Goal: Task Accomplishment & Management: Manage account settings

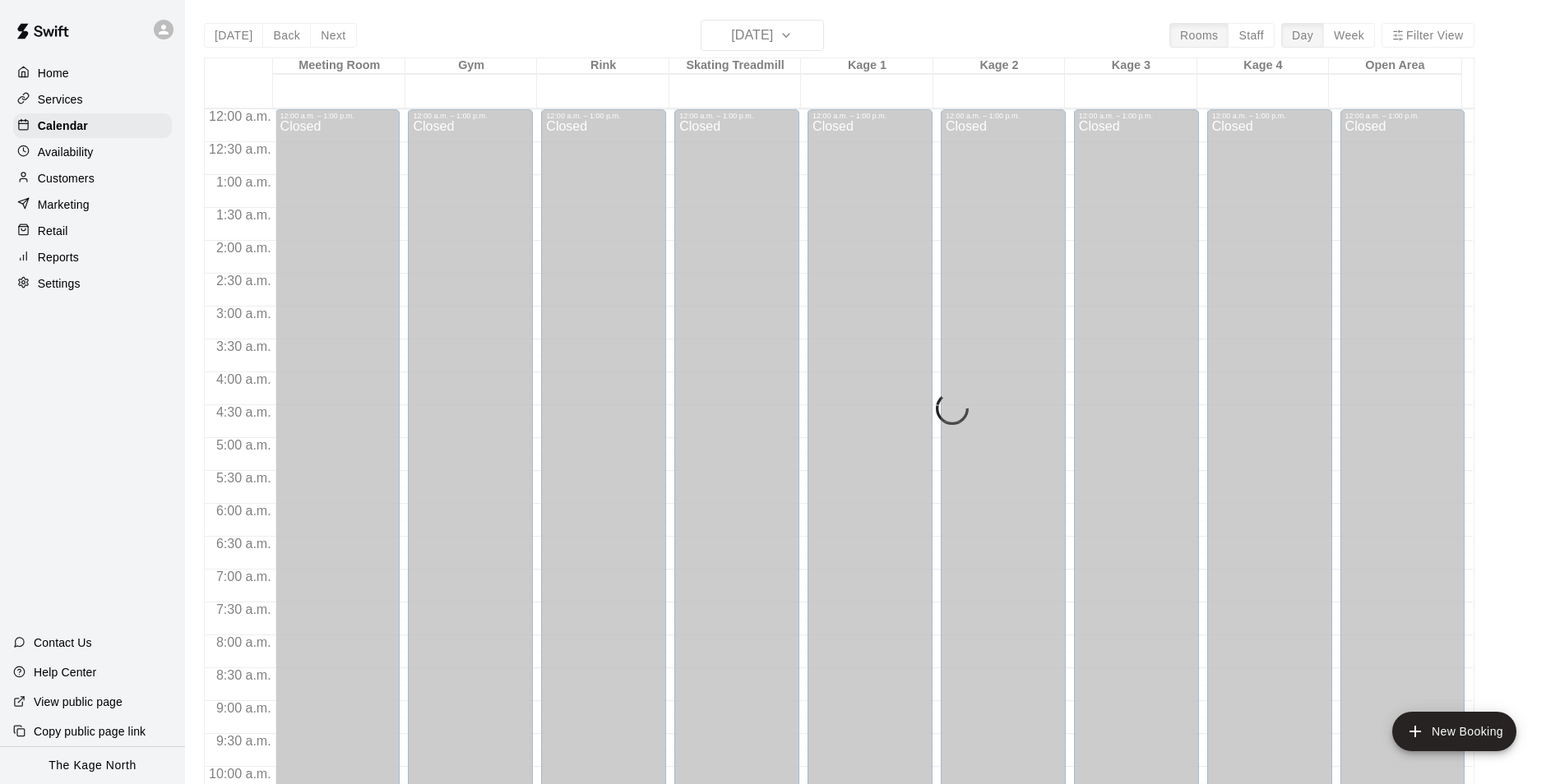
scroll to position [835, 0]
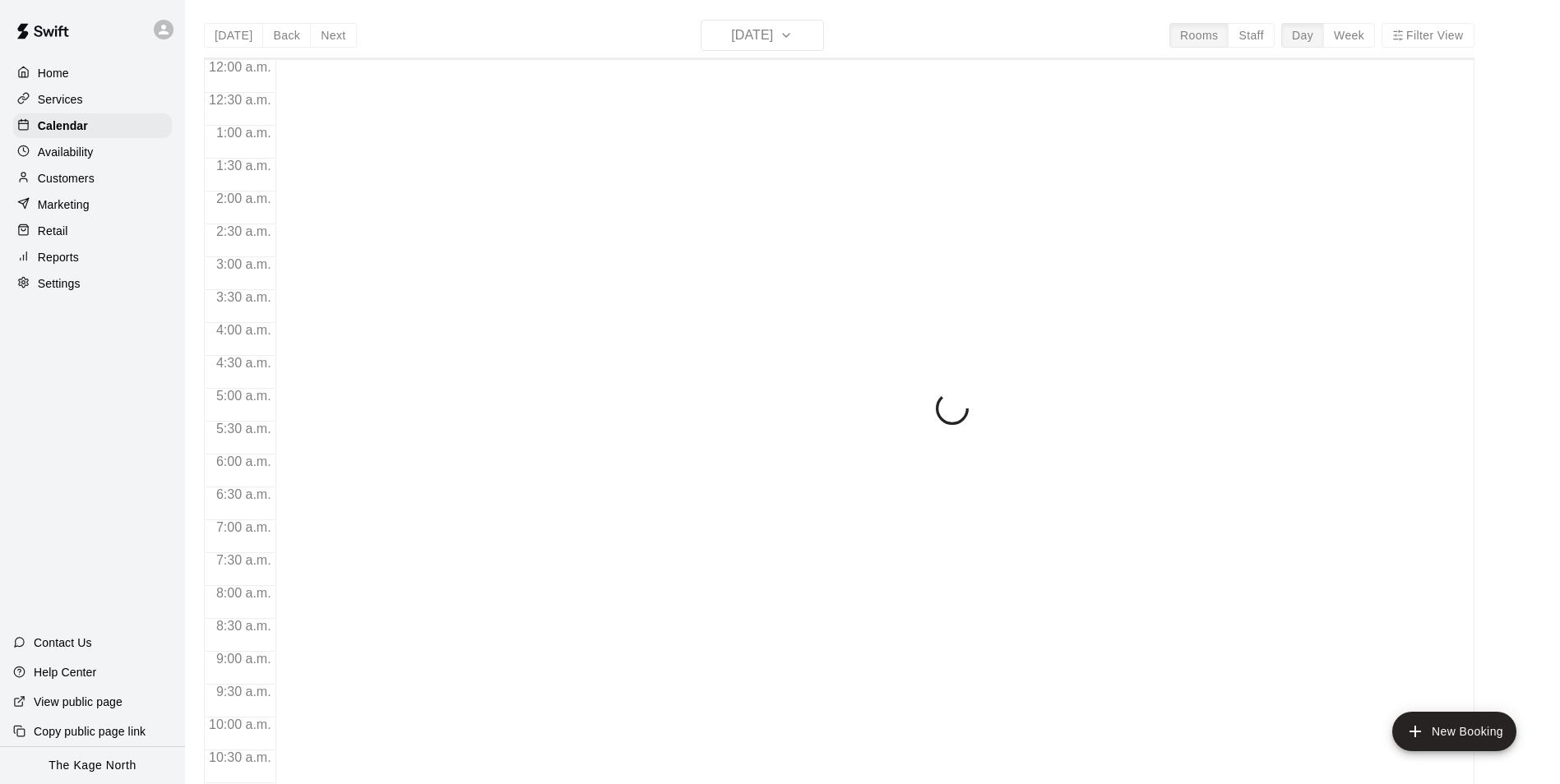
scroll to position [835, 0]
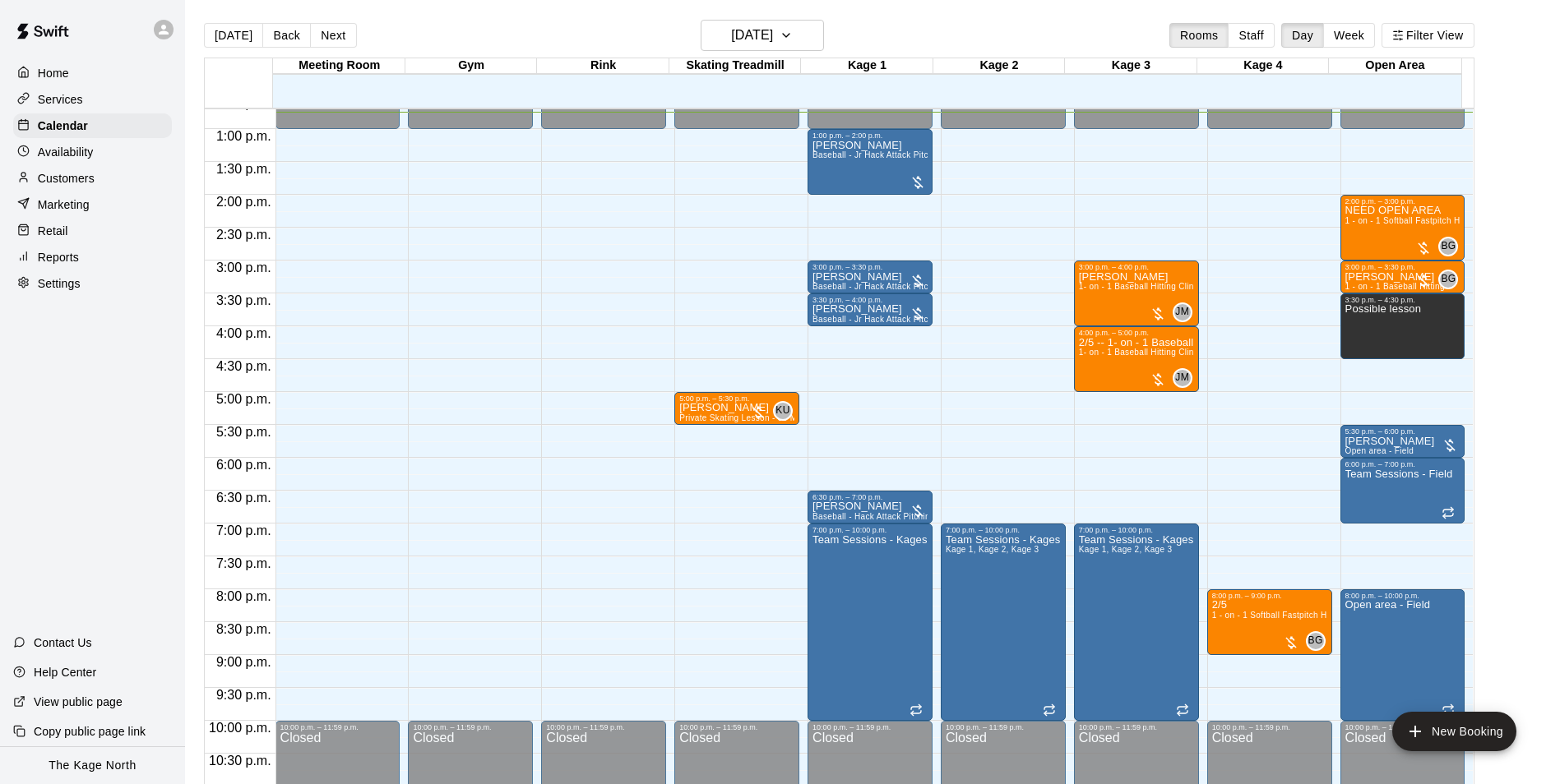
click at [80, 174] on p "Customers" at bounding box center [66, 178] width 57 height 17
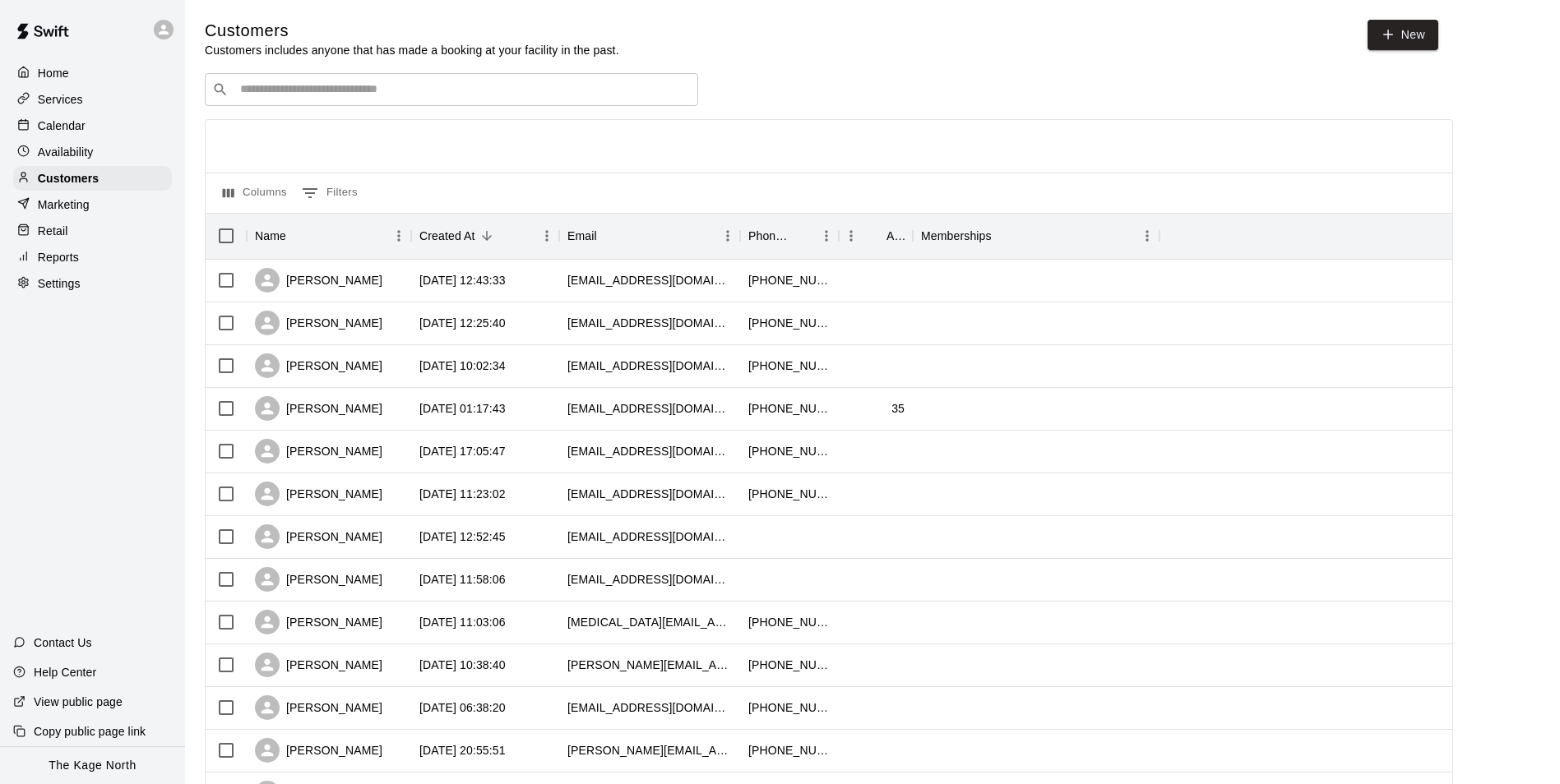
click at [80, 130] on p "Calendar" at bounding box center [62, 125] width 48 height 17
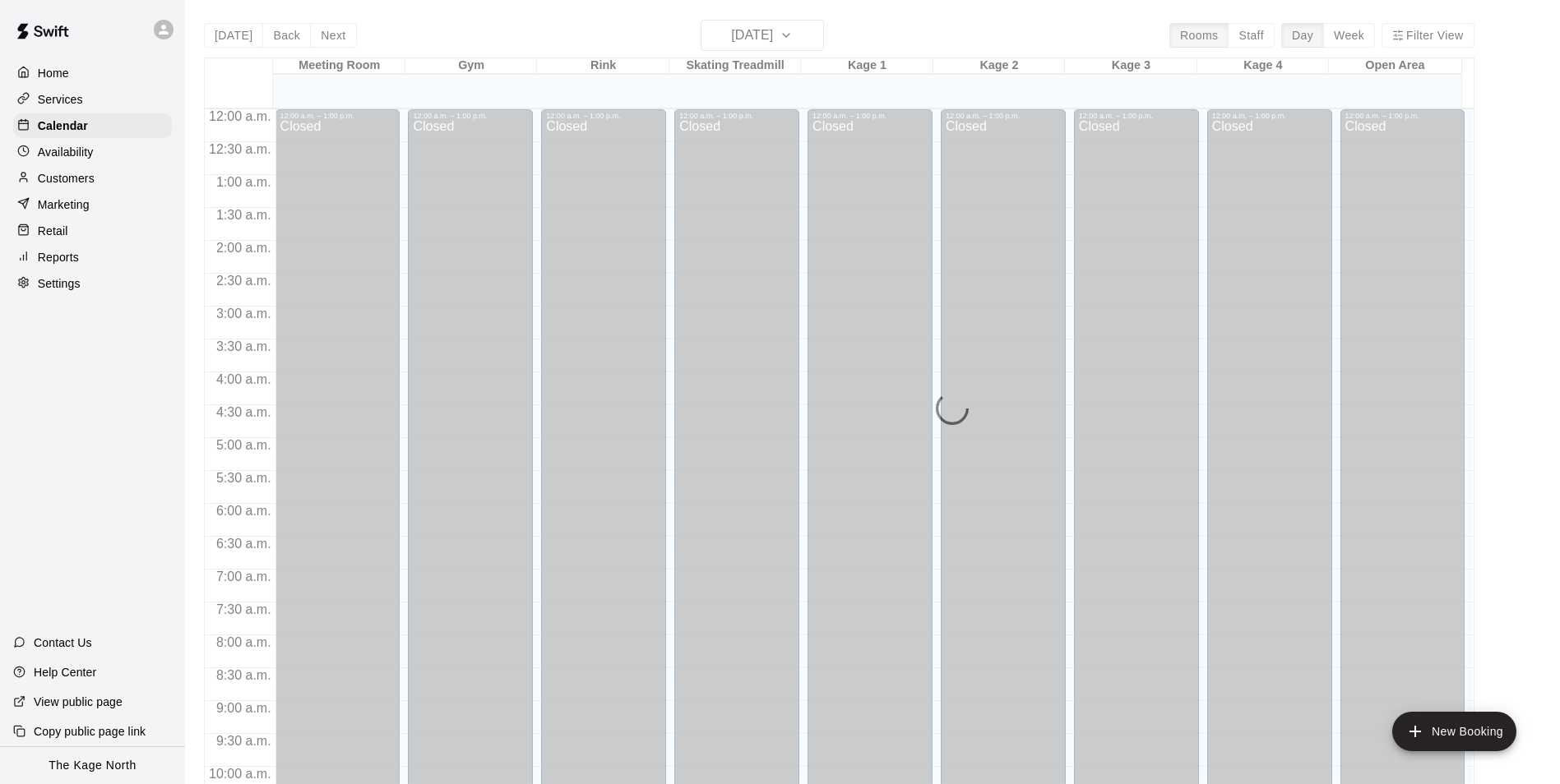
scroll to position [835, 0]
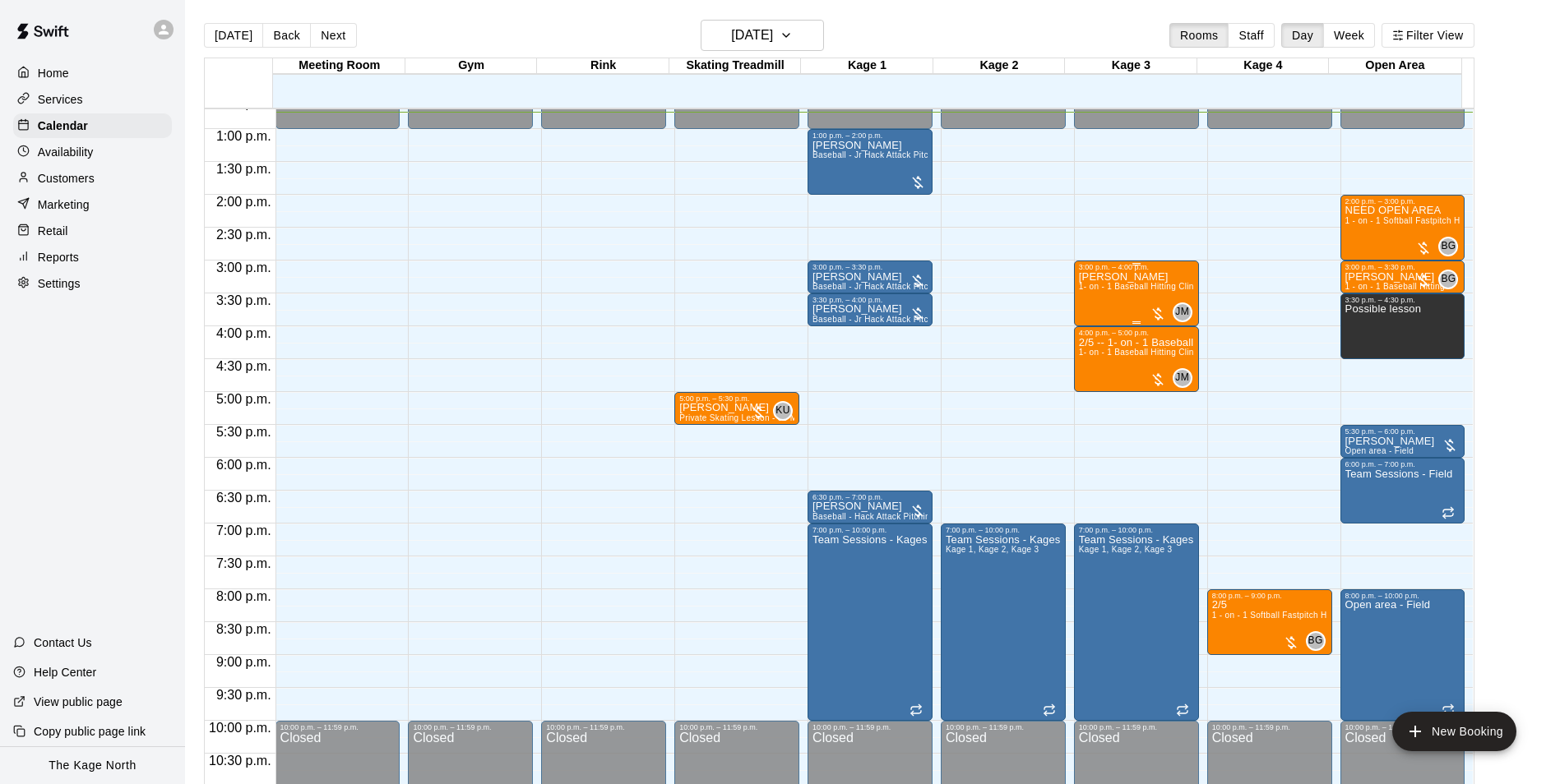
click at [1131, 297] on div "[PERSON_NAME] 1- on - 1 Baseball Hitting Clinic" at bounding box center [1136, 663] width 115 height 784
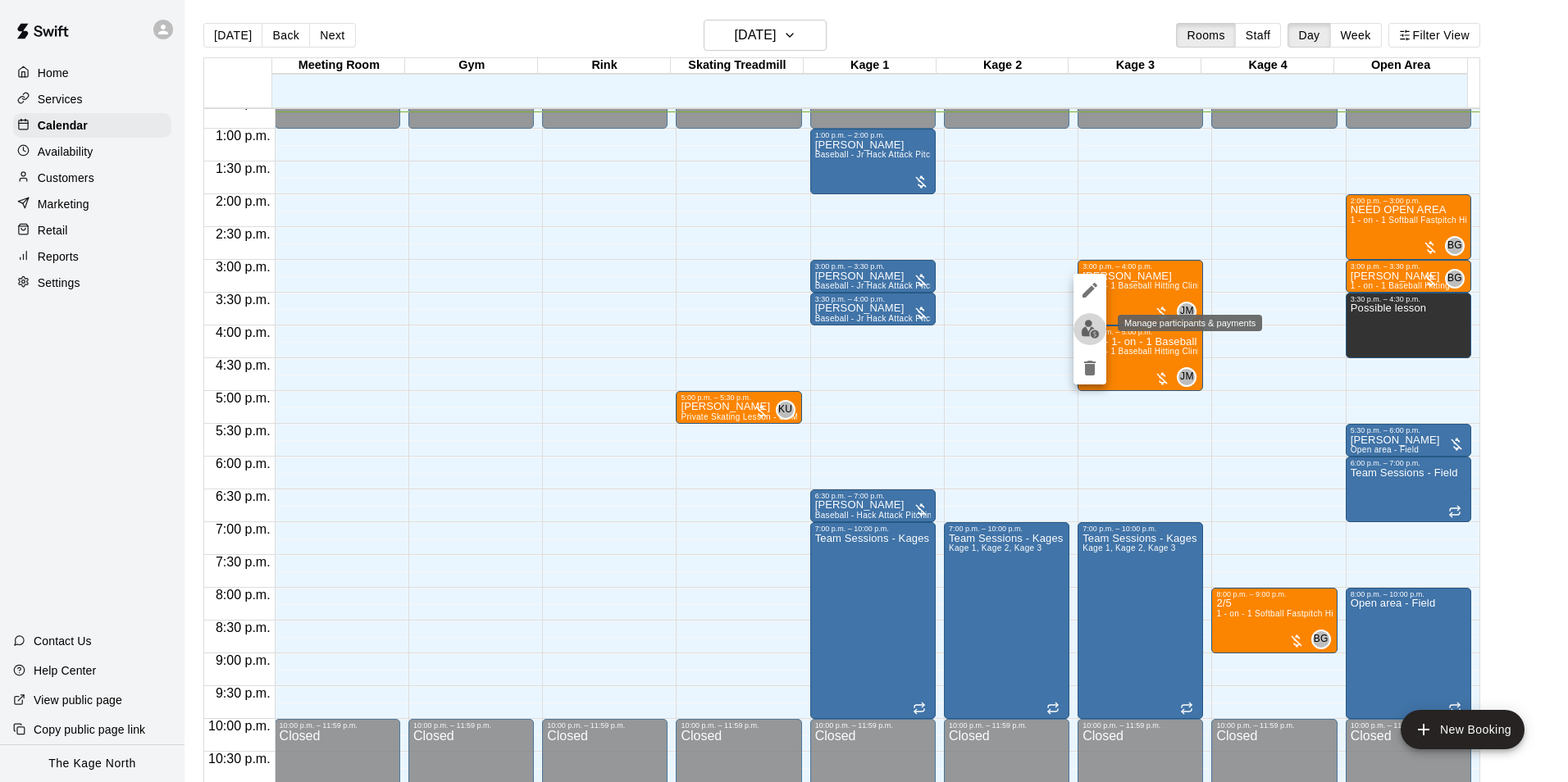
click at [1100, 326] on button "edit" at bounding box center [1090, 329] width 33 height 32
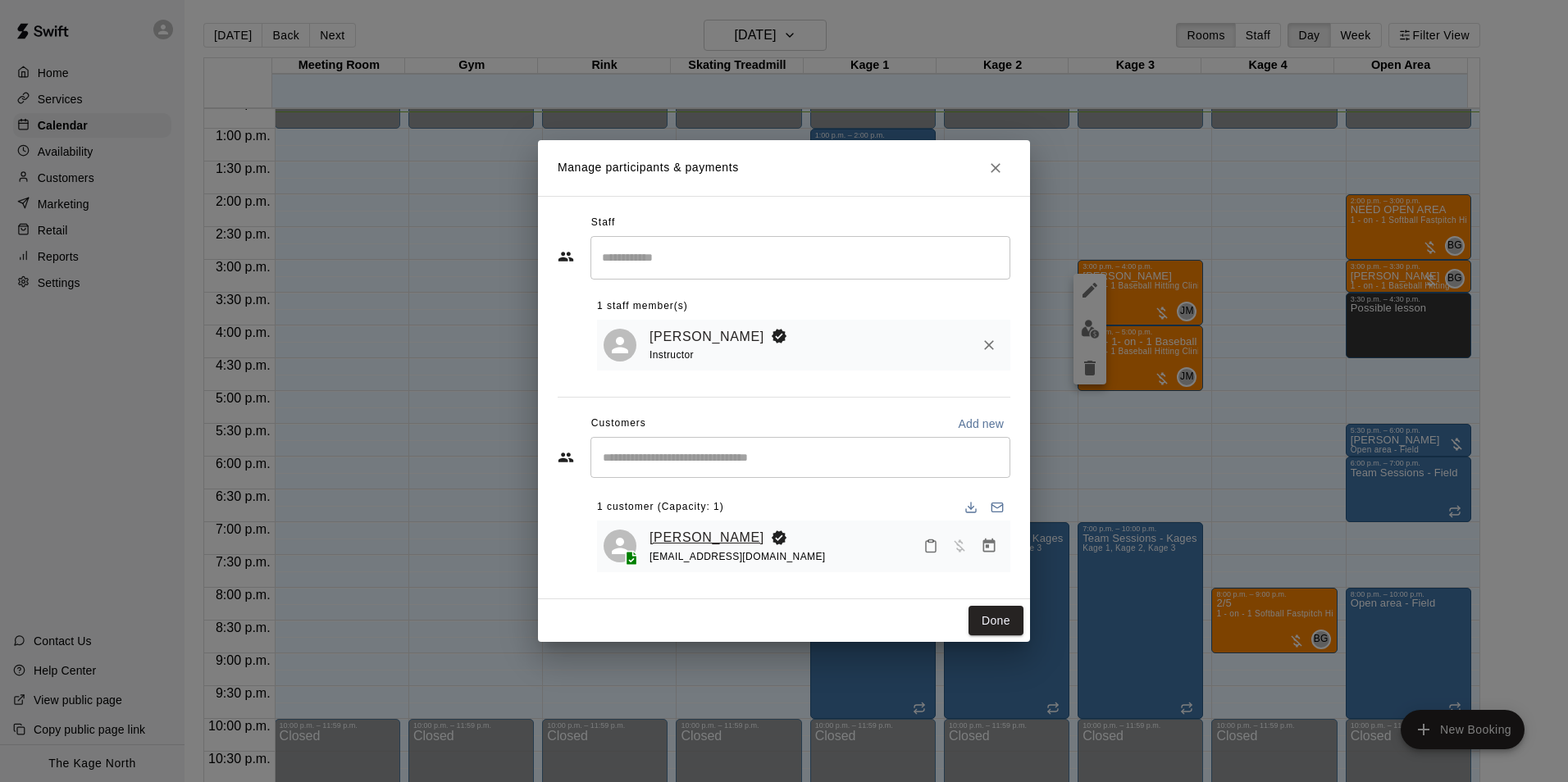
click at [703, 545] on link "[PERSON_NAME]" at bounding box center [706, 538] width 115 height 21
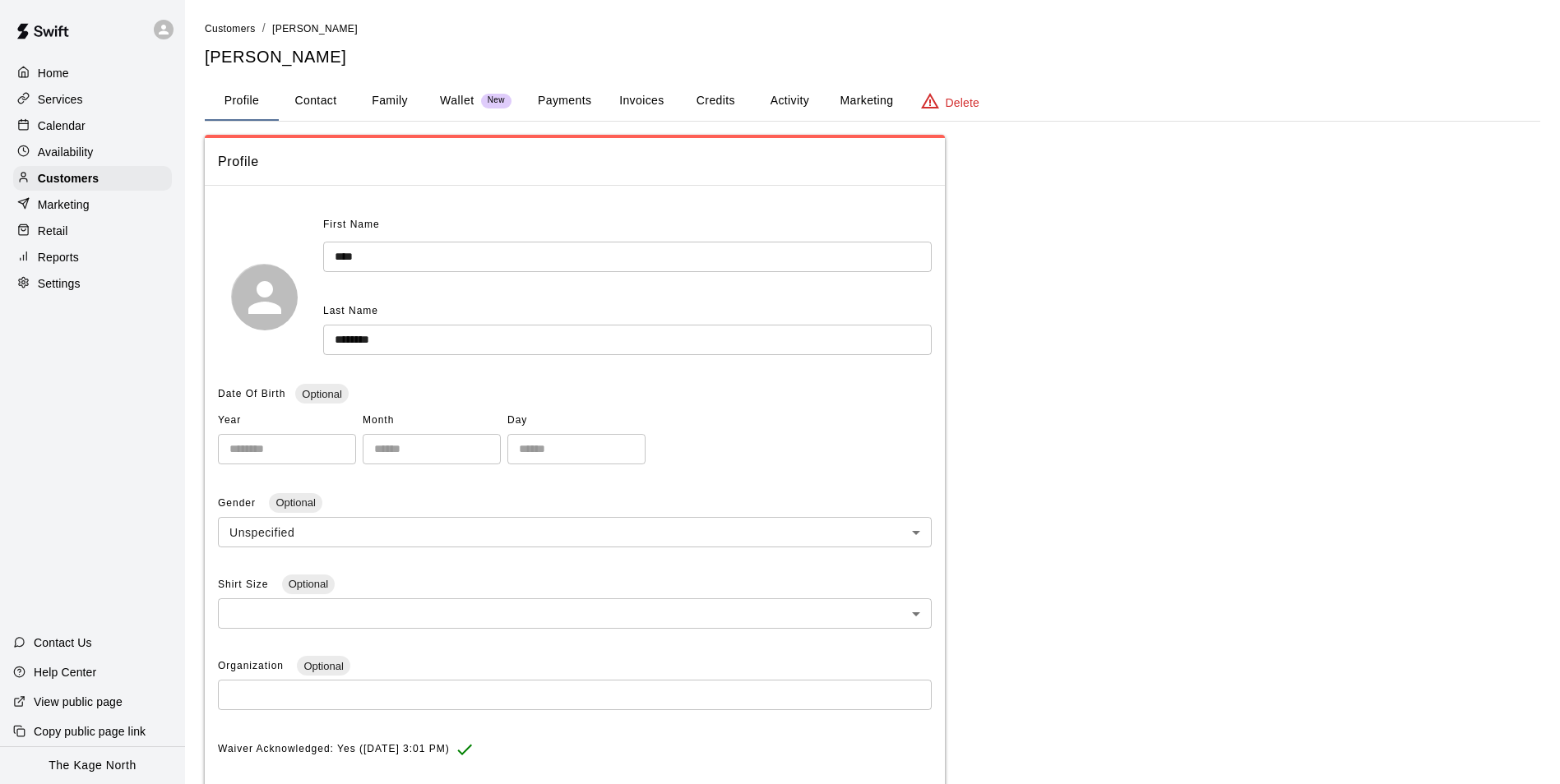
click at [822, 99] on button "Activity" at bounding box center [790, 101] width 74 height 40
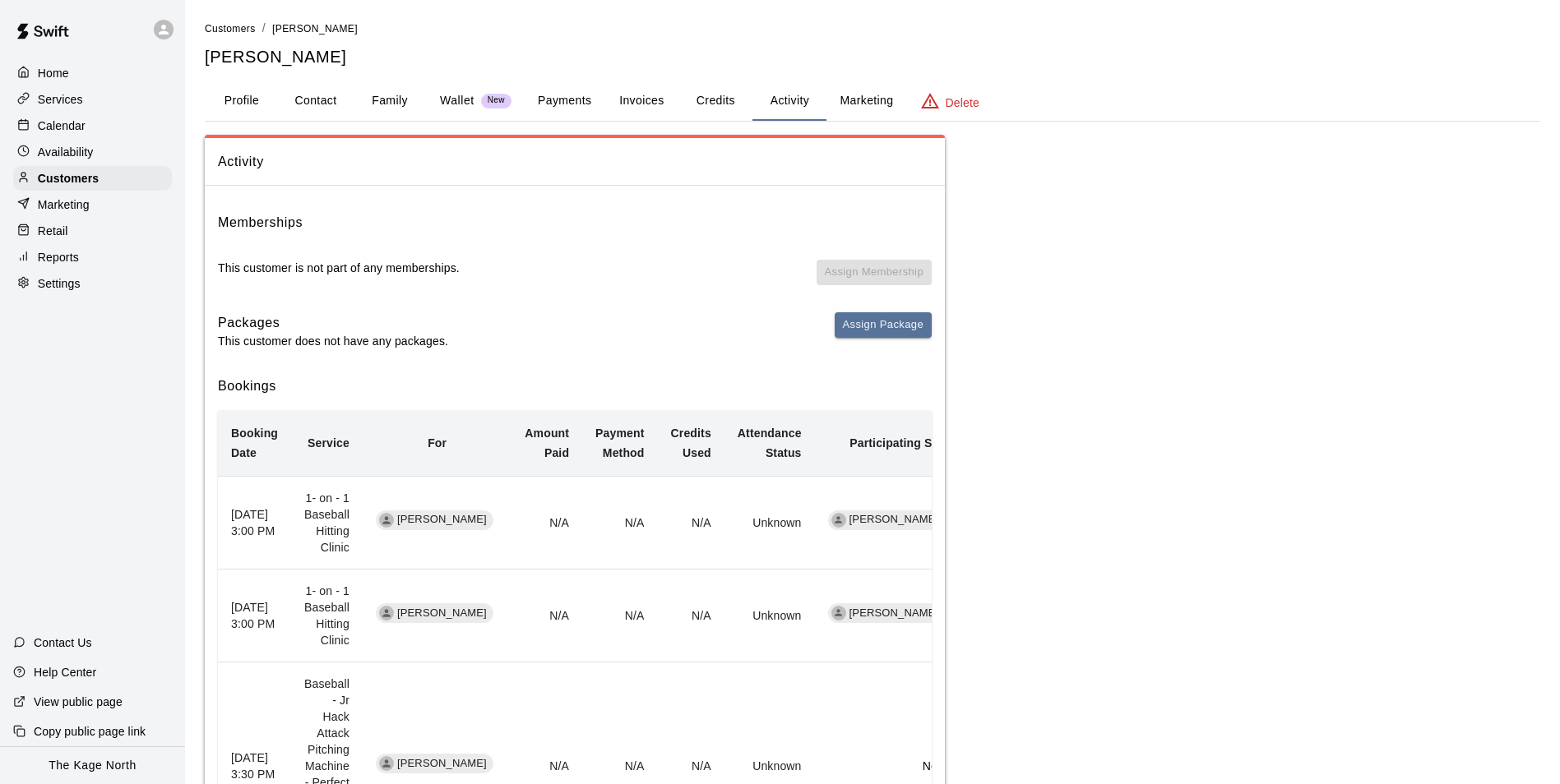
scroll to position [181, 0]
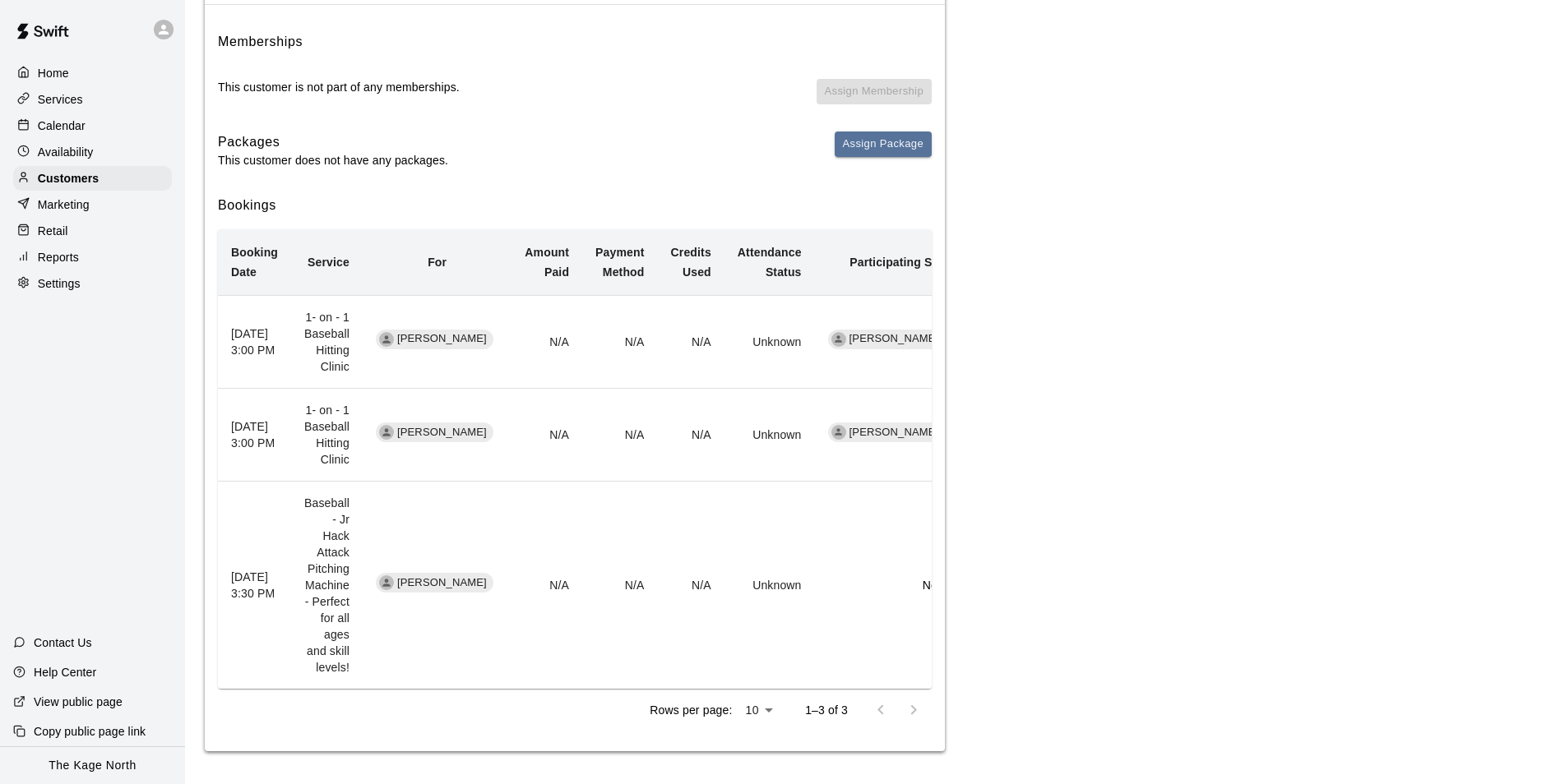
click at [59, 132] on p "Calendar" at bounding box center [62, 125] width 48 height 17
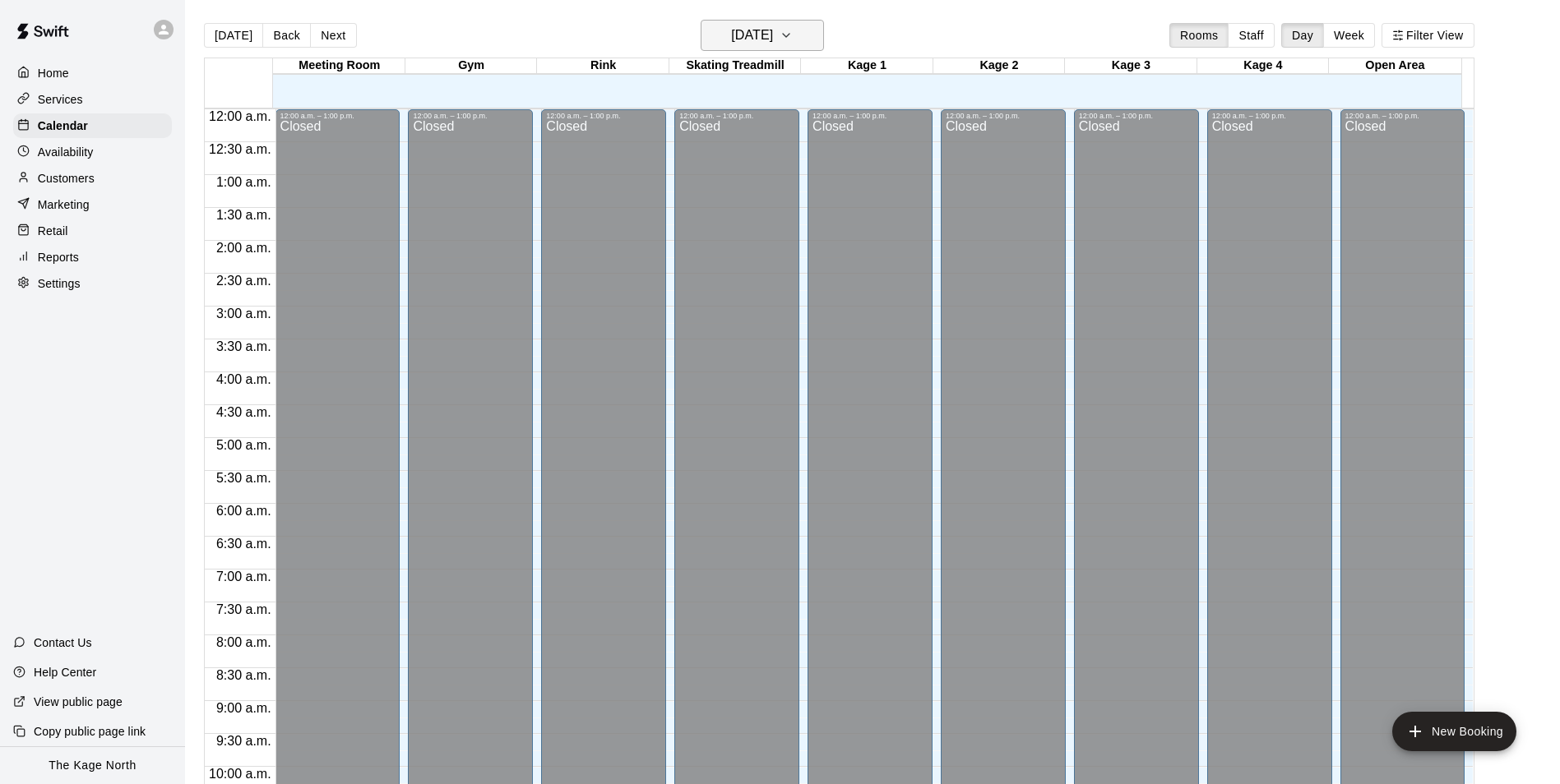
scroll to position [835, 0]
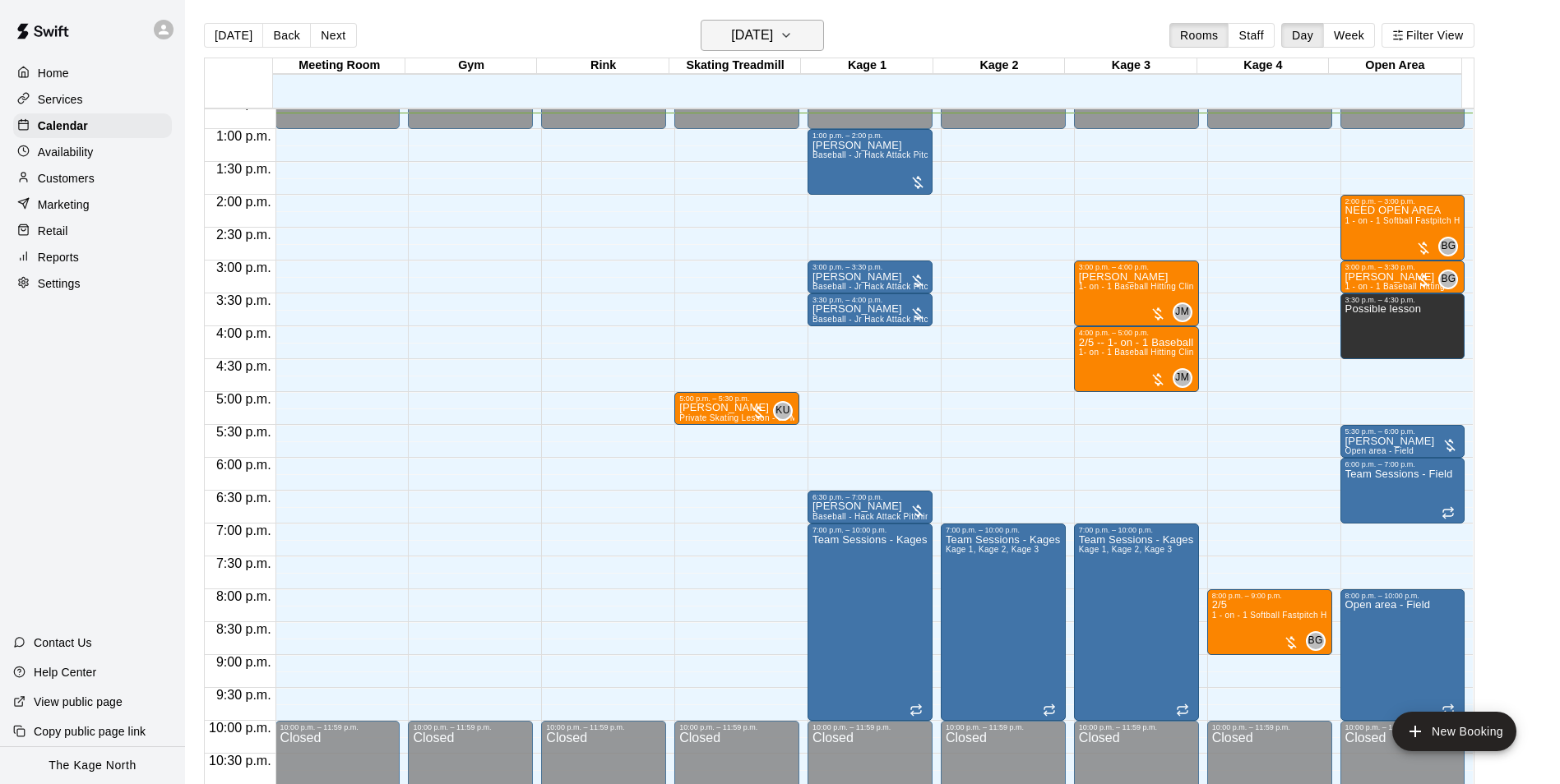
click at [773, 41] on h6 "[DATE]" at bounding box center [752, 35] width 42 height 23
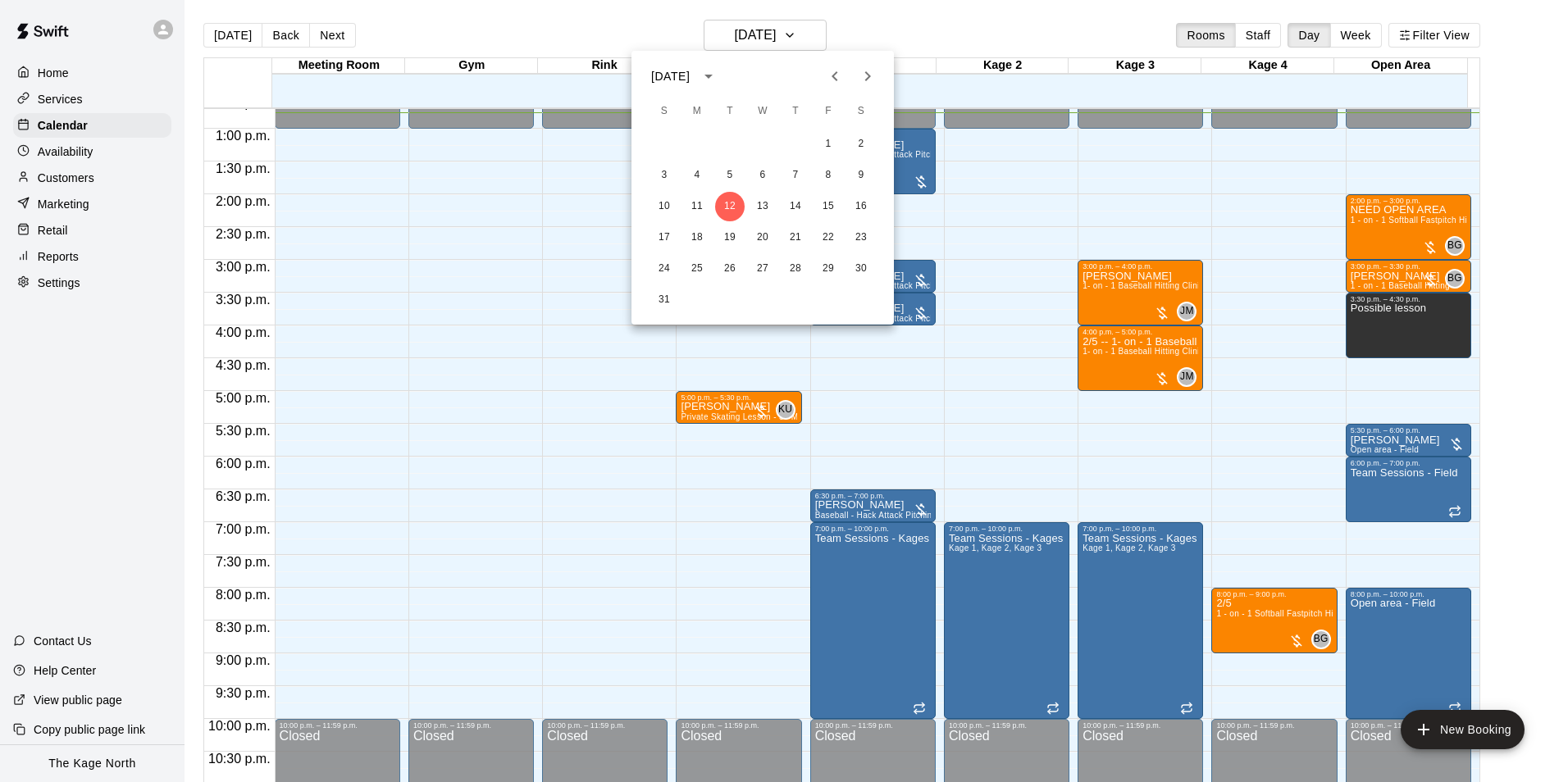
click at [830, 76] on icon "Previous month" at bounding box center [834, 76] width 19 height 19
click at [762, 238] on button "23" at bounding box center [763, 238] width 30 height 30
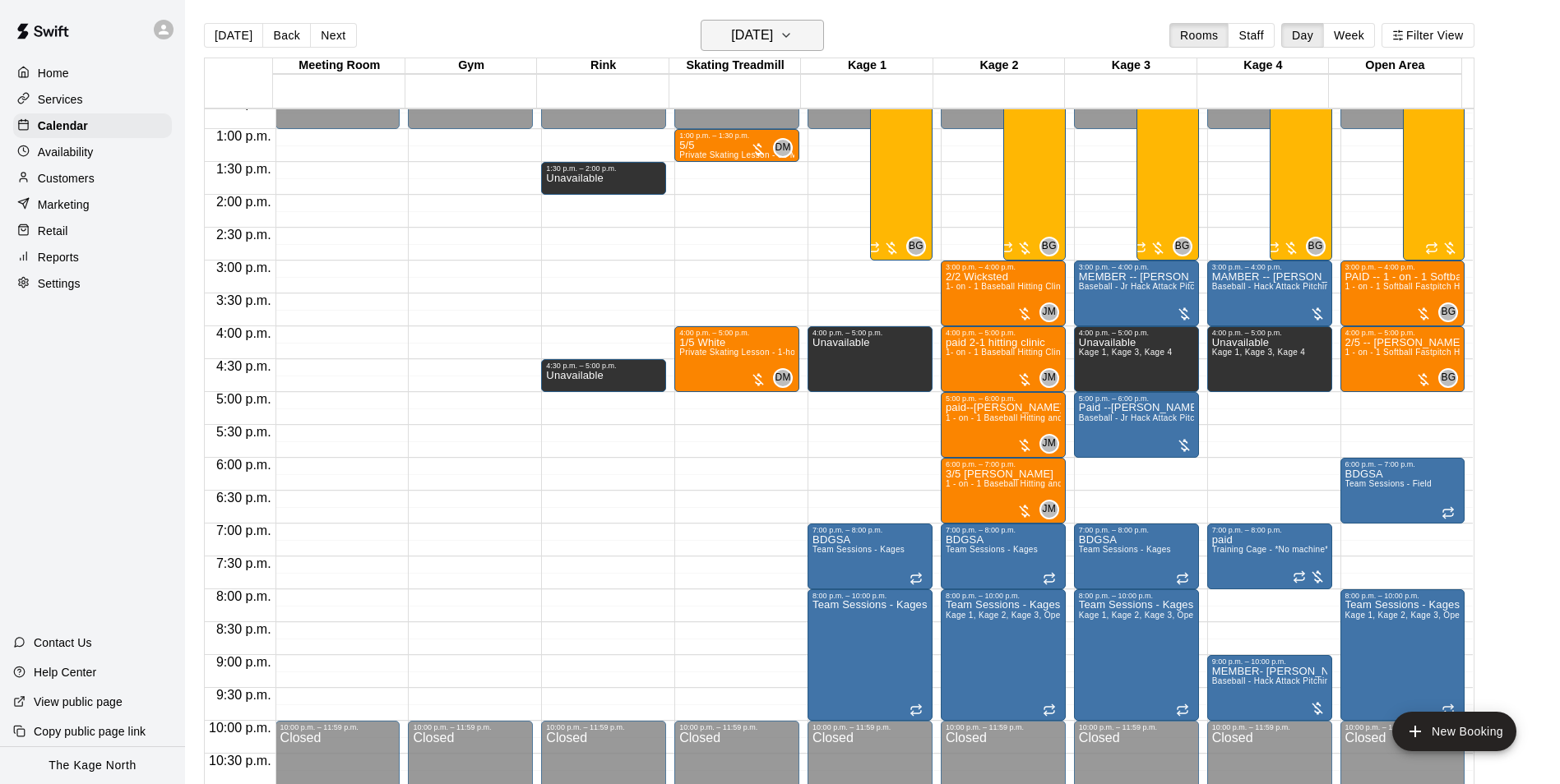
click at [812, 38] on button "[DATE]" at bounding box center [762, 34] width 124 height 31
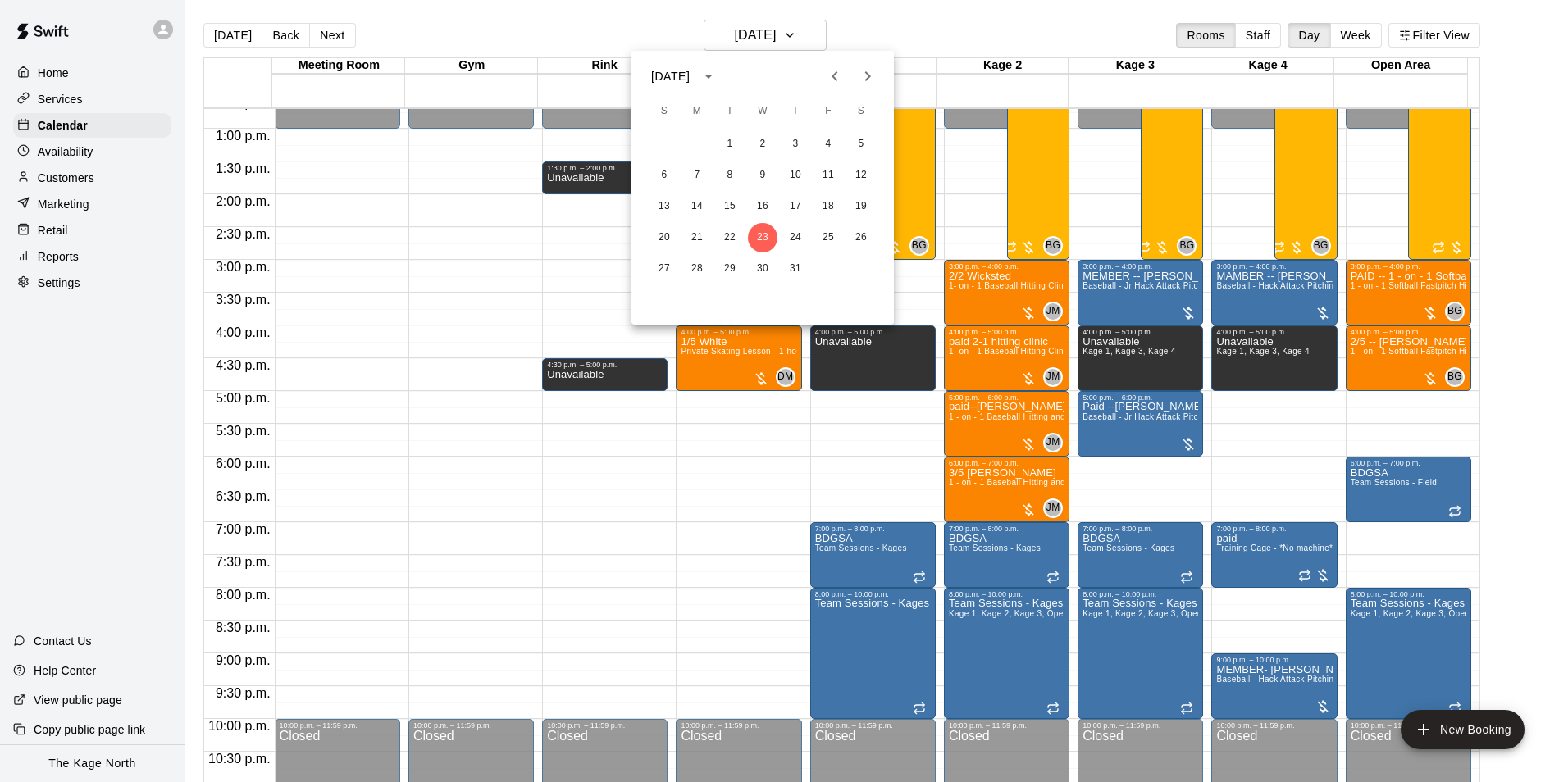
click at [75, 100] on div at bounding box center [784, 391] width 1568 height 782
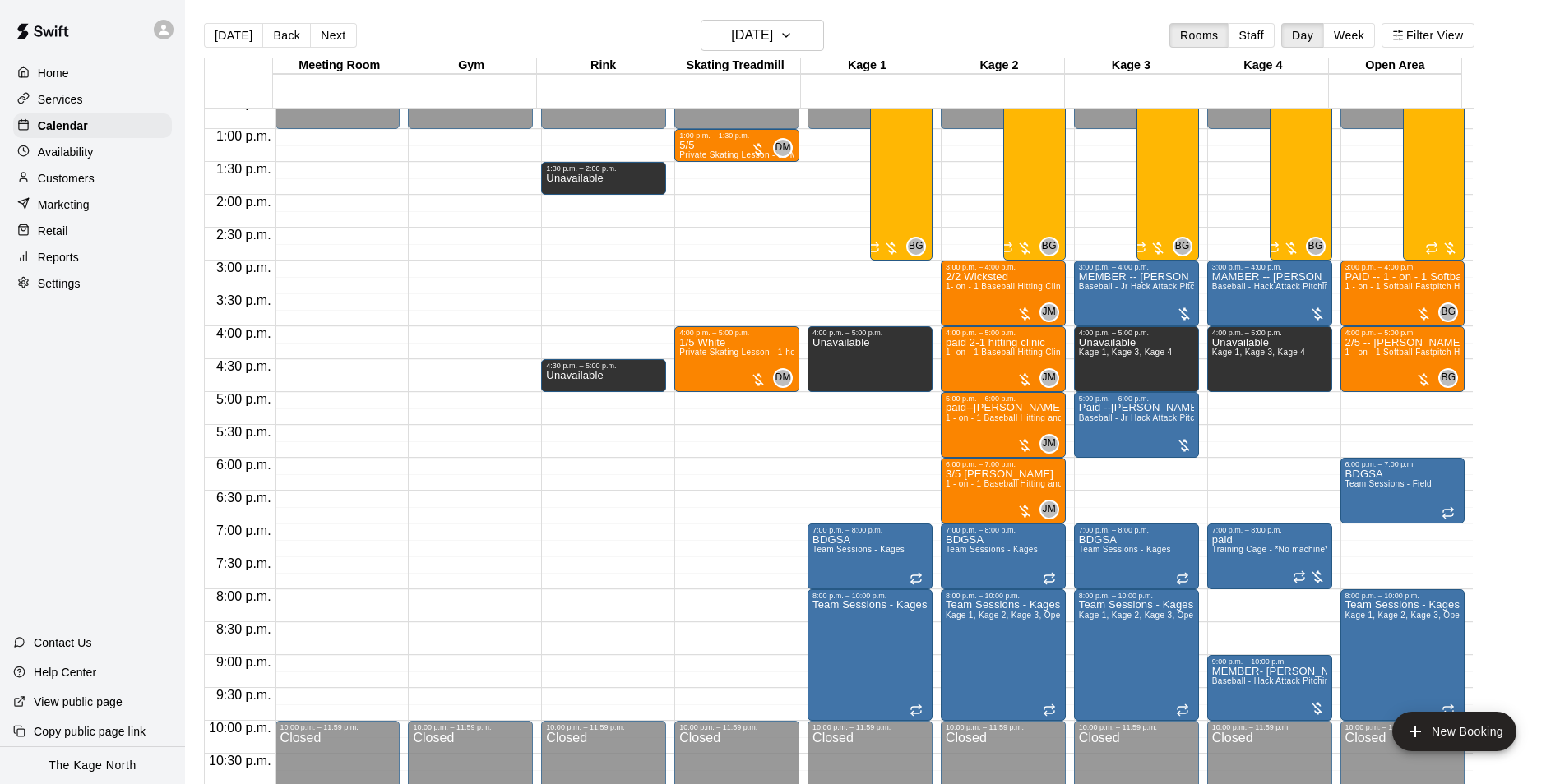
click at [81, 182] on p "Customers" at bounding box center [66, 178] width 57 height 17
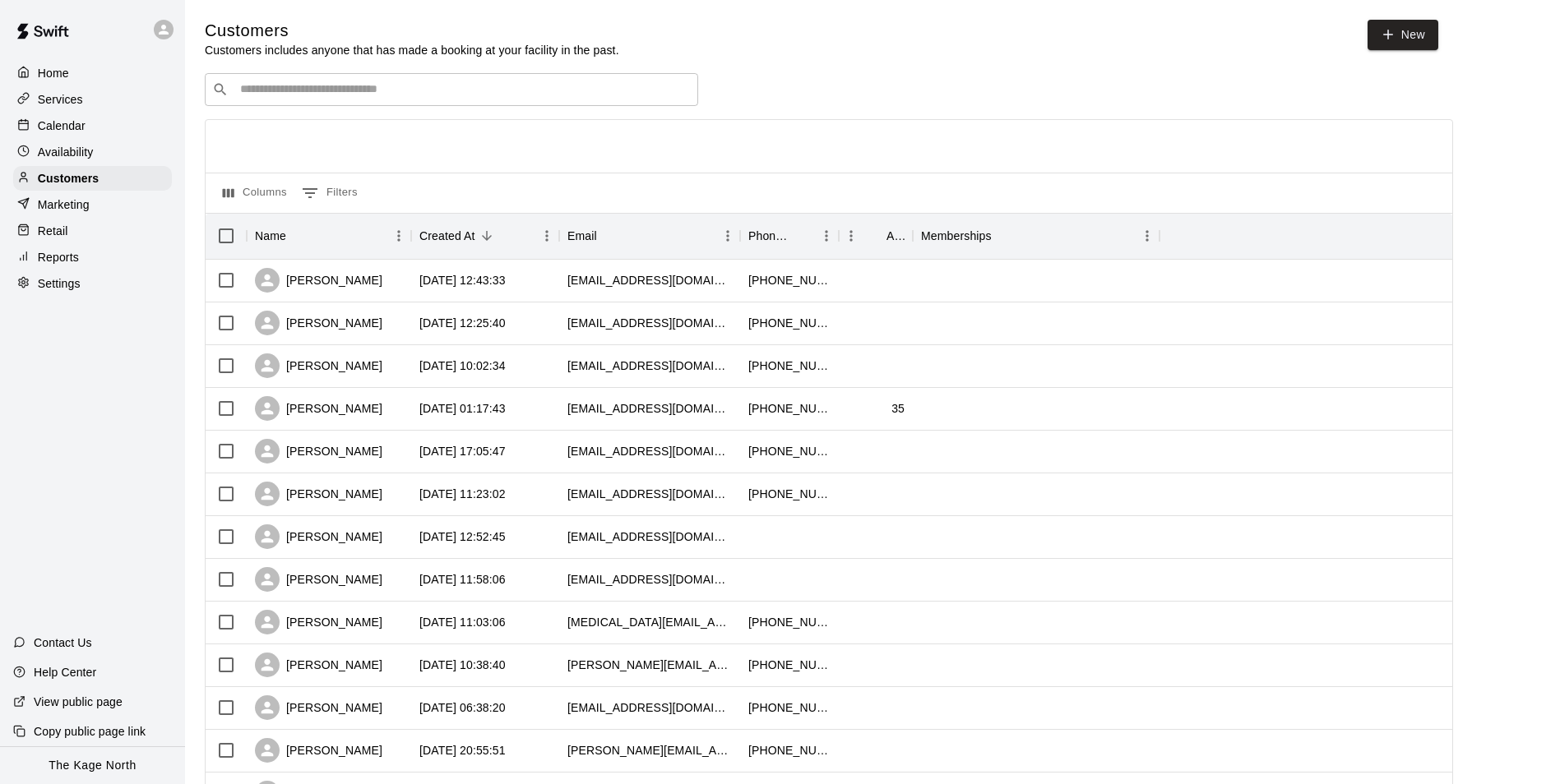
click at [58, 106] on p "Services" at bounding box center [60, 99] width 45 height 17
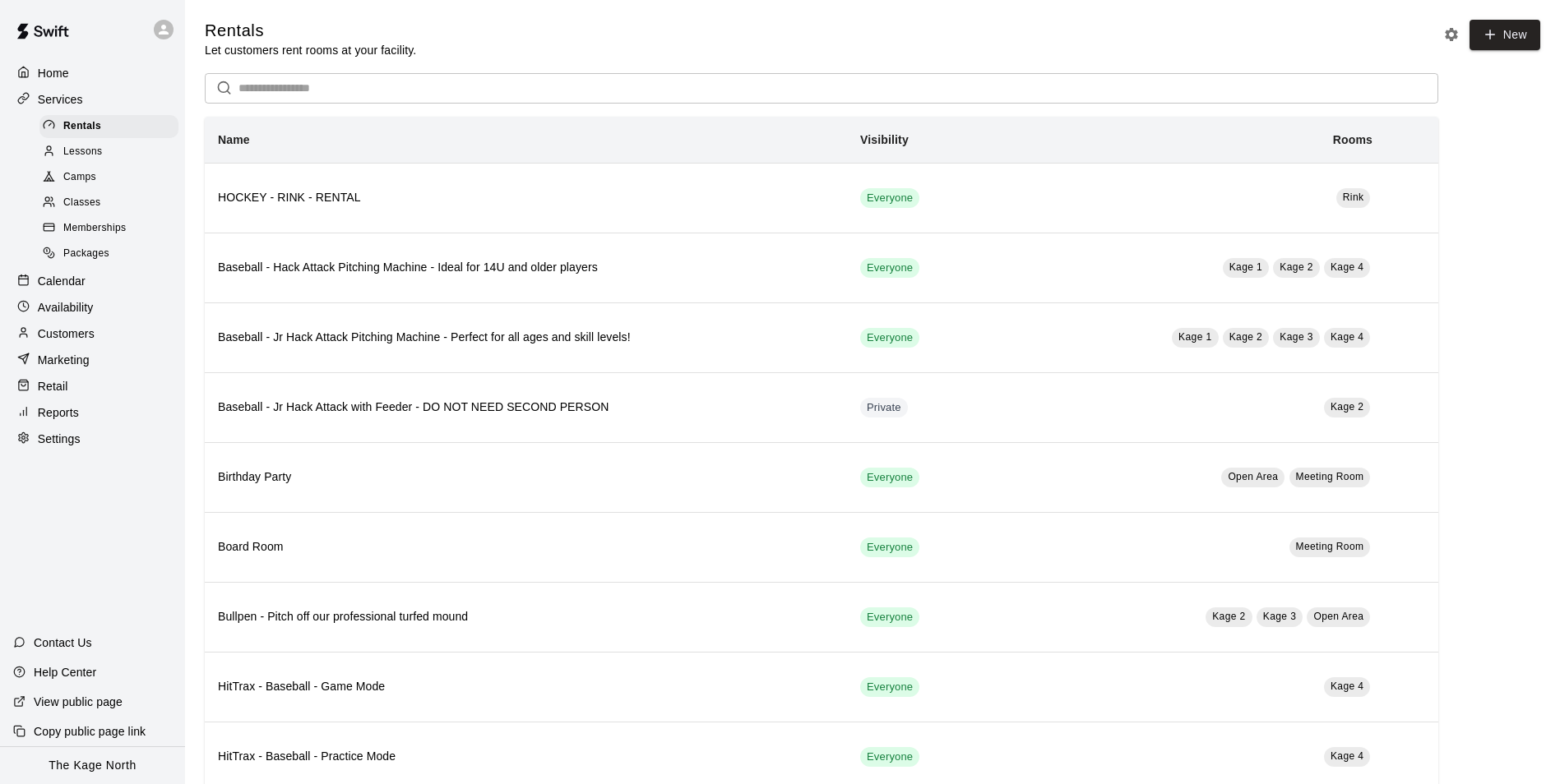
click at [59, 49] on img at bounding box center [42, 31] width 86 height 49
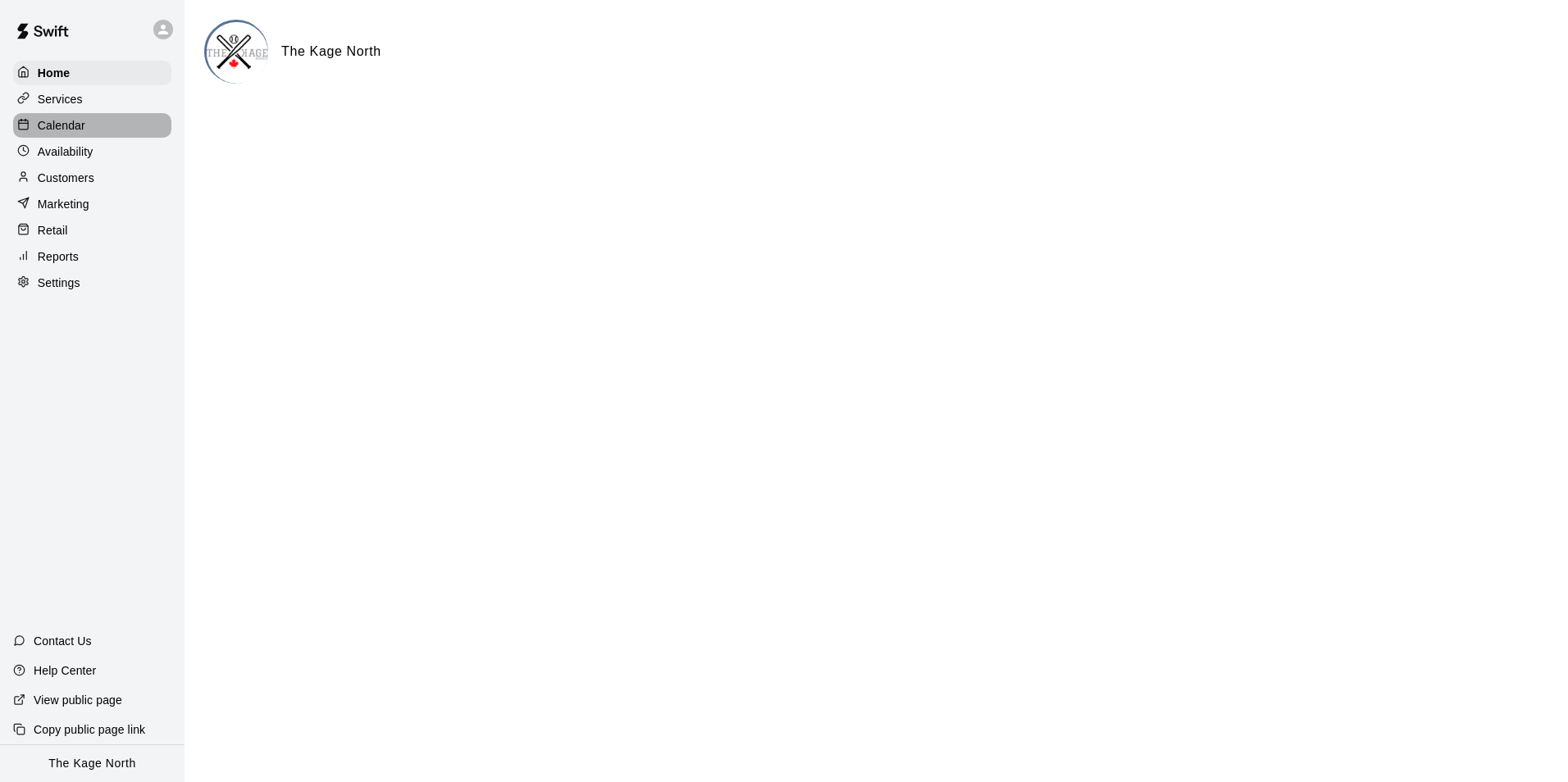
click at [78, 134] on p "Calendar" at bounding box center [62, 125] width 48 height 17
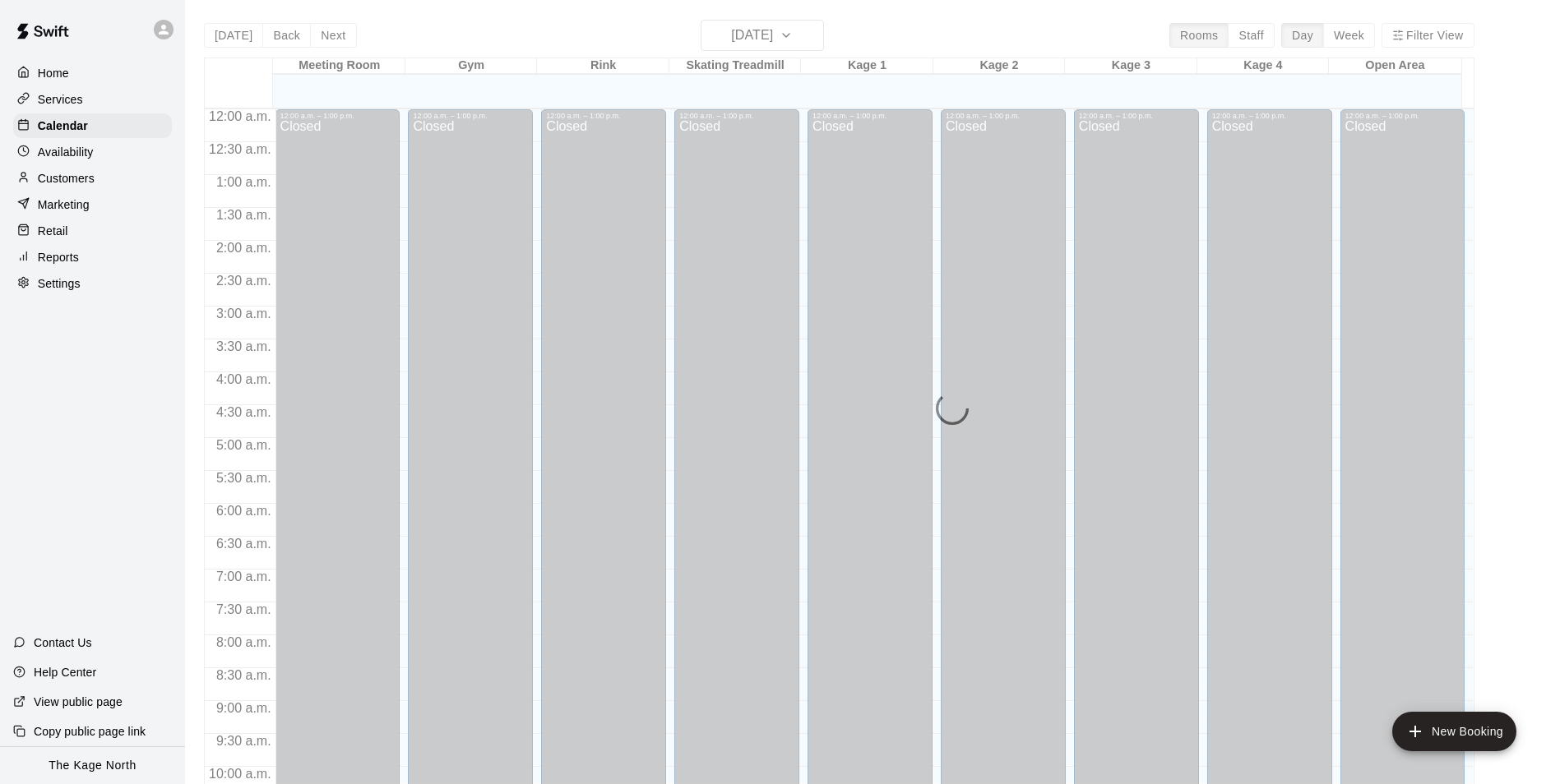
scroll to position [835, 0]
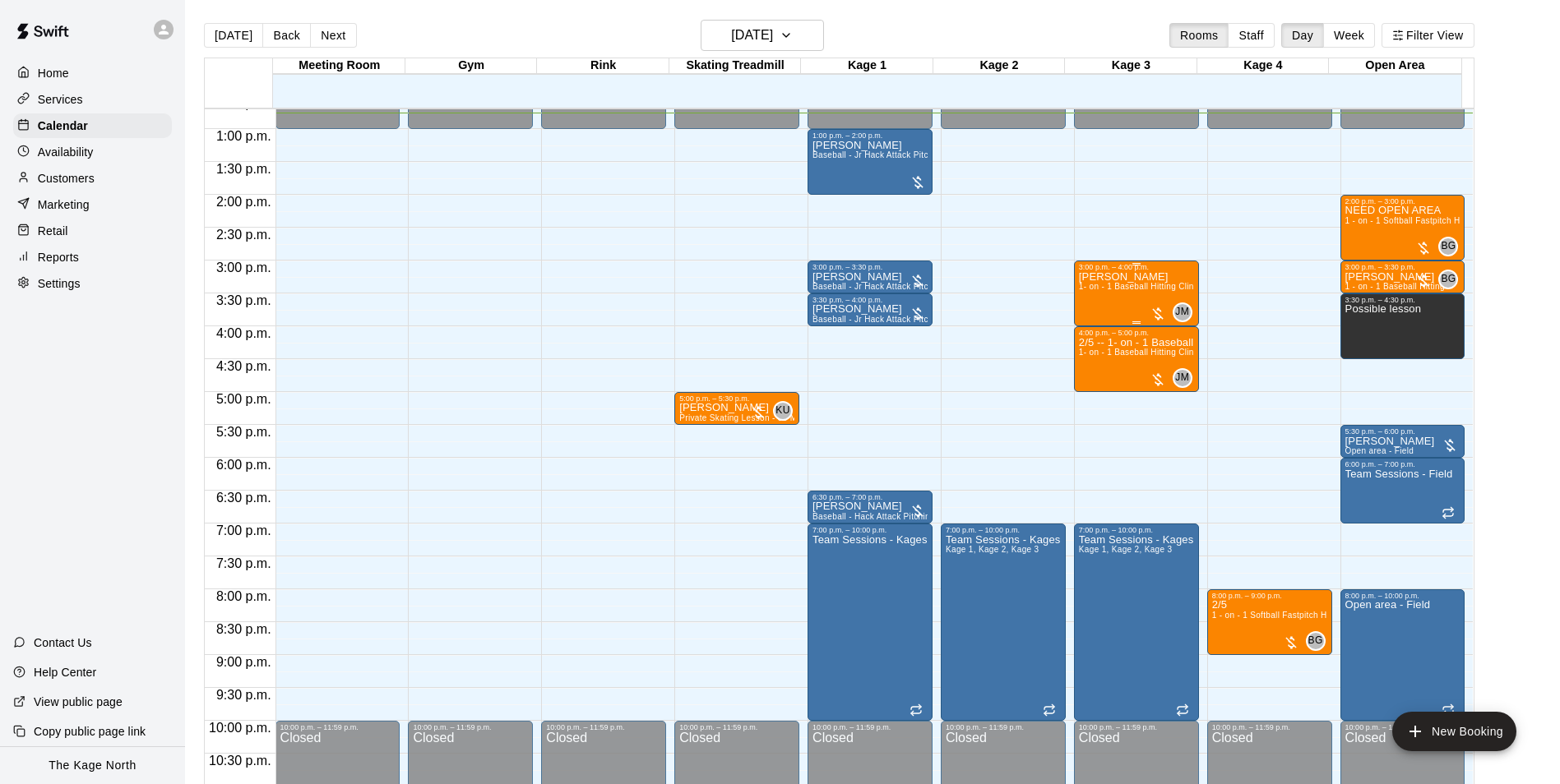
click at [1148, 301] on div "[PERSON_NAME] 1- on - 1 Baseball Hitting Clinic" at bounding box center [1136, 663] width 115 height 784
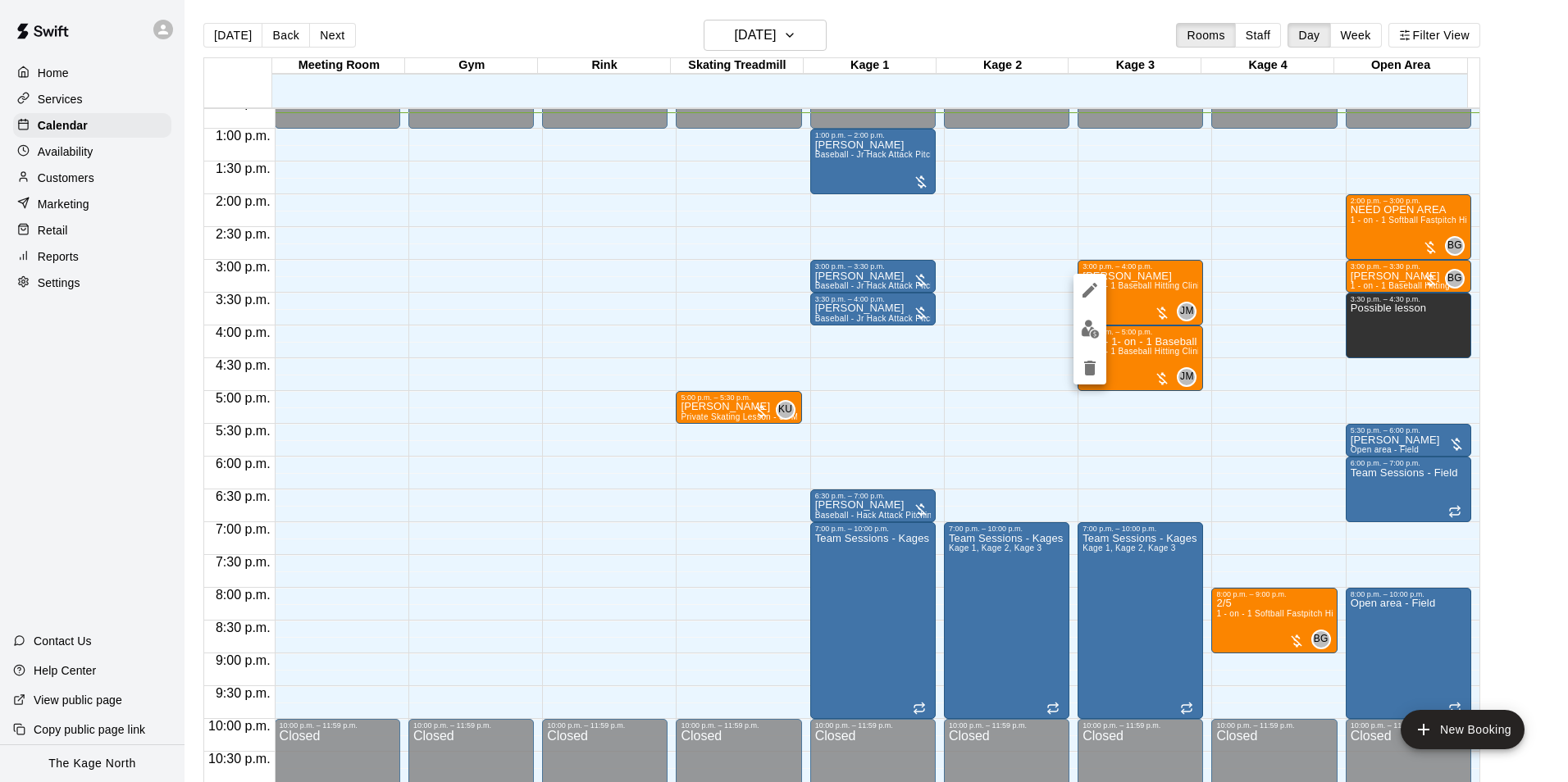
click at [1097, 336] on img "edit" at bounding box center [1090, 328] width 18 height 18
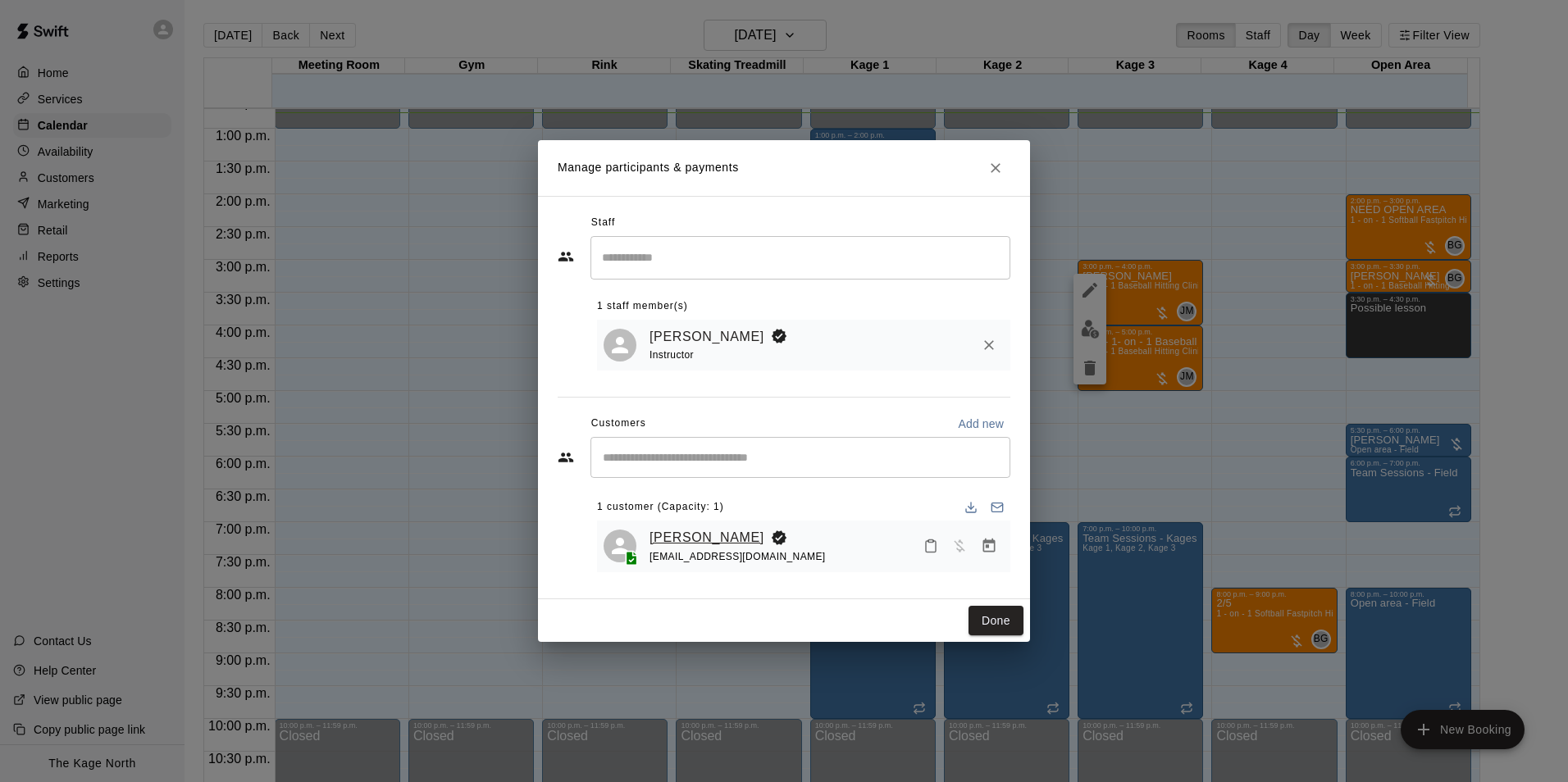
click at [690, 537] on link "[PERSON_NAME]" at bounding box center [706, 538] width 115 height 21
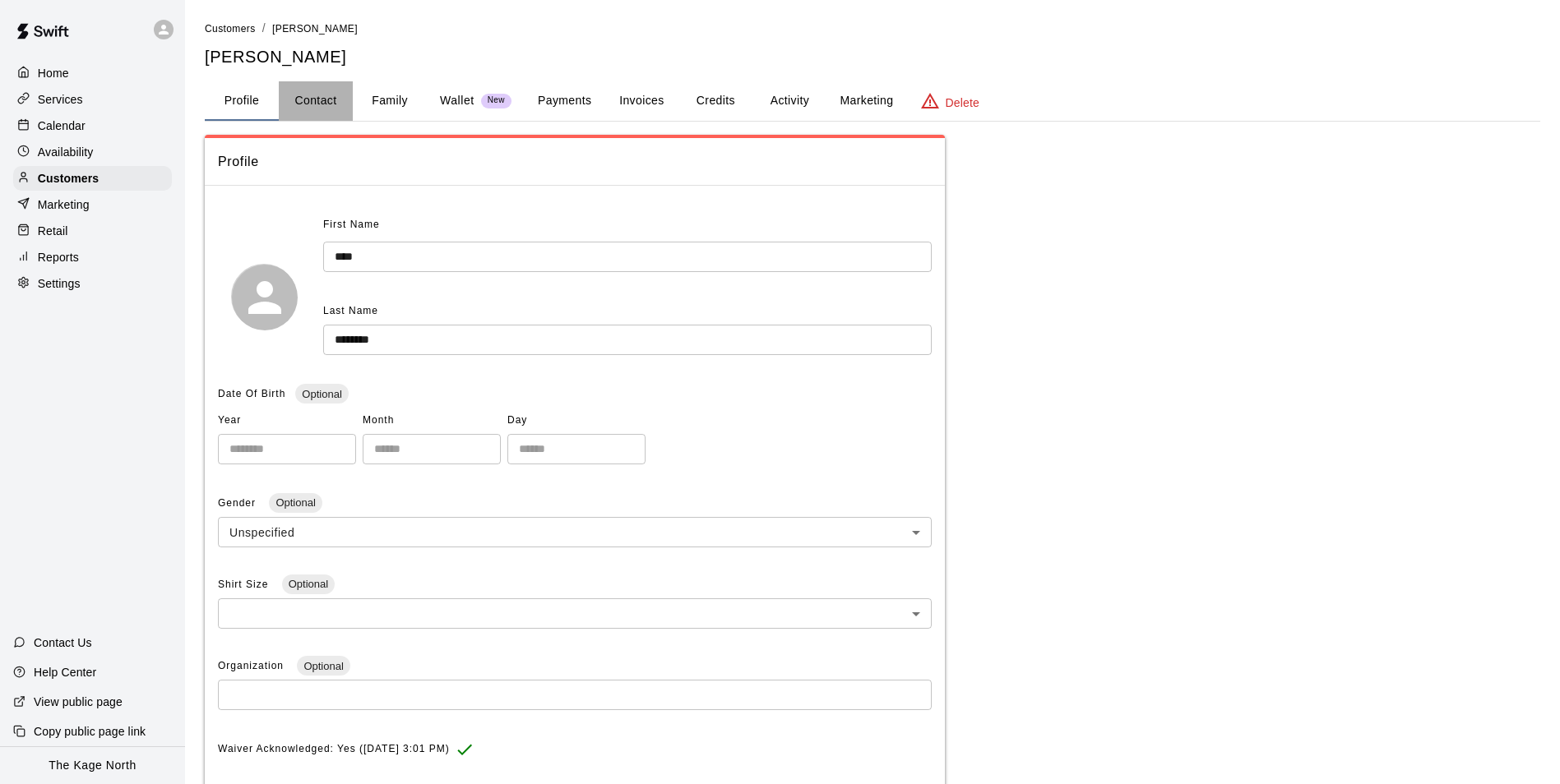
click at [314, 96] on button "Contact" at bounding box center [316, 101] width 74 height 40
select select "**"
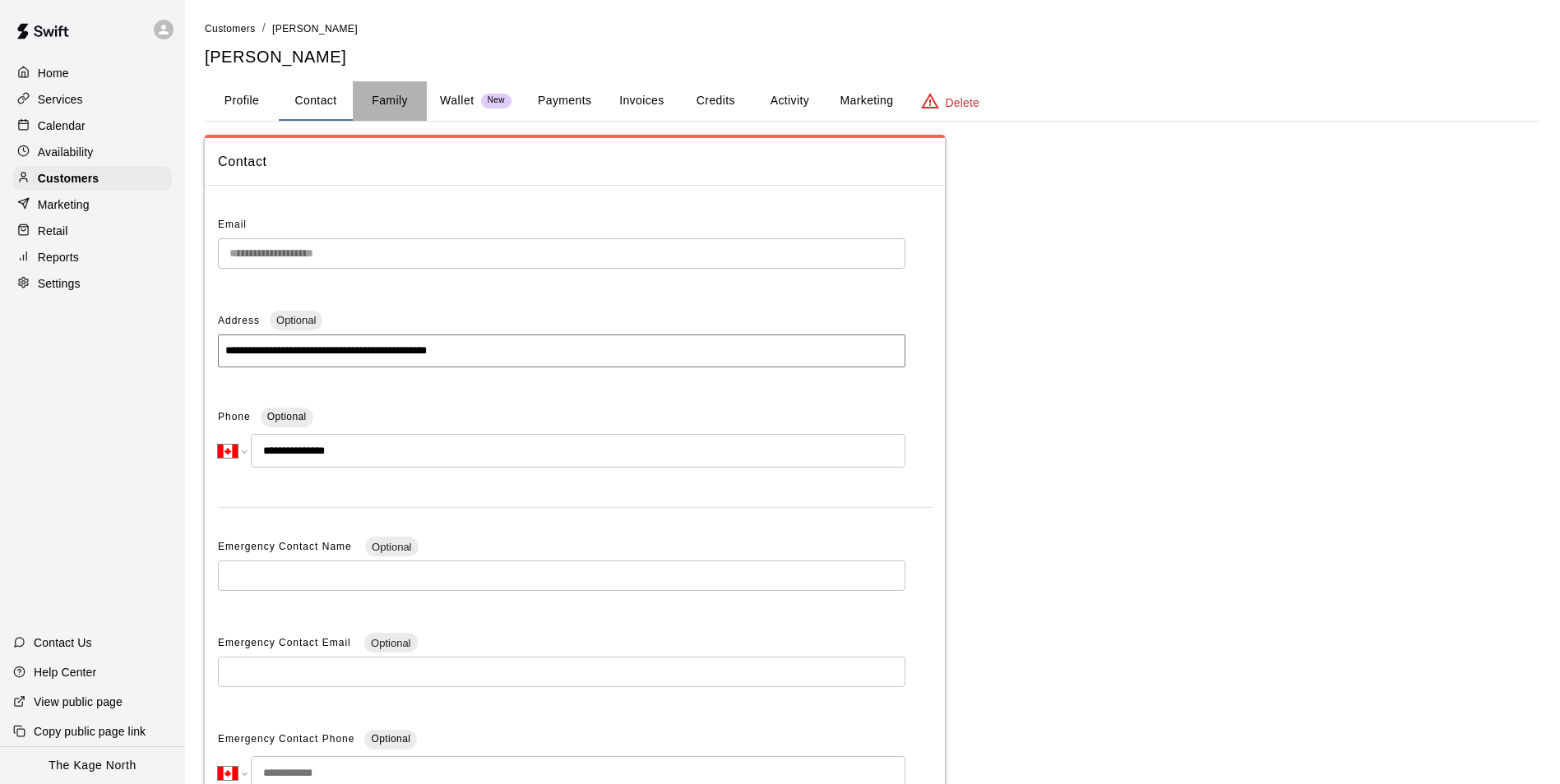
click at [387, 102] on button "Family" at bounding box center [390, 101] width 74 height 40
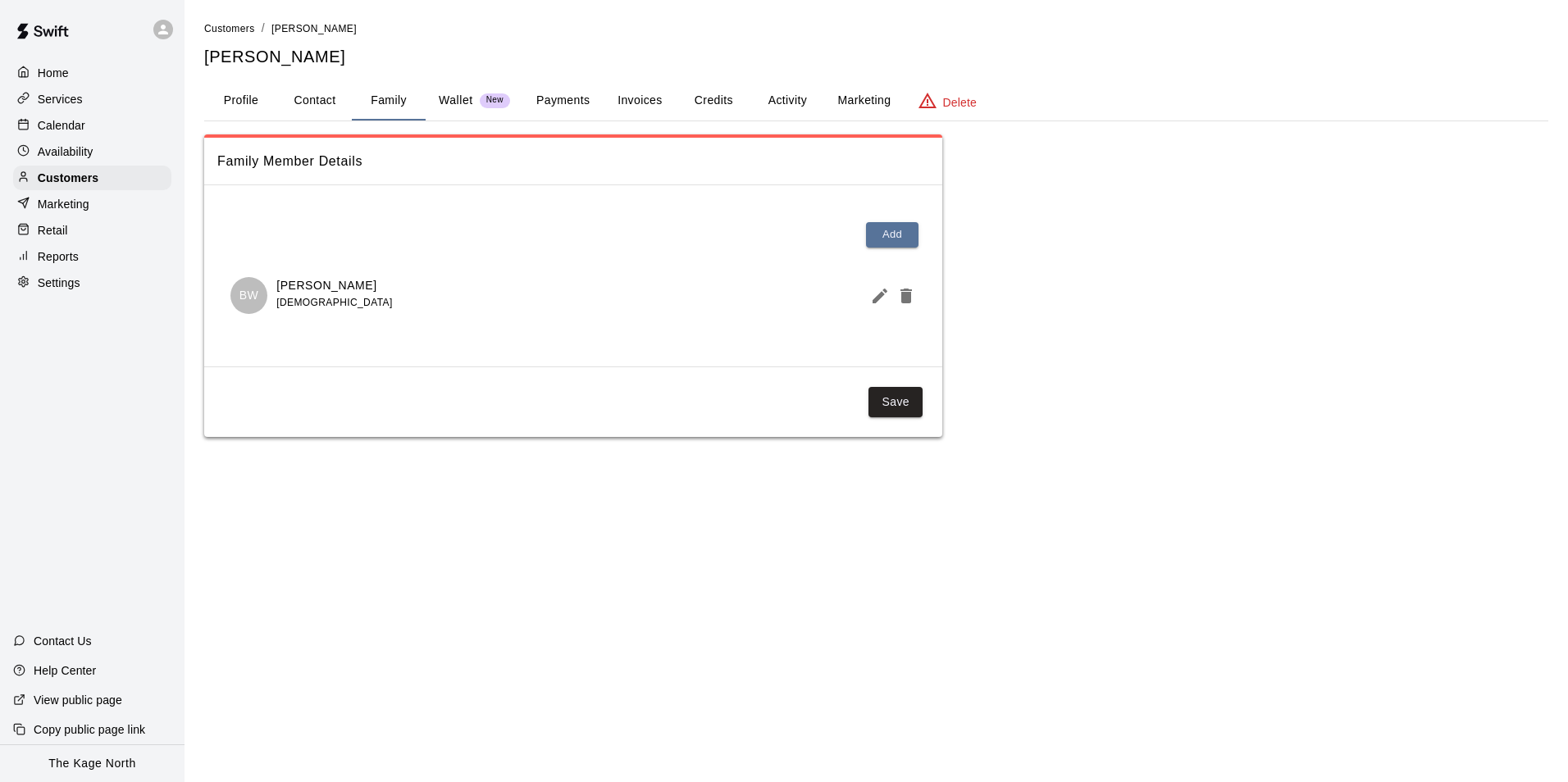
click at [767, 99] on button "Activity" at bounding box center [788, 100] width 74 height 40
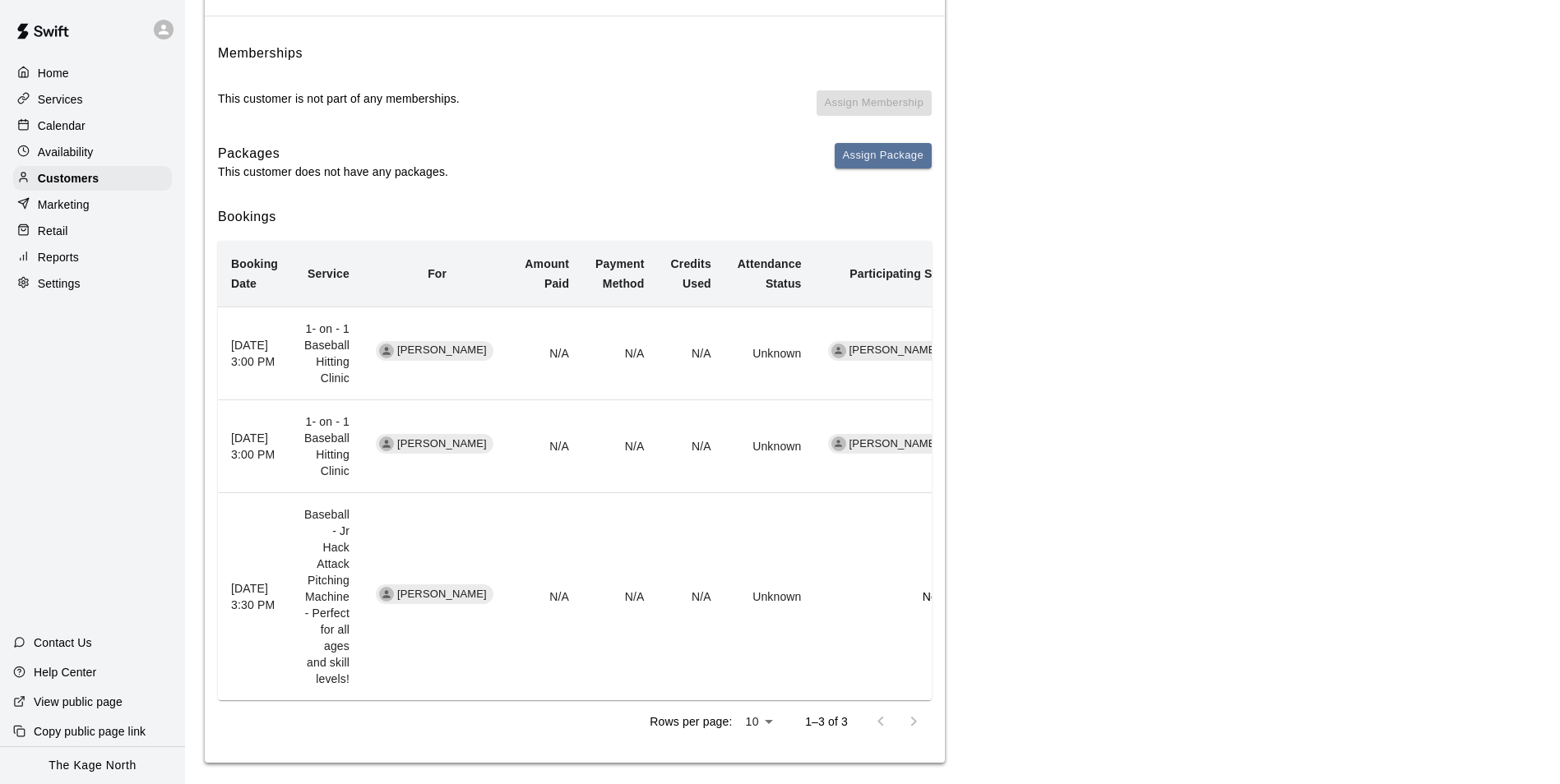
scroll to position [181, 0]
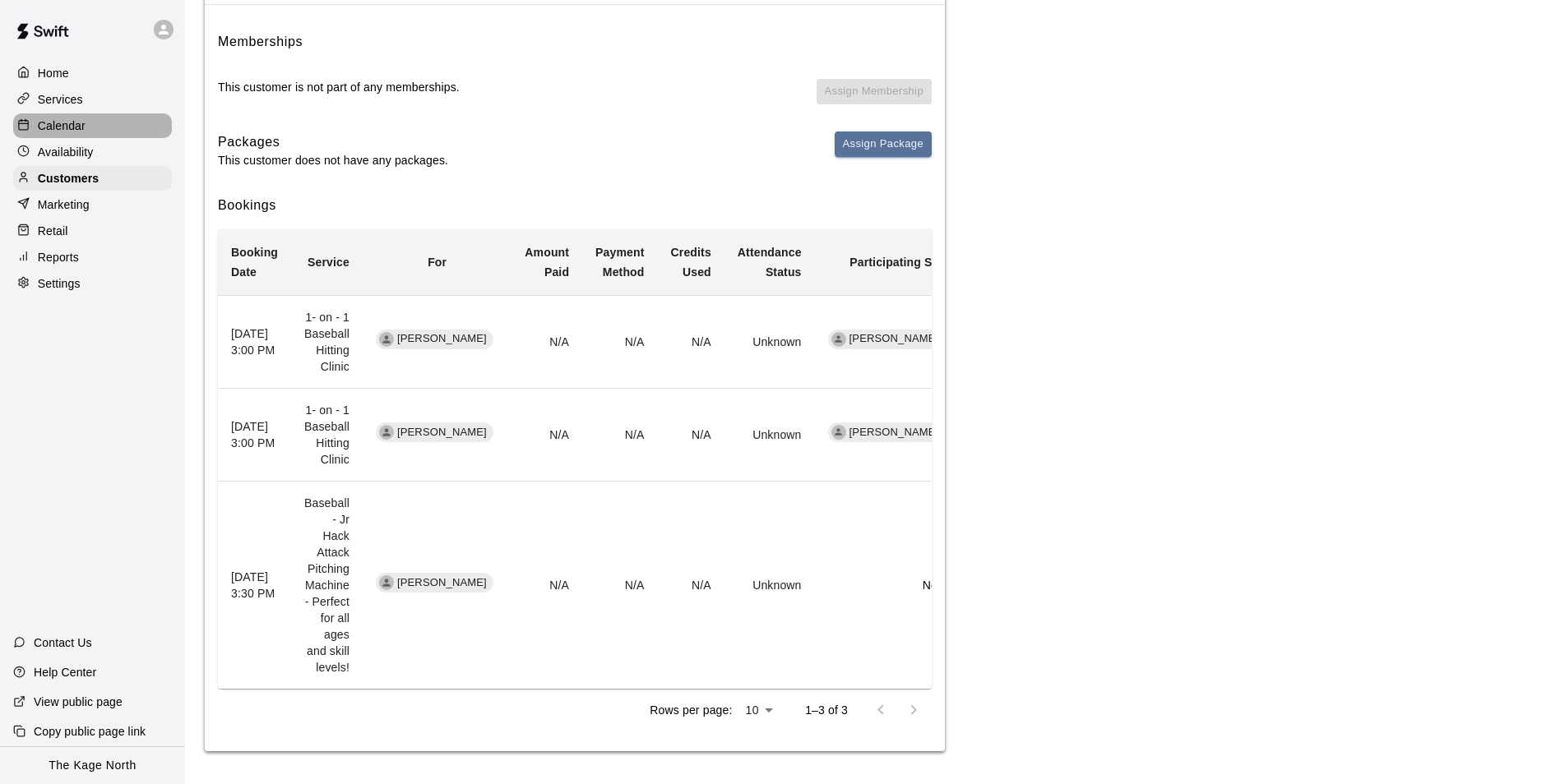
click at [68, 129] on p "Calendar" at bounding box center [62, 125] width 48 height 17
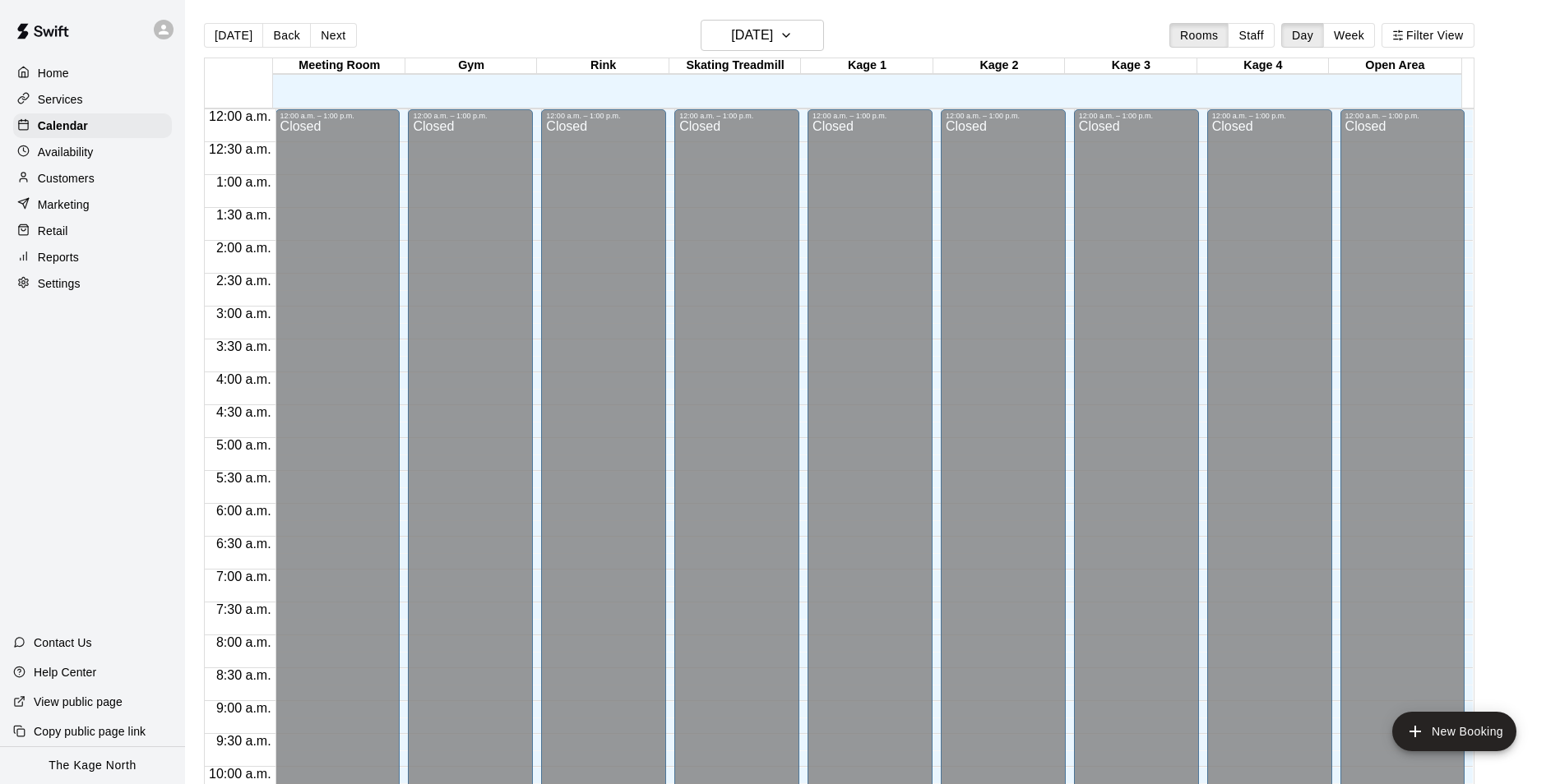
scroll to position [835, 0]
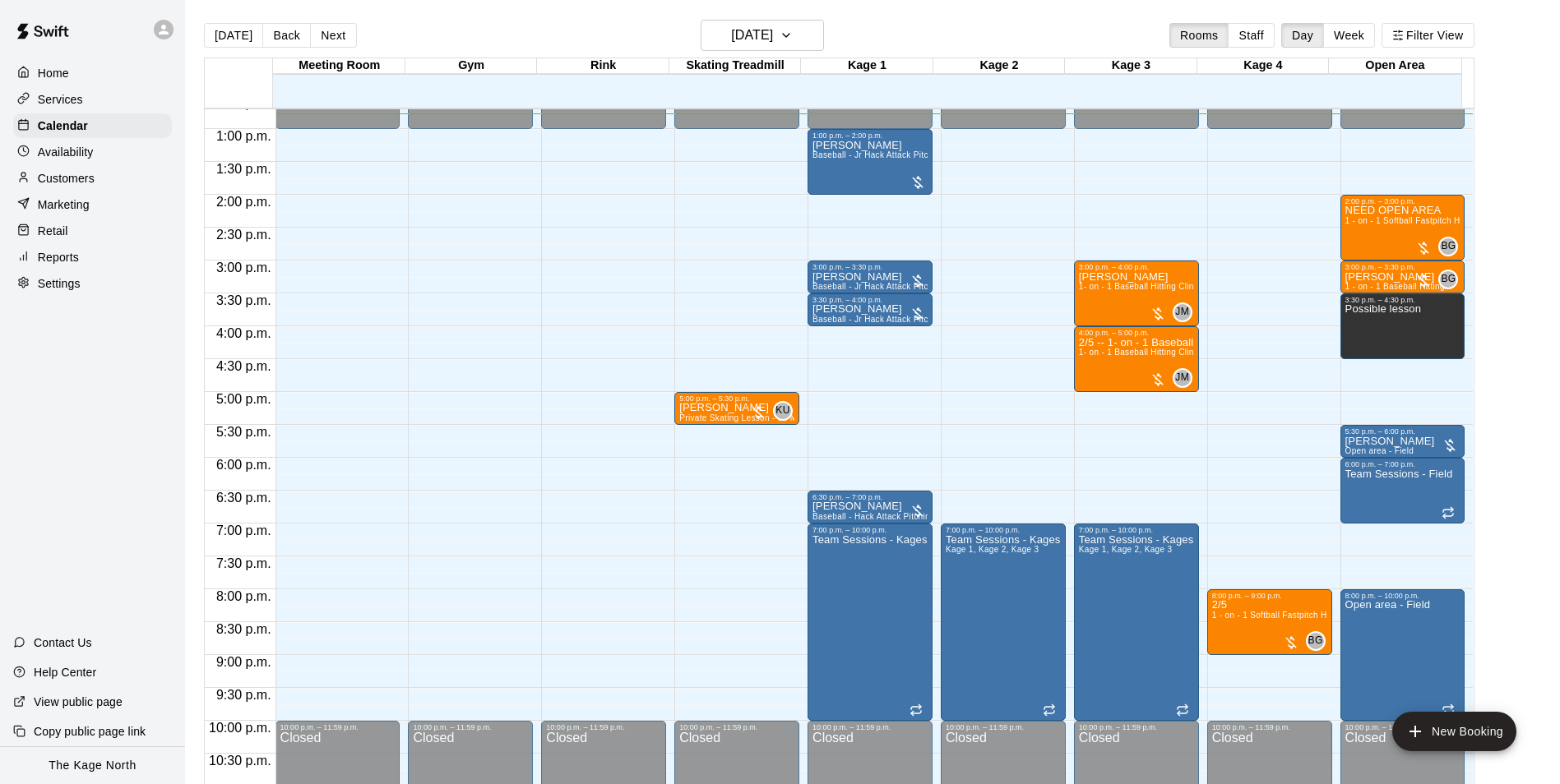
click at [73, 174] on p "Customers" at bounding box center [66, 178] width 57 height 17
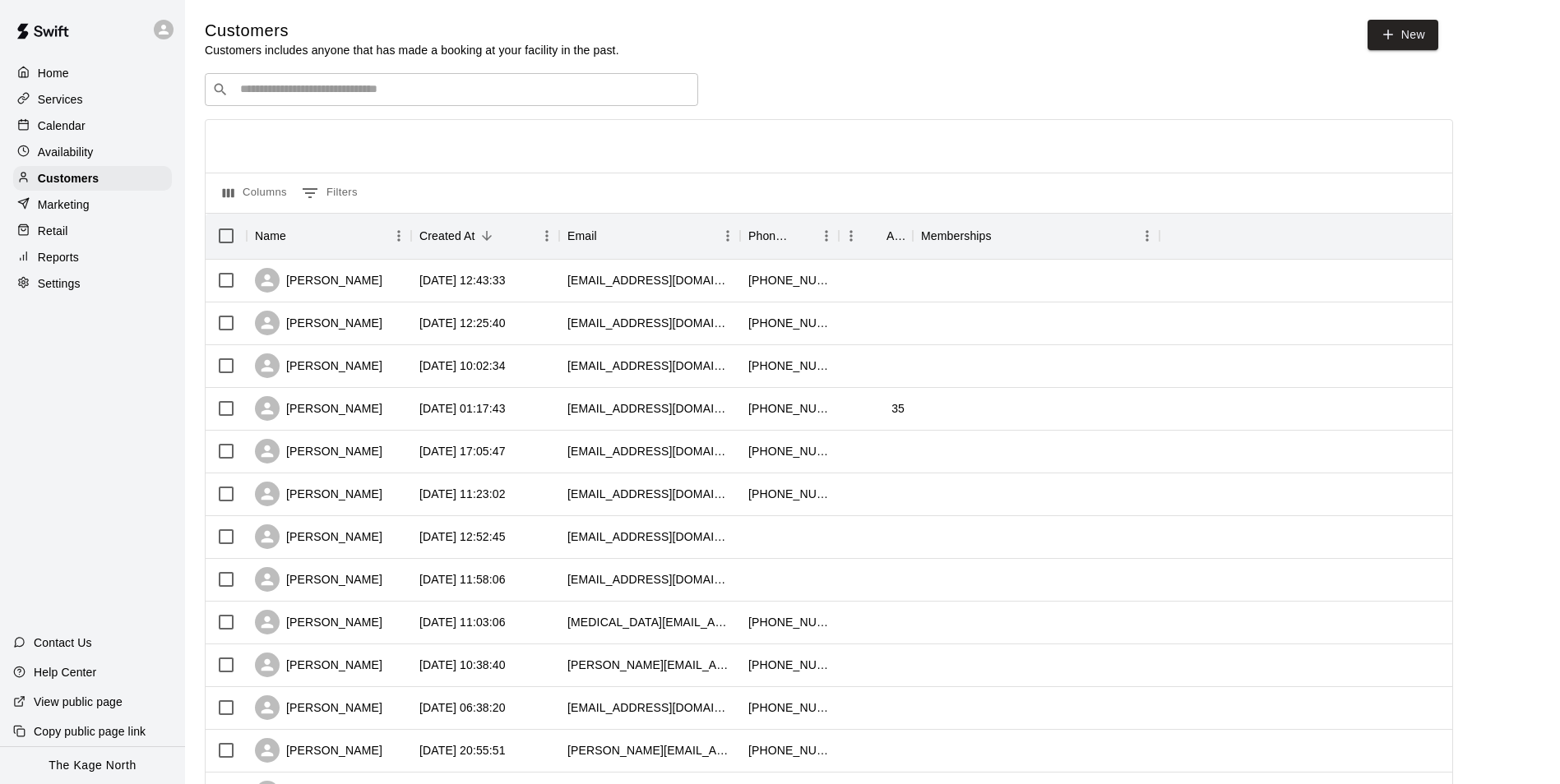
click at [321, 95] on input "Search customers by name or email" at bounding box center [463, 89] width 456 height 17
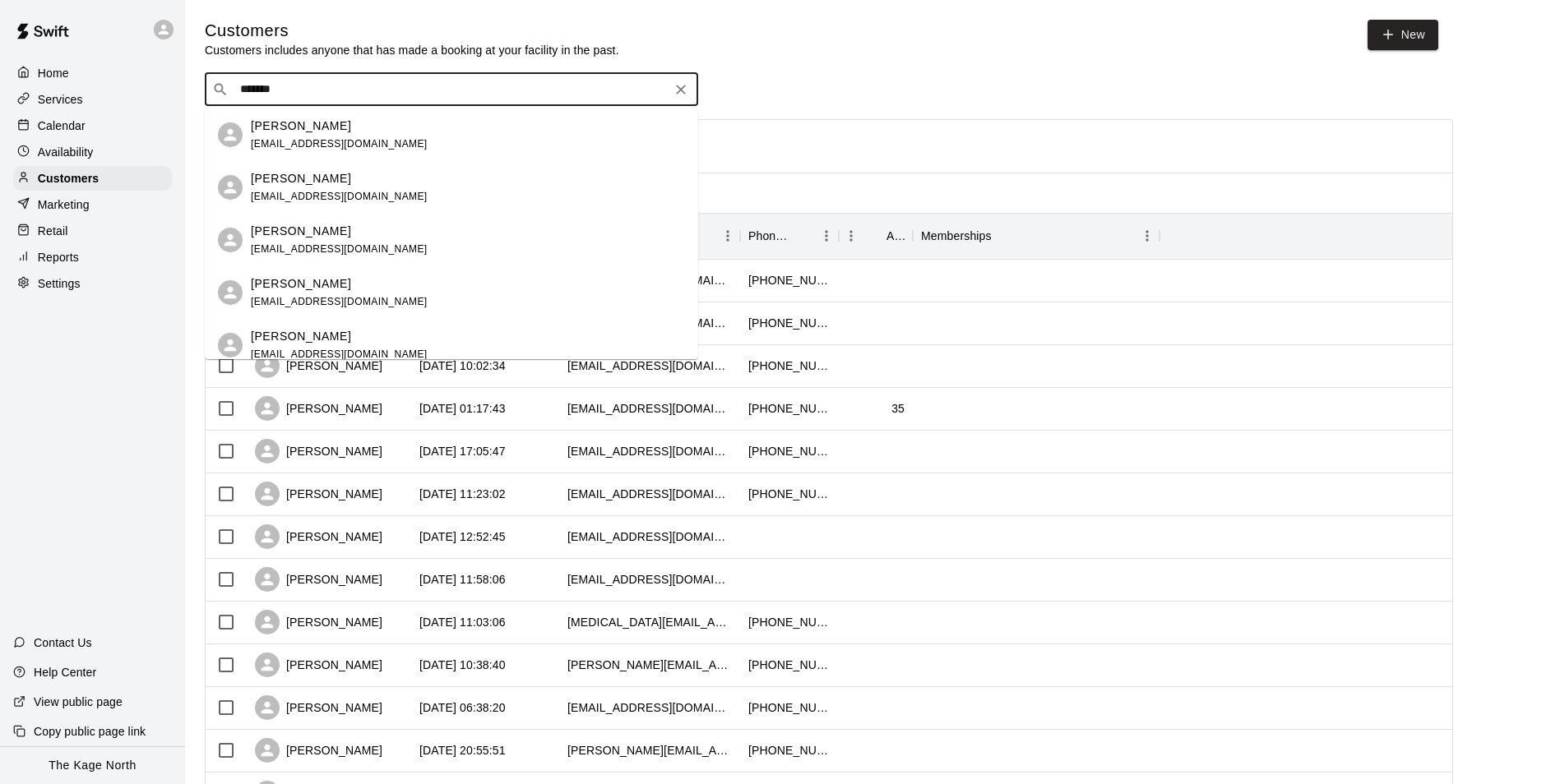
type input "********"
click at [332, 238] on p "[PERSON_NAME]" at bounding box center [301, 231] width 101 height 18
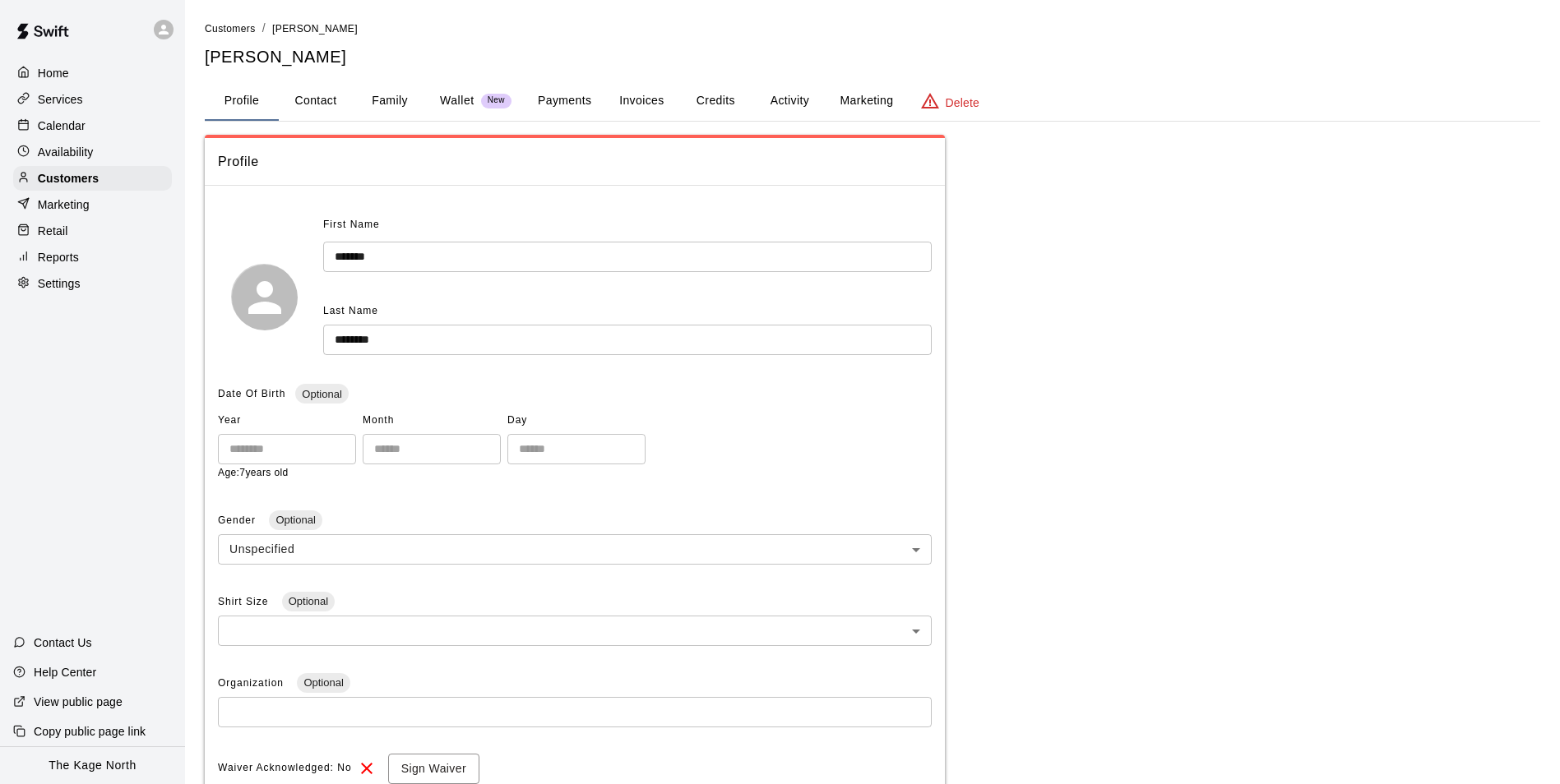
click at [787, 99] on button "Activity" at bounding box center [790, 101] width 74 height 40
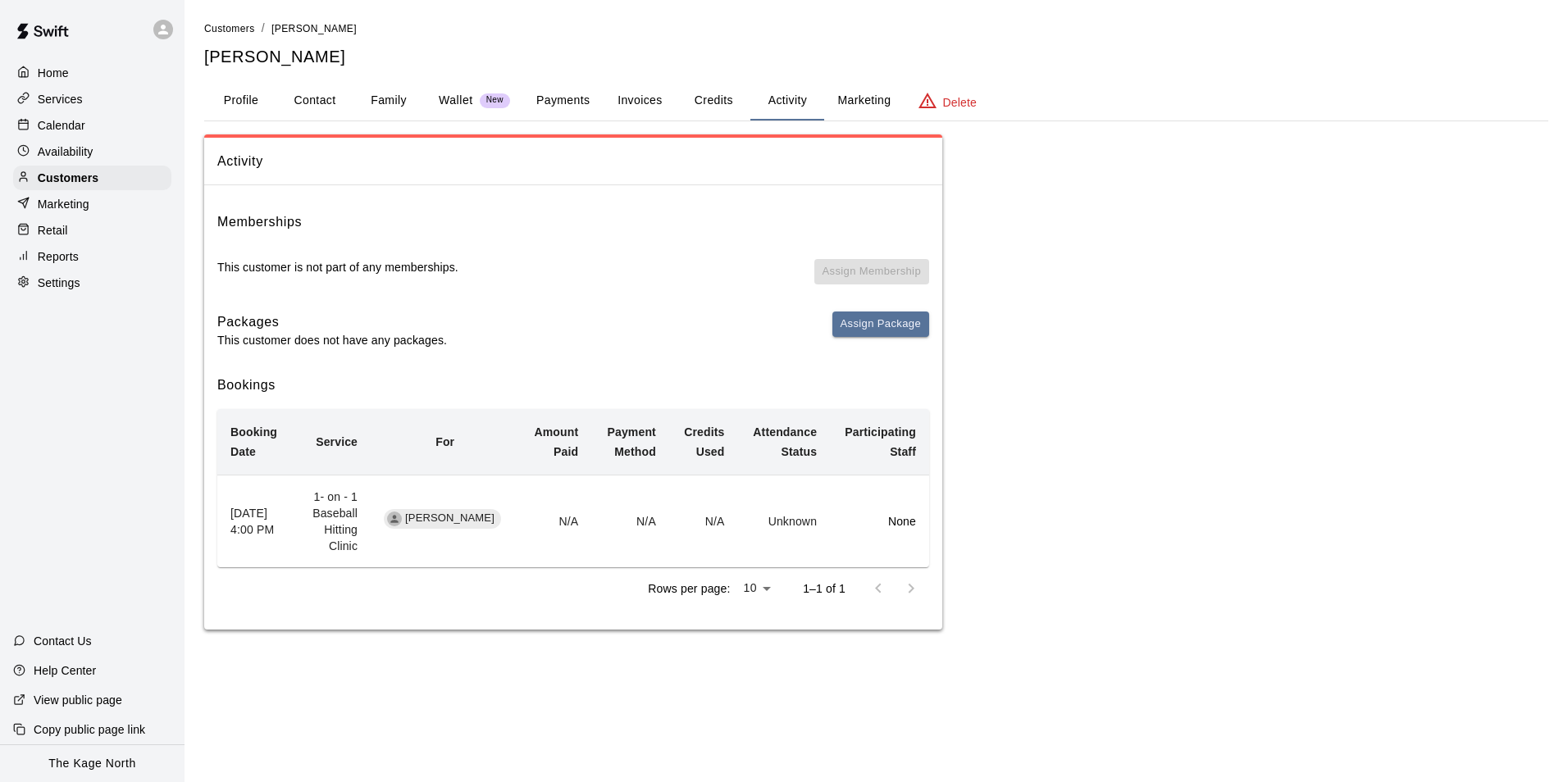
click at [55, 126] on p "Calendar" at bounding box center [62, 125] width 48 height 17
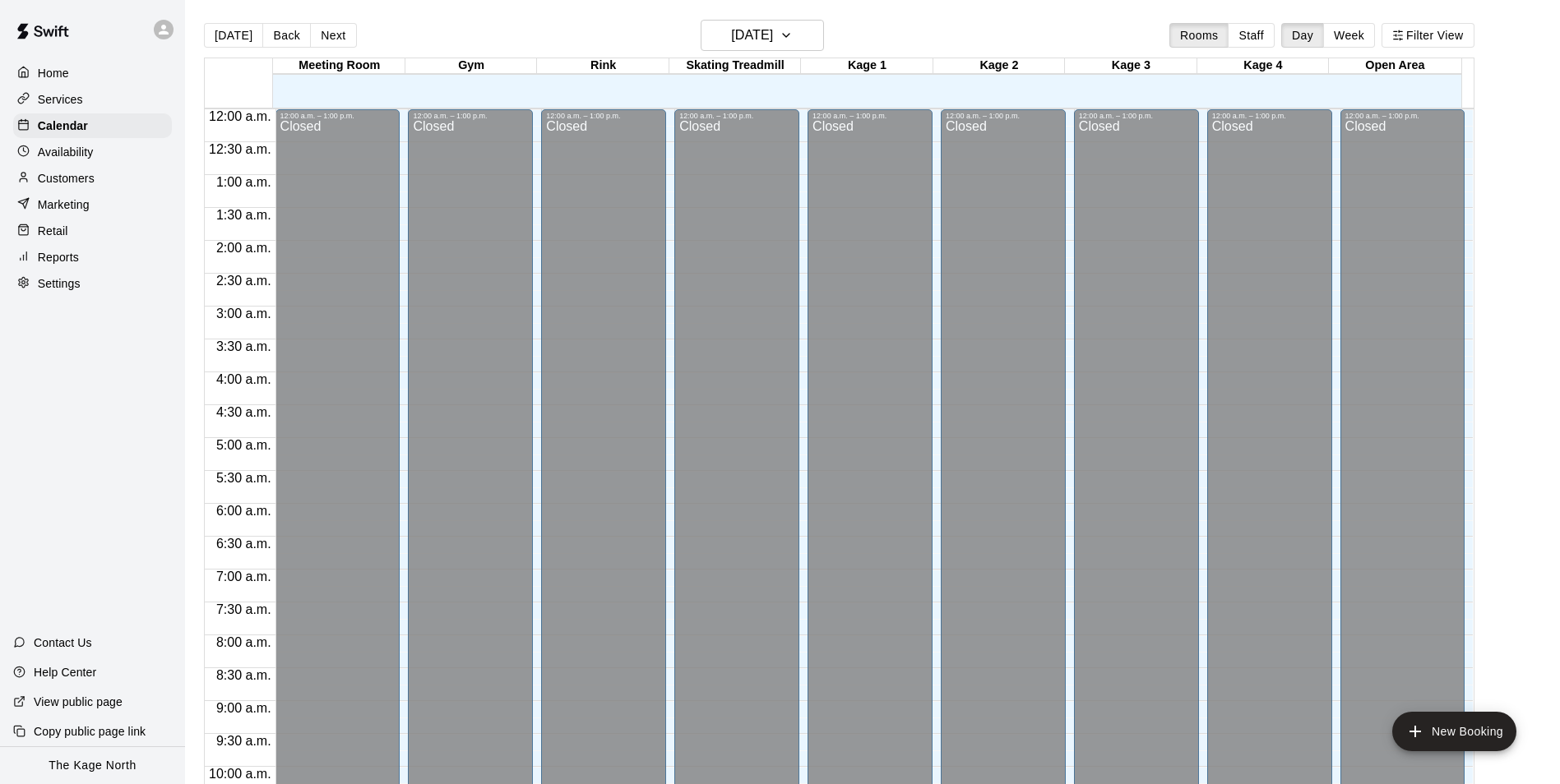
scroll to position [835, 0]
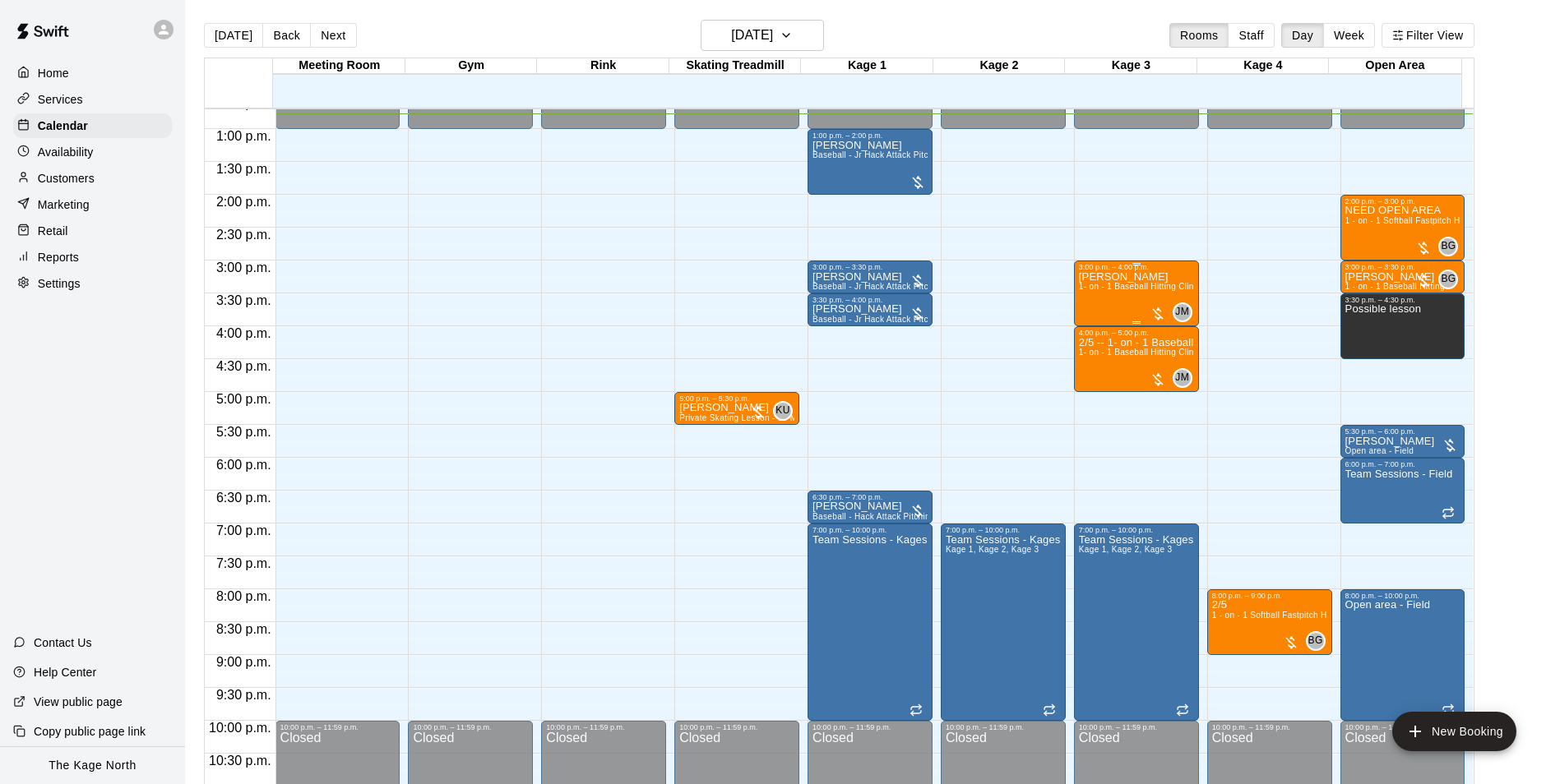
click at [1122, 265] on div at bounding box center [1136, 264] width 115 height 3
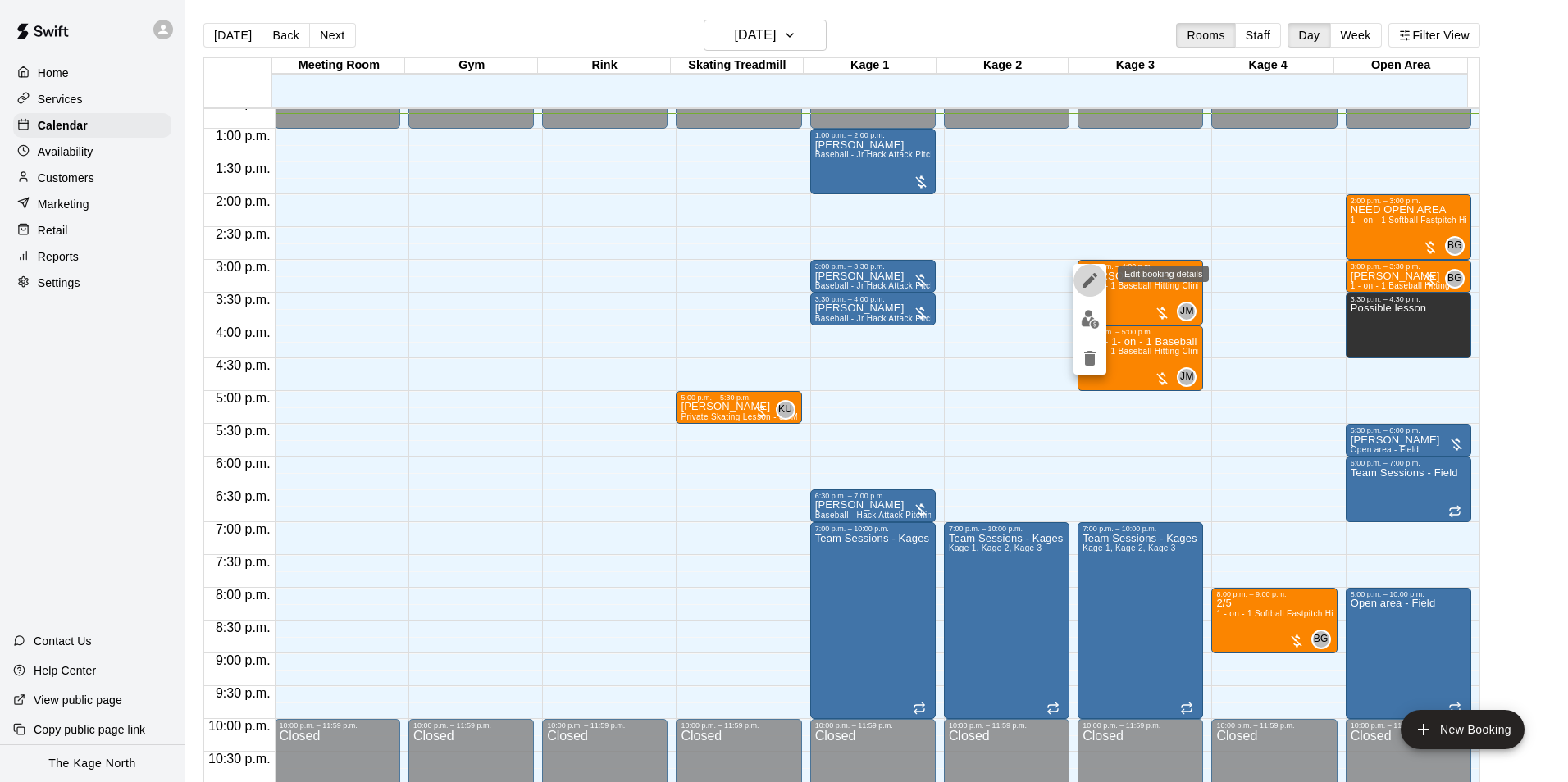
click at [1085, 272] on icon "edit" at bounding box center [1090, 280] width 19 height 19
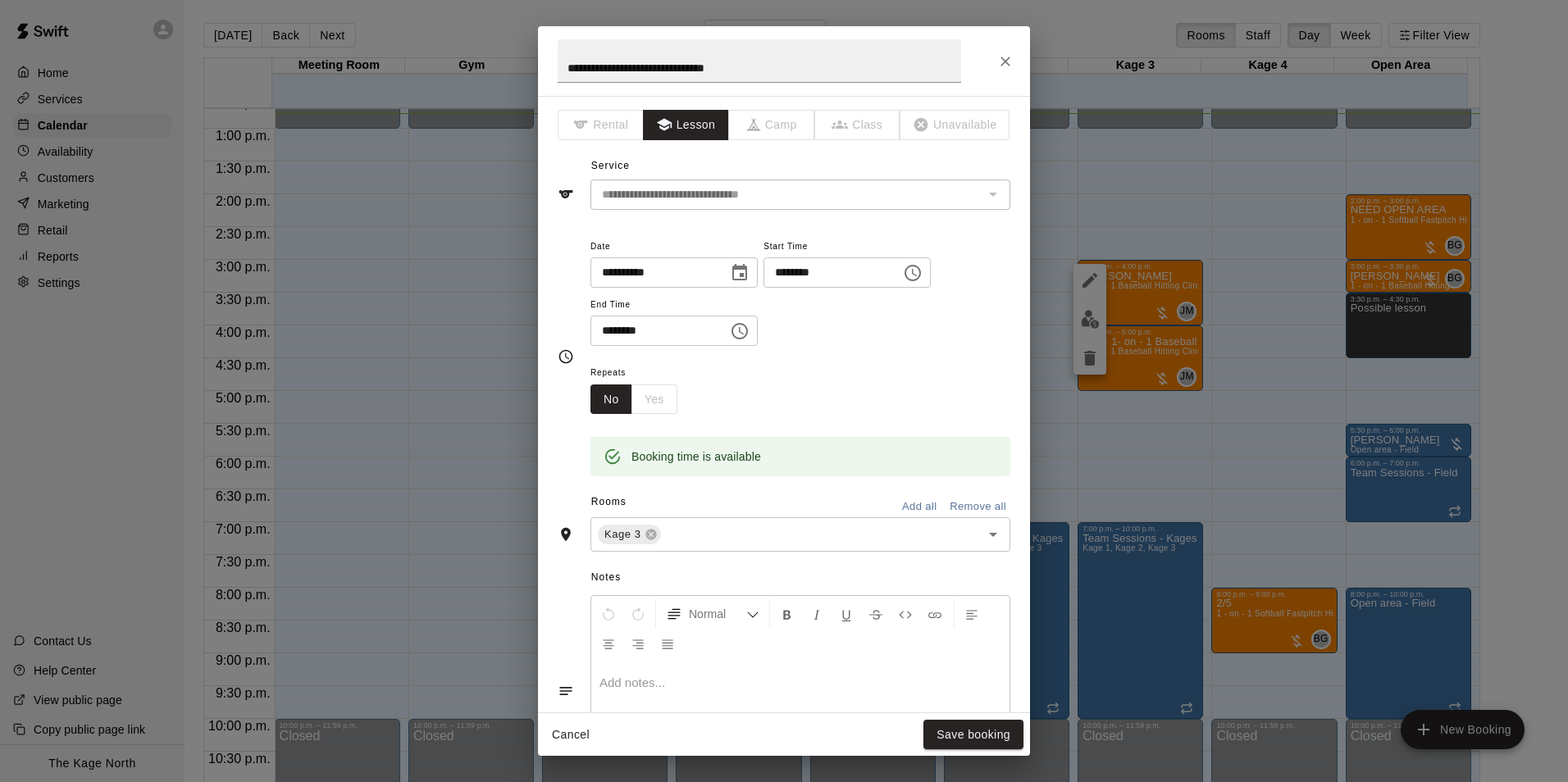
click at [557, 70] on h2 "**********" at bounding box center [759, 61] width 443 height 70
click at [568, 67] on input "**********" at bounding box center [759, 61] width 403 height 43
drag, startPoint x: 832, startPoint y: 70, endPoint x: 692, endPoint y: 63, distance: 140.2
click at [692, 63] on input "**********" at bounding box center [759, 61] width 403 height 43
type input "**********"
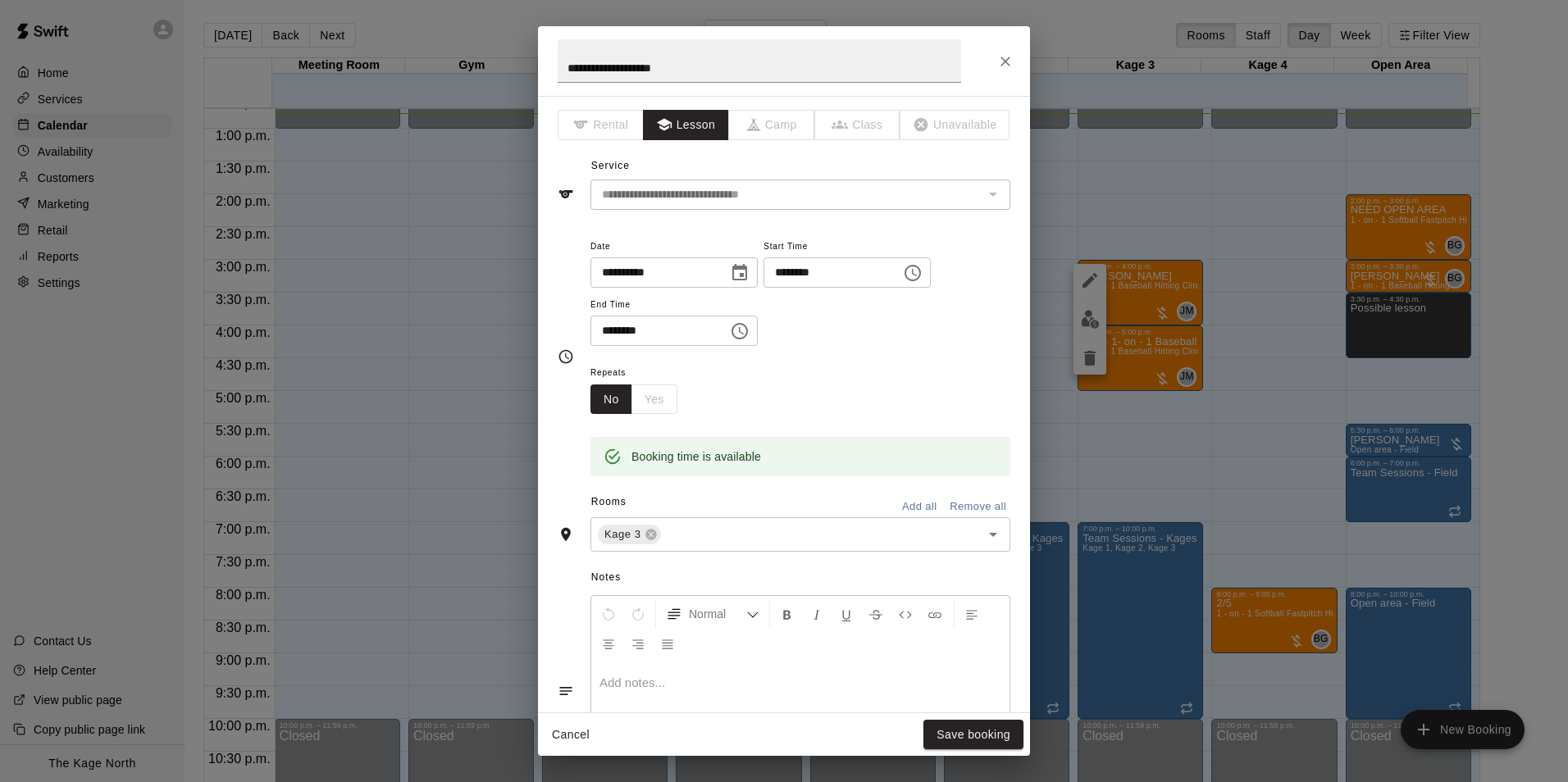
click at [982, 714] on div "Cancel Save booking" at bounding box center [784, 734] width 492 height 43
click at [985, 735] on button "Save booking" at bounding box center [973, 734] width 100 height 30
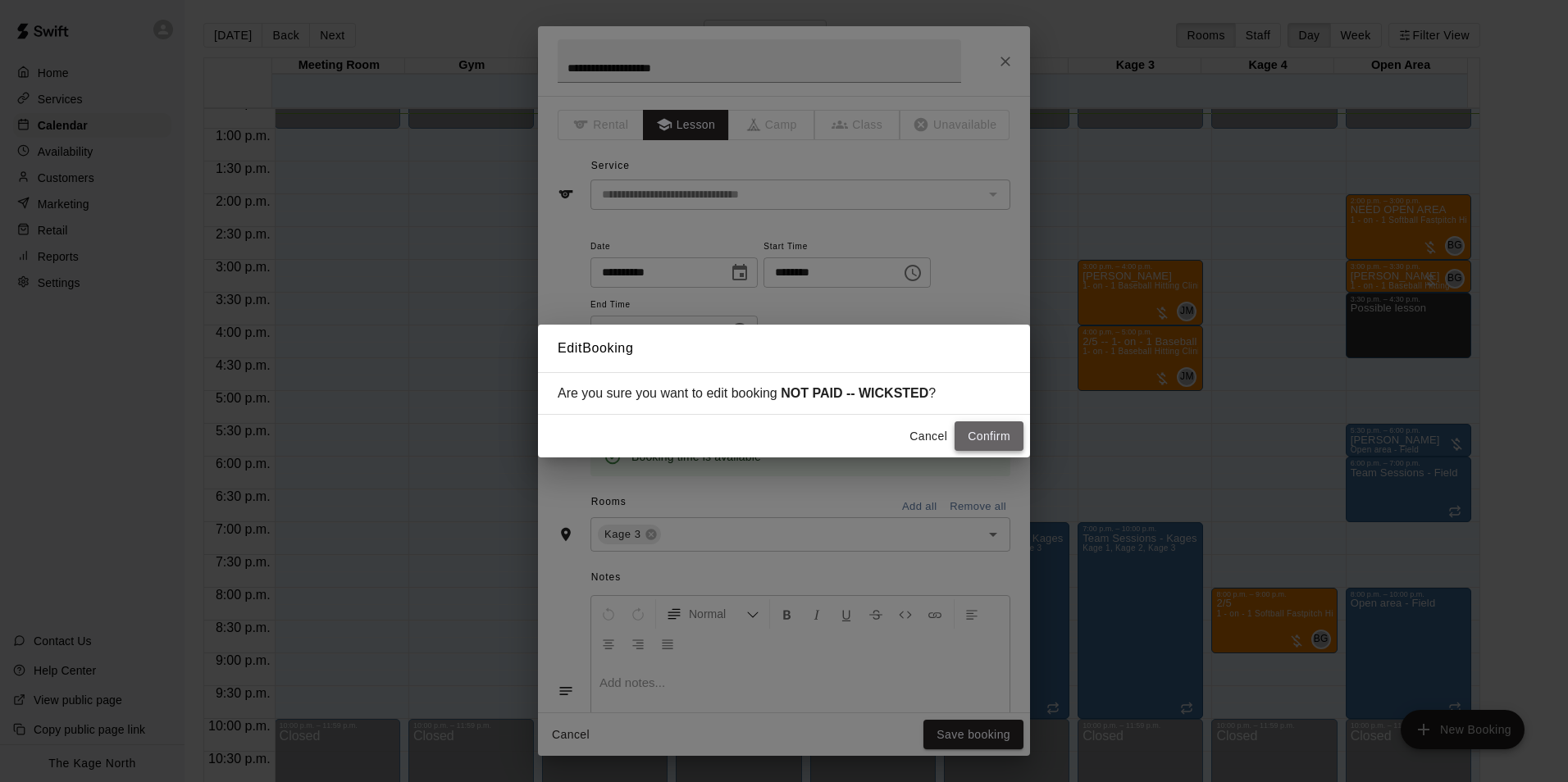
click at [998, 434] on button "Confirm" at bounding box center [989, 436] width 69 height 30
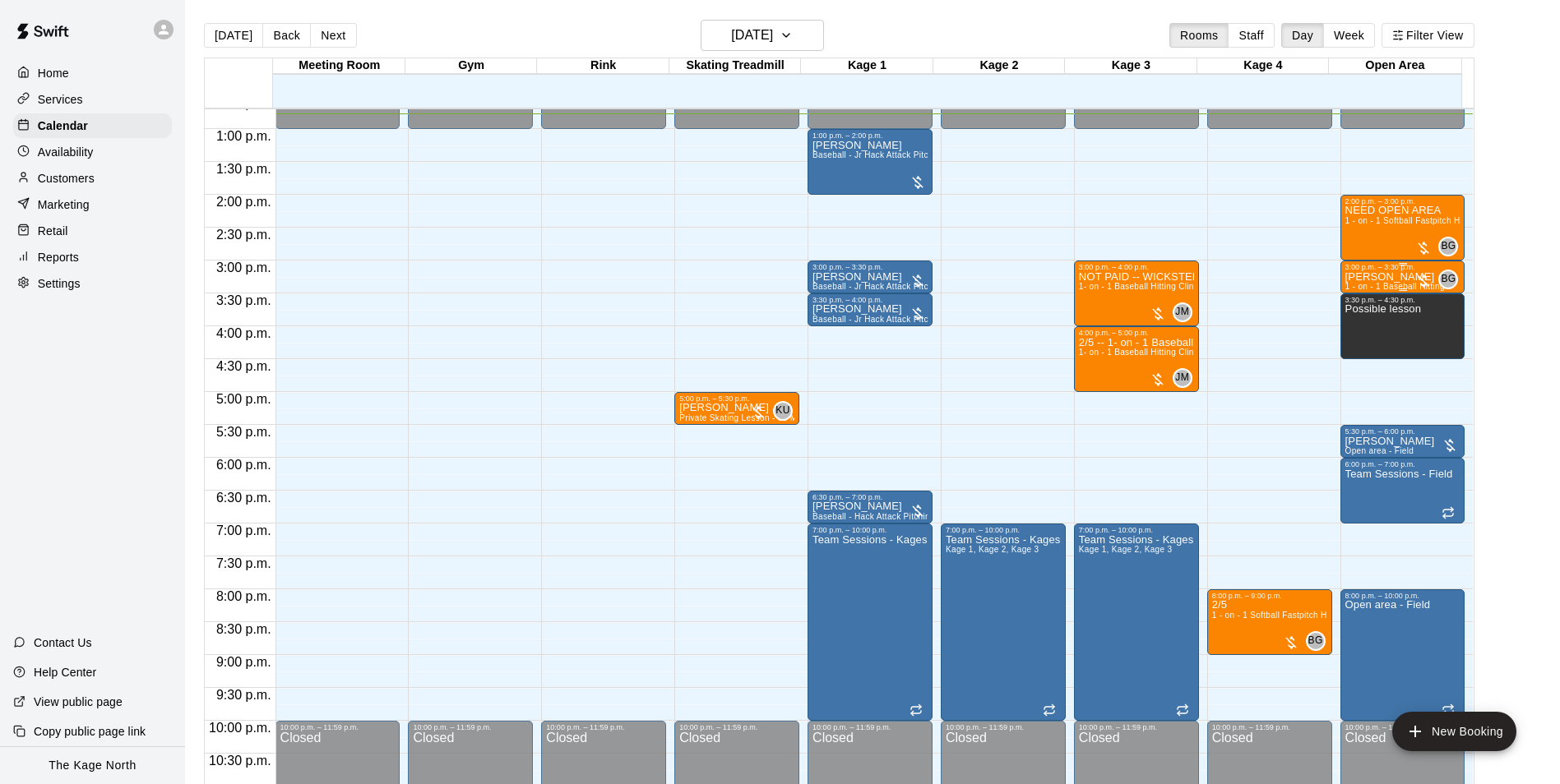
click at [1388, 277] on p "[PERSON_NAME]" at bounding box center [1395, 277] width 100 height 0
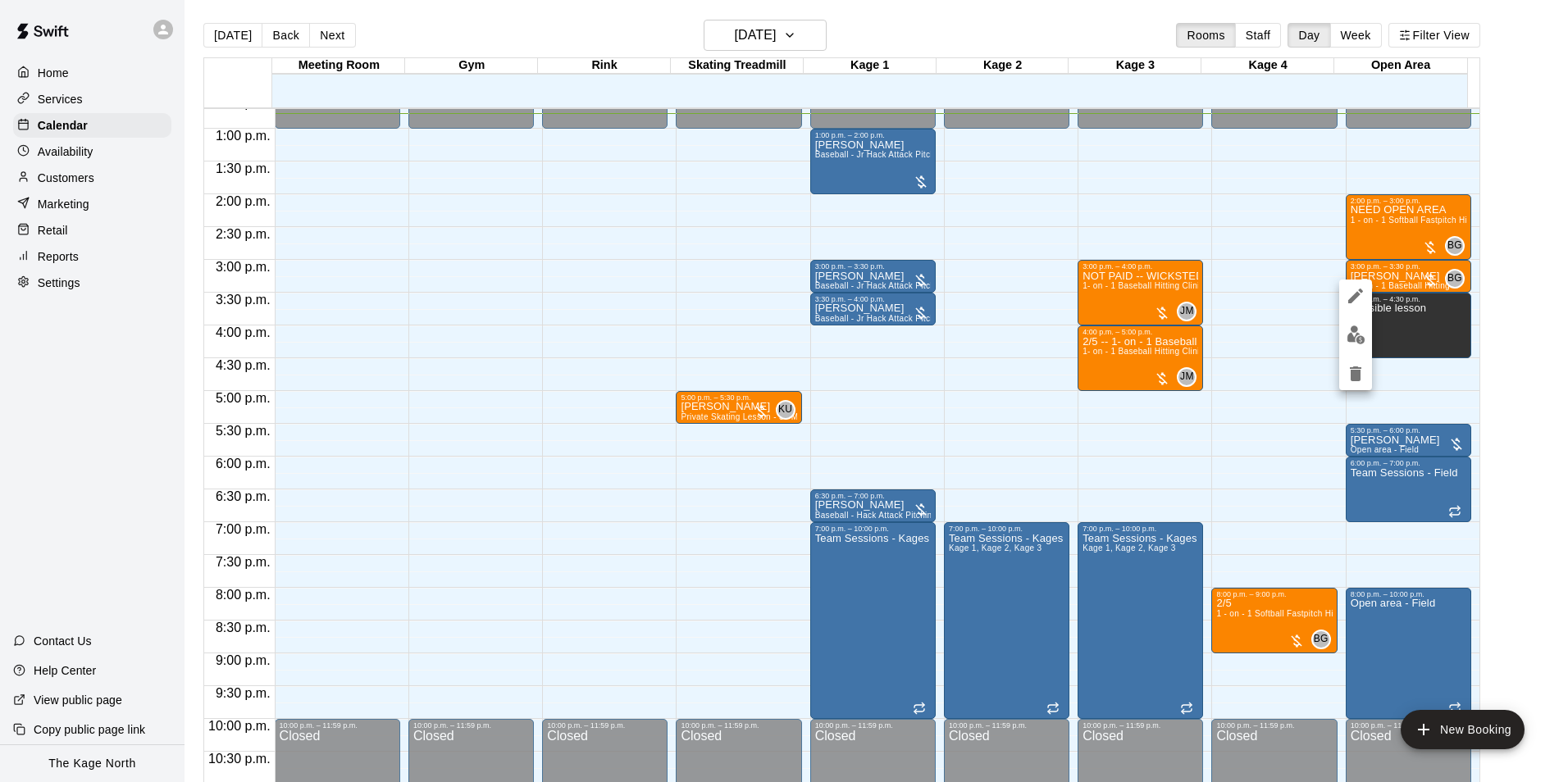
click at [1370, 336] on button "edit" at bounding box center [1355, 335] width 33 height 32
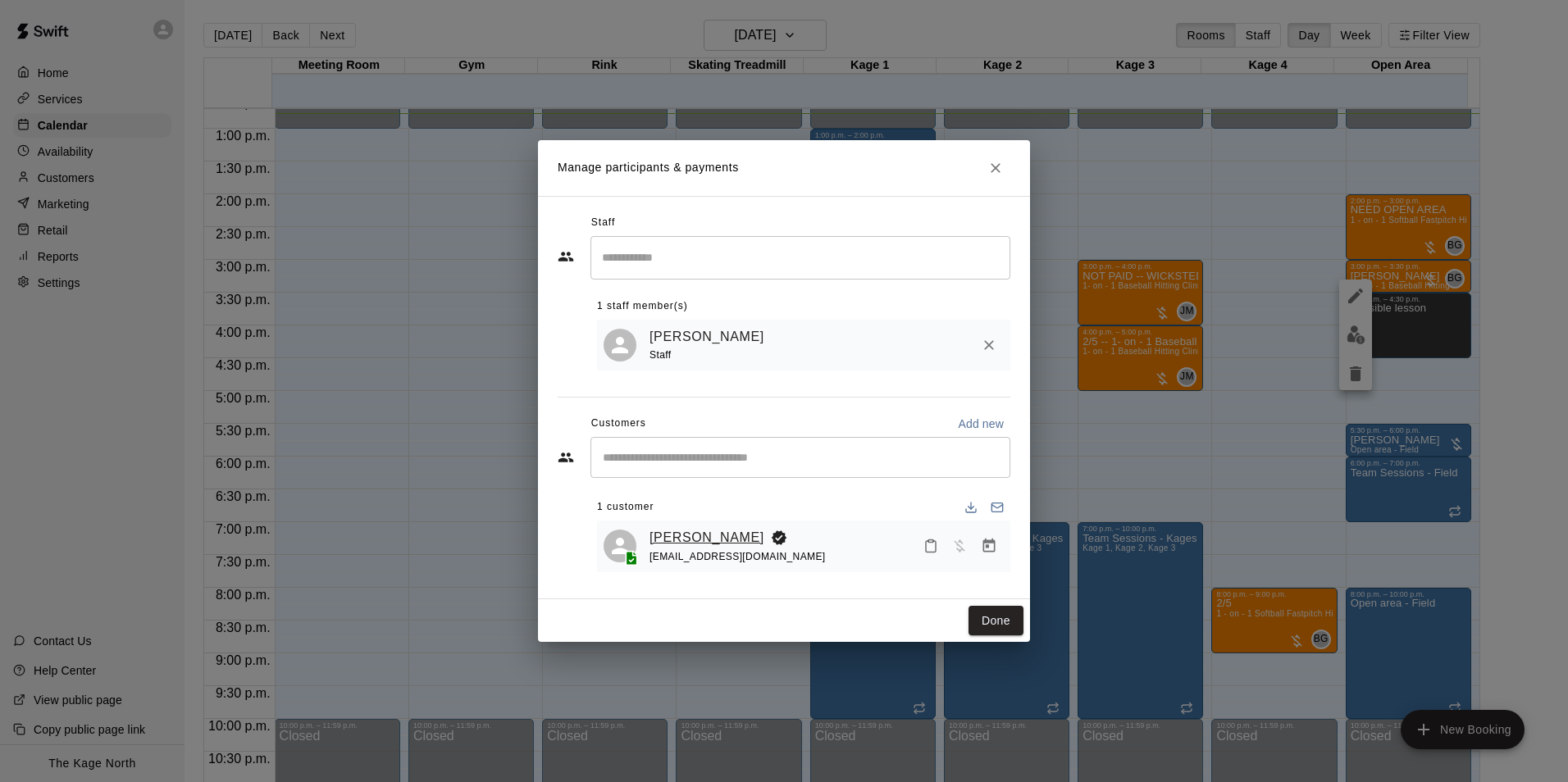
click at [707, 535] on link "[PERSON_NAME]" at bounding box center [706, 538] width 115 height 21
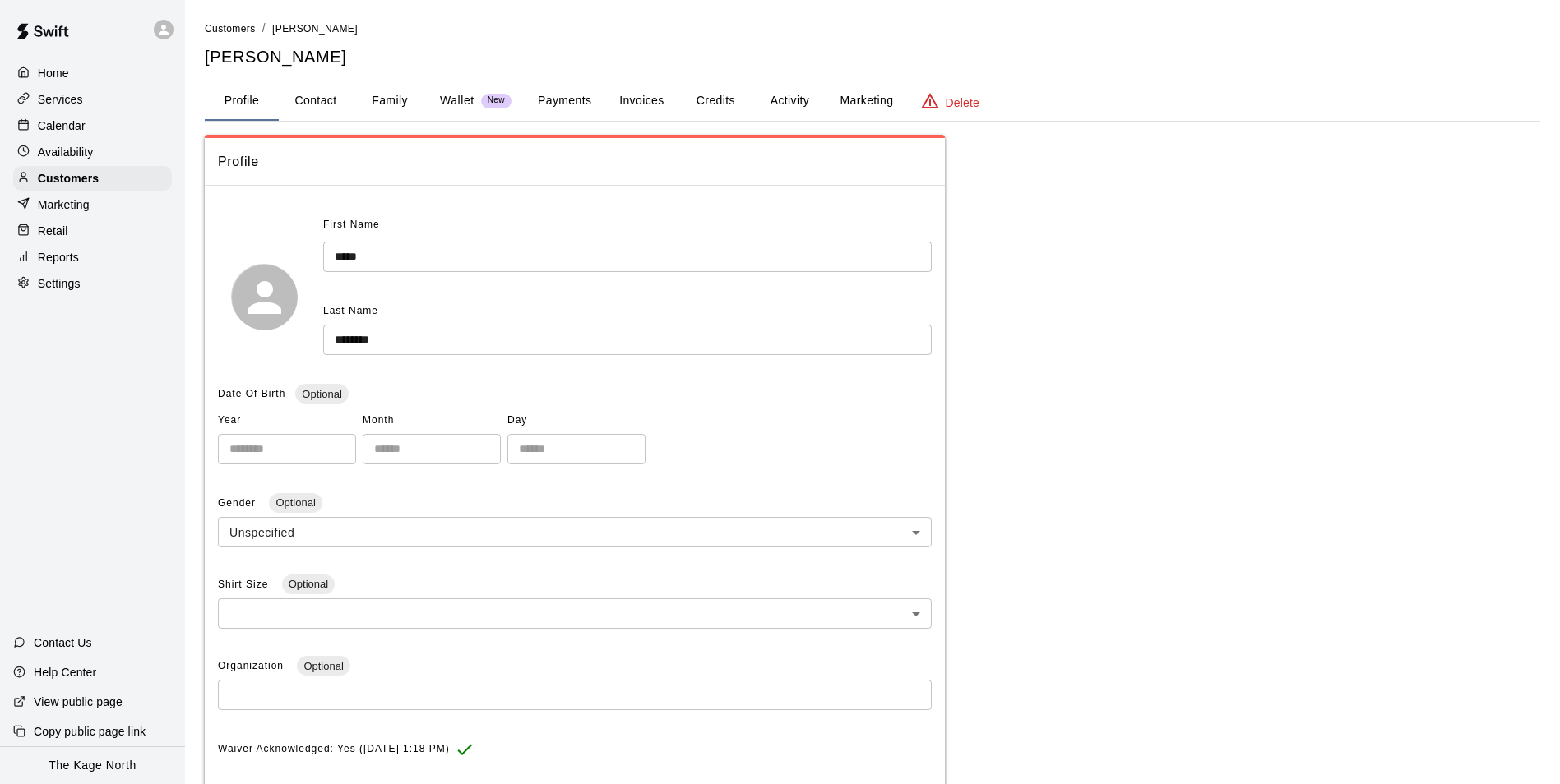
click at [781, 108] on button "Activity" at bounding box center [790, 101] width 74 height 40
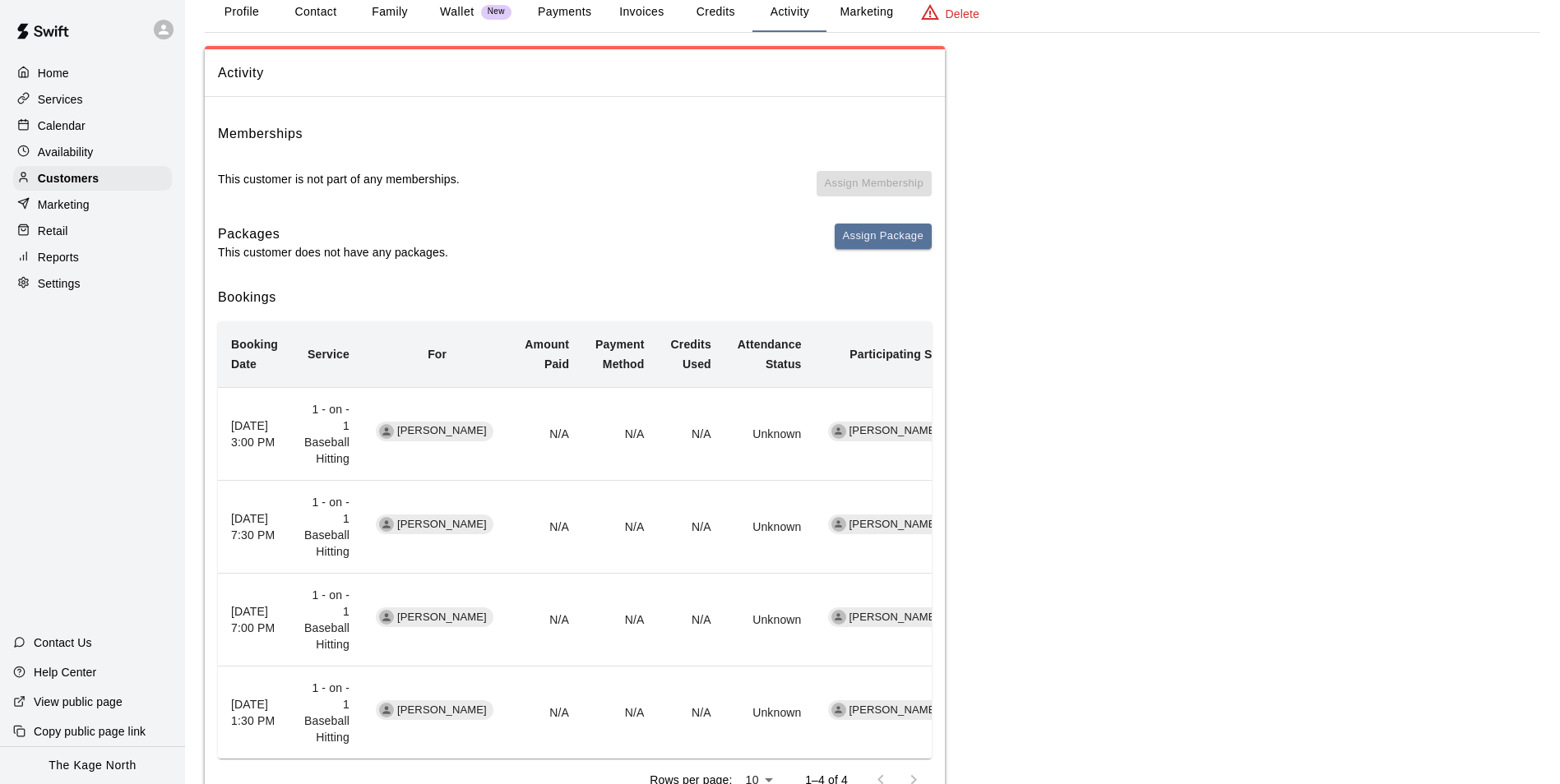
scroll to position [164, 0]
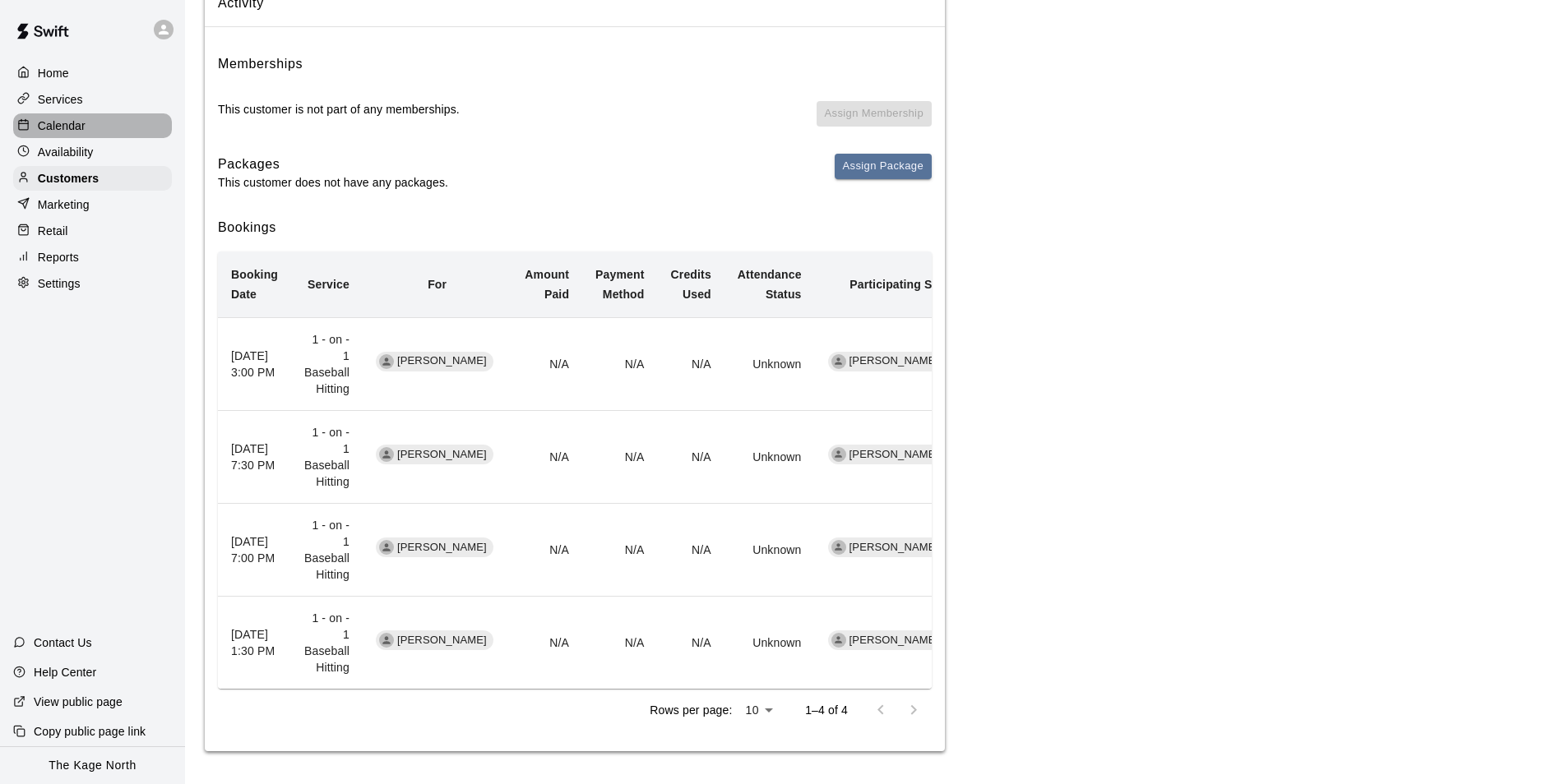
click at [72, 130] on p "Calendar" at bounding box center [62, 125] width 48 height 17
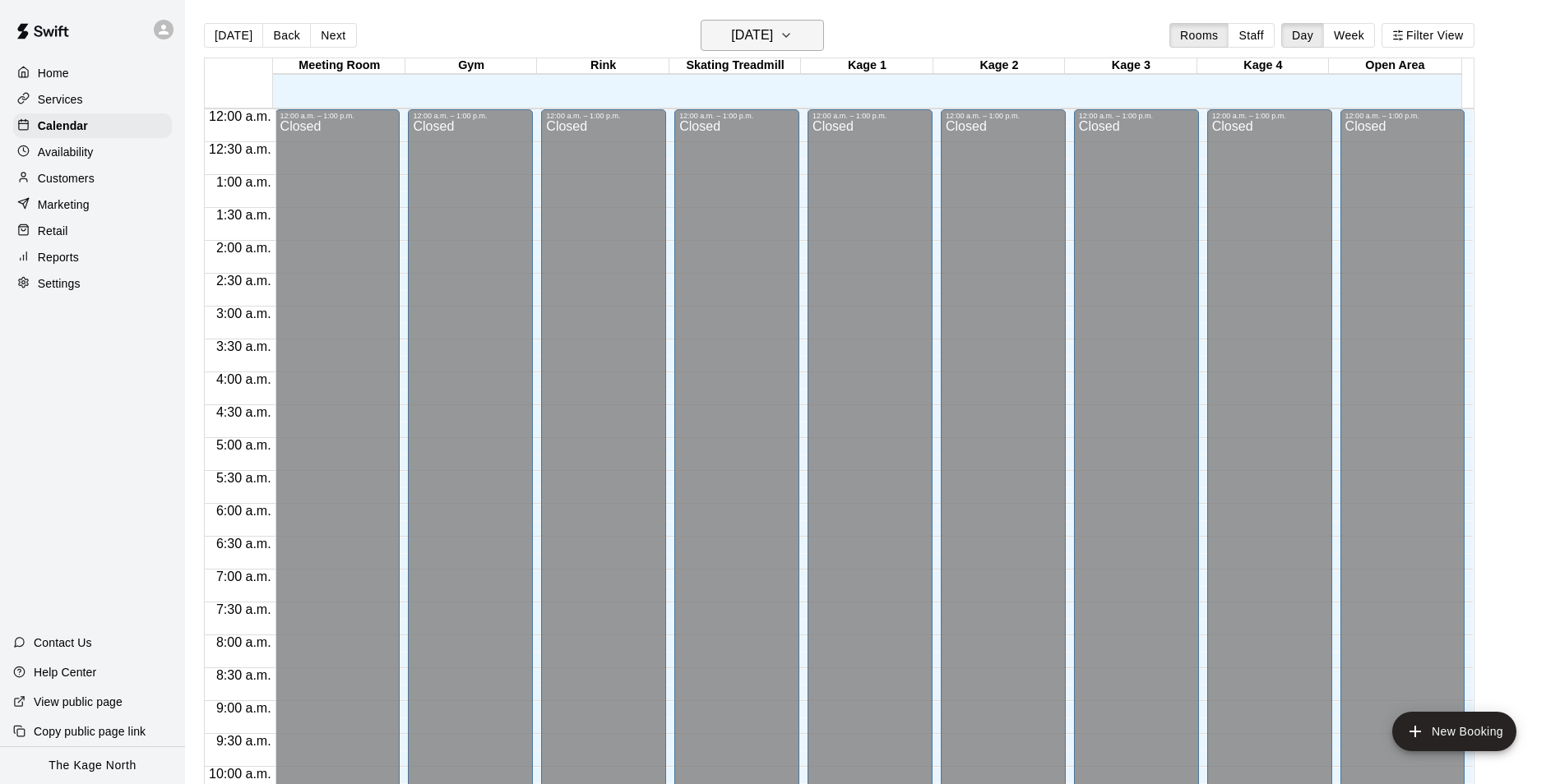
scroll to position [835, 0]
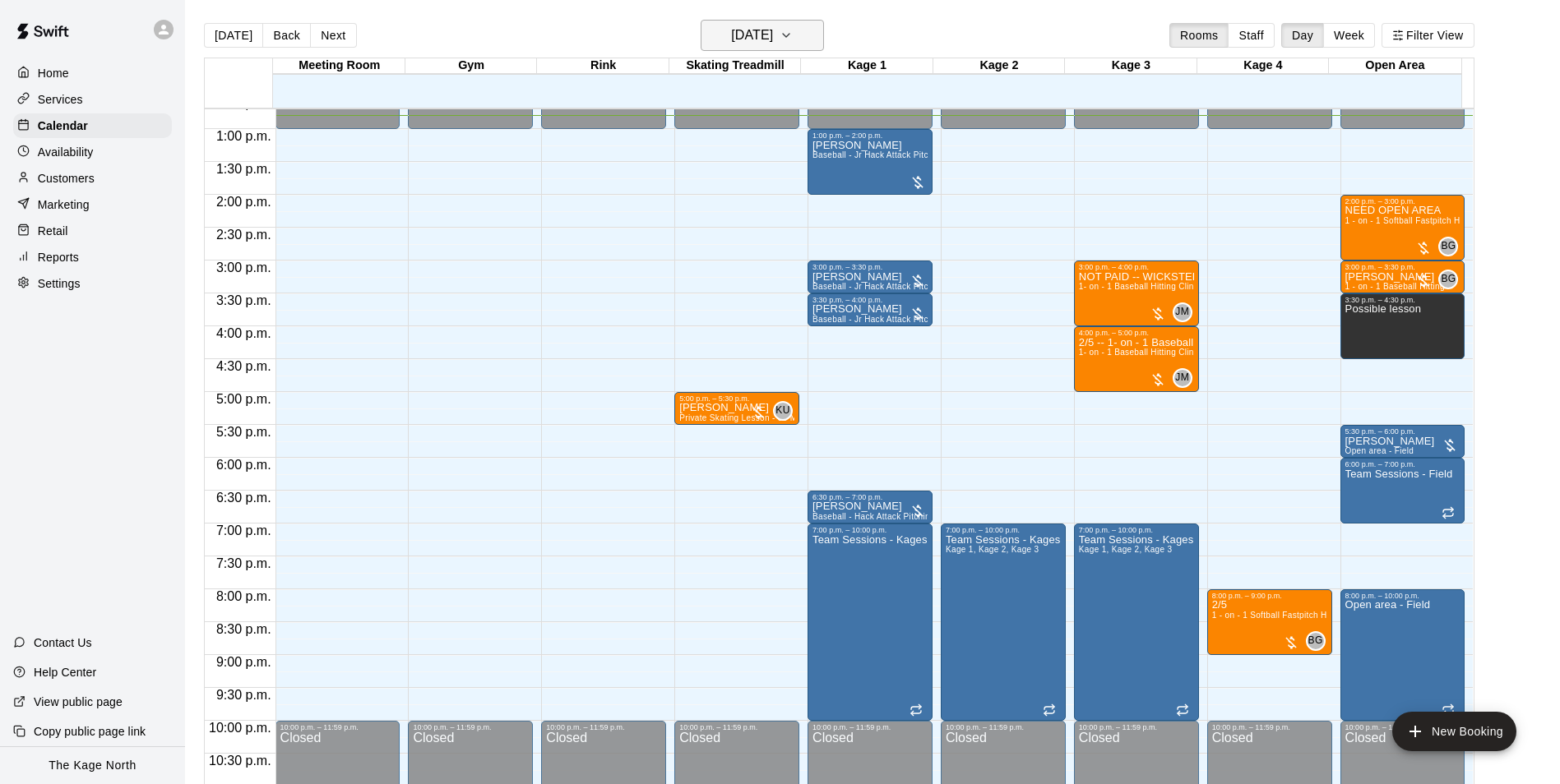
click at [773, 39] on h6 "[DATE]" at bounding box center [752, 35] width 42 height 23
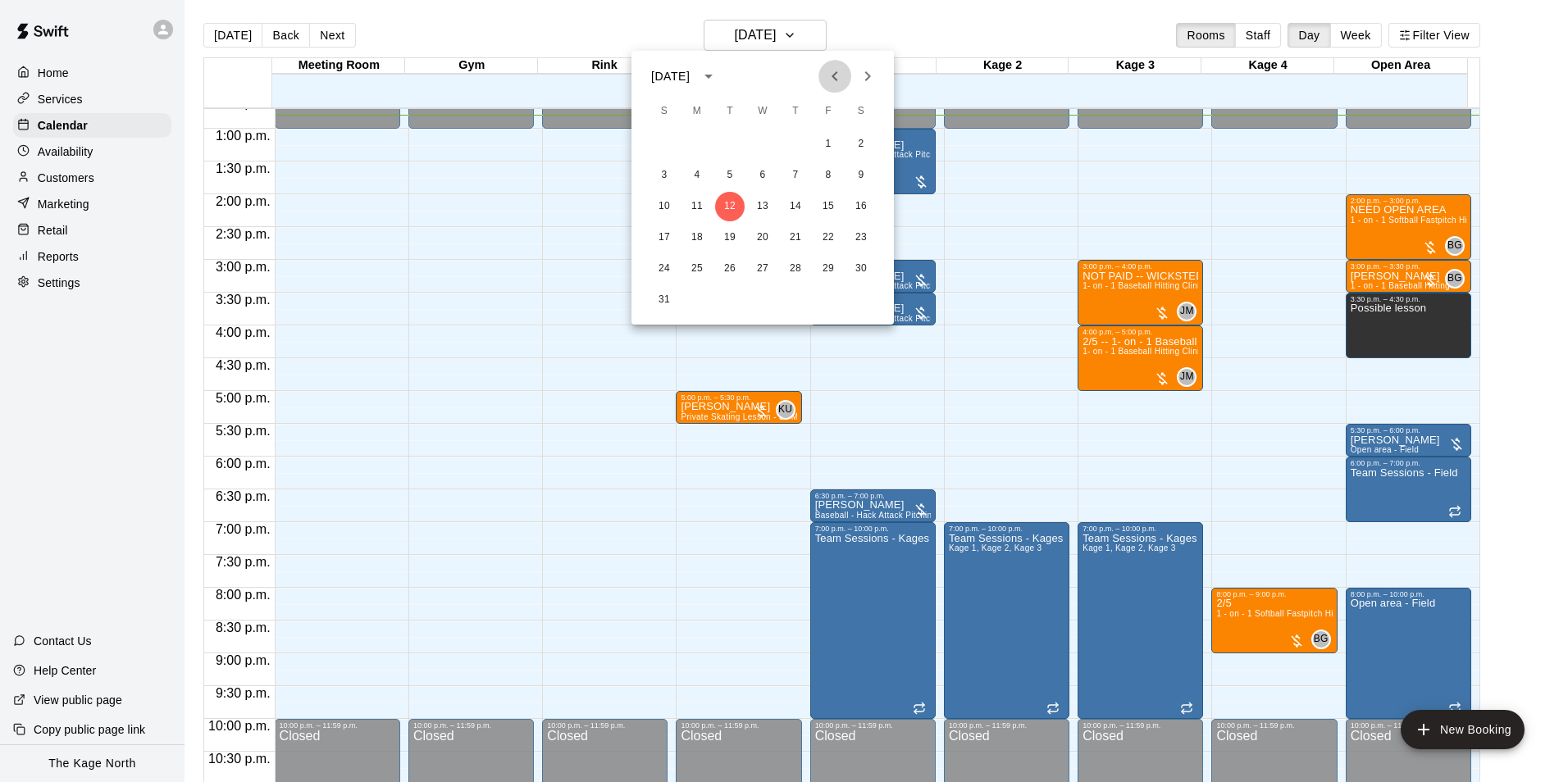
click at [835, 77] on icon "Previous month" at bounding box center [834, 76] width 19 height 19
click at [833, 78] on icon "Previous month" at bounding box center [834, 76] width 19 height 19
click at [763, 268] on button "28" at bounding box center [763, 269] width 30 height 30
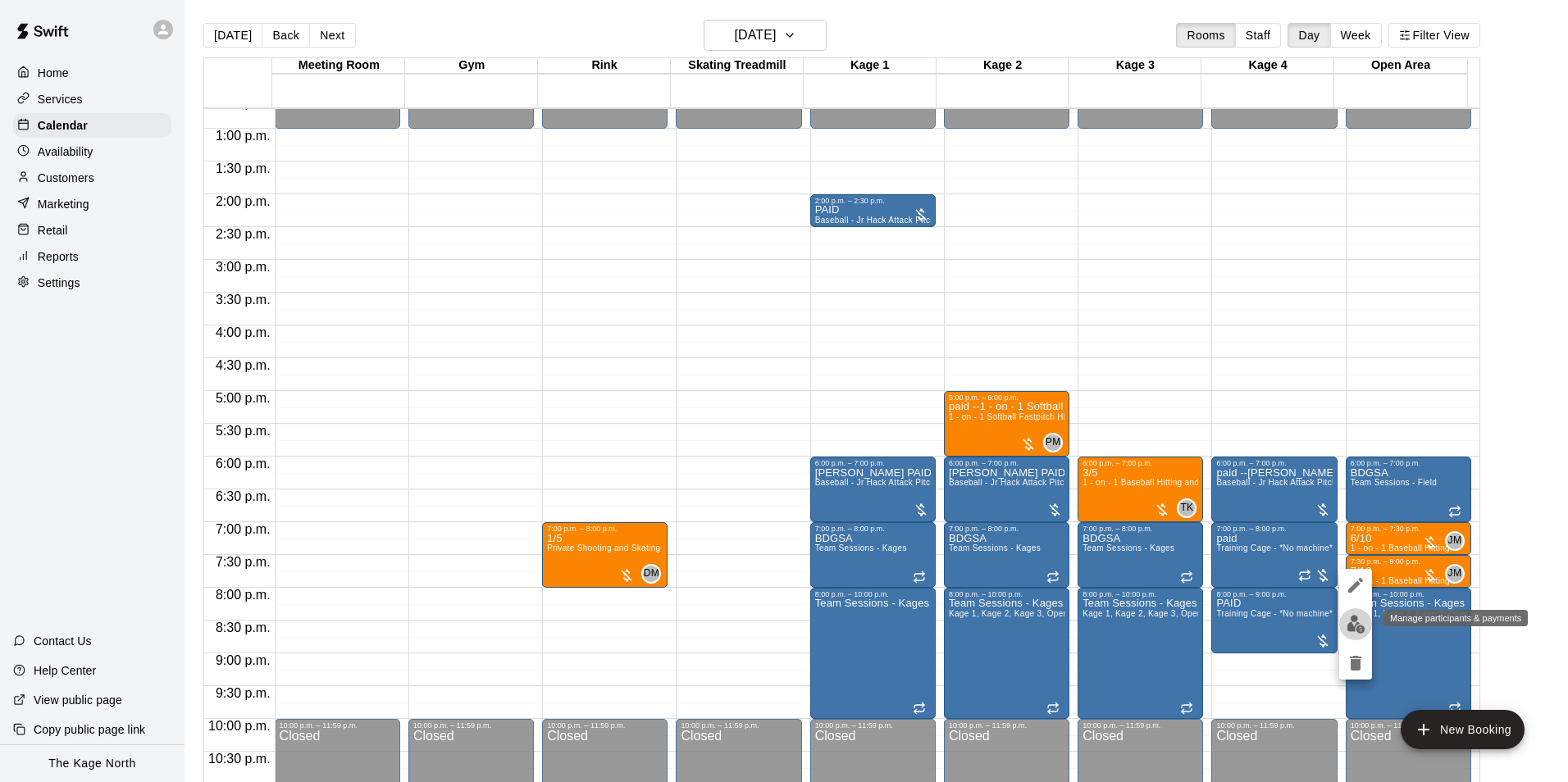
click at [1357, 623] on img "edit" at bounding box center [1355, 623] width 18 height 18
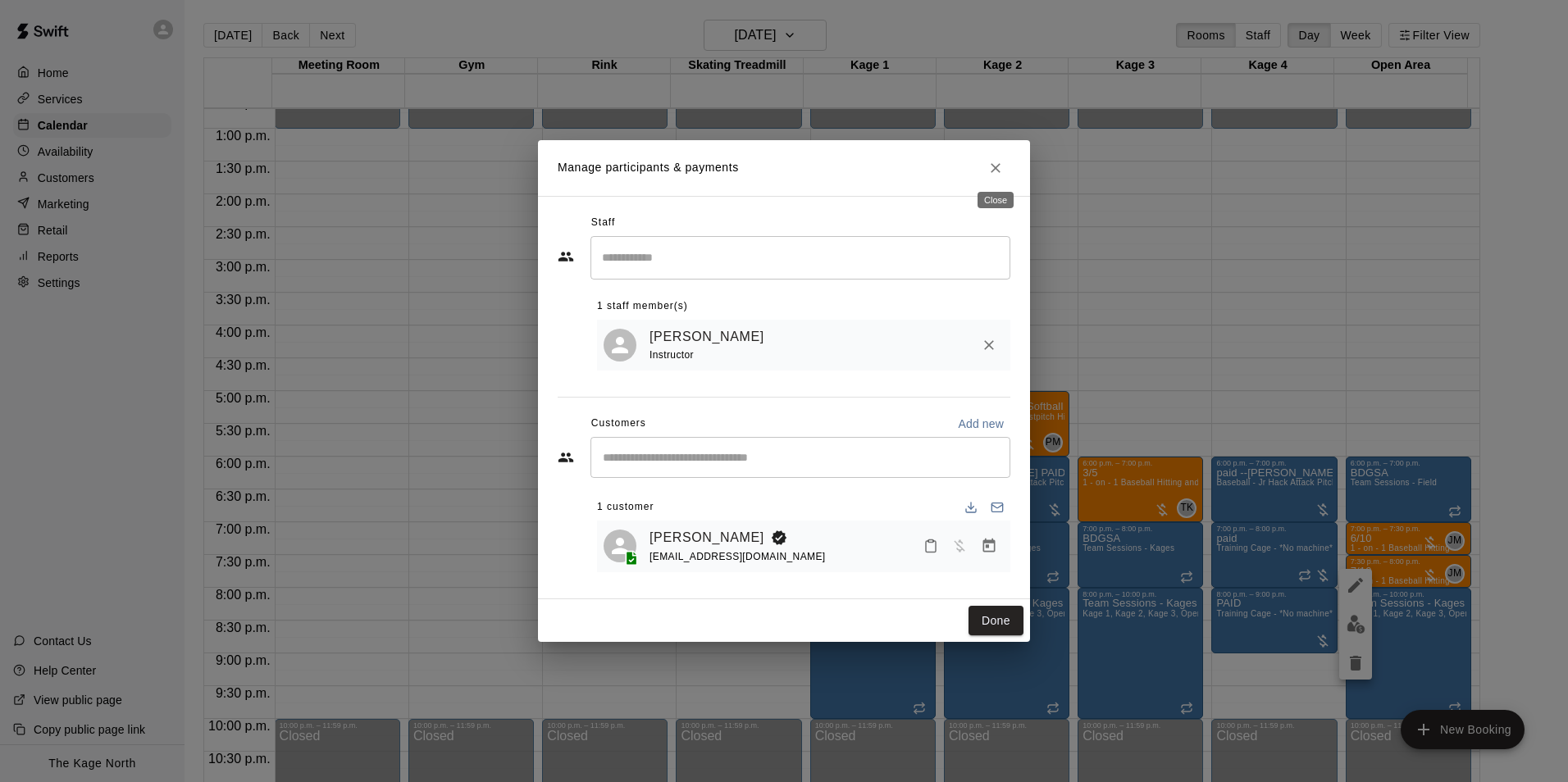
click at [997, 161] on icon "Close" at bounding box center [995, 168] width 17 height 17
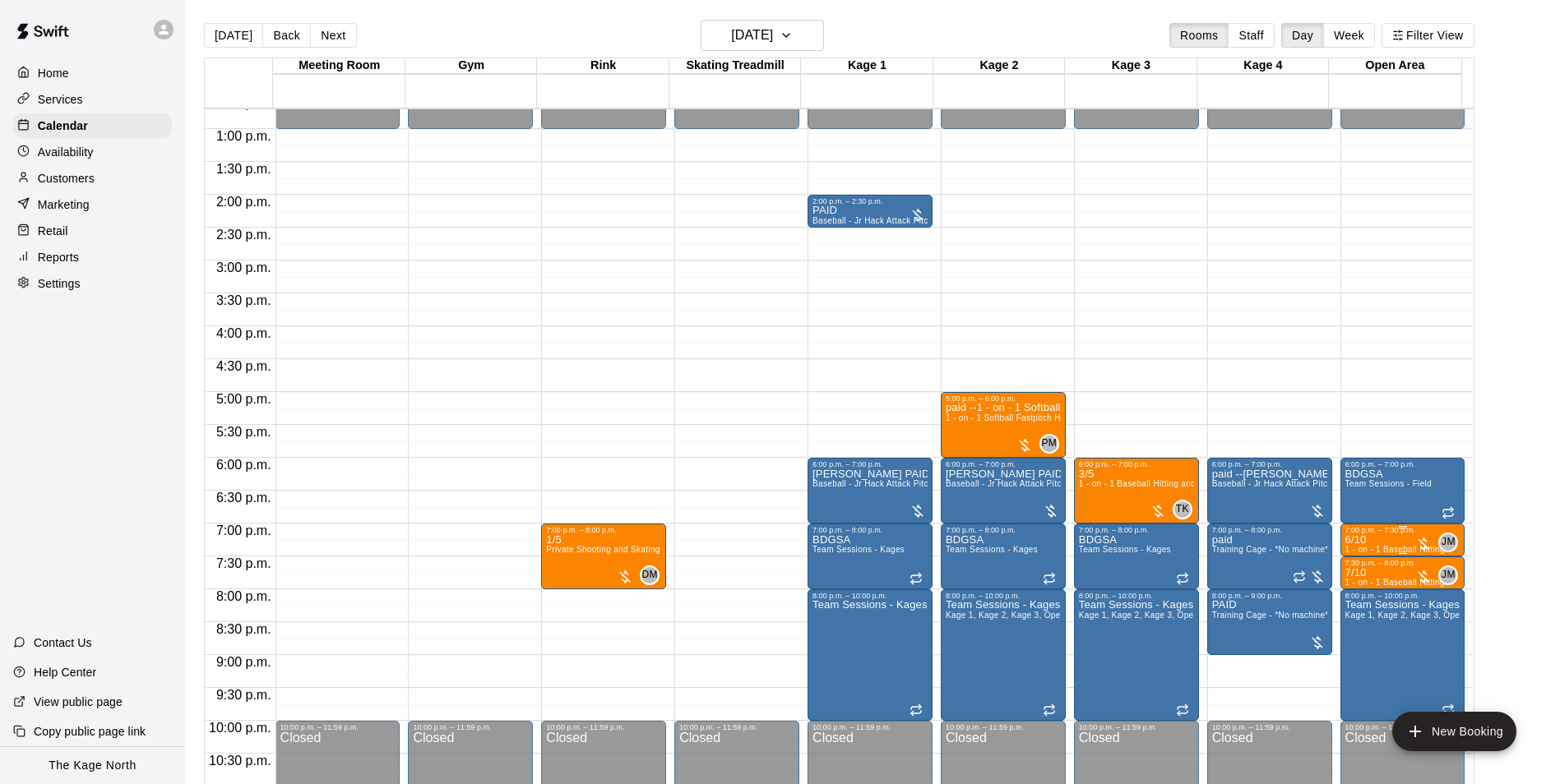
click at [1377, 534] on div "7:00 p.m. – 7:30 p.m." at bounding box center [1403, 530] width 115 height 8
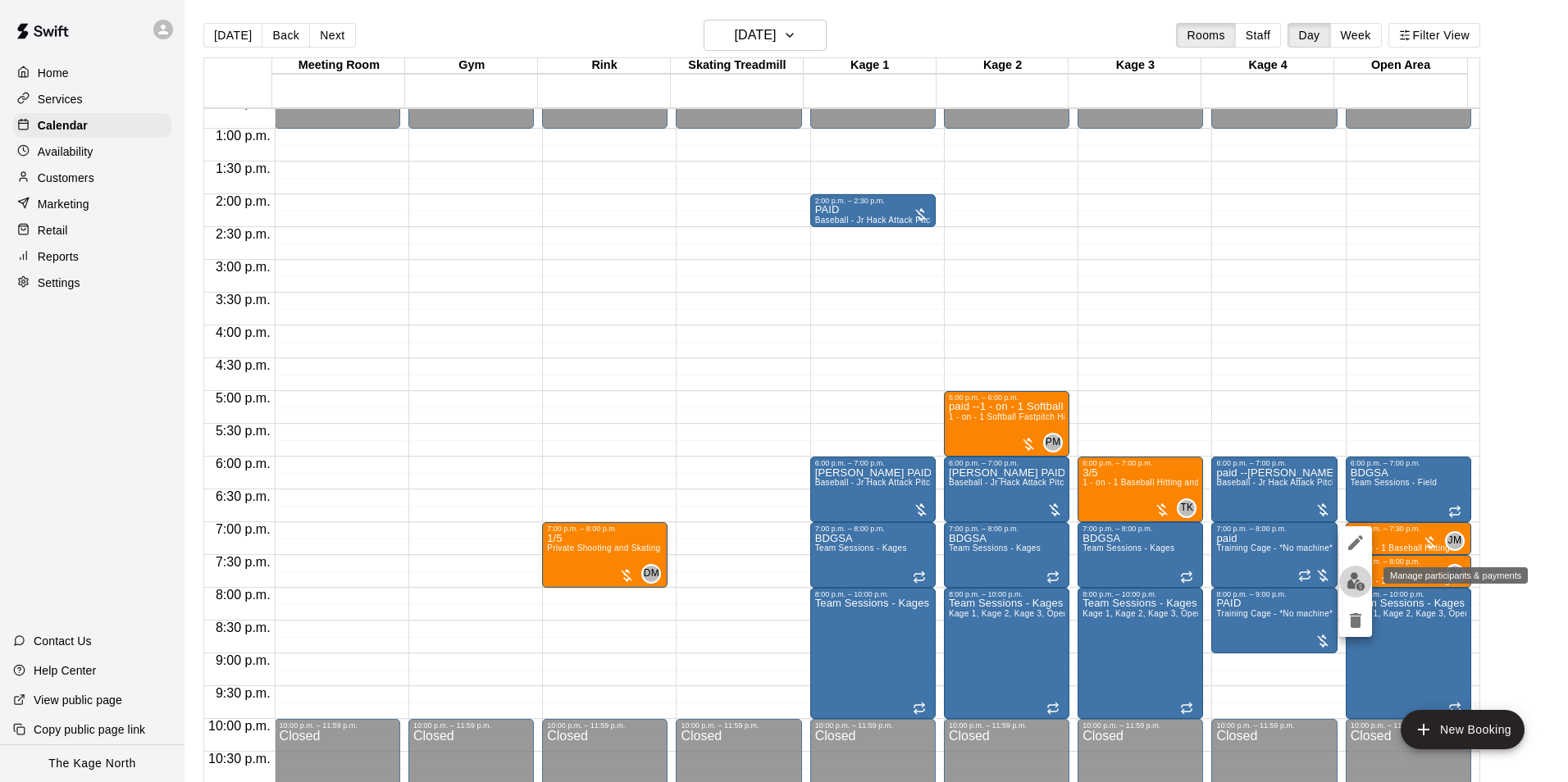
click at [1352, 580] on img "edit" at bounding box center [1355, 581] width 18 height 18
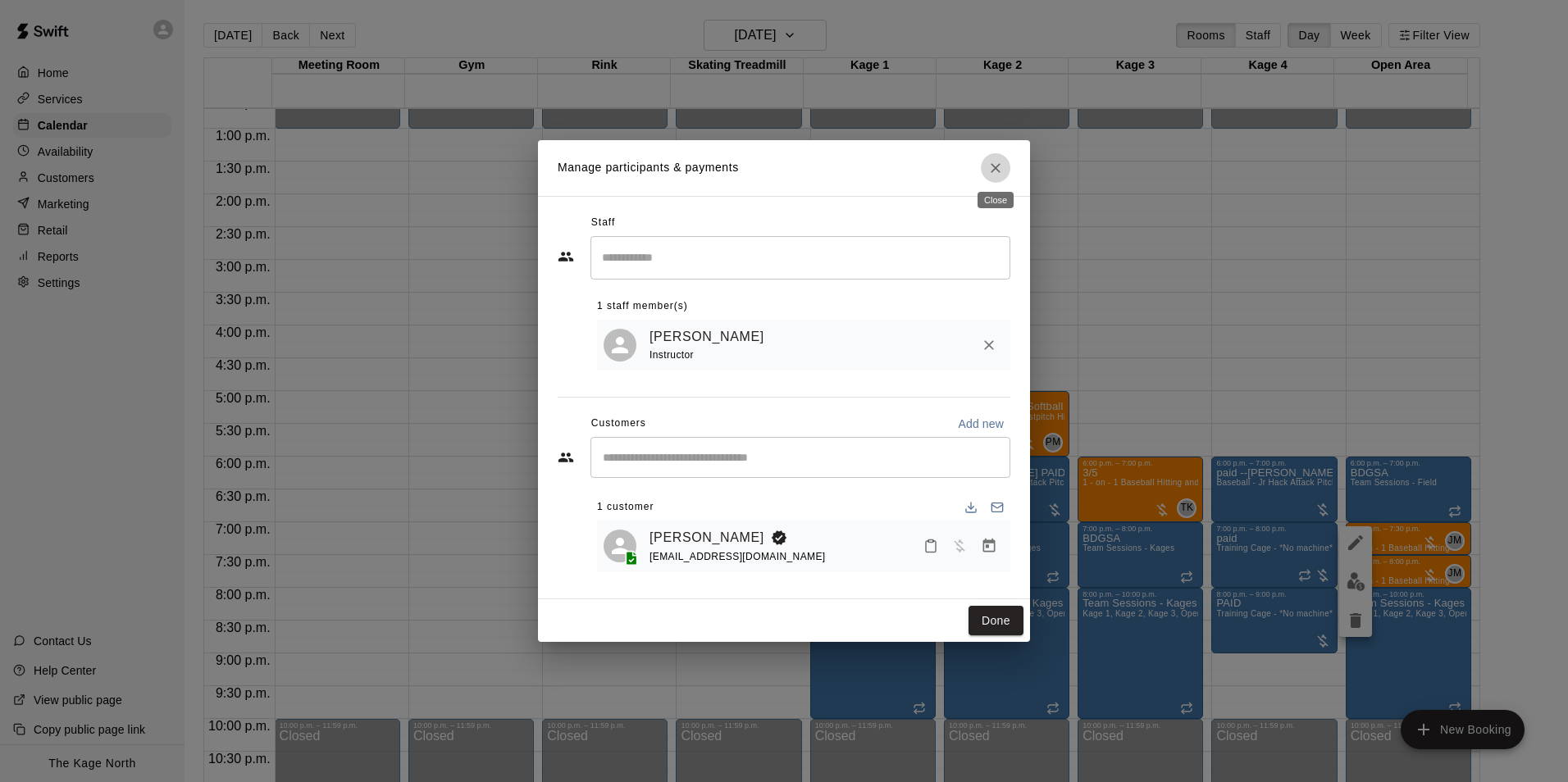
click at [995, 172] on icon "Close" at bounding box center [995, 168] width 17 height 17
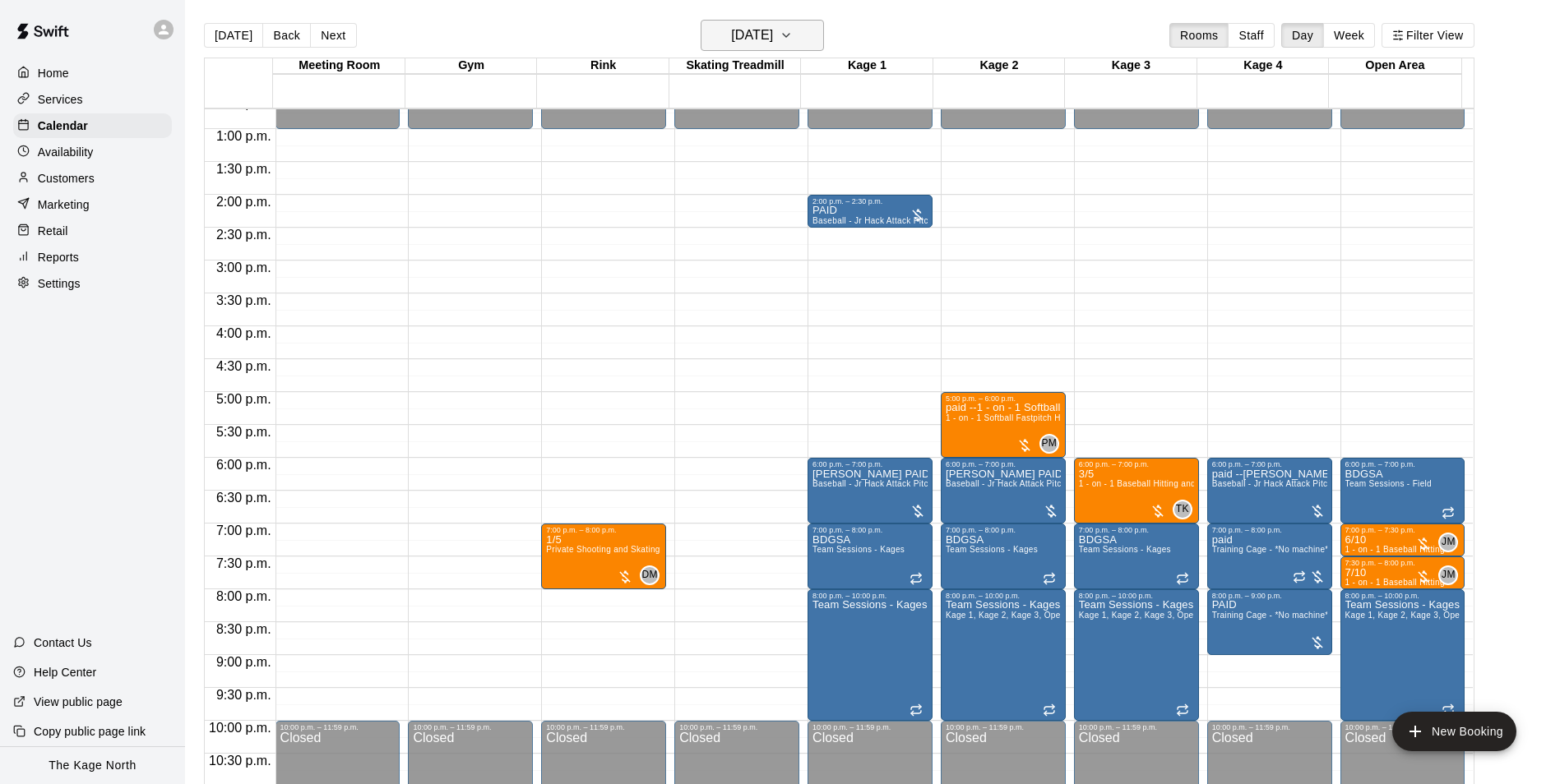
click at [773, 30] on h6 "[DATE]" at bounding box center [752, 35] width 42 height 23
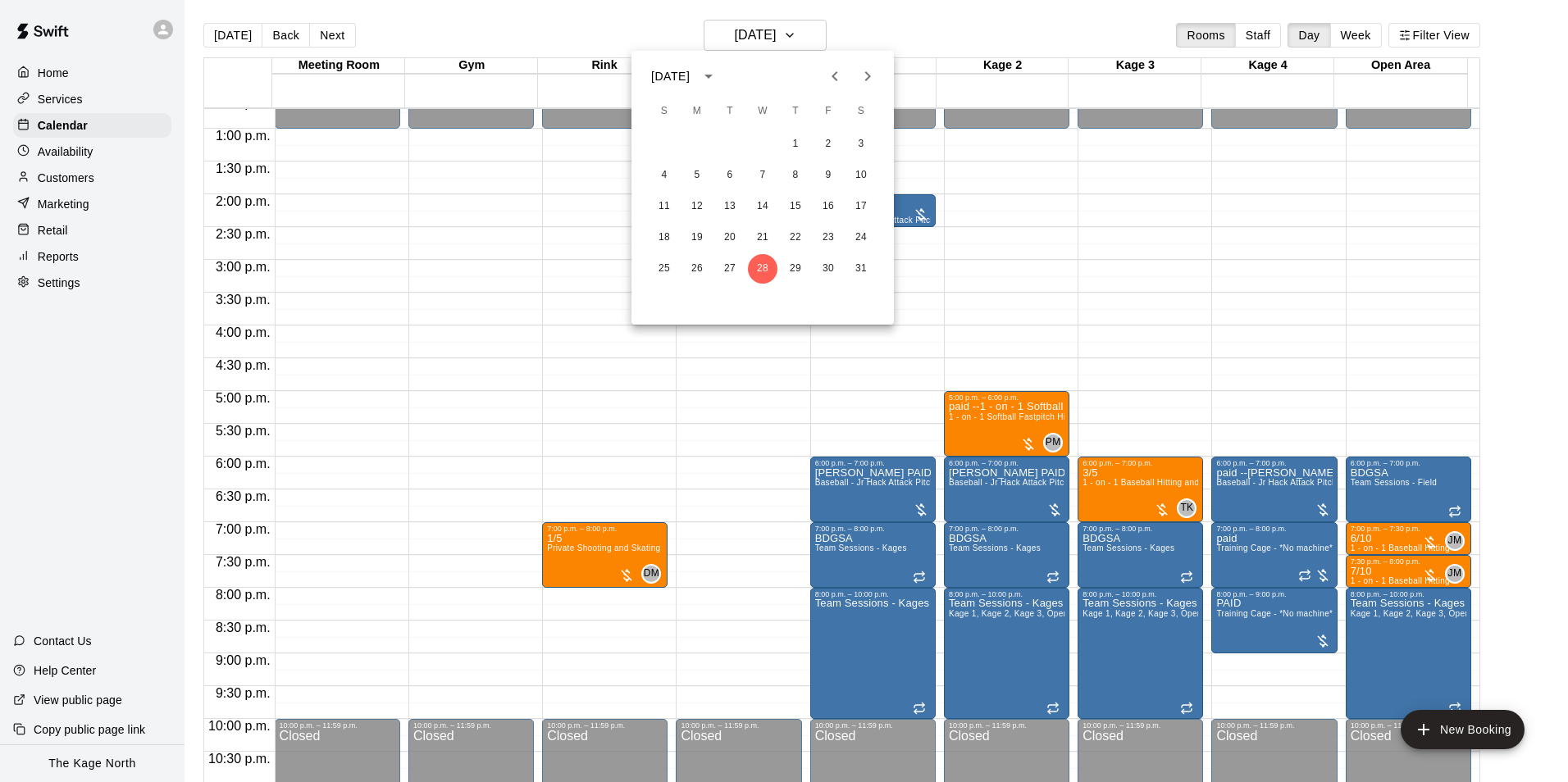
click at [62, 79] on div at bounding box center [784, 391] width 1568 height 782
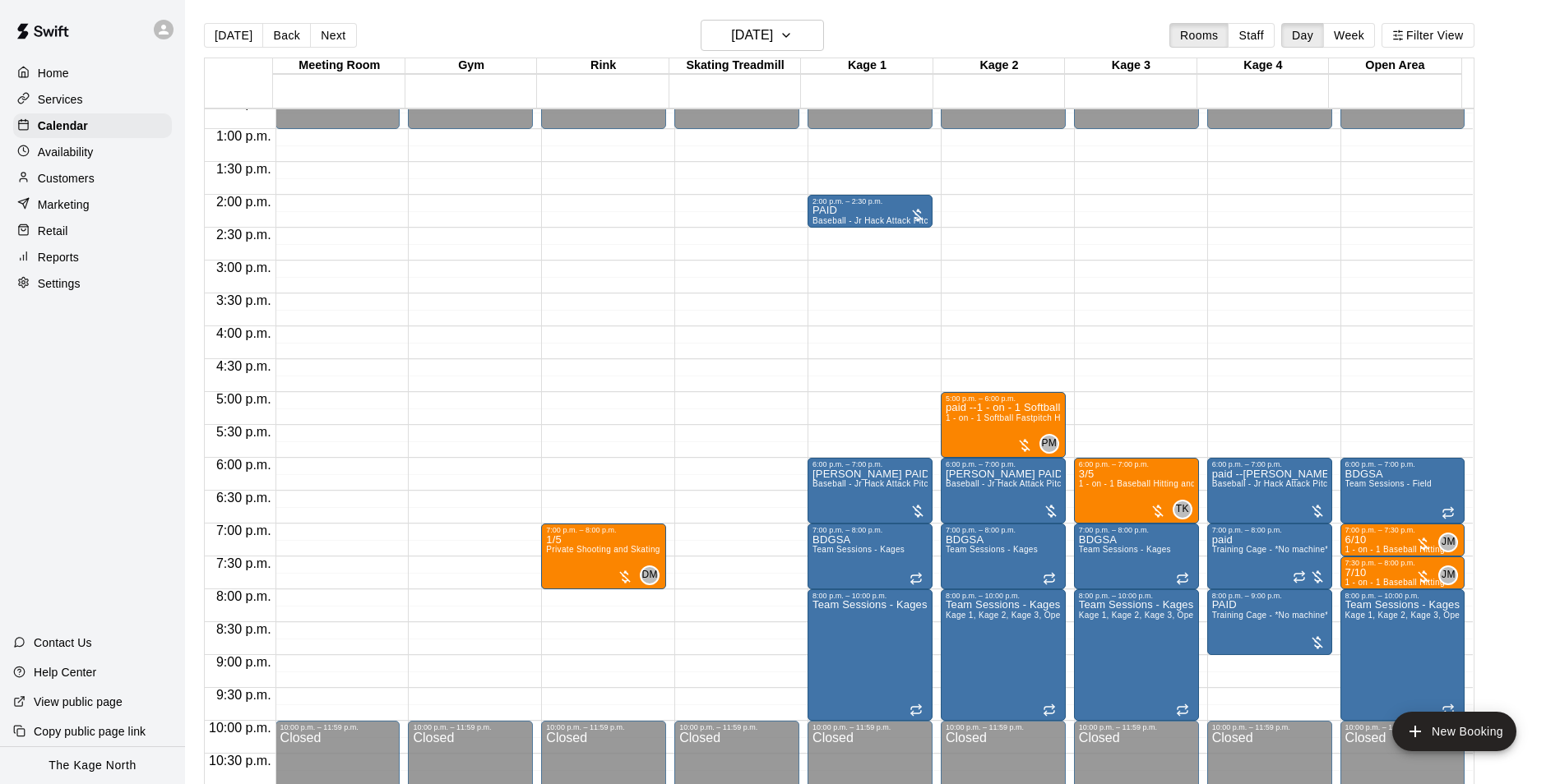
click at [51, 72] on p "Home" at bounding box center [53, 73] width 31 height 17
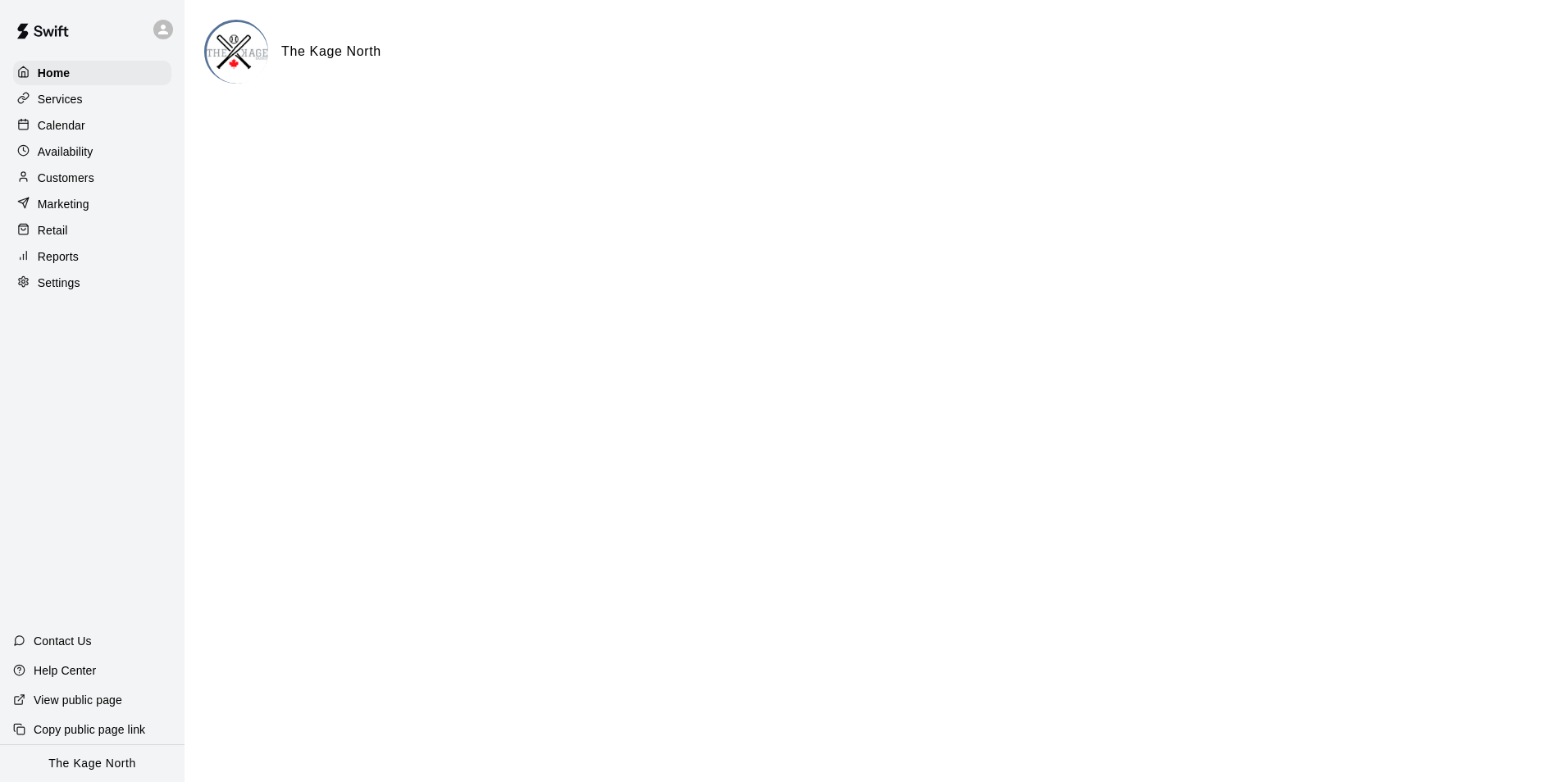
click at [66, 120] on p "Calendar" at bounding box center [62, 125] width 48 height 17
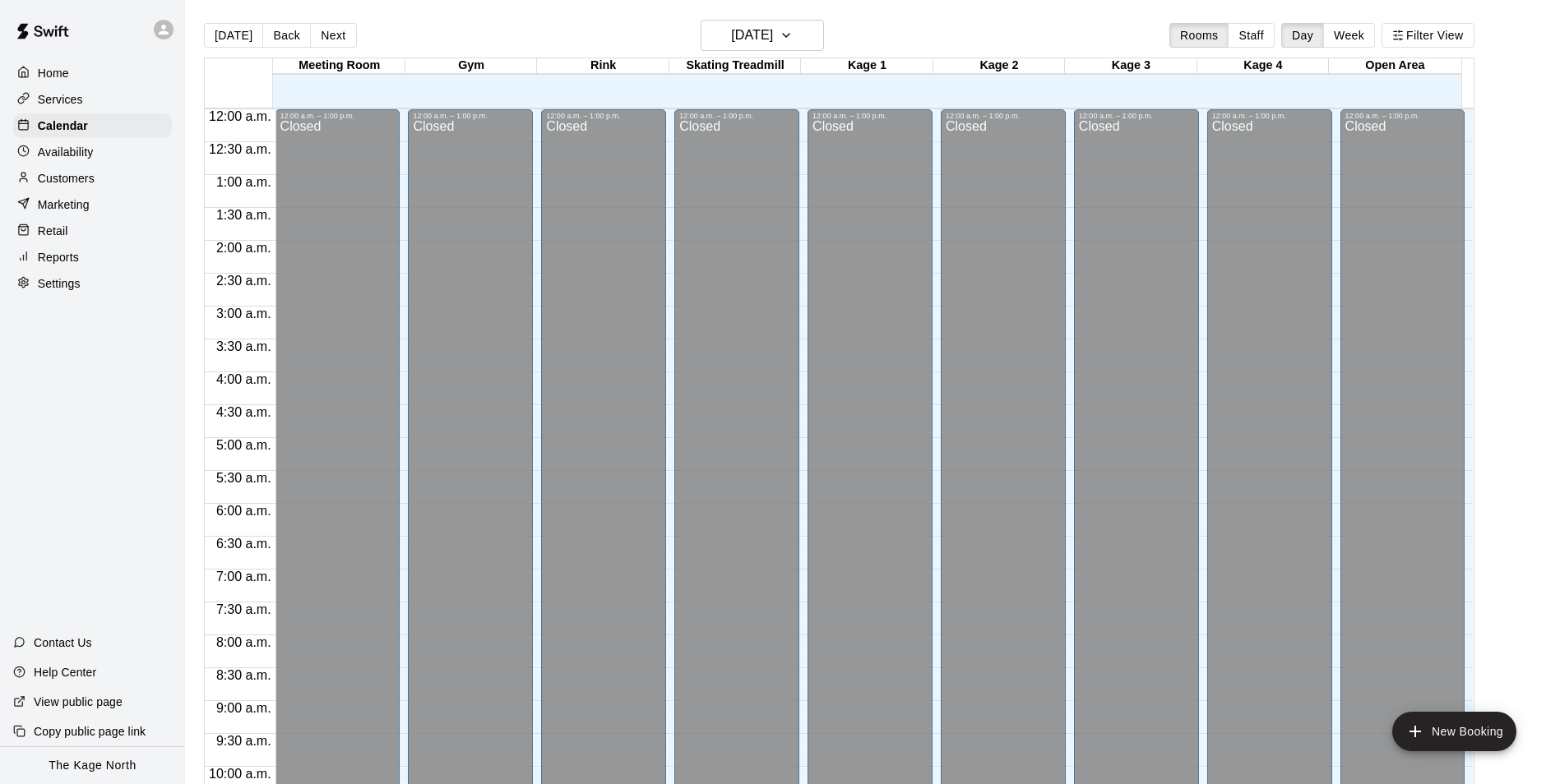
scroll to position [835, 0]
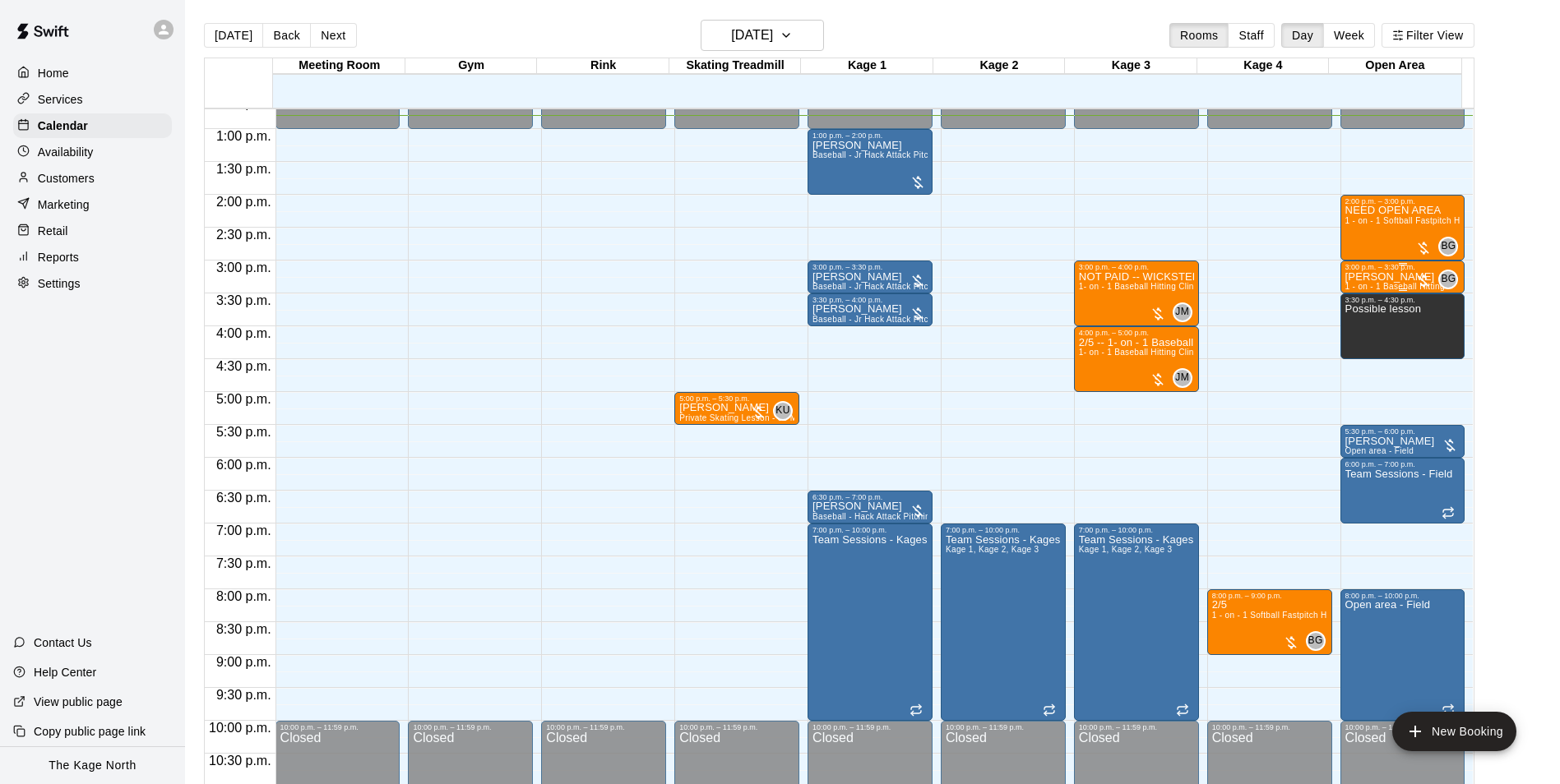
click at [1384, 277] on p "[PERSON_NAME]" at bounding box center [1395, 277] width 100 height 0
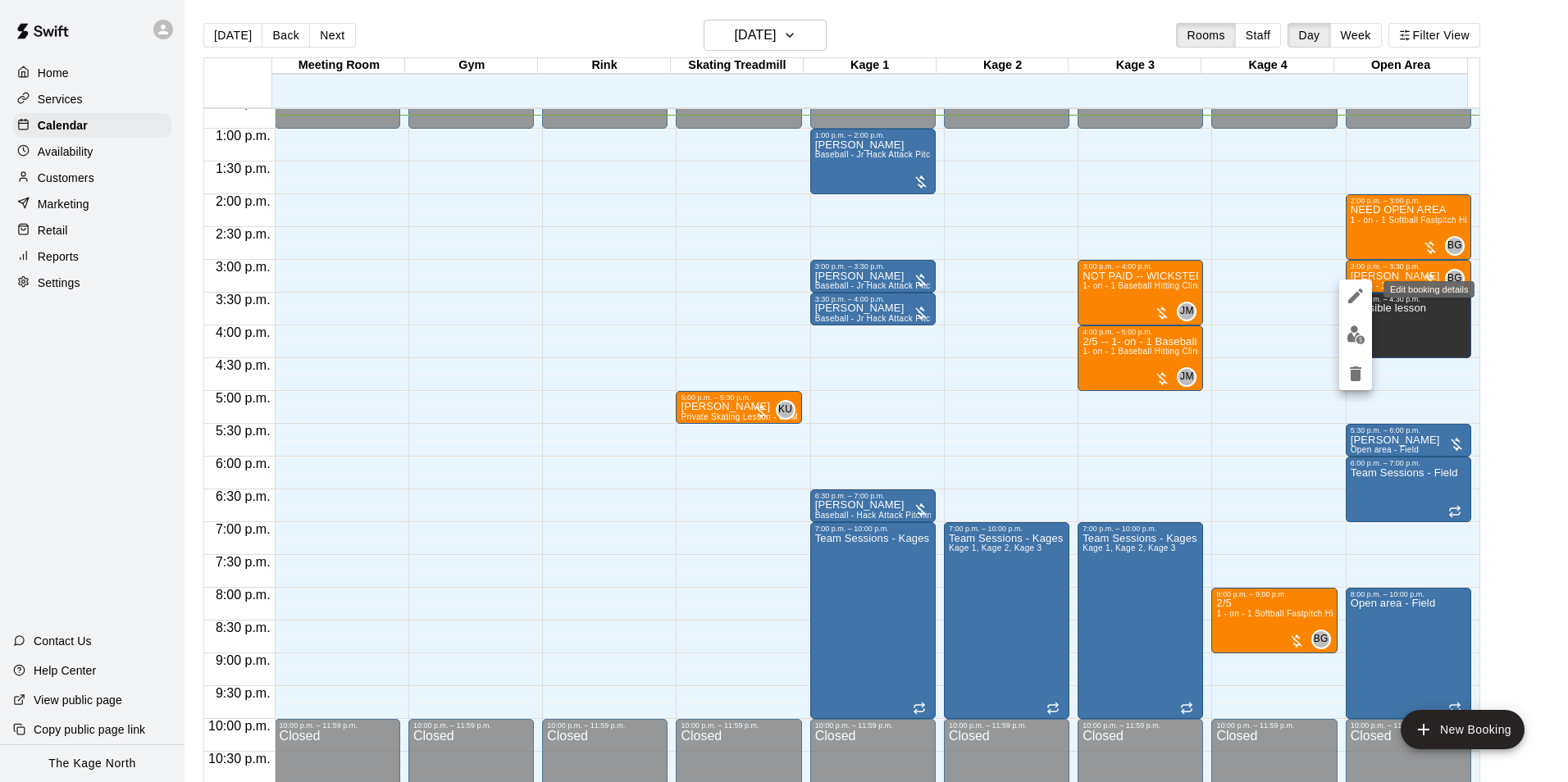
click at [1363, 298] on icon "edit" at bounding box center [1356, 296] width 19 height 19
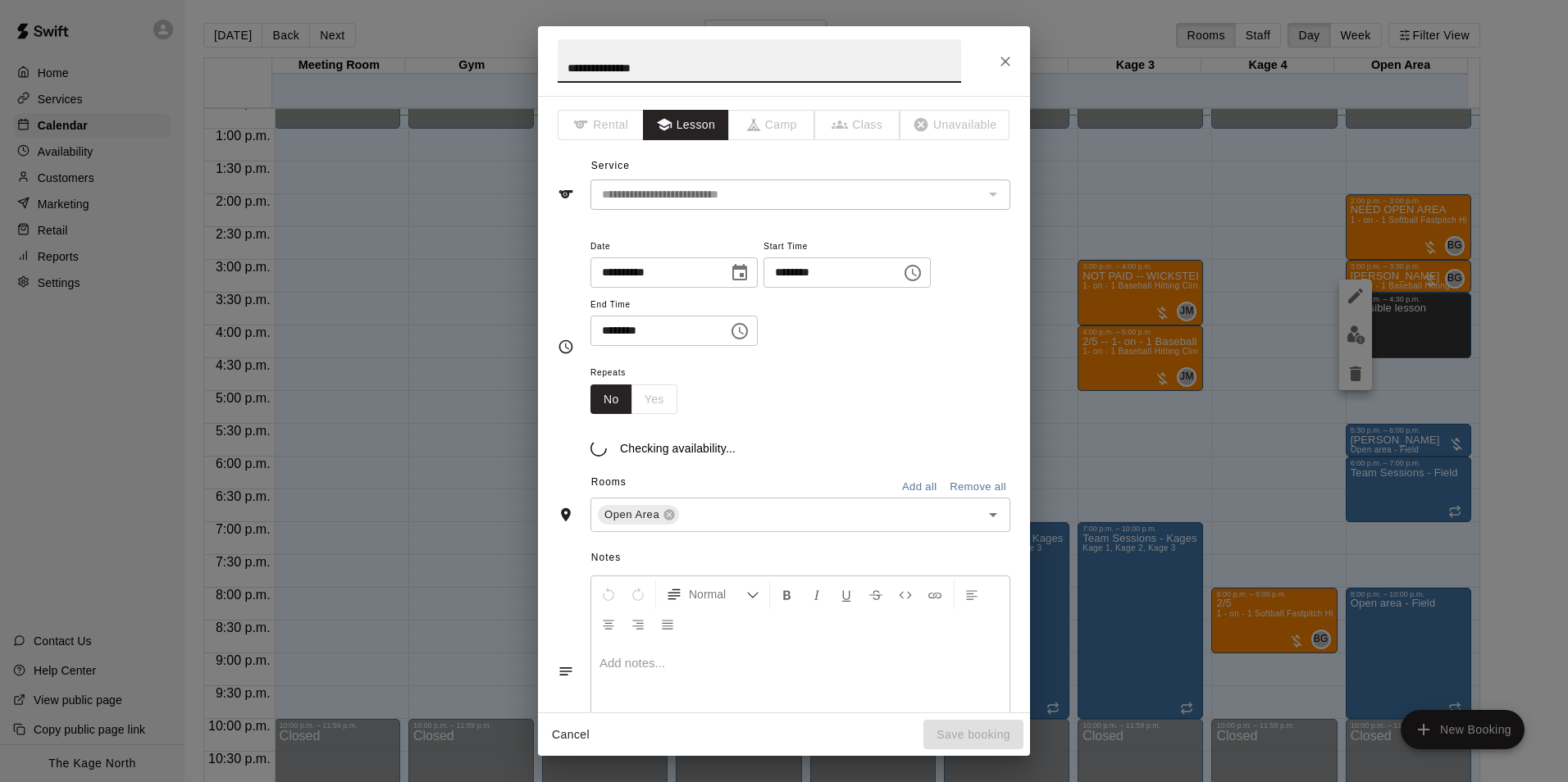
type input "**********"
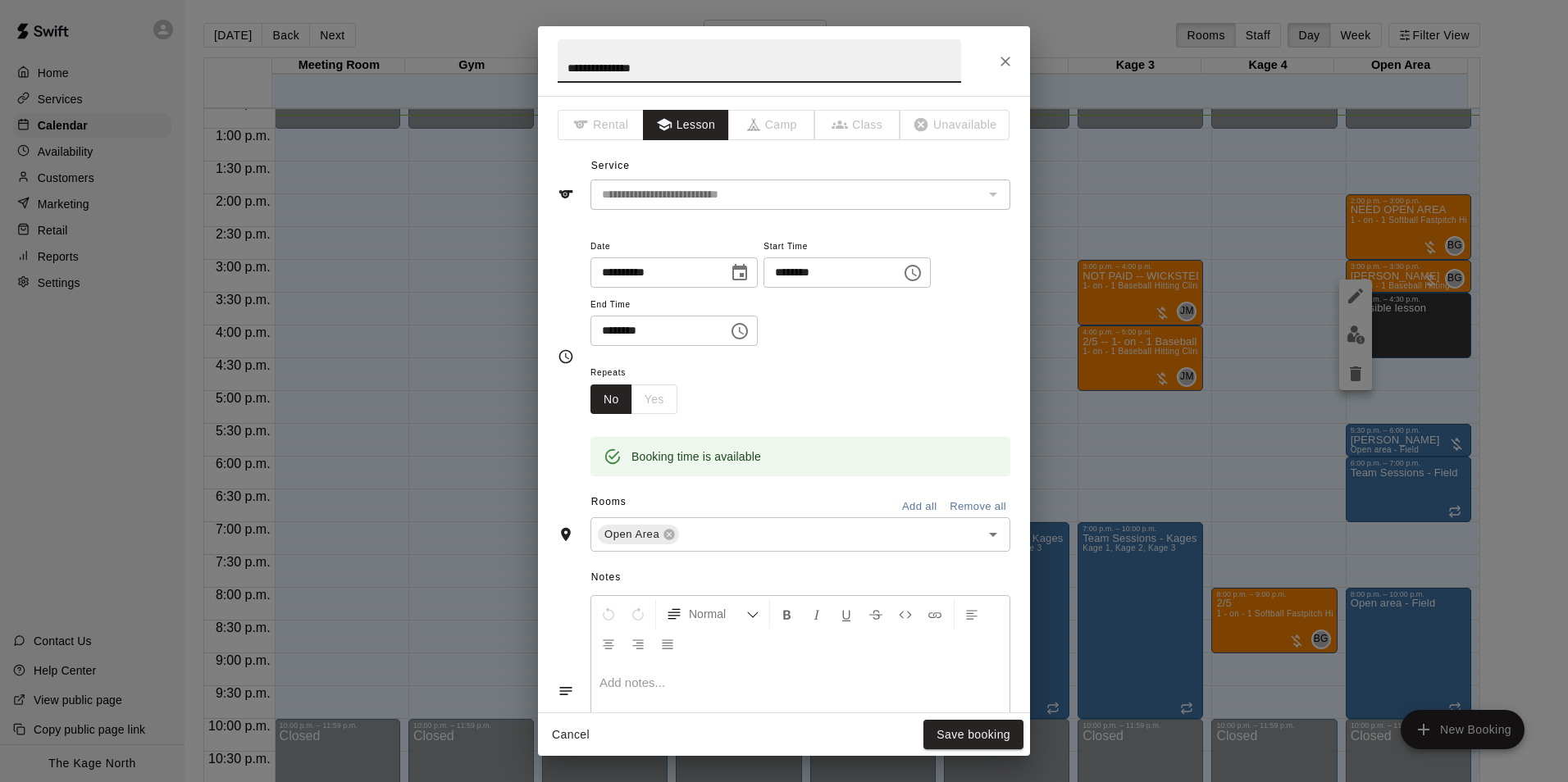
click at [566, 66] on input "**********" at bounding box center [759, 61] width 403 height 43
type input "**********"
click at [972, 722] on button "Save booking" at bounding box center [973, 734] width 100 height 30
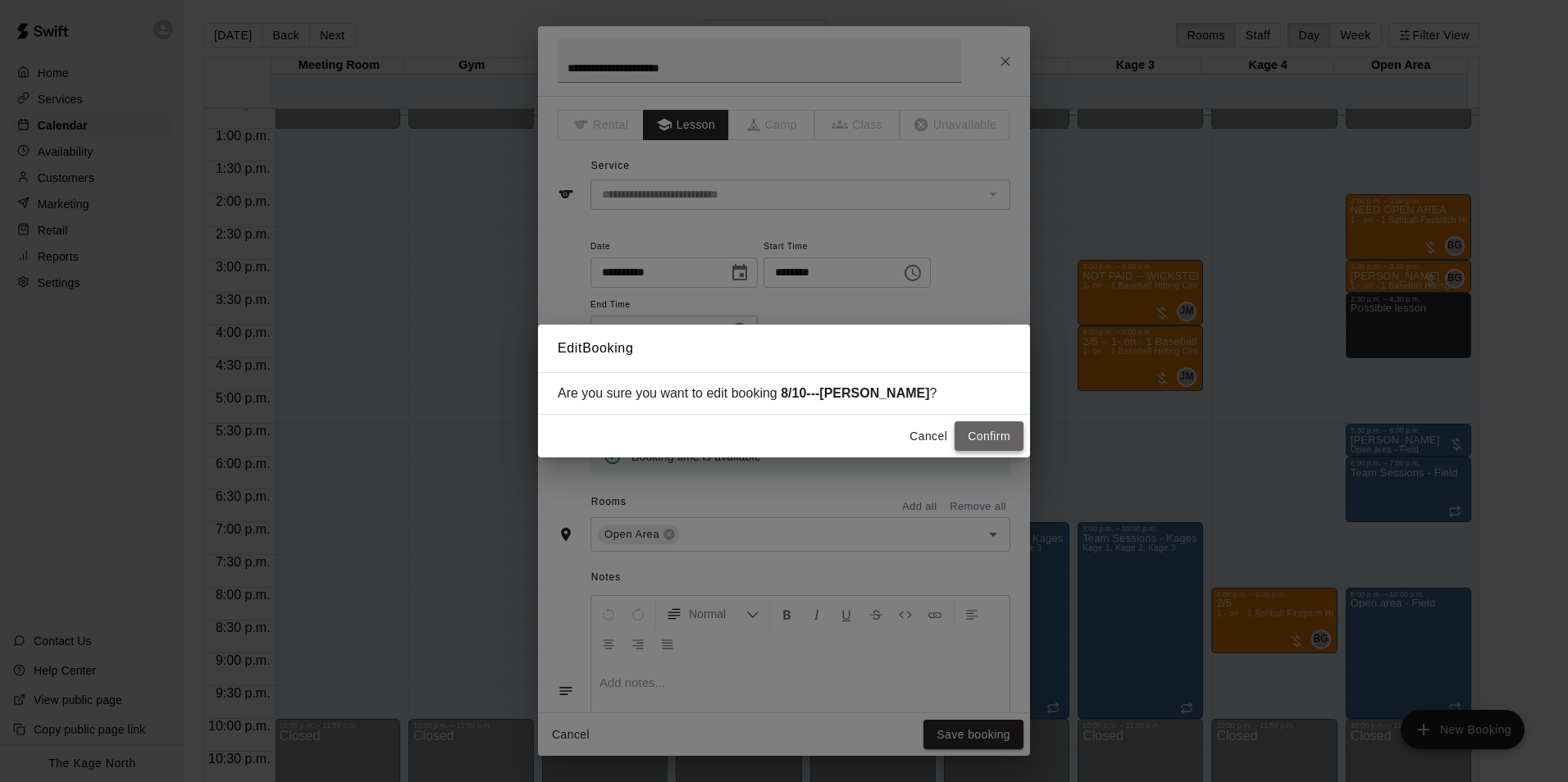
click at [989, 442] on button "Confirm" at bounding box center [989, 436] width 69 height 30
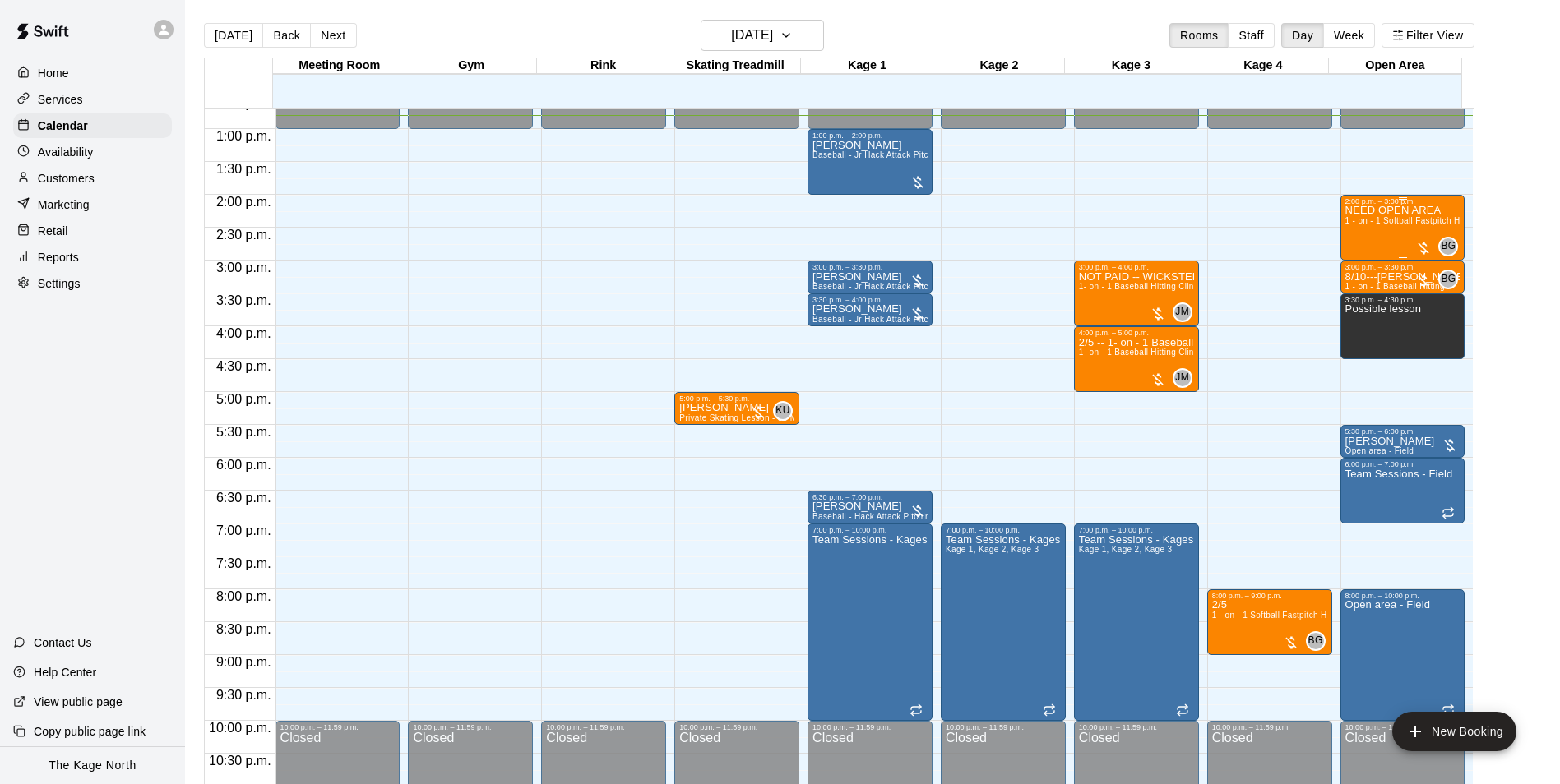
click at [1397, 225] on span "1 - on - 1 Softball Fastpitch Hitting and Pitching Clinic" at bounding box center [1450, 221] width 209 height 9
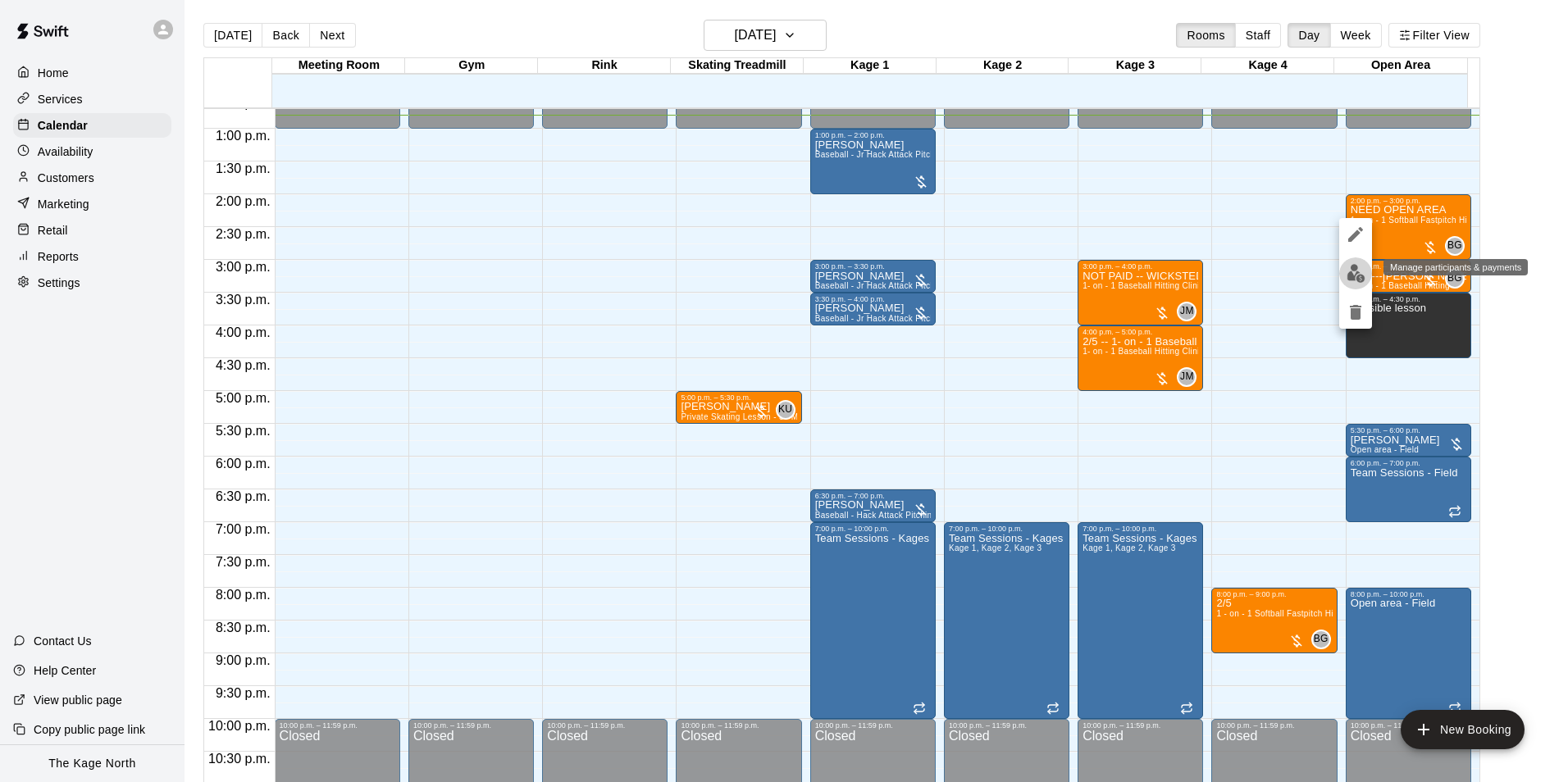
click at [1361, 271] on img "edit" at bounding box center [1355, 273] width 18 height 18
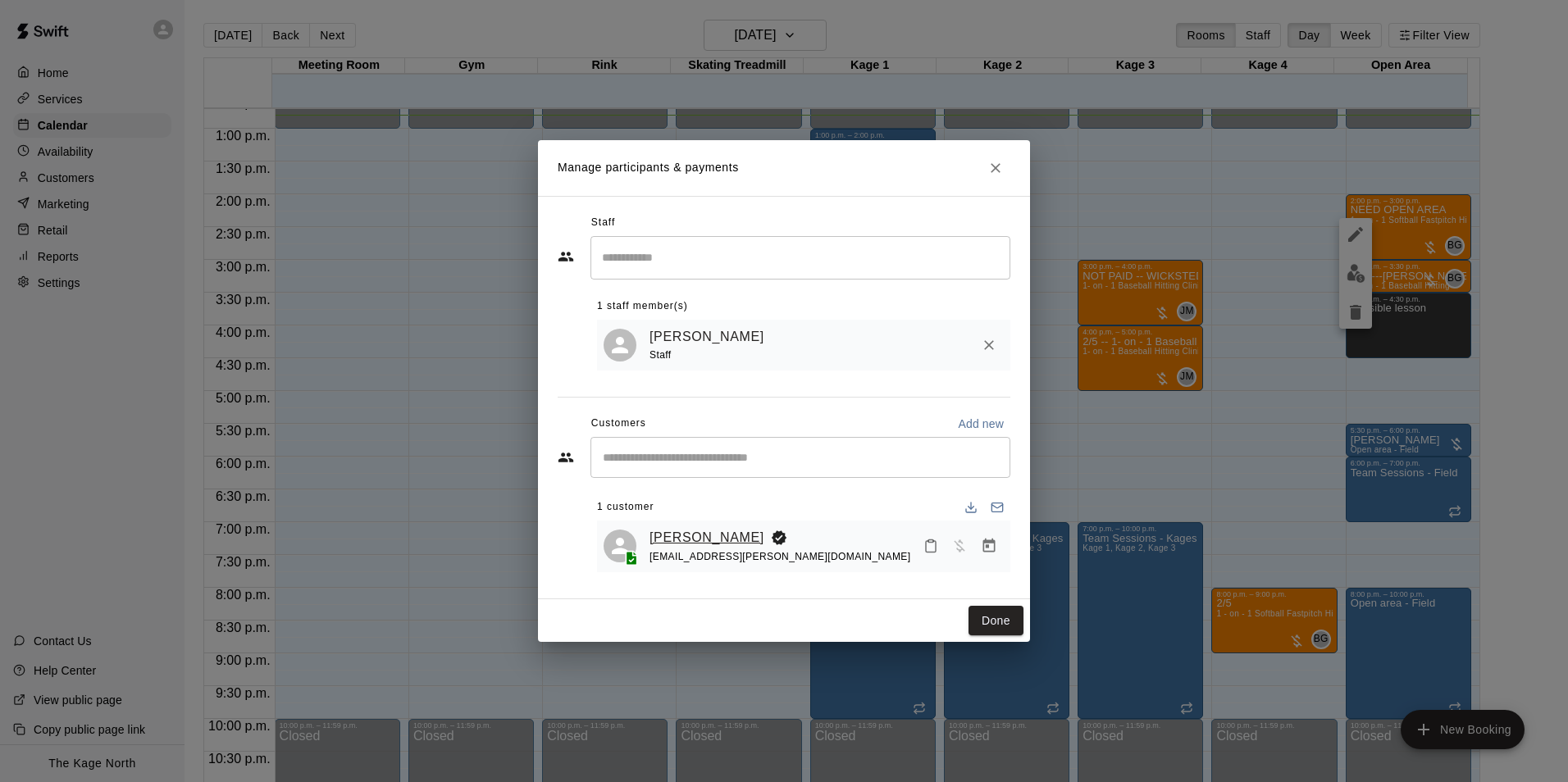
click at [705, 535] on link "[PERSON_NAME]" at bounding box center [706, 538] width 115 height 21
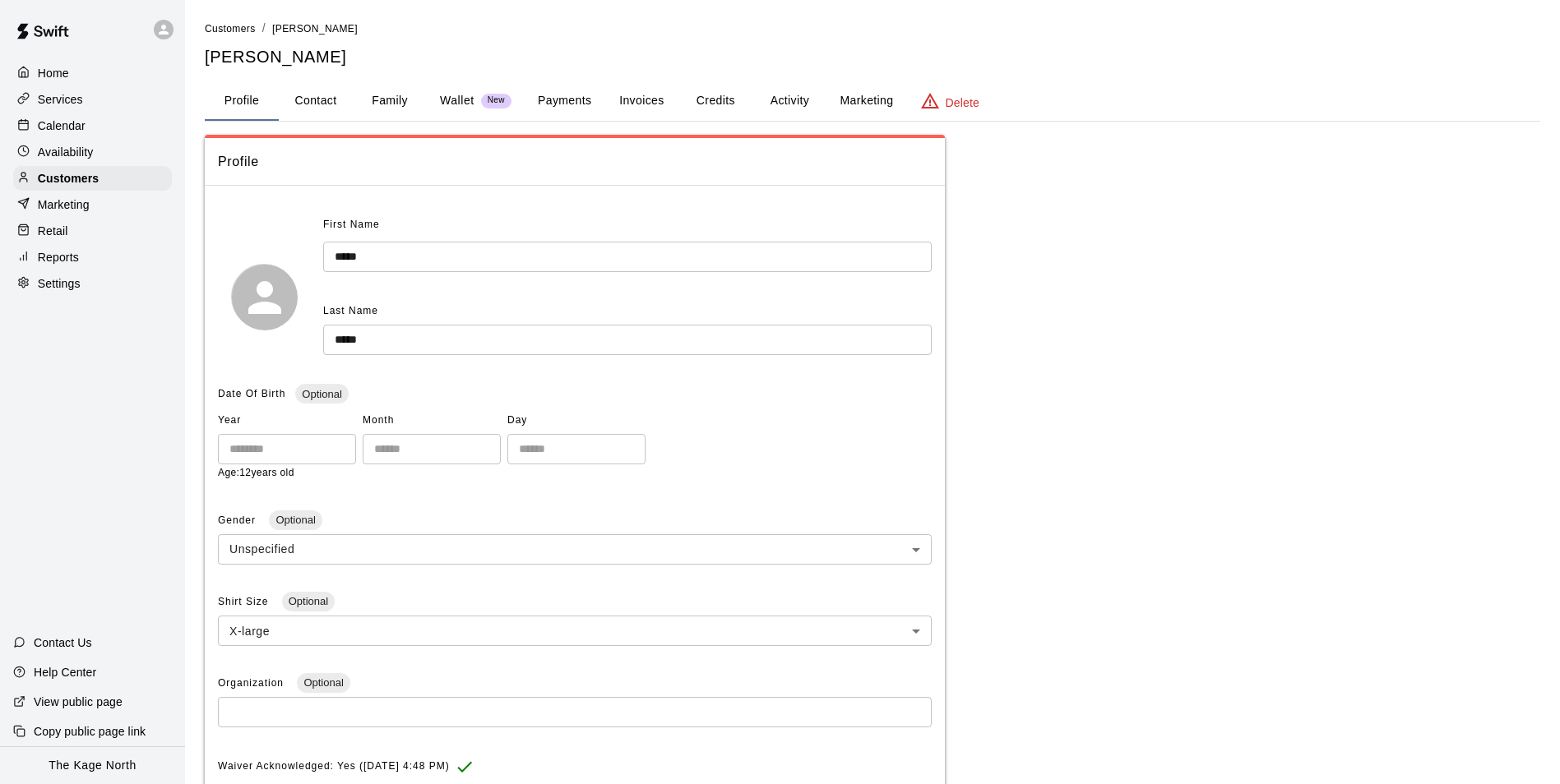
click at [803, 102] on button "Activity" at bounding box center [790, 101] width 74 height 40
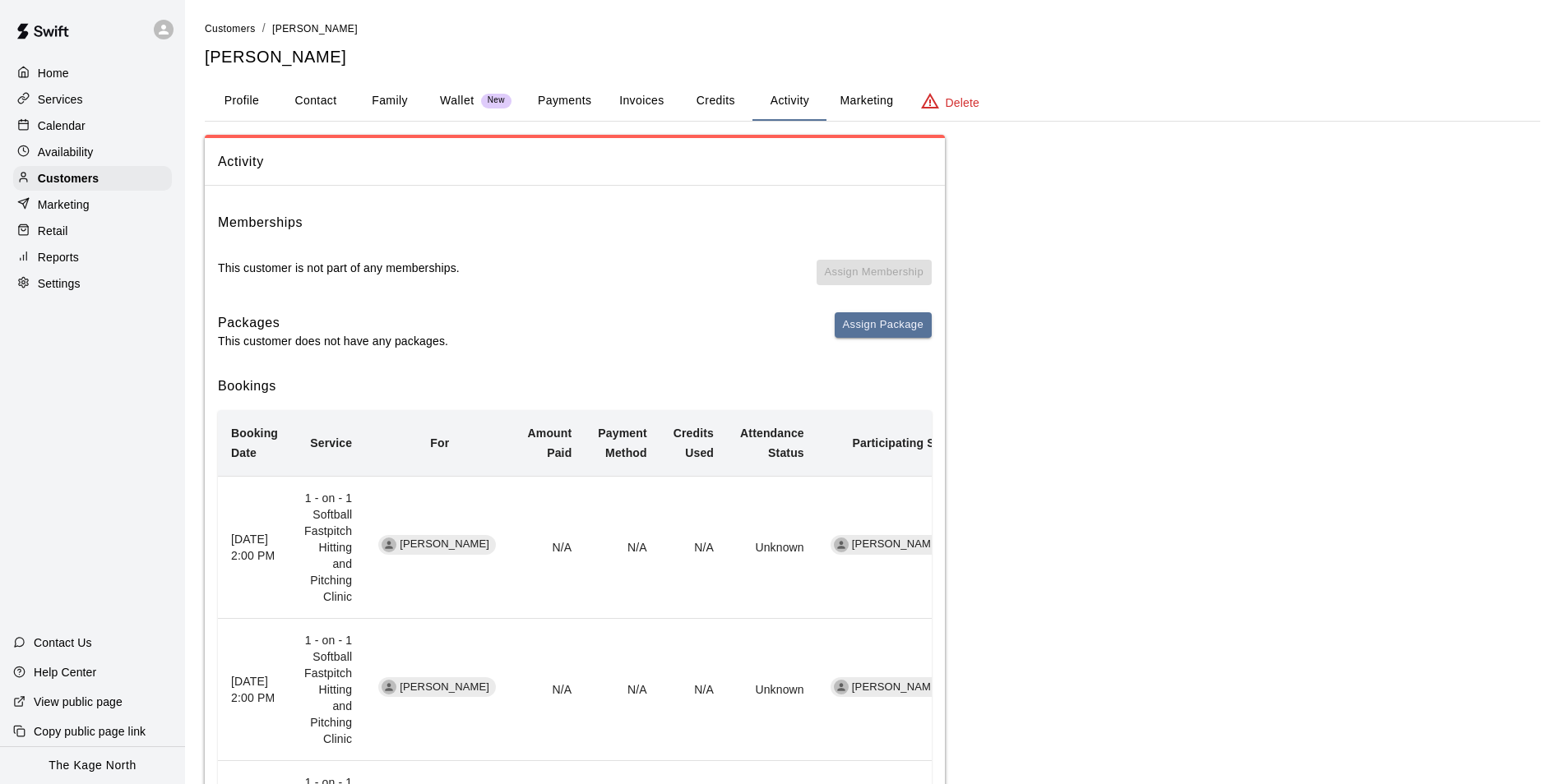
click at [64, 120] on p "Calendar" at bounding box center [62, 125] width 48 height 17
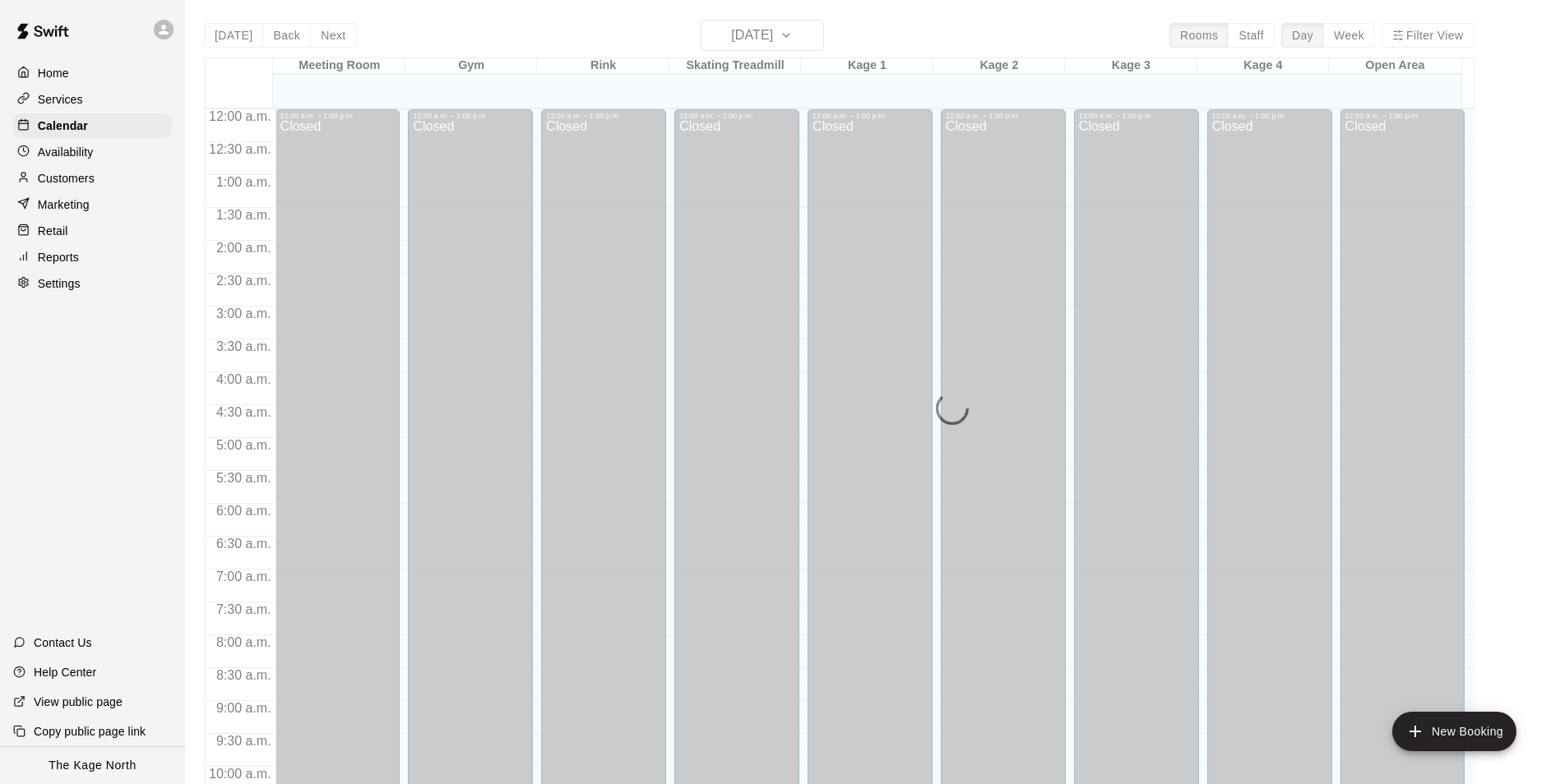
scroll to position [835, 0]
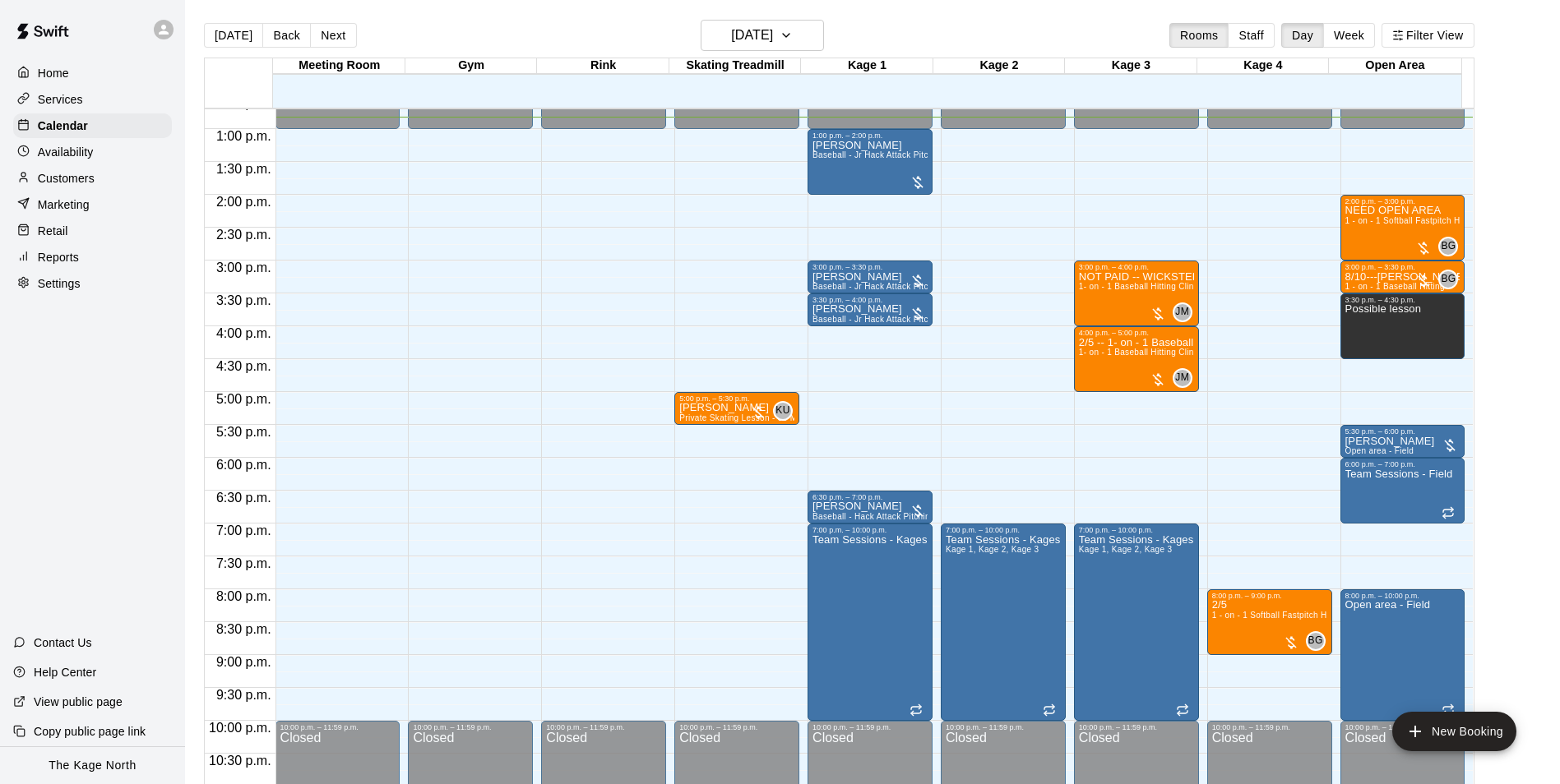
click at [80, 100] on p "Services" at bounding box center [60, 99] width 45 height 17
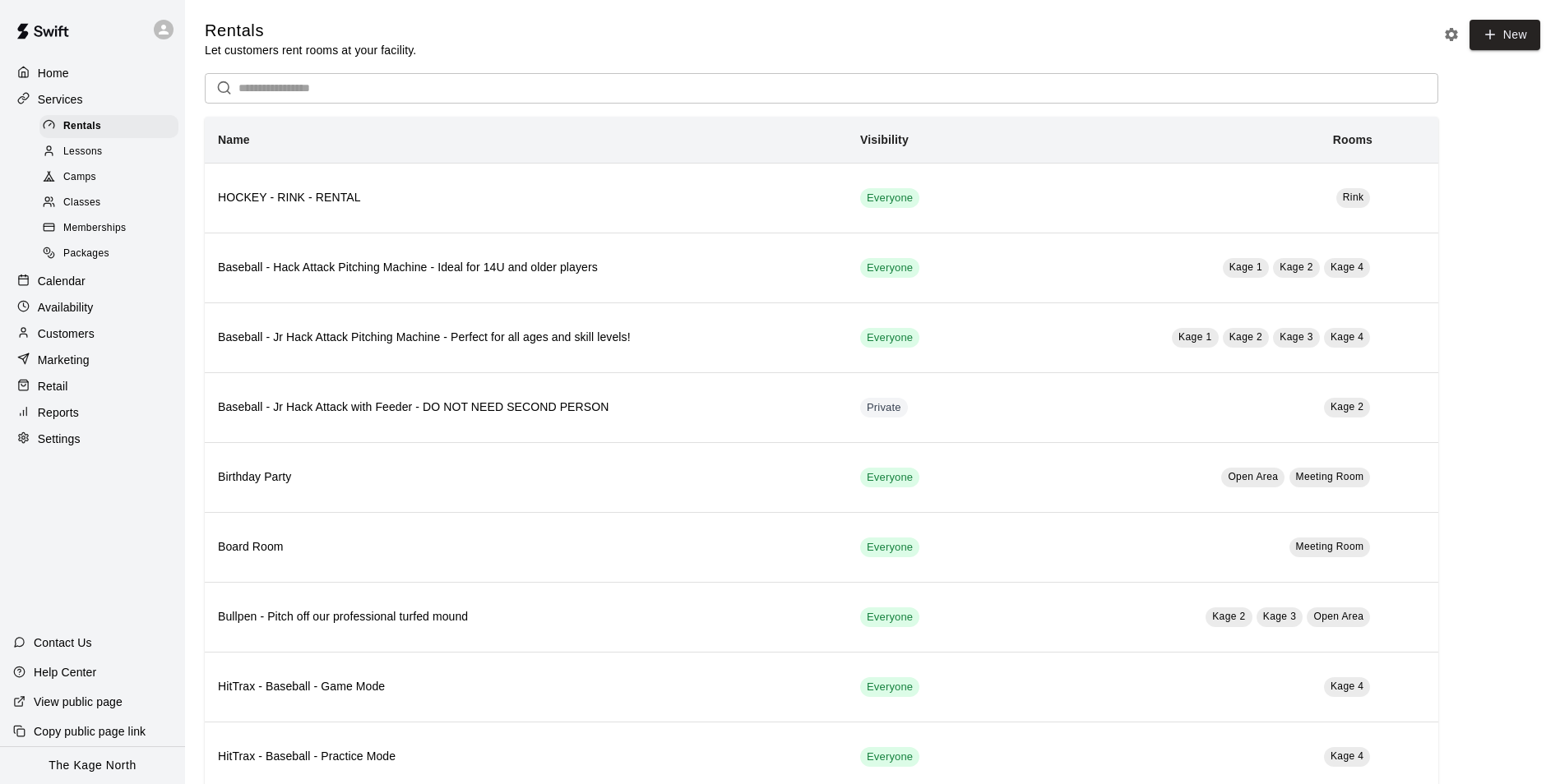
click at [87, 177] on span "Camps" at bounding box center [80, 177] width 33 height 17
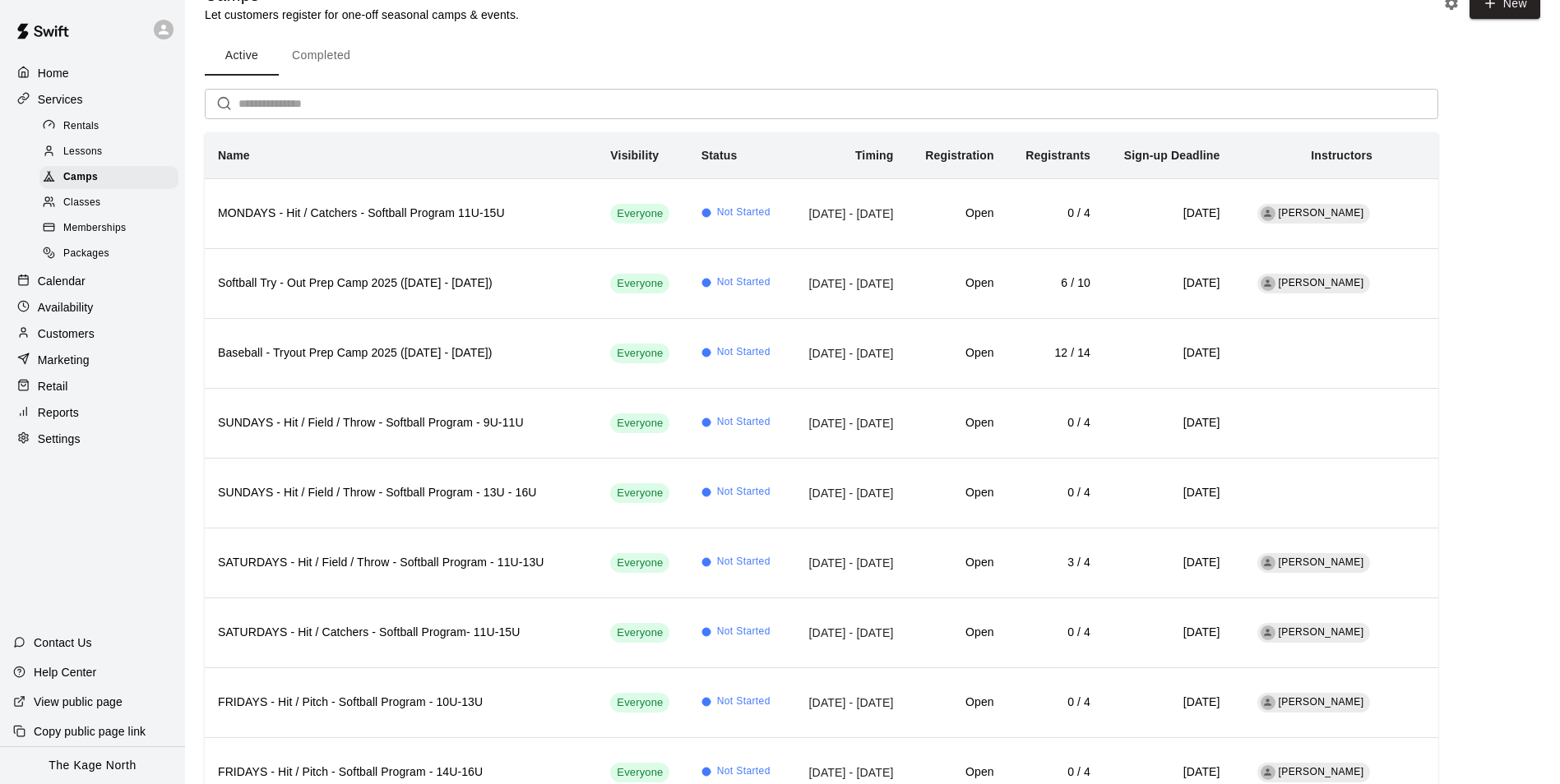
scroll to position [34, 0]
click at [93, 72] on div "Home" at bounding box center [93, 73] width 159 height 25
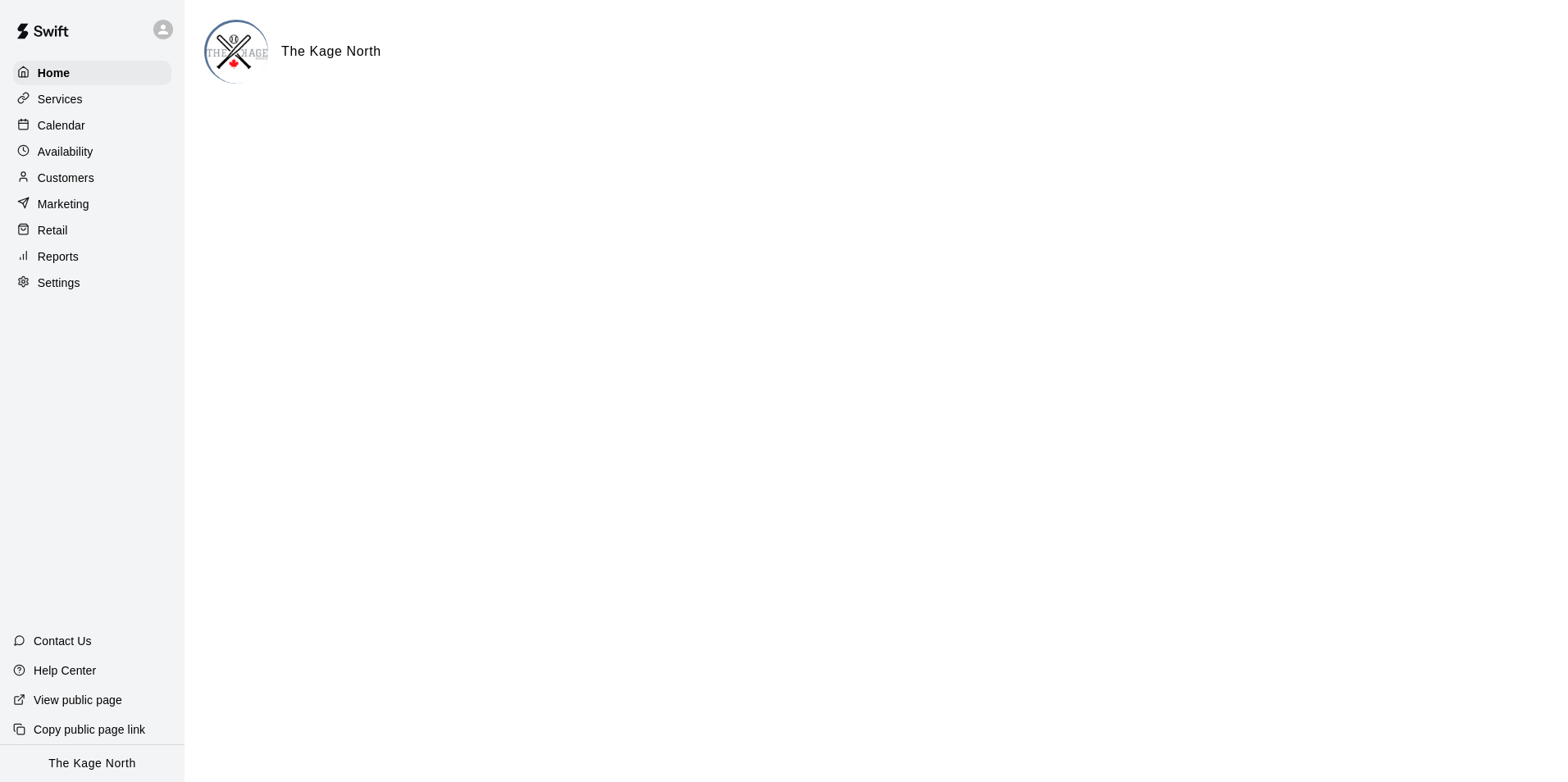
click at [55, 129] on p "Calendar" at bounding box center [62, 125] width 48 height 17
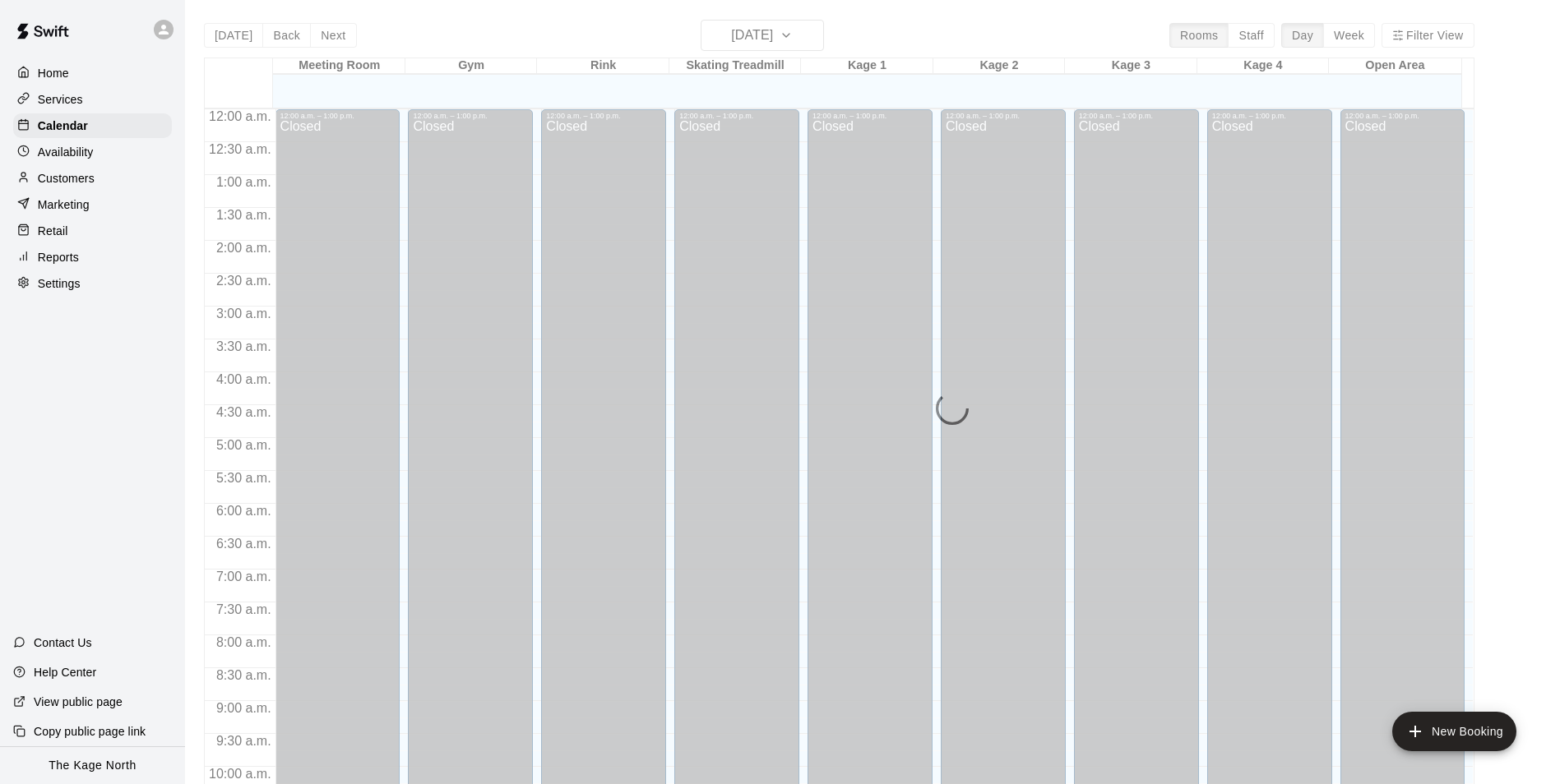
scroll to position [835, 0]
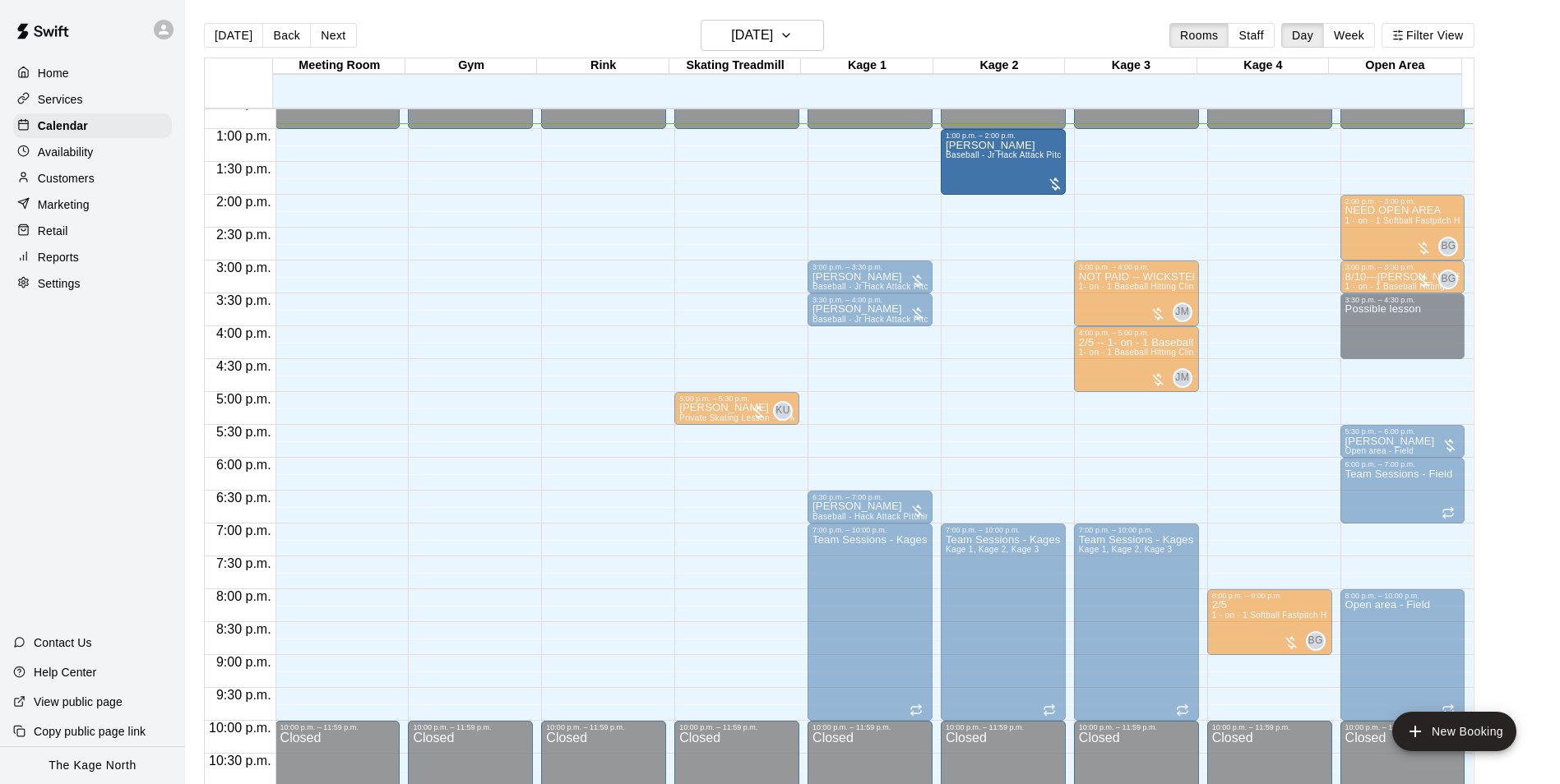
drag, startPoint x: 871, startPoint y: 184, endPoint x: 982, endPoint y: 188, distance: 111.1
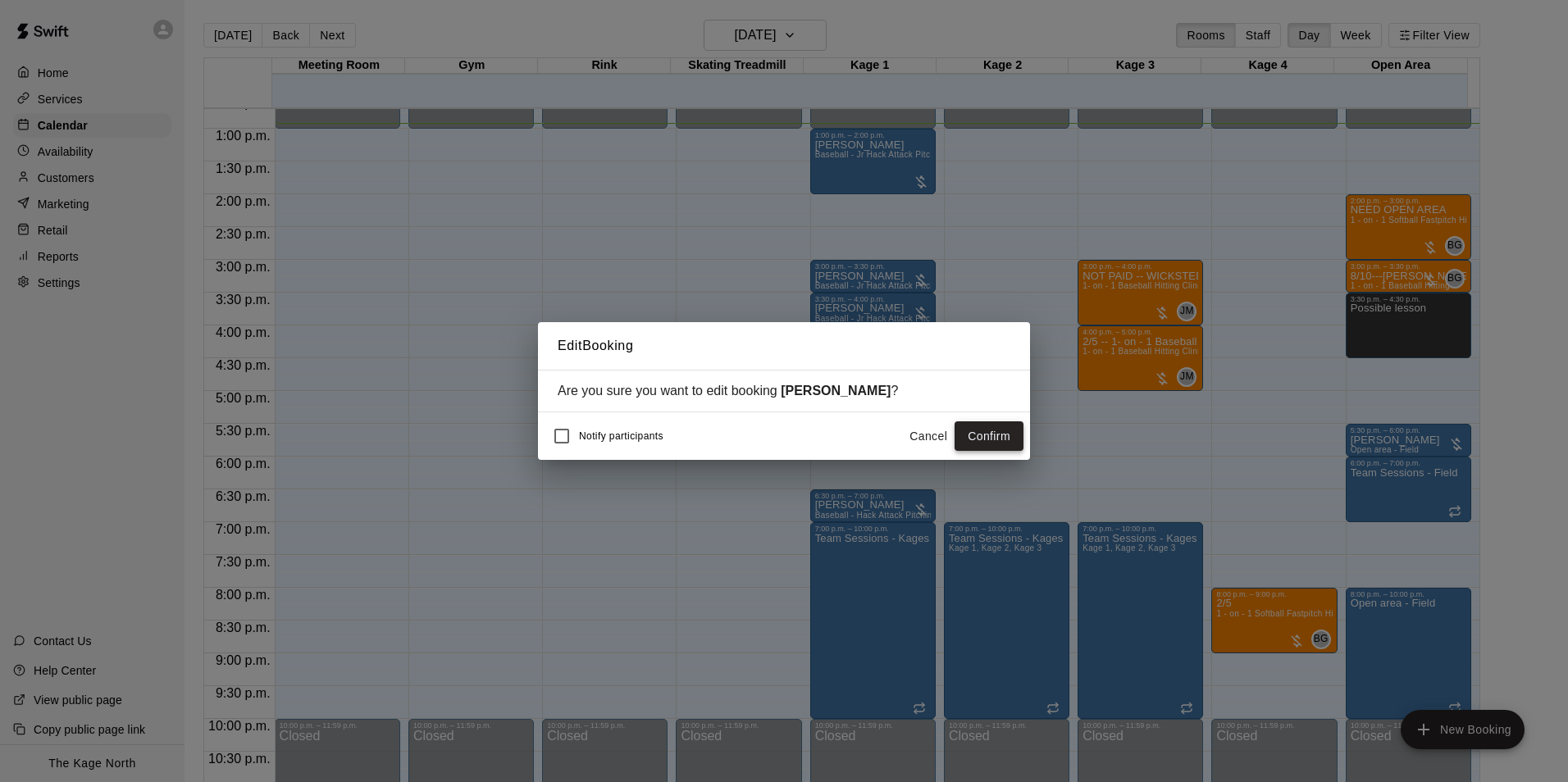
click at [971, 432] on button "Confirm" at bounding box center [989, 436] width 69 height 30
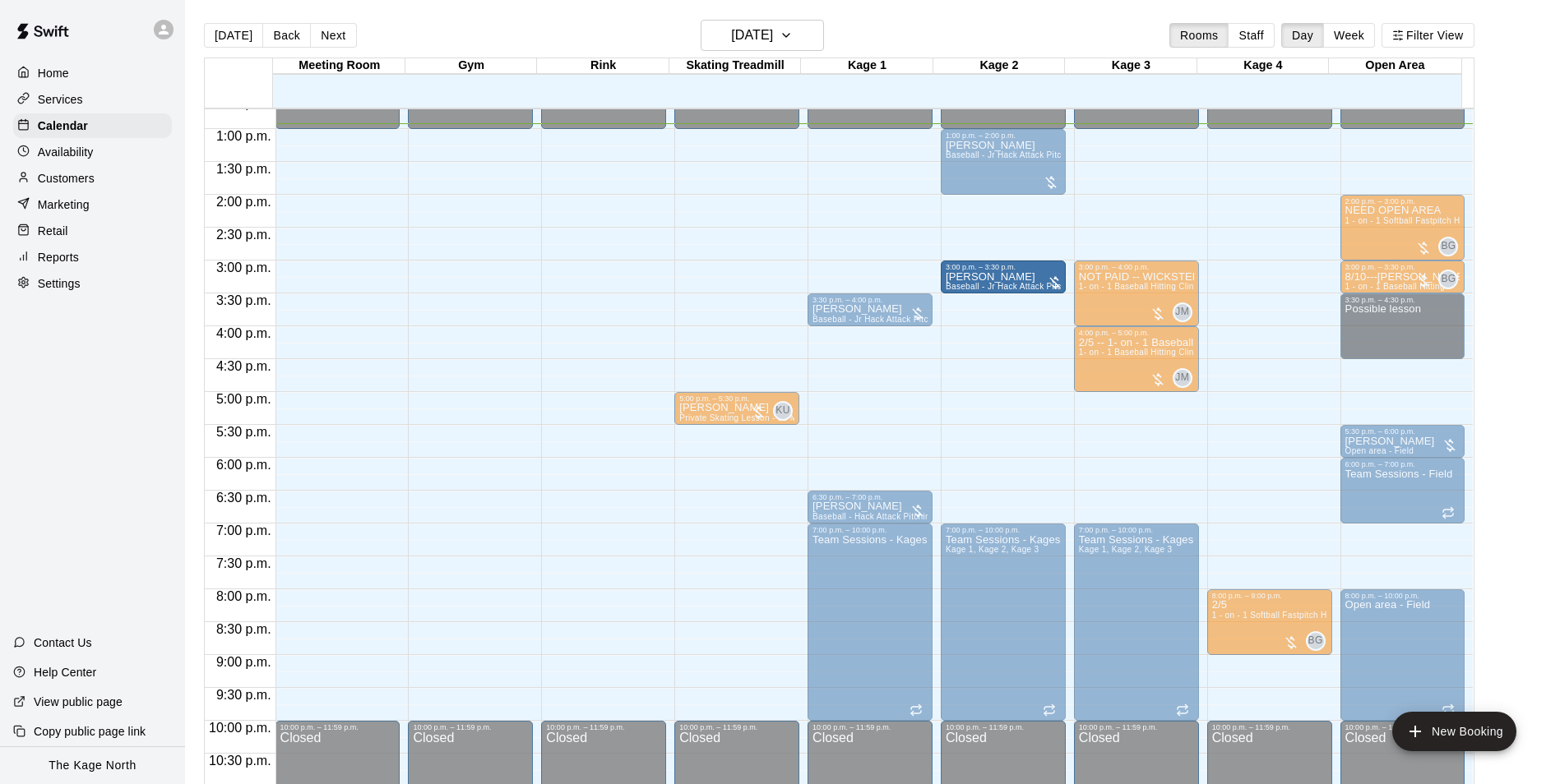
drag, startPoint x: 870, startPoint y: 279, endPoint x: 971, endPoint y: 285, distance: 101.2
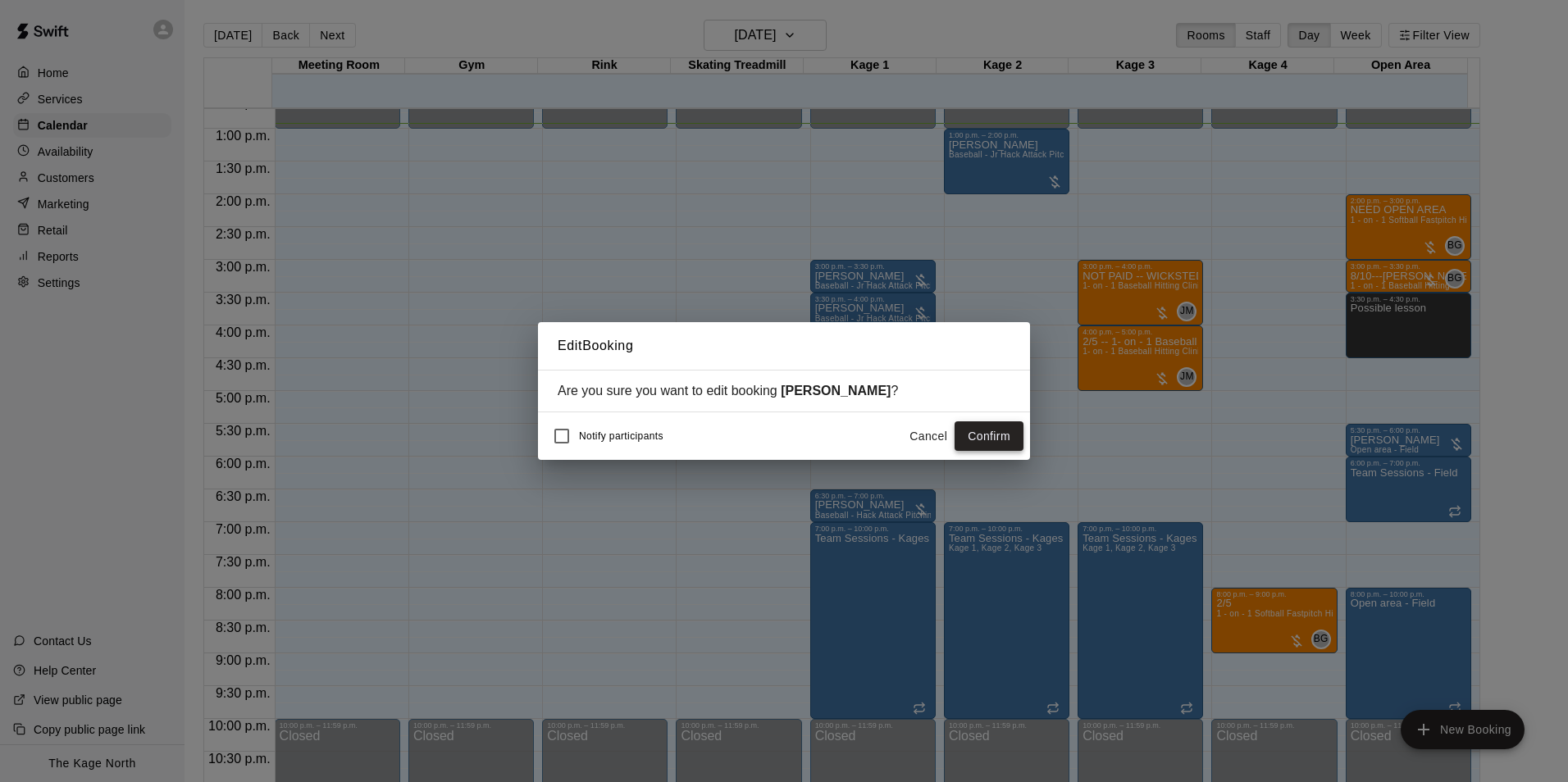
click at [978, 432] on button "Confirm" at bounding box center [989, 436] width 69 height 30
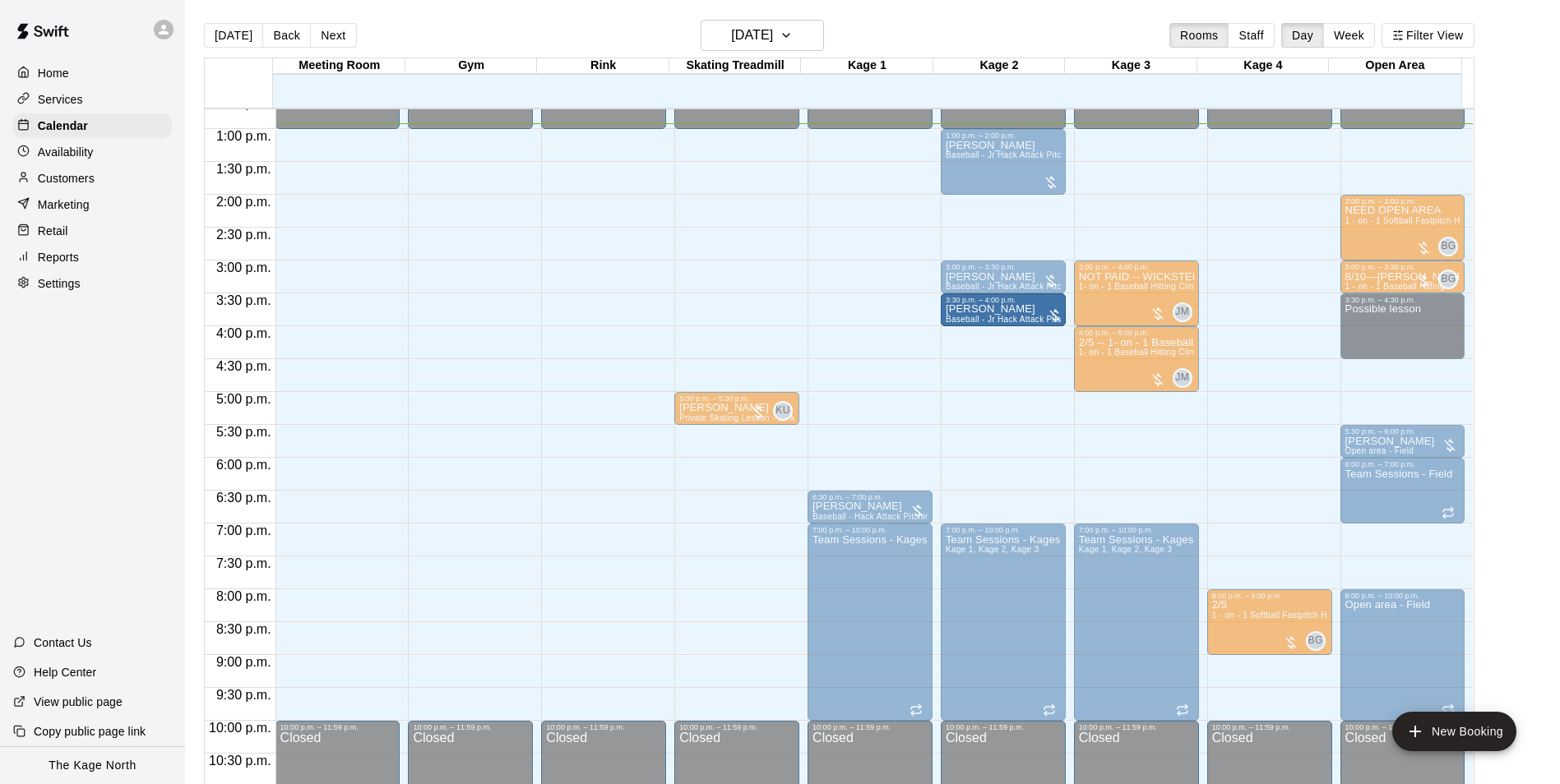
drag, startPoint x: 874, startPoint y: 313, endPoint x: 962, endPoint y: 313, distance: 88.0
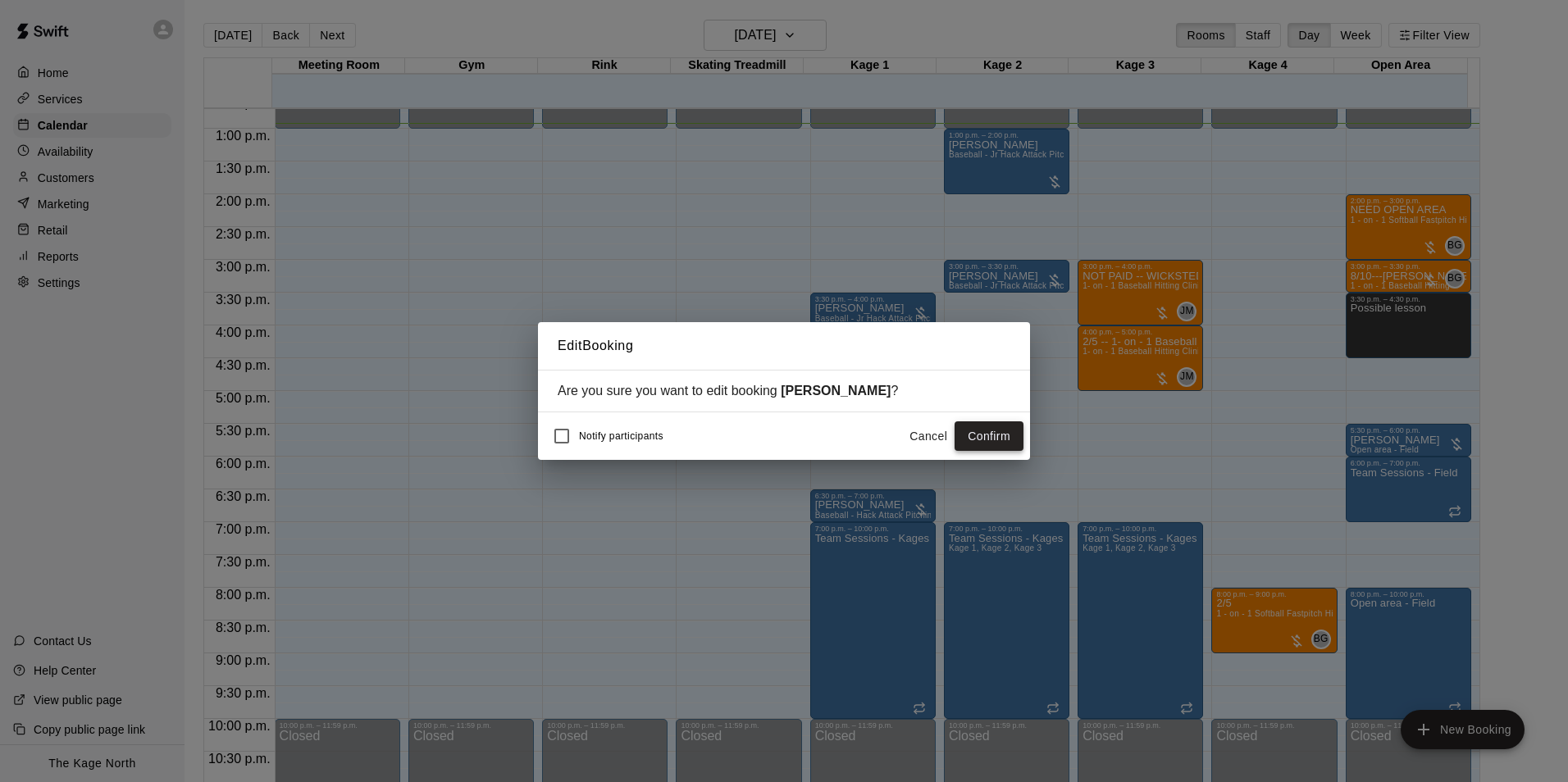
click at [997, 441] on button "Confirm" at bounding box center [989, 436] width 69 height 30
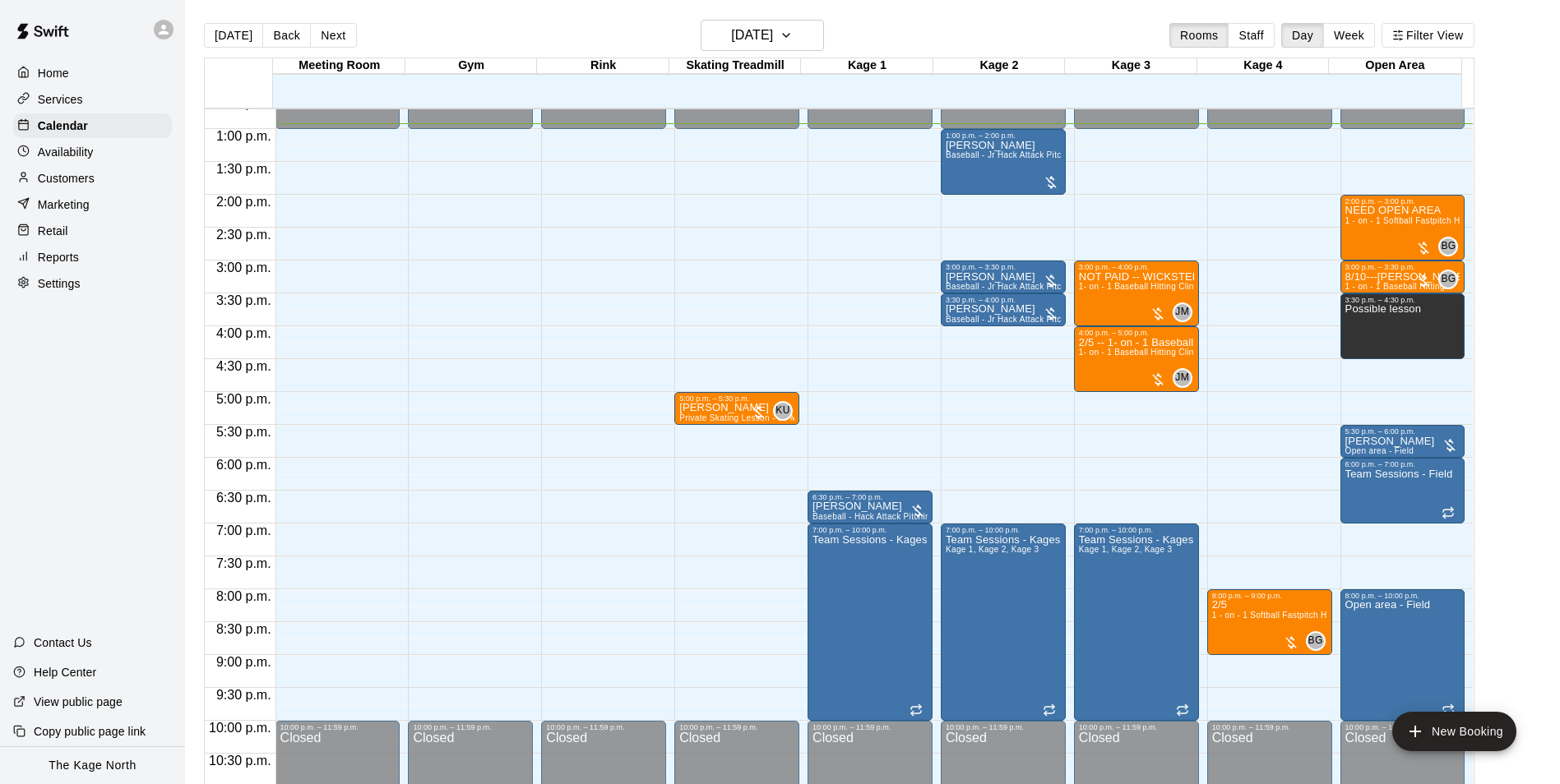
click at [65, 101] on p "Services" at bounding box center [60, 99] width 45 height 17
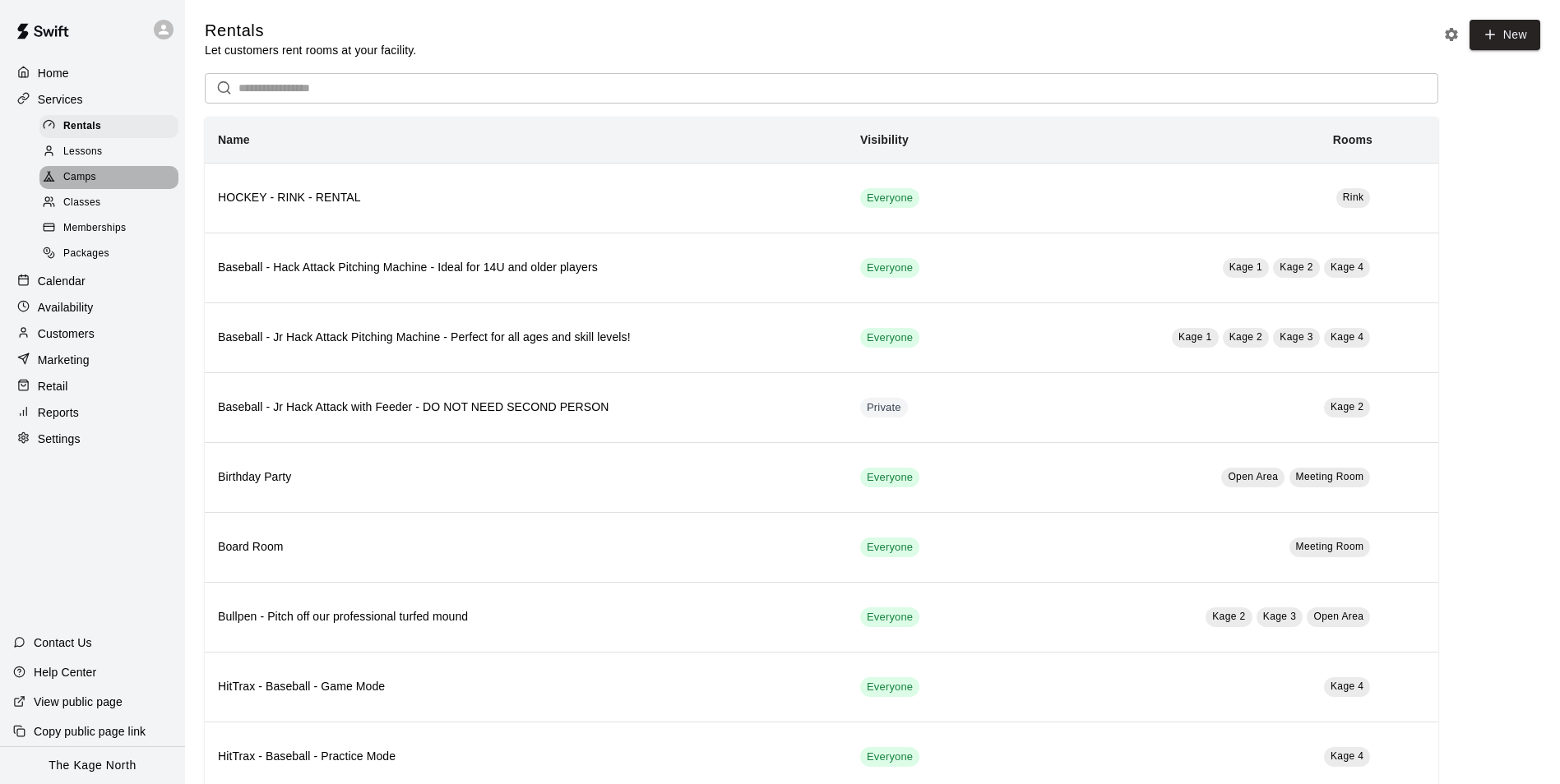
click at [102, 177] on div "Camps" at bounding box center [109, 177] width 139 height 23
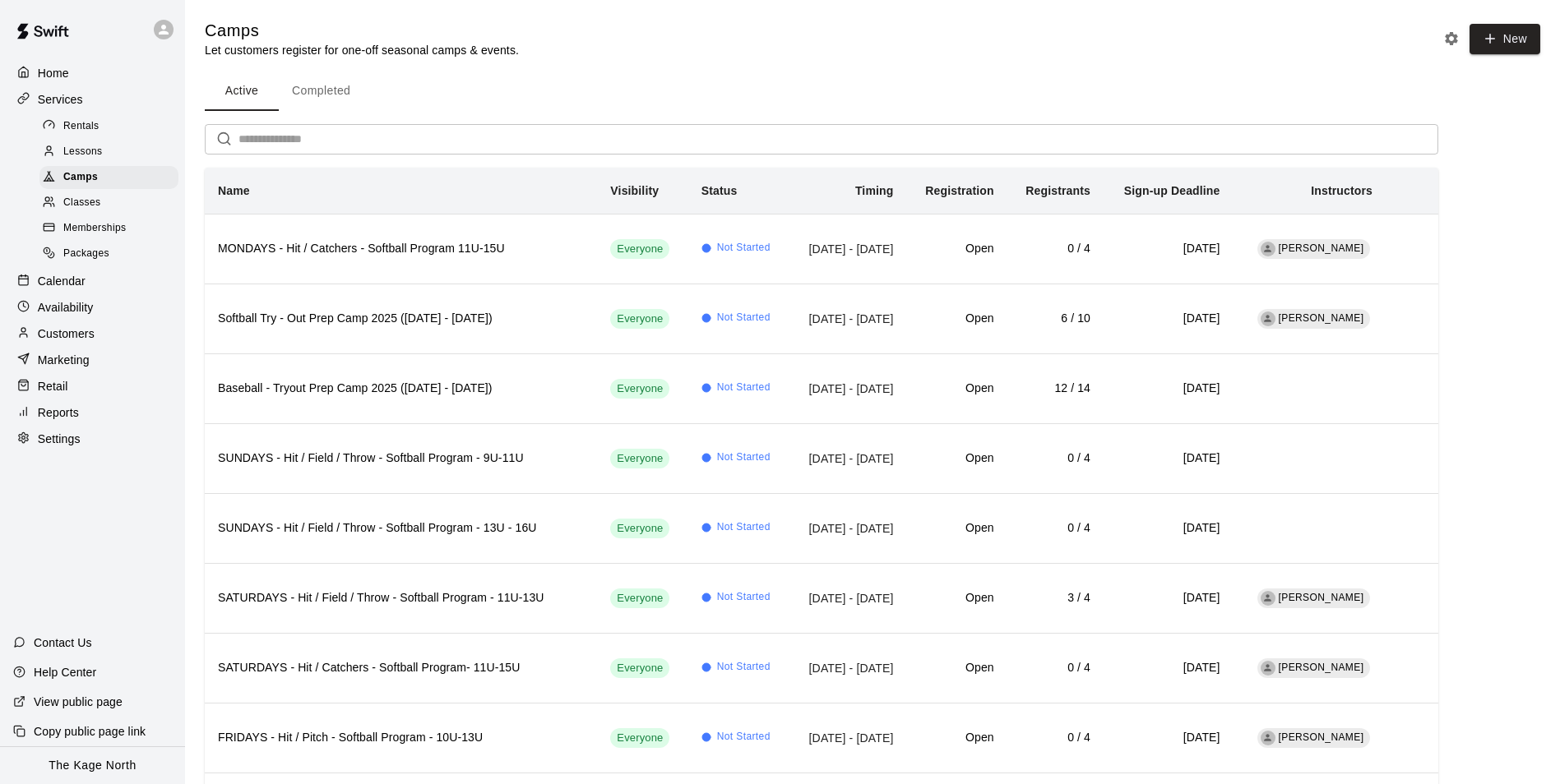
click at [60, 67] on p "Home" at bounding box center [53, 73] width 31 height 17
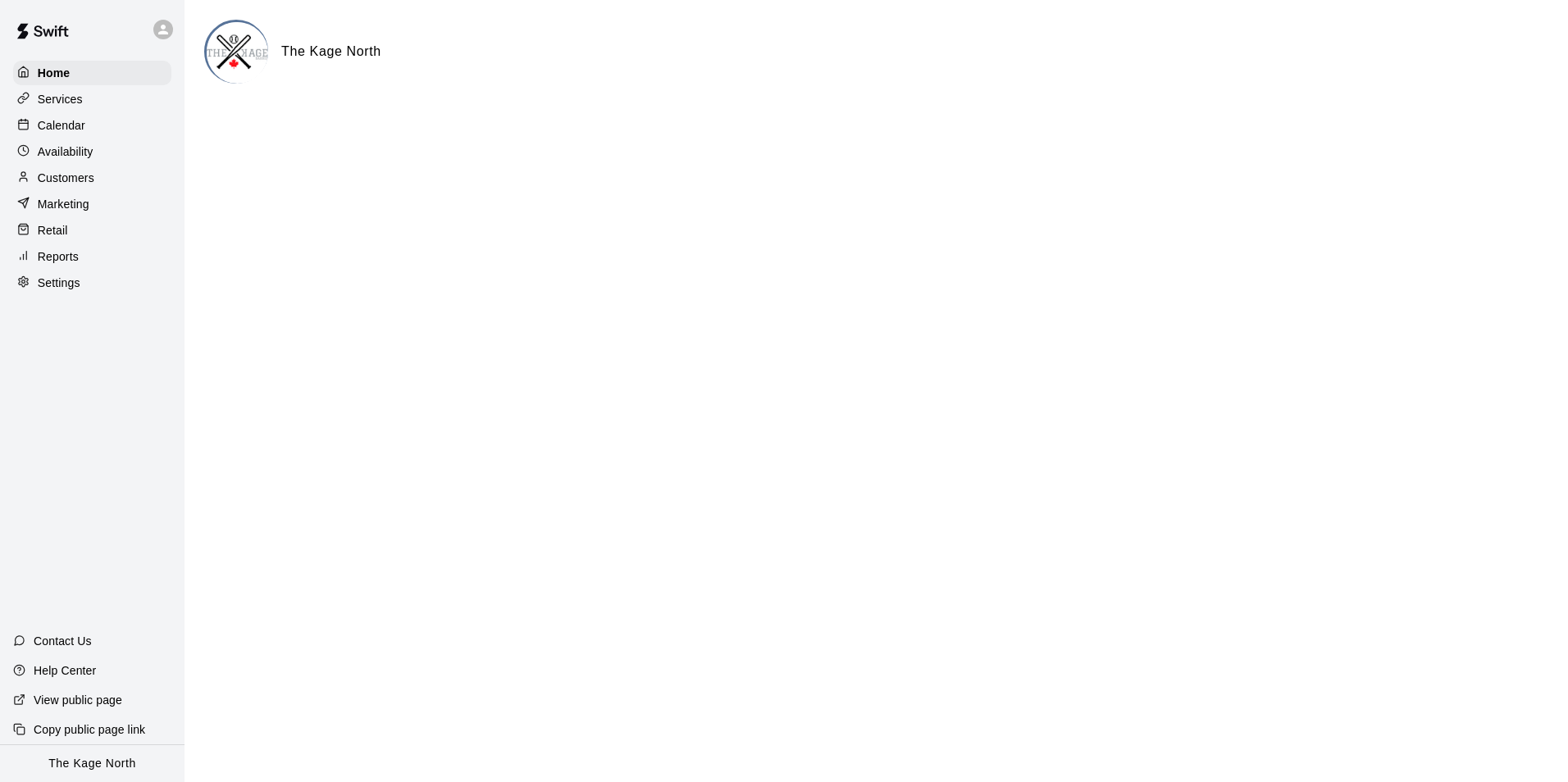
click at [67, 127] on p "Calendar" at bounding box center [62, 125] width 48 height 17
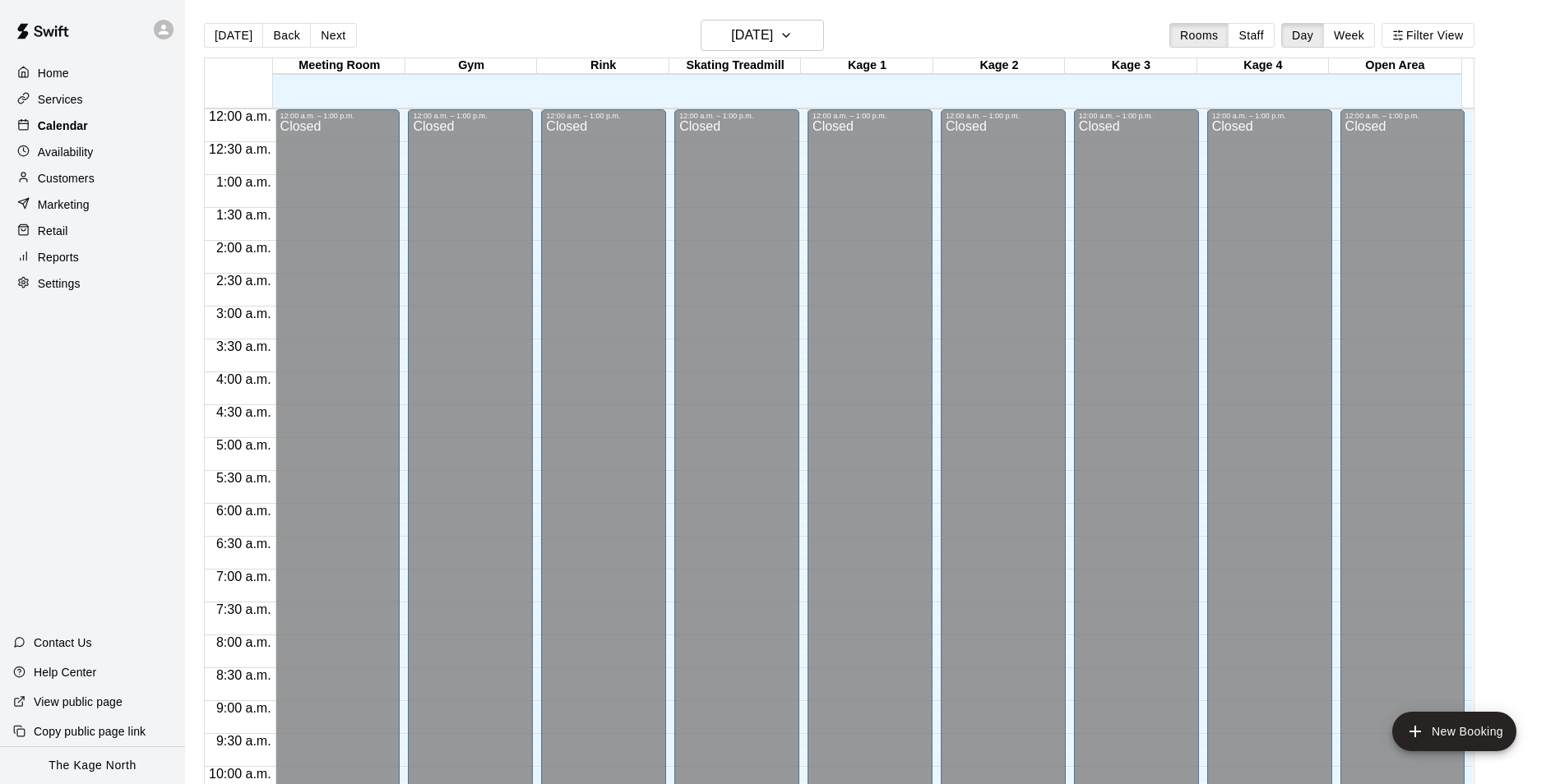
scroll to position [835, 0]
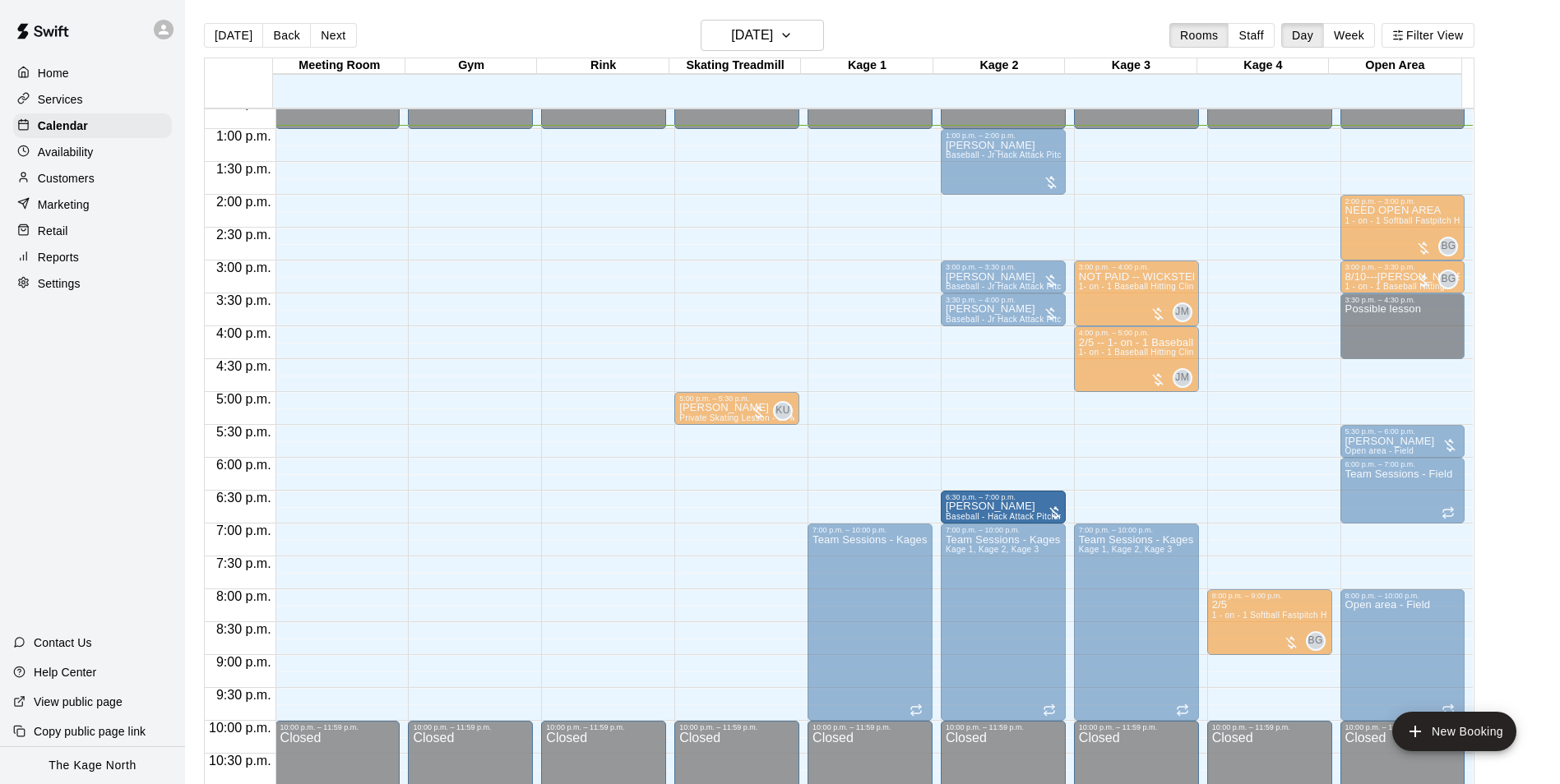
drag, startPoint x: 858, startPoint y: 510, endPoint x: 966, endPoint y: 512, distance: 108.0
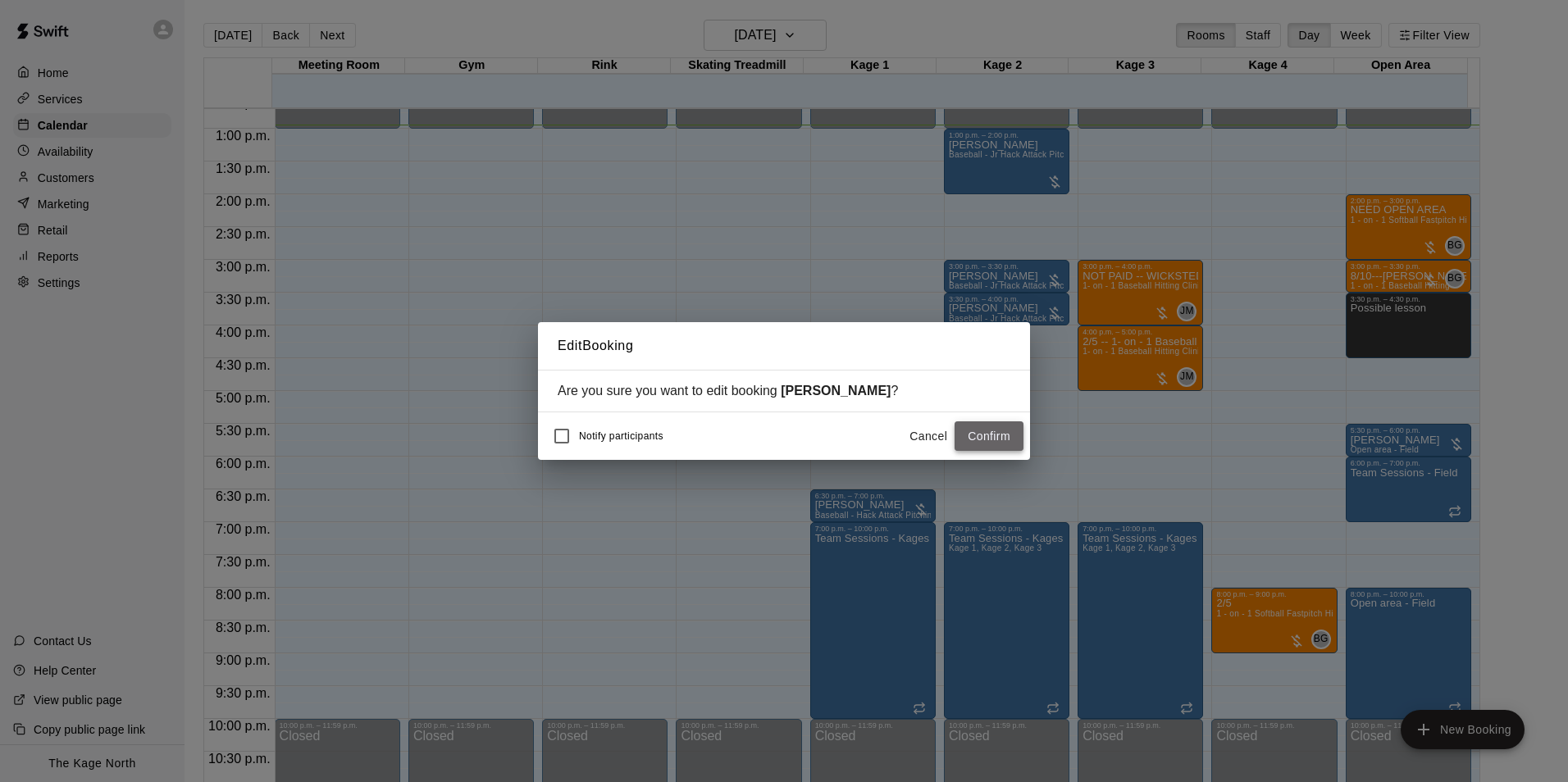
click at [981, 436] on button "Confirm" at bounding box center [989, 436] width 69 height 30
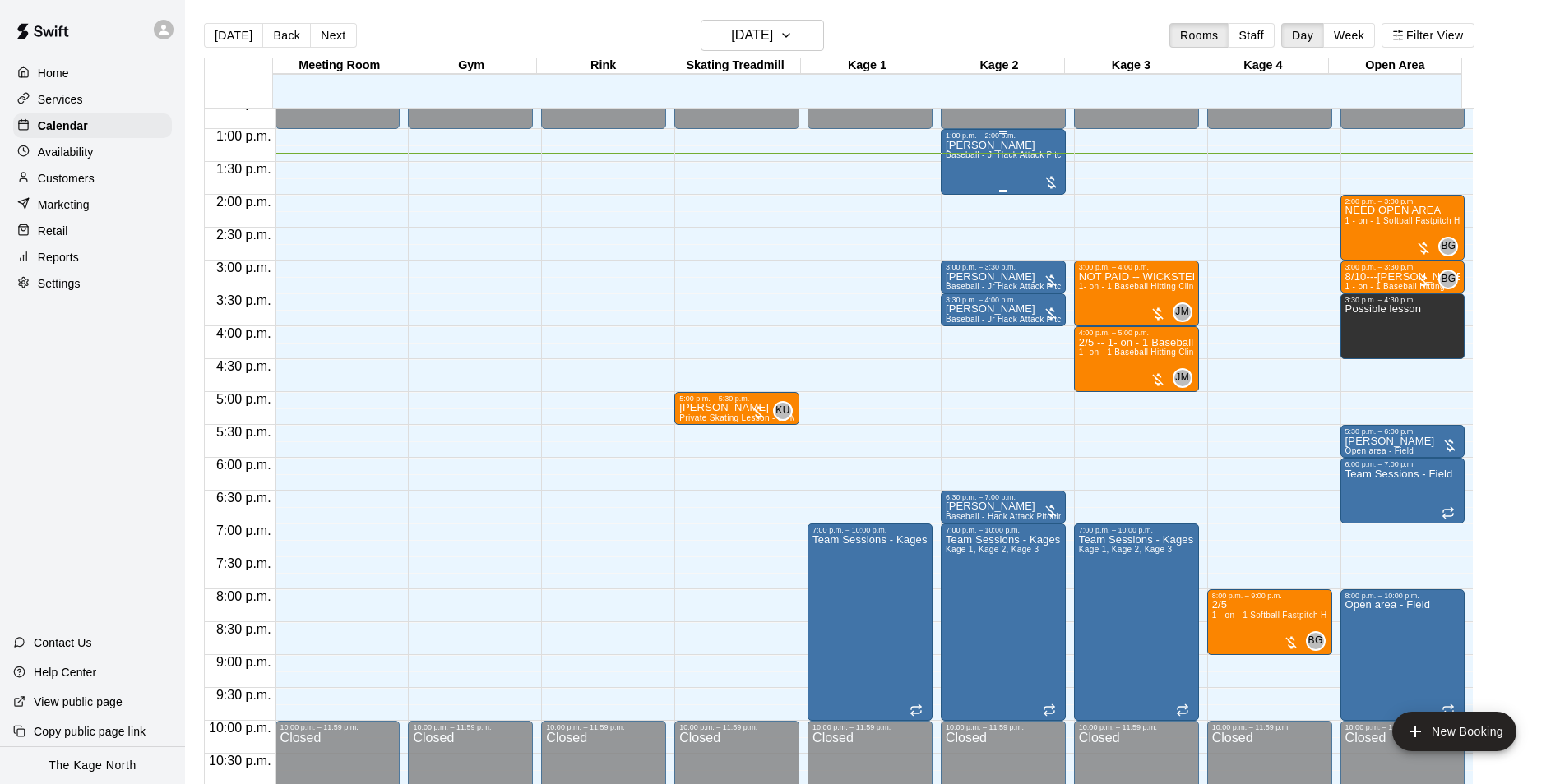
click at [991, 156] on span "Baseball - Jr Hack Attack Pitching Machine - Perfect for all ages and skill lev…" at bounding box center [1102, 155] width 313 height 9
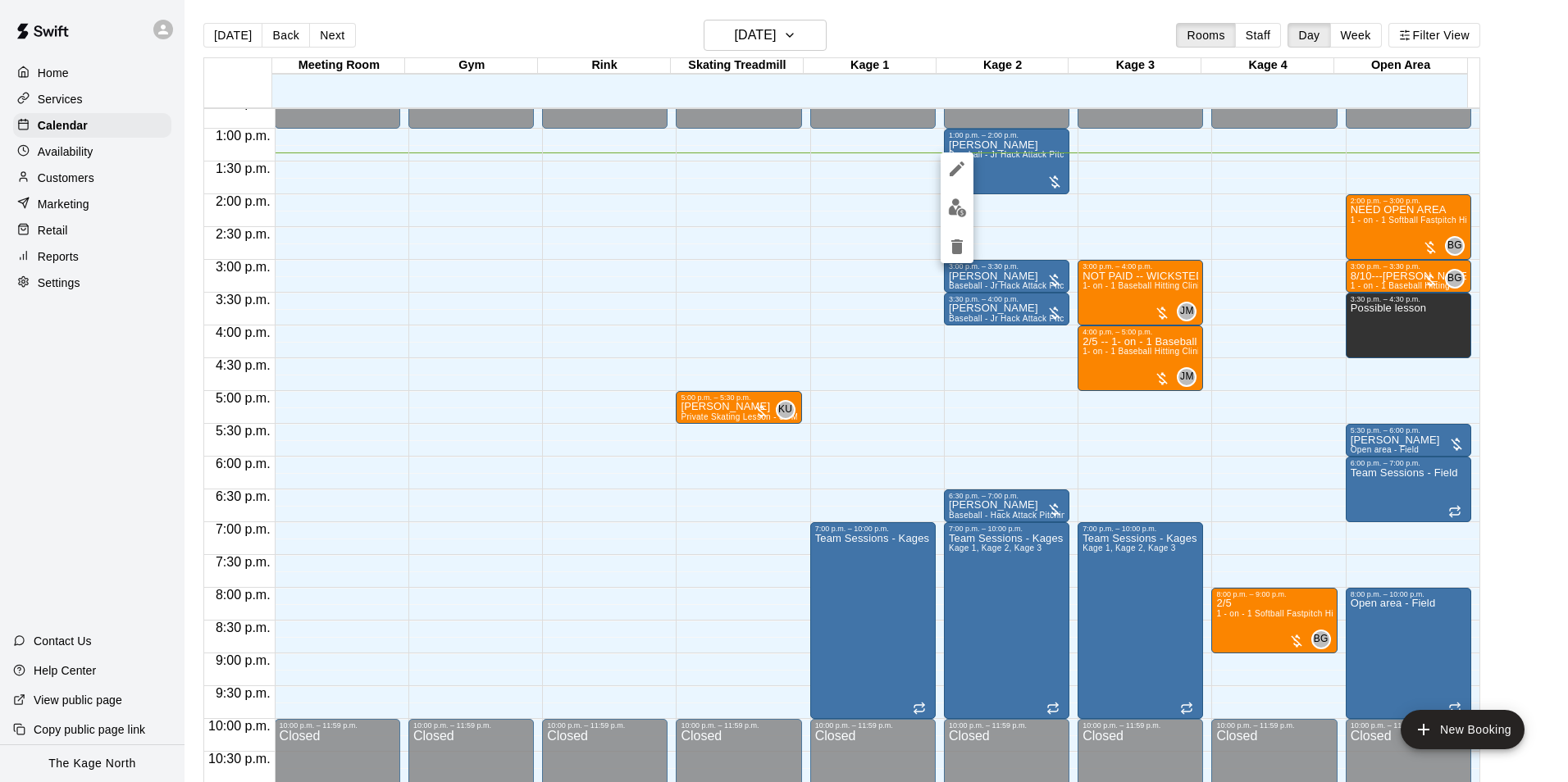
click at [973, 215] on div at bounding box center [957, 208] width 33 height 111
click at [959, 210] on img "edit" at bounding box center [957, 207] width 18 height 18
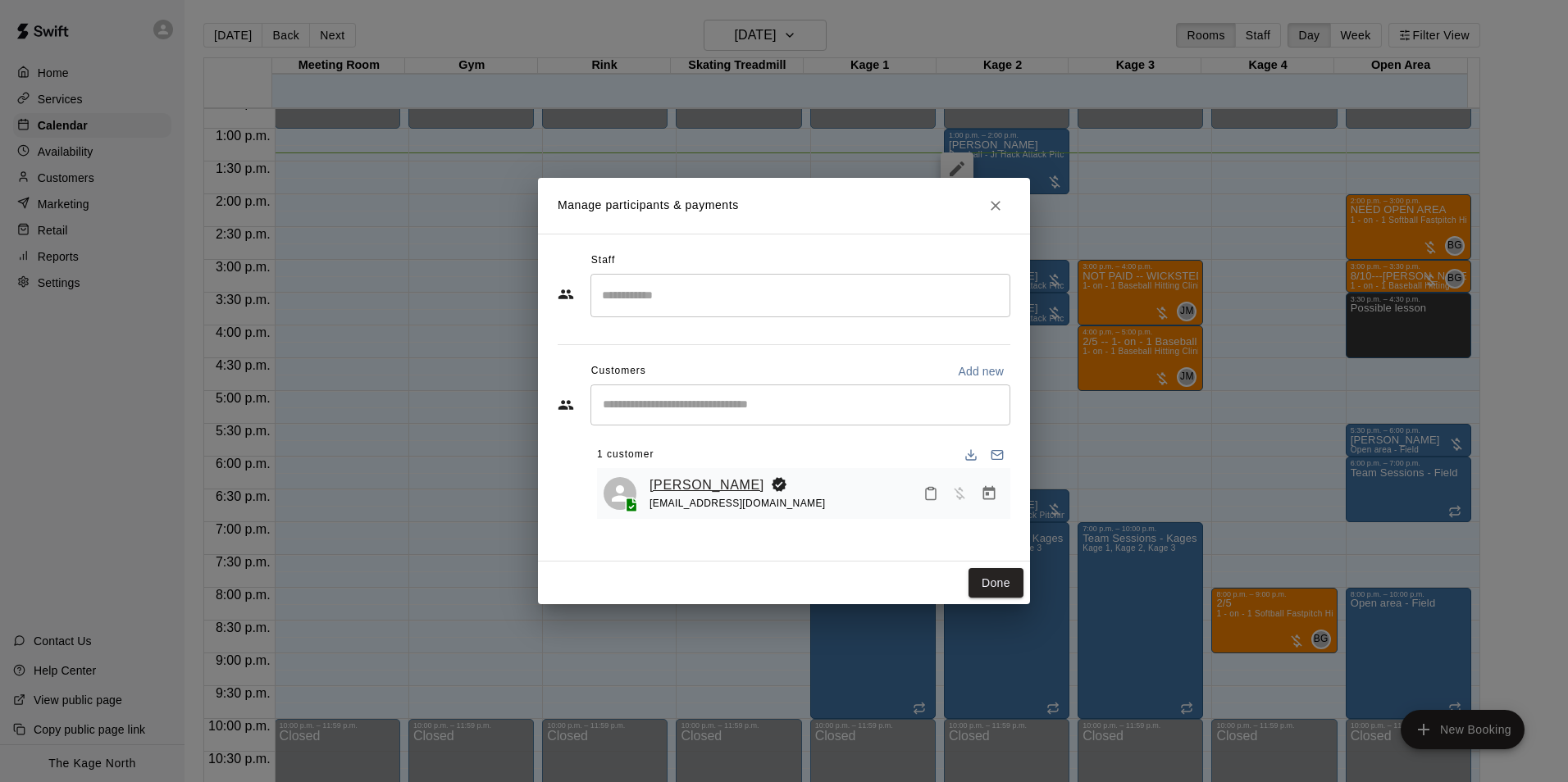
click at [685, 488] on link "[PERSON_NAME]" at bounding box center [706, 485] width 115 height 21
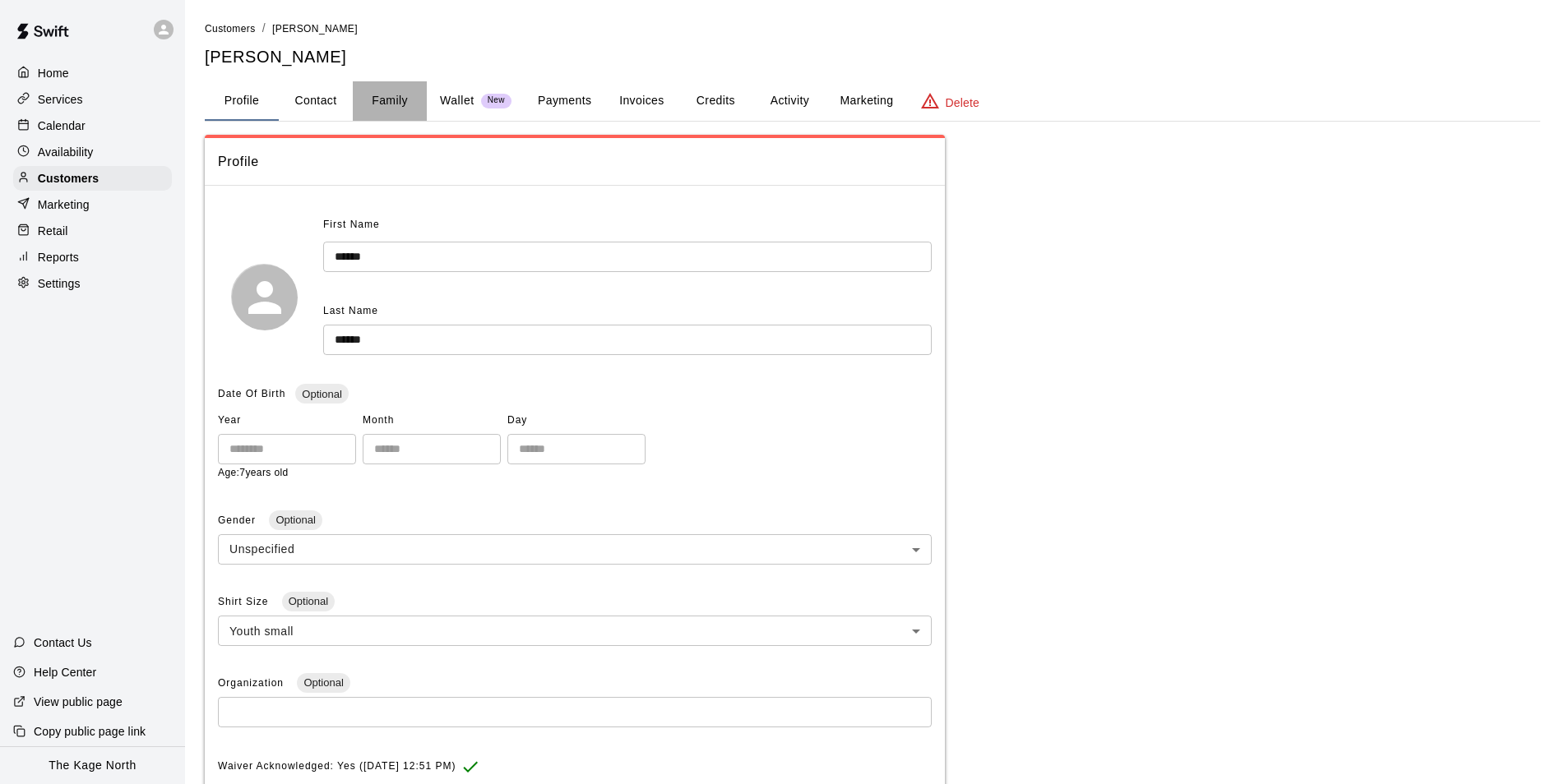
click at [386, 89] on button "Family" at bounding box center [390, 101] width 74 height 40
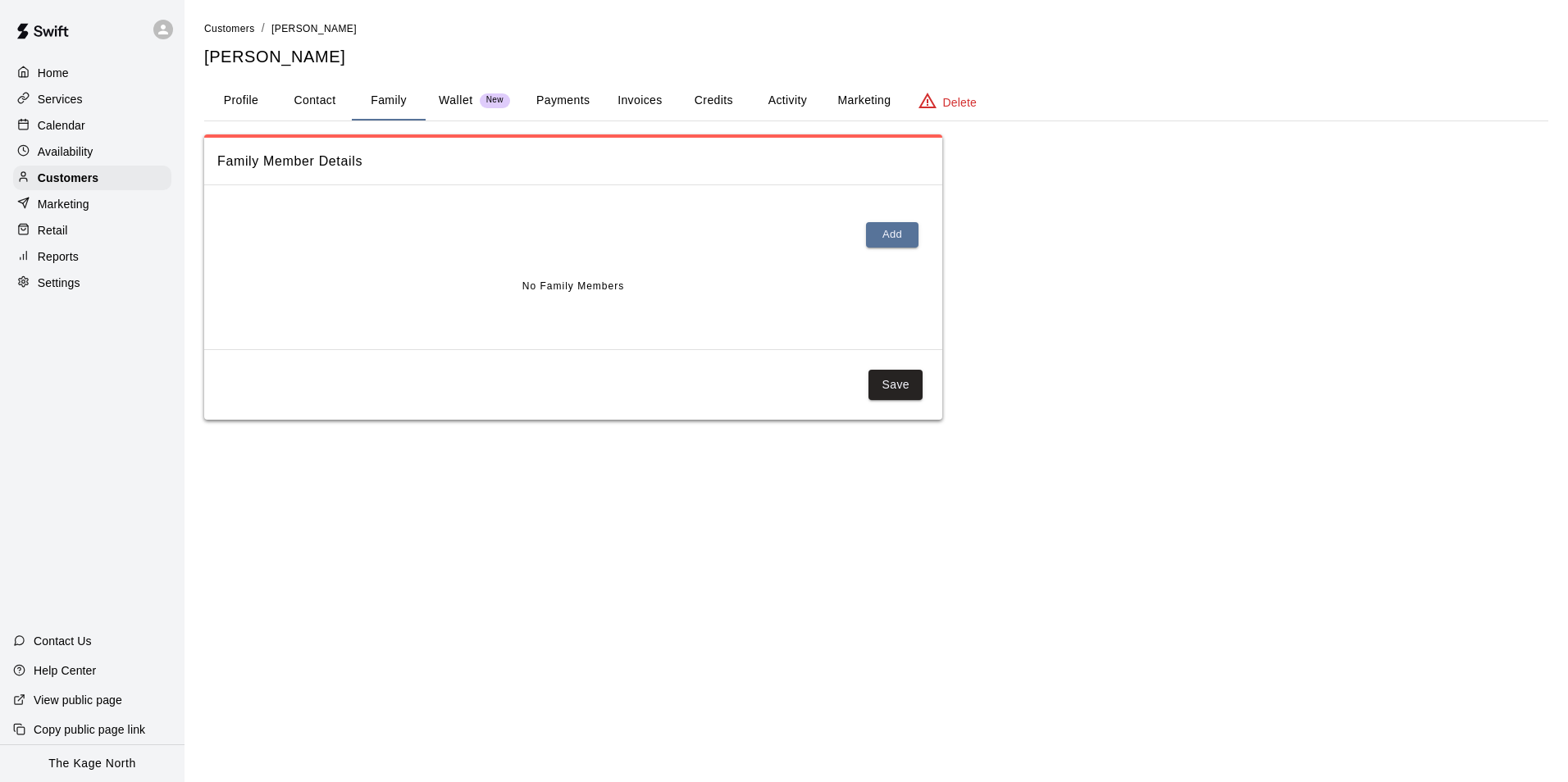
click at [315, 101] on button "Contact" at bounding box center [315, 100] width 74 height 40
select select "**"
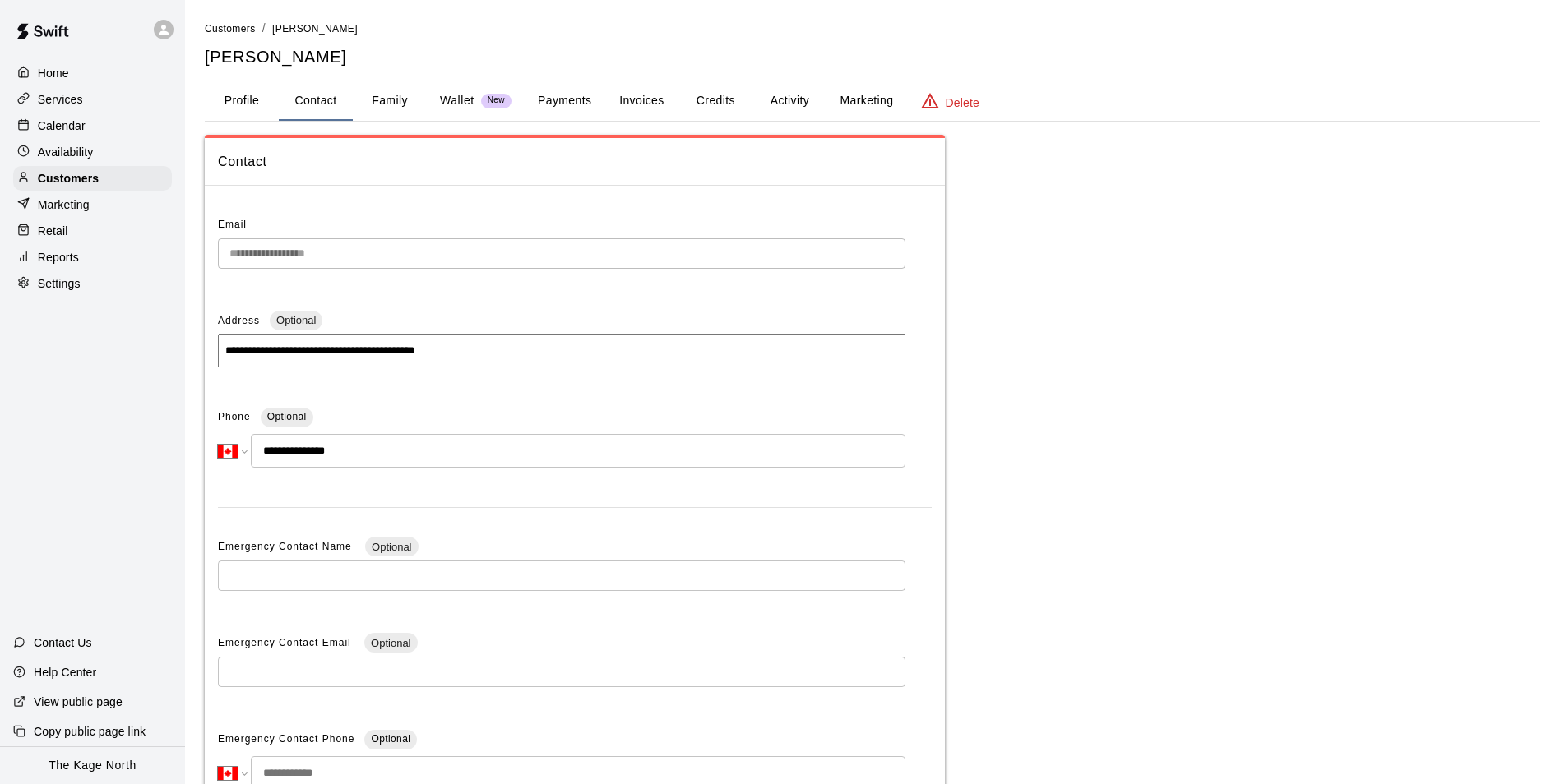
click at [204, 106] on div "**********" at bounding box center [873, 462] width 1362 height 886
click at [248, 106] on button "Profile" at bounding box center [242, 101] width 74 height 40
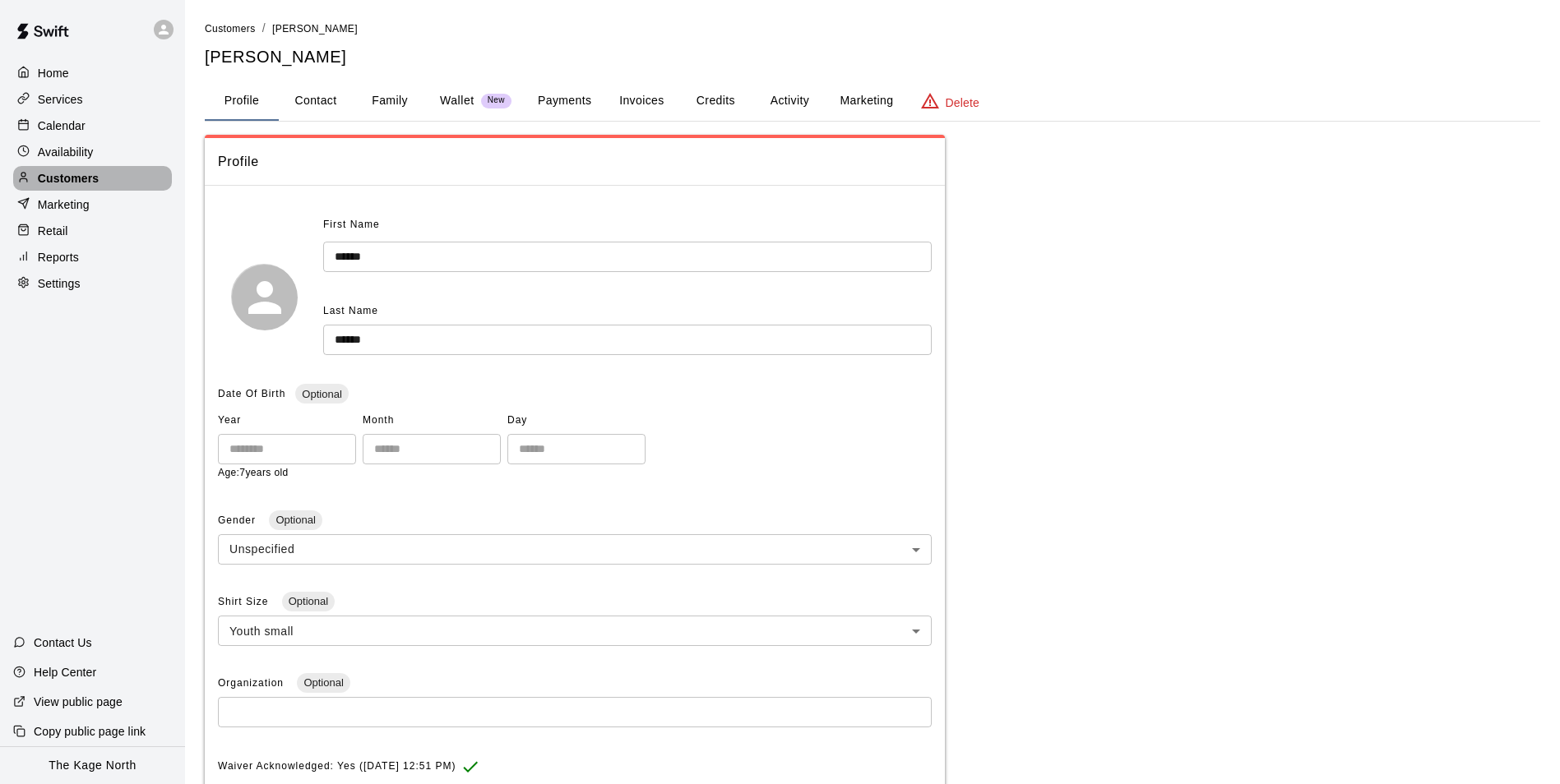
click at [72, 186] on p "Customers" at bounding box center [68, 178] width 61 height 17
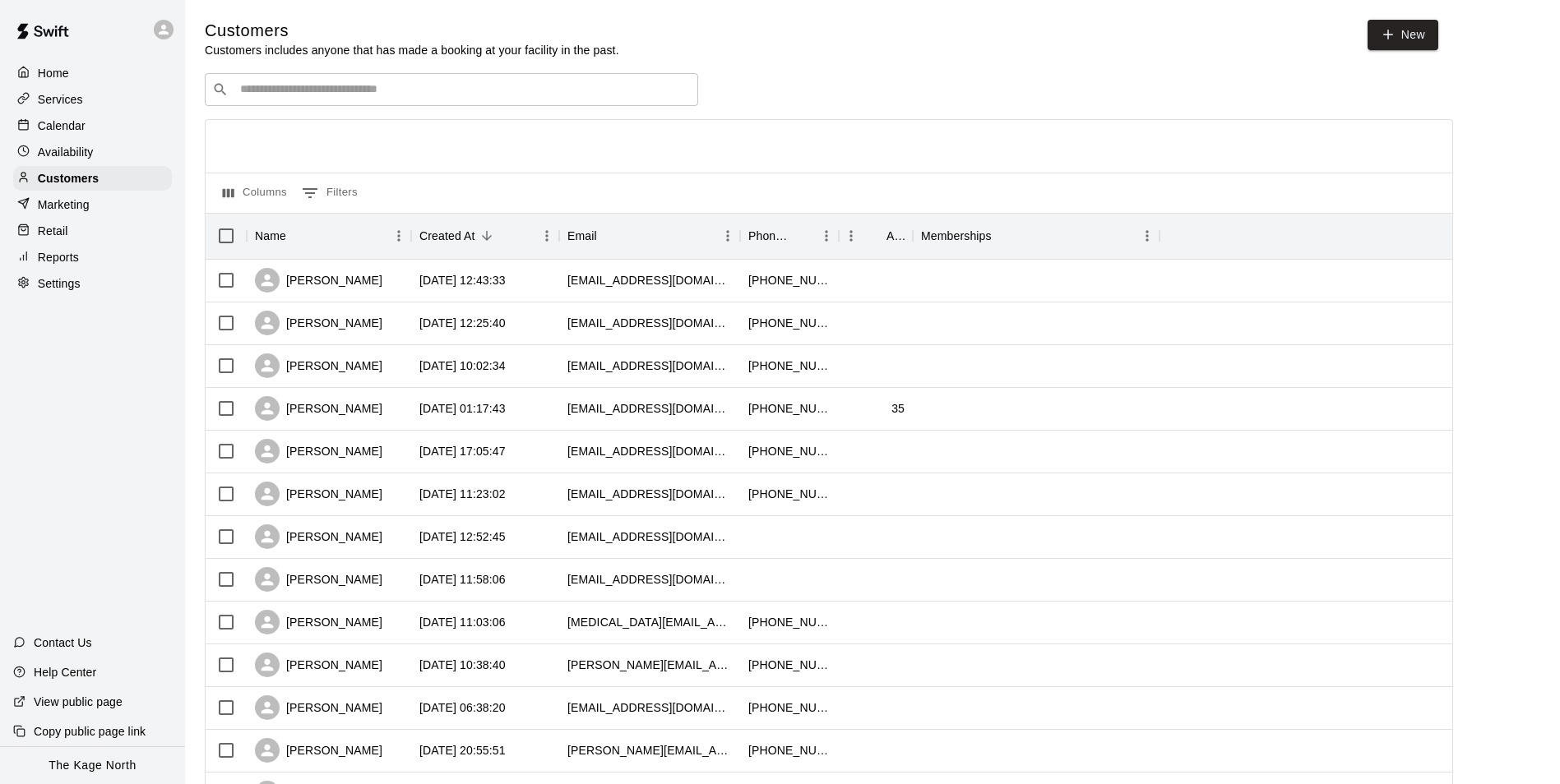
click at [67, 127] on p "Calendar" at bounding box center [62, 125] width 48 height 17
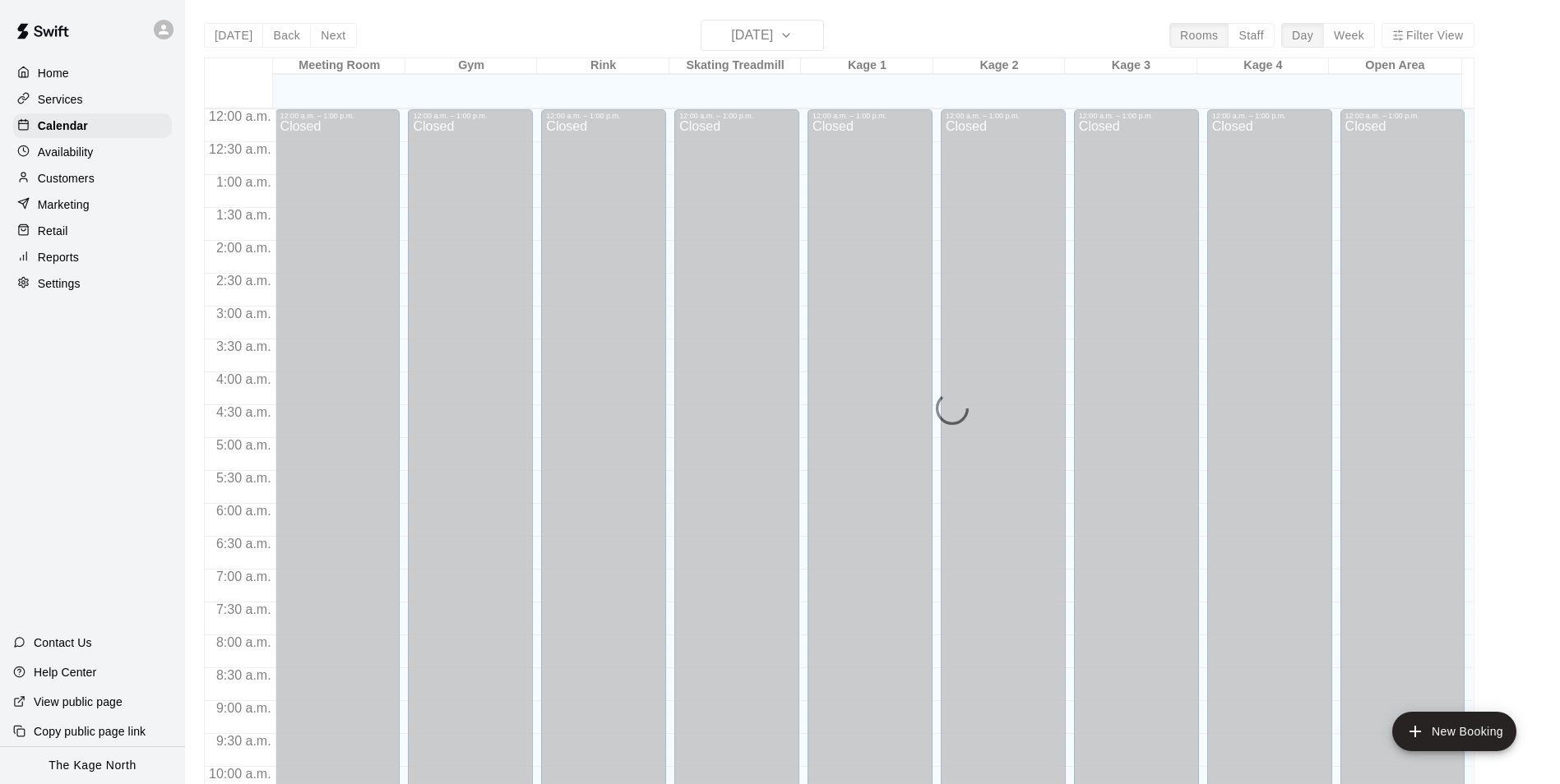
scroll to position [835, 0]
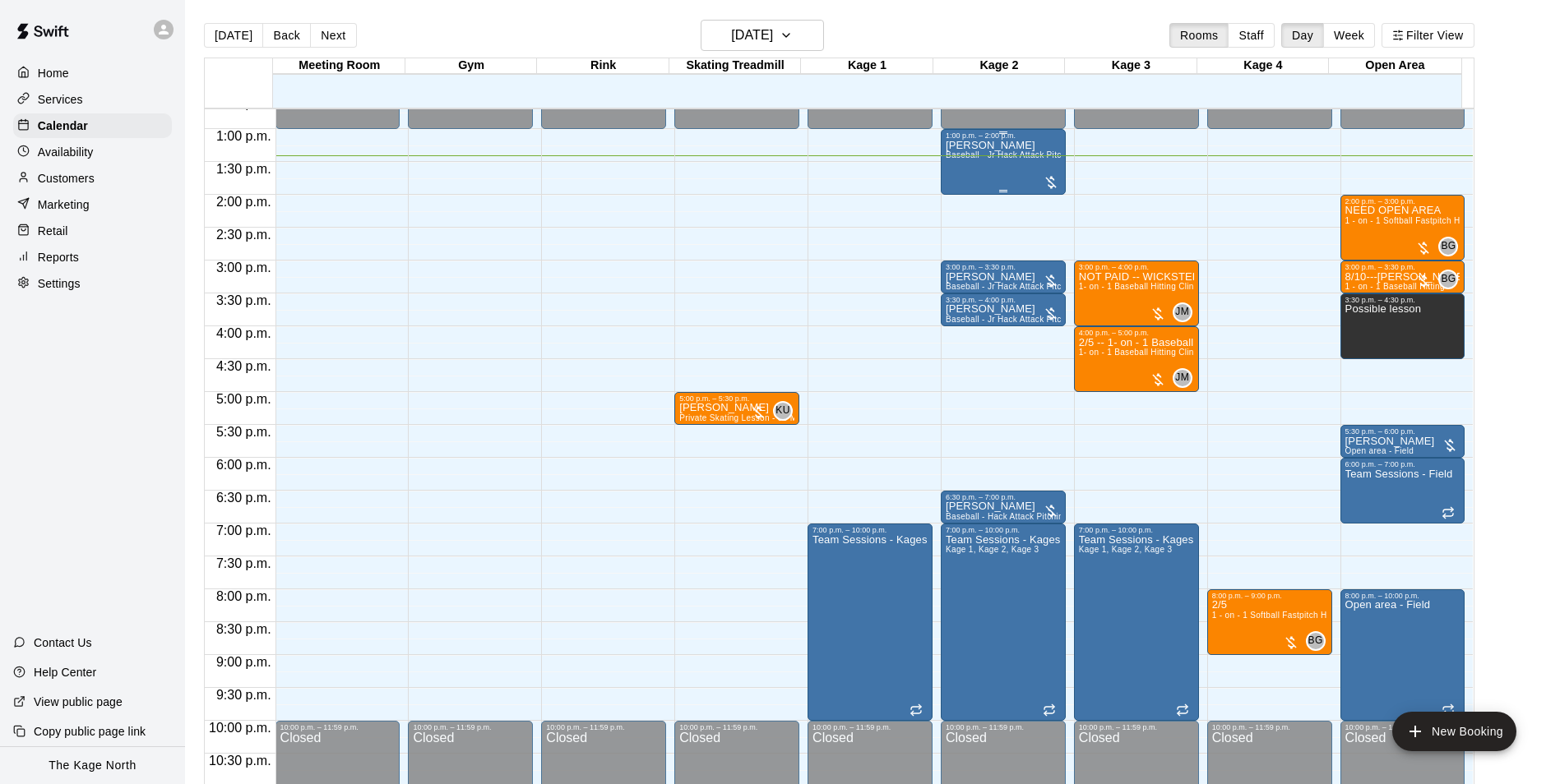
click at [1008, 158] on span "Baseball - Jr Hack Attack Pitching Machine - Perfect for all ages and skill lev…" at bounding box center [1102, 155] width 313 height 9
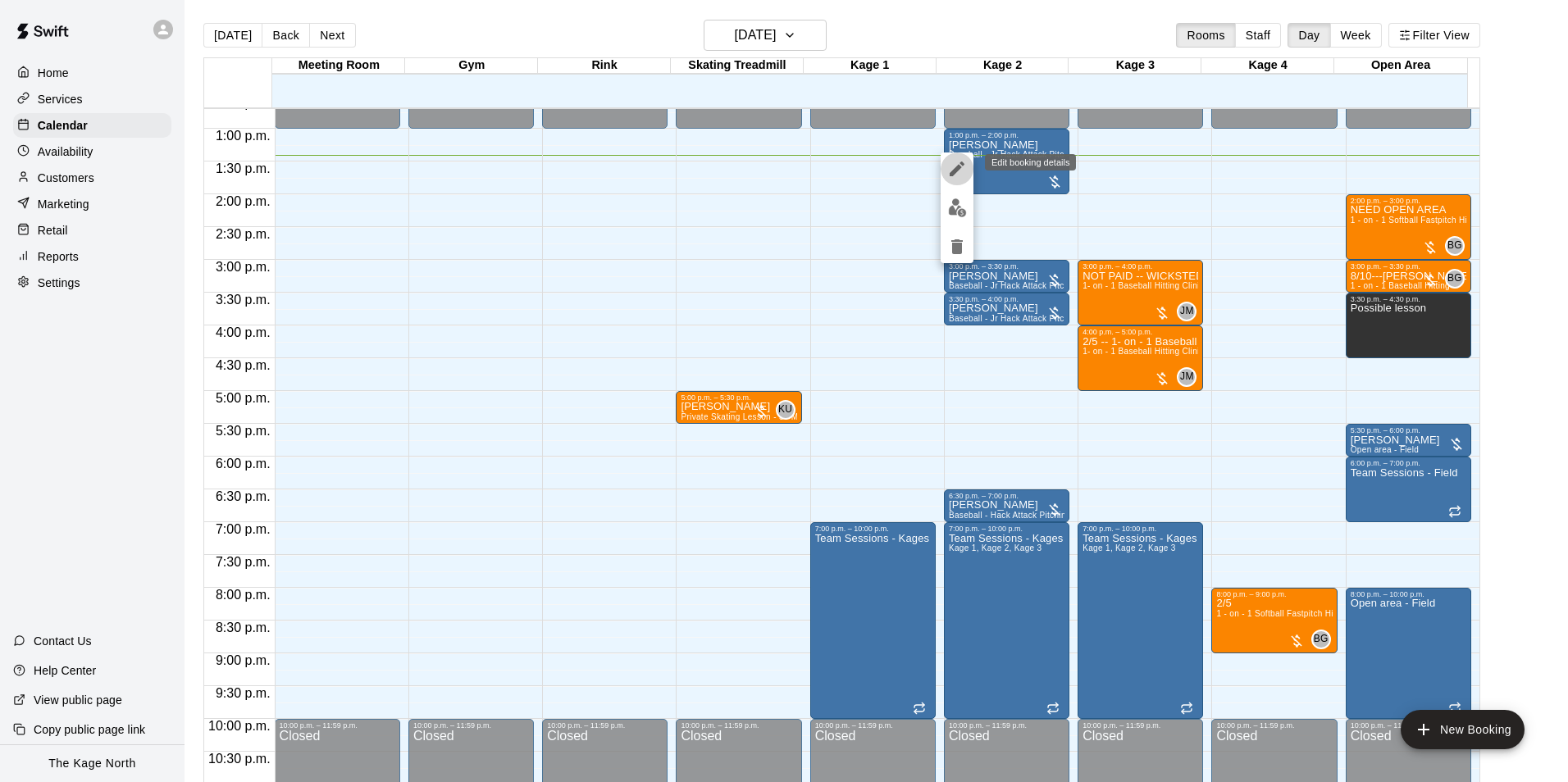
click at [958, 171] on icon "edit" at bounding box center [957, 168] width 15 height 15
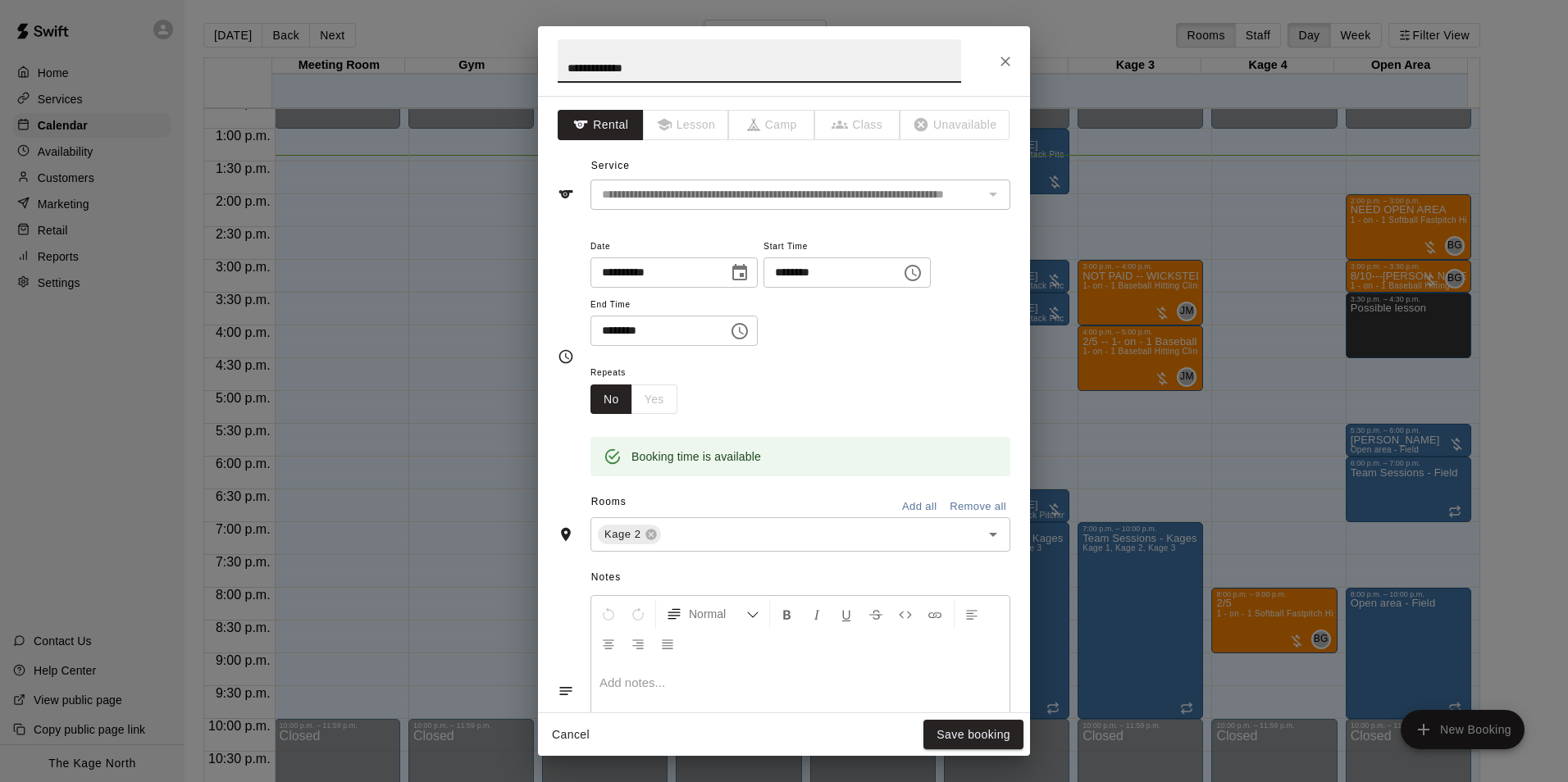
click at [564, 67] on input "**********" at bounding box center [759, 61] width 403 height 43
type input "**********"
click at [966, 734] on button "Save booking" at bounding box center [973, 734] width 100 height 30
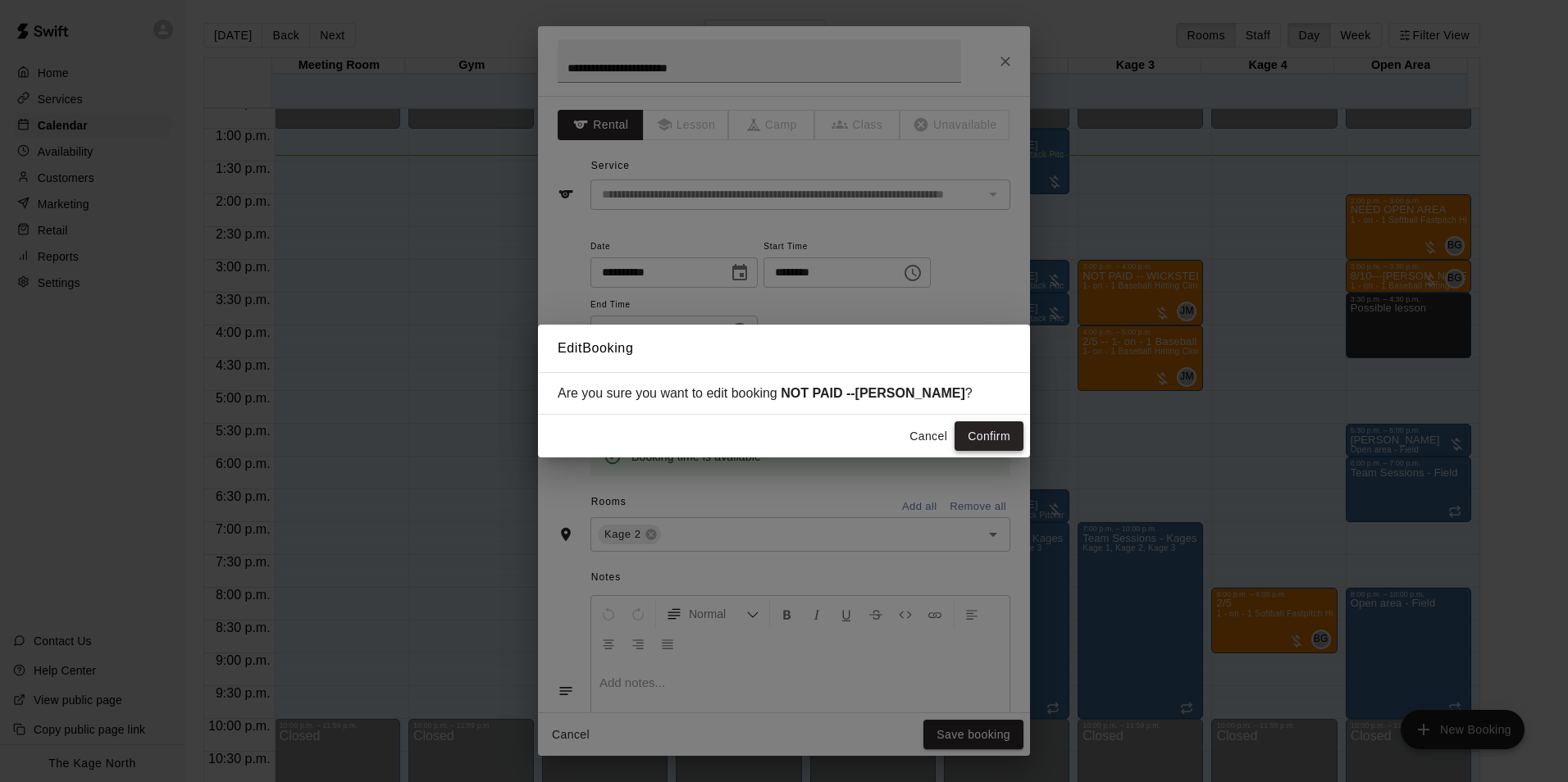
click at [991, 432] on button "Confirm" at bounding box center [989, 436] width 69 height 30
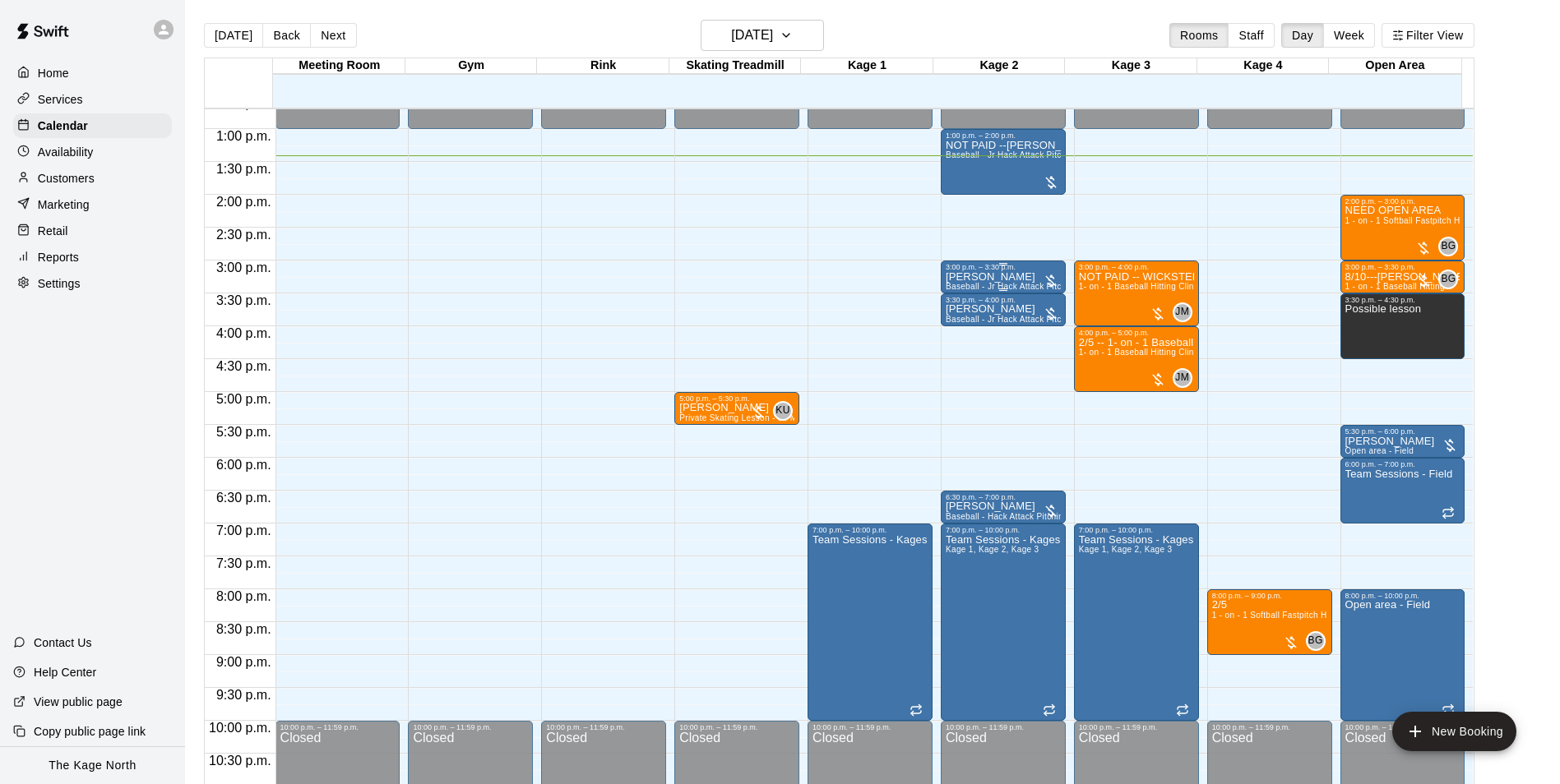
click at [982, 290] on div at bounding box center [1003, 290] width 115 height 3
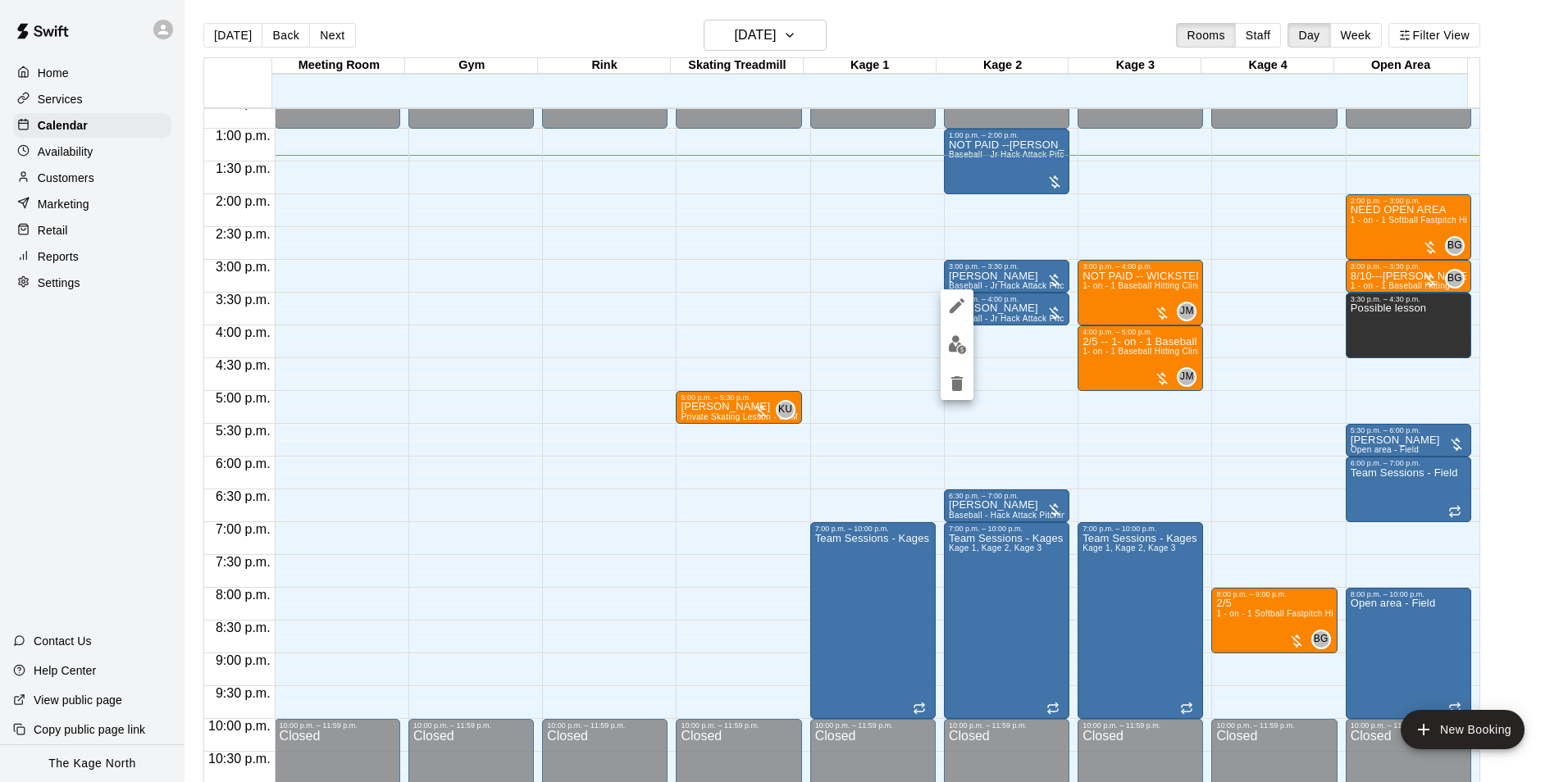
click at [963, 303] on icon "edit" at bounding box center [957, 306] width 19 height 19
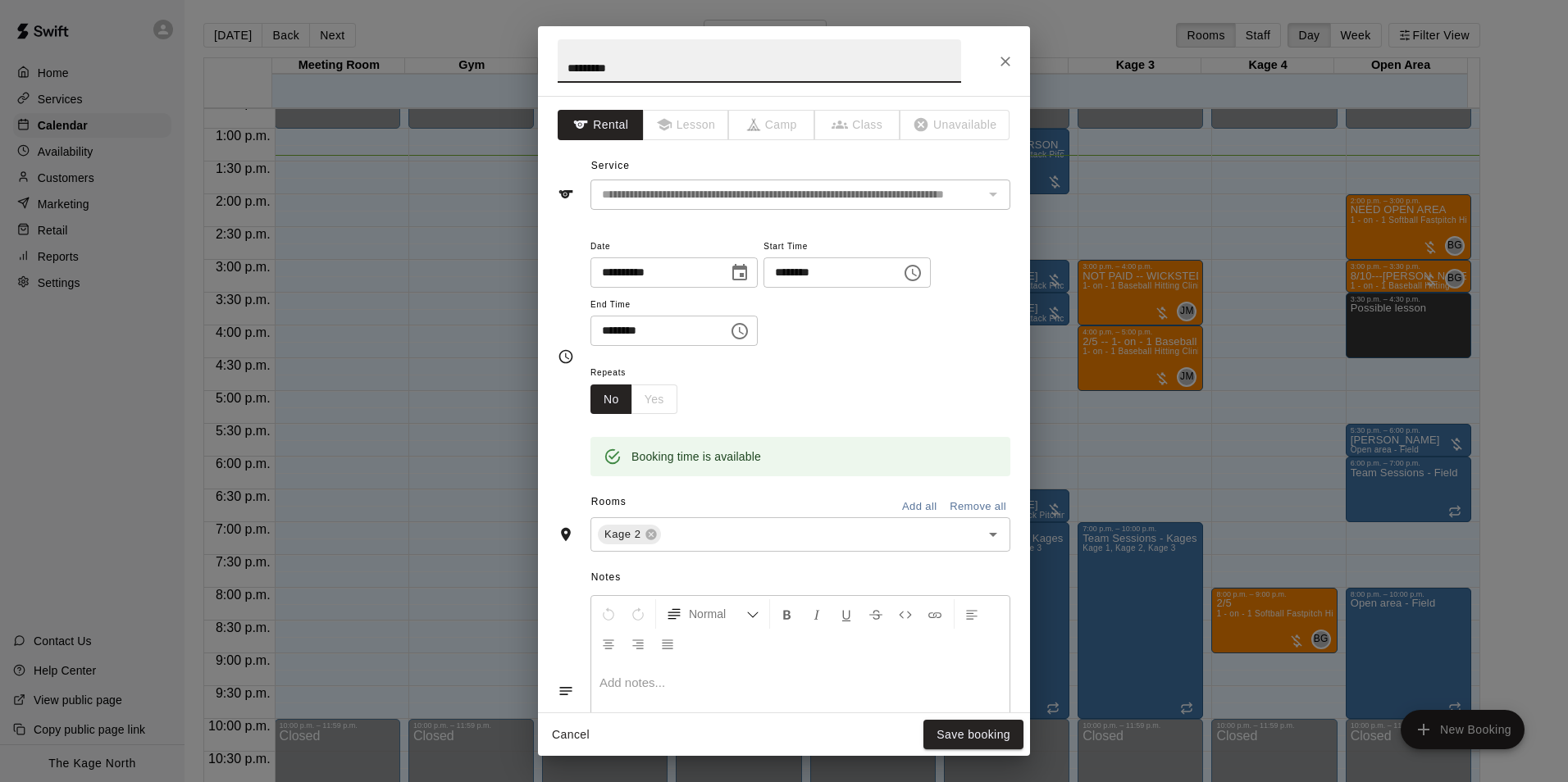
click at [568, 66] on input "*********" at bounding box center [759, 61] width 403 height 43
type input "**********"
click at [977, 741] on button "Save booking" at bounding box center [973, 734] width 100 height 30
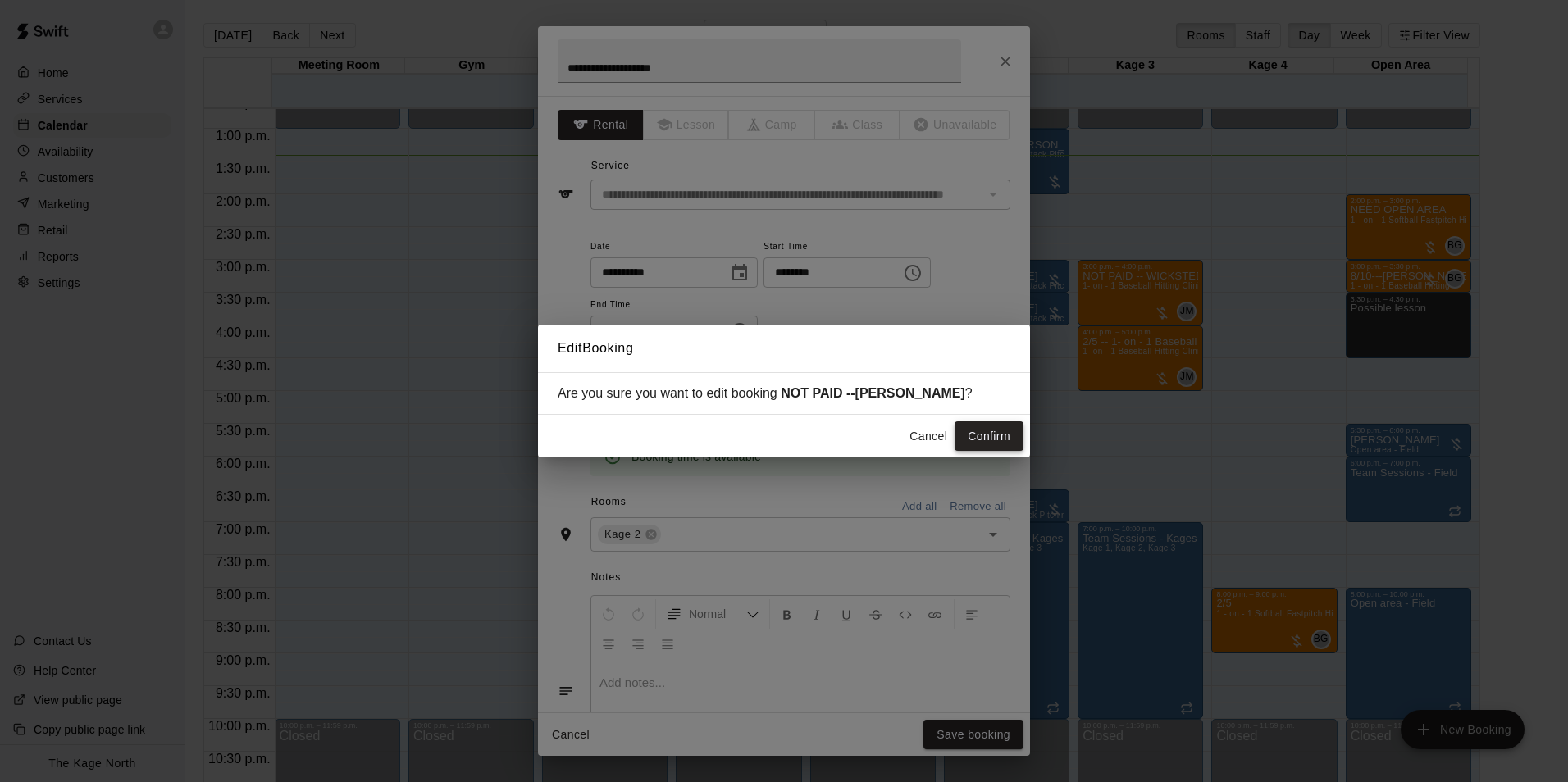
click at [986, 441] on button "Confirm" at bounding box center [989, 436] width 69 height 30
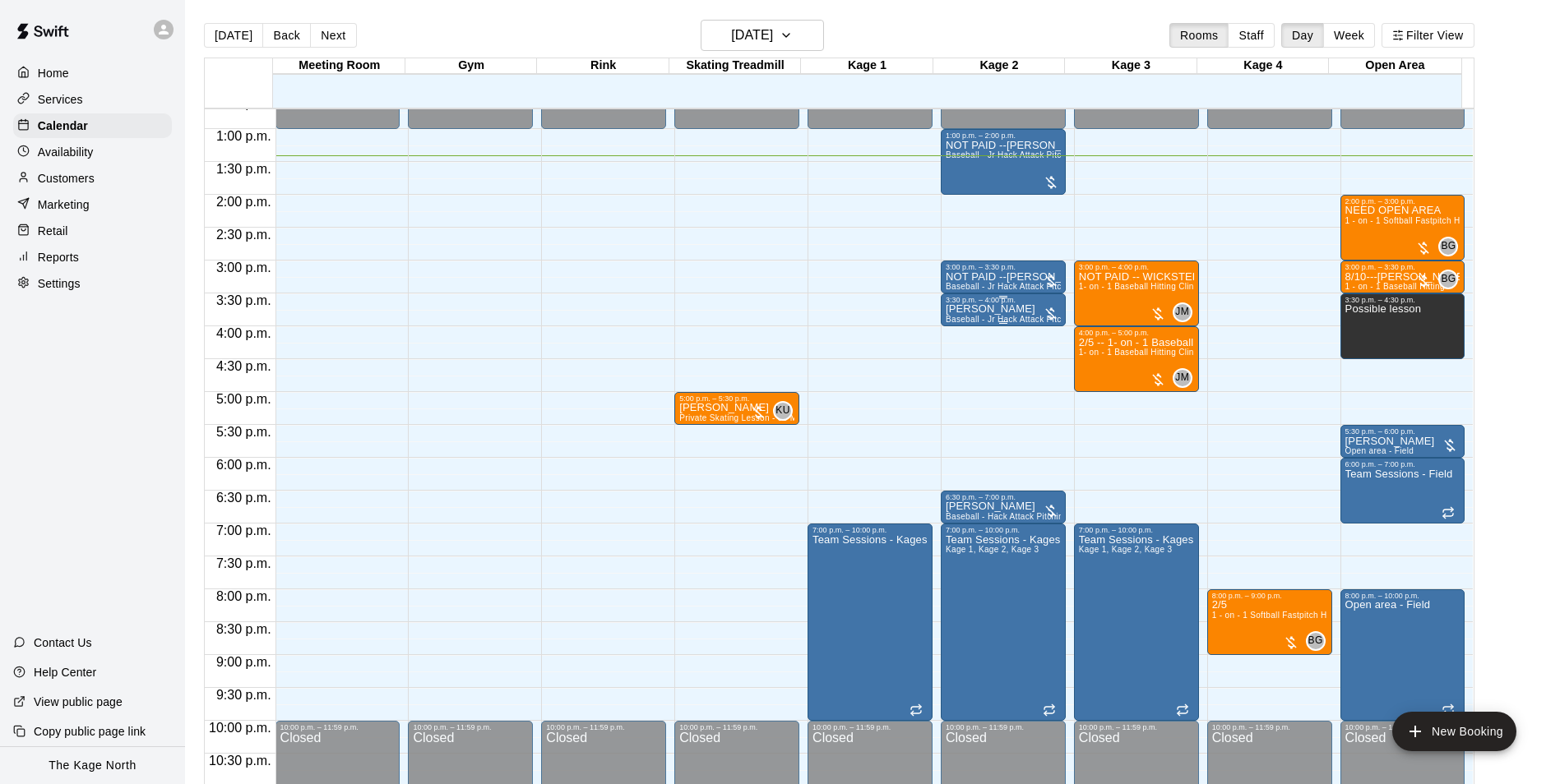
click at [1006, 324] on div at bounding box center [1003, 322] width 115 height 3
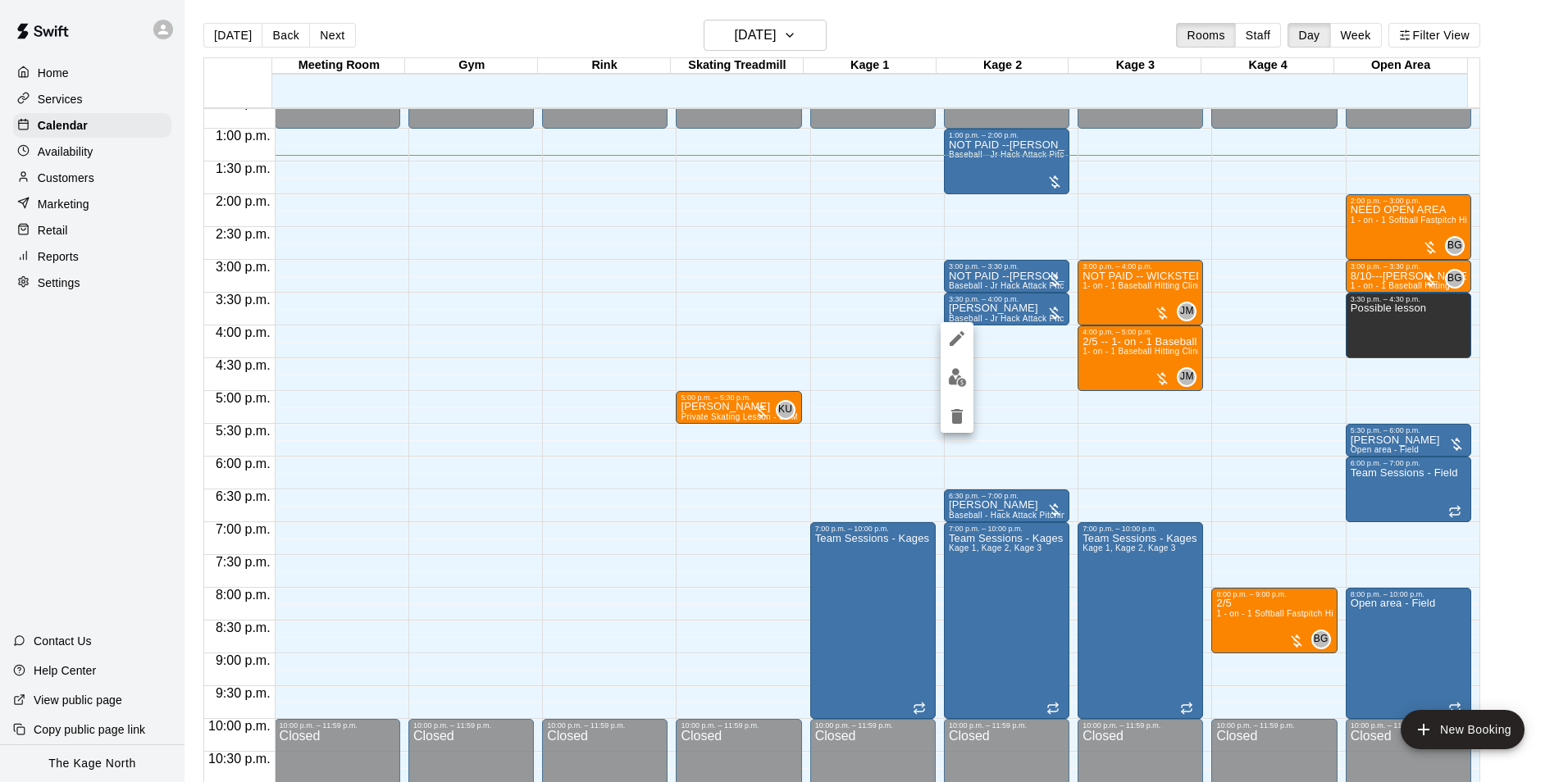
click at [955, 342] on icon "edit" at bounding box center [957, 338] width 15 height 15
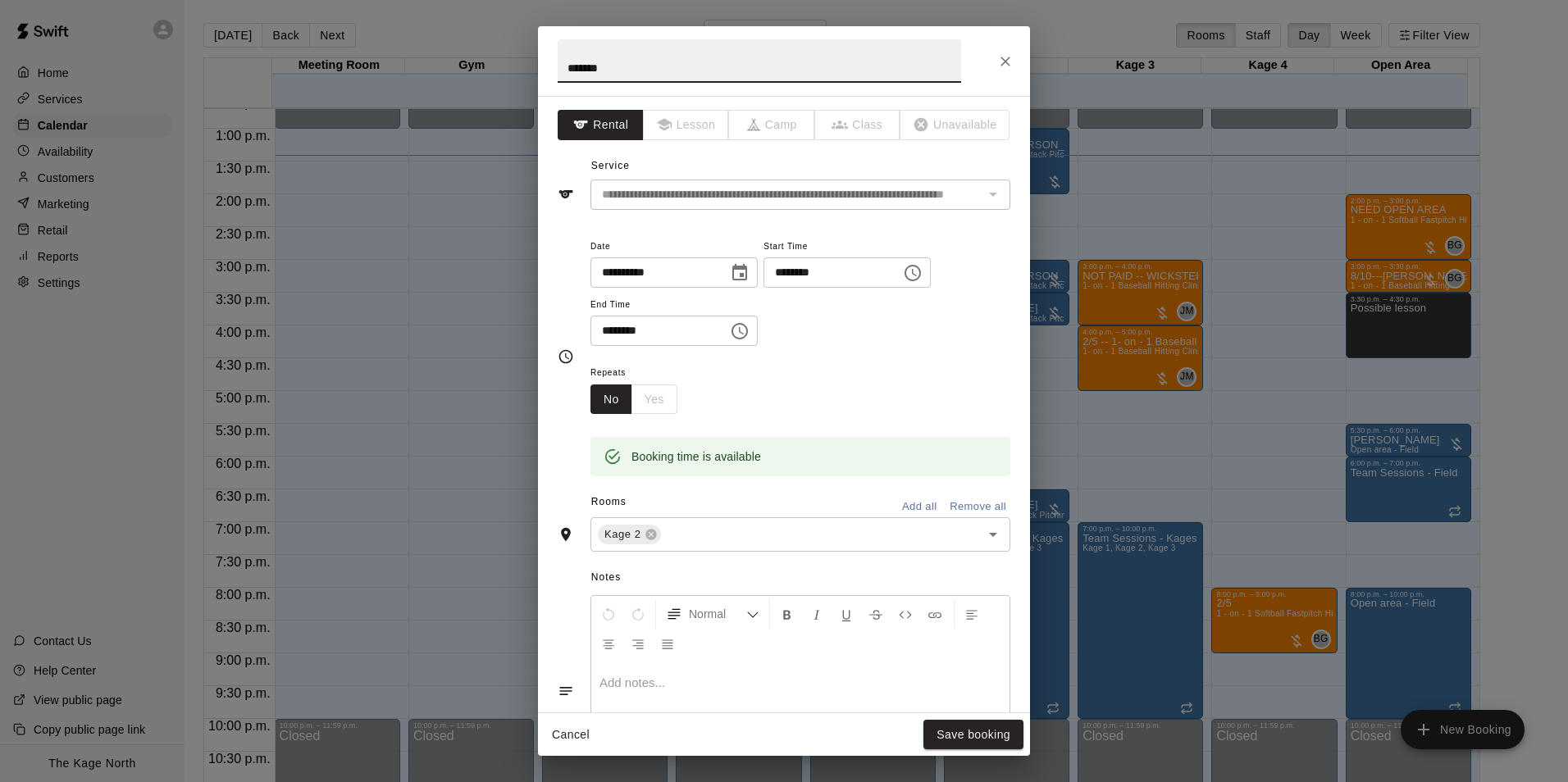
click at [564, 72] on input "*******" at bounding box center [759, 61] width 403 height 43
type input "**********"
click at [965, 726] on button "Save booking" at bounding box center [973, 734] width 100 height 30
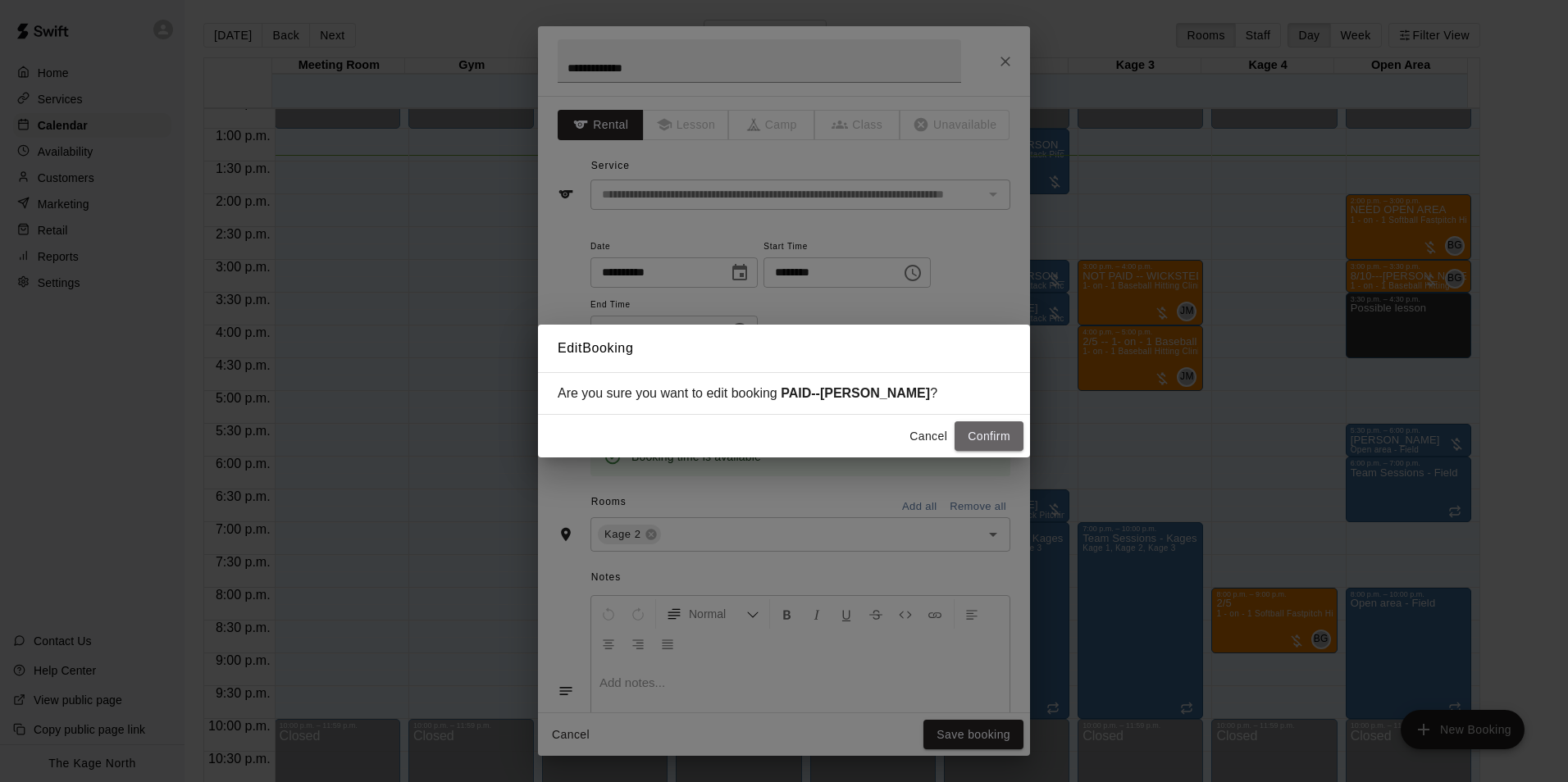
drag, startPoint x: 1006, startPoint y: 437, endPoint x: 1252, endPoint y: 485, distance: 250.6
click at [1006, 437] on button "Confirm" at bounding box center [989, 436] width 69 height 30
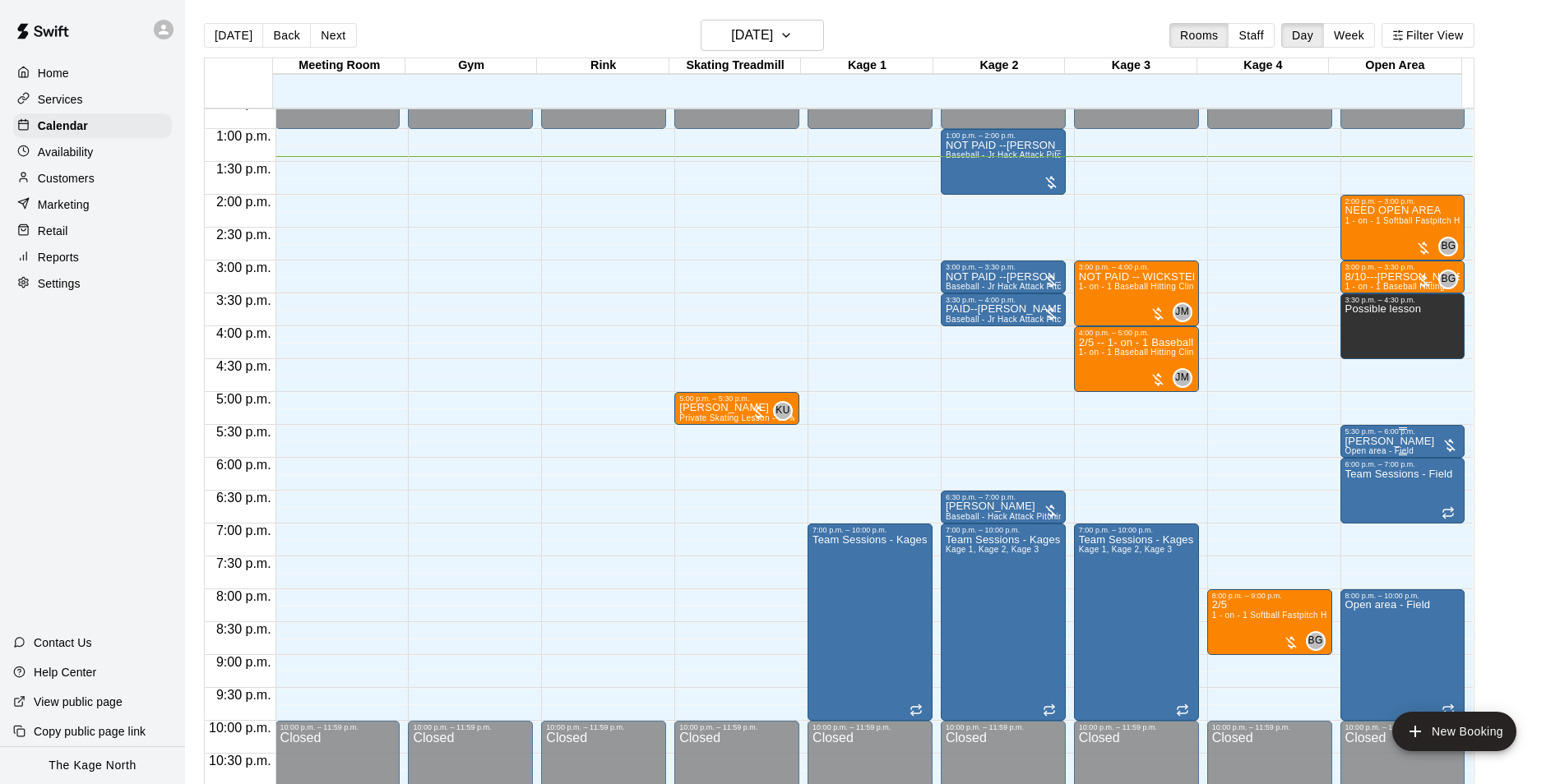
click at [1399, 433] on div "5:30 p.m. – 6:00 p.m." at bounding box center [1403, 431] width 115 height 8
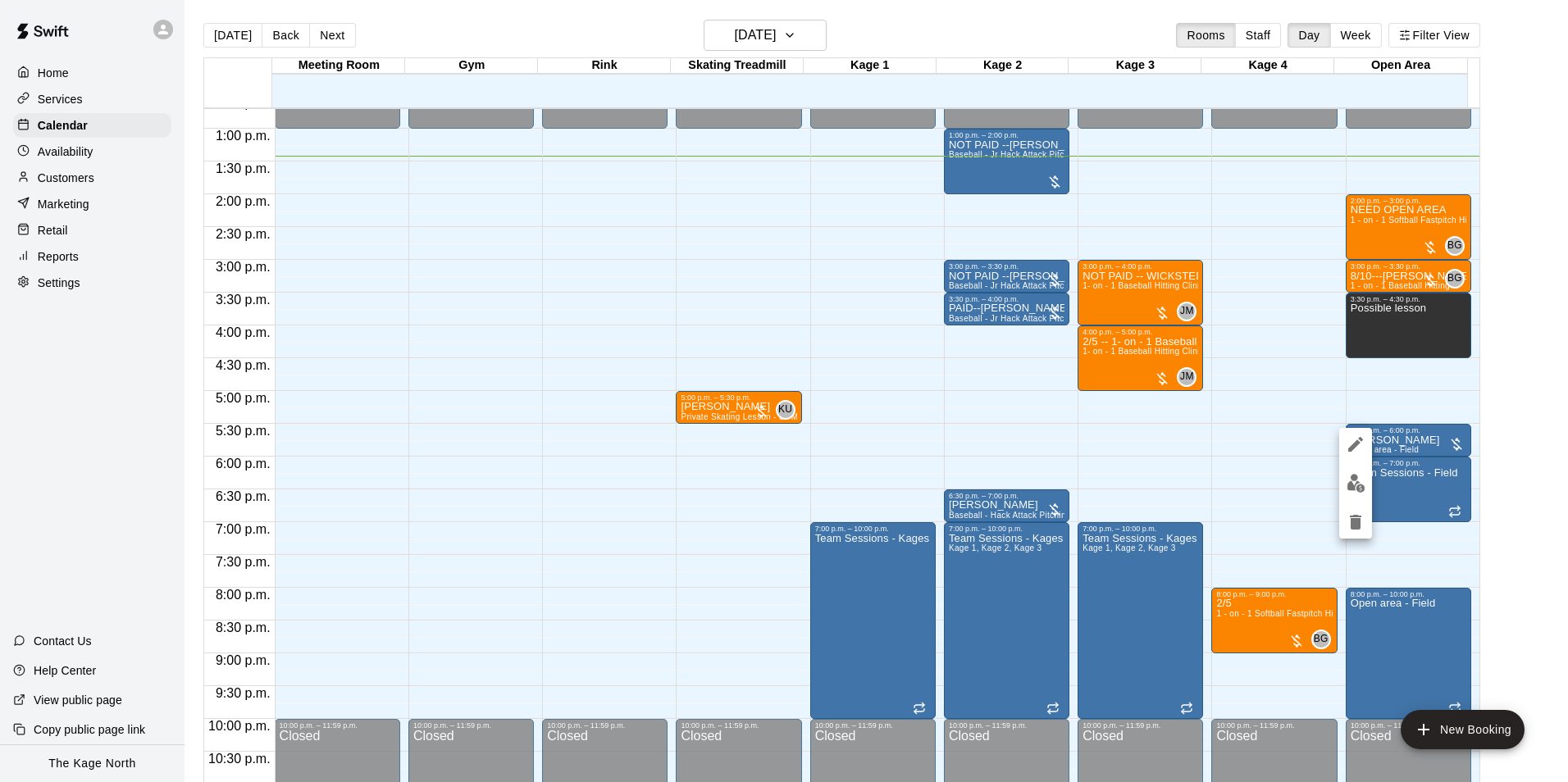
click at [1357, 445] on icon "edit" at bounding box center [1355, 444] width 15 height 15
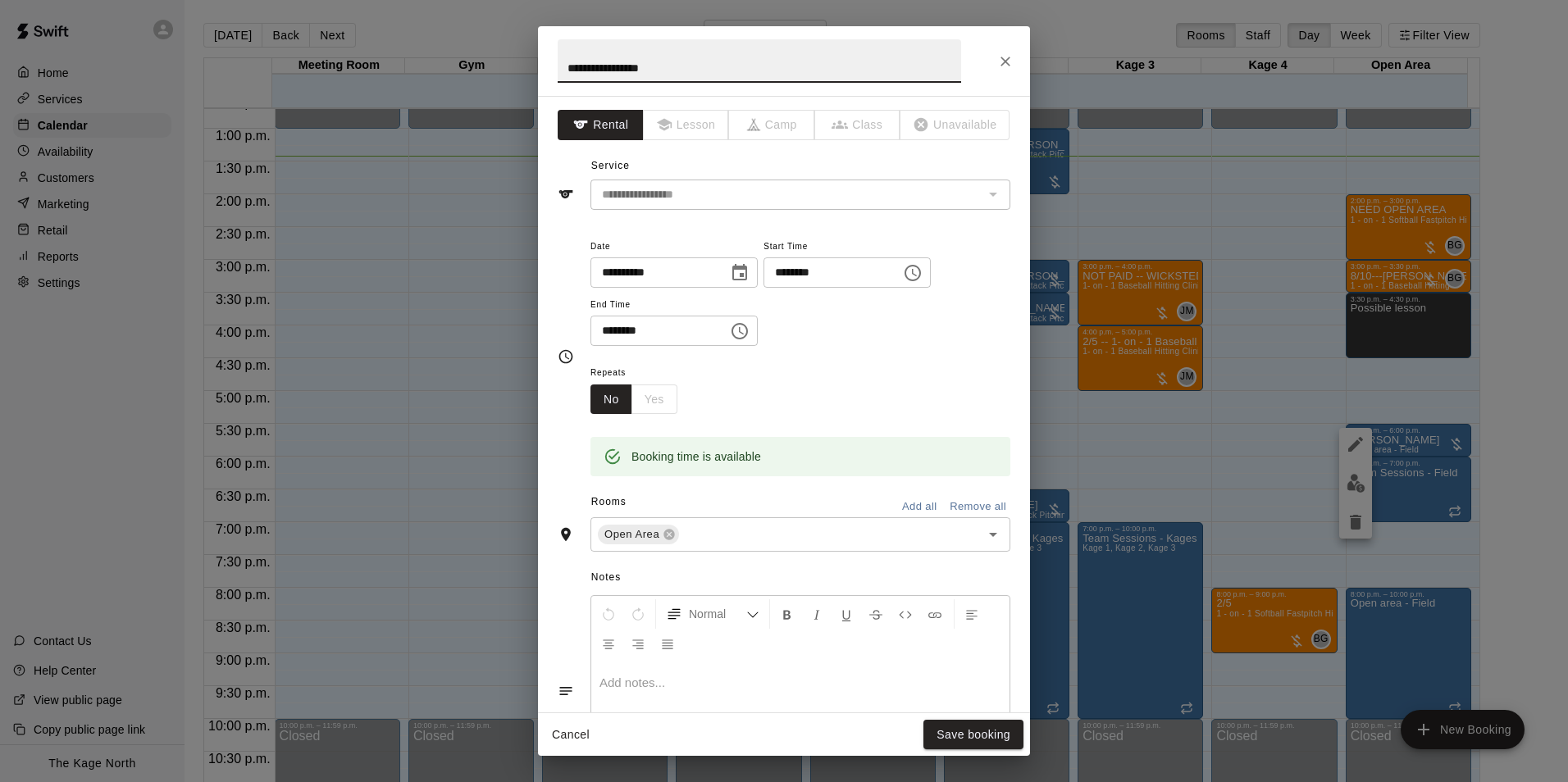
click at [560, 67] on input "**********" at bounding box center [759, 61] width 403 height 43
type input "**********"
click at [966, 732] on button "Save booking" at bounding box center [973, 734] width 100 height 30
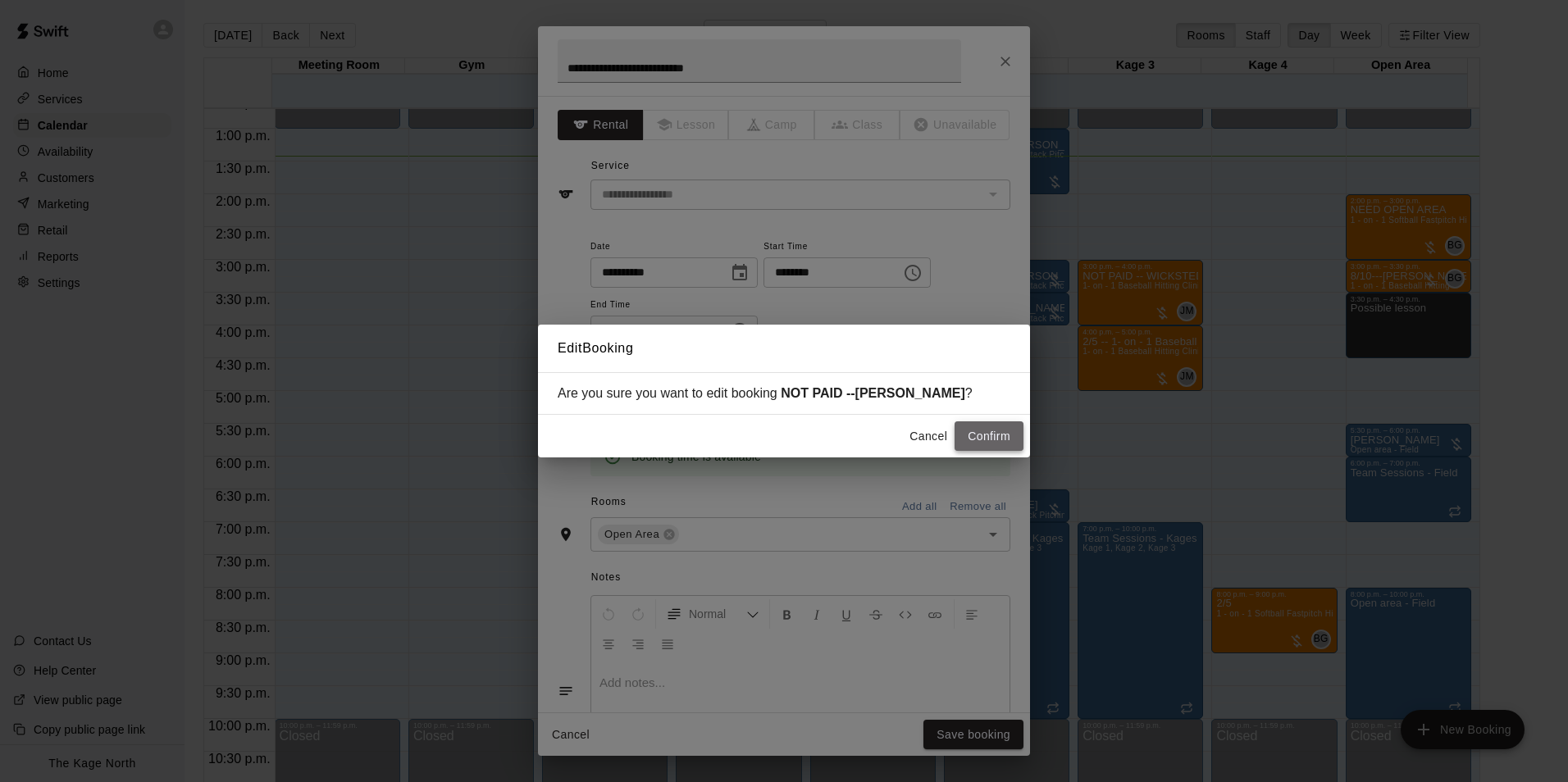
click at [987, 424] on button "Confirm" at bounding box center [989, 436] width 69 height 30
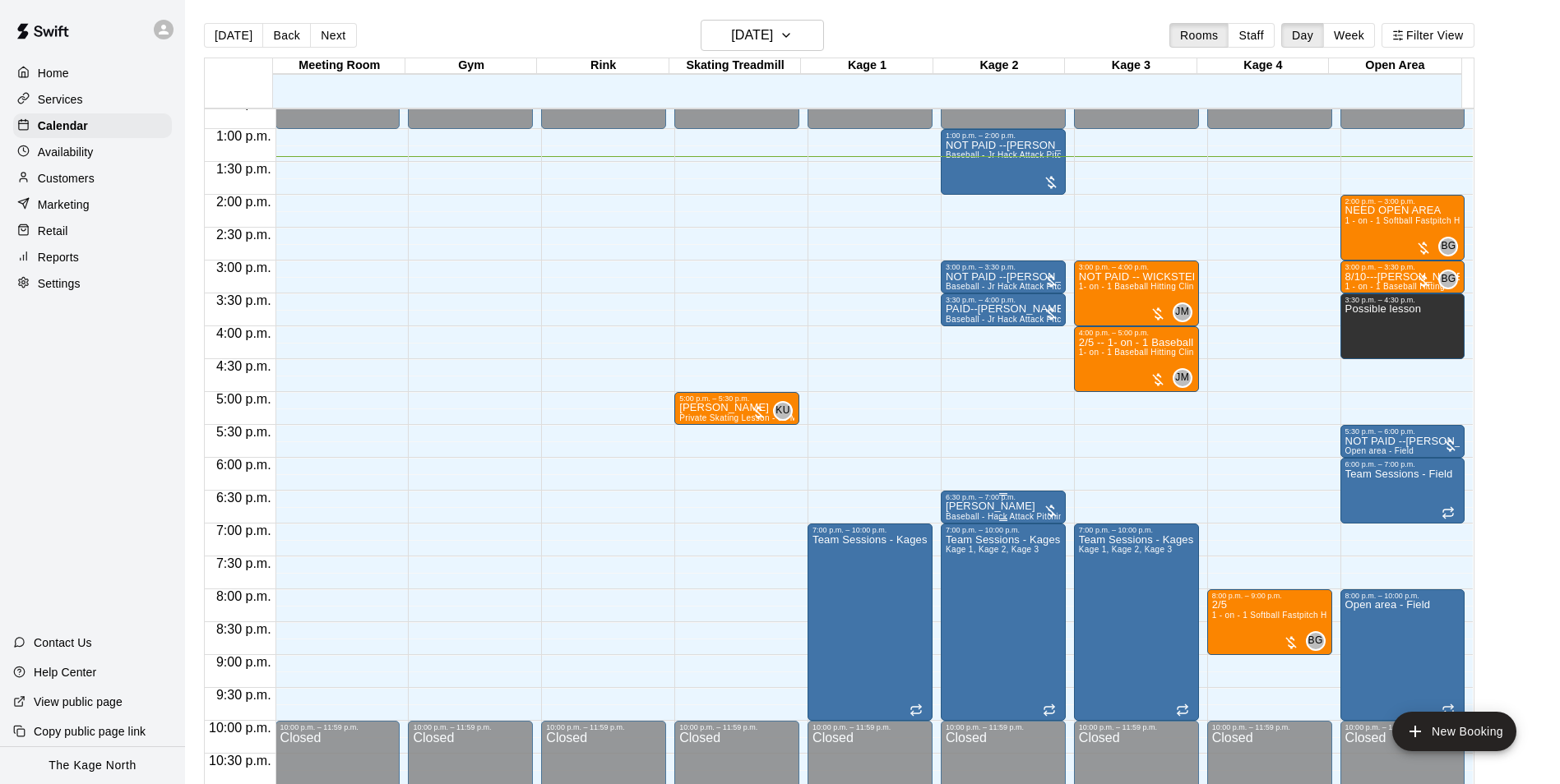
click at [1001, 506] on p "[PERSON_NAME]" at bounding box center [1003, 506] width 115 height 0
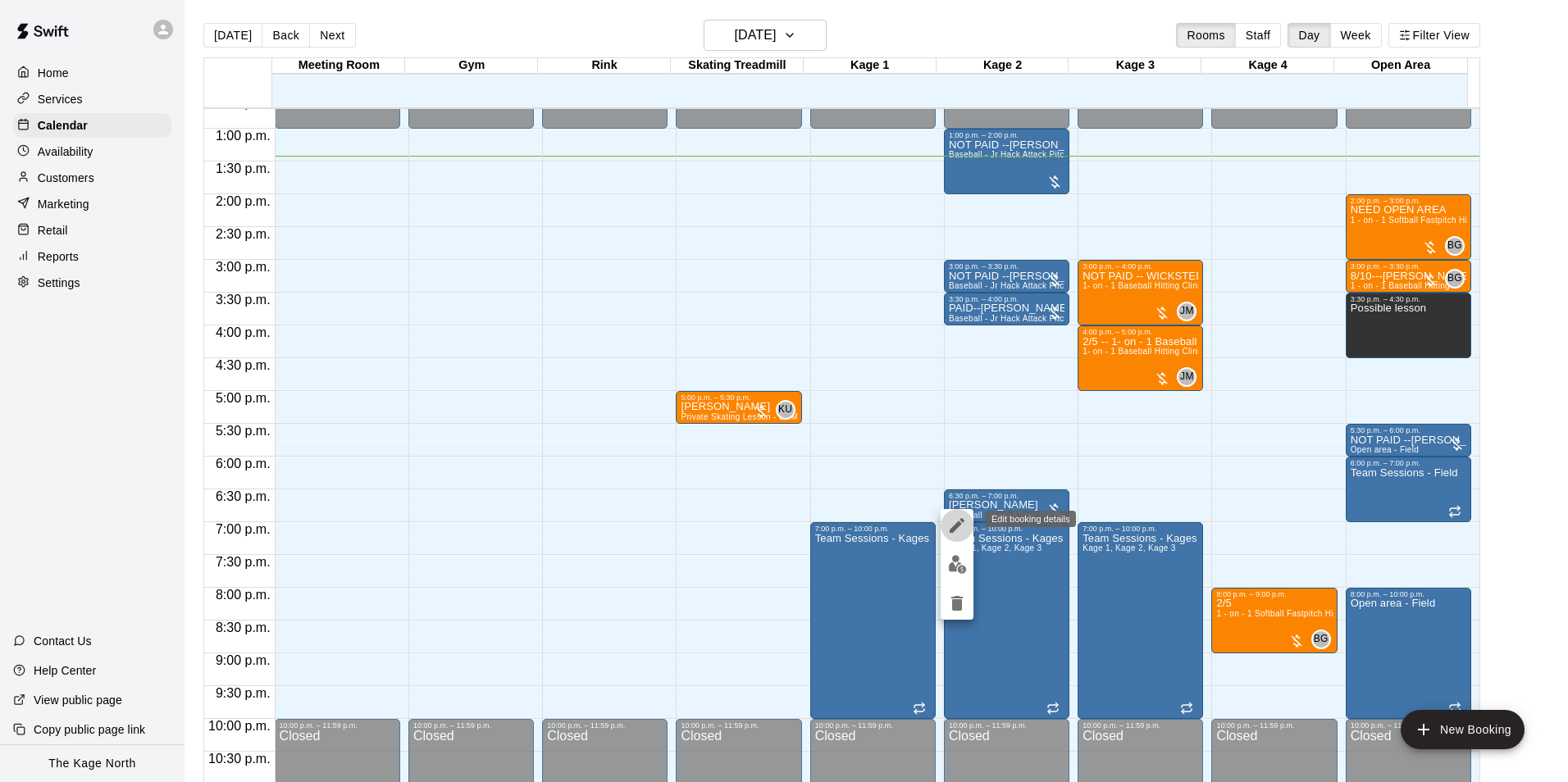
click at [949, 521] on icon "edit" at bounding box center [957, 526] width 19 height 19
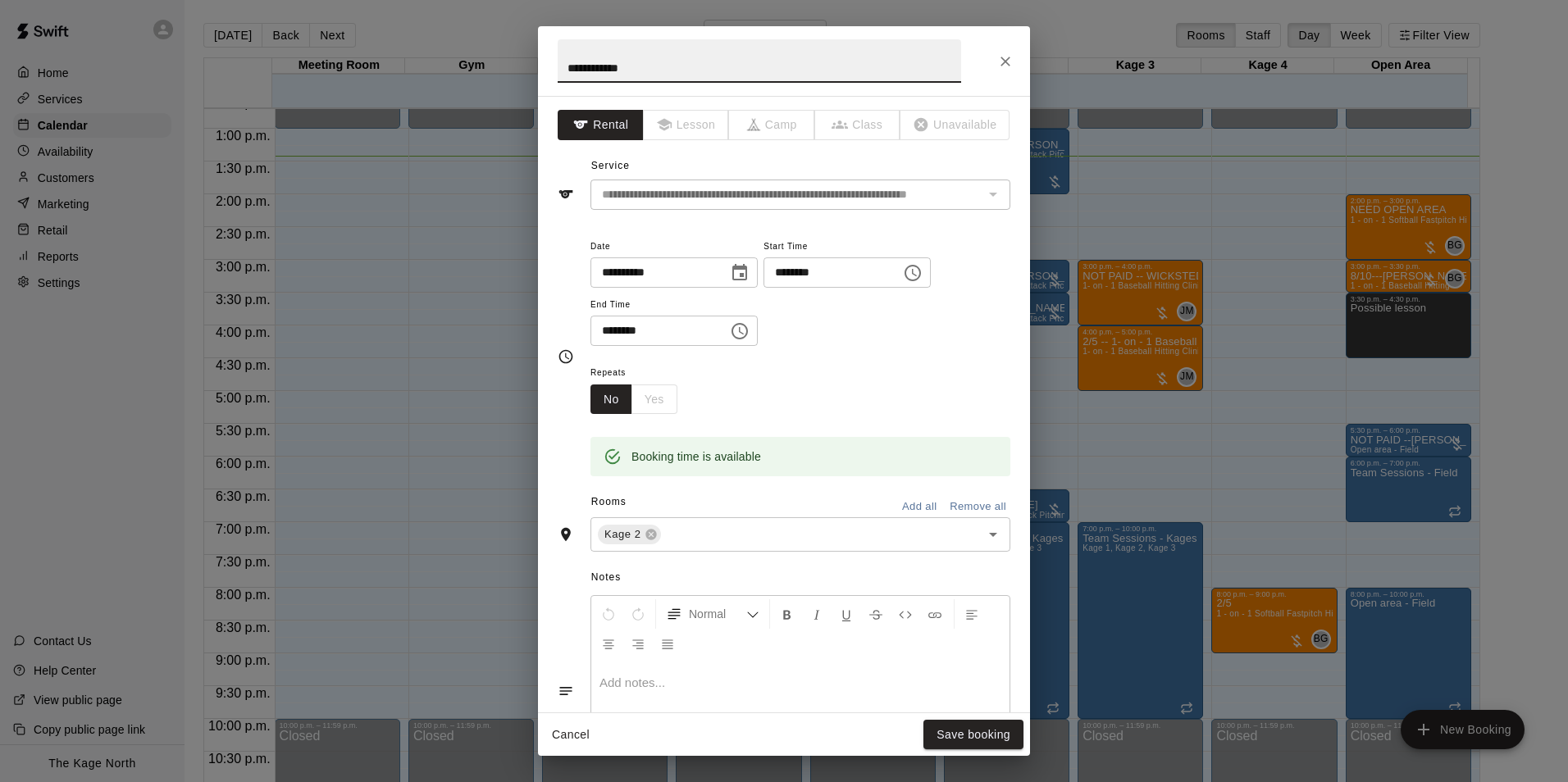
click at [569, 69] on input "**********" at bounding box center [759, 61] width 403 height 43
type input "**********"
click at [949, 741] on button "Save booking" at bounding box center [973, 734] width 100 height 30
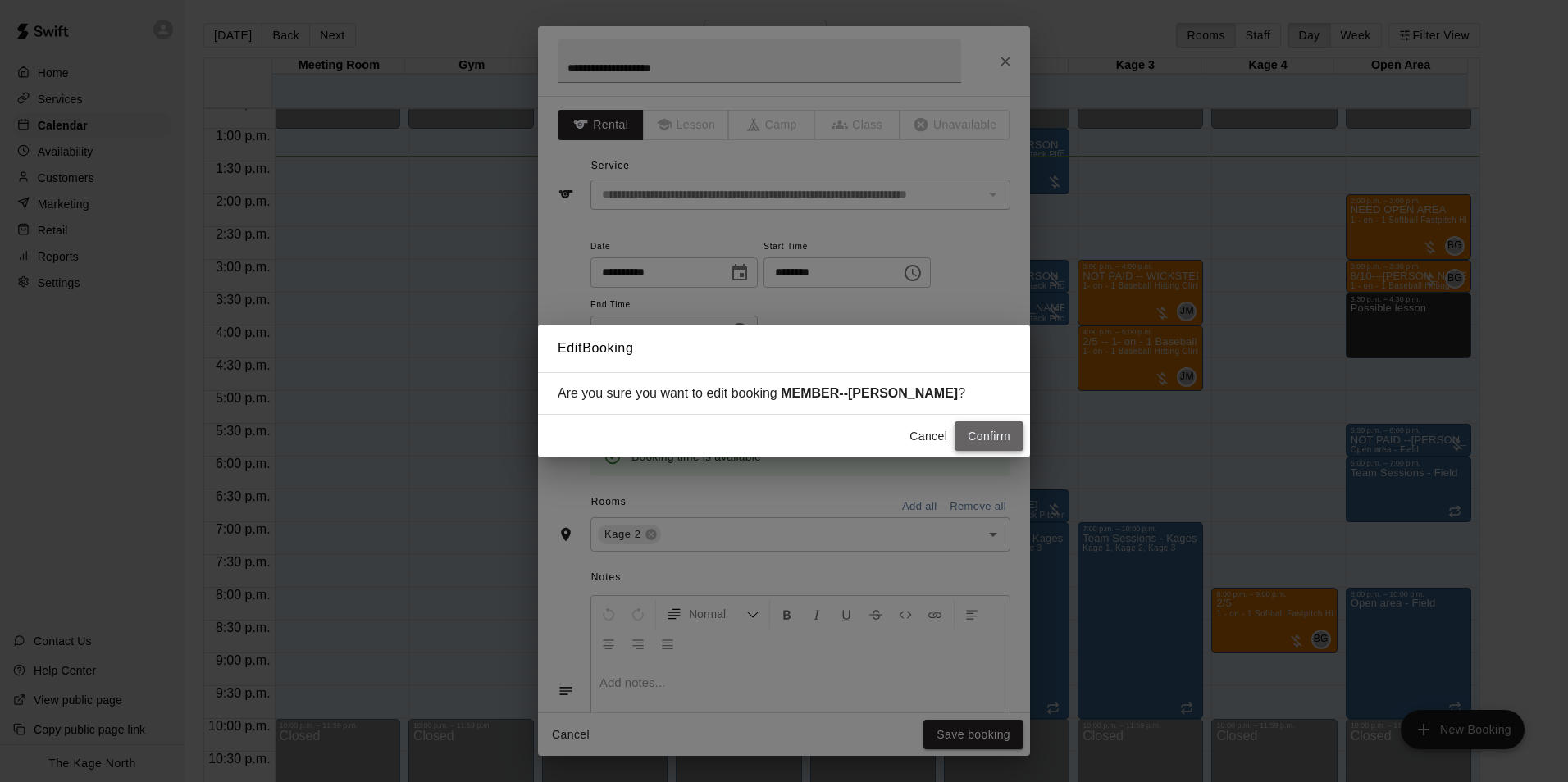
click at [987, 445] on button "Confirm" at bounding box center [989, 436] width 69 height 30
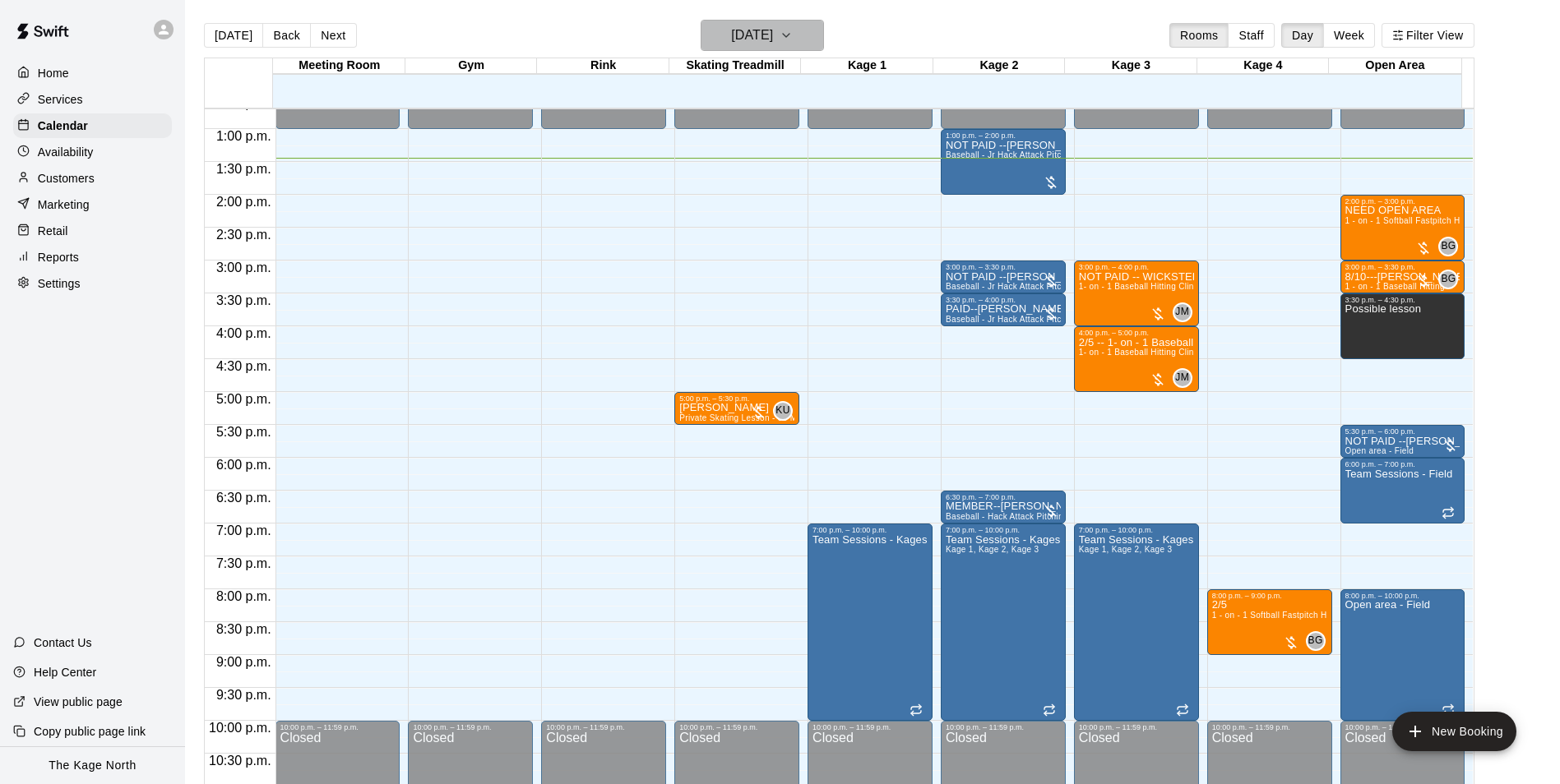
click at [773, 29] on h6 "[DATE]" at bounding box center [752, 35] width 42 height 23
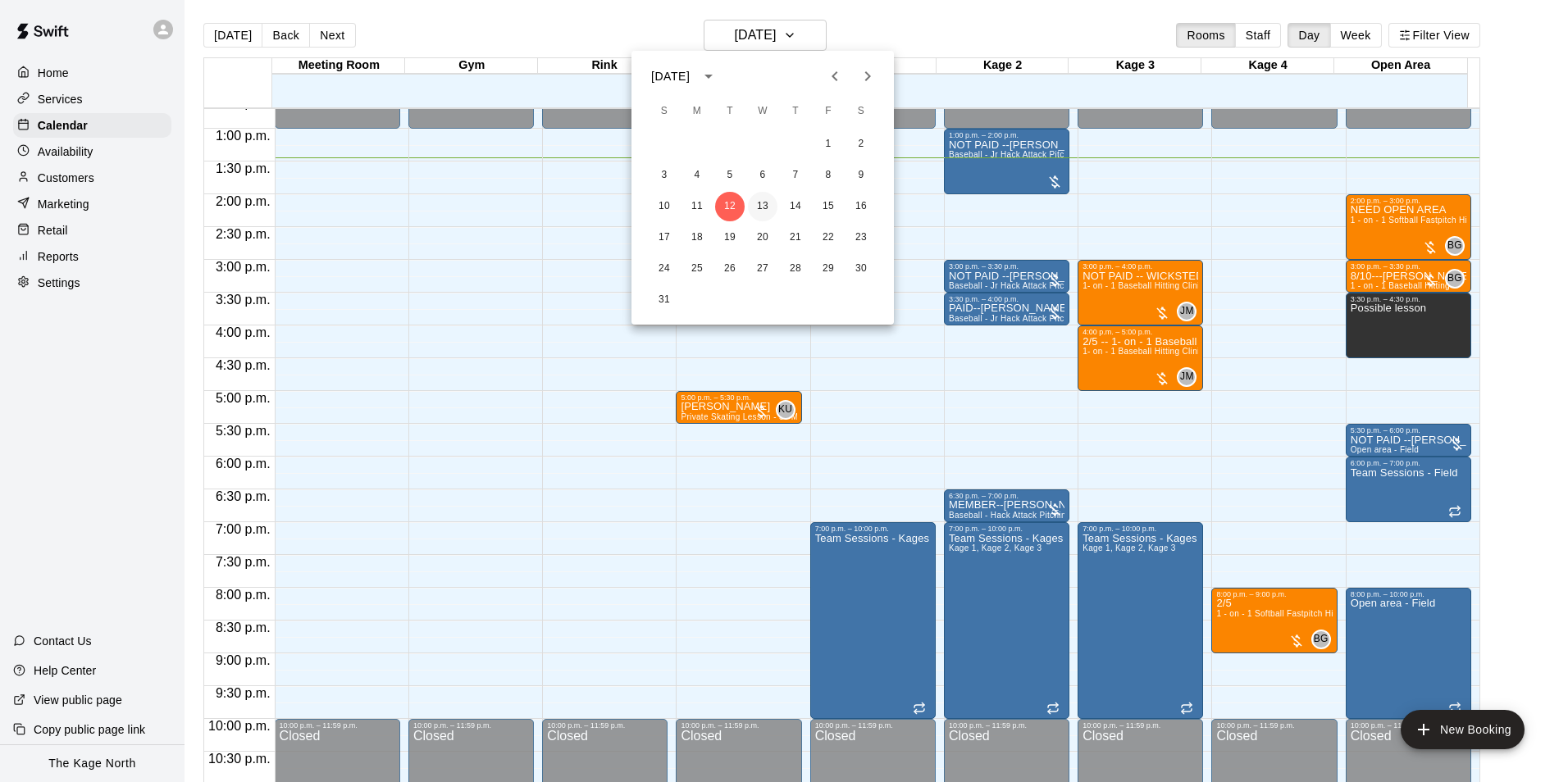
click at [757, 201] on button "13" at bounding box center [763, 207] width 30 height 30
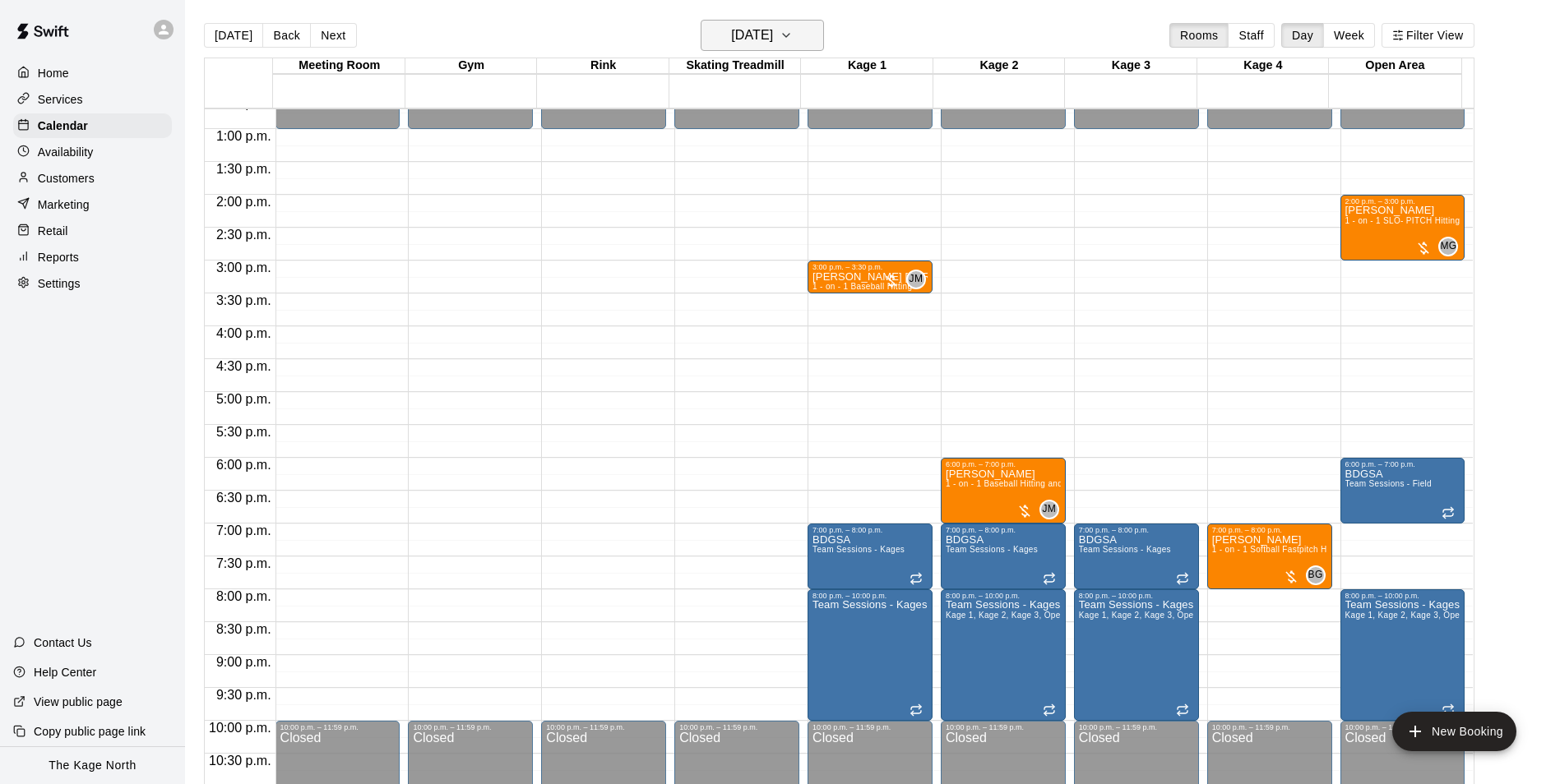
click at [773, 34] on h6 "[DATE]" at bounding box center [752, 35] width 42 height 23
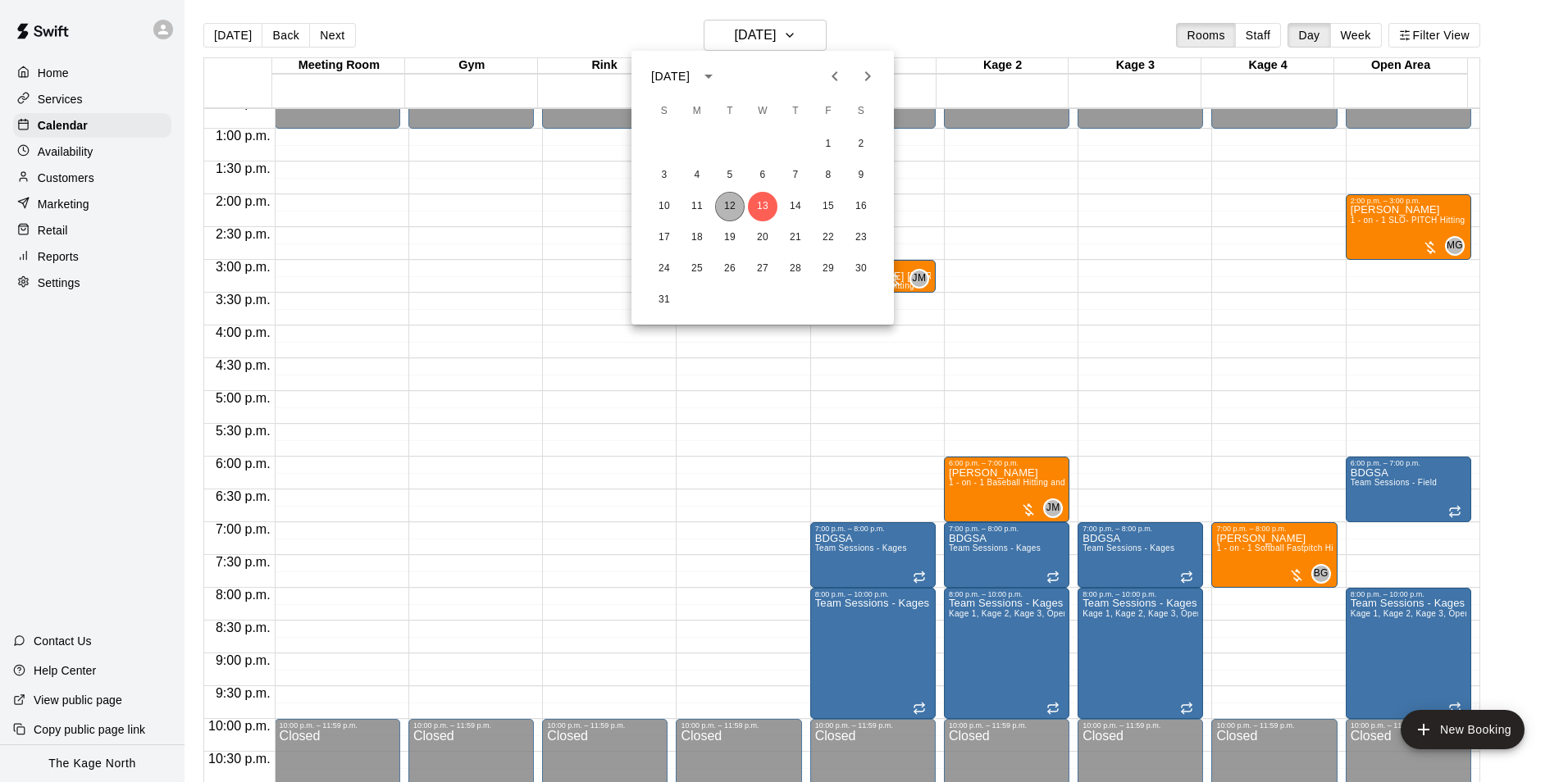
click at [735, 205] on button "12" at bounding box center [730, 207] width 30 height 30
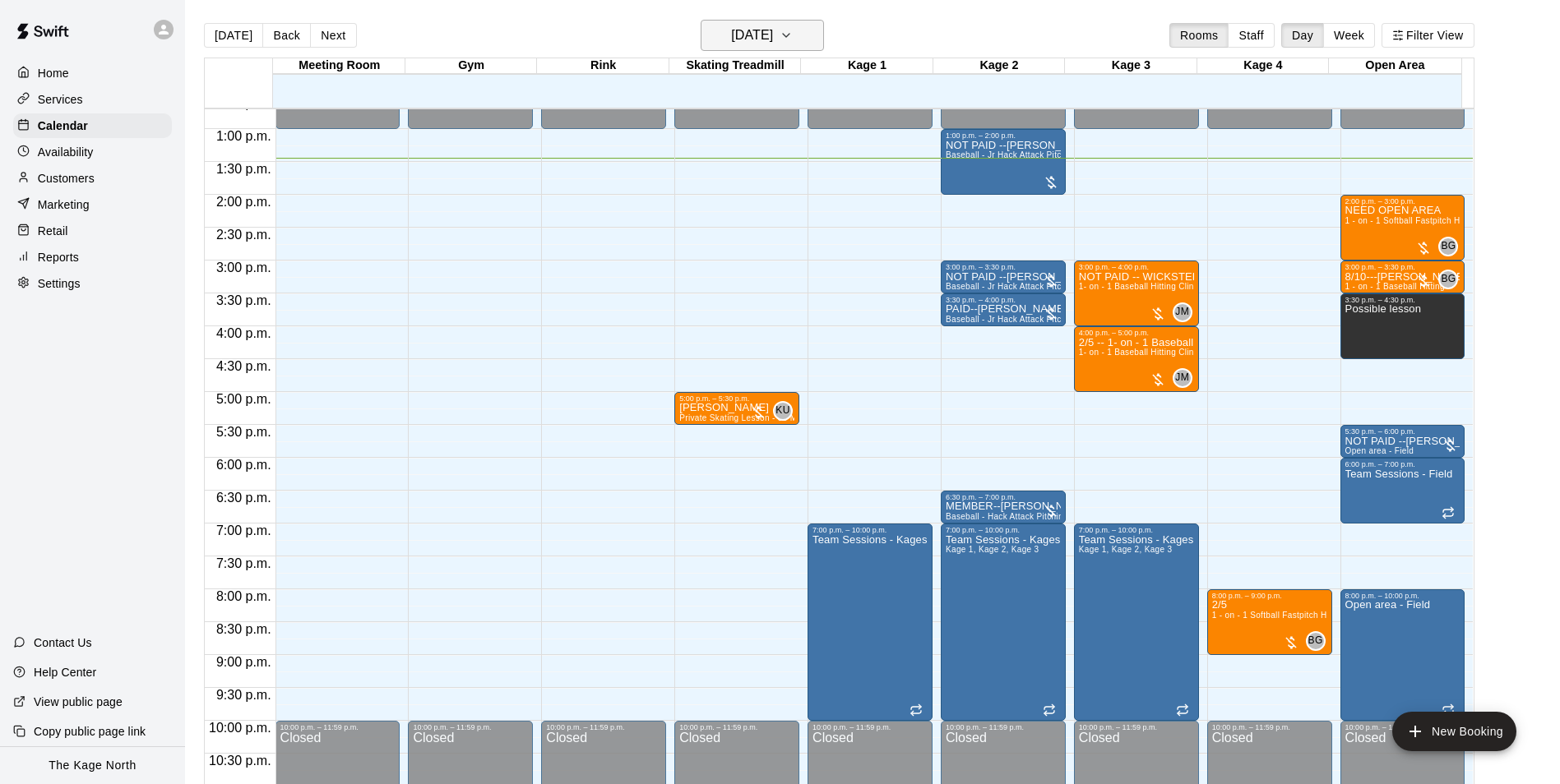
click at [803, 42] on button "[DATE]" at bounding box center [762, 34] width 124 height 31
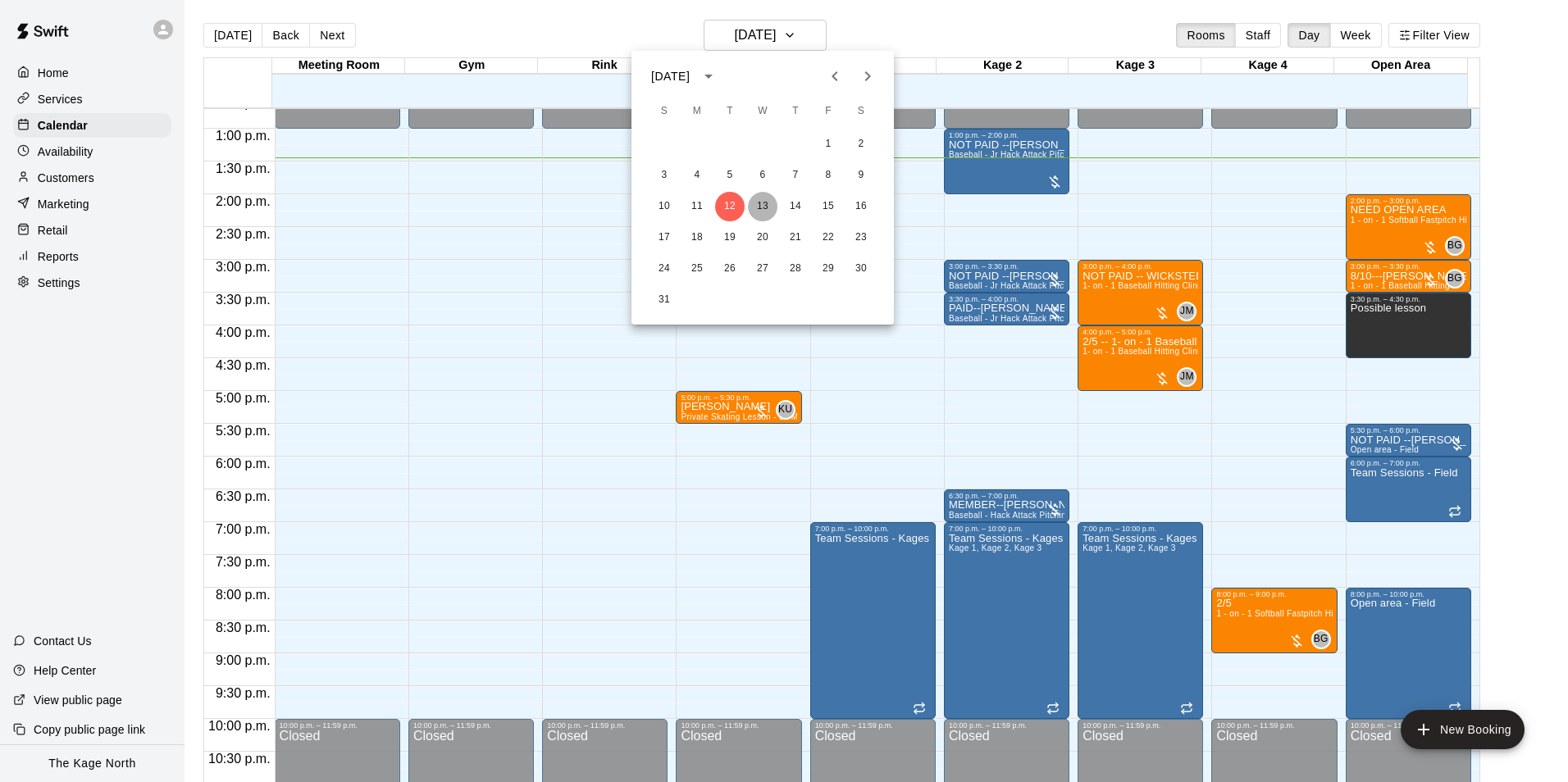
click at [753, 206] on button "13" at bounding box center [763, 207] width 30 height 30
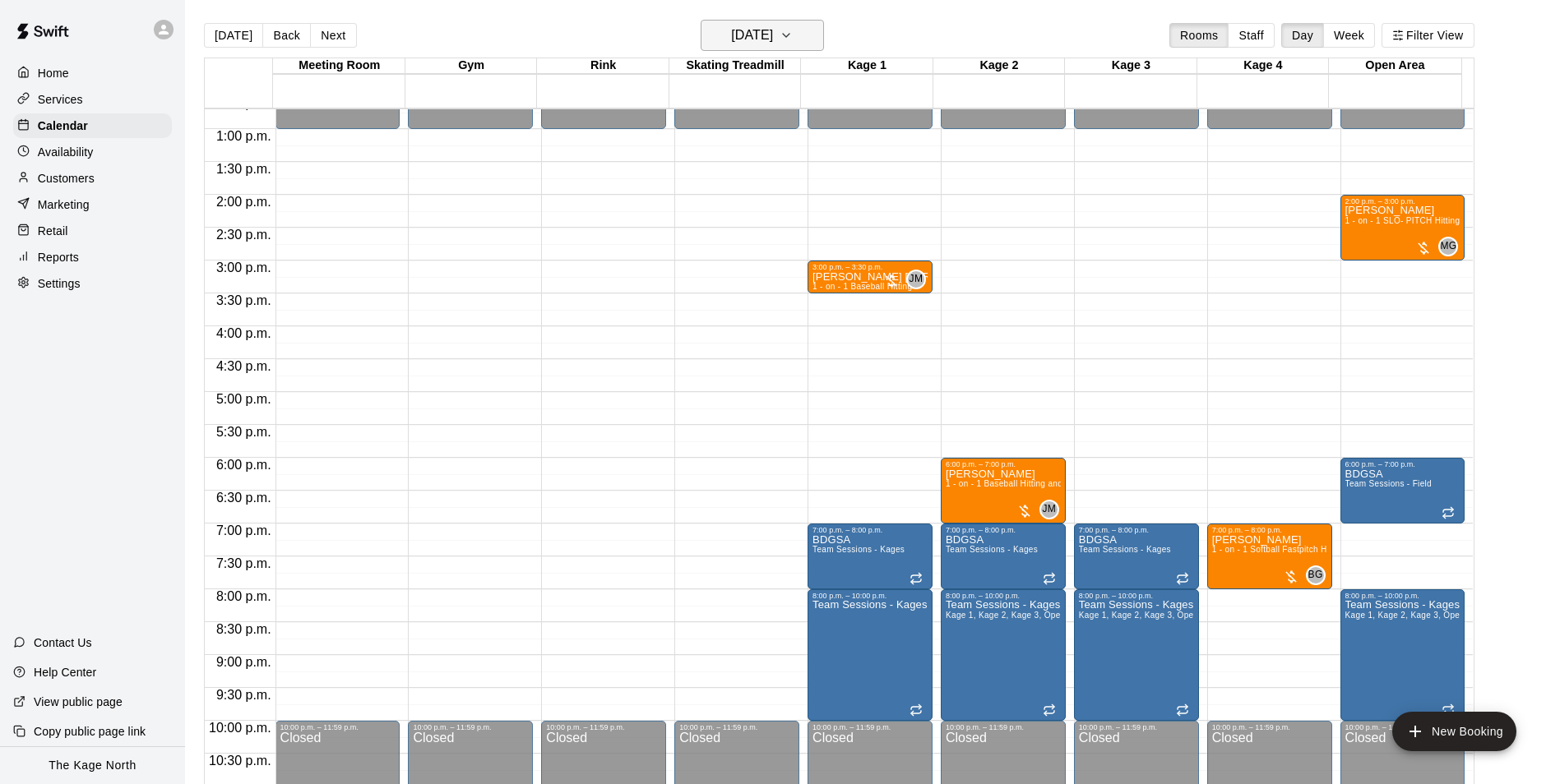
click at [795, 22] on button "[DATE]" at bounding box center [762, 34] width 124 height 31
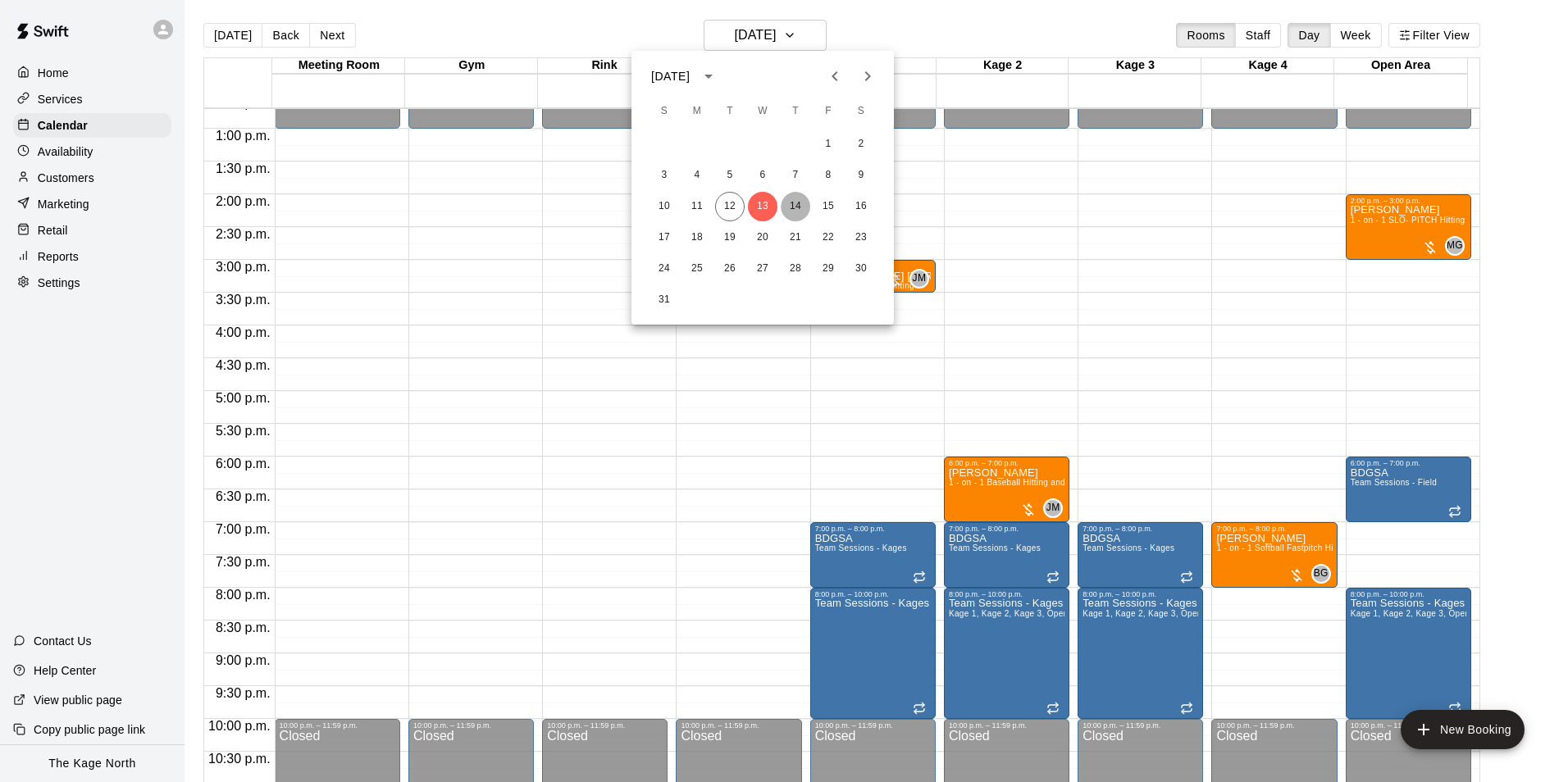
click at [802, 203] on button "14" at bounding box center [795, 207] width 30 height 30
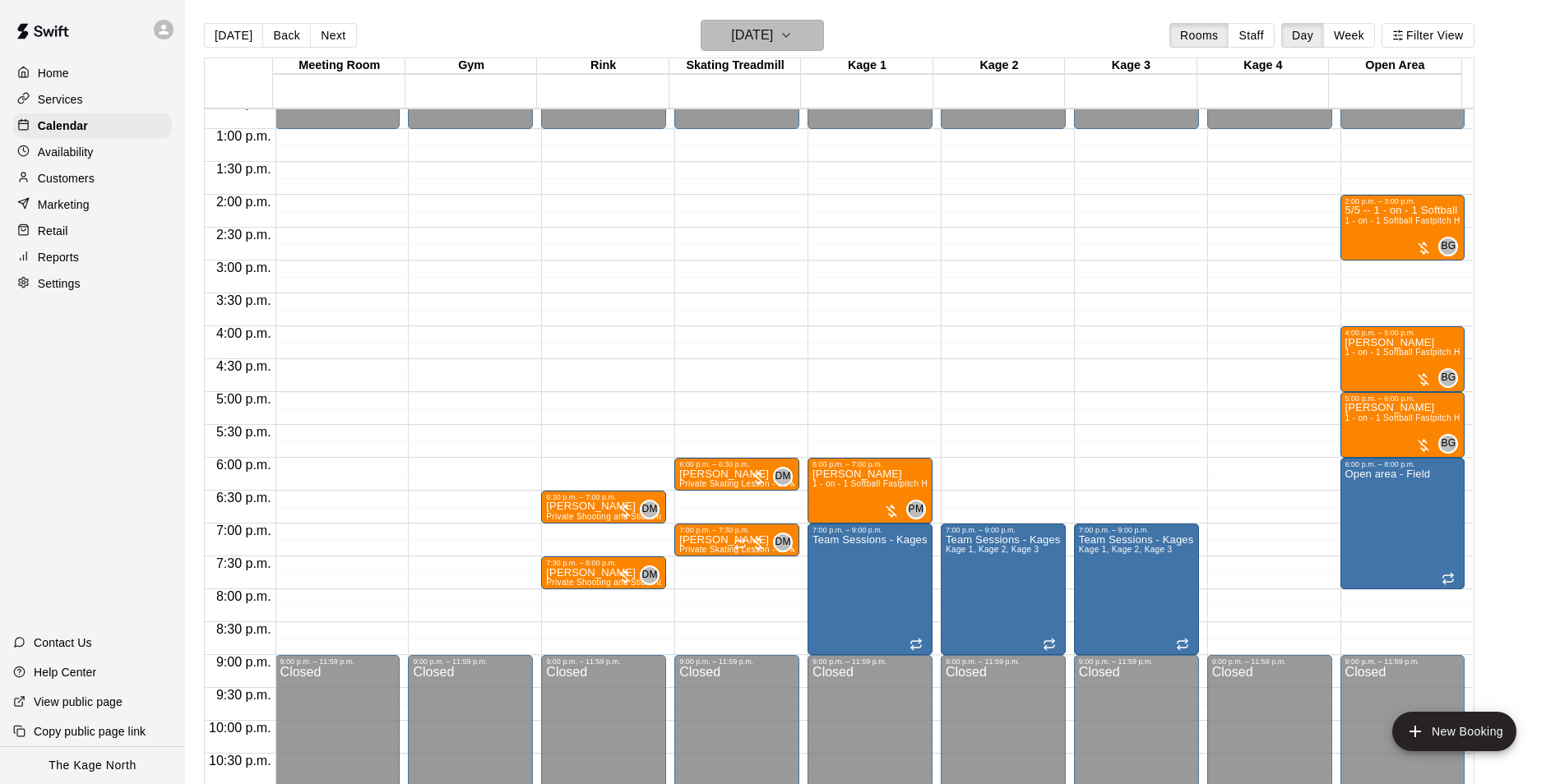
click at [806, 38] on button "[DATE]" at bounding box center [762, 34] width 124 height 31
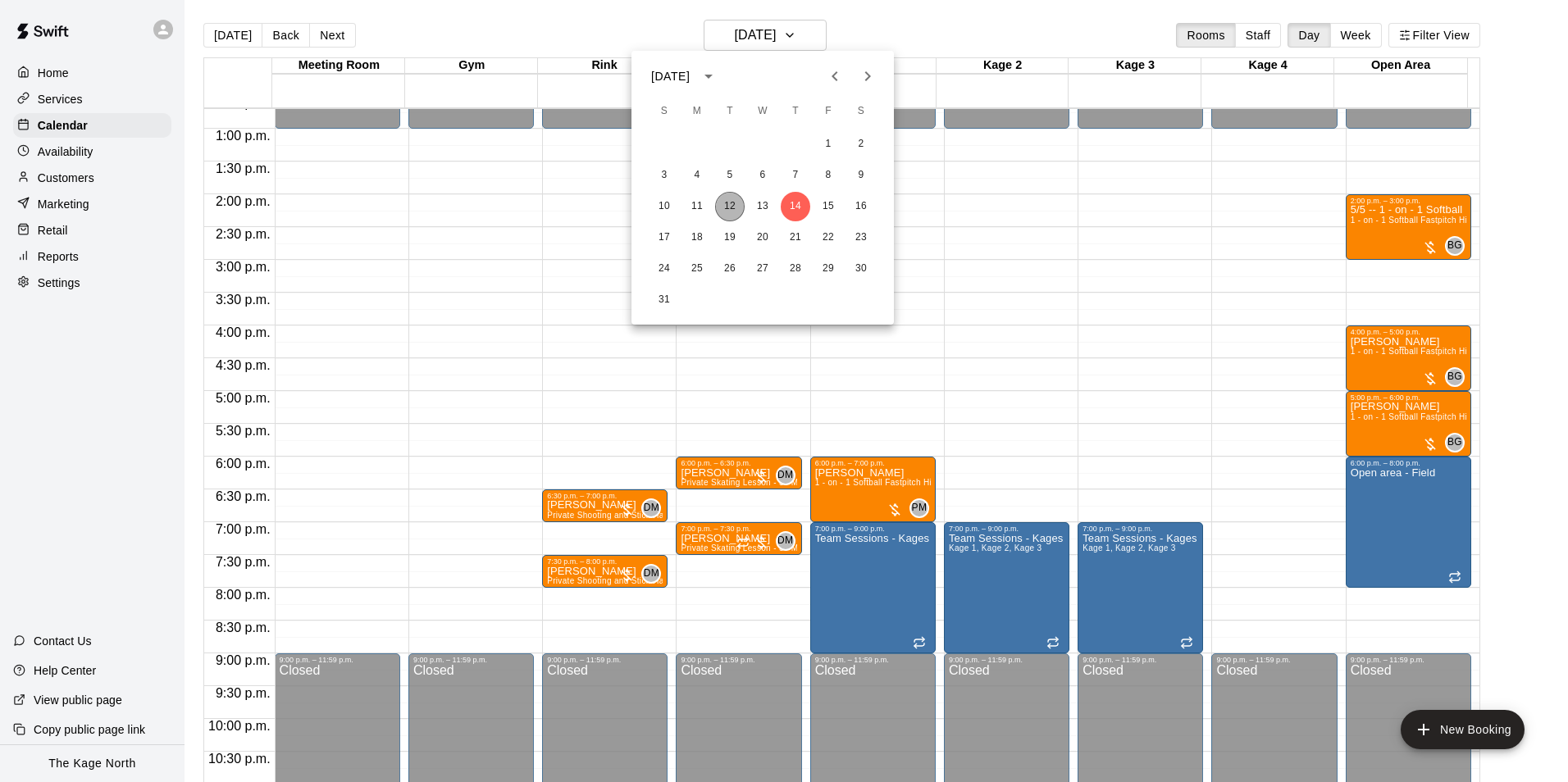
click at [736, 205] on button "12" at bounding box center [730, 207] width 30 height 30
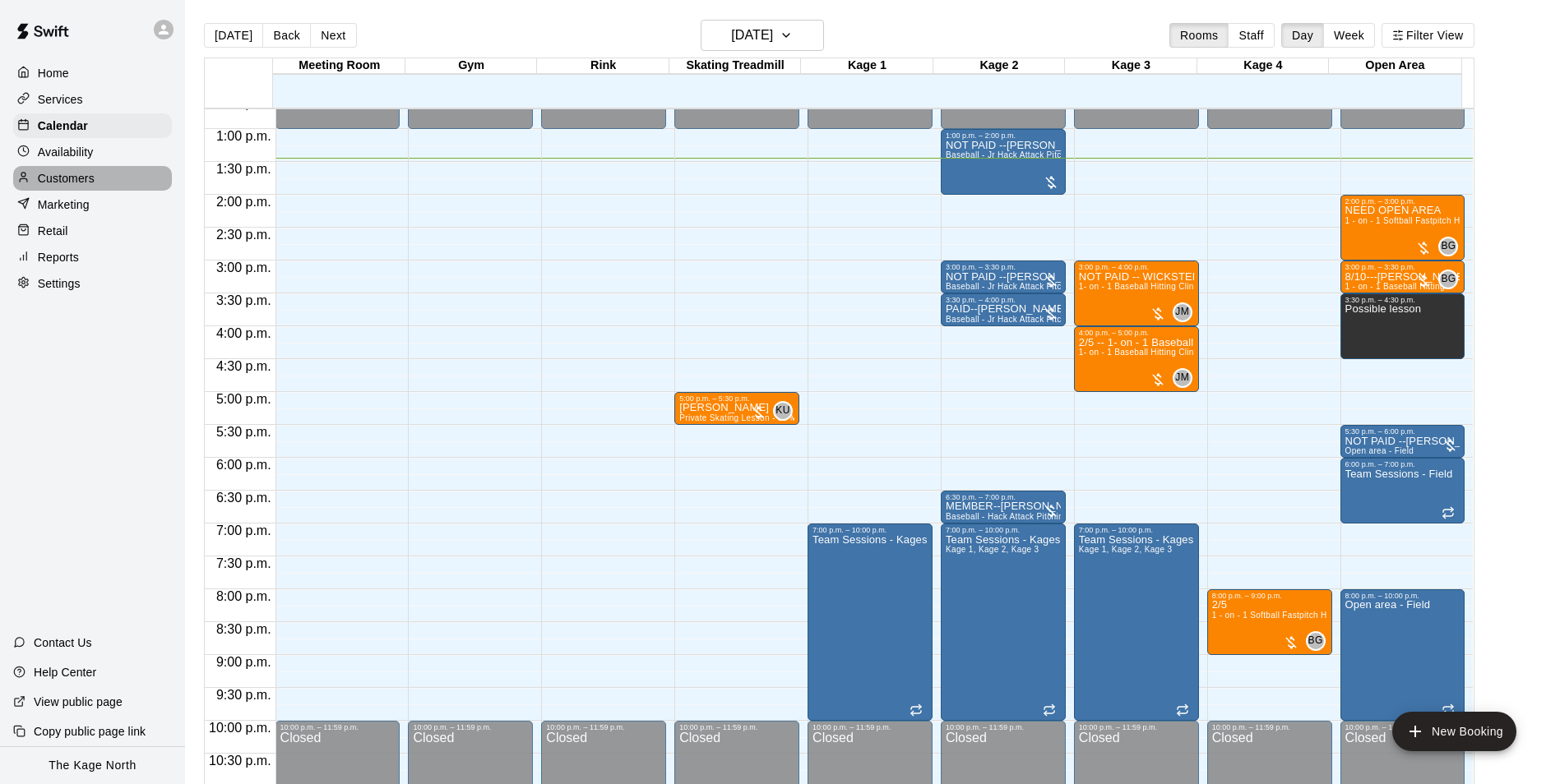
click at [78, 180] on p "Customers" at bounding box center [66, 178] width 57 height 17
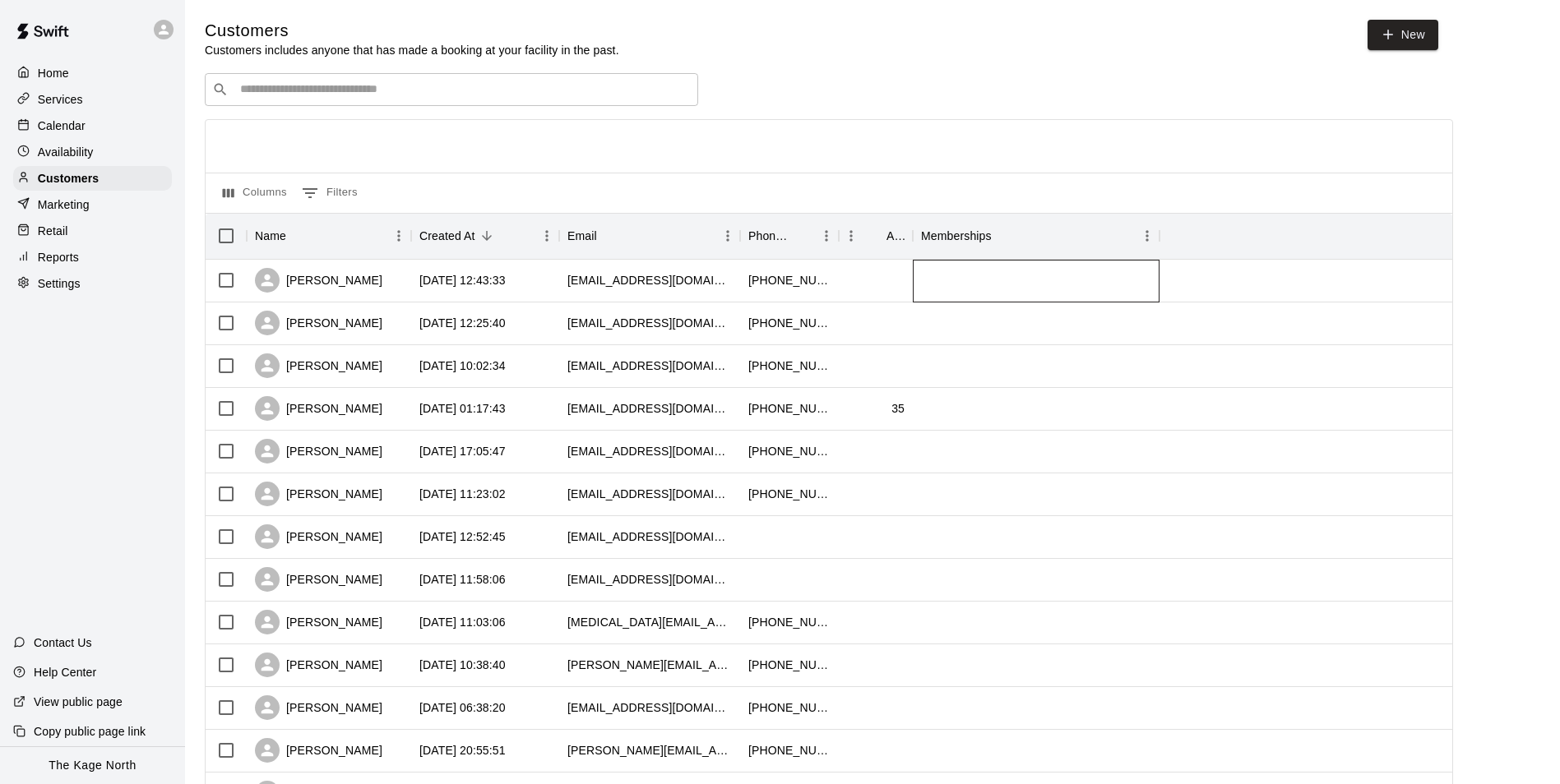
click at [1006, 291] on div at bounding box center [1035, 281] width 246 height 42
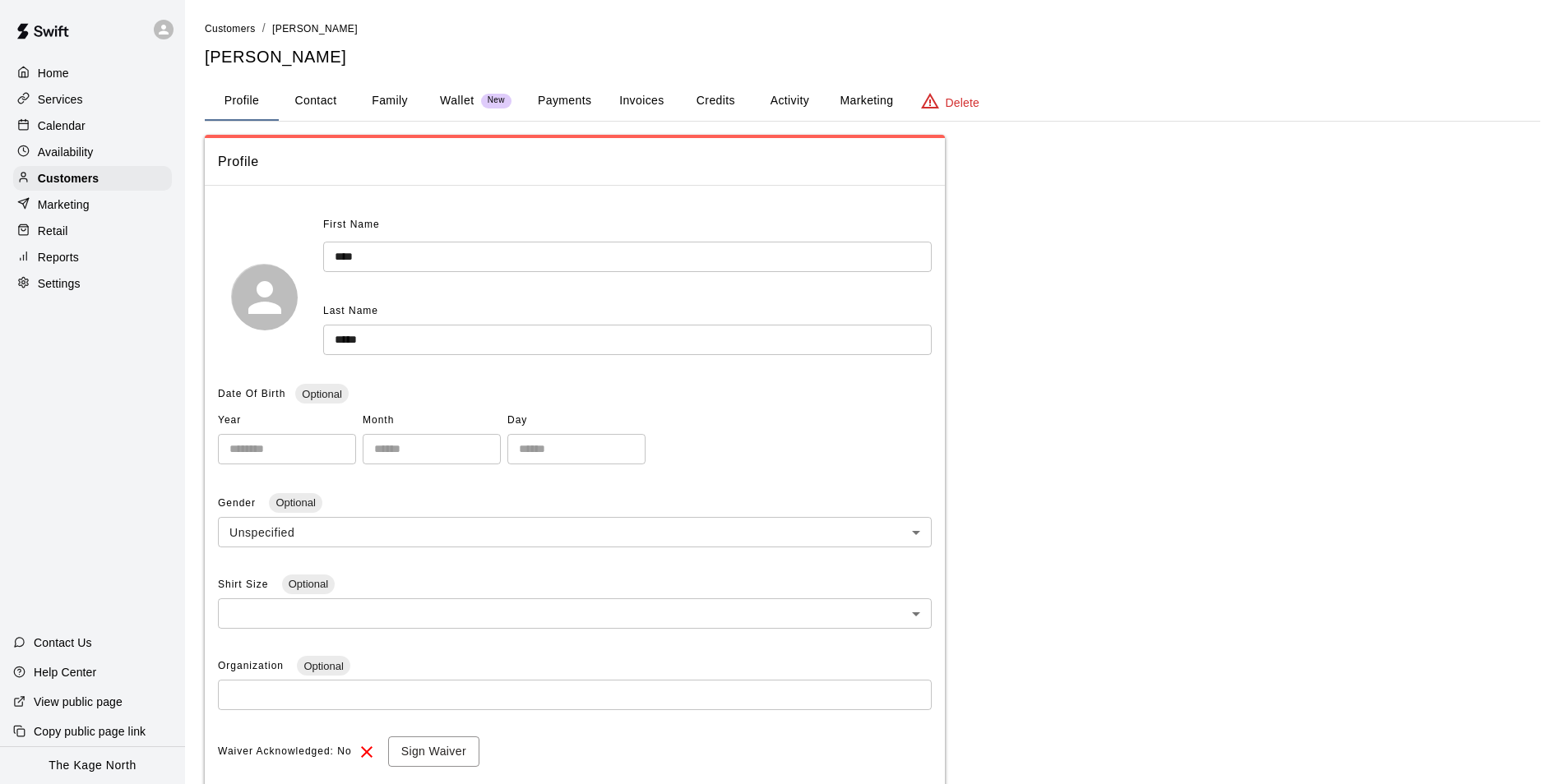
click at [795, 101] on button "Activity" at bounding box center [790, 101] width 74 height 40
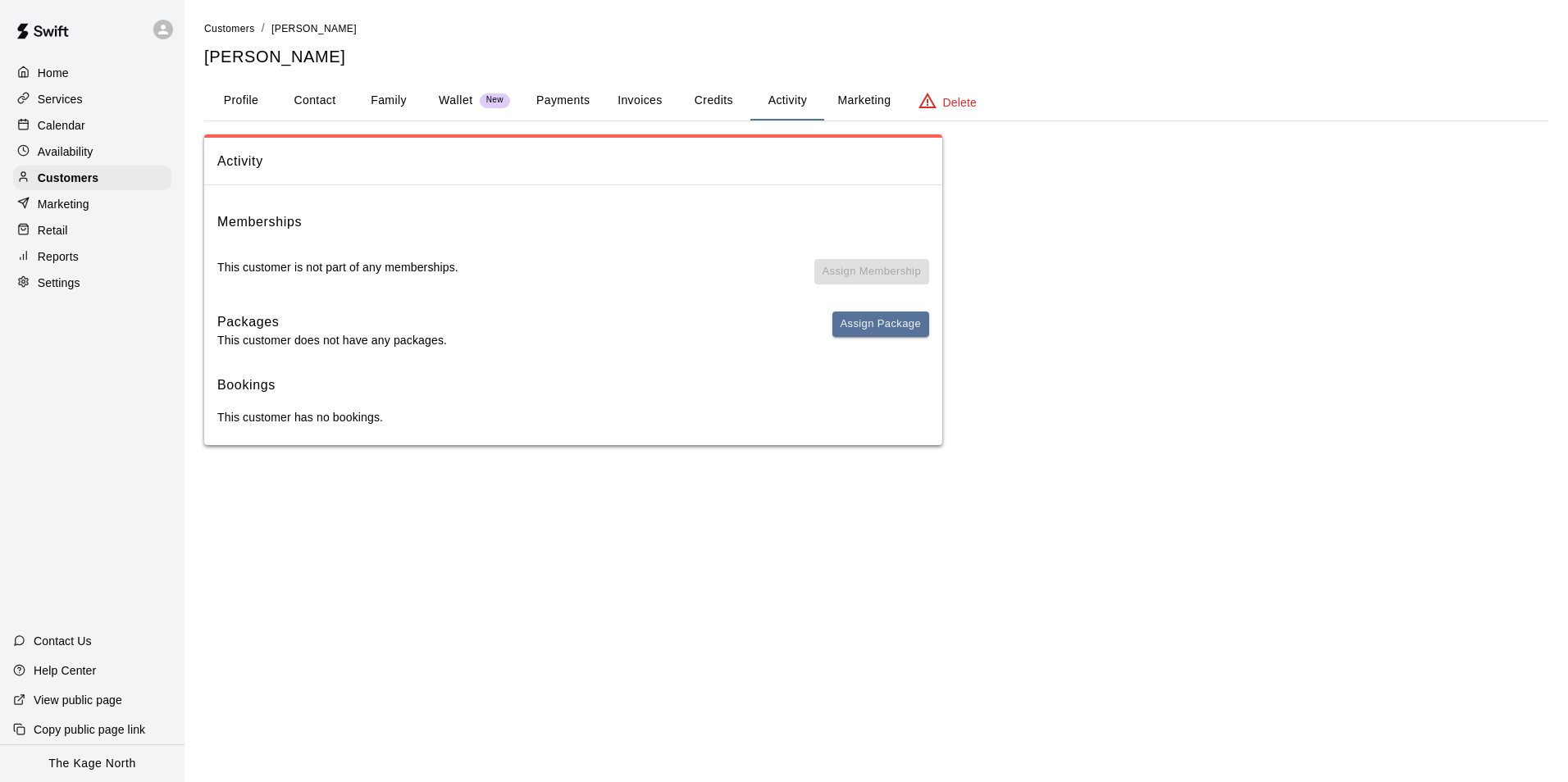
click at [382, 101] on button "Family" at bounding box center [388, 100] width 74 height 40
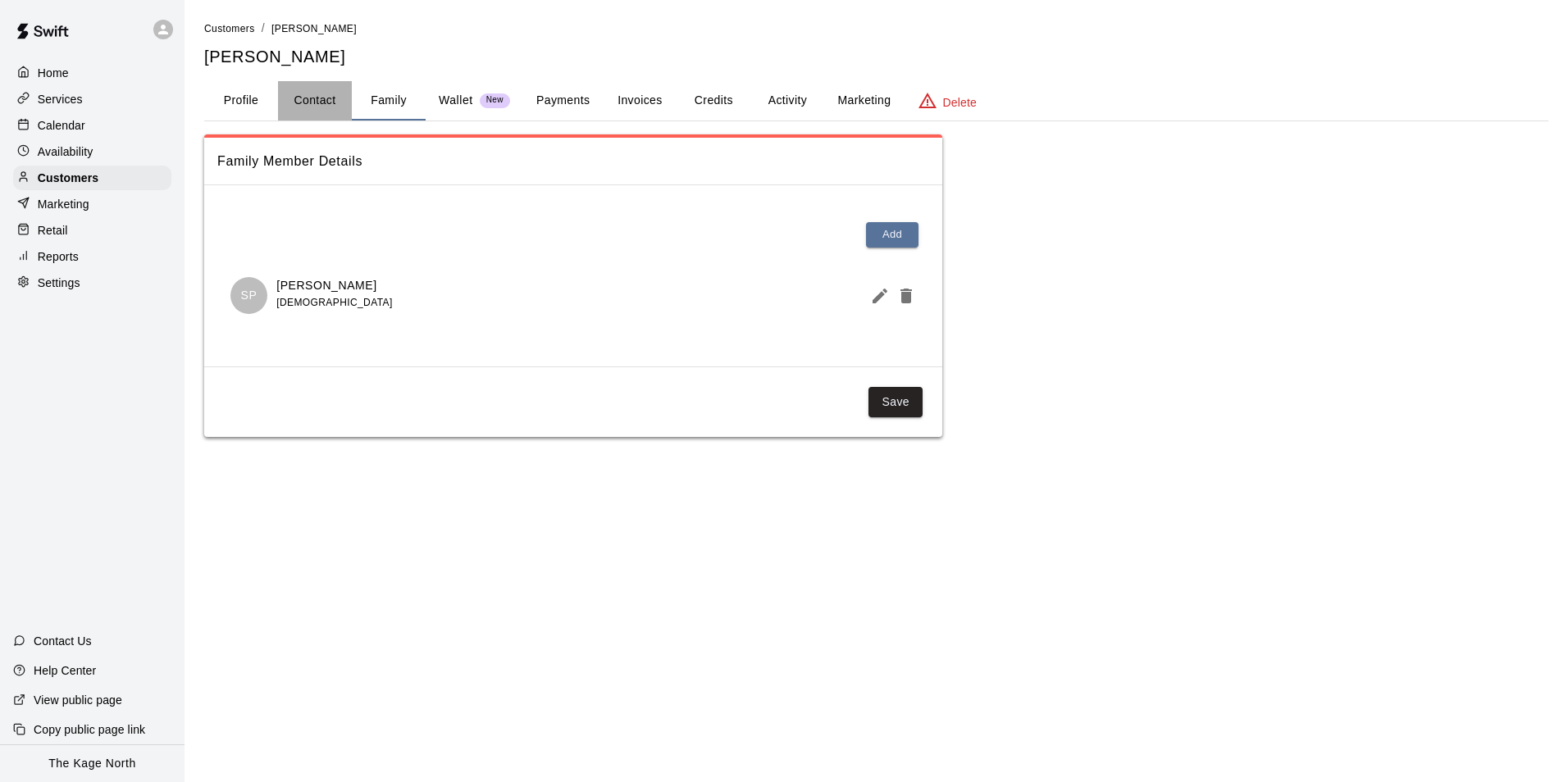
click at [298, 106] on button "Contact" at bounding box center [315, 100] width 74 height 40
select select "**"
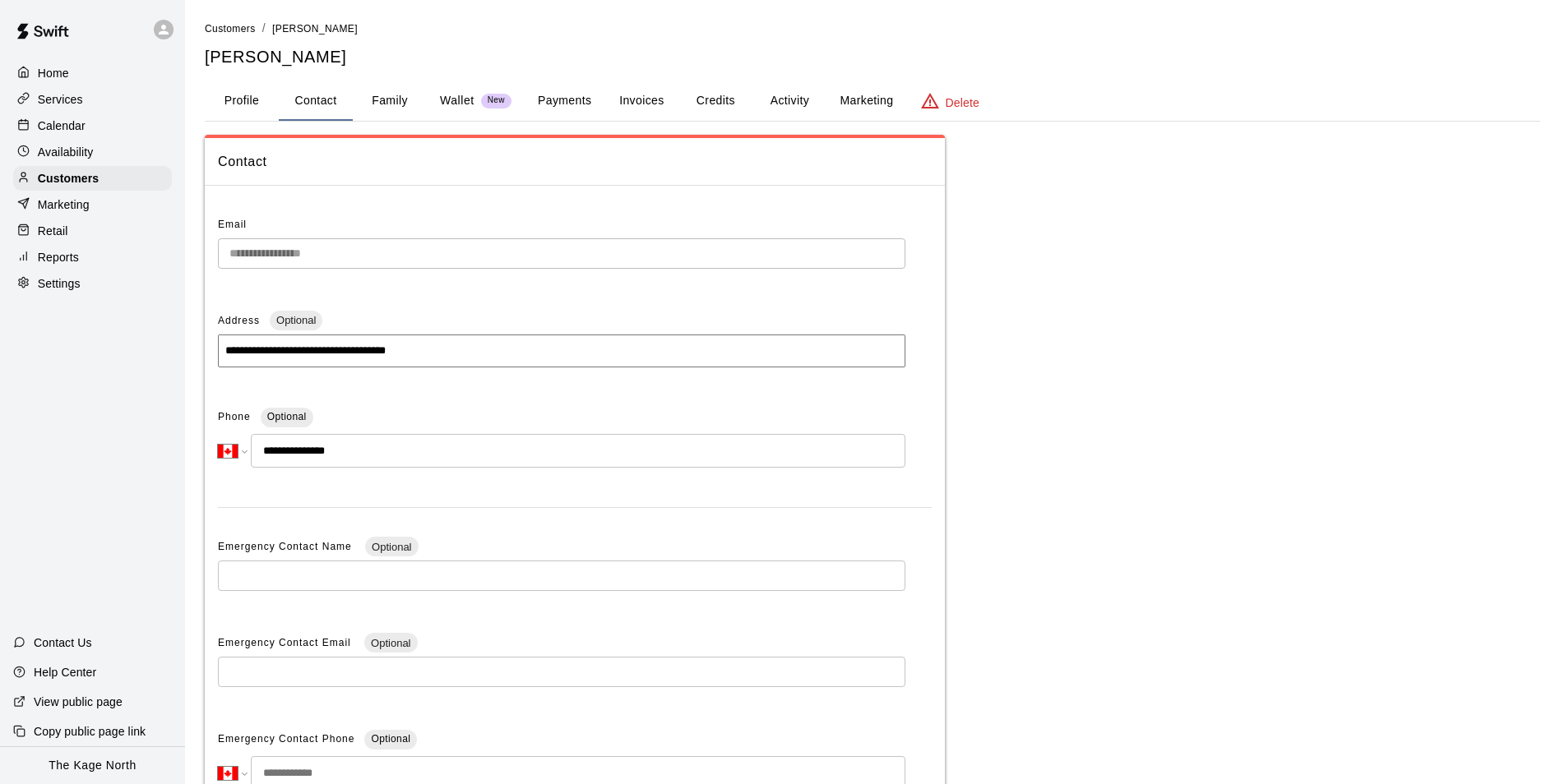
click at [72, 129] on p "Calendar" at bounding box center [62, 125] width 48 height 17
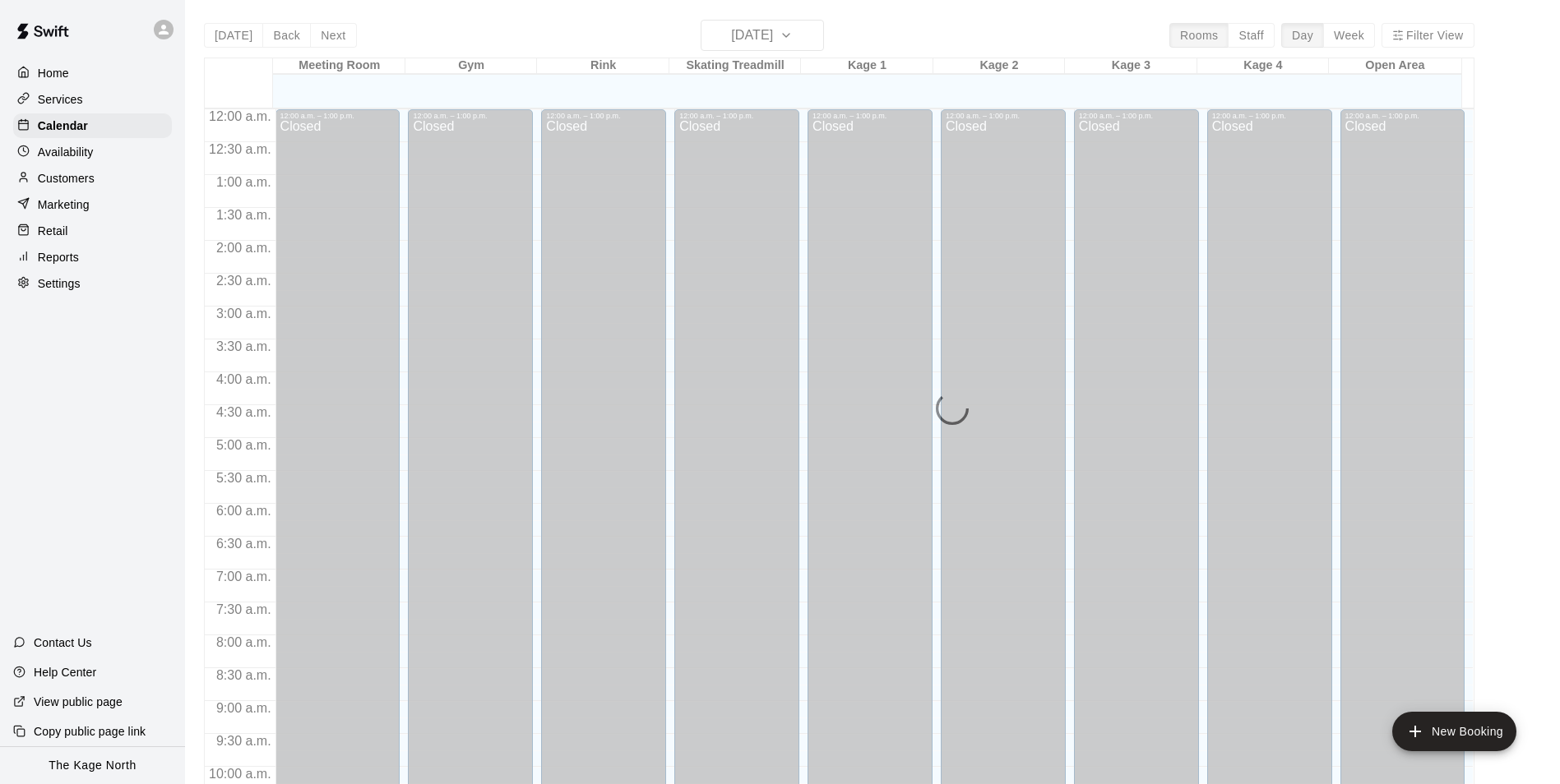
scroll to position [835, 0]
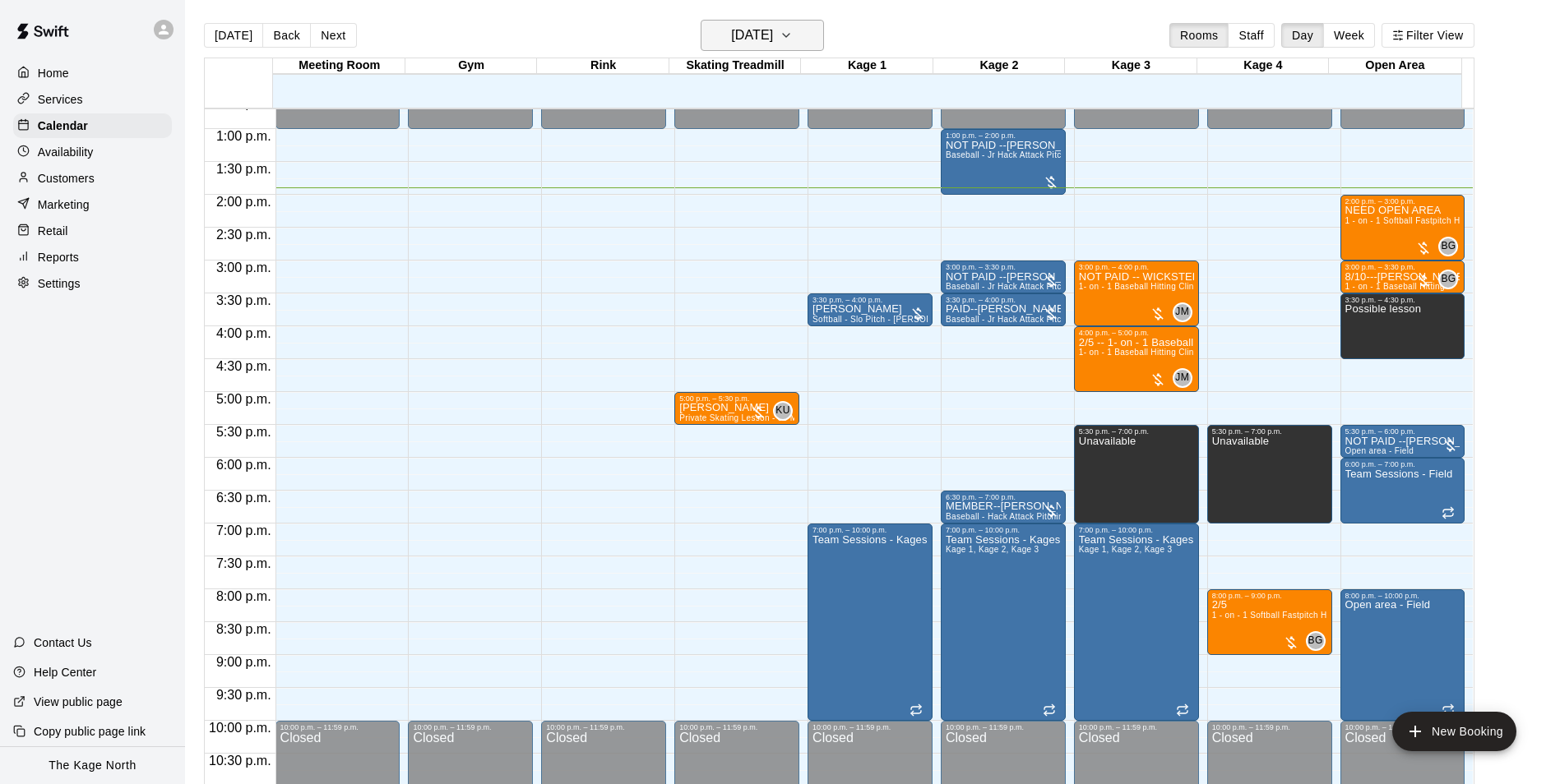
click at [773, 39] on h6 "[DATE]" at bounding box center [752, 35] width 42 height 23
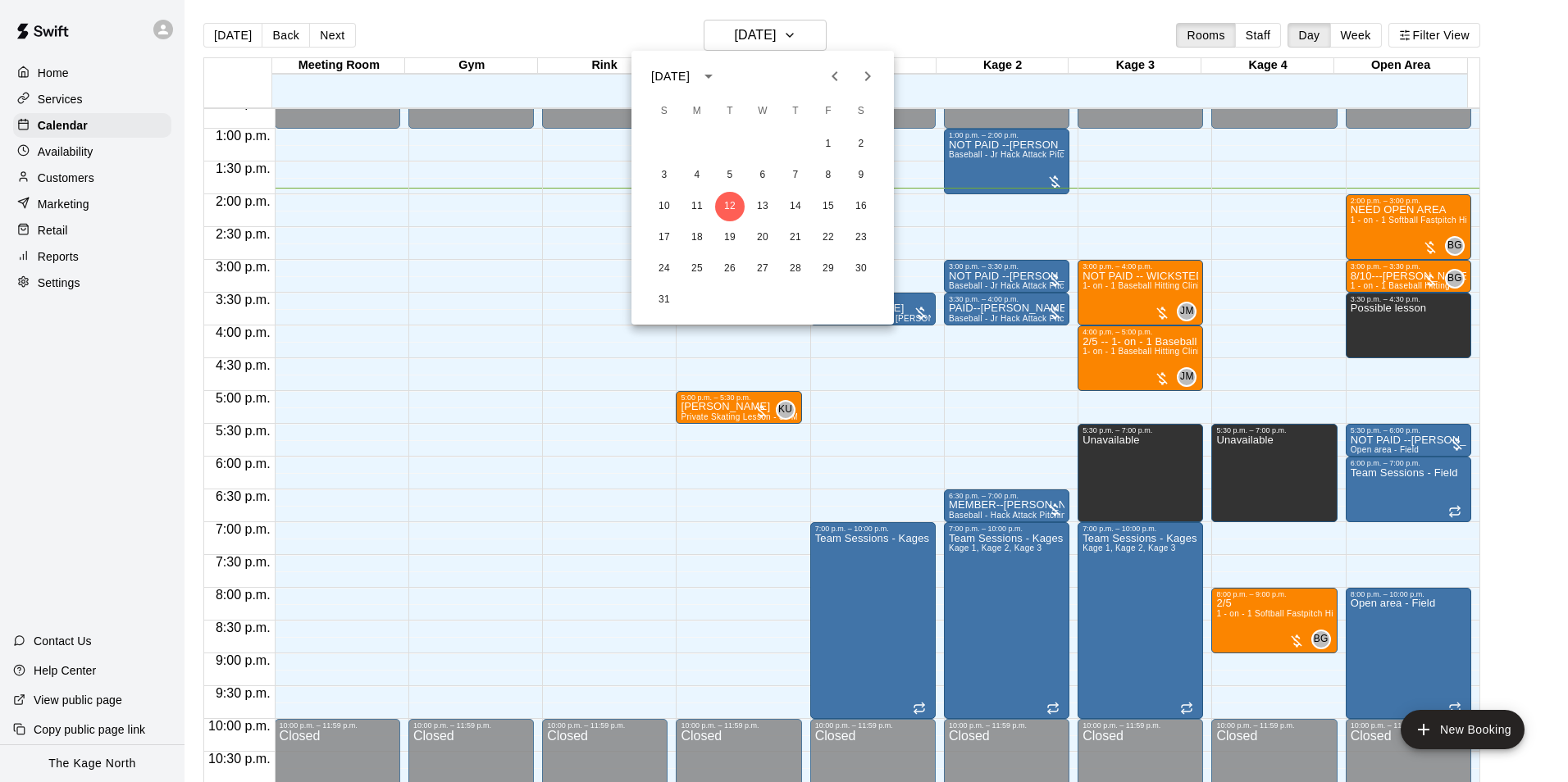
click at [898, 30] on div at bounding box center [784, 391] width 1568 height 782
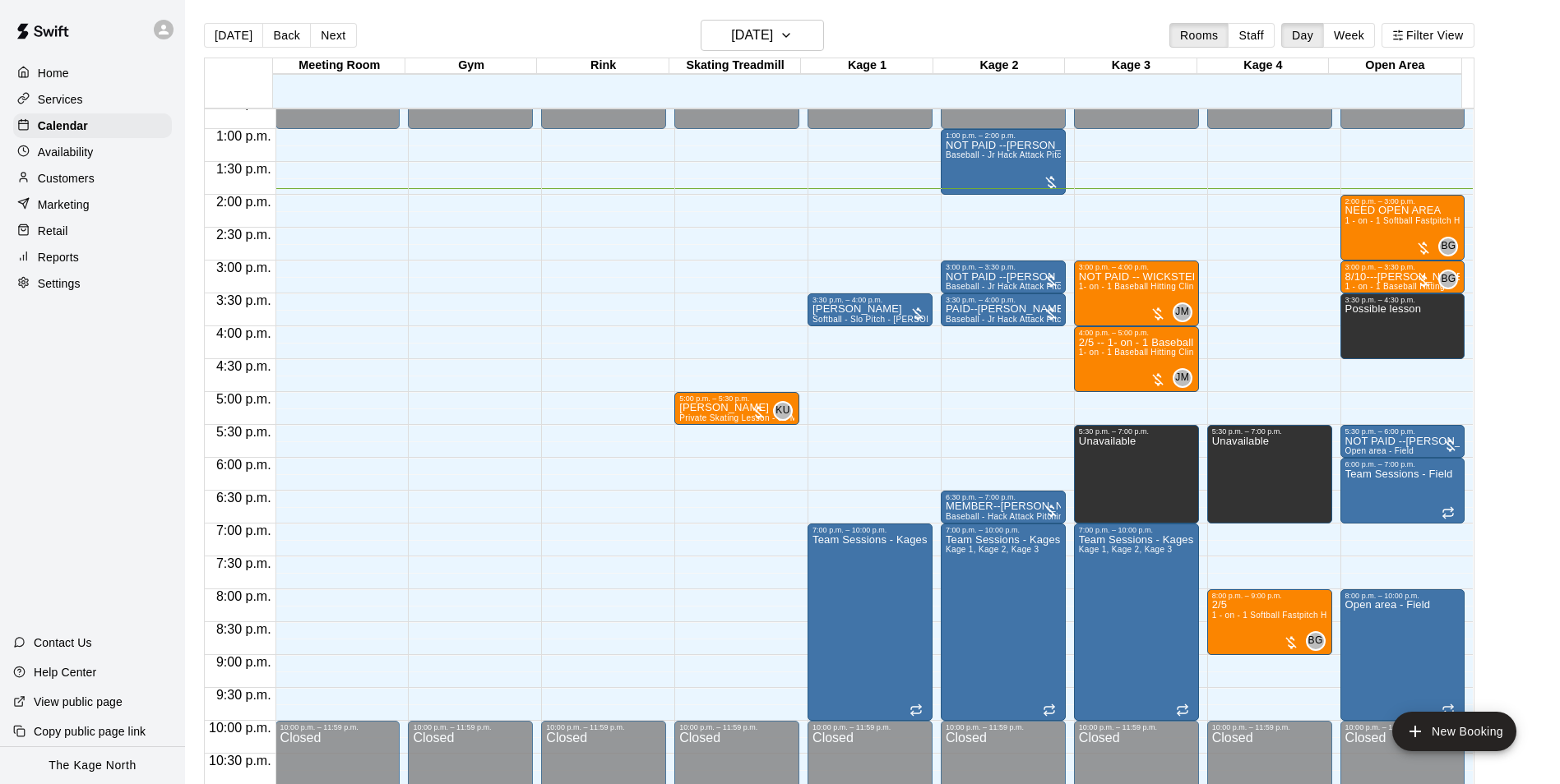
click at [785, 18] on main "[DATE] Back [DATE][DATE] Rooms Staff Day Week Filter View Meeting Room 12 Tue G…" at bounding box center [872, 405] width 1374 height 810
click at [773, 31] on h6 "[DATE]" at bounding box center [752, 35] width 42 height 23
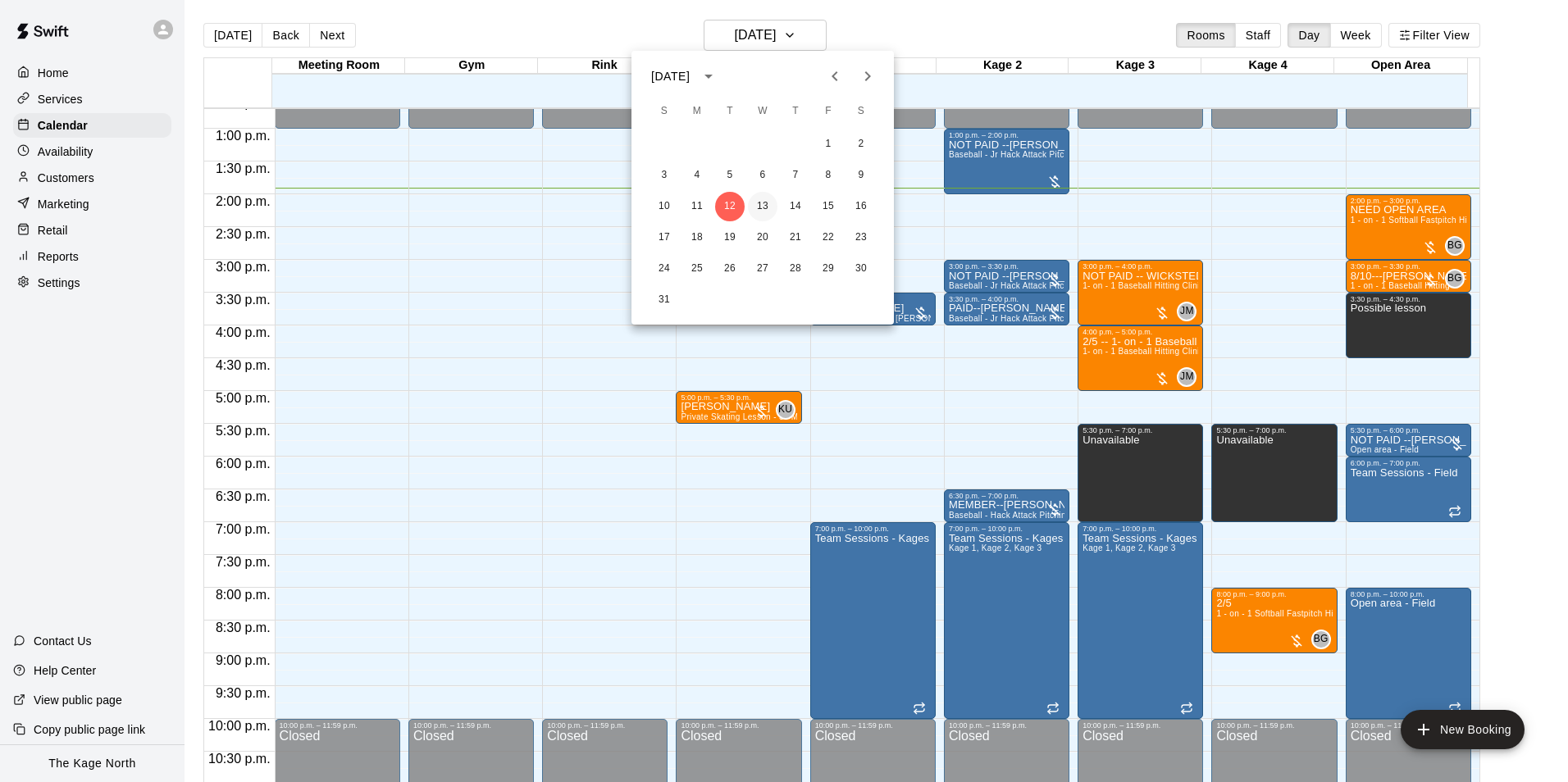
click at [758, 205] on button "13" at bounding box center [763, 207] width 30 height 30
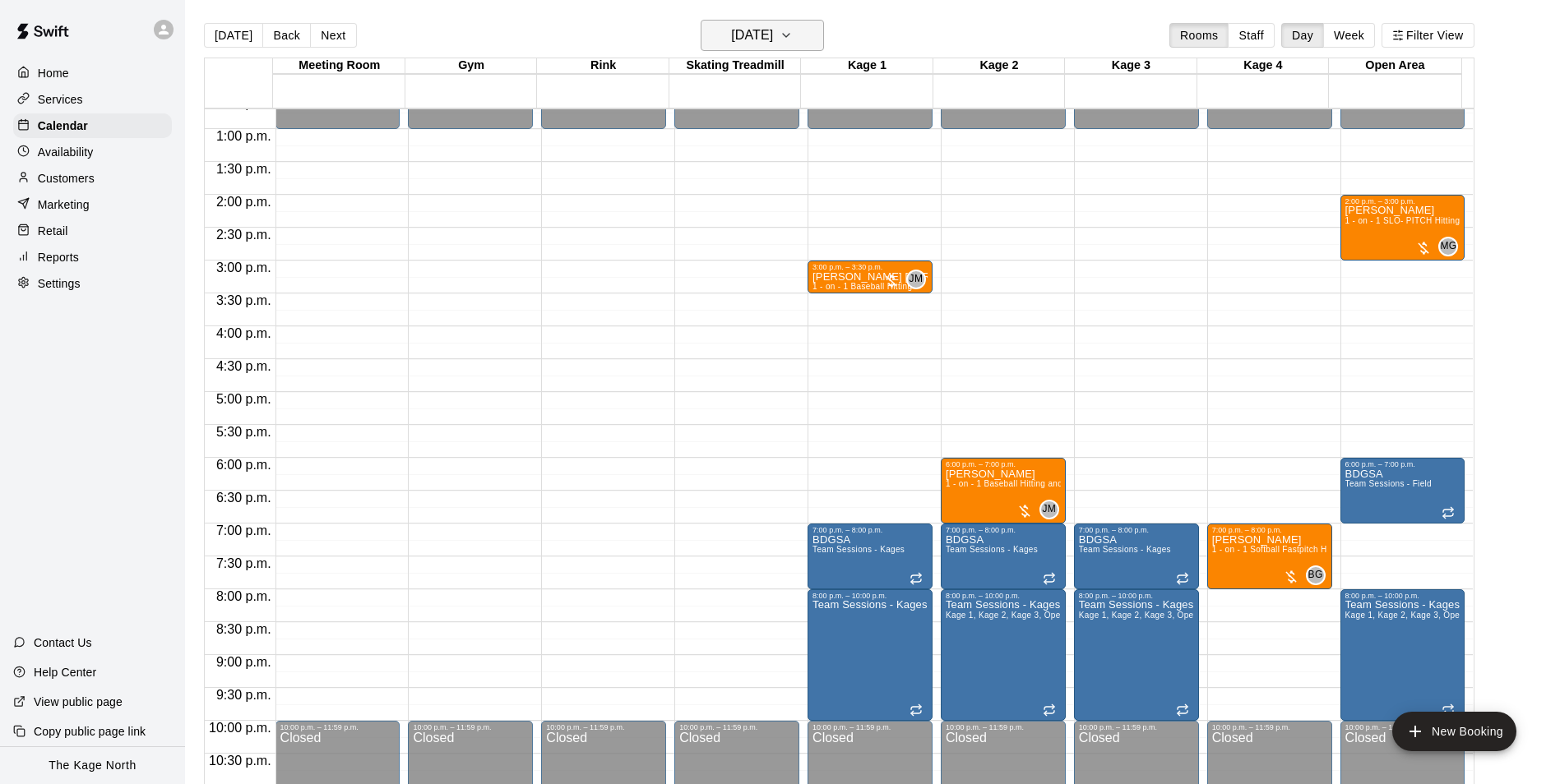
click at [773, 35] on h6 "[DATE]" at bounding box center [752, 35] width 42 height 23
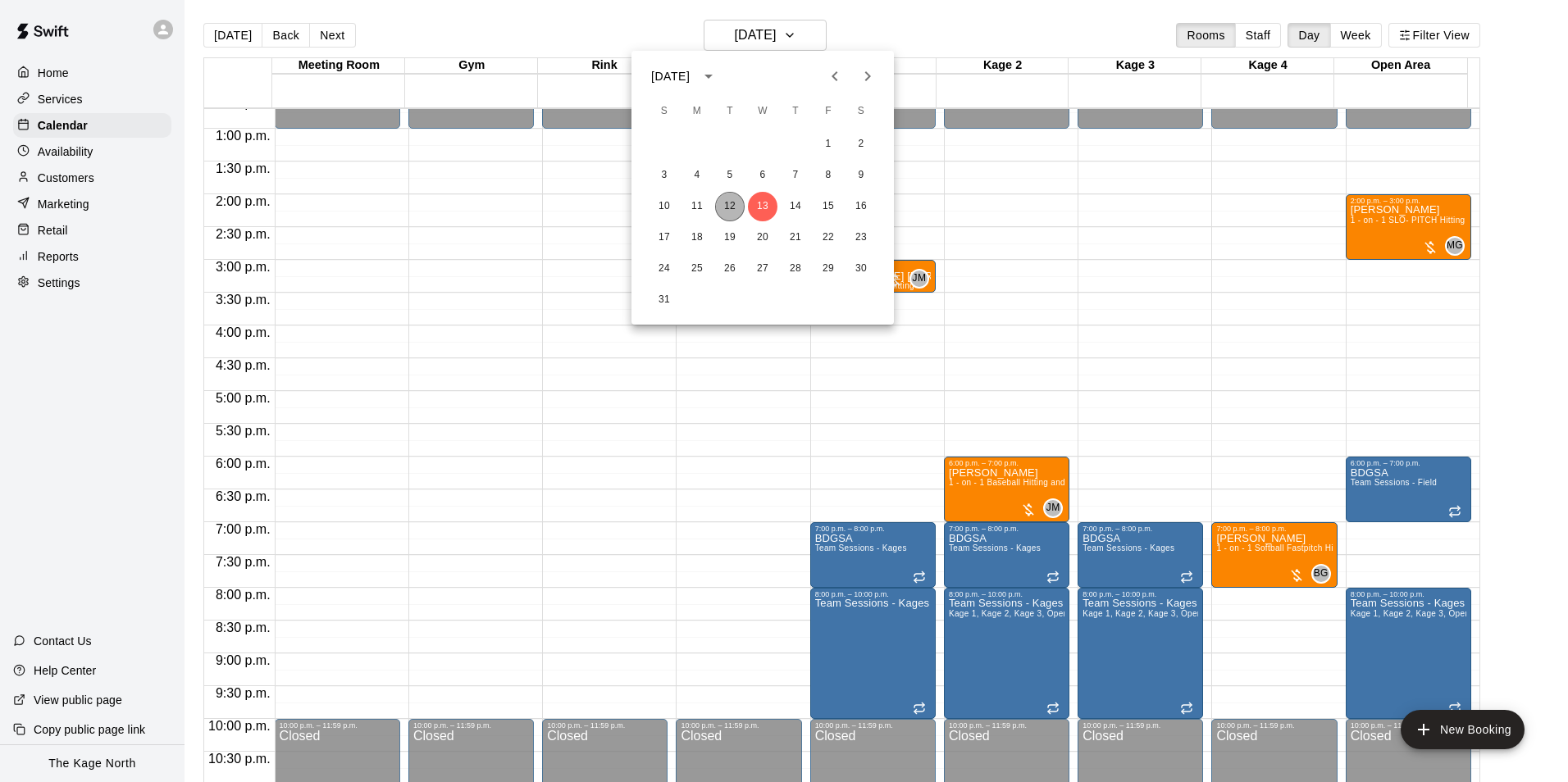
click at [735, 206] on button "12" at bounding box center [730, 207] width 30 height 30
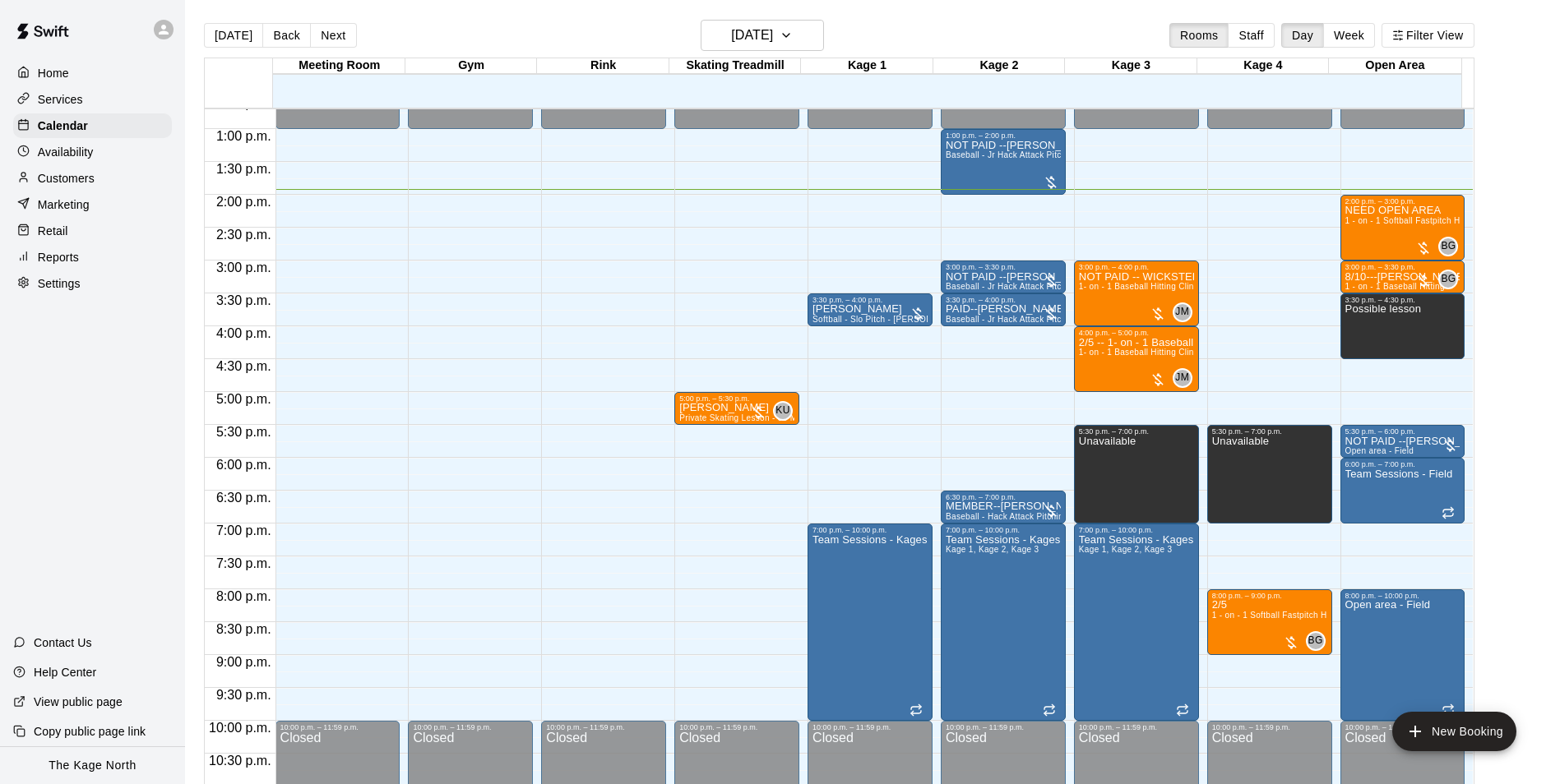
click at [77, 185] on p "Customers" at bounding box center [66, 178] width 57 height 17
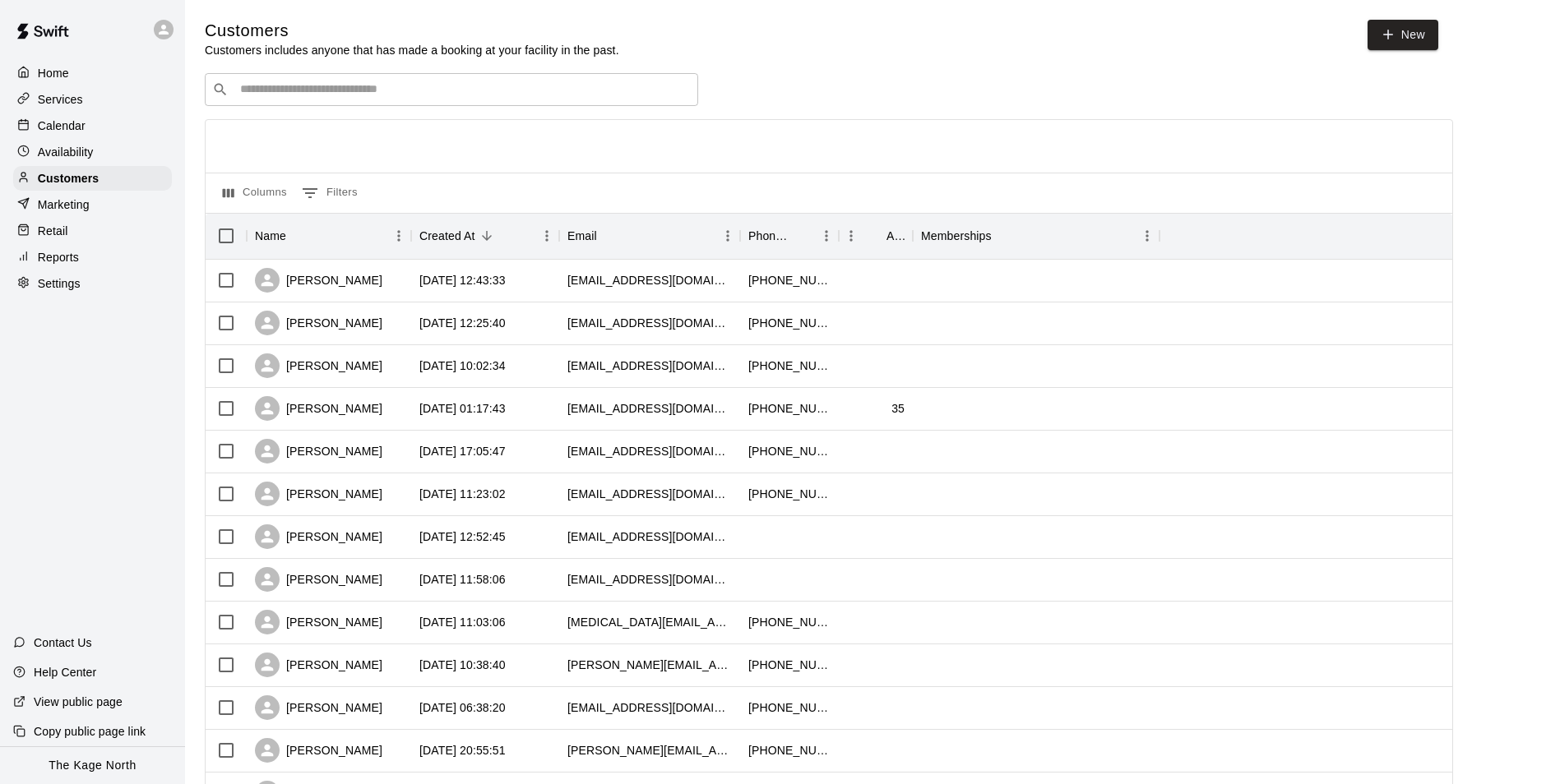
click at [64, 126] on p "Calendar" at bounding box center [62, 125] width 48 height 17
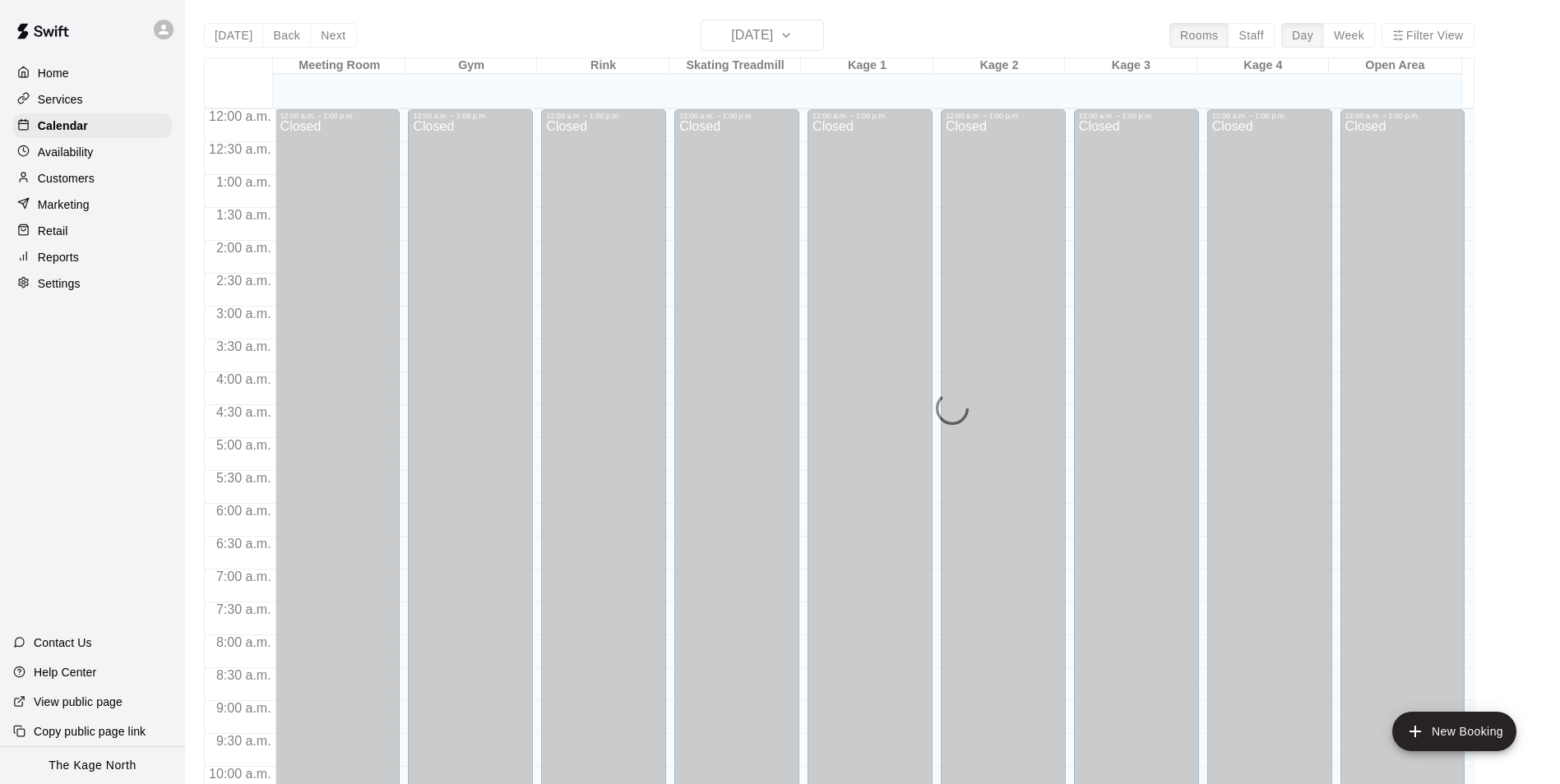
scroll to position [835, 0]
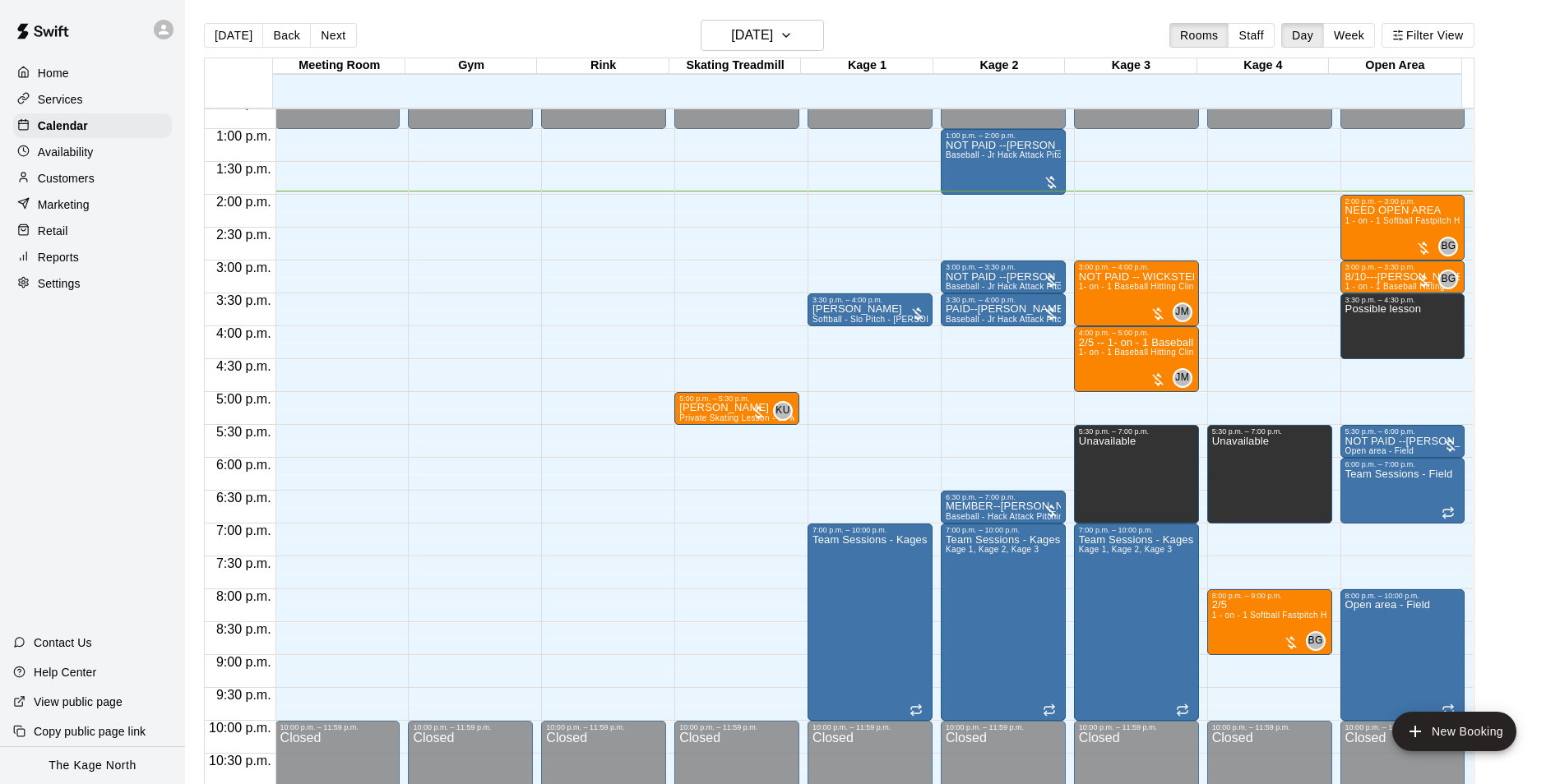
click at [30, 178] on div at bounding box center [27, 179] width 20 height 16
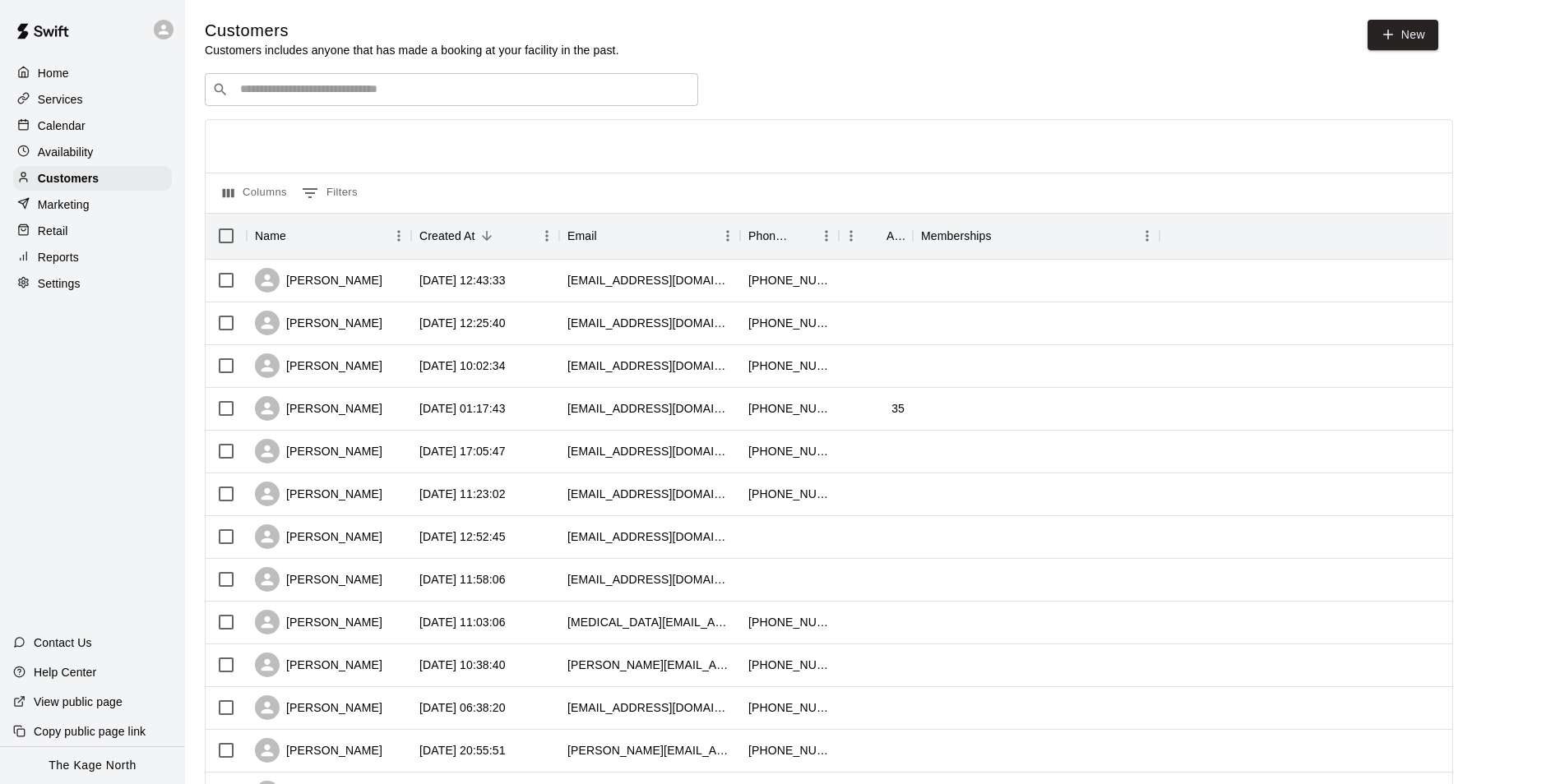
click at [87, 126] on div "Calendar" at bounding box center [93, 125] width 159 height 25
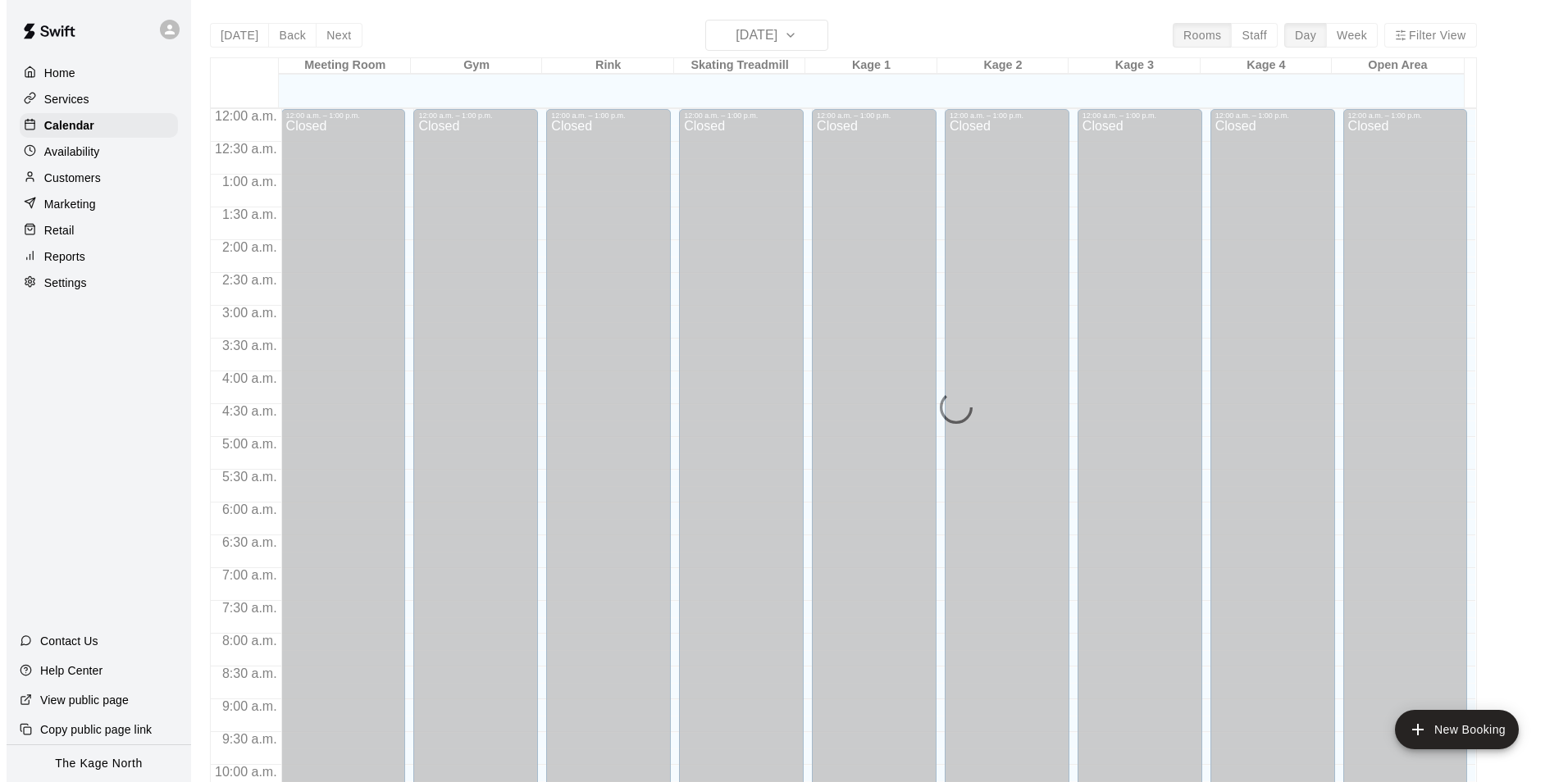
scroll to position [833, 0]
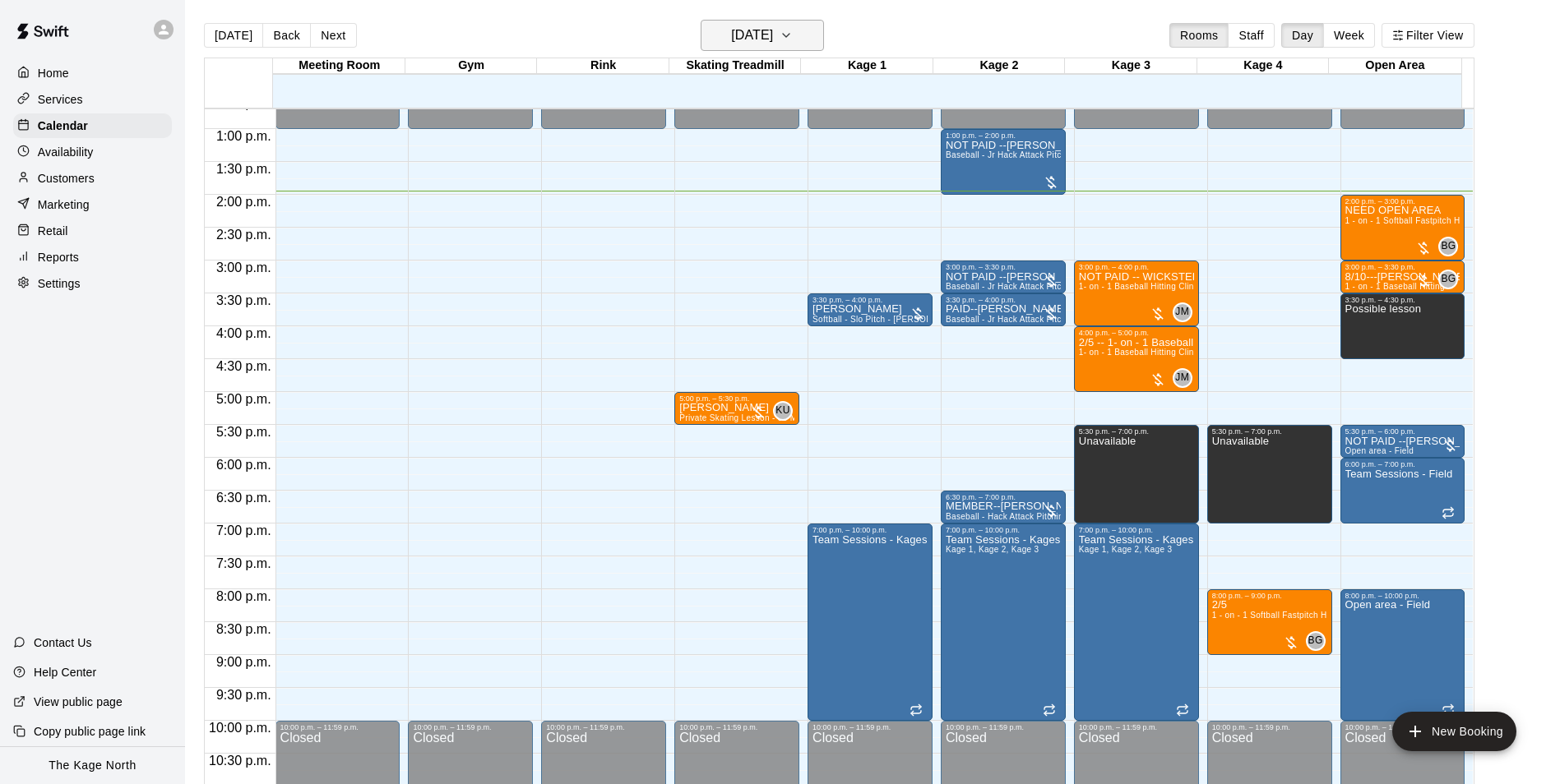
click at [773, 34] on h6 "[DATE]" at bounding box center [752, 35] width 42 height 23
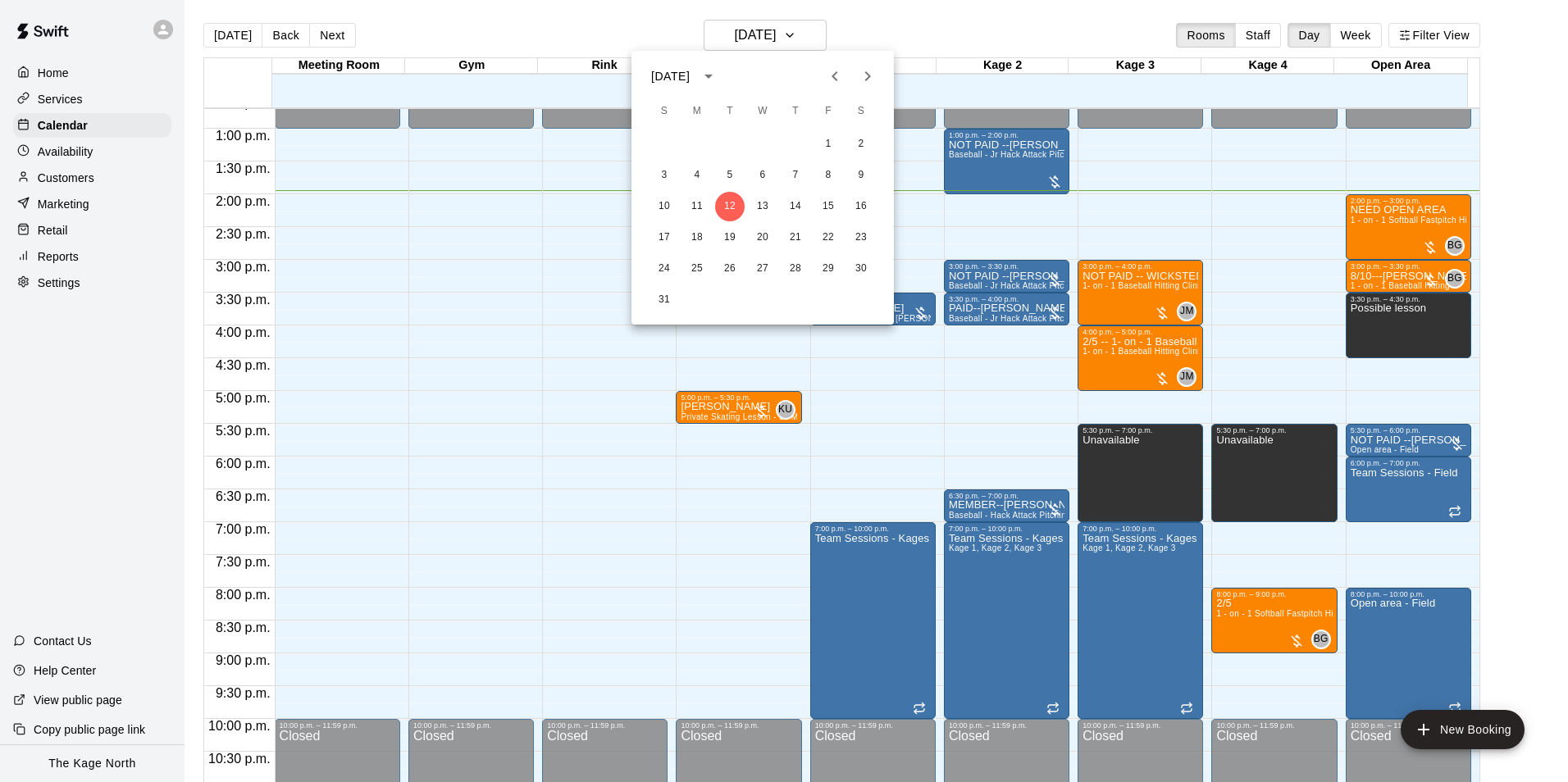
click at [936, 37] on div at bounding box center [784, 391] width 1568 height 782
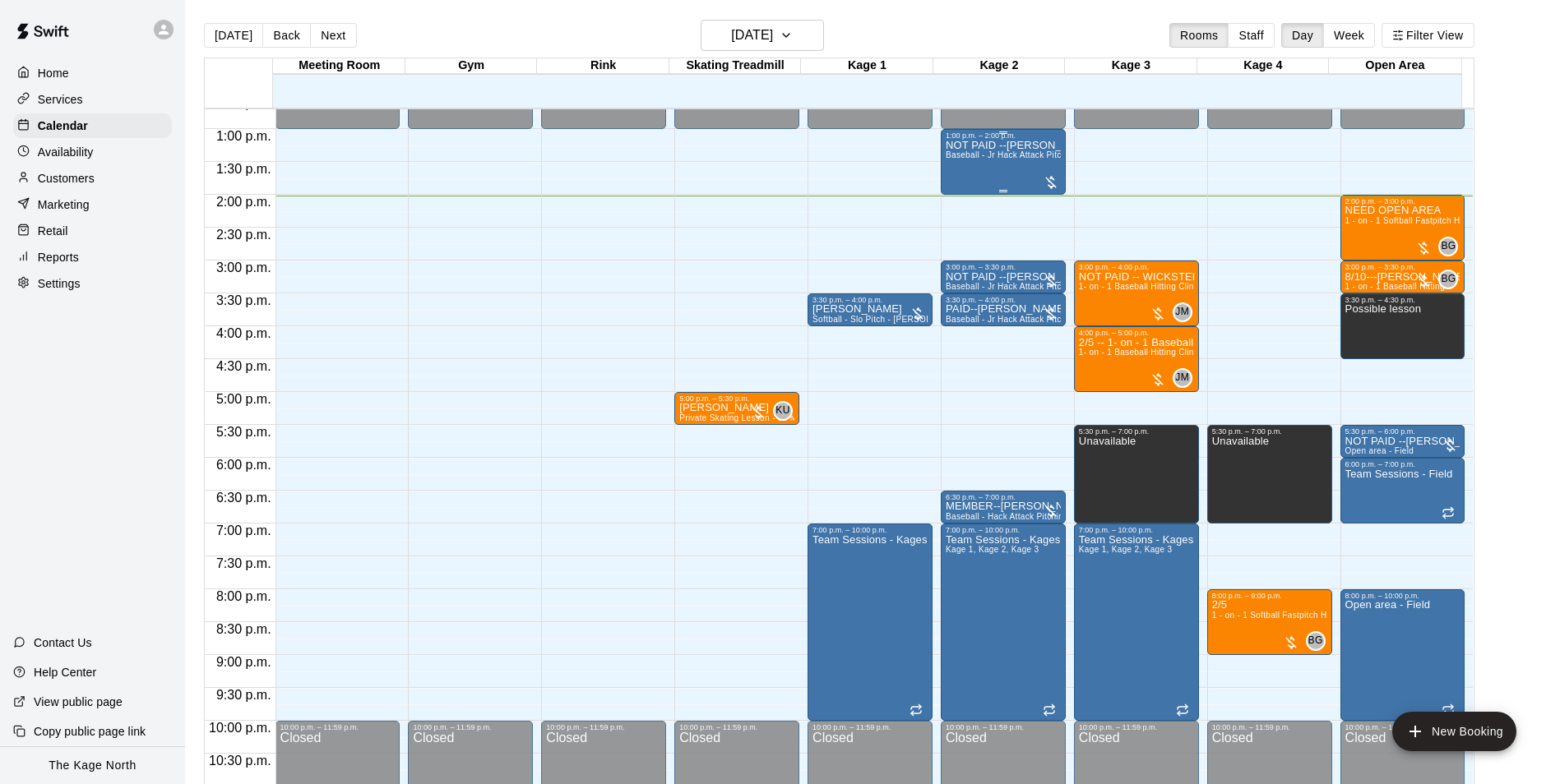
click at [996, 146] on p "NOT PAID --[PERSON_NAME]" at bounding box center [1003, 146] width 115 height 0
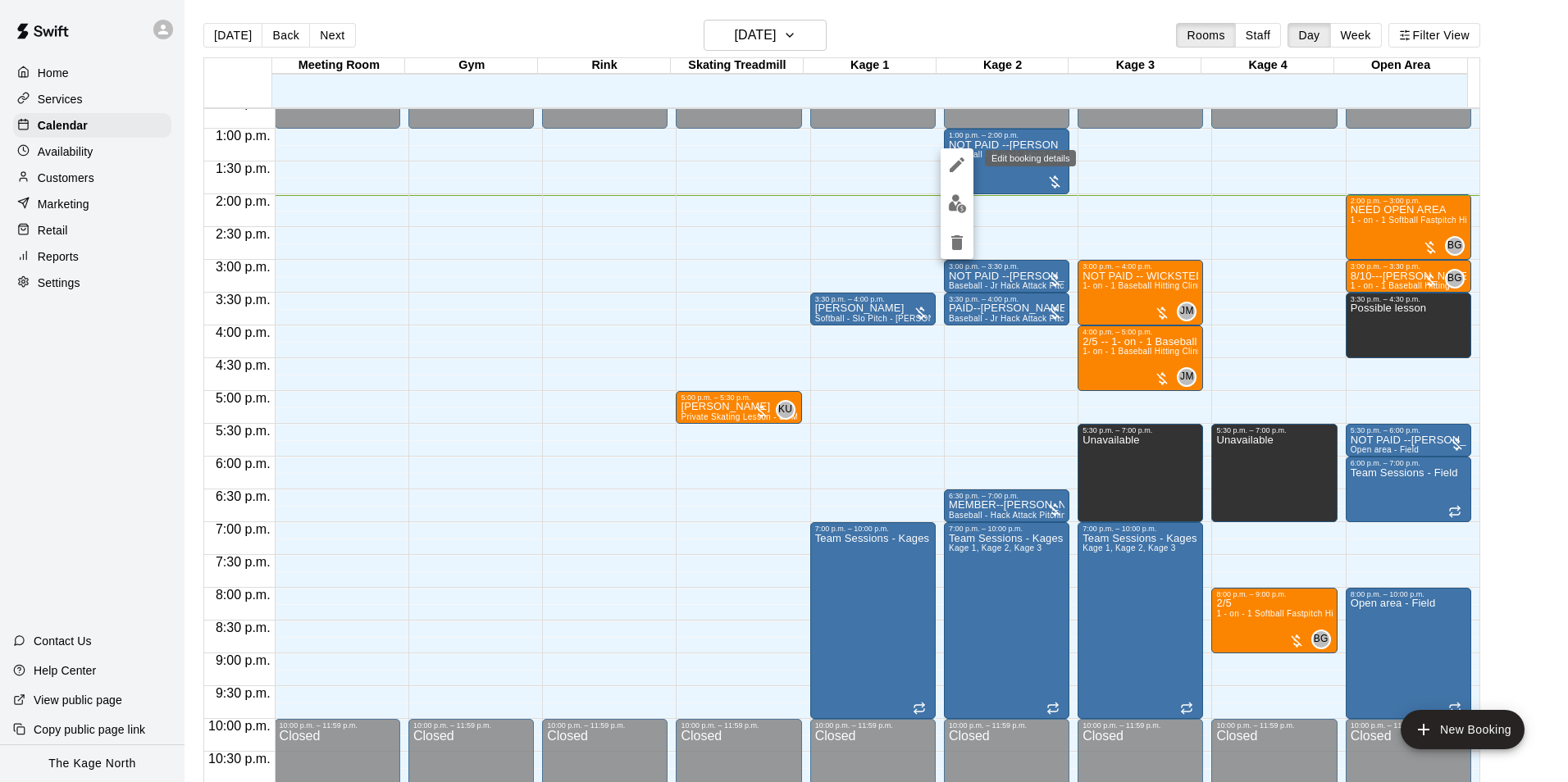
click at [966, 164] on button "edit" at bounding box center [957, 164] width 33 height 33
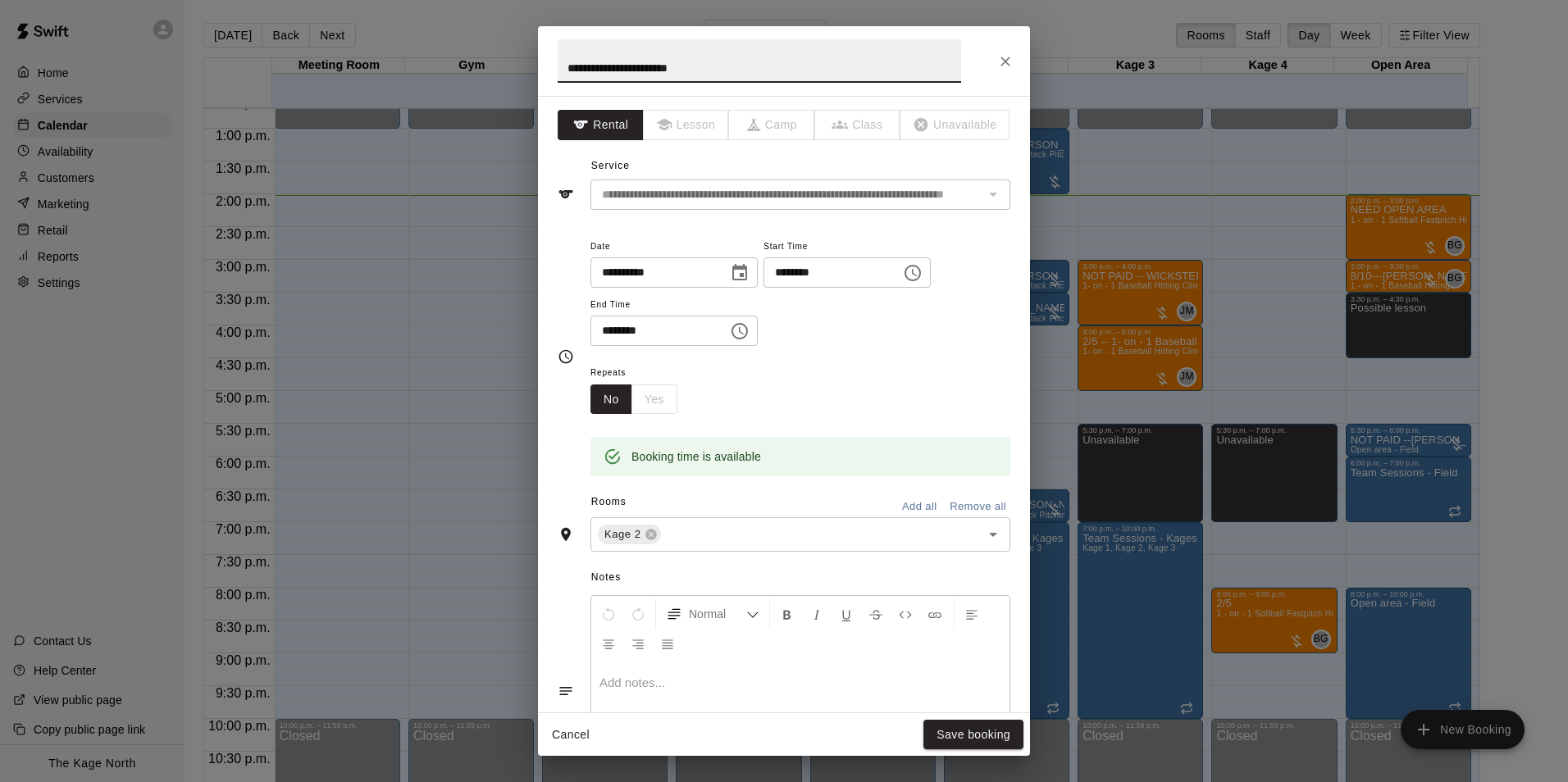
drag, startPoint x: 595, startPoint y: 62, endPoint x: 547, endPoint y: 62, distance: 48.0
click at [547, 62] on h2 "**********" at bounding box center [759, 61] width 443 height 70
type input "**********"
click at [987, 735] on button "Save booking" at bounding box center [973, 734] width 100 height 30
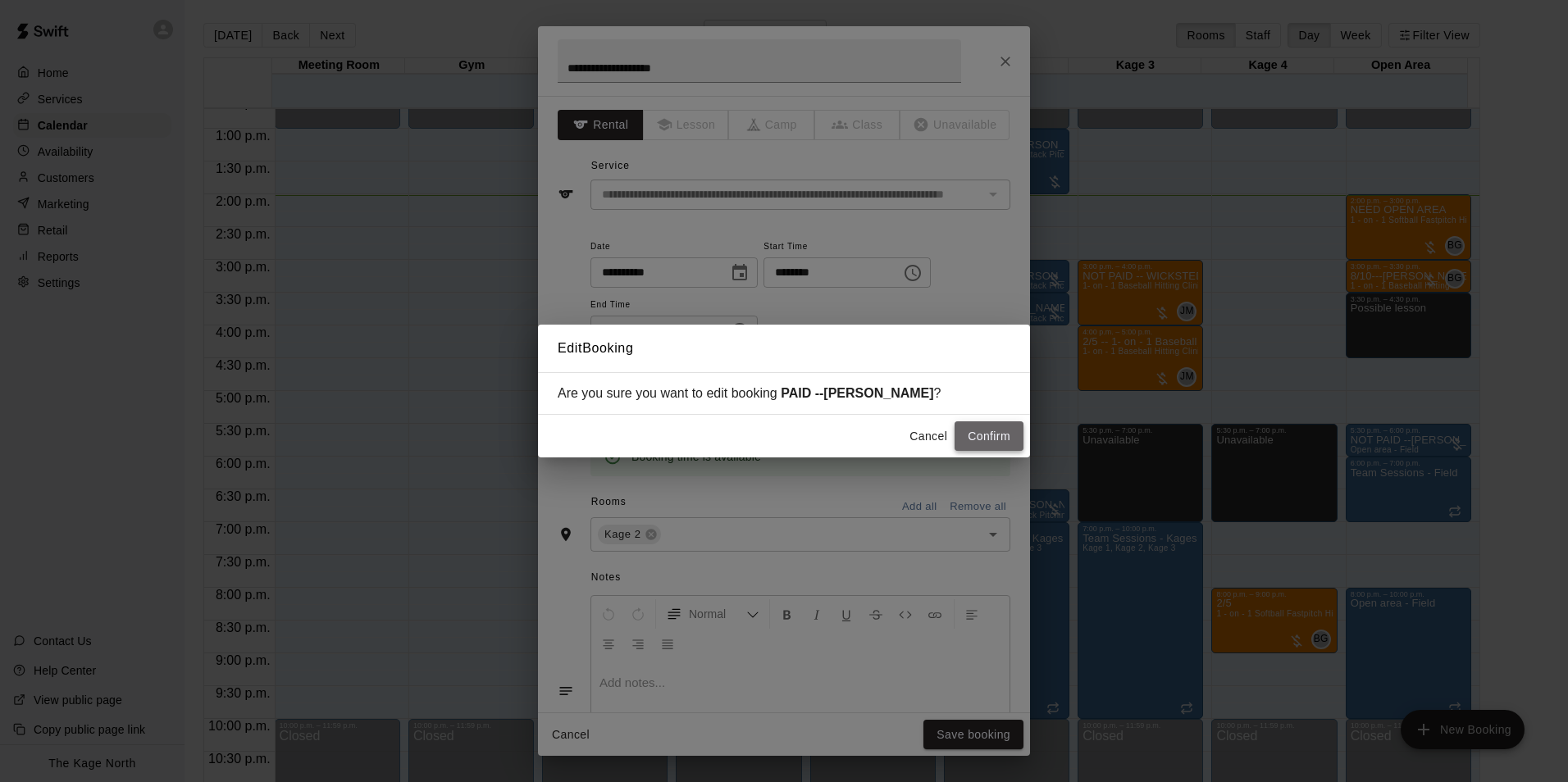
click at [980, 432] on button "Confirm" at bounding box center [989, 436] width 69 height 30
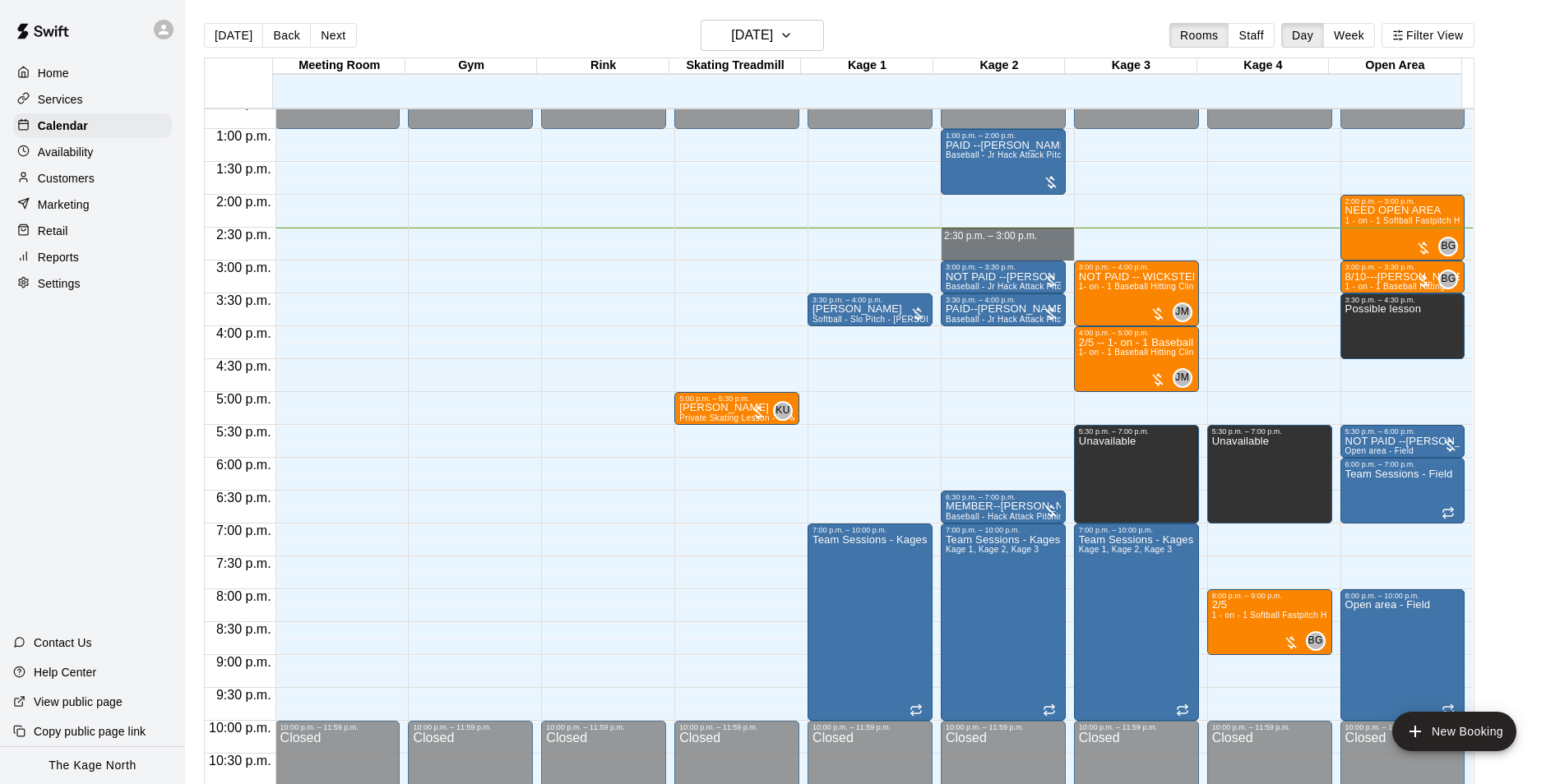
drag, startPoint x: 1011, startPoint y: 232, endPoint x: 1016, endPoint y: 248, distance: 16.8
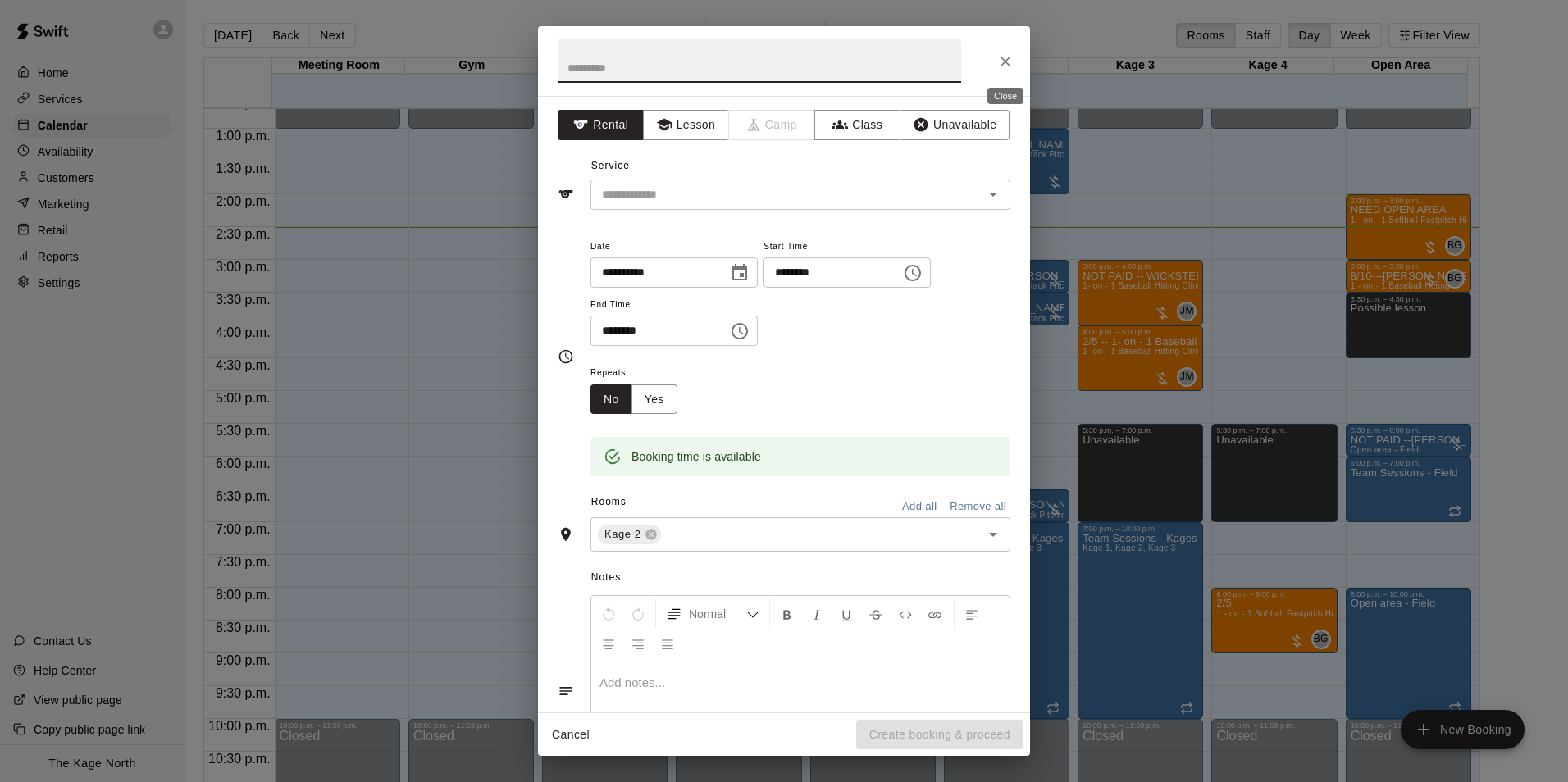
click at [1001, 57] on icon "Close" at bounding box center [1005, 62] width 17 height 17
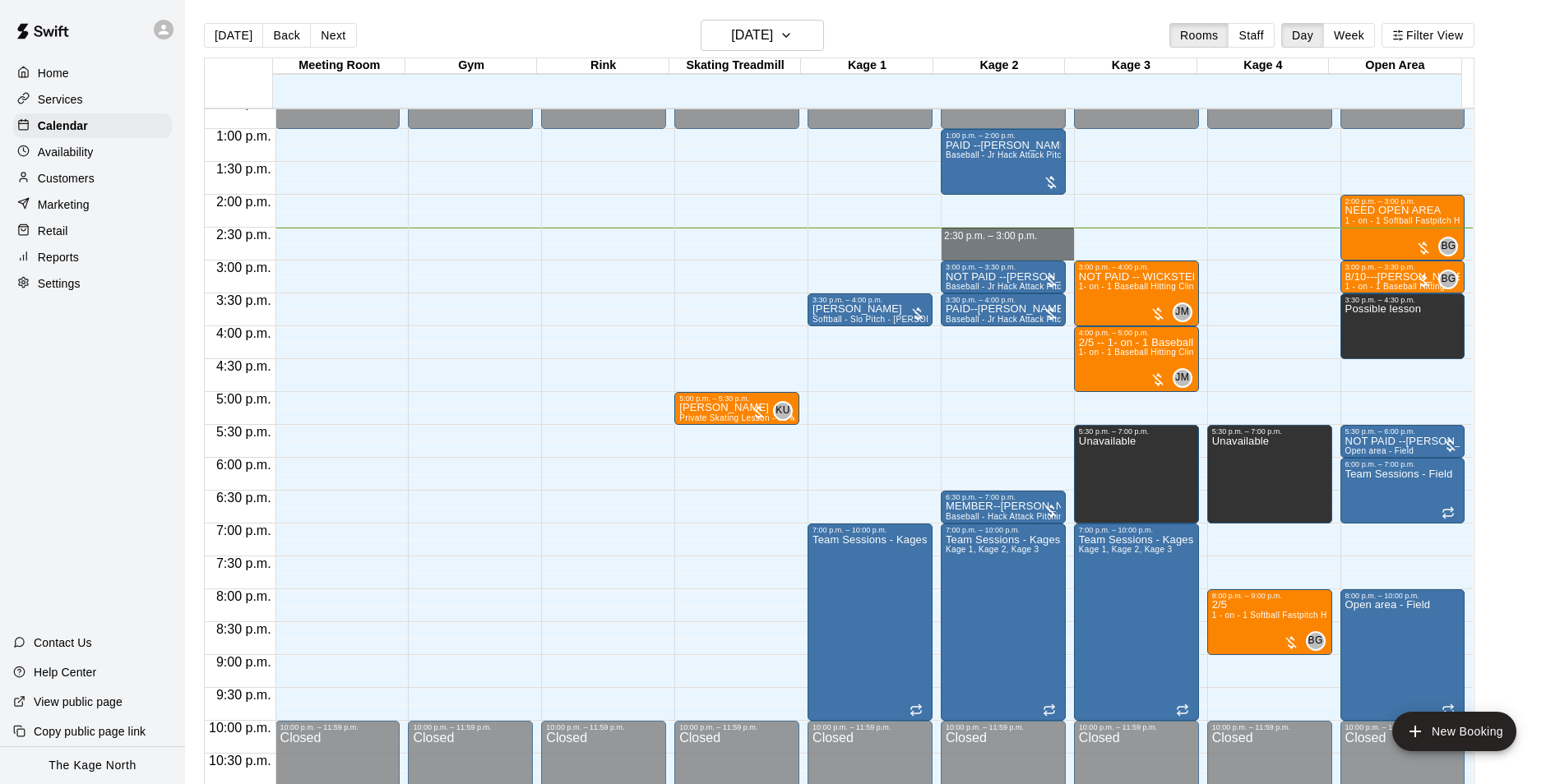
drag, startPoint x: 1012, startPoint y: 230, endPoint x: 1013, endPoint y: 254, distance: 24.0
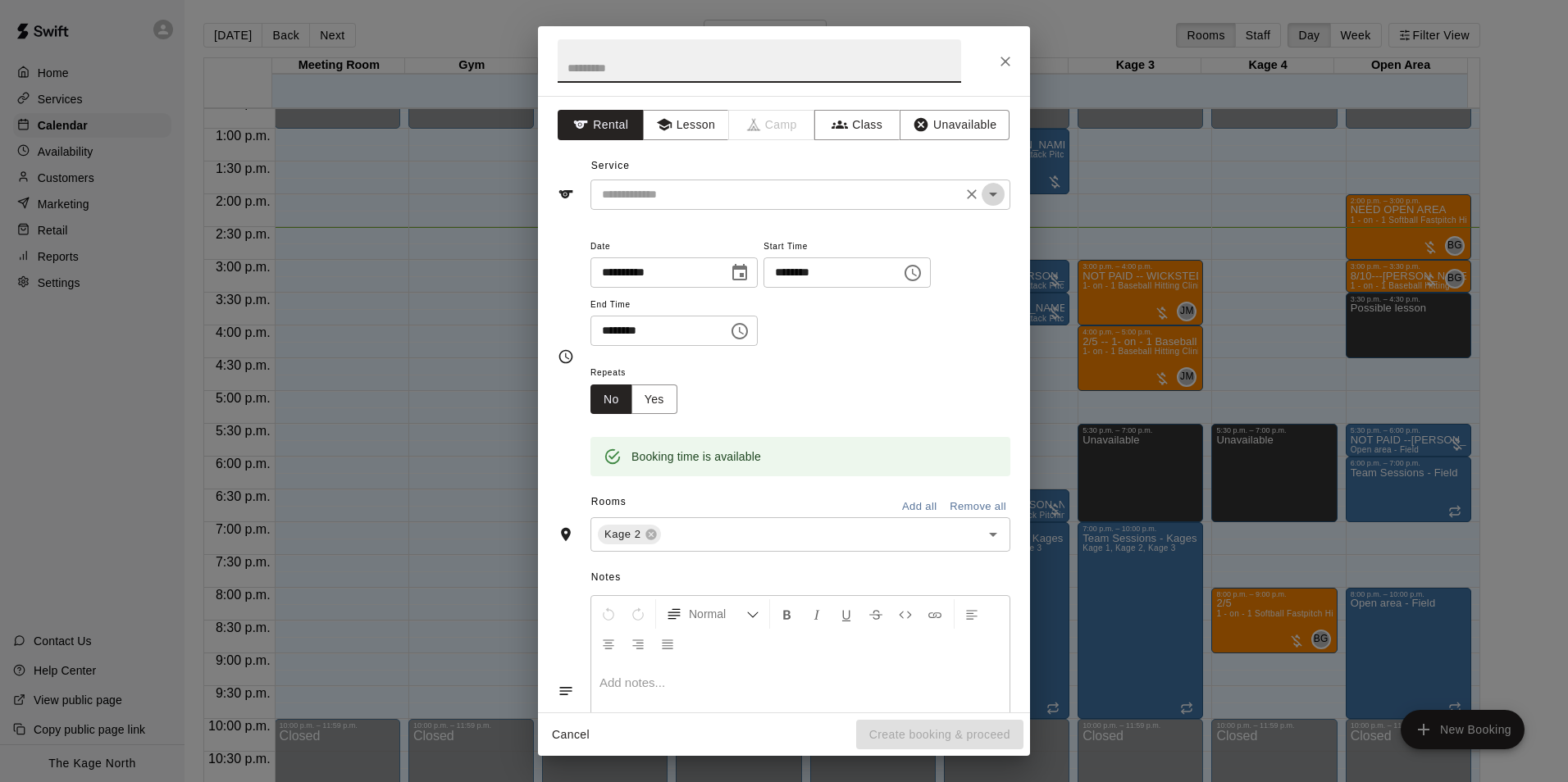
click at [990, 197] on button "Open" at bounding box center [993, 195] width 23 height 23
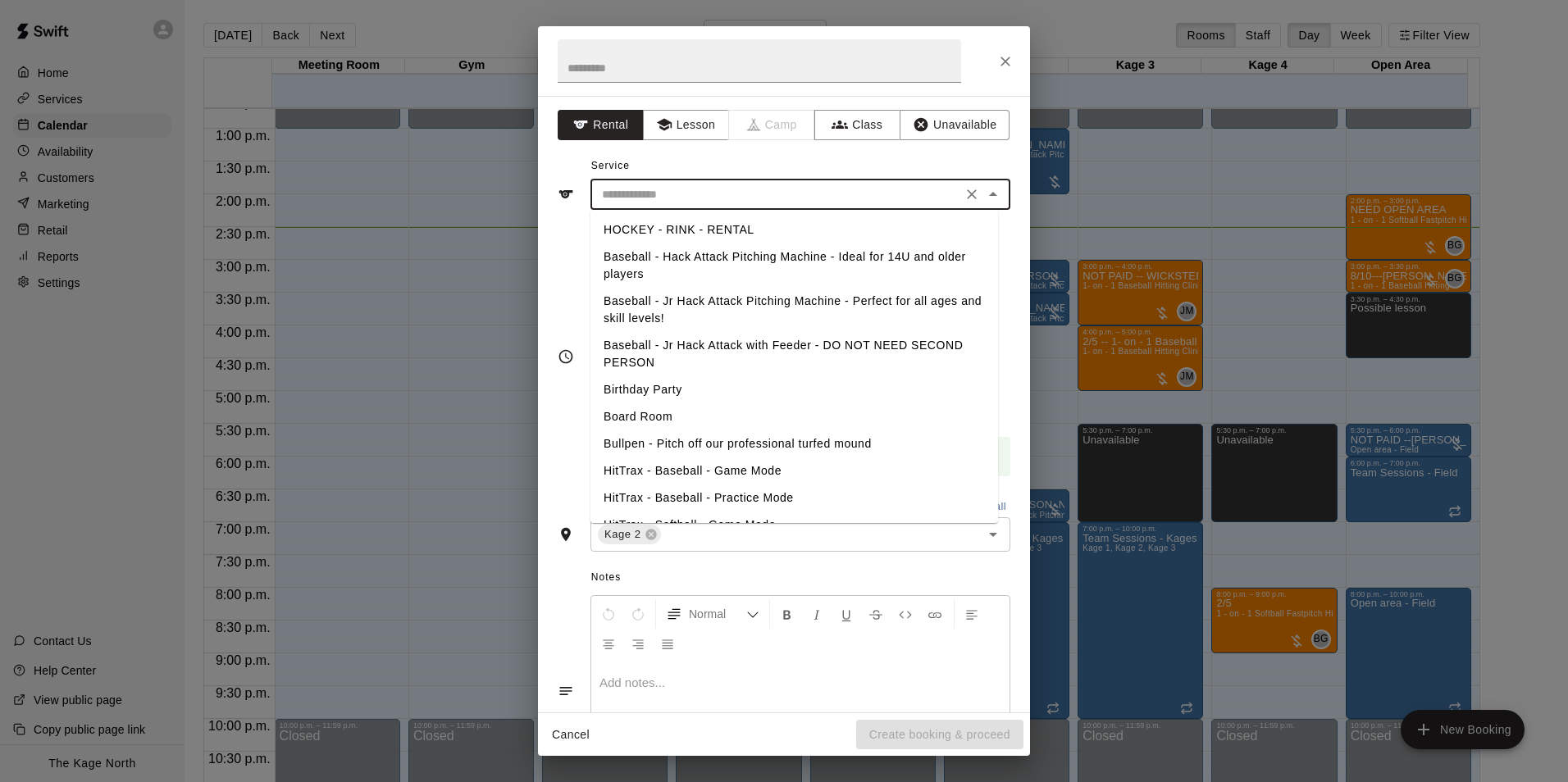
click at [670, 311] on li "Baseball - Jr Hack Attack Pitching Machine - Perfect for all ages and skill lev…" at bounding box center [794, 310] width 408 height 44
type input "**********"
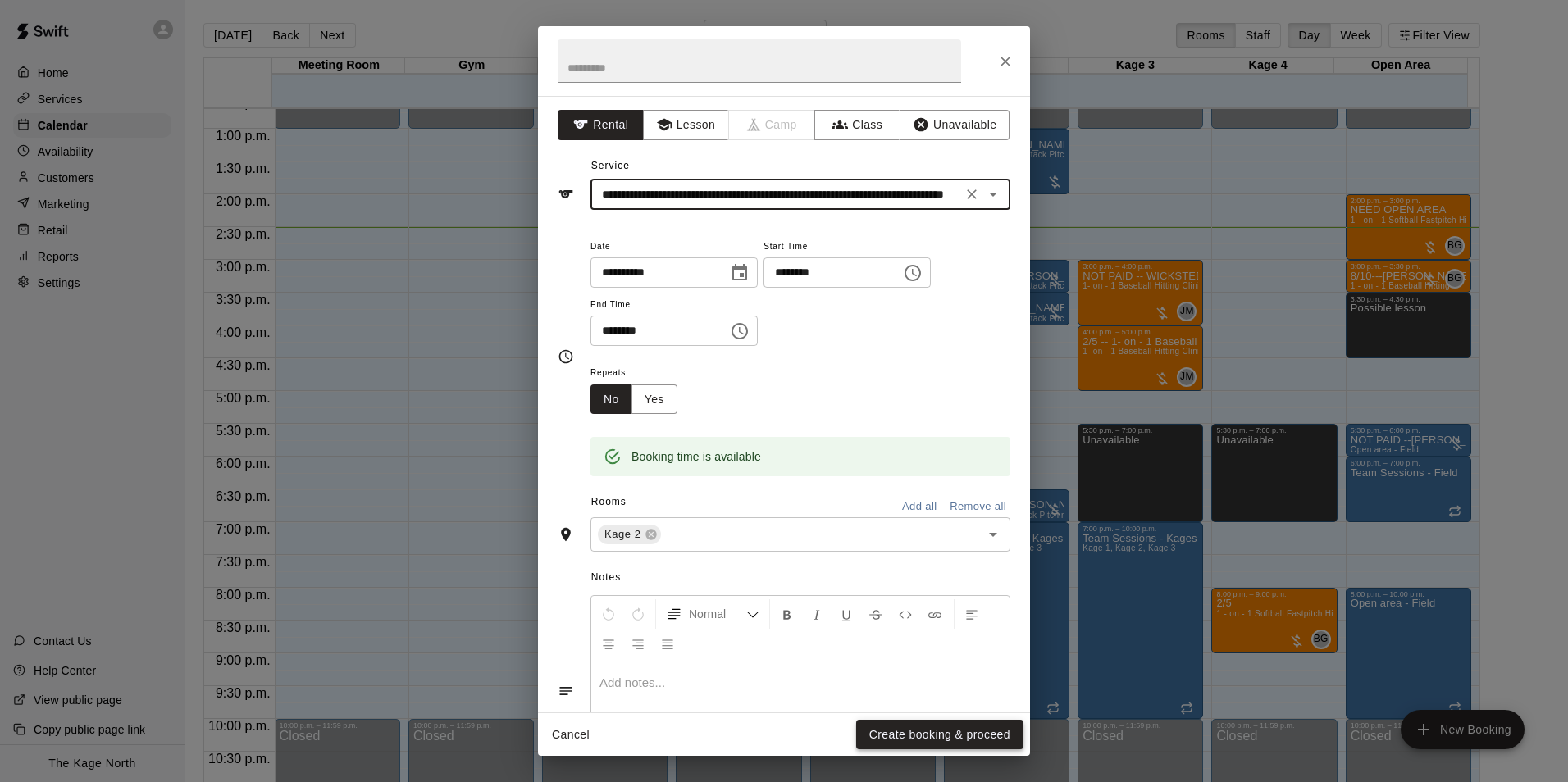
click at [916, 723] on button "Create booking & proceed" at bounding box center [940, 734] width 167 height 30
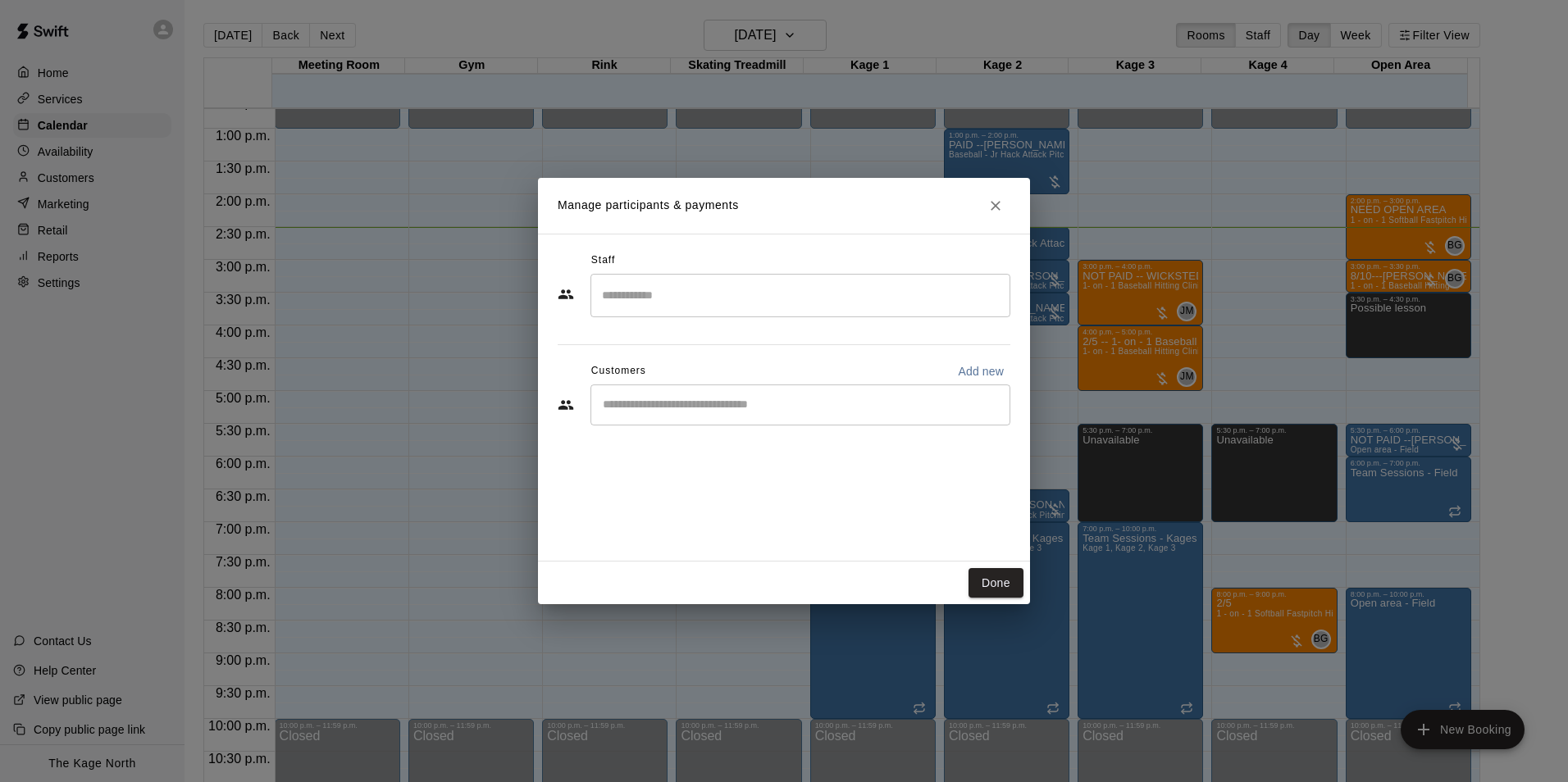
click at [664, 409] on input "Start typing to search customers..." at bounding box center [801, 405] width 405 height 17
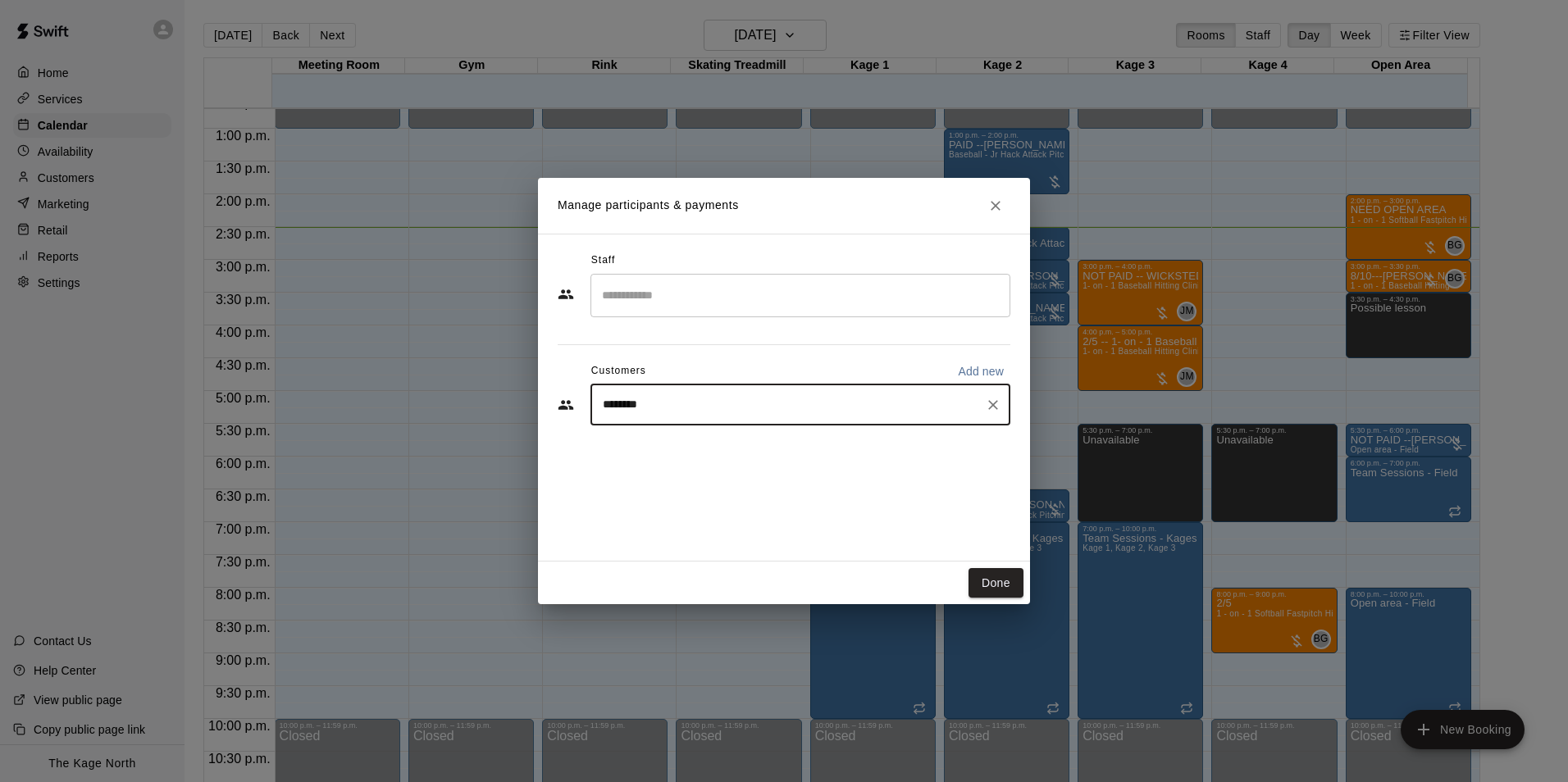
type input "*********"
click at [721, 492] on p "[PERSON_NAME]" at bounding box center [686, 496] width 100 height 18
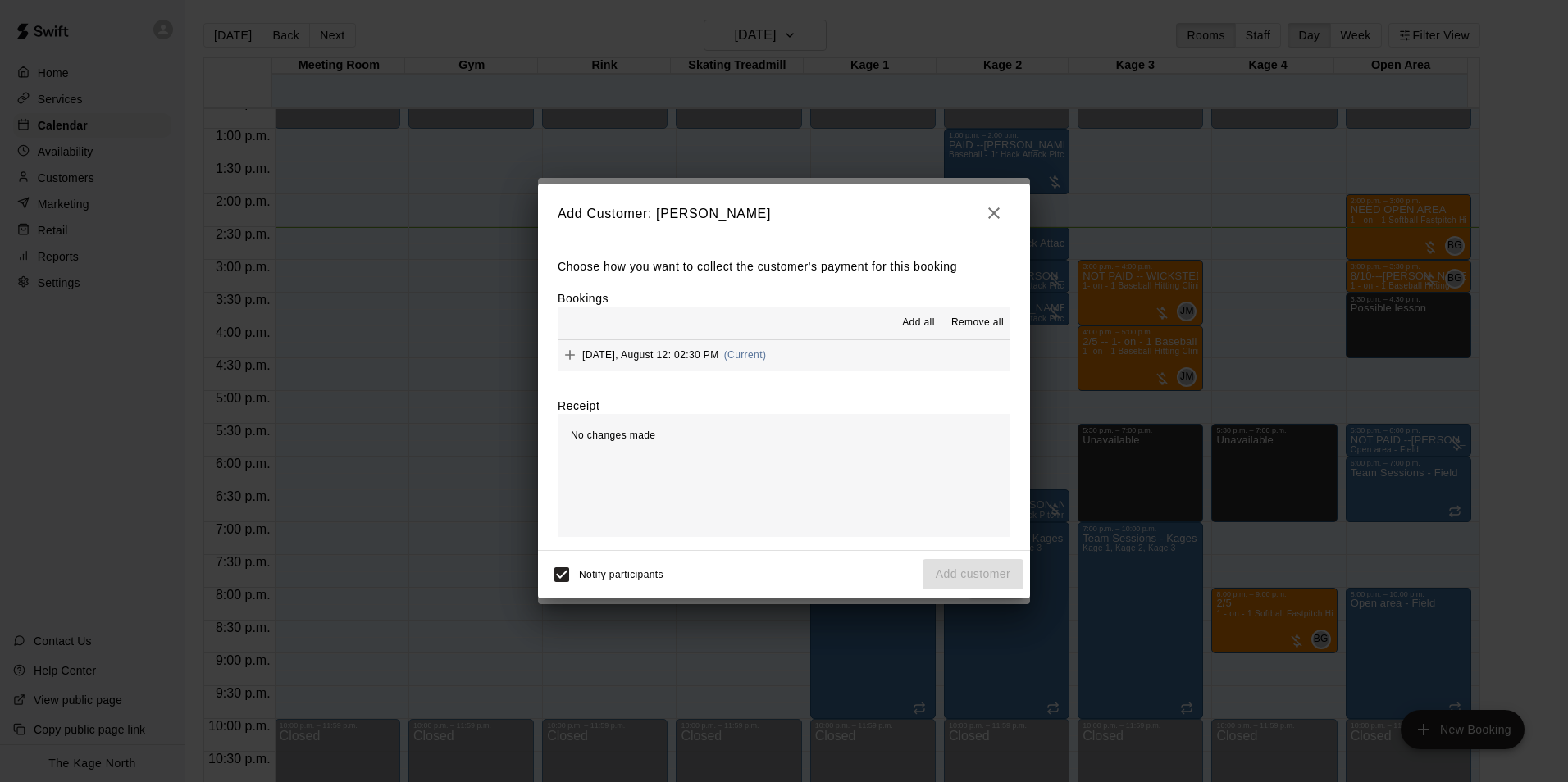
click at [920, 309] on div "Add all Remove all" at bounding box center [784, 322] width 453 height 33
click at [920, 316] on span "Add all" at bounding box center [918, 322] width 33 height 17
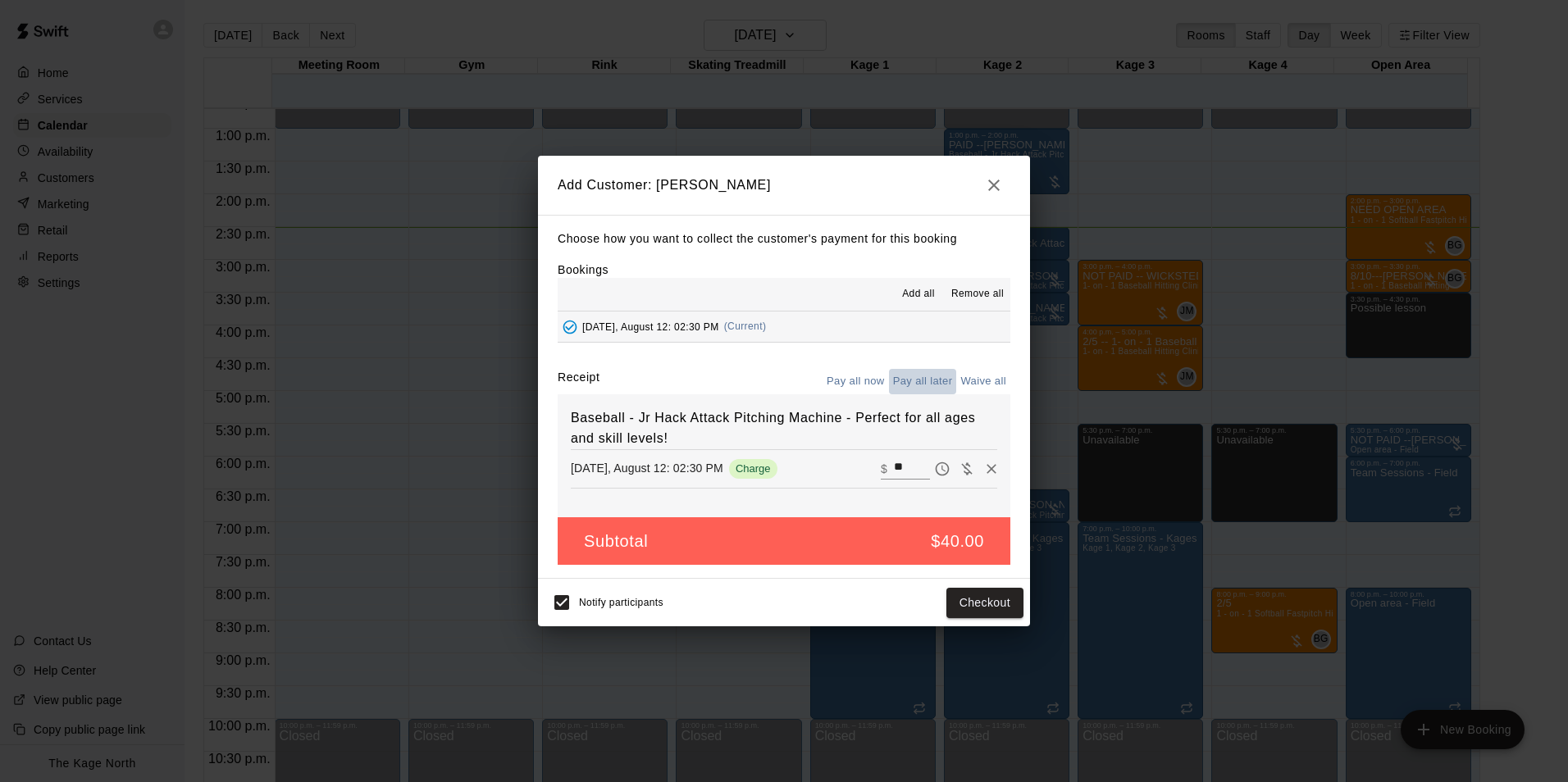
click at [921, 380] on button "Pay all later" at bounding box center [922, 381] width 68 height 26
click at [981, 606] on button "Add customer" at bounding box center [973, 602] width 100 height 30
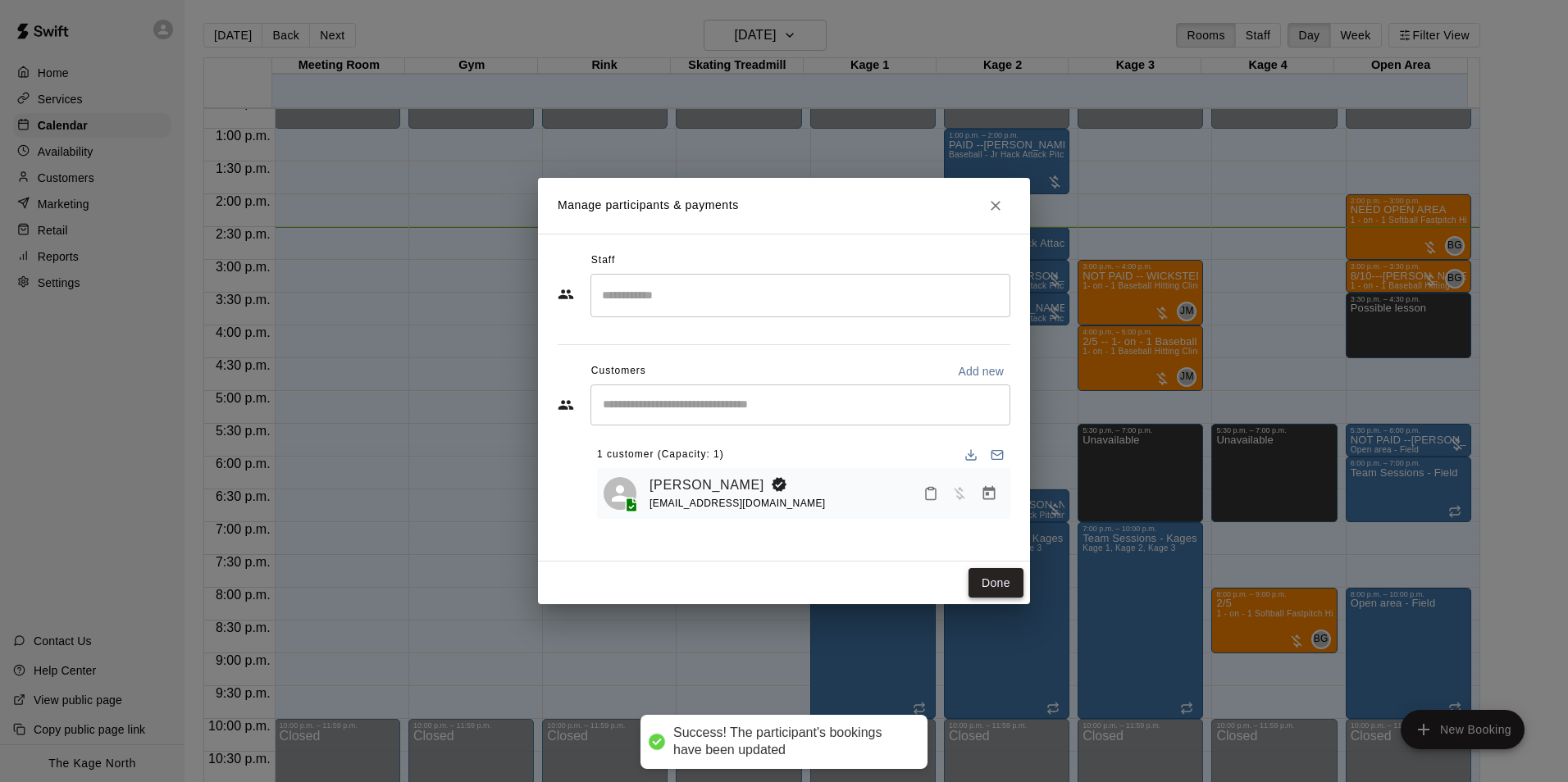
click at [988, 575] on button "Done" at bounding box center [995, 583] width 55 height 30
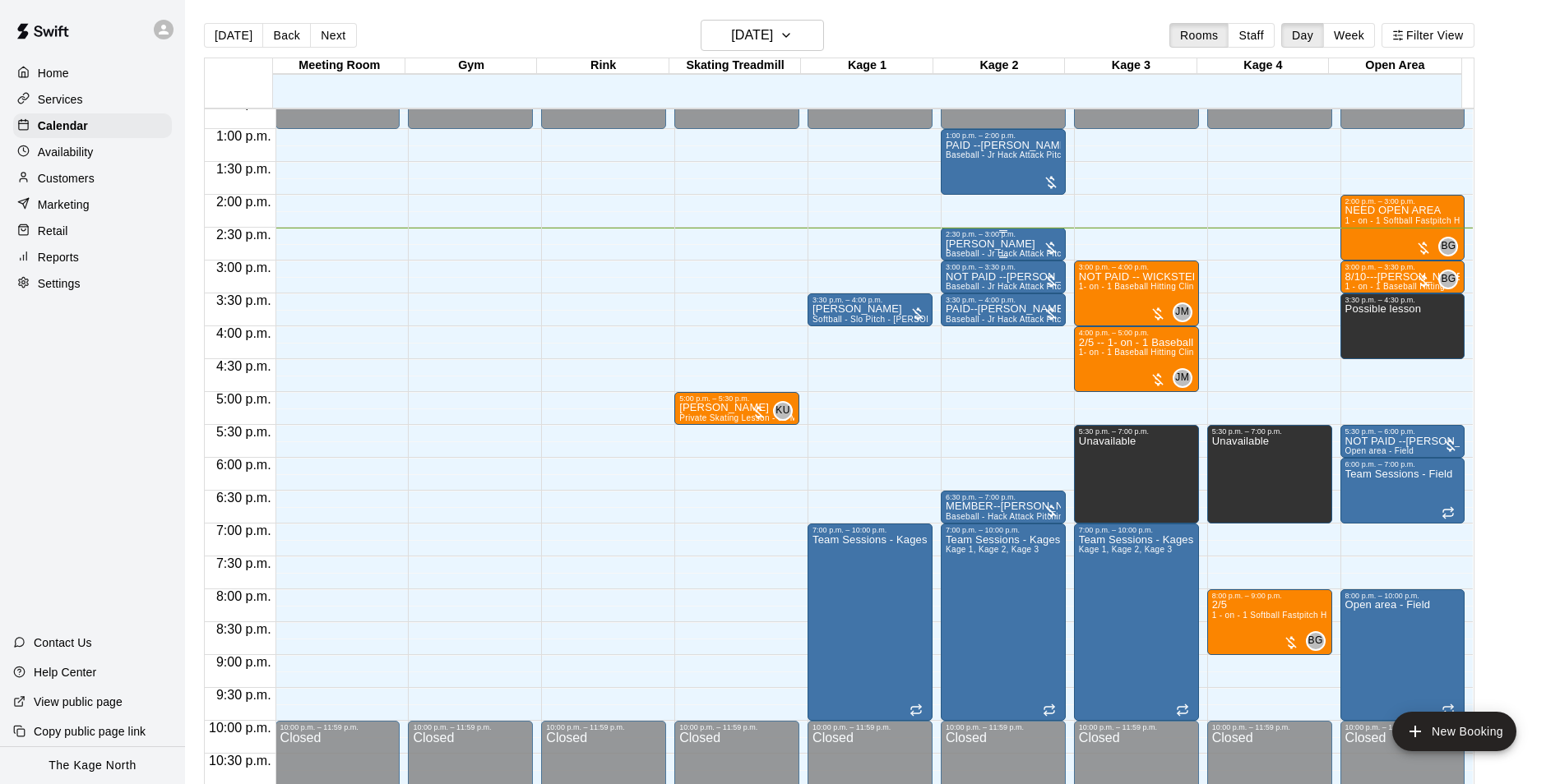
click at [1001, 253] on span "Baseball - Jr Hack Attack Pitching Machine - Perfect for all ages and skill lev…" at bounding box center [1102, 253] width 313 height 9
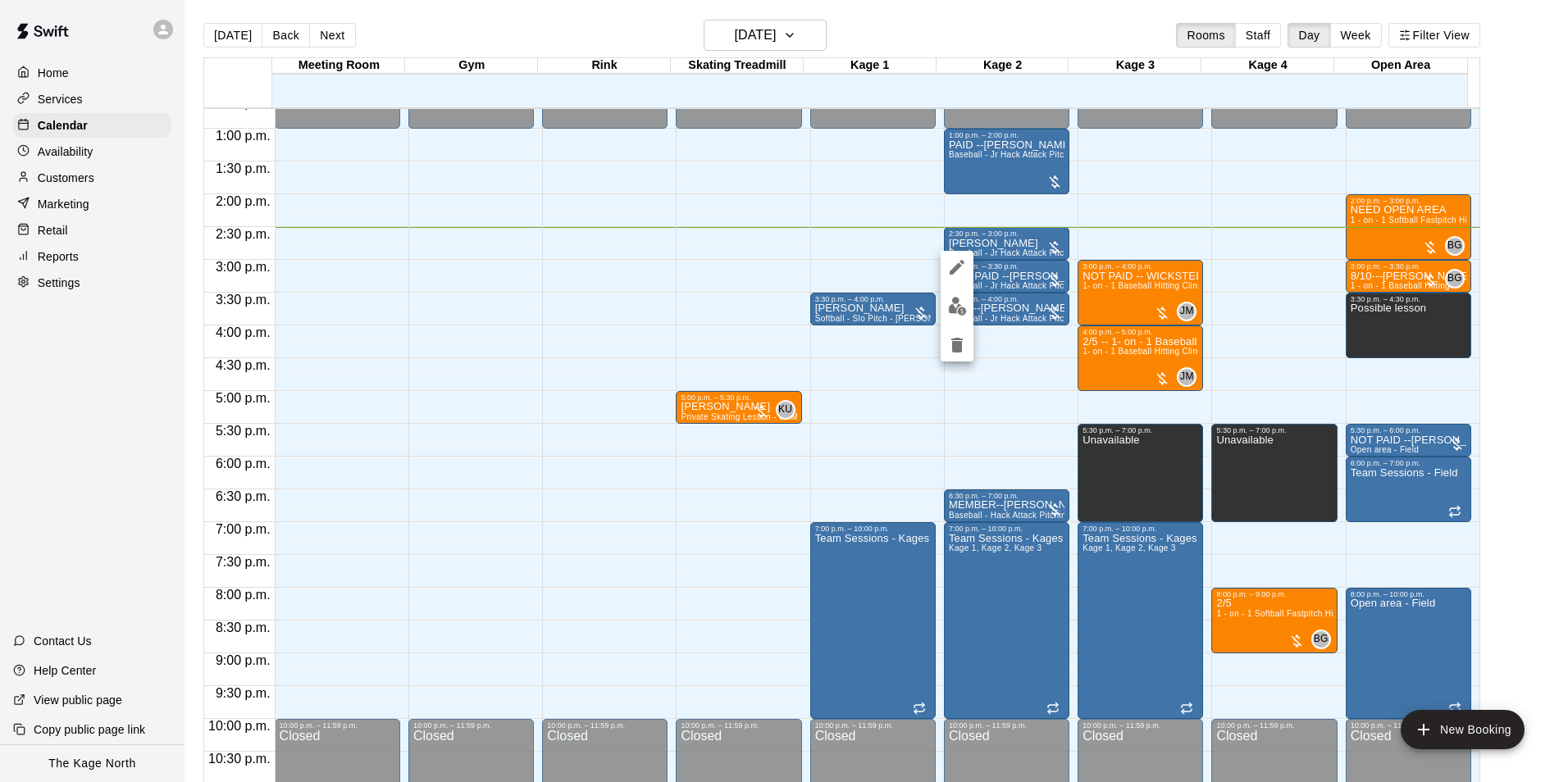
click at [958, 271] on icon "edit" at bounding box center [957, 267] width 19 height 19
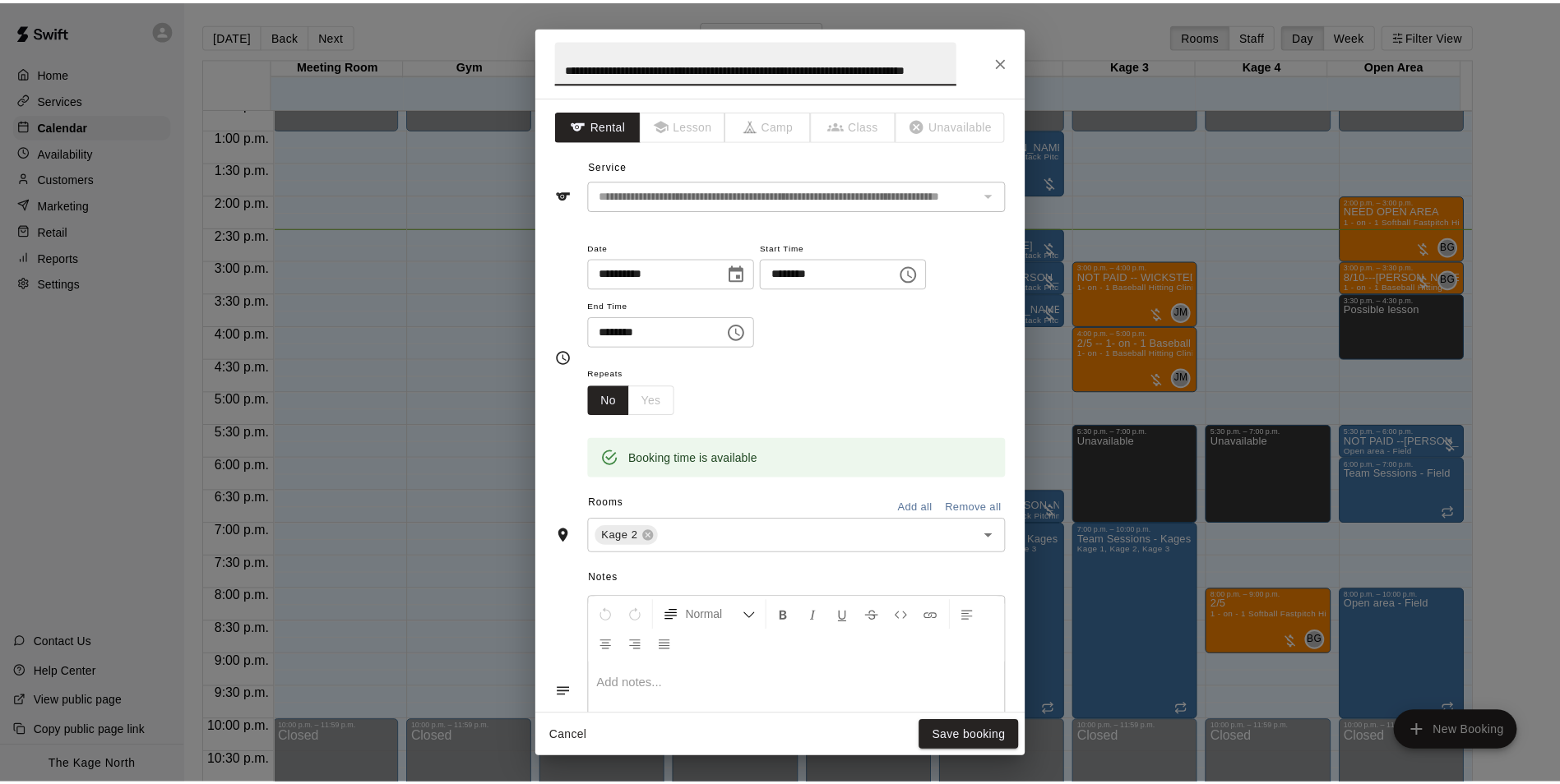
scroll to position [0, 0]
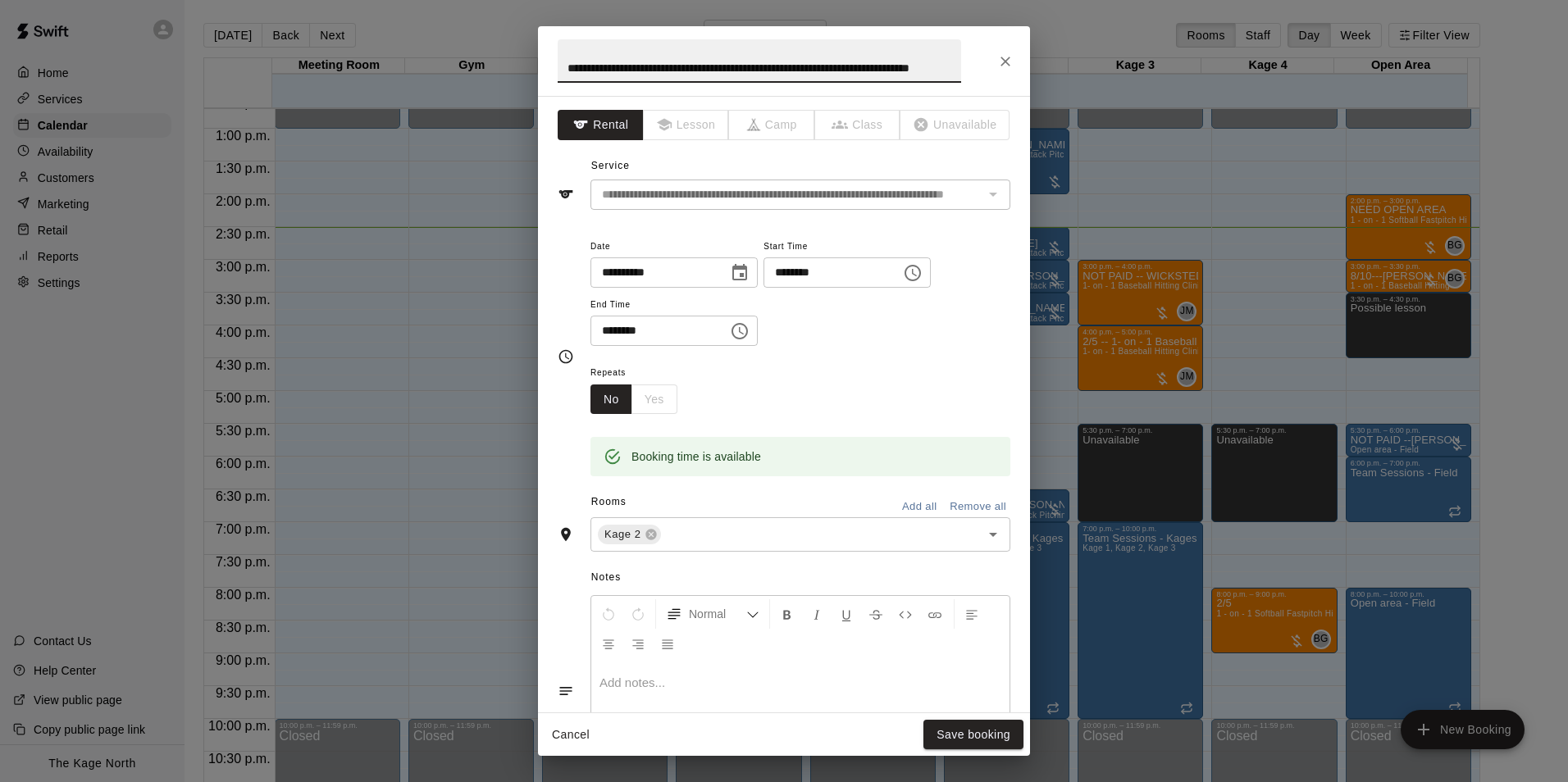
drag, startPoint x: 951, startPoint y: 69, endPoint x: 383, endPoint y: 60, distance: 568.1
click at [383, 60] on div "**********" at bounding box center [784, 391] width 1568 height 782
type input "****"
click at [986, 733] on button "Save booking" at bounding box center [973, 734] width 100 height 30
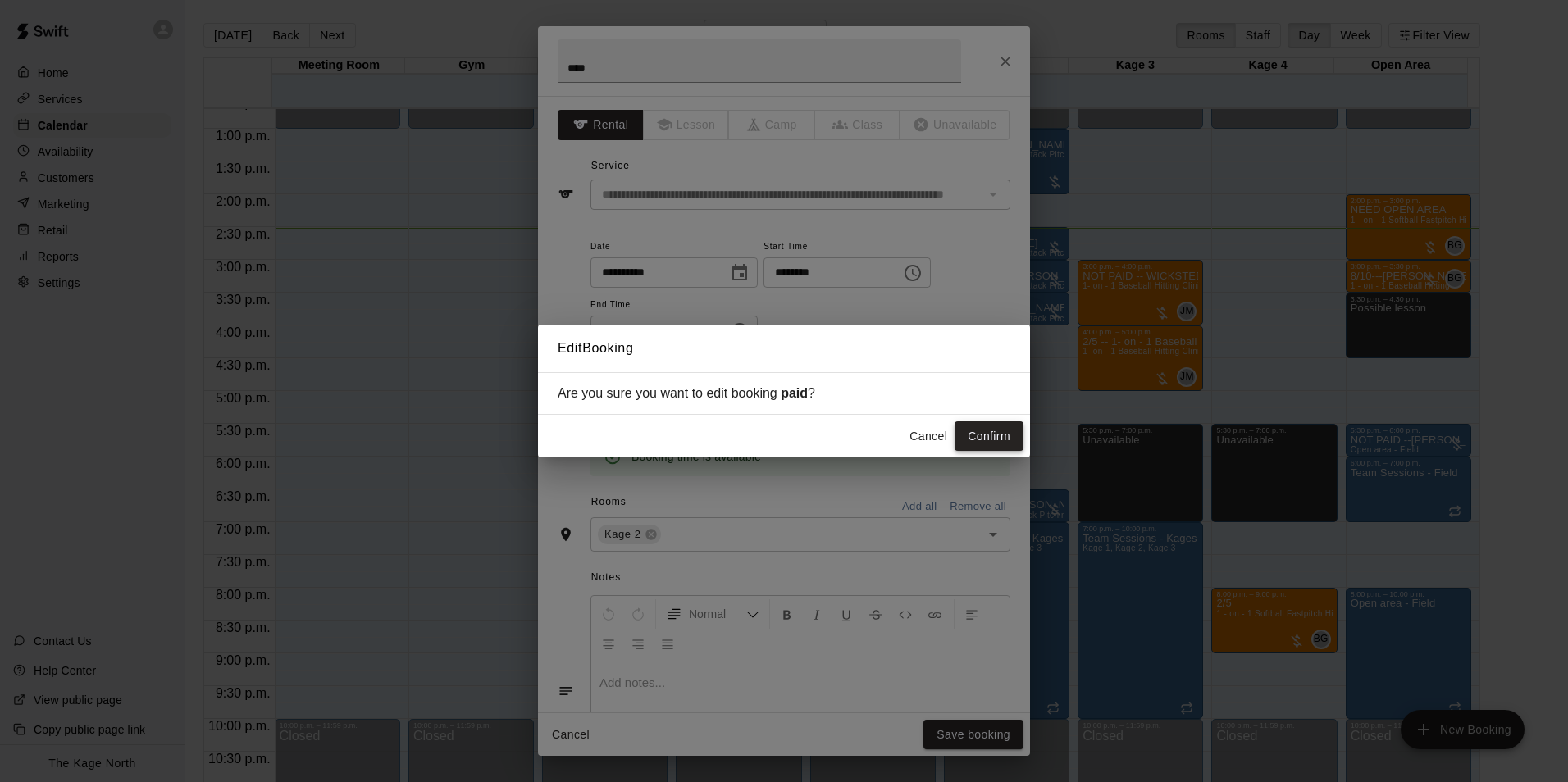
click at [990, 432] on button "Confirm" at bounding box center [989, 436] width 69 height 30
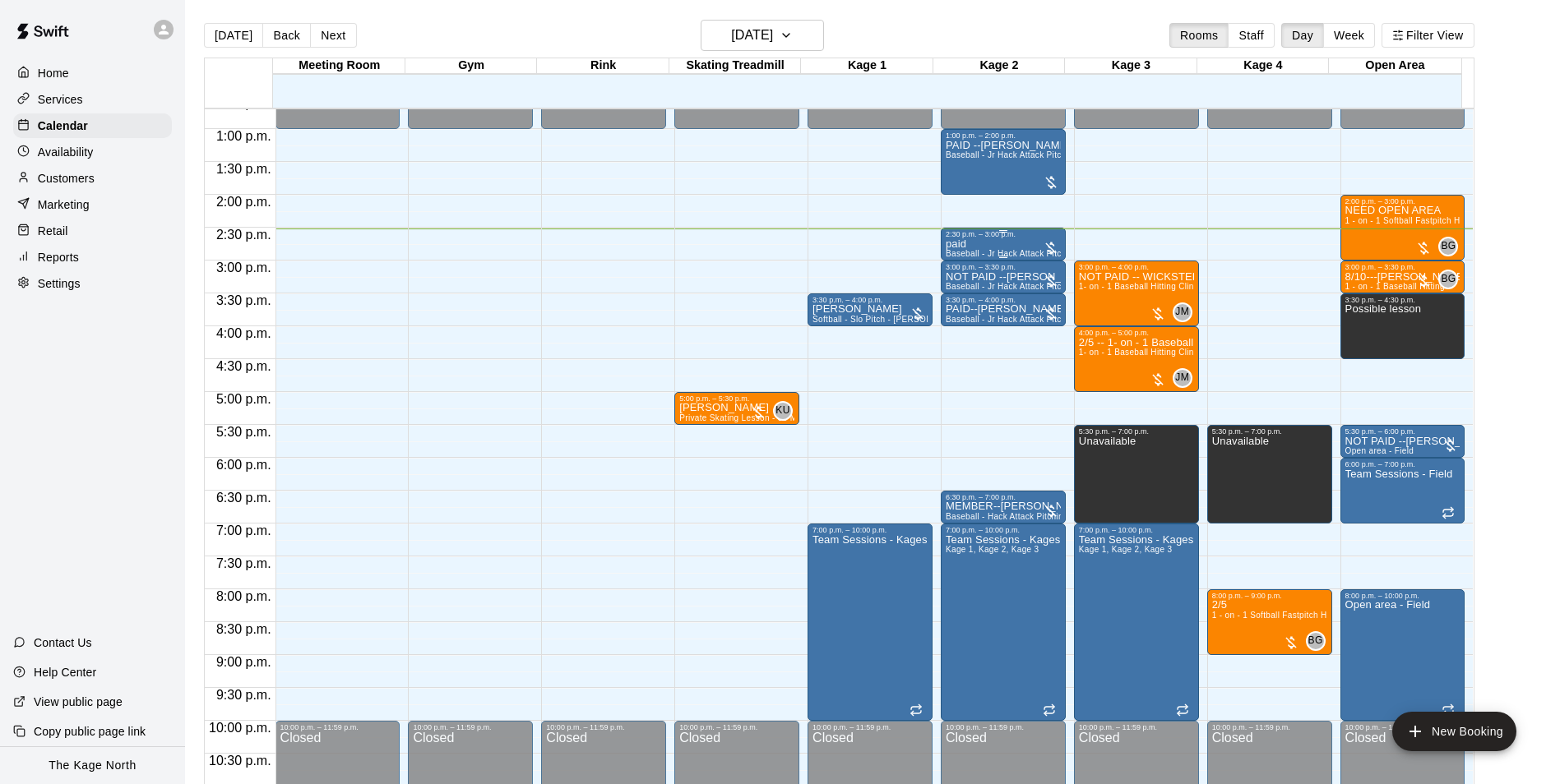
click at [1009, 249] on div "paid Baseball - Jr Hack Attack Pitching Machine - Perfect for all ages and skil…" at bounding box center [1003, 630] width 115 height 784
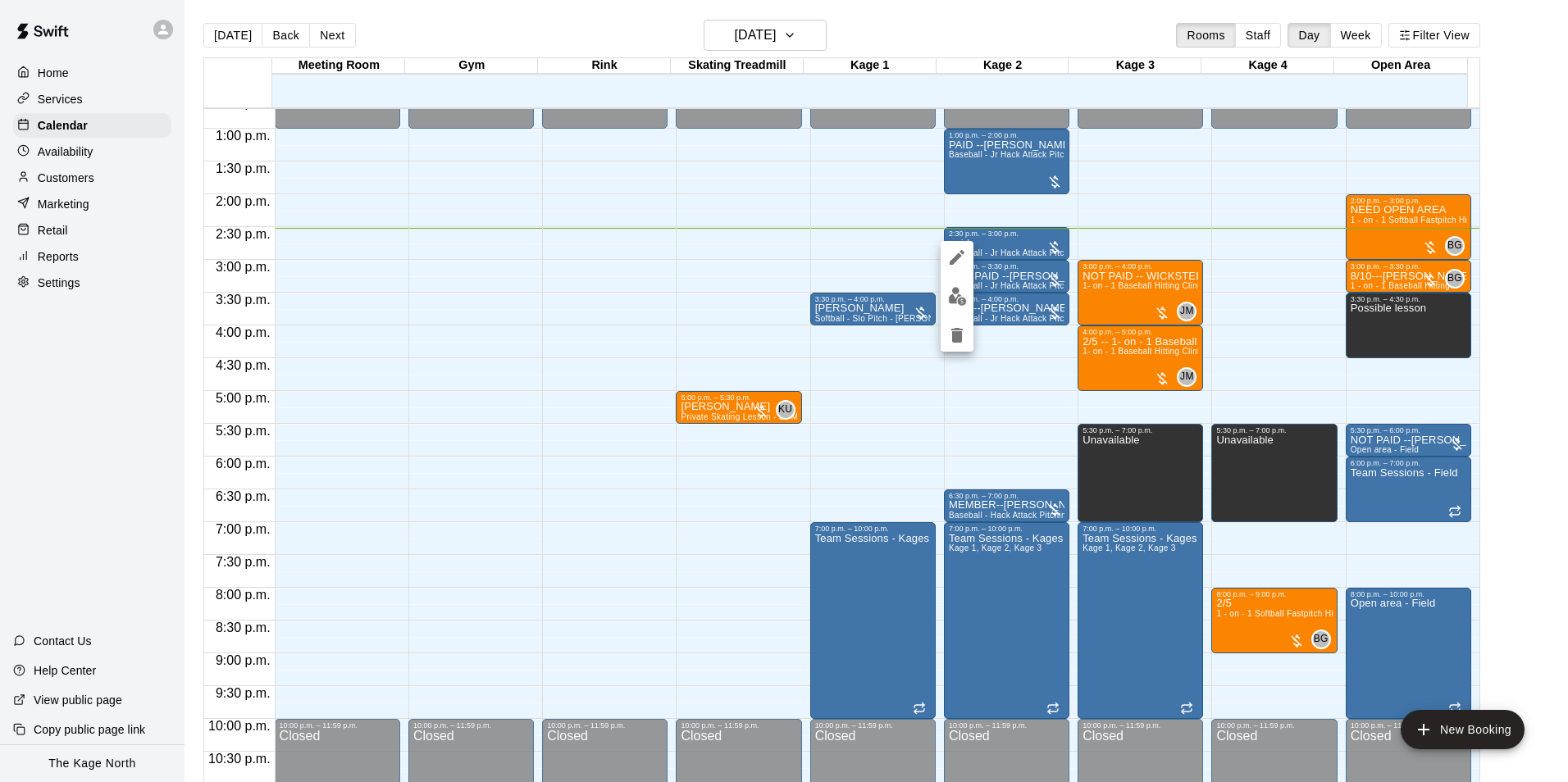
click at [950, 298] on img "edit" at bounding box center [957, 296] width 18 height 18
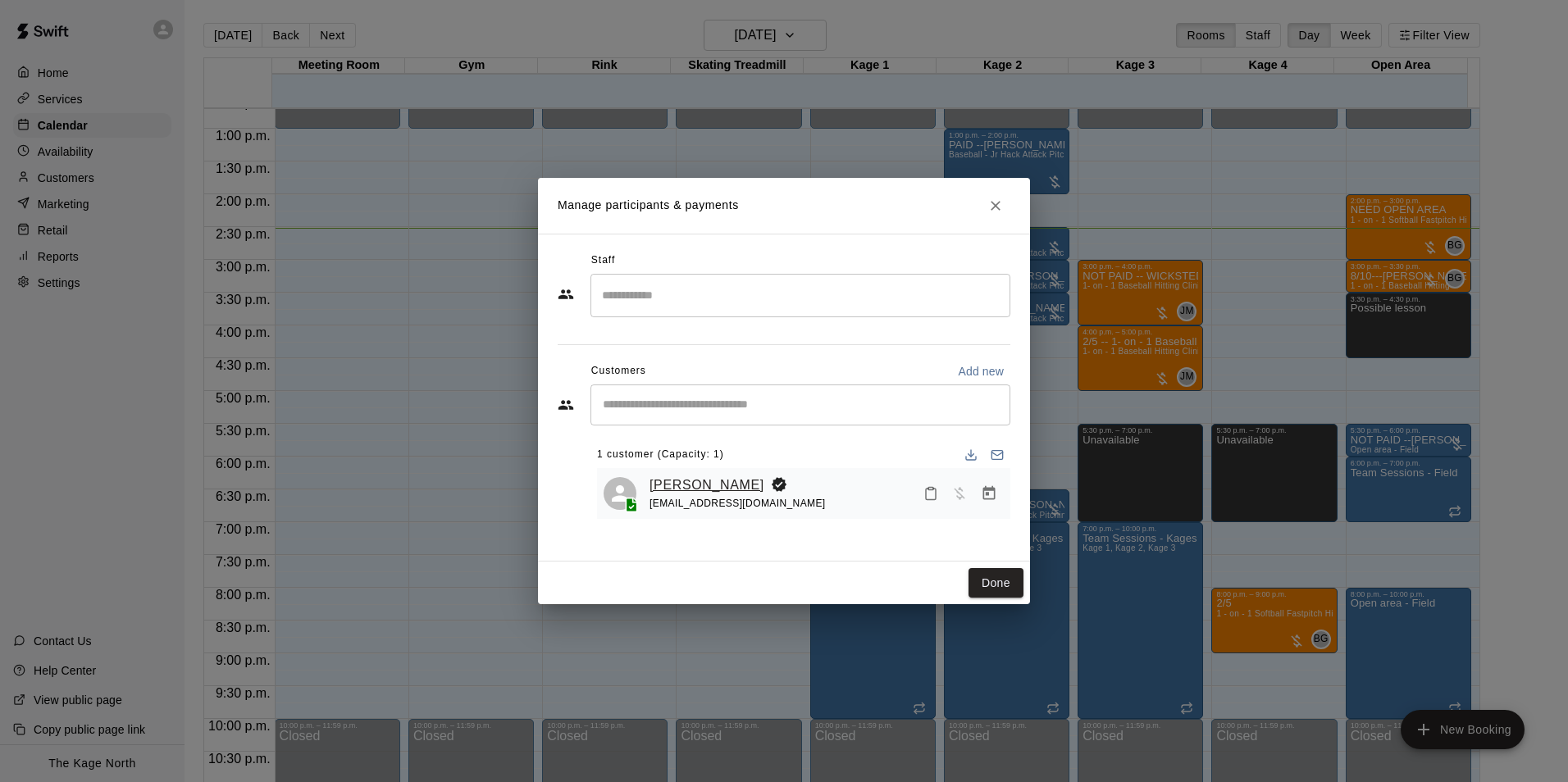
click at [711, 486] on link "[PERSON_NAME]" at bounding box center [706, 485] width 115 height 21
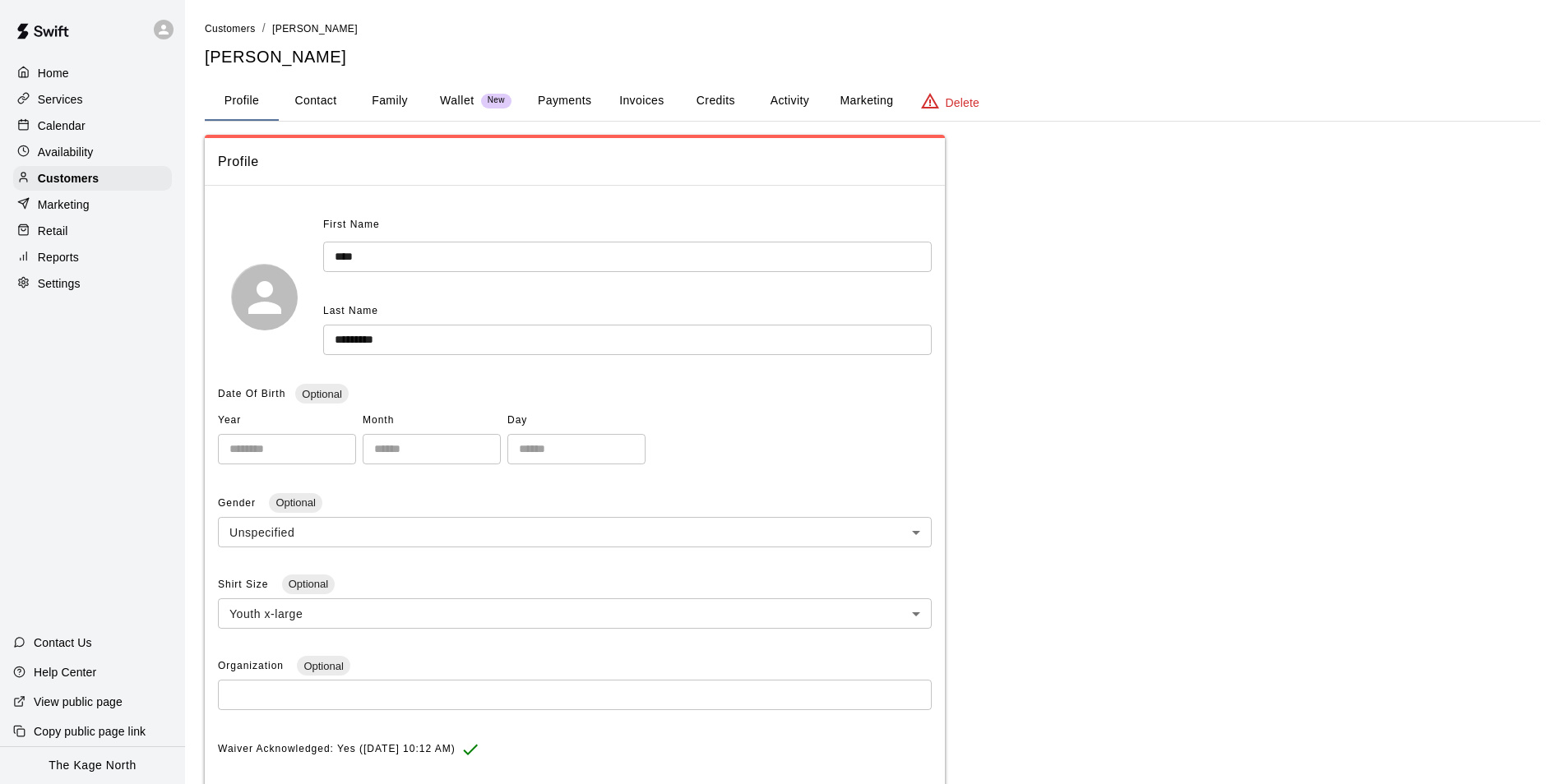
click at [57, 125] on p "Calendar" at bounding box center [62, 125] width 48 height 17
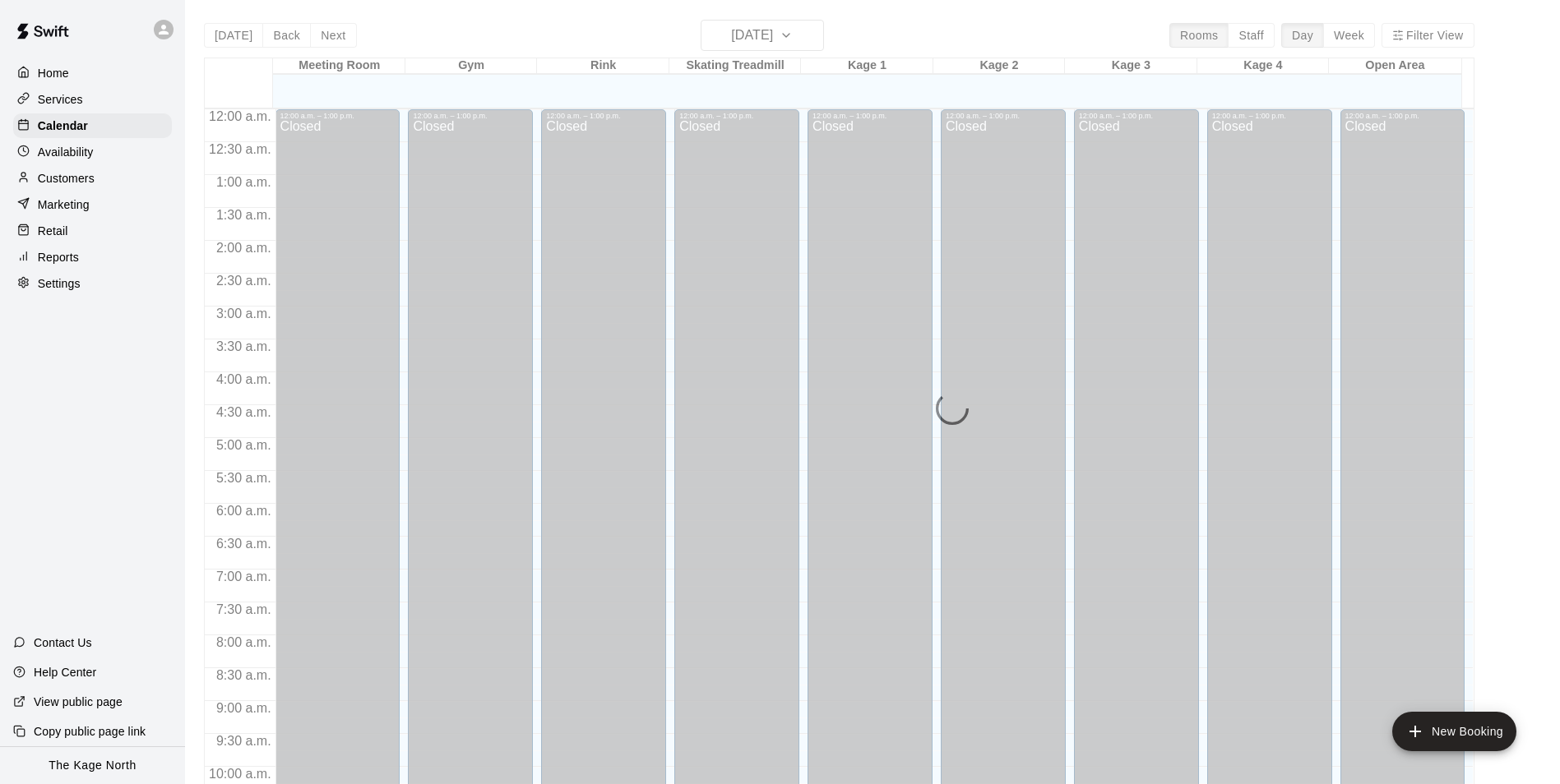
scroll to position [835, 0]
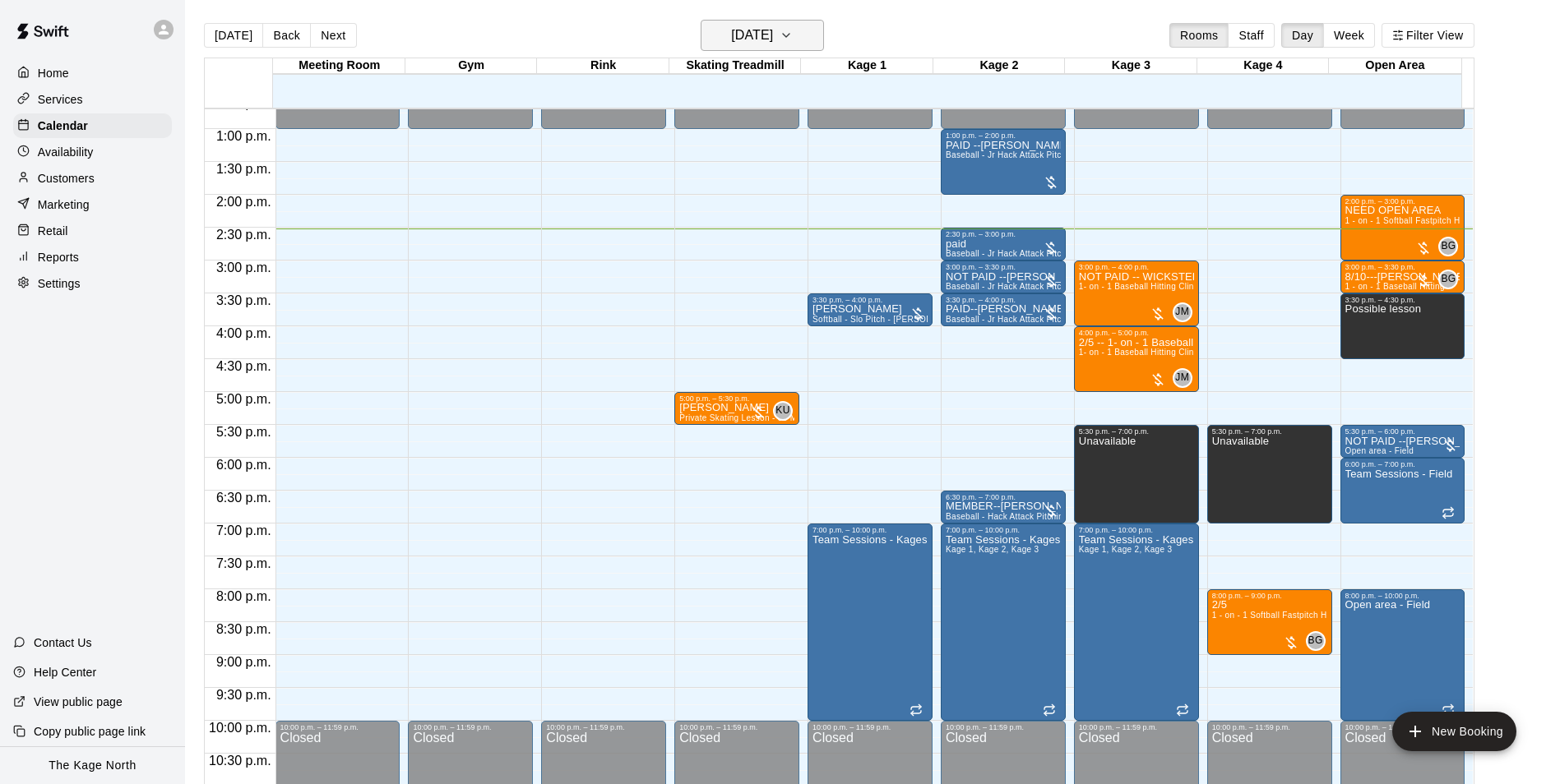
click at [773, 34] on h6 "[DATE]" at bounding box center [752, 35] width 42 height 23
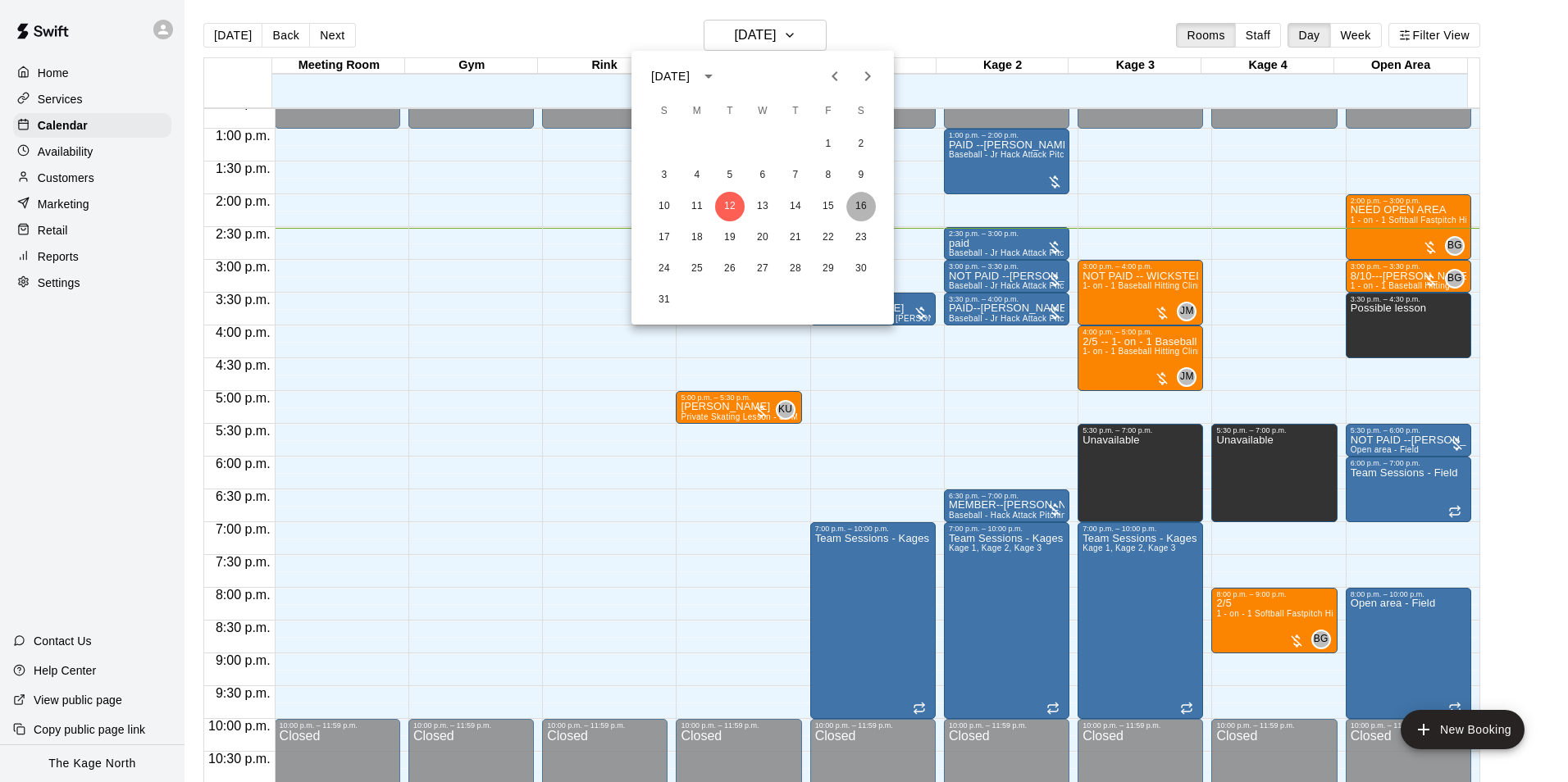
click at [855, 203] on button "16" at bounding box center [862, 207] width 30 height 30
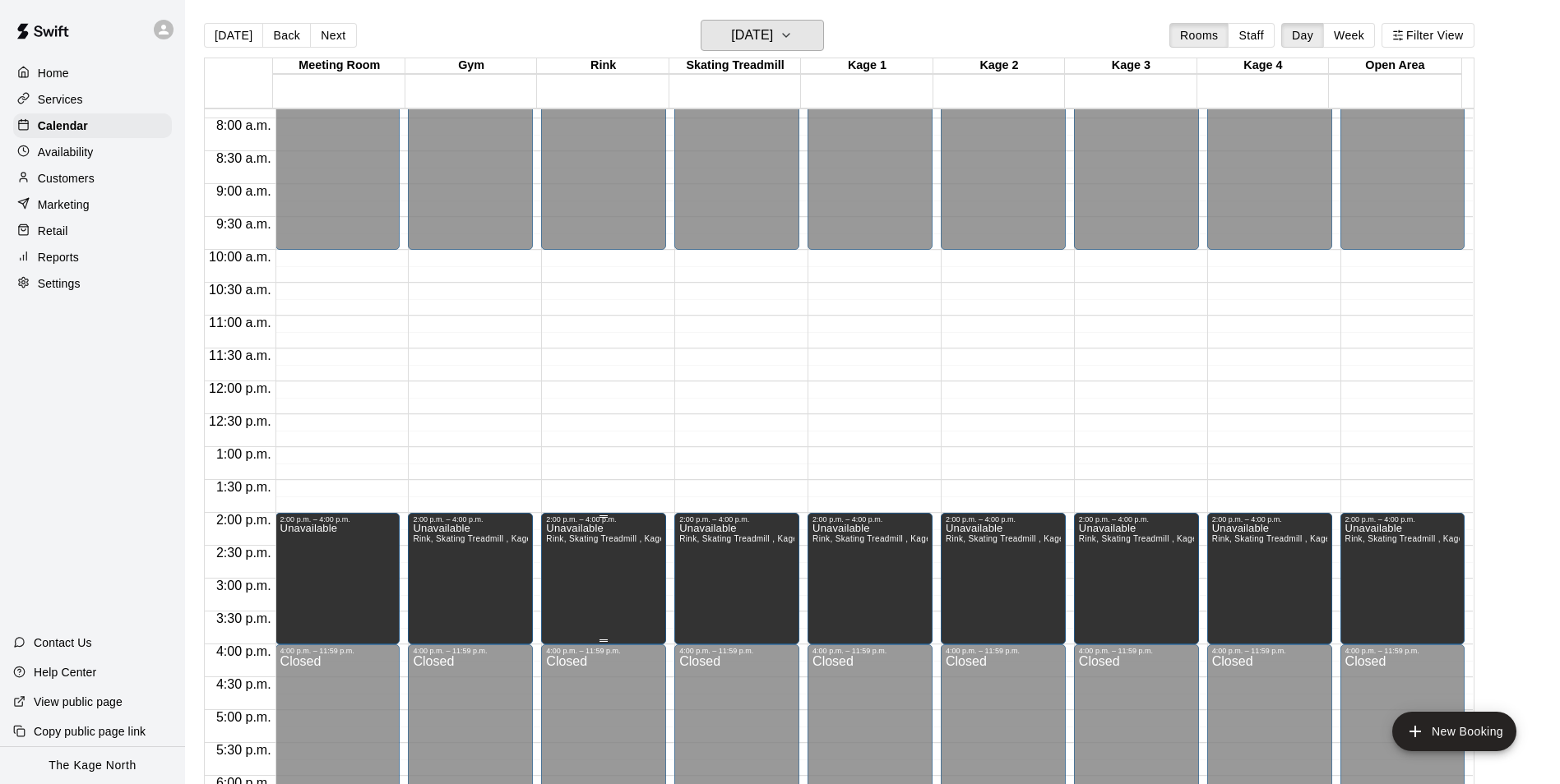
scroll to position [506, 0]
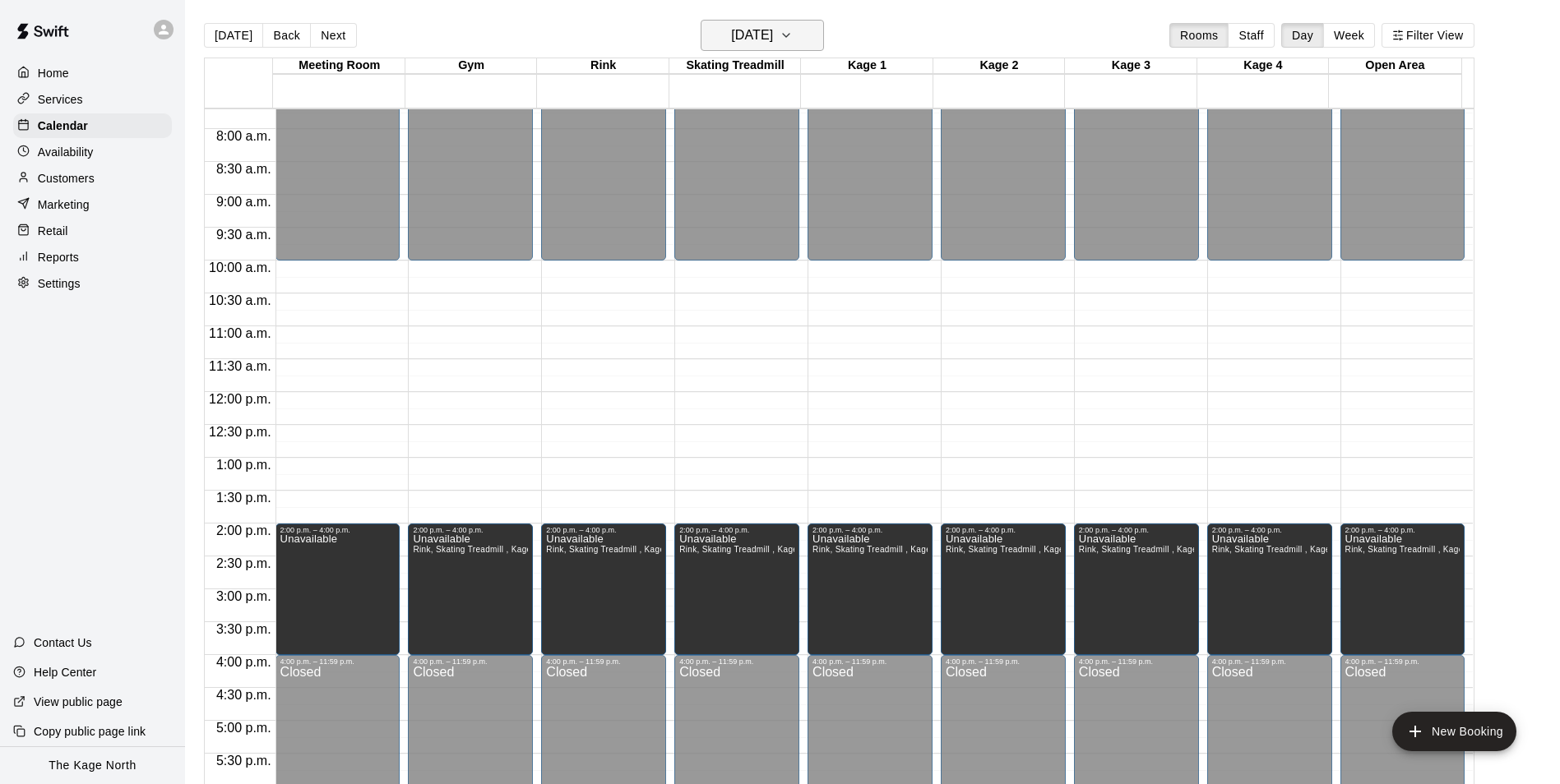
click at [804, 41] on button "[DATE]" at bounding box center [762, 34] width 124 height 31
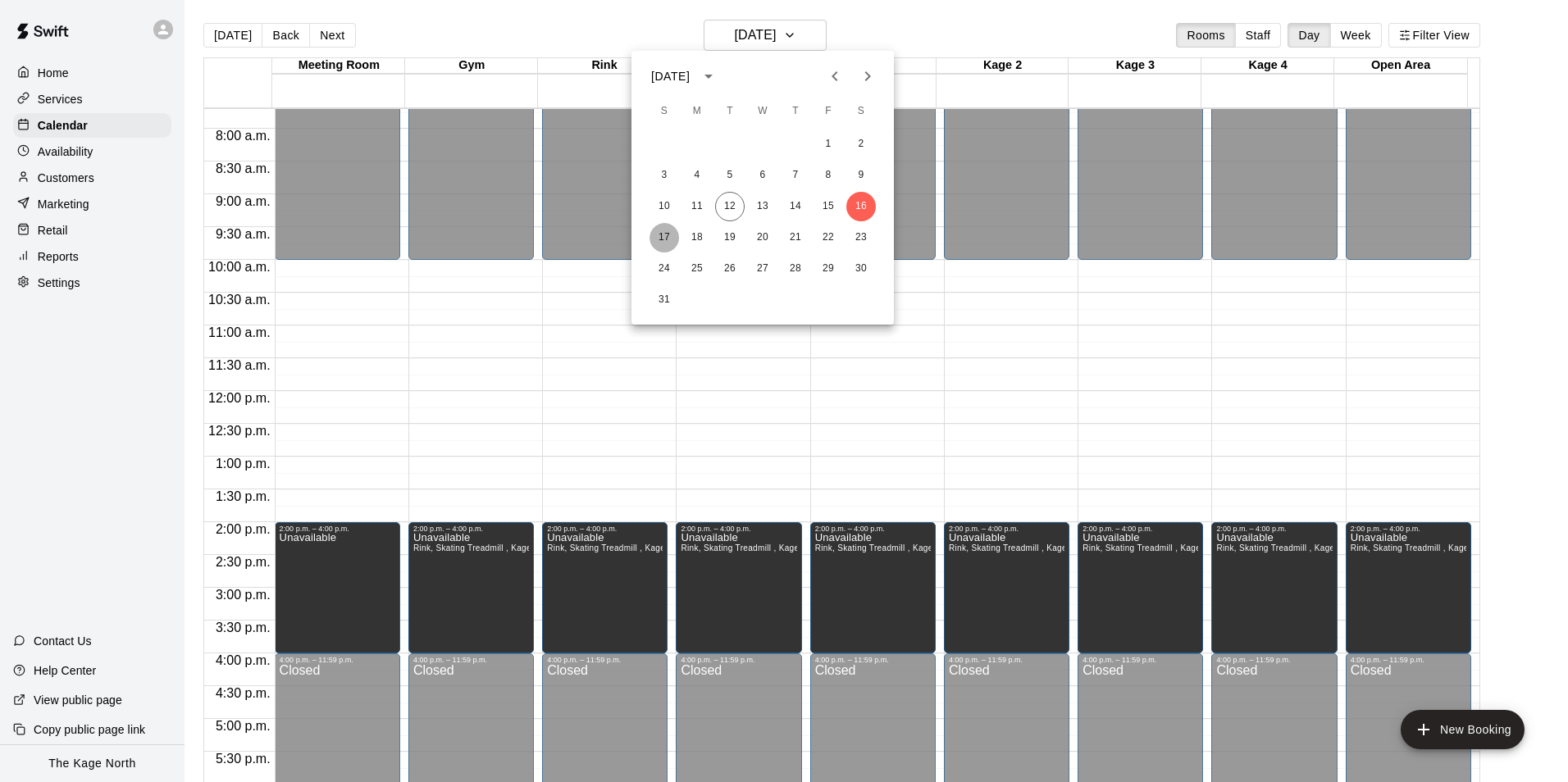
click at [669, 235] on button "17" at bounding box center [664, 238] width 30 height 30
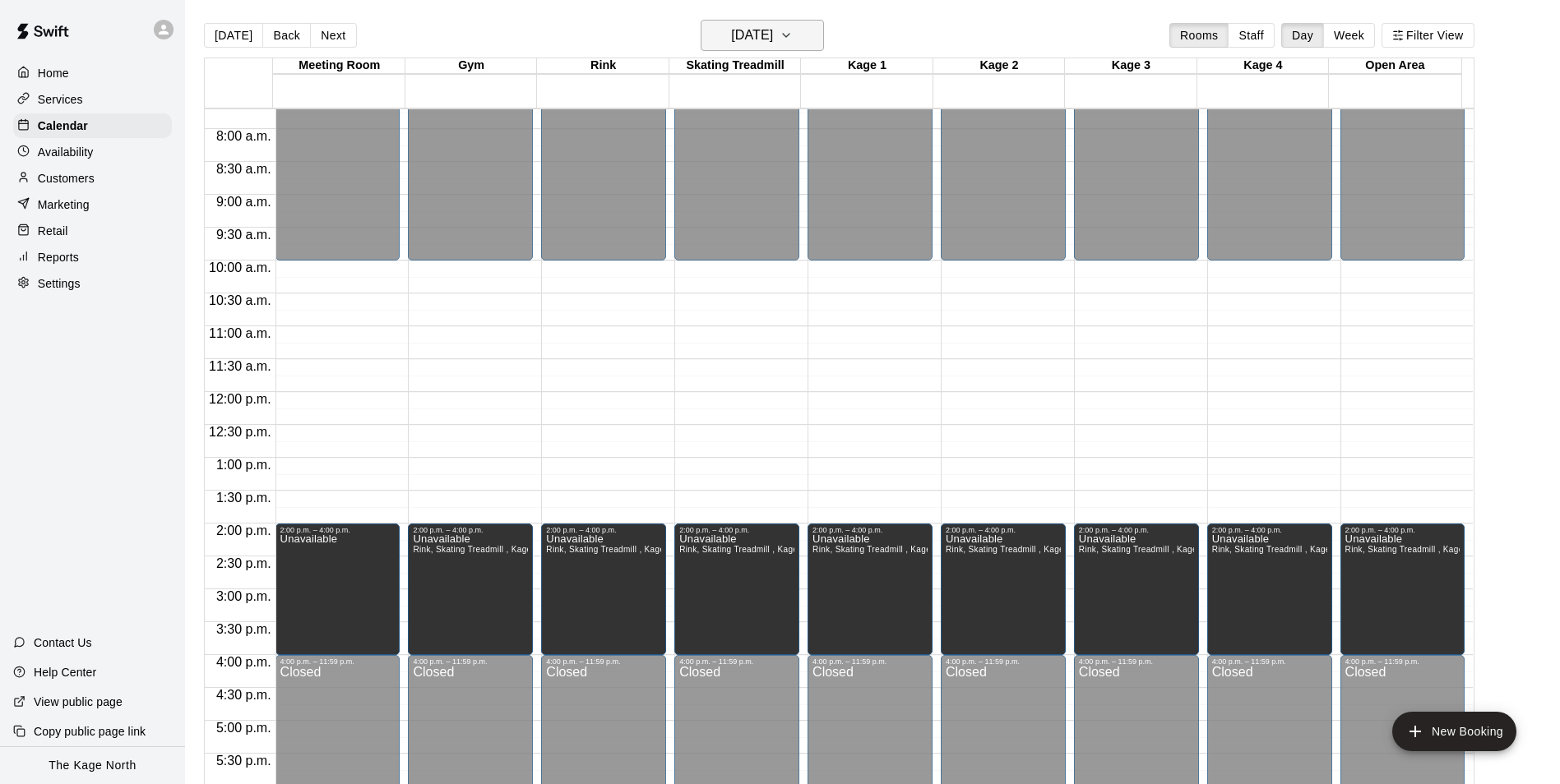
click at [766, 41] on h6 "[DATE]" at bounding box center [752, 35] width 42 height 23
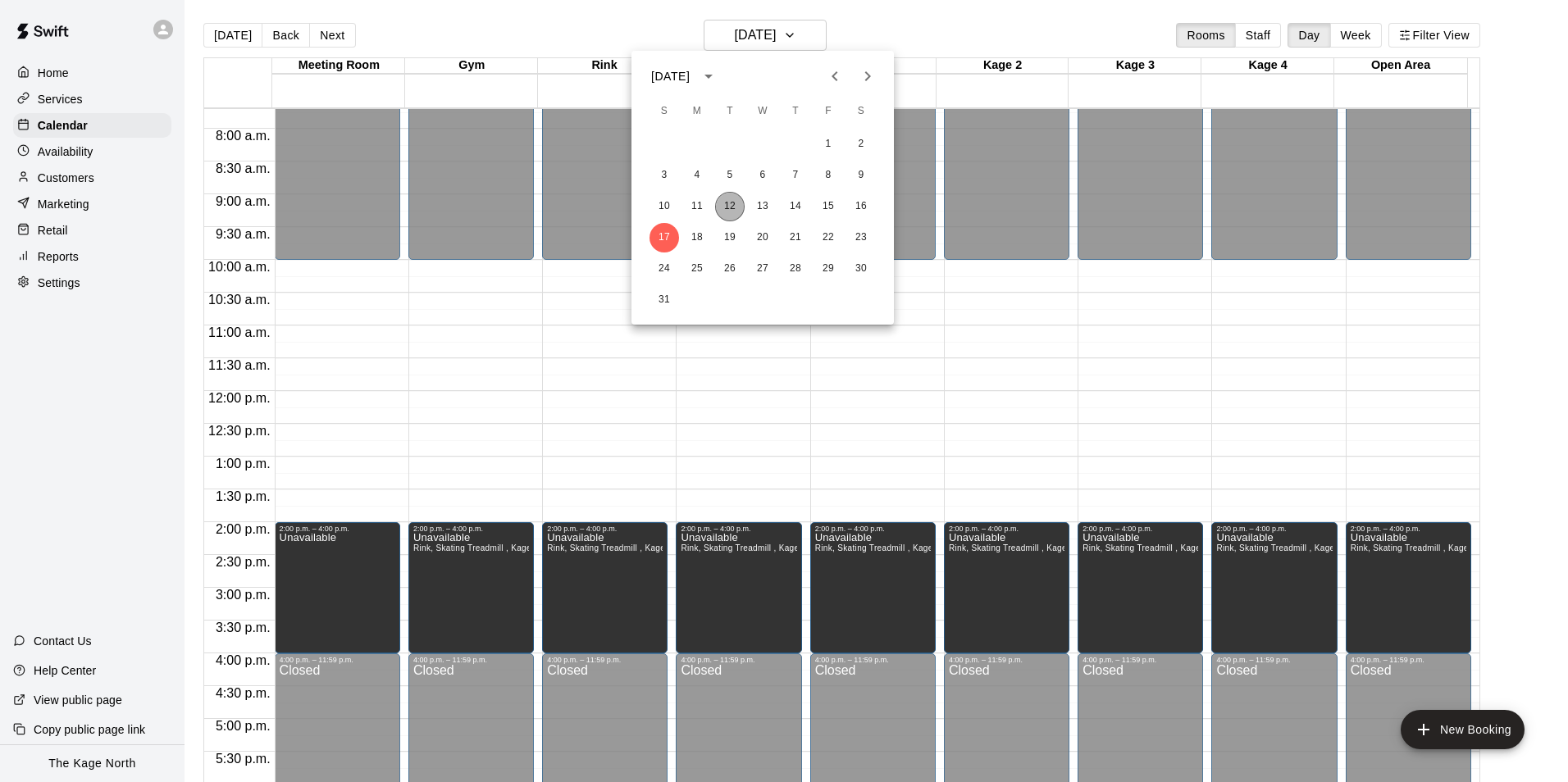
click at [727, 203] on button "12" at bounding box center [730, 207] width 30 height 30
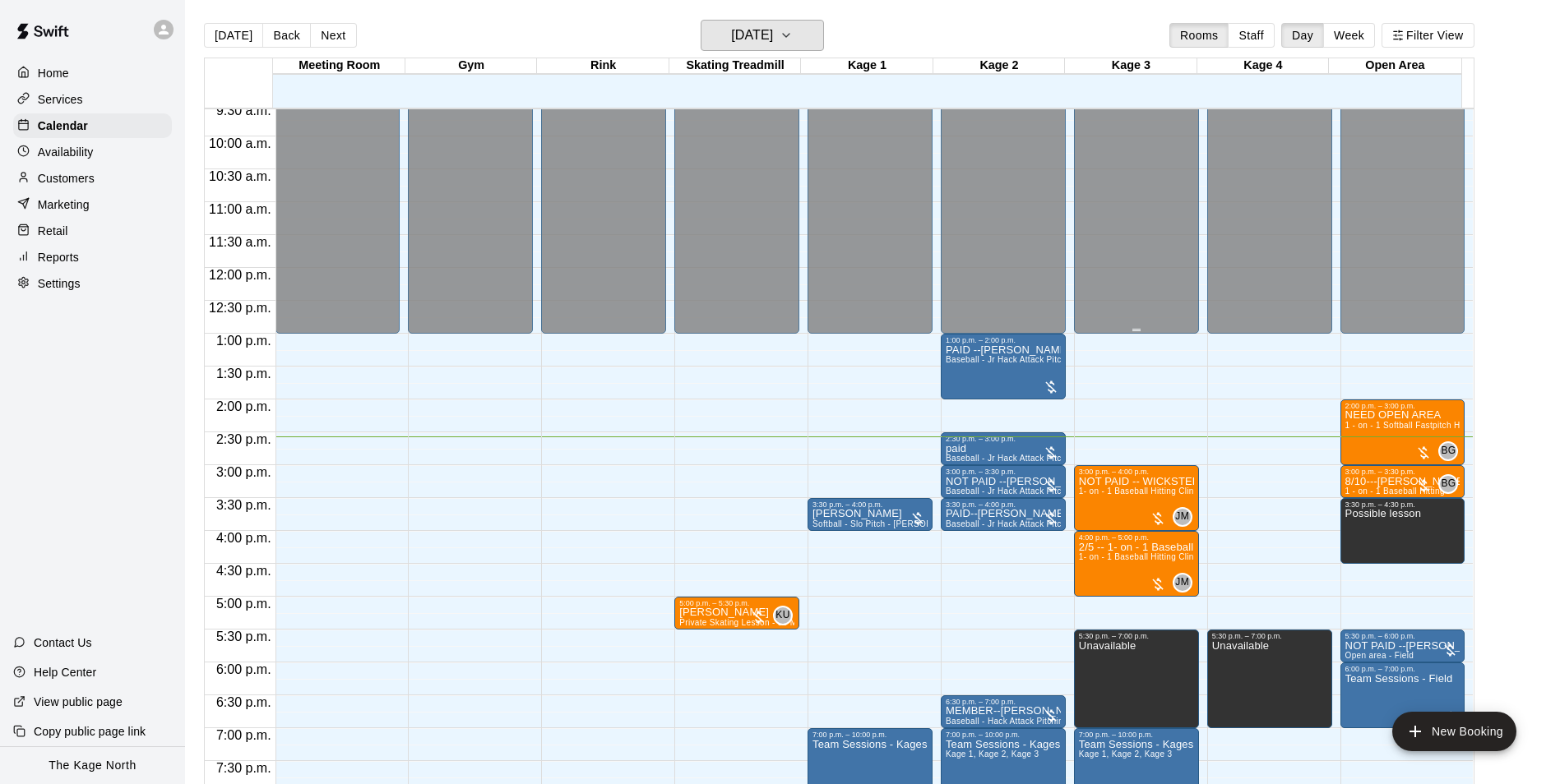
scroll to position [753, 0]
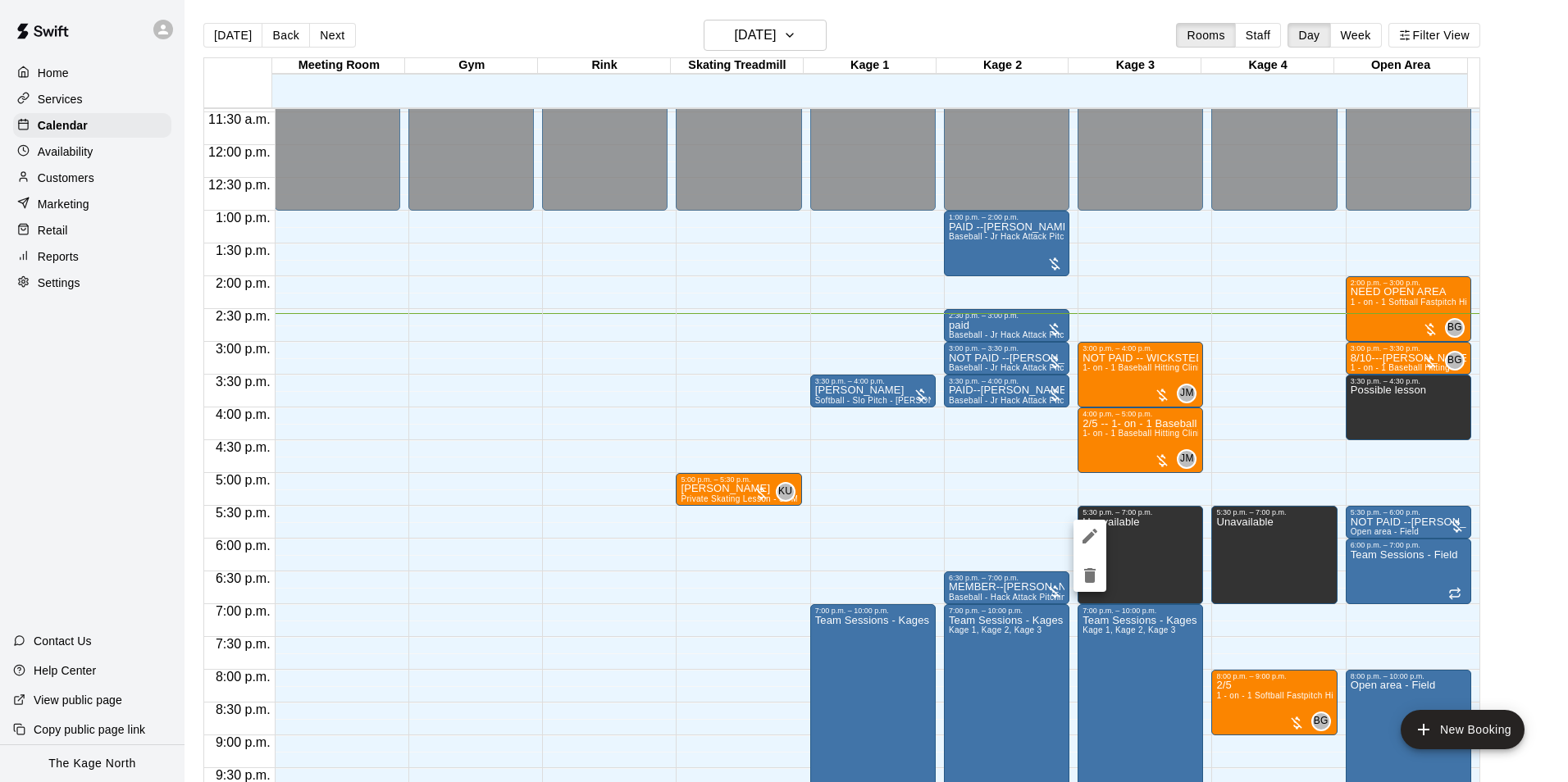
click at [1091, 573] on icon "delete" at bounding box center [1090, 575] width 11 height 15
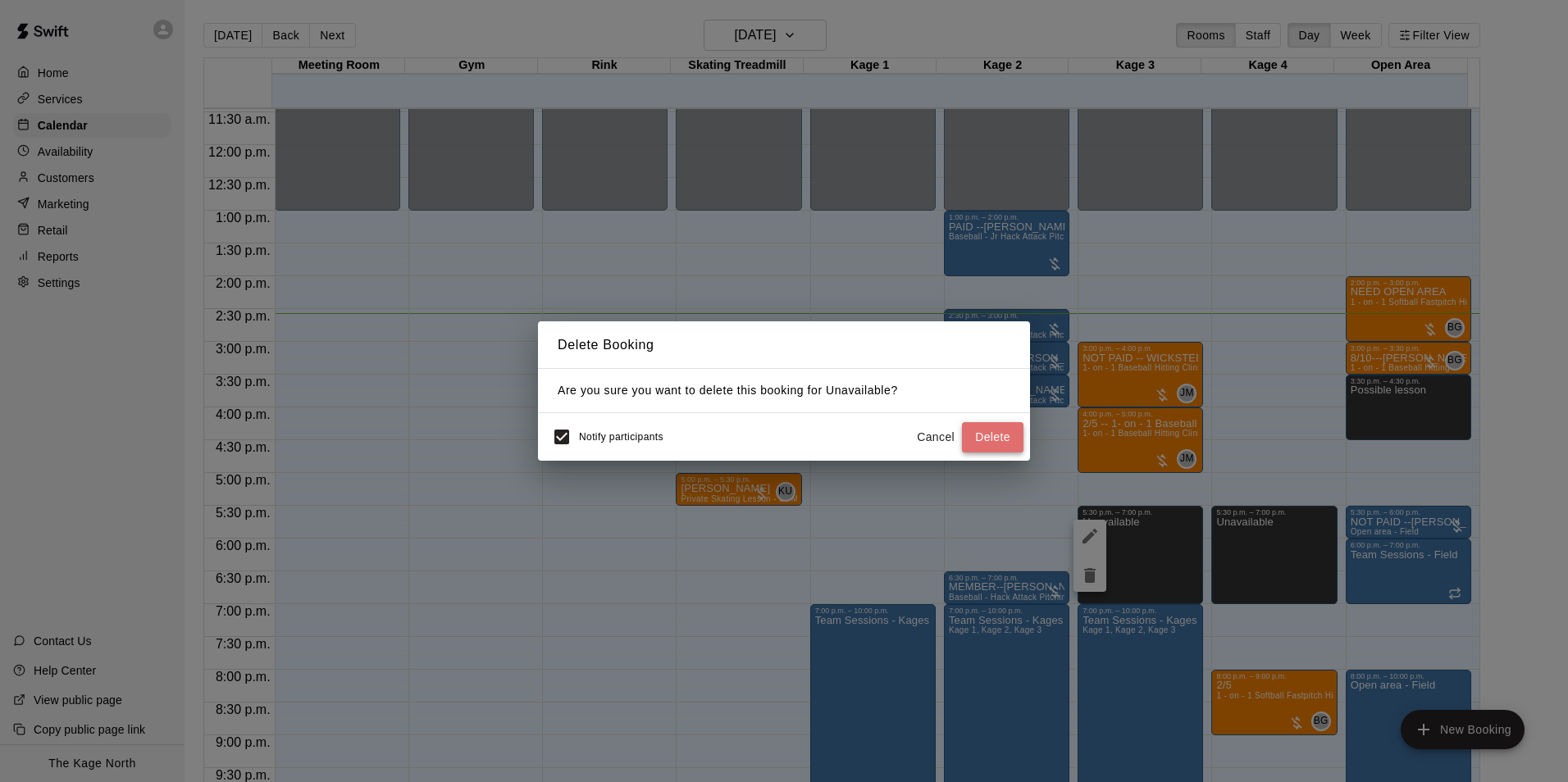
click at [998, 438] on button "Delete" at bounding box center [993, 437] width 62 height 30
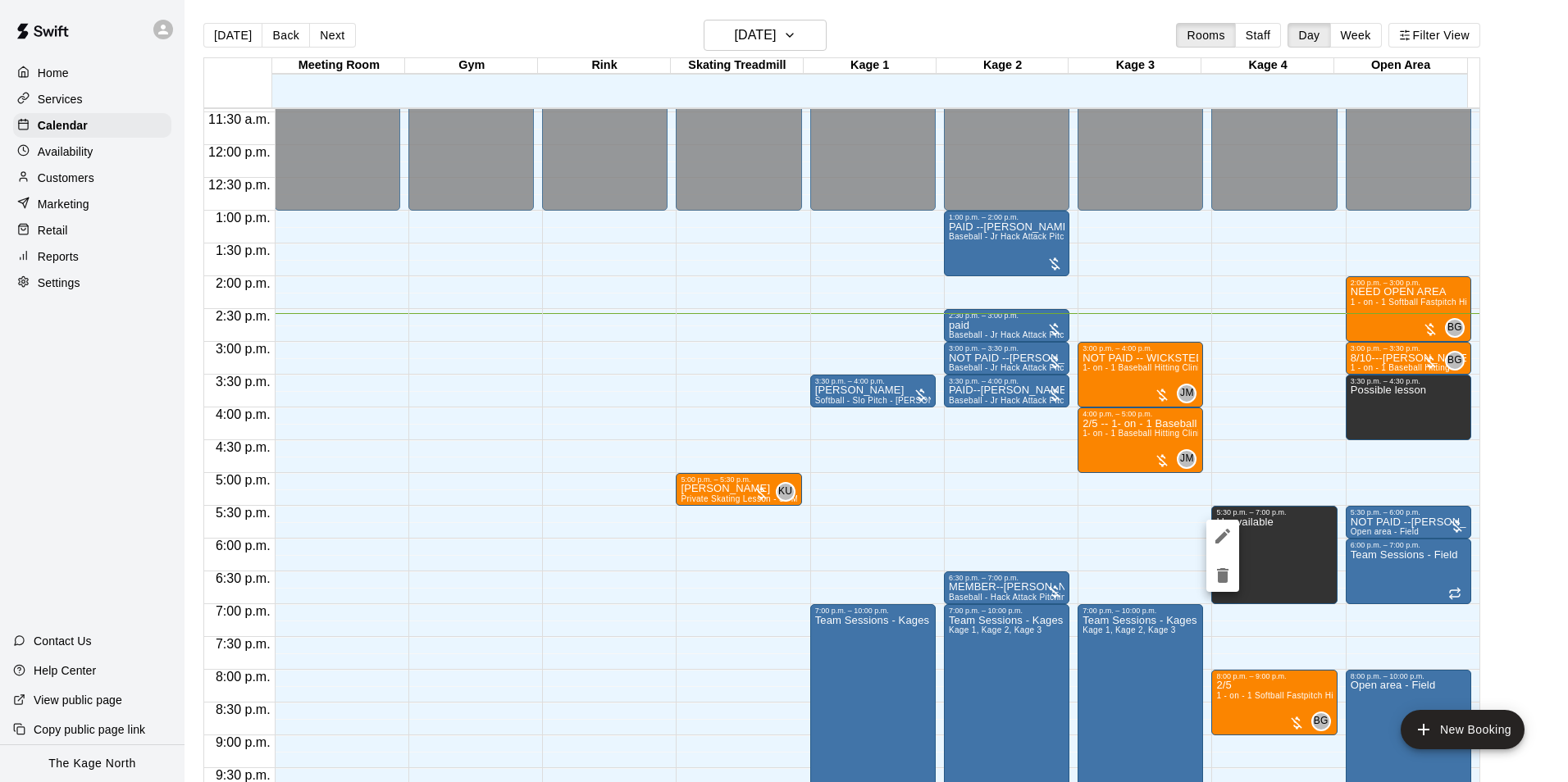
click at [1223, 575] on icon "delete" at bounding box center [1222, 575] width 11 height 15
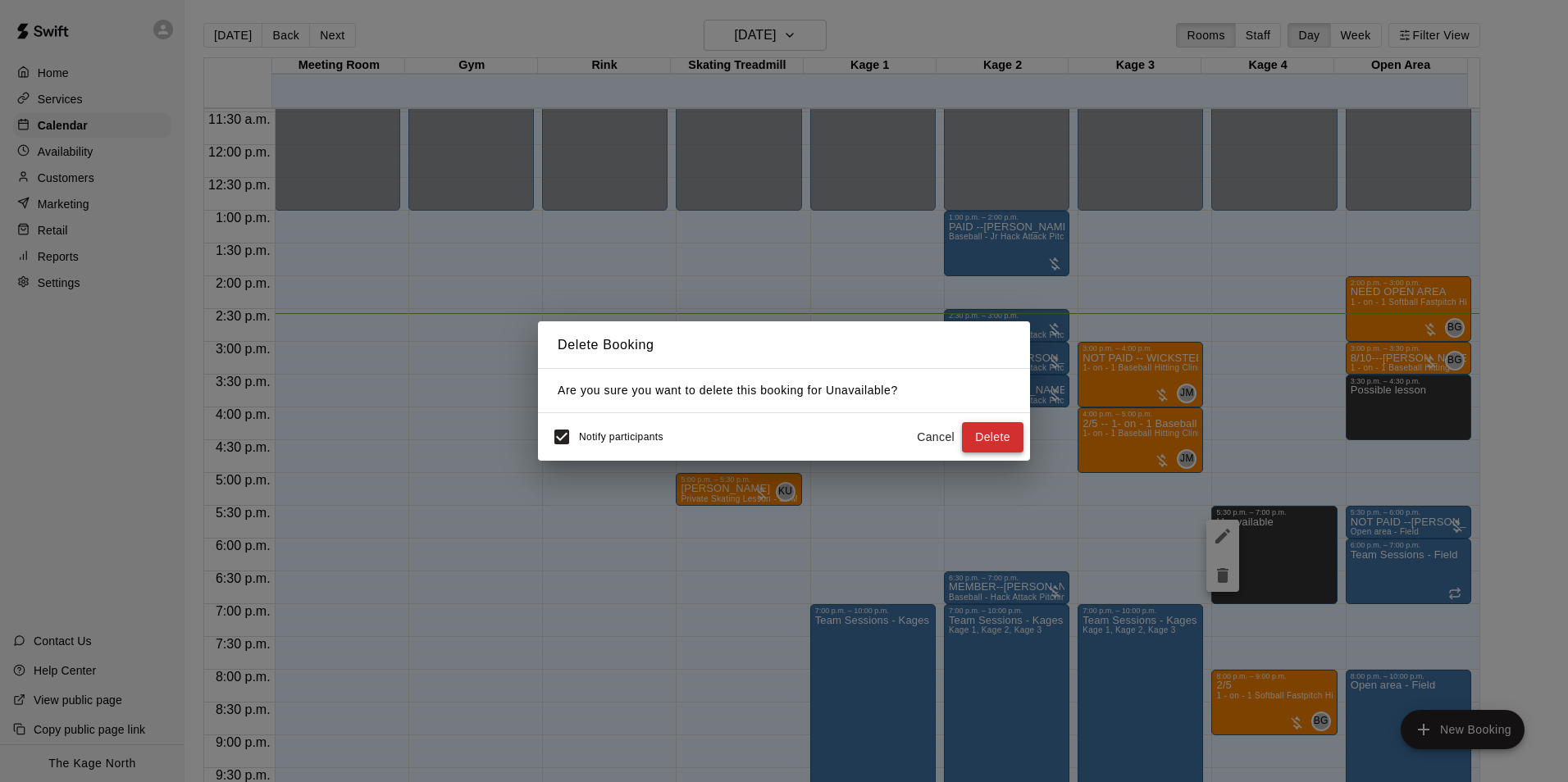
click at [1006, 442] on button "Delete" at bounding box center [993, 437] width 62 height 30
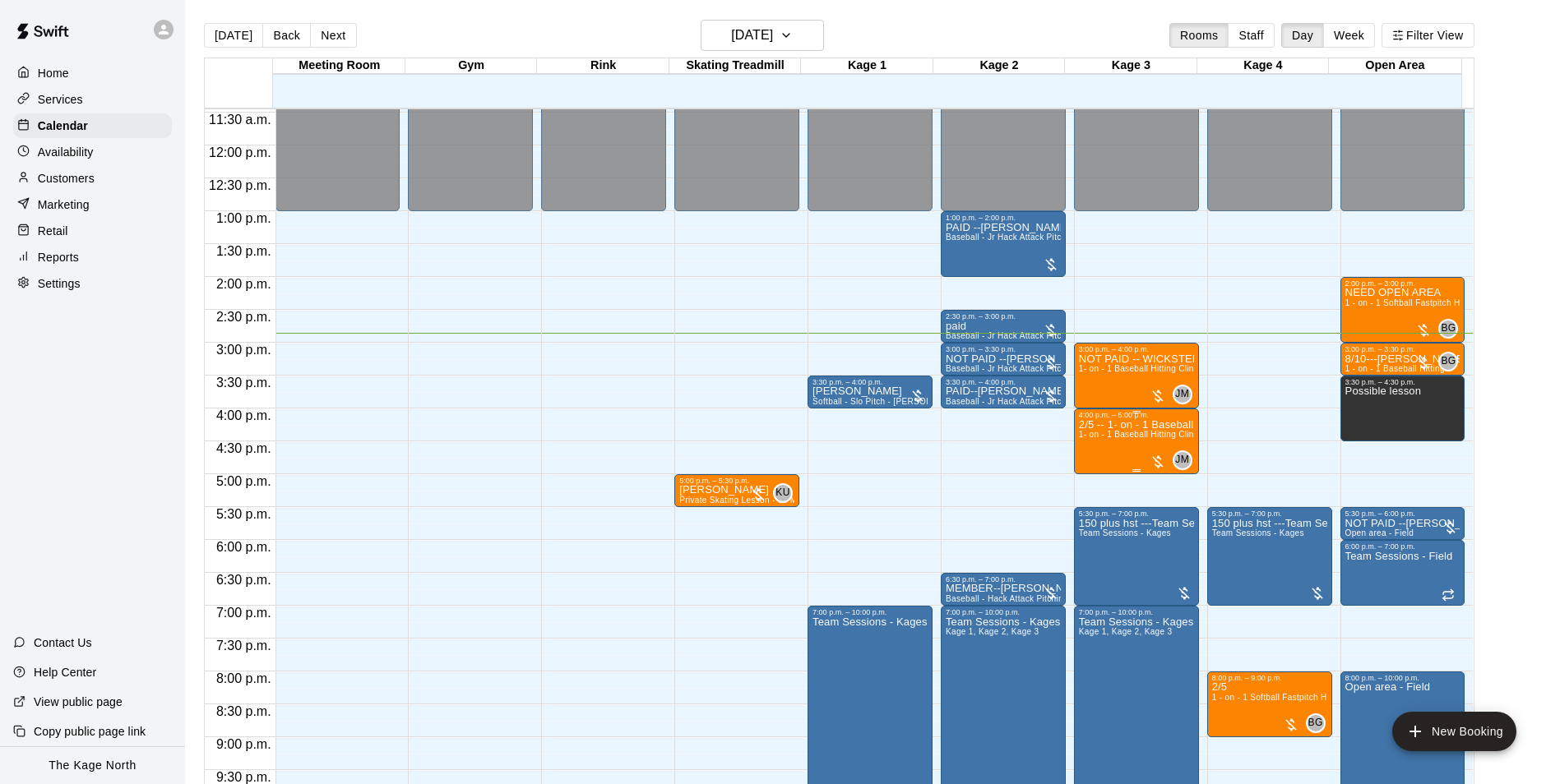
click at [1137, 438] on span "1- on - 1 Baseball Hitting Clinic" at bounding box center [1140, 434] width 122 height 9
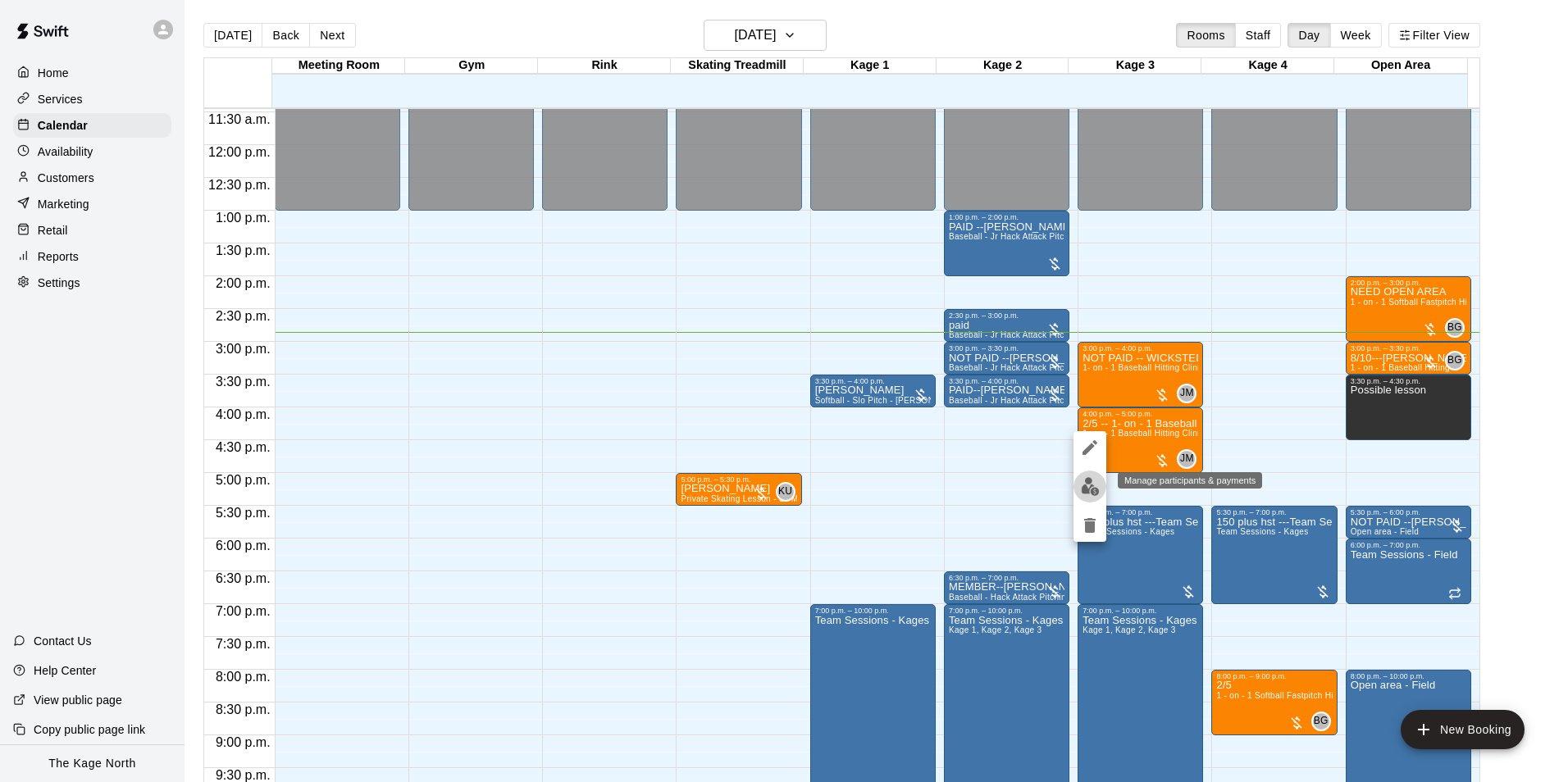
click at [1091, 484] on img "edit" at bounding box center [1090, 486] width 18 height 18
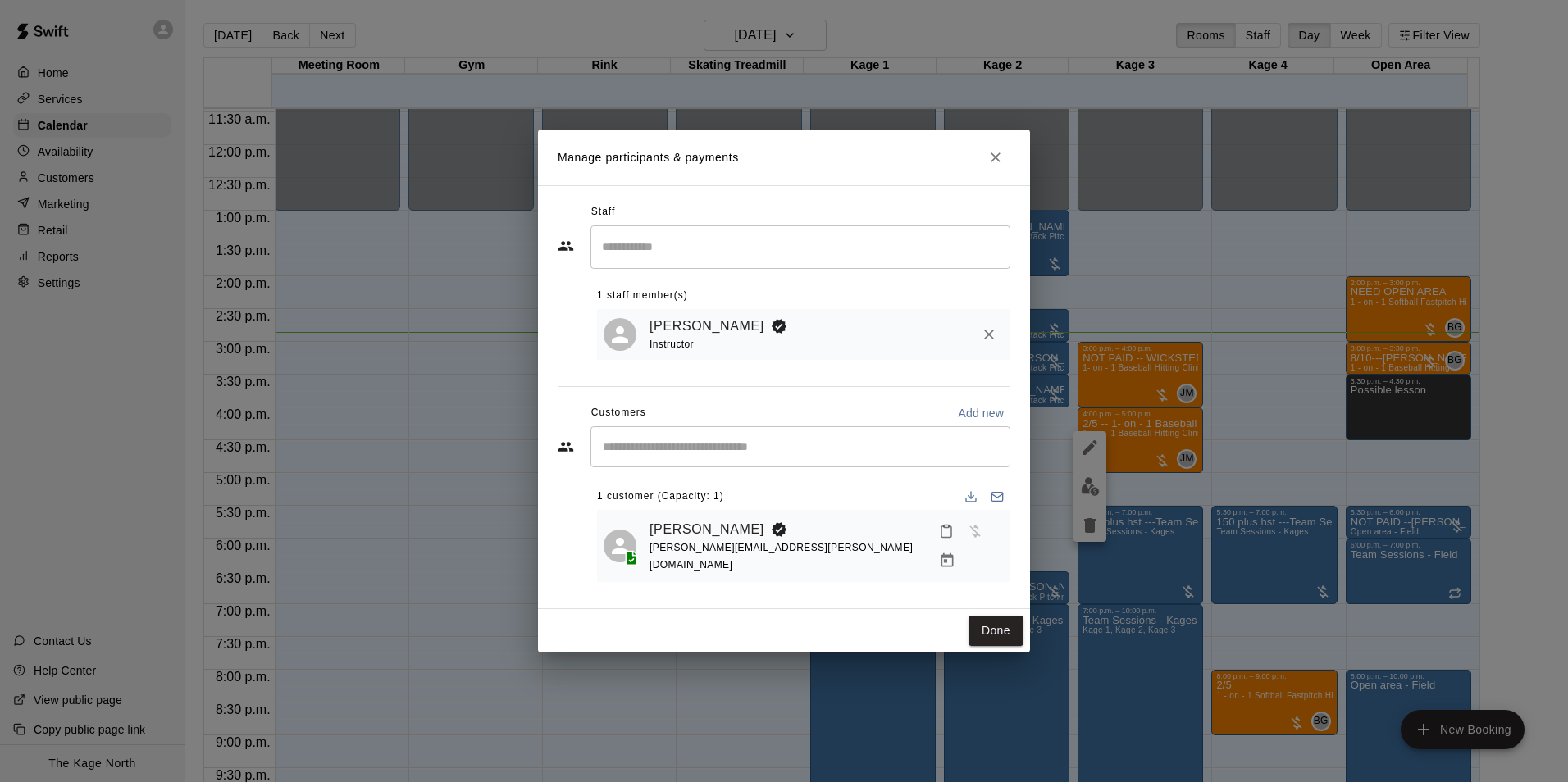
click at [990, 156] on button "Close" at bounding box center [995, 158] width 30 height 30
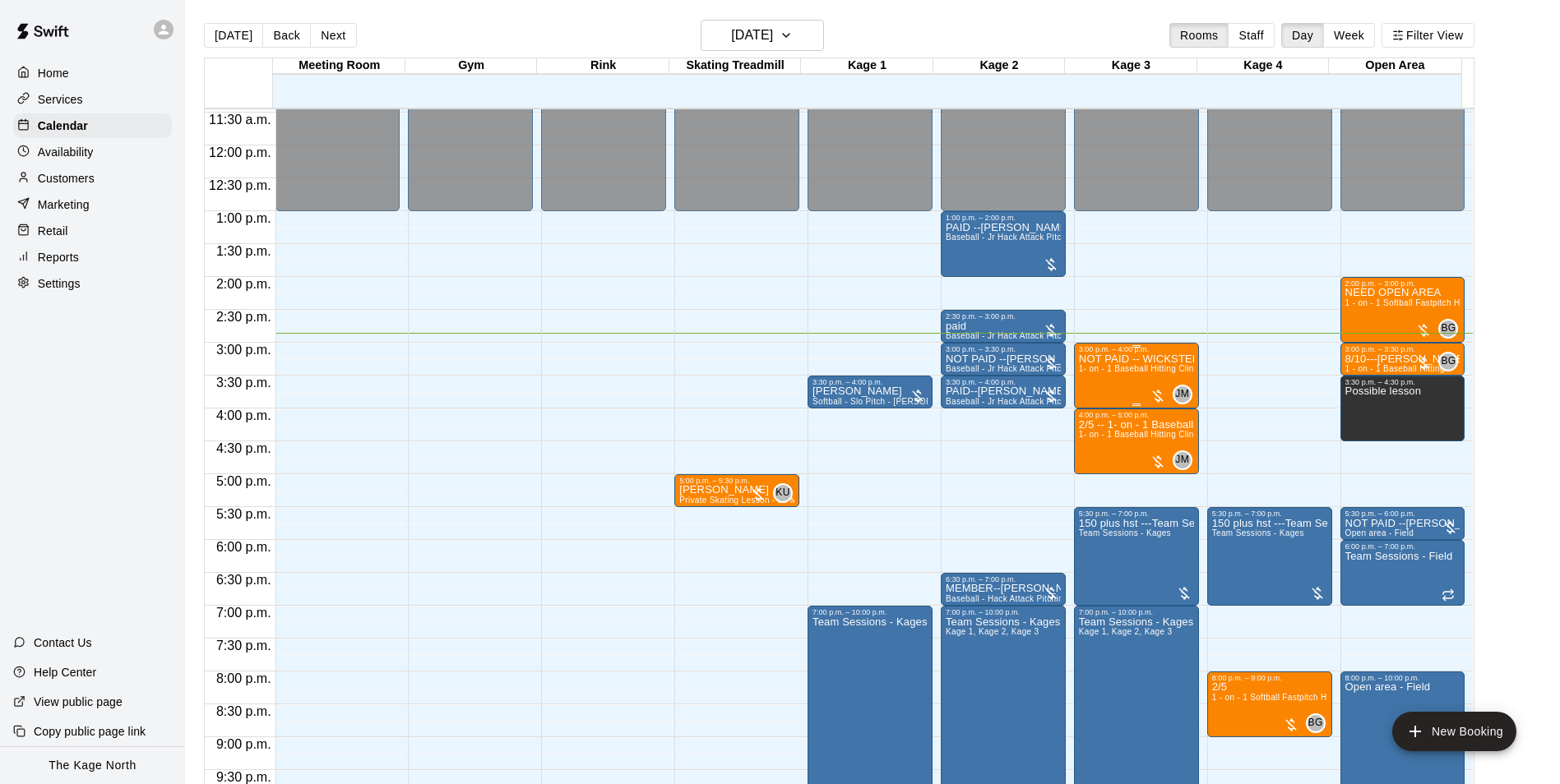
click at [1145, 372] on span "1- on - 1 Baseball Hitting Clinic" at bounding box center [1140, 368] width 122 height 9
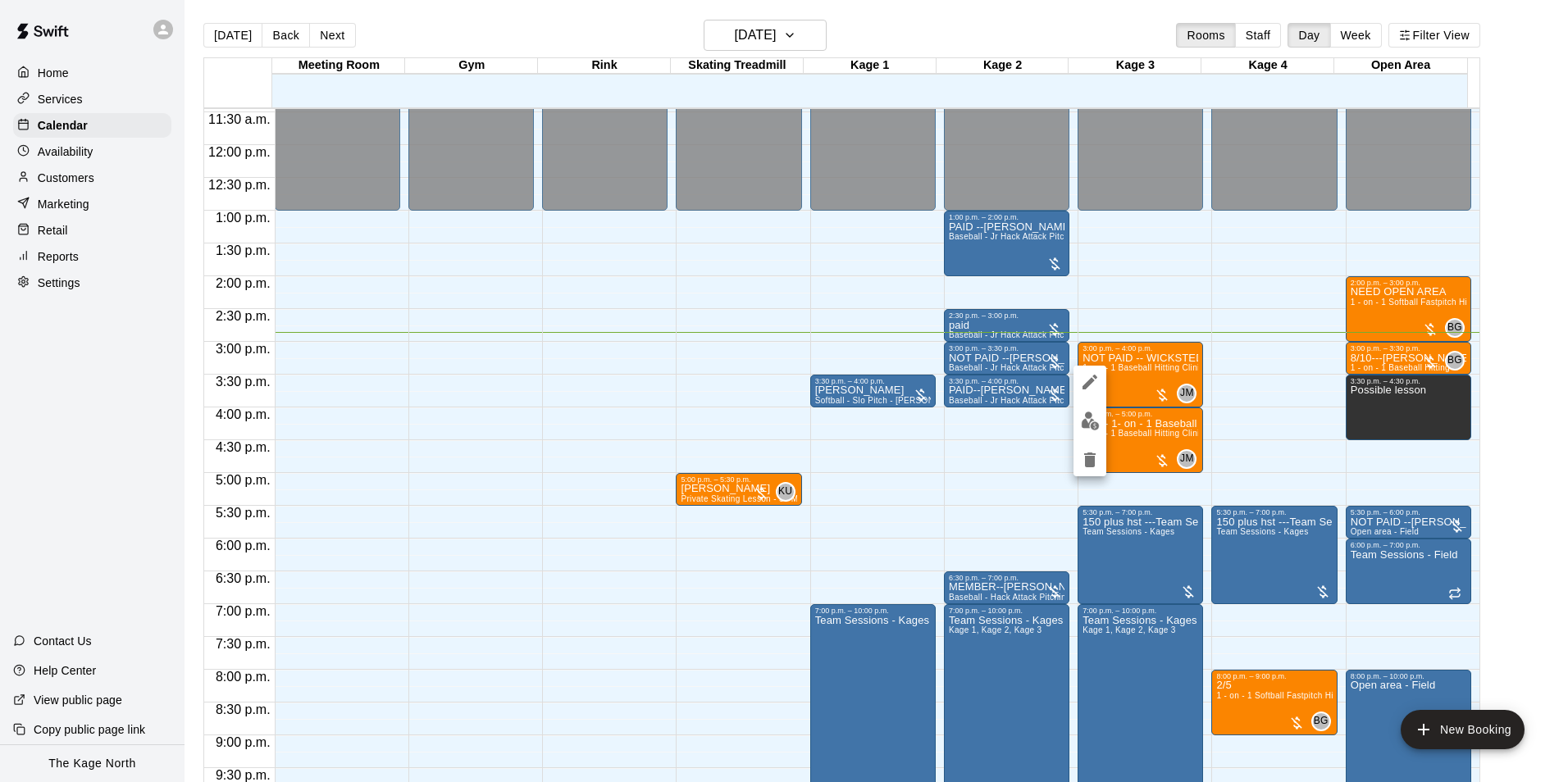
click at [1071, 421] on div at bounding box center [784, 391] width 1568 height 782
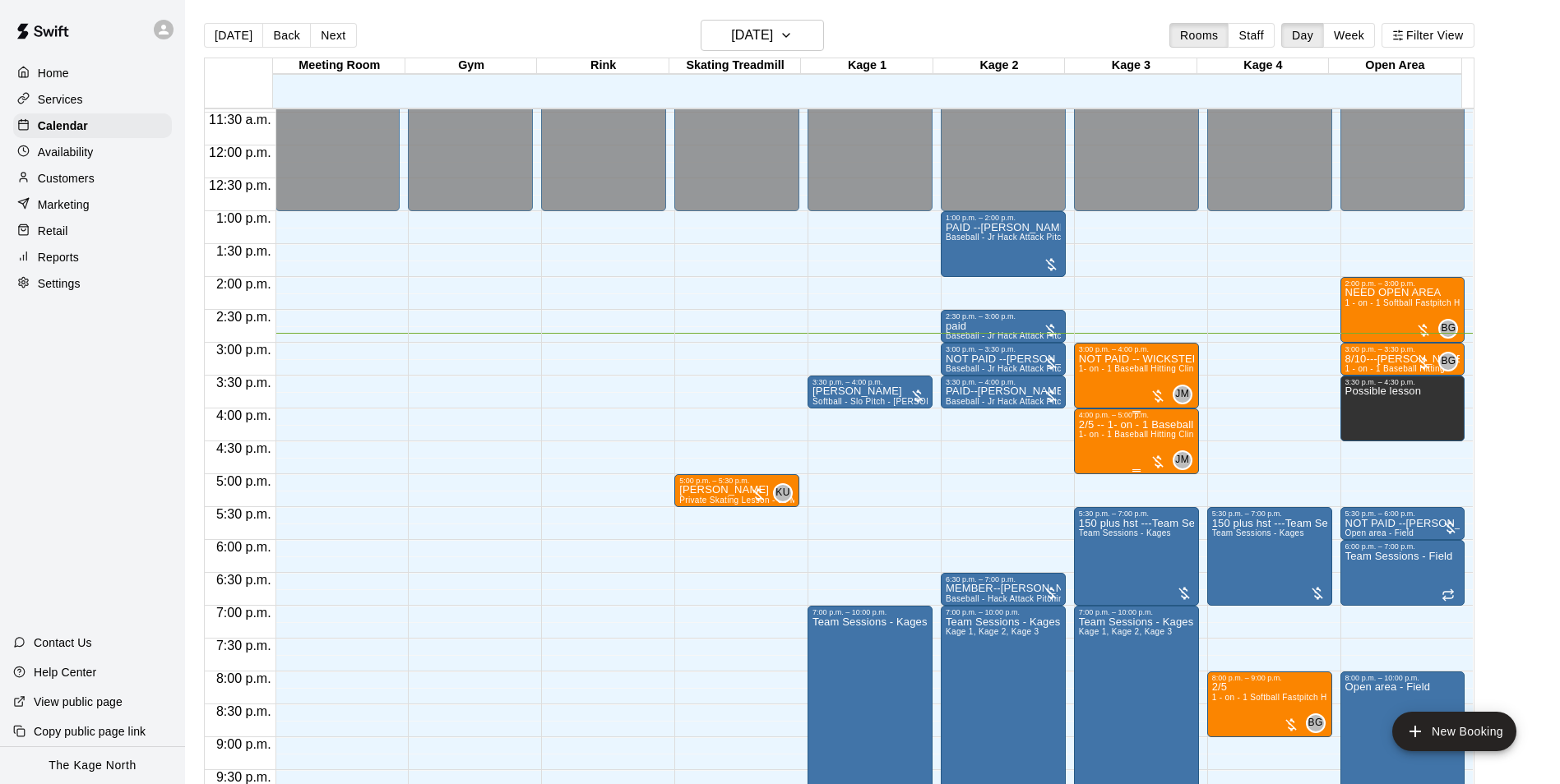
click at [1104, 425] on p "2/5 -- 1- on - 1 Baseball Hitting Clinic" at bounding box center [1136, 425] width 115 height 0
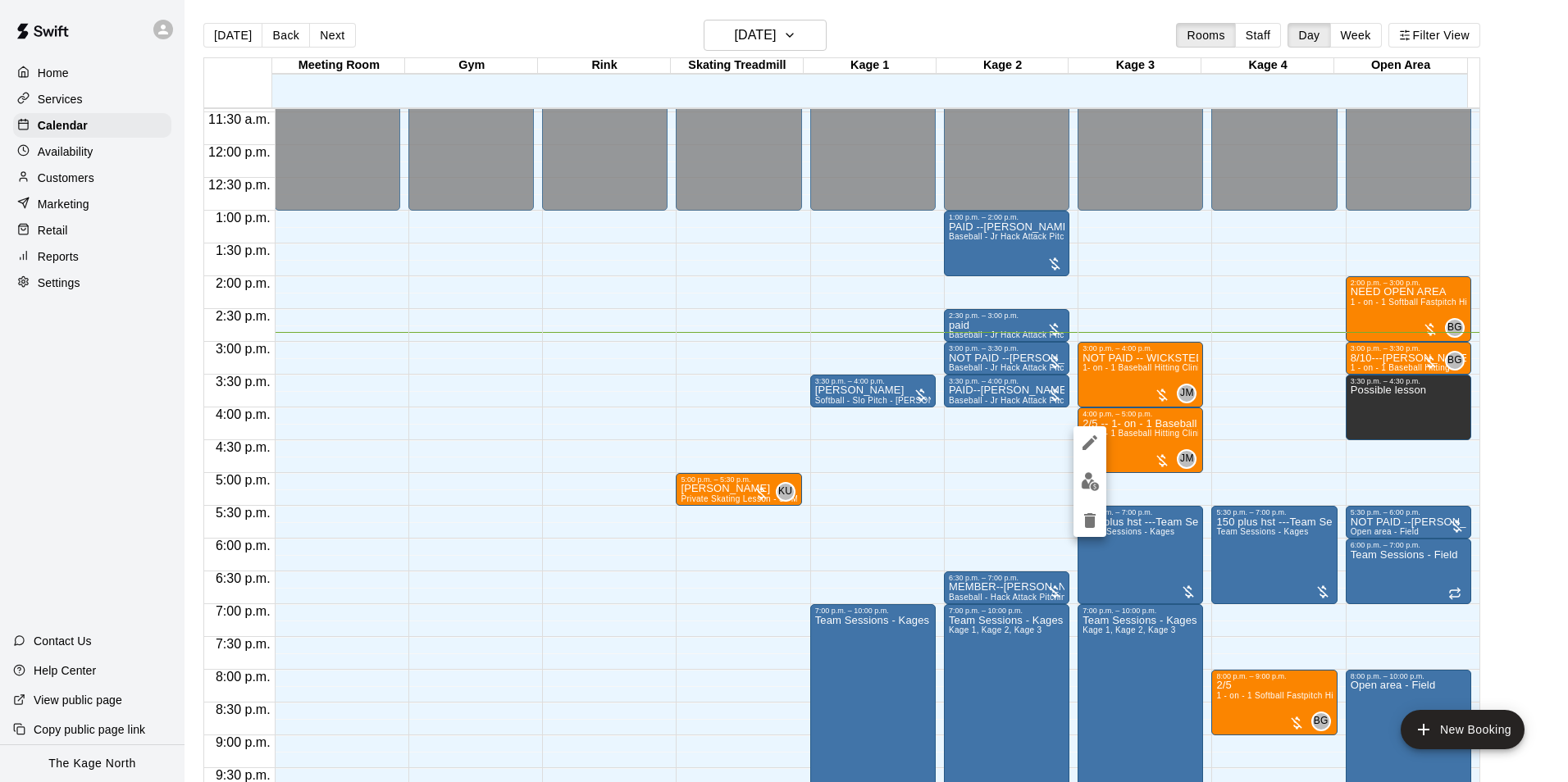
click at [1040, 44] on div at bounding box center [784, 391] width 1568 height 782
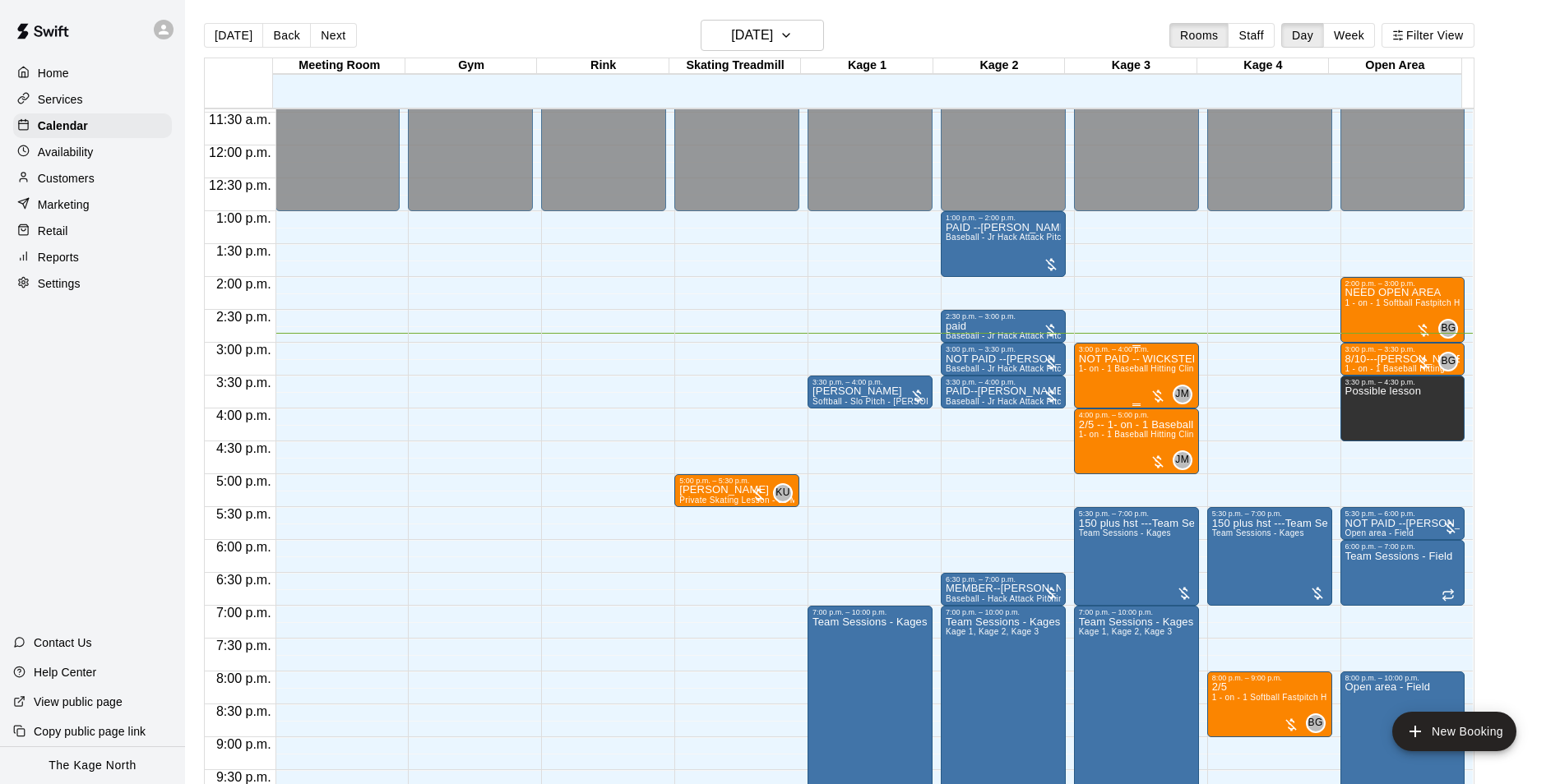
click at [1140, 382] on div "NOT PAID -- WICKSTED 1- on - 1 Baseball Hitting Clinic" at bounding box center [1136, 745] width 115 height 784
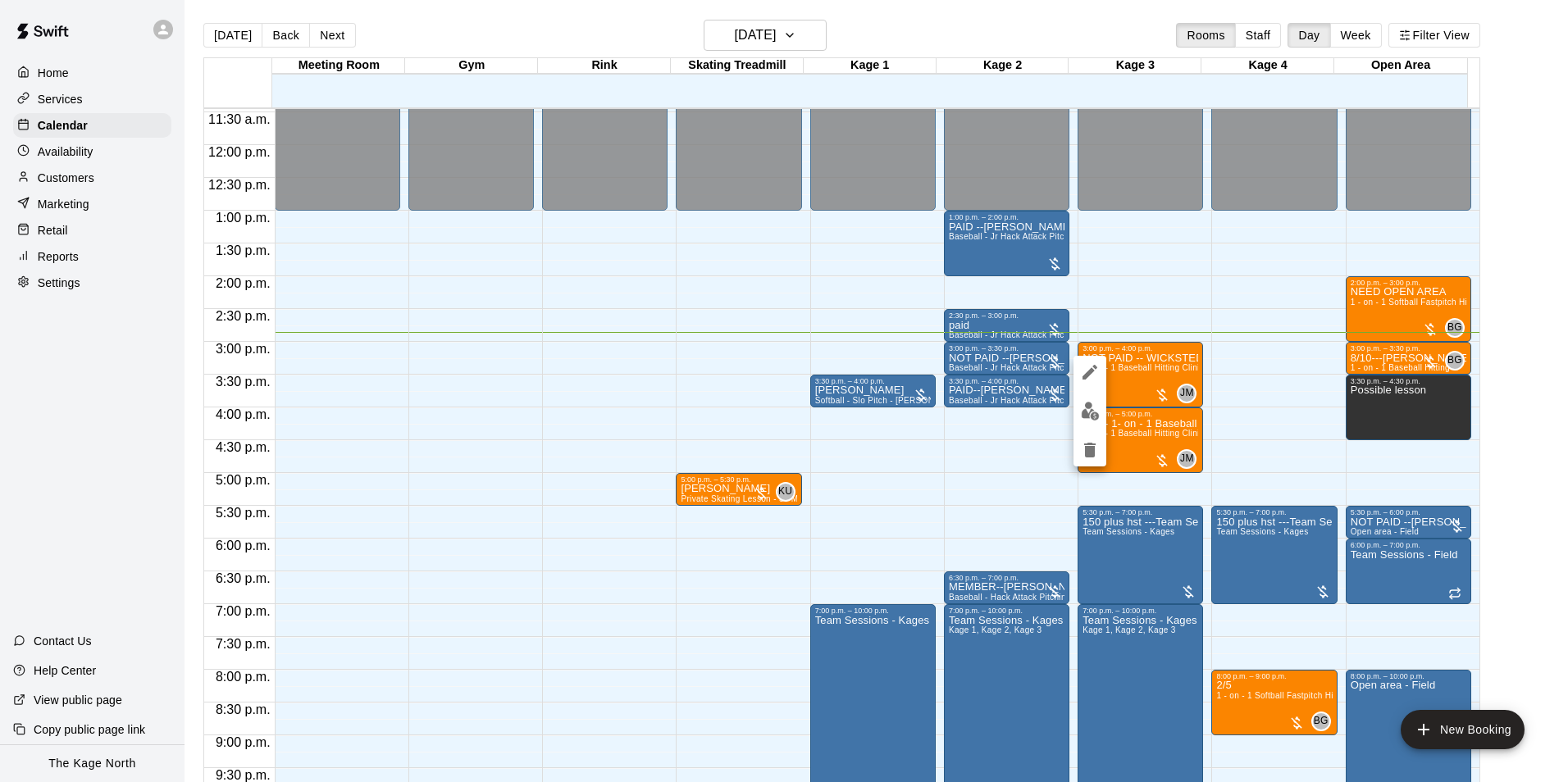
click at [1099, 413] on button "edit" at bounding box center [1090, 411] width 33 height 32
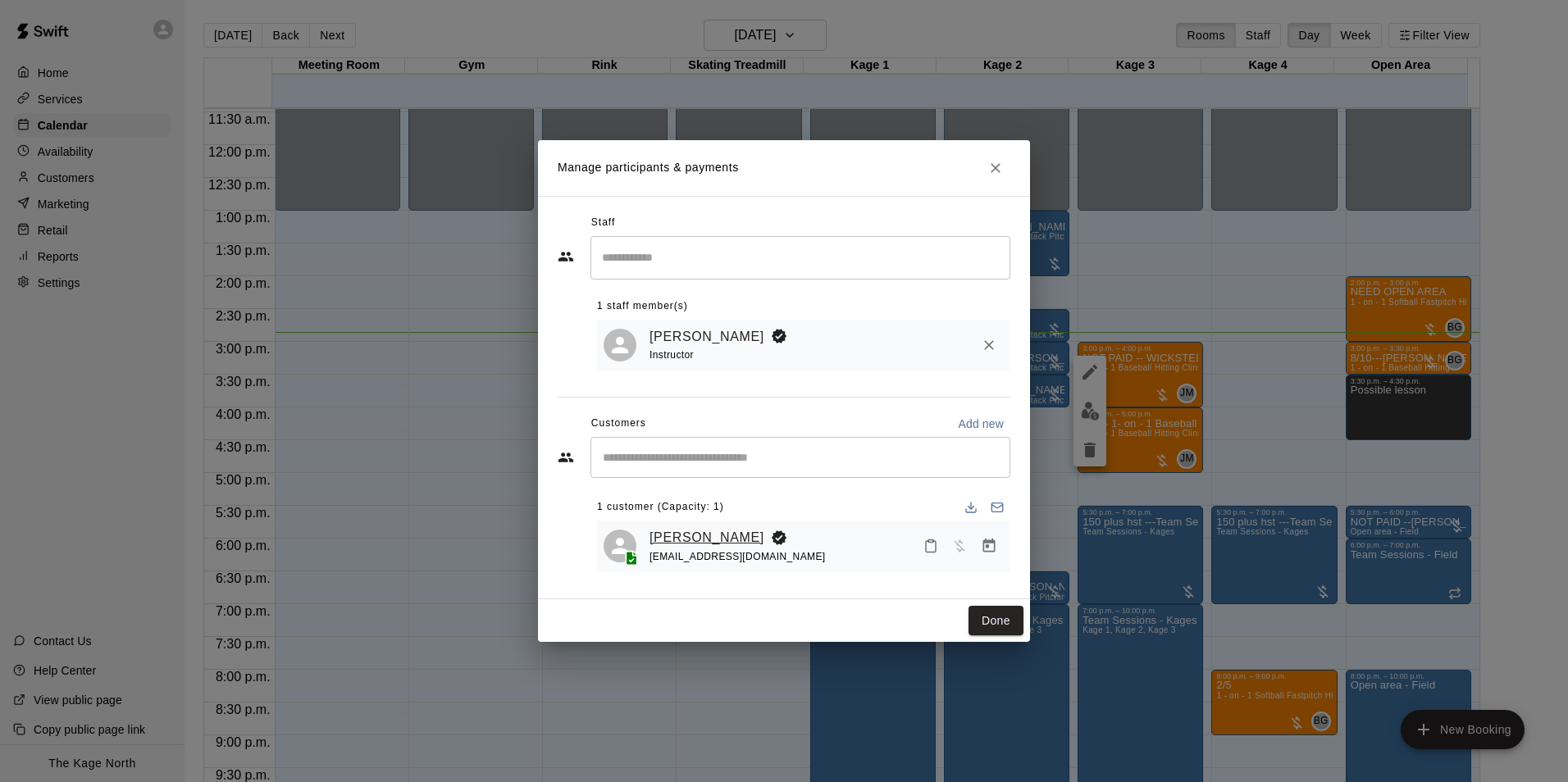
click at [719, 538] on link "[PERSON_NAME]" at bounding box center [706, 538] width 115 height 21
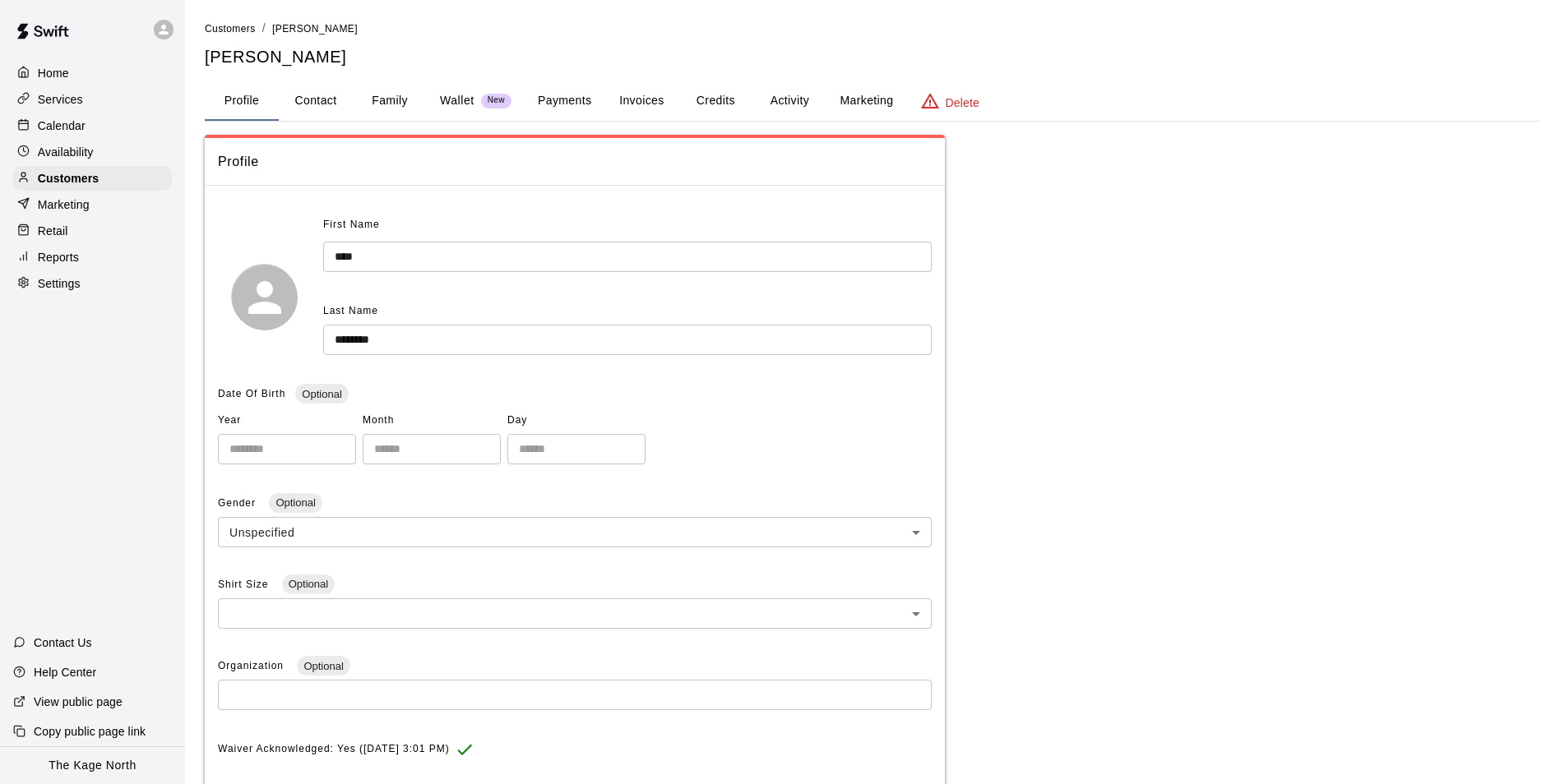
click at [375, 101] on button "Family" at bounding box center [390, 101] width 74 height 40
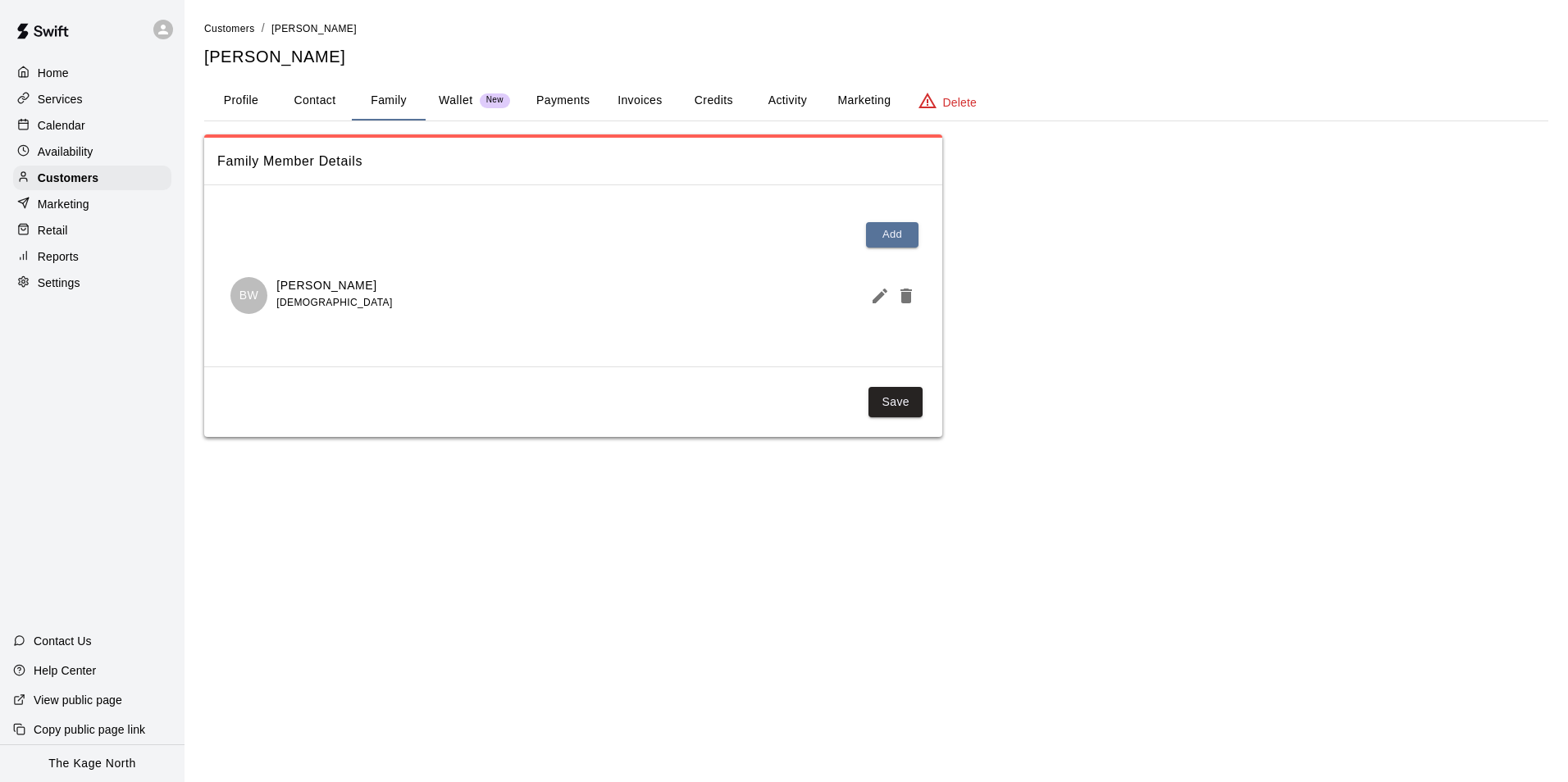
click at [882, 296] on icon "Edit Member" at bounding box center [879, 296] width 15 height 15
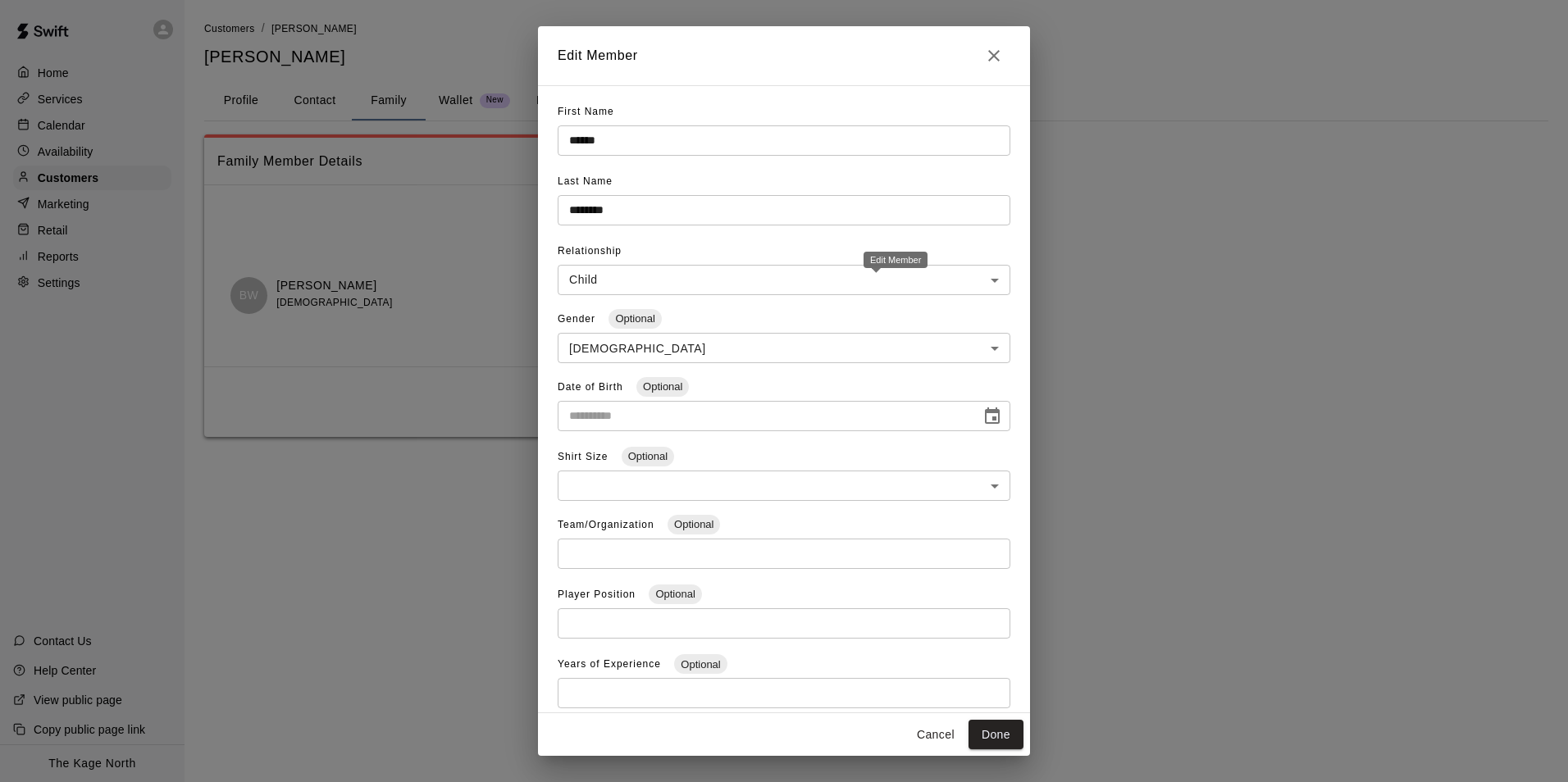
type input "**********"
click at [991, 55] on icon "Close" at bounding box center [994, 55] width 19 height 19
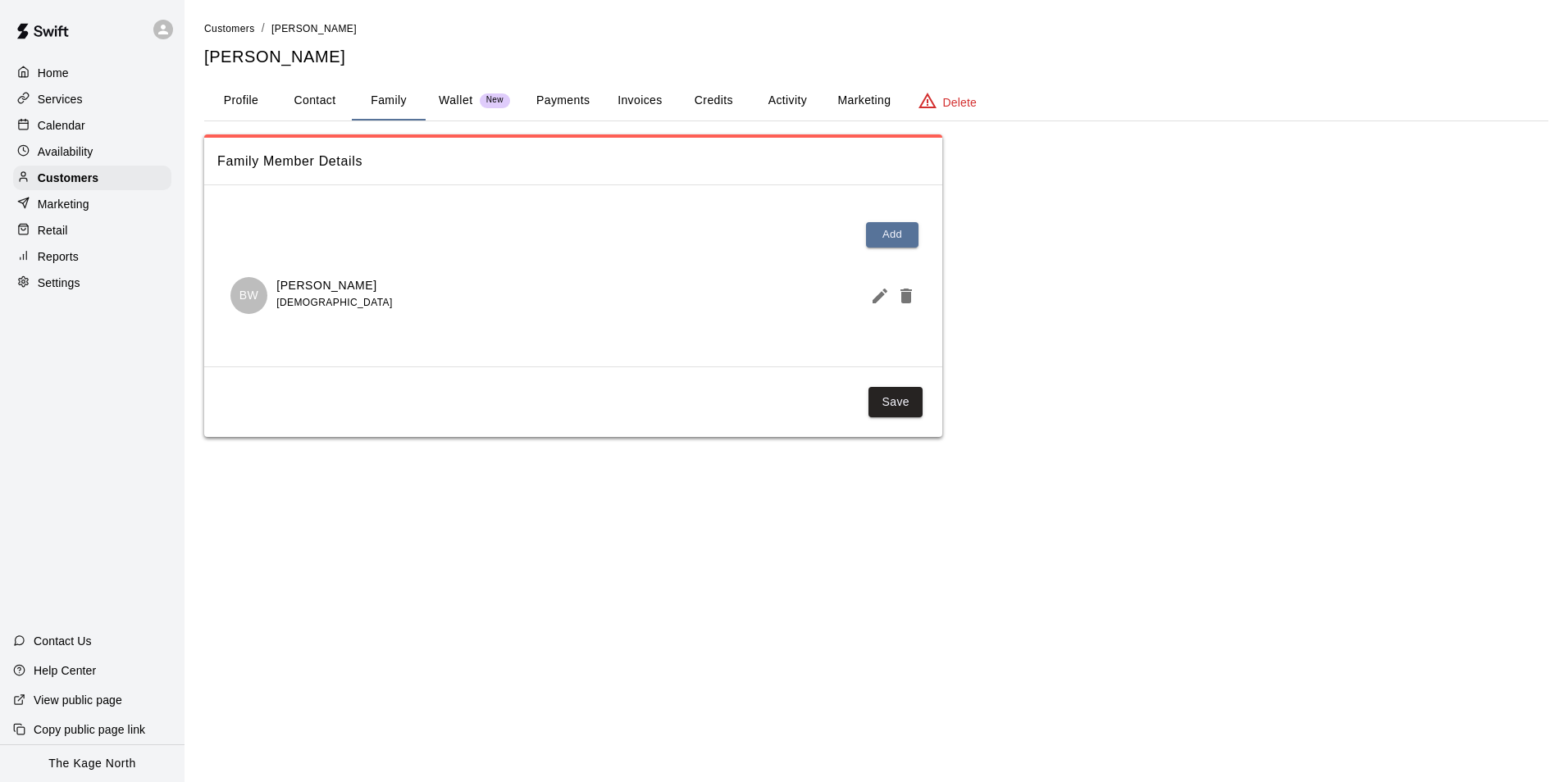
click at [801, 94] on button "Activity" at bounding box center [788, 100] width 74 height 40
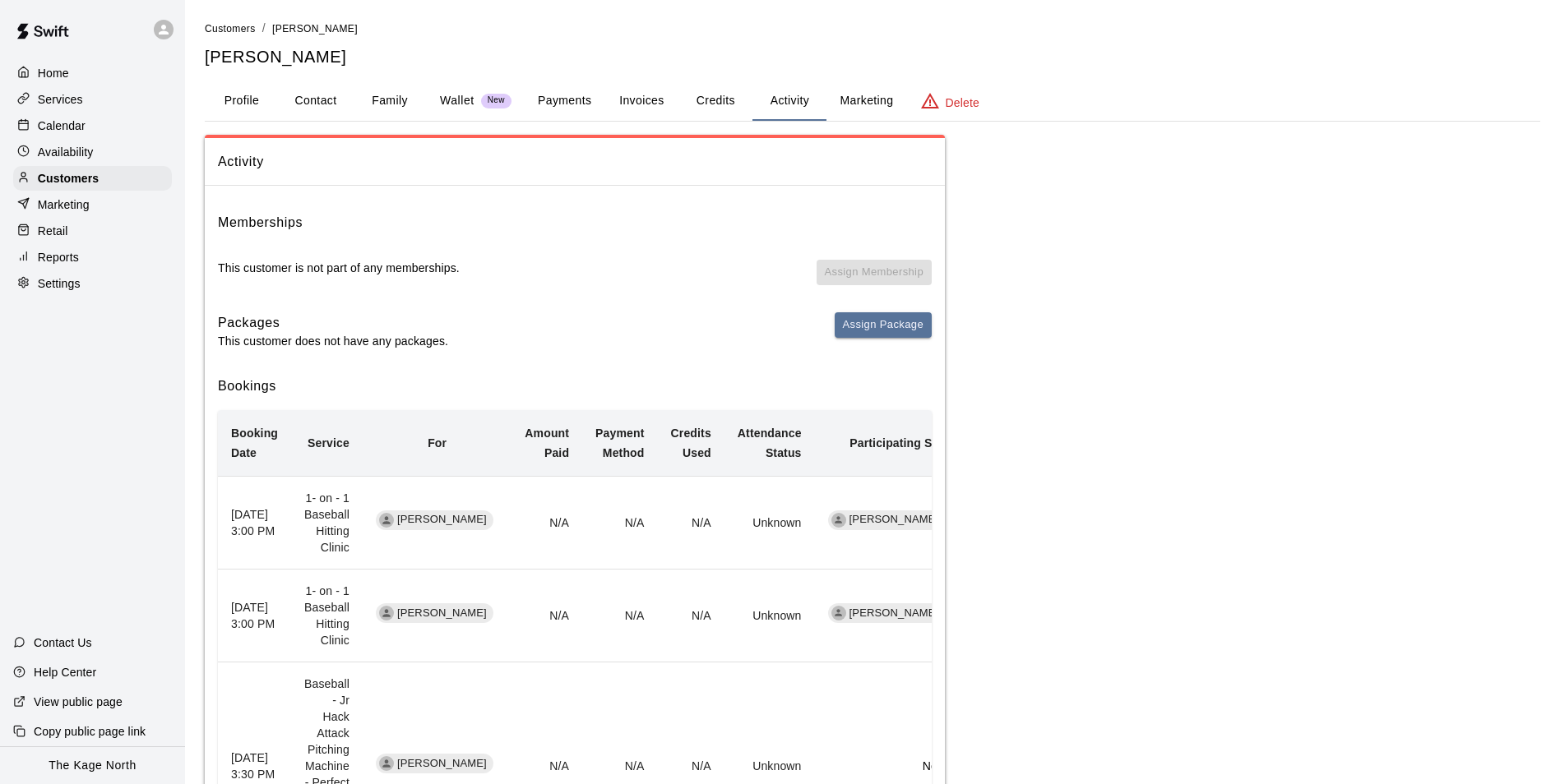
click at [57, 123] on p "Calendar" at bounding box center [62, 125] width 48 height 17
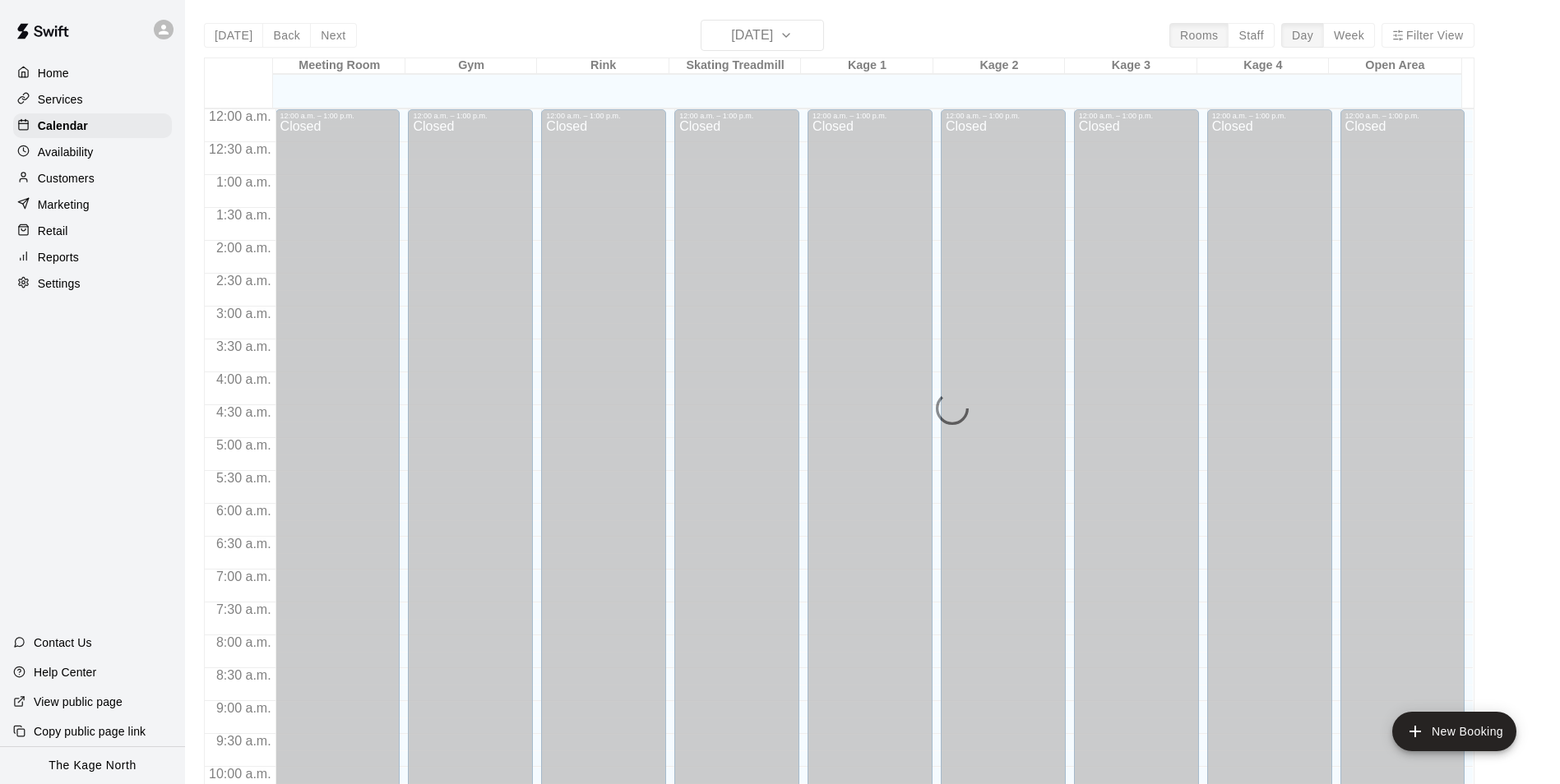
scroll to position [835, 0]
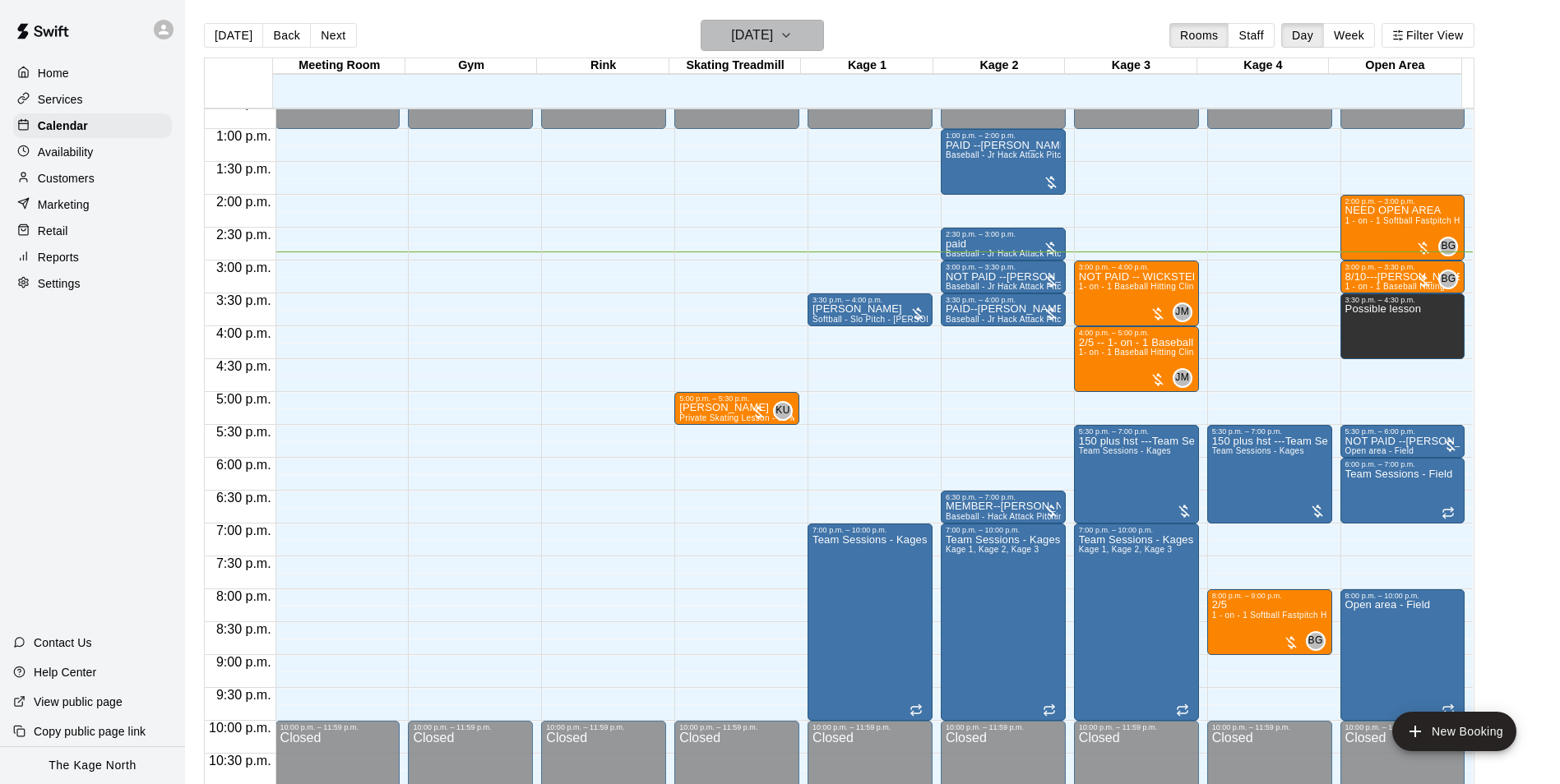
click at [792, 36] on icon "button" at bounding box center [785, 35] width 13 height 19
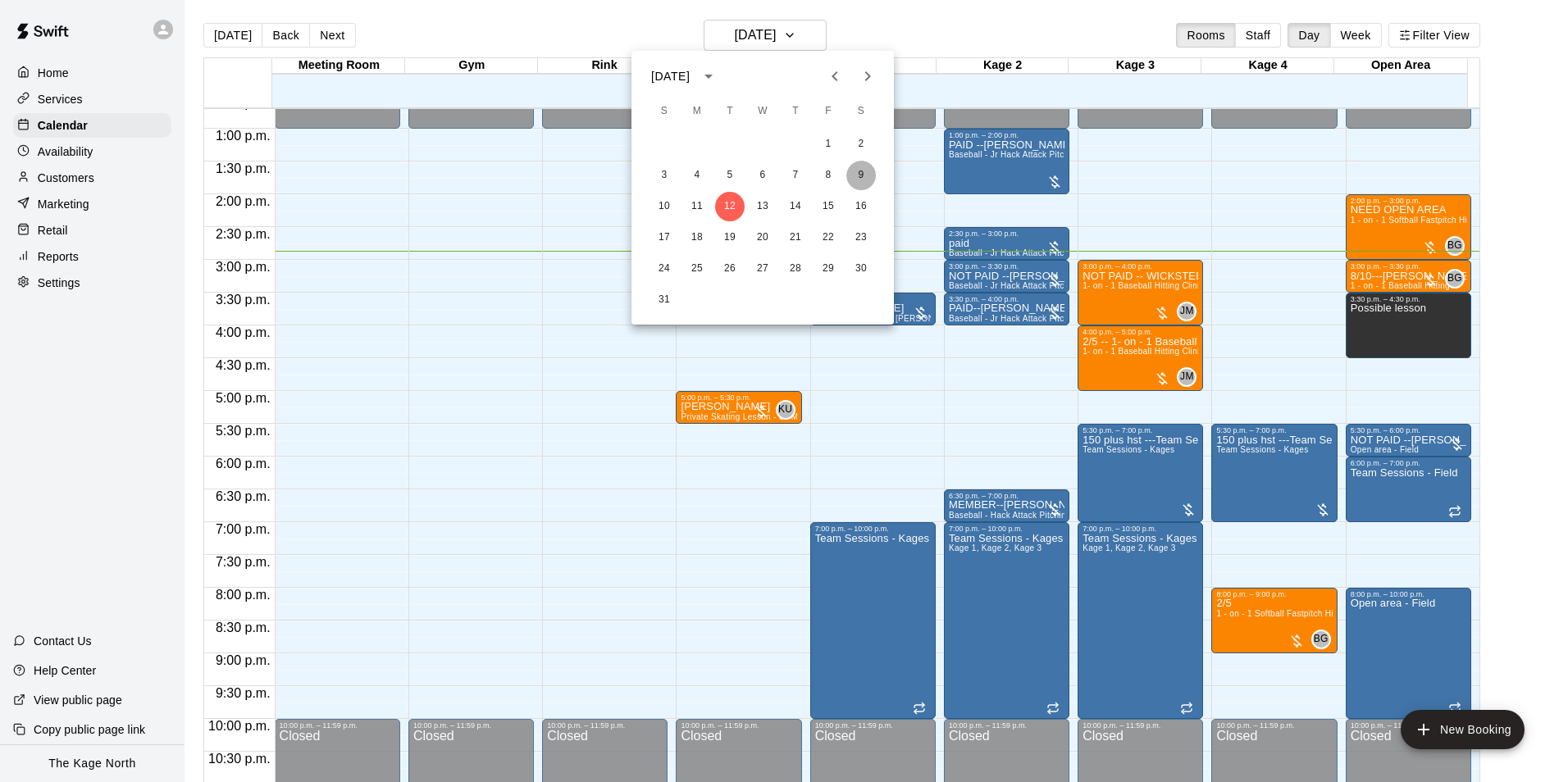
click at [861, 175] on button "9" at bounding box center [862, 175] width 30 height 30
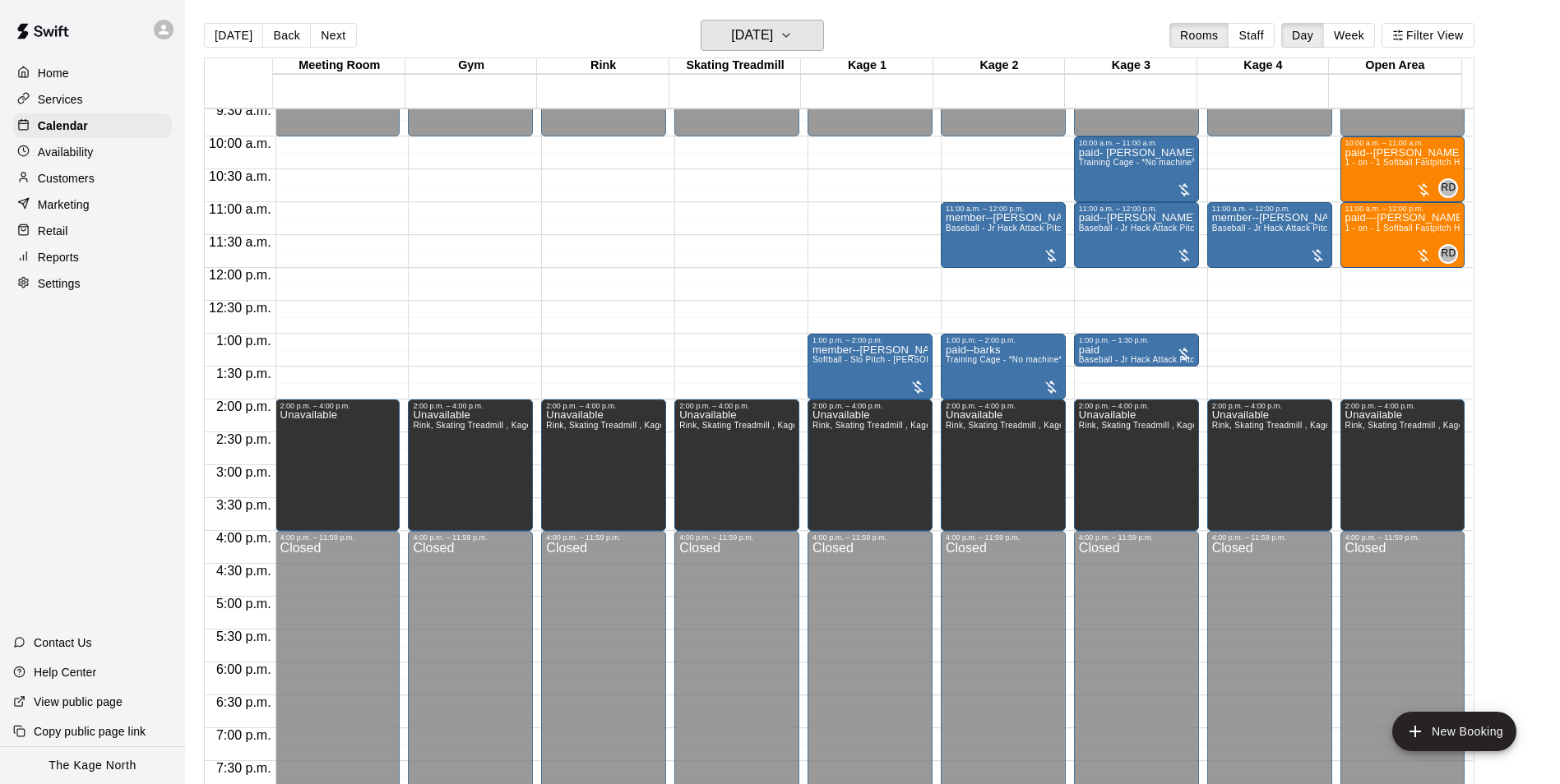
scroll to position [589, 0]
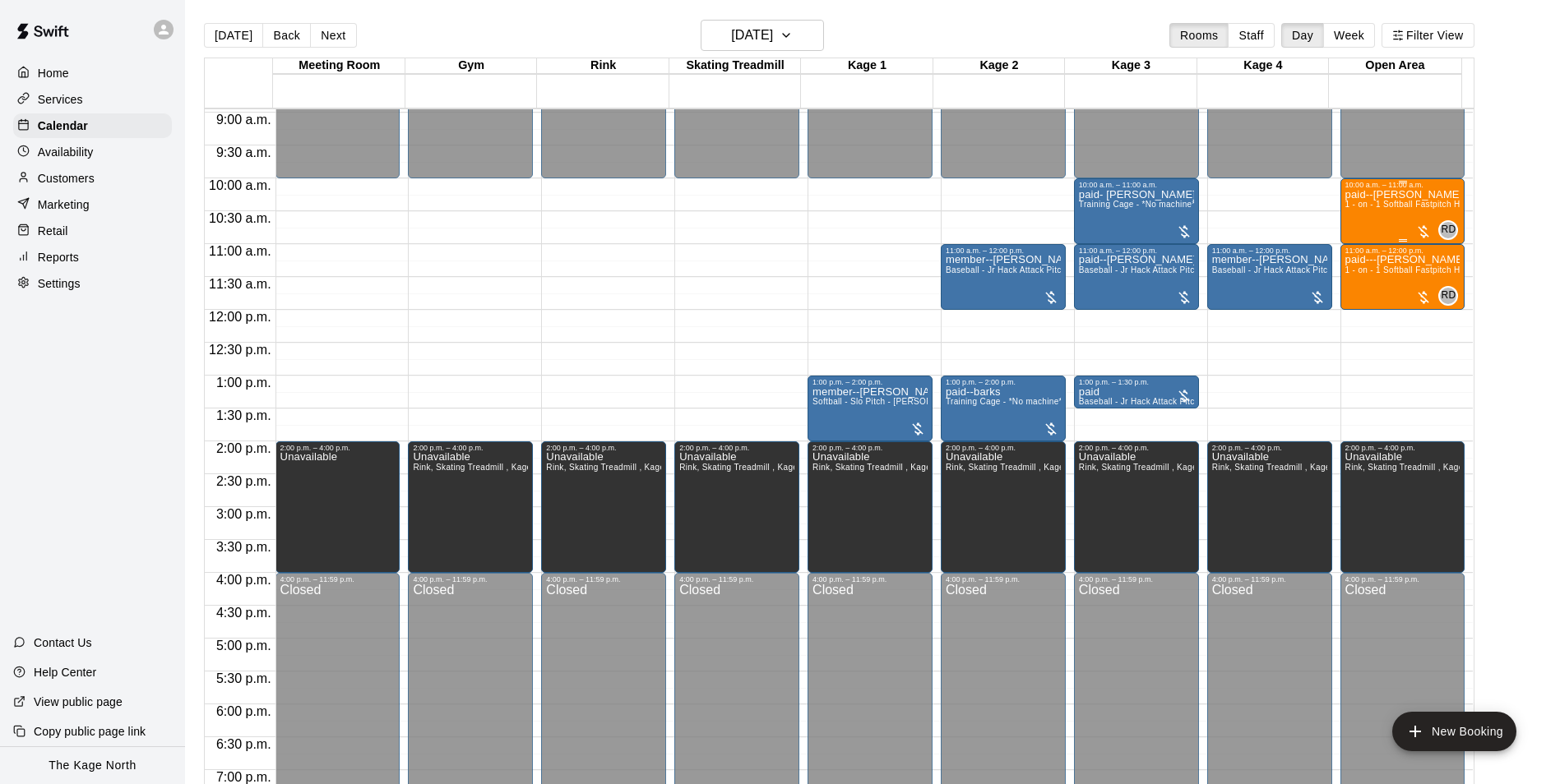
click at [1408, 215] on div "paid--[PERSON_NAME] + 1 OTHER KID (NOAH) 1 - on - 1 Softball Fastpitch Hitting …" at bounding box center [1403, 581] width 115 height 784
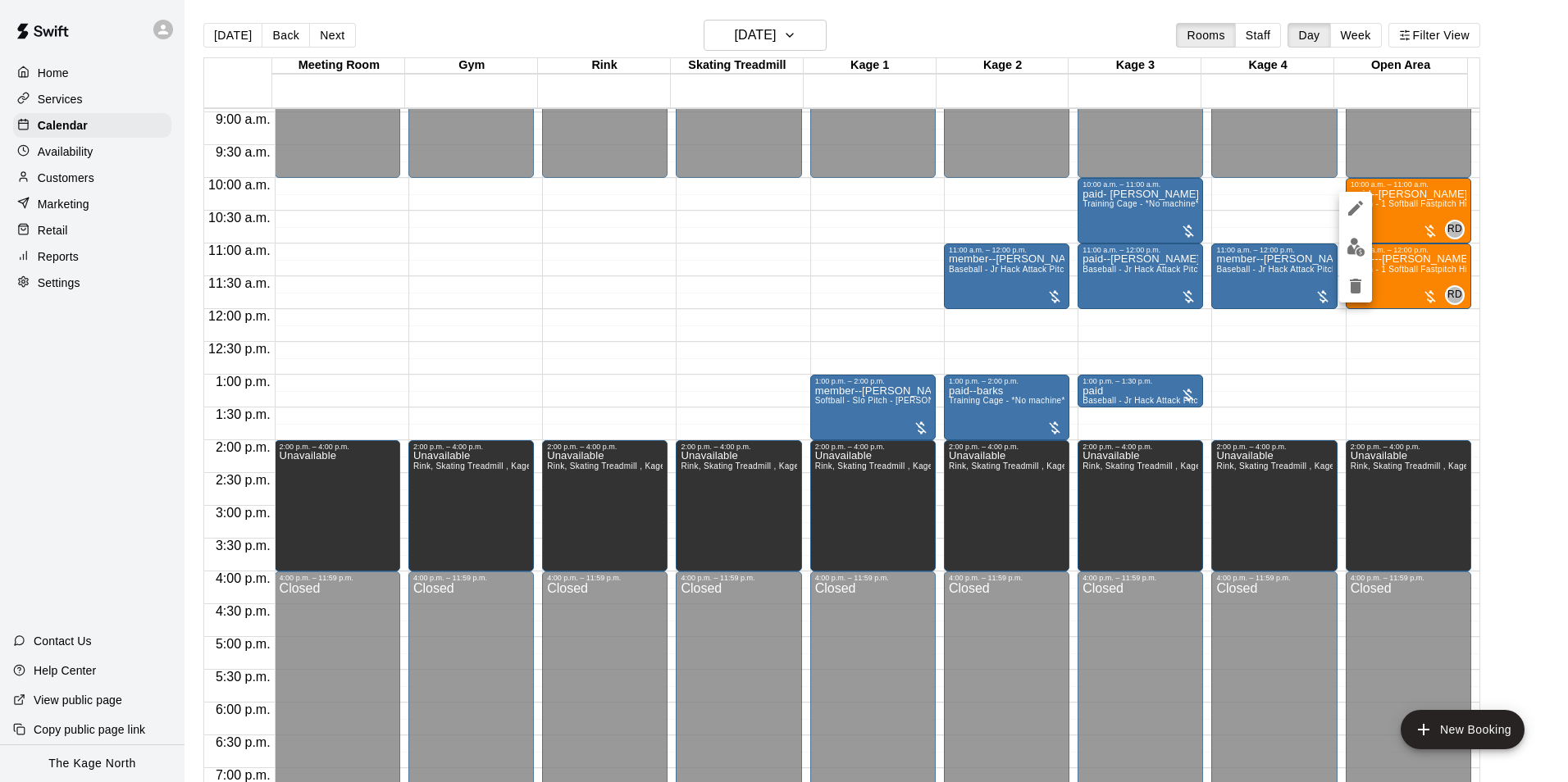
click at [1351, 249] on img "edit" at bounding box center [1355, 247] width 18 height 18
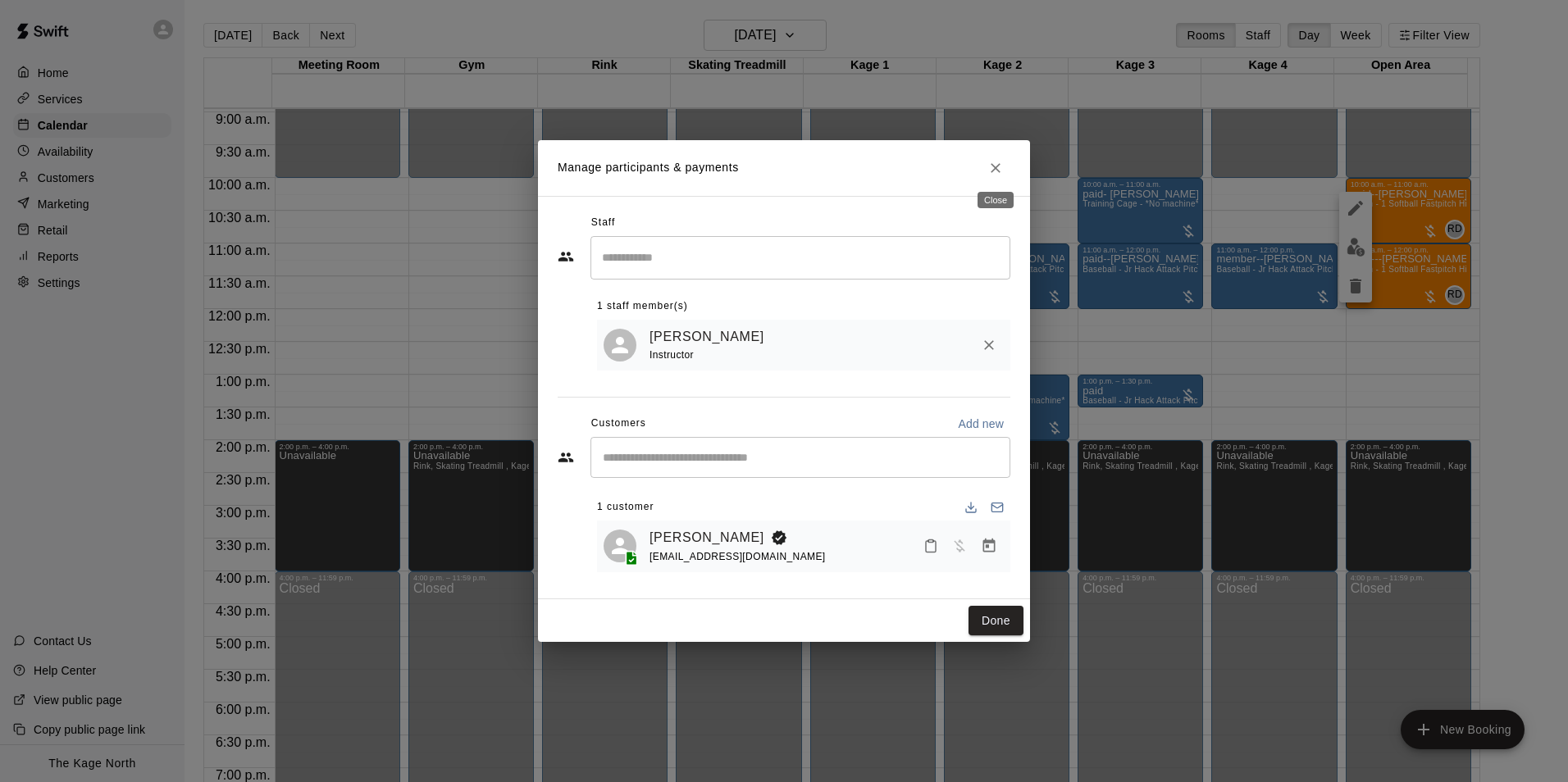
drag, startPoint x: 995, startPoint y: 158, endPoint x: 1360, endPoint y: 219, distance: 370.1
click at [995, 160] on icon "Close" at bounding box center [995, 168] width 17 height 17
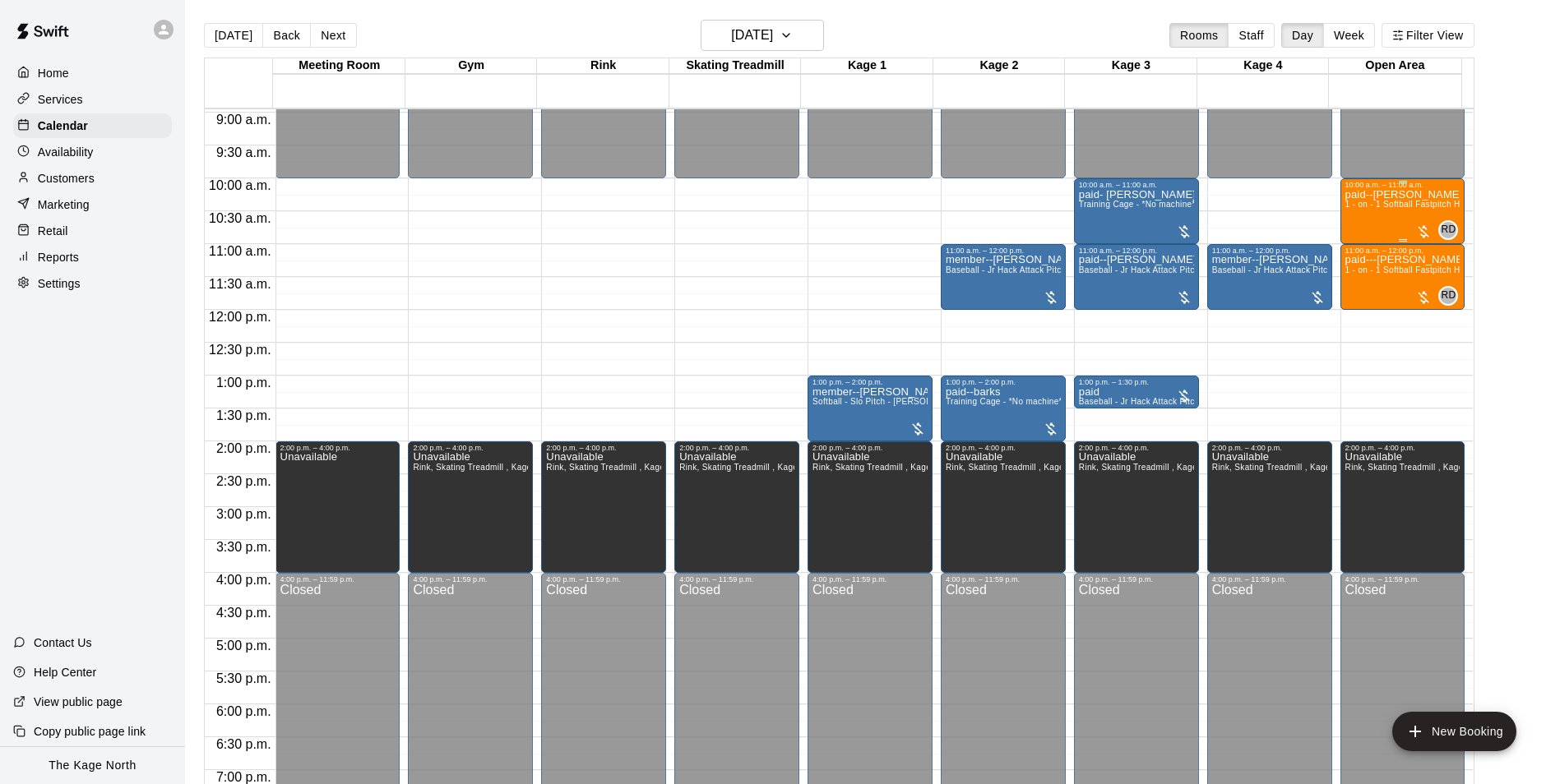
click at [1416, 208] on span "1 - on - 1 Softball Fastpitch Hitting Clinic" at bounding box center [1425, 204] width 159 height 9
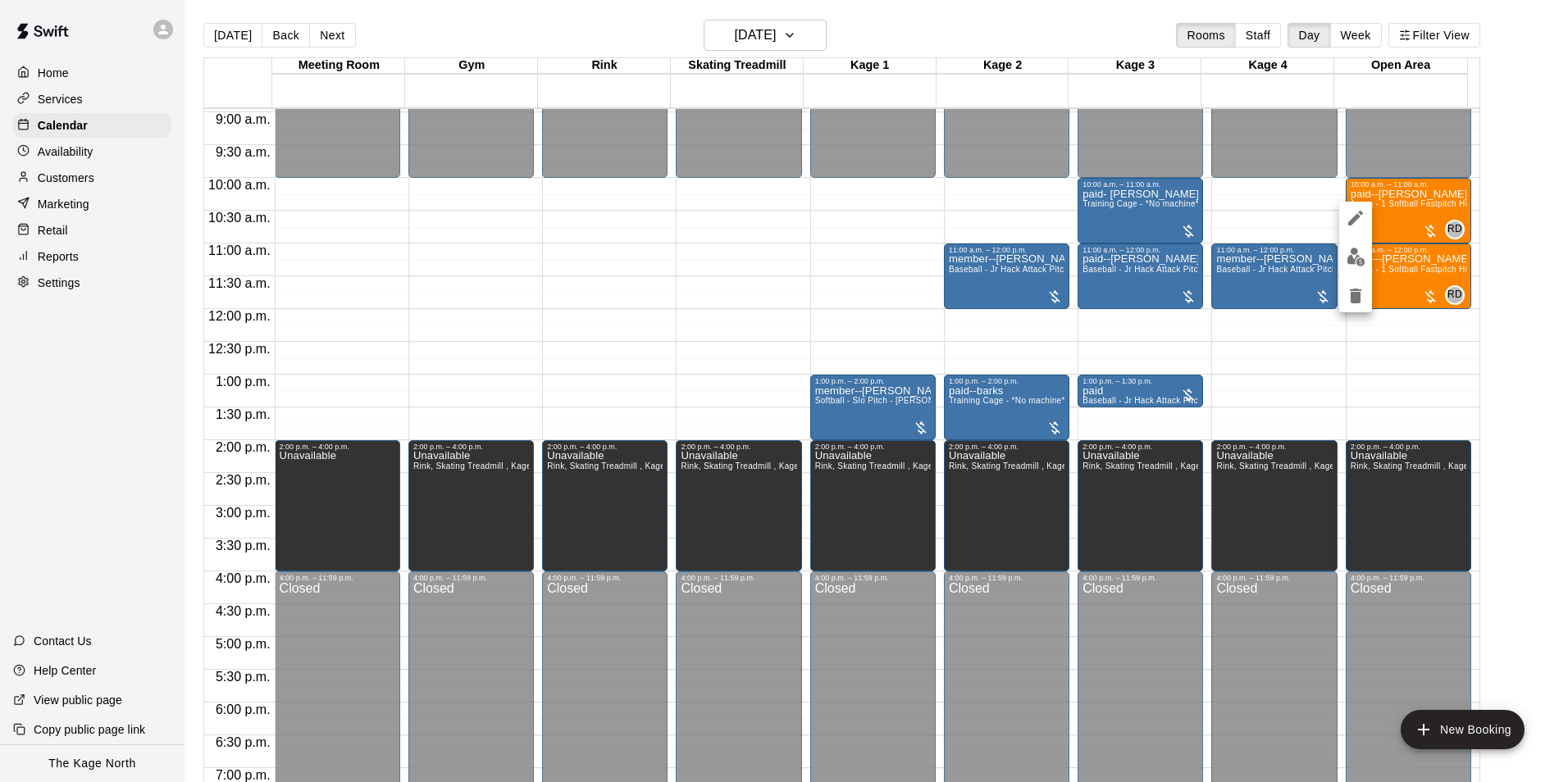
click at [1365, 256] on button "edit" at bounding box center [1355, 257] width 33 height 32
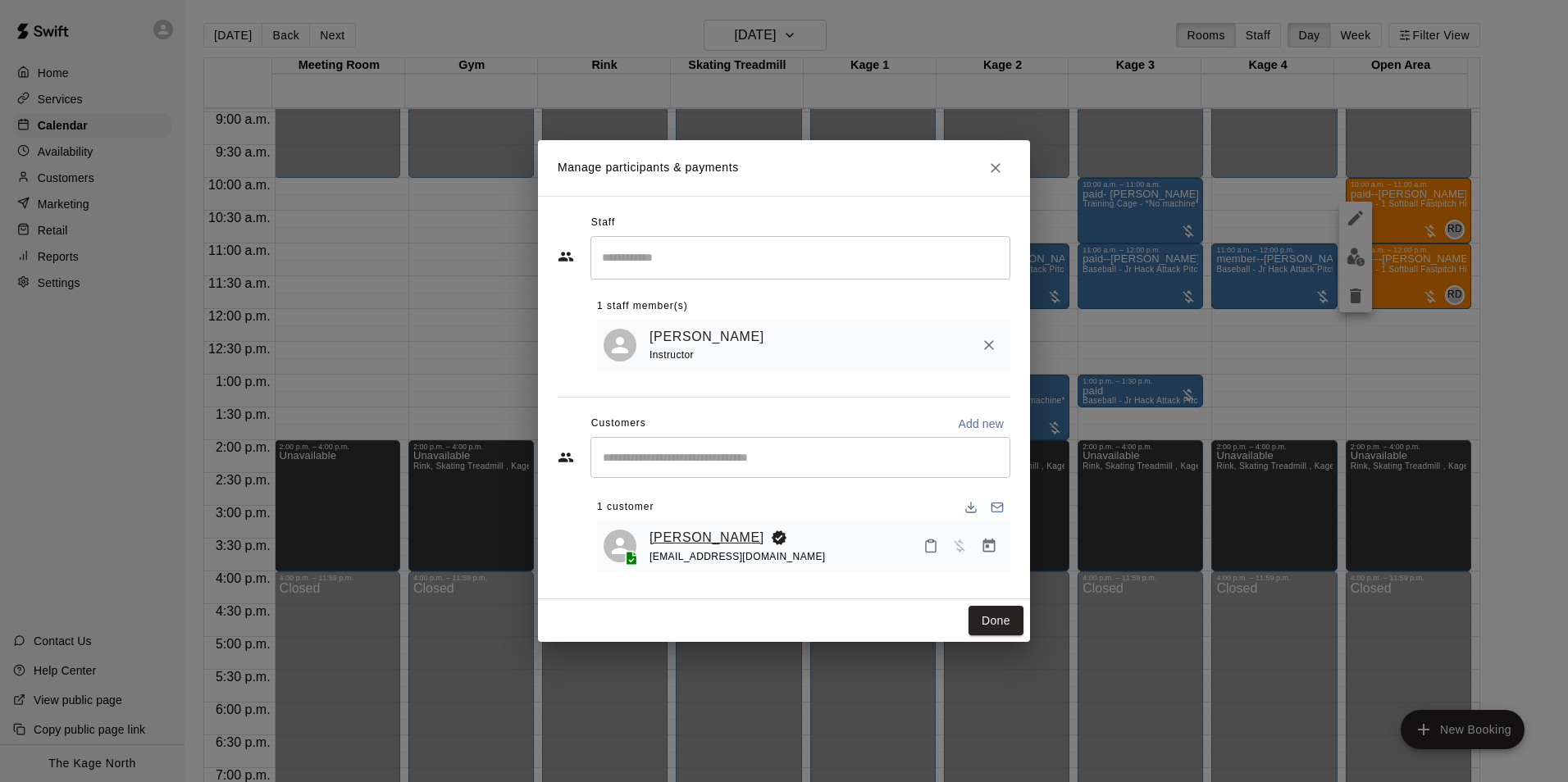
click at [687, 543] on link "[PERSON_NAME]" at bounding box center [706, 538] width 115 height 21
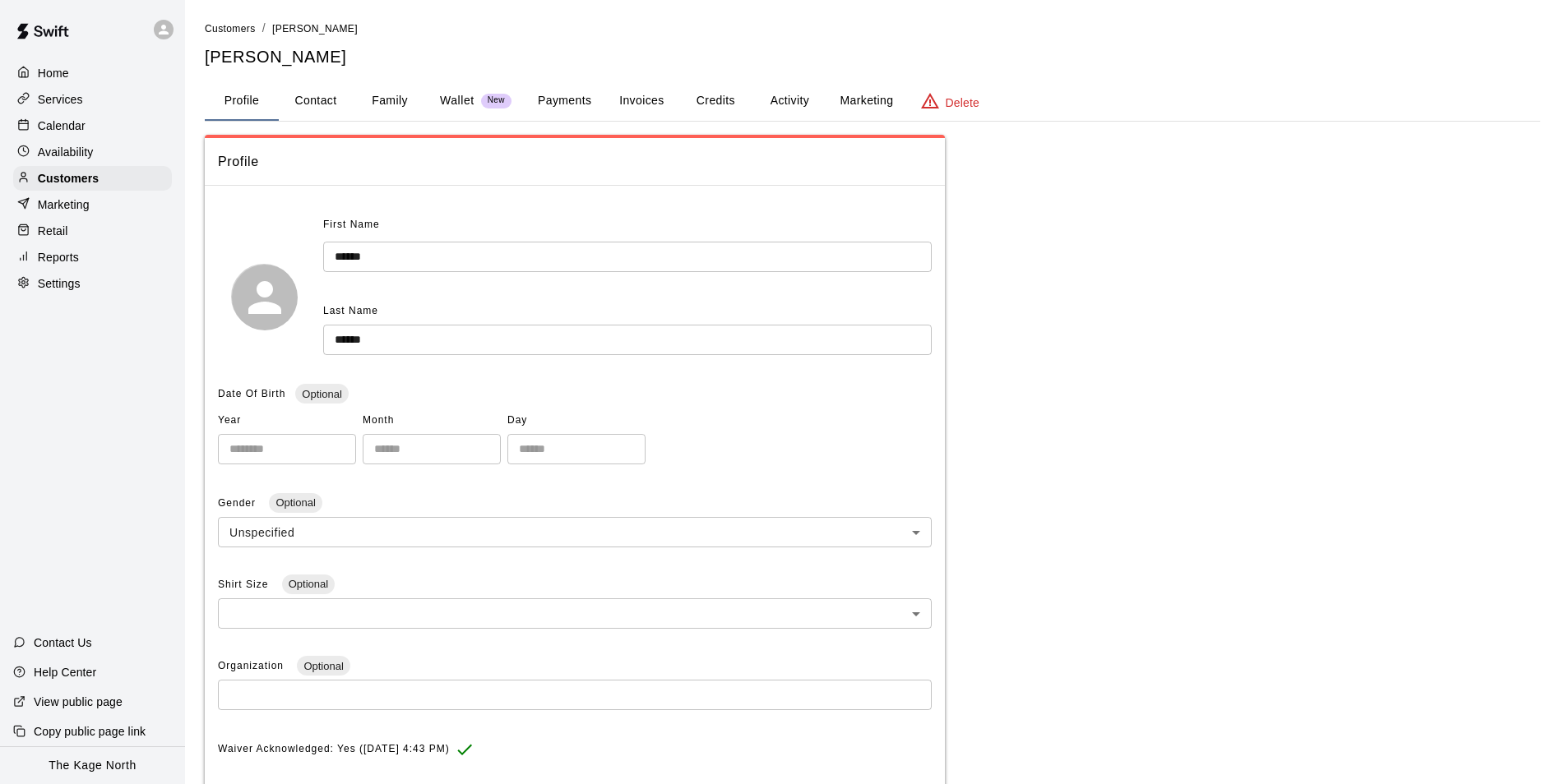
click at [802, 99] on button "Activity" at bounding box center [790, 101] width 74 height 40
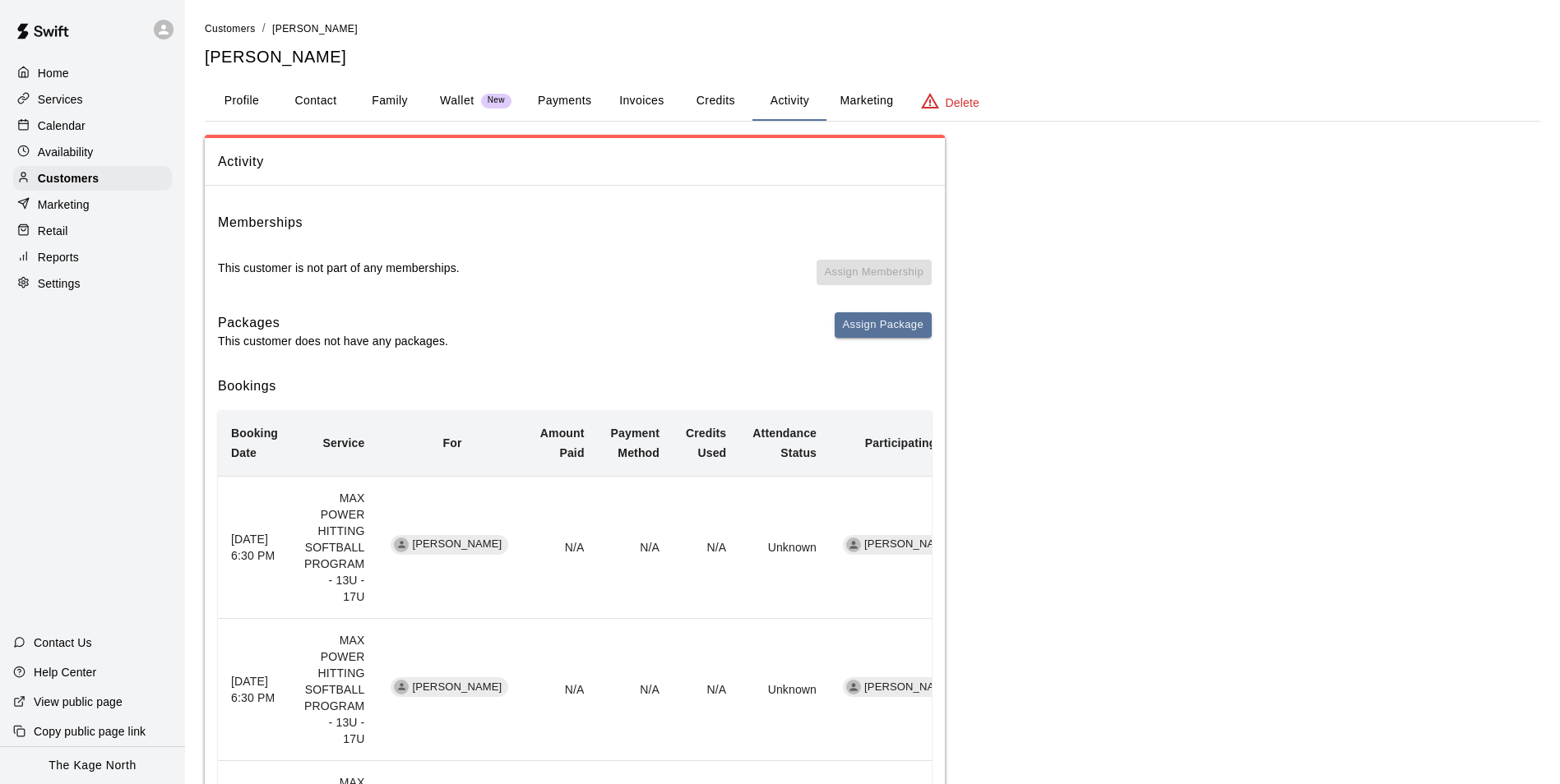
click at [77, 126] on p "Calendar" at bounding box center [62, 125] width 48 height 17
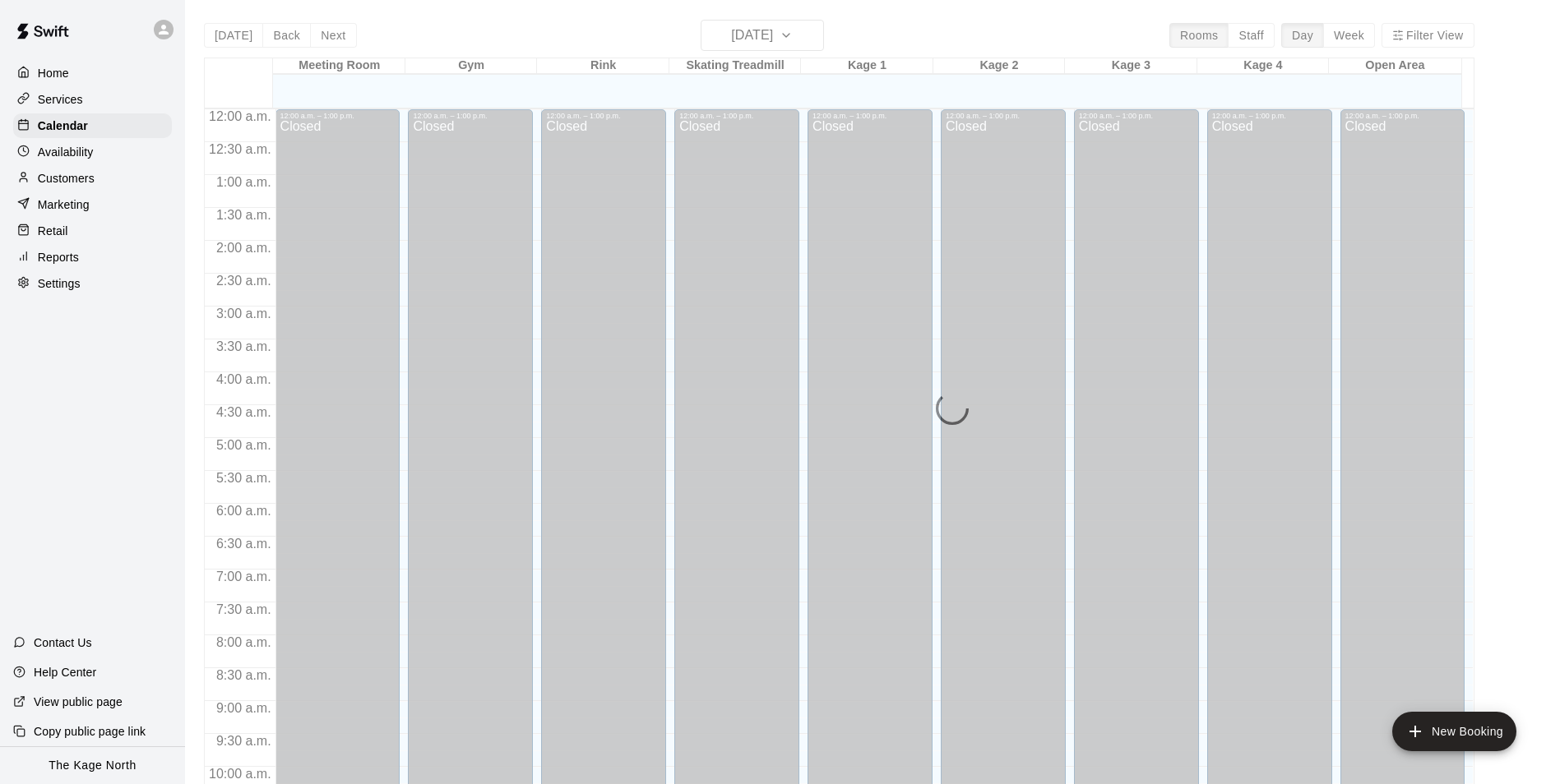
scroll to position [835, 0]
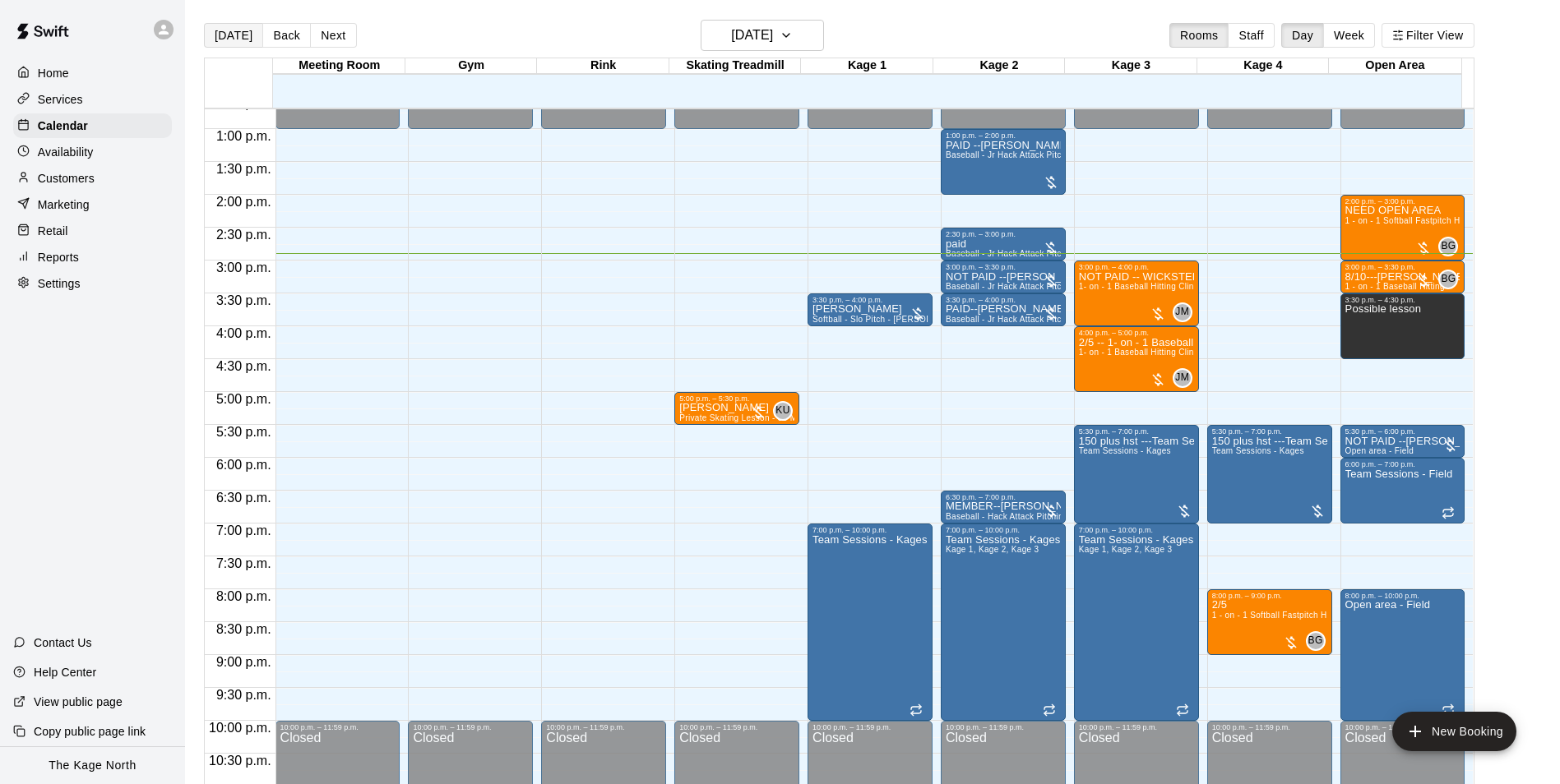
click at [220, 30] on button "[DATE]" at bounding box center [233, 35] width 59 height 25
click at [773, 31] on h6 "[DATE]" at bounding box center [752, 35] width 42 height 23
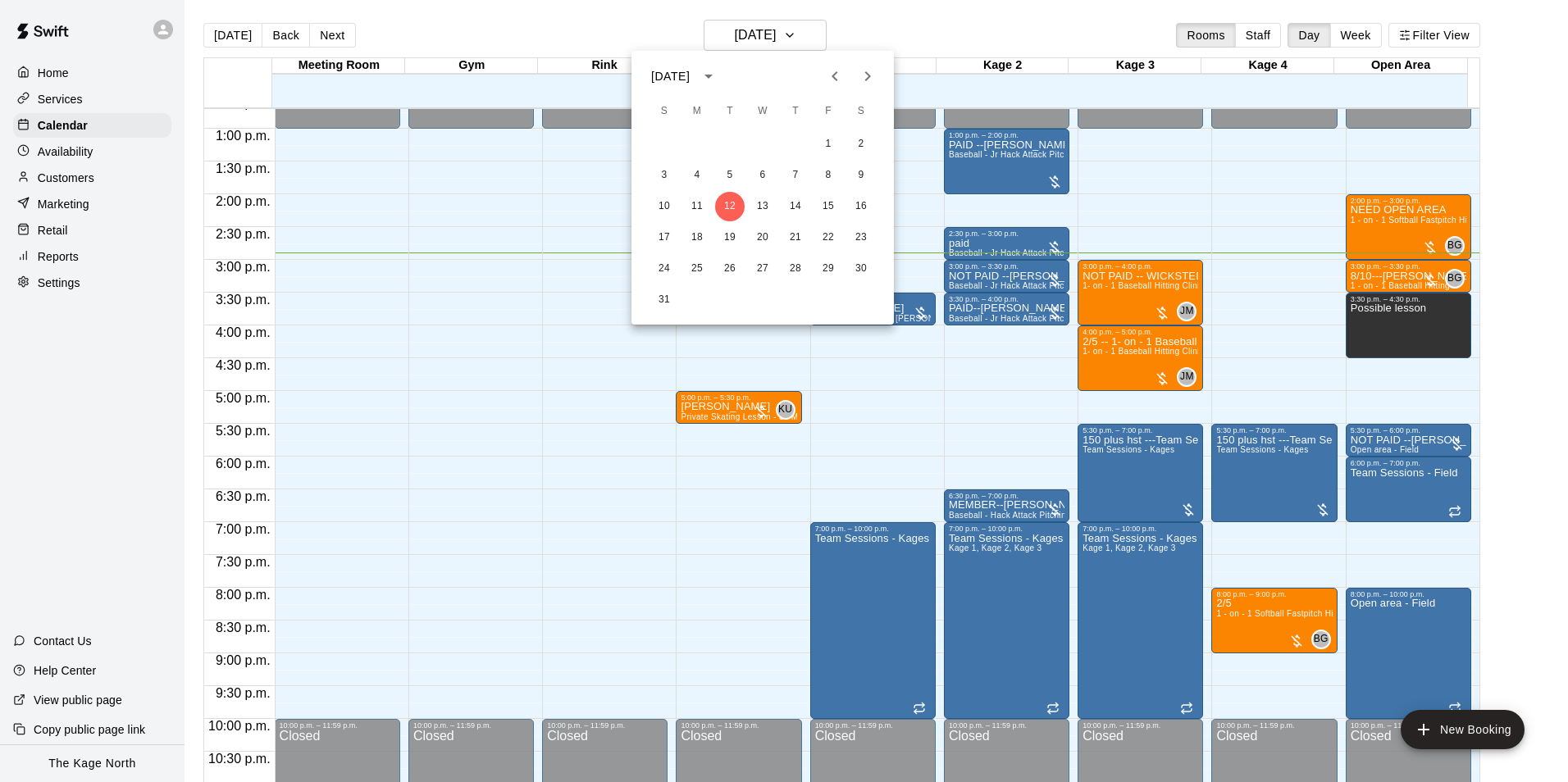
click at [939, 32] on div at bounding box center [784, 391] width 1568 height 782
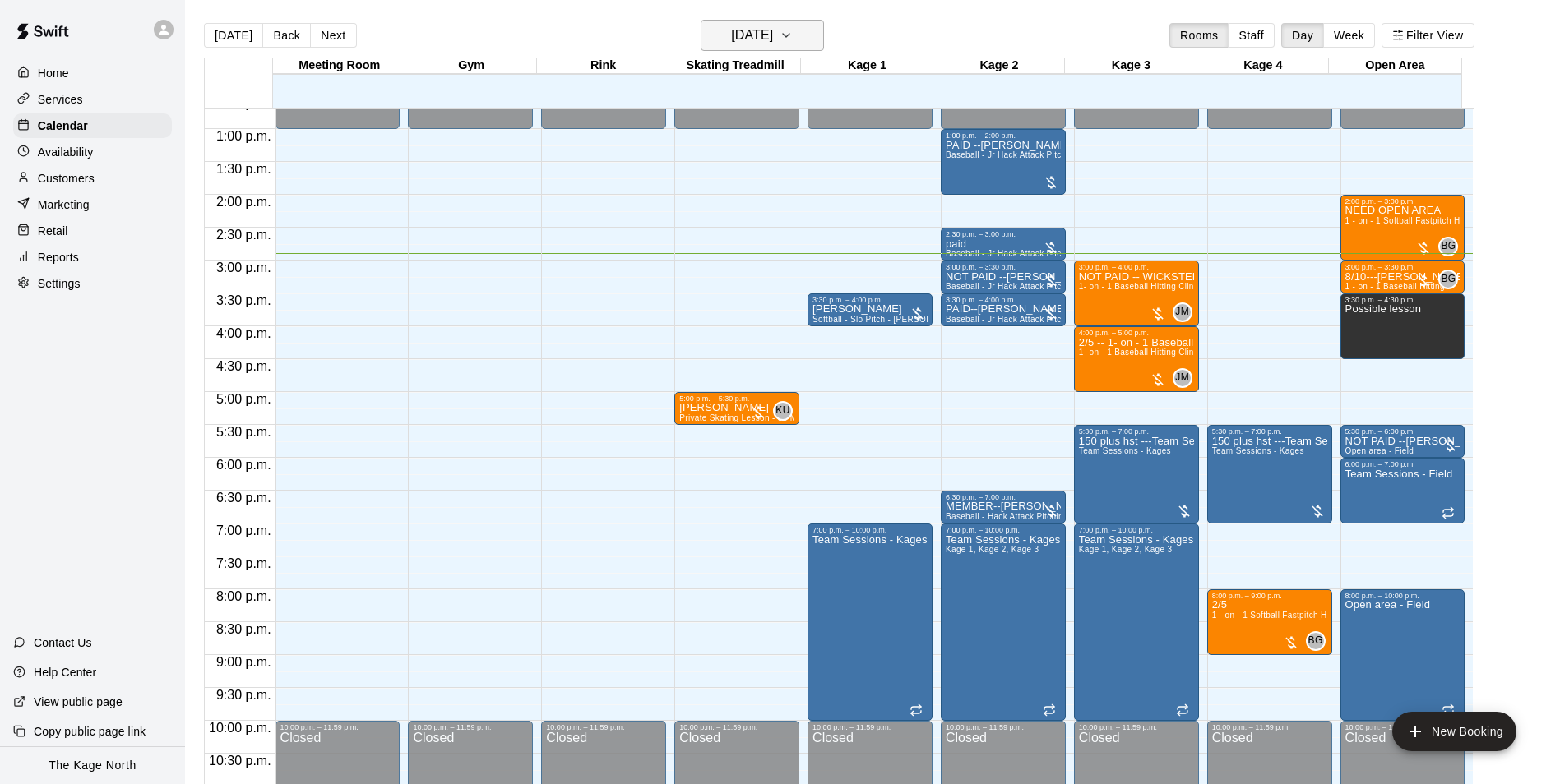
click at [773, 39] on h6 "[DATE]" at bounding box center [752, 35] width 42 height 23
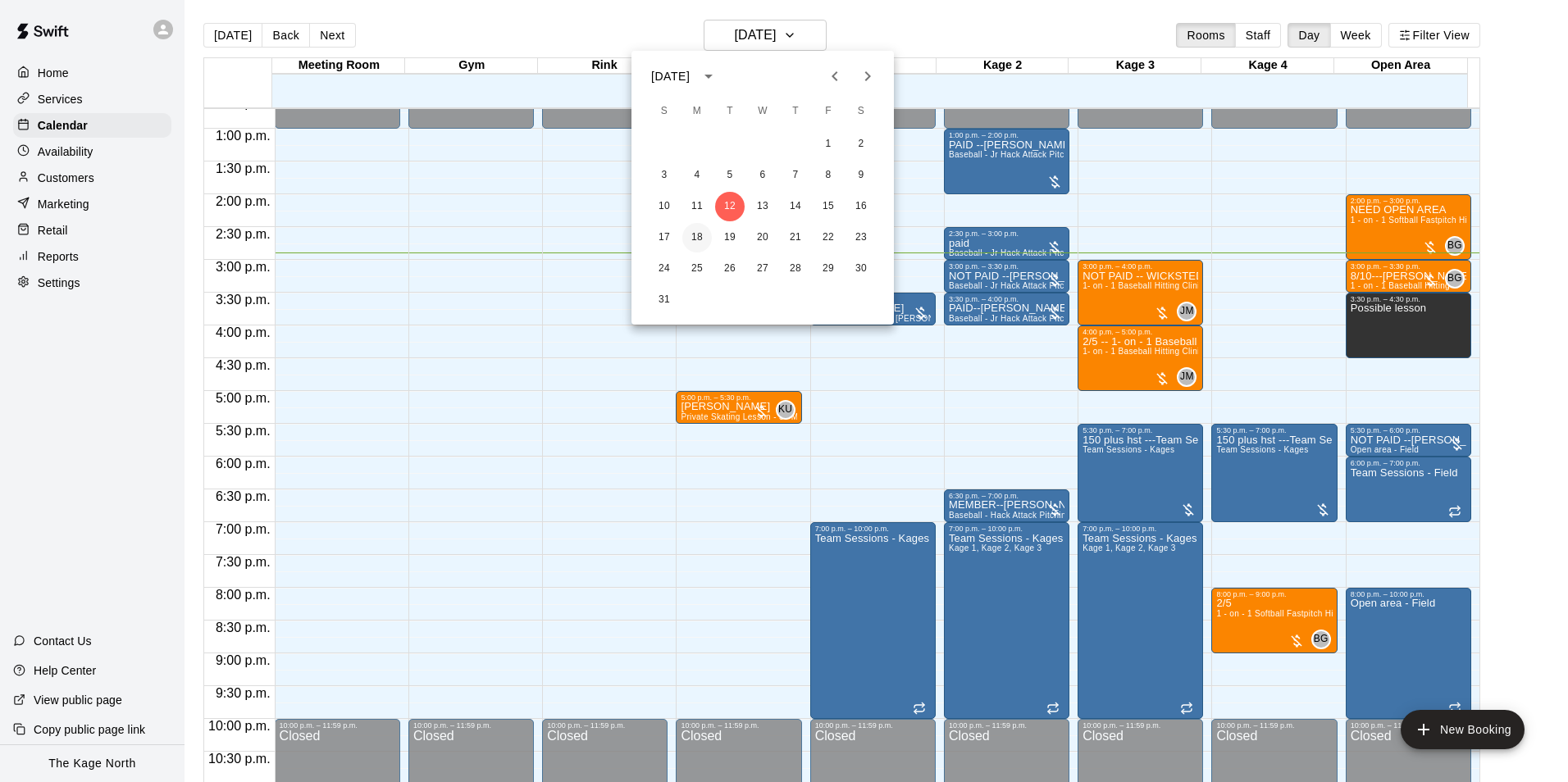
click at [699, 240] on button "18" at bounding box center [697, 238] width 30 height 30
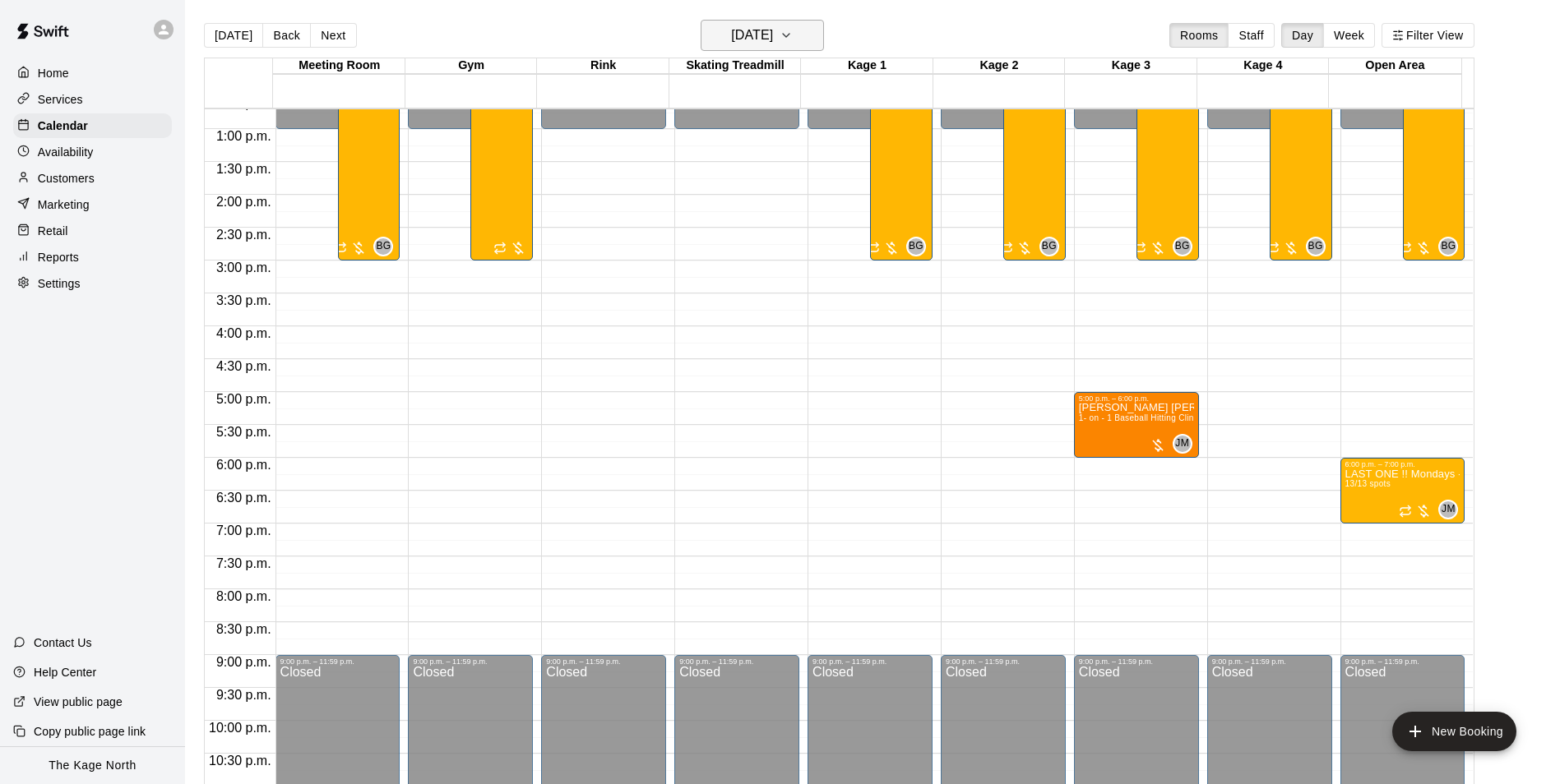
click at [792, 29] on icon "button" at bounding box center [785, 35] width 13 height 19
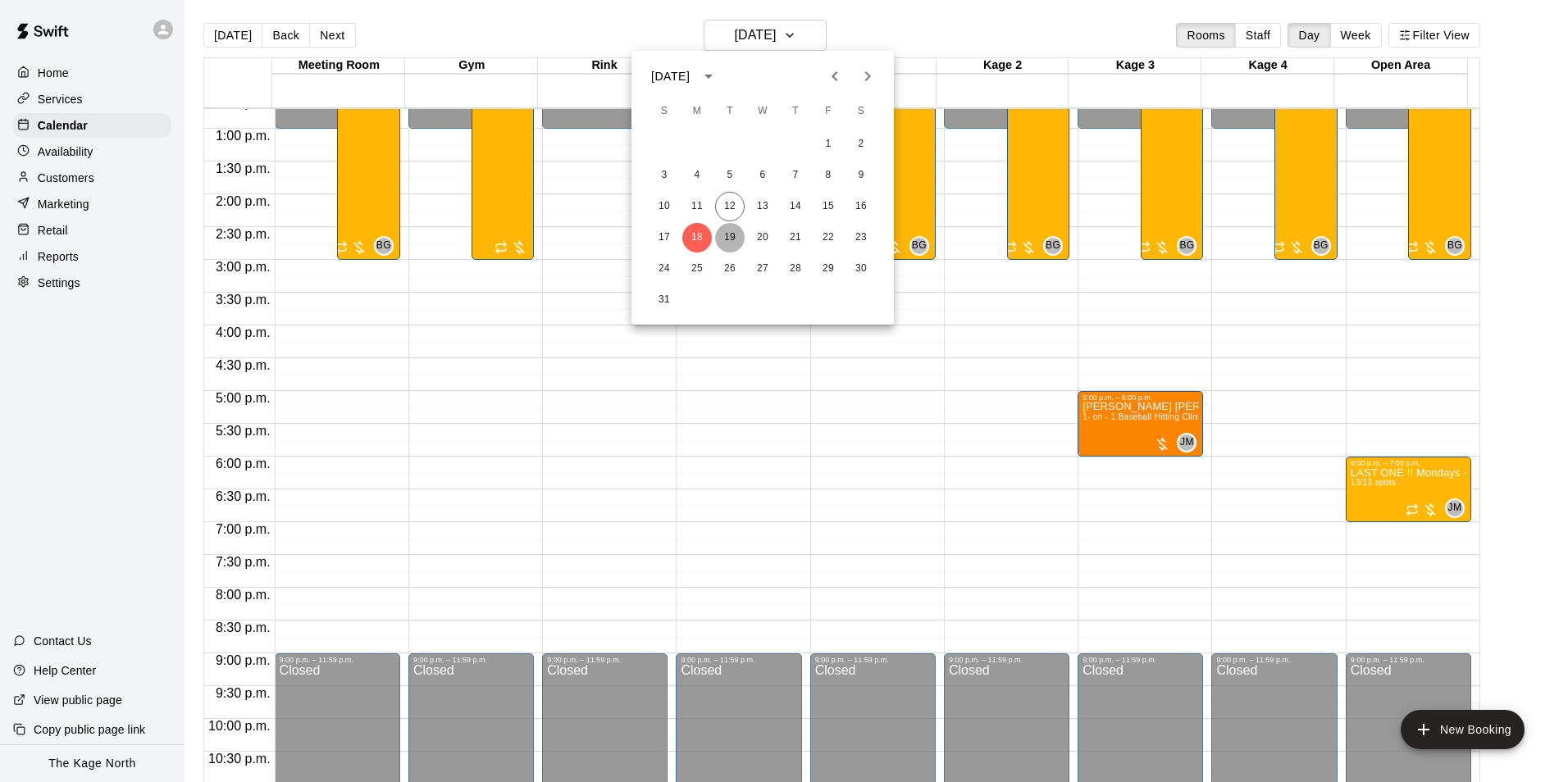
click at [729, 233] on button "19" at bounding box center [730, 238] width 30 height 30
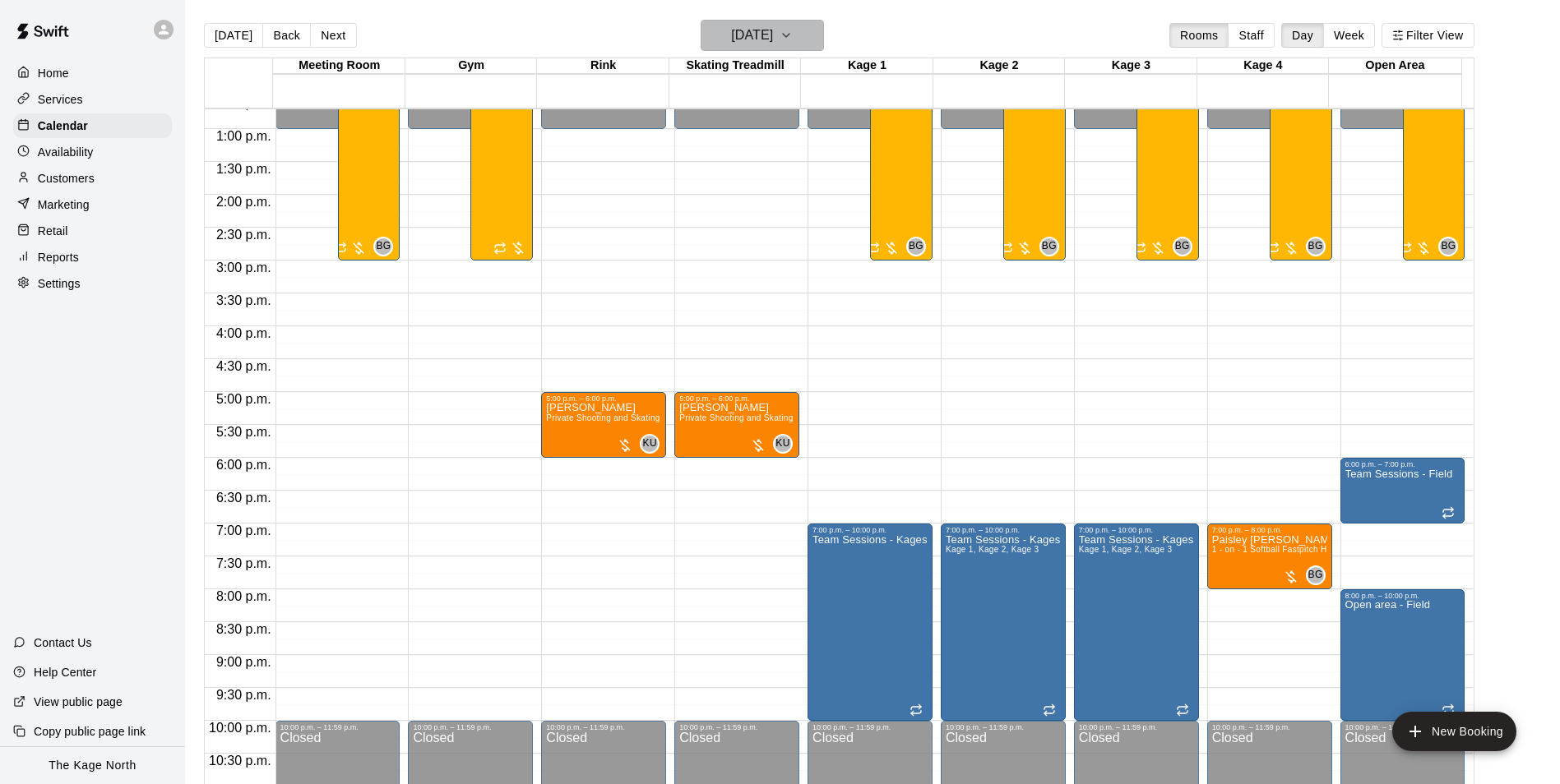
click at [773, 31] on h6 "[DATE]" at bounding box center [752, 35] width 42 height 23
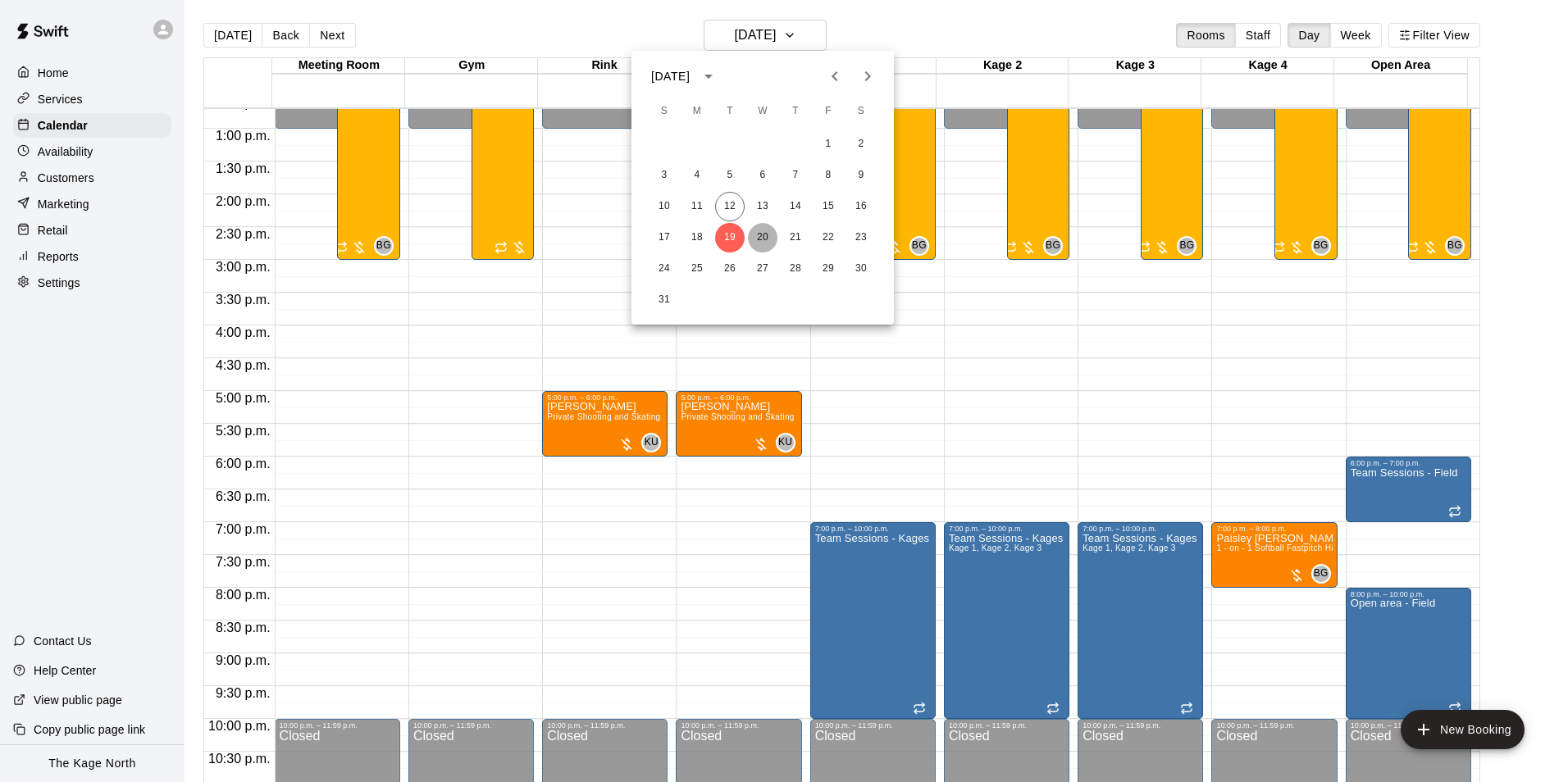
click at [763, 234] on button "20" at bounding box center [763, 238] width 30 height 30
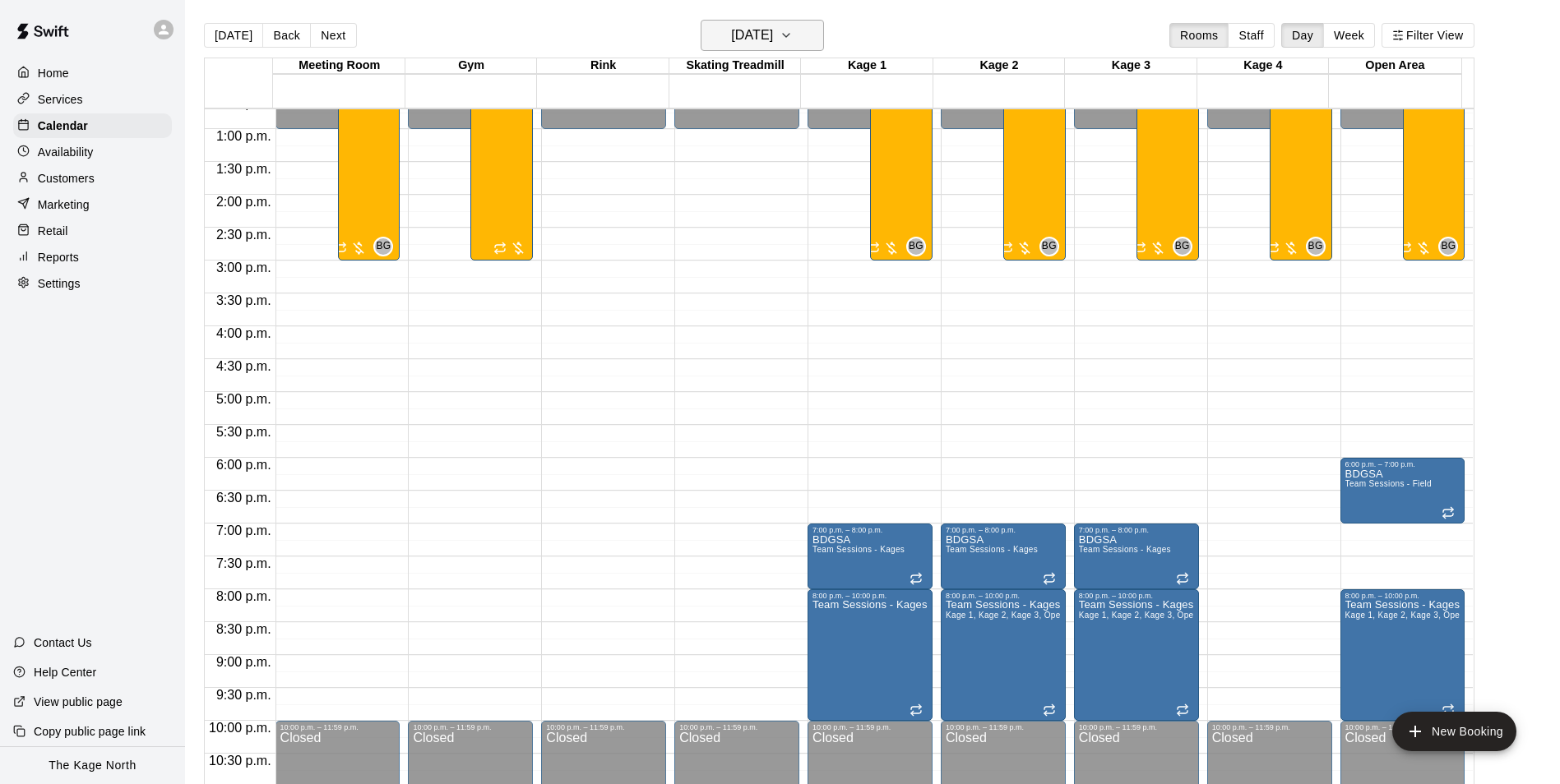
click at [773, 46] on h6 "[DATE]" at bounding box center [752, 35] width 42 height 23
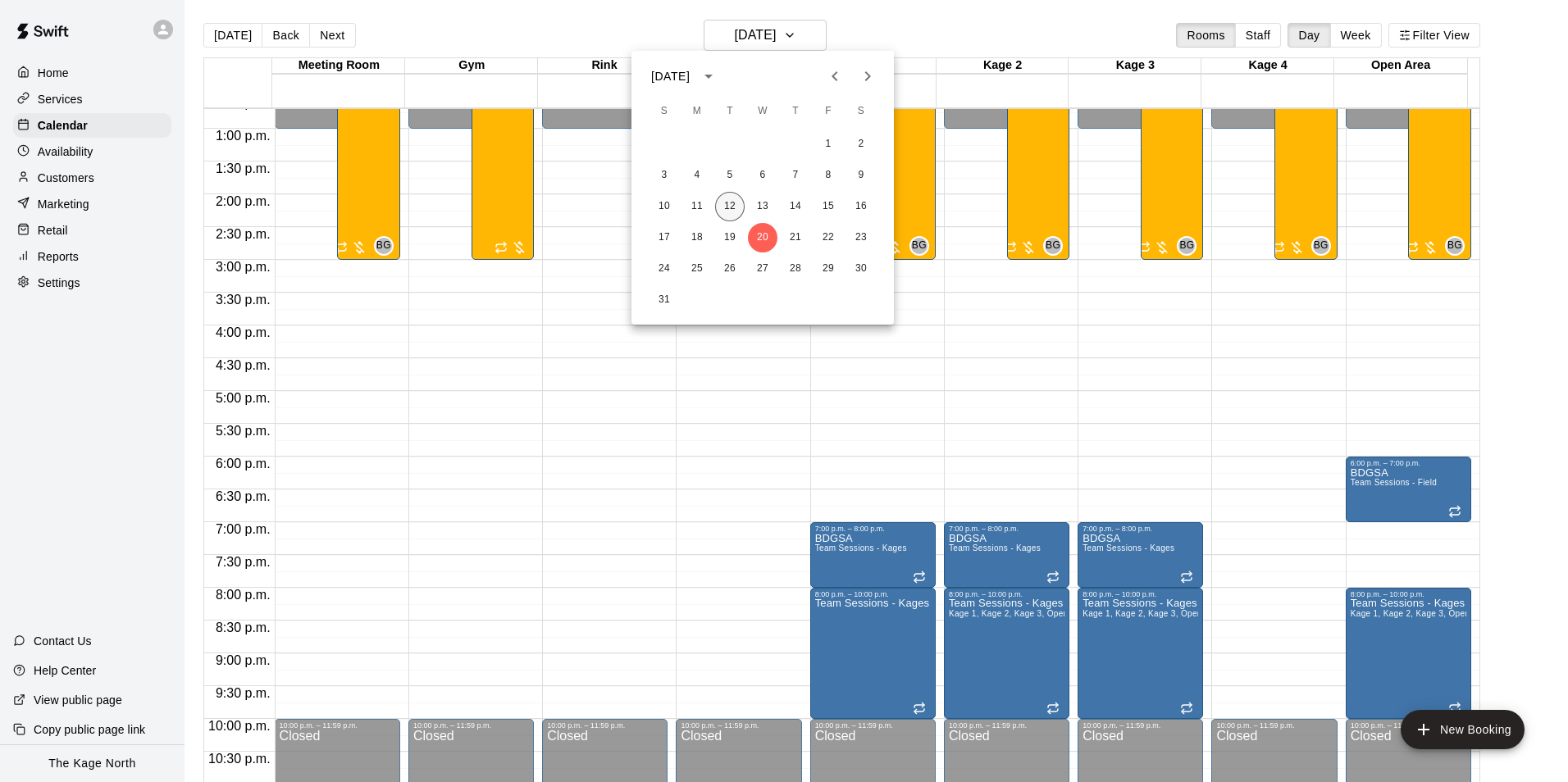
click at [736, 202] on button "12" at bounding box center [730, 207] width 30 height 30
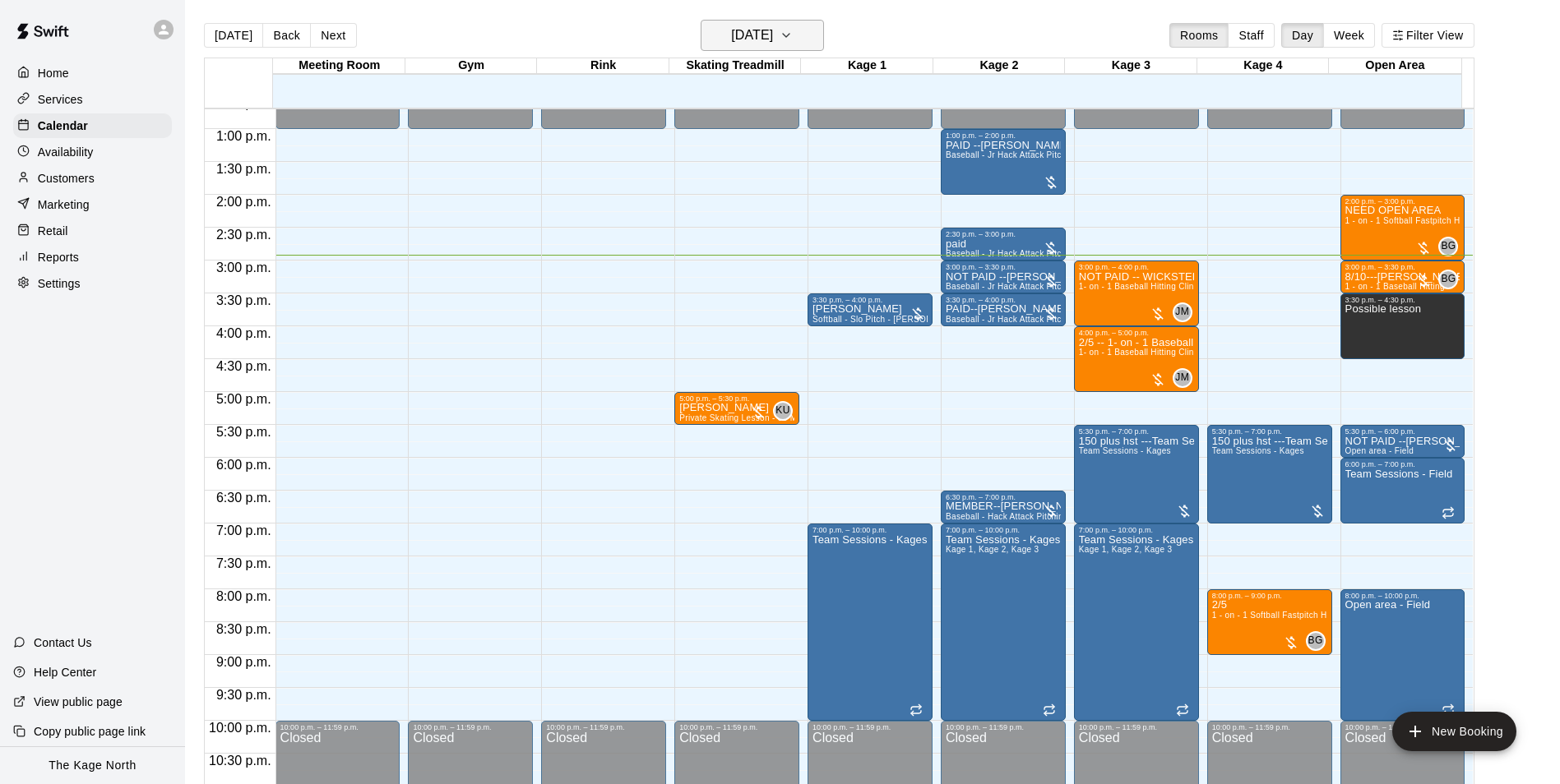
click at [752, 30] on h6 "[DATE]" at bounding box center [752, 35] width 42 height 23
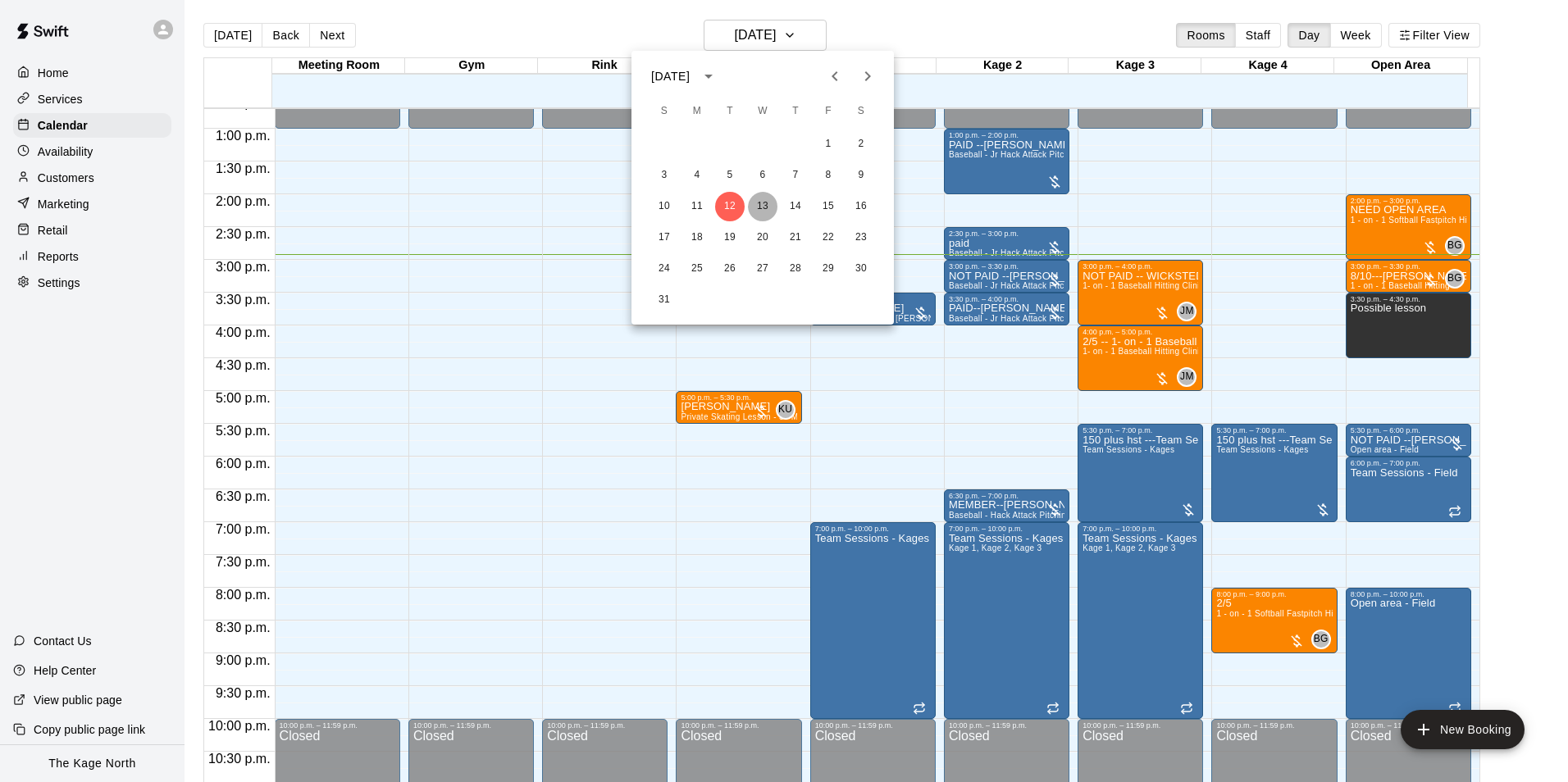
click at [761, 210] on button "13" at bounding box center [763, 207] width 30 height 30
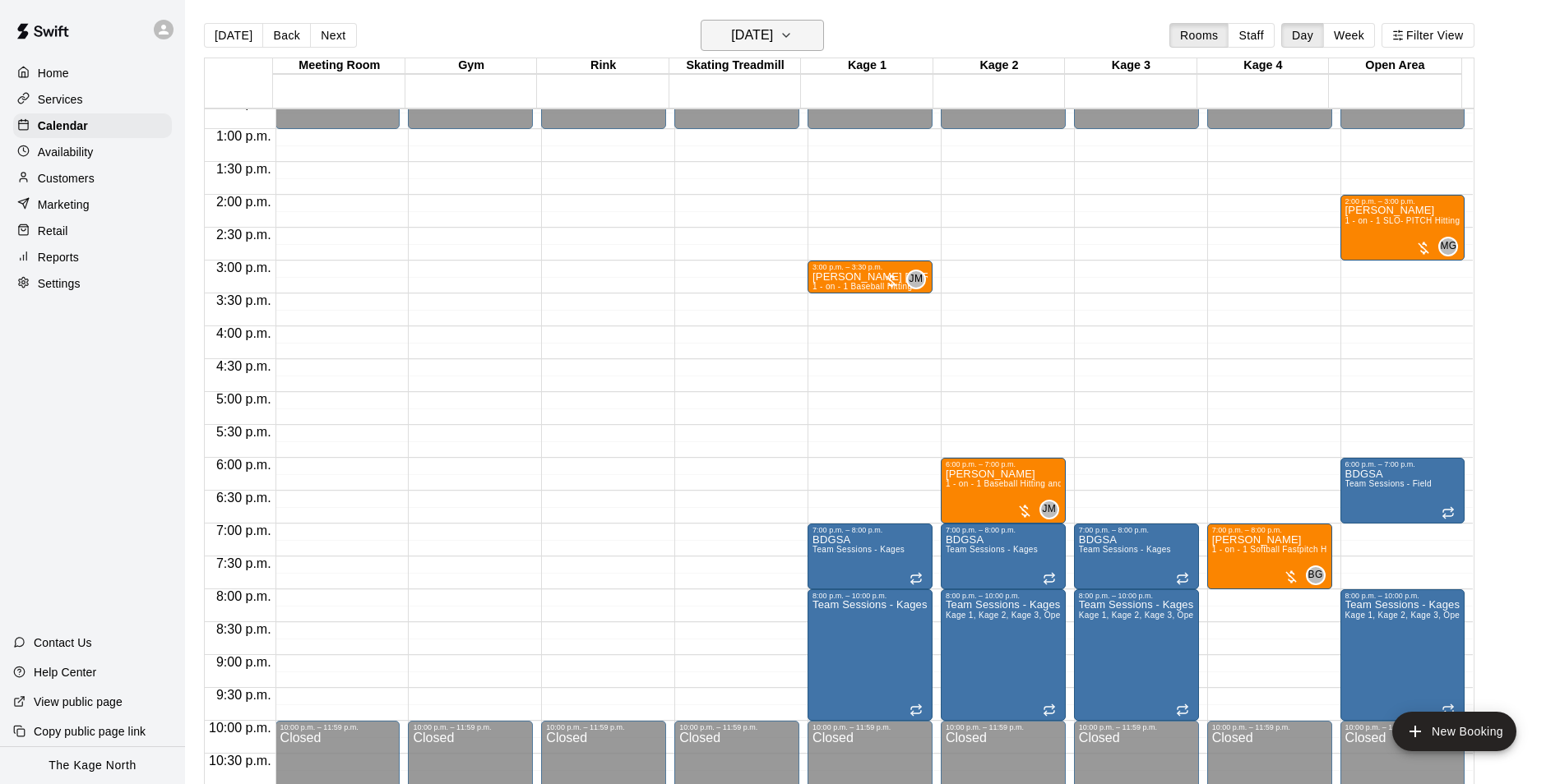
click at [773, 30] on h6 "[DATE]" at bounding box center [752, 35] width 42 height 23
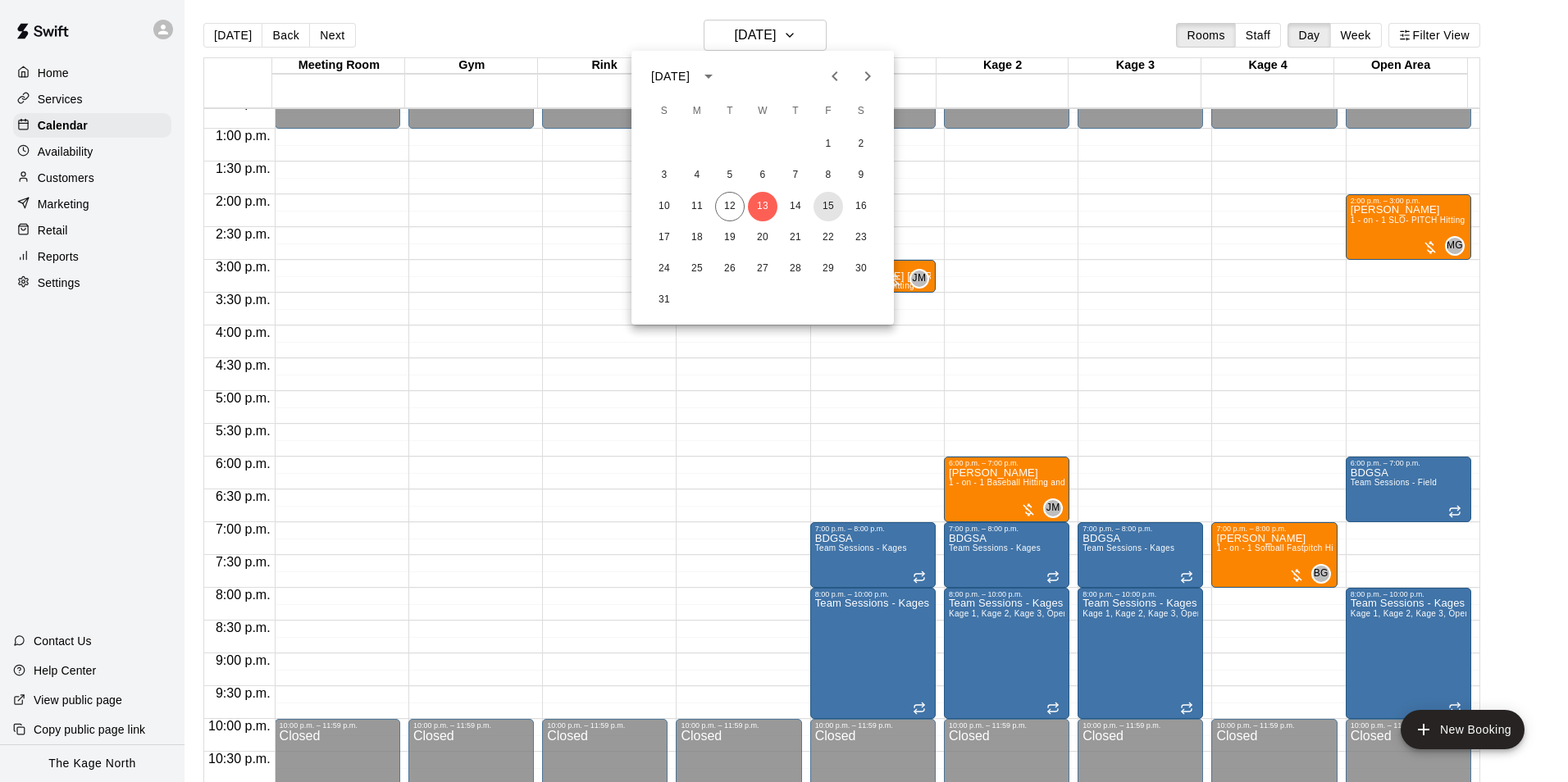
drag, startPoint x: 830, startPoint y: 208, endPoint x: 1559, endPoint y: 506, distance: 787.6
click at [830, 208] on button "15" at bounding box center [828, 207] width 30 height 30
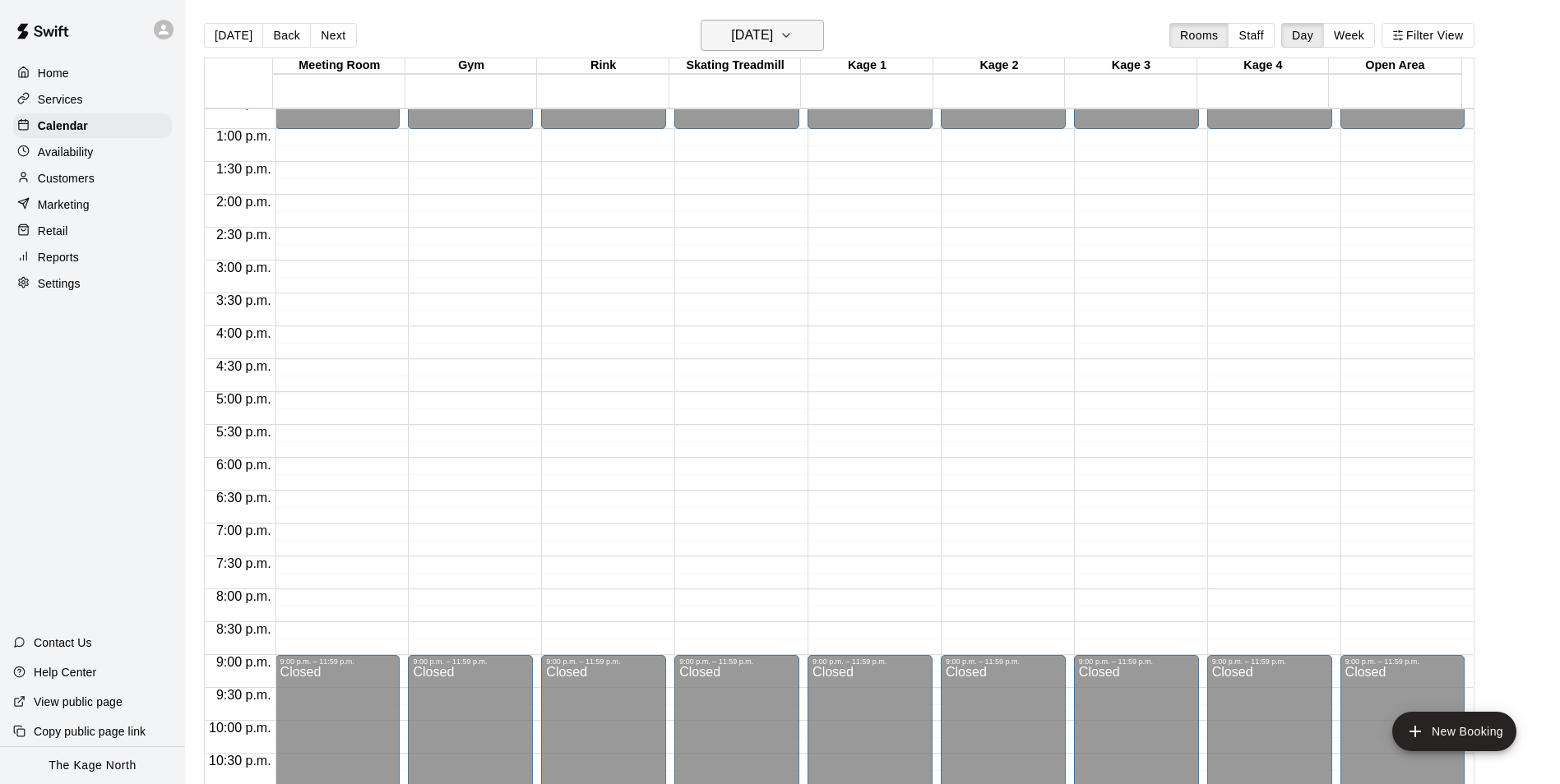
click at [792, 41] on icon "button" at bounding box center [785, 35] width 13 height 19
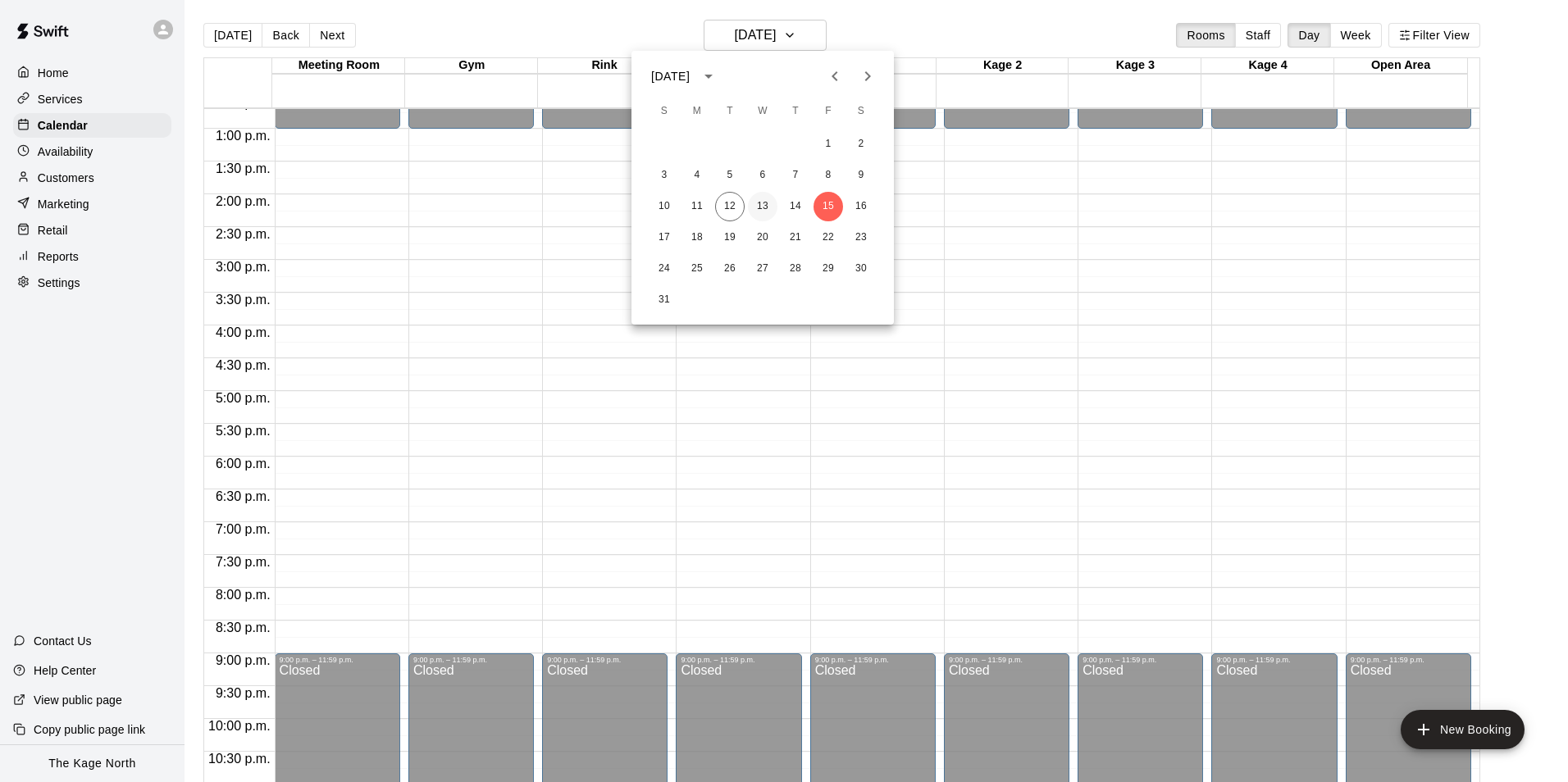
click at [761, 205] on button "13" at bounding box center [763, 207] width 30 height 30
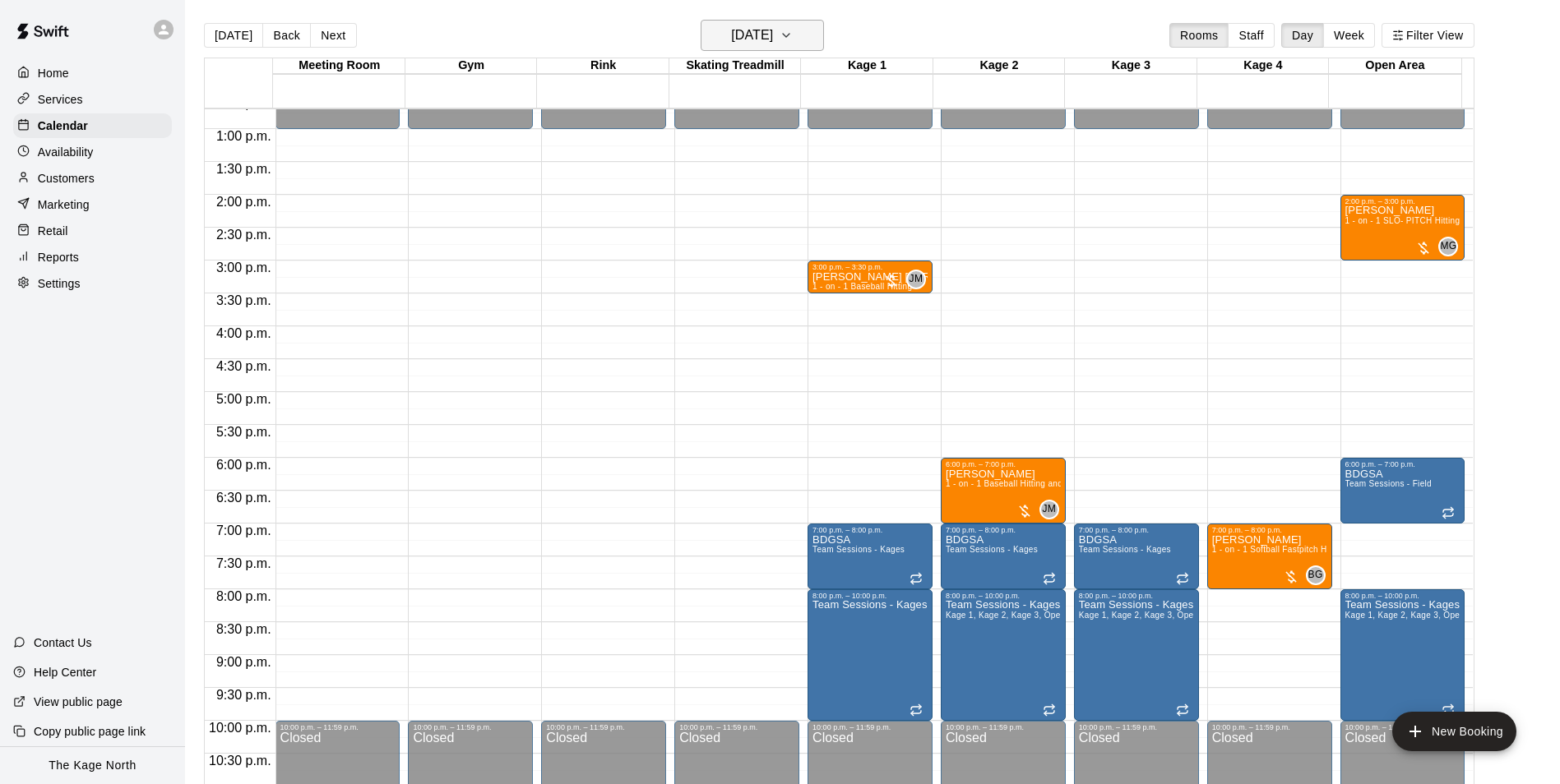
click at [773, 42] on h6 "[DATE]" at bounding box center [752, 35] width 42 height 23
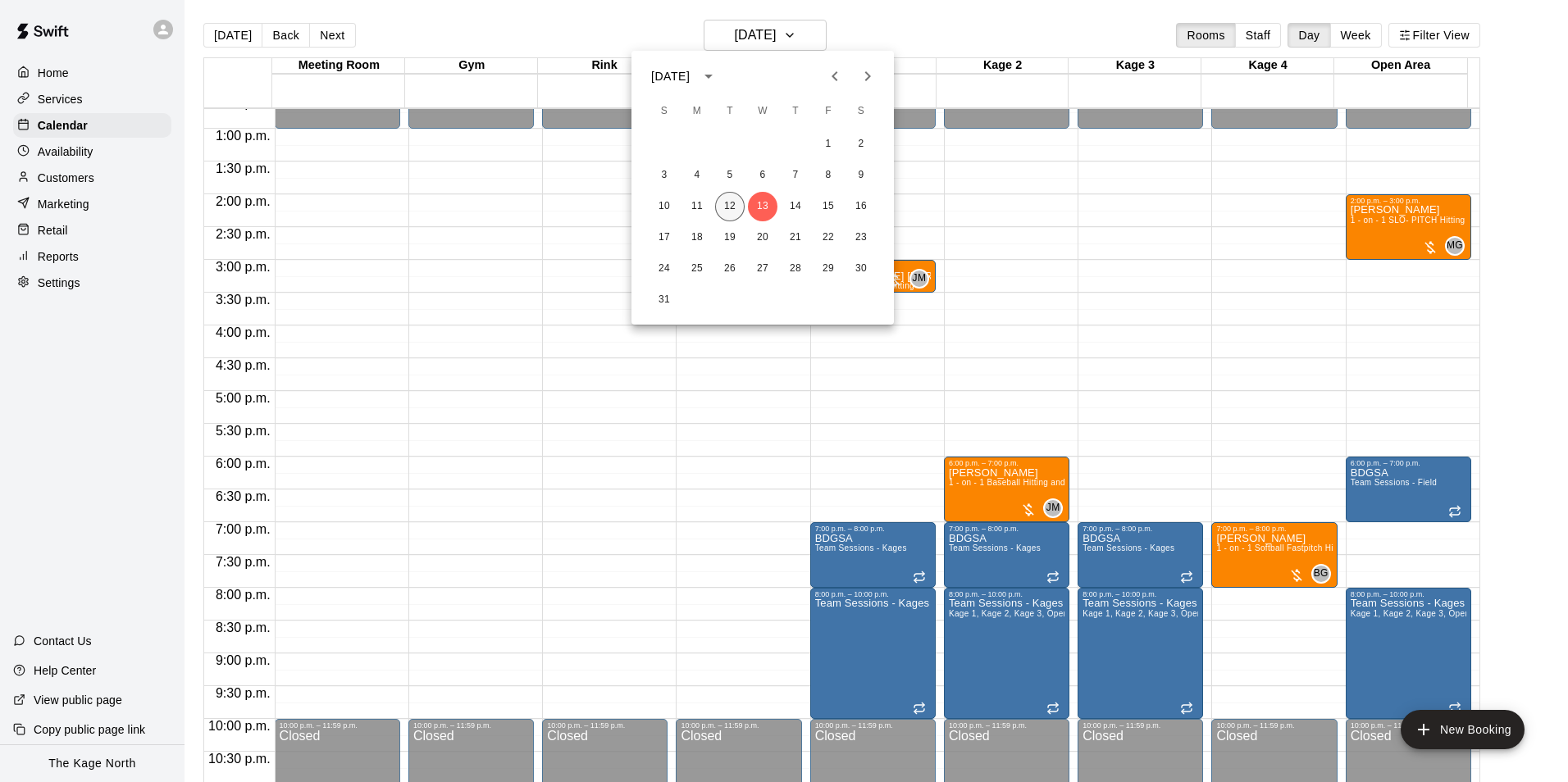
click at [729, 209] on button "12" at bounding box center [730, 207] width 30 height 30
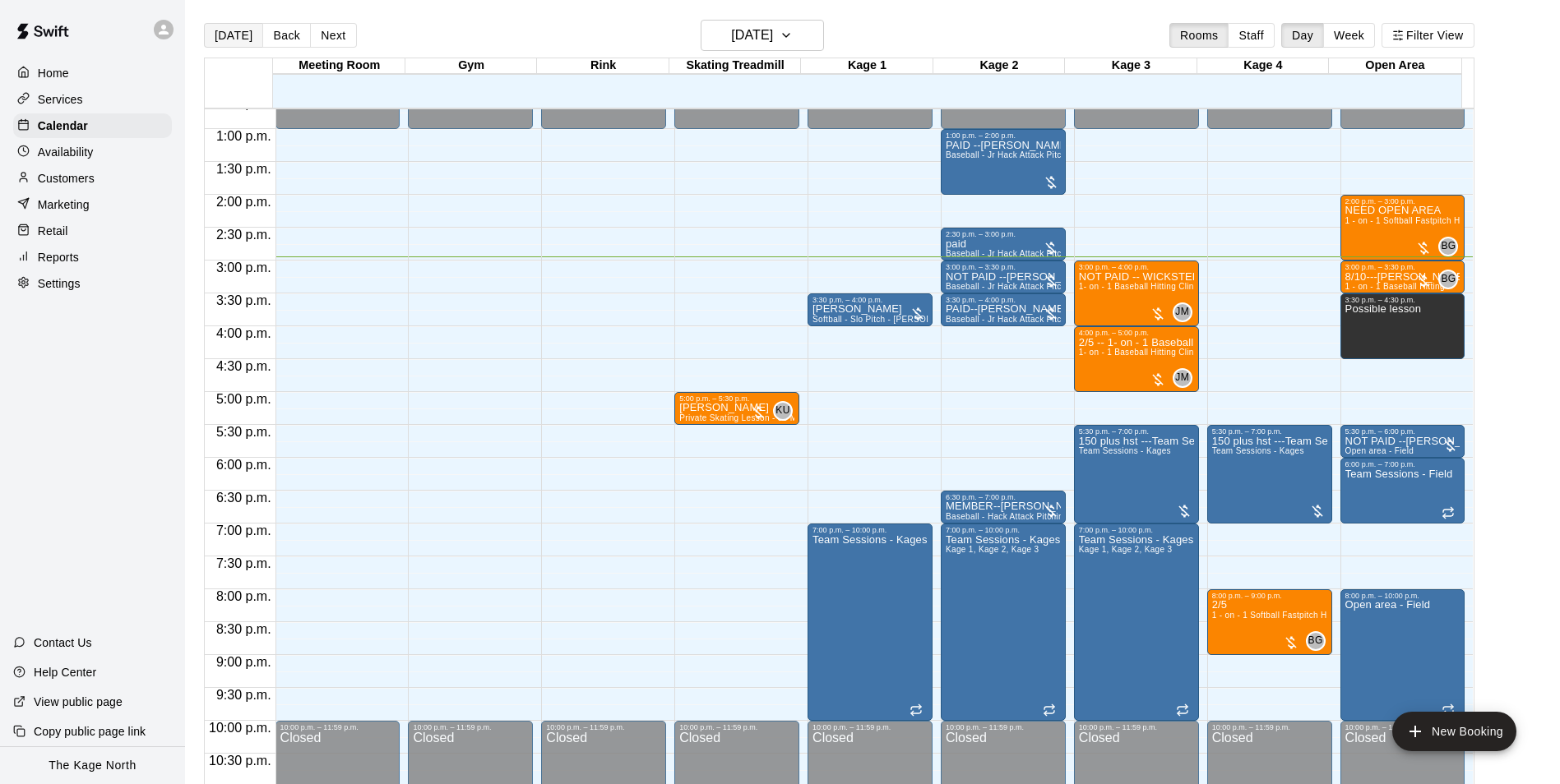
click at [221, 34] on button "[DATE]" at bounding box center [233, 35] width 59 height 25
click at [792, 30] on icon "button" at bounding box center [785, 35] width 13 height 19
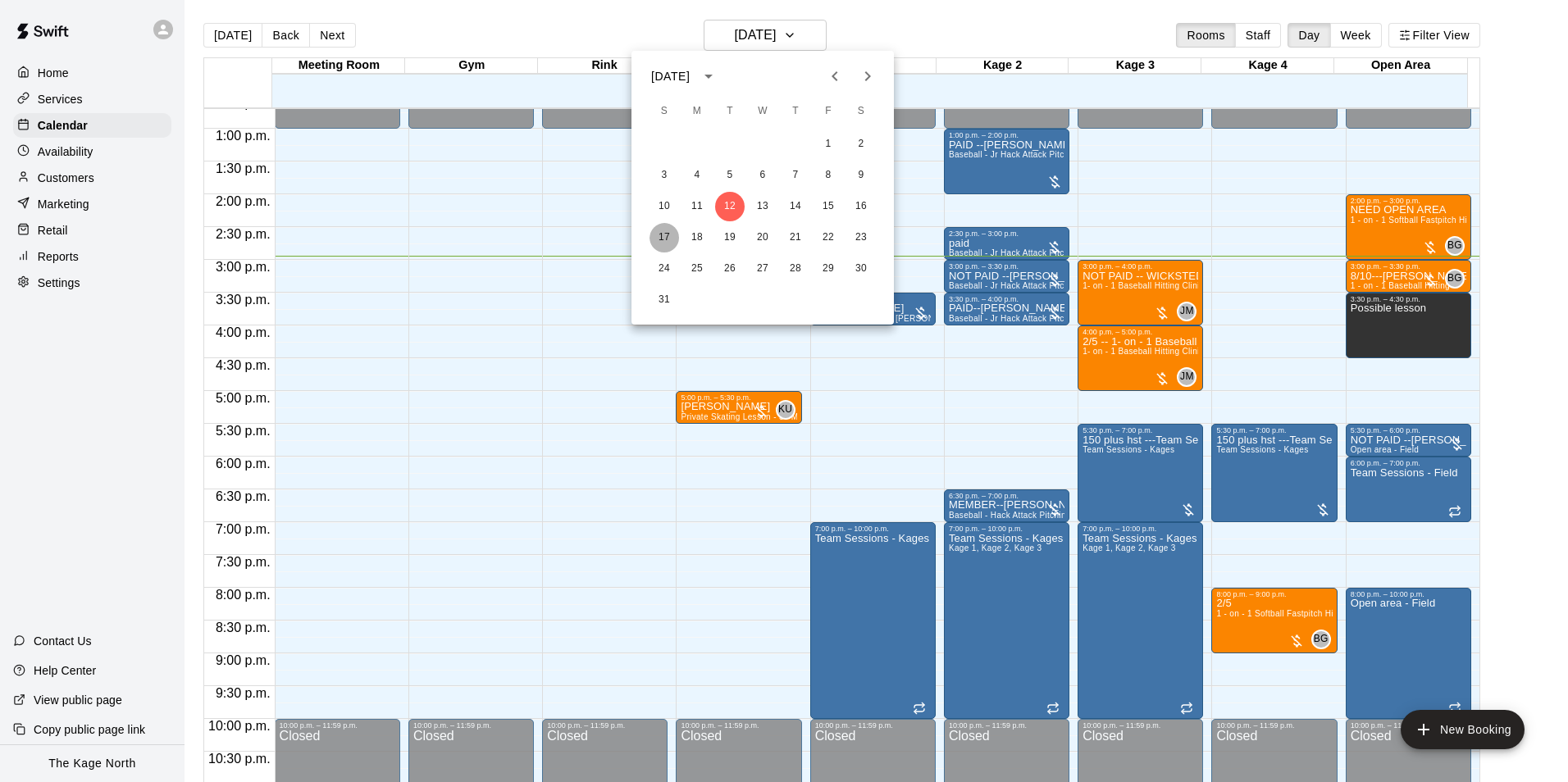
click at [663, 234] on button "17" at bounding box center [664, 238] width 30 height 30
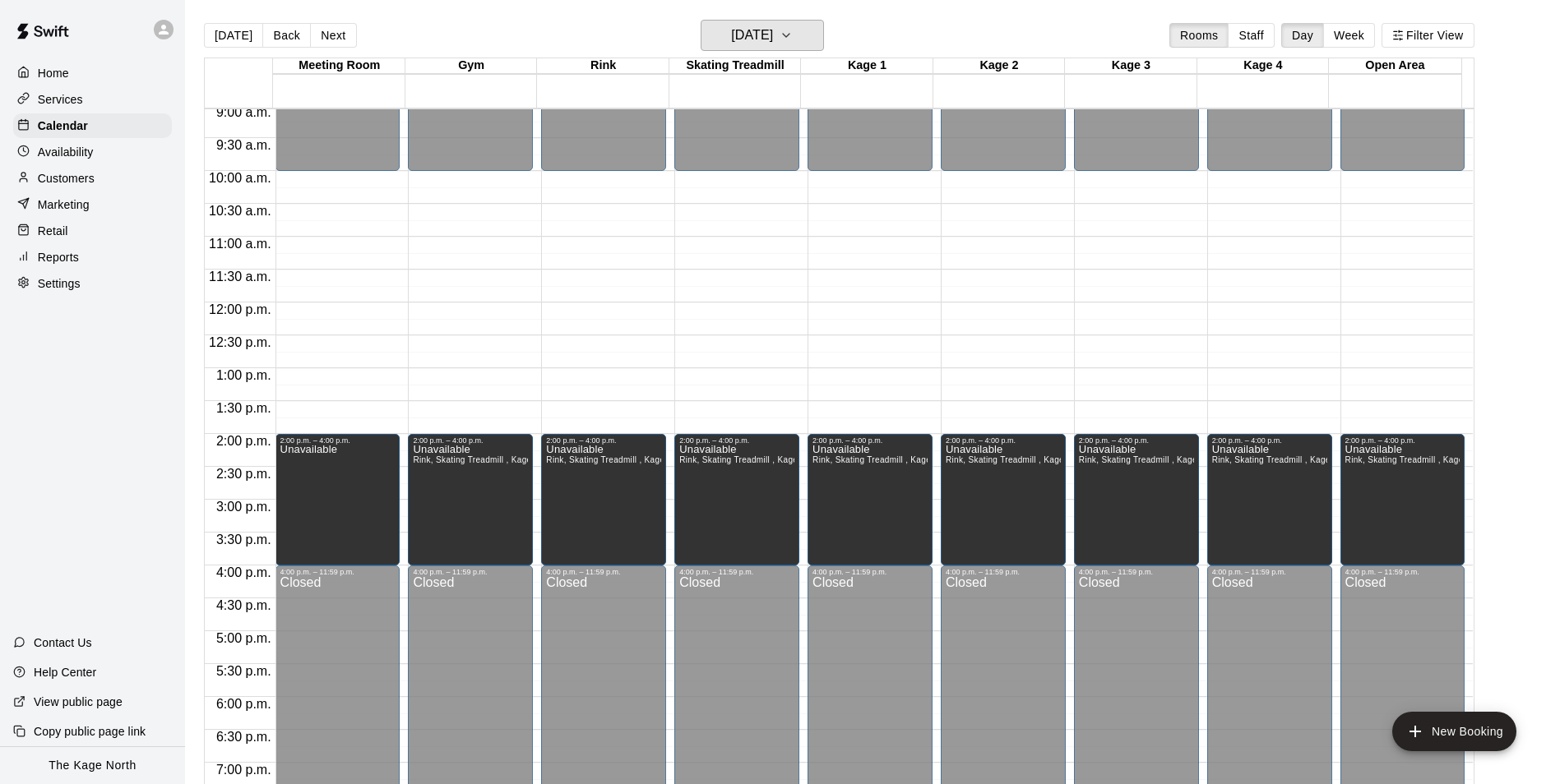
scroll to position [589, 0]
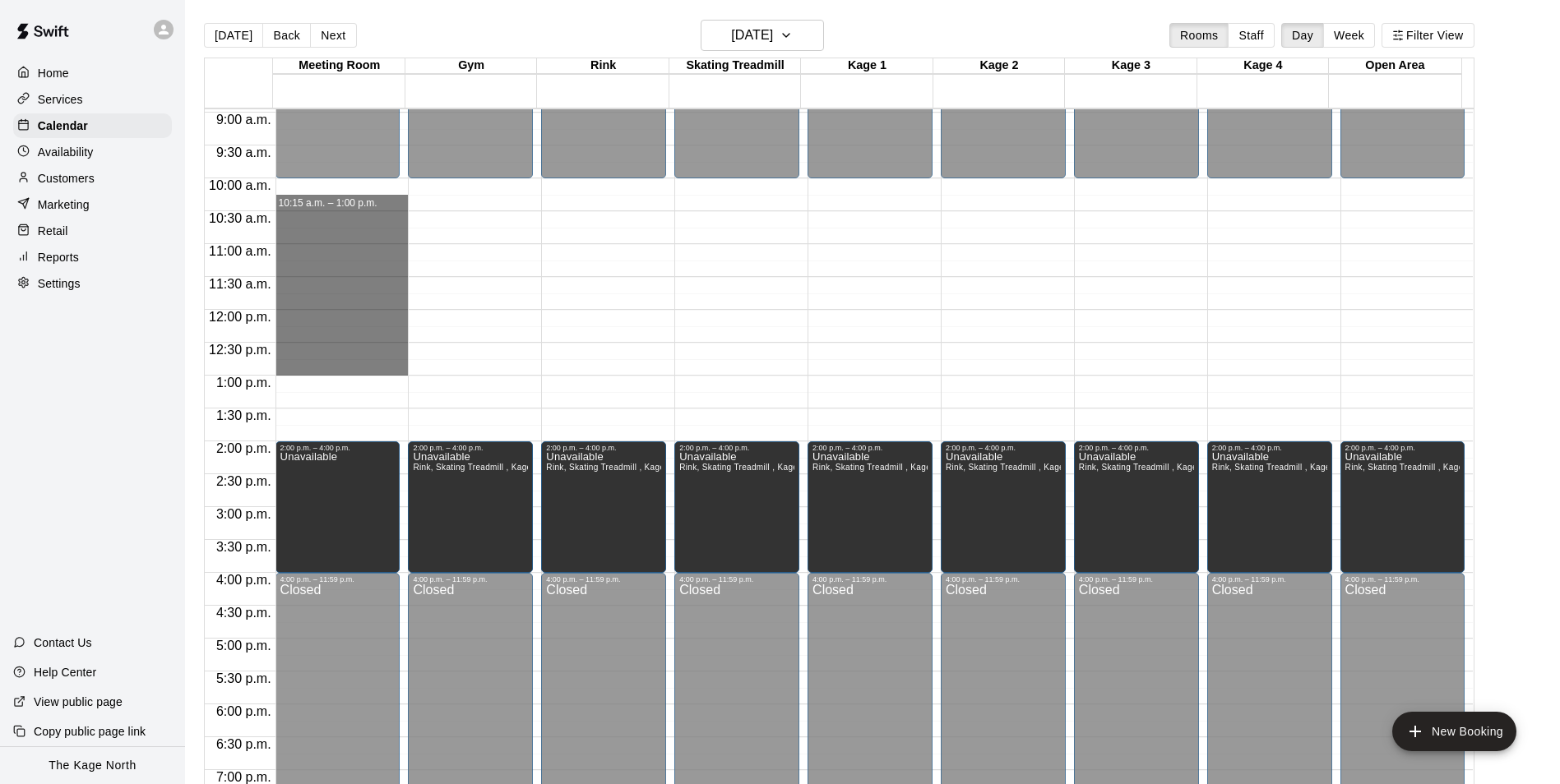
drag, startPoint x: 316, startPoint y: 190, endPoint x: 333, endPoint y: 369, distance: 179.8
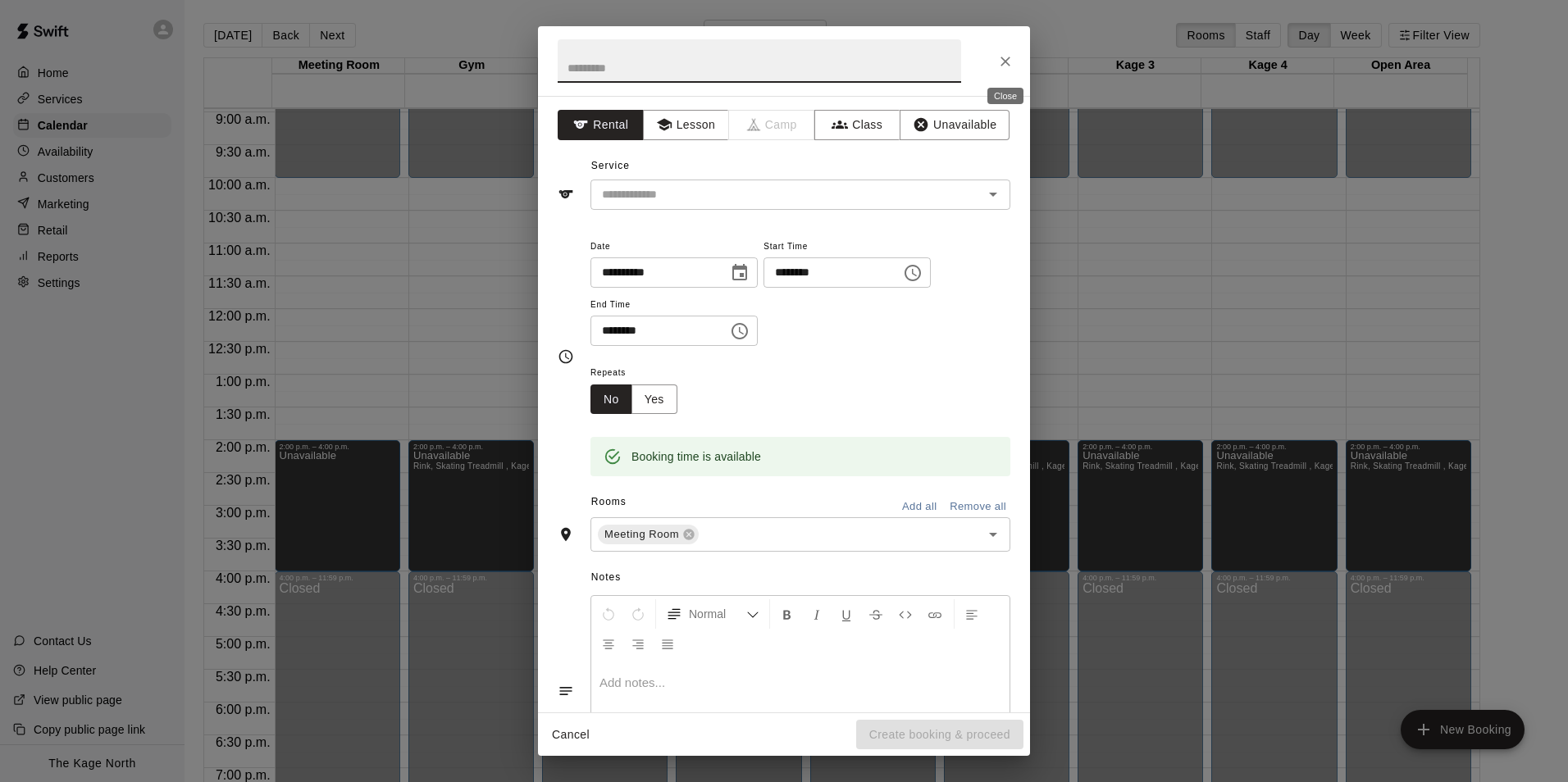
click at [1006, 50] on button "Close" at bounding box center [1005, 62] width 30 height 30
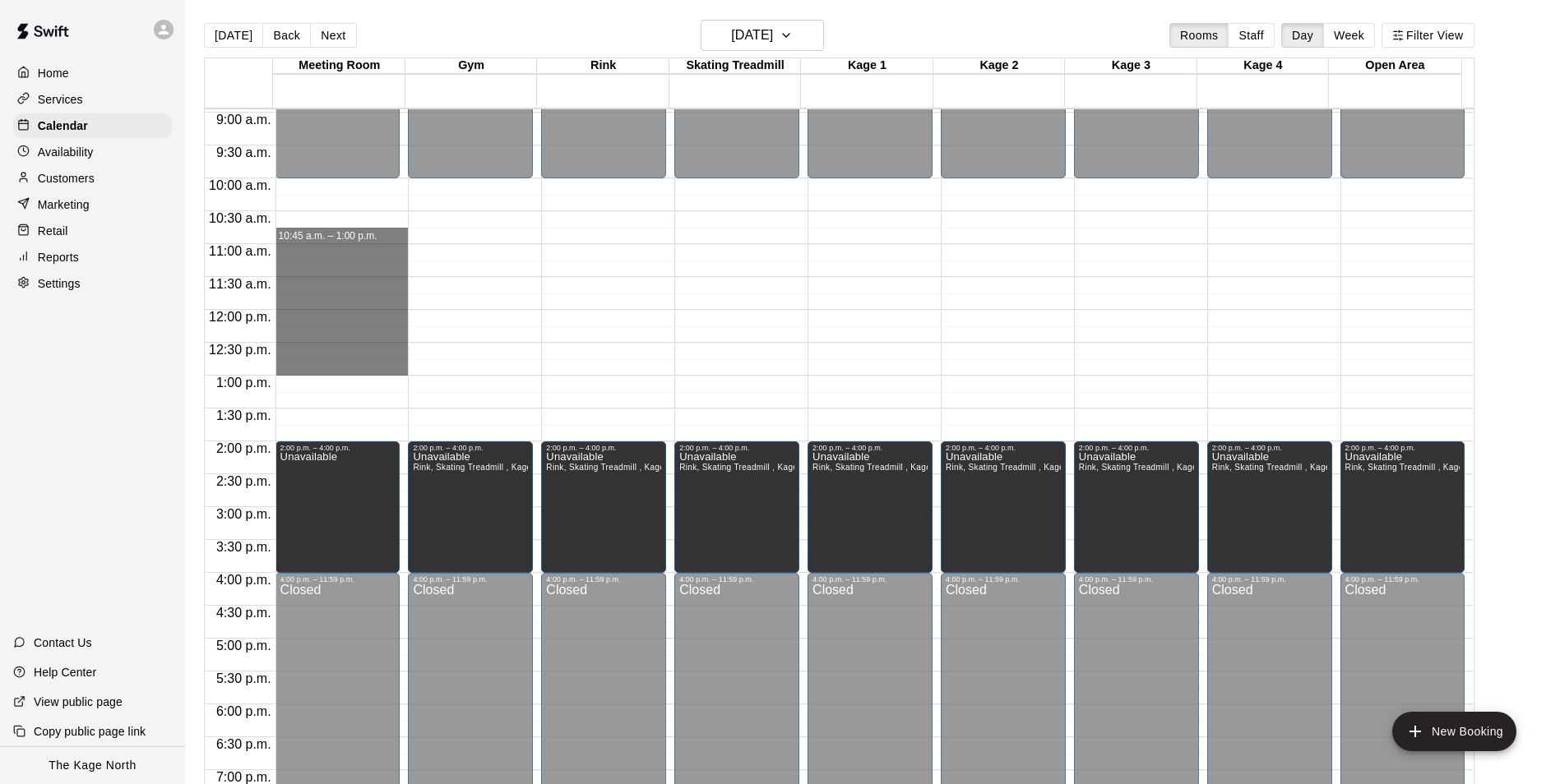
drag, startPoint x: 374, startPoint y: 185, endPoint x: 374, endPoint y: 370, distance: 185.0
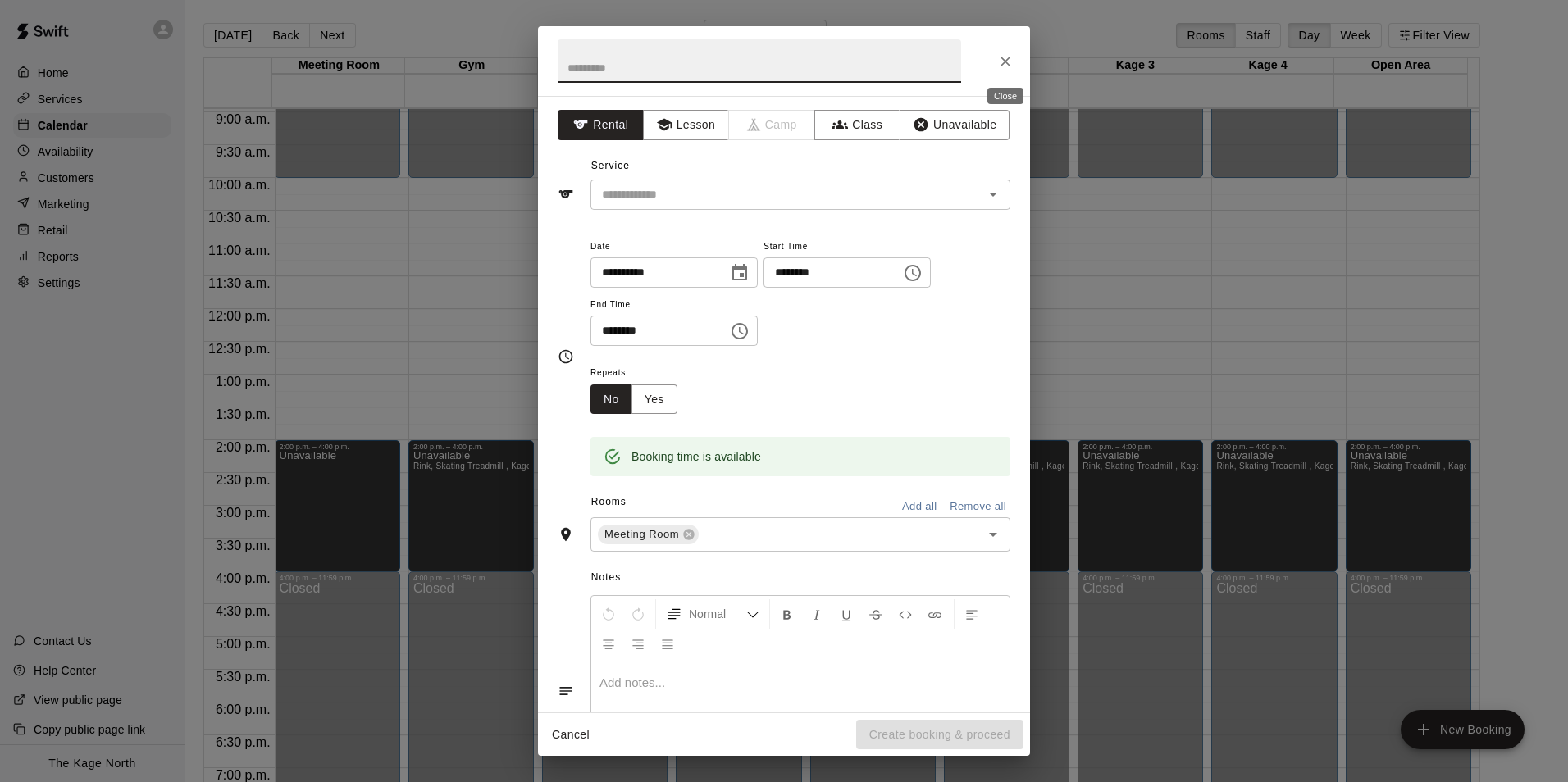
click at [1005, 57] on icon "Close" at bounding box center [1005, 62] width 17 height 17
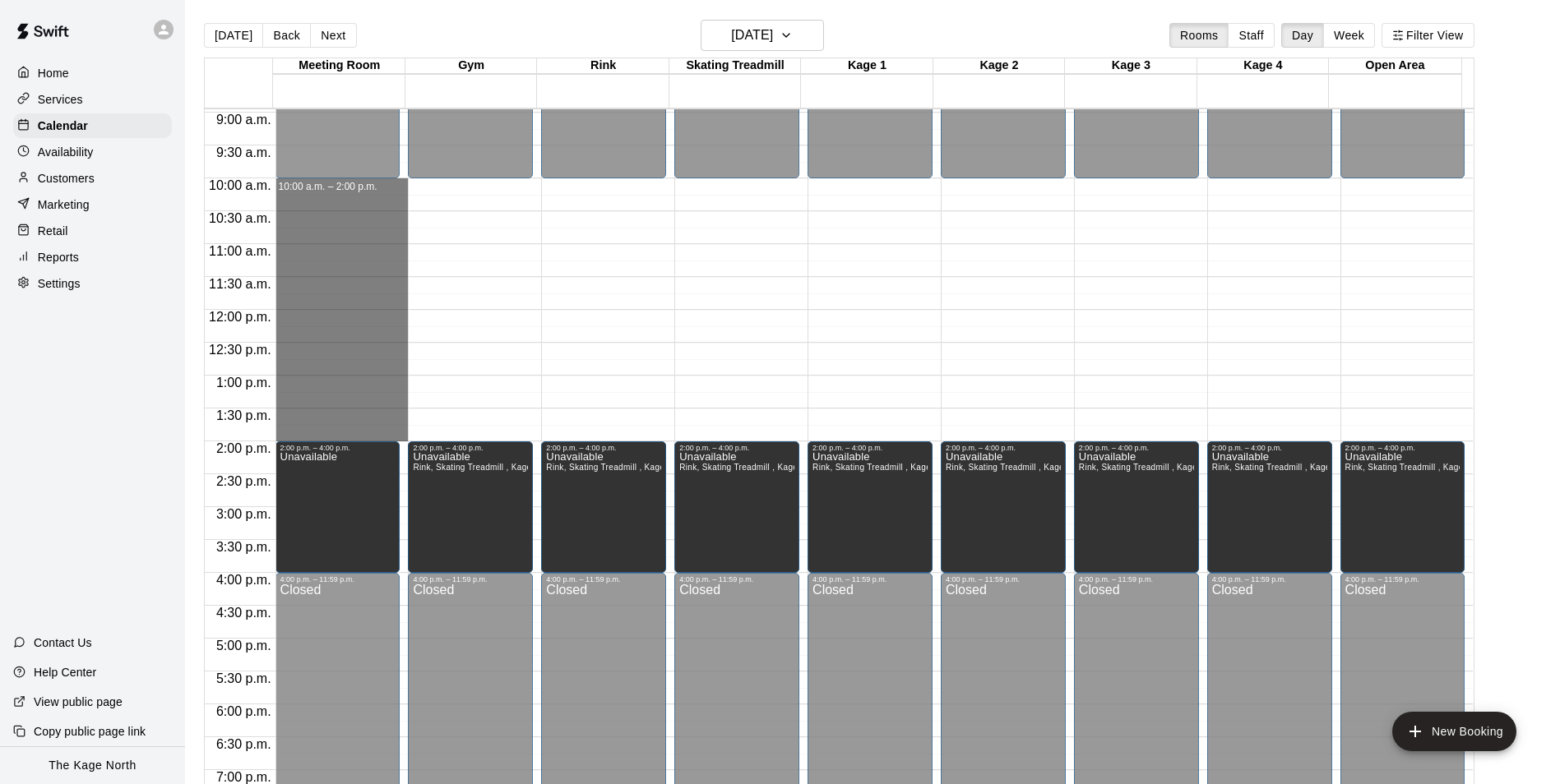
drag, startPoint x: 363, startPoint y: 185, endPoint x: 356, endPoint y: 433, distance: 248.1
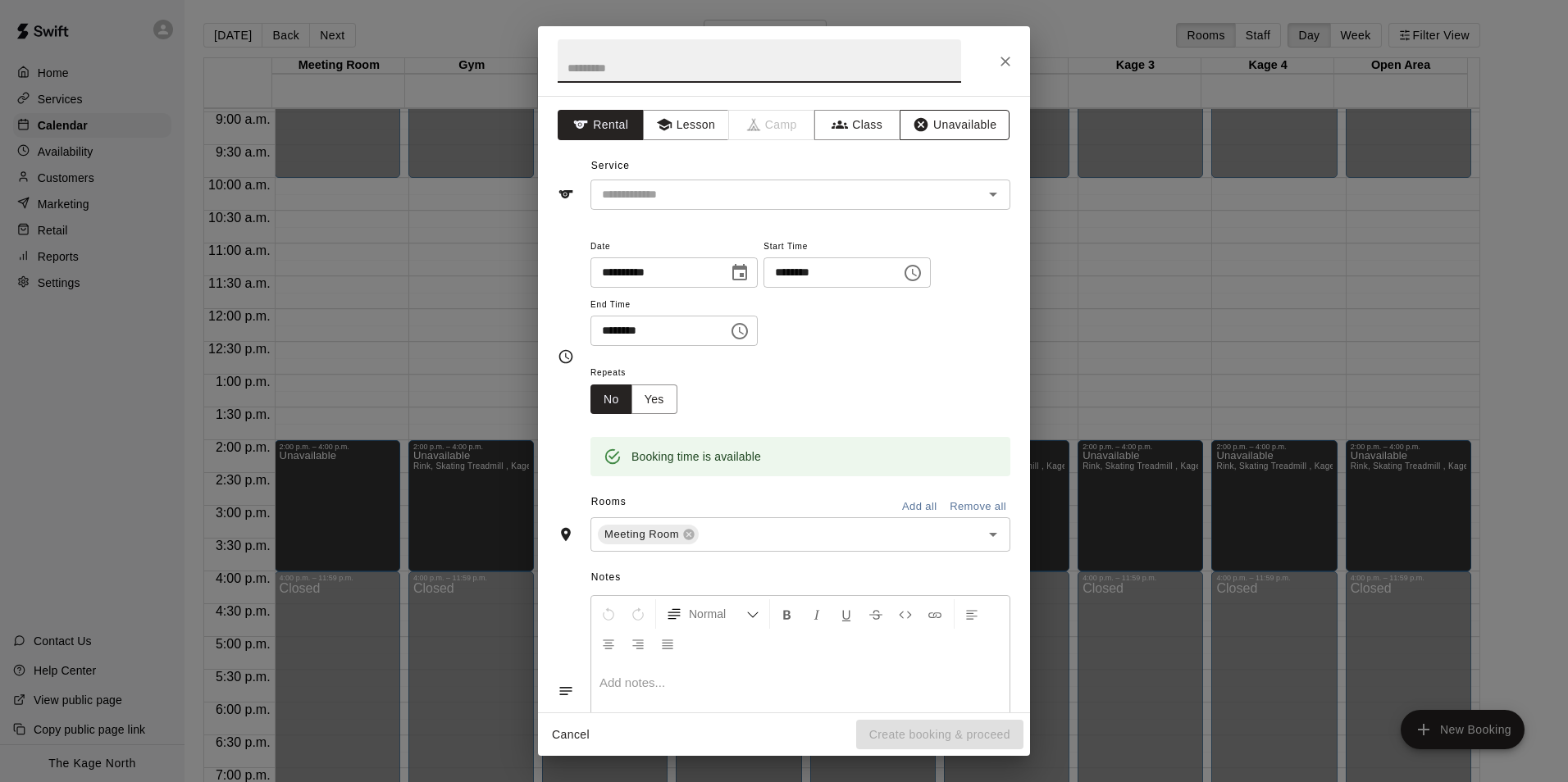
click at [948, 114] on button "Unavailable" at bounding box center [954, 125] width 110 height 30
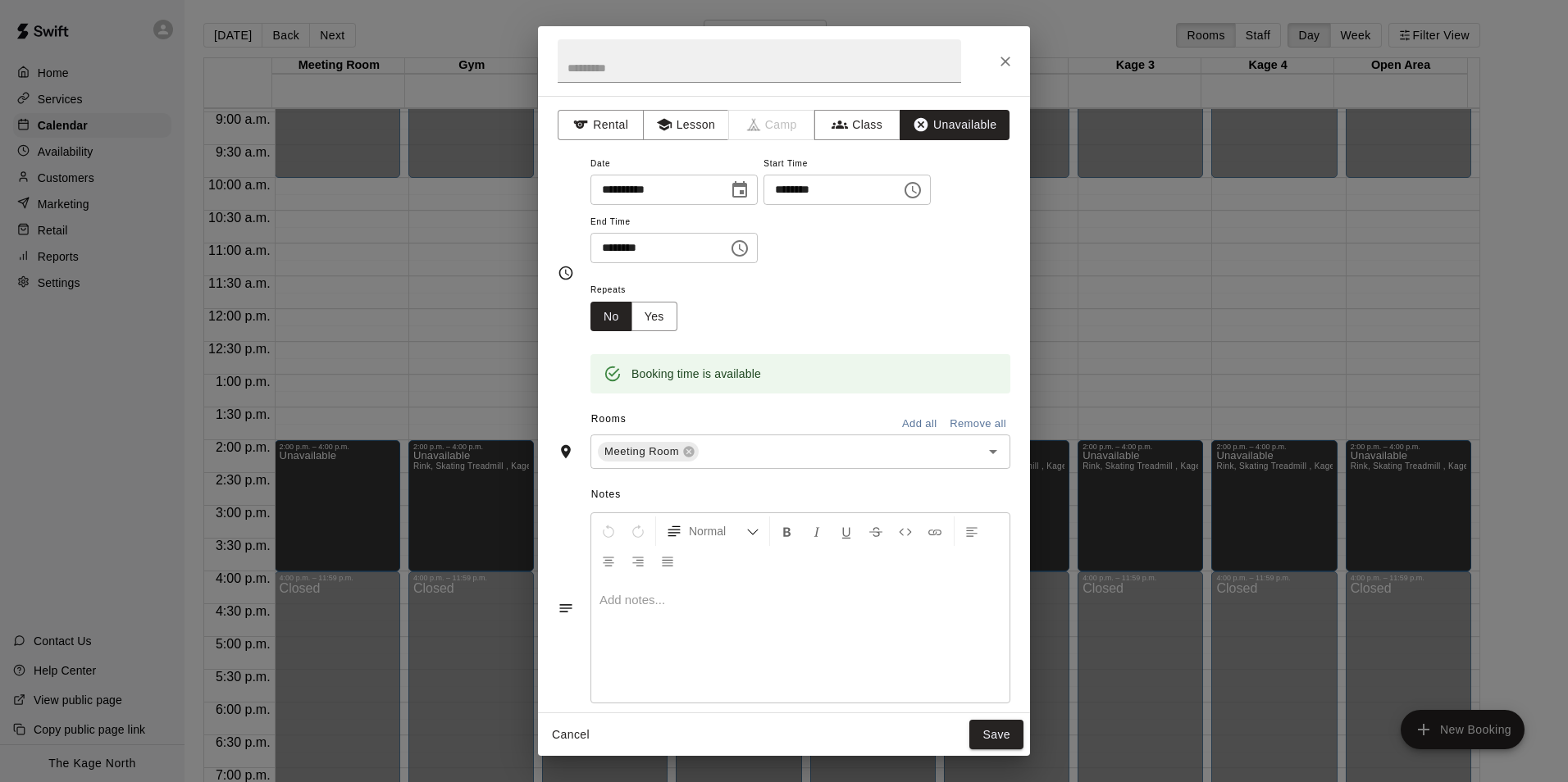
click at [901, 421] on button "Add all" at bounding box center [920, 424] width 53 height 26
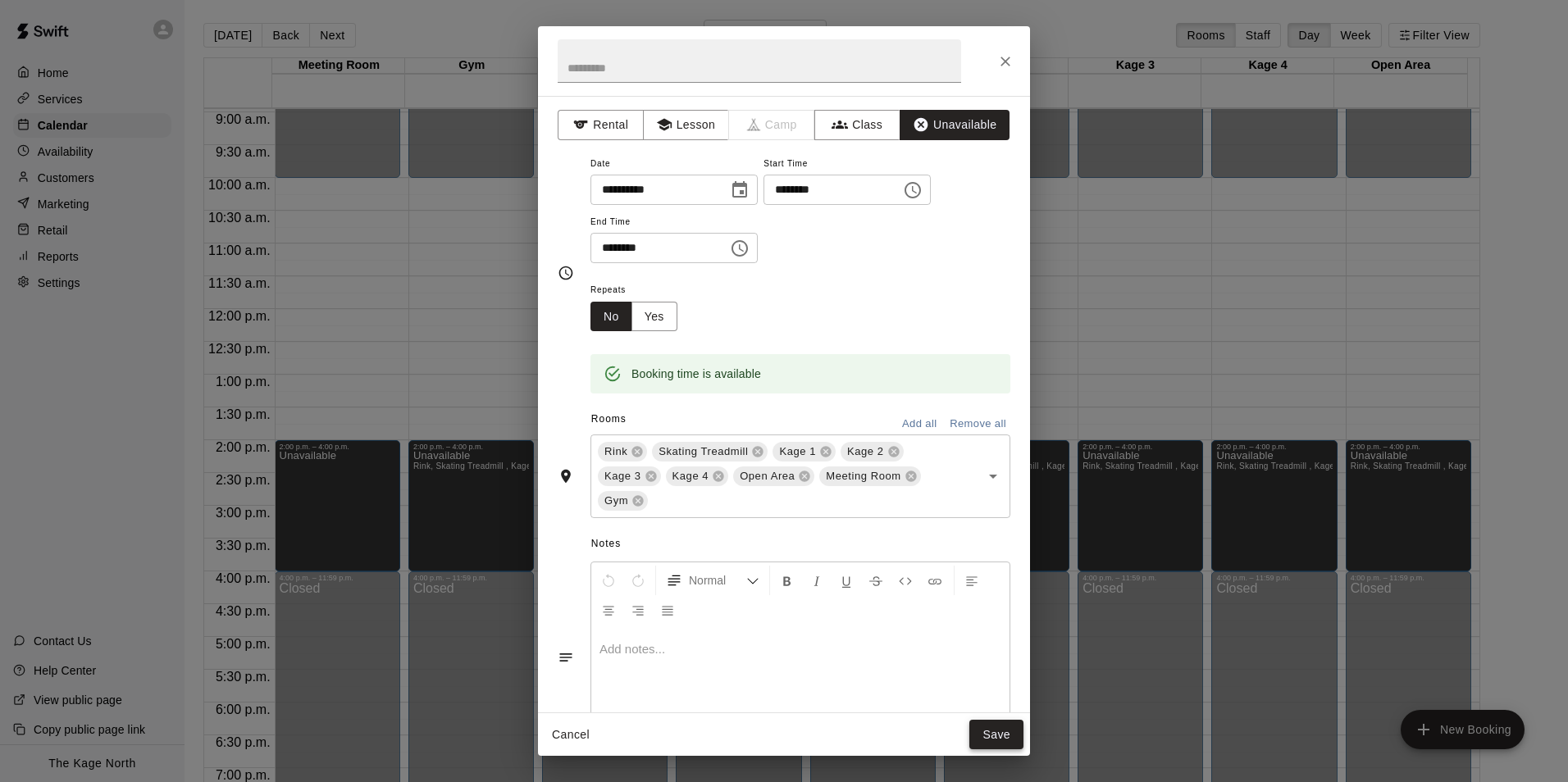
click at [993, 730] on button "Save" at bounding box center [995, 734] width 54 height 30
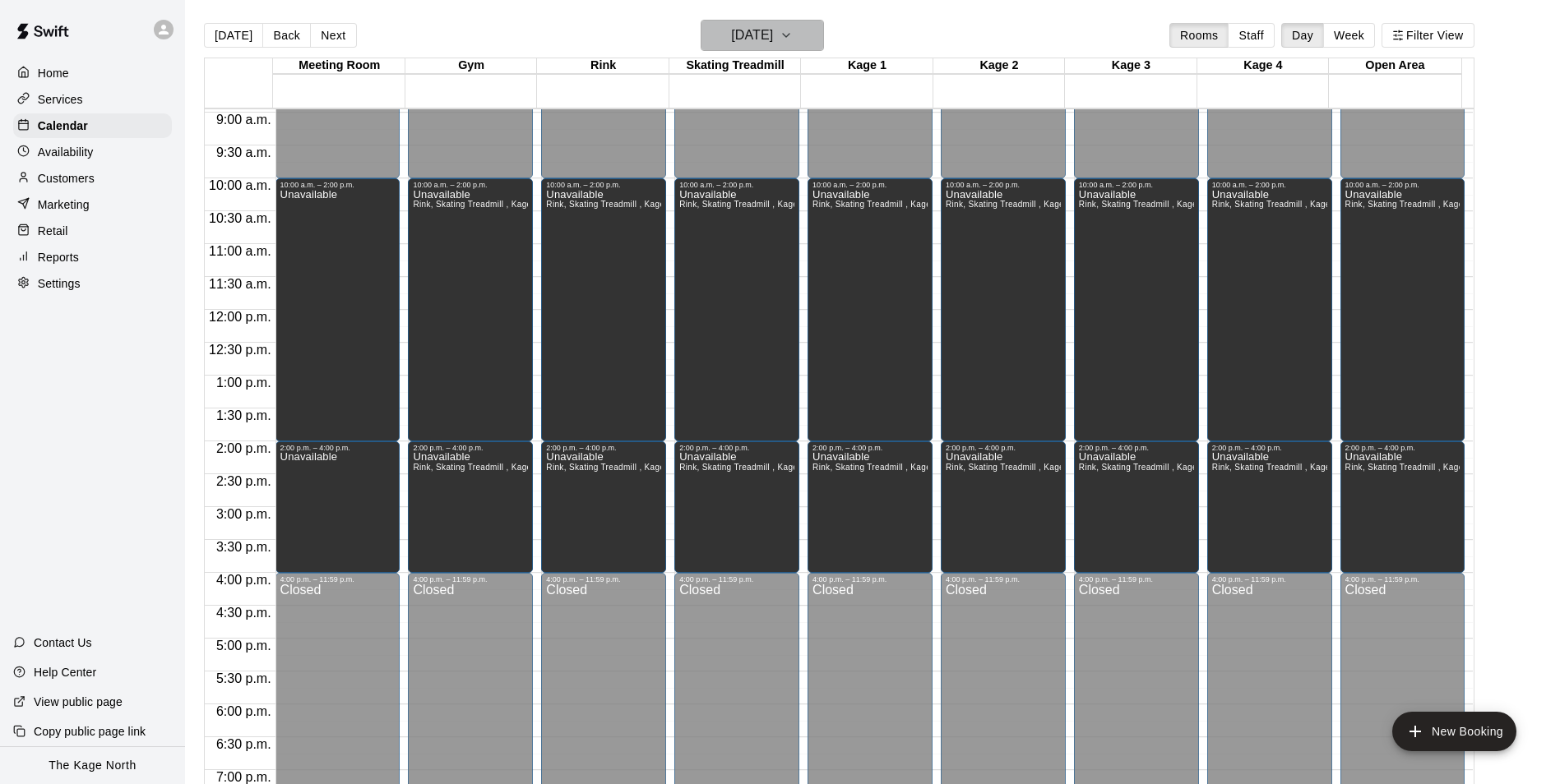
click at [773, 35] on h6 "[DATE]" at bounding box center [752, 35] width 42 height 23
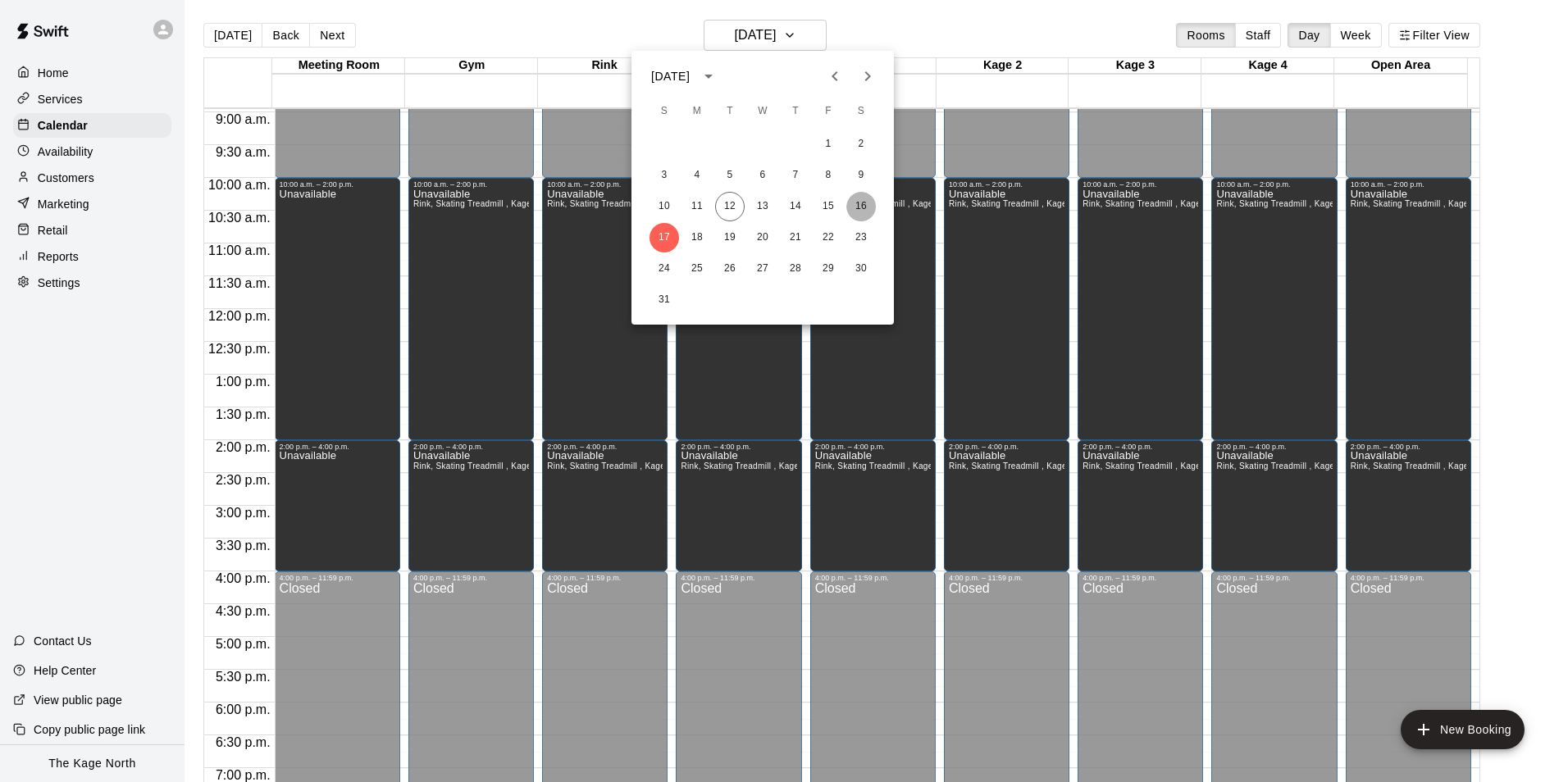
click at [864, 204] on button "16" at bounding box center [862, 207] width 30 height 30
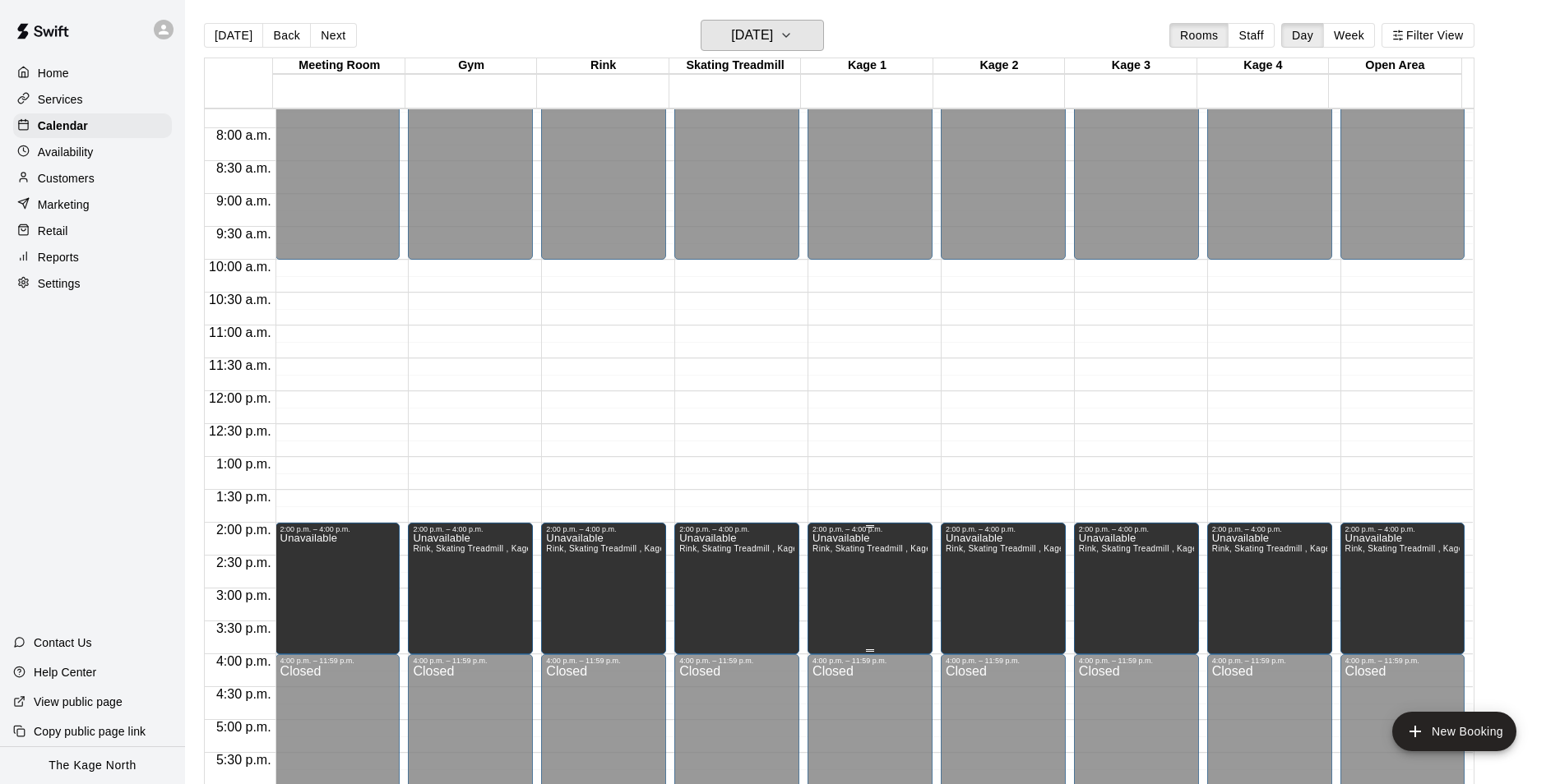
scroll to position [506, 0]
click at [76, 173] on p "Customers" at bounding box center [66, 178] width 57 height 17
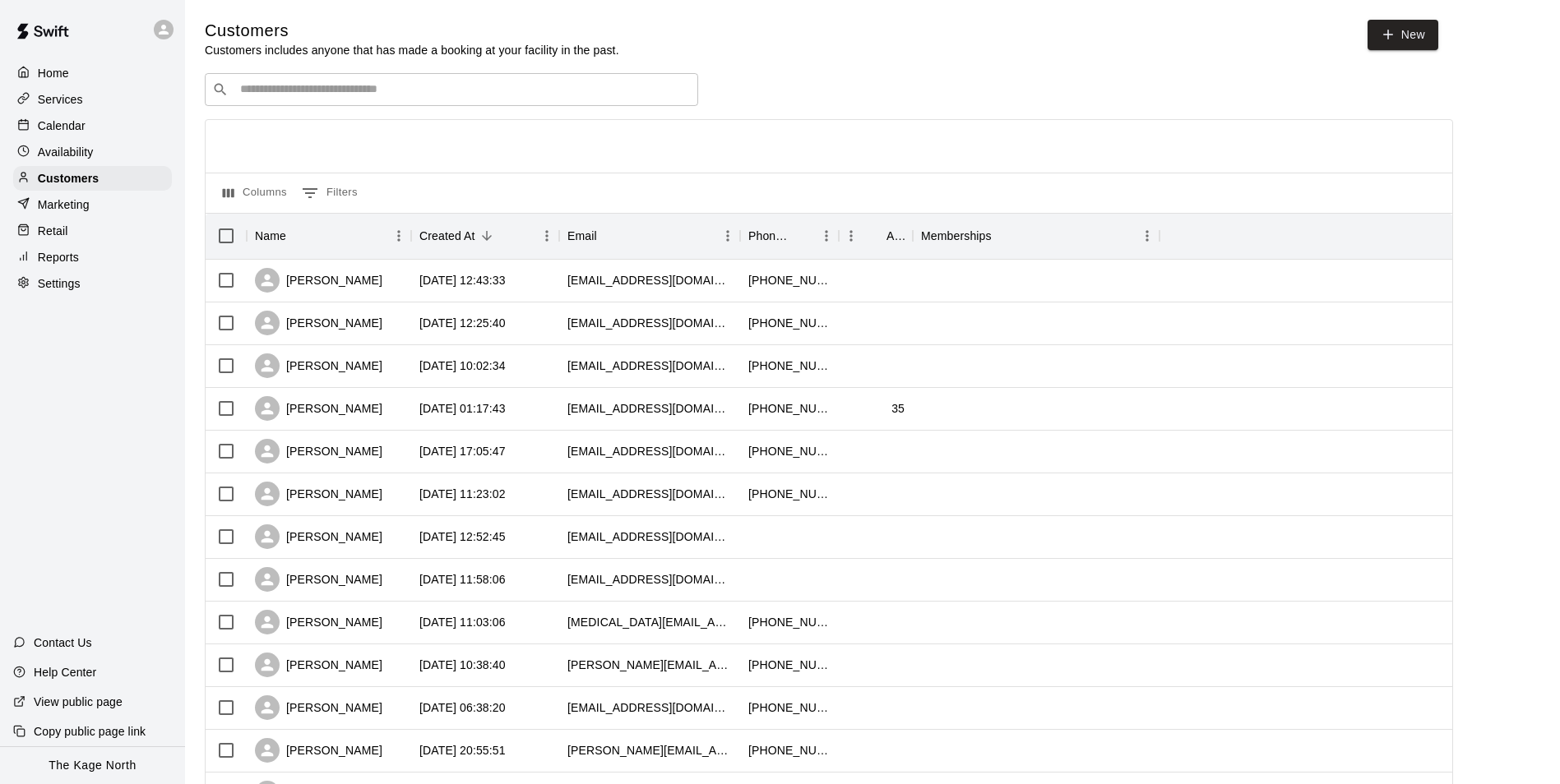
click at [73, 132] on p "Calendar" at bounding box center [62, 125] width 48 height 17
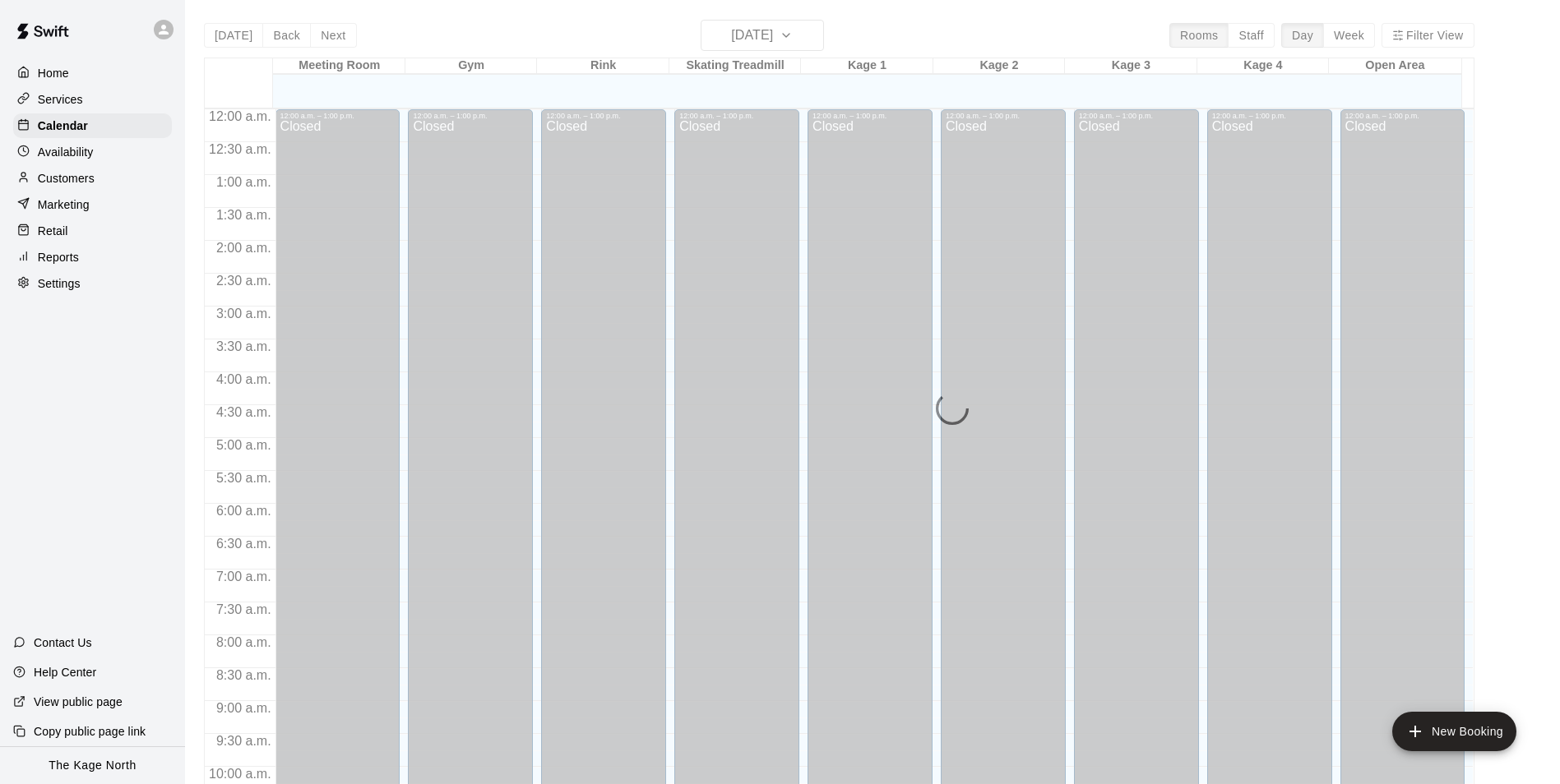
scroll to position [835, 0]
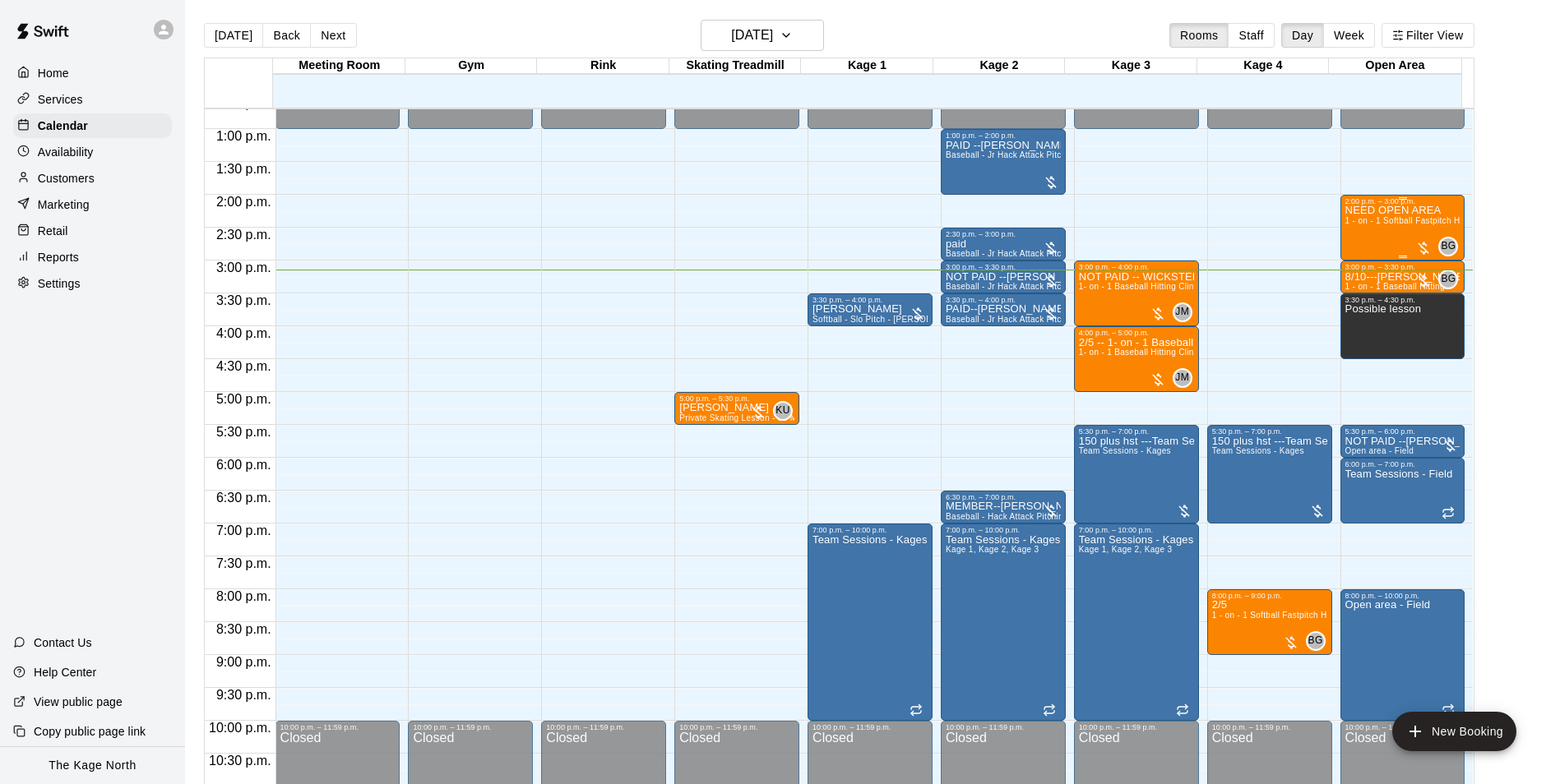
click at [1370, 237] on div "NEED OPEN AREA 1 - on - 1 Softball Fastpitch Hitting and Pitching Clinic" at bounding box center [1403, 598] width 115 height 784
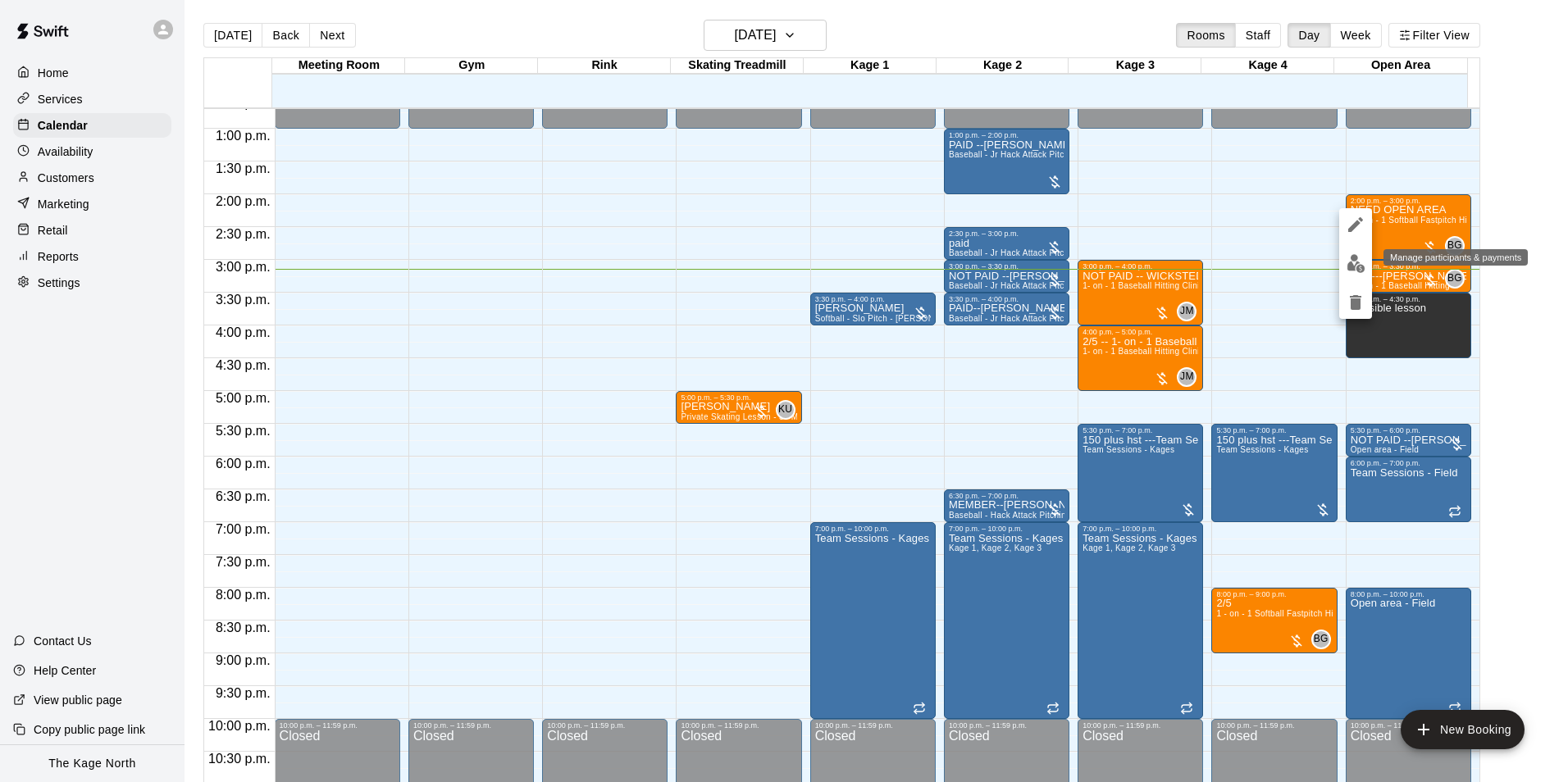
click at [1355, 262] on img "edit" at bounding box center [1355, 263] width 18 height 18
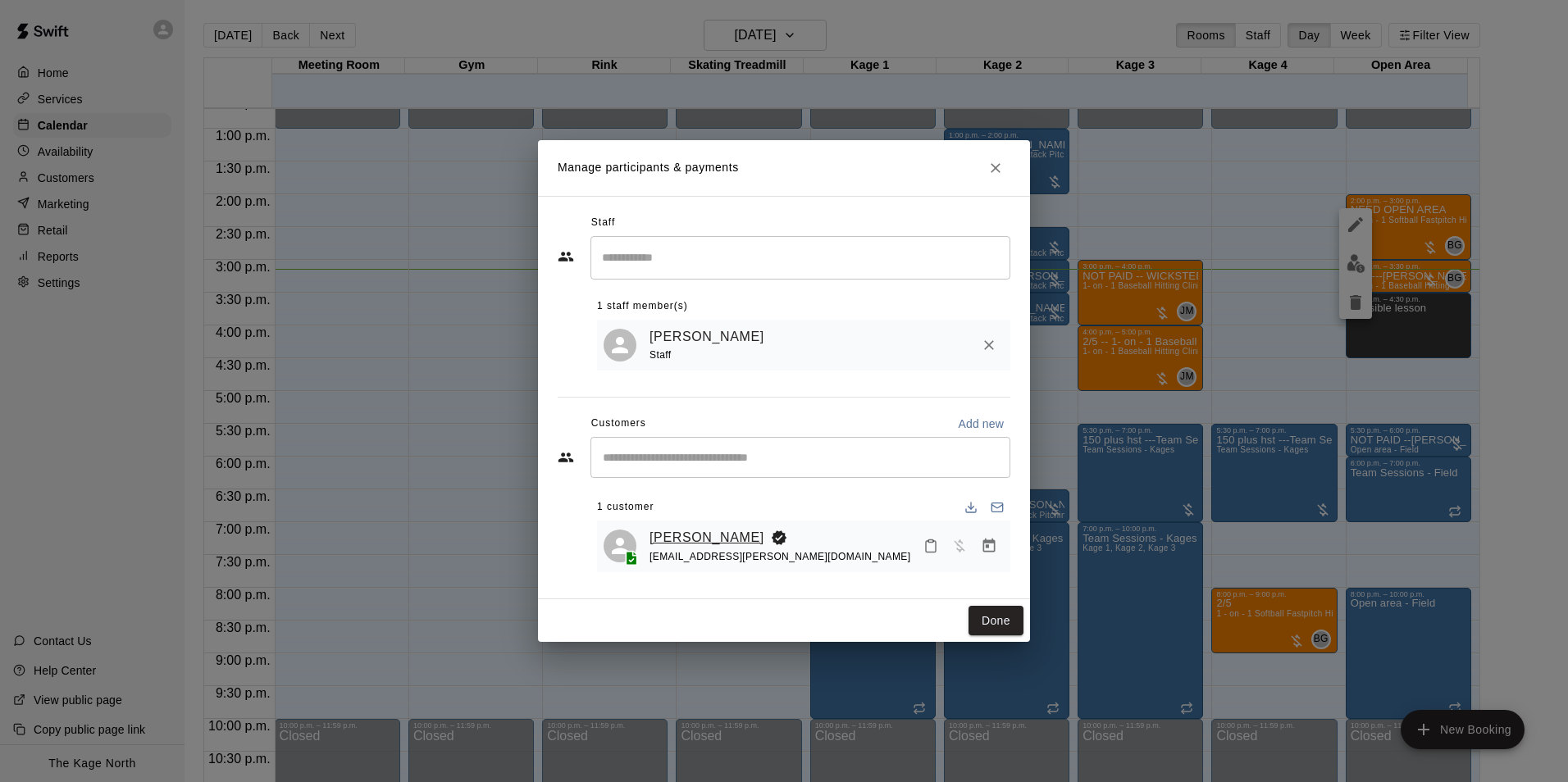
click at [667, 537] on link "[PERSON_NAME]" at bounding box center [706, 538] width 115 height 21
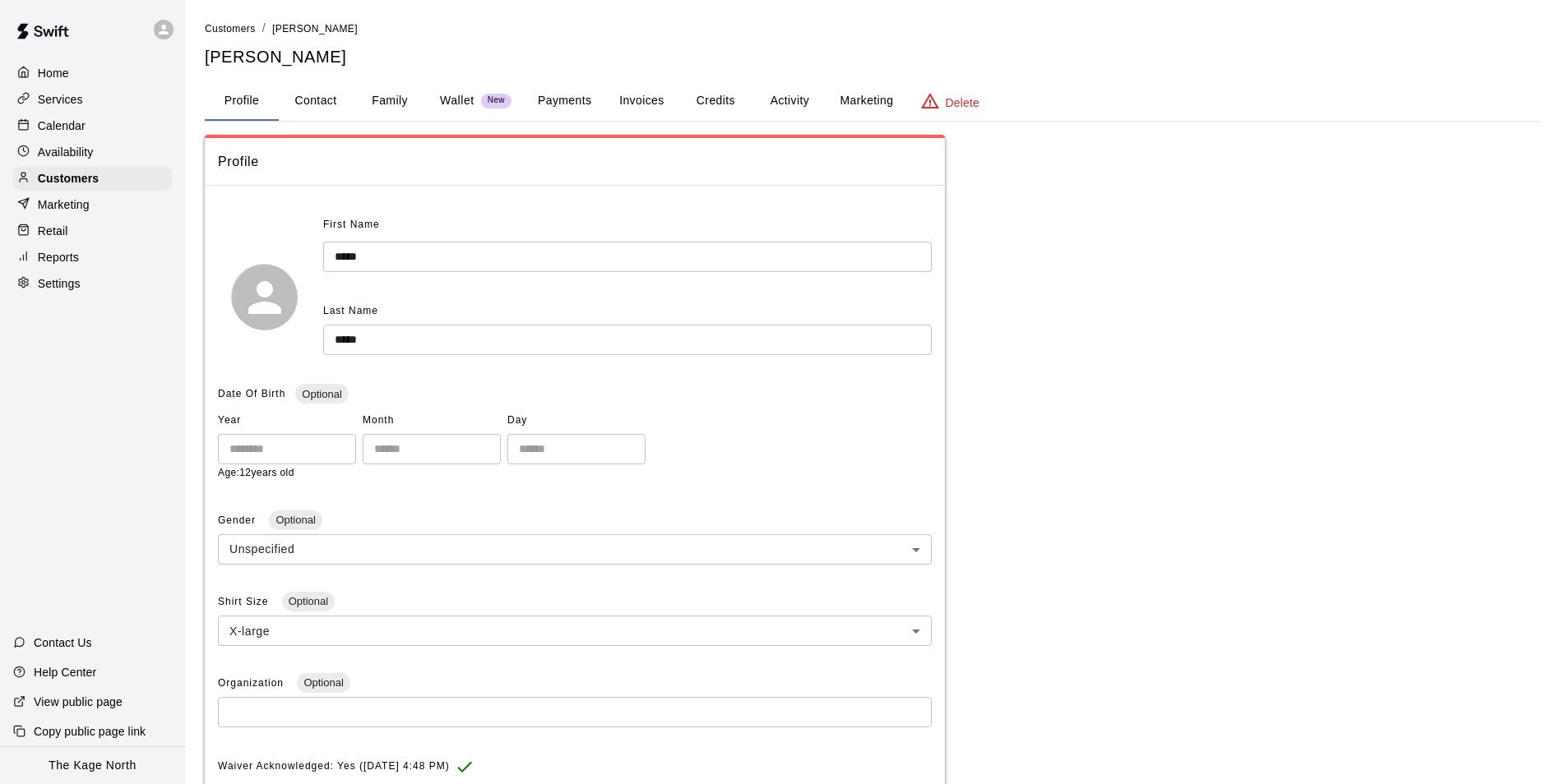
click at [800, 97] on button "Activity" at bounding box center [790, 101] width 74 height 40
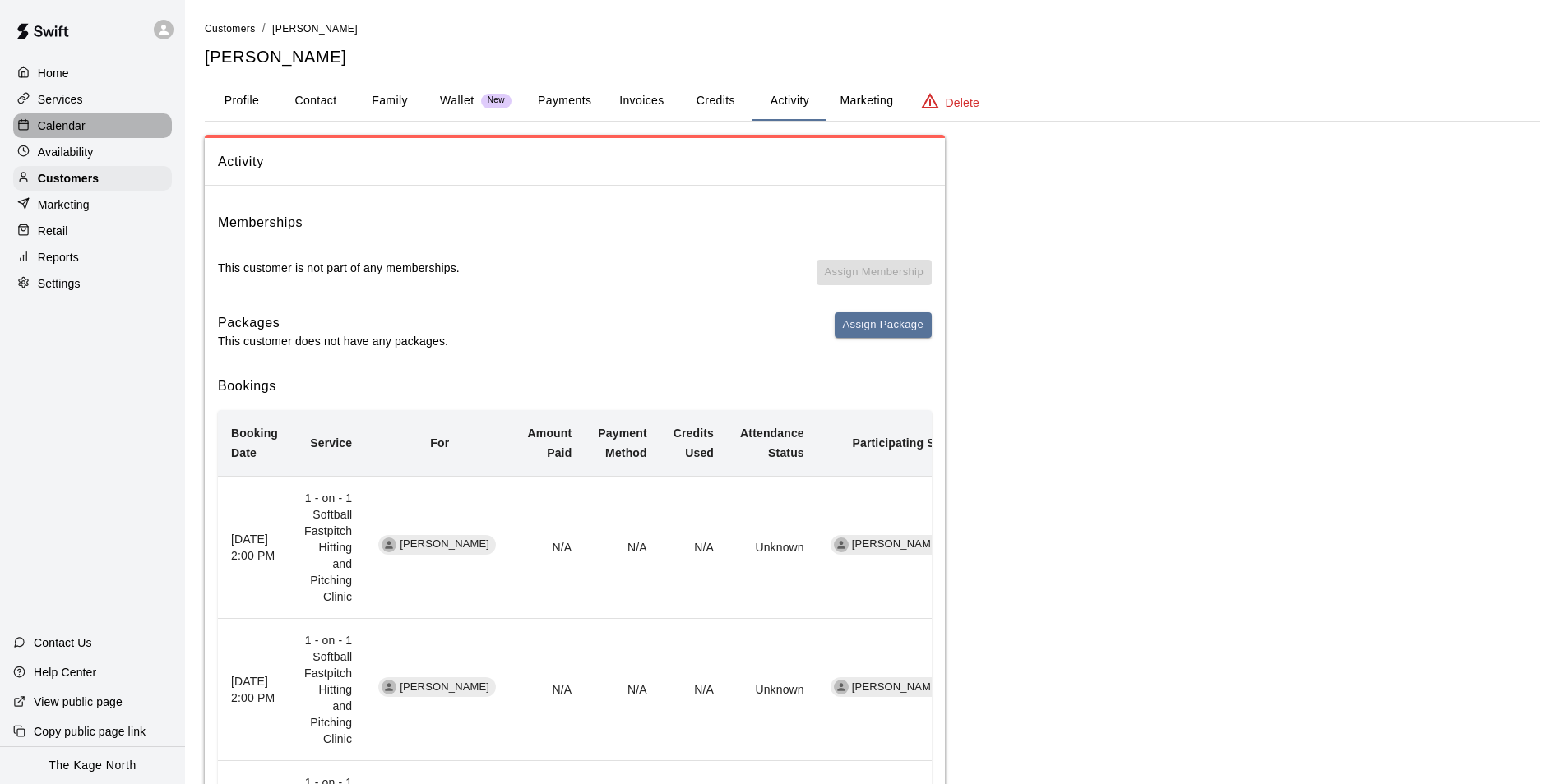
click at [58, 124] on p "Calendar" at bounding box center [62, 125] width 48 height 17
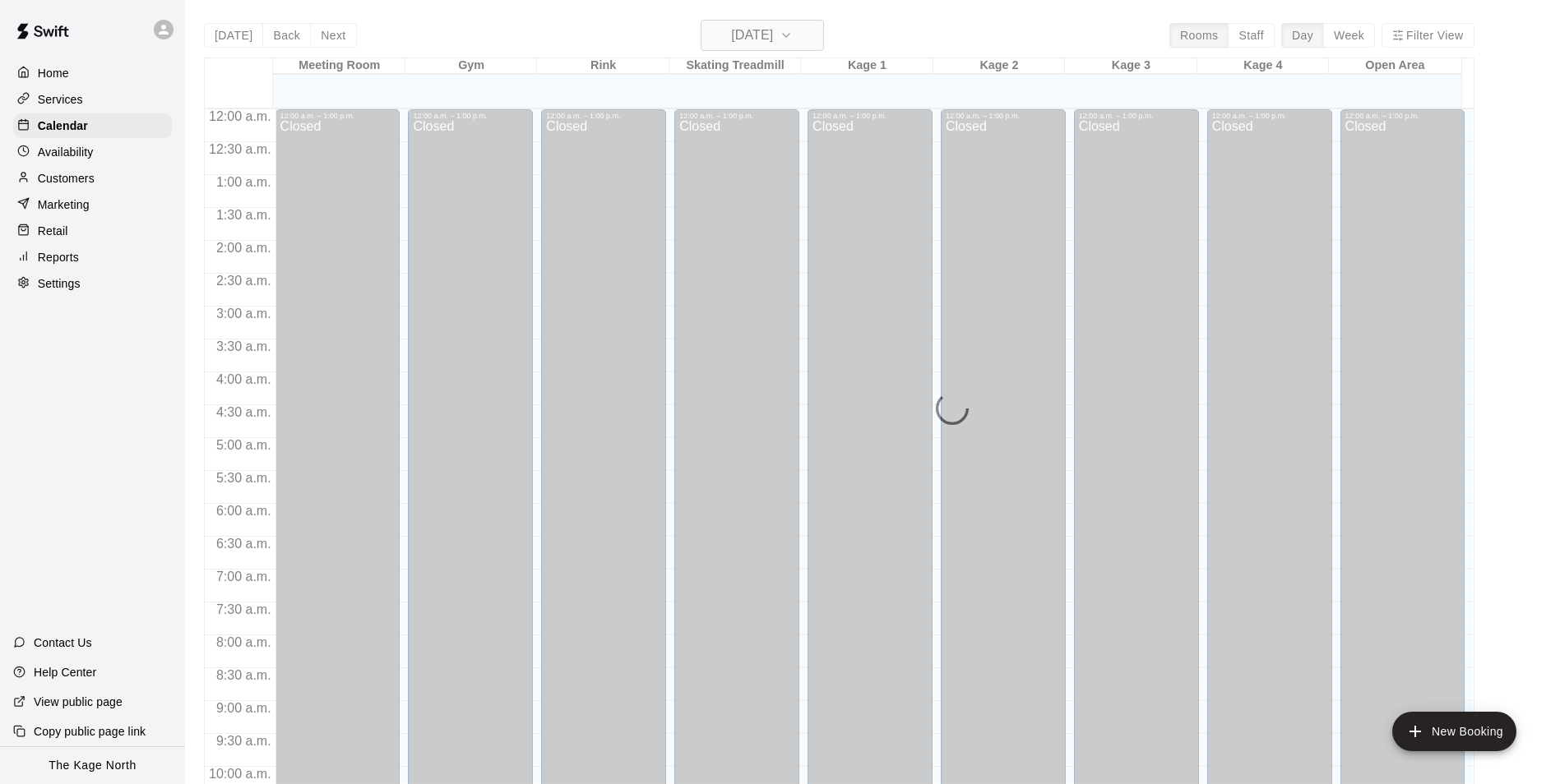
scroll to position [835, 0]
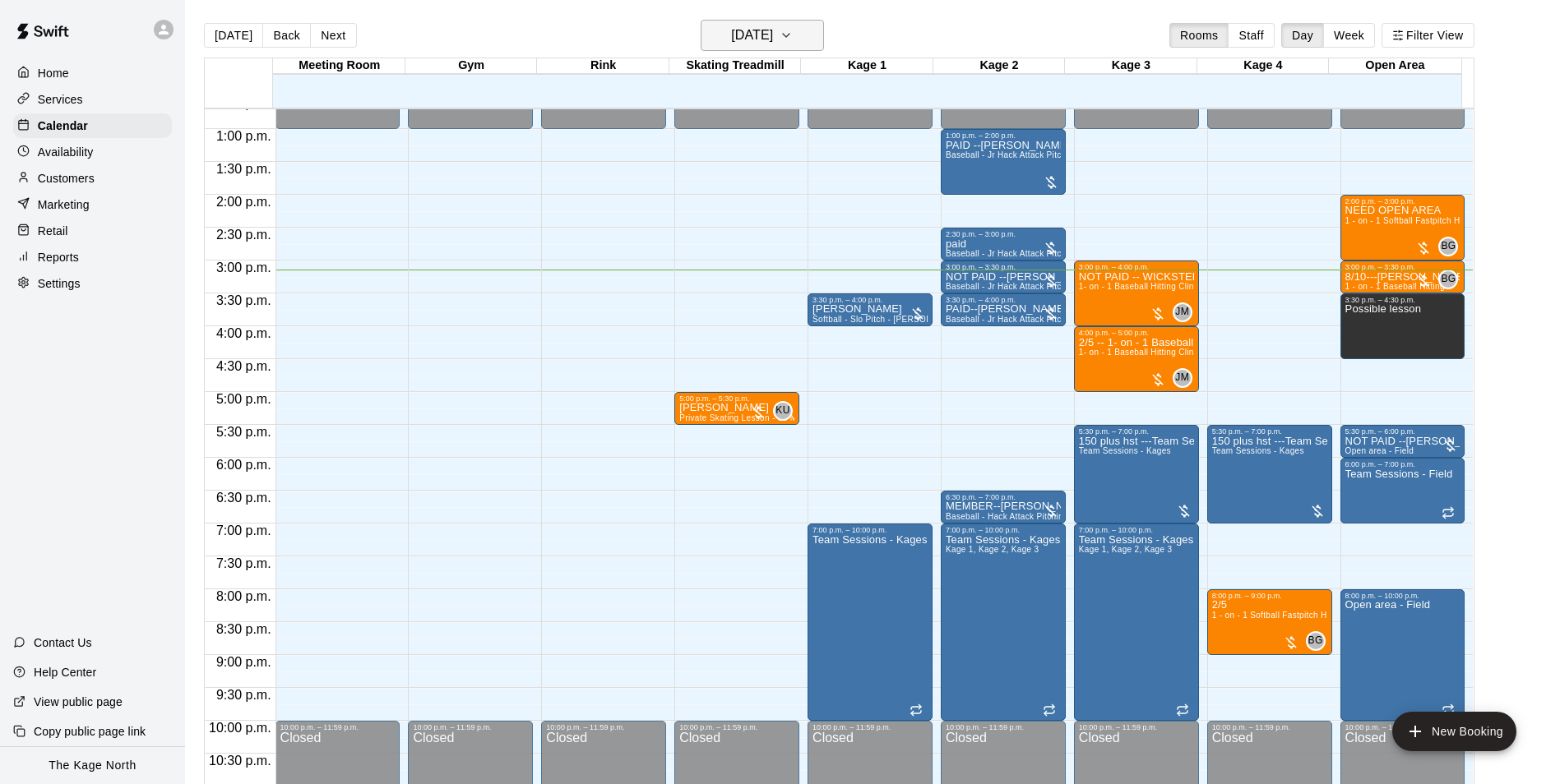
click at [773, 33] on h6 "[DATE]" at bounding box center [752, 35] width 42 height 23
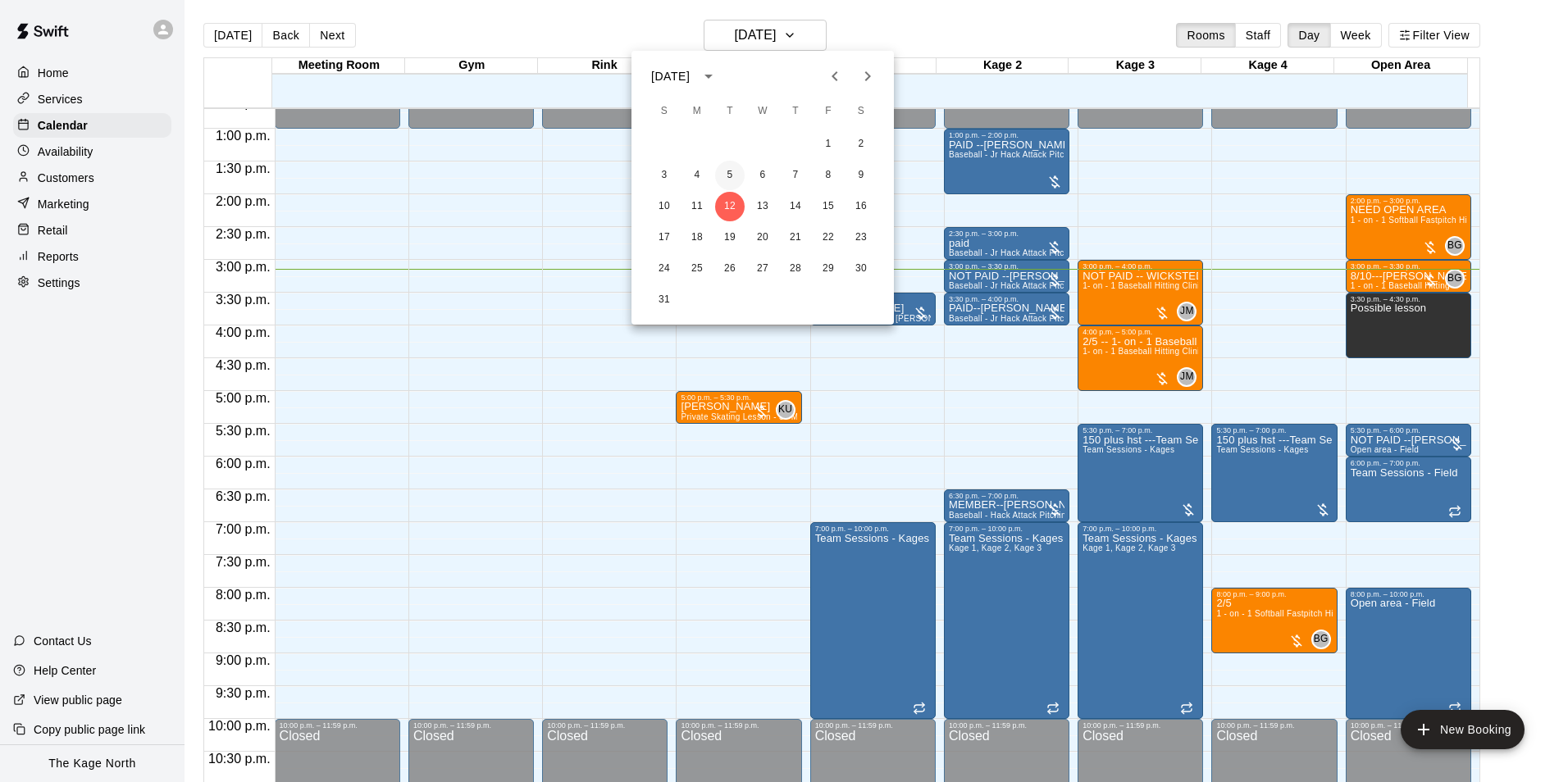
click at [732, 172] on button "5" at bounding box center [730, 175] width 30 height 30
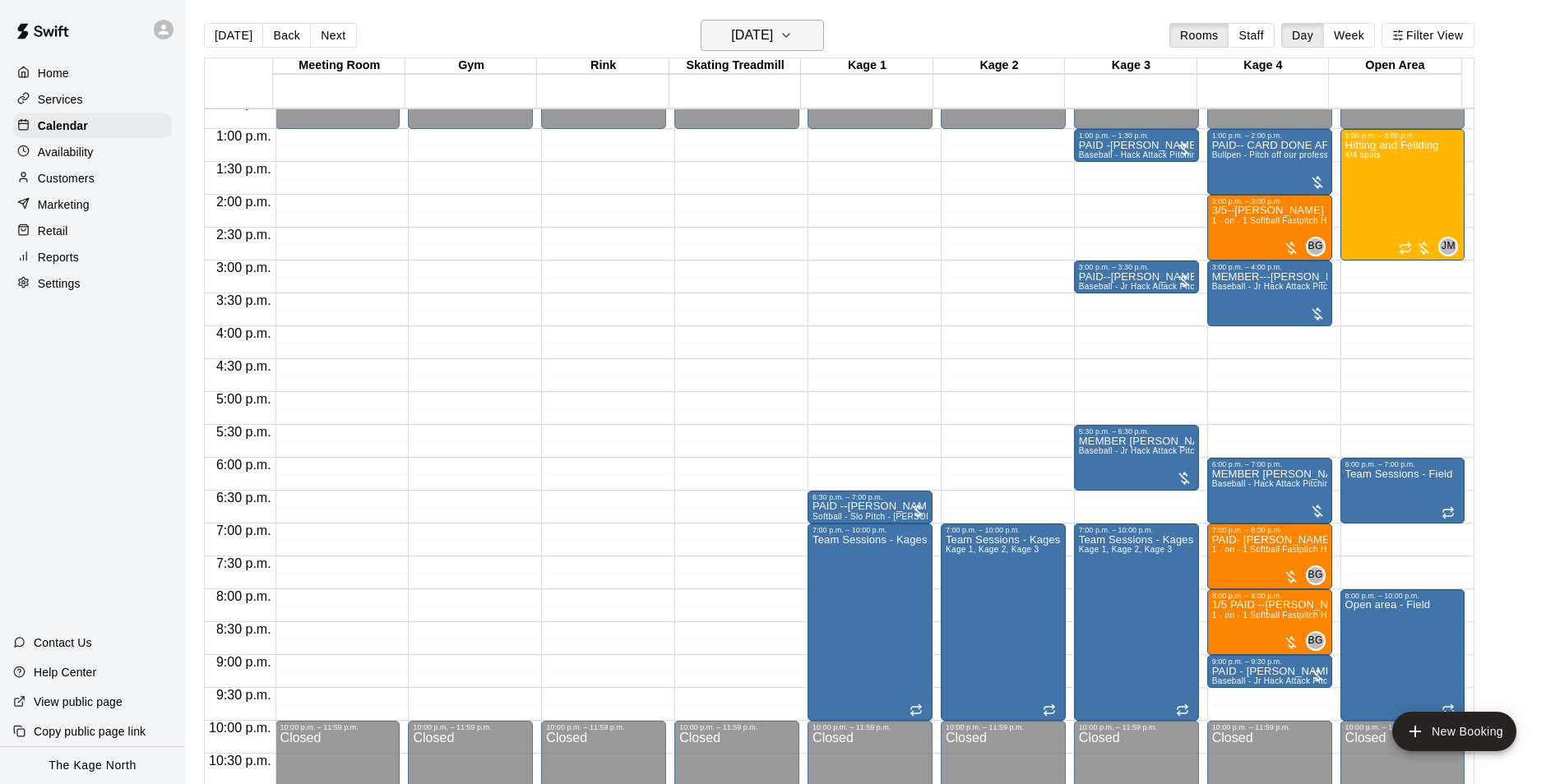
click at [773, 32] on h6 "[DATE]" at bounding box center [752, 35] width 42 height 23
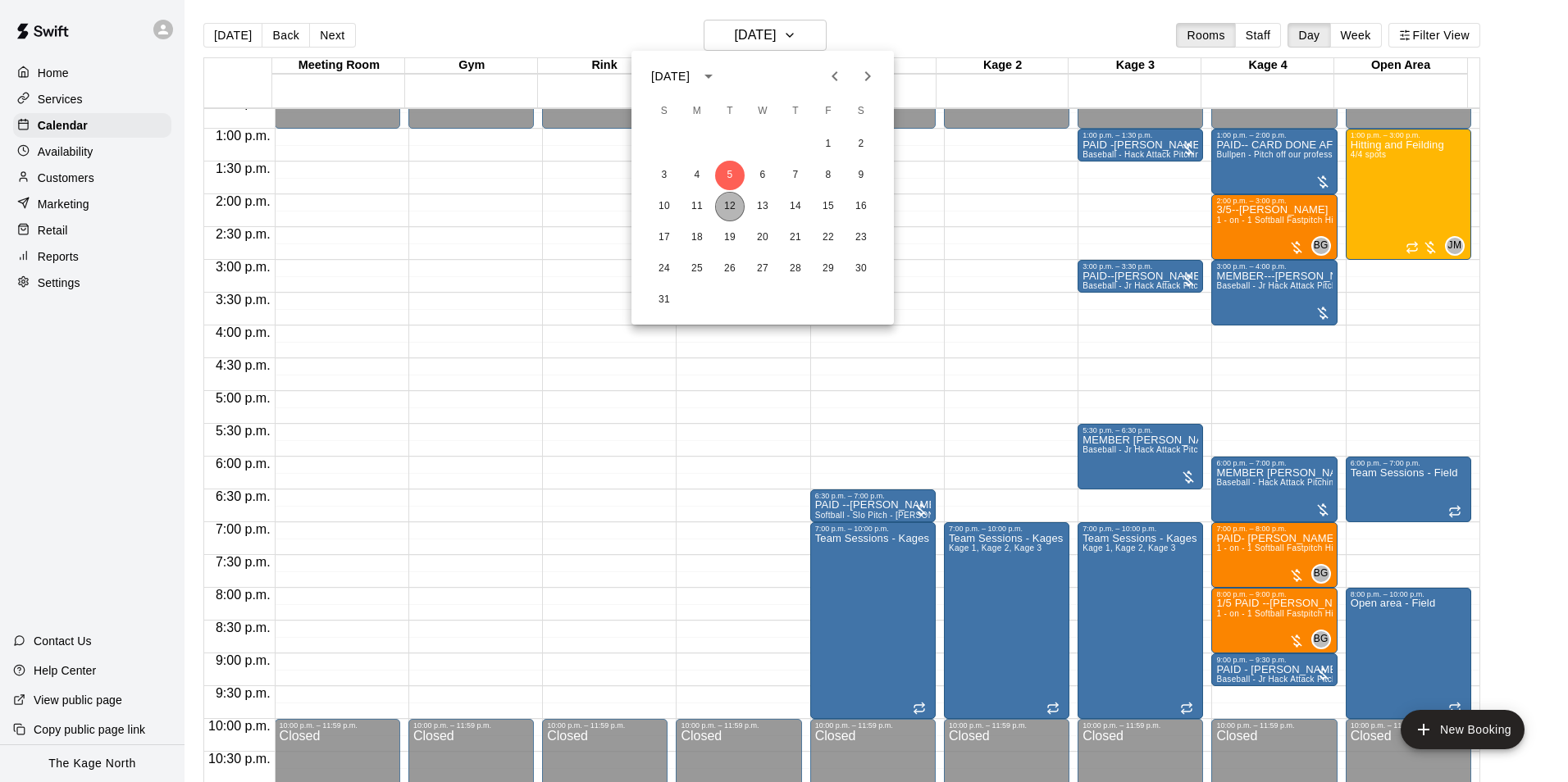
click at [732, 203] on button "12" at bounding box center [730, 207] width 30 height 30
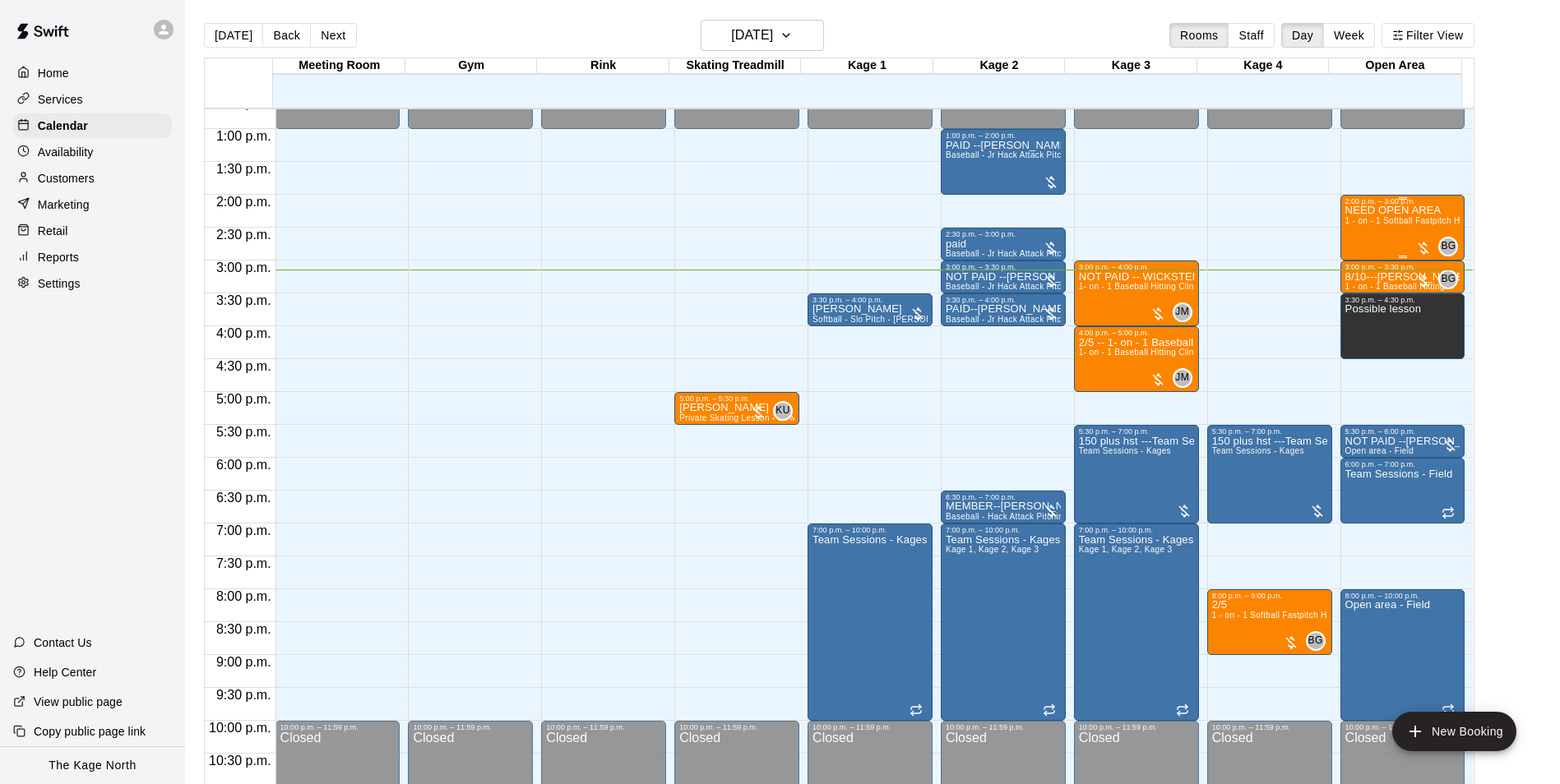
click at [1395, 225] on span "1 - on - 1 Softball Fastpitch Hitting and Pitching Clinic" at bounding box center [1450, 221] width 209 height 9
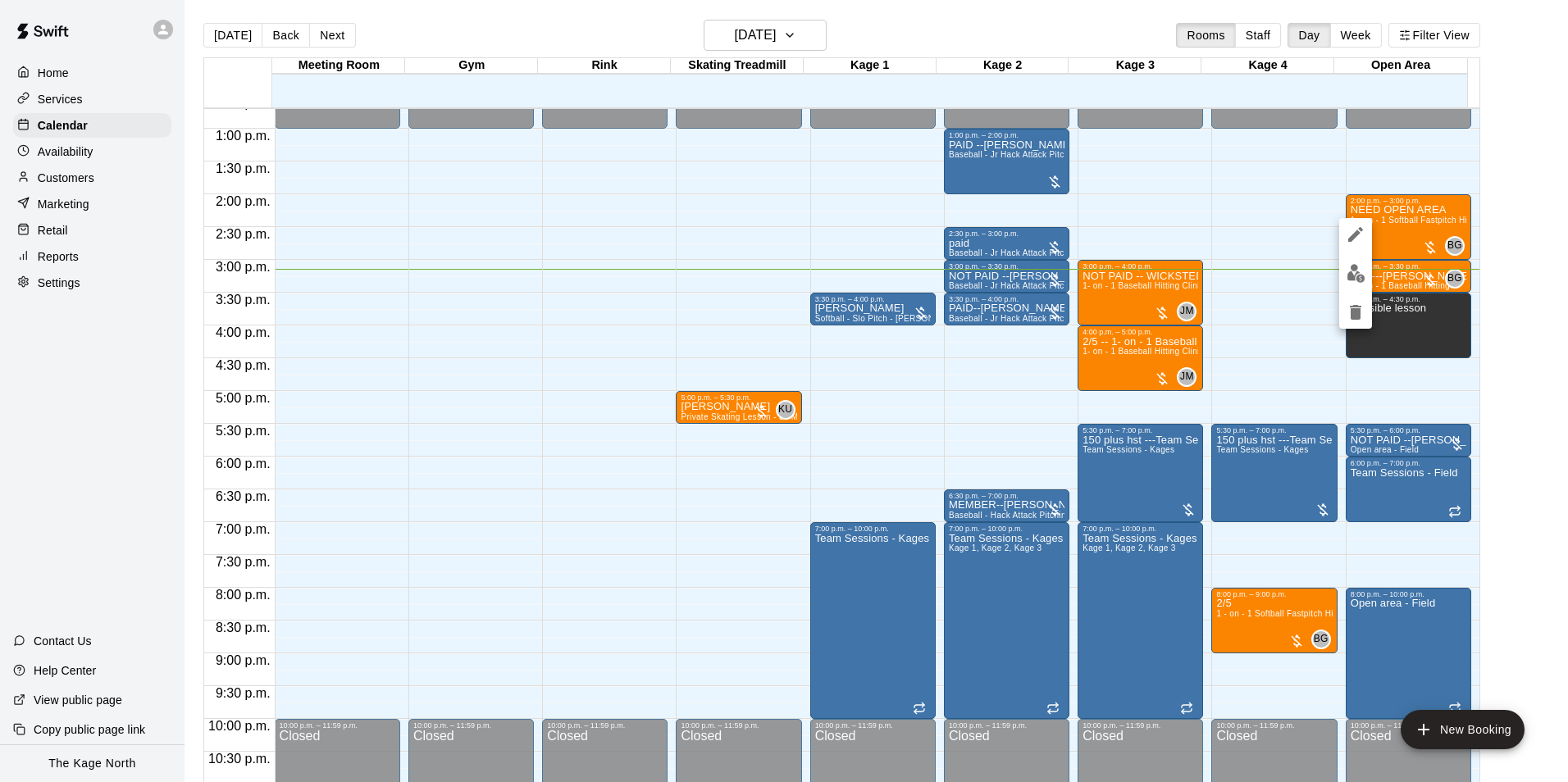
click at [1353, 235] on icon "edit" at bounding box center [1355, 234] width 15 height 15
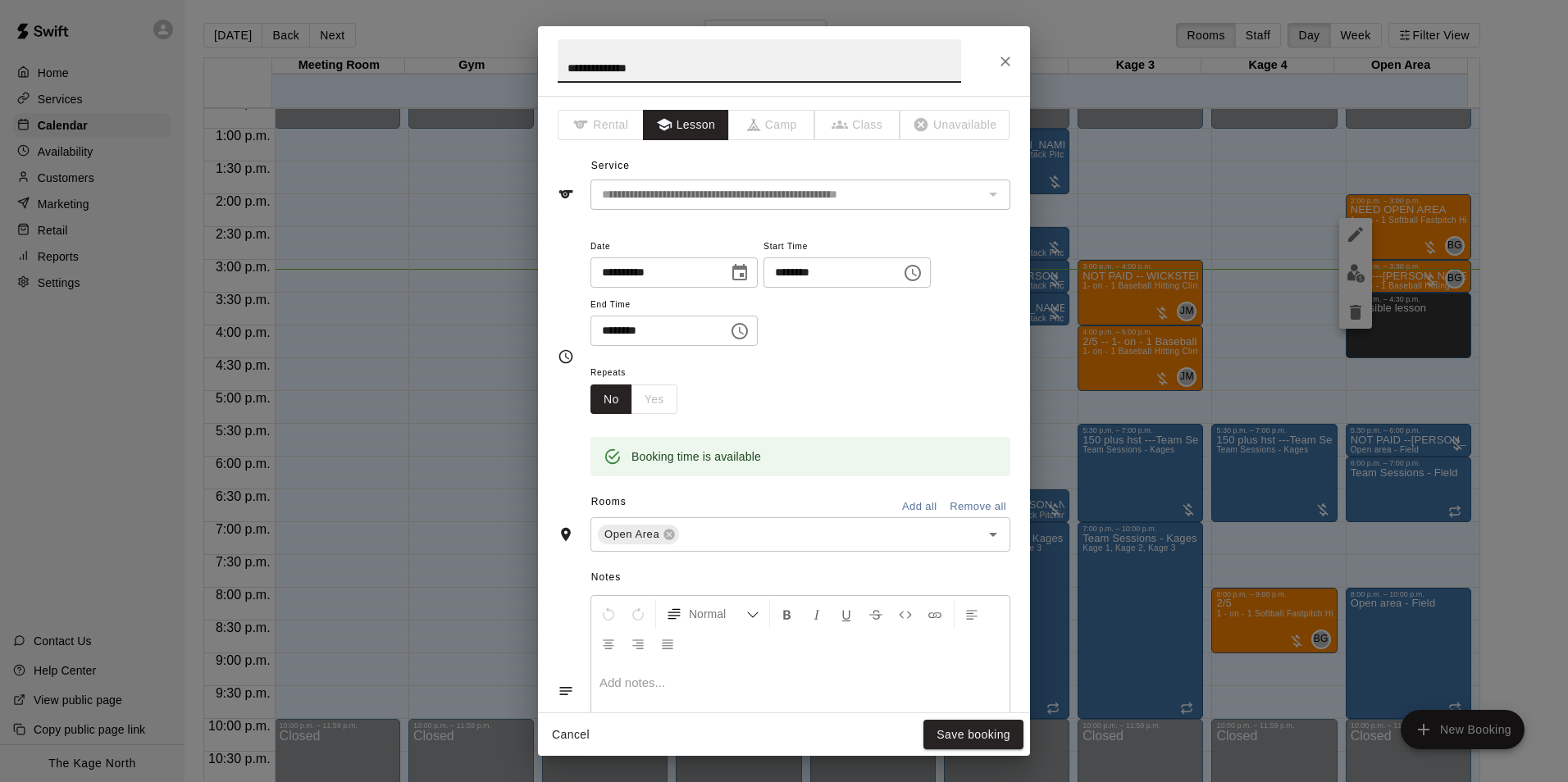
drag, startPoint x: 713, startPoint y: 64, endPoint x: 325, endPoint y: 48, distance: 388.3
click at [325, 48] on div "**********" at bounding box center [784, 391] width 1568 height 782
type input "*********"
click at [961, 726] on button "Save booking" at bounding box center [973, 734] width 100 height 30
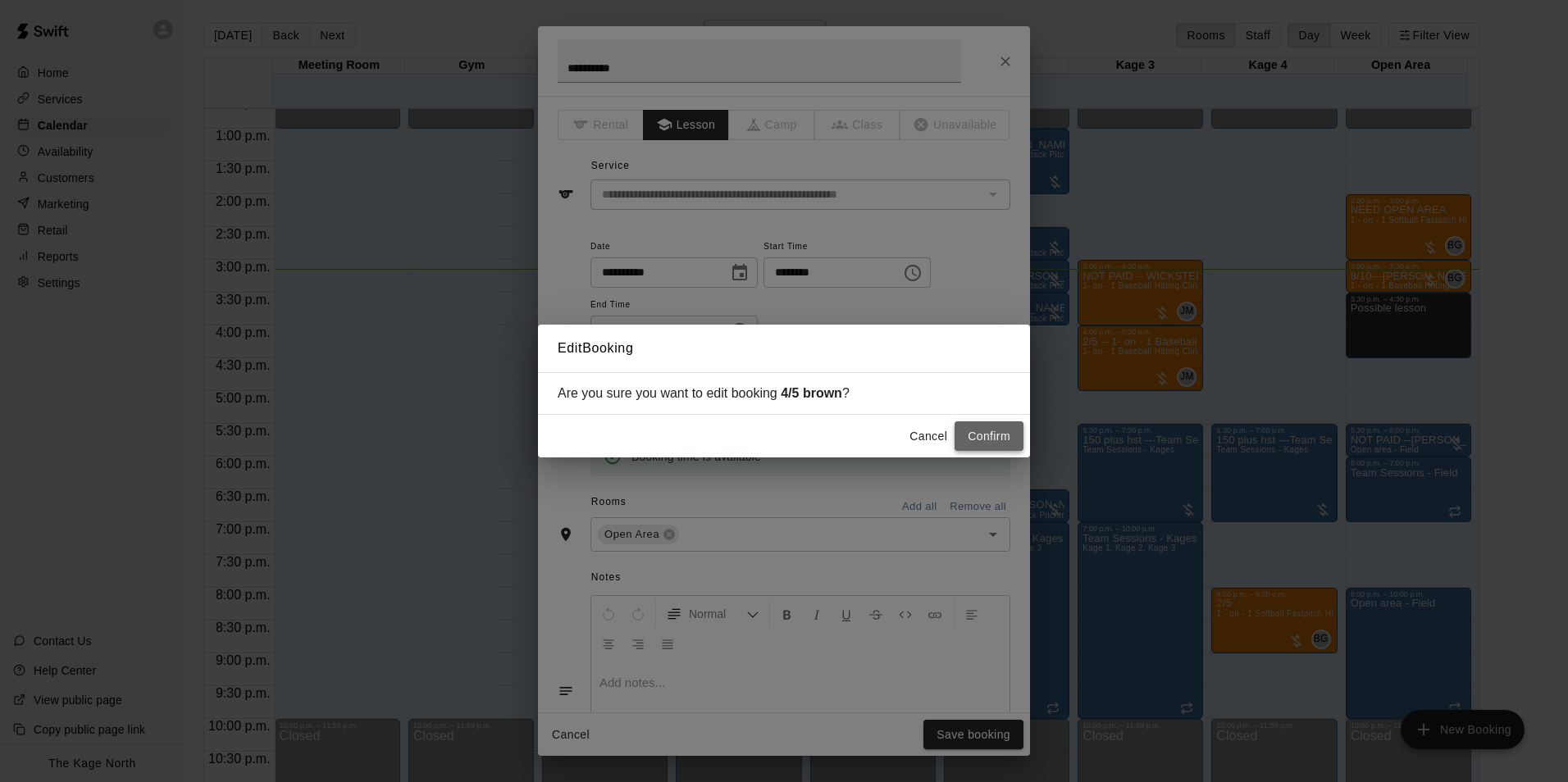
click at [979, 432] on button "Confirm" at bounding box center [989, 436] width 69 height 30
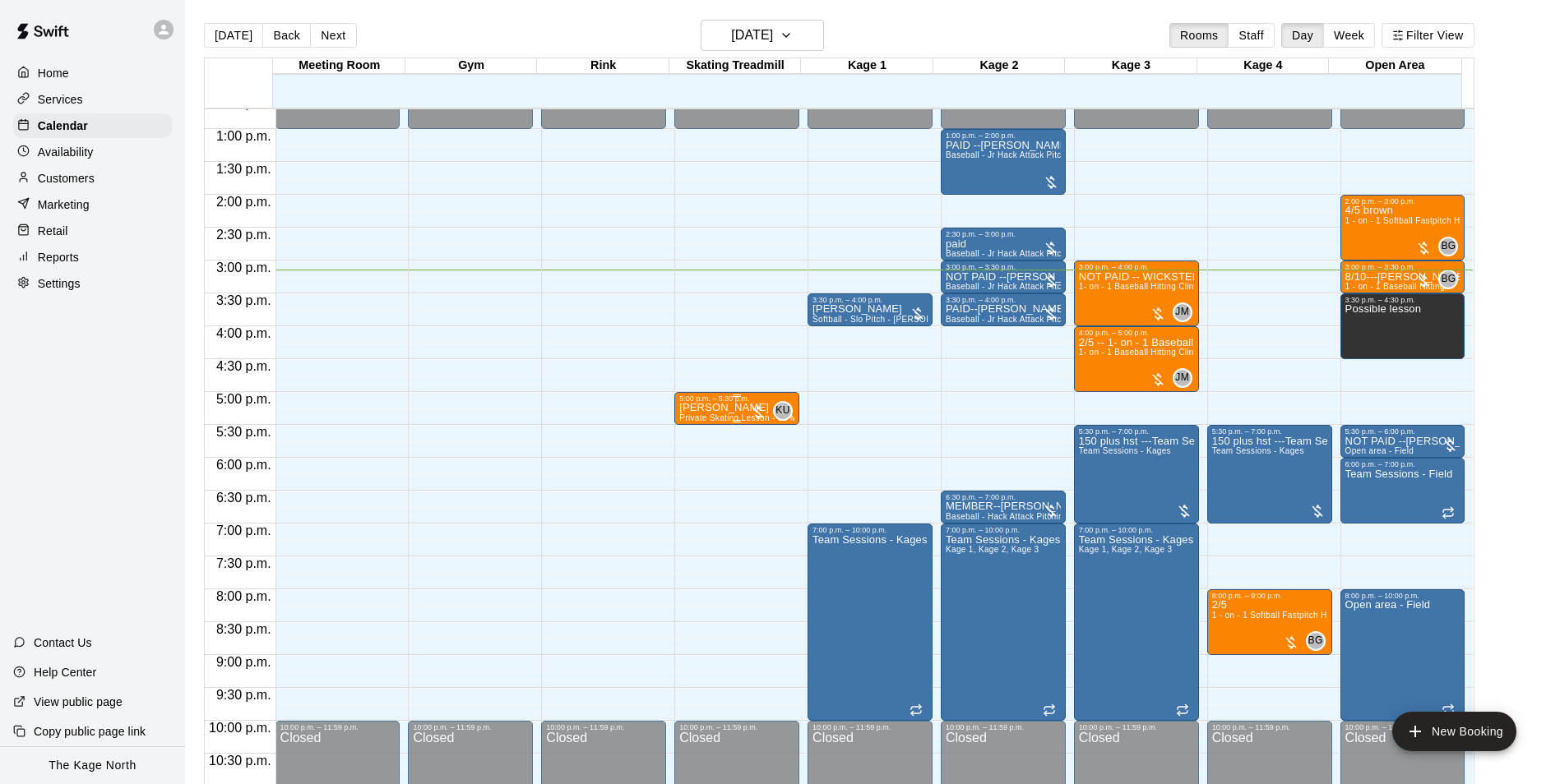
click at [725, 415] on div "[PERSON_NAME] Private Skating Lesson - 30 Mins - Skating Treadmill" at bounding box center [737, 795] width 115 height 784
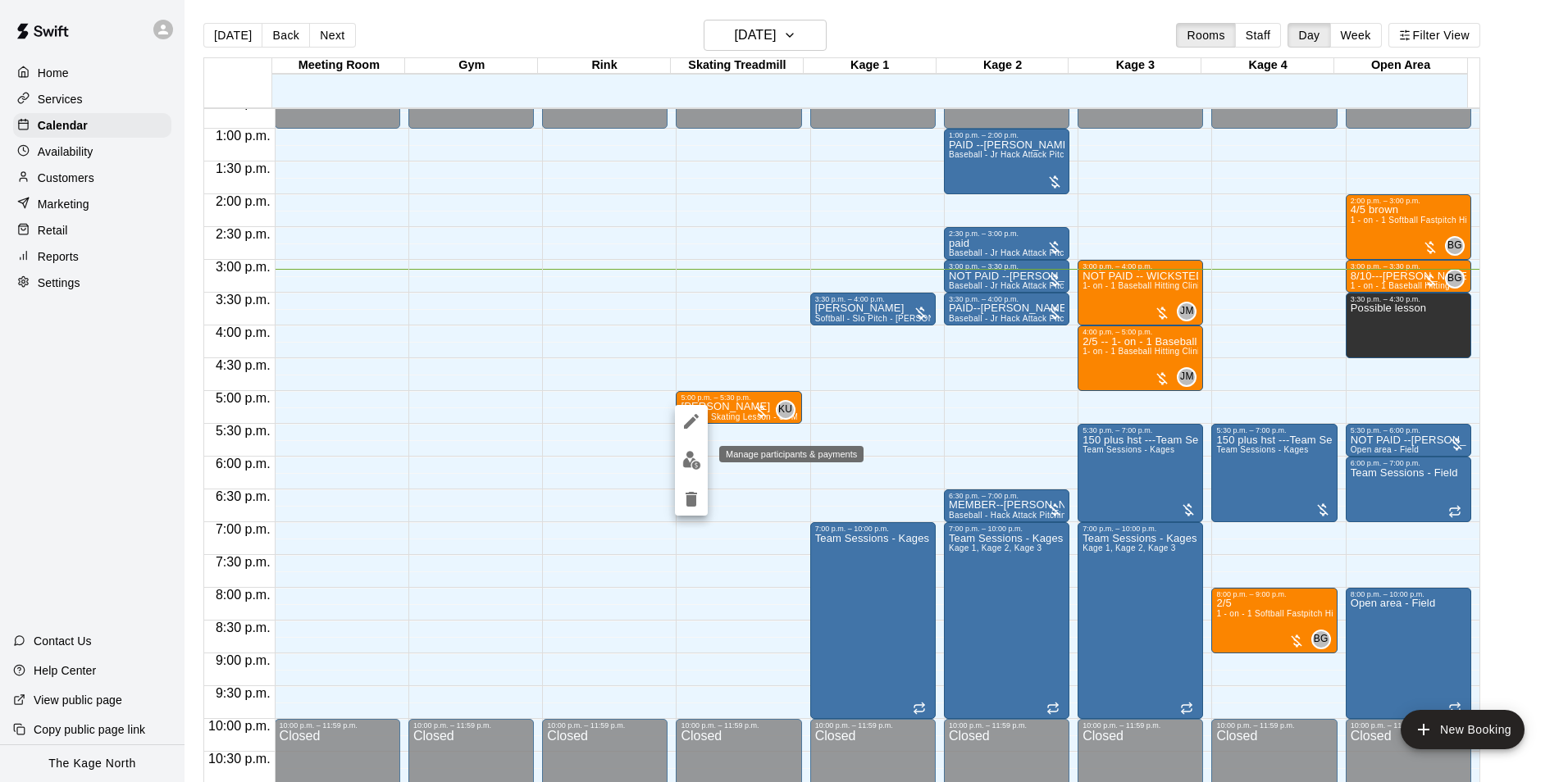
click at [693, 461] on img "edit" at bounding box center [691, 460] width 18 height 18
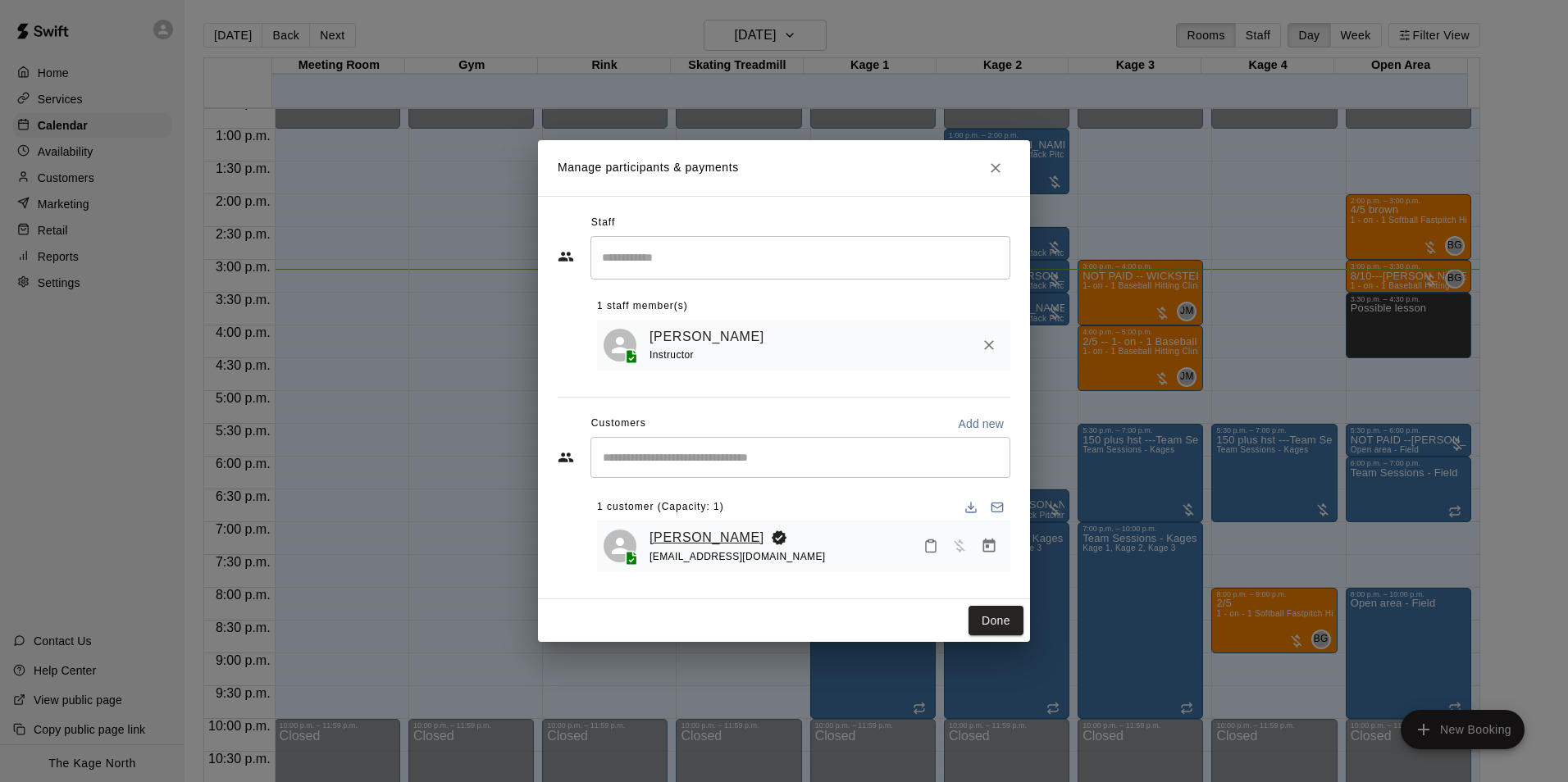
click at [683, 535] on link "[PERSON_NAME]" at bounding box center [706, 538] width 115 height 21
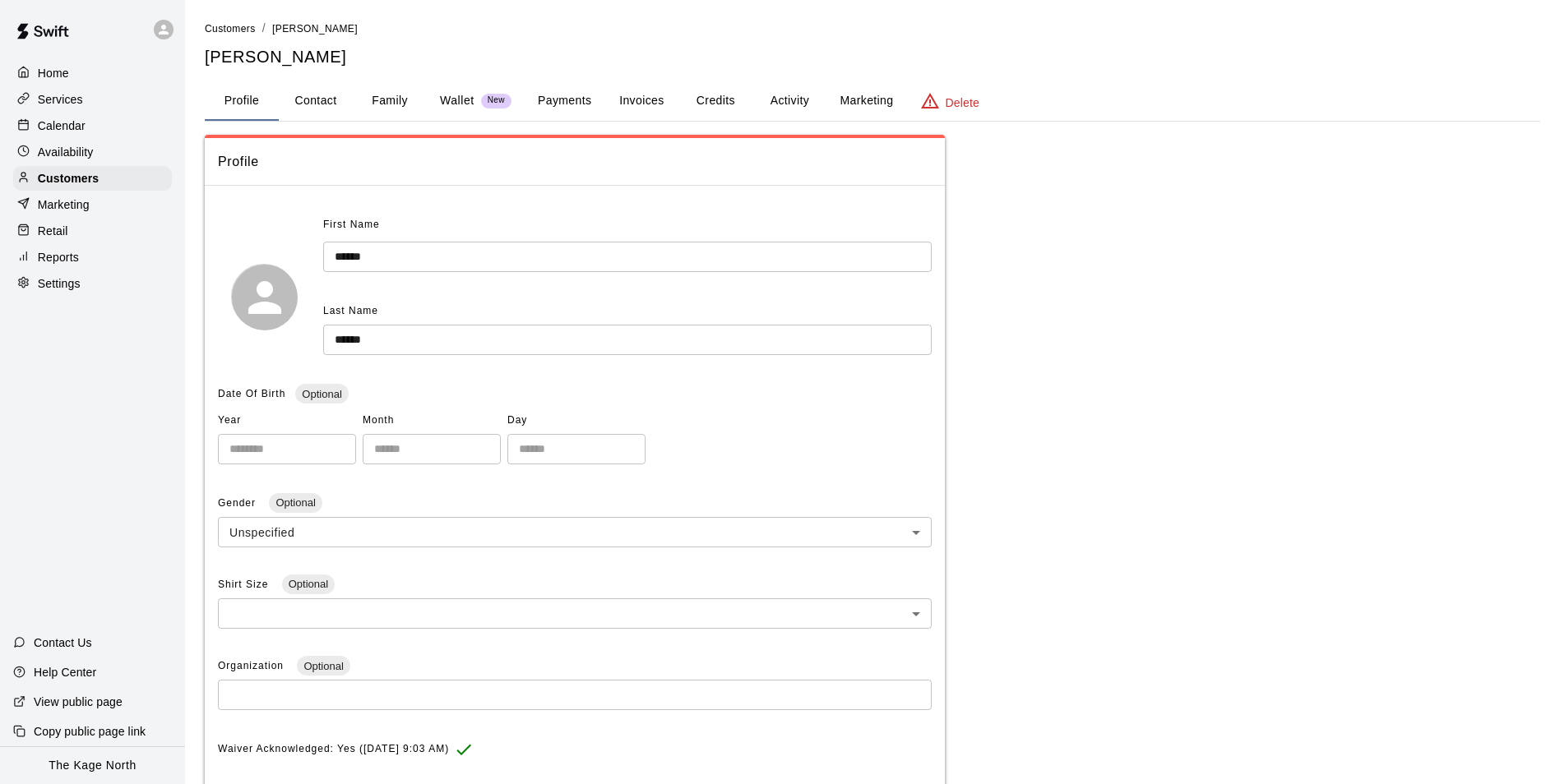
click at [776, 97] on button "Activity" at bounding box center [790, 101] width 74 height 40
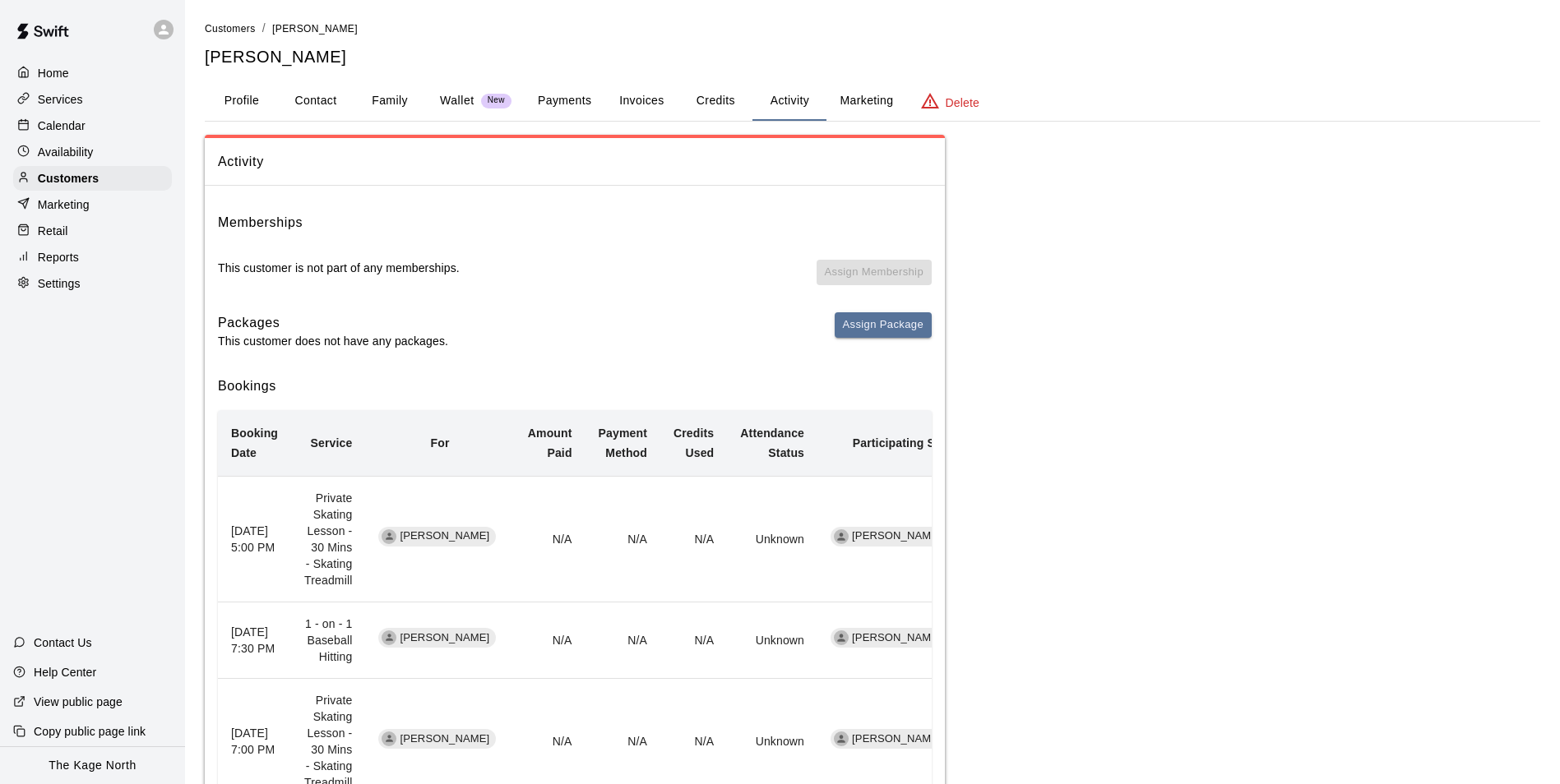
click at [55, 126] on p "Calendar" at bounding box center [62, 125] width 48 height 17
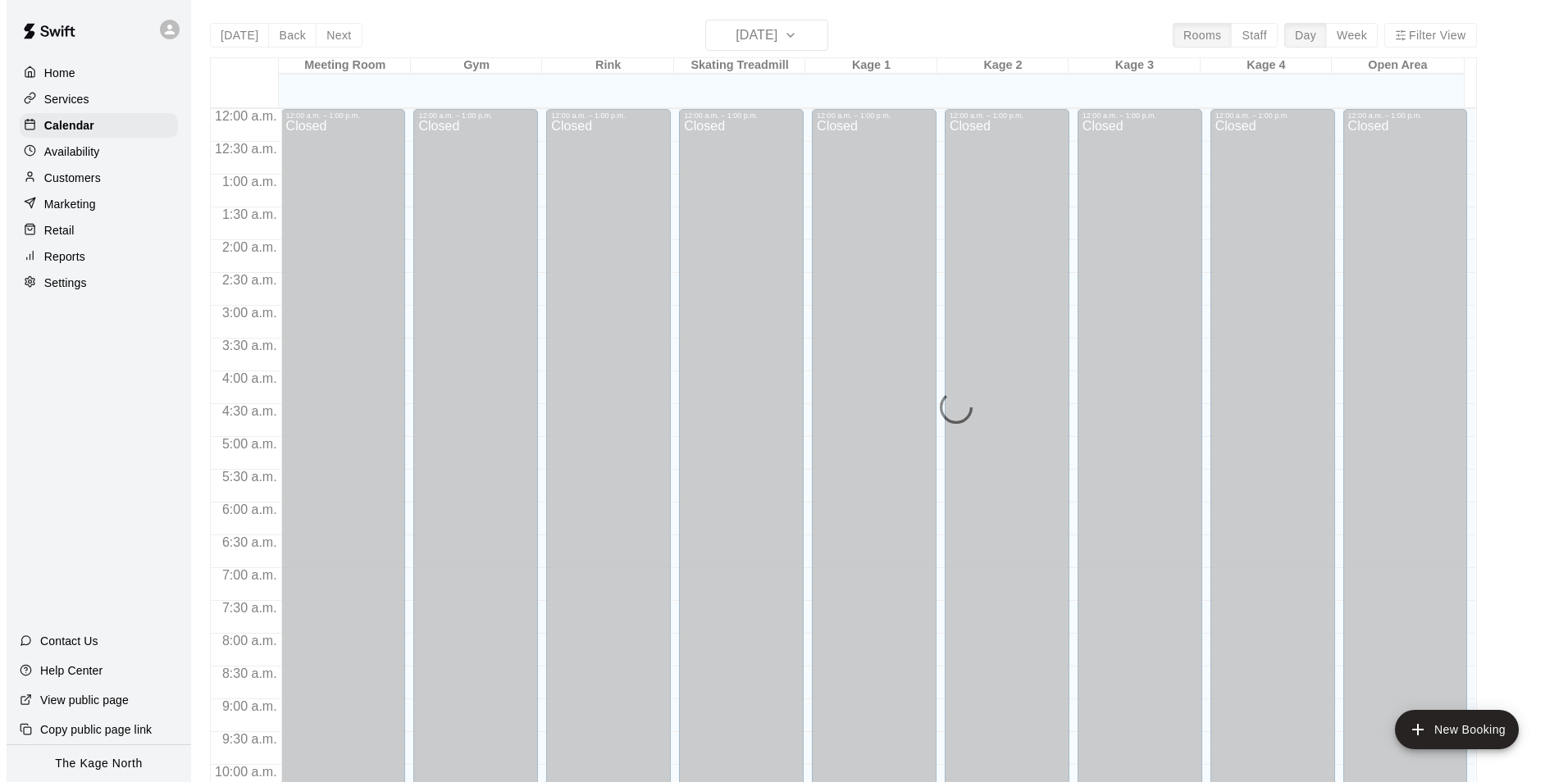
scroll to position [833, 0]
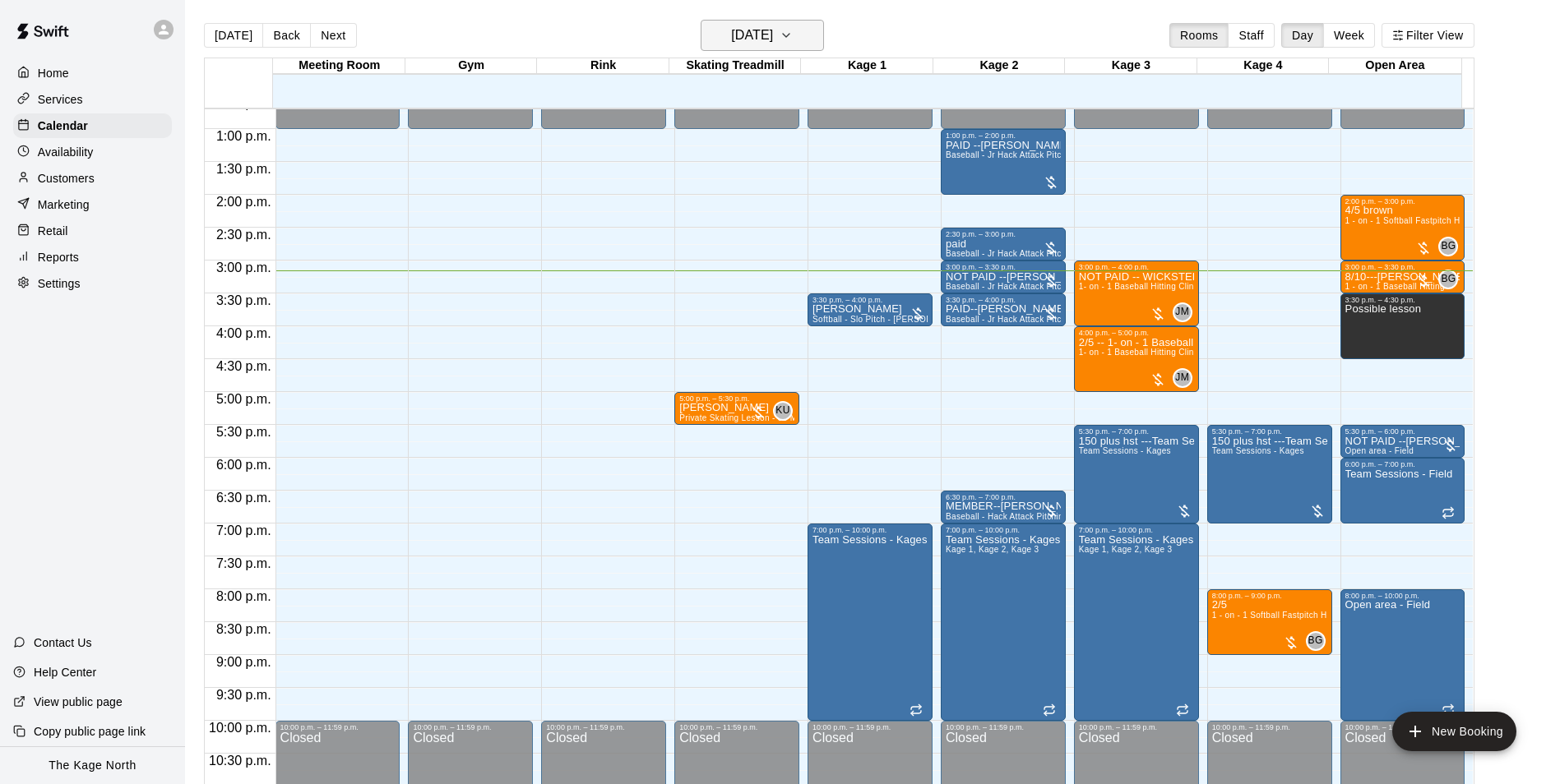
click at [773, 36] on h6 "[DATE]" at bounding box center [752, 35] width 42 height 23
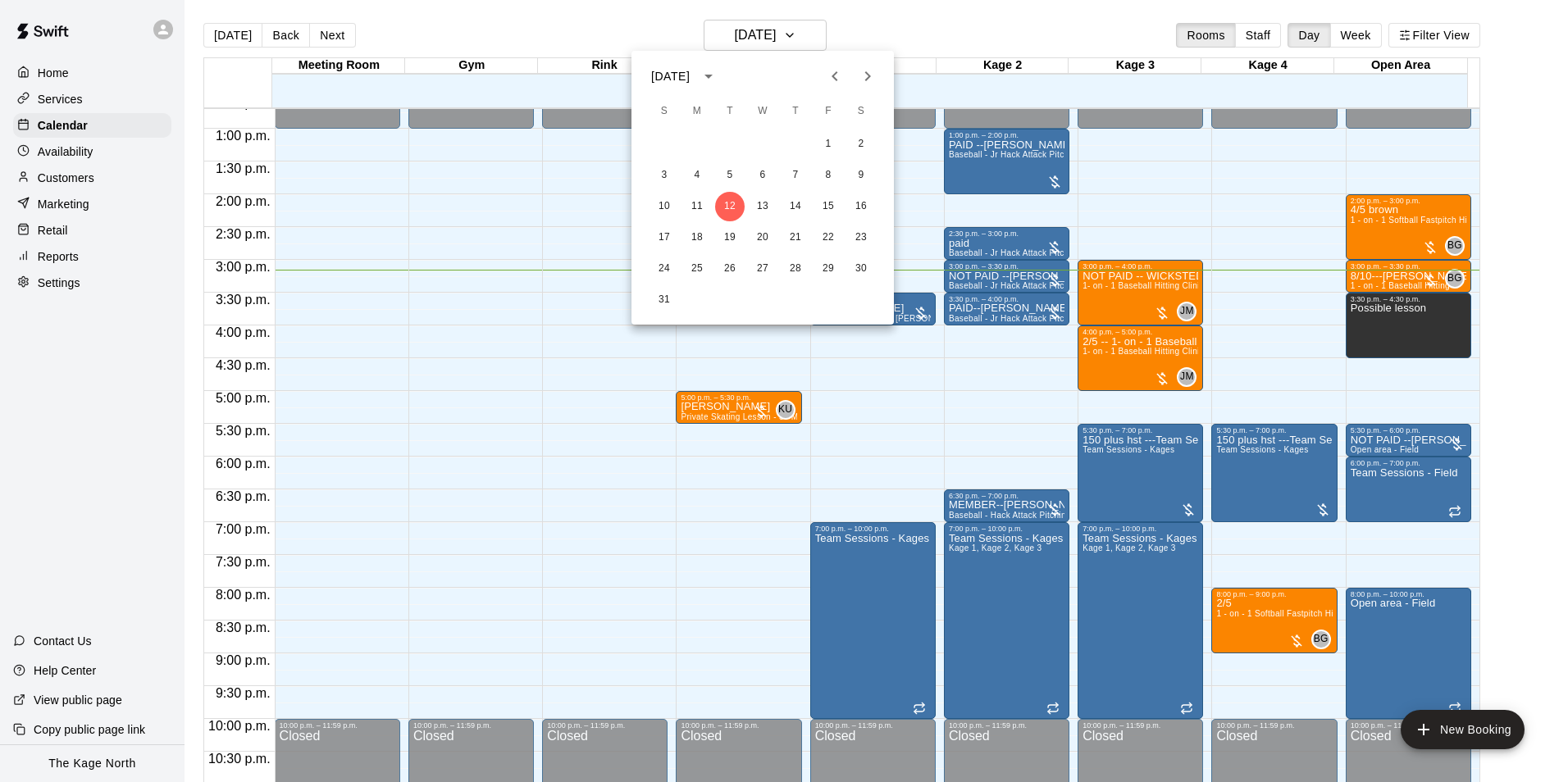
click at [838, 77] on icon "Previous month" at bounding box center [834, 76] width 19 height 19
click at [837, 69] on icon "Previous month" at bounding box center [834, 76] width 19 height 19
click at [847, 79] on button "Previous month" at bounding box center [834, 76] width 33 height 33
click at [836, 80] on icon "Previous month" at bounding box center [834, 76] width 6 height 10
click at [760, 275] on button "30" at bounding box center [763, 269] width 30 height 30
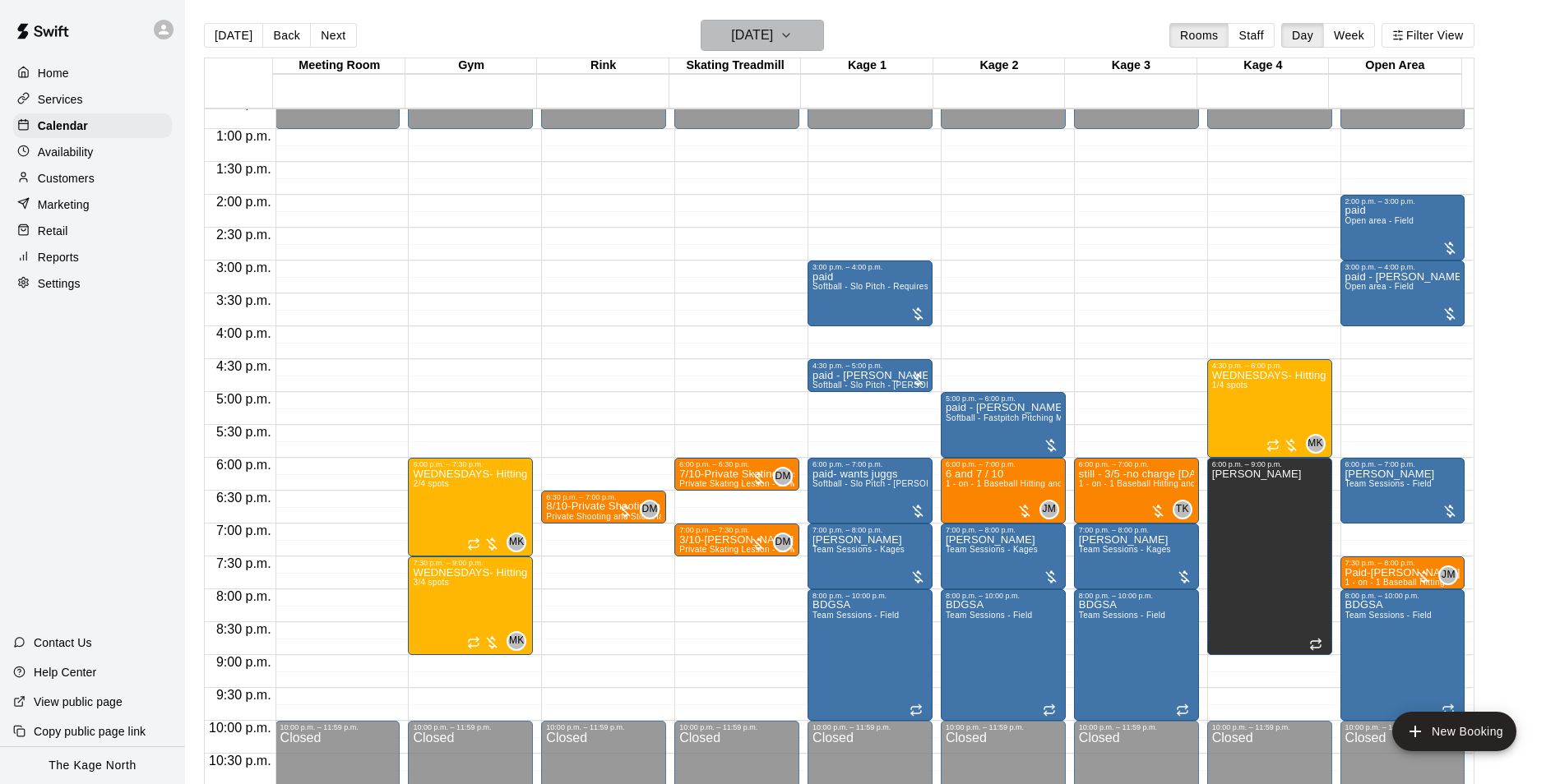
click at [749, 27] on h6 "[DATE]" at bounding box center [752, 35] width 42 height 23
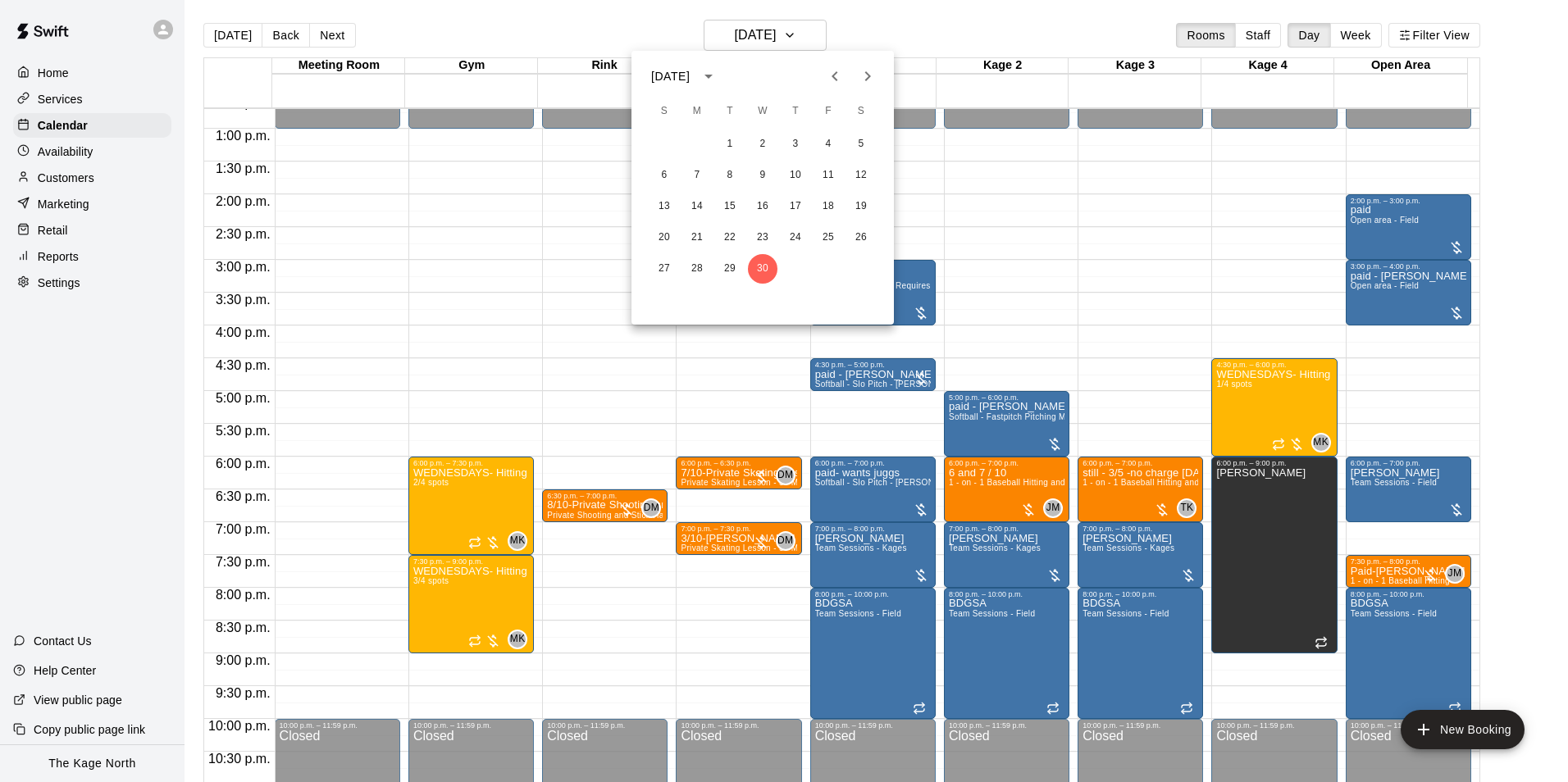
click at [869, 77] on icon "Next month" at bounding box center [868, 76] width 19 height 19
click at [865, 79] on icon "Next month" at bounding box center [868, 76] width 19 height 19
click at [872, 78] on icon "Next month" at bounding box center [868, 76] width 19 height 19
click at [862, 77] on icon "Next month" at bounding box center [868, 76] width 19 height 19
drag, startPoint x: 731, startPoint y: 208, endPoint x: 1115, endPoint y: 520, distance: 494.8
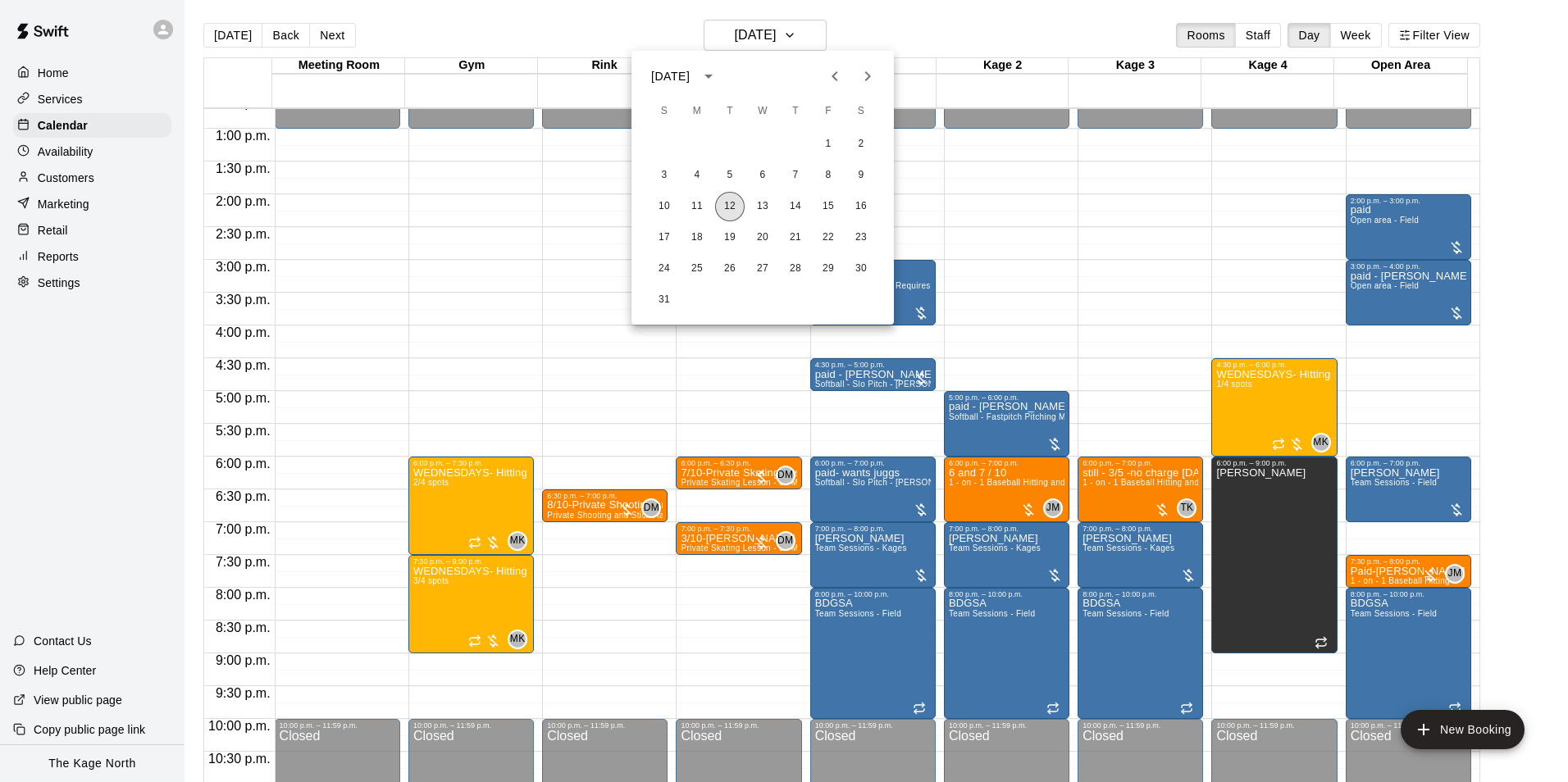
click at [730, 206] on button "12" at bounding box center [730, 207] width 30 height 30
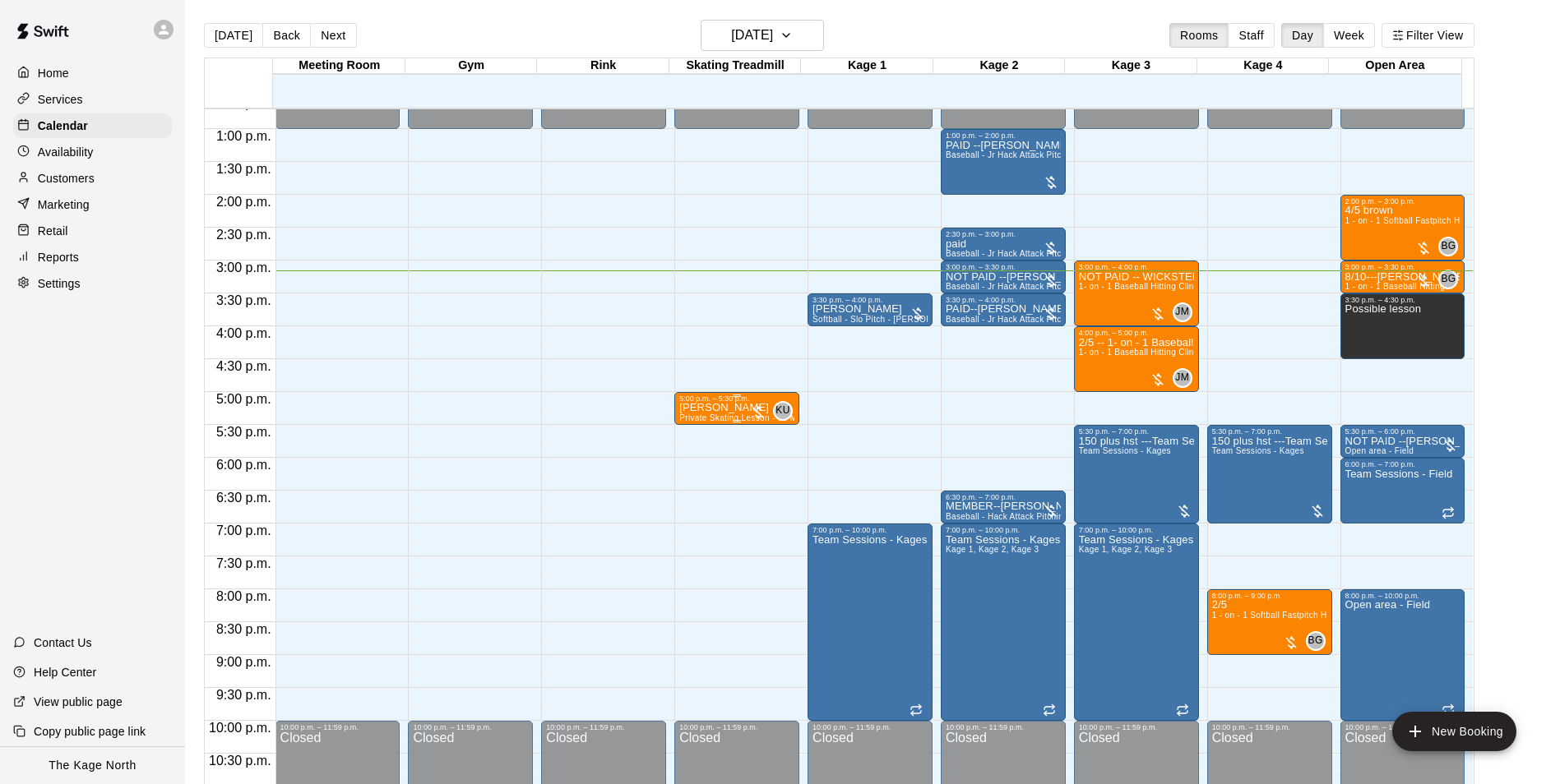
click at [723, 408] on p "[PERSON_NAME]" at bounding box center [737, 408] width 115 height 0
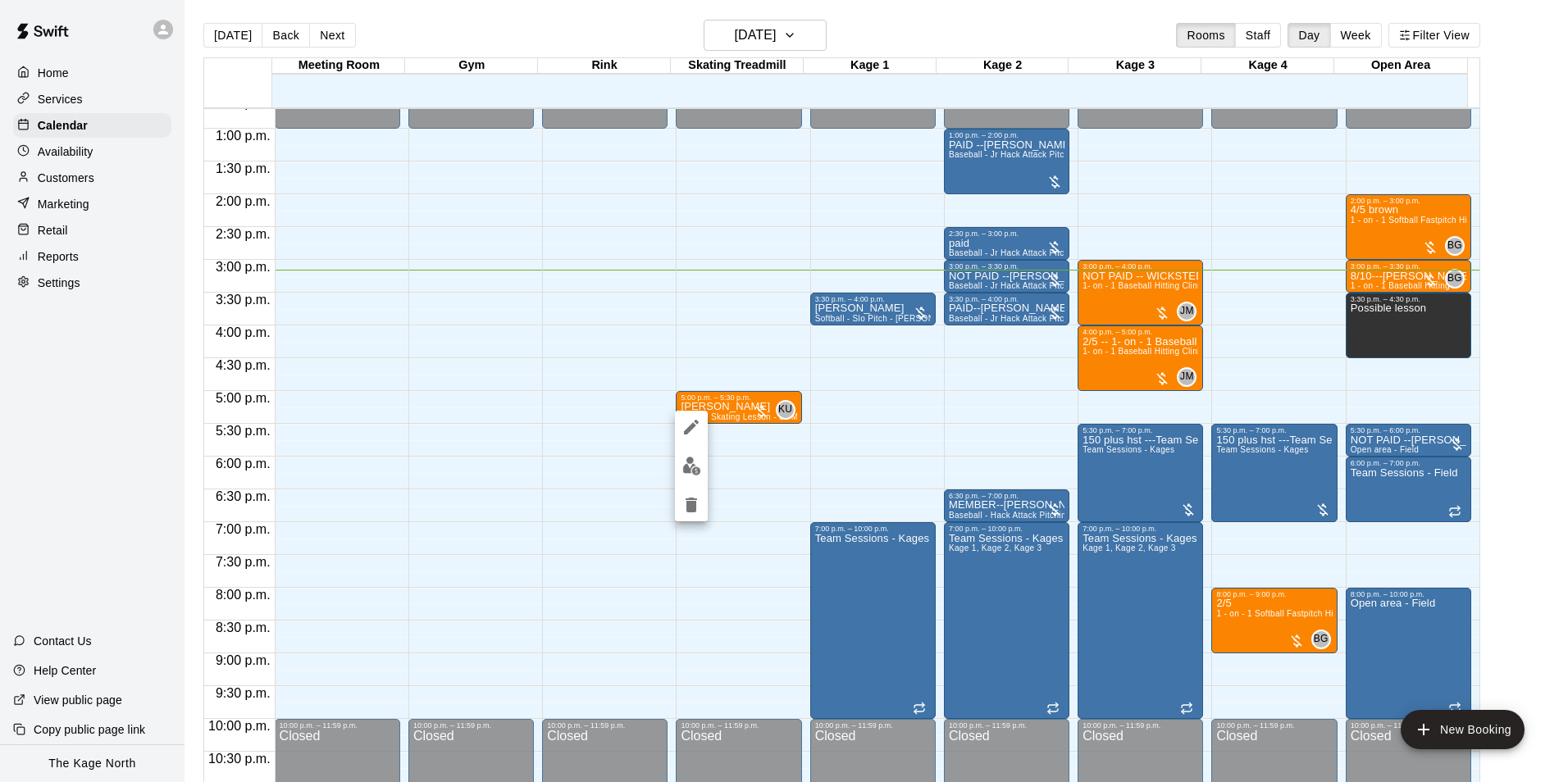
click at [694, 424] on icon "edit" at bounding box center [692, 427] width 19 height 19
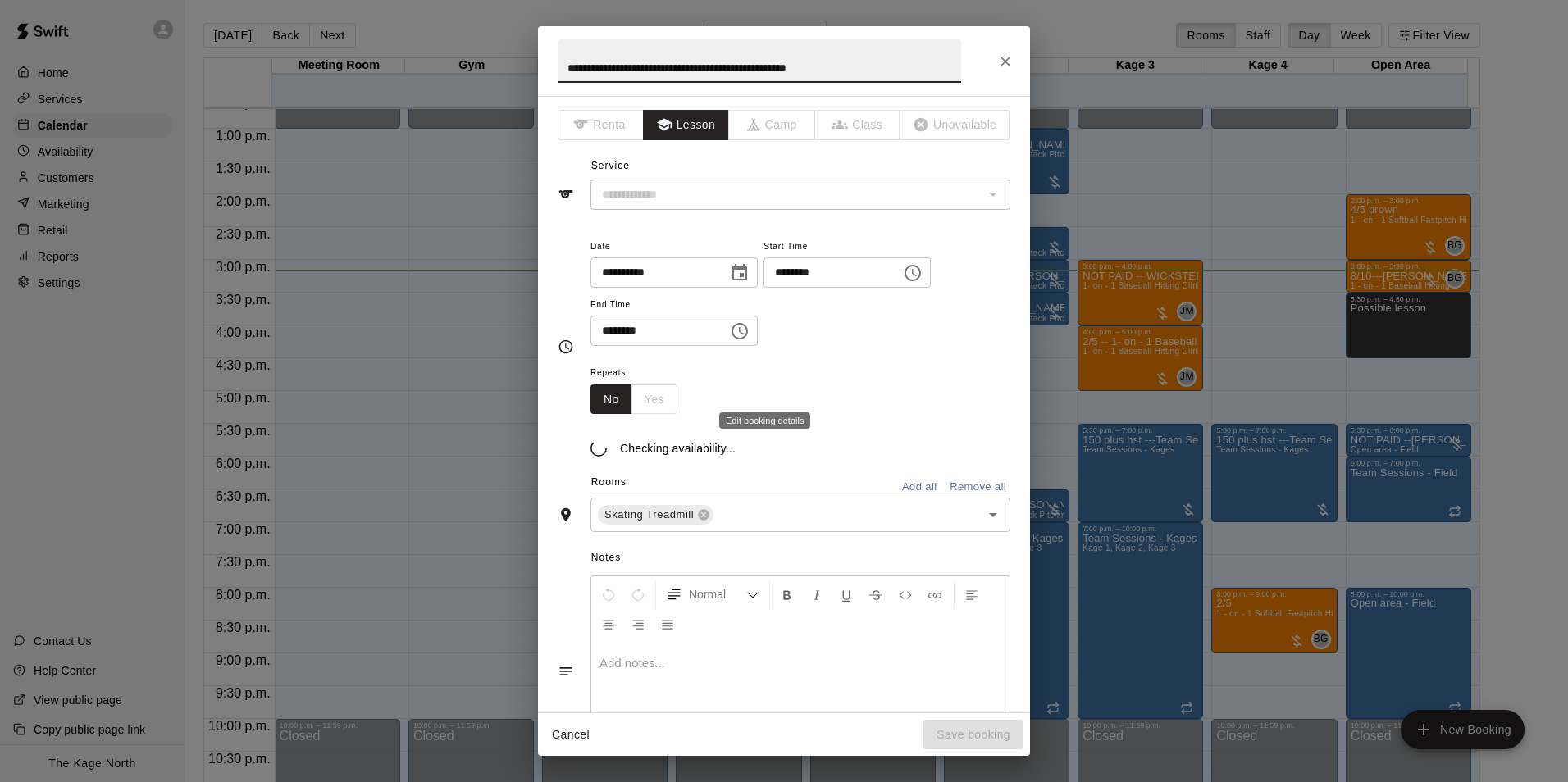
type input "**********"
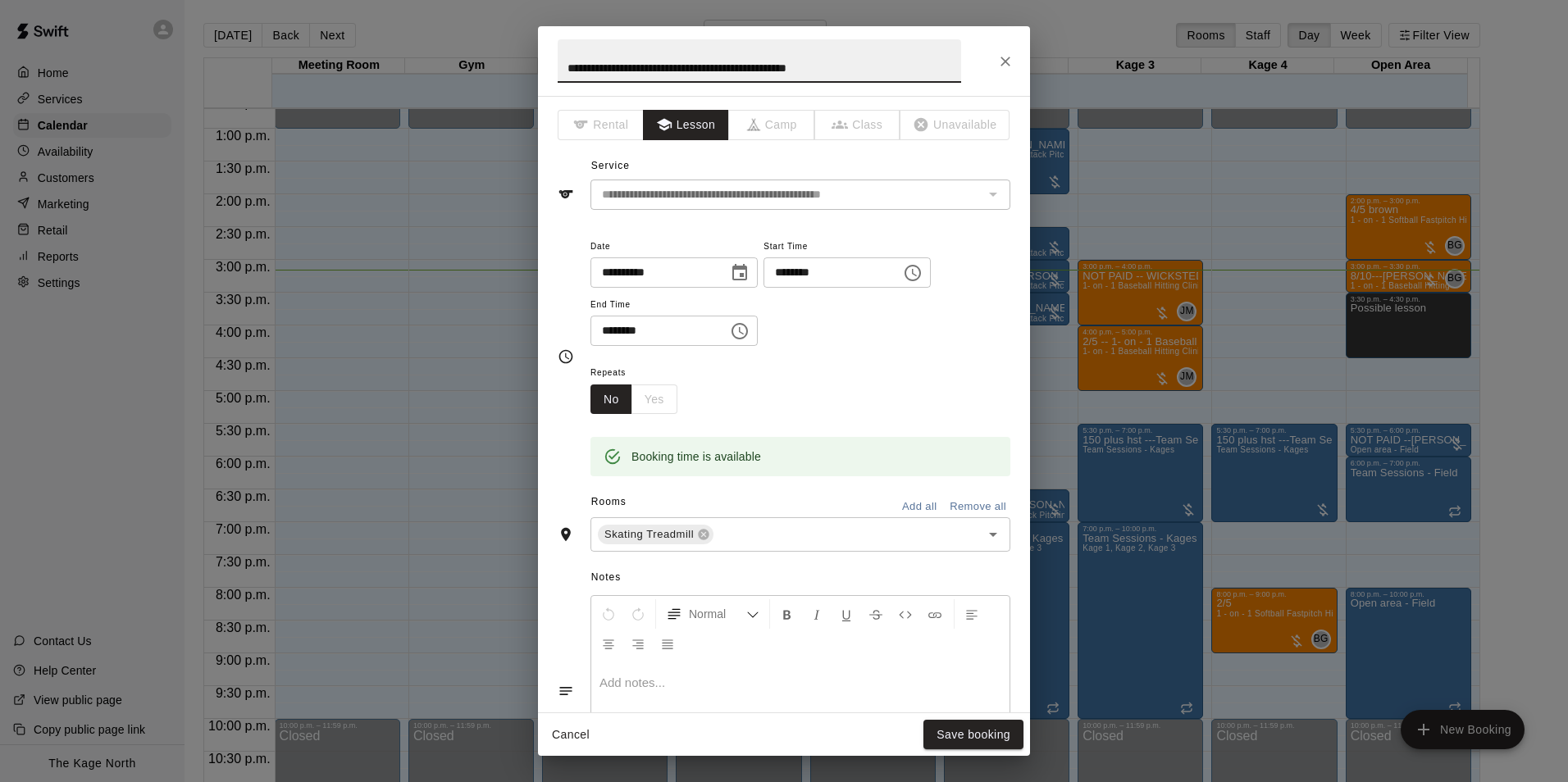
drag, startPoint x: 873, startPoint y: 67, endPoint x: 389, endPoint y: 24, distance: 485.9
click at [389, 24] on div "**********" at bounding box center [784, 391] width 1568 height 782
type input "****"
click at [957, 729] on button "Save booking" at bounding box center [973, 734] width 100 height 30
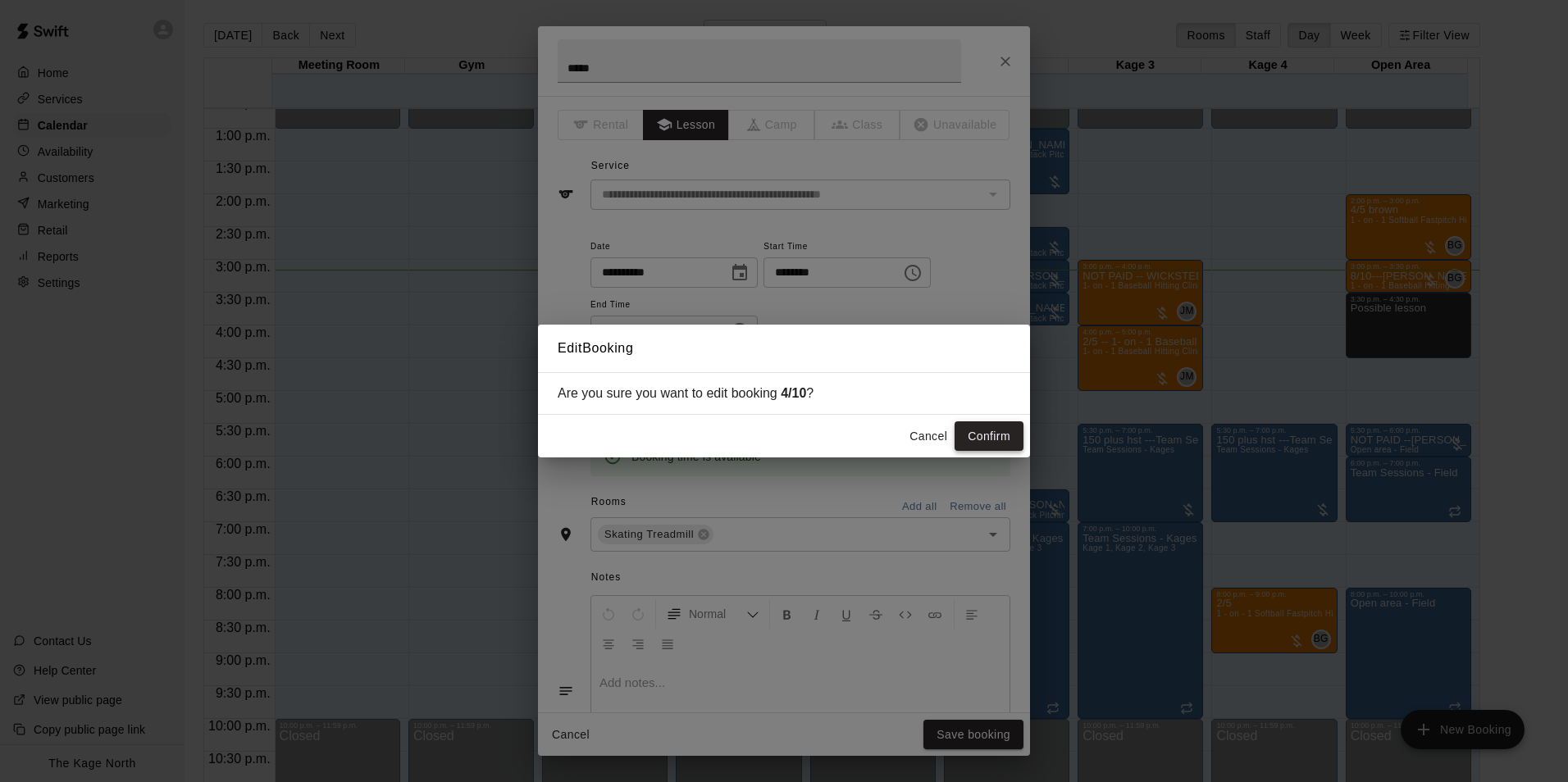
click at [985, 439] on button "Confirm" at bounding box center [989, 436] width 69 height 30
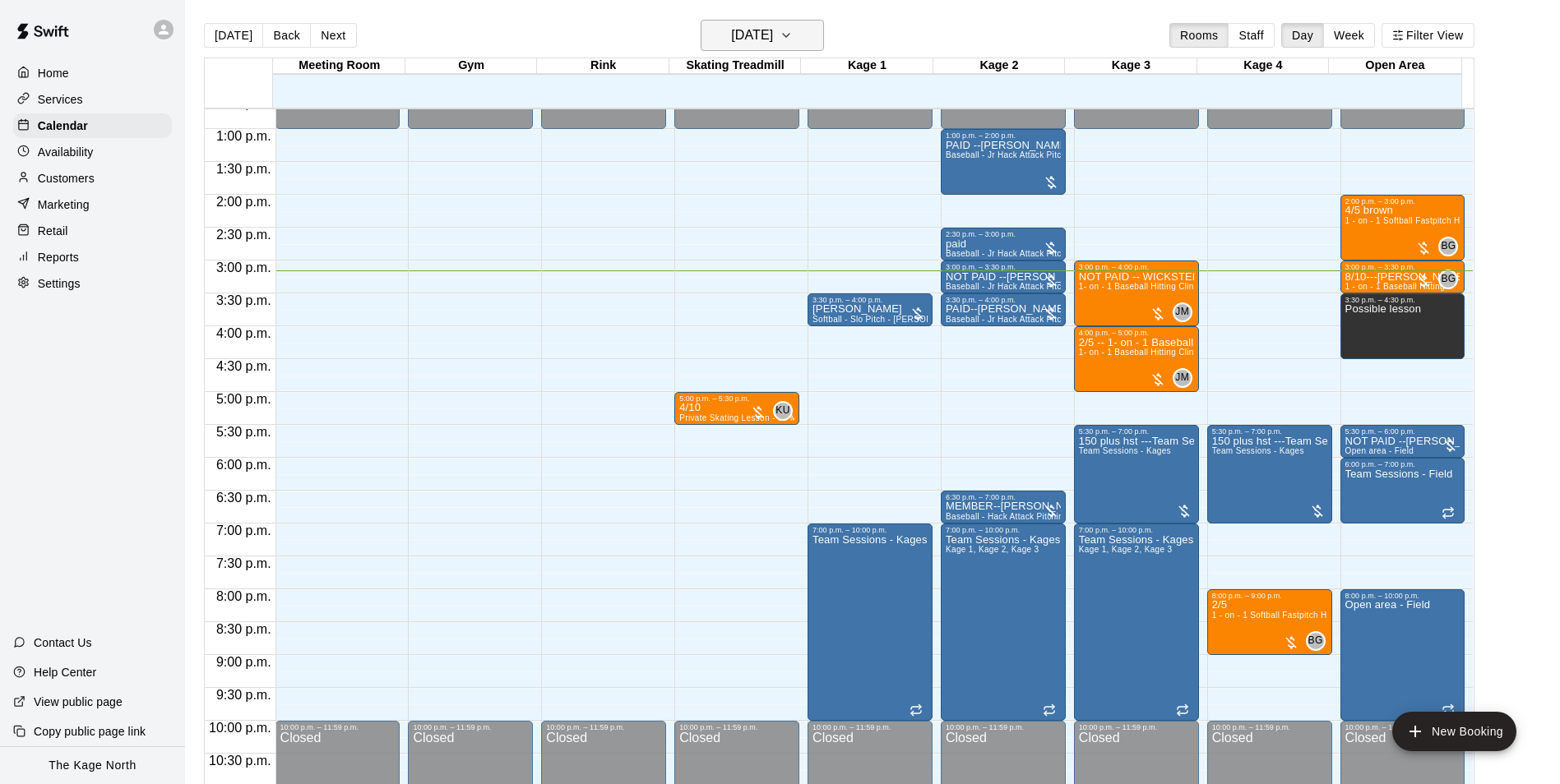
click at [773, 34] on h6 "[DATE]" at bounding box center [752, 35] width 42 height 23
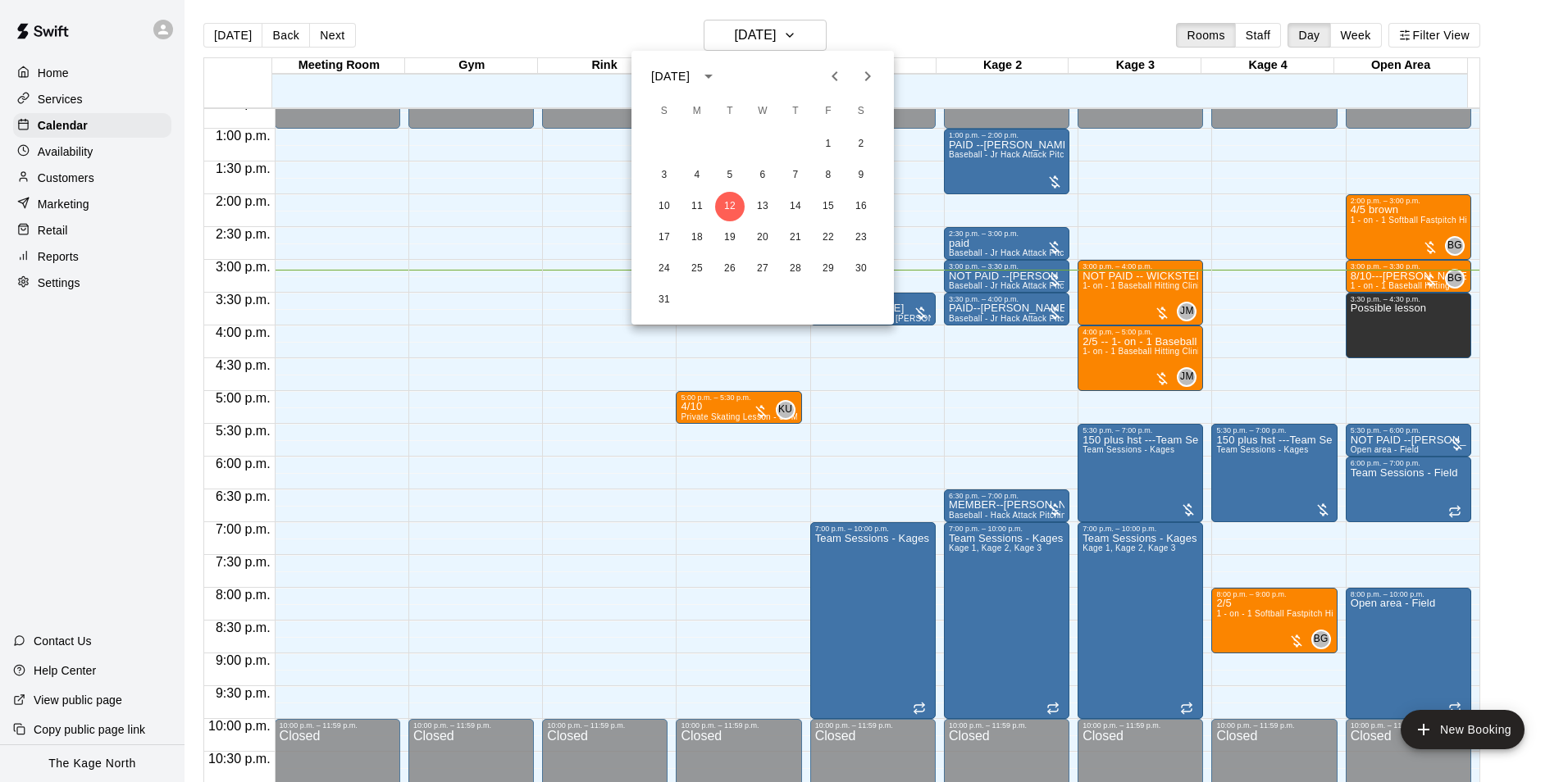
click at [930, 26] on div at bounding box center [784, 391] width 1568 height 782
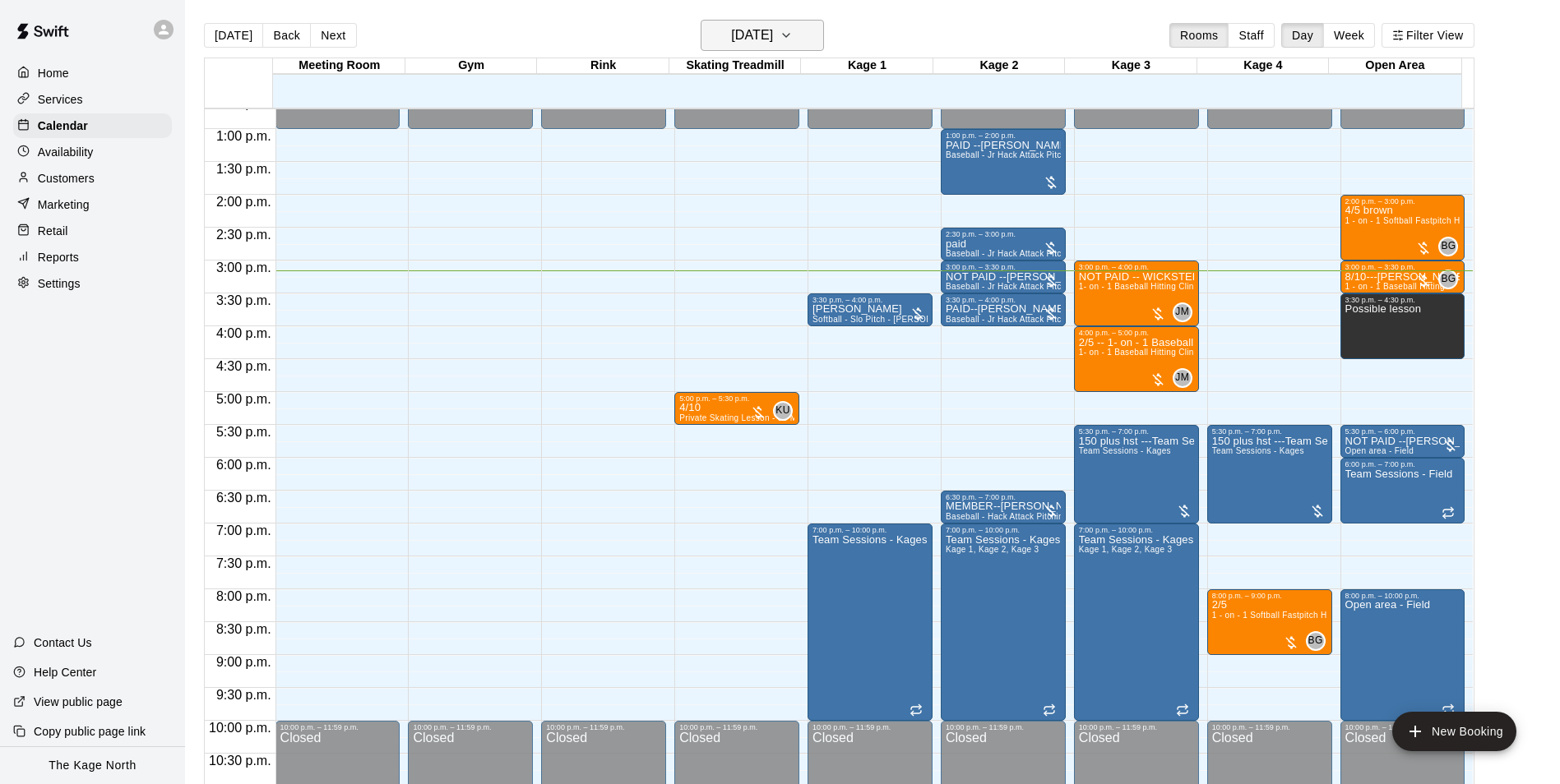
click at [773, 34] on h6 "[DATE]" at bounding box center [752, 35] width 42 height 23
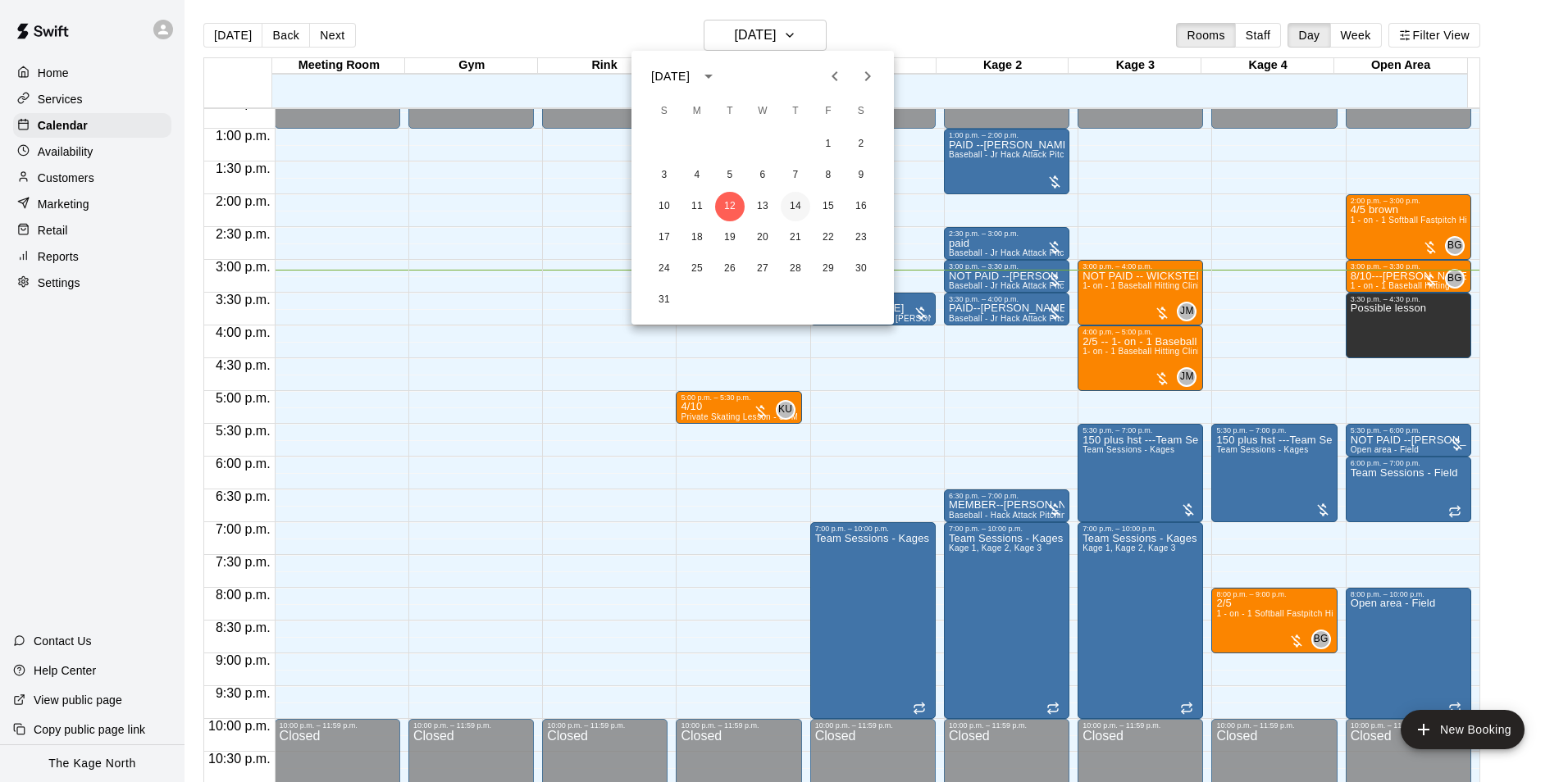
click at [796, 207] on button "14" at bounding box center [795, 207] width 30 height 30
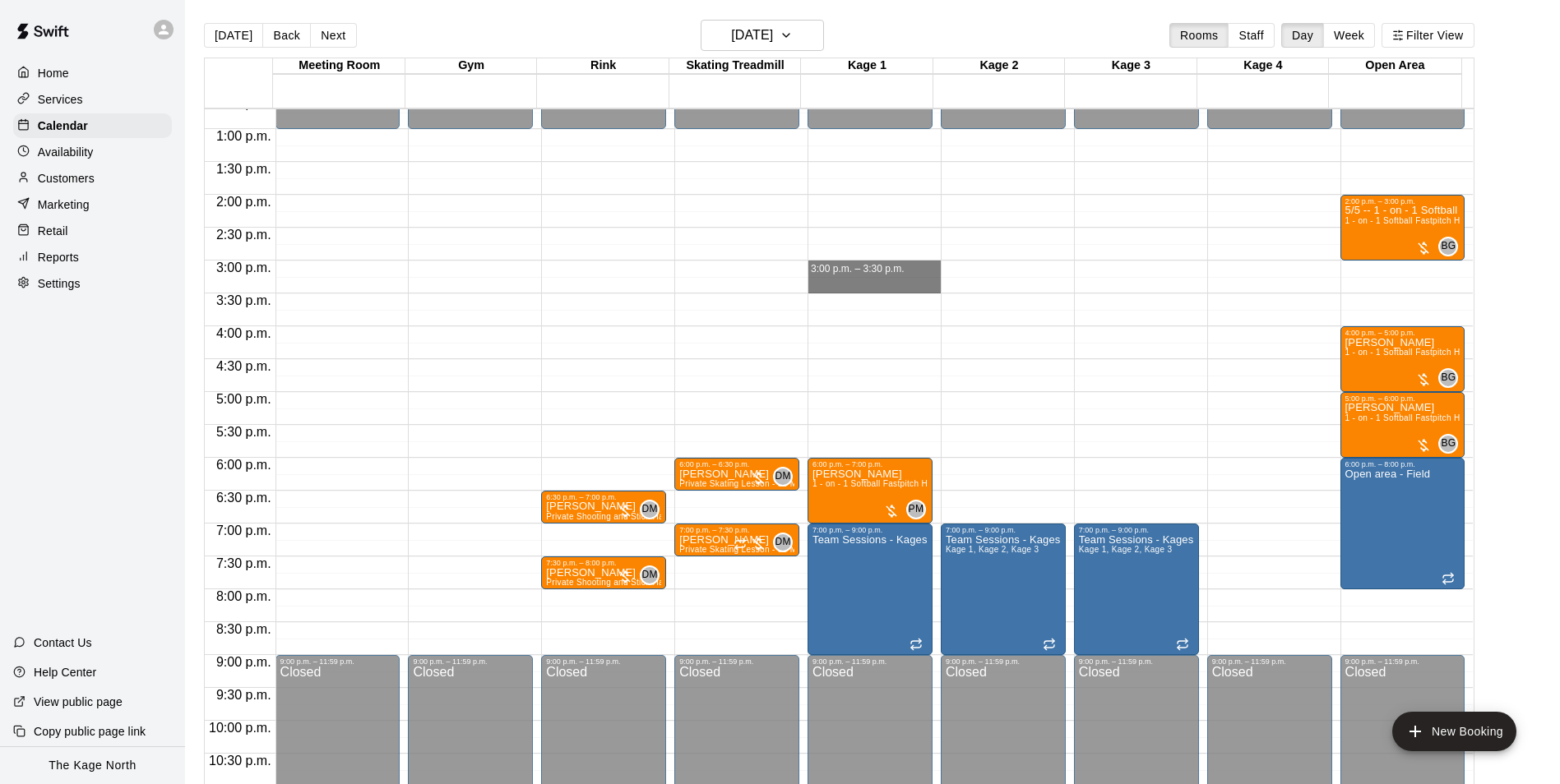
drag, startPoint x: 882, startPoint y: 267, endPoint x: 883, endPoint y: 283, distance: 16.0
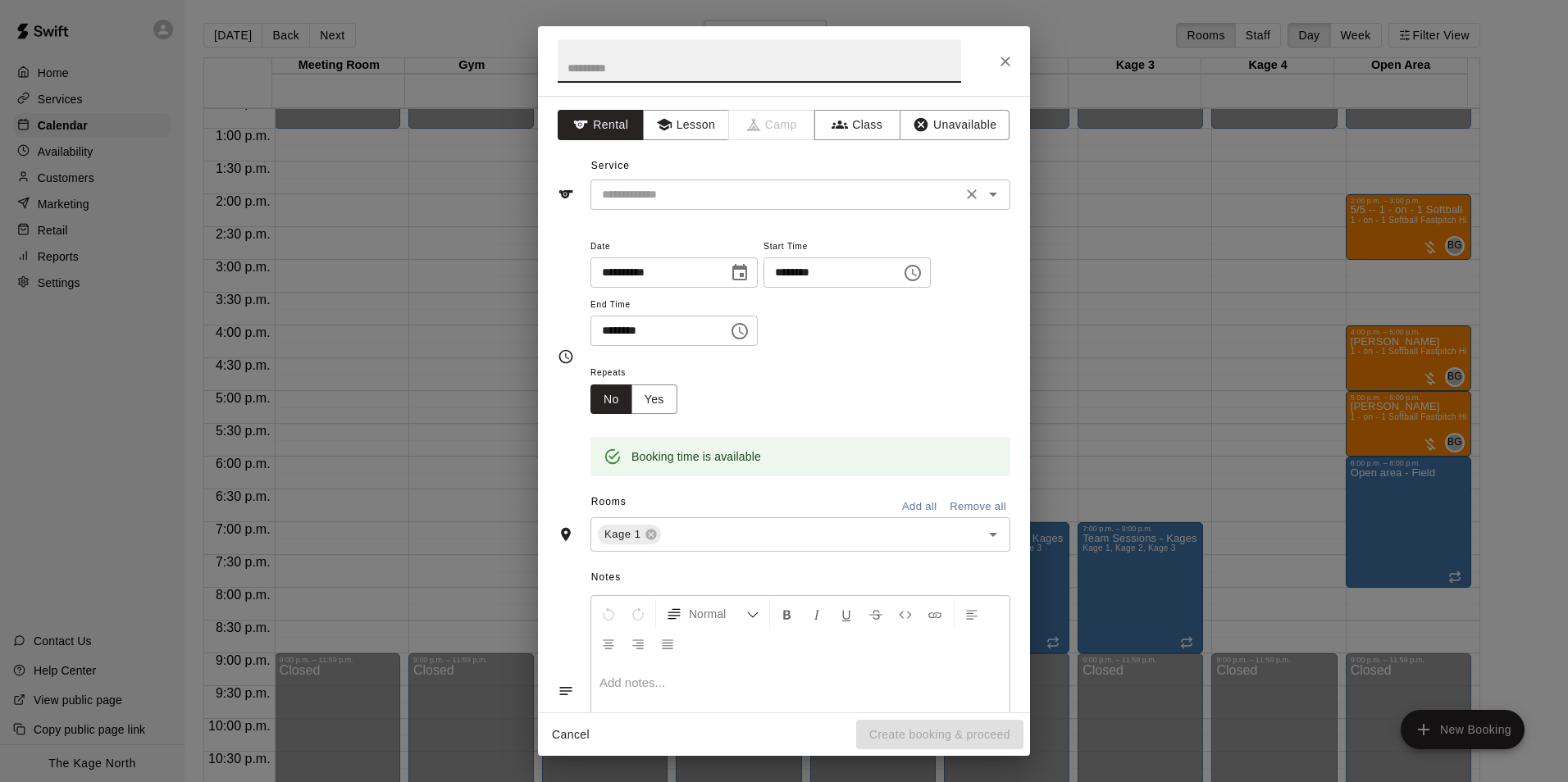
click at [983, 186] on icon "Open" at bounding box center [993, 194] width 19 height 19
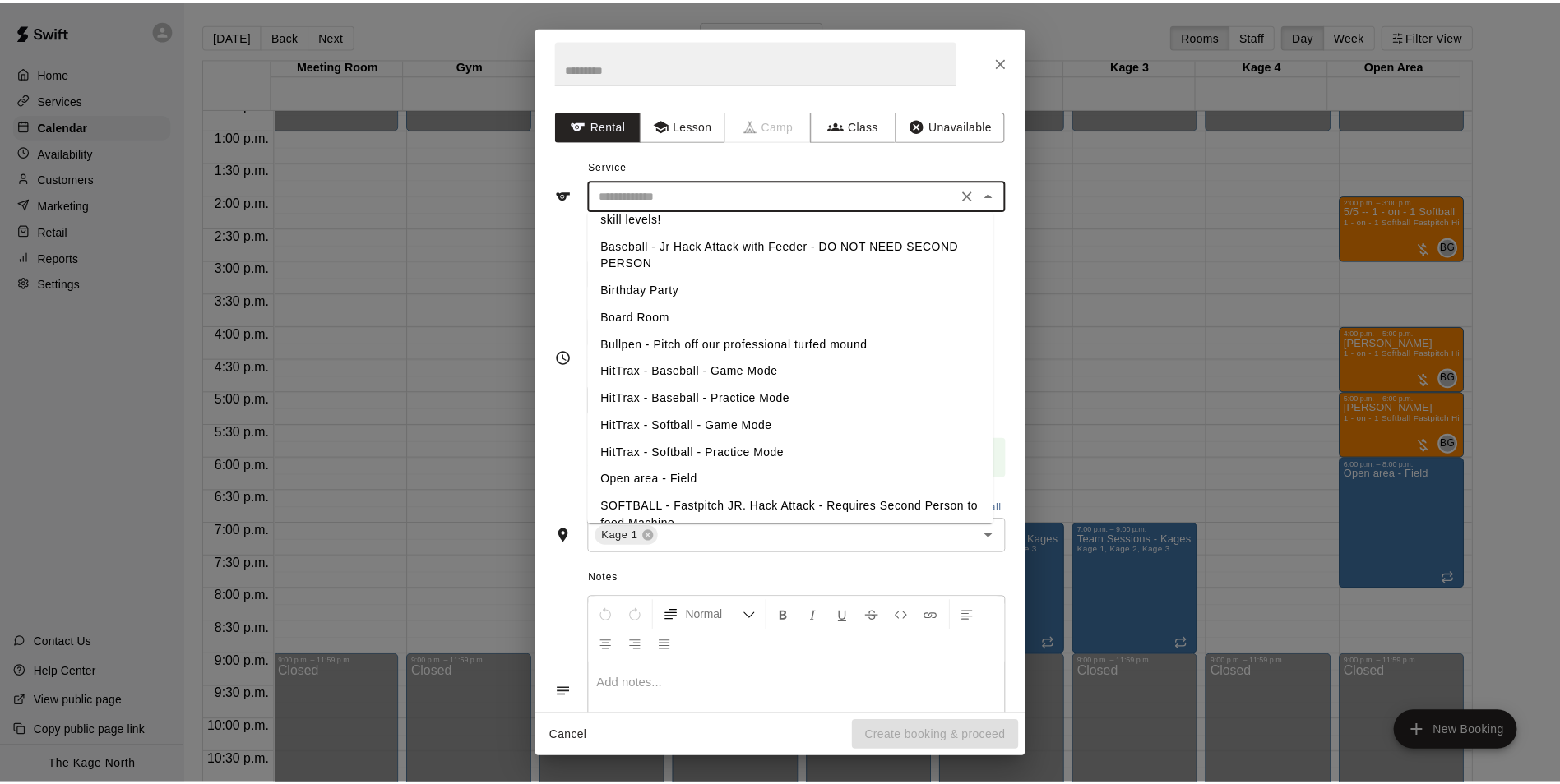
scroll to position [328, 0]
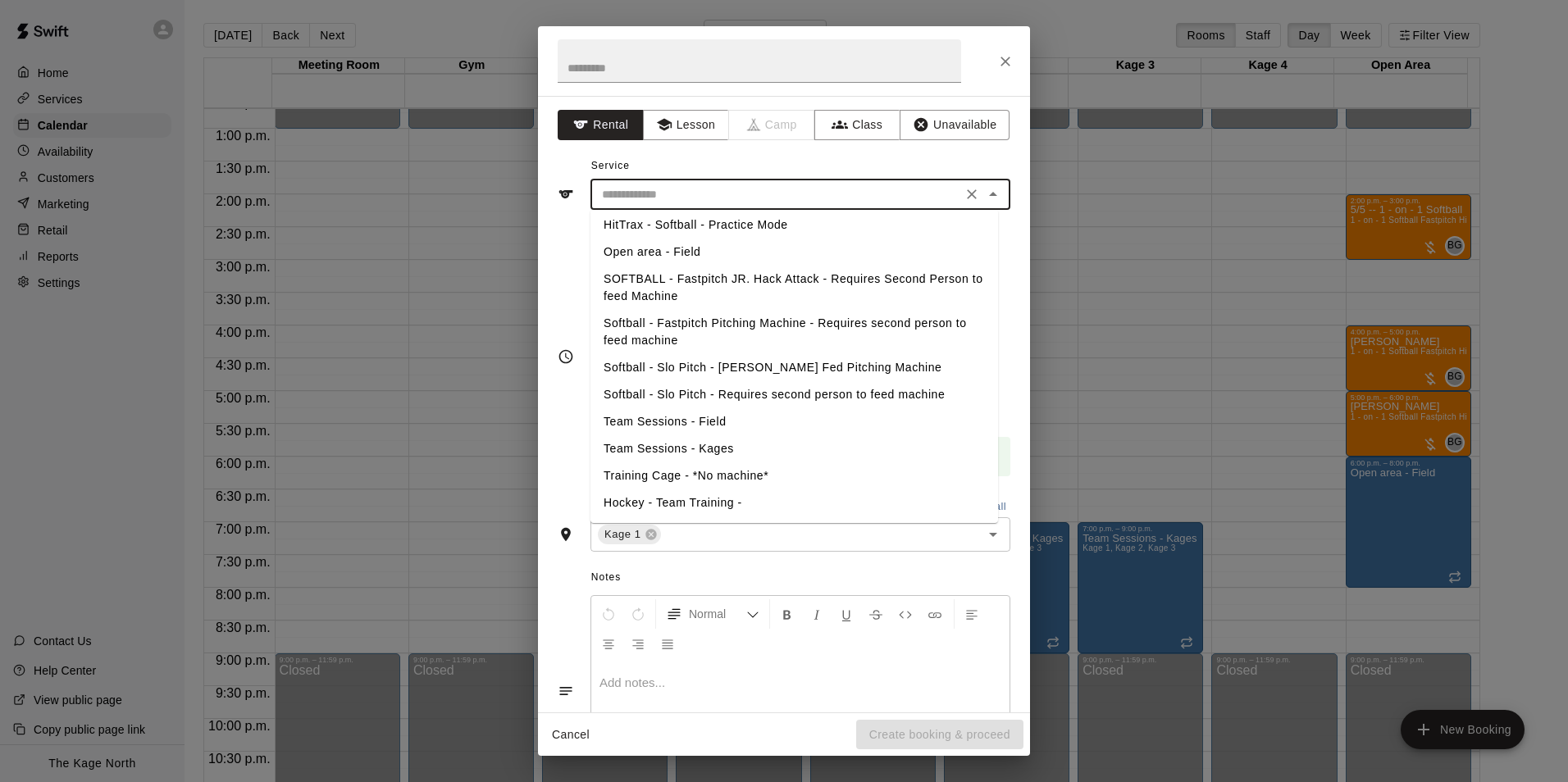
click at [790, 365] on li "Softball - Slo Pitch - [PERSON_NAME] Fed Pitching Machine" at bounding box center [794, 367] width 408 height 27
type input "**********"
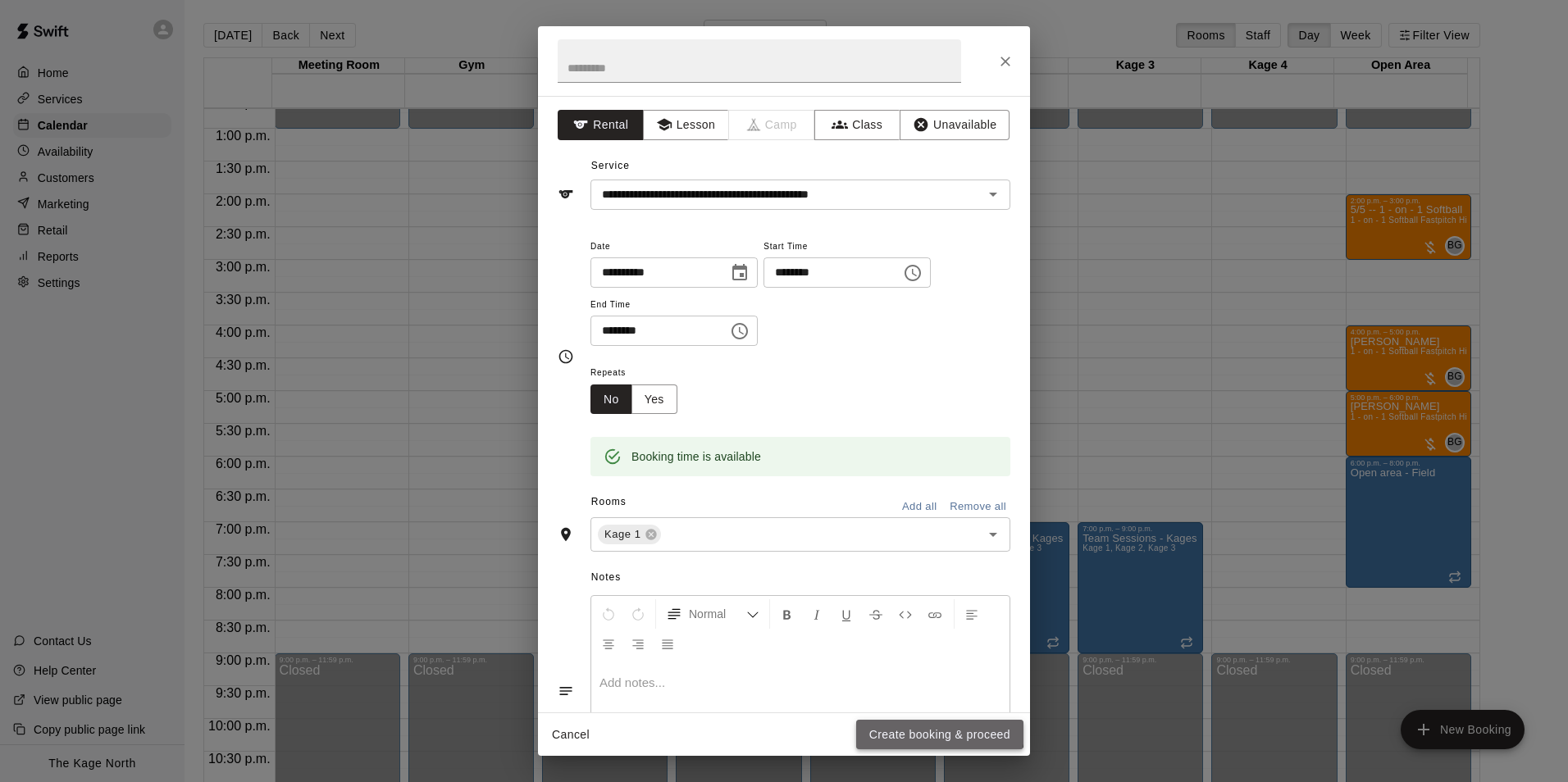
click at [938, 731] on button "Create booking & proceed" at bounding box center [940, 734] width 167 height 30
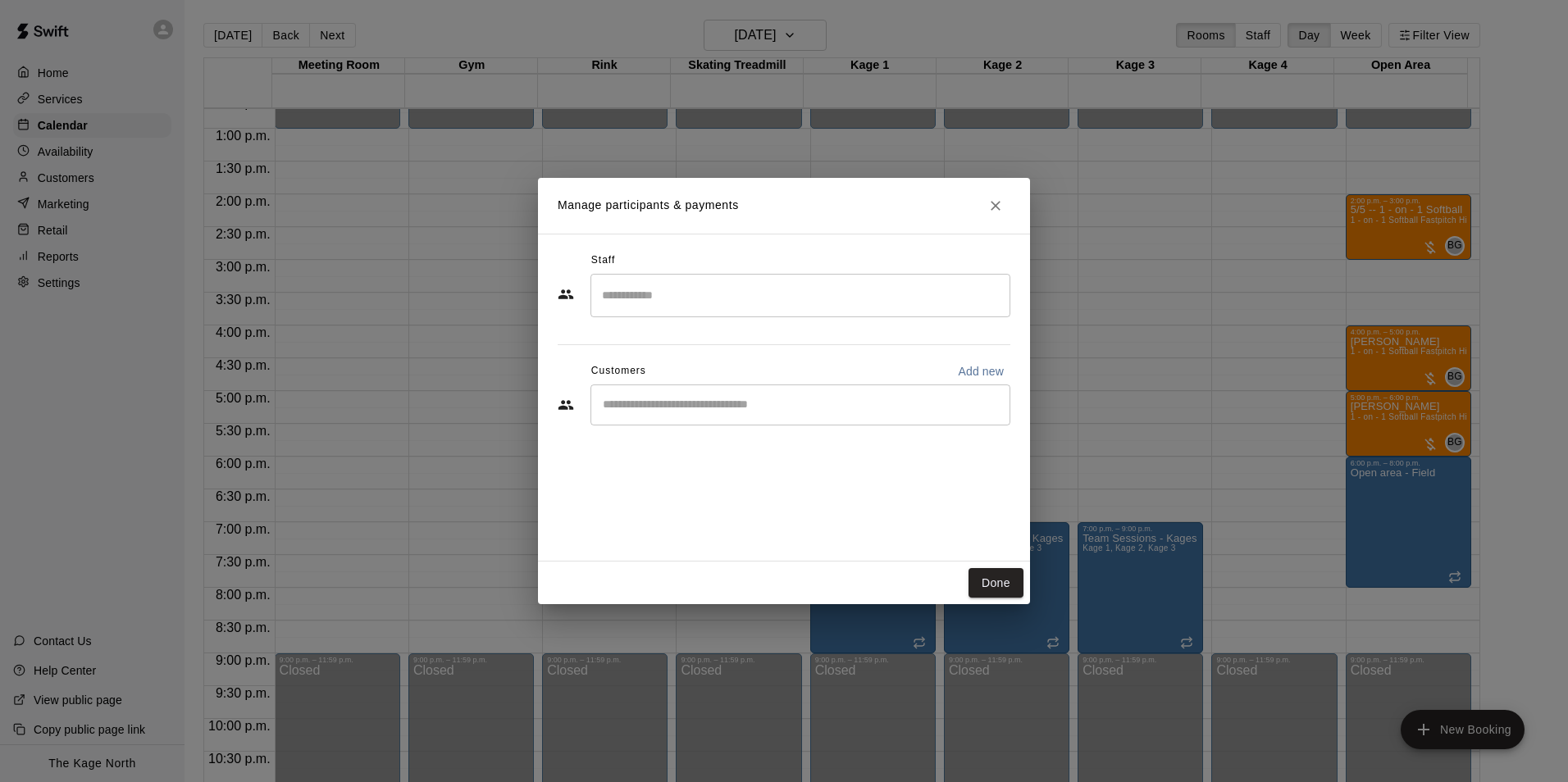
click at [706, 409] on input "Start typing to search customers..." at bounding box center [801, 405] width 405 height 17
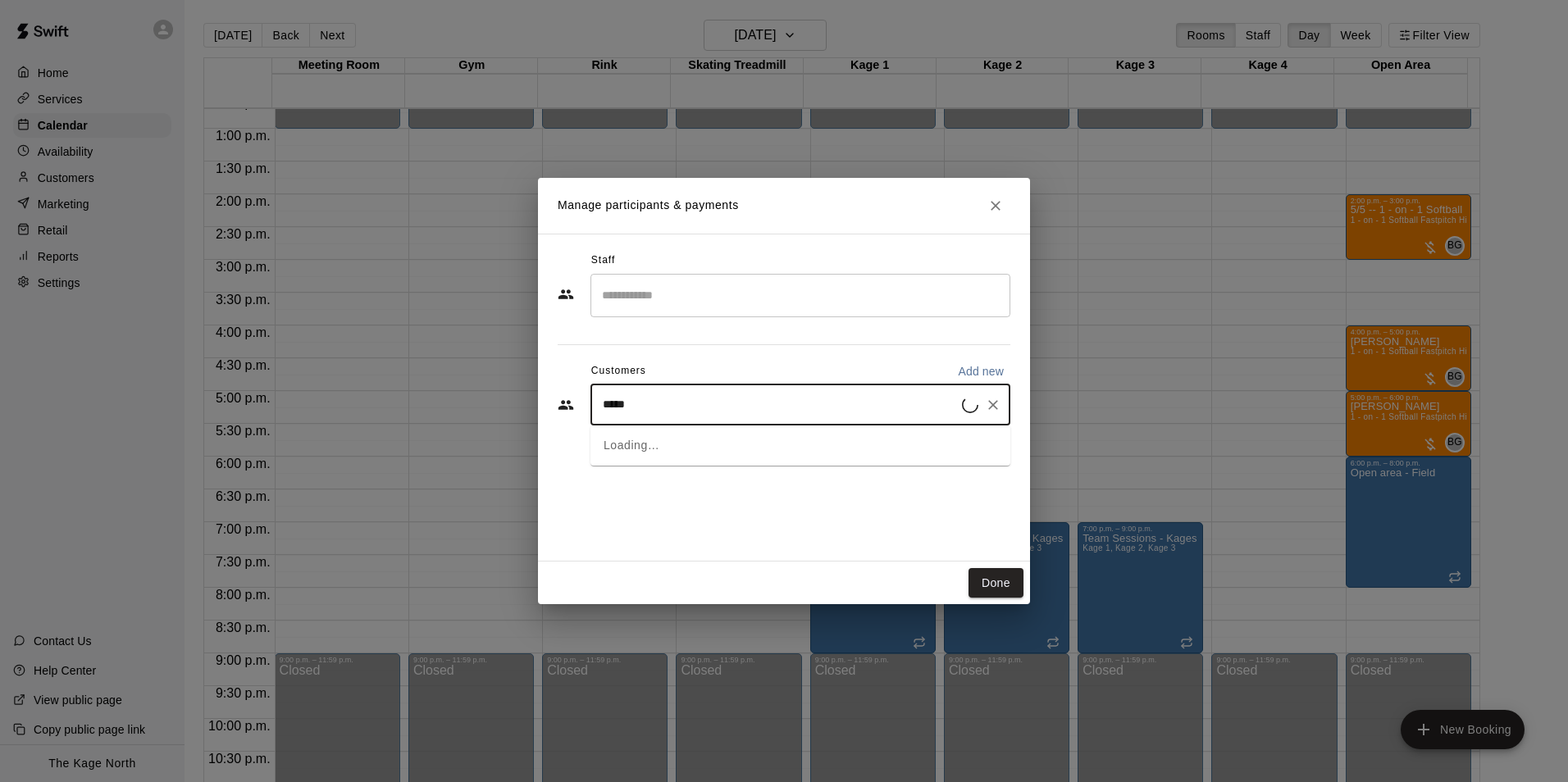
type input "******"
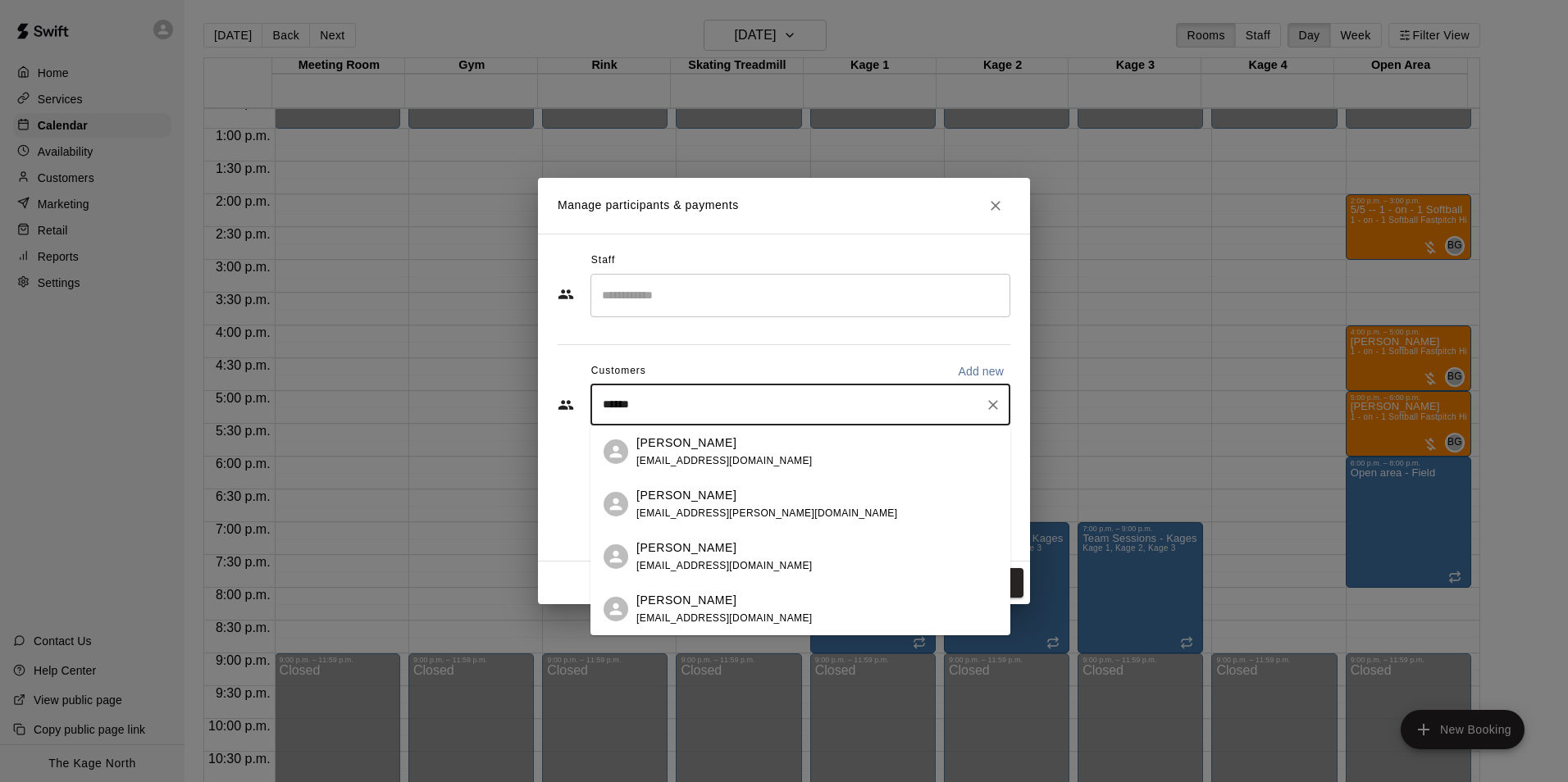
click at [776, 507] on div "[PERSON_NAME] [EMAIL_ADDRESS][PERSON_NAME][DOMAIN_NAME]" at bounding box center [817, 505] width 361 height 35
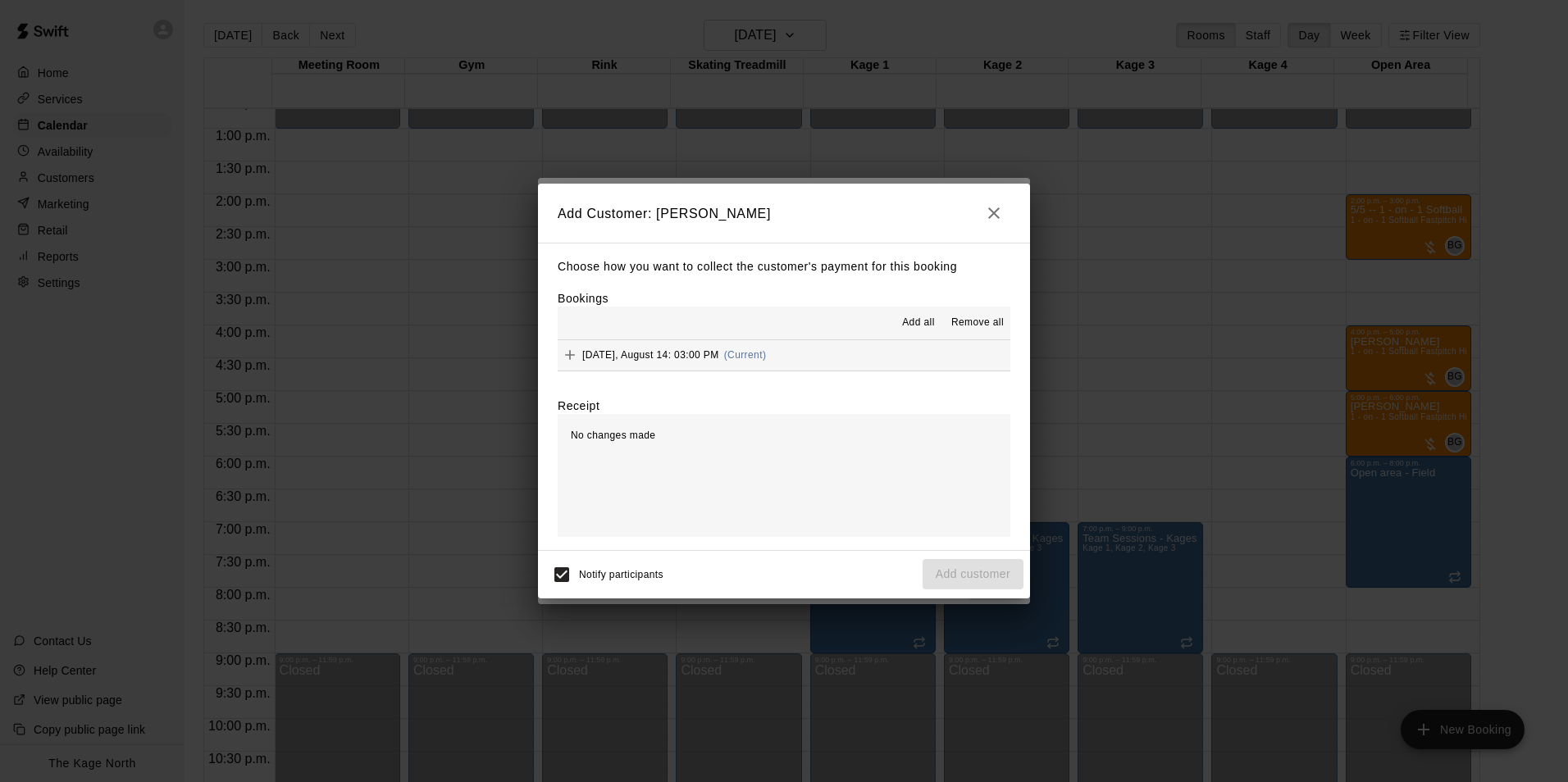
click at [918, 325] on span "Add all" at bounding box center [918, 322] width 33 height 17
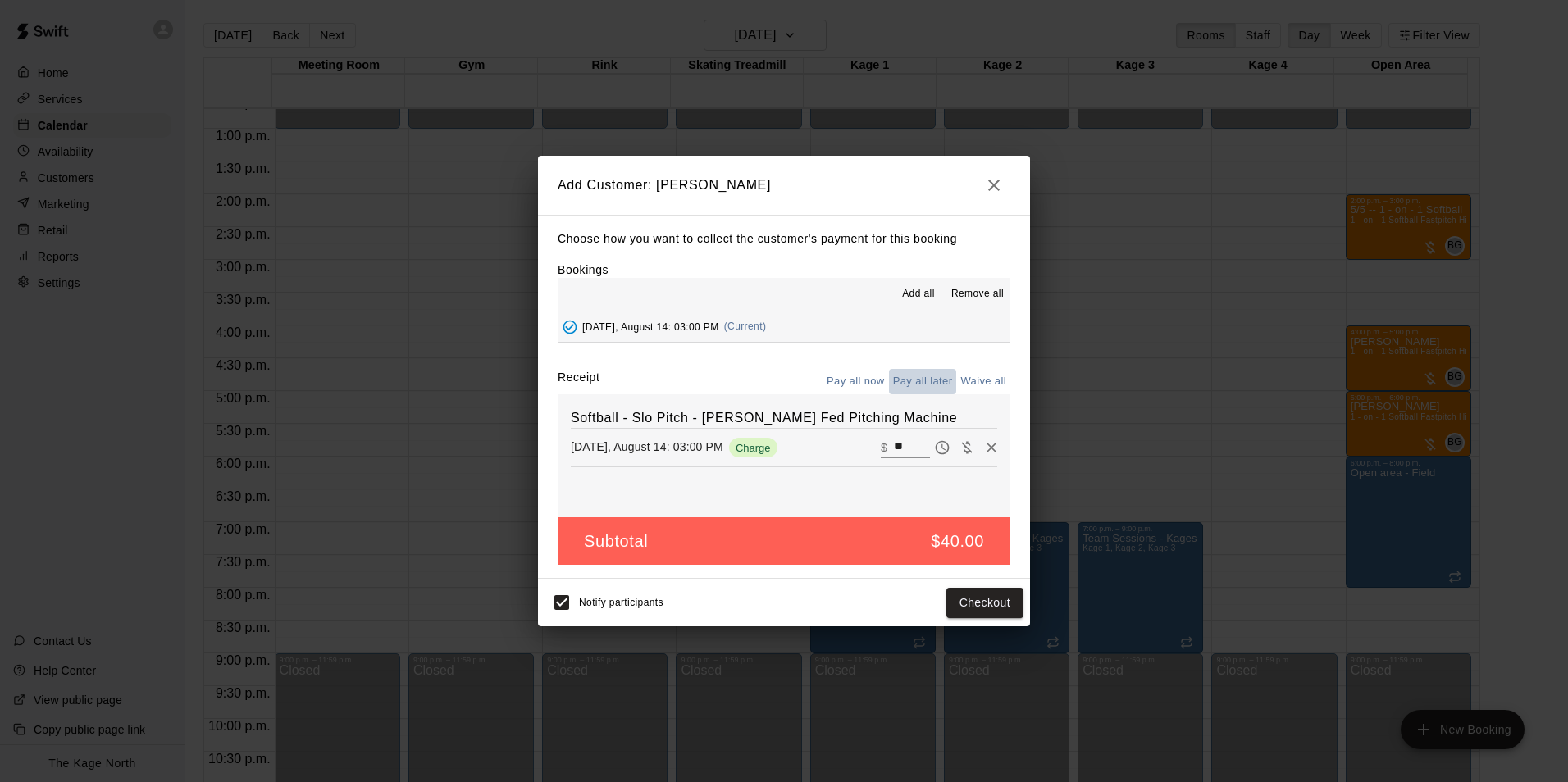
click at [935, 376] on button "Pay all later" at bounding box center [922, 381] width 68 height 26
click at [976, 609] on button "Add customer" at bounding box center [973, 602] width 100 height 30
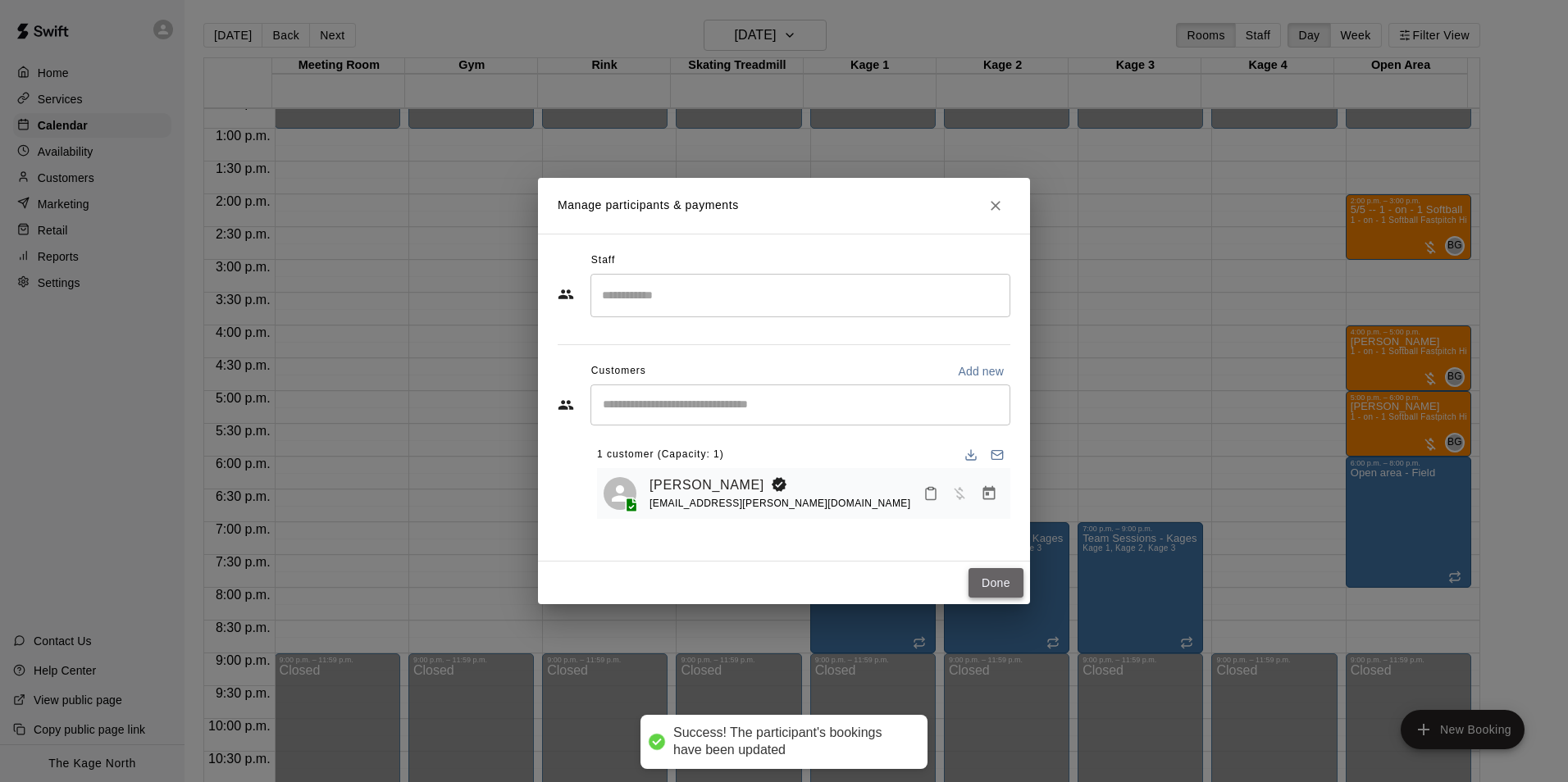
click at [1001, 579] on button "Done" at bounding box center [995, 583] width 55 height 30
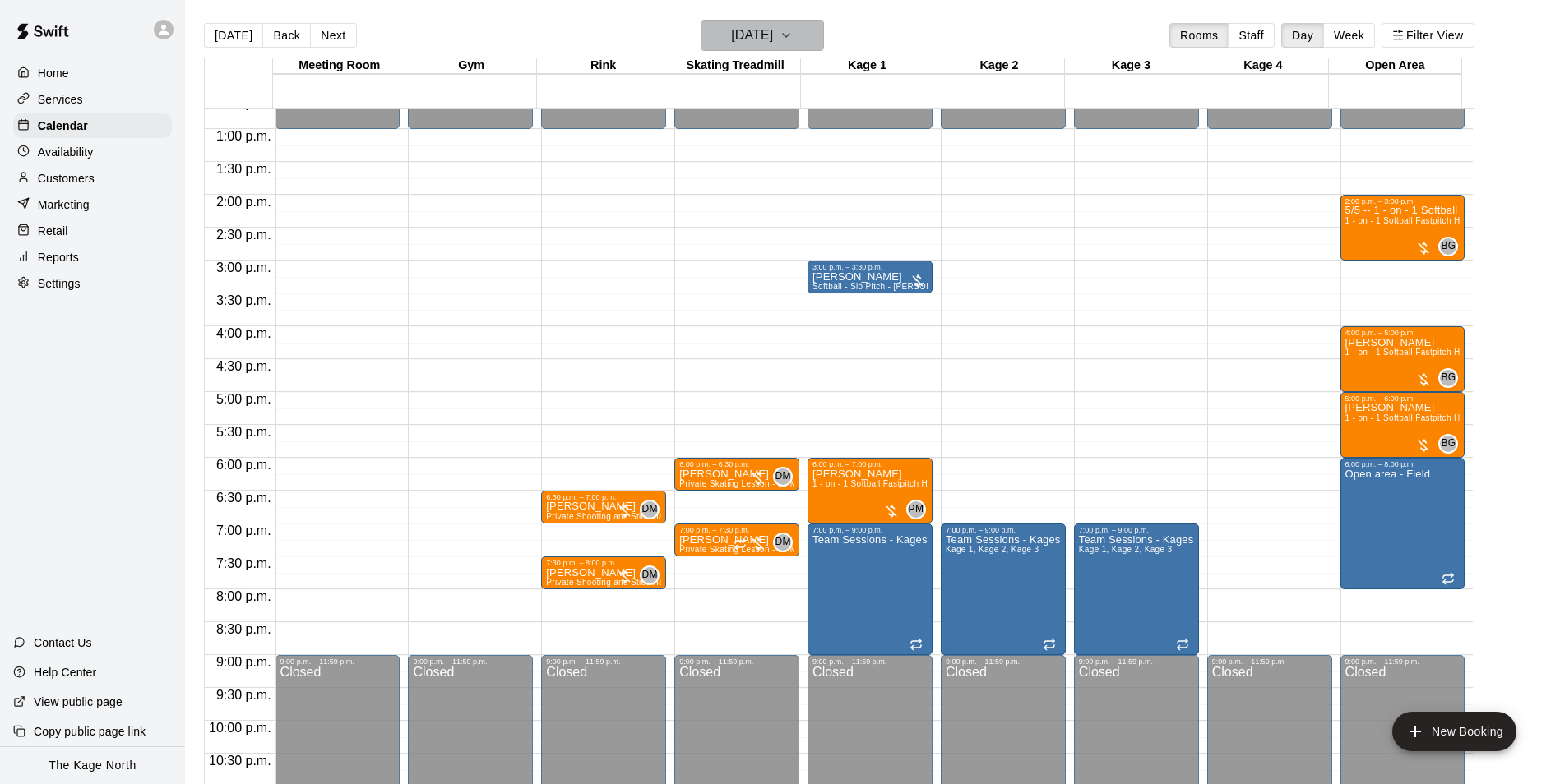
click at [771, 20] on button "[DATE]" at bounding box center [762, 34] width 124 height 31
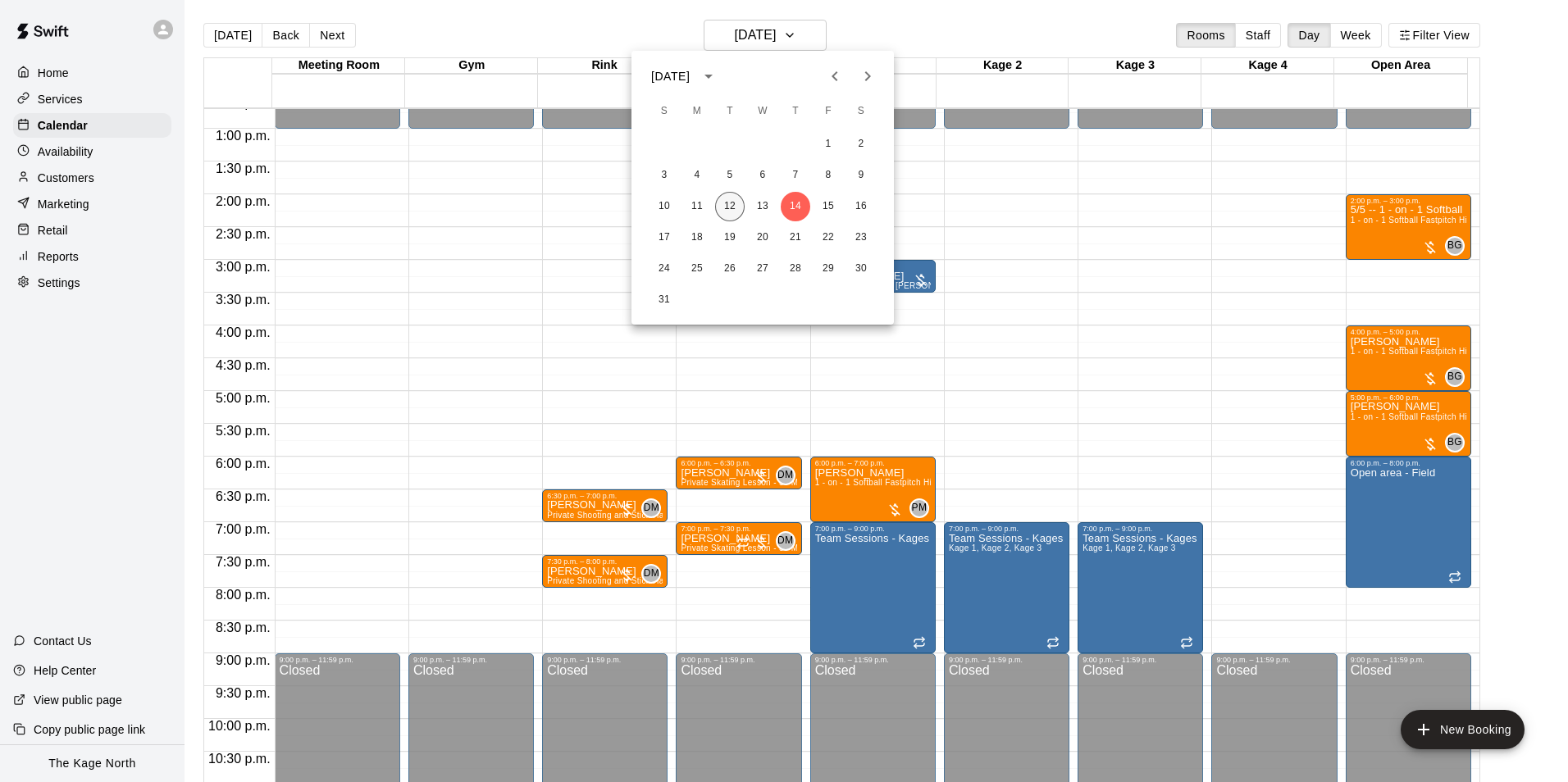
click at [732, 205] on button "12" at bounding box center [730, 207] width 30 height 30
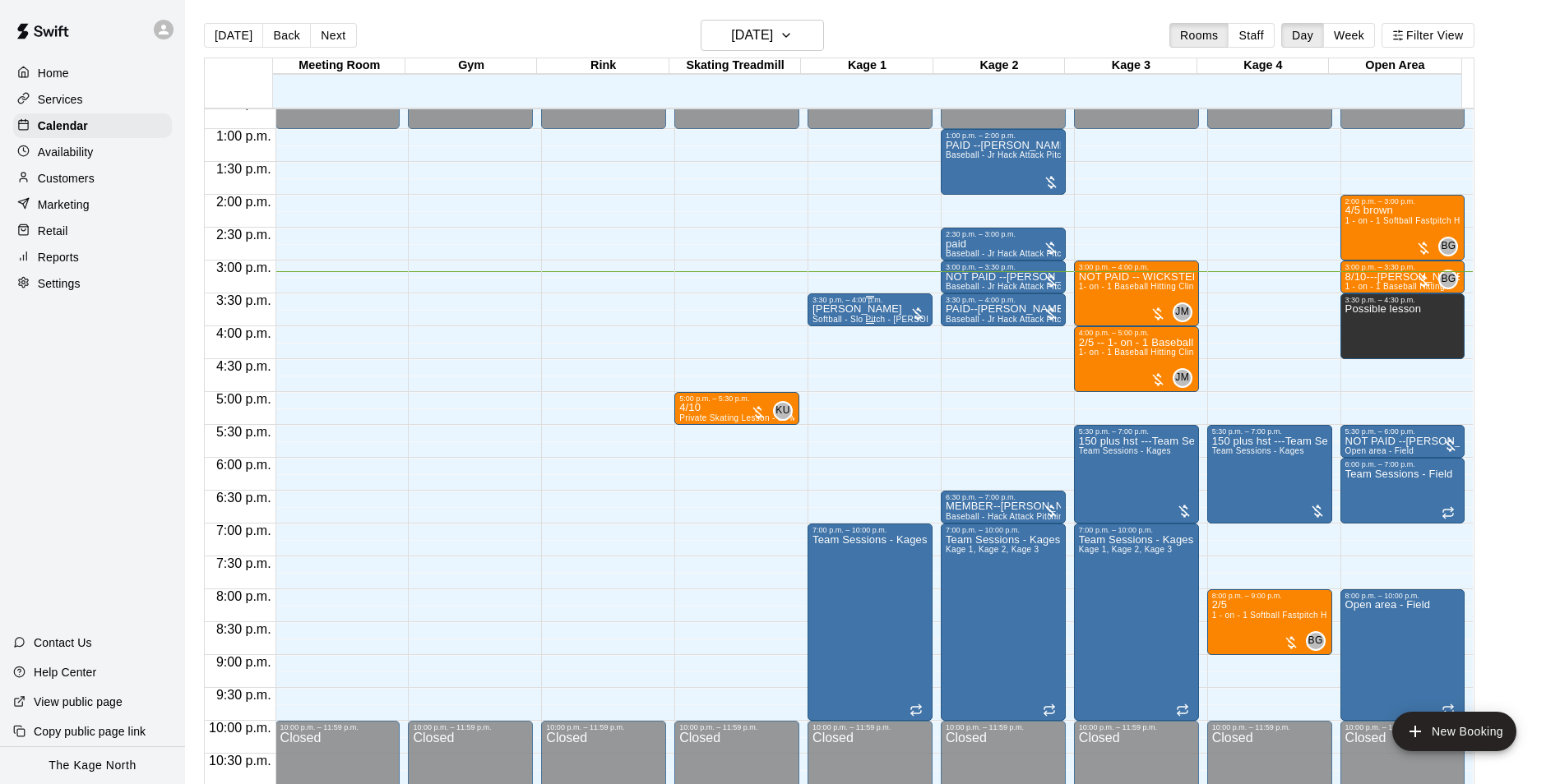
click at [875, 316] on div "[PERSON_NAME] Softball - Slo Pitch - [PERSON_NAME] Fed Pitching Machine" at bounding box center [870, 696] width 115 height 784
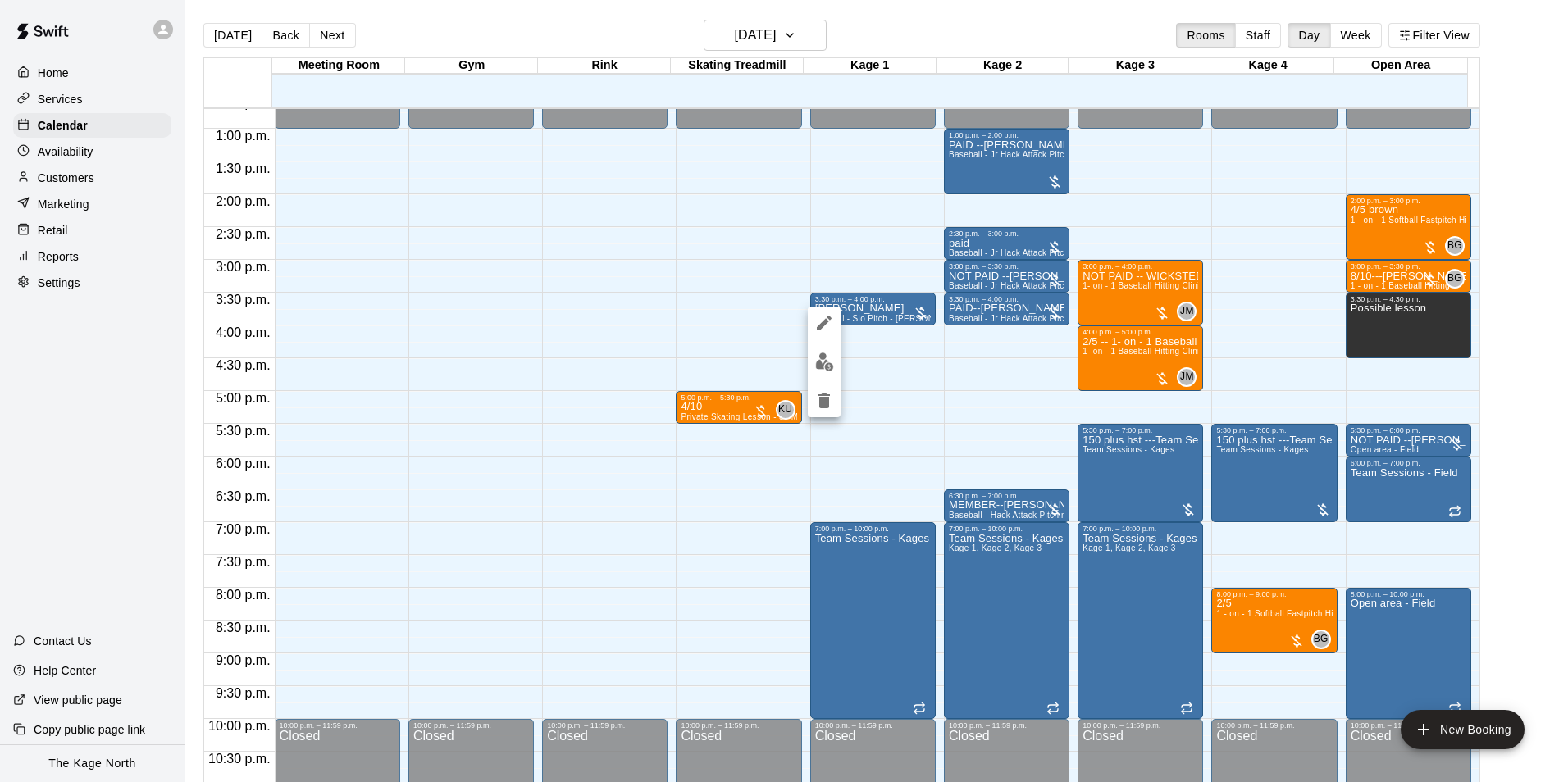
click at [909, 33] on div at bounding box center [784, 391] width 1568 height 782
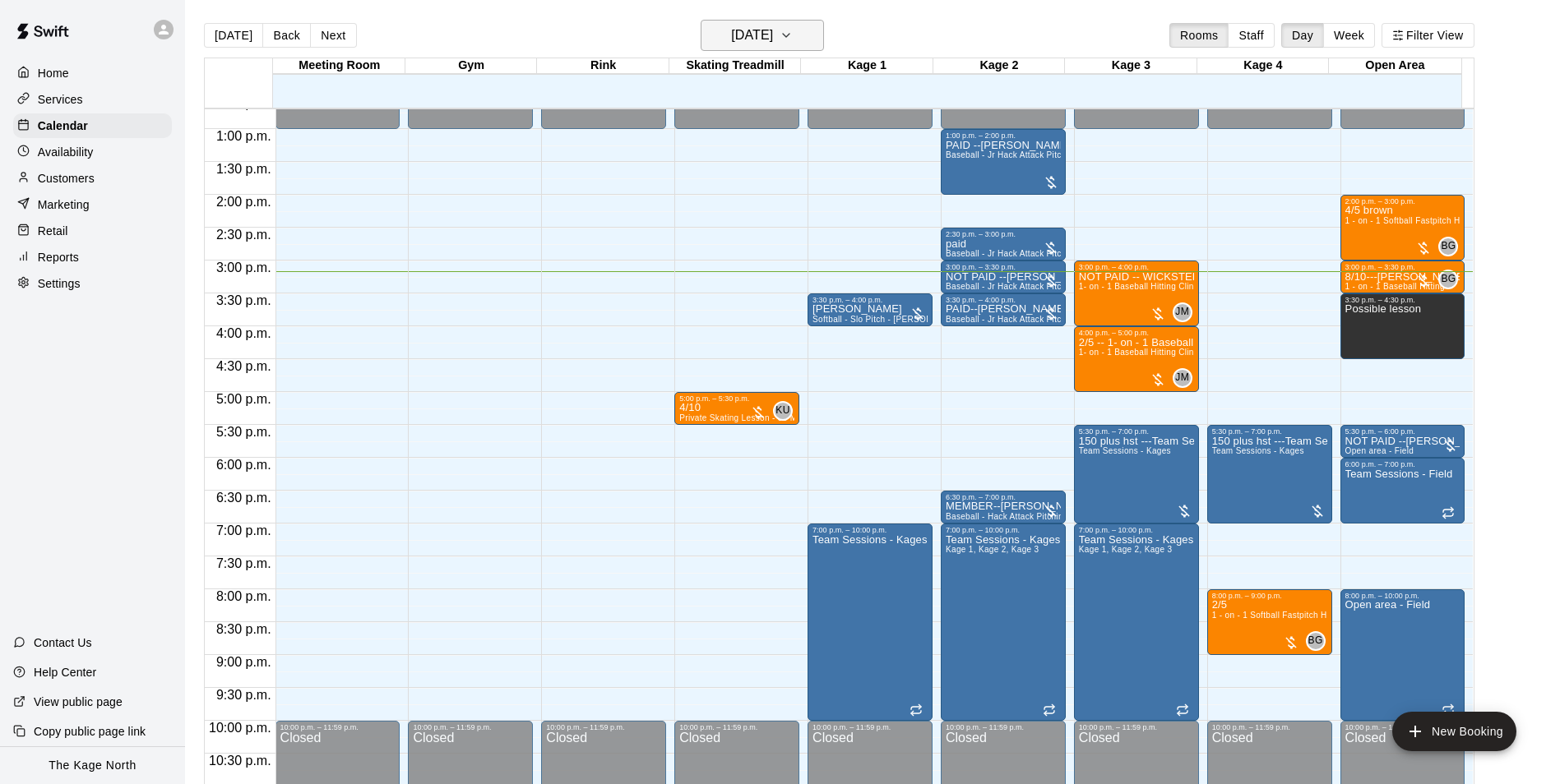
click at [773, 32] on h6 "[DATE]" at bounding box center [752, 35] width 42 height 23
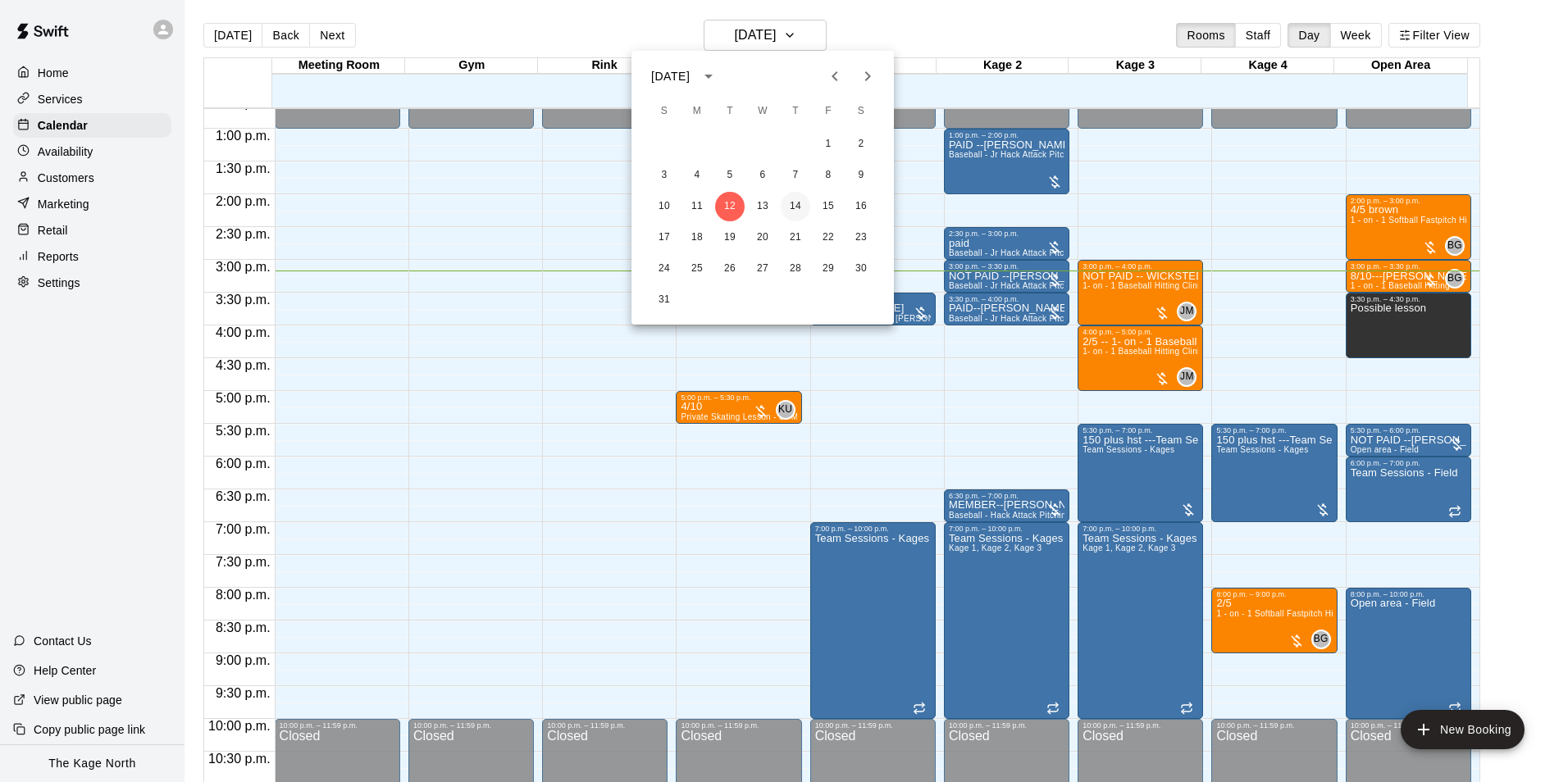
click at [802, 206] on button "14" at bounding box center [795, 207] width 30 height 30
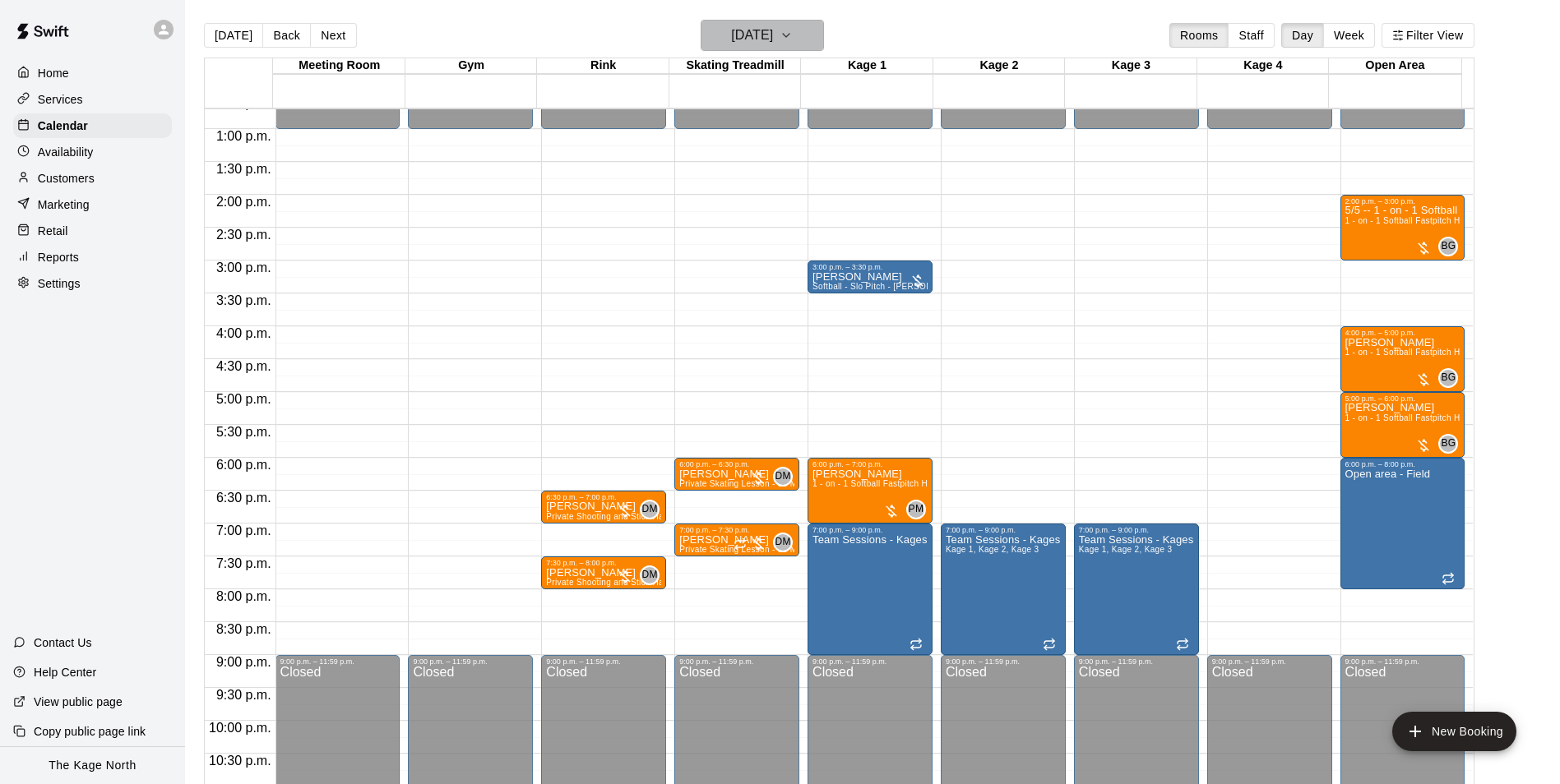
click at [773, 41] on h6 "[DATE]" at bounding box center [752, 35] width 42 height 23
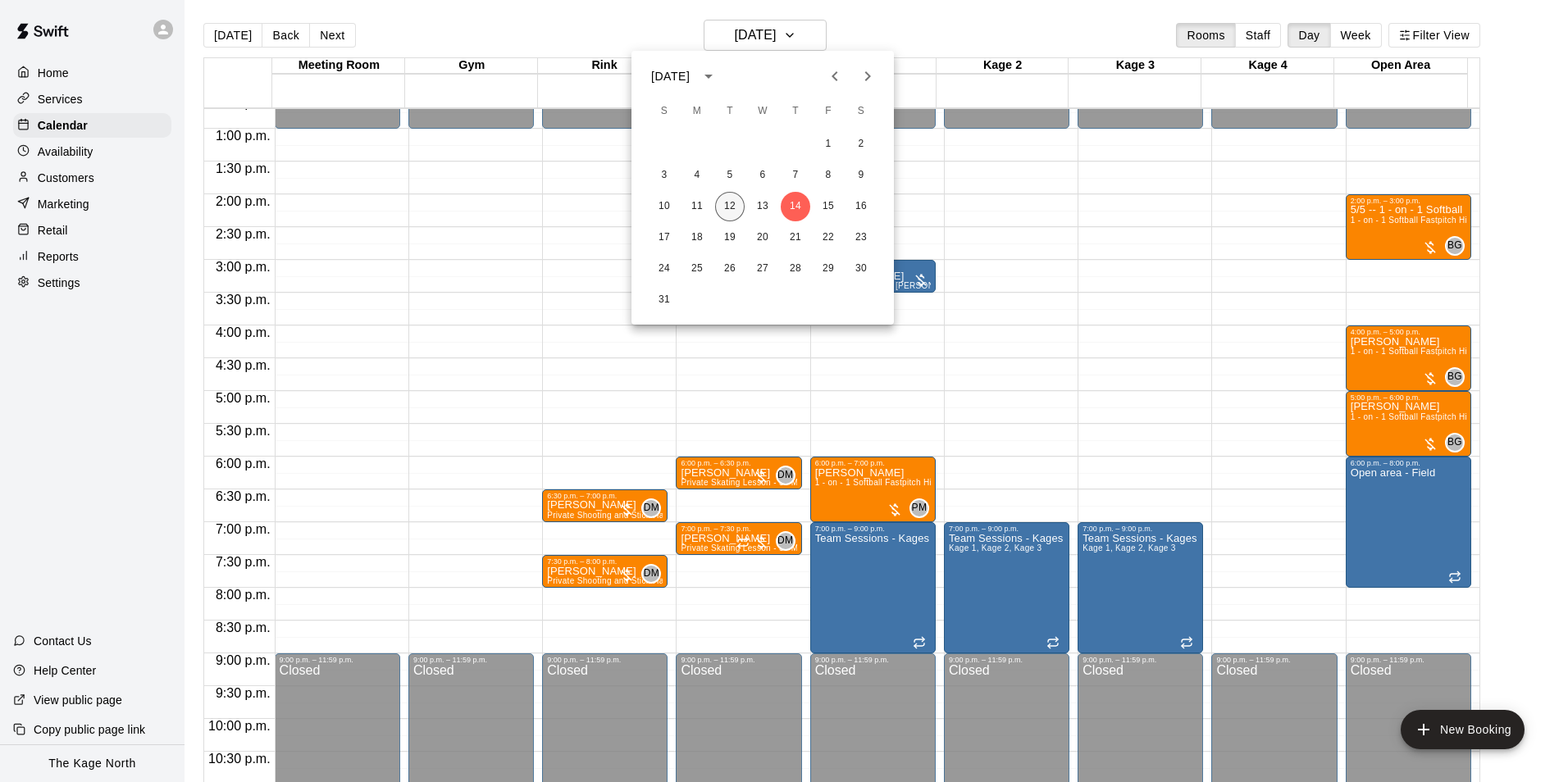
click at [735, 206] on button "12" at bounding box center [730, 207] width 30 height 30
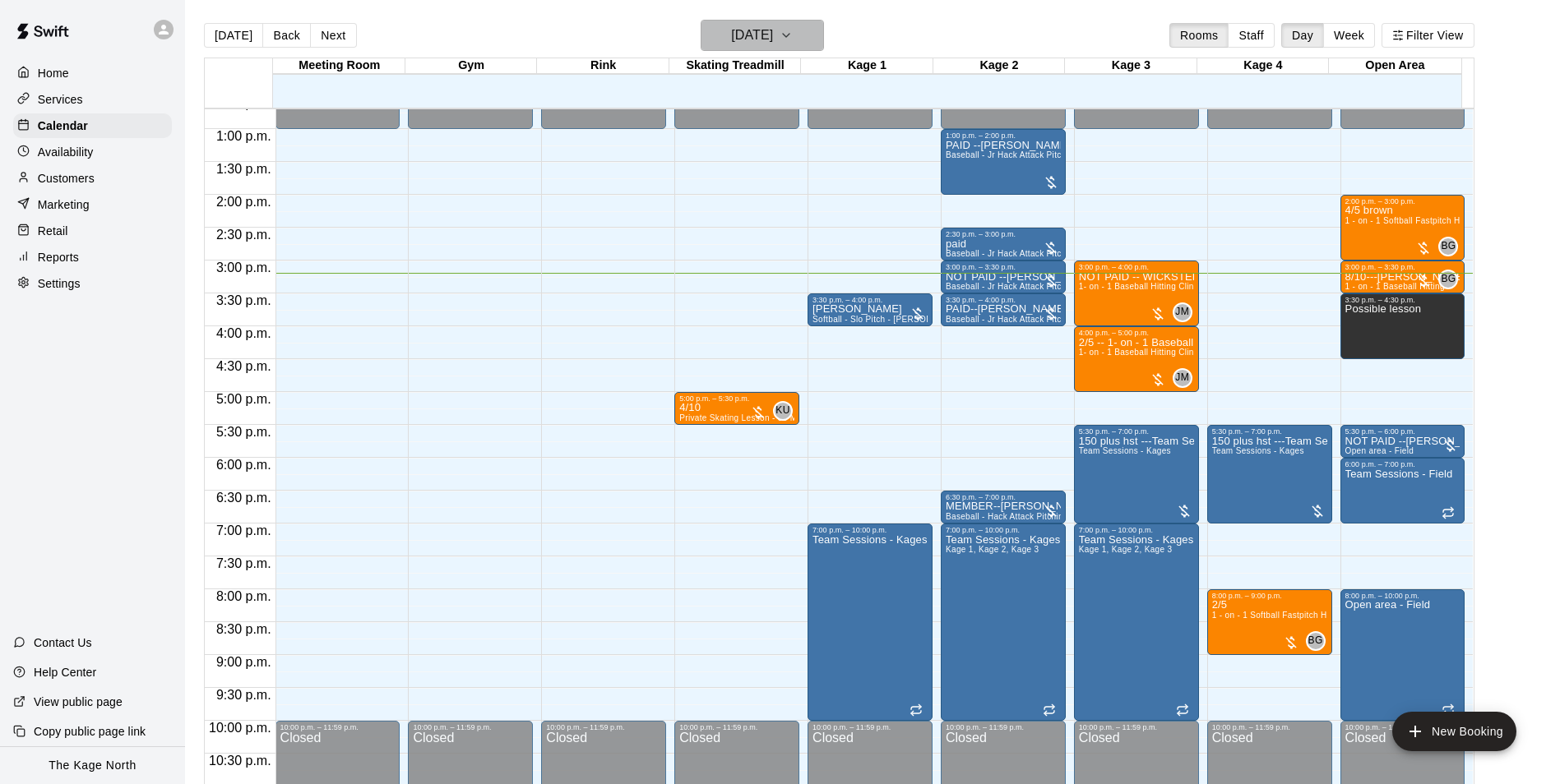
click at [805, 38] on button "[DATE]" at bounding box center [762, 34] width 124 height 31
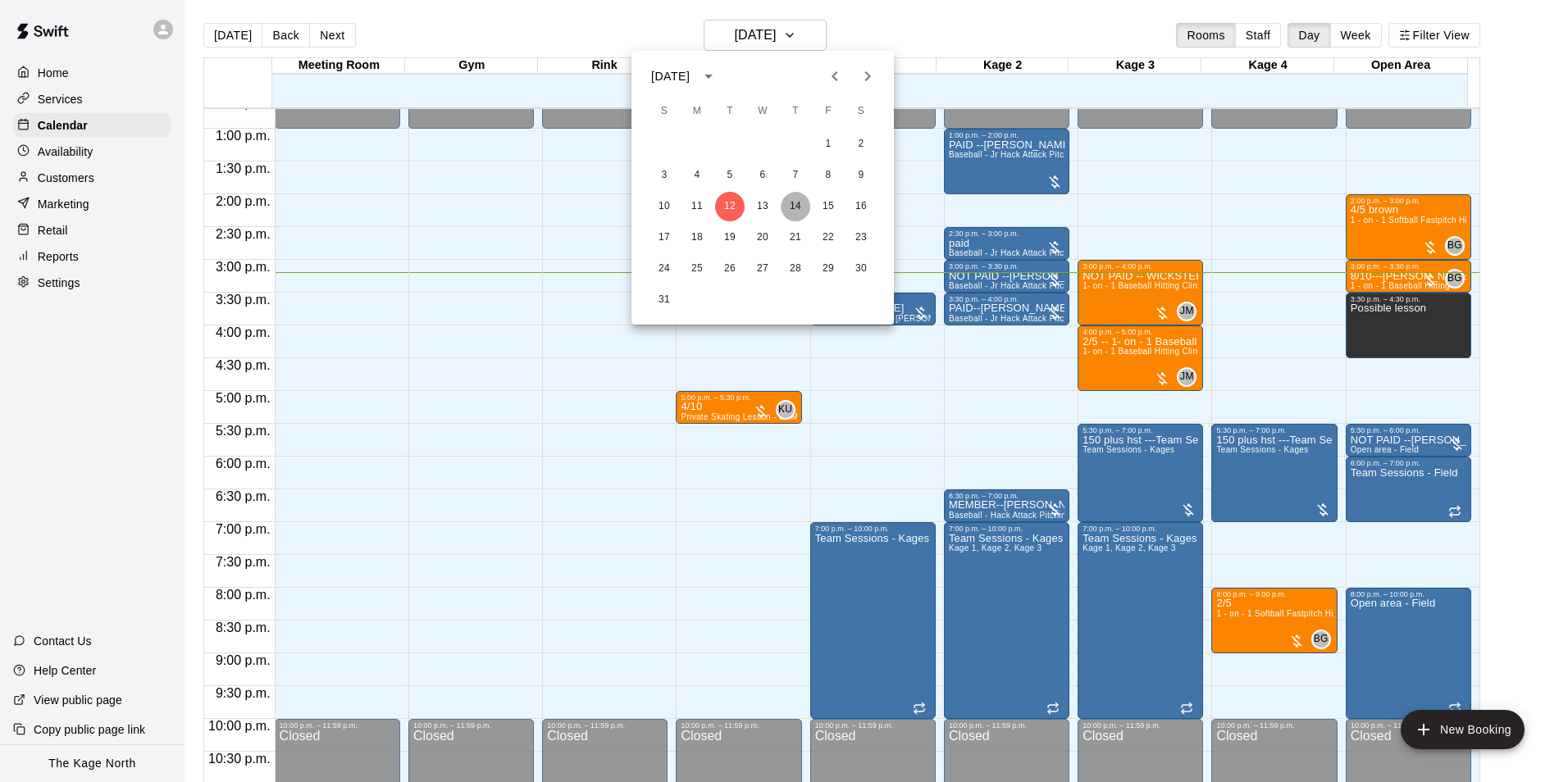
click at [795, 202] on button "14" at bounding box center [795, 207] width 30 height 30
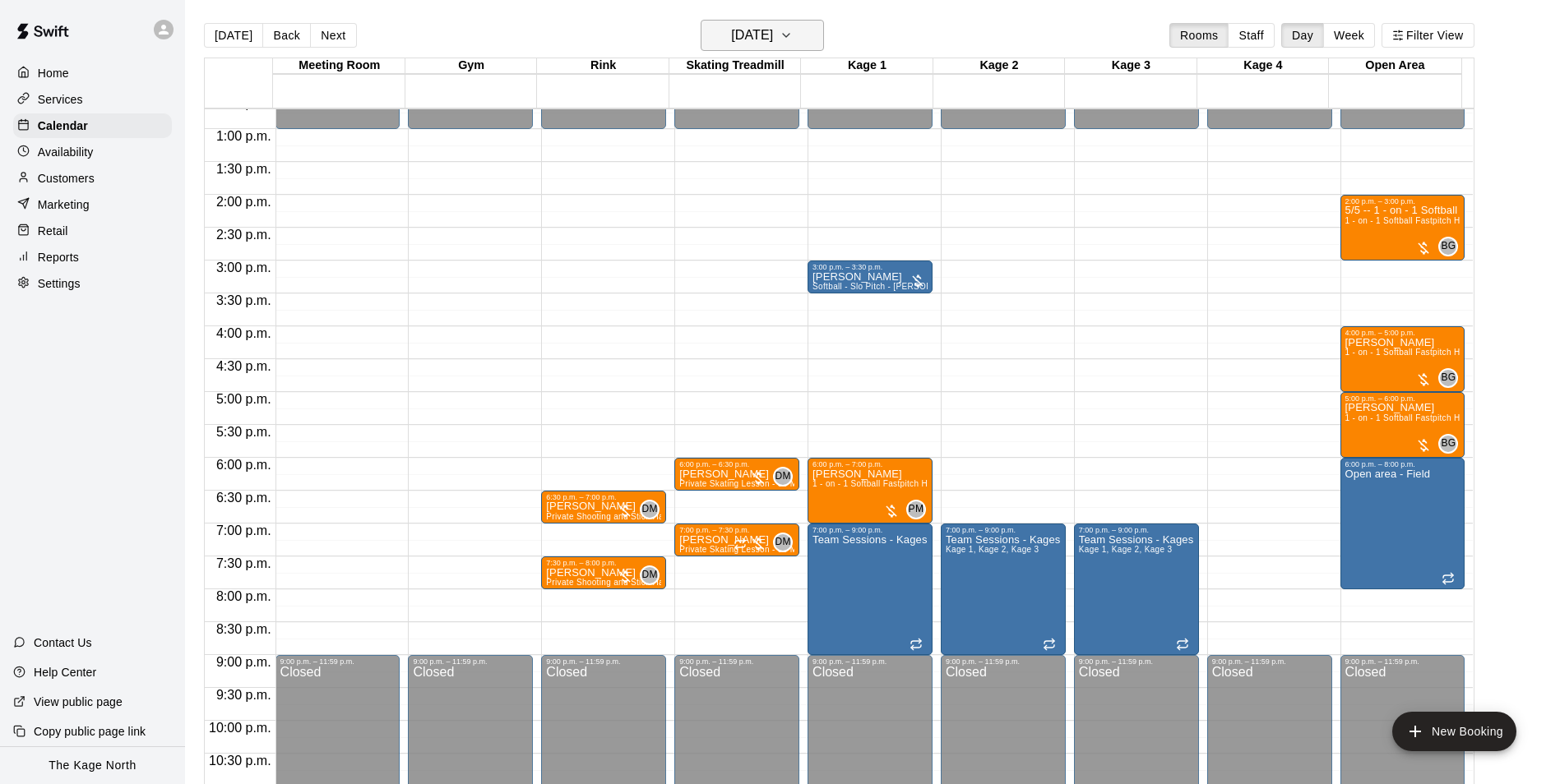
click at [773, 30] on h6 "[DATE]" at bounding box center [752, 35] width 42 height 23
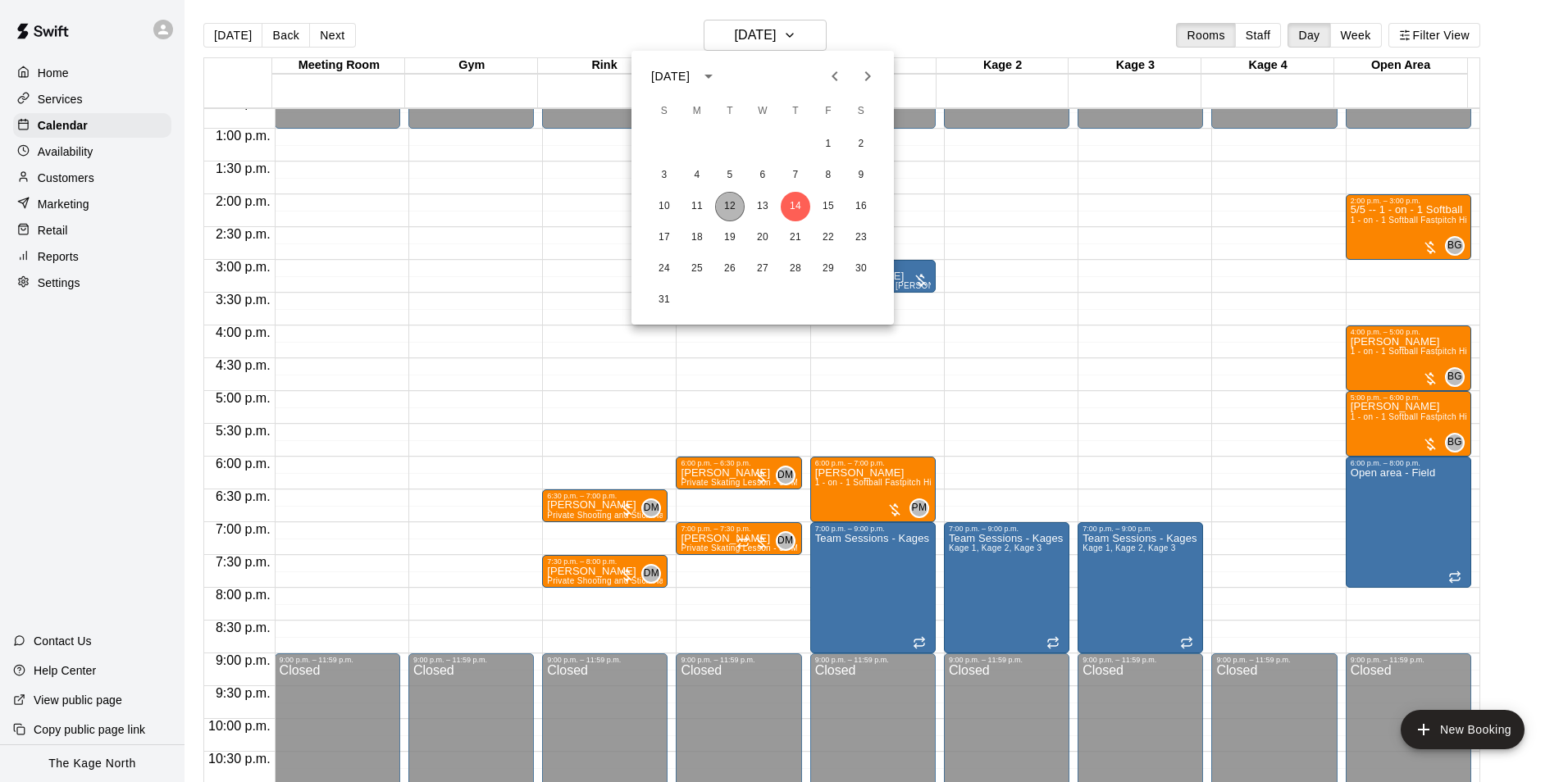
click at [728, 200] on button "12" at bounding box center [730, 207] width 30 height 30
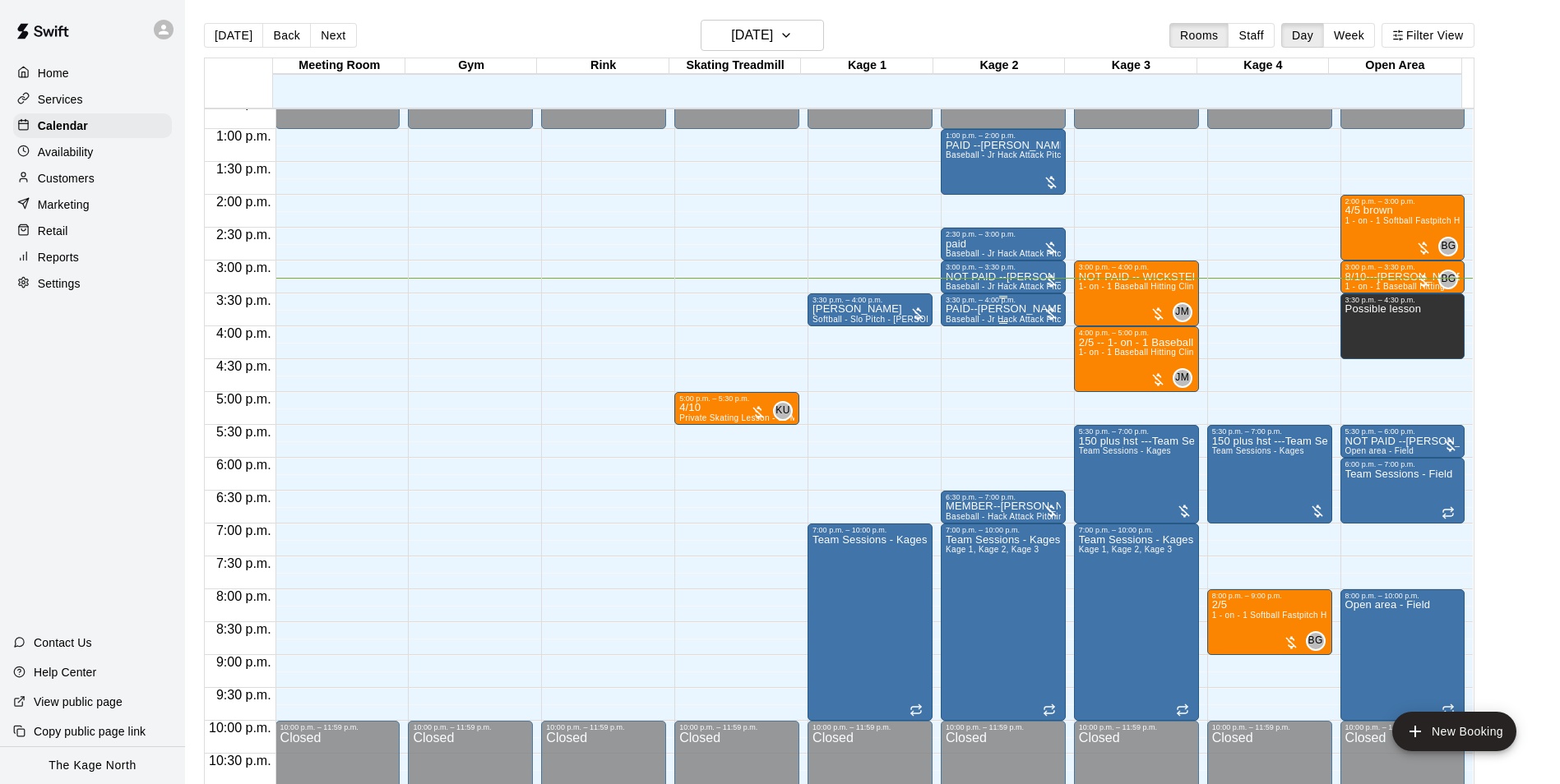
click at [1008, 309] on p "PAID--[PERSON_NAME]" at bounding box center [1003, 309] width 115 height 0
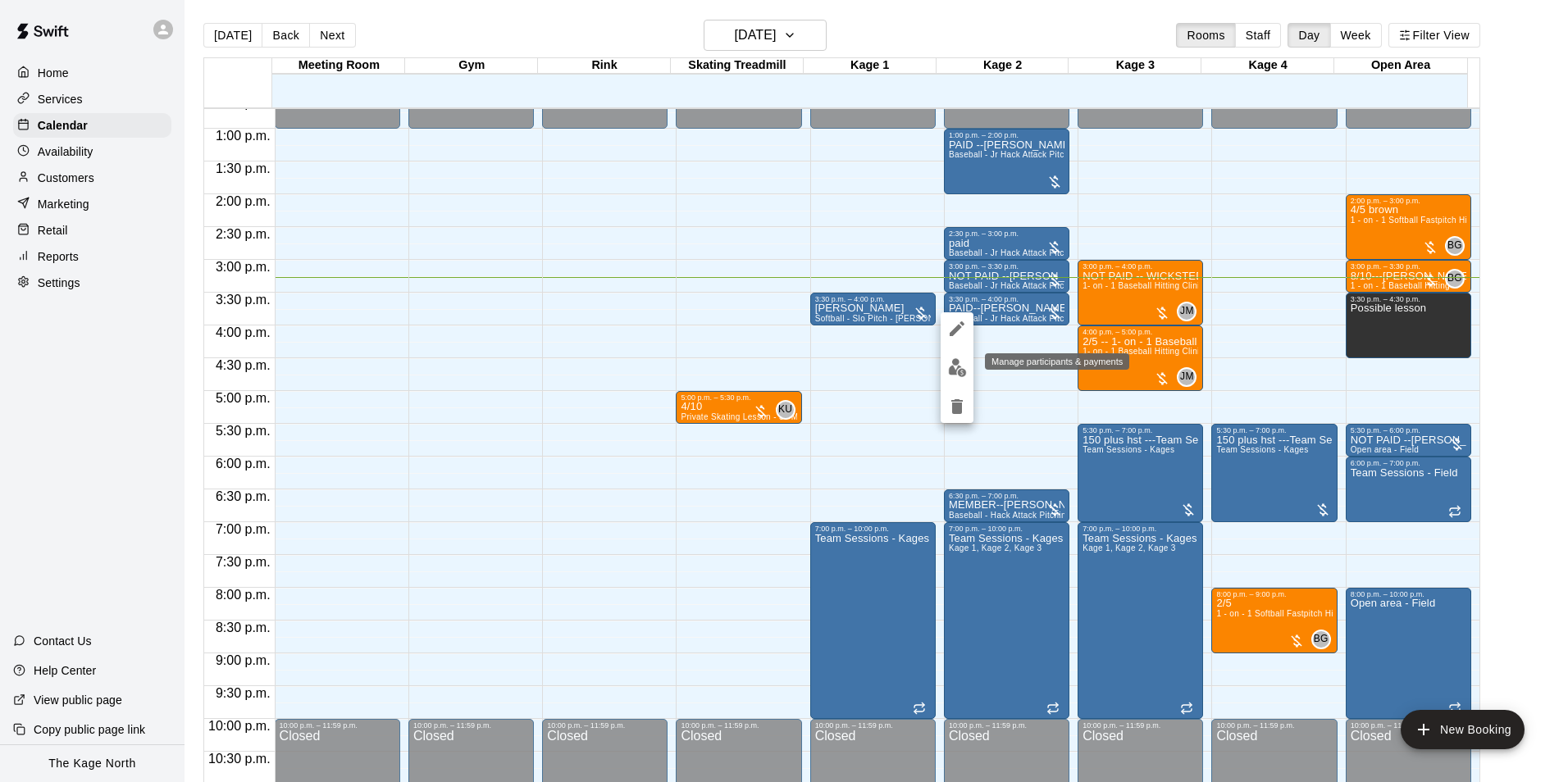
click at [954, 371] on img "edit" at bounding box center [957, 367] width 18 height 18
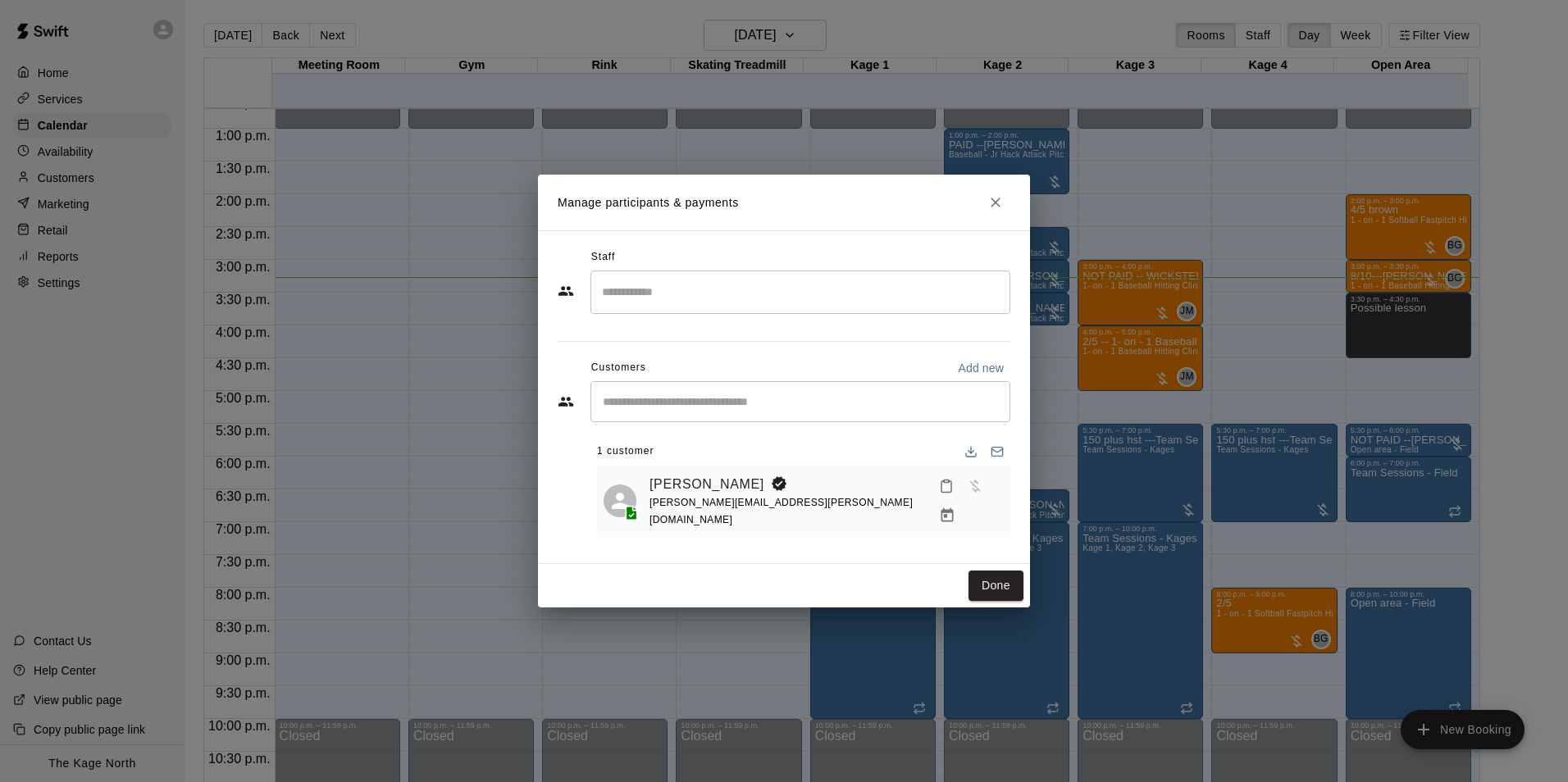
drag, startPoint x: 990, startPoint y: 198, endPoint x: 1069, endPoint y: 332, distance: 155.6
click at [990, 198] on icon "Close" at bounding box center [995, 203] width 17 height 17
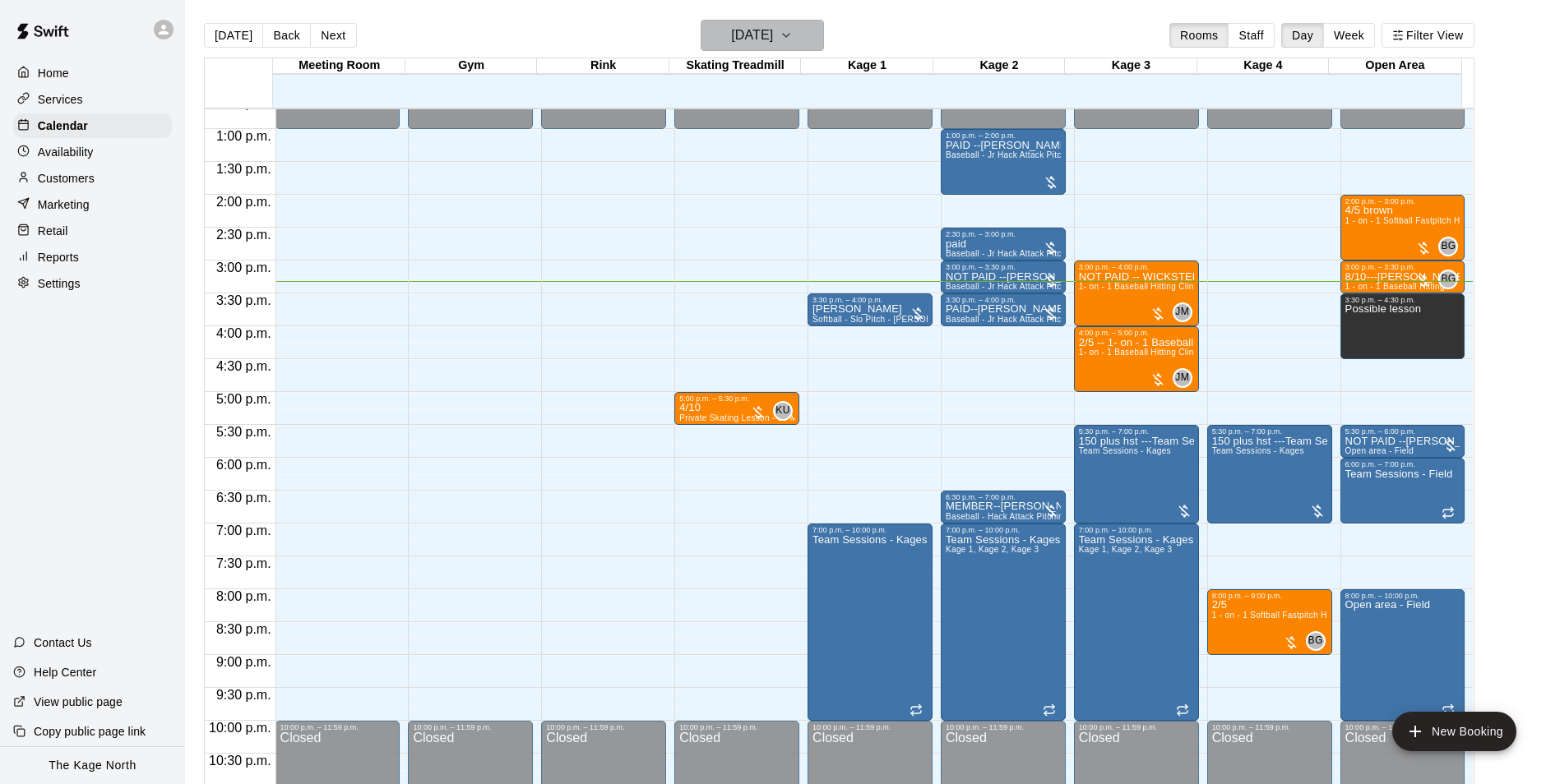
click at [805, 36] on button "[DATE]" at bounding box center [762, 34] width 124 height 31
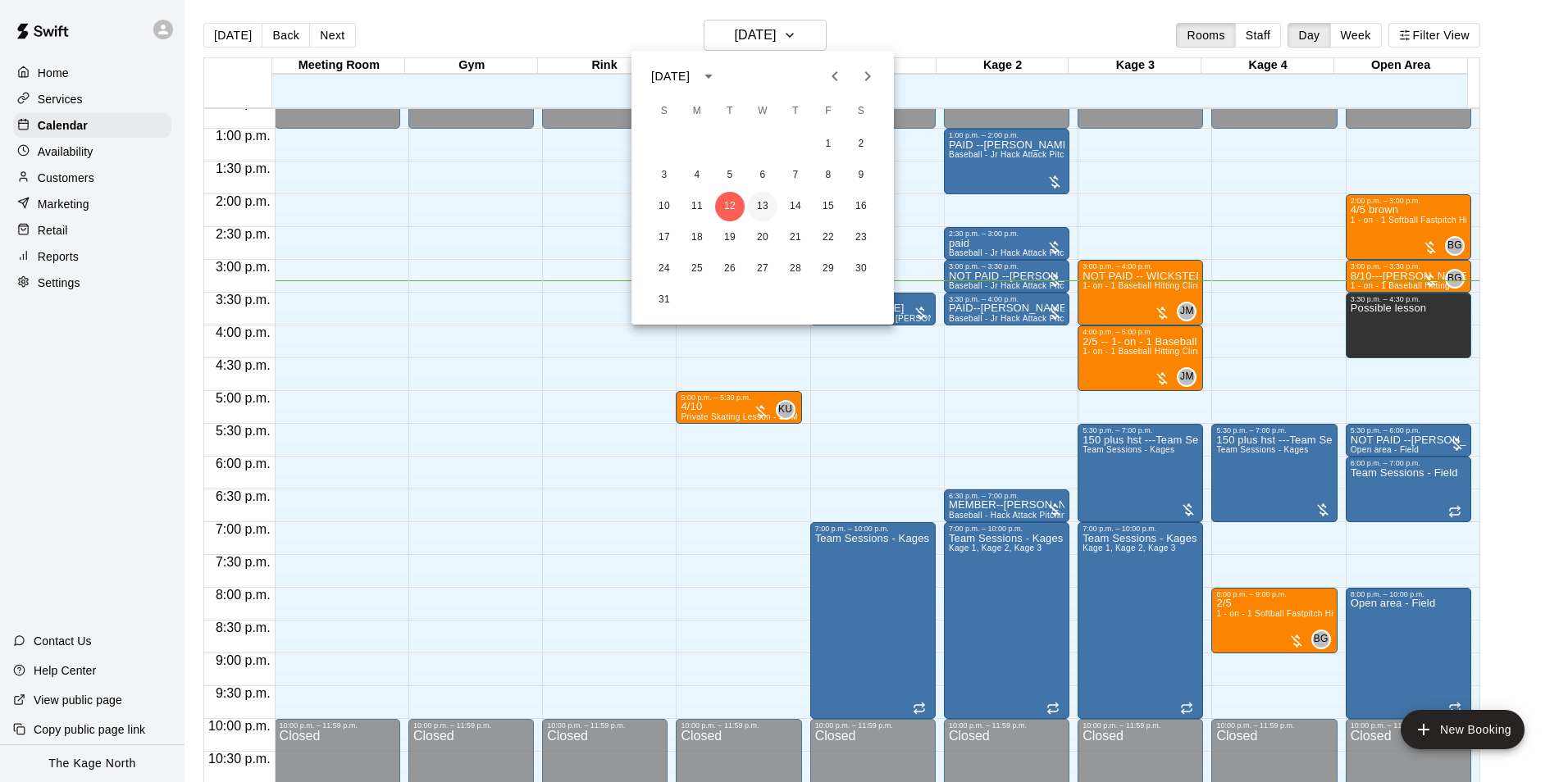
click at [768, 199] on button "13" at bounding box center [763, 207] width 30 height 30
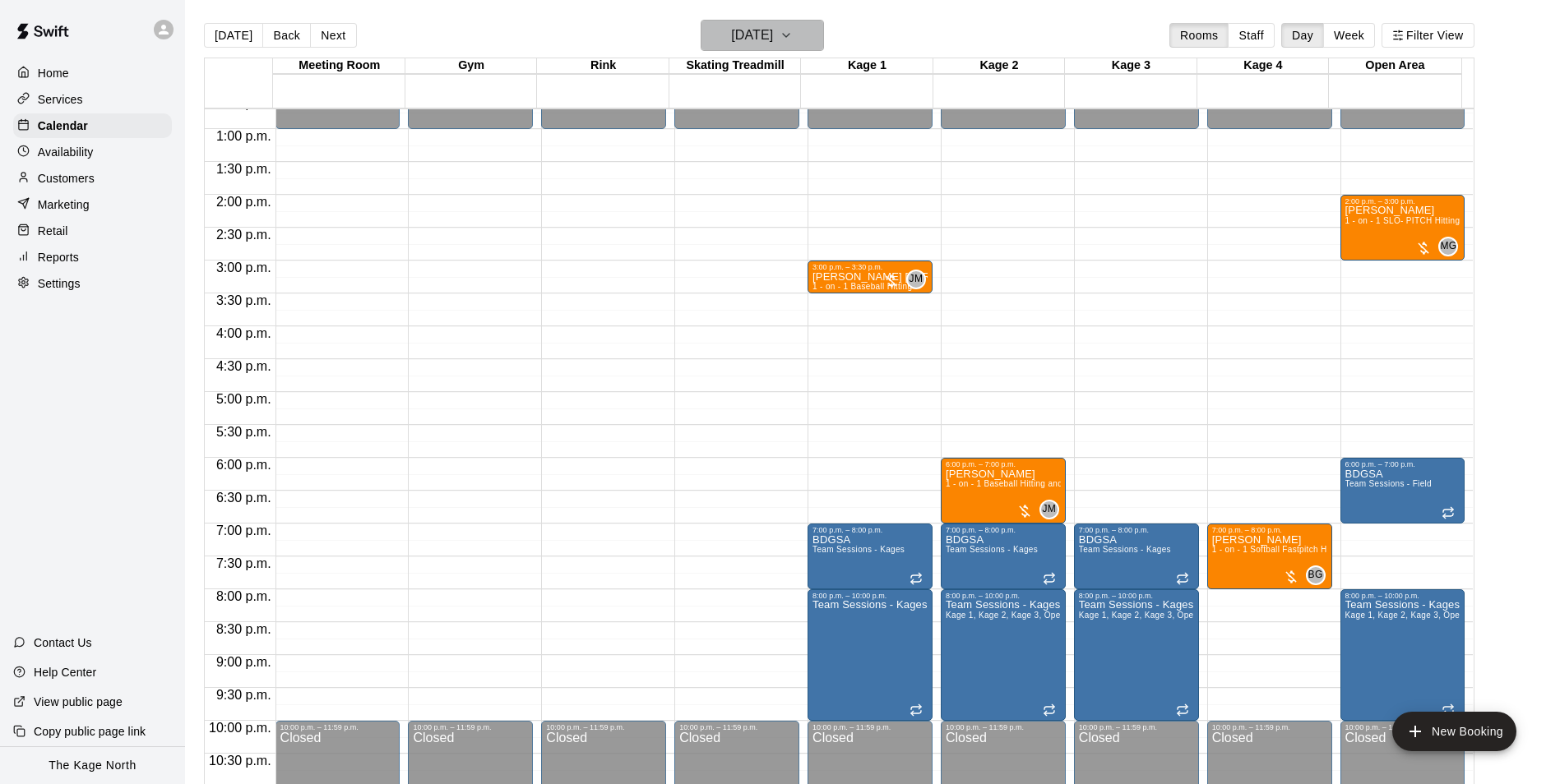
click at [773, 27] on h6 "[DATE]" at bounding box center [752, 35] width 42 height 23
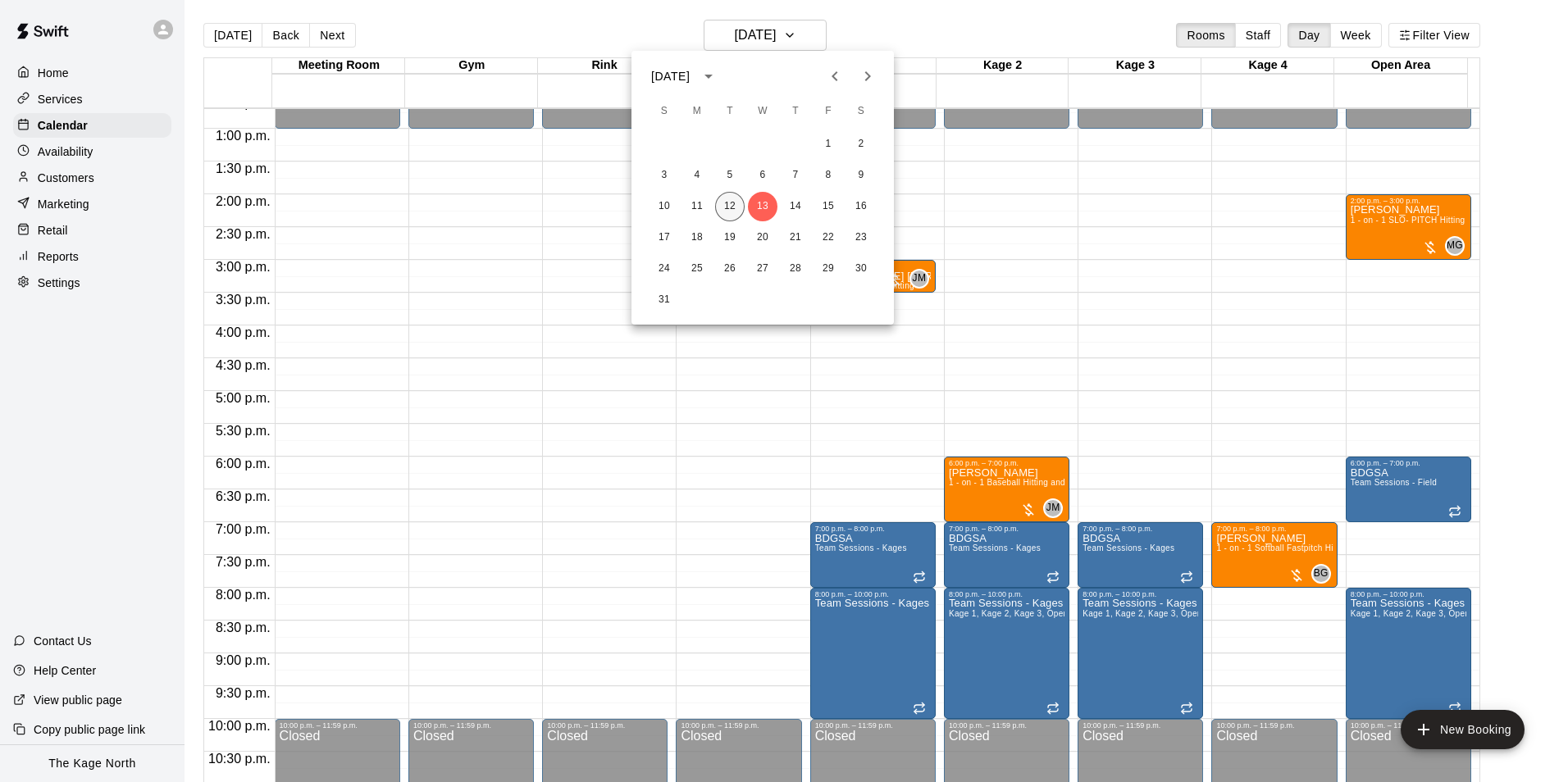
click at [737, 203] on button "12" at bounding box center [730, 207] width 30 height 30
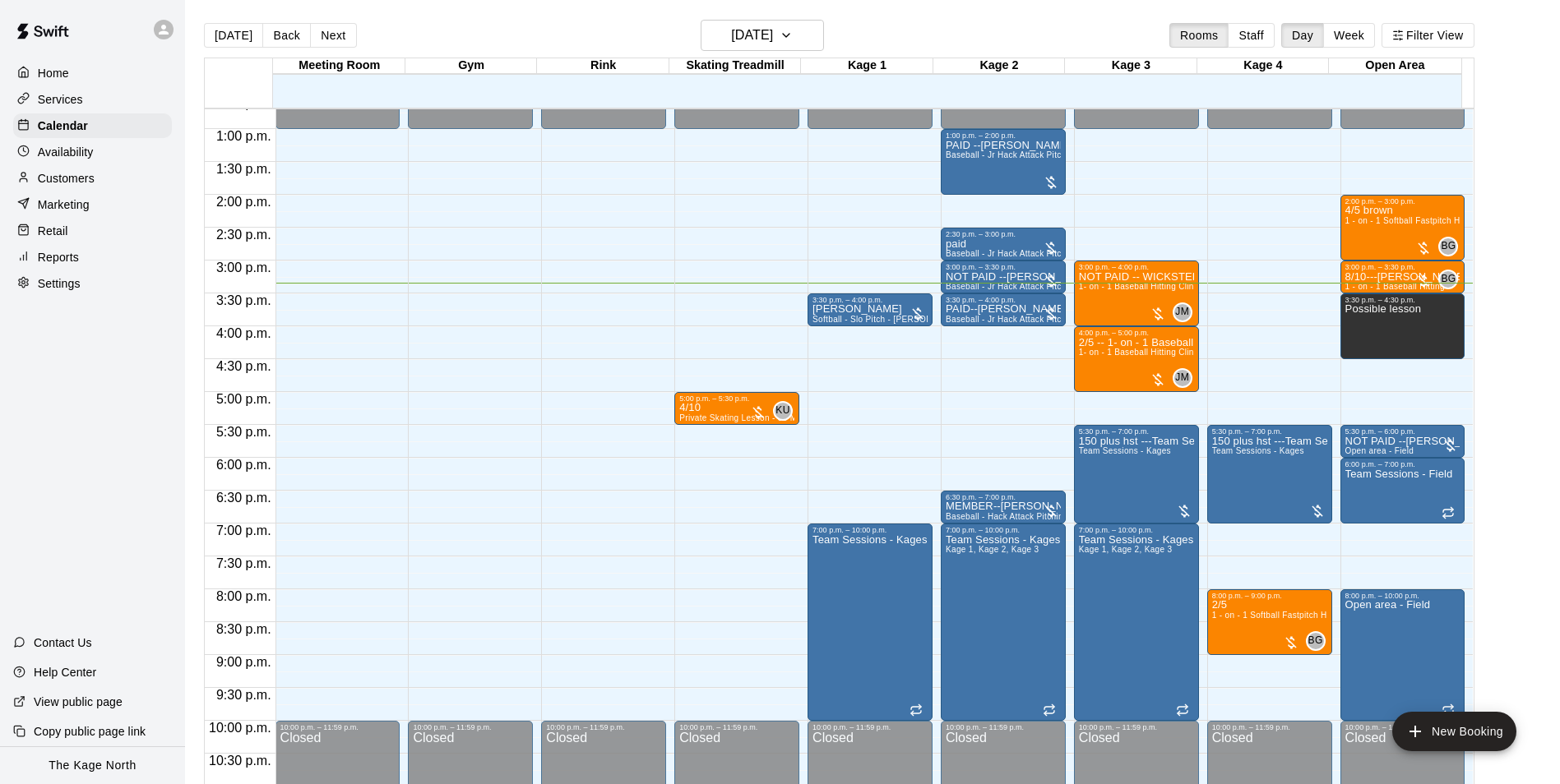
click at [80, 177] on p "Customers" at bounding box center [66, 178] width 57 height 17
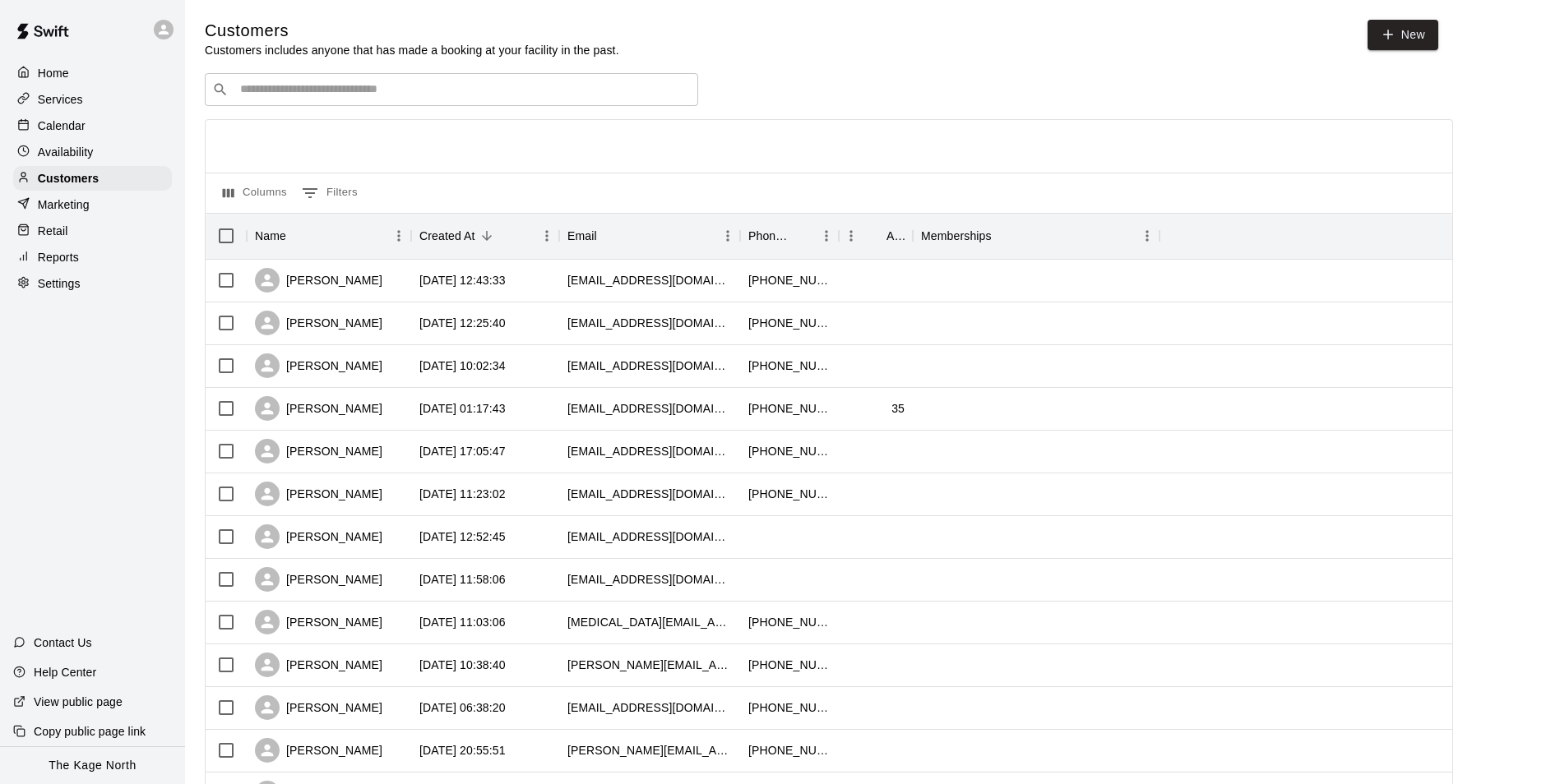
click at [72, 124] on p "Calendar" at bounding box center [62, 125] width 48 height 17
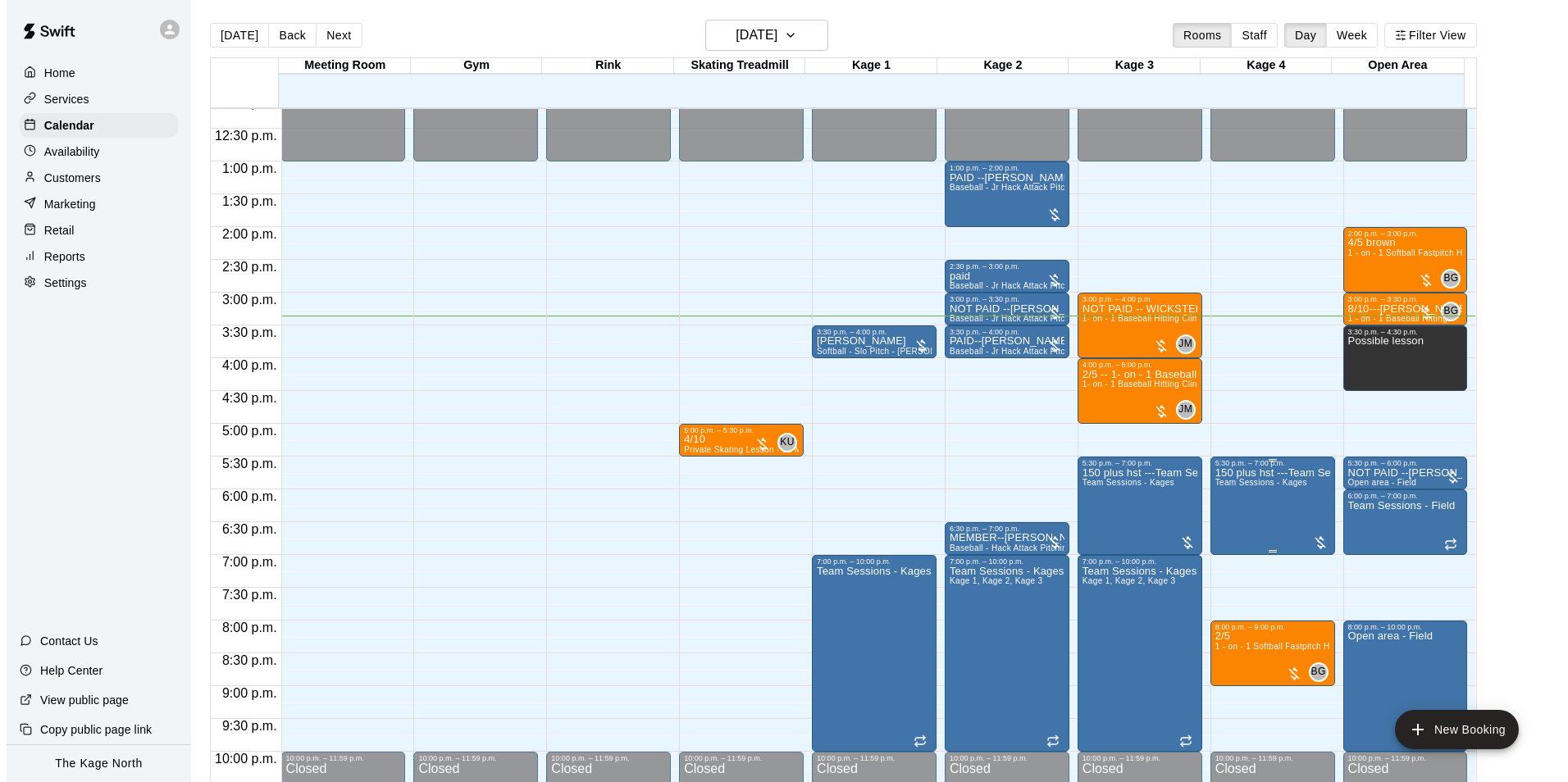
scroll to position [883, 0]
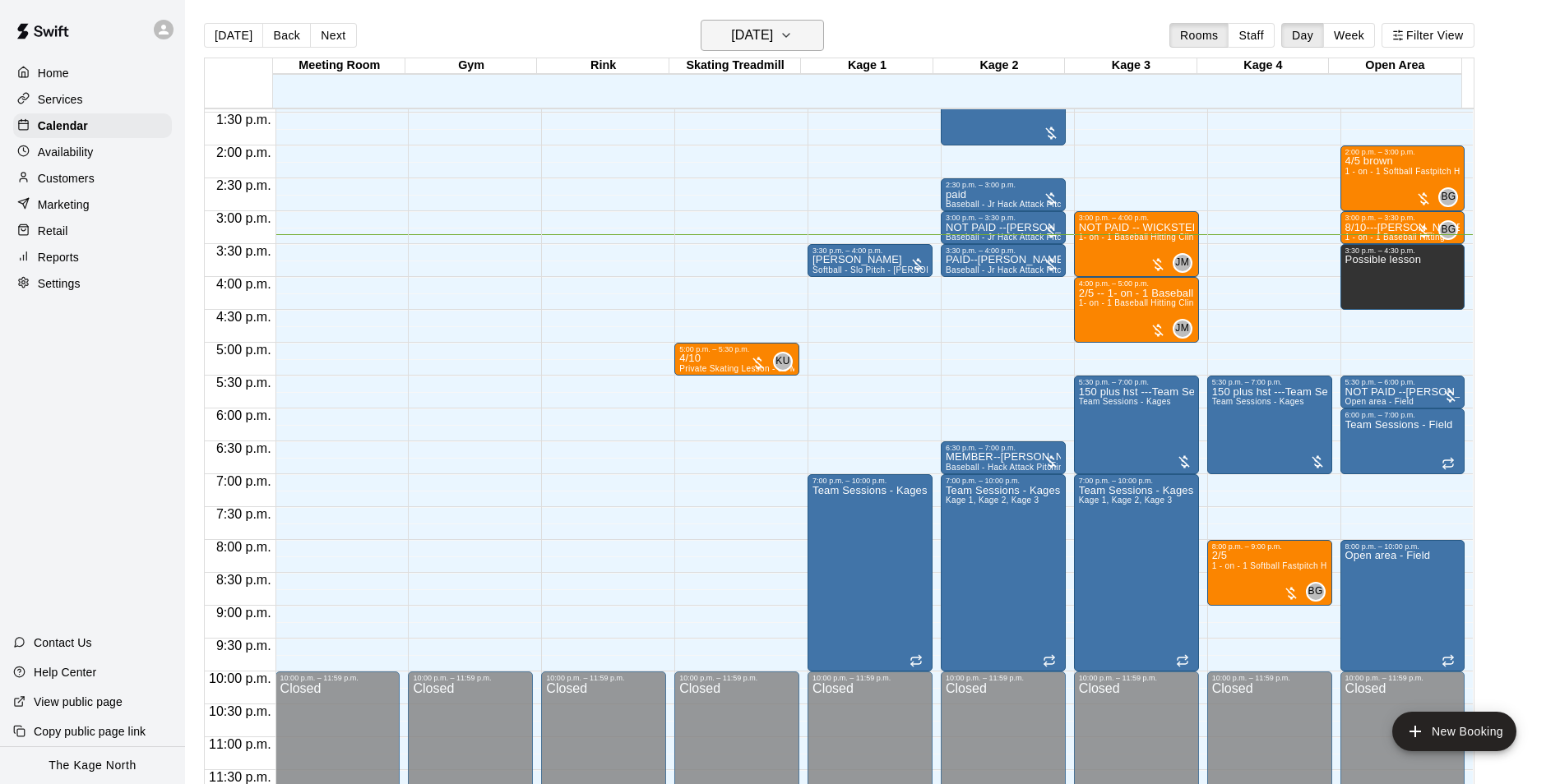
click at [773, 42] on h6 "[DATE]" at bounding box center [752, 35] width 42 height 23
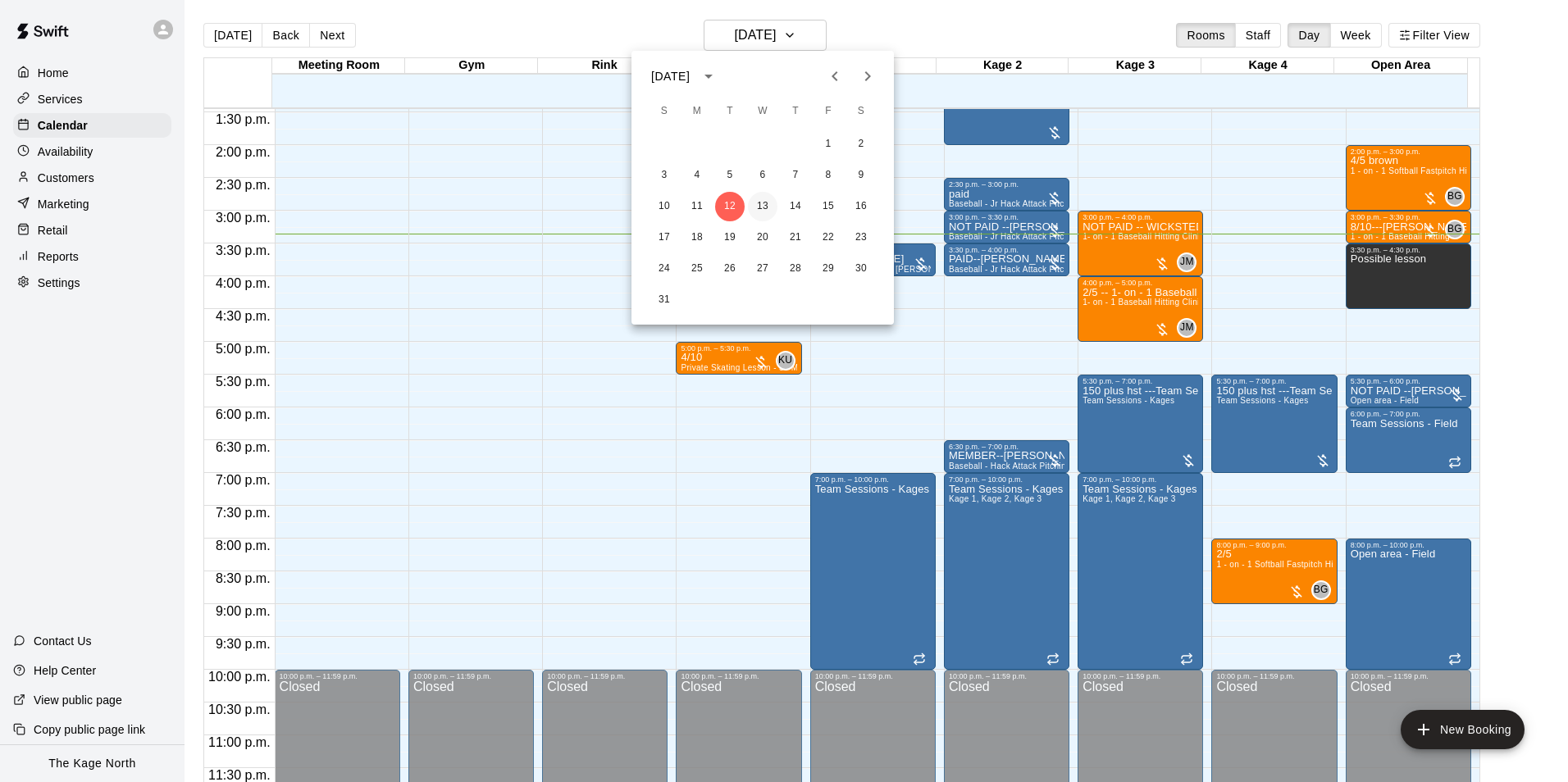
click at [772, 206] on button "13" at bounding box center [763, 207] width 30 height 30
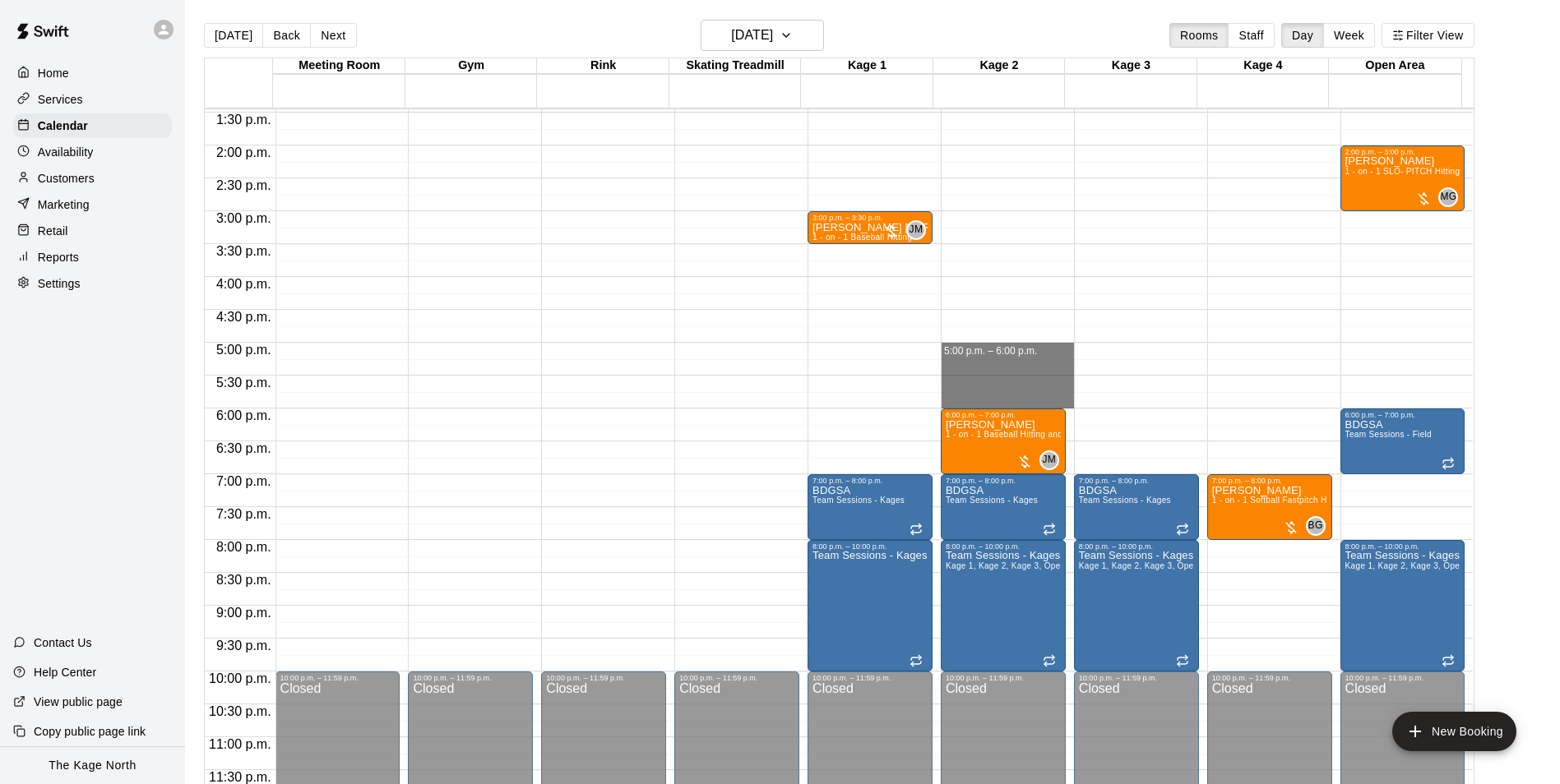
drag, startPoint x: 1018, startPoint y: 343, endPoint x: 1018, endPoint y: 400, distance: 57.0
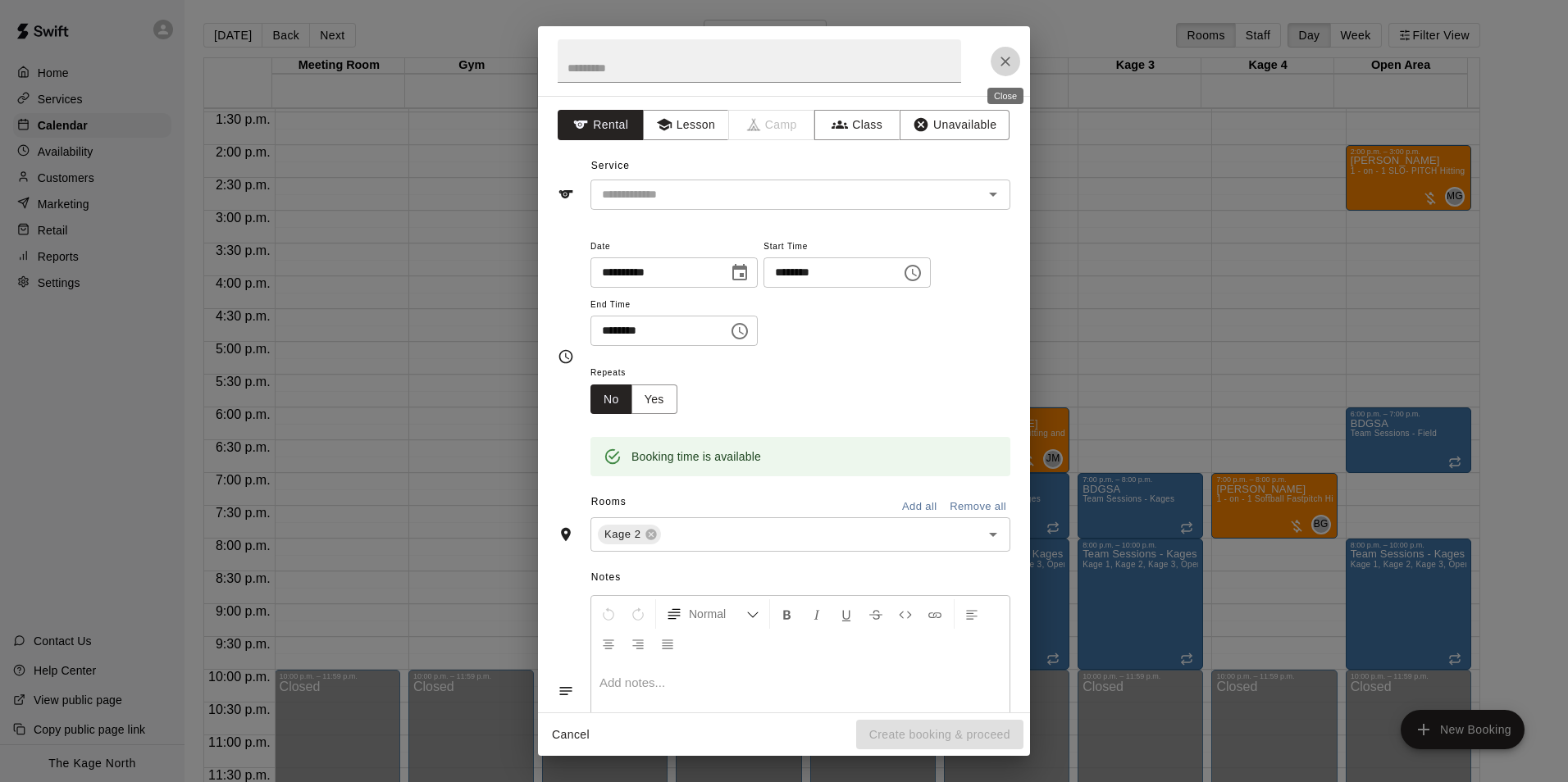
click at [1005, 60] on icon "Close" at bounding box center [1005, 62] width 17 height 17
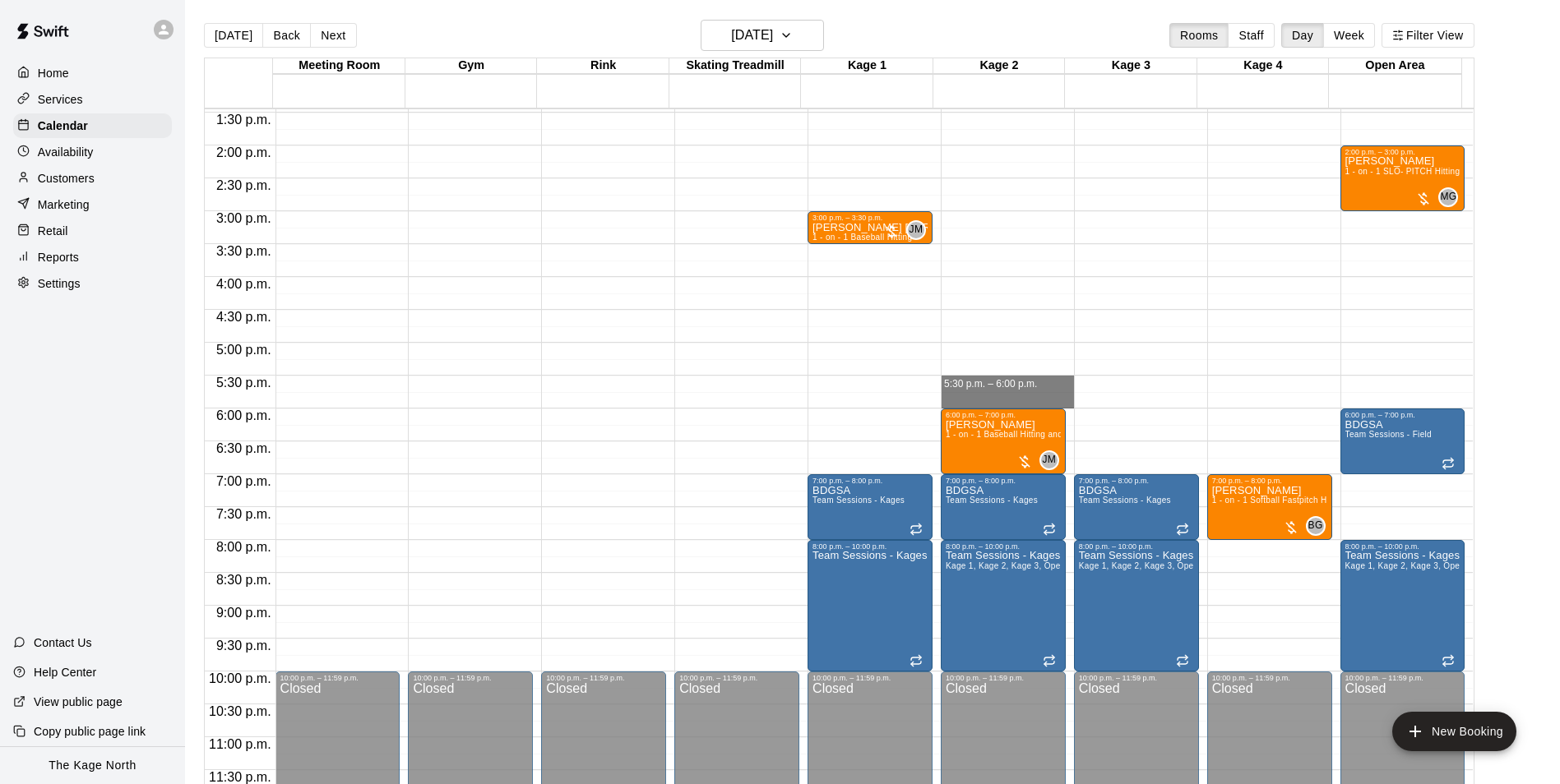
drag, startPoint x: 989, startPoint y: 375, endPoint x: 991, endPoint y: 394, distance: 19.1
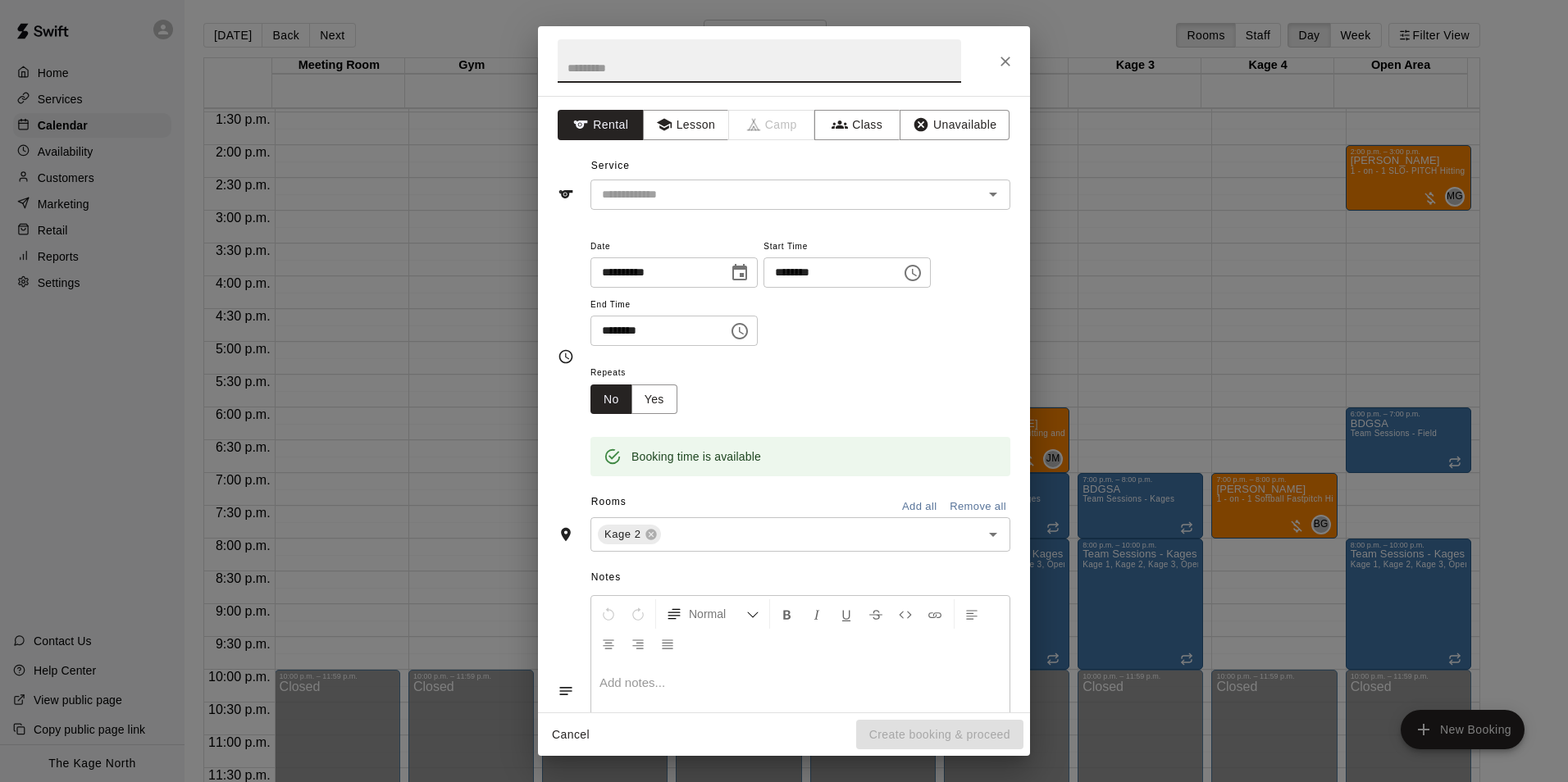
click at [1000, 60] on icon "Close" at bounding box center [1005, 62] width 17 height 17
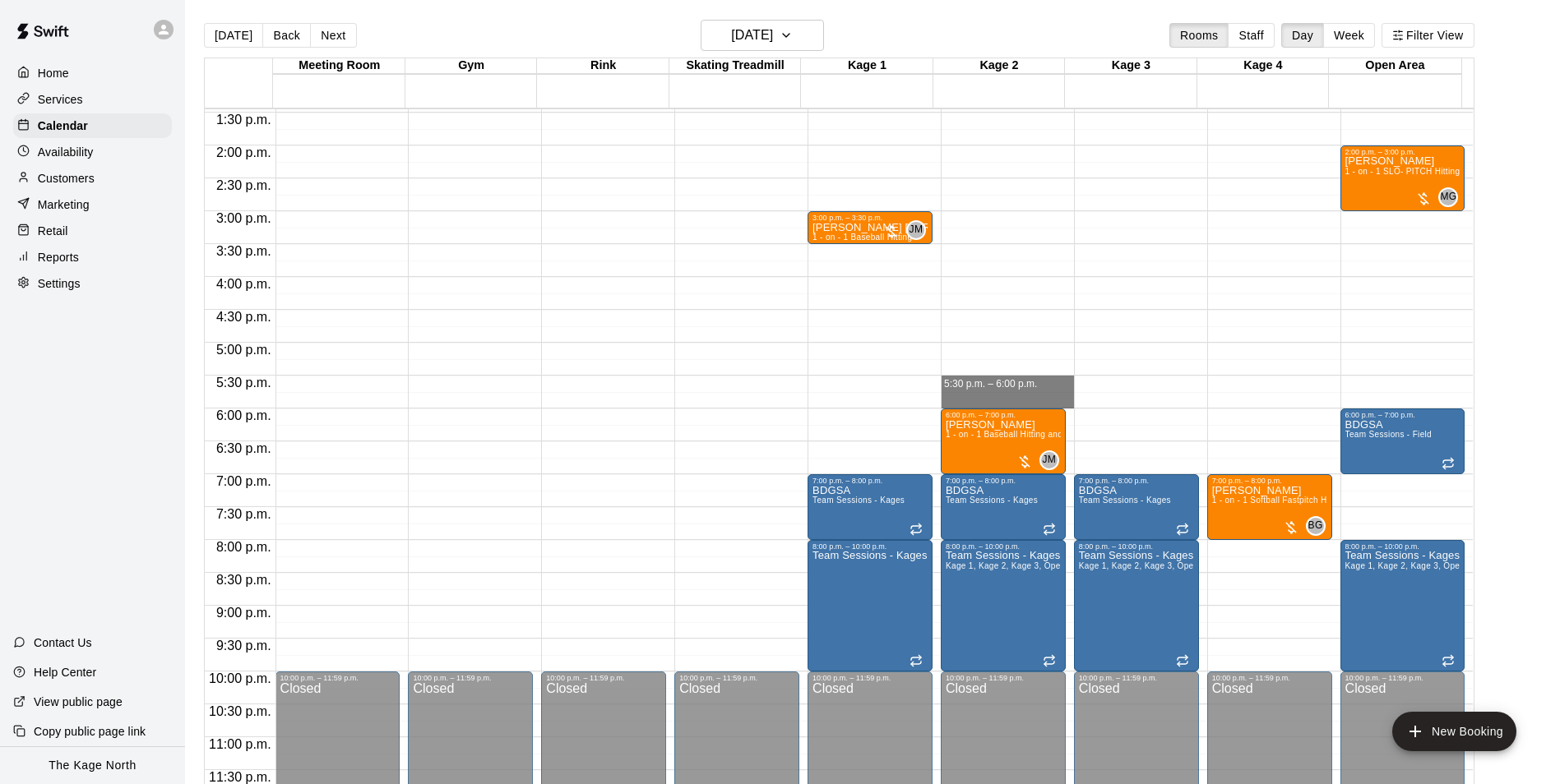
drag, startPoint x: 1015, startPoint y: 376, endPoint x: 1019, endPoint y: 398, distance: 22.4
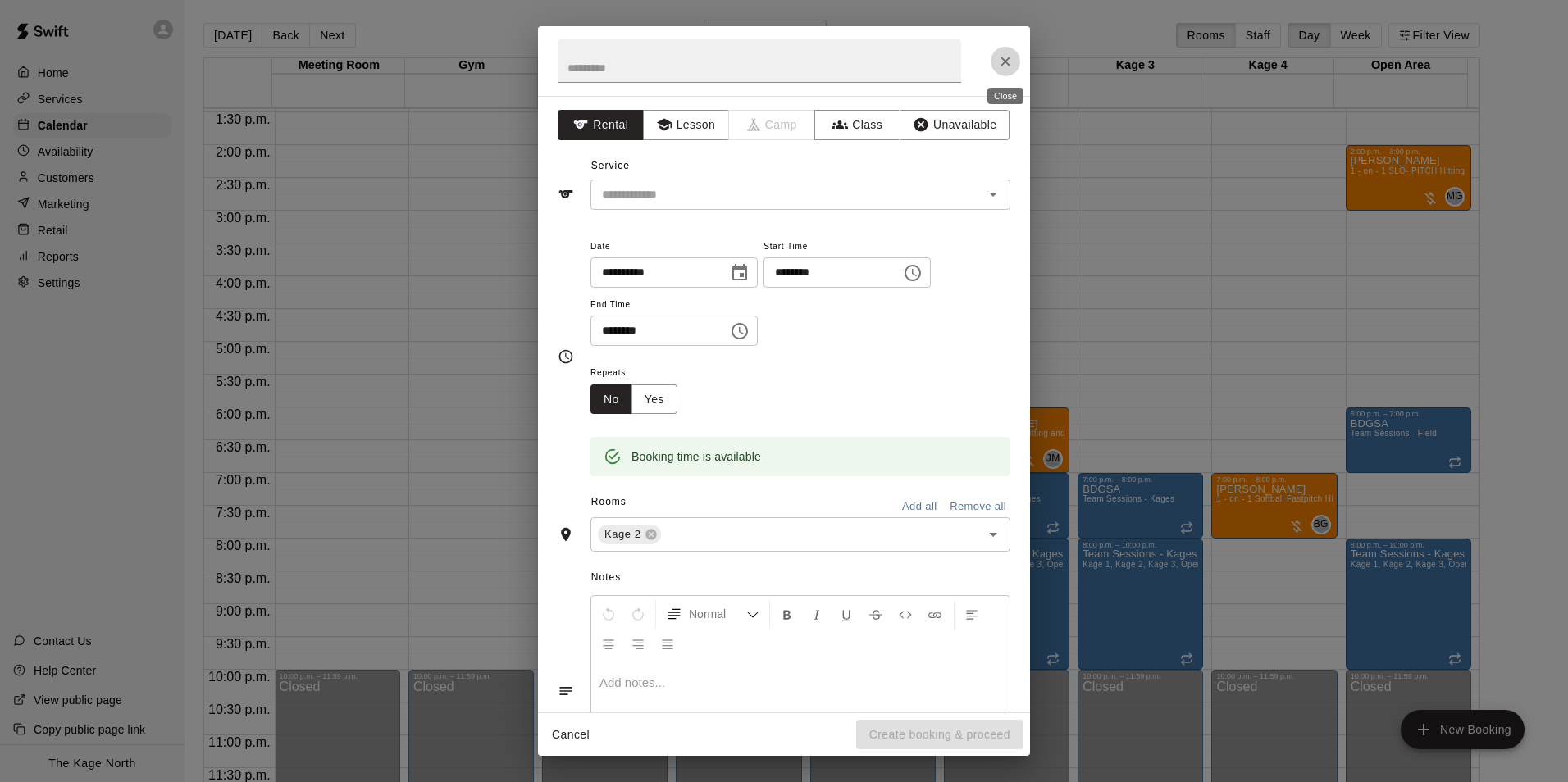
click at [1005, 55] on icon "Close" at bounding box center [1005, 62] width 17 height 17
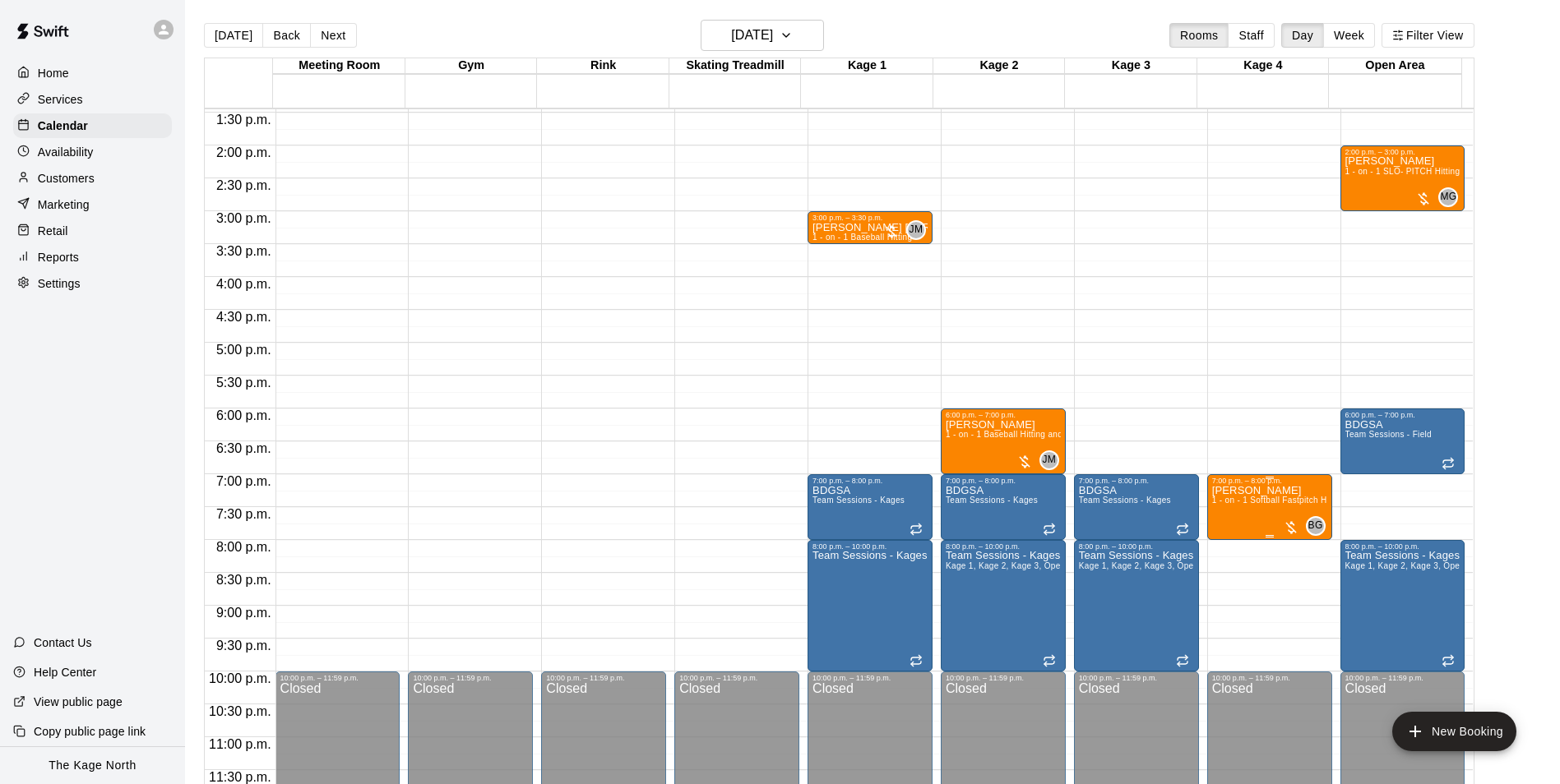
click at [1263, 499] on span "1 - on - 1 Softball Fastpitch Hitting Clinic" at bounding box center [1291, 500] width 159 height 9
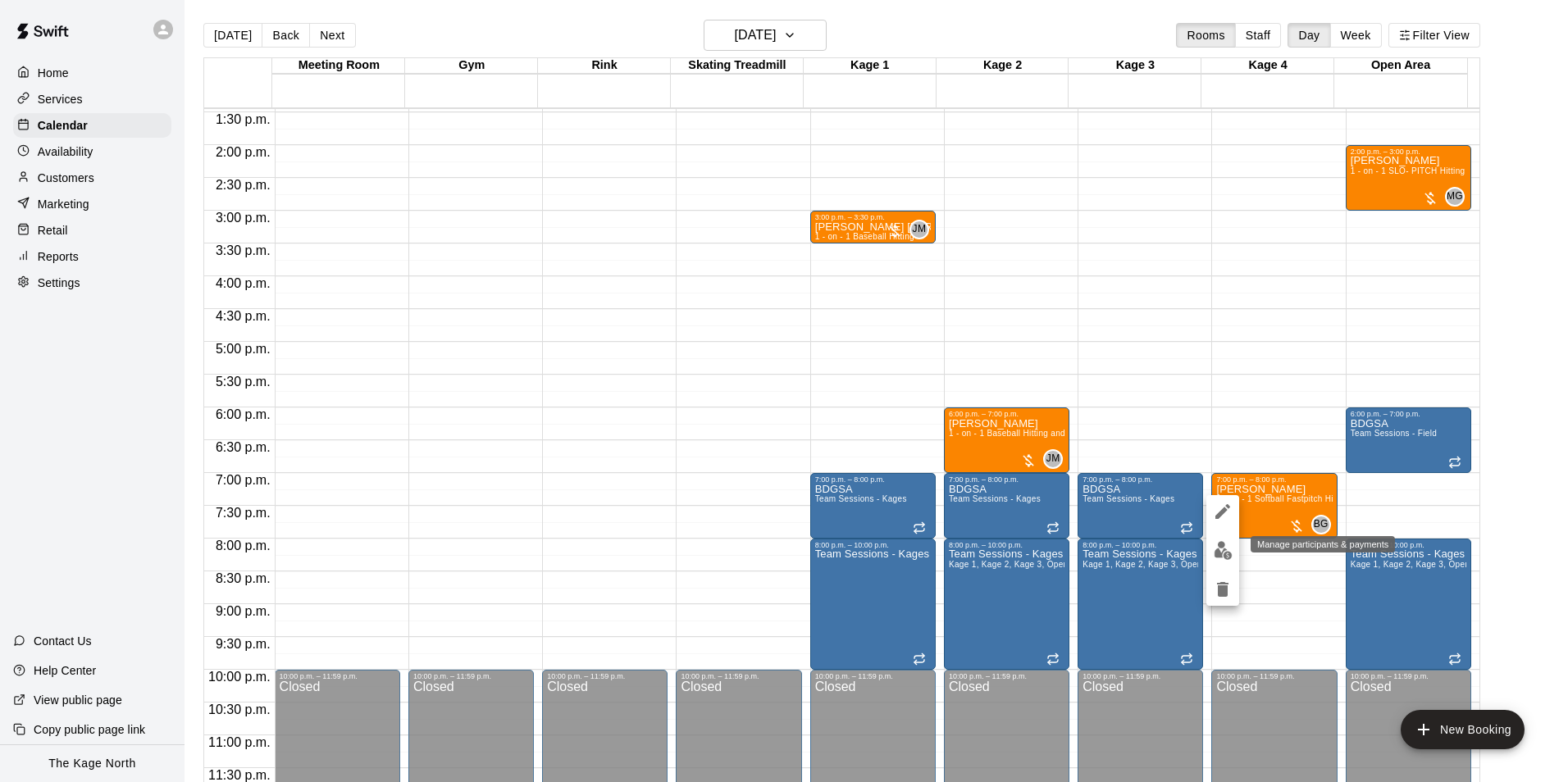
click at [1227, 552] on img "edit" at bounding box center [1223, 550] width 18 height 18
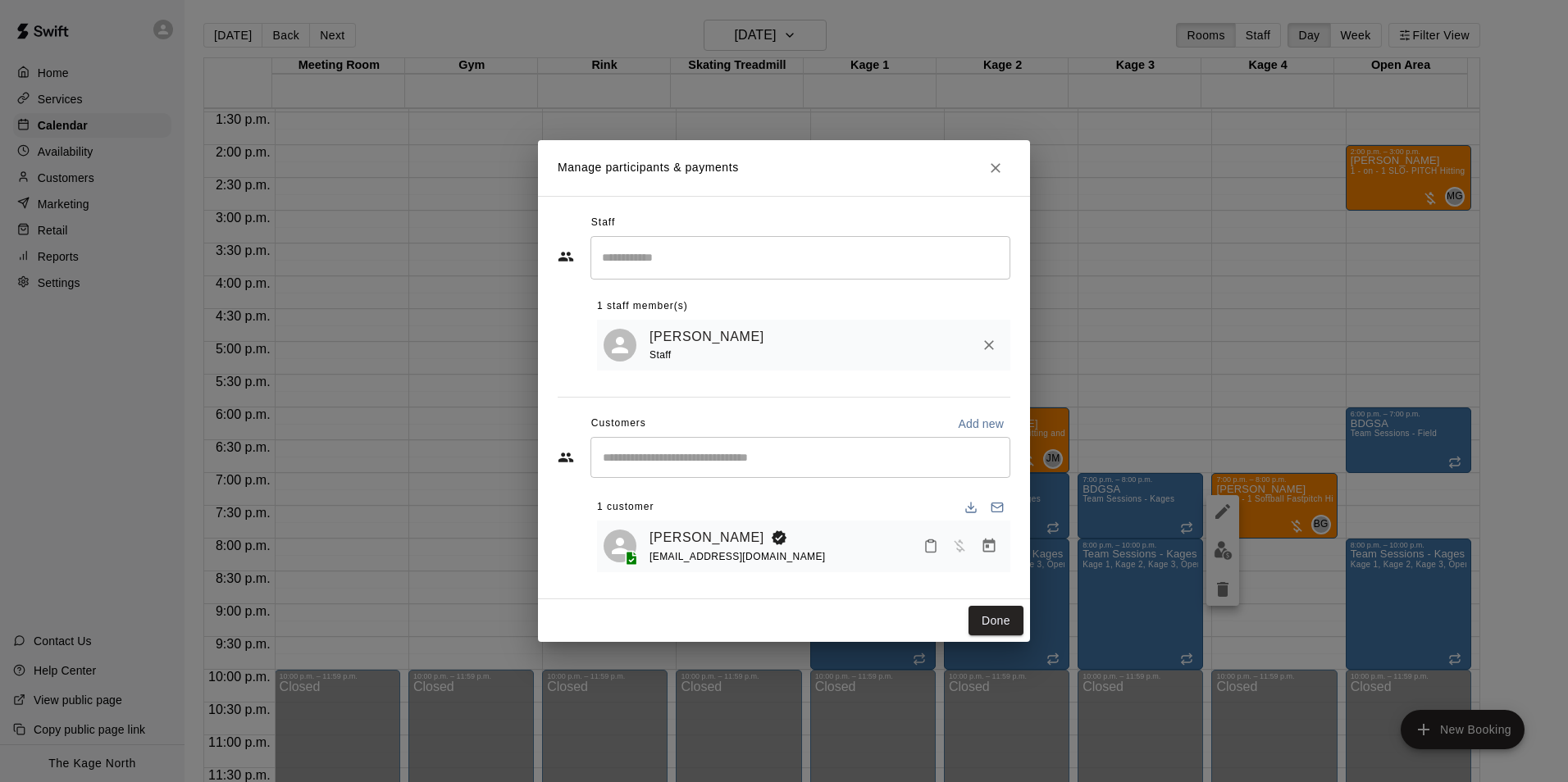
click at [995, 160] on icon "Close" at bounding box center [995, 168] width 17 height 17
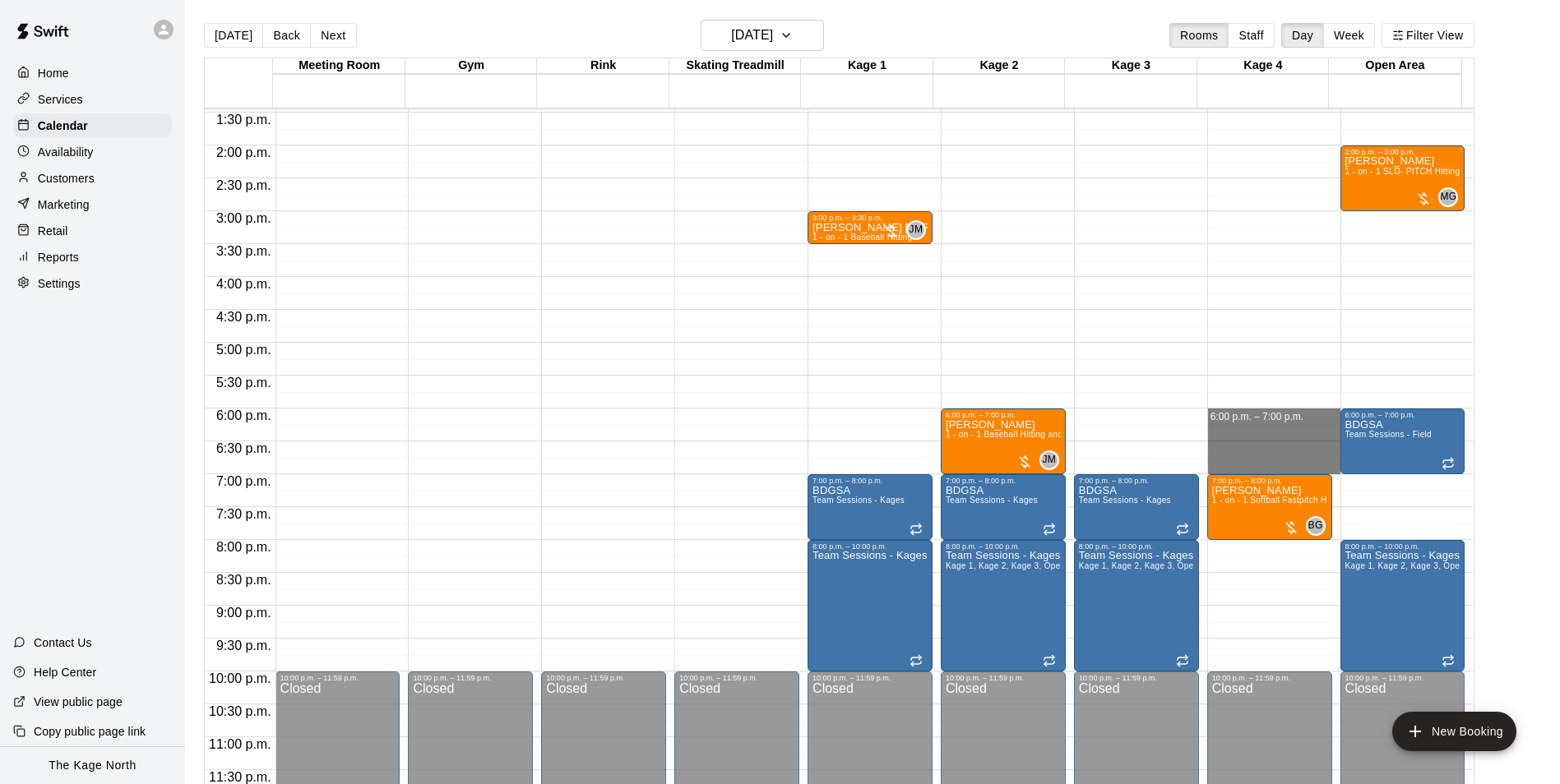
drag, startPoint x: 1275, startPoint y: 416, endPoint x: 1276, endPoint y: 459, distance: 43.0
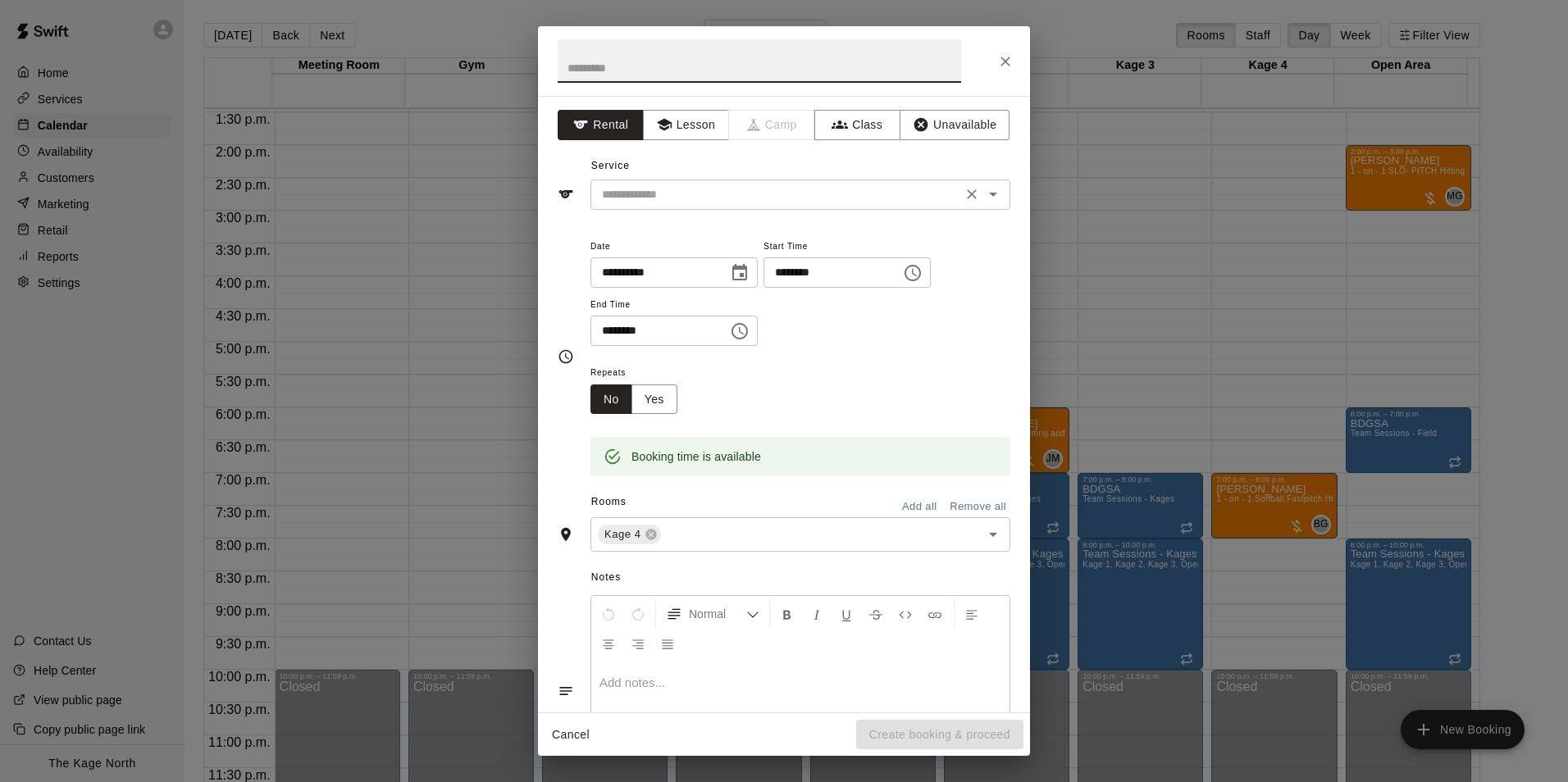
click at [983, 195] on icon "Open" at bounding box center [993, 194] width 19 height 19
click at [555, 259] on div "**********" at bounding box center [784, 404] width 492 height 616
click at [693, 122] on button "Lesson" at bounding box center [686, 125] width 86 height 30
click at [984, 197] on icon "Open" at bounding box center [993, 194] width 19 height 19
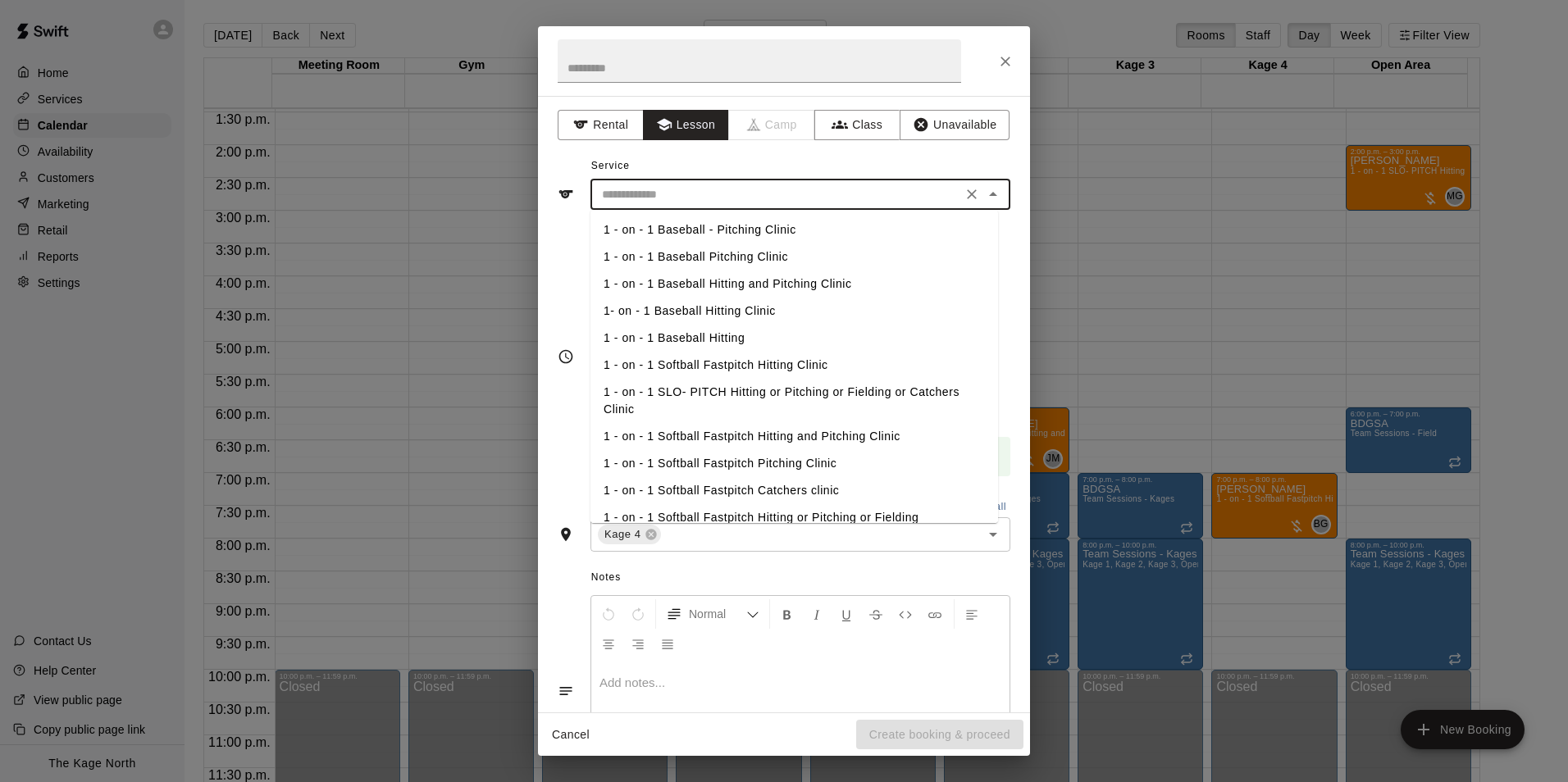
click at [756, 306] on li "1- on - 1 Baseball Hitting Clinic" at bounding box center [794, 311] width 408 height 27
type input "**********"
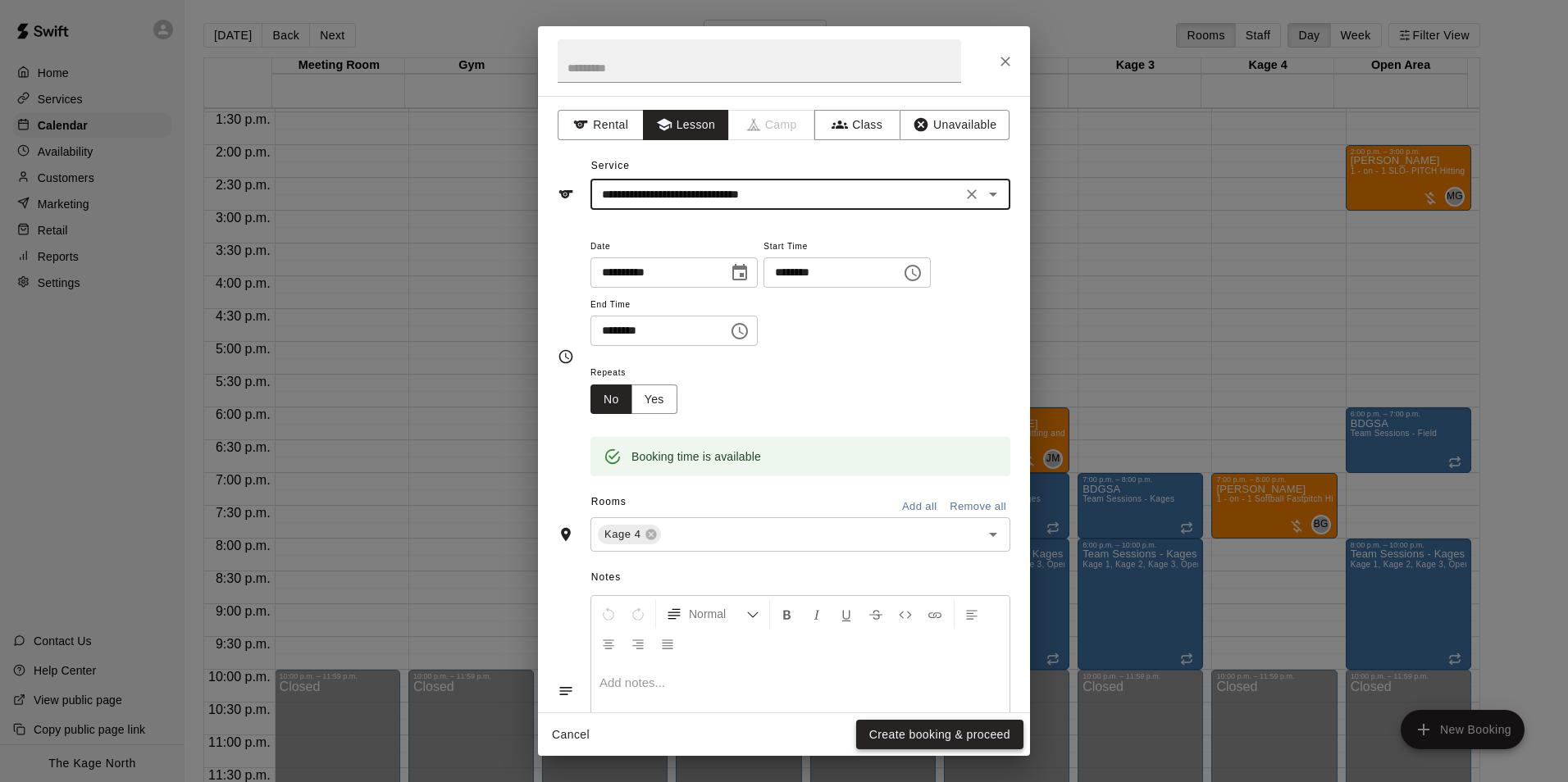
click at [946, 727] on button "Create booking & proceed" at bounding box center [940, 734] width 167 height 30
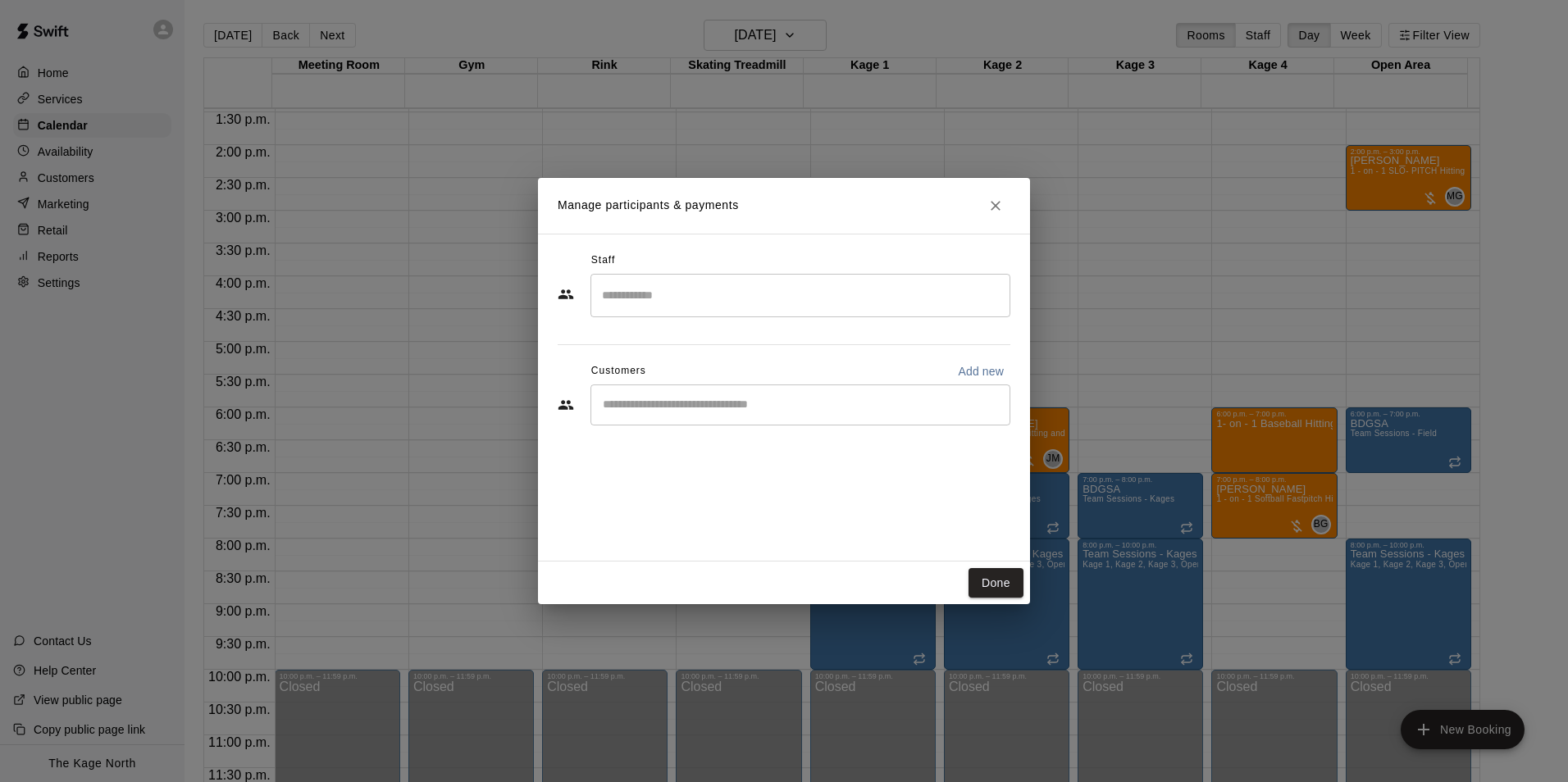
click at [700, 400] on input "Start typing to search customers..." at bounding box center [801, 405] width 405 height 17
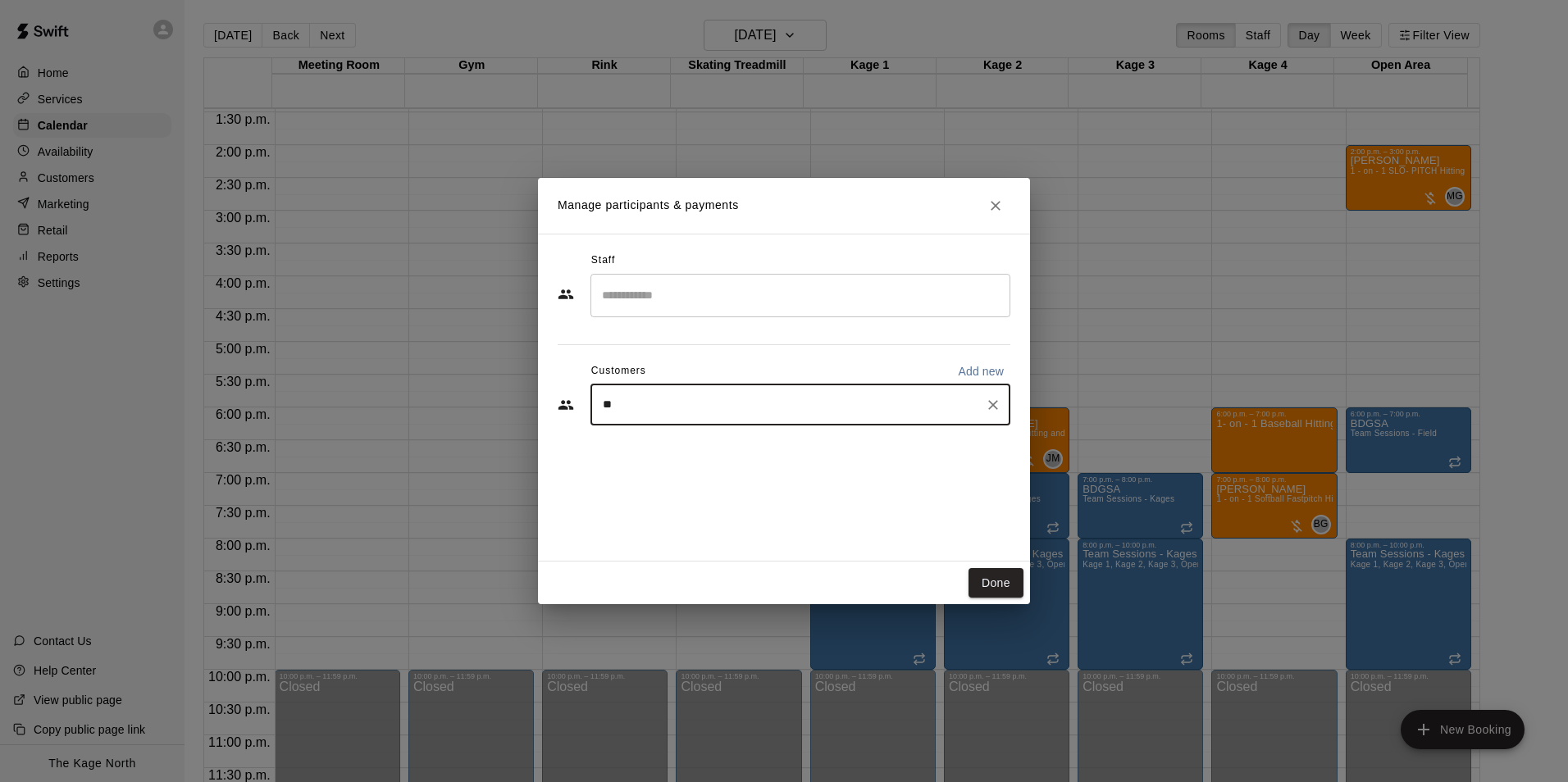
type input "*"
click at [978, 371] on p "Add new" at bounding box center [980, 371] width 46 height 17
select select "**"
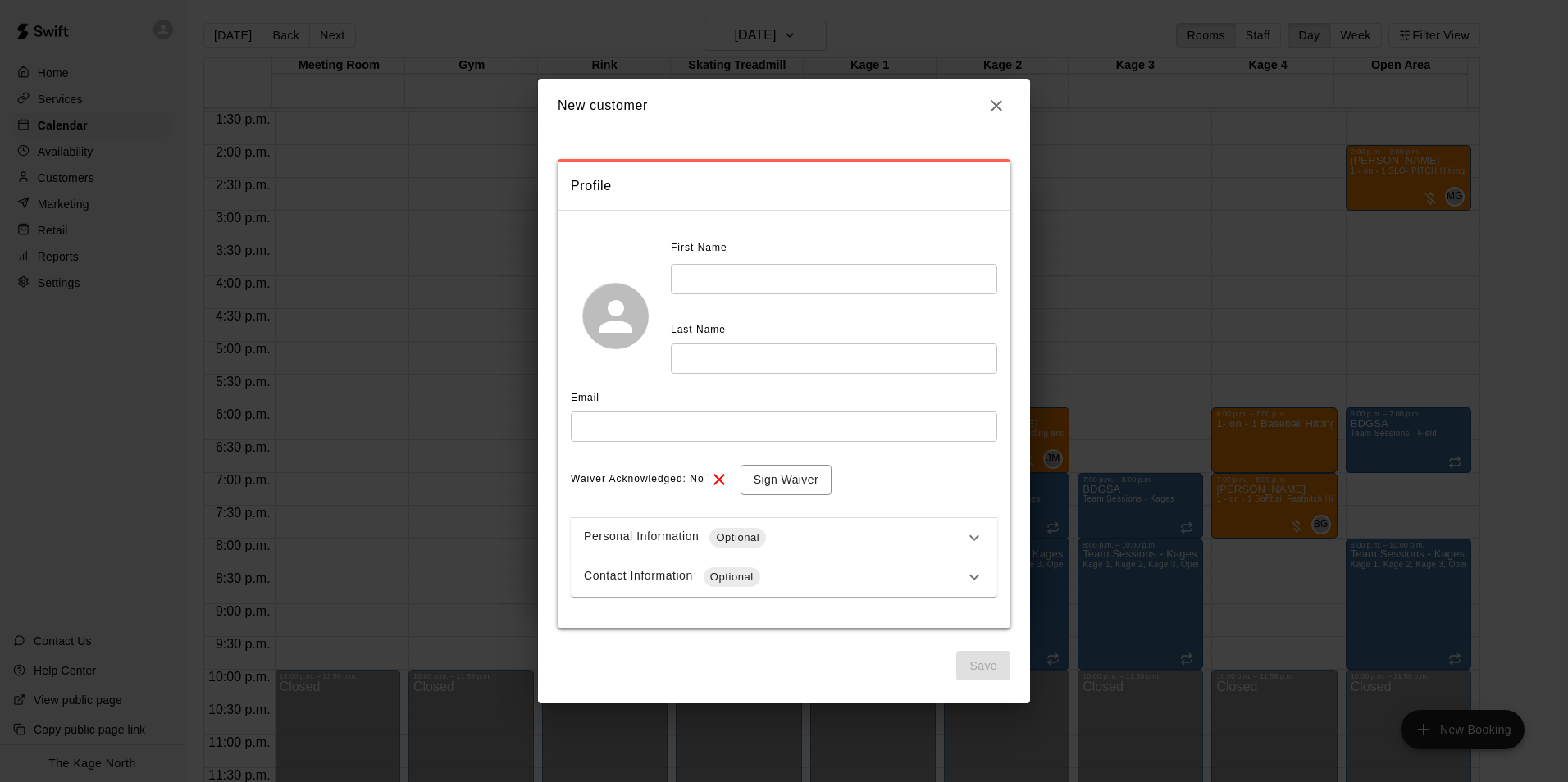
click at [717, 284] on input "text" at bounding box center [833, 279] width 326 height 30
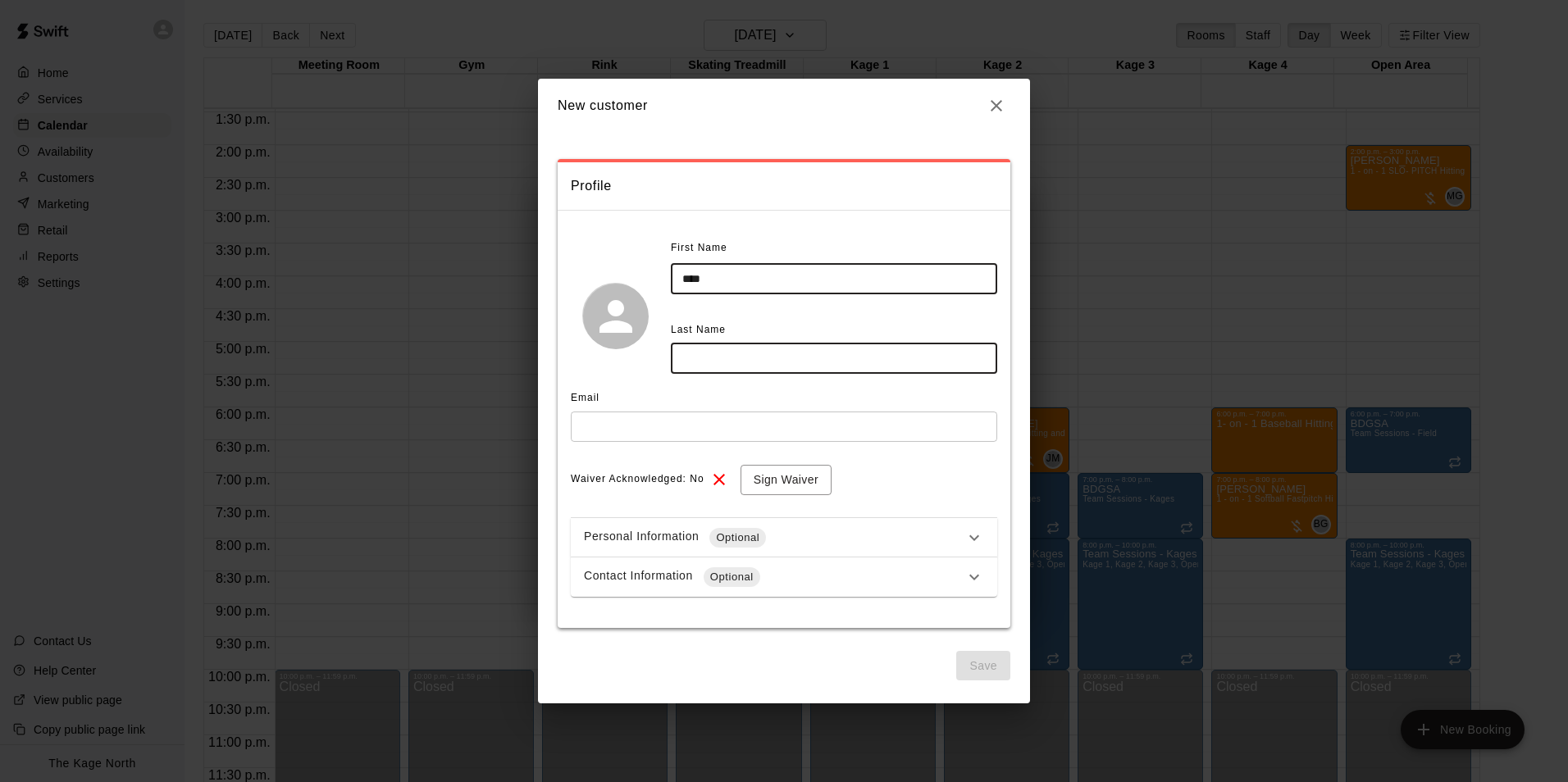
type input "****"
click at [719, 353] on input "text" at bounding box center [833, 358] width 326 height 30
type input "*******"
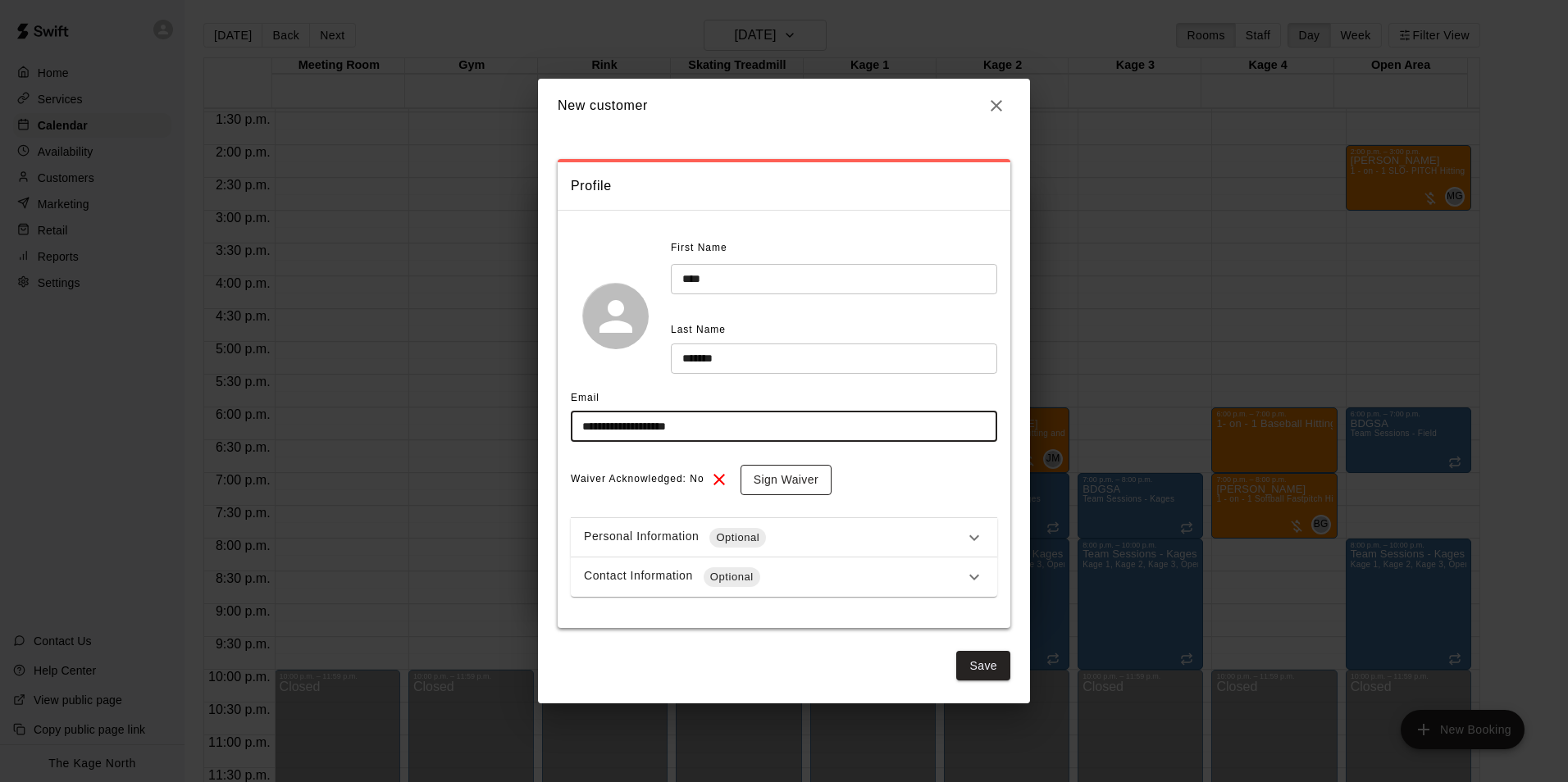
type input "**********"
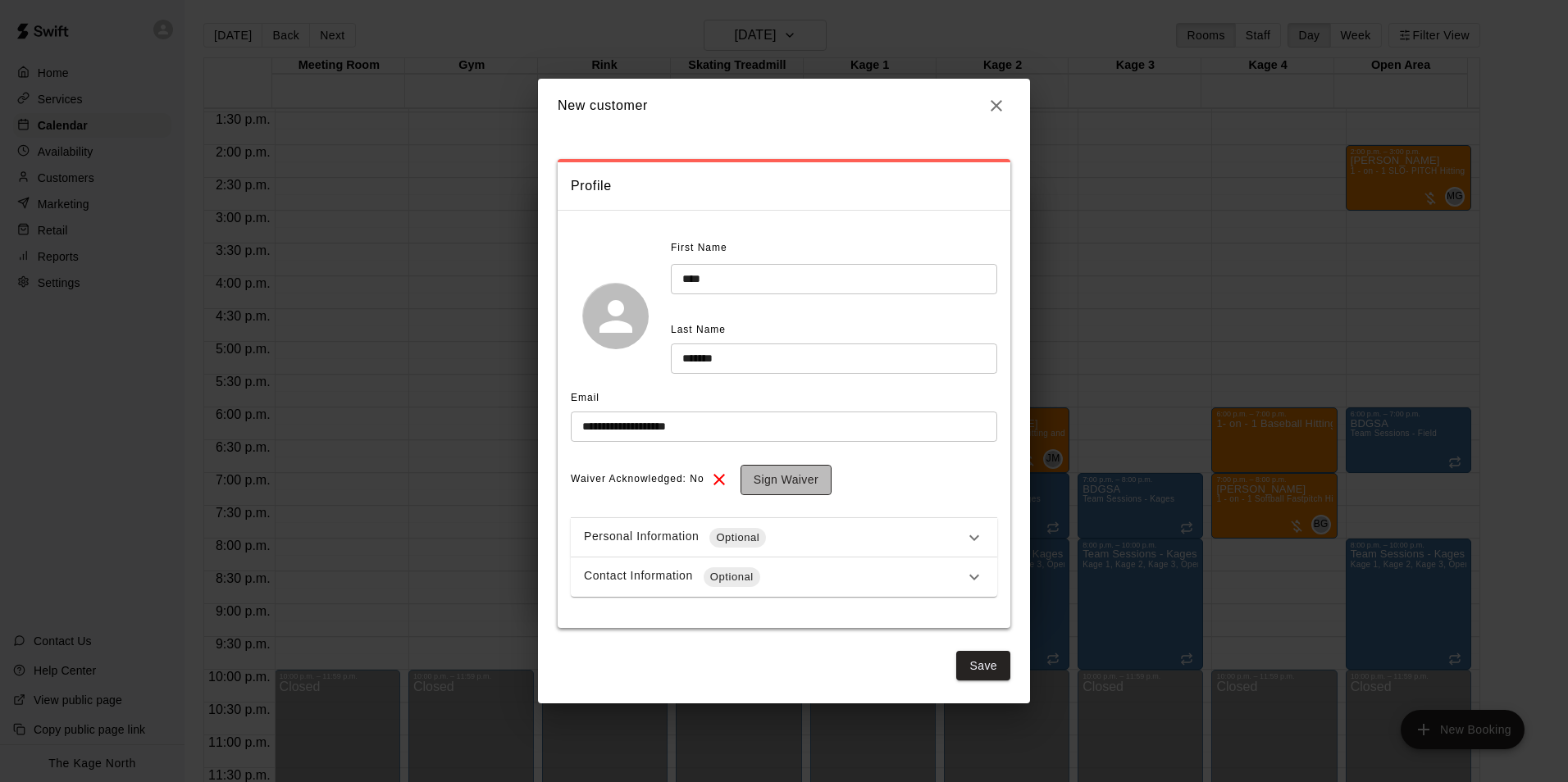
click at [788, 476] on button "Sign Waiver" at bounding box center [786, 480] width 91 height 30
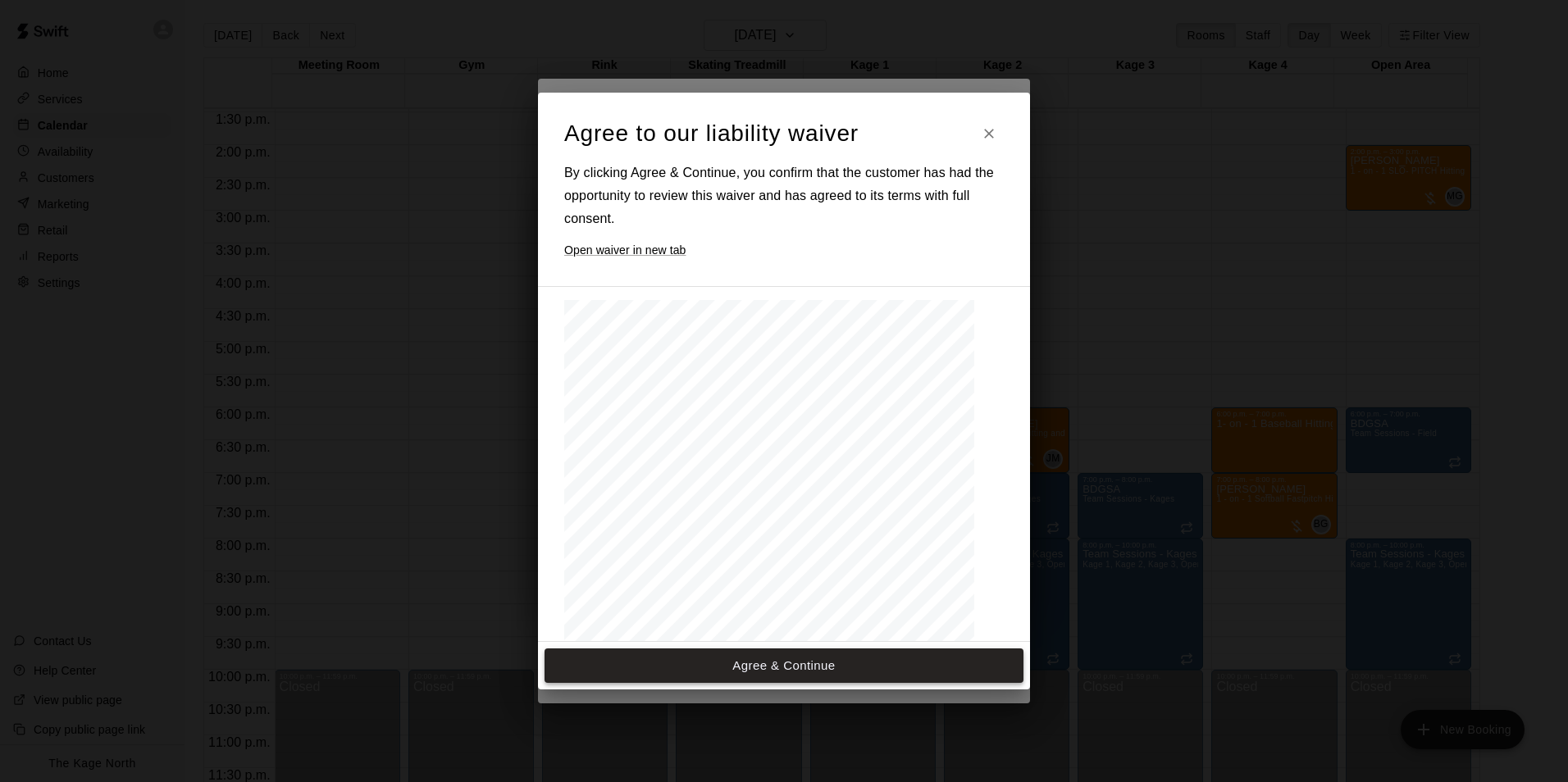
click at [800, 660] on button "Agree & Continue" at bounding box center [784, 665] width 479 height 34
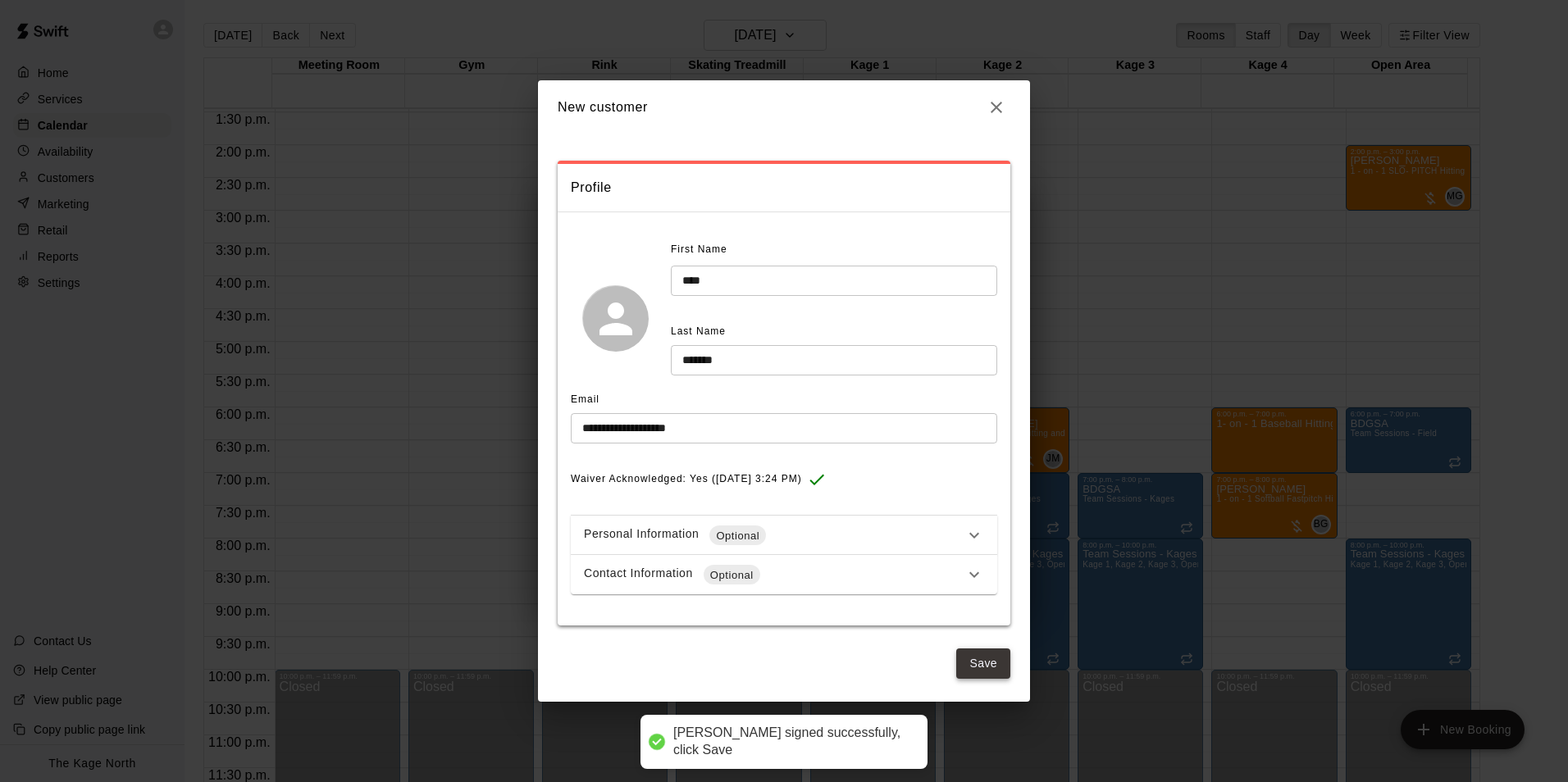
click at [995, 661] on button "Save" at bounding box center [982, 663] width 54 height 30
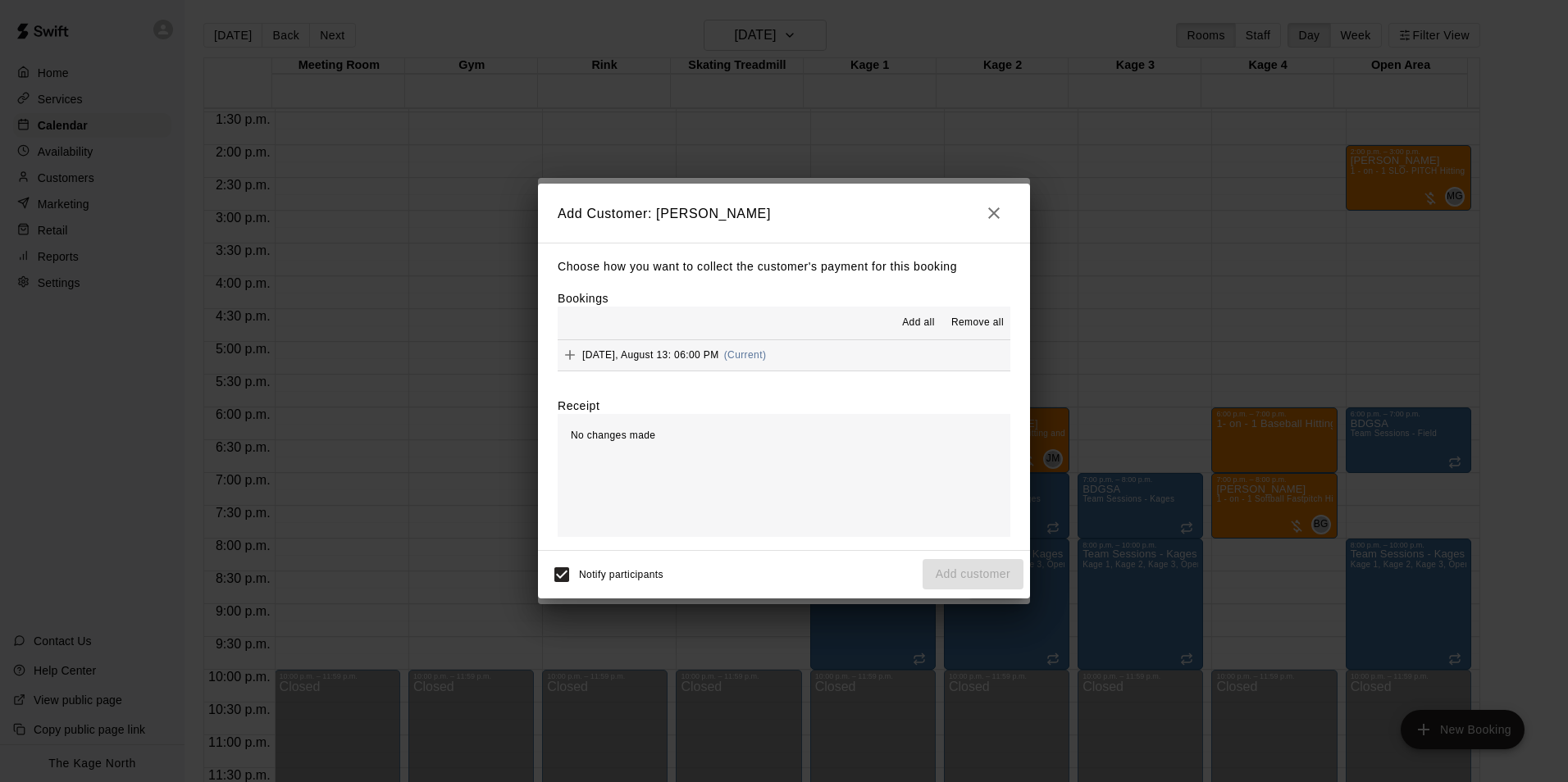
click at [904, 318] on span "Add all" at bounding box center [918, 322] width 33 height 17
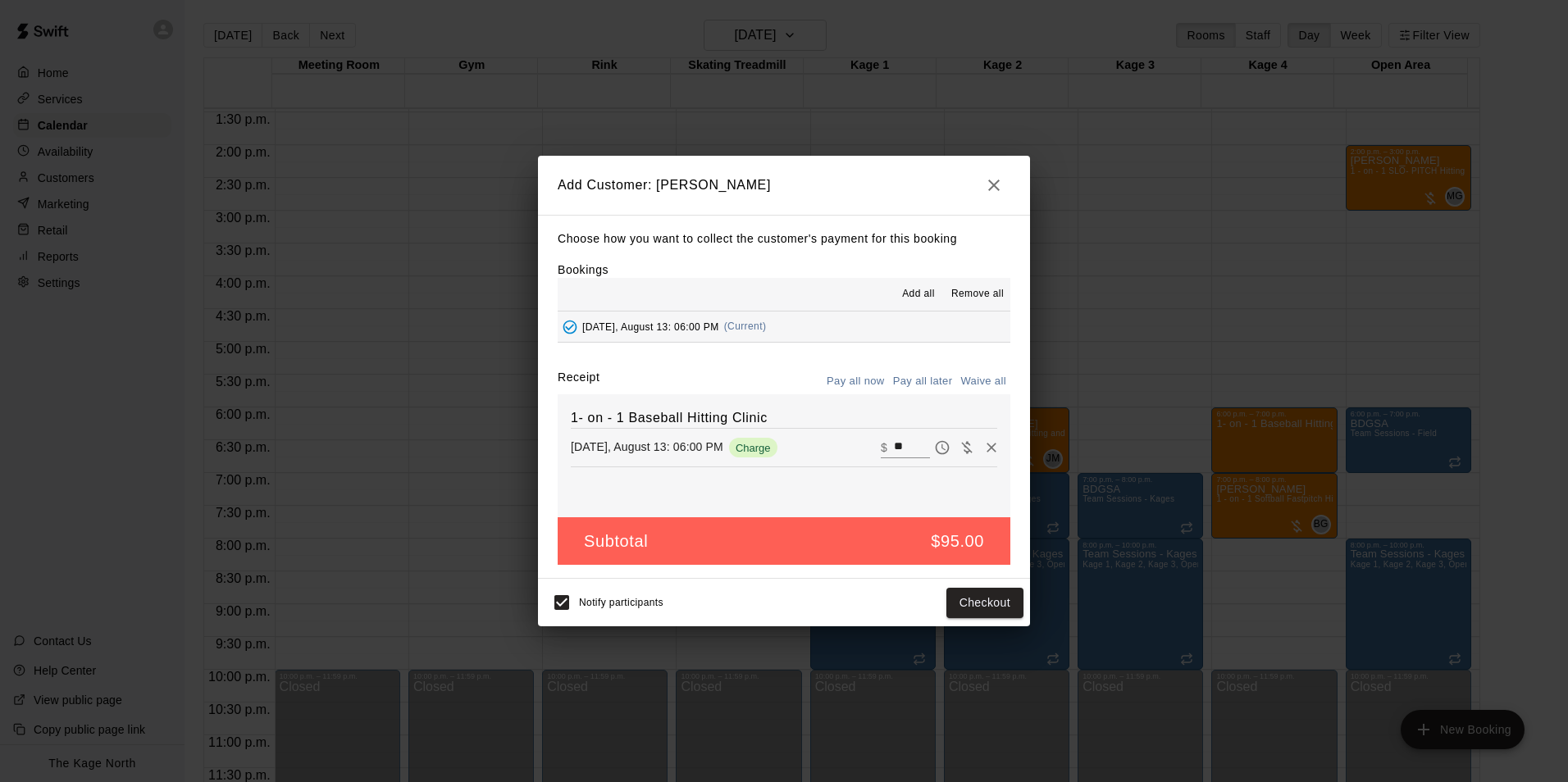
click at [937, 373] on button "Pay all later" at bounding box center [922, 381] width 68 height 26
click at [979, 609] on button "Add customer" at bounding box center [973, 602] width 100 height 30
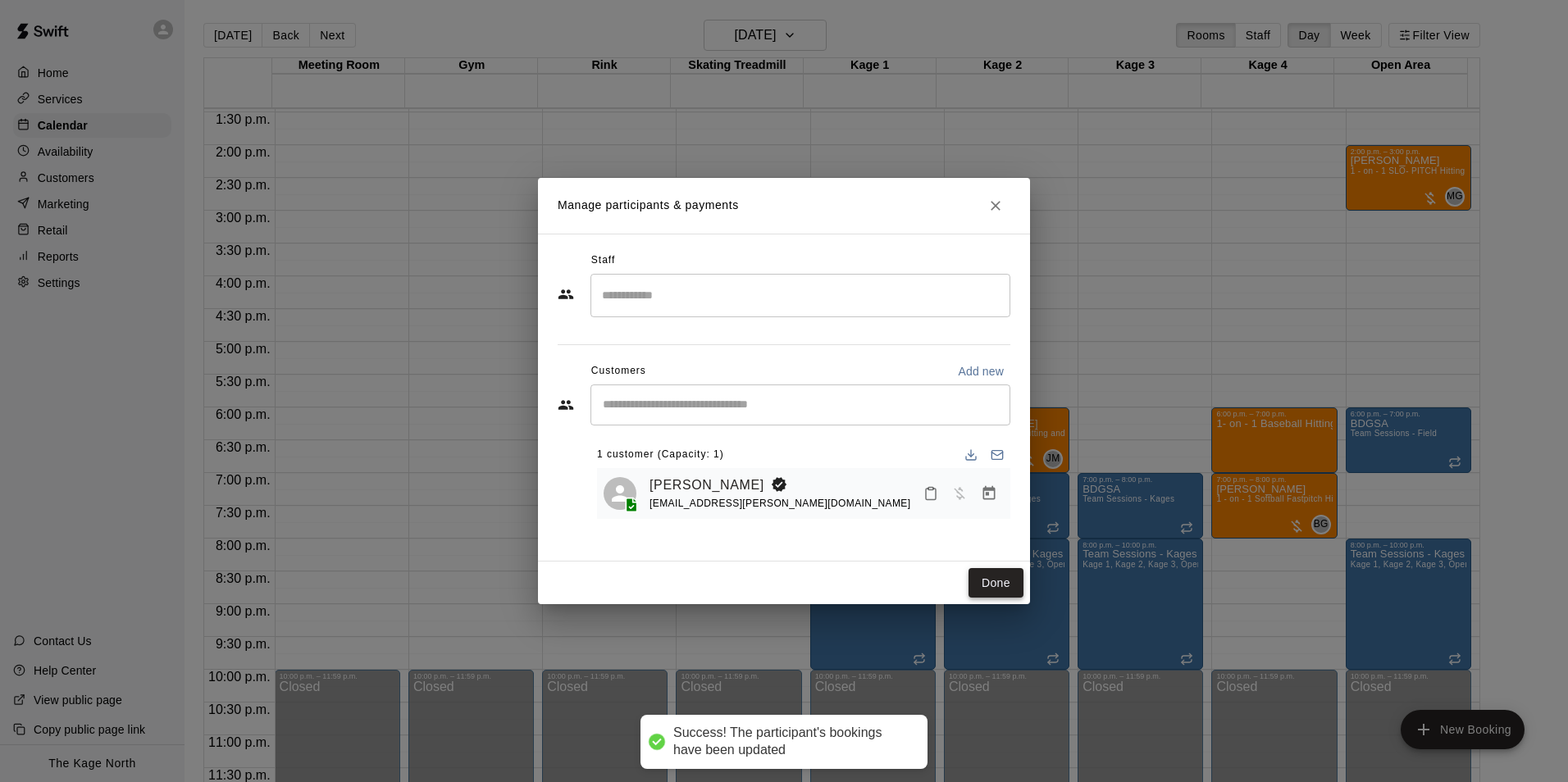
click at [981, 582] on button "Done" at bounding box center [995, 583] width 55 height 30
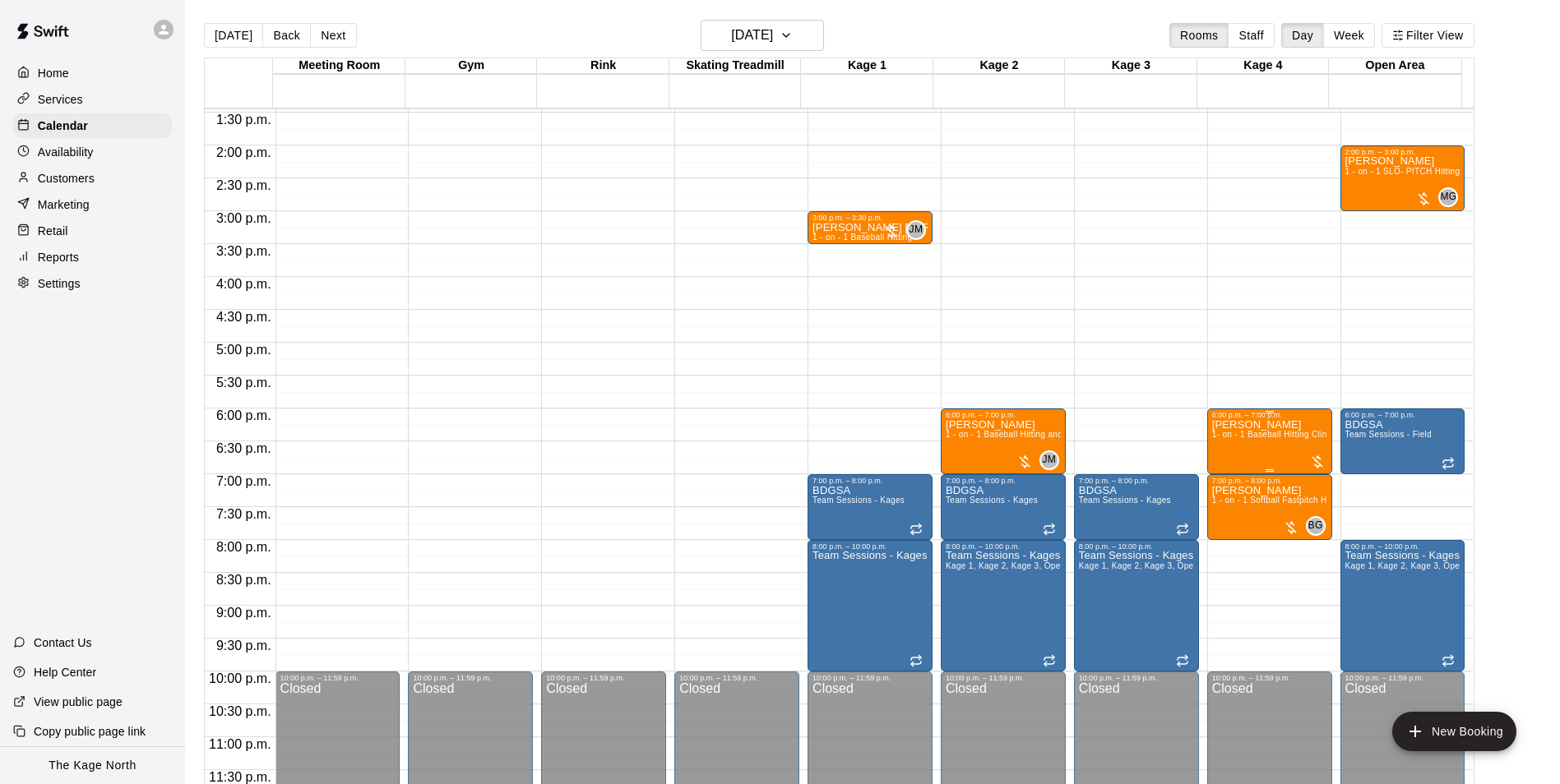
click at [1261, 438] on span "1- on - 1 Baseball Hitting Clinic" at bounding box center [1273, 434] width 122 height 9
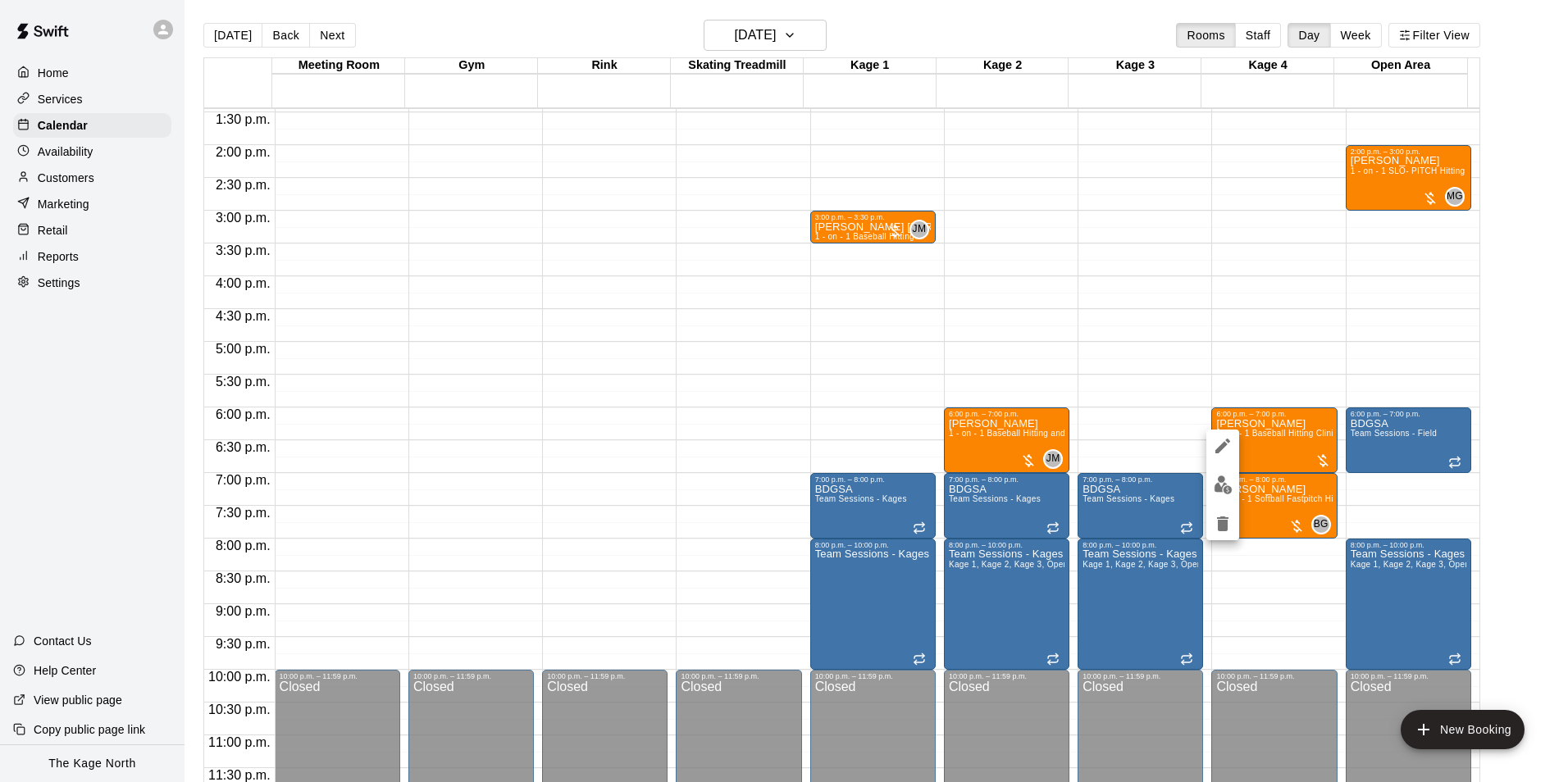
click at [1225, 491] on img "edit" at bounding box center [1223, 484] width 18 height 18
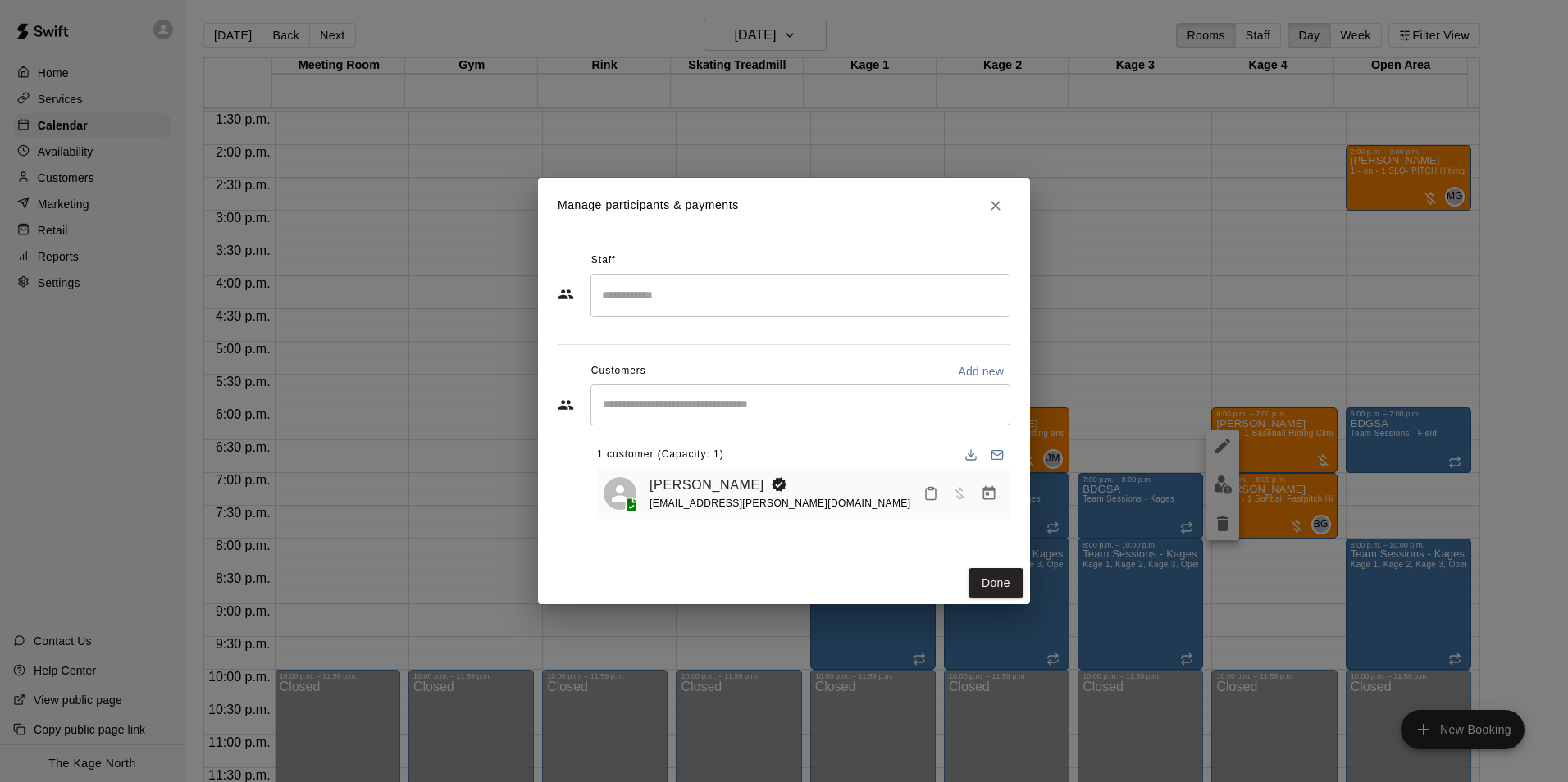
click at [752, 291] on input "Search staff" at bounding box center [801, 295] width 405 height 29
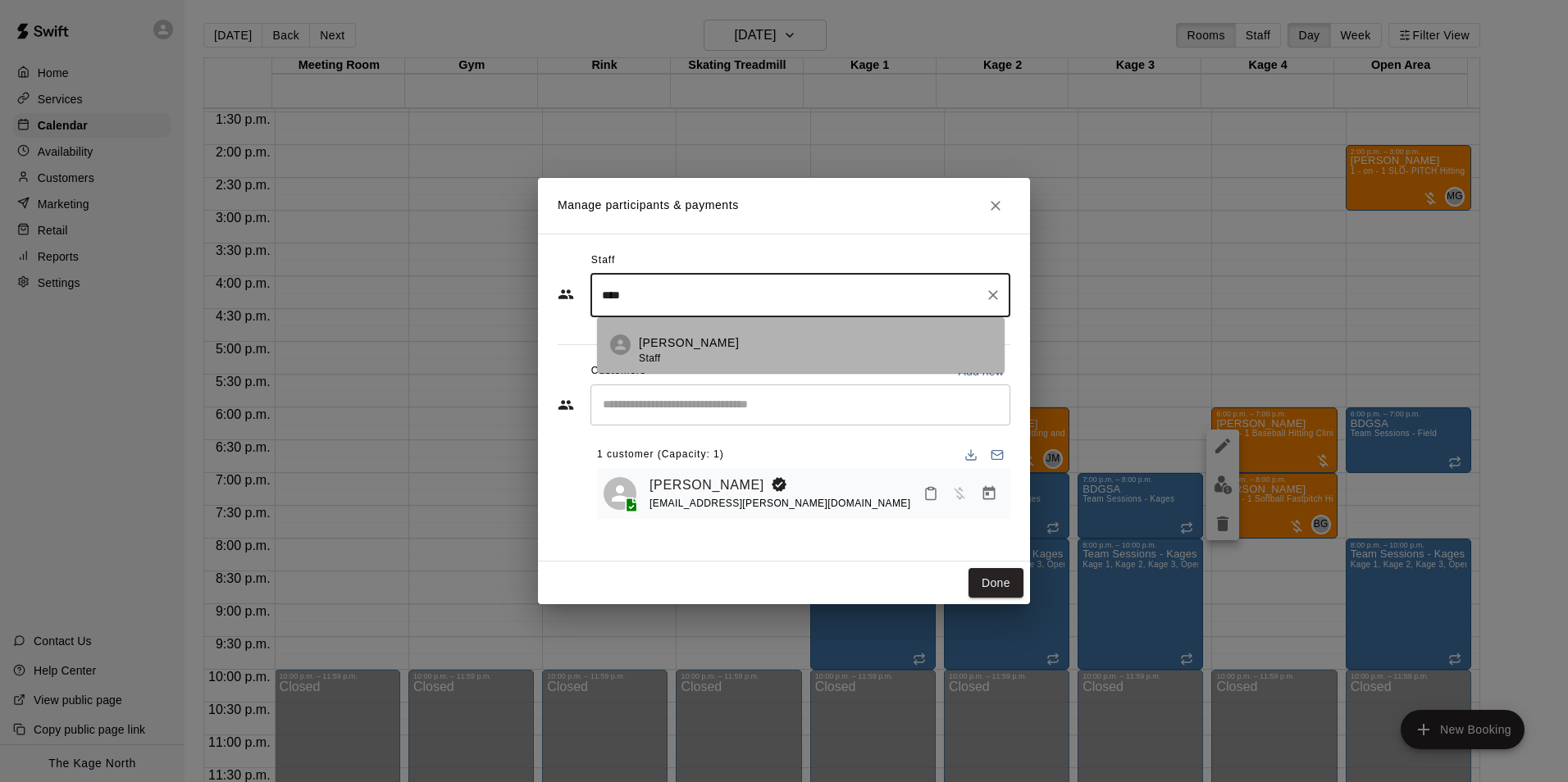
click at [736, 341] on div "[PERSON_NAME] Staff" at bounding box center [815, 350] width 352 height 32
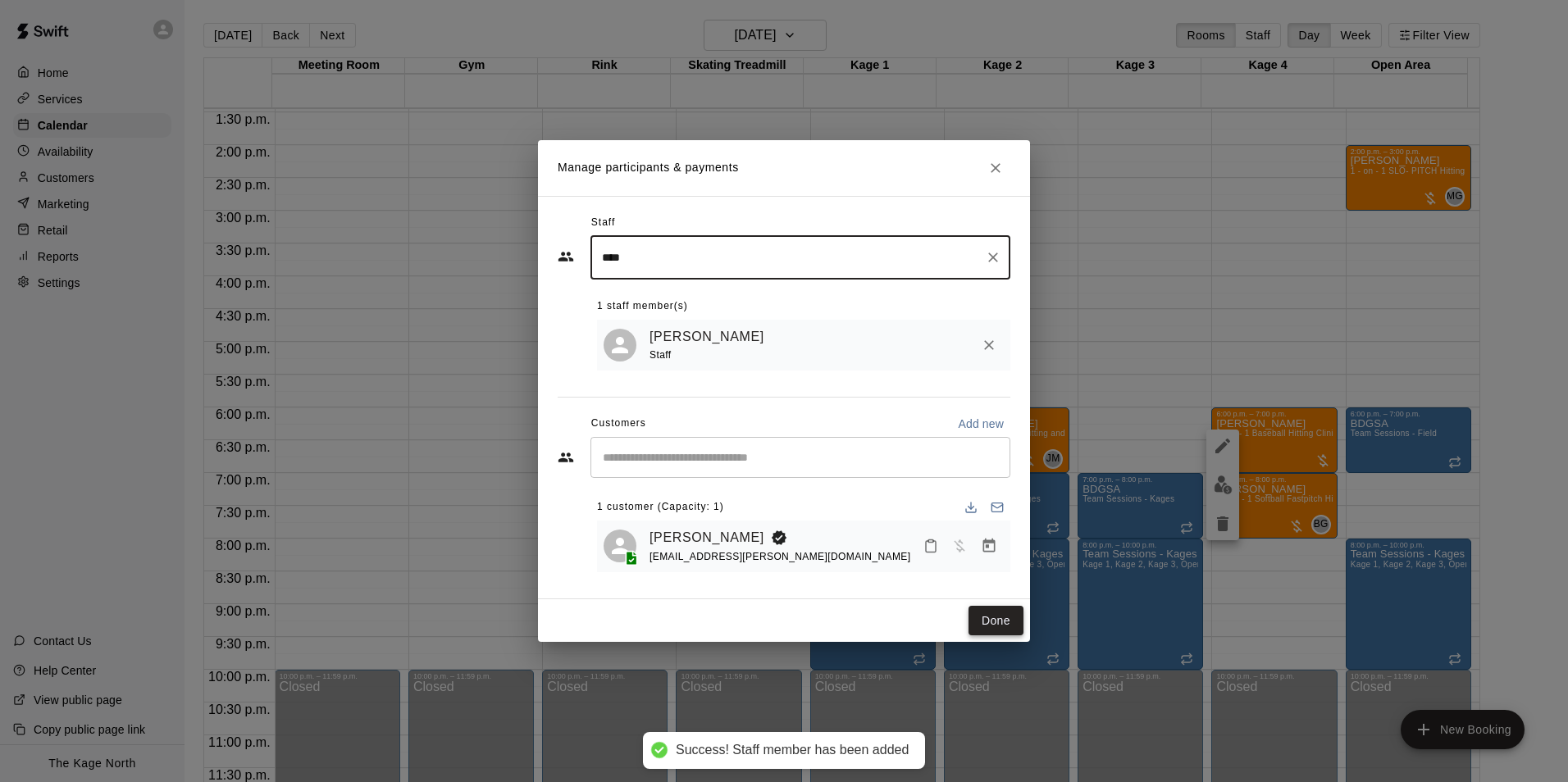
type input "****"
click at [989, 620] on button "Done" at bounding box center [995, 621] width 55 height 30
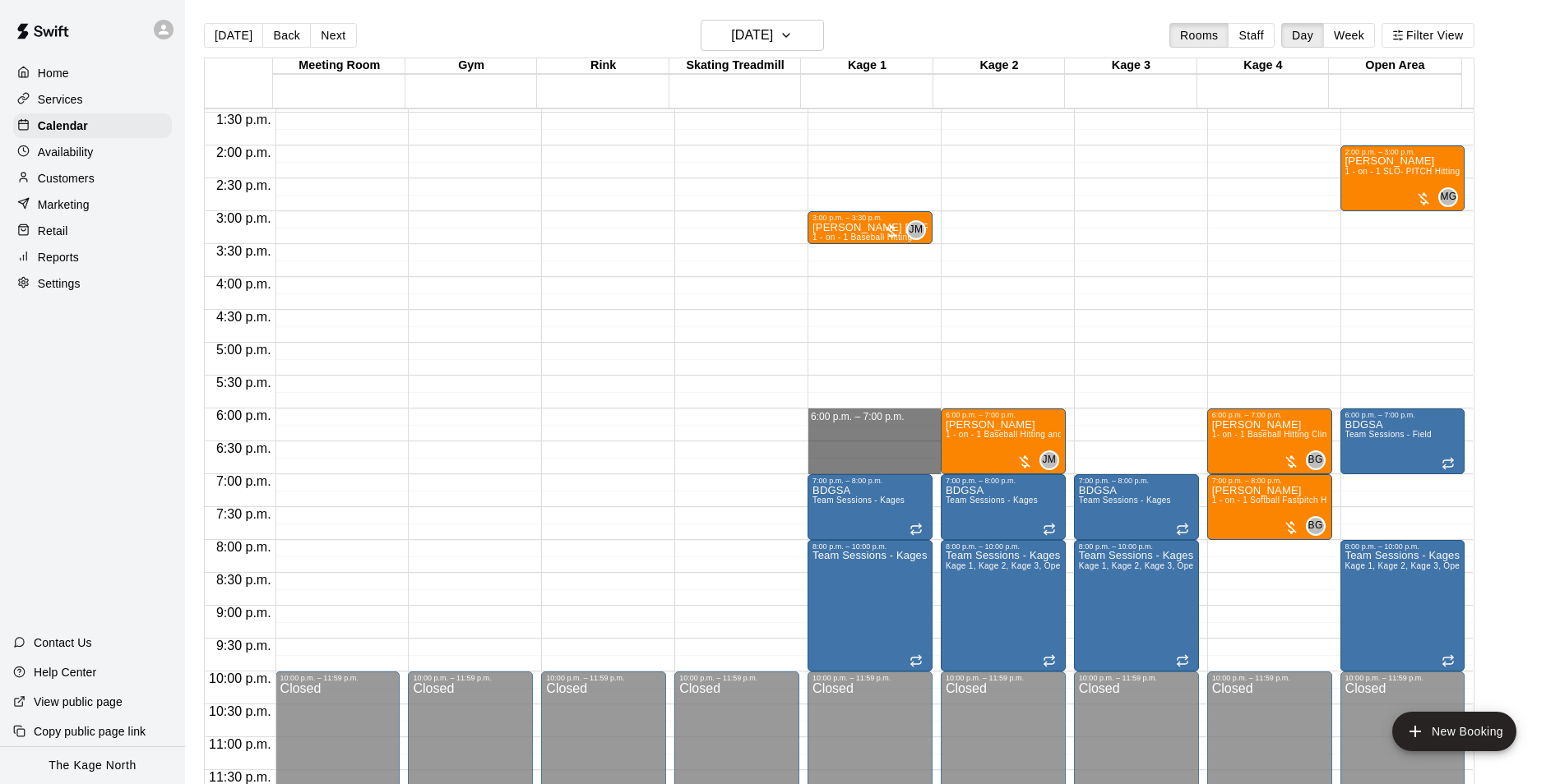
drag, startPoint x: 879, startPoint y: 412, endPoint x: 880, endPoint y: 467, distance: 55.0
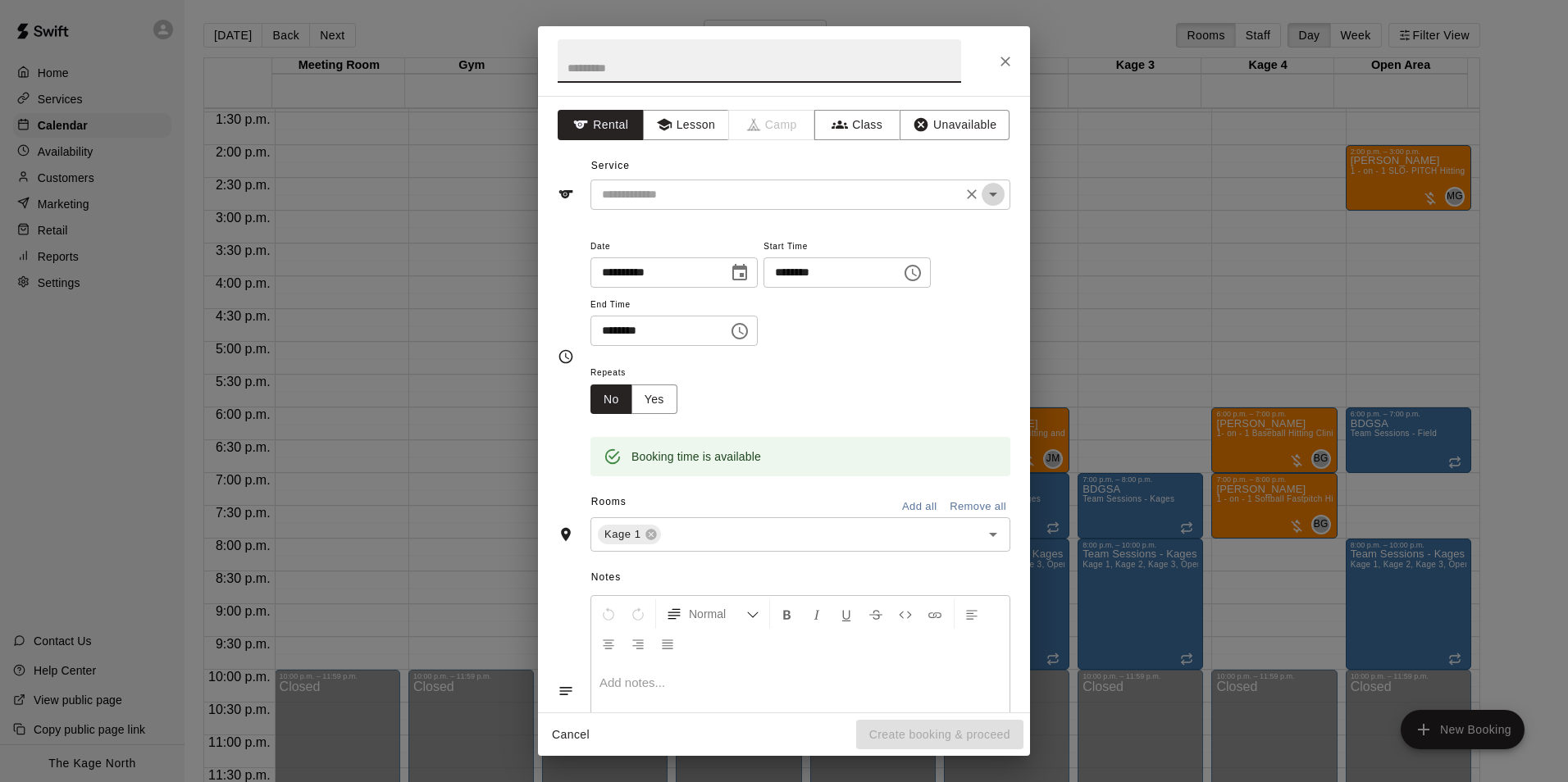
click at [983, 191] on icon "Open" at bounding box center [993, 194] width 19 height 19
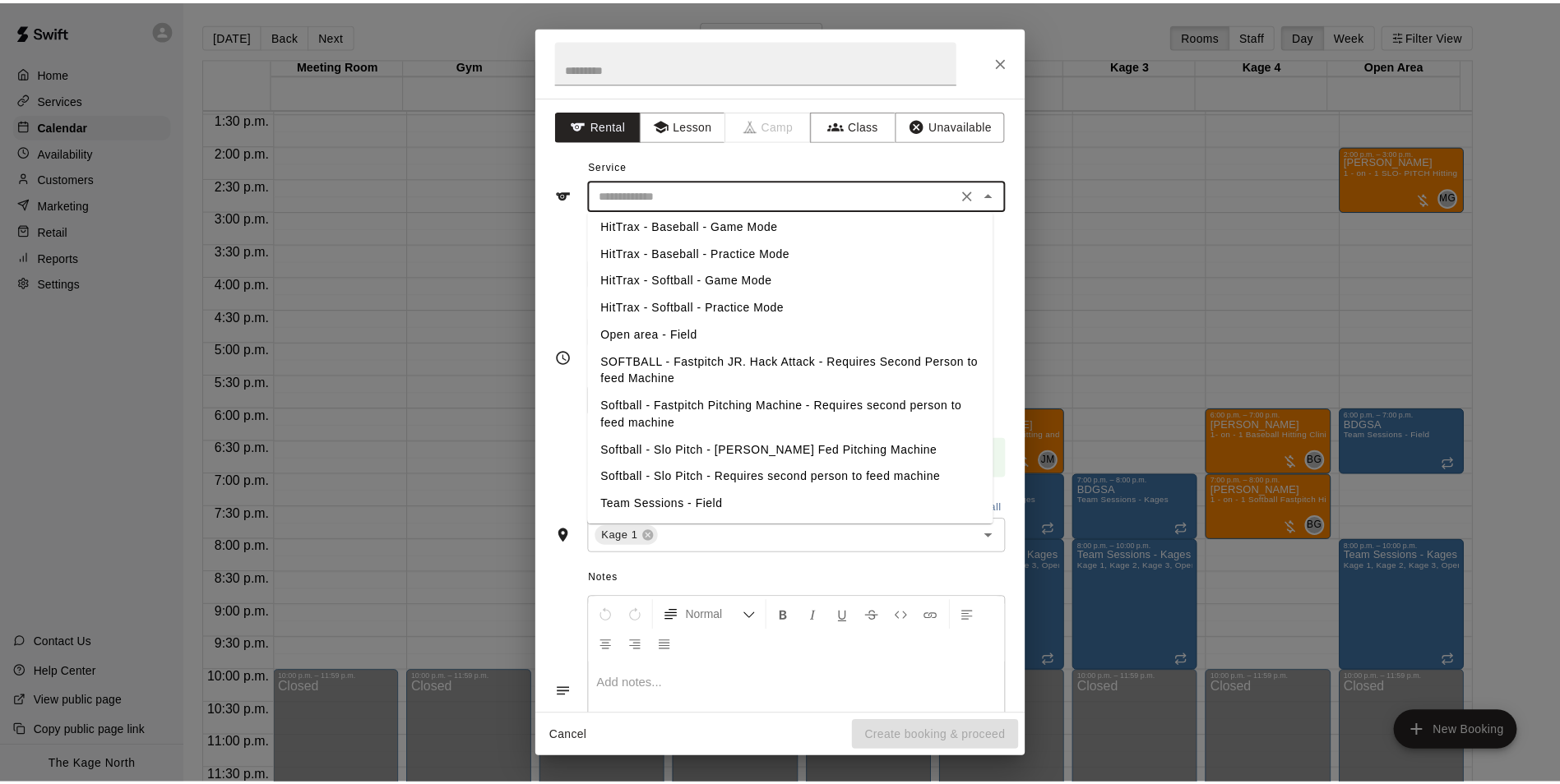
scroll to position [328, 0]
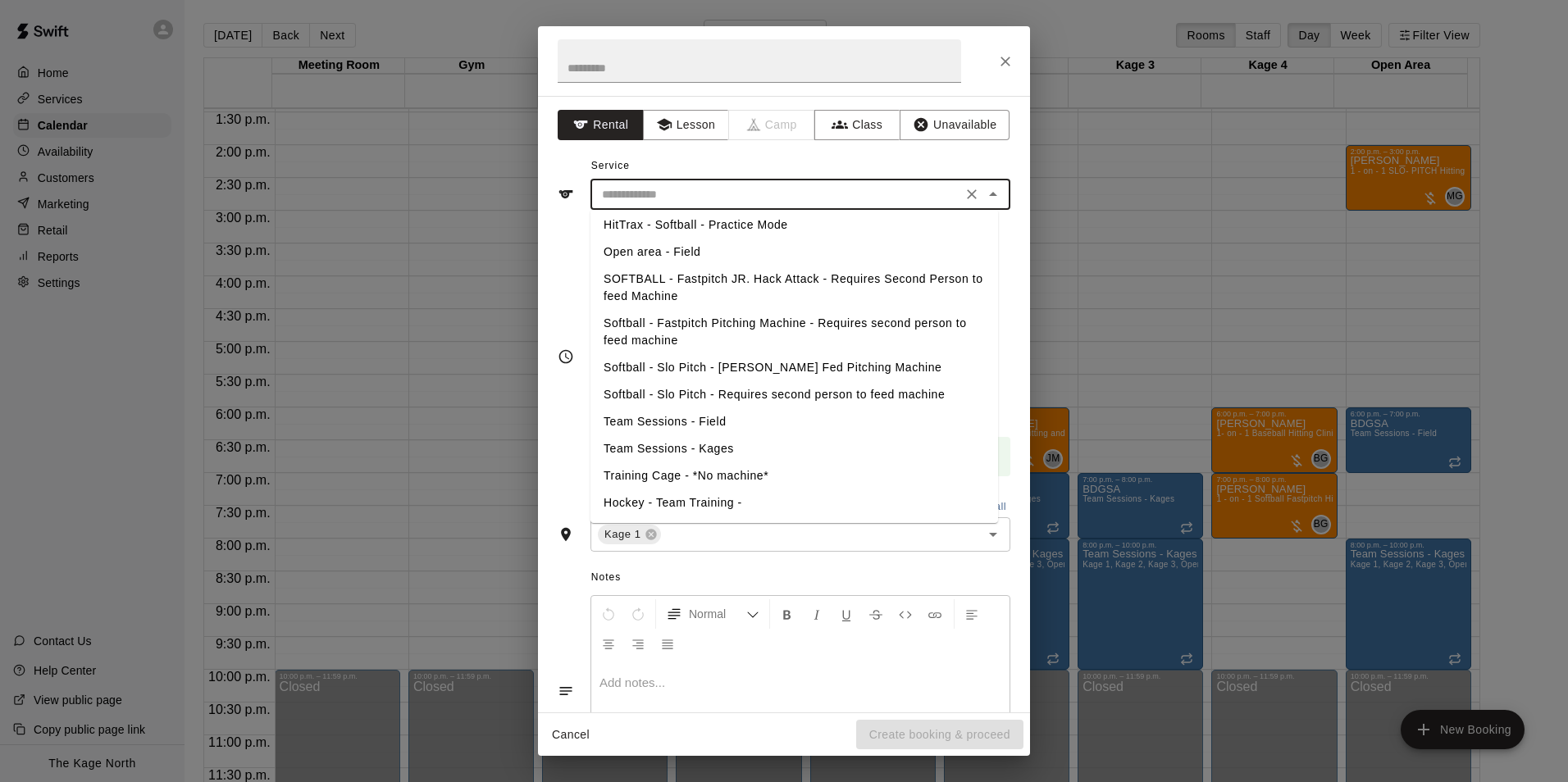
click at [766, 370] on li "Softball - Slo Pitch - [PERSON_NAME] Fed Pitching Machine" at bounding box center [794, 367] width 408 height 27
type input "**********"
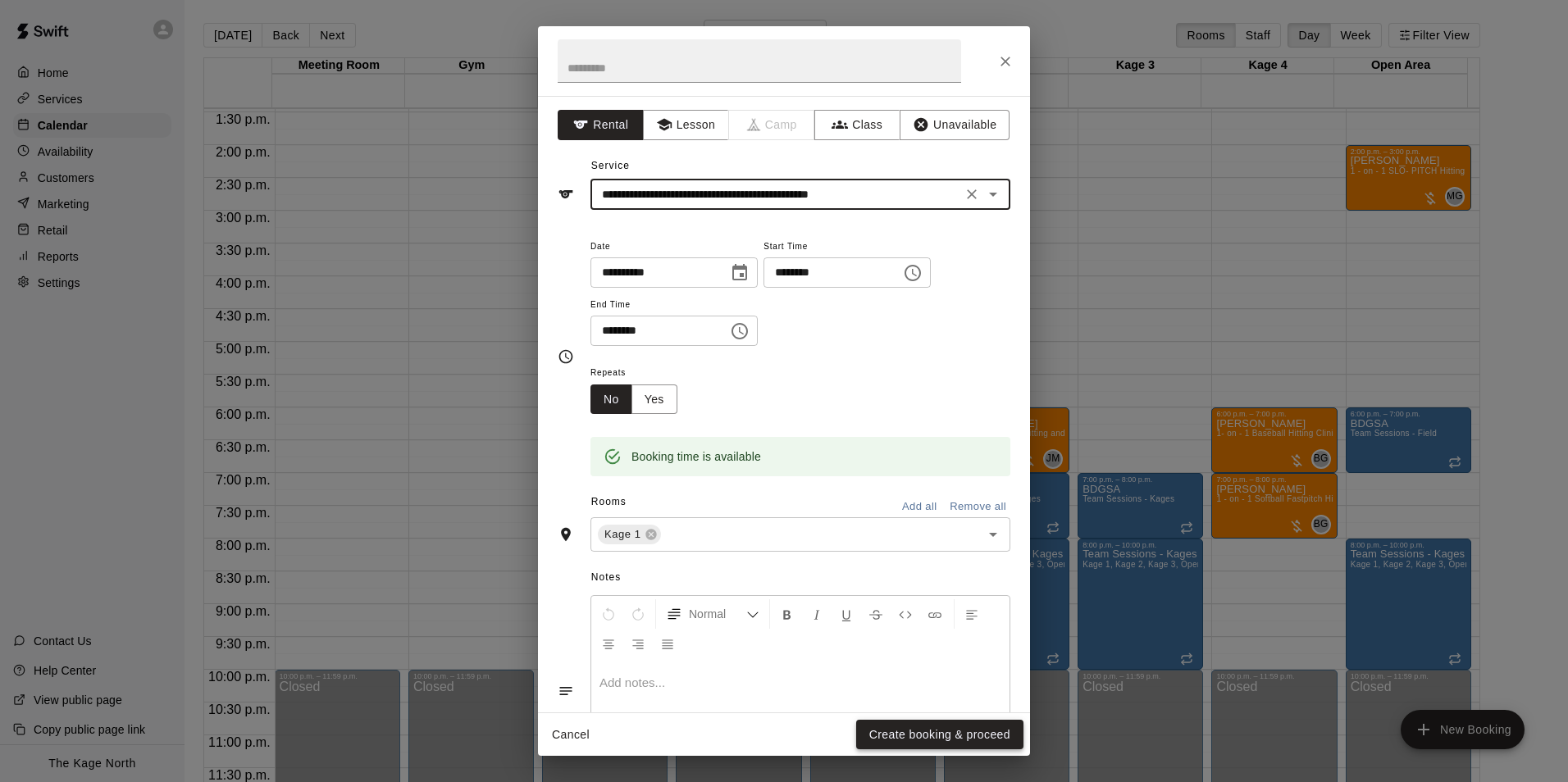
click at [924, 735] on button "Create booking & proceed" at bounding box center [940, 734] width 167 height 30
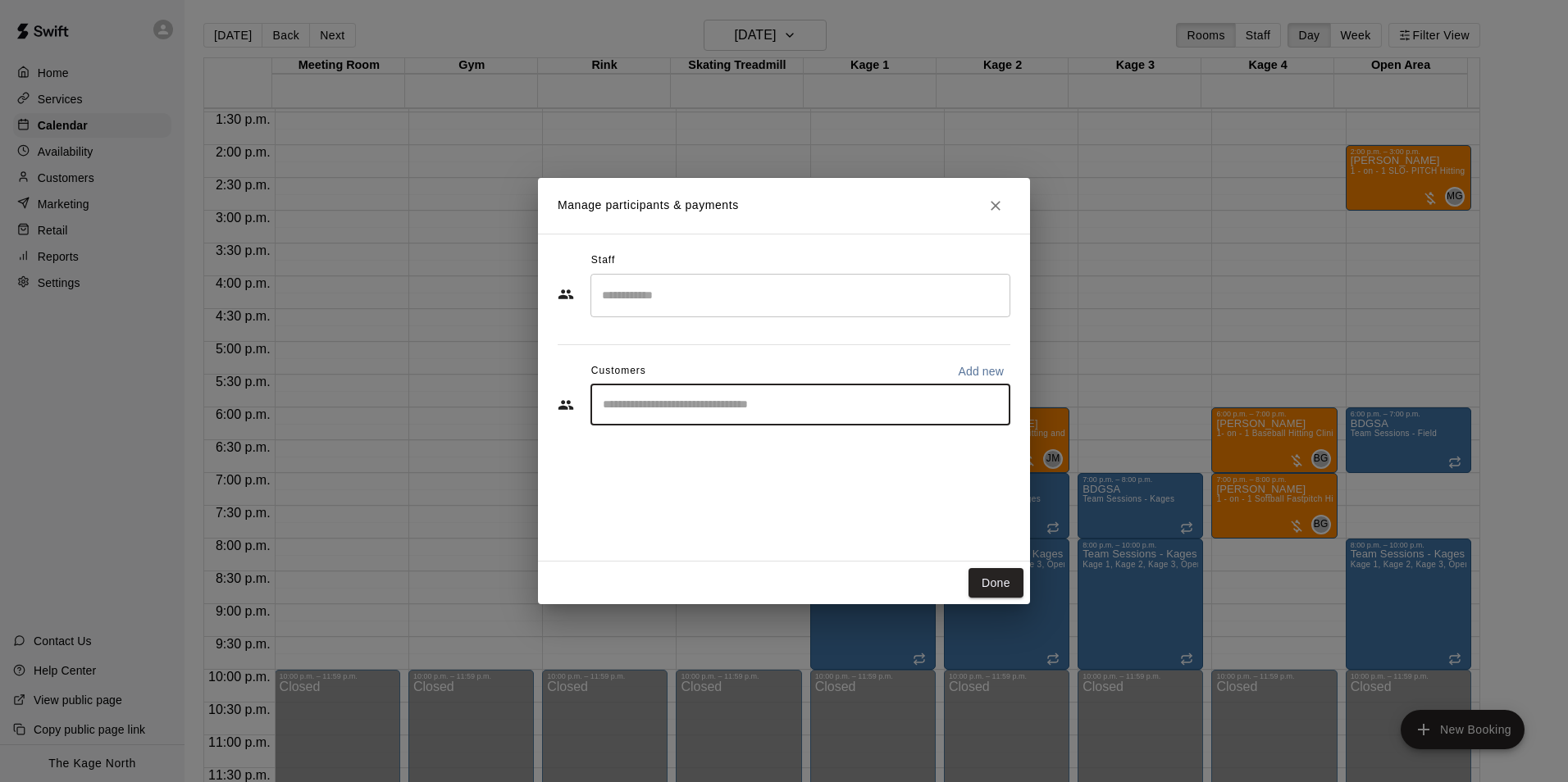
click at [736, 412] on input "Start typing to search customers..." at bounding box center [801, 405] width 405 height 17
type input "****"
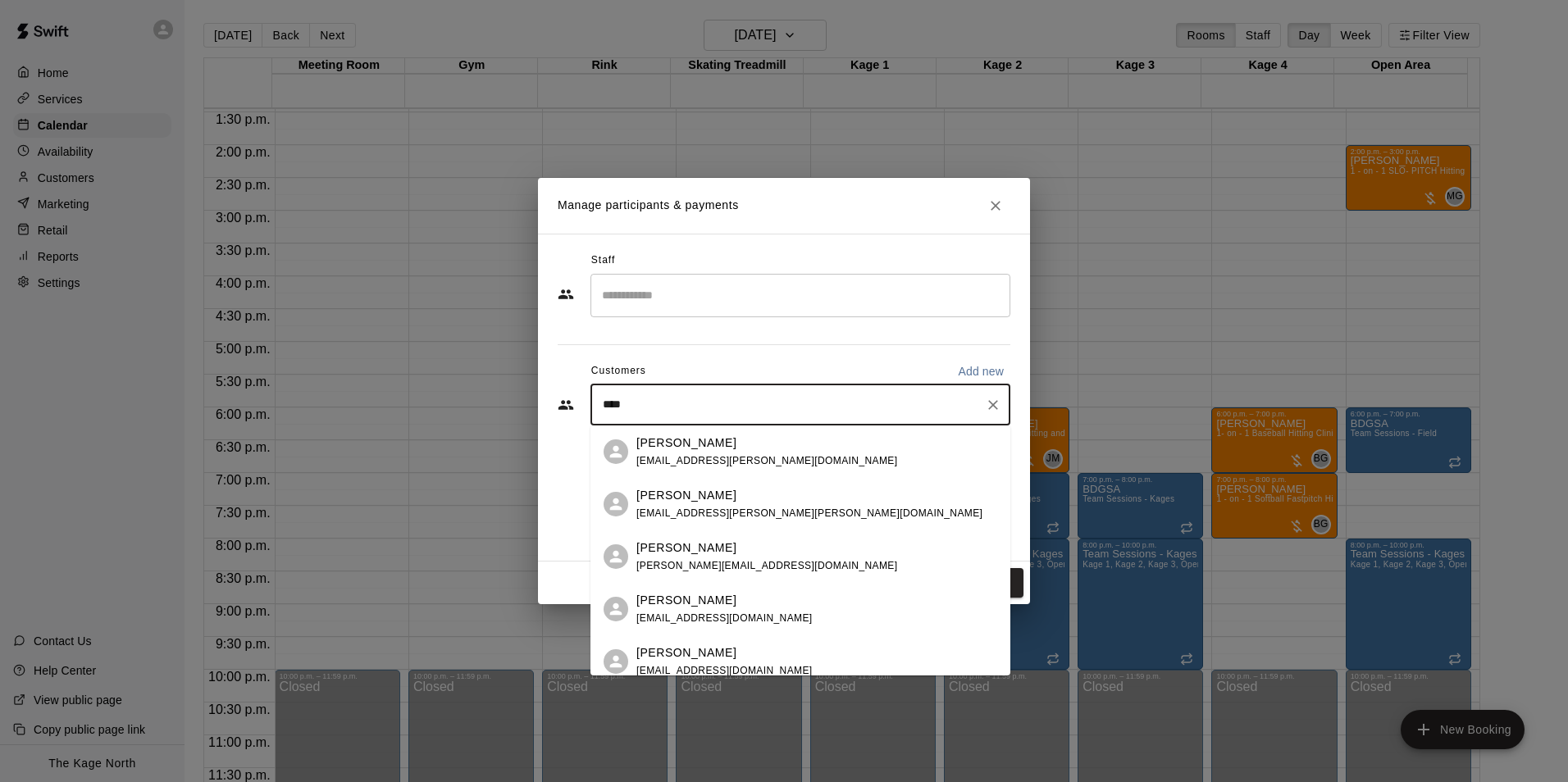
click at [756, 441] on div "[PERSON_NAME] [EMAIL_ADDRESS][PERSON_NAME][DOMAIN_NAME]" at bounding box center [817, 452] width 361 height 35
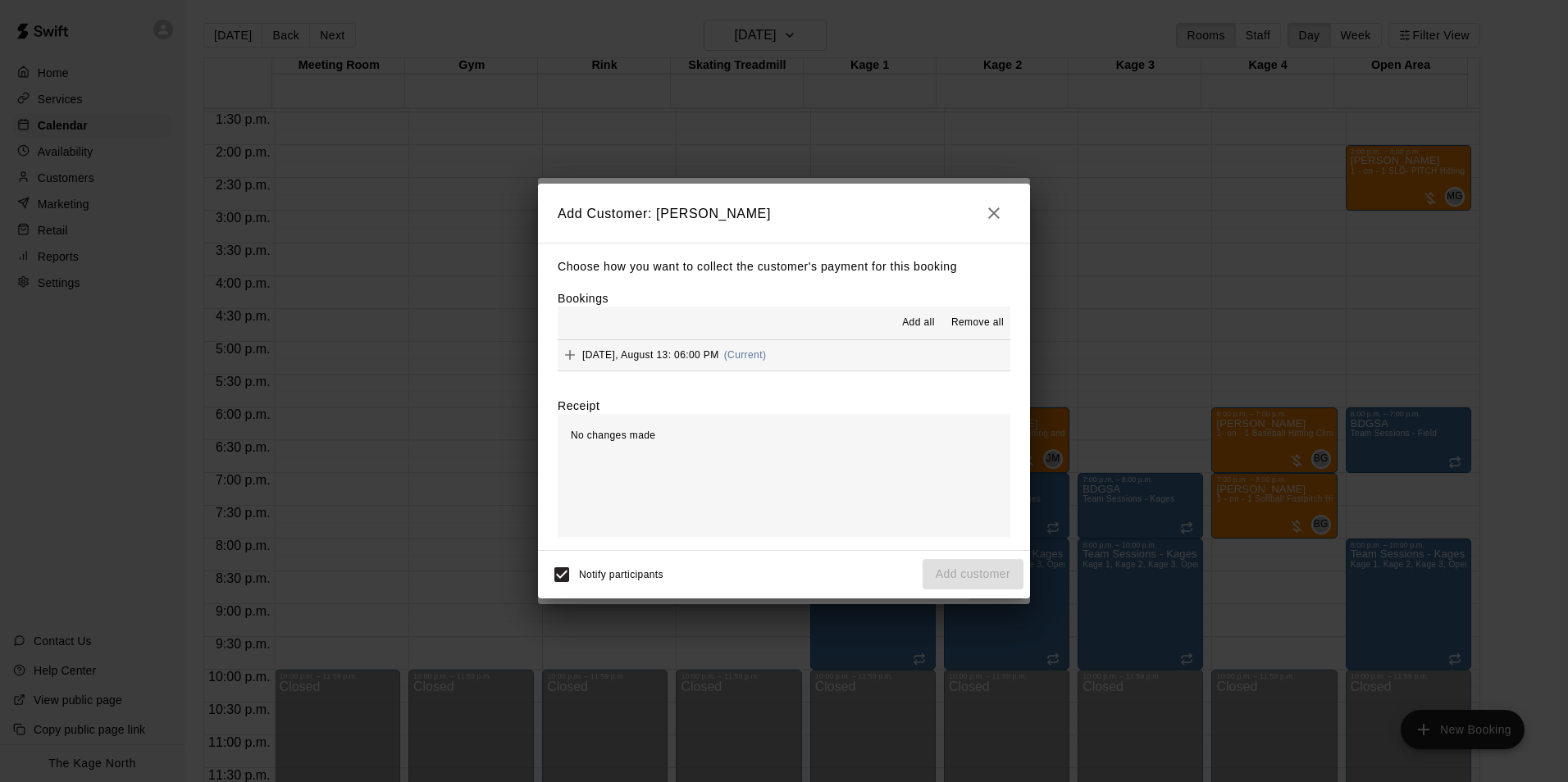
click at [921, 318] on span "Add all" at bounding box center [918, 322] width 33 height 17
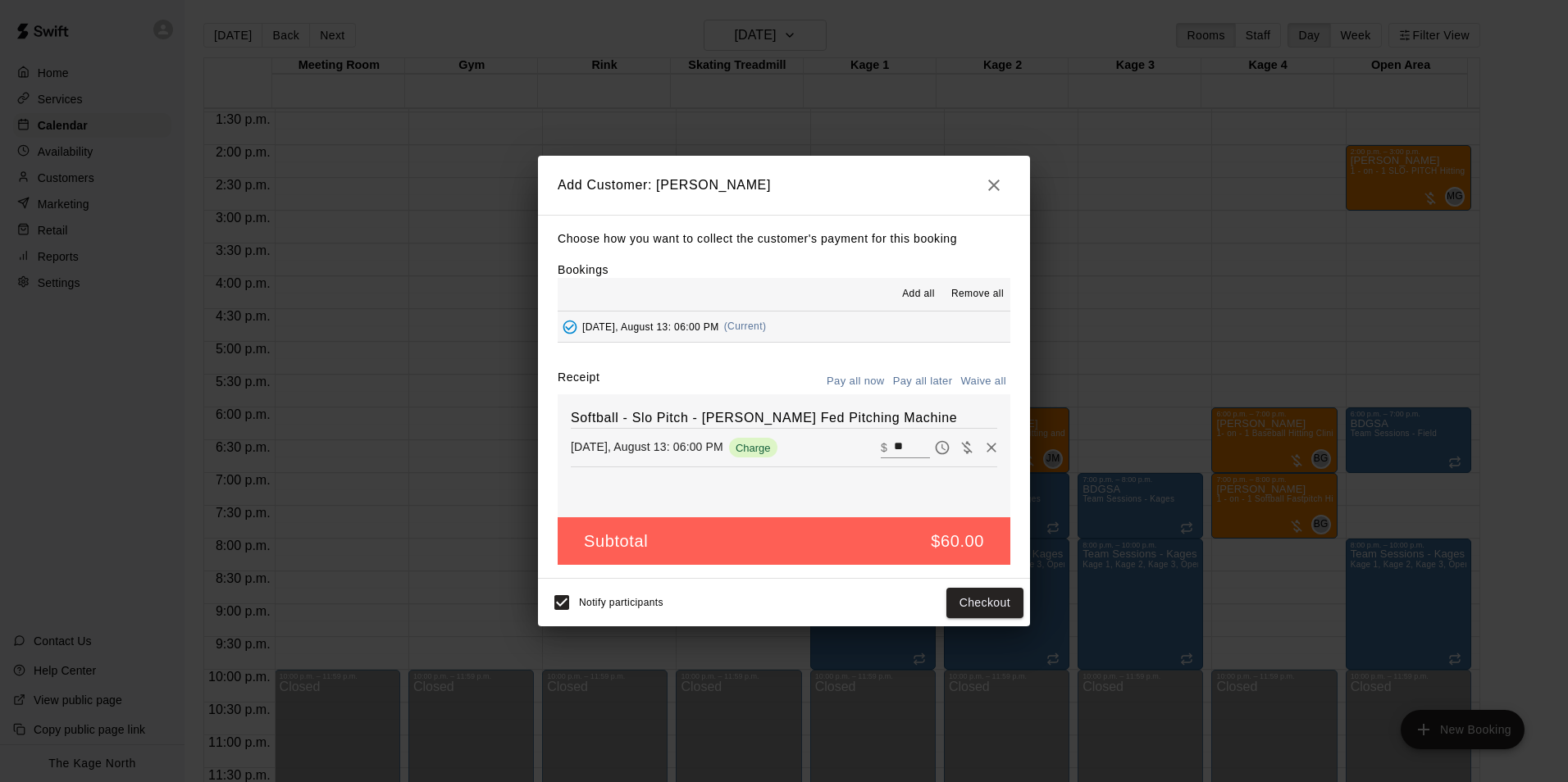
drag, startPoint x: 932, startPoint y: 373, endPoint x: 965, endPoint y: 471, distance: 103.4
click at [931, 379] on button "Pay all later" at bounding box center [922, 381] width 68 height 26
click at [973, 599] on button "Add customer" at bounding box center [973, 602] width 100 height 30
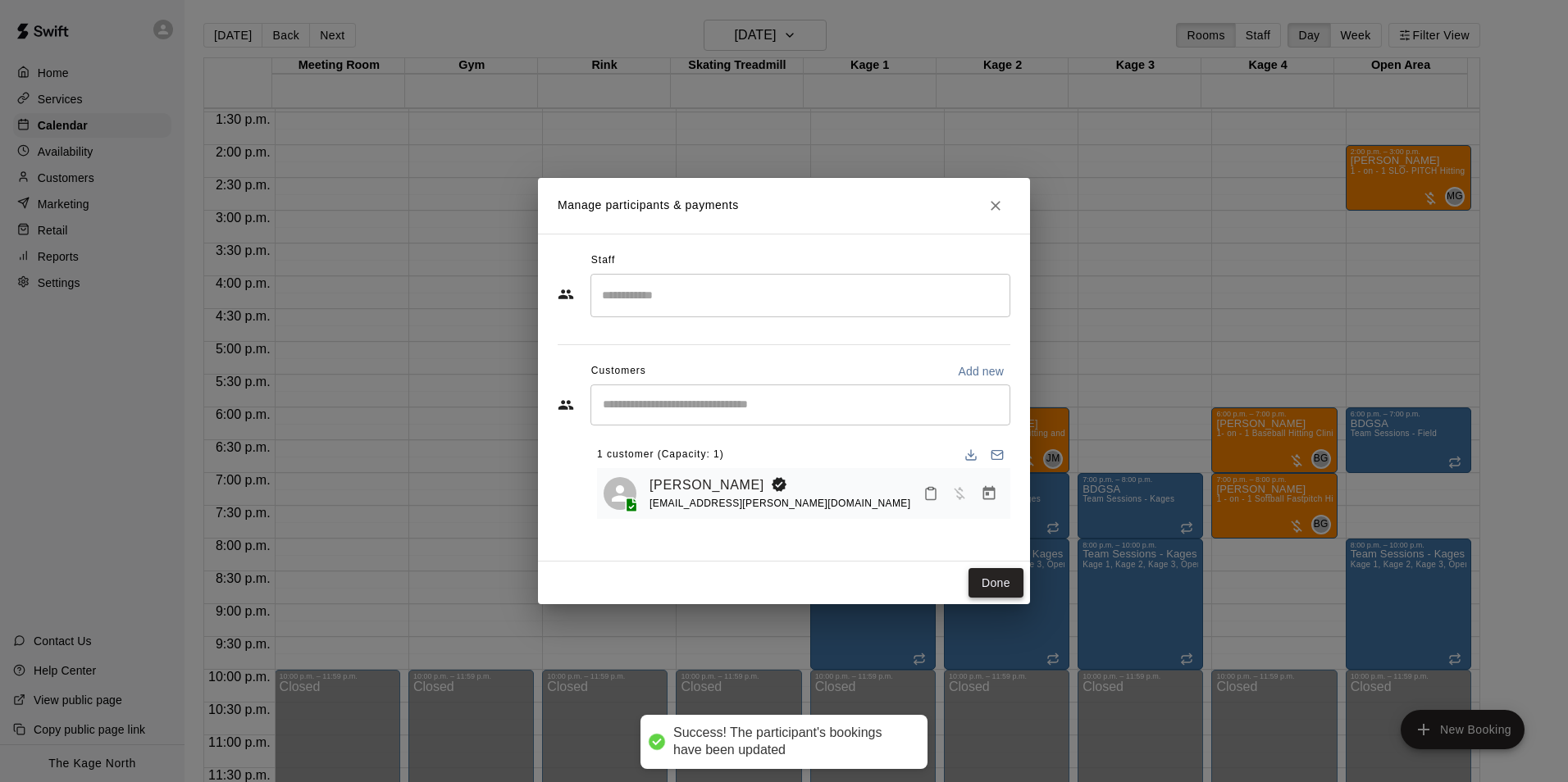
click at [1007, 579] on button "Done" at bounding box center [995, 583] width 55 height 30
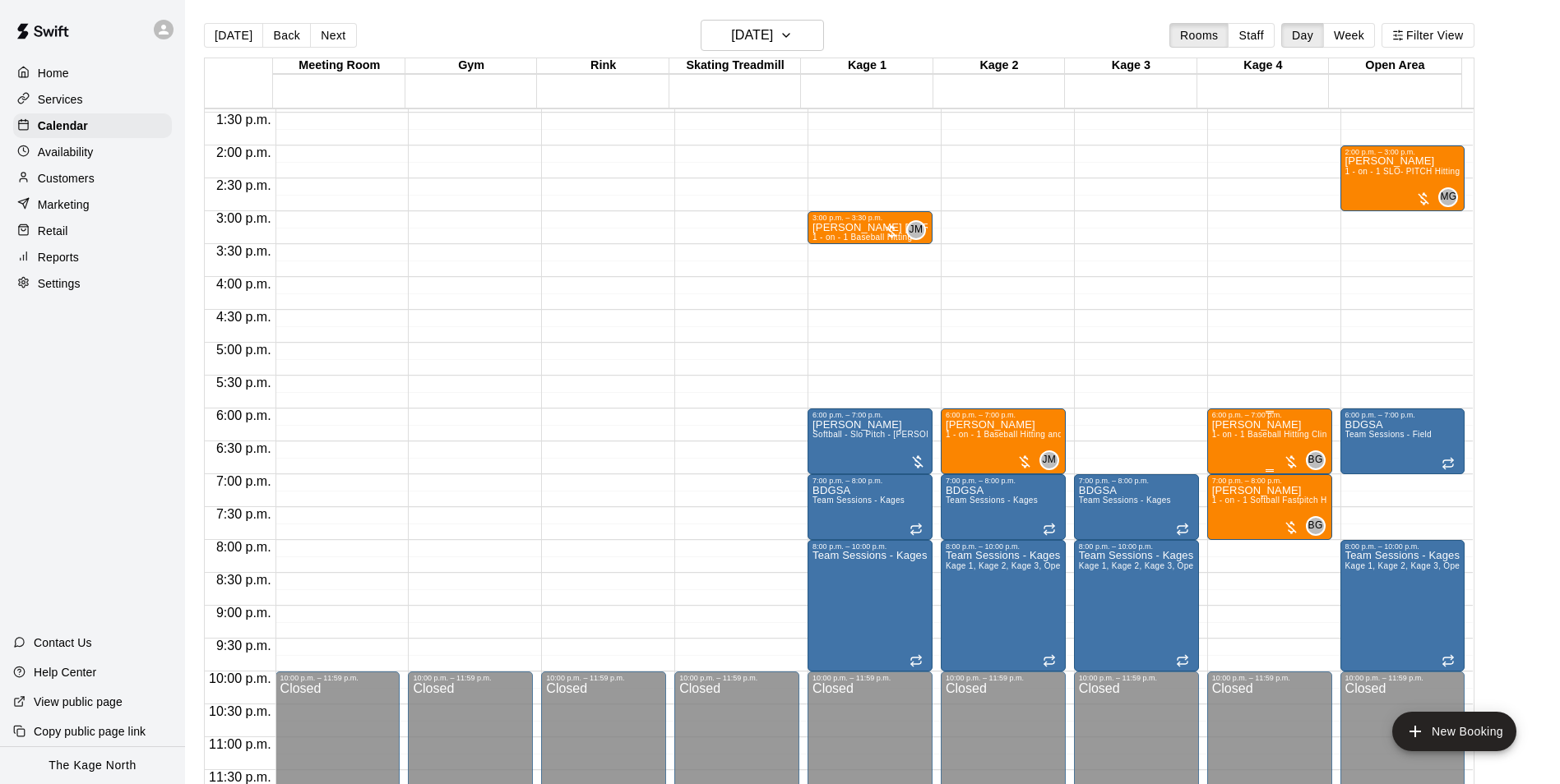
click at [1272, 431] on span "1- on - 1 Baseball Hitting Clinic" at bounding box center [1273, 434] width 122 height 9
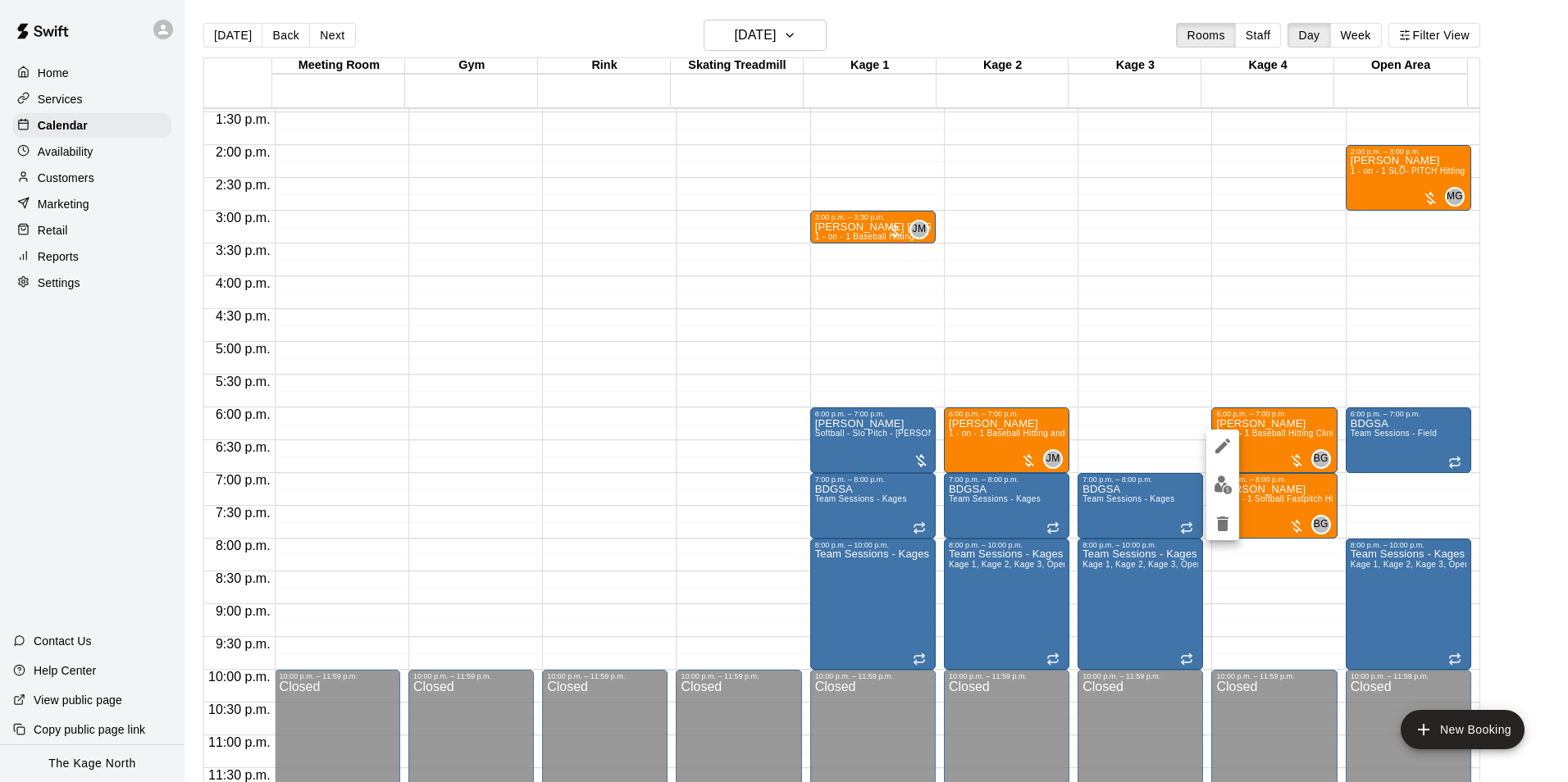
click at [1223, 483] on img "edit" at bounding box center [1223, 484] width 18 height 18
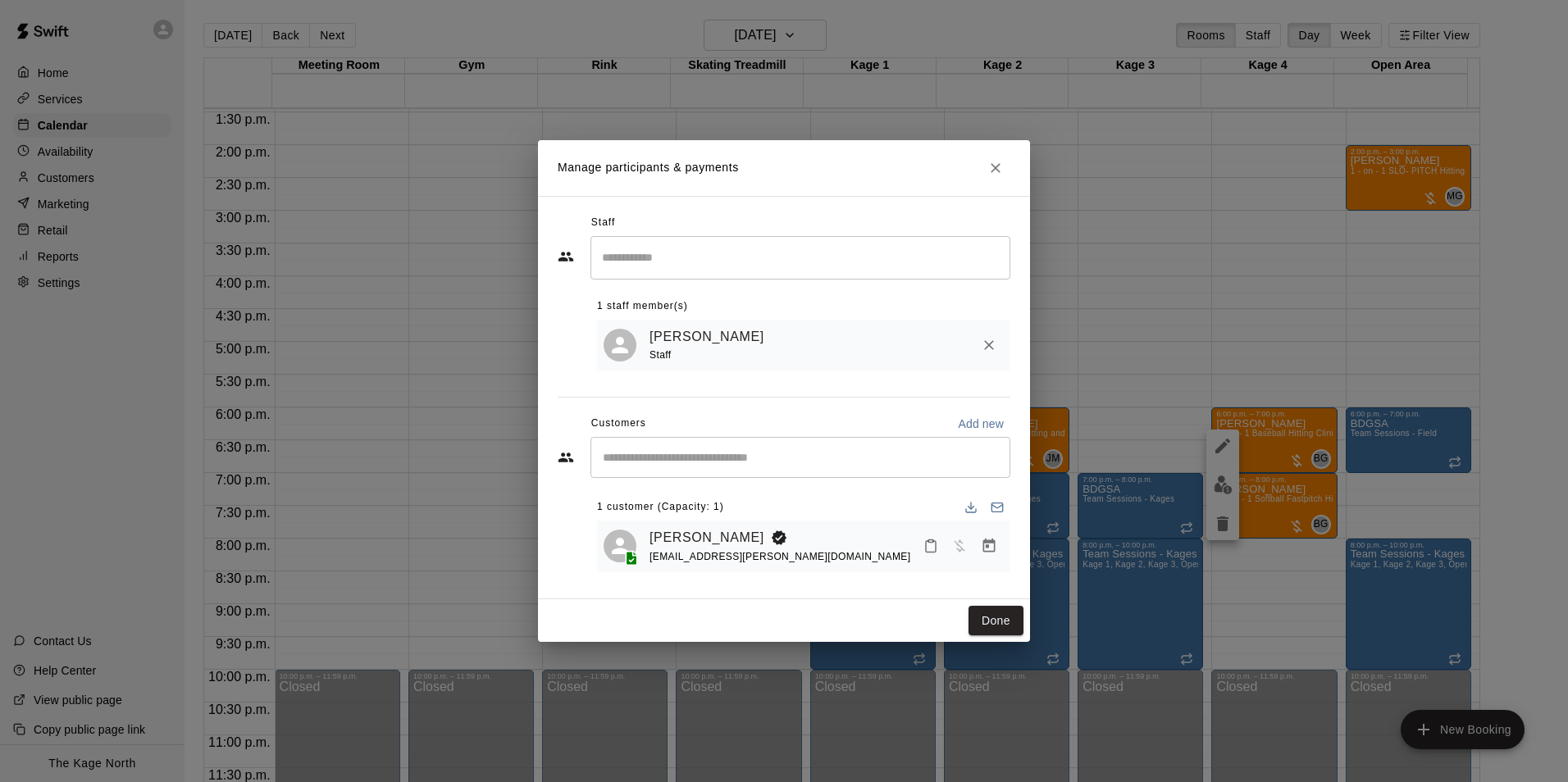
click at [1000, 166] on icon "Close" at bounding box center [995, 168] width 17 height 17
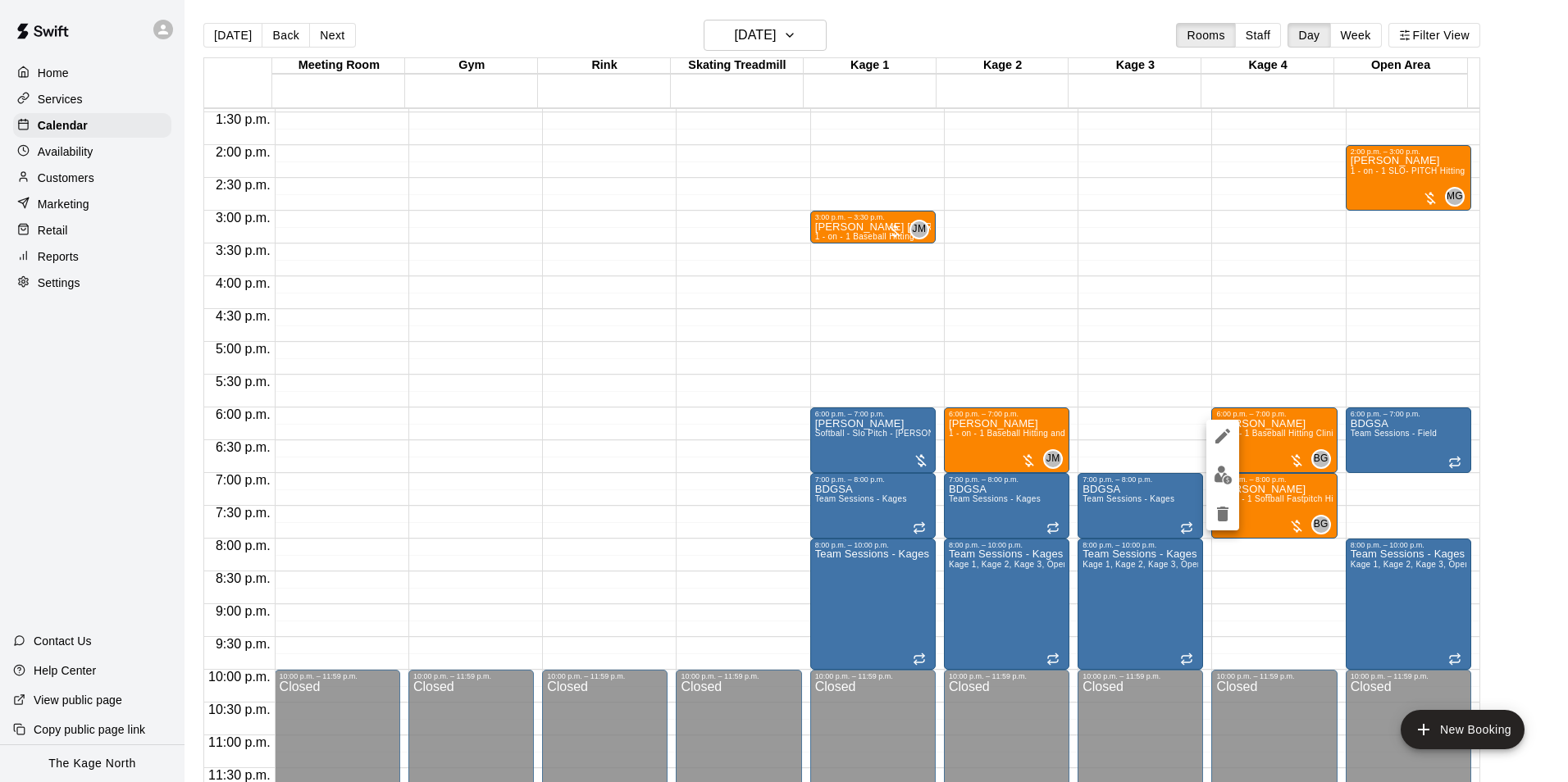
click at [1229, 435] on icon "edit" at bounding box center [1223, 436] width 19 height 19
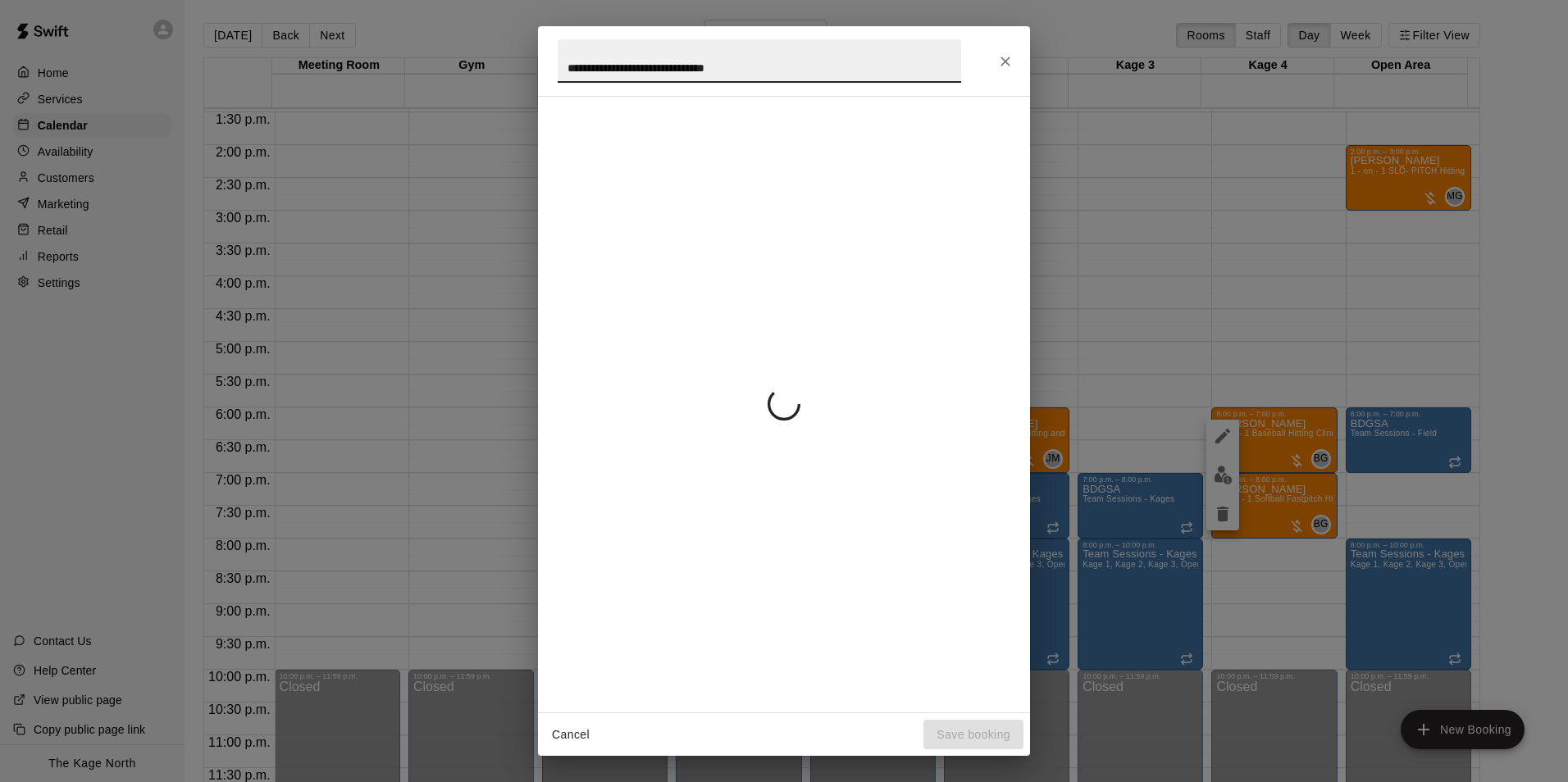
click at [783, 76] on input "**********" at bounding box center [759, 61] width 403 height 43
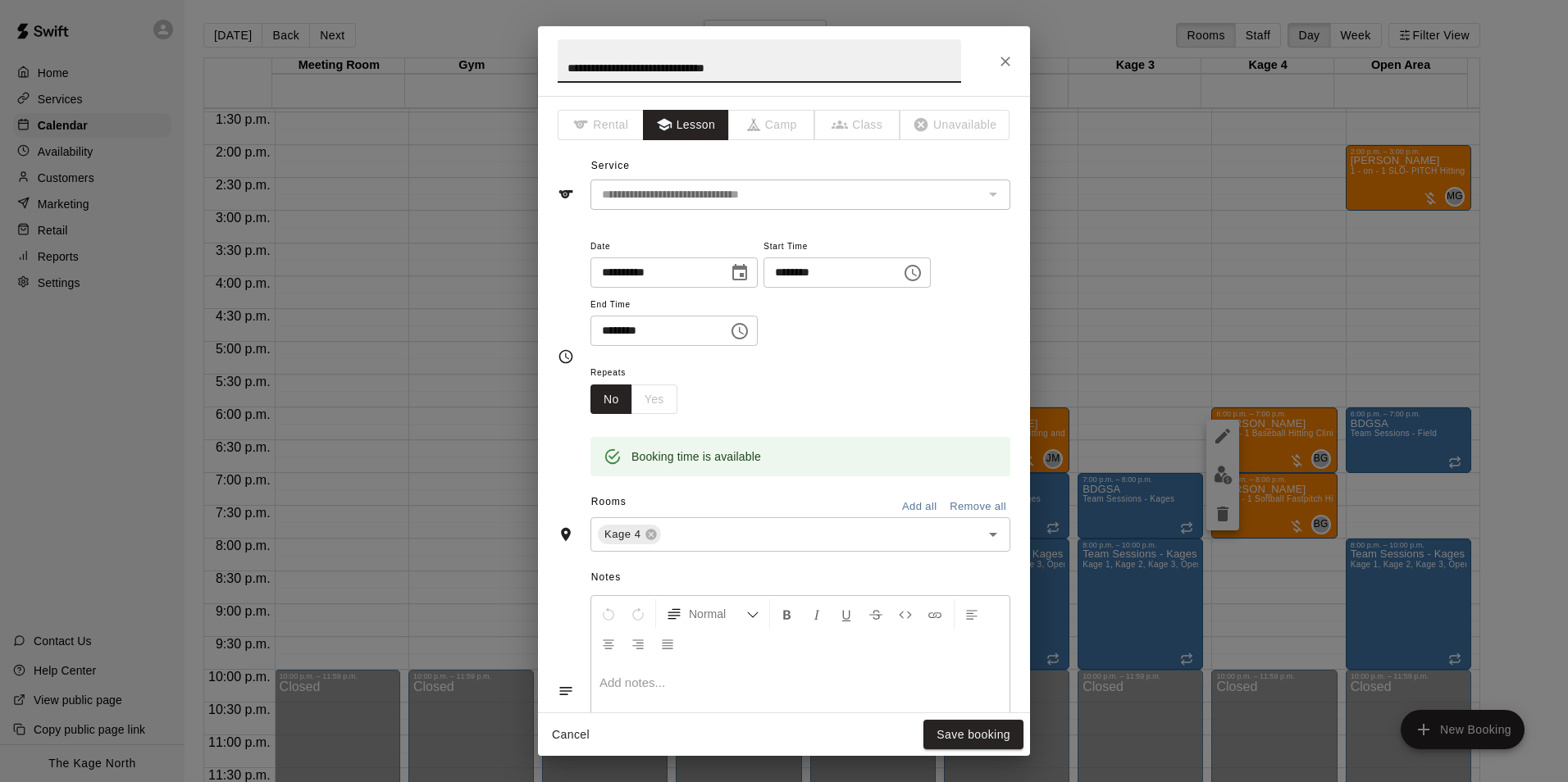
click at [786, 60] on input "**********" at bounding box center [759, 61] width 403 height 43
click at [792, 63] on input "**********" at bounding box center [759, 61] width 403 height 43
click at [1009, 59] on icon "Close" at bounding box center [1005, 62] width 17 height 17
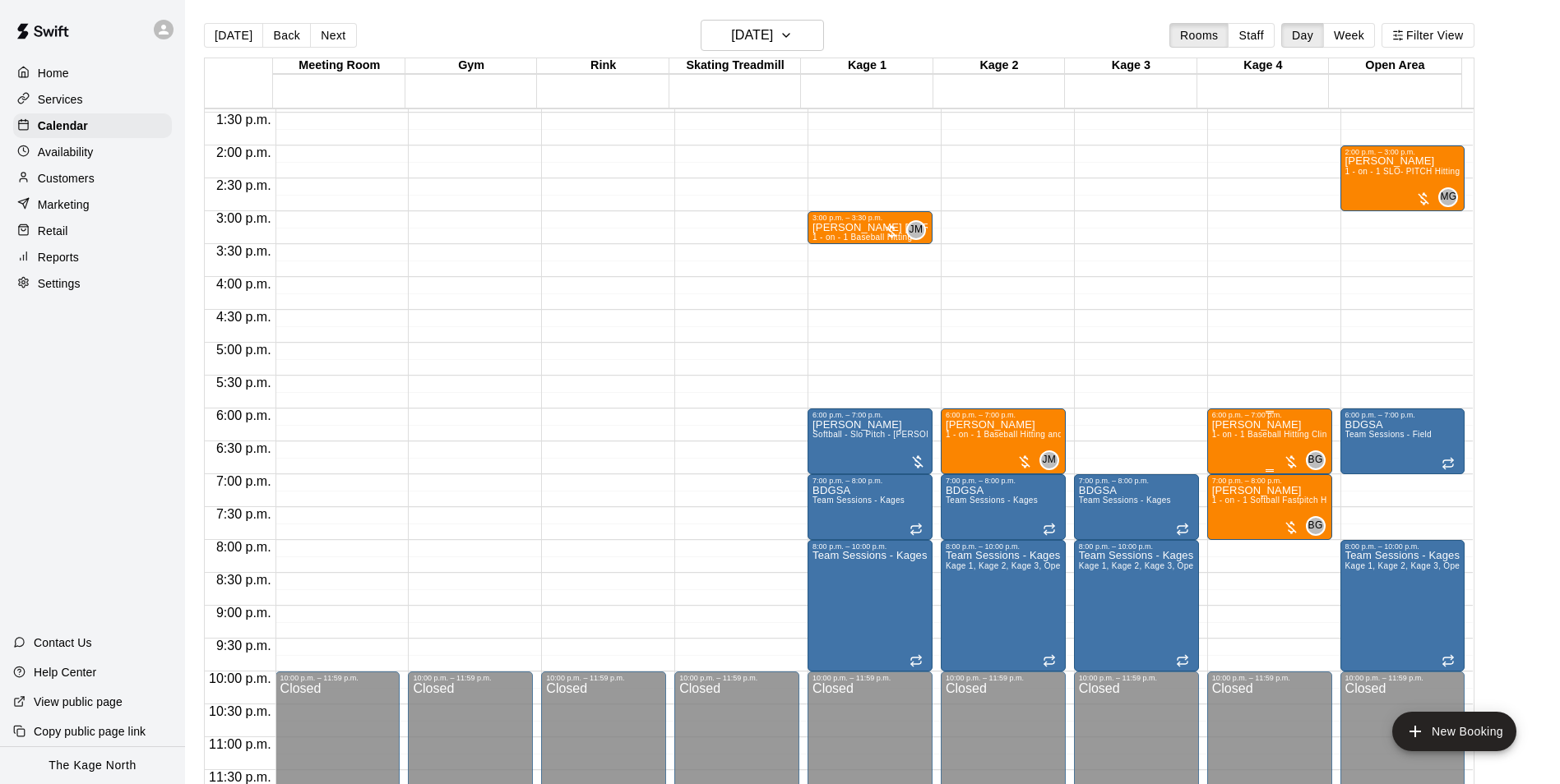
click at [1232, 438] on span "1- on - 1 Baseball Hitting Clinic" at bounding box center [1273, 434] width 122 height 9
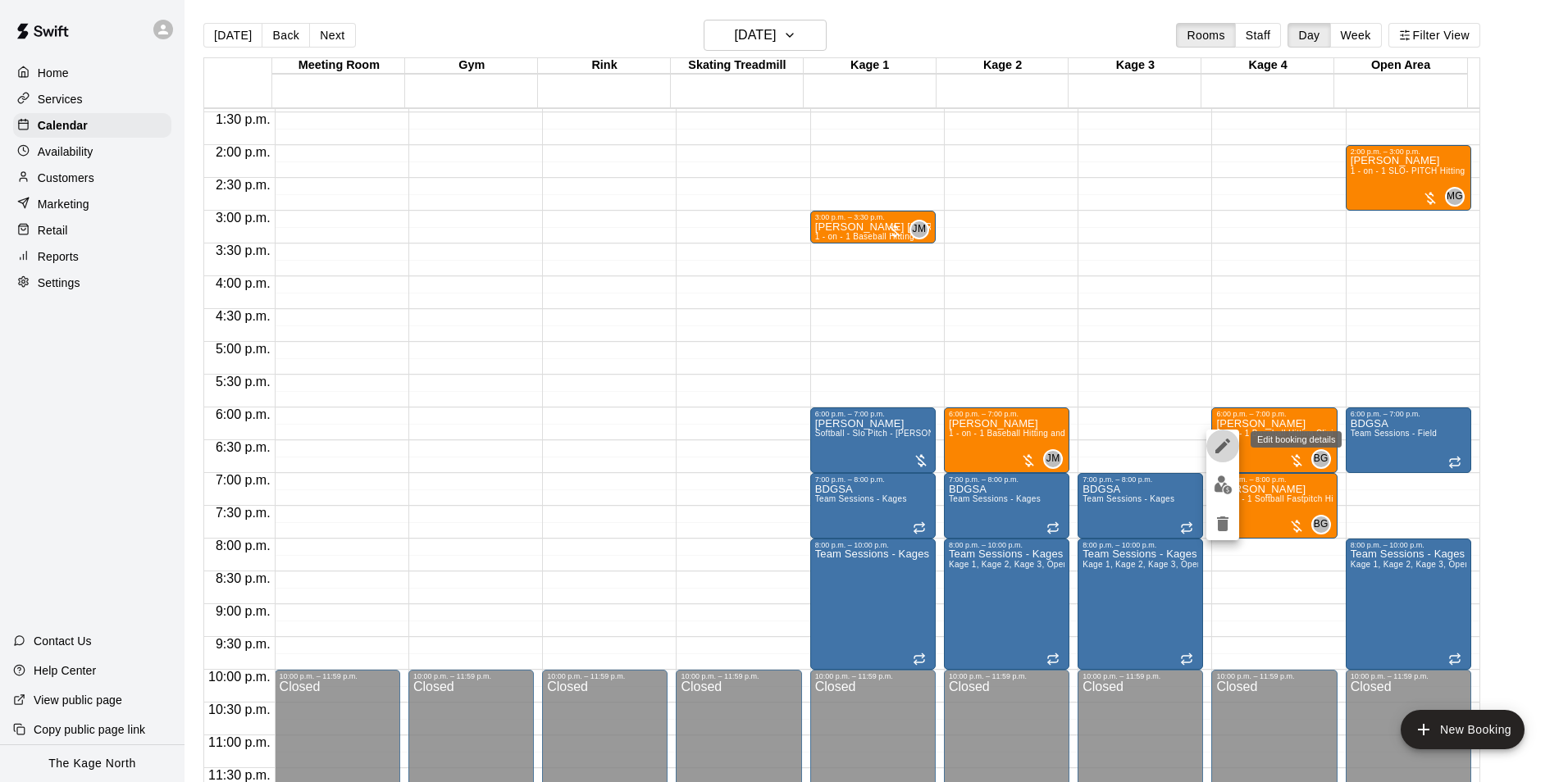
click at [1229, 446] on icon "edit" at bounding box center [1223, 446] width 19 height 19
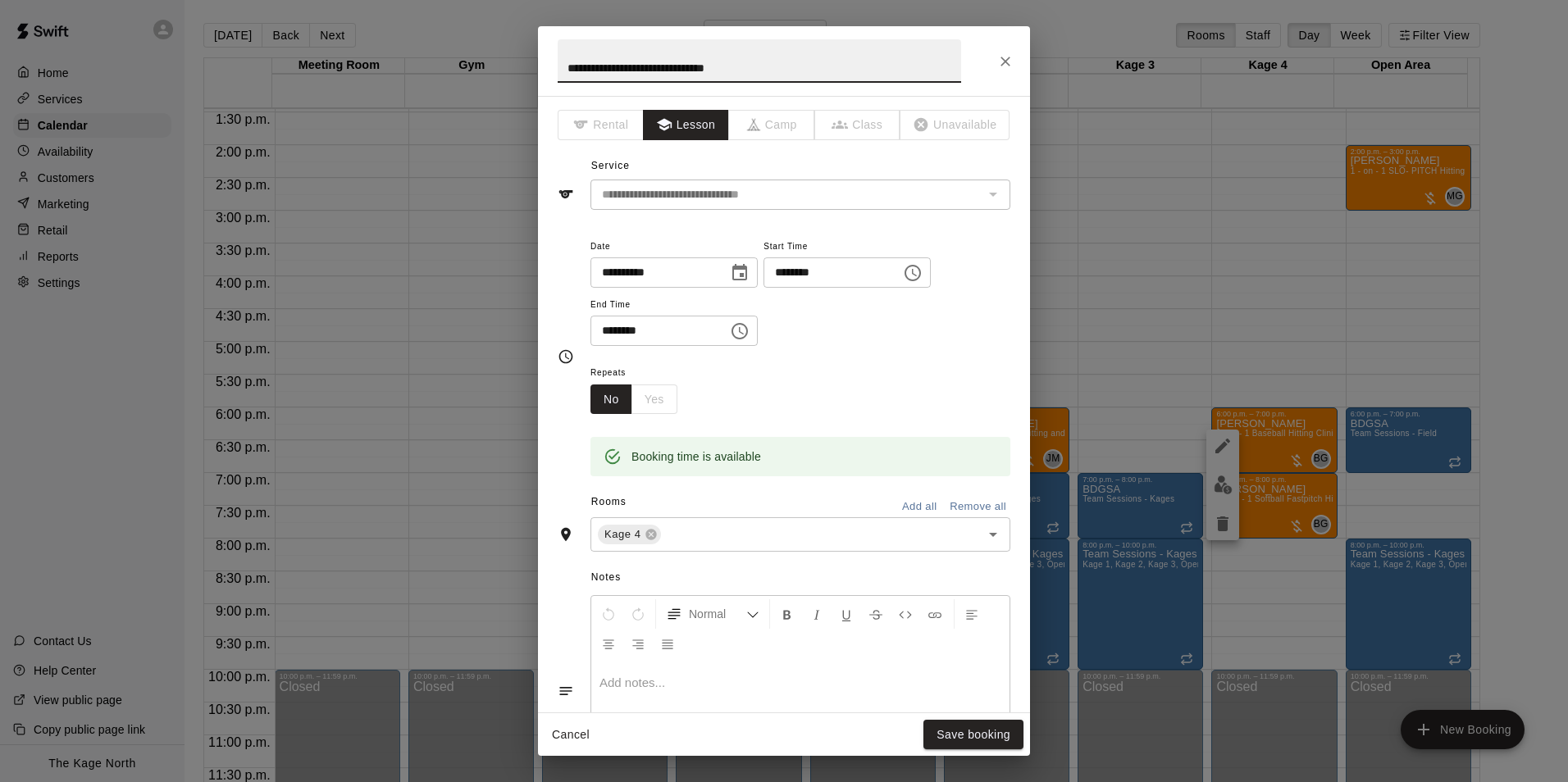
drag, startPoint x: 784, startPoint y: 56, endPoint x: 504, endPoint y: 52, distance: 280.0
click at [504, 52] on div "**********" at bounding box center [784, 391] width 1568 height 782
type input "**********"
click at [995, 727] on button "Save booking" at bounding box center [973, 734] width 100 height 30
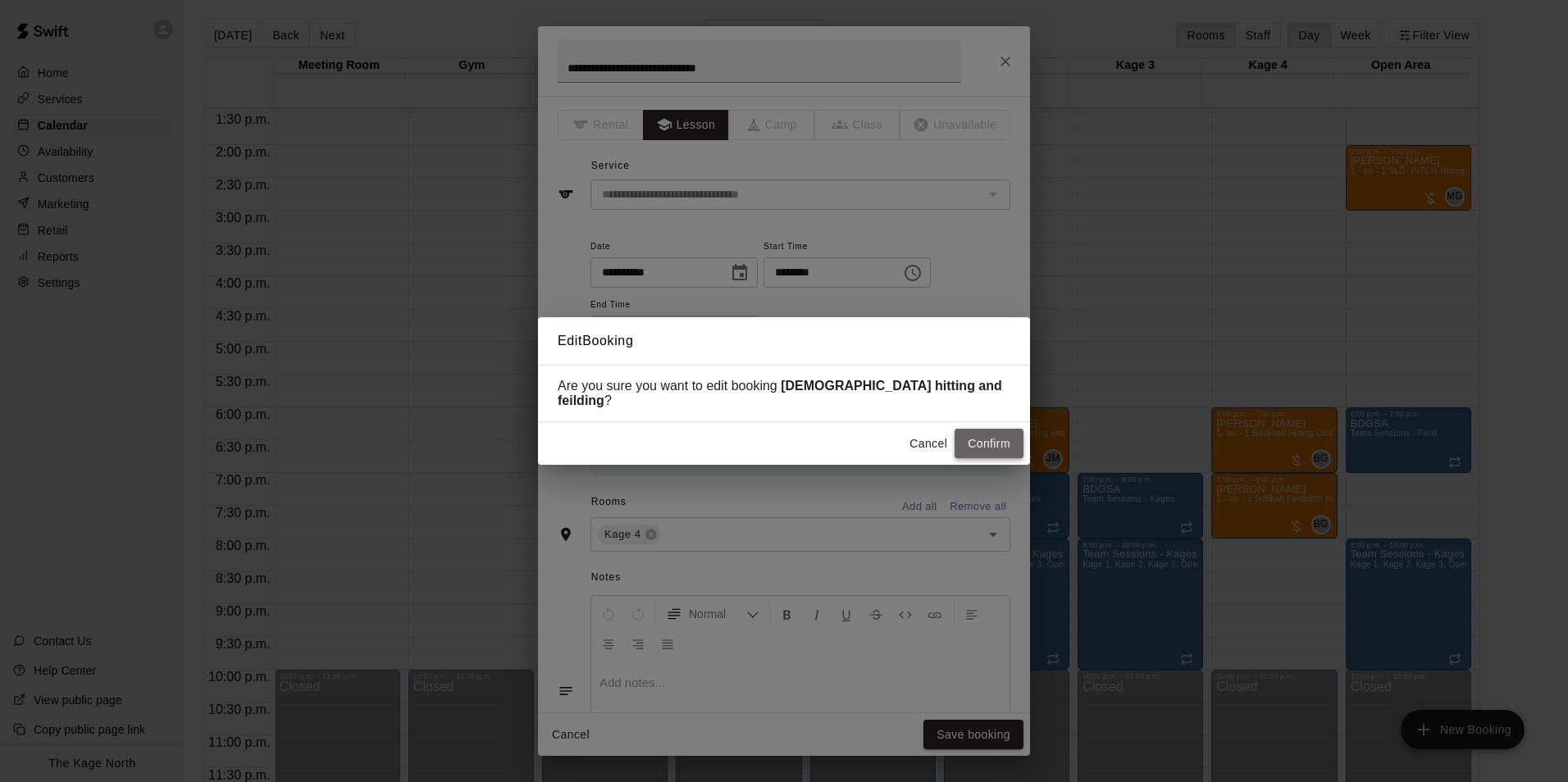
click at [1010, 448] on button "Confirm" at bounding box center [989, 444] width 69 height 30
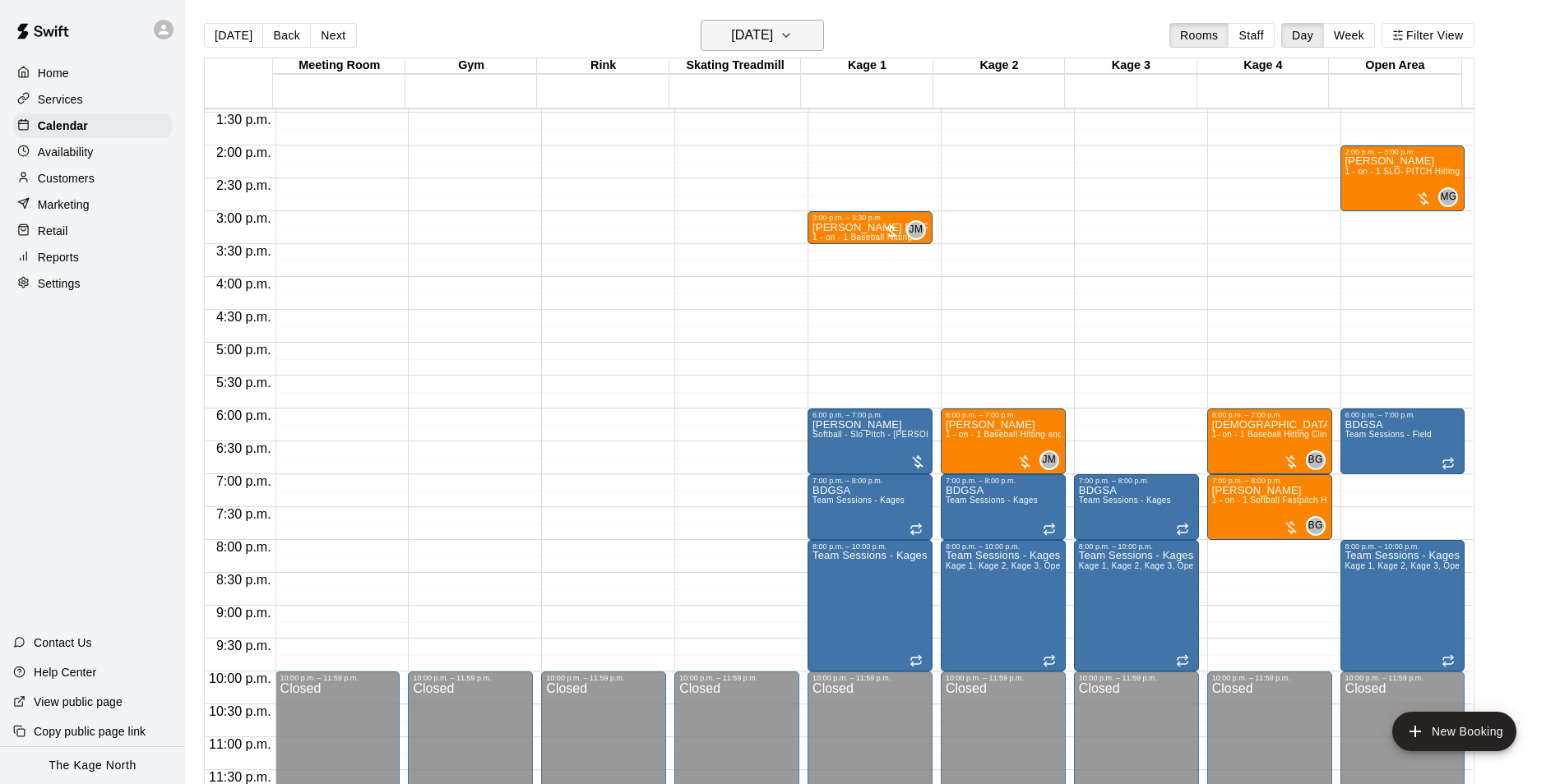
click at [773, 30] on h6 "[DATE]" at bounding box center [752, 35] width 42 height 23
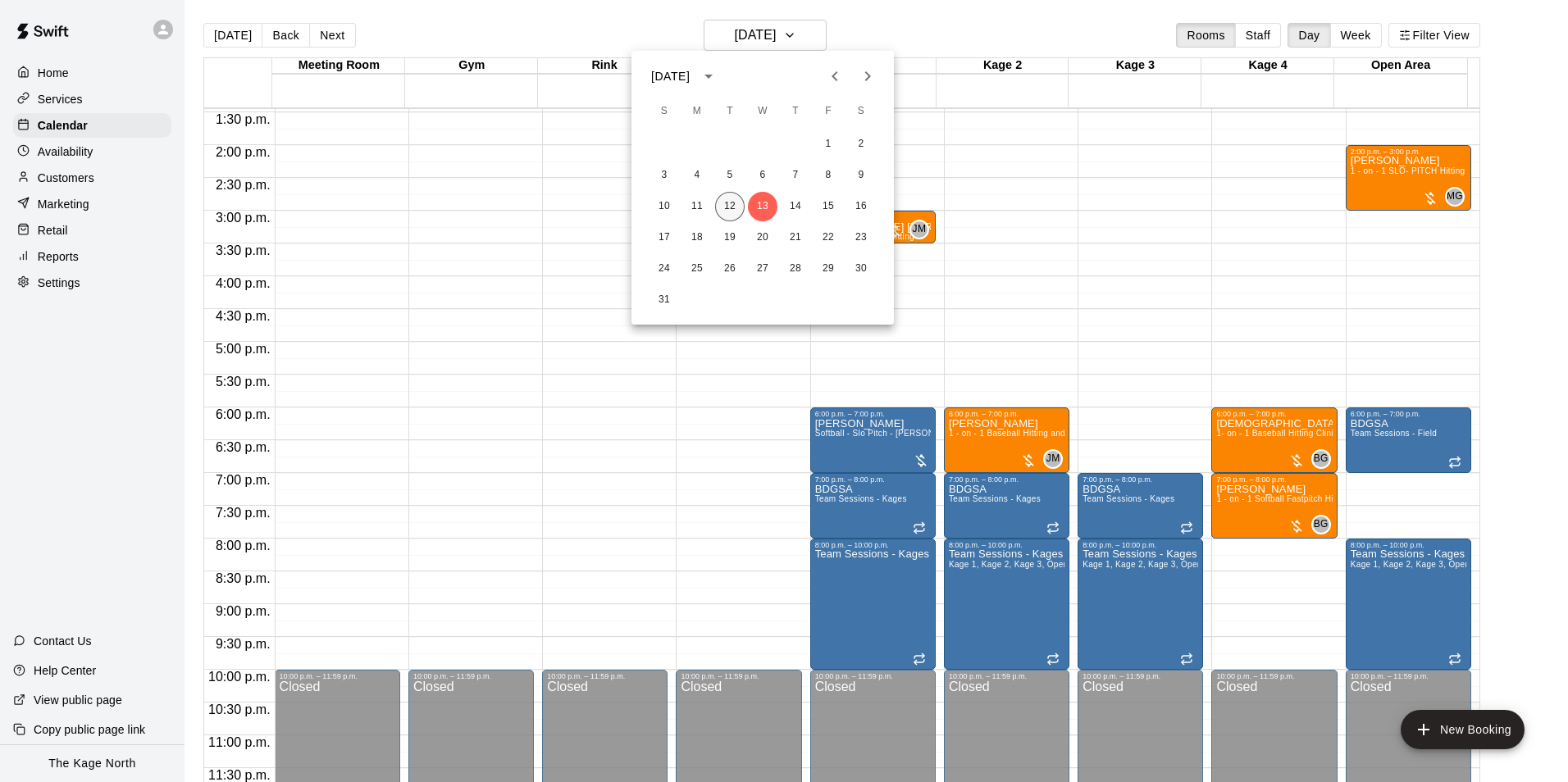
click at [729, 204] on button "12" at bounding box center [730, 207] width 30 height 30
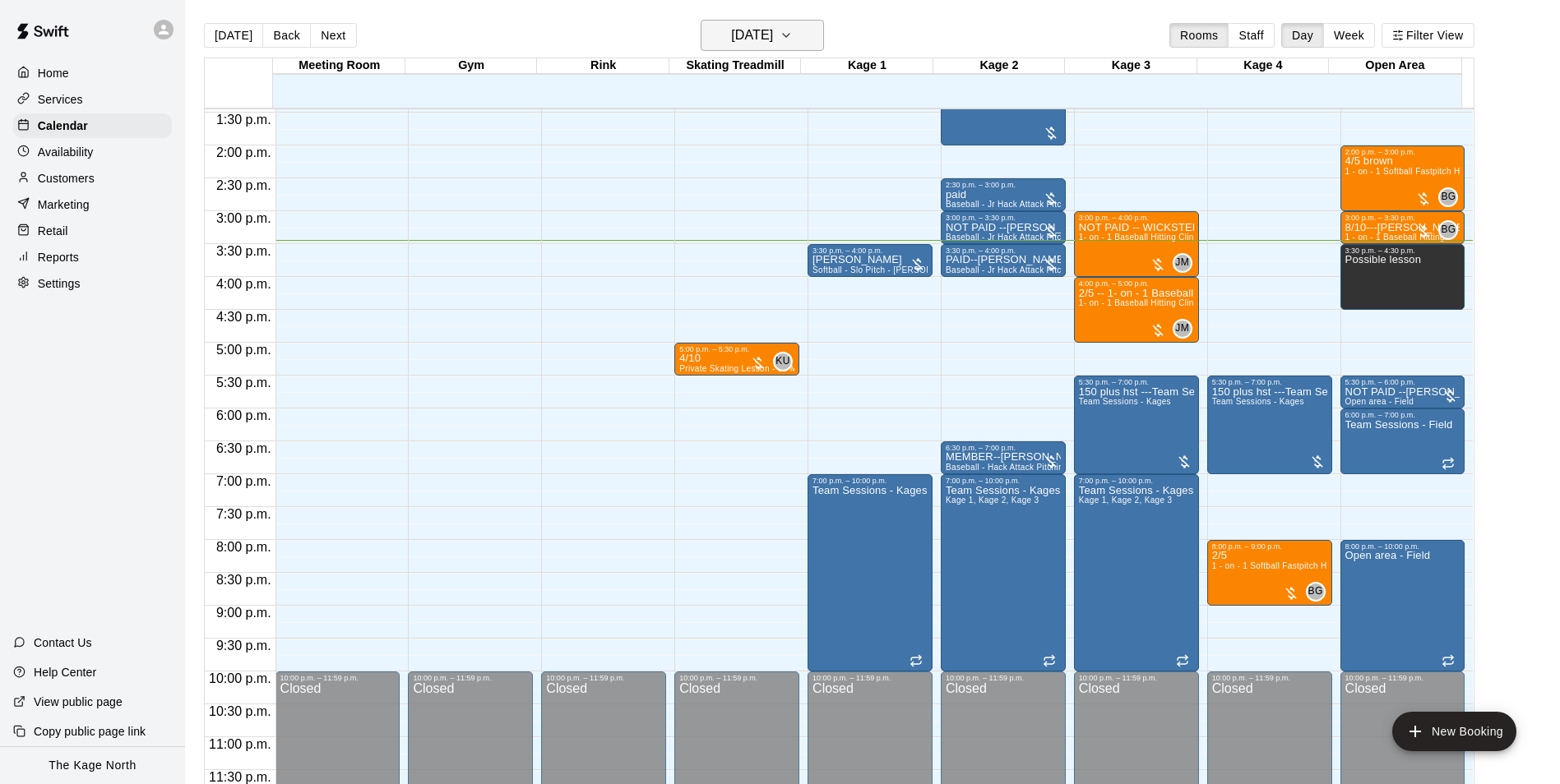
click at [795, 53] on div "[DATE] Back [DATE][DATE] Rooms Staff Day Week Filter View" at bounding box center [839, 38] width 1270 height 38
click at [773, 36] on h6 "[DATE]" at bounding box center [752, 35] width 42 height 23
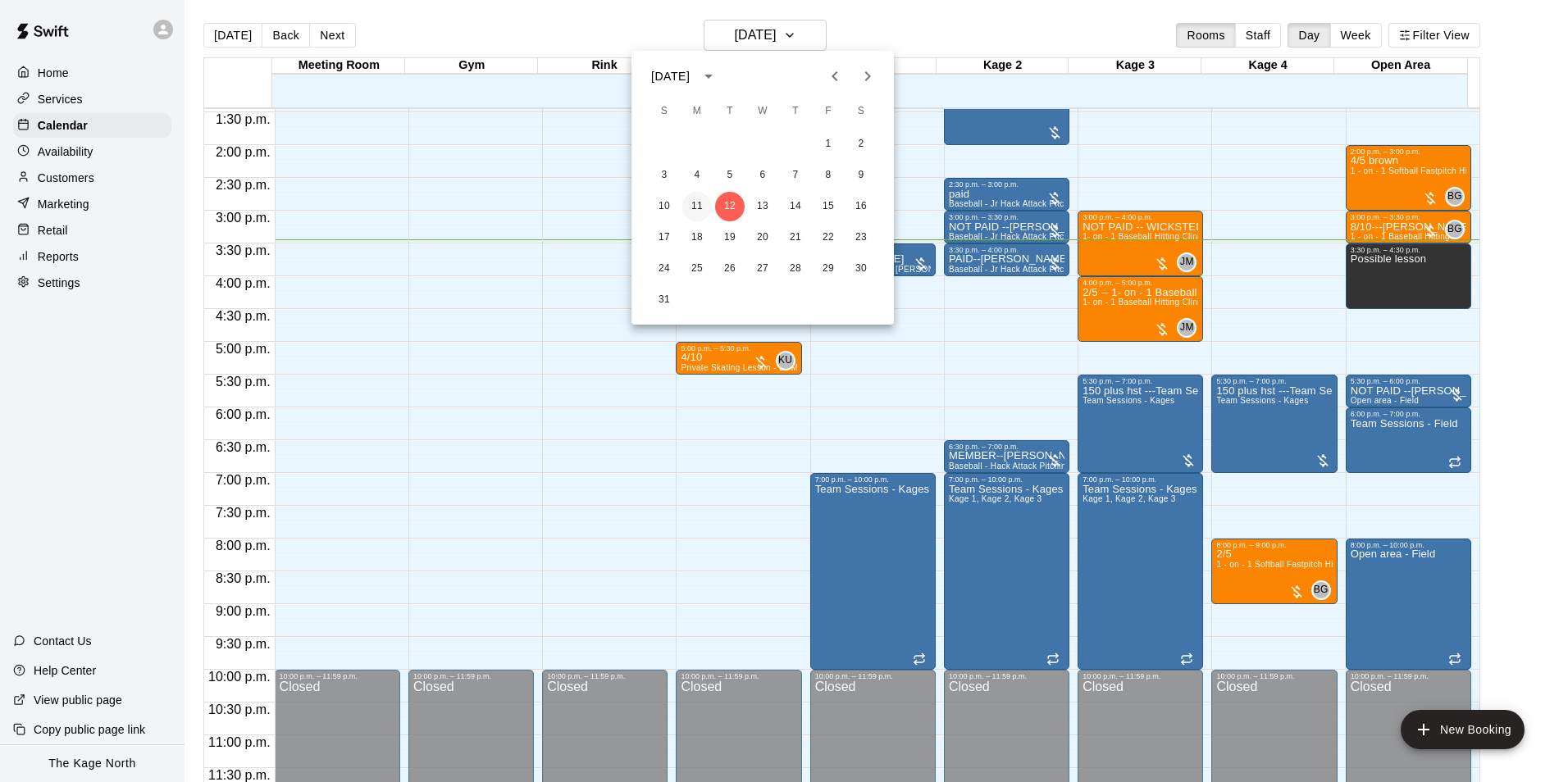
click at [699, 206] on button "11" at bounding box center [697, 207] width 30 height 30
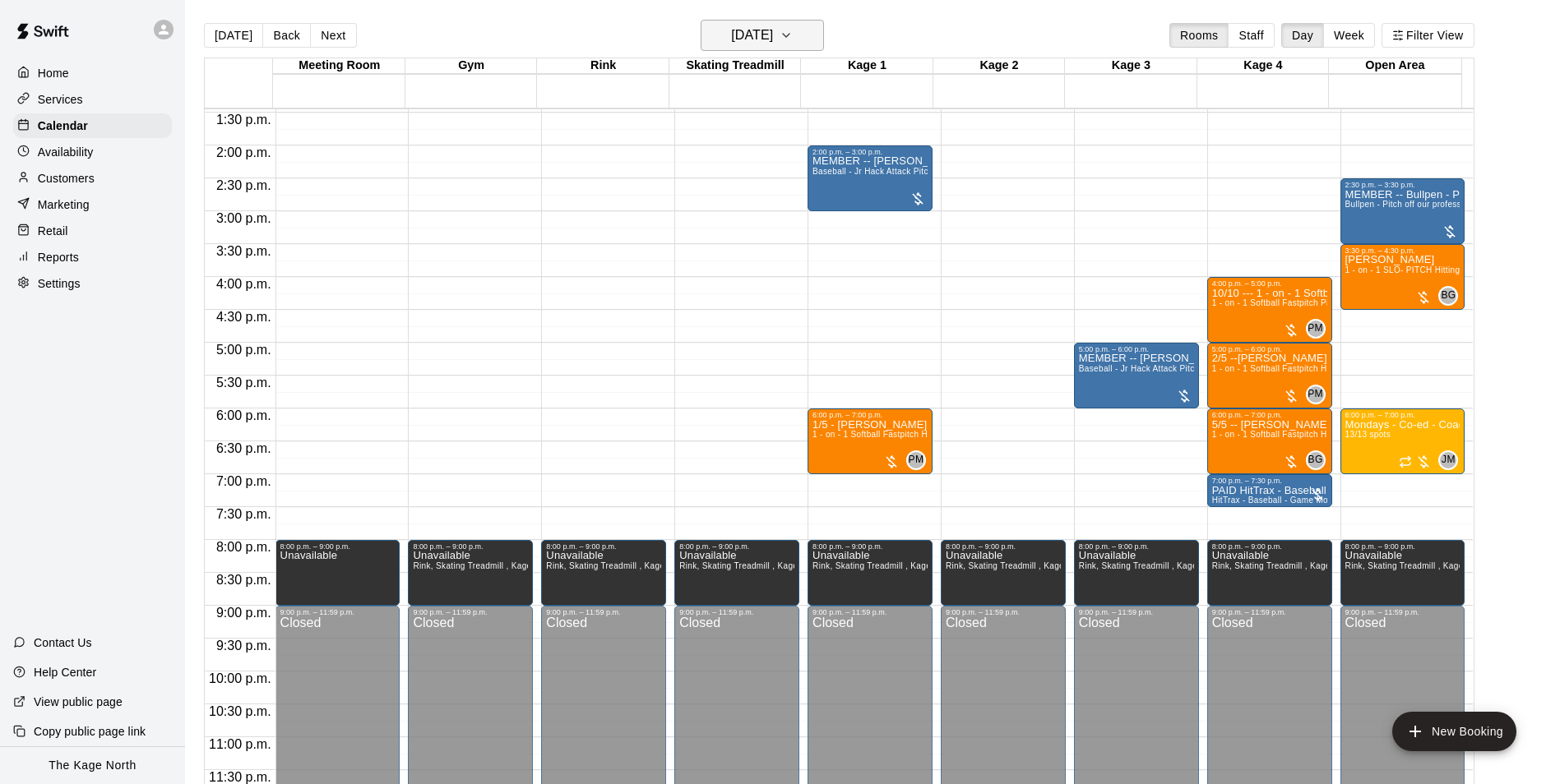
click at [792, 30] on icon "button" at bounding box center [785, 35] width 13 height 19
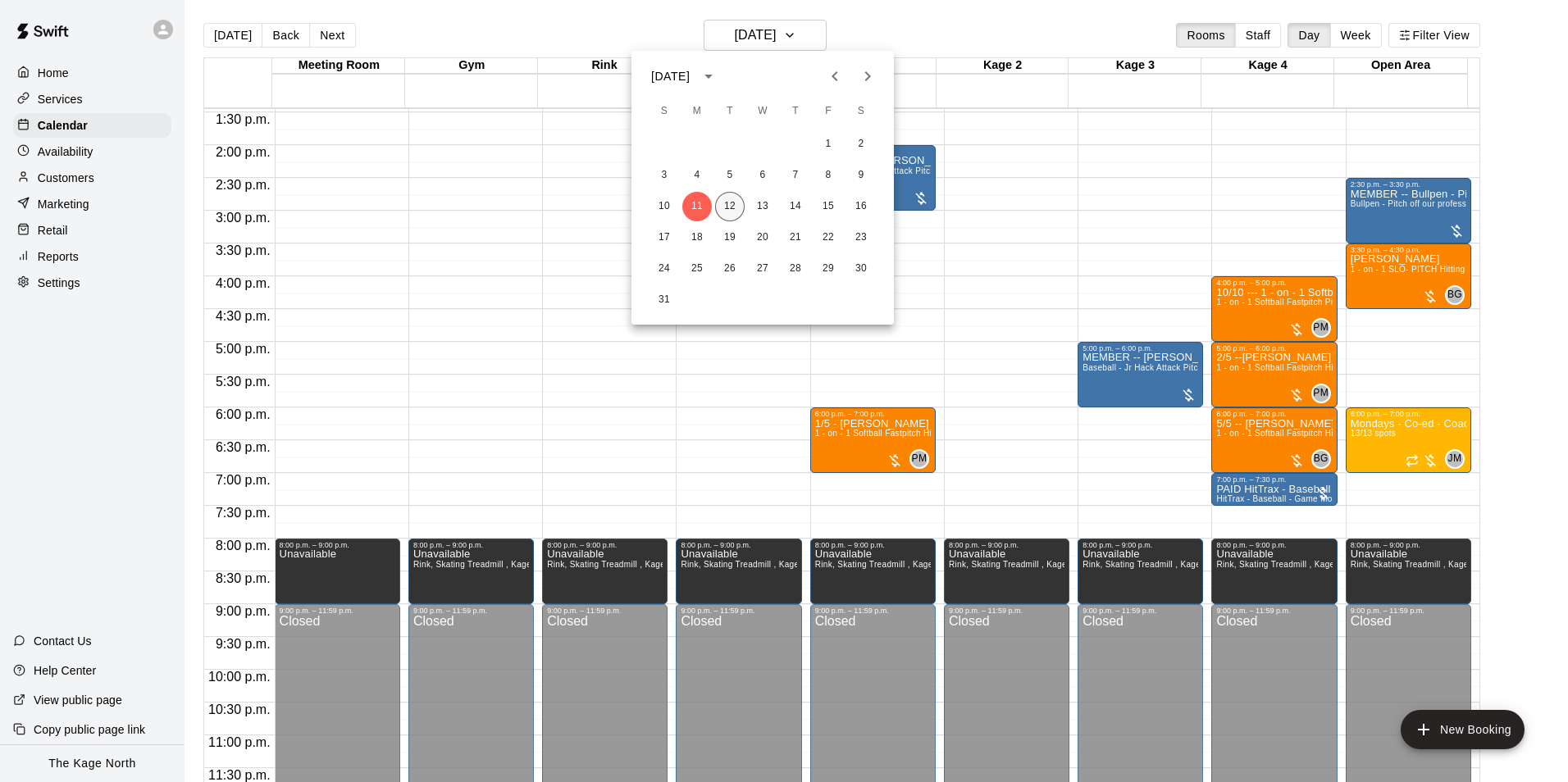
click at [730, 203] on button "12" at bounding box center [730, 207] width 30 height 30
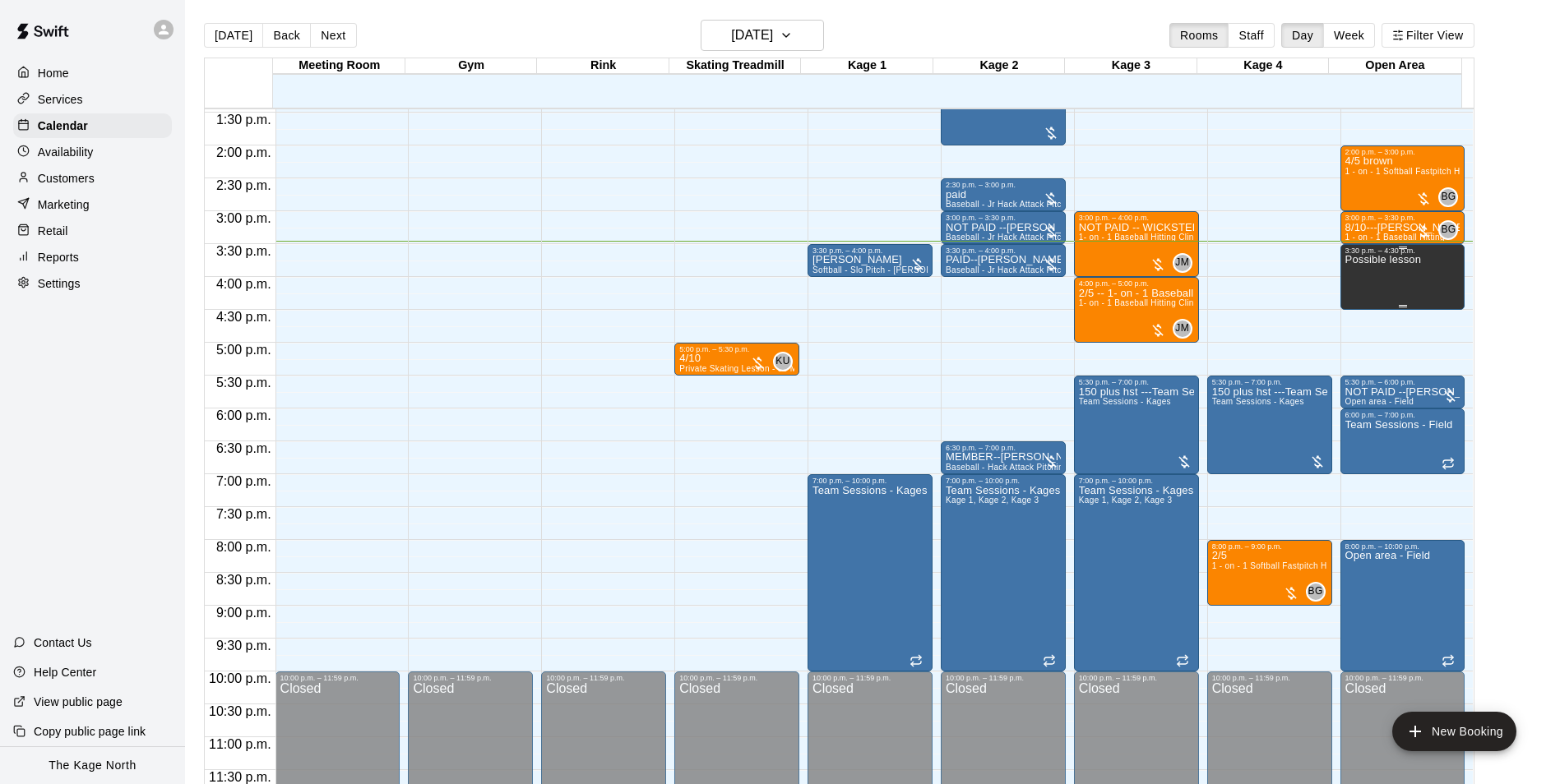
click at [1389, 278] on div "Possible lesson" at bounding box center [1383, 647] width 76 height 784
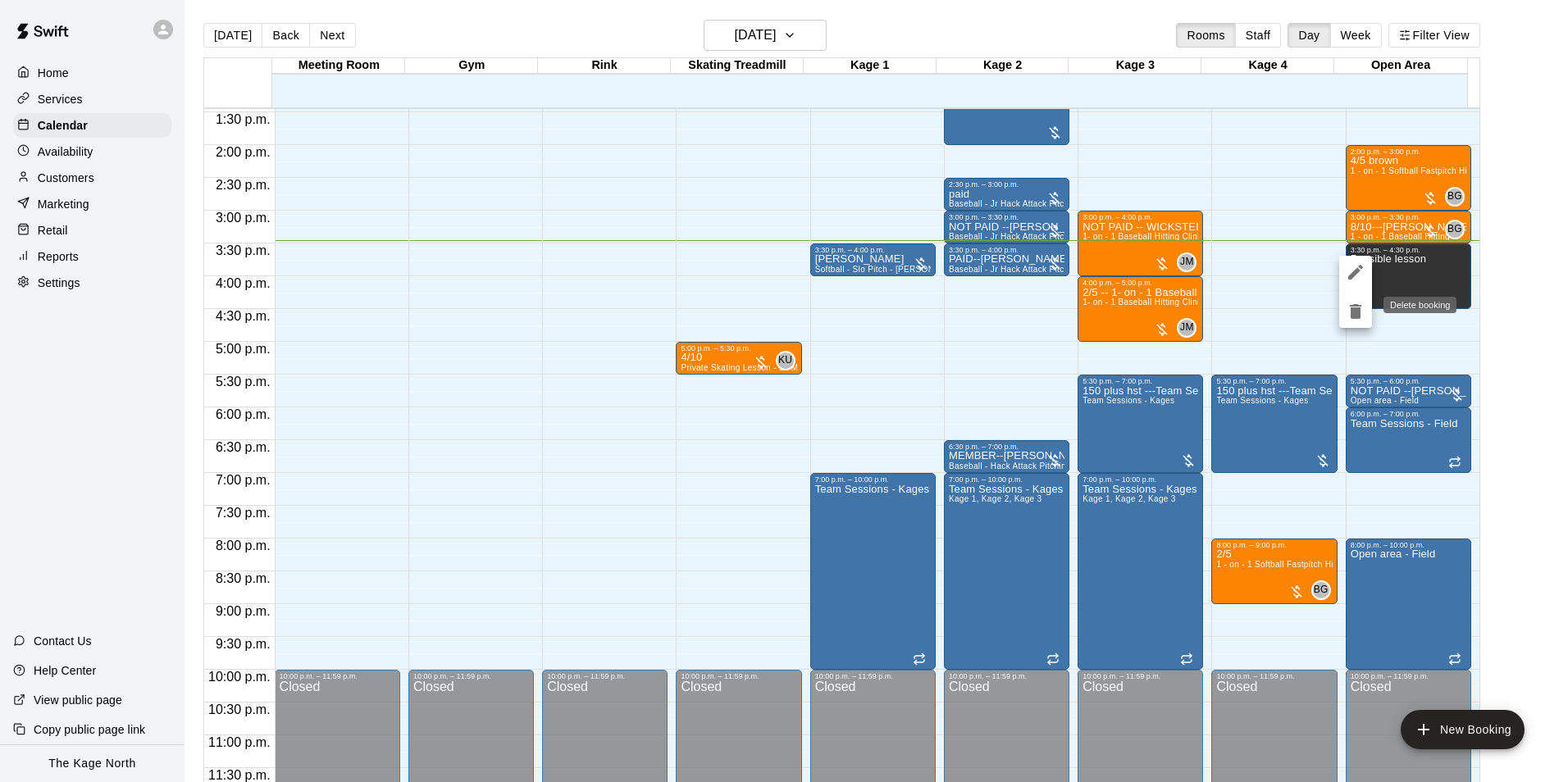
click at [1356, 316] on icon "delete" at bounding box center [1355, 311] width 11 height 15
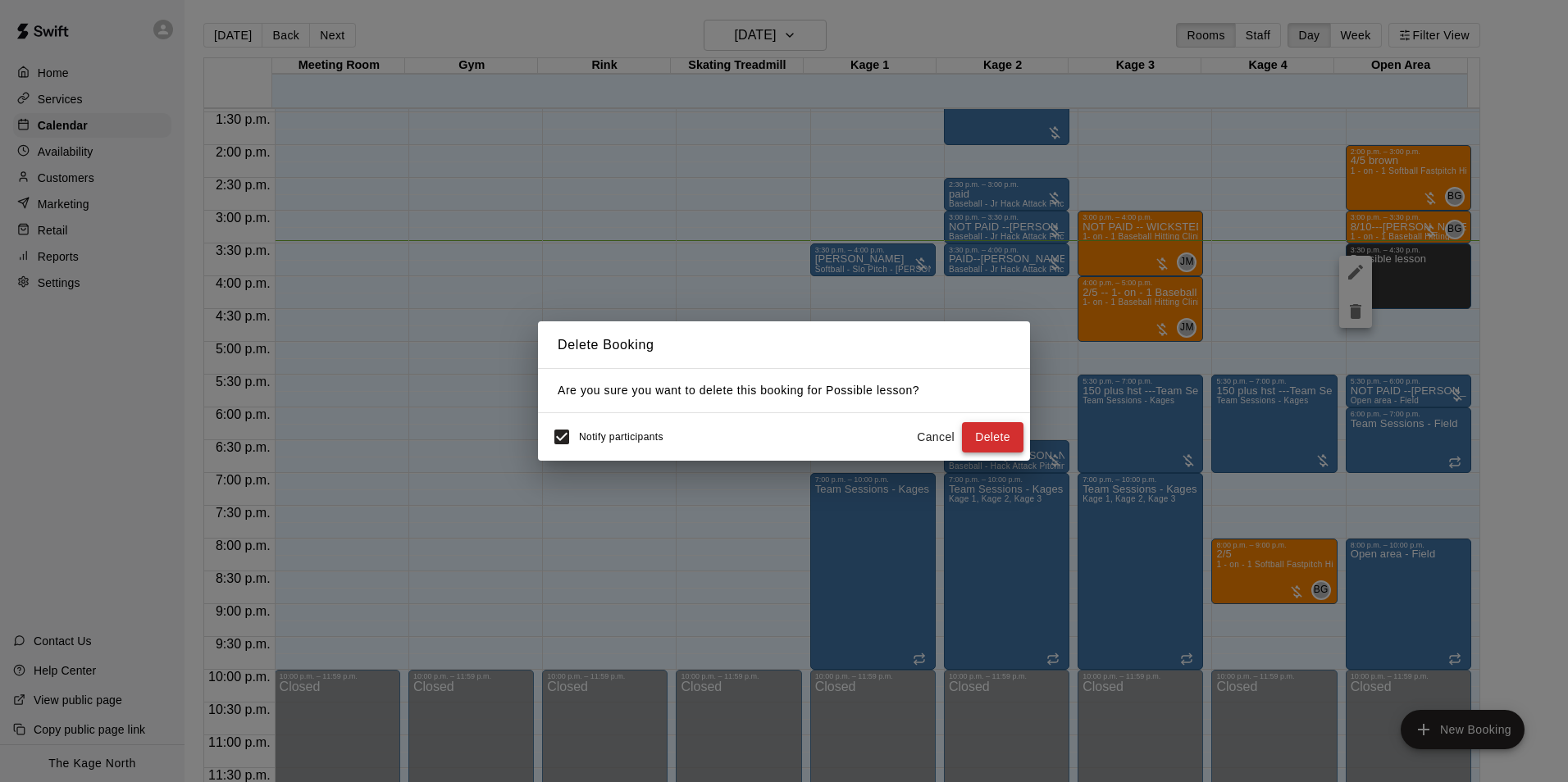
click at [1011, 441] on button "Delete" at bounding box center [993, 437] width 62 height 30
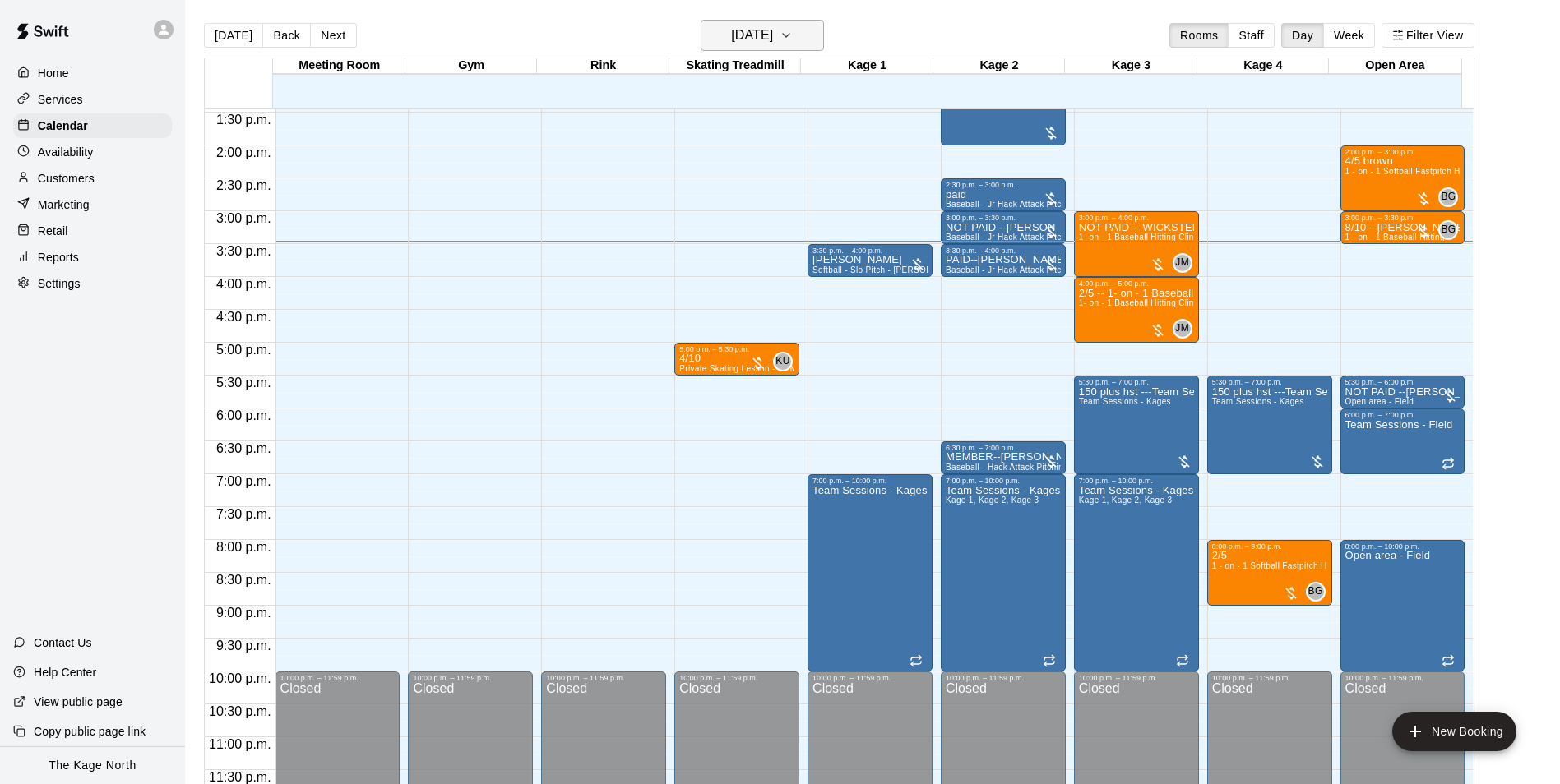
click at [807, 39] on button "[DATE]" at bounding box center [762, 34] width 124 height 31
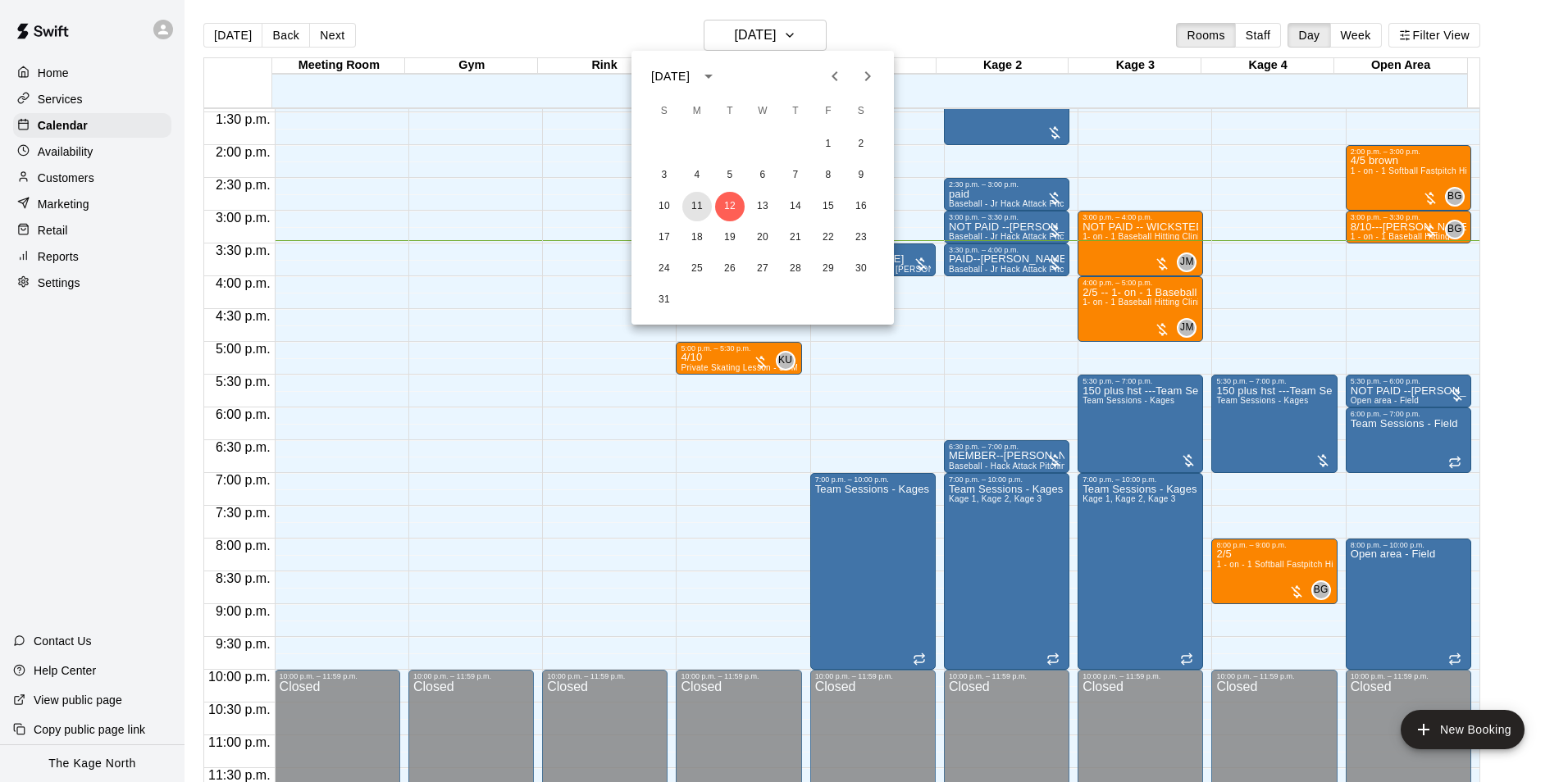
click at [691, 207] on button "11" at bounding box center [697, 207] width 30 height 30
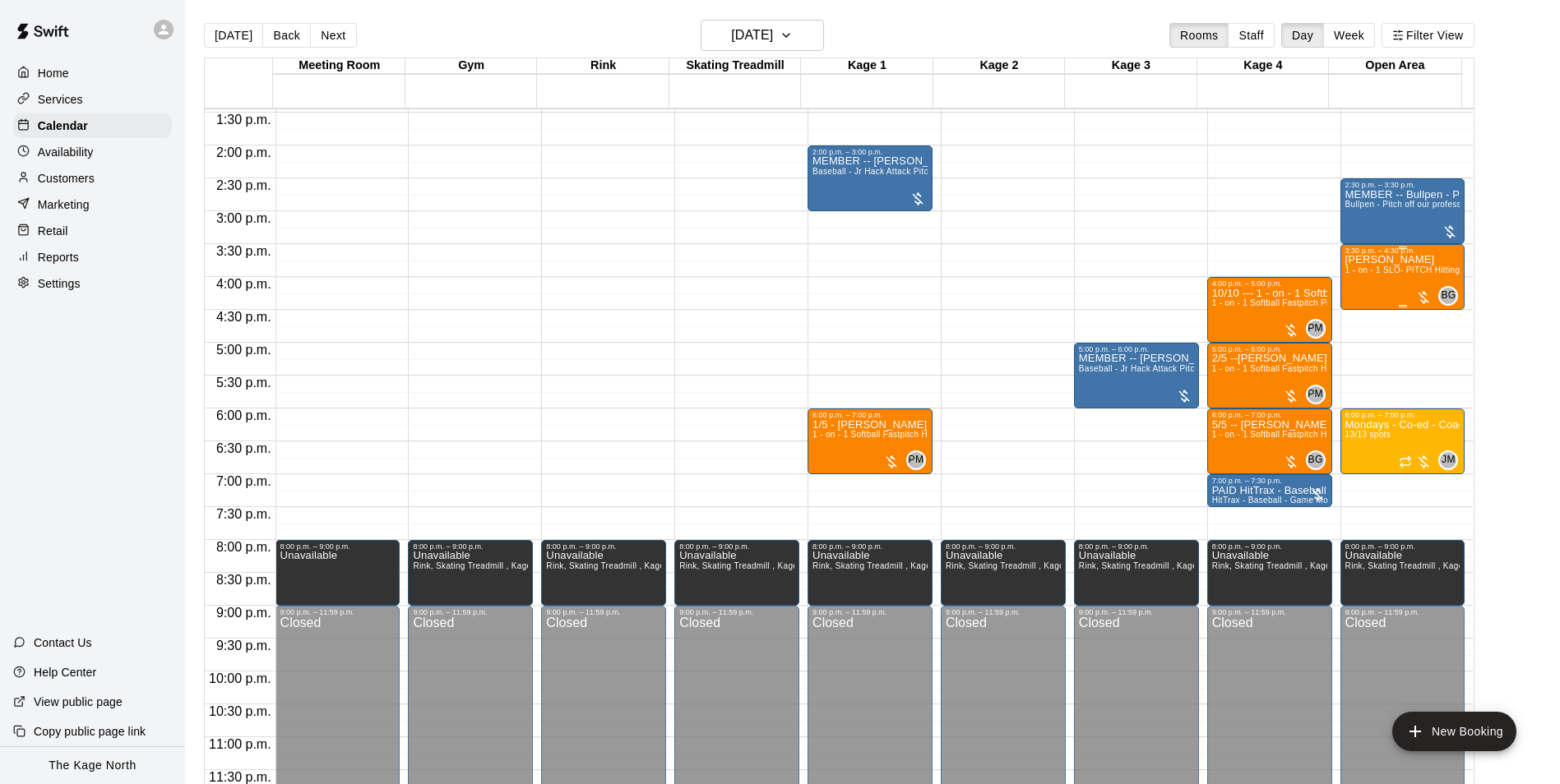
click at [1396, 278] on div "[PERSON_NAME] 1 - on - 1 SLO- PITCH Hitting or Pitching or Fielding or Catchers…" at bounding box center [1403, 647] width 115 height 784
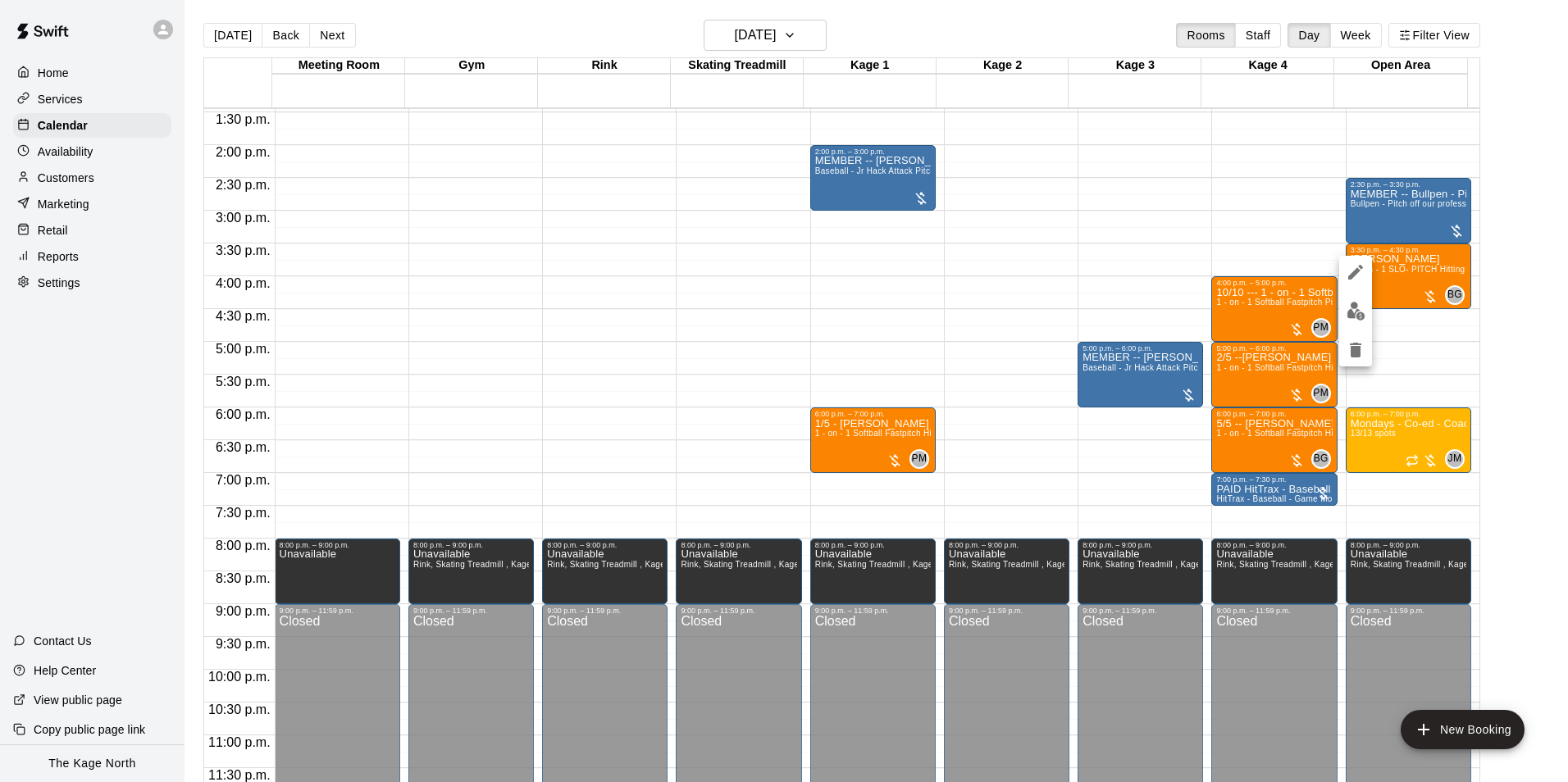
click at [1349, 306] on img "edit" at bounding box center [1355, 311] width 18 height 18
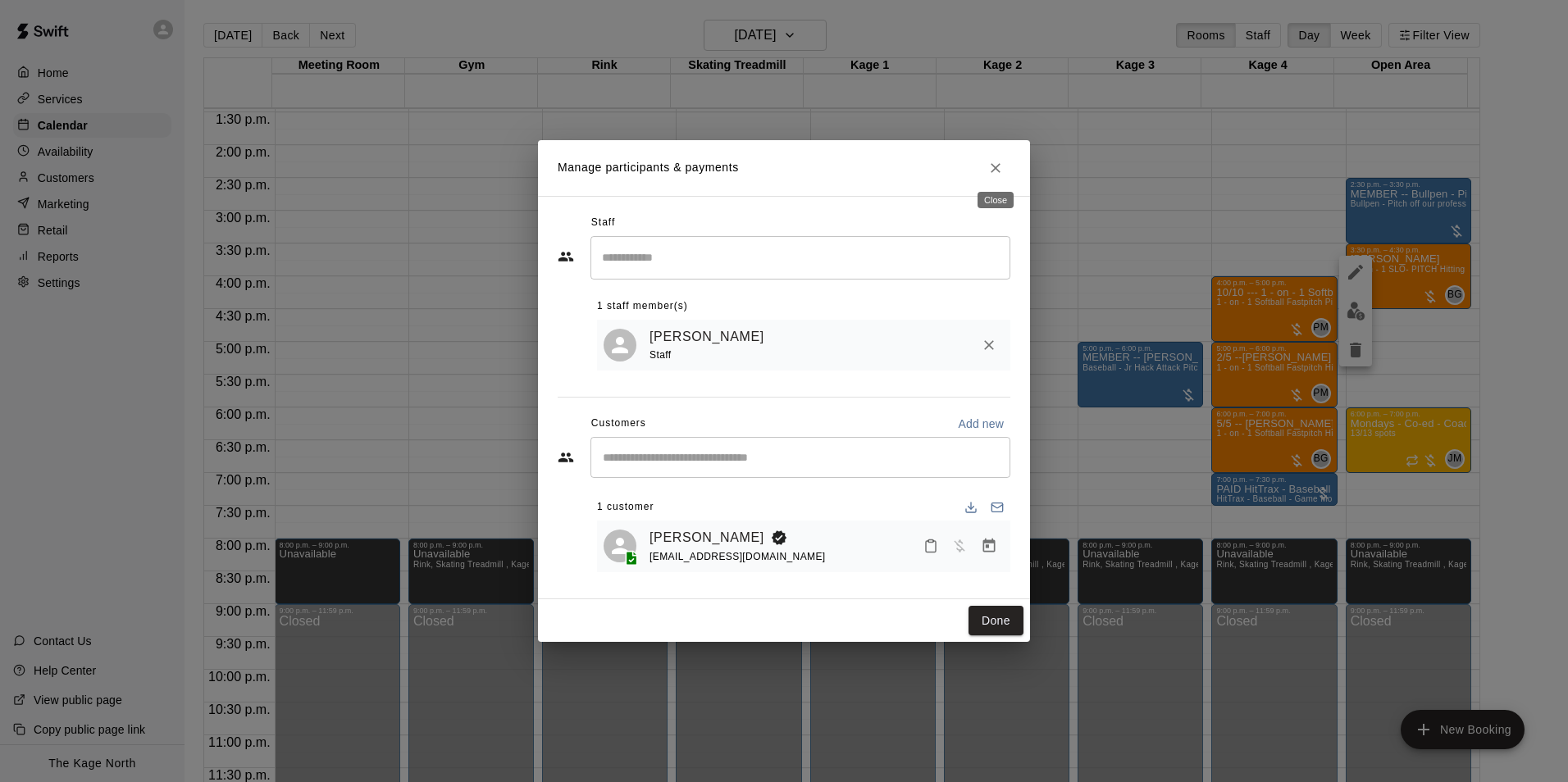
click at [1002, 165] on icon "Close" at bounding box center [995, 168] width 17 height 17
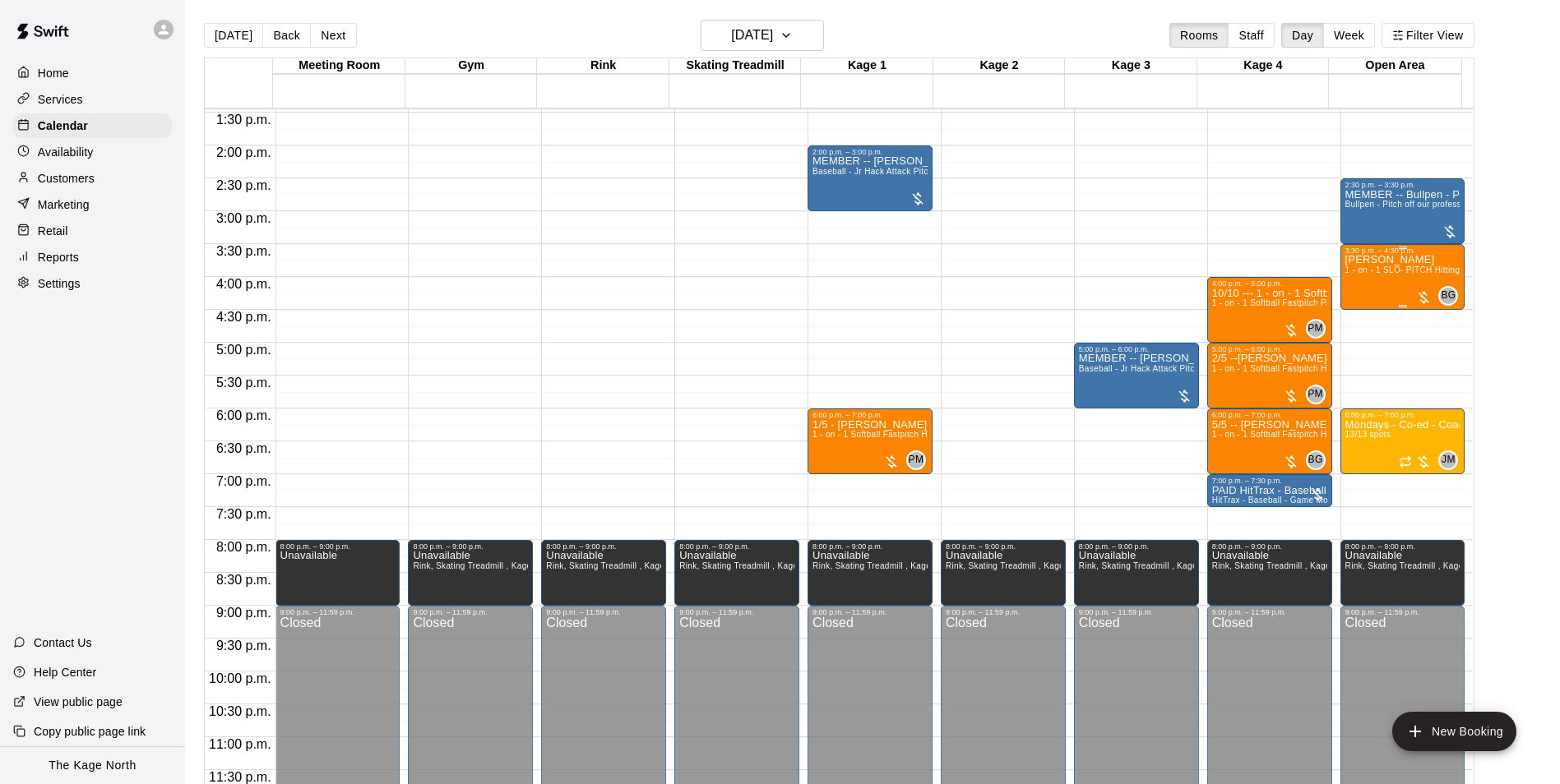
click at [1389, 275] on span "1 - on - 1 SLO- PITCH Hitting or Pitching or Fielding or Catchers Clinic" at bounding box center [1483, 270] width 276 height 9
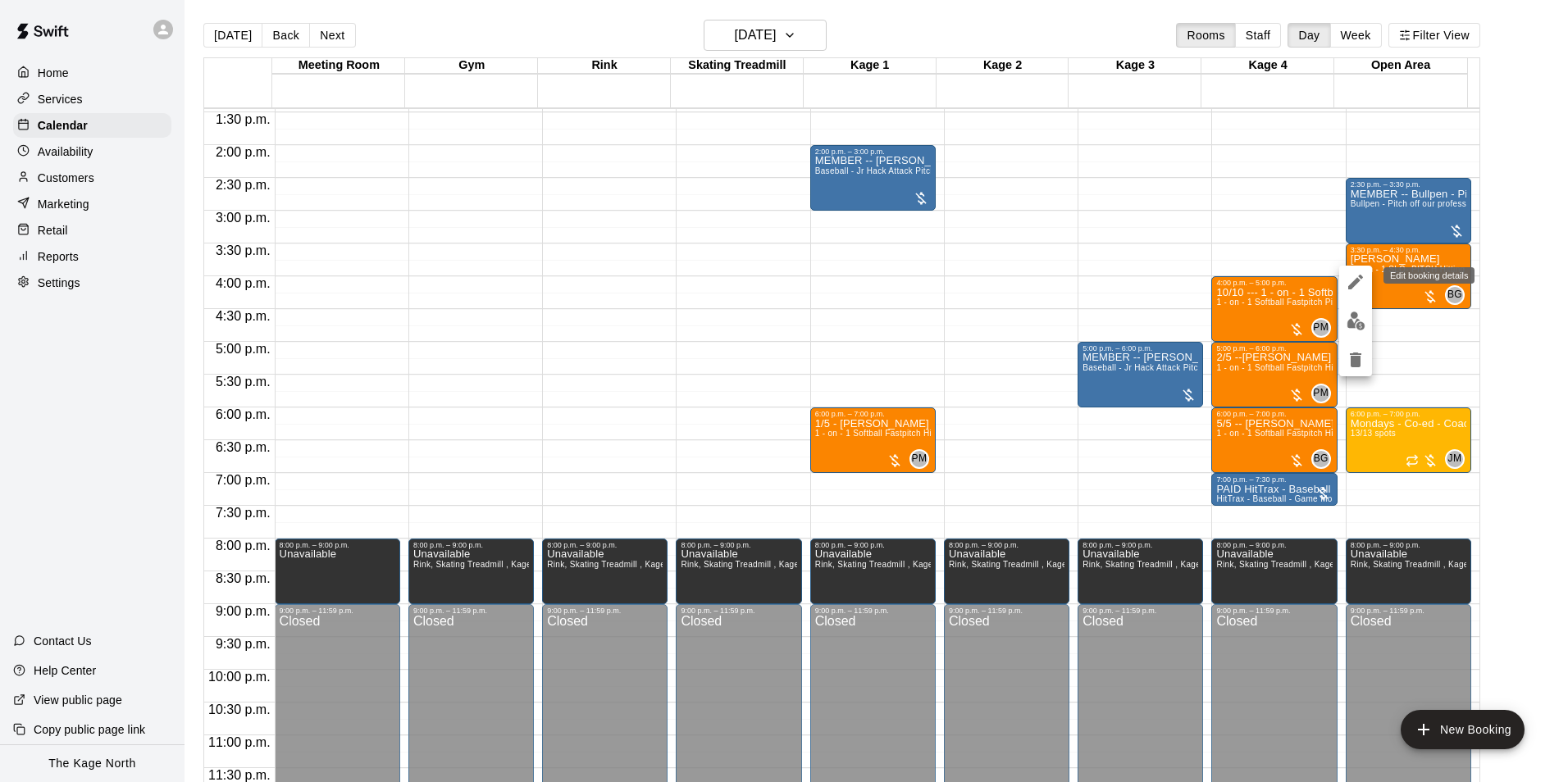
click at [1355, 284] on icon "edit" at bounding box center [1355, 282] width 15 height 15
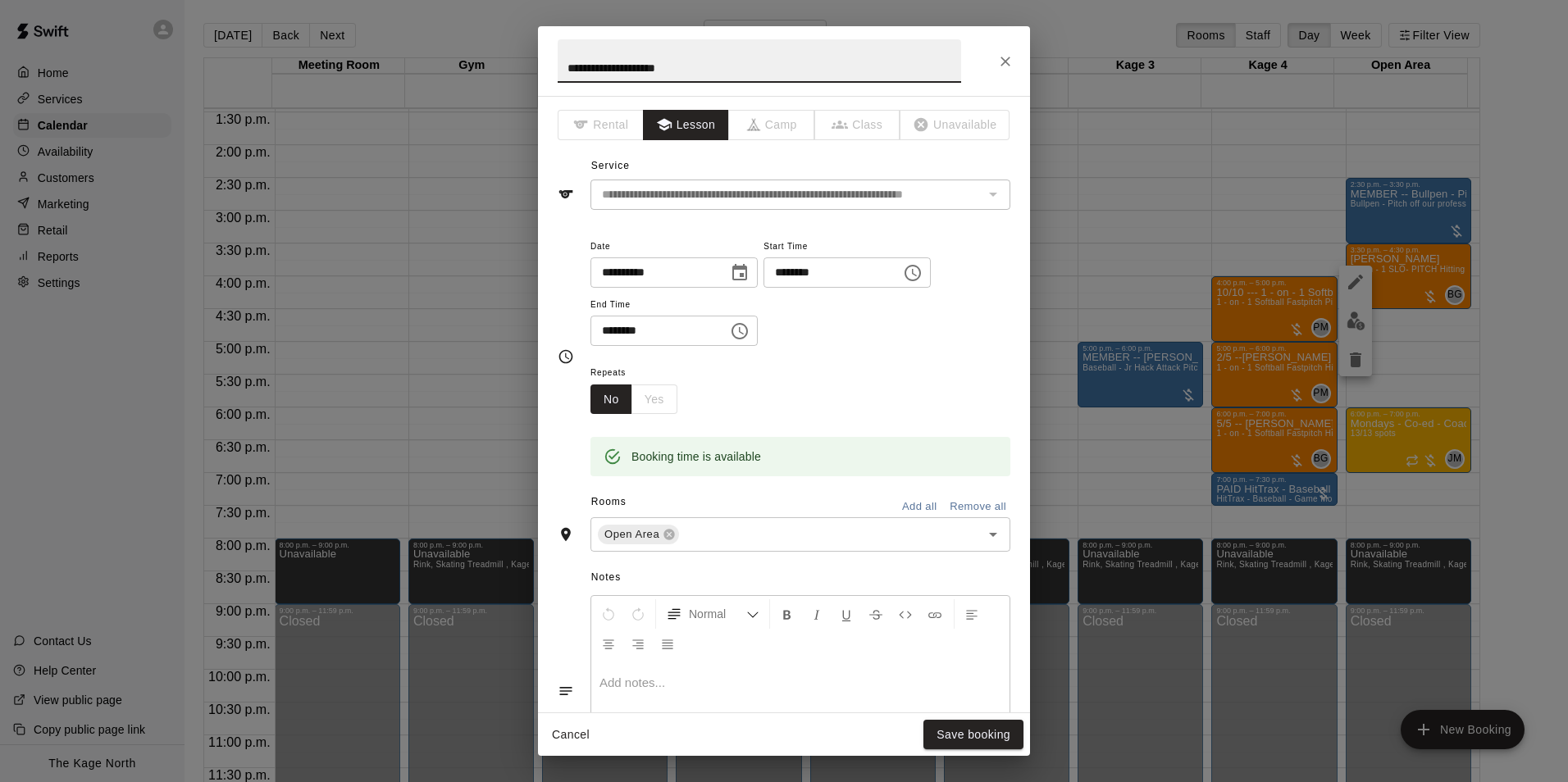
click at [750, 272] on icon "Choose date, selected date is Aug 11, 2025" at bounding box center [739, 273] width 19 height 19
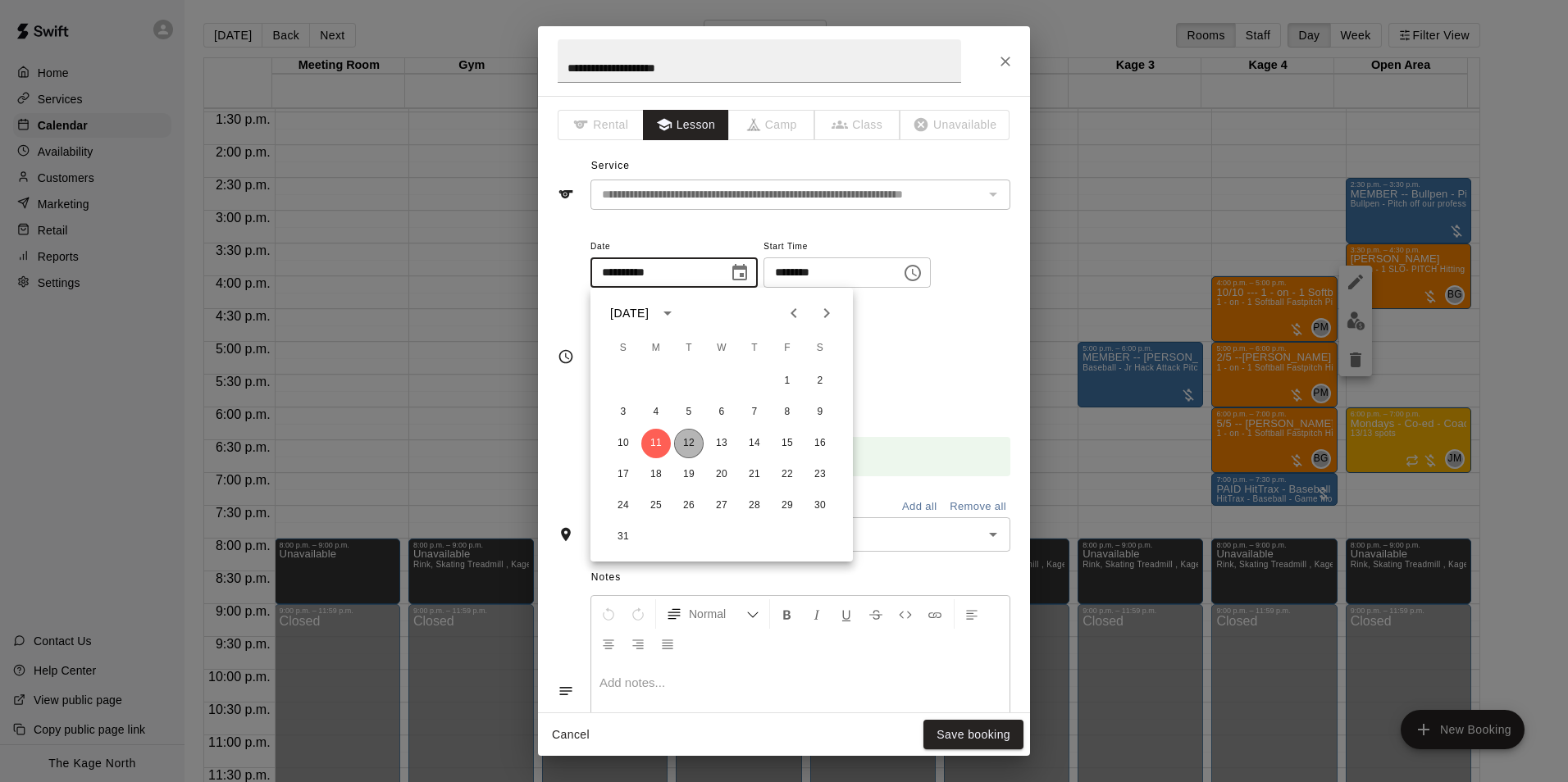
click at [687, 439] on button "12" at bounding box center [689, 444] width 30 height 30
type input "**********"
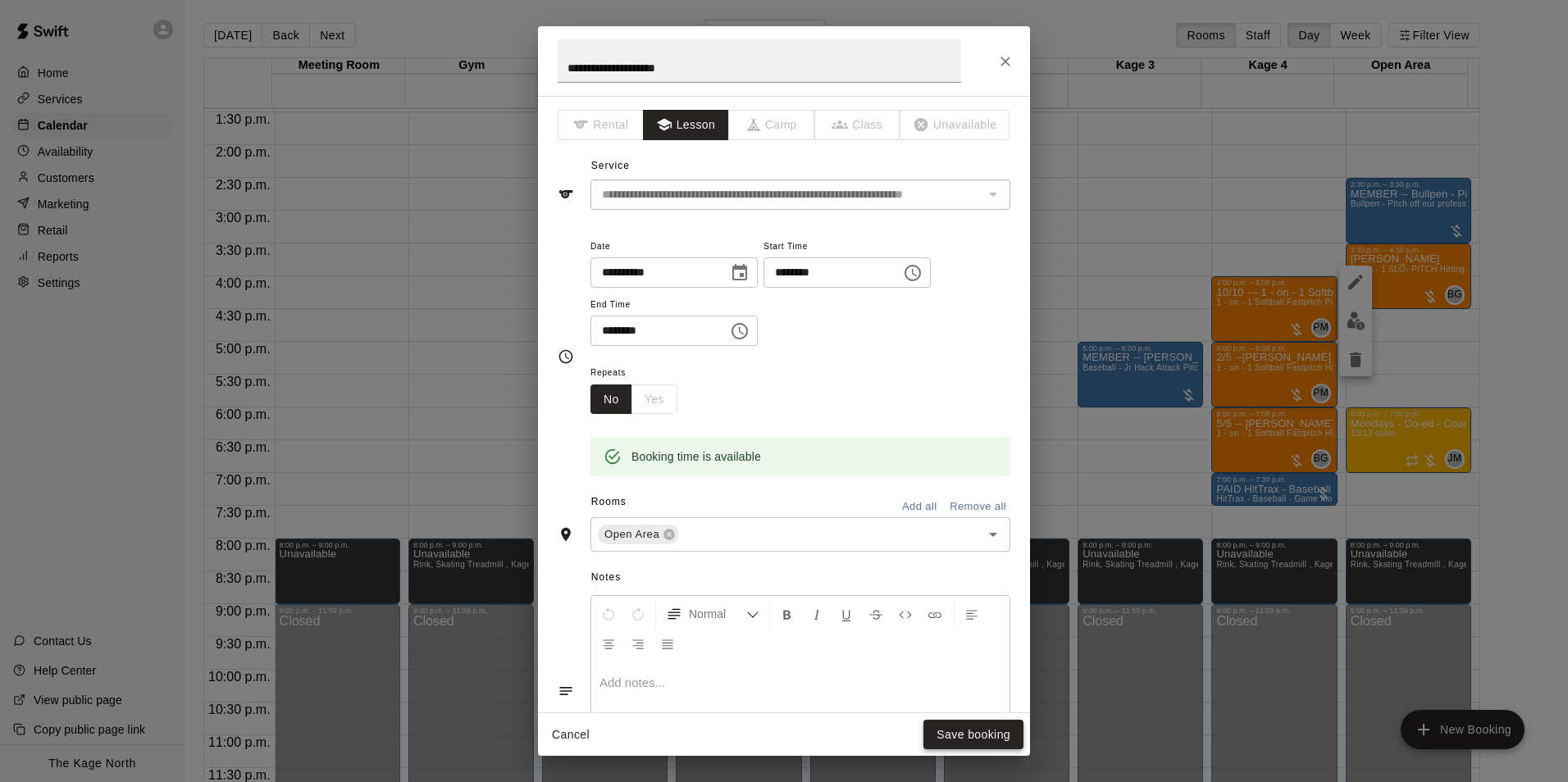
click at [985, 735] on button "Save booking" at bounding box center [973, 734] width 100 height 30
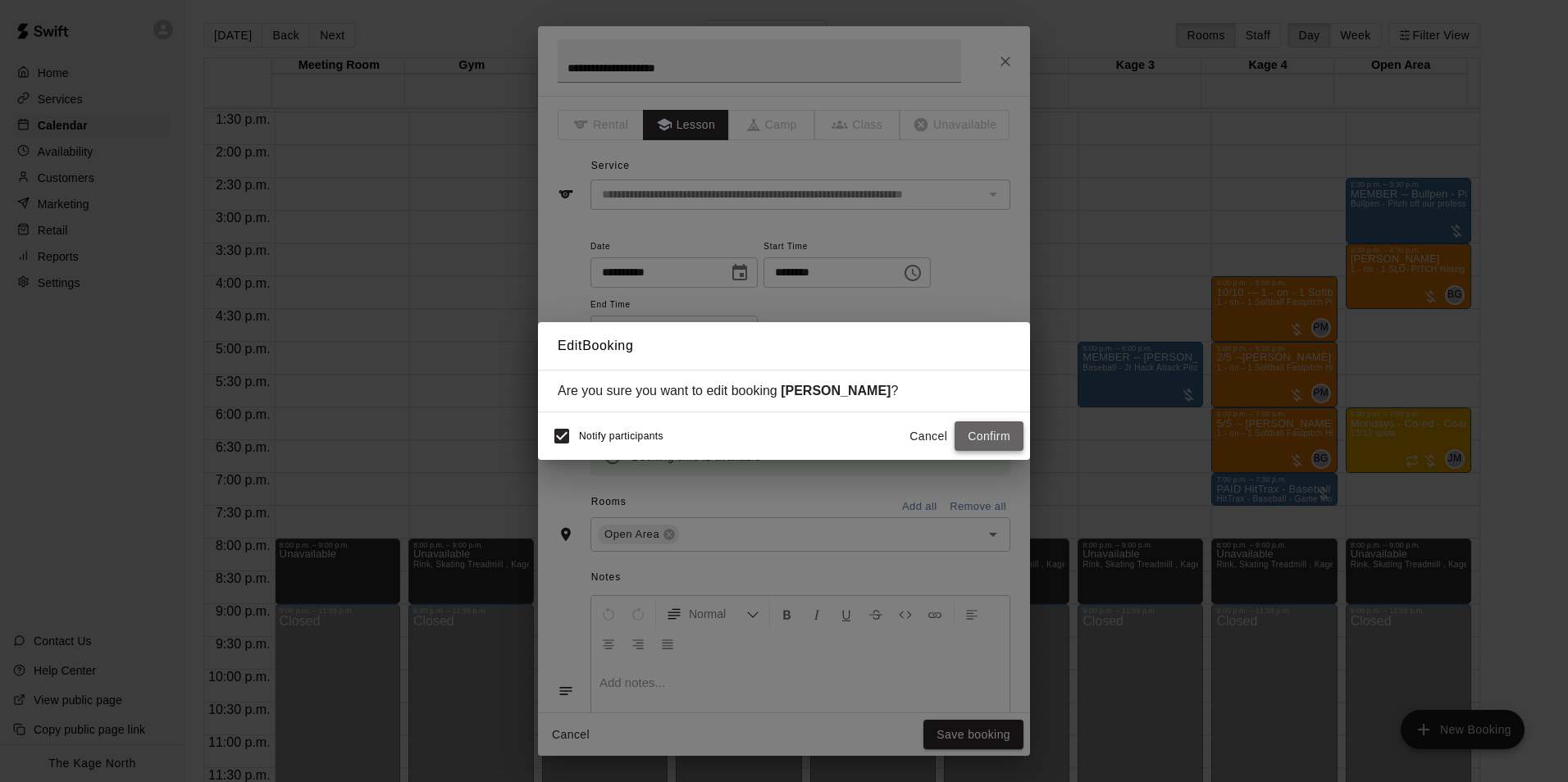
click at [986, 431] on button "Confirm" at bounding box center [989, 436] width 69 height 30
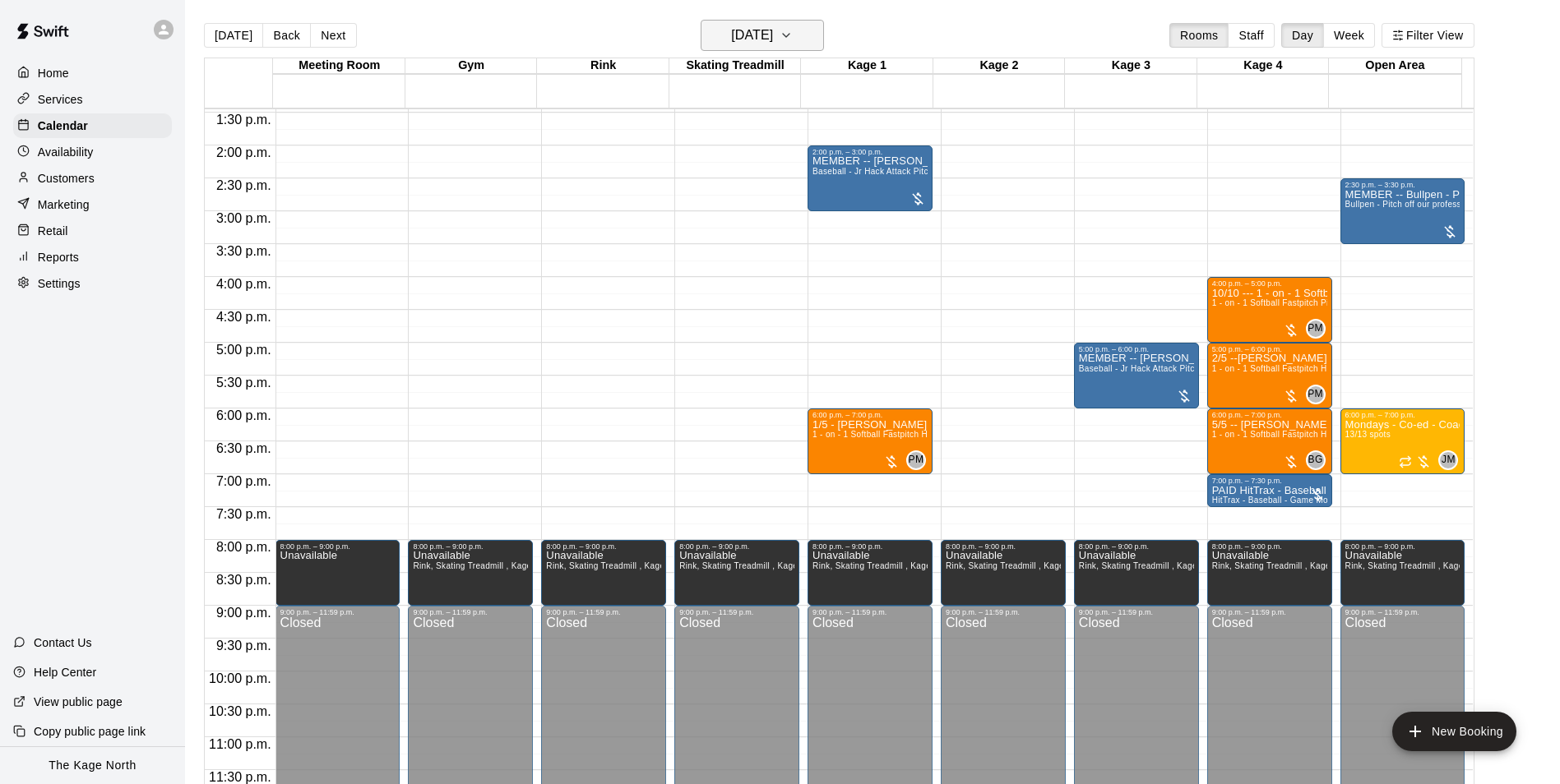
click at [768, 41] on h6 "[DATE]" at bounding box center [752, 35] width 42 height 23
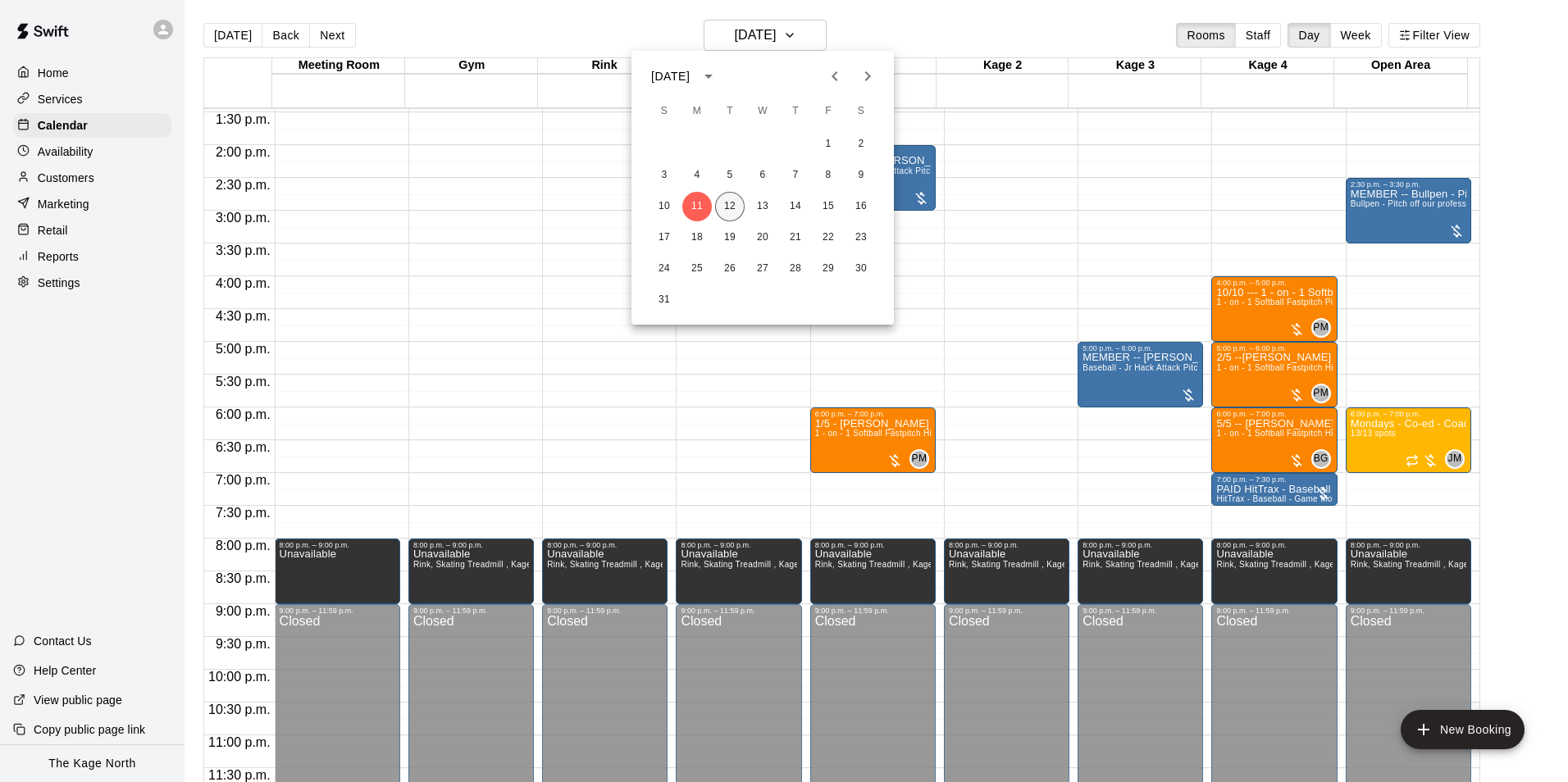
click at [734, 206] on button "12" at bounding box center [730, 207] width 30 height 30
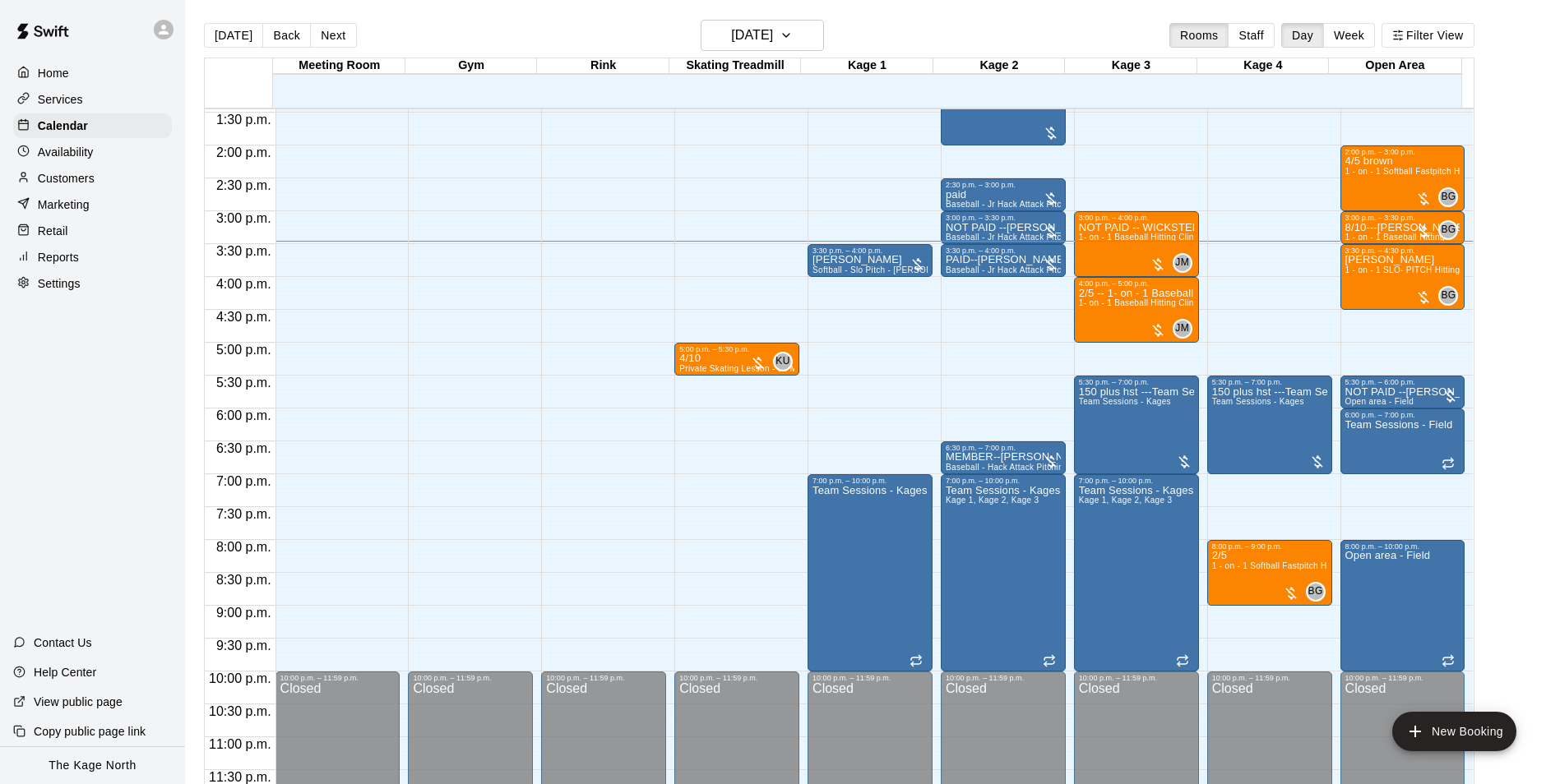
click at [170, 26] on icon at bounding box center [163, 29] width 15 height 15
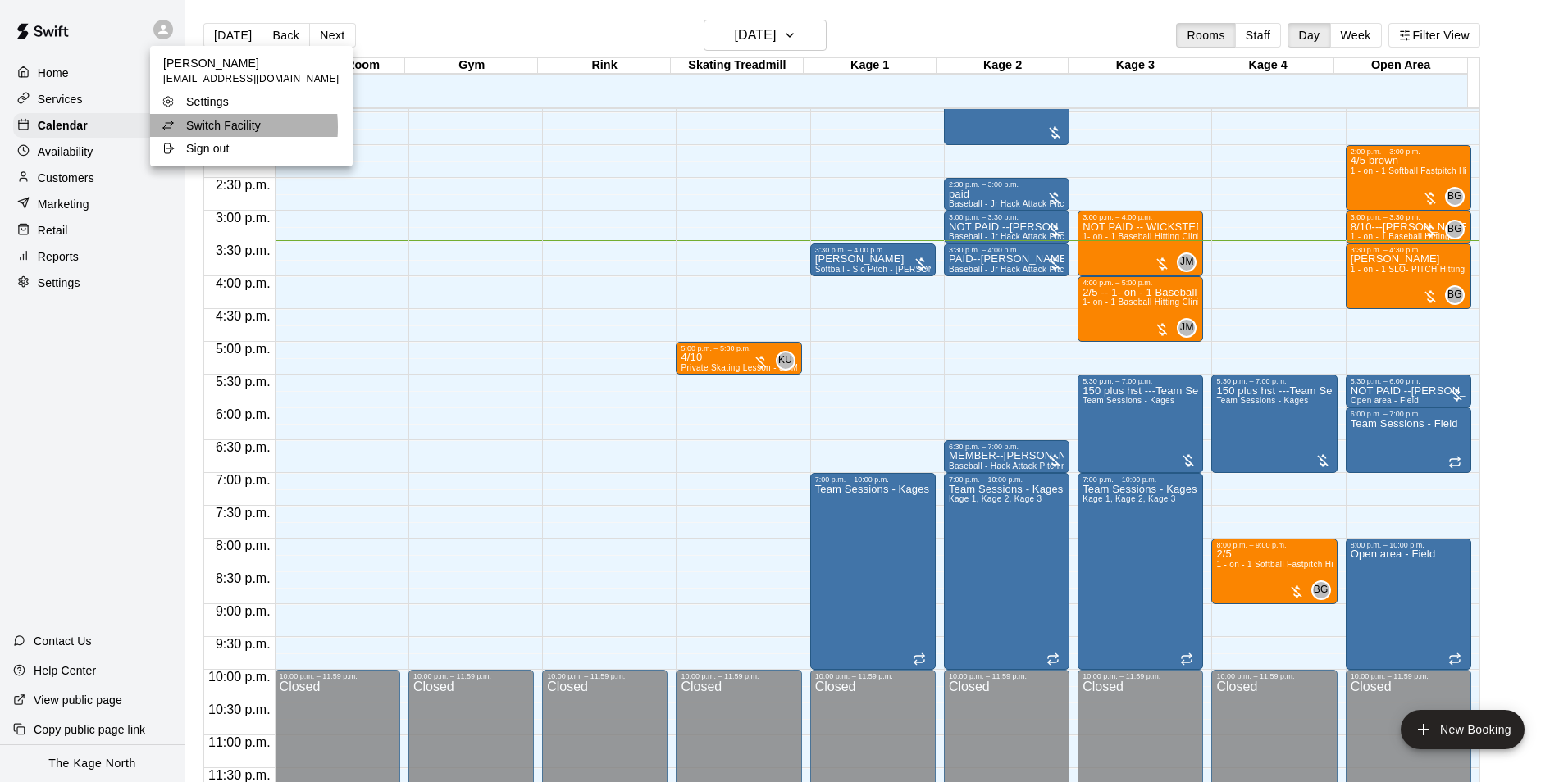
click at [199, 127] on p "Switch Facility" at bounding box center [223, 125] width 75 height 17
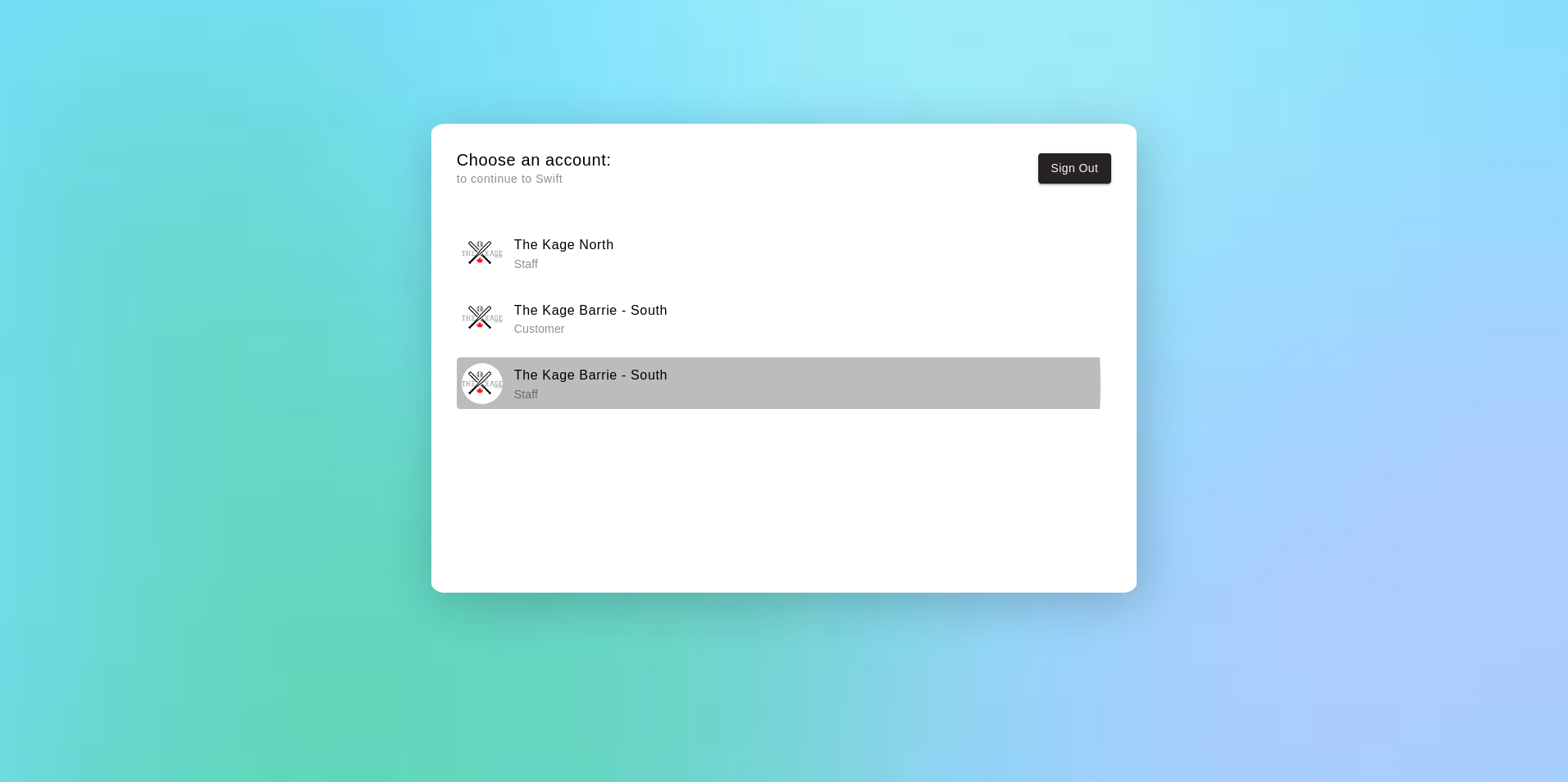
click at [610, 385] on h6 "The Kage Barrie - South" at bounding box center [591, 375] width 153 height 21
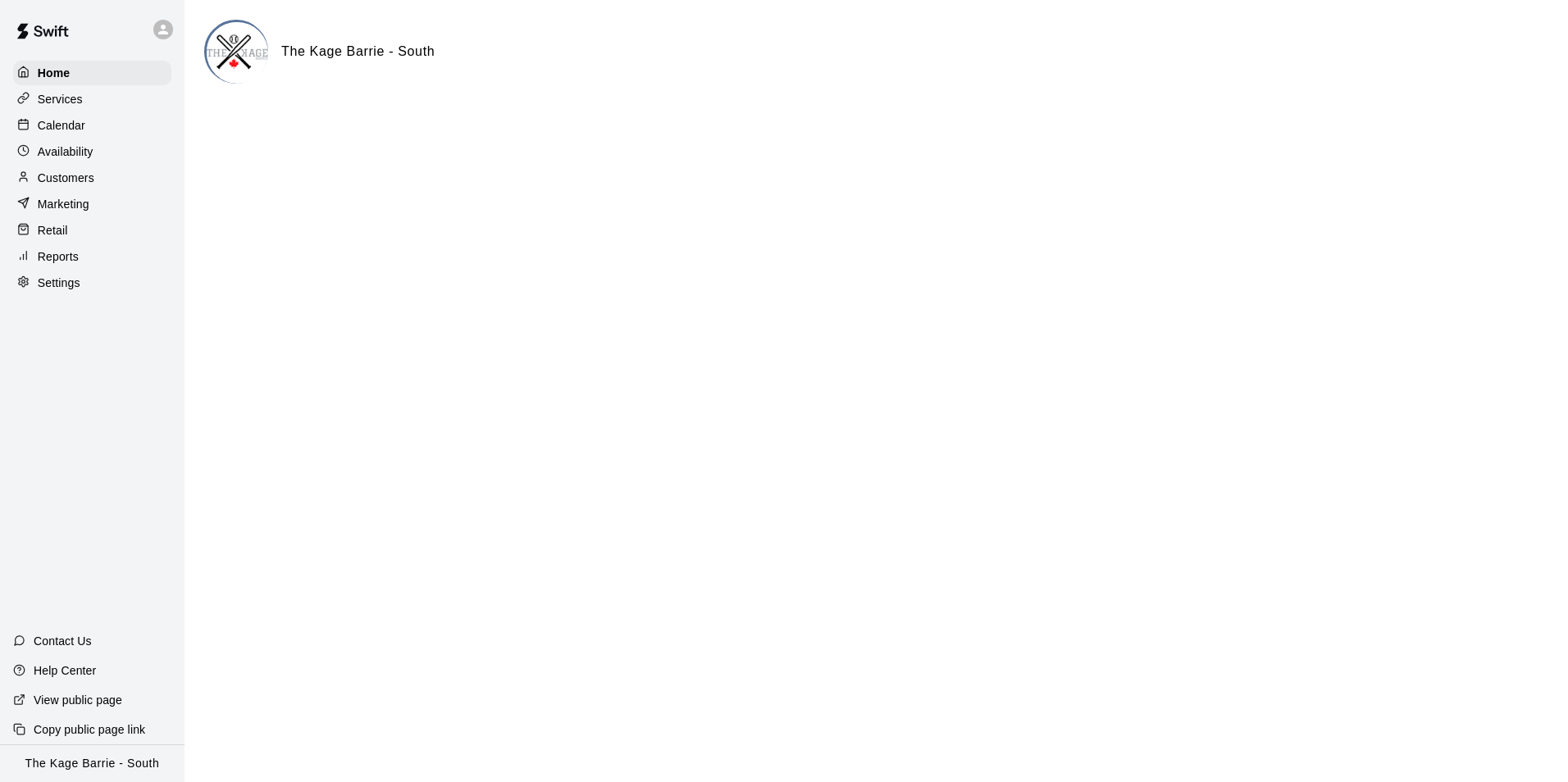
click at [82, 177] on p "Customers" at bounding box center [66, 178] width 56 height 17
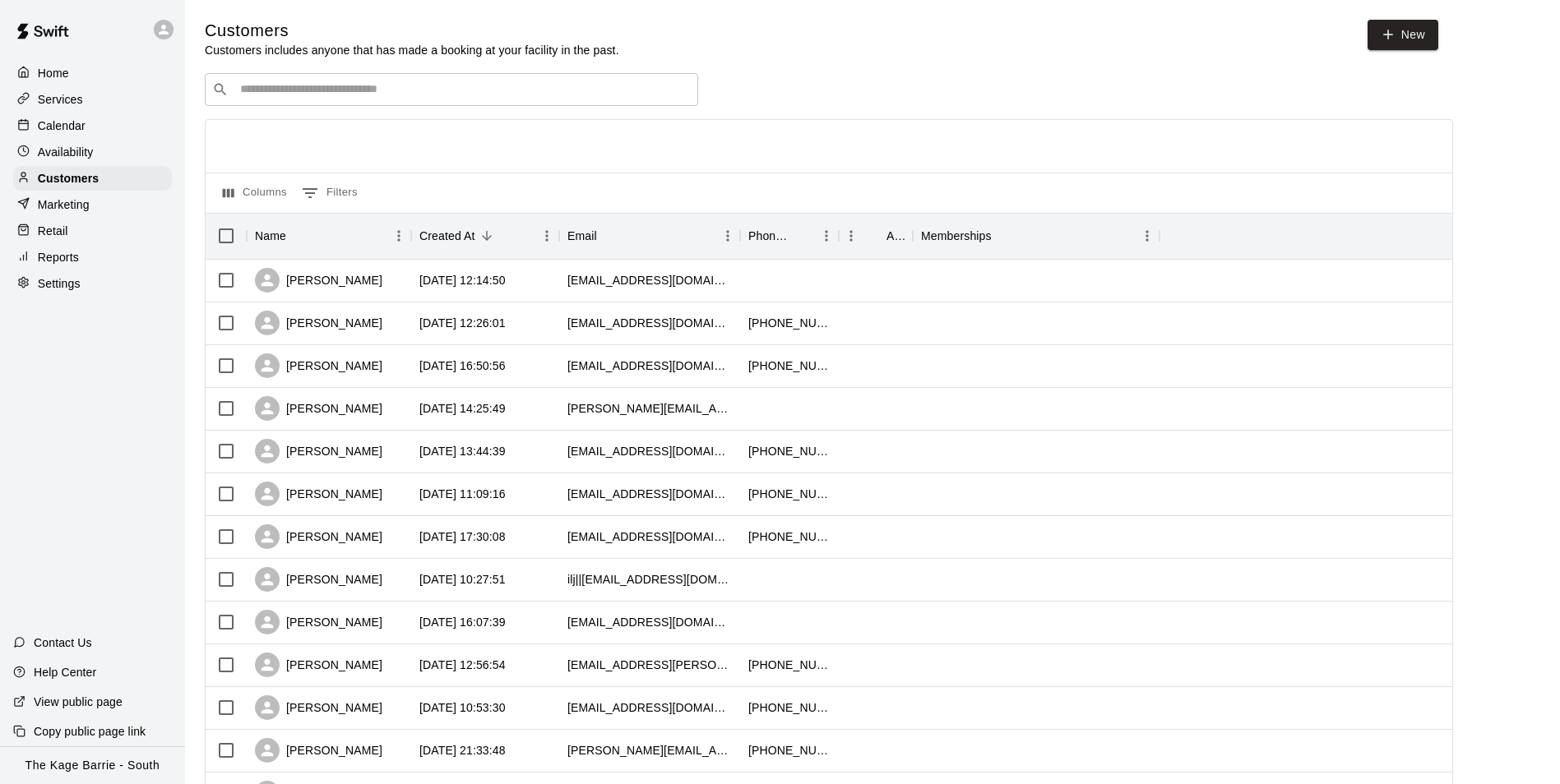
click at [265, 80] on div "​ ​" at bounding box center [451, 89] width 494 height 33
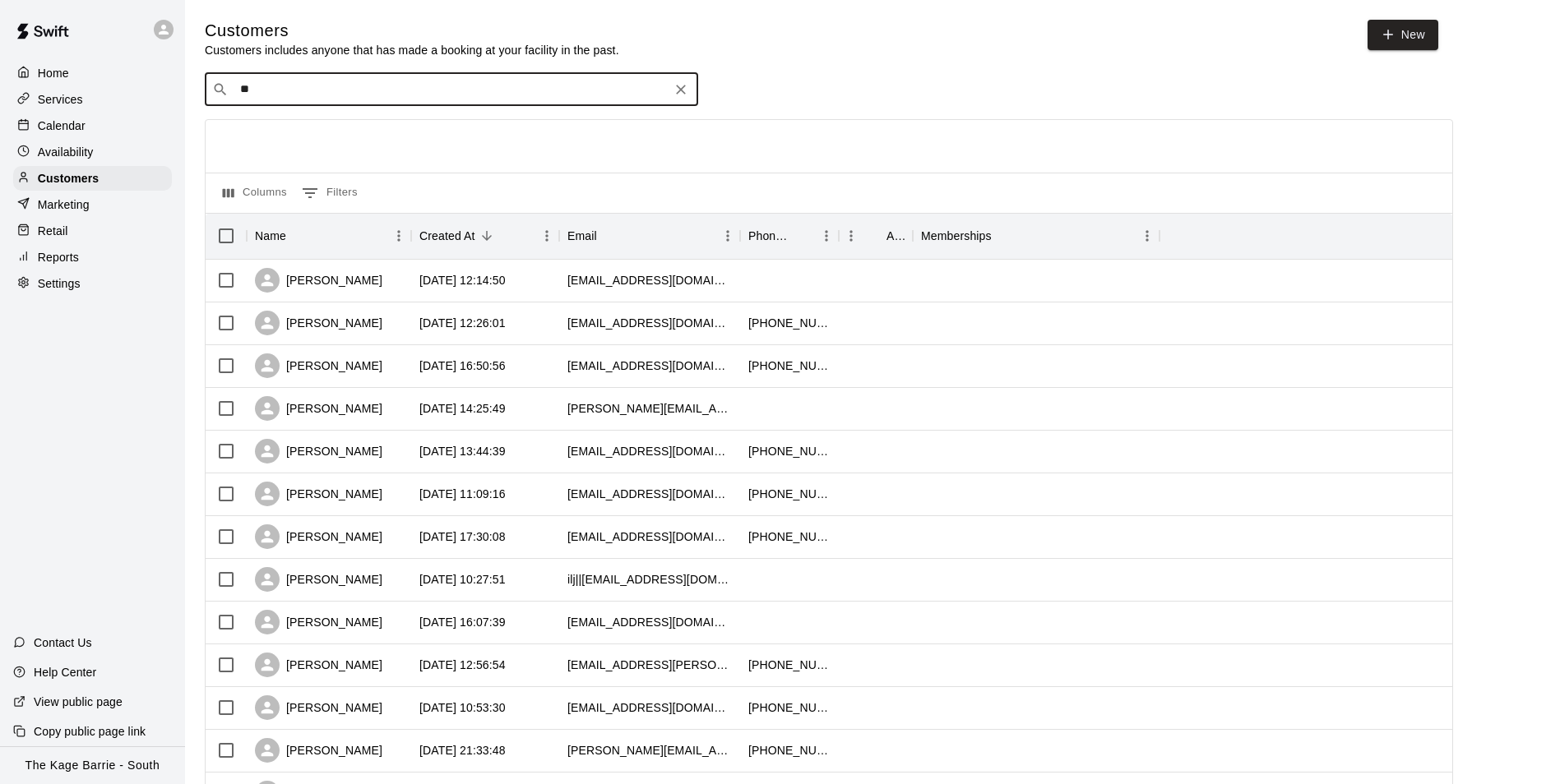
type input "***"
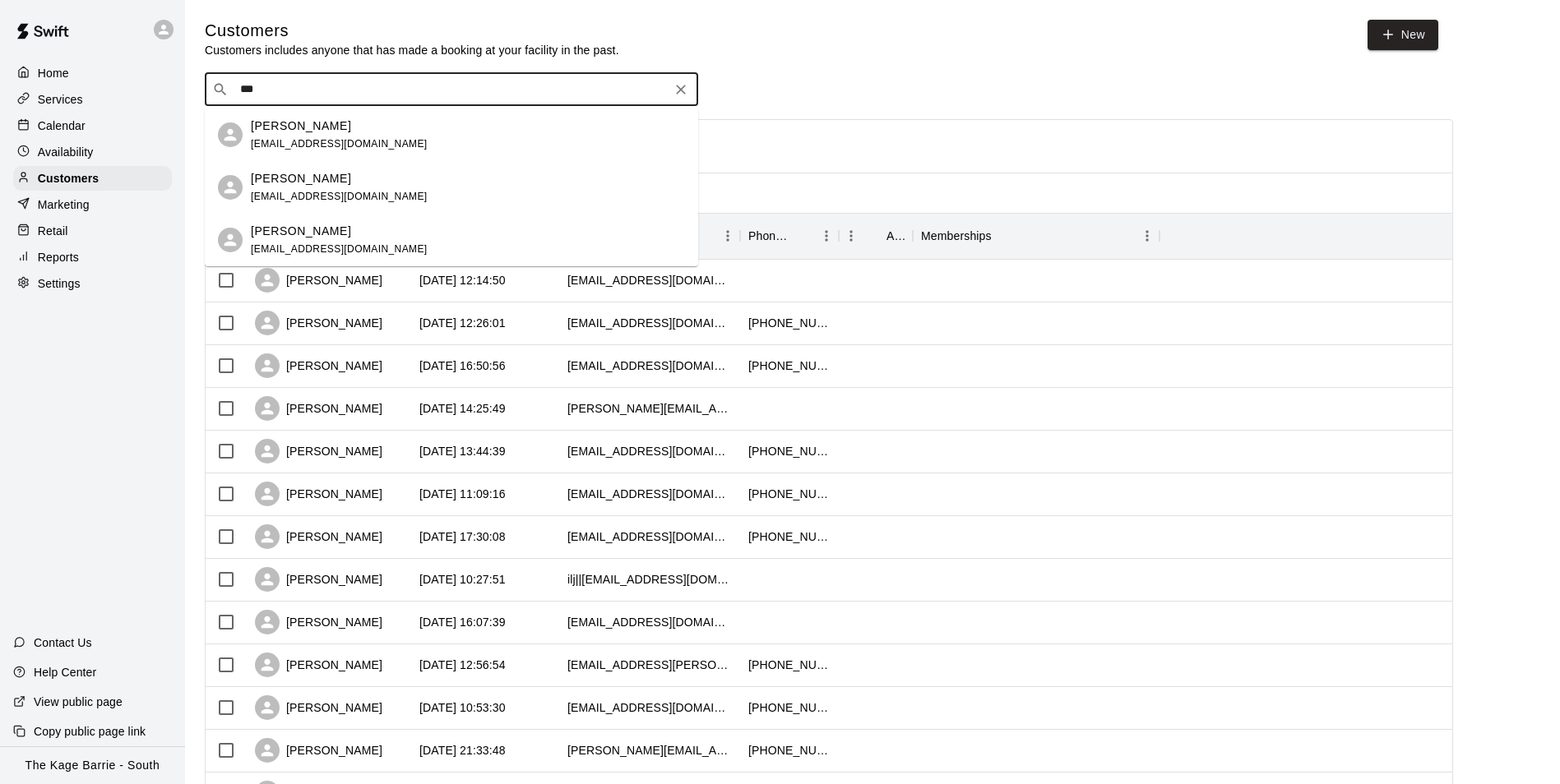
click at [416, 178] on div "[PERSON_NAME] [EMAIL_ADDRESS][DOMAIN_NAME]" at bounding box center [467, 188] width 434 height 35
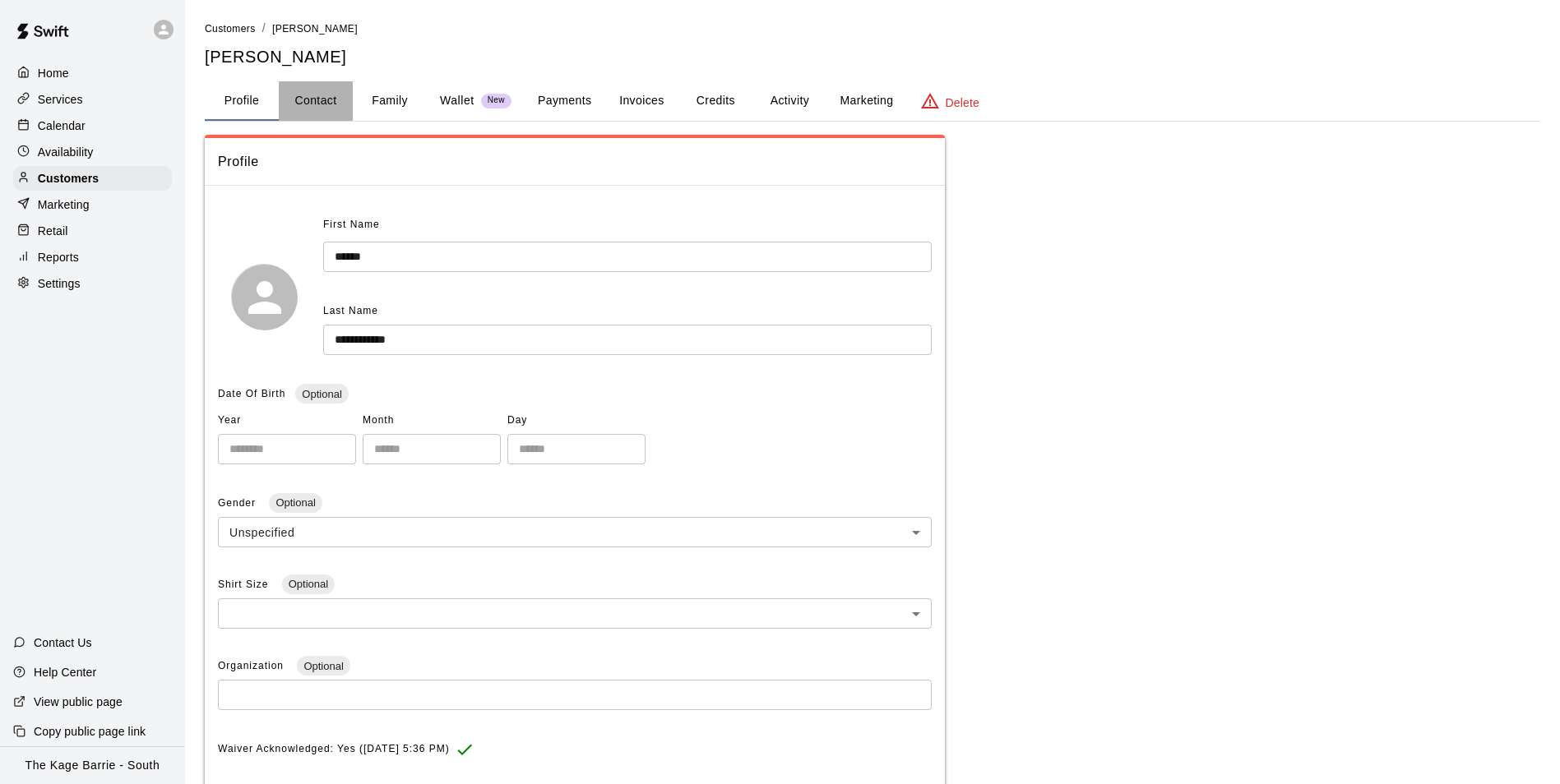
click at [314, 103] on button "Contact" at bounding box center [316, 101] width 74 height 40
select select "**"
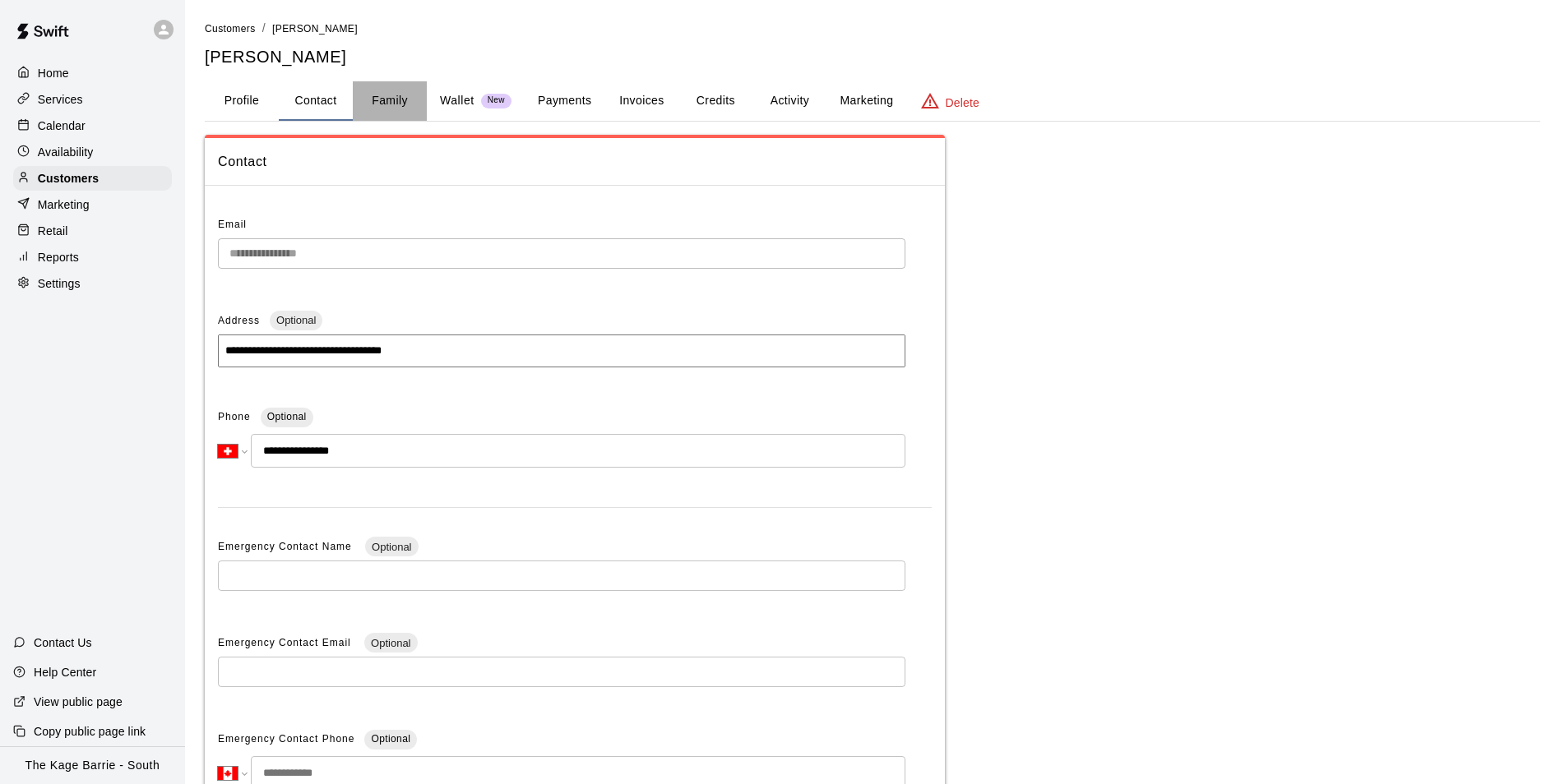
click at [390, 105] on button "Family" at bounding box center [390, 101] width 74 height 40
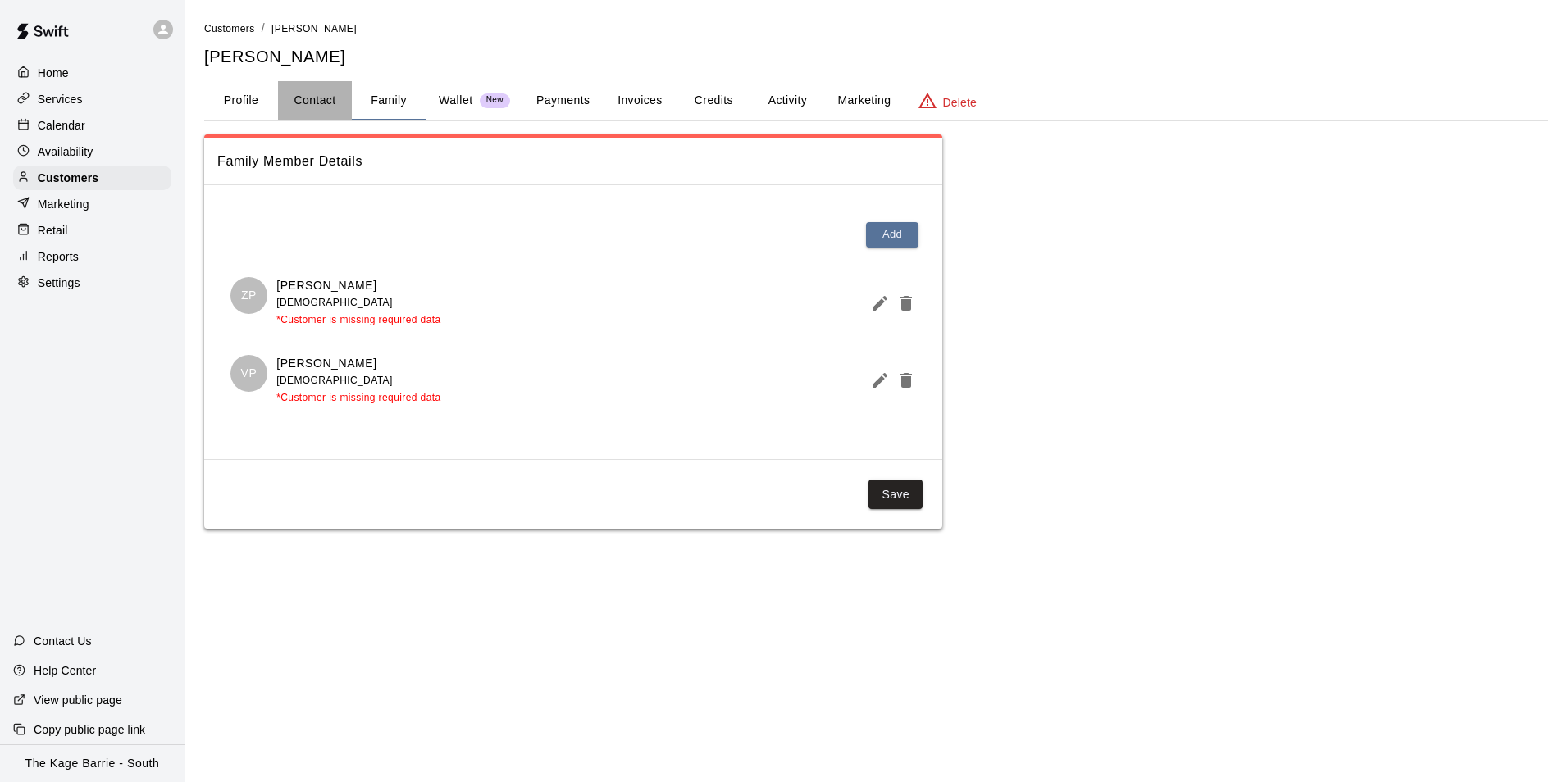
click at [300, 101] on button "Contact" at bounding box center [315, 100] width 74 height 40
select select "**"
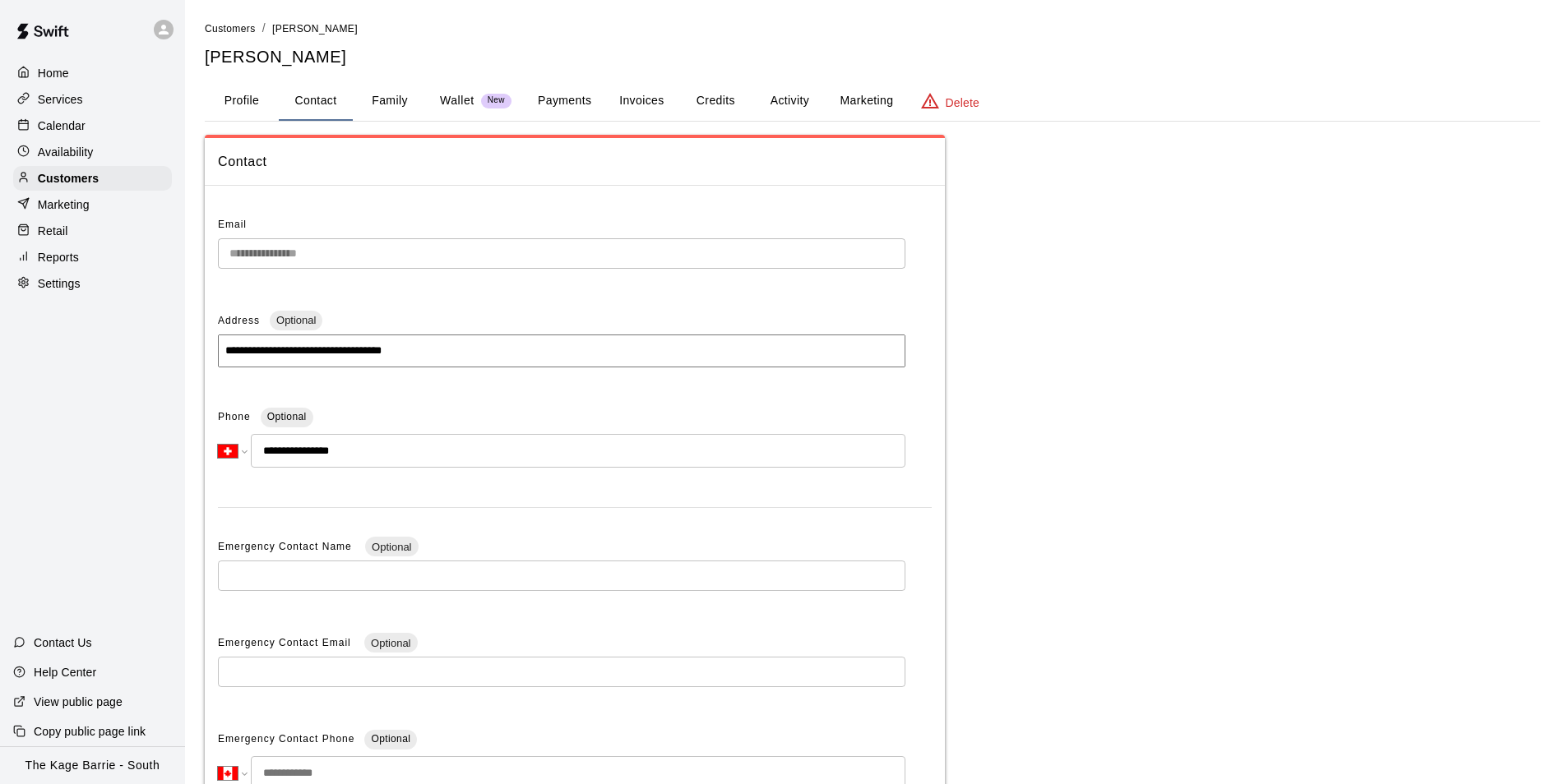
click at [388, 99] on button "Family" at bounding box center [390, 101] width 74 height 40
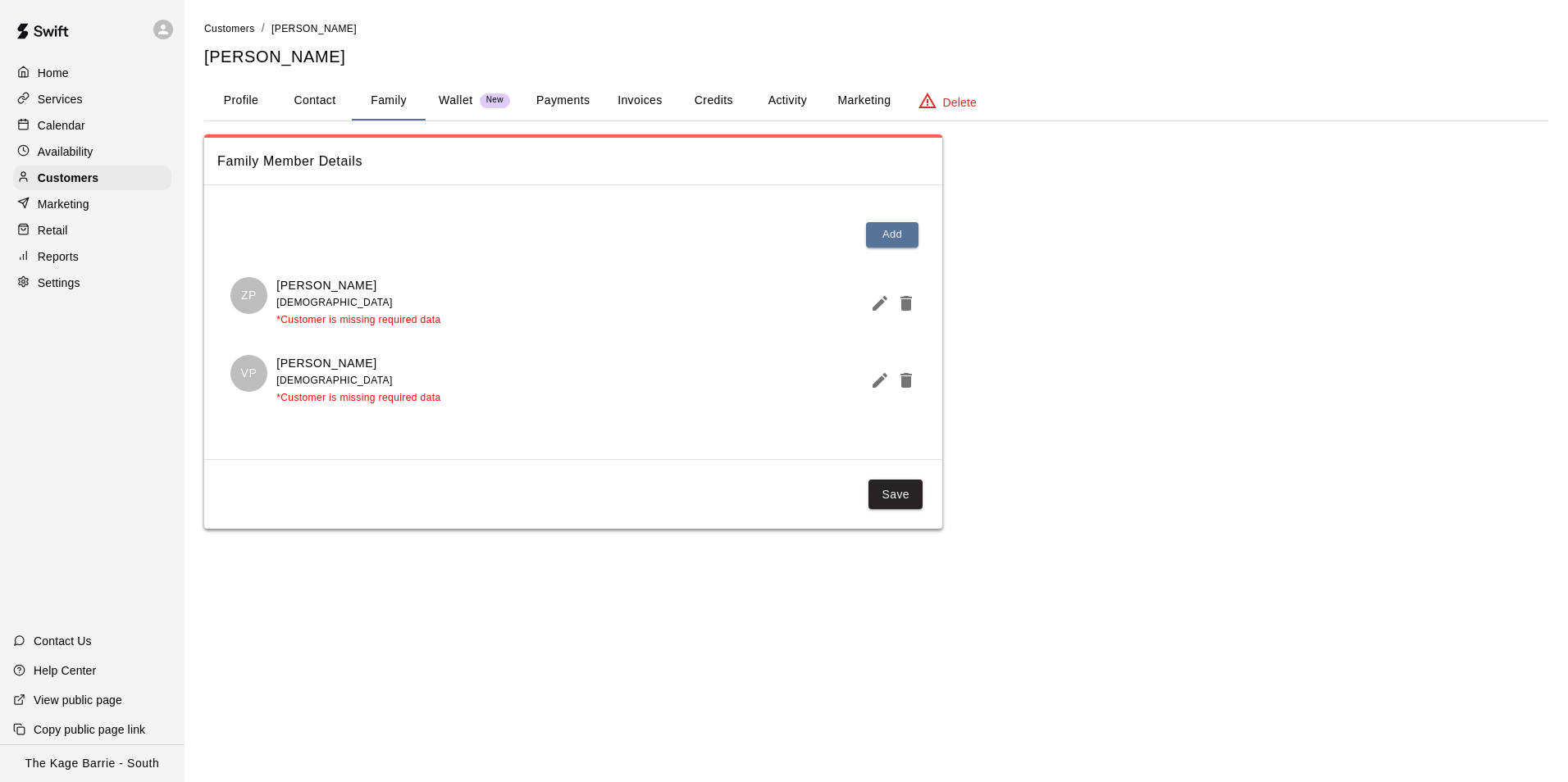
click at [313, 100] on button "Contact" at bounding box center [315, 100] width 74 height 40
select select "**"
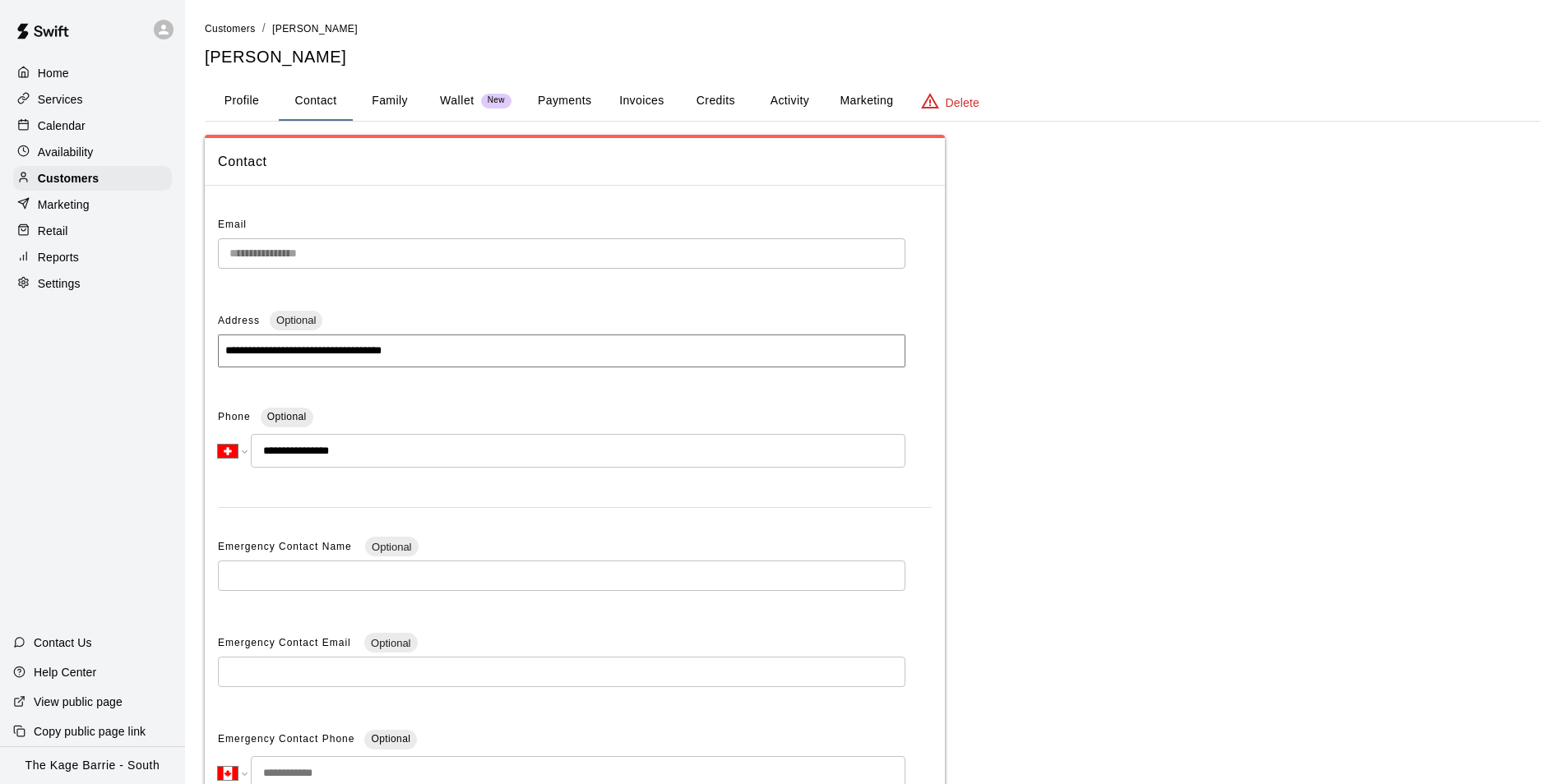
click at [225, 103] on button "Profile" at bounding box center [242, 101] width 74 height 40
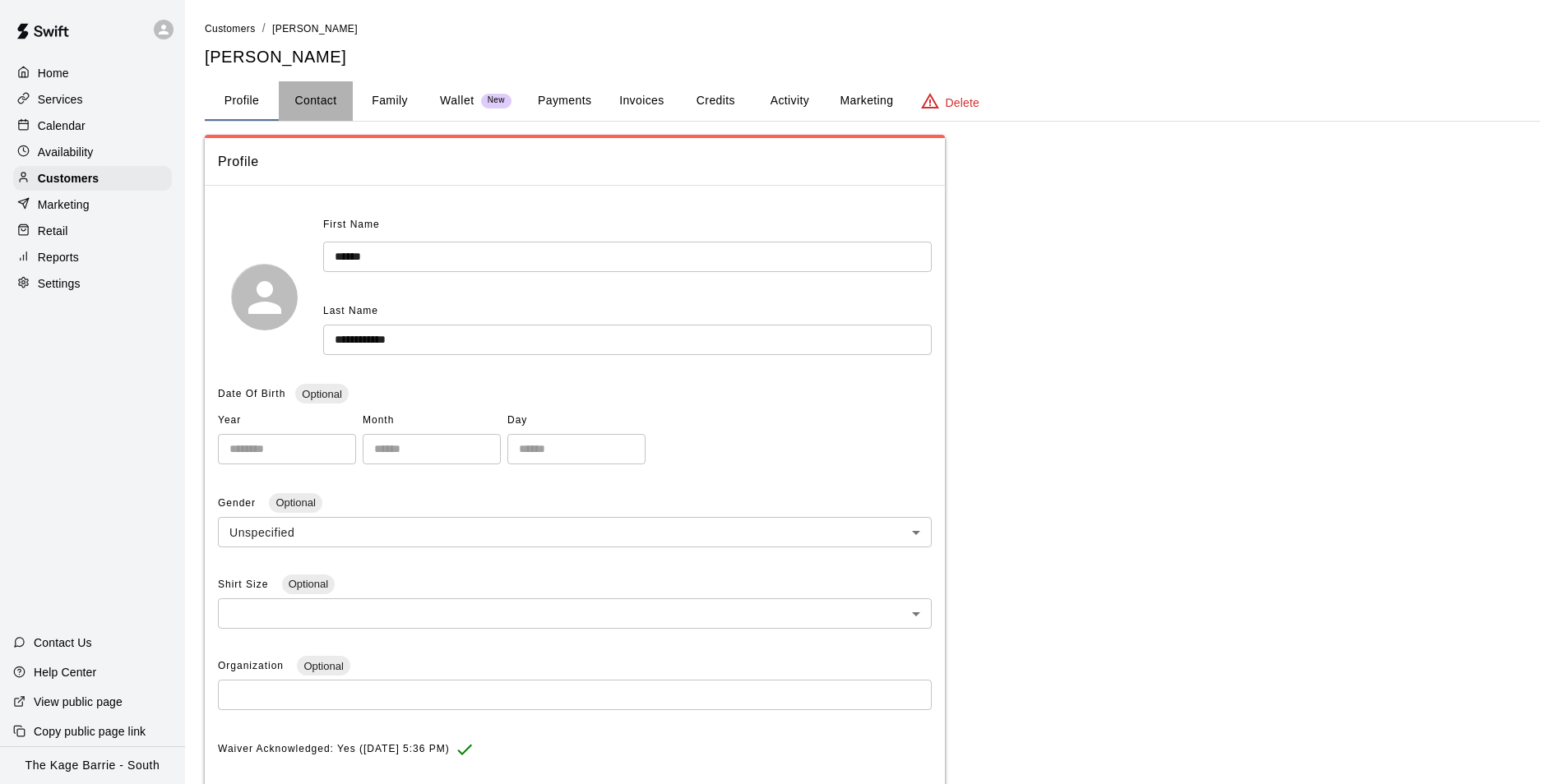
click at [307, 102] on button "Contact" at bounding box center [316, 101] width 74 height 40
select select "**"
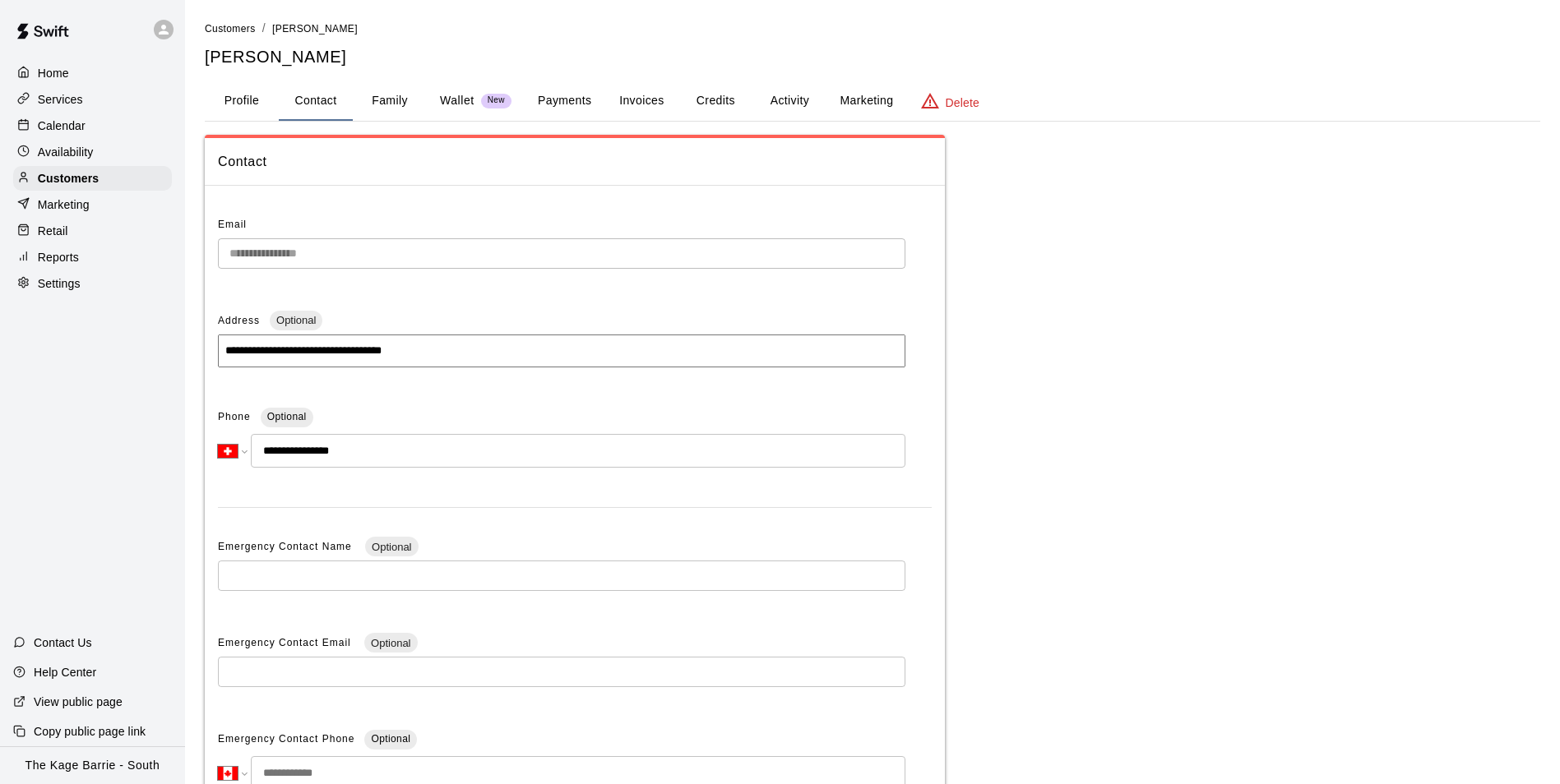
click at [771, 109] on button "Activity" at bounding box center [790, 101] width 74 height 40
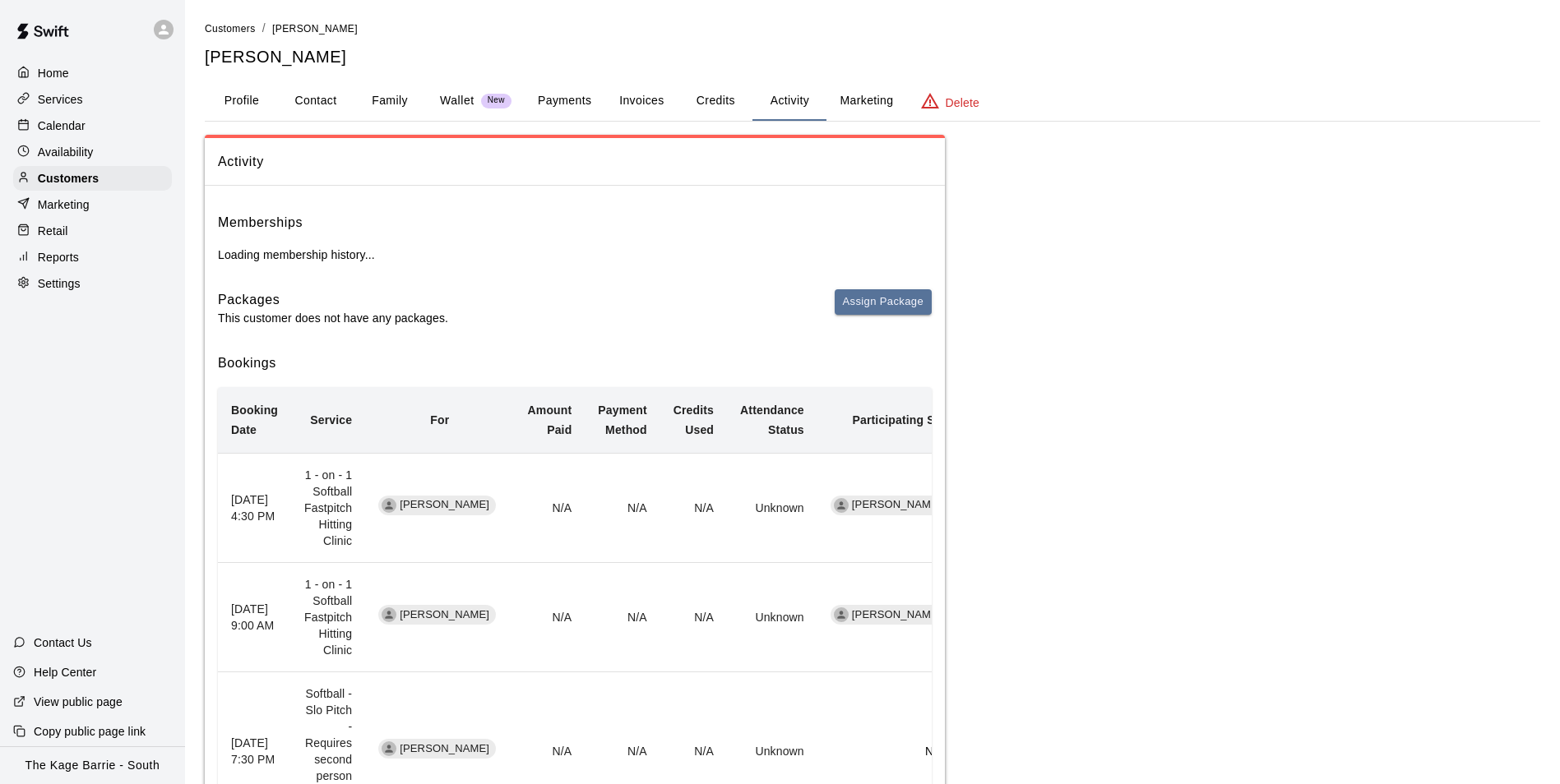
click at [72, 124] on p "Calendar" at bounding box center [62, 125] width 48 height 17
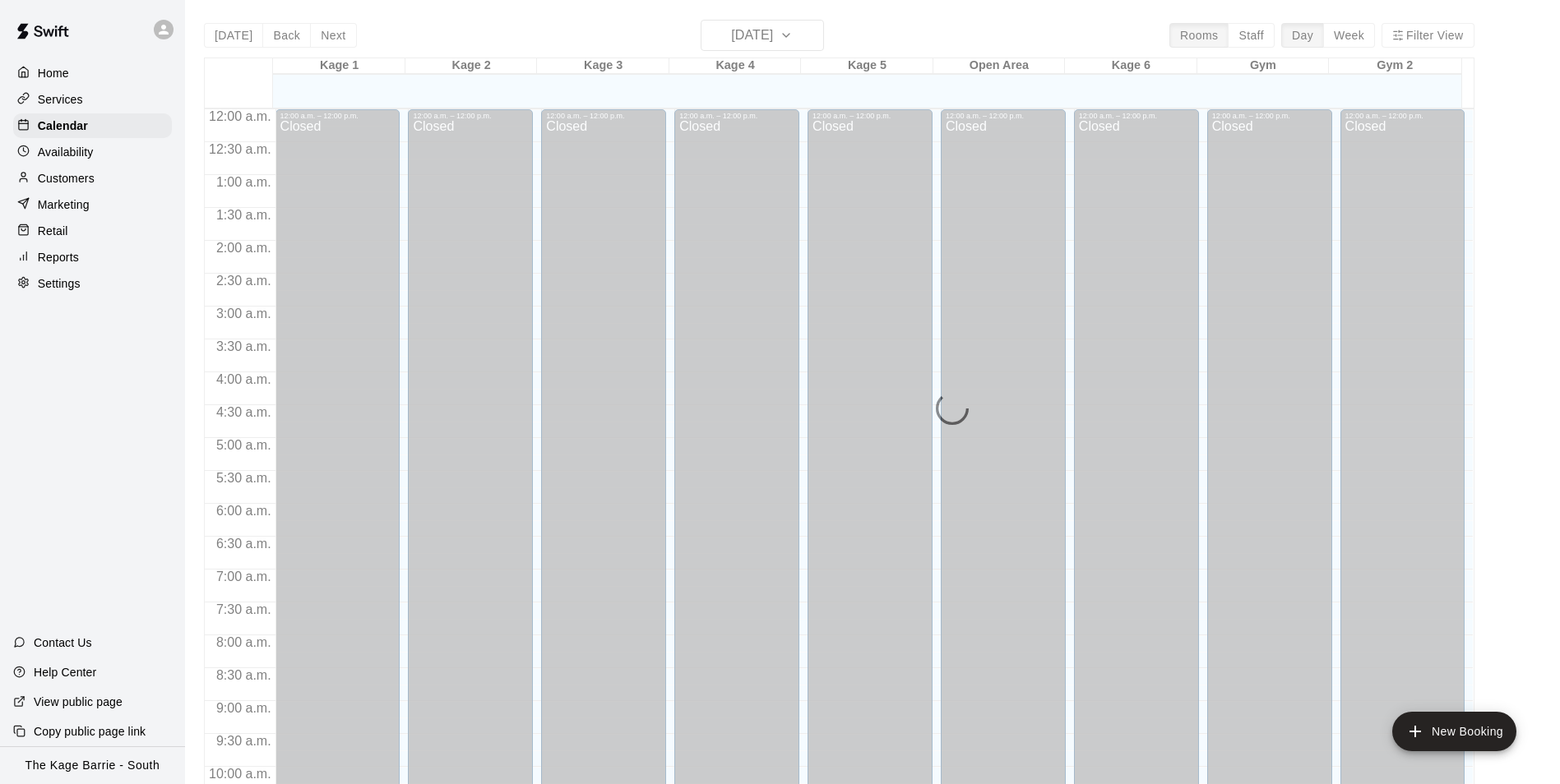
scroll to position [835, 0]
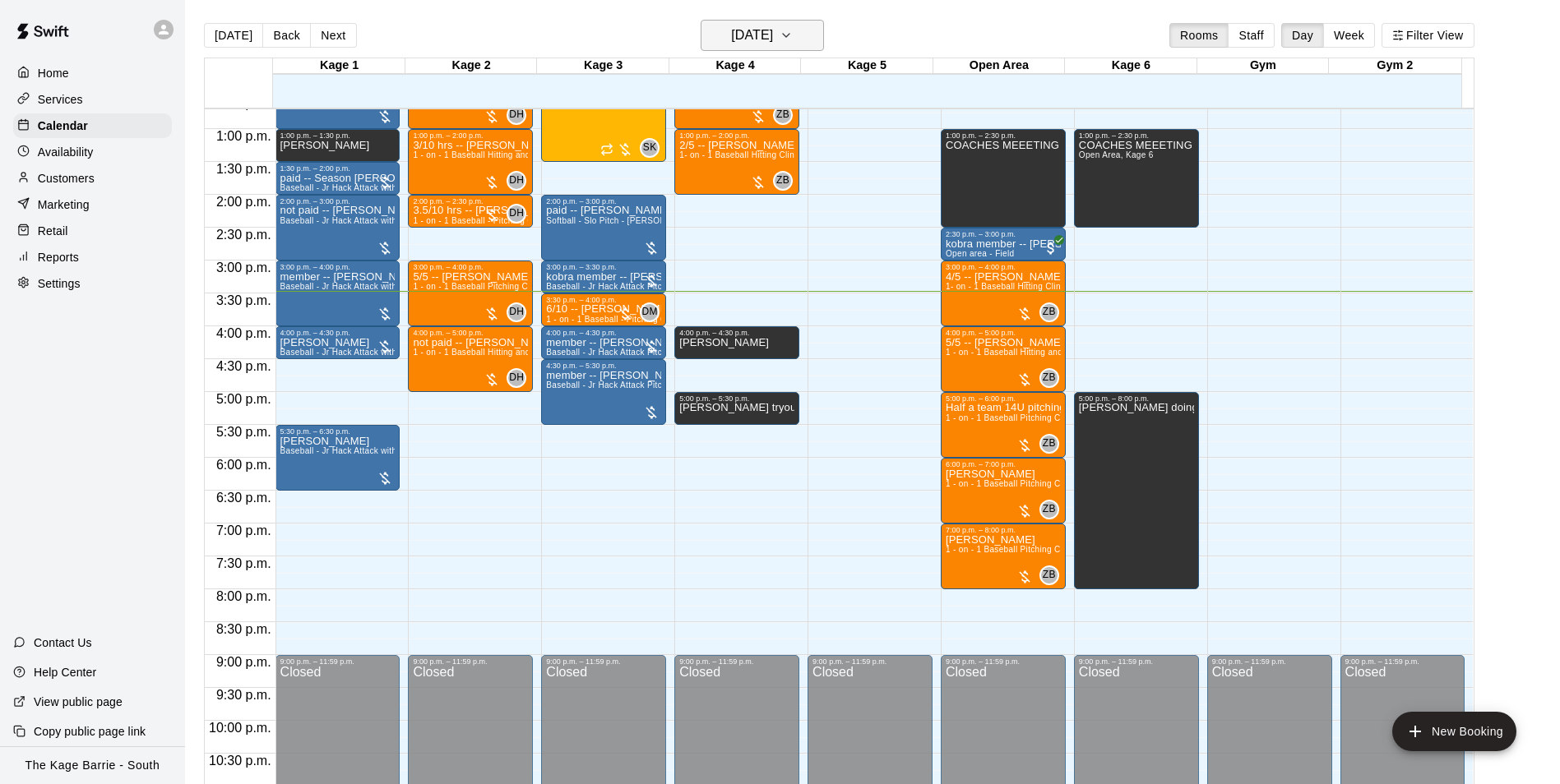
click at [773, 32] on h6 "[DATE]" at bounding box center [752, 35] width 42 height 23
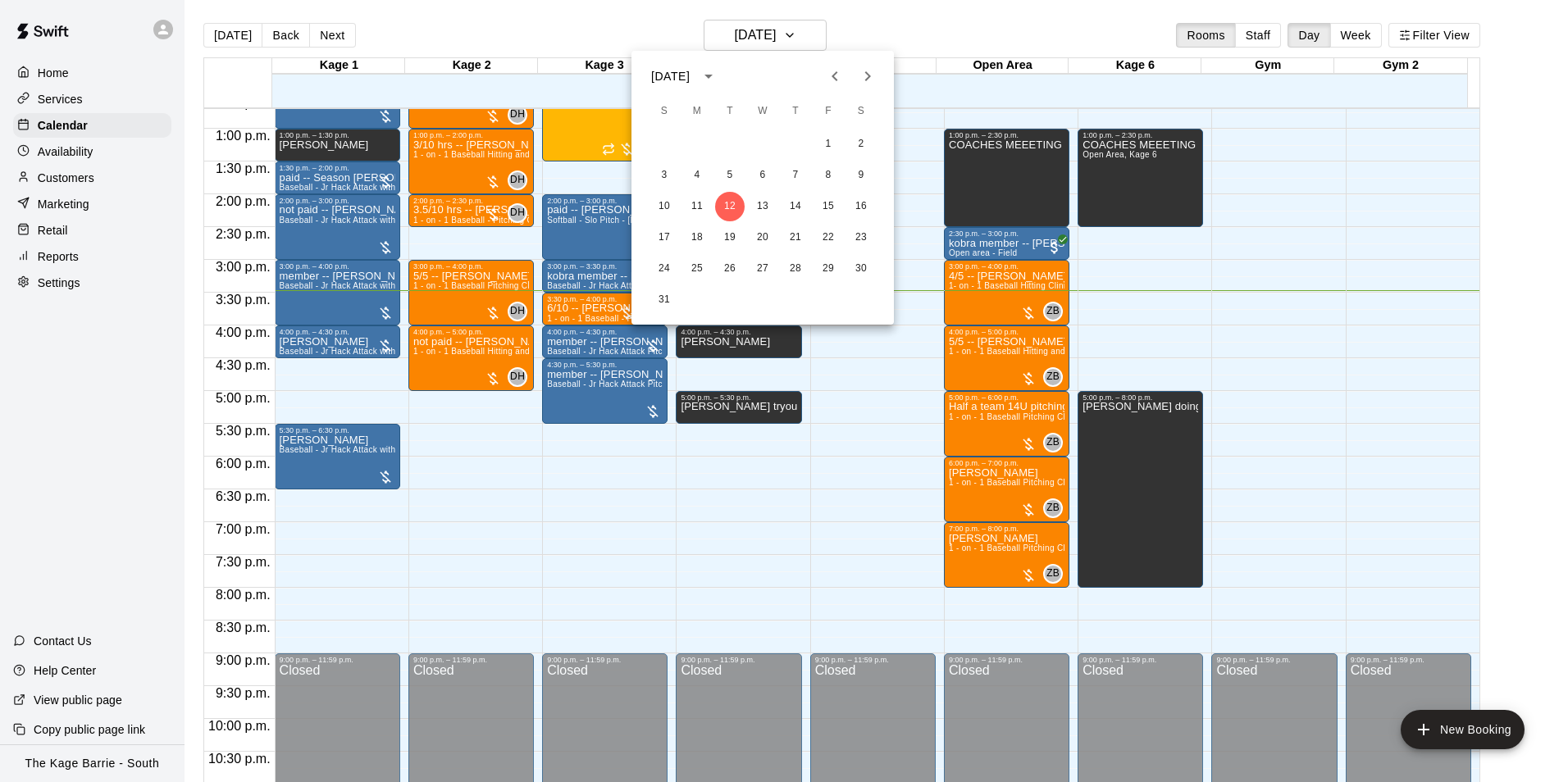
click at [842, 72] on icon "Previous month" at bounding box center [834, 76] width 19 height 19
click at [867, 76] on icon "Next month" at bounding box center [868, 76] width 19 height 19
click at [663, 267] on button "24" at bounding box center [664, 269] width 30 height 30
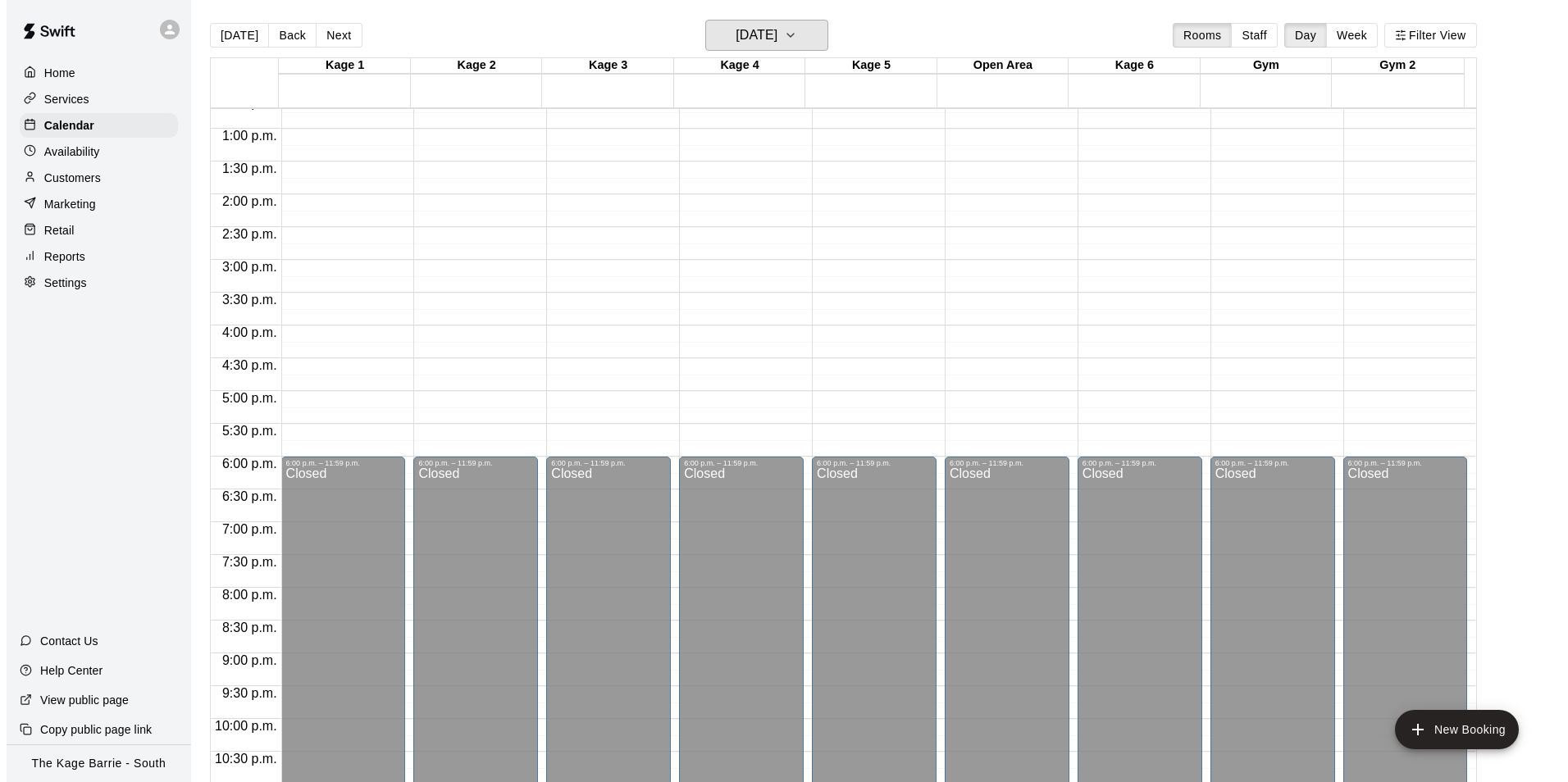
scroll to position [587, 0]
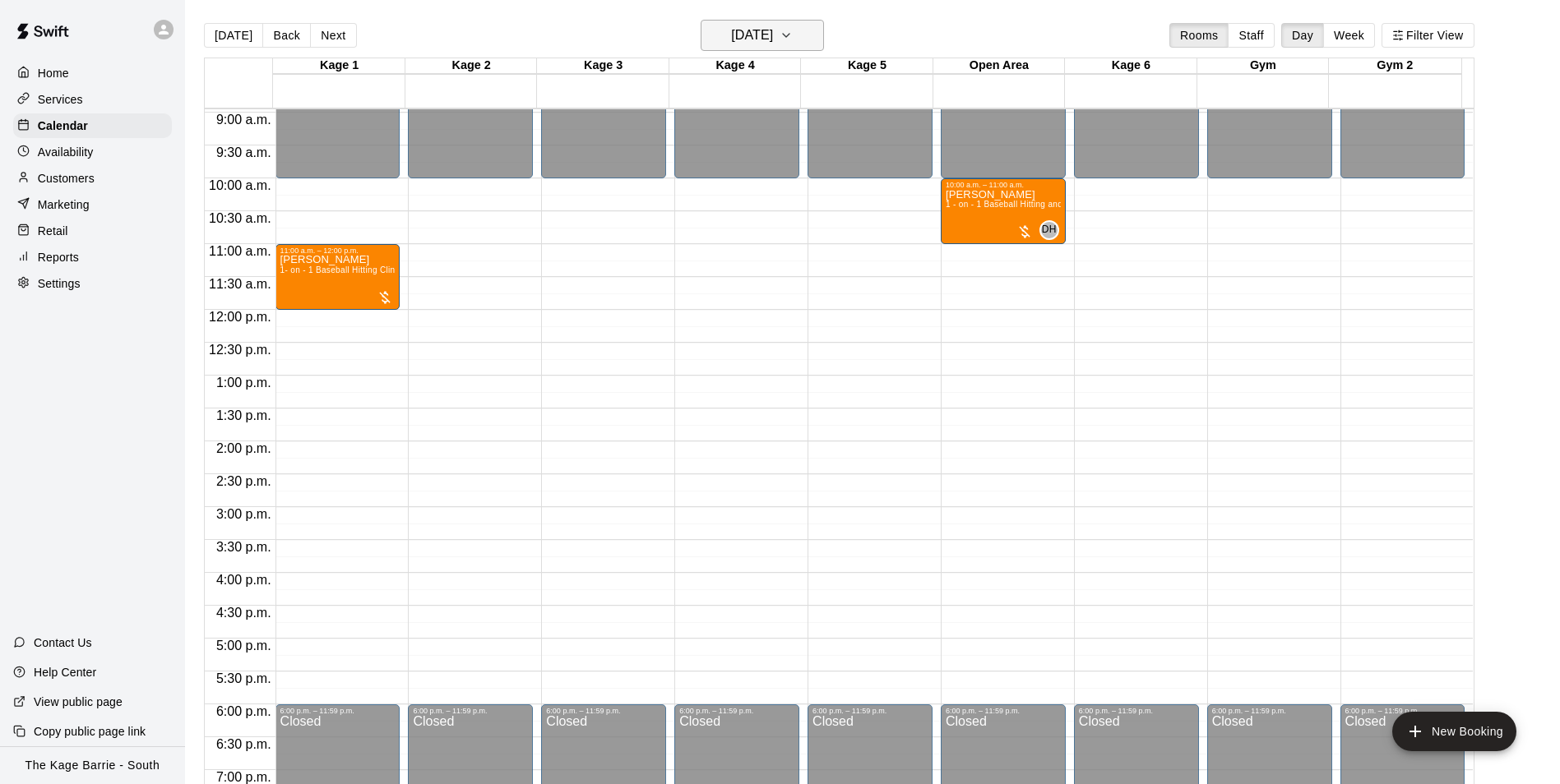
click at [771, 26] on h6 "[DATE]" at bounding box center [752, 35] width 42 height 23
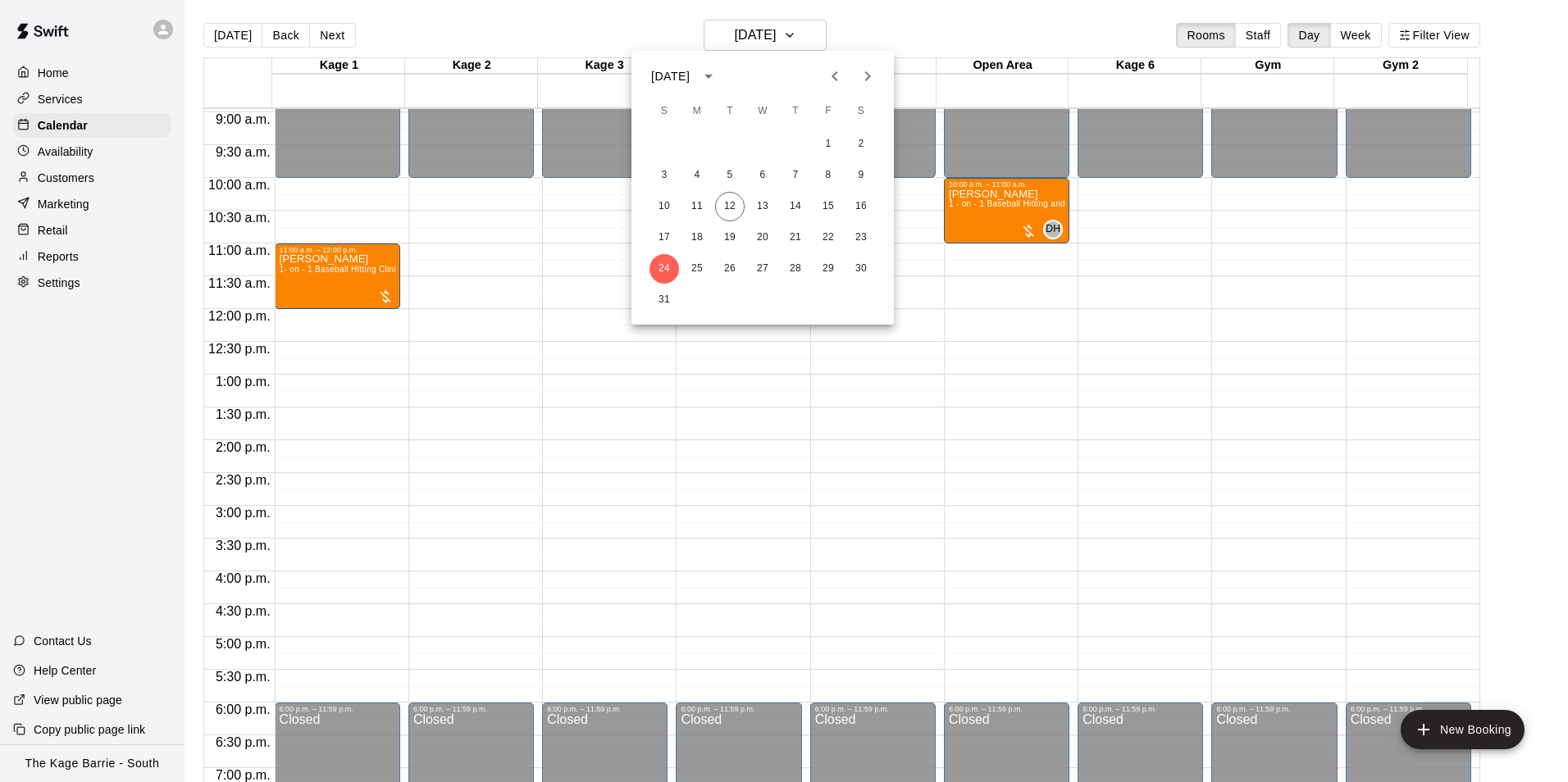
click at [836, 77] on icon "Previous month" at bounding box center [834, 76] width 19 height 19
click at [718, 77] on icon "calendar view is open, switch to year view" at bounding box center [708, 76] width 19 height 19
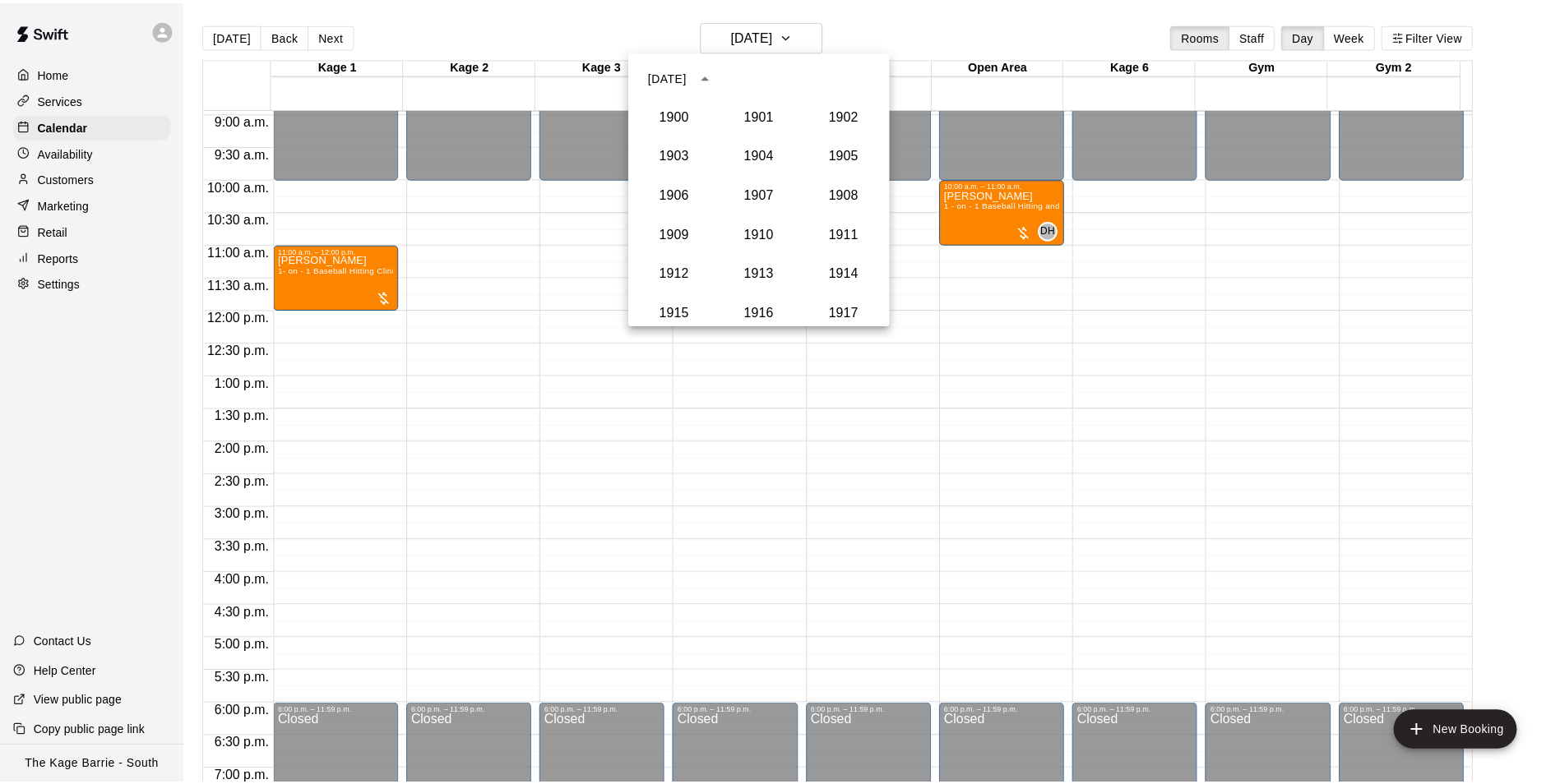
scroll to position [1522, 0]
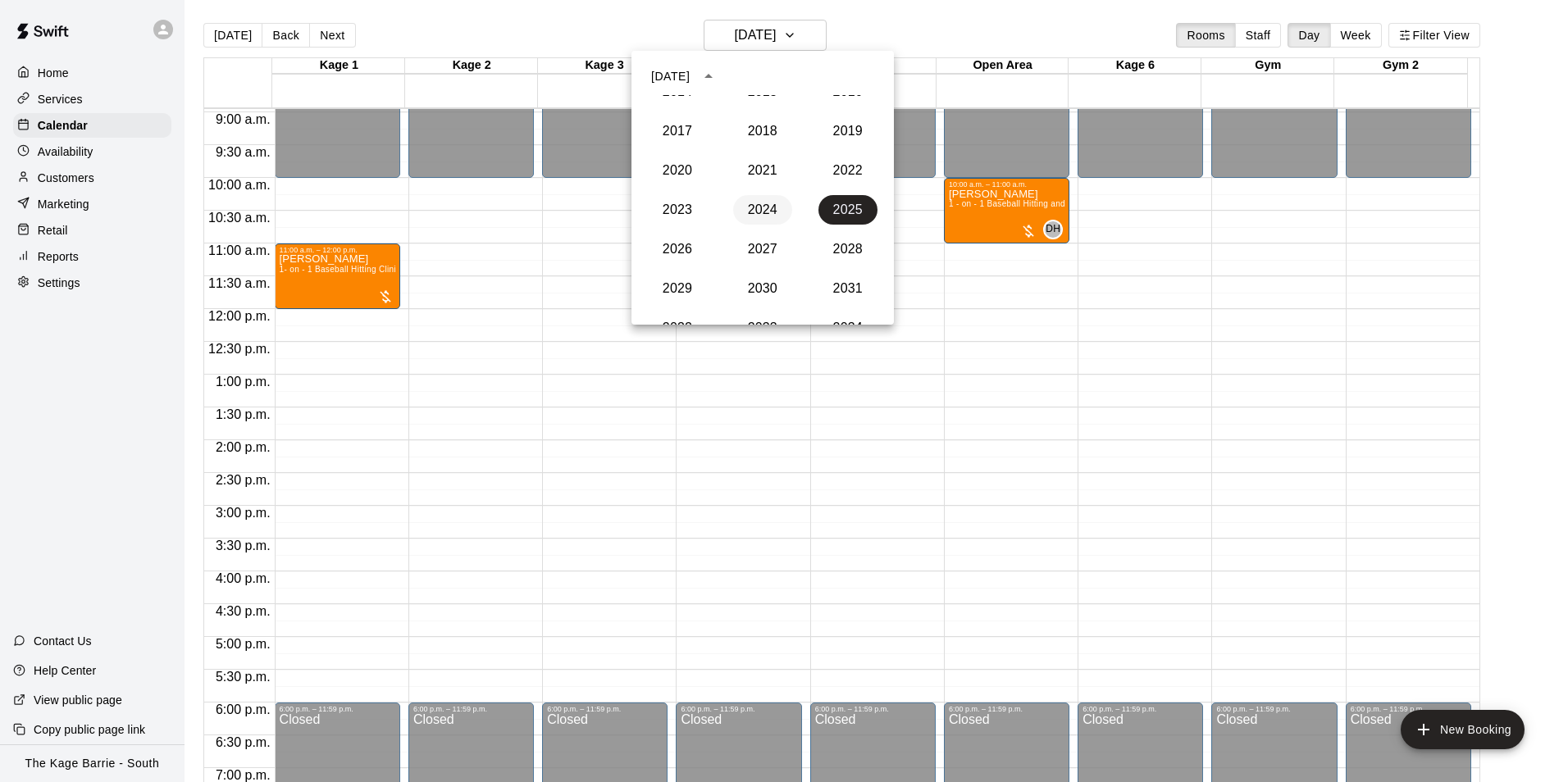
click at [751, 210] on button "2024" at bounding box center [762, 210] width 59 height 30
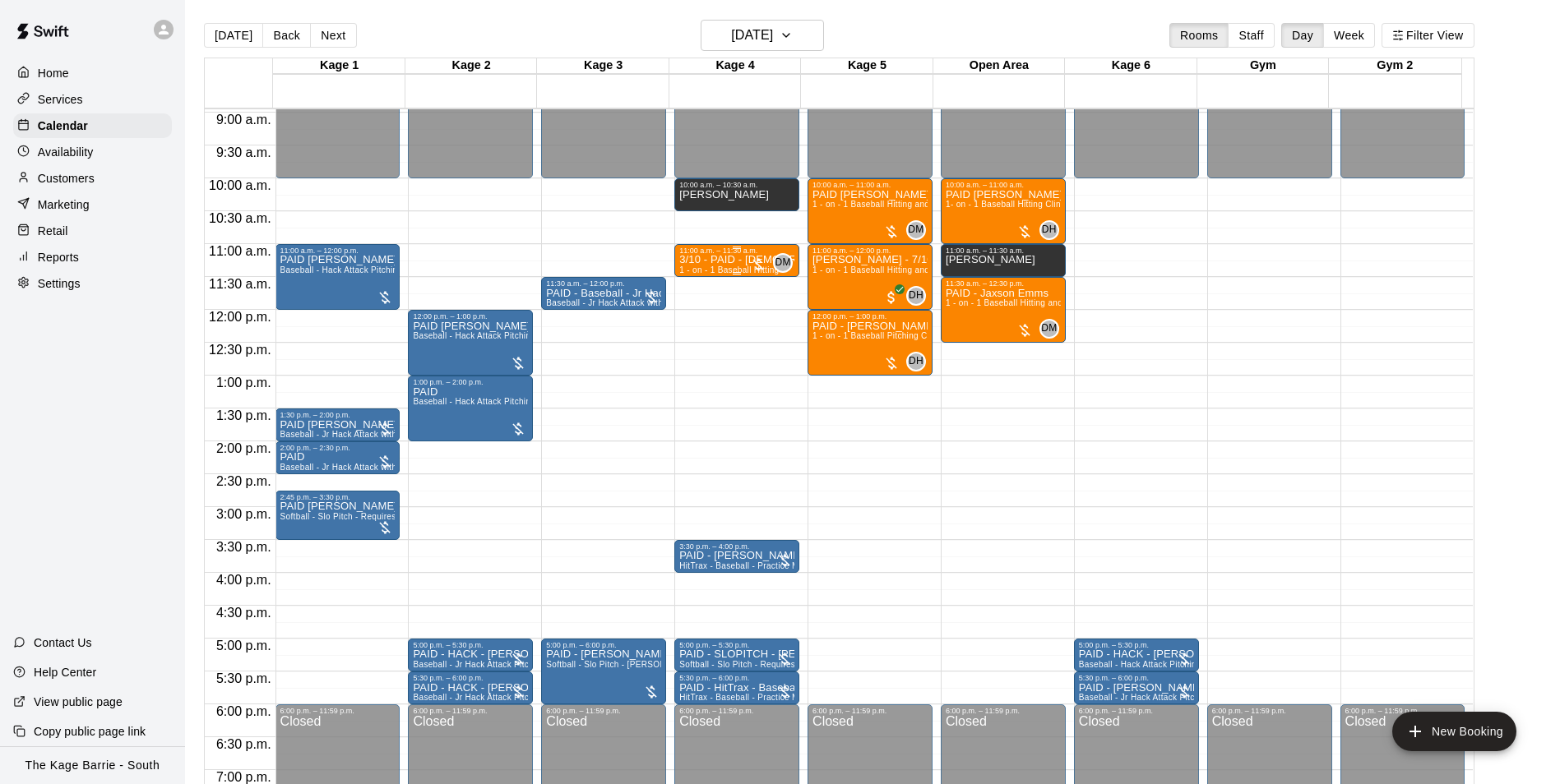
click at [731, 260] on p "3/10 - PAID - [DEMOGRAPHIC_DATA][PERSON_NAME]" at bounding box center [737, 260] width 115 height 0
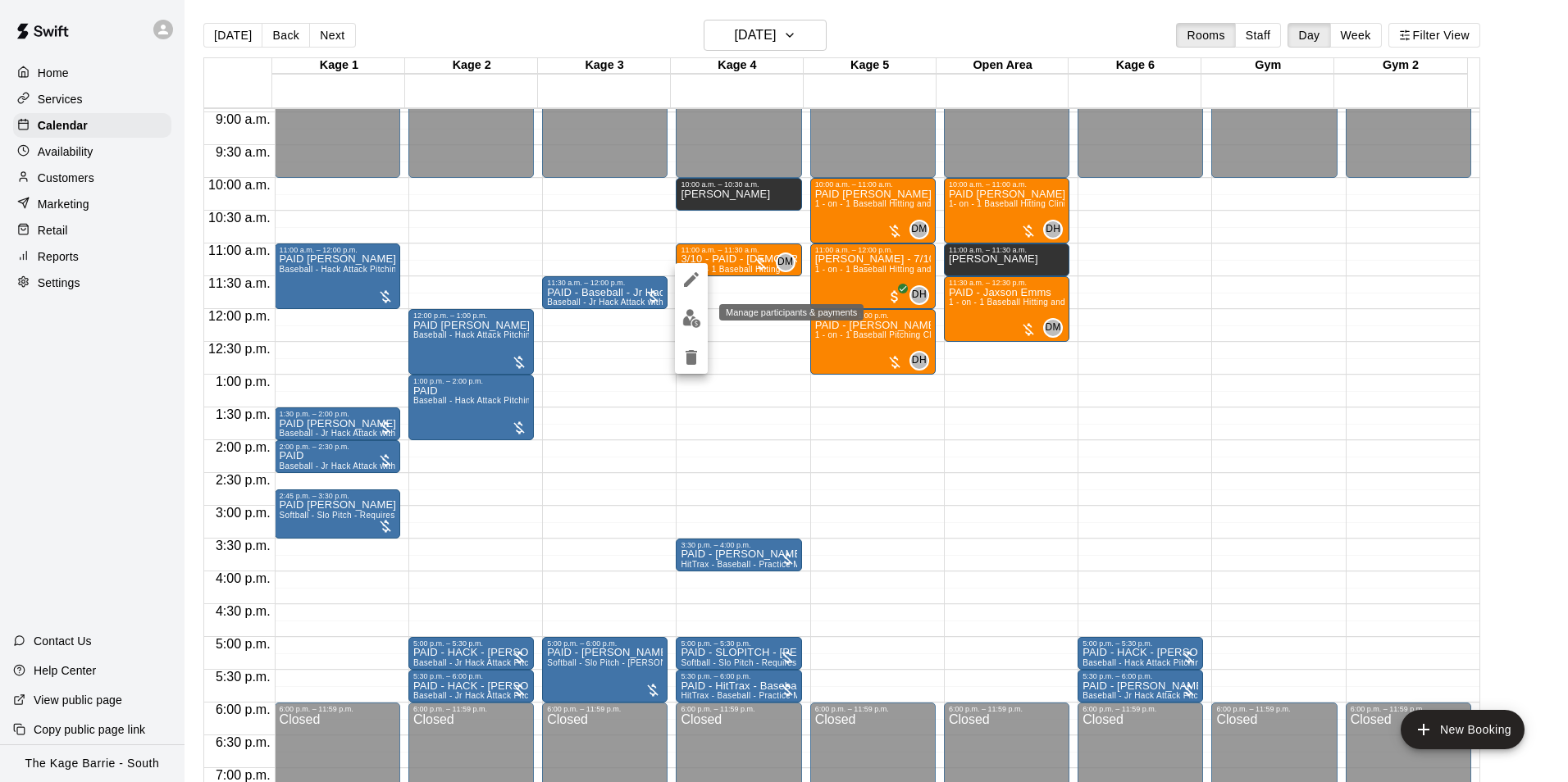
click at [694, 321] on img "edit" at bounding box center [691, 318] width 18 height 18
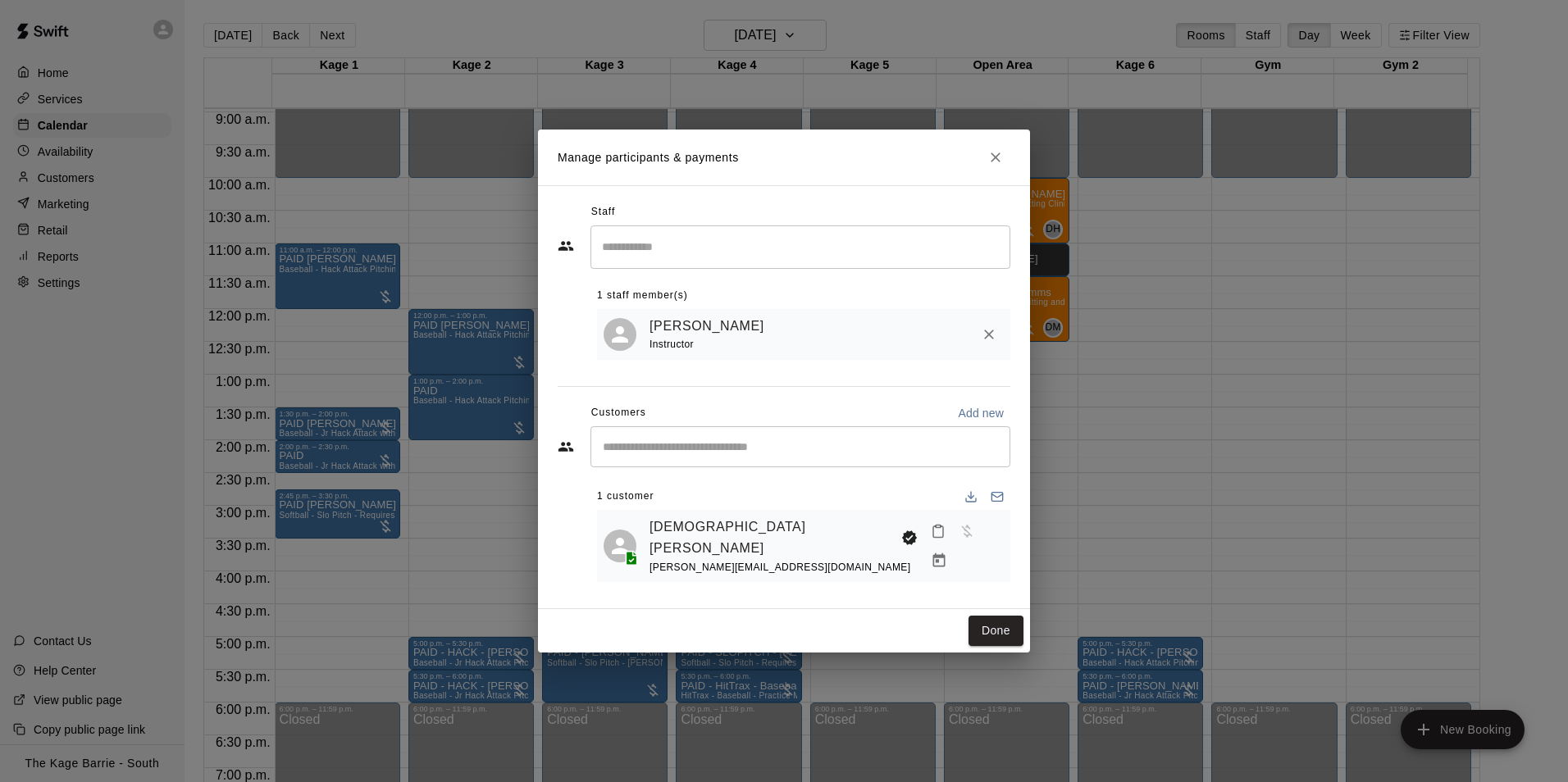
click at [999, 166] on icon "Close" at bounding box center [995, 157] width 17 height 17
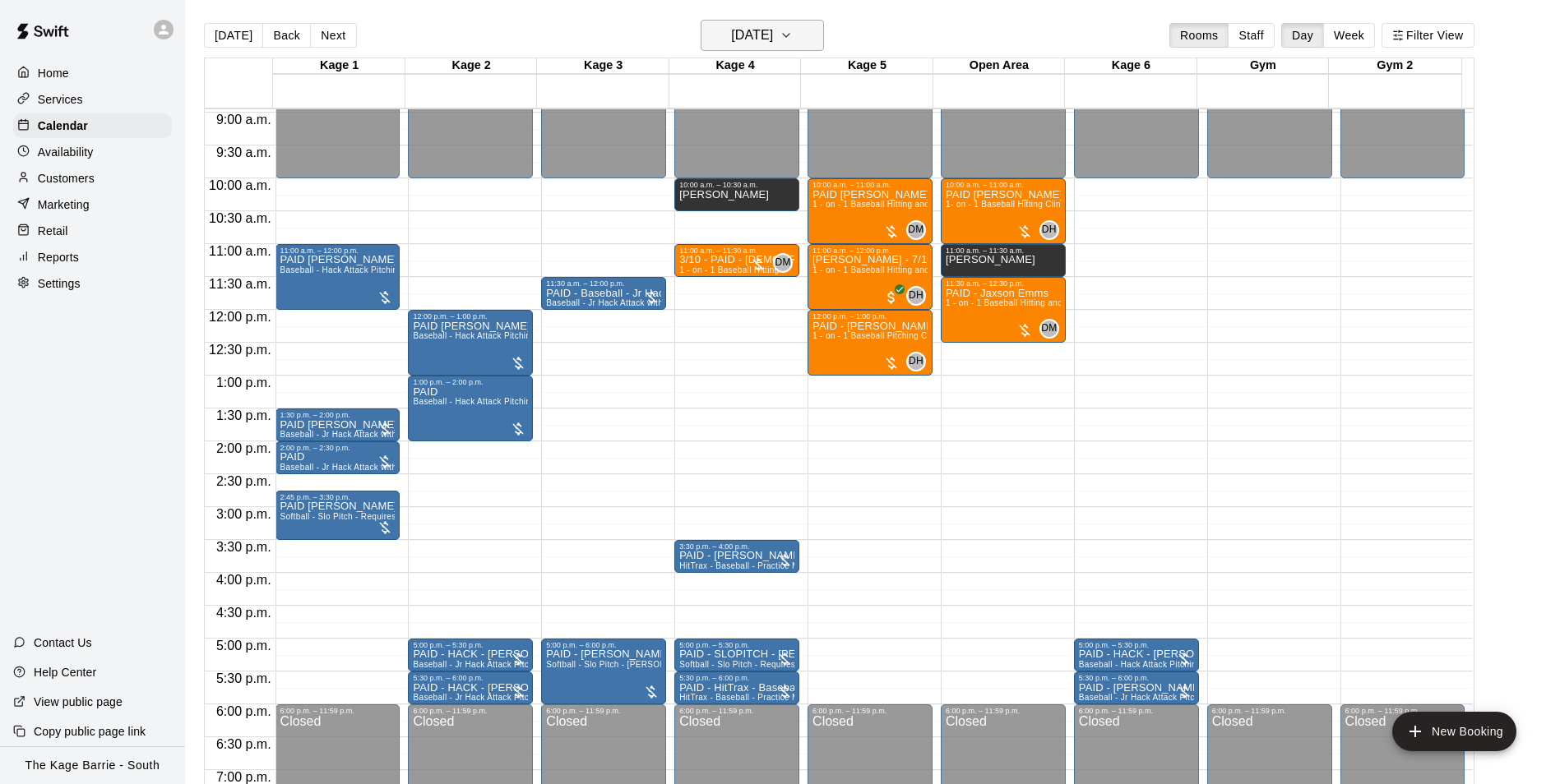
click at [773, 38] on h6 "[DATE]" at bounding box center [752, 35] width 42 height 23
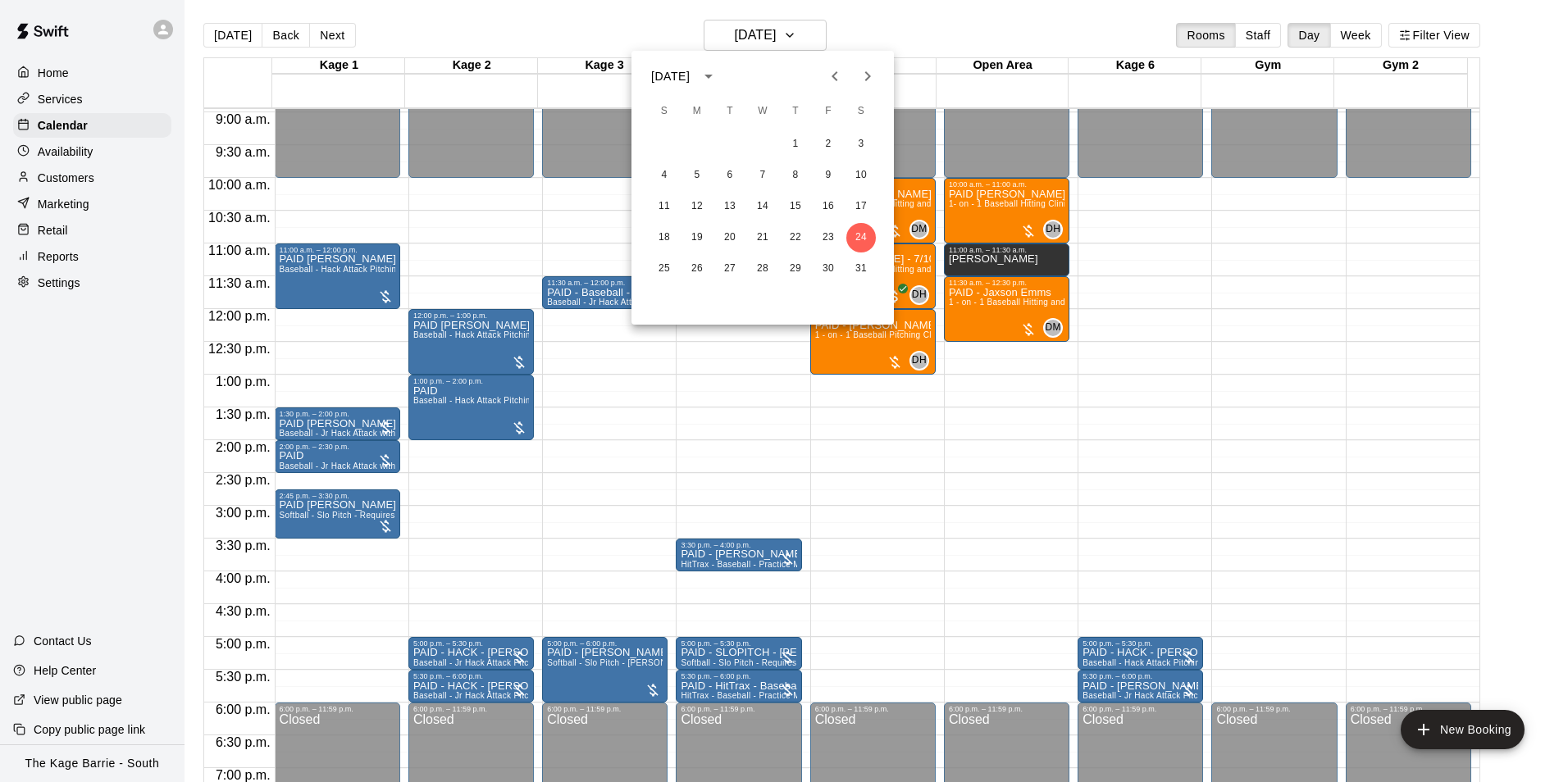
click at [926, 33] on div at bounding box center [784, 391] width 1568 height 782
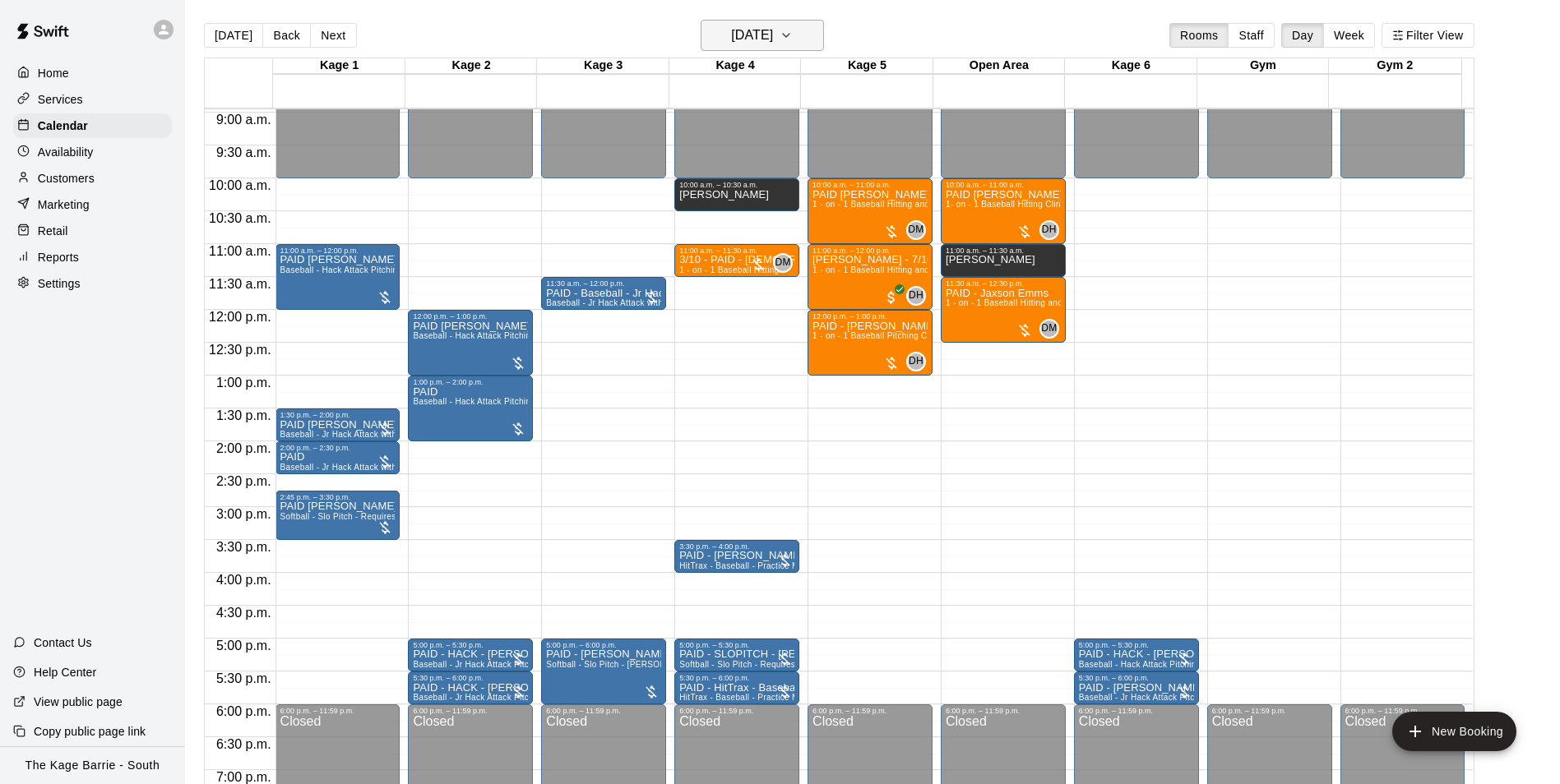
click at [772, 36] on h6 "[DATE]" at bounding box center [752, 35] width 42 height 23
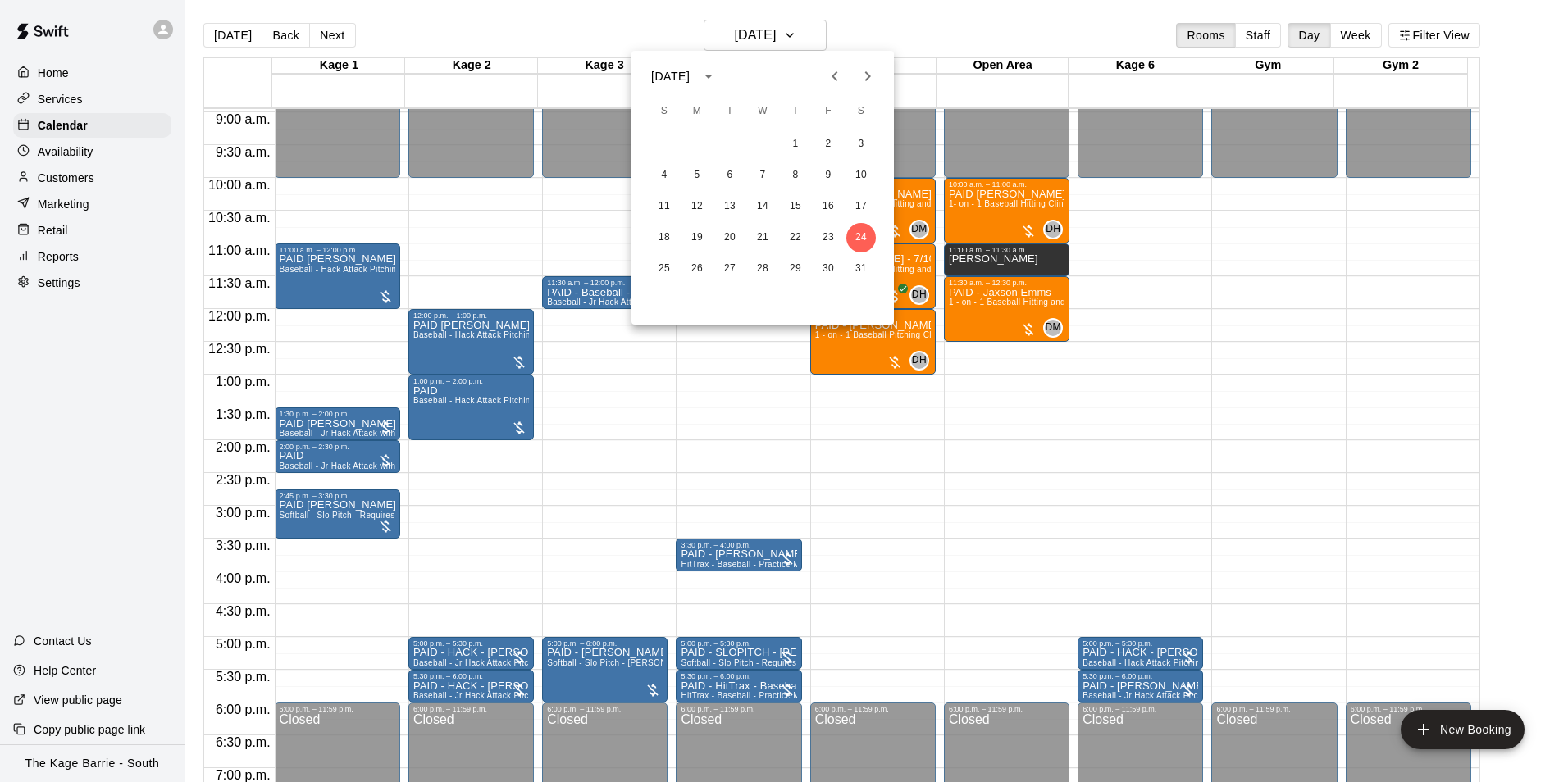
drag, startPoint x: 399, startPoint y: 32, endPoint x: 299, endPoint y: 35, distance: 100.0
click at [398, 32] on div at bounding box center [784, 391] width 1568 height 782
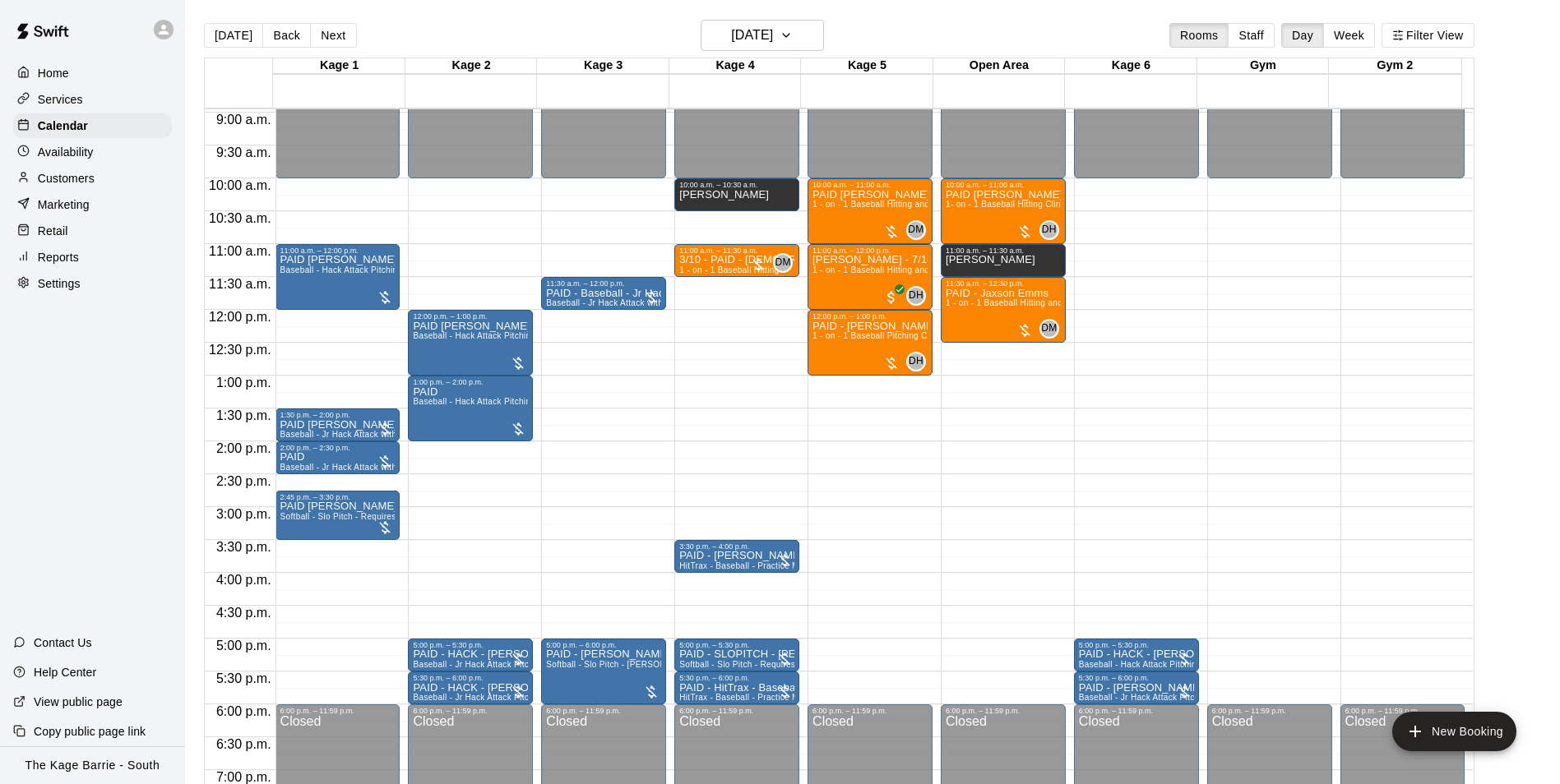
click at [168, 31] on icon at bounding box center [163, 29] width 15 height 15
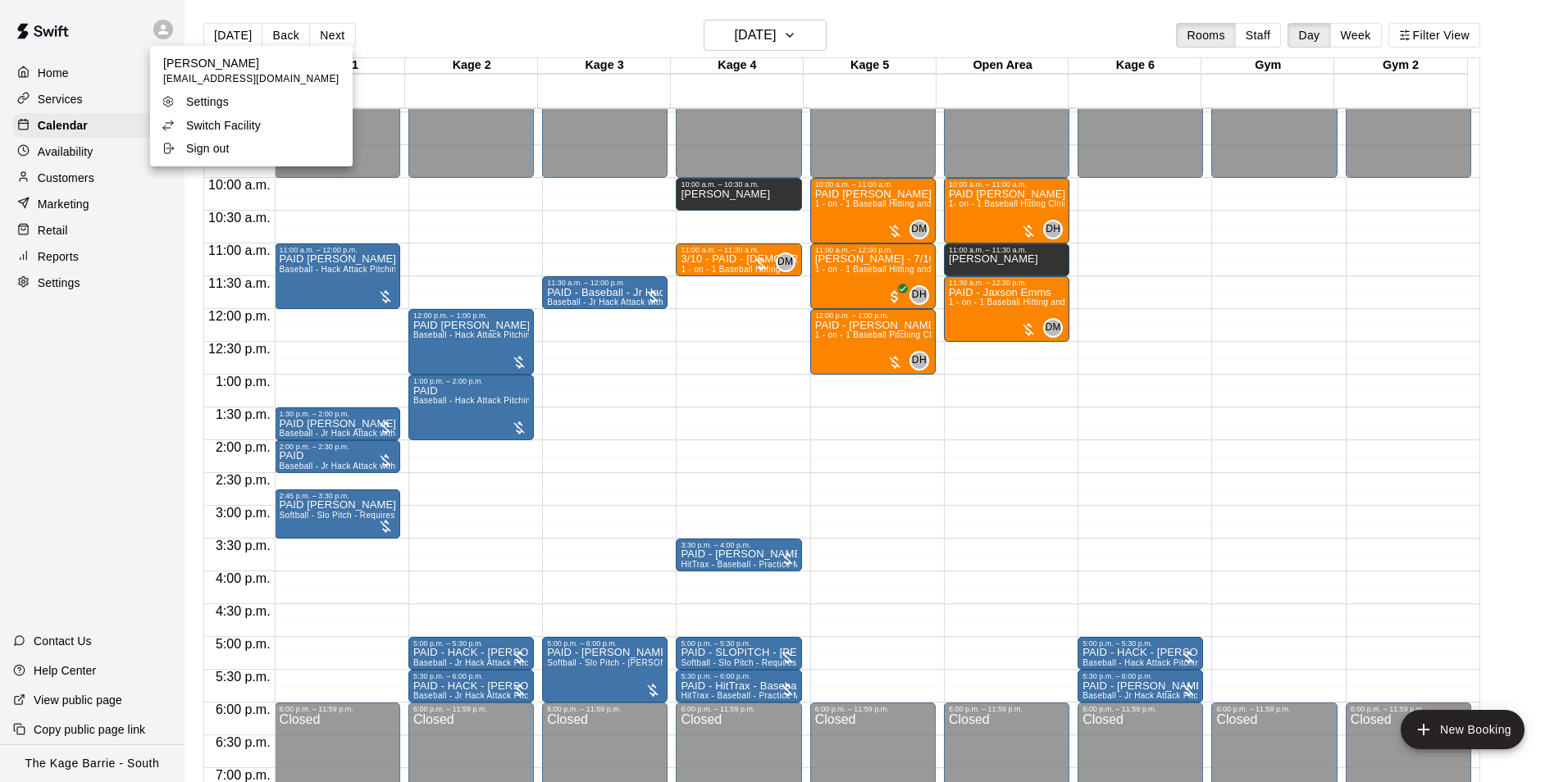
click at [219, 124] on p "Switch Facility" at bounding box center [223, 125] width 75 height 17
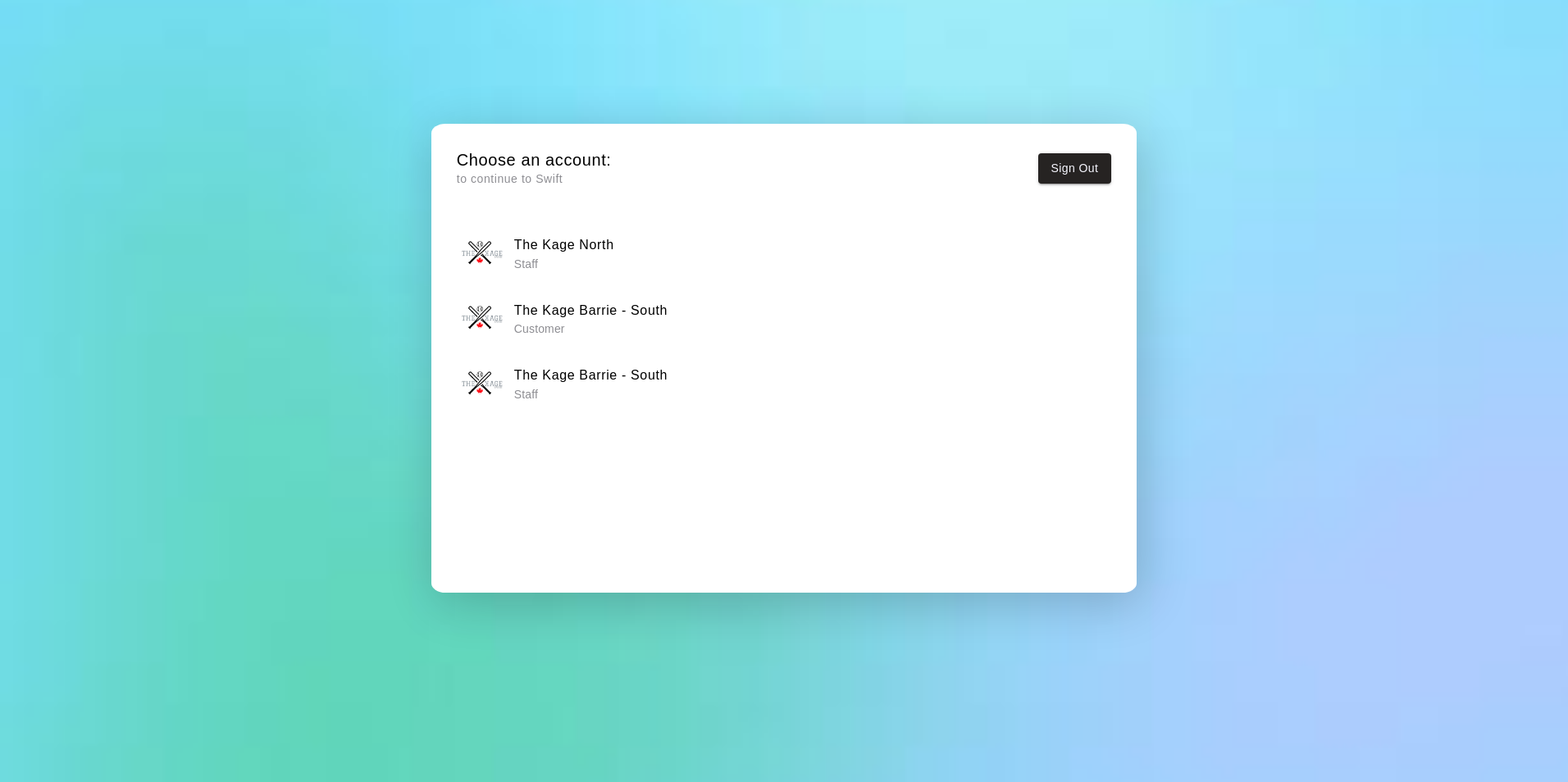
click at [665, 255] on div "The Kage North Staff" at bounding box center [783, 253] width 644 height 41
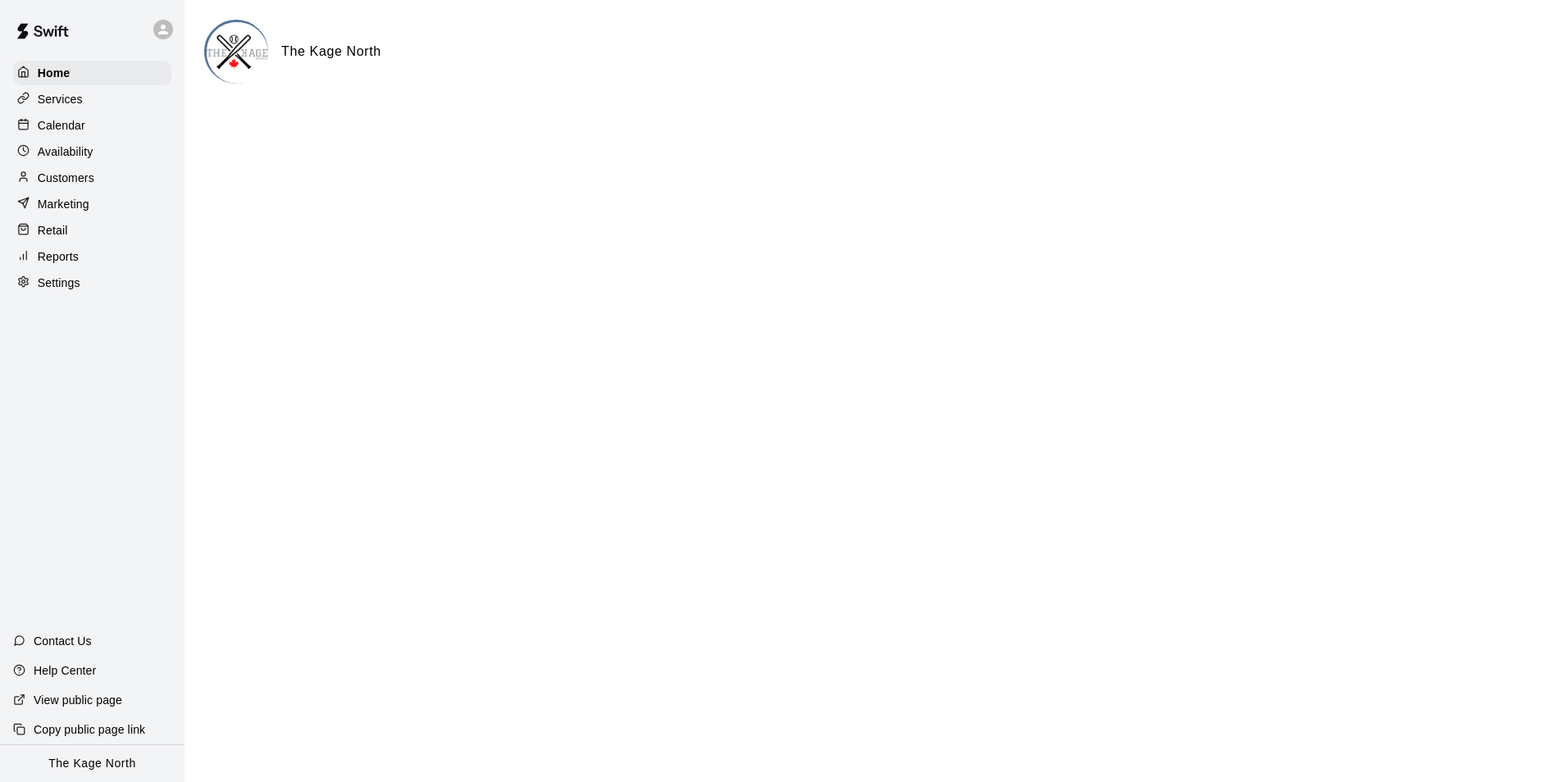
click at [92, 129] on div "Calendar" at bounding box center [92, 125] width 159 height 25
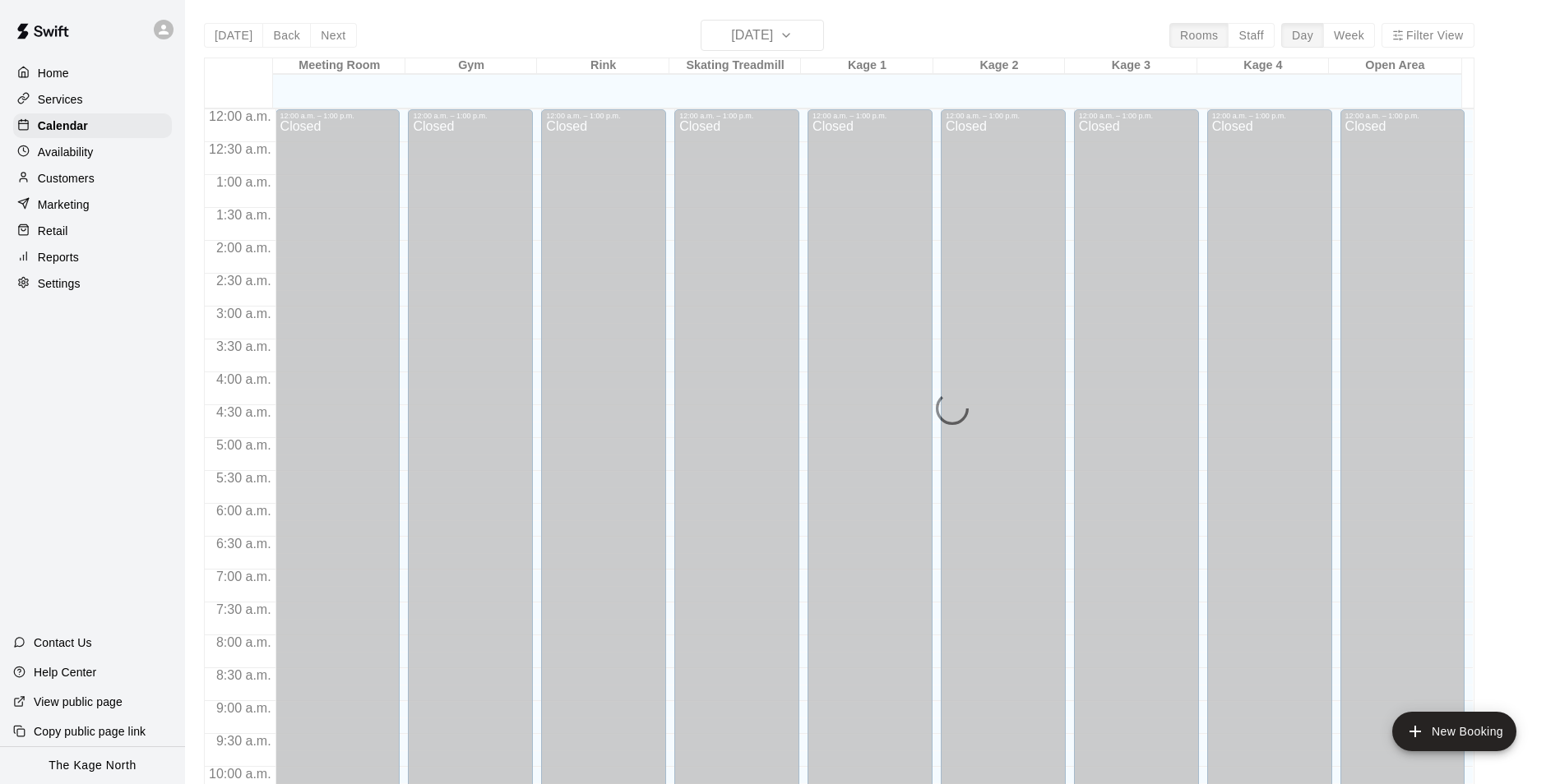
scroll to position [835, 0]
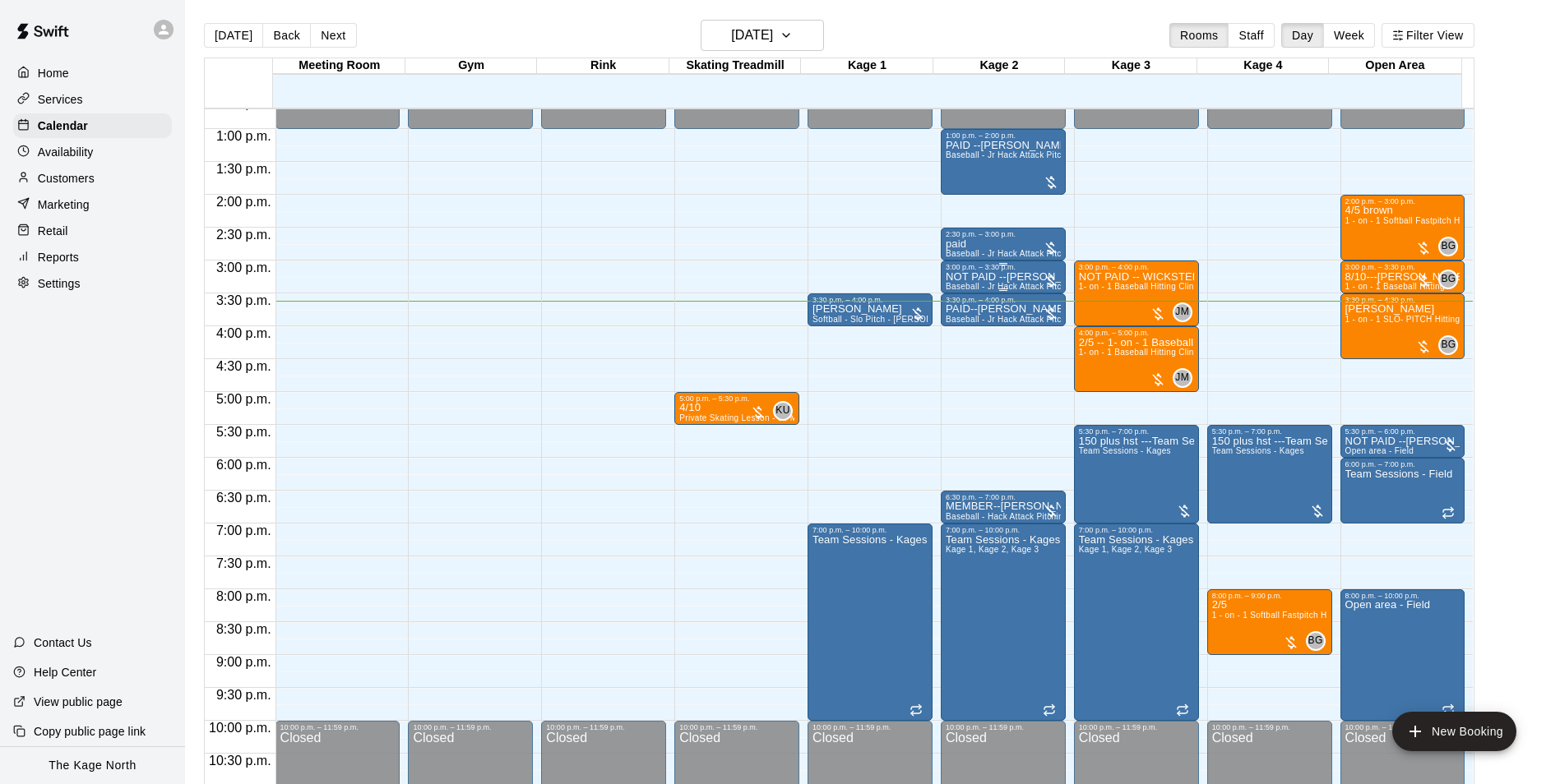
click at [989, 277] on p "NOT PAID --[PERSON_NAME]" at bounding box center [1003, 277] width 115 height 0
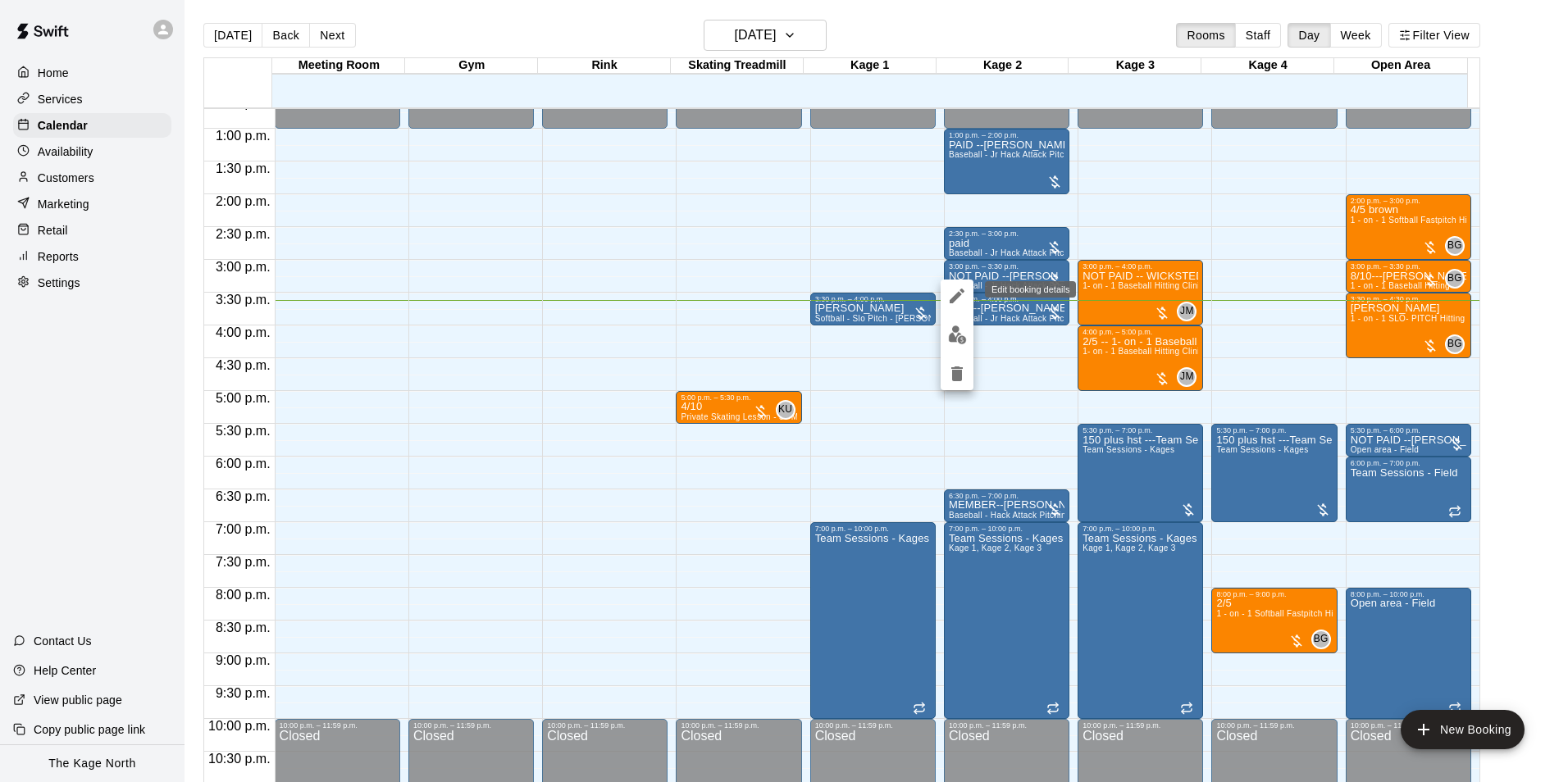
click at [957, 301] on icon "edit" at bounding box center [957, 296] width 19 height 19
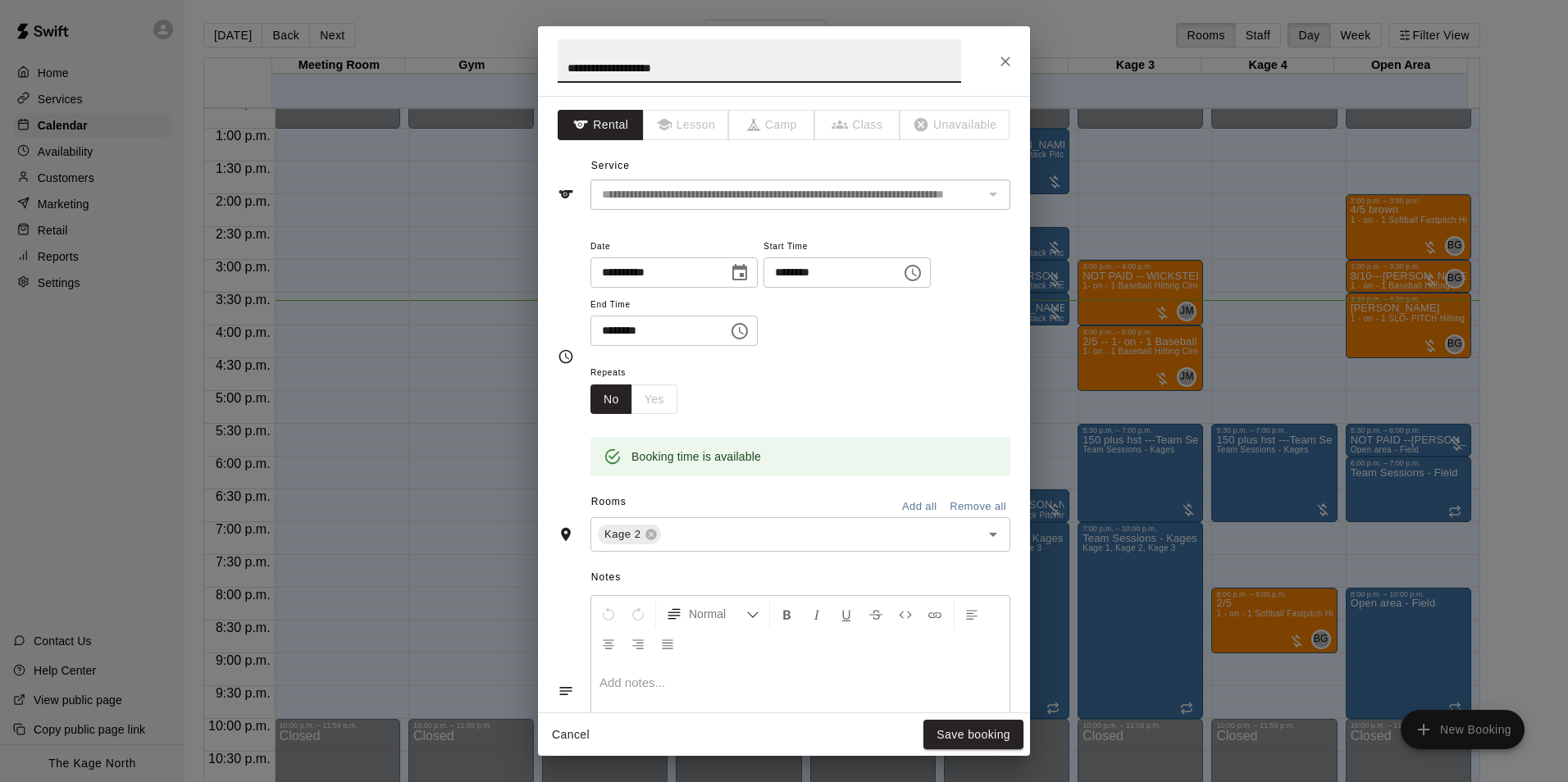
drag, startPoint x: 588, startPoint y: 66, endPoint x: 540, endPoint y: 65, distance: 48.0
click at [540, 65] on h2 "**********" at bounding box center [759, 61] width 443 height 70
type input "**********"
click at [962, 731] on button "Save booking" at bounding box center [973, 734] width 100 height 30
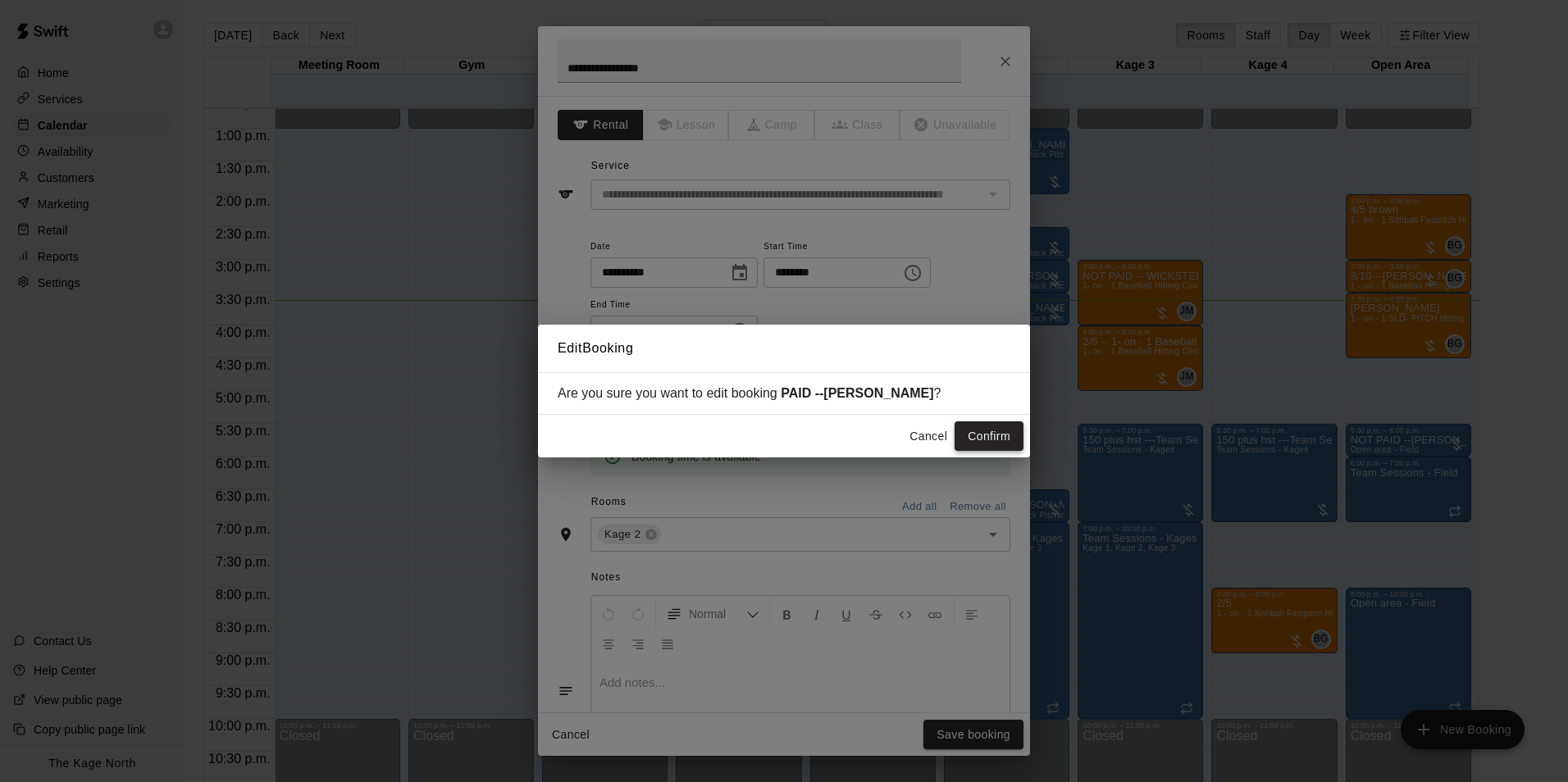
click at [990, 442] on button "Confirm" at bounding box center [989, 436] width 69 height 30
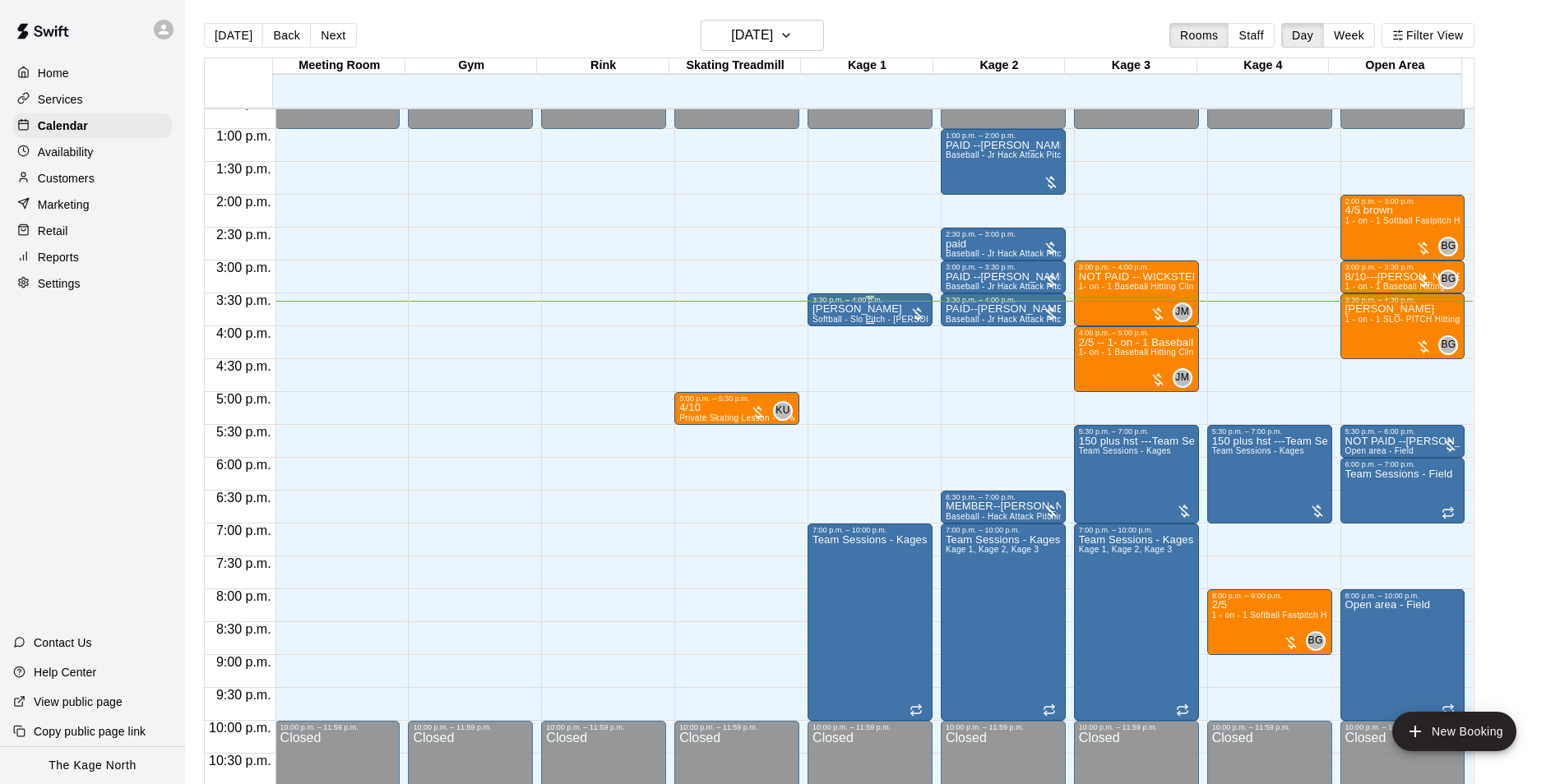
click at [860, 309] on p "[PERSON_NAME]" at bounding box center [870, 309] width 115 height 0
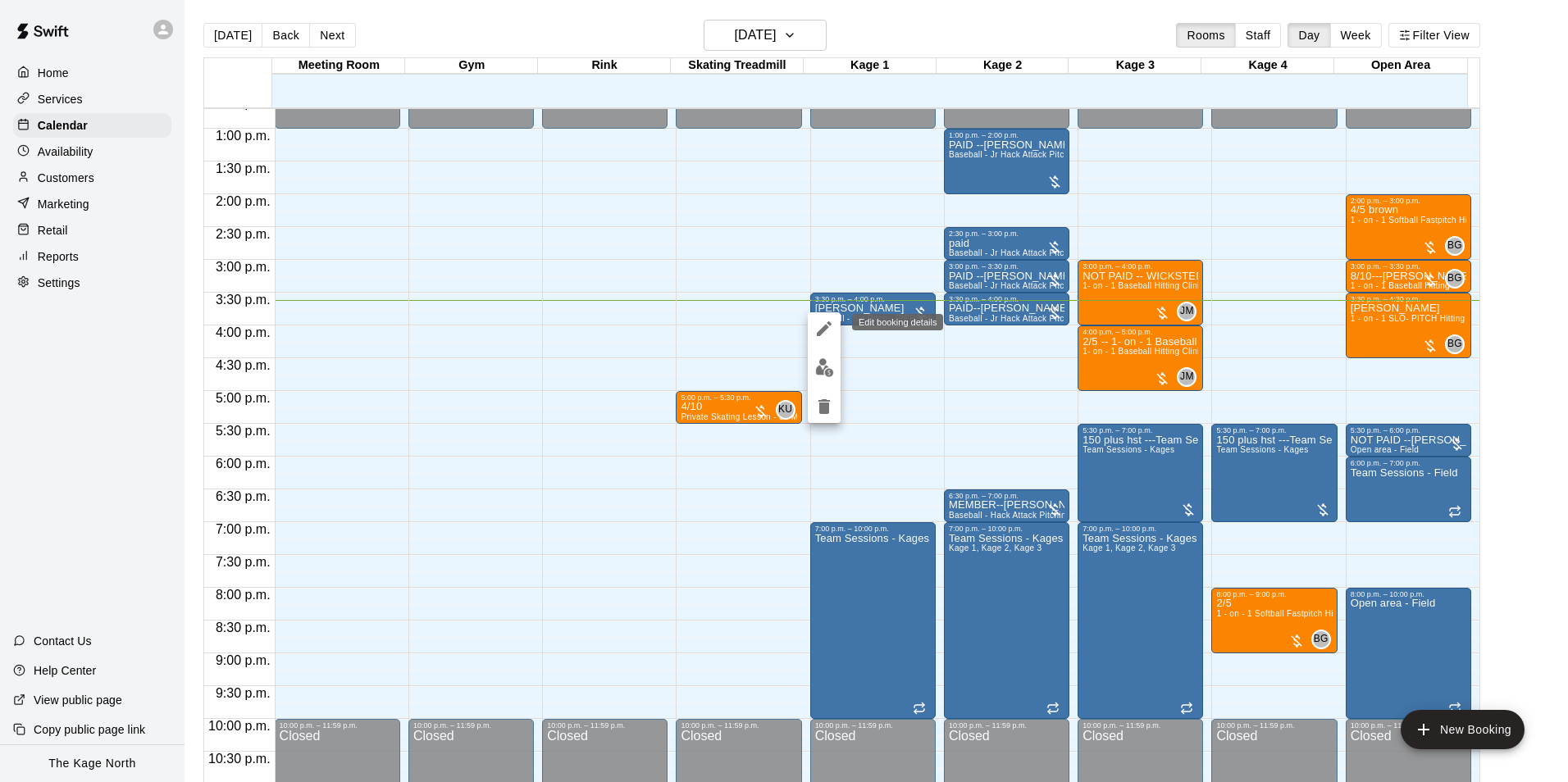
click at [834, 328] on button "edit" at bounding box center [824, 328] width 33 height 33
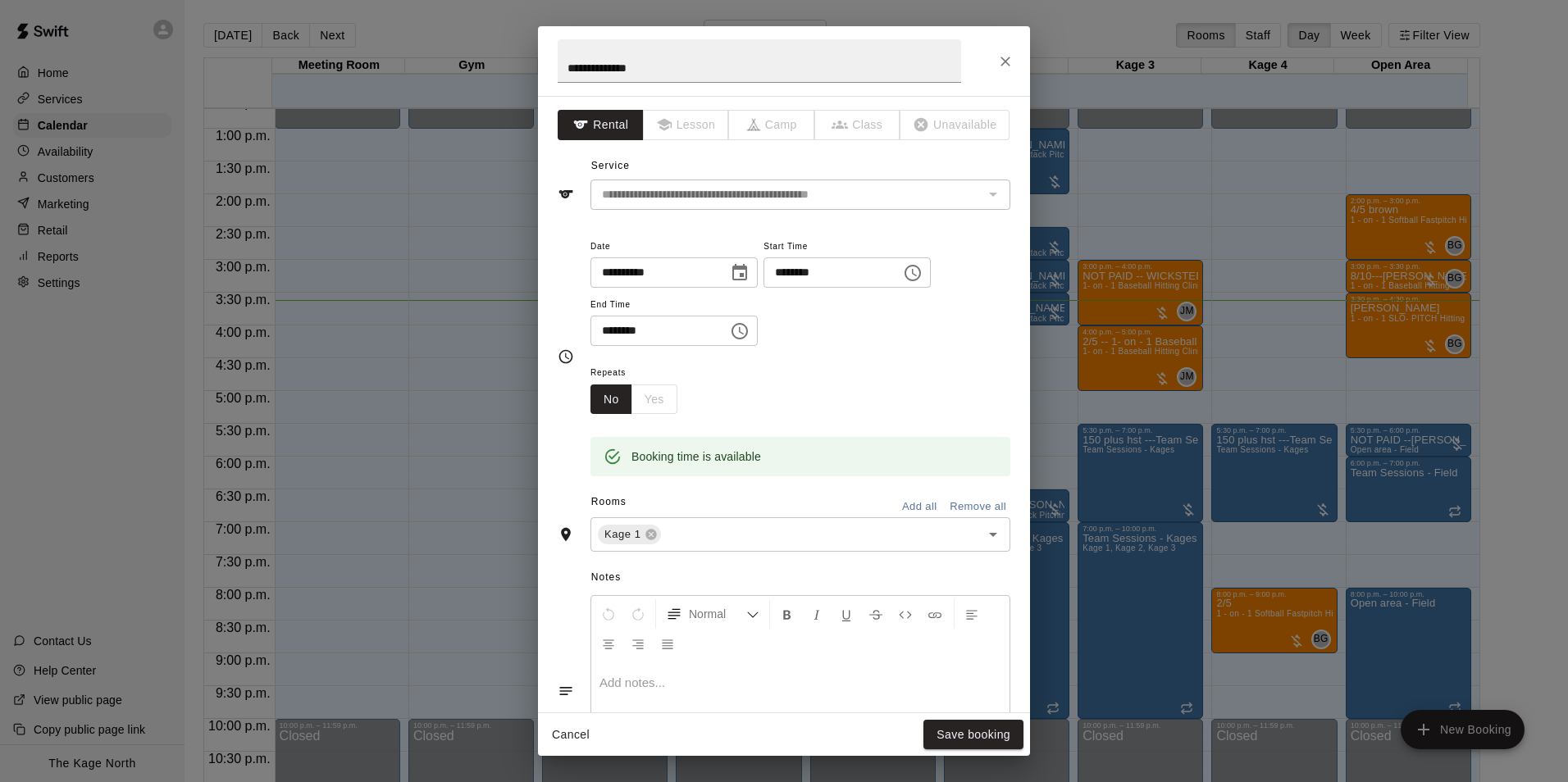
click at [556, 68] on h2 "**********" at bounding box center [759, 61] width 443 height 70
click at [565, 68] on input "**********" at bounding box center [759, 61] width 403 height 43
type input "**********"
click at [973, 739] on button "Save booking" at bounding box center [973, 734] width 100 height 30
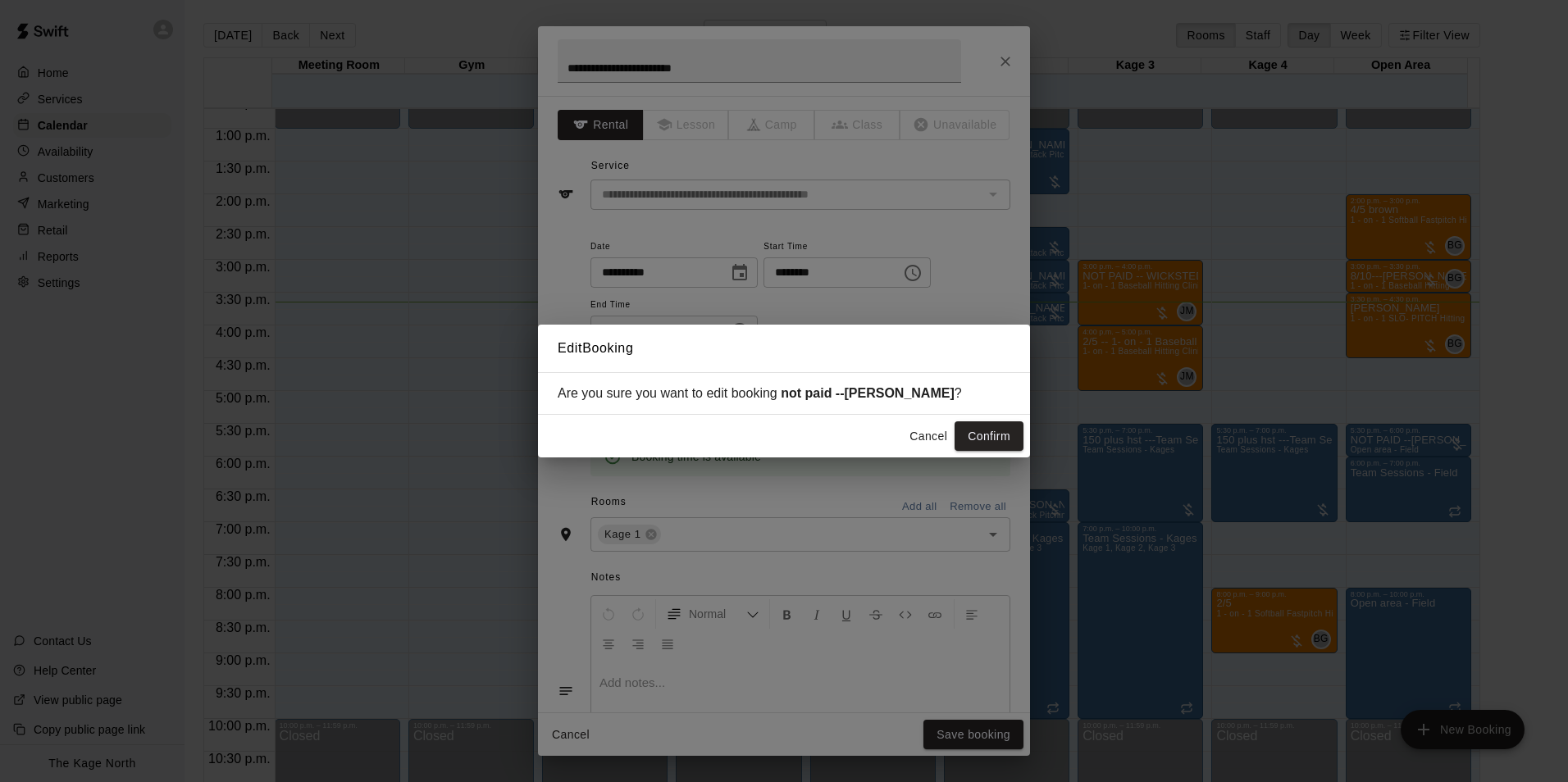
click at [979, 449] on button "Confirm" at bounding box center [989, 436] width 69 height 30
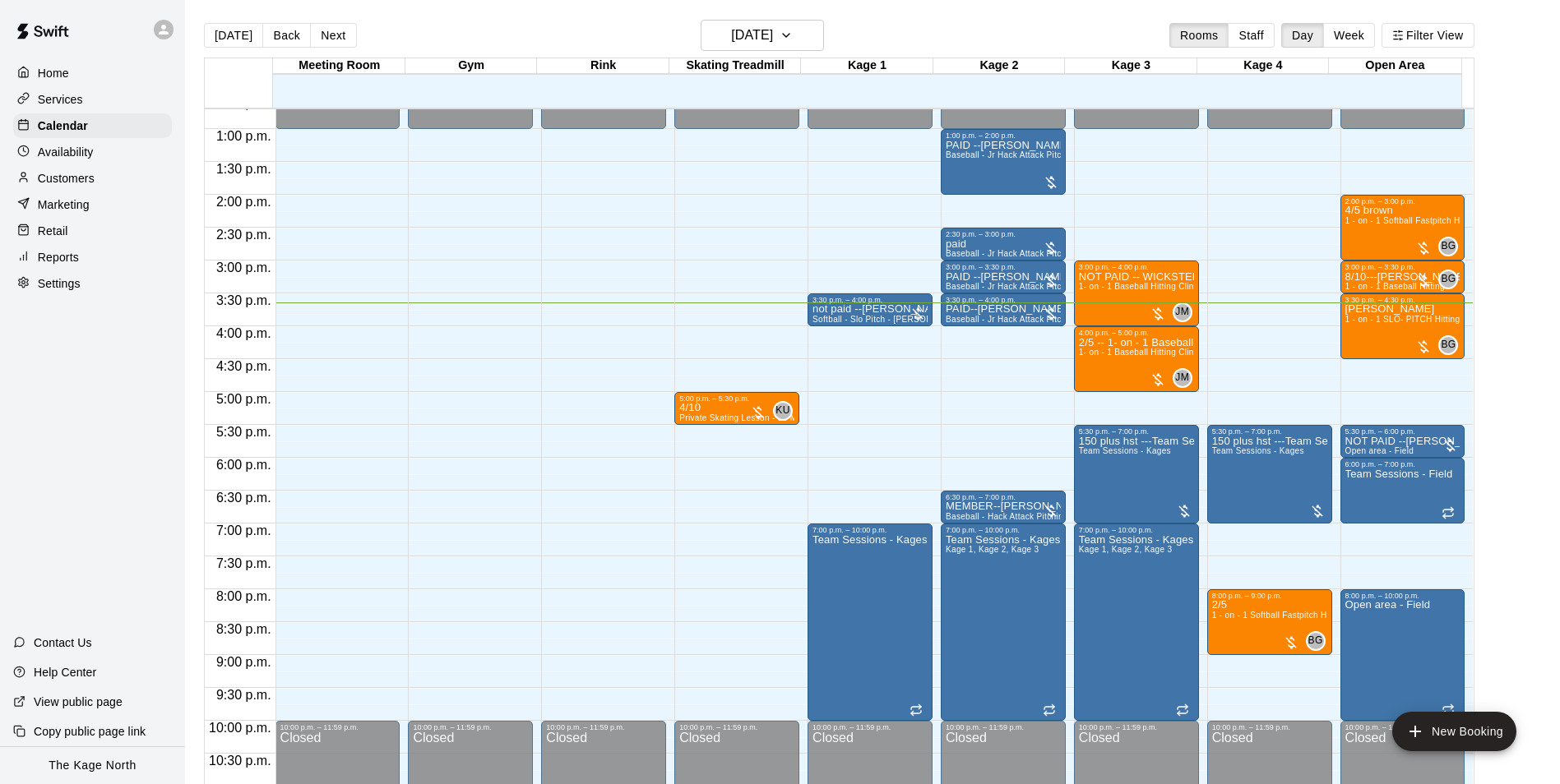
click at [170, 30] on icon at bounding box center [163, 29] width 15 height 15
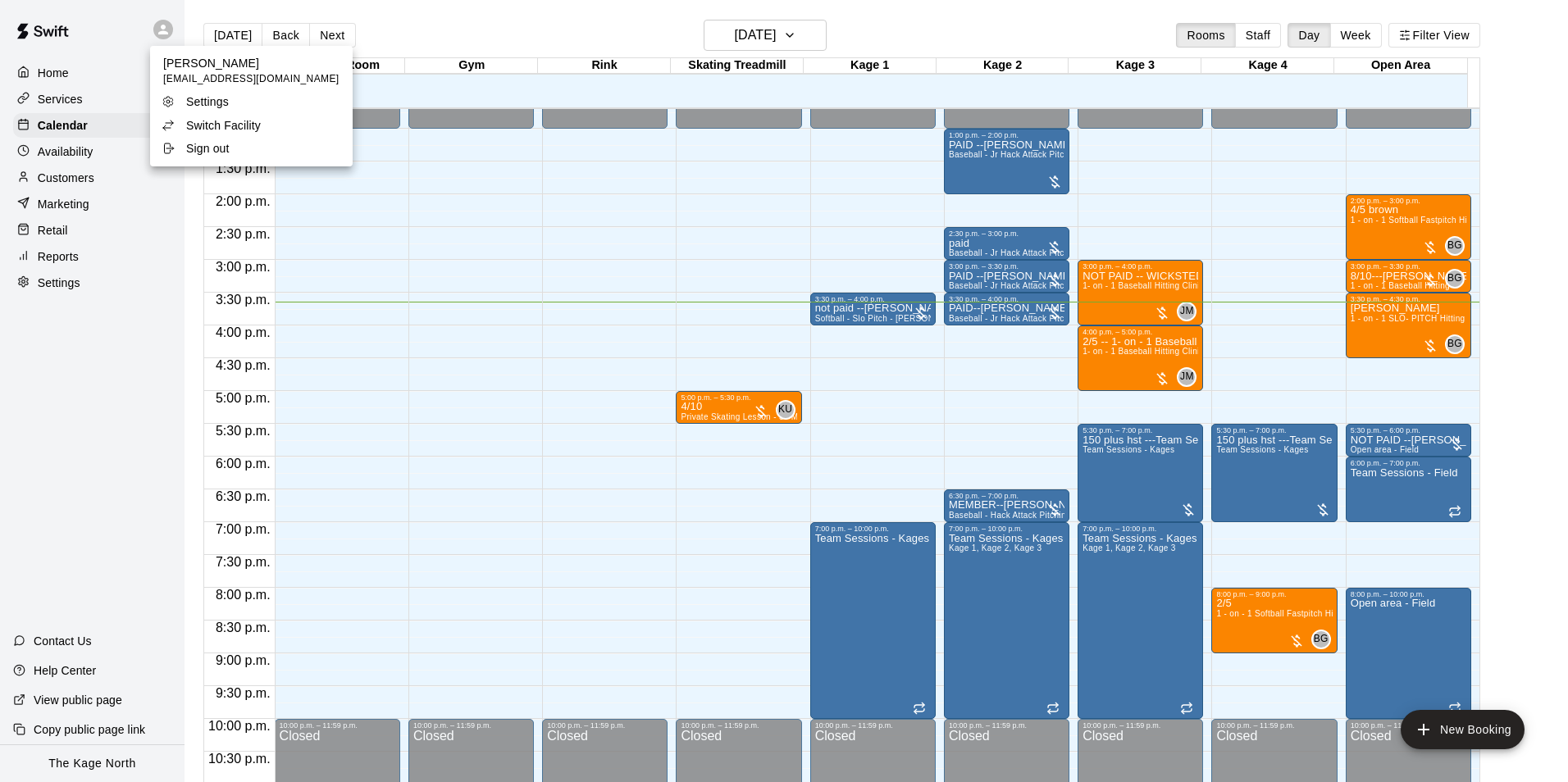
click at [254, 122] on p "Switch Facility" at bounding box center [223, 125] width 75 height 17
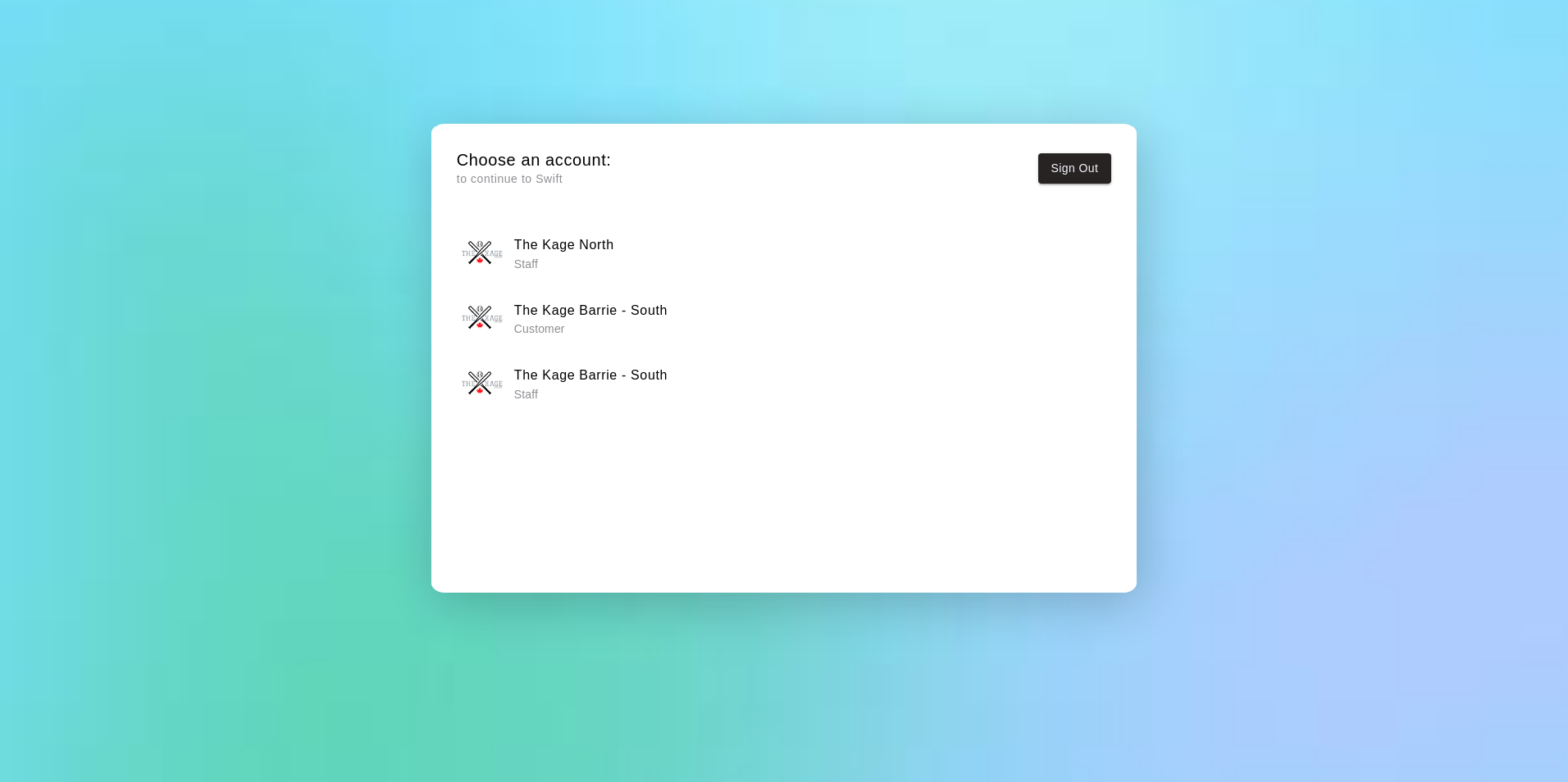
click at [645, 391] on p "Staff" at bounding box center [591, 394] width 153 height 17
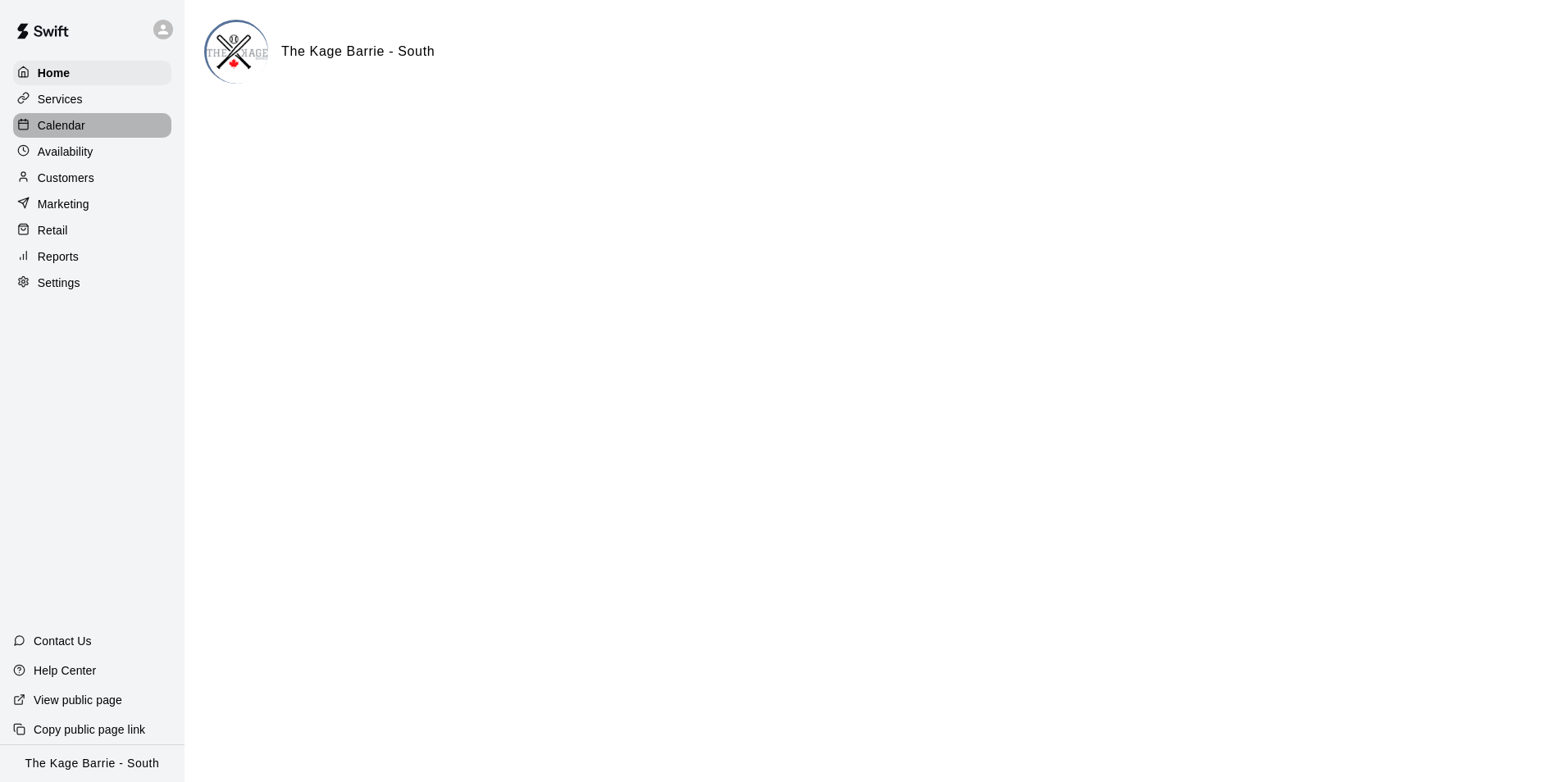
click at [88, 128] on div "Calendar" at bounding box center [92, 125] width 159 height 25
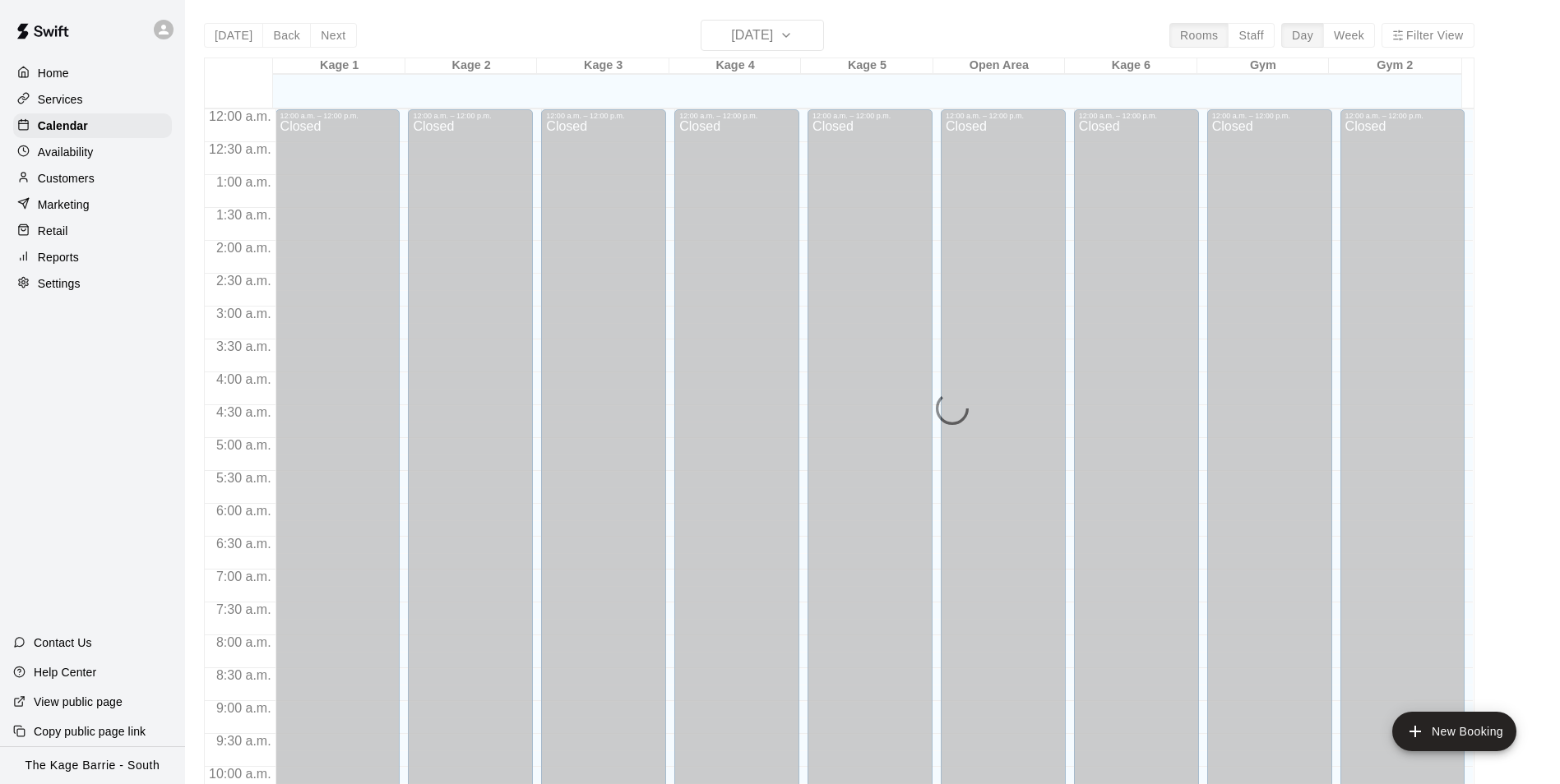
scroll to position [835, 0]
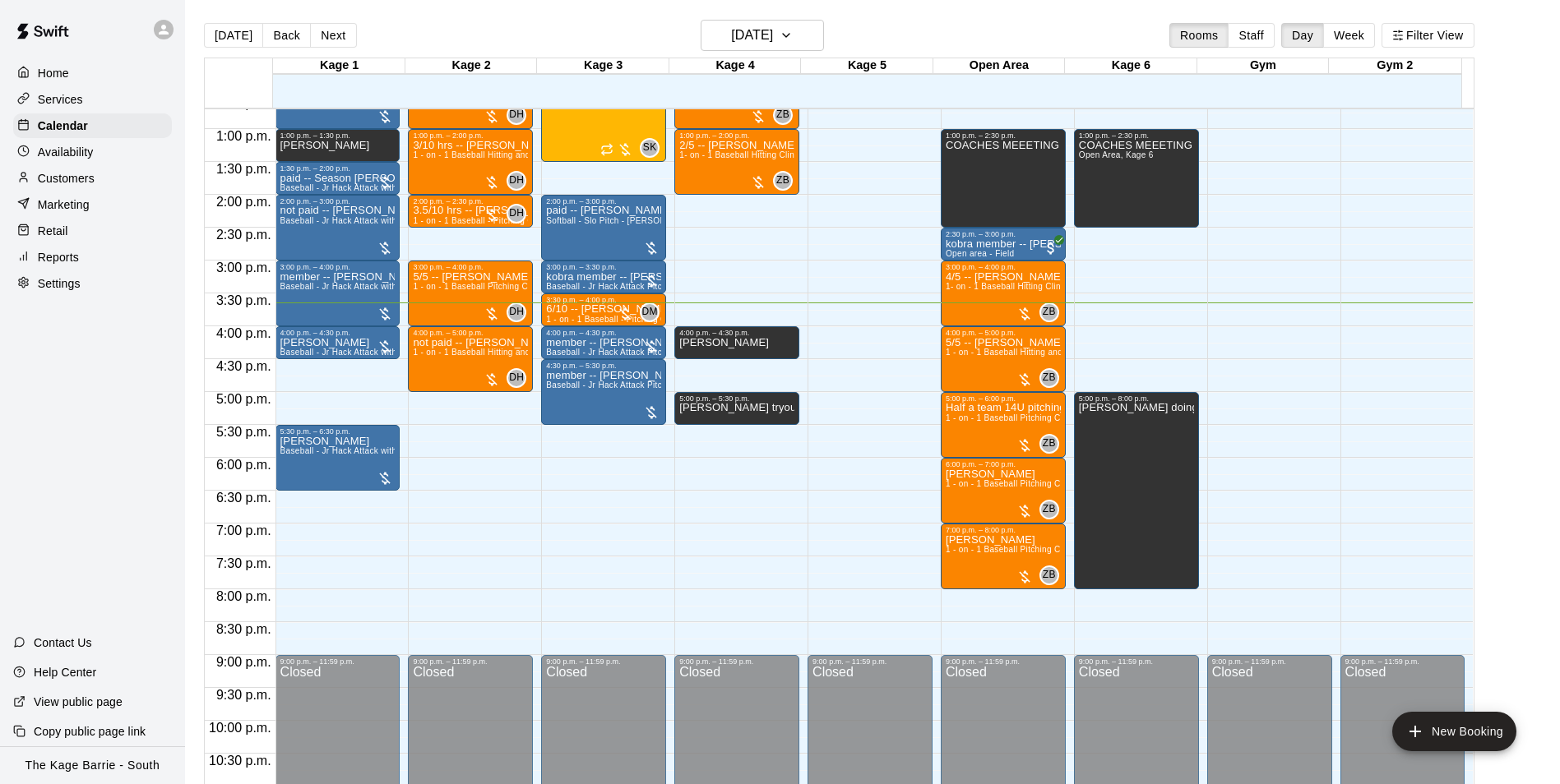
click at [78, 178] on p "Customers" at bounding box center [66, 178] width 57 height 17
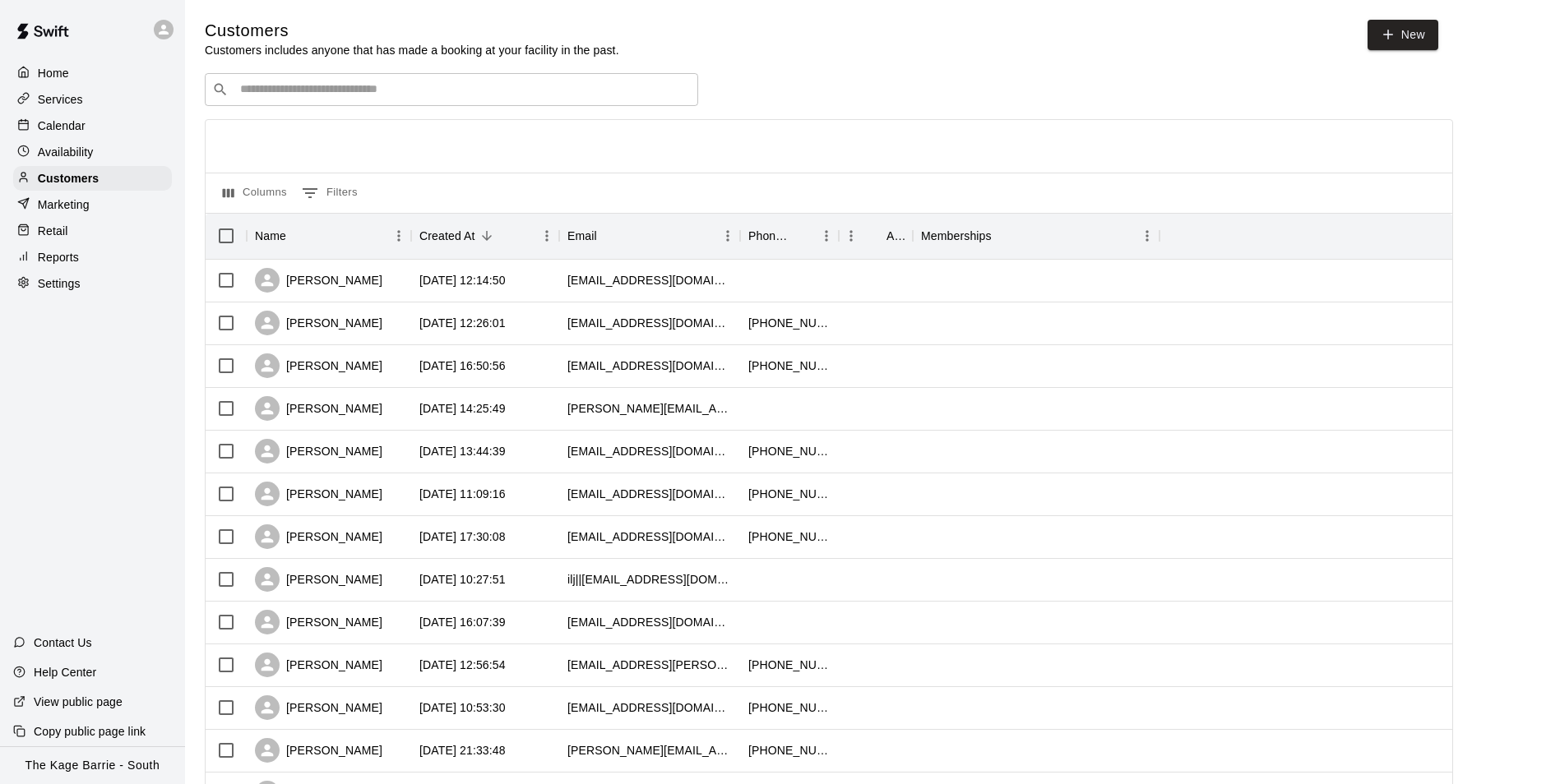
click at [309, 89] on input "Search customers by name or email" at bounding box center [463, 89] width 456 height 17
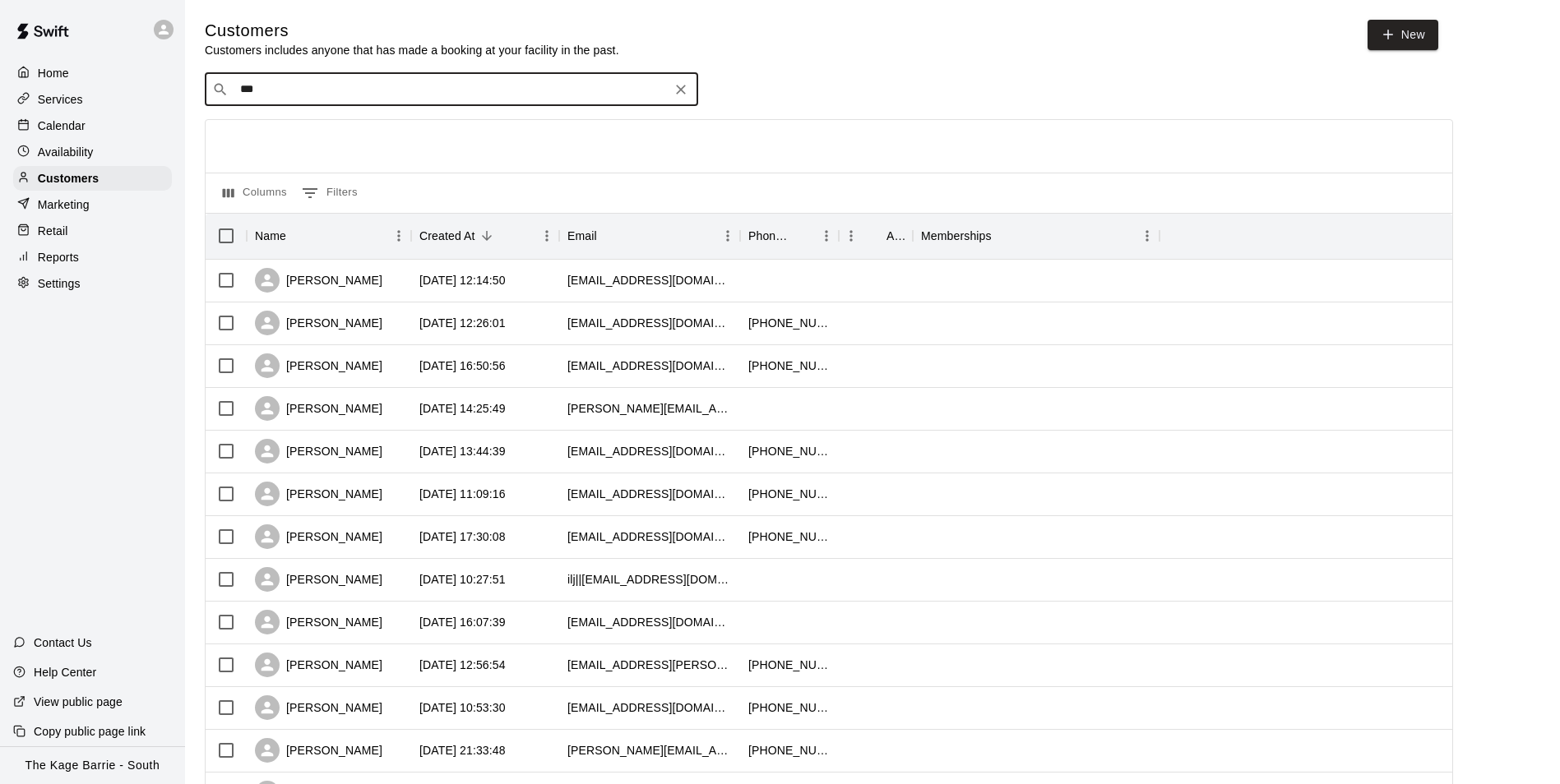
type input "****"
click at [317, 125] on p "[PERSON_NAME]" at bounding box center [301, 126] width 101 height 18
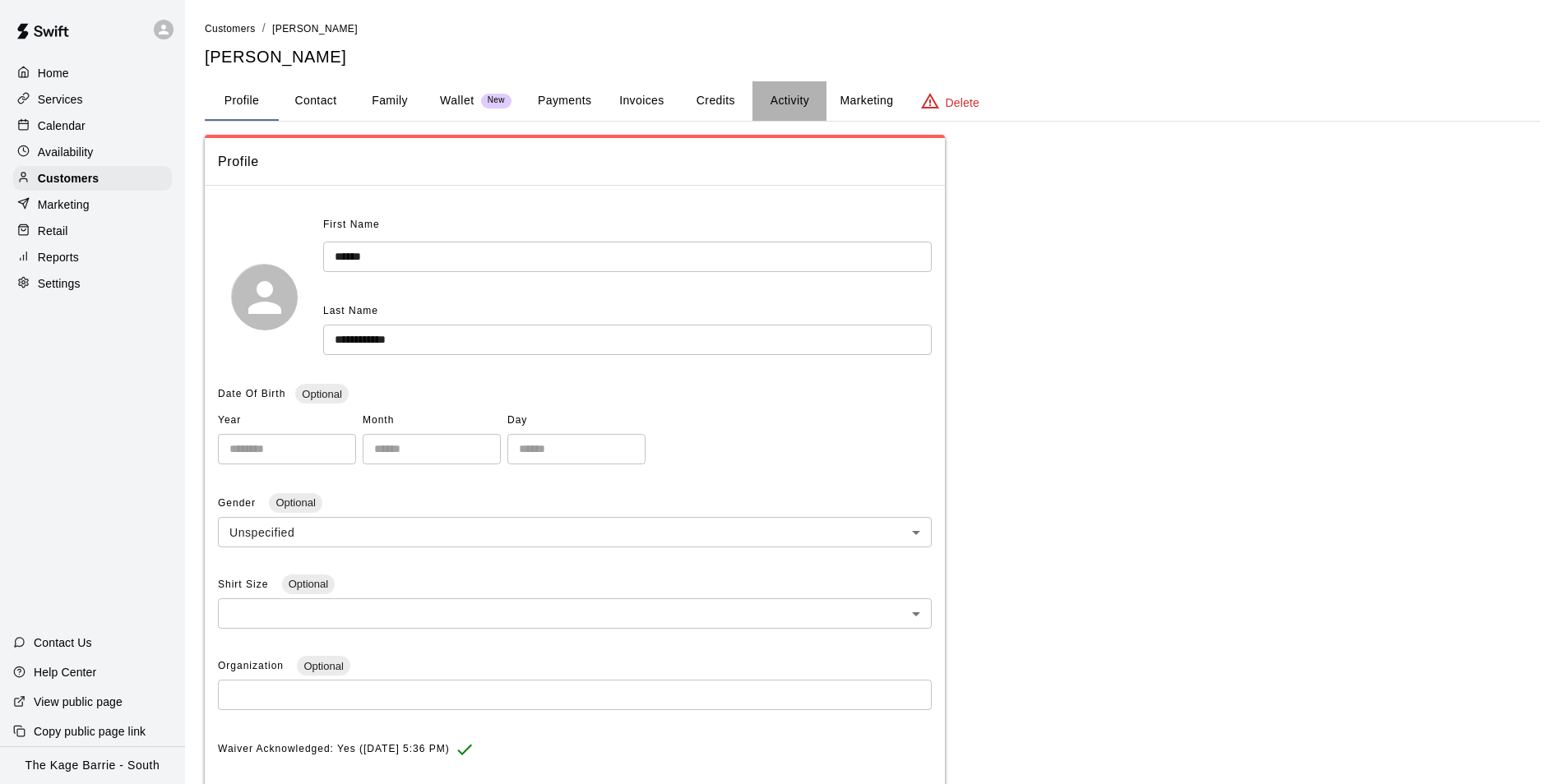
click at [759, 102] on button "Activity" at bounding box center [790, 101] width 74 height 40
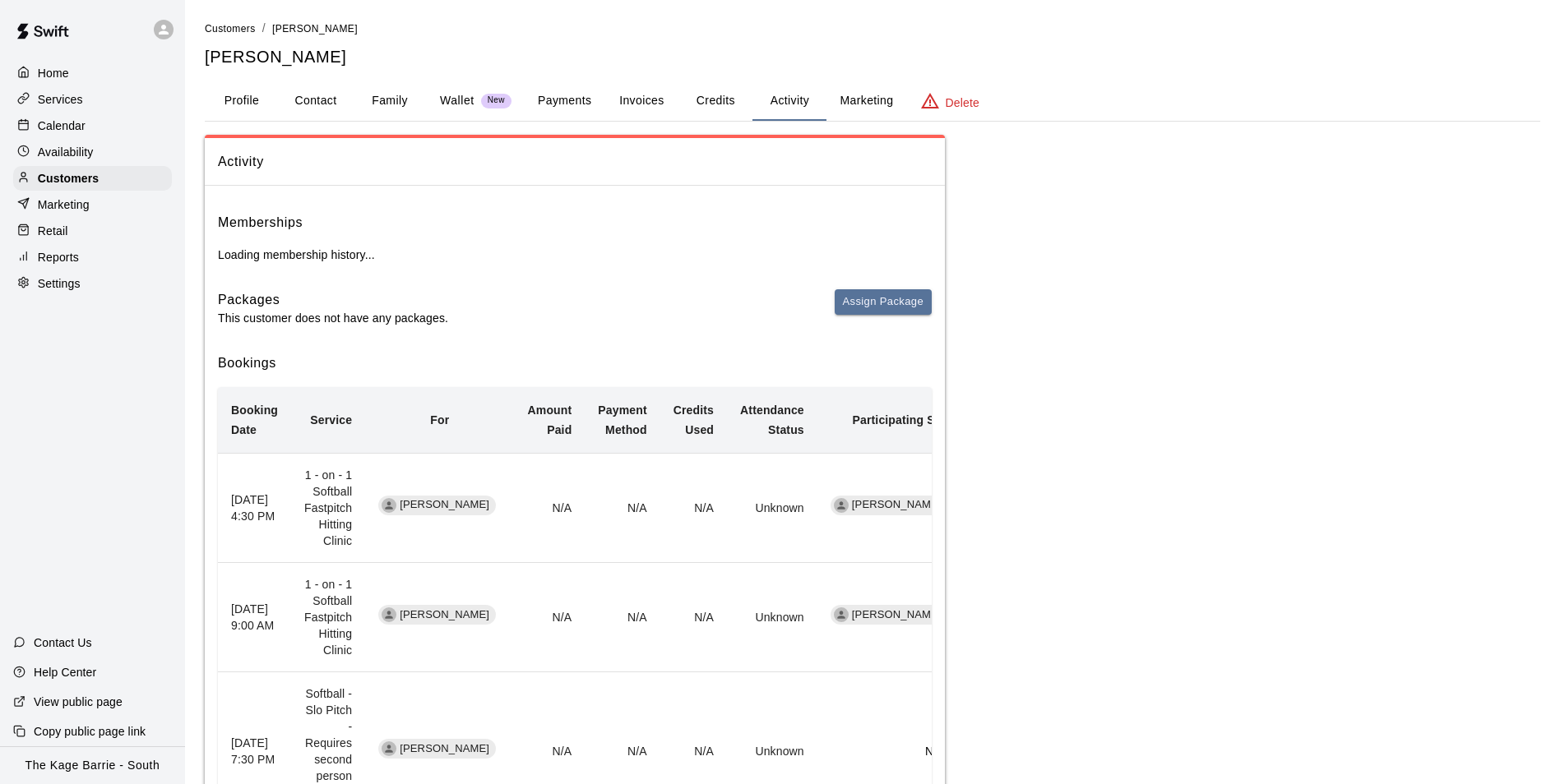
click at [69, 122] on p "Calendar" at bounding box center [62, 125] width 48 height 17
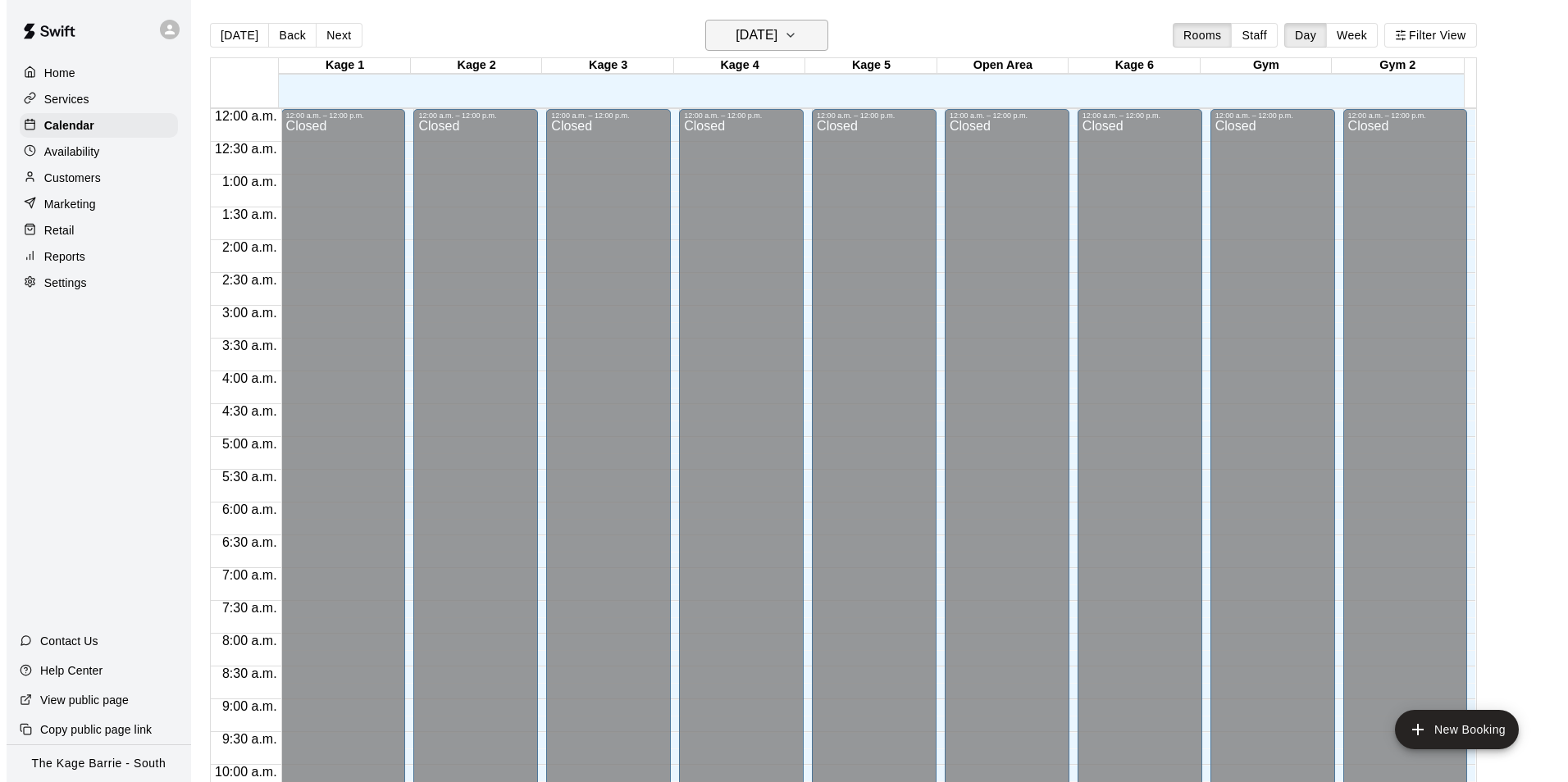
scroll to position [833, 0]
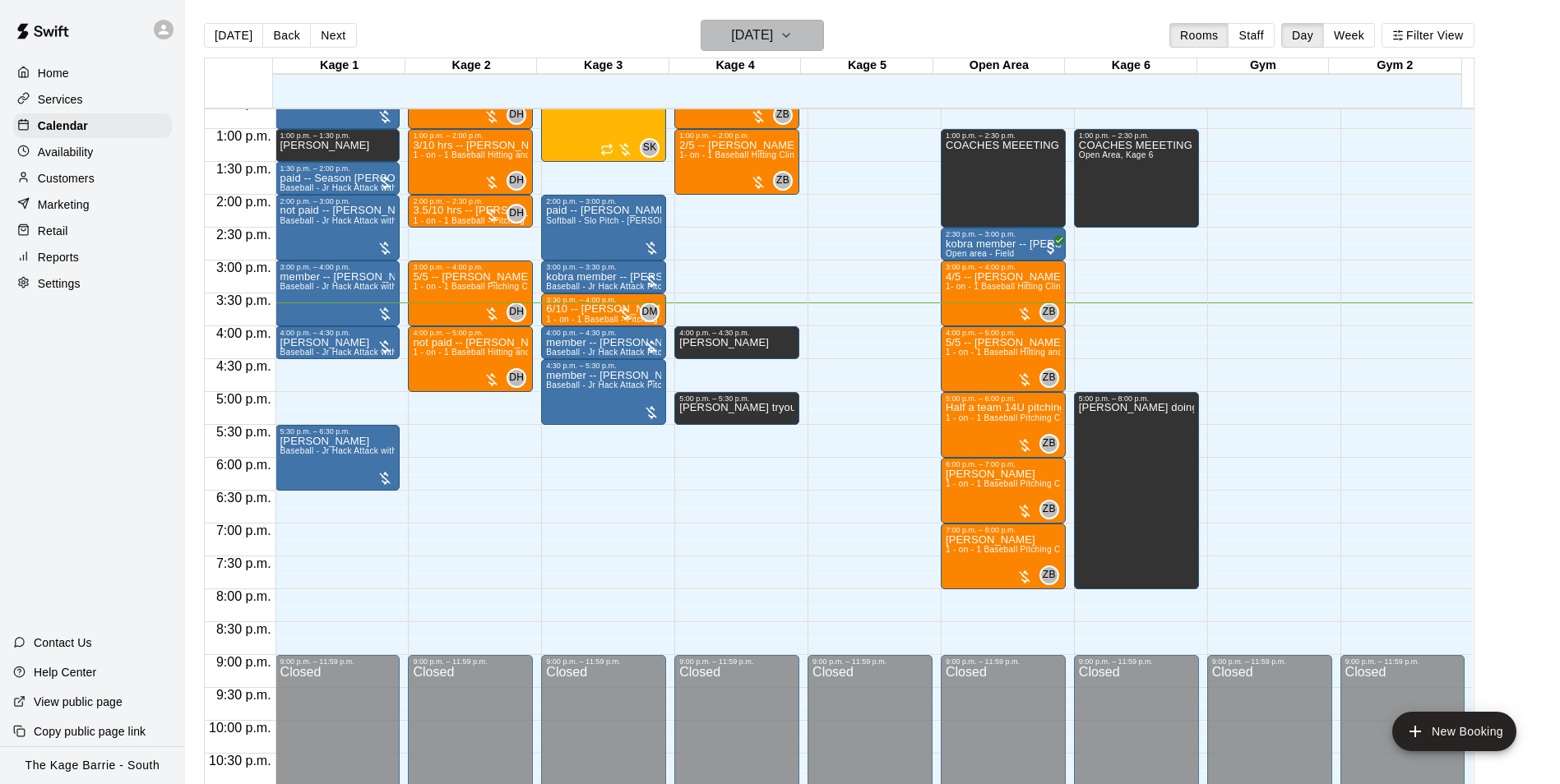
click at [773, 30] on h6 "[DATE]" at bounding box center [752, 35] width 42 height 23
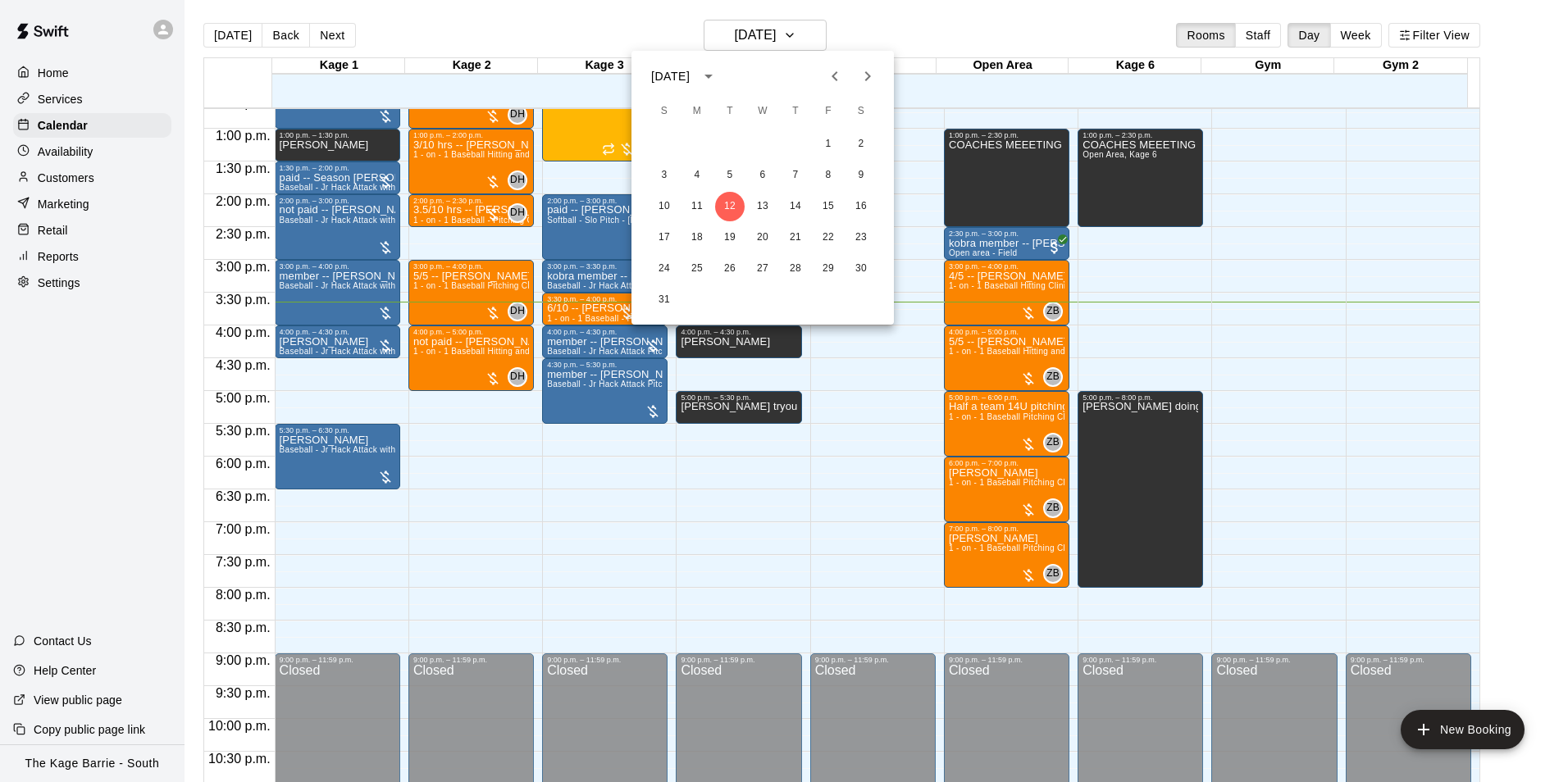
click at [690, 80] on div "[DATE]" at bounding box center [670, 77] width 39 height 18
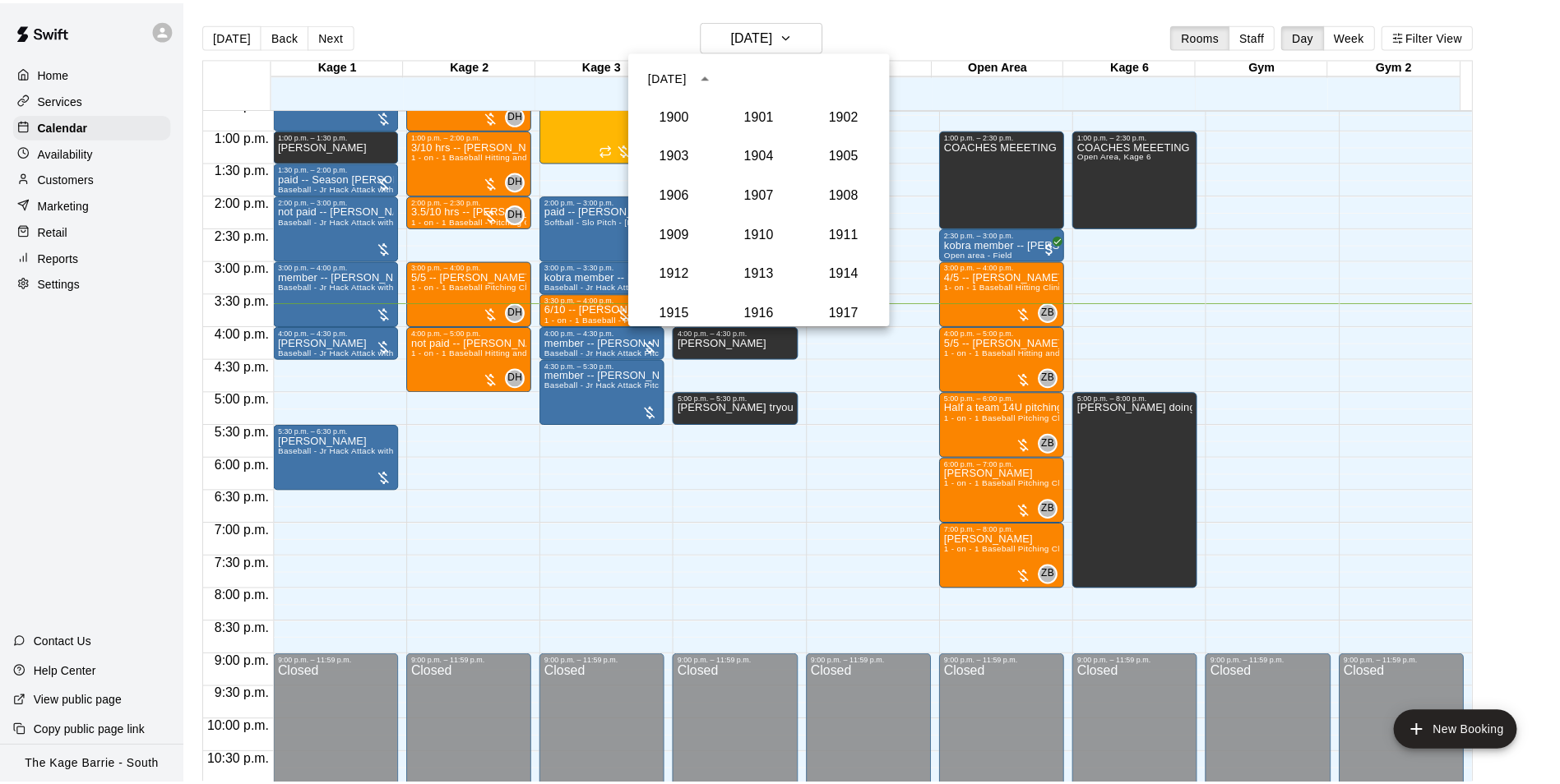
scroll to position [1522, 0]
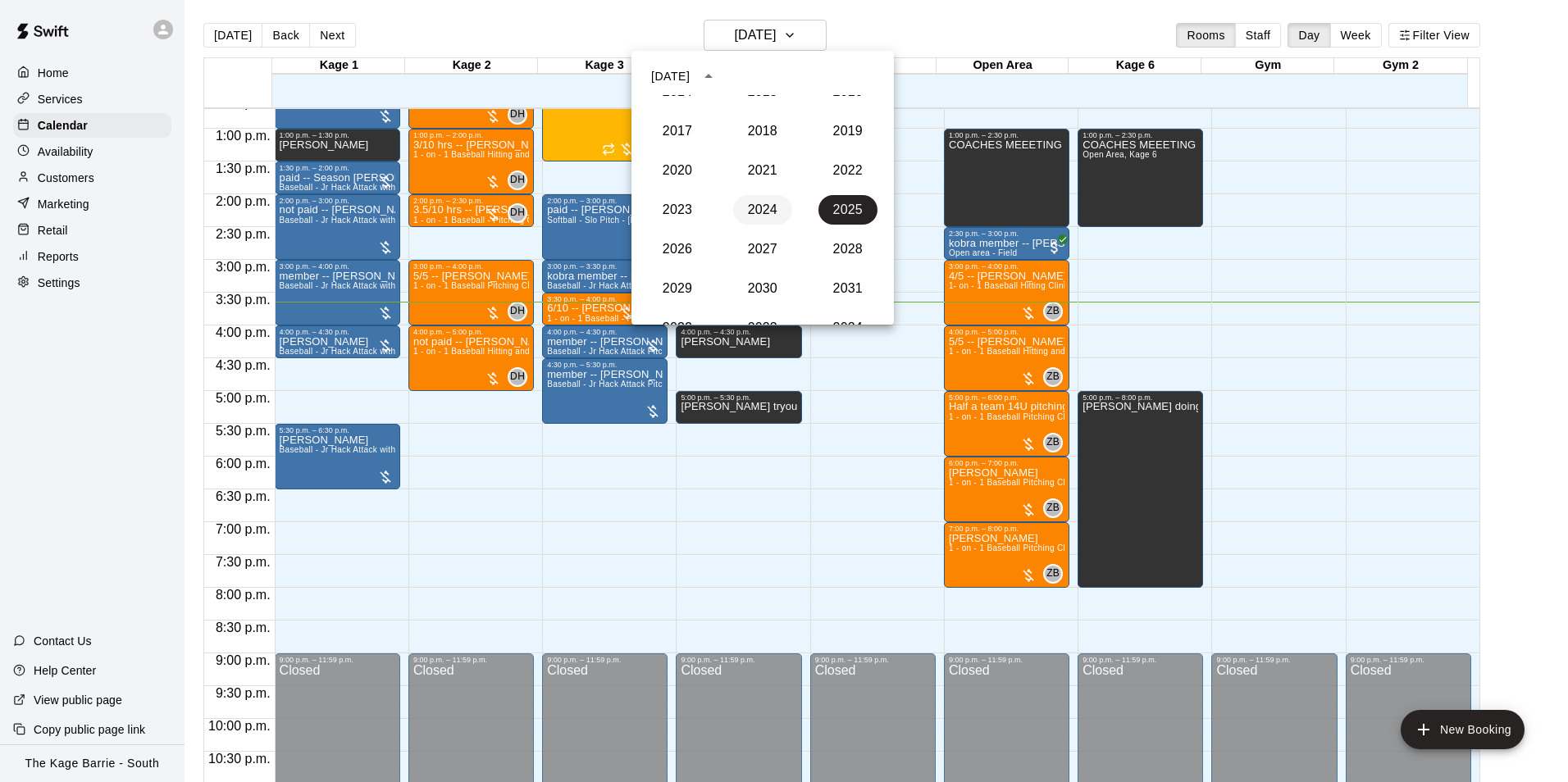
click at [753, 206] on button "2024" at bounding box center [762, 210] width 59 height 30
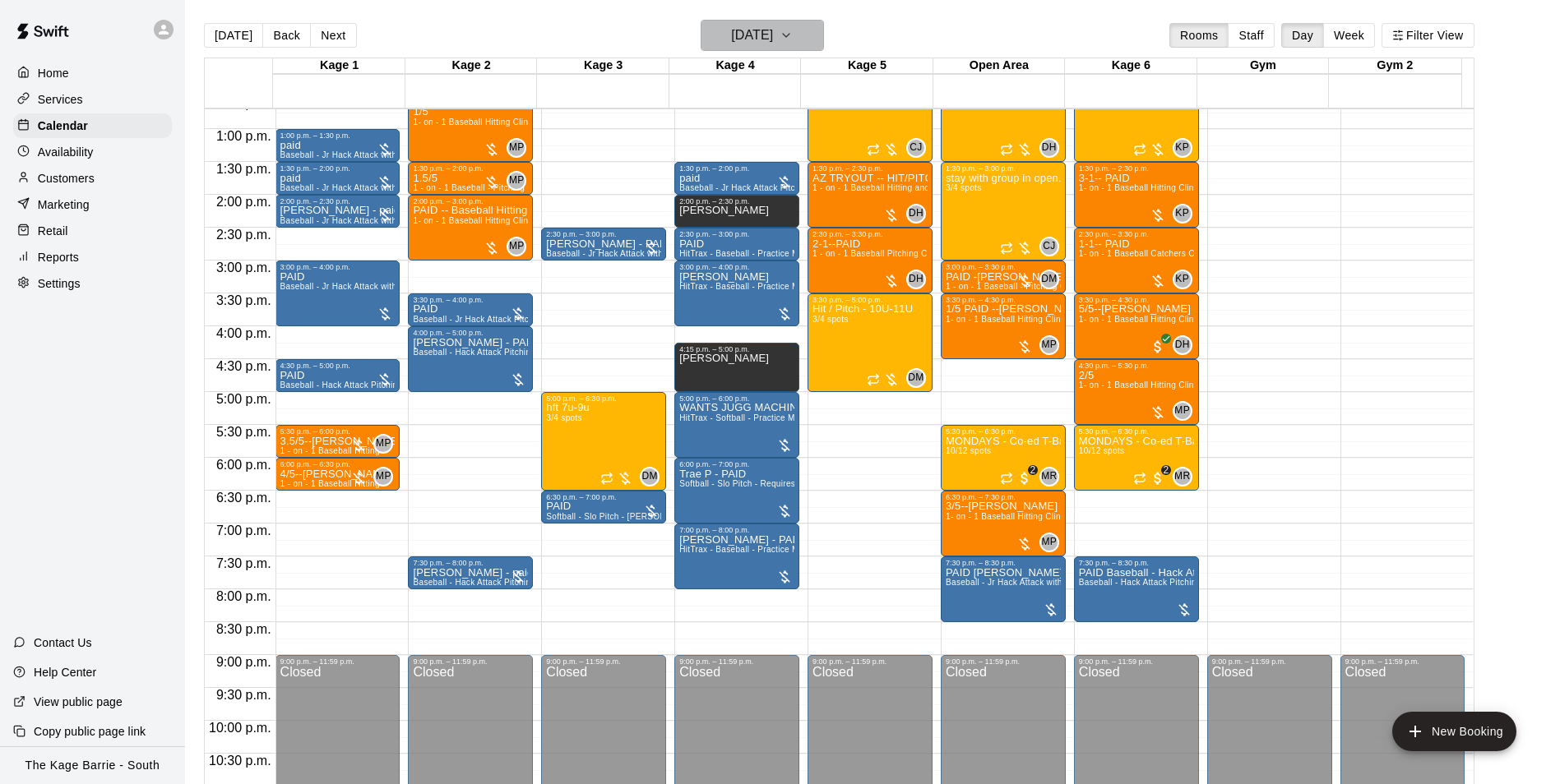
click at [805, 35] on button "[DATE]" at bounding box center [762, 34] width 124 height 31
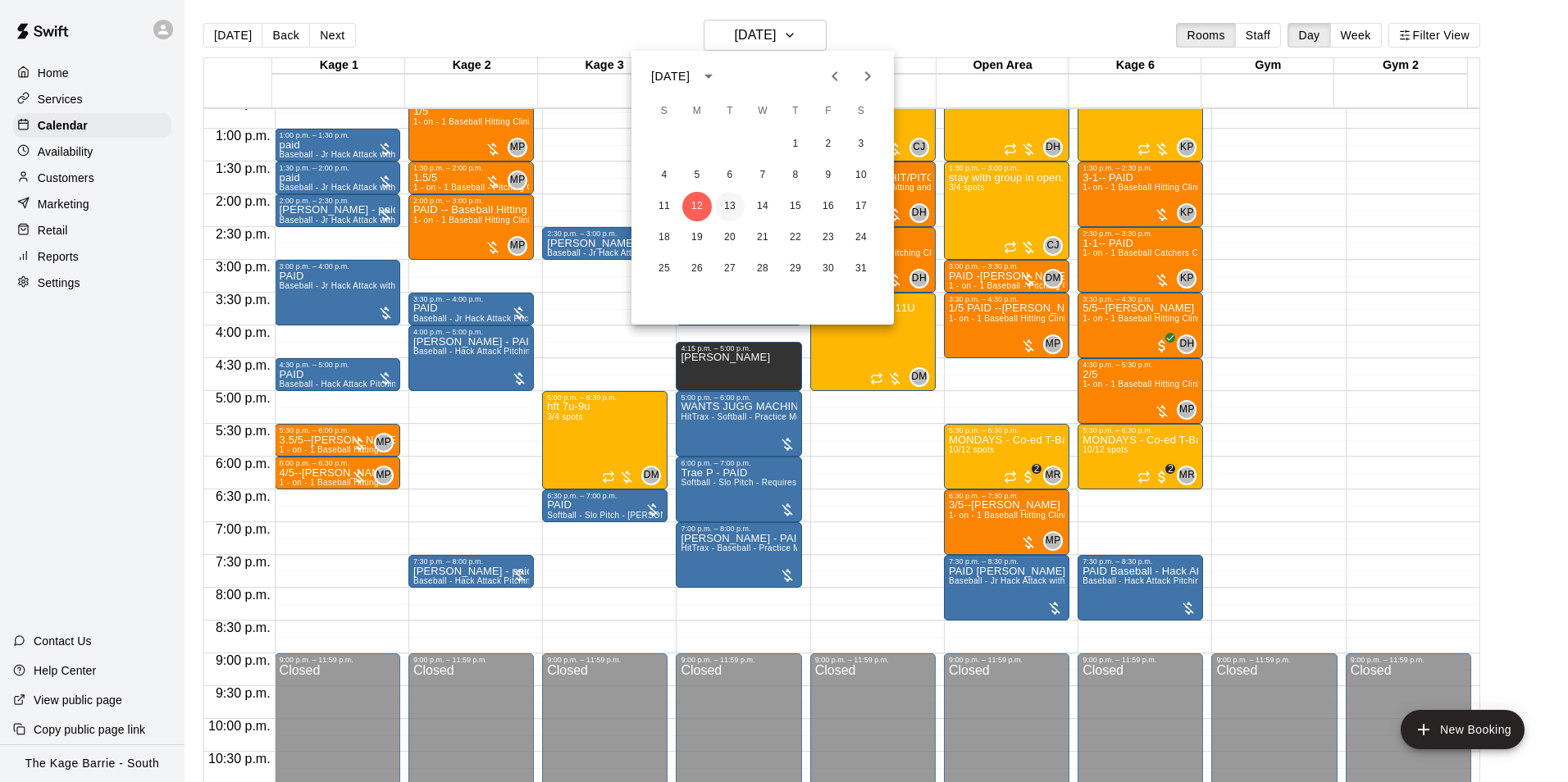
click at [731, 210] on button "13" at bounding box center [730, 207] width 30 height 30
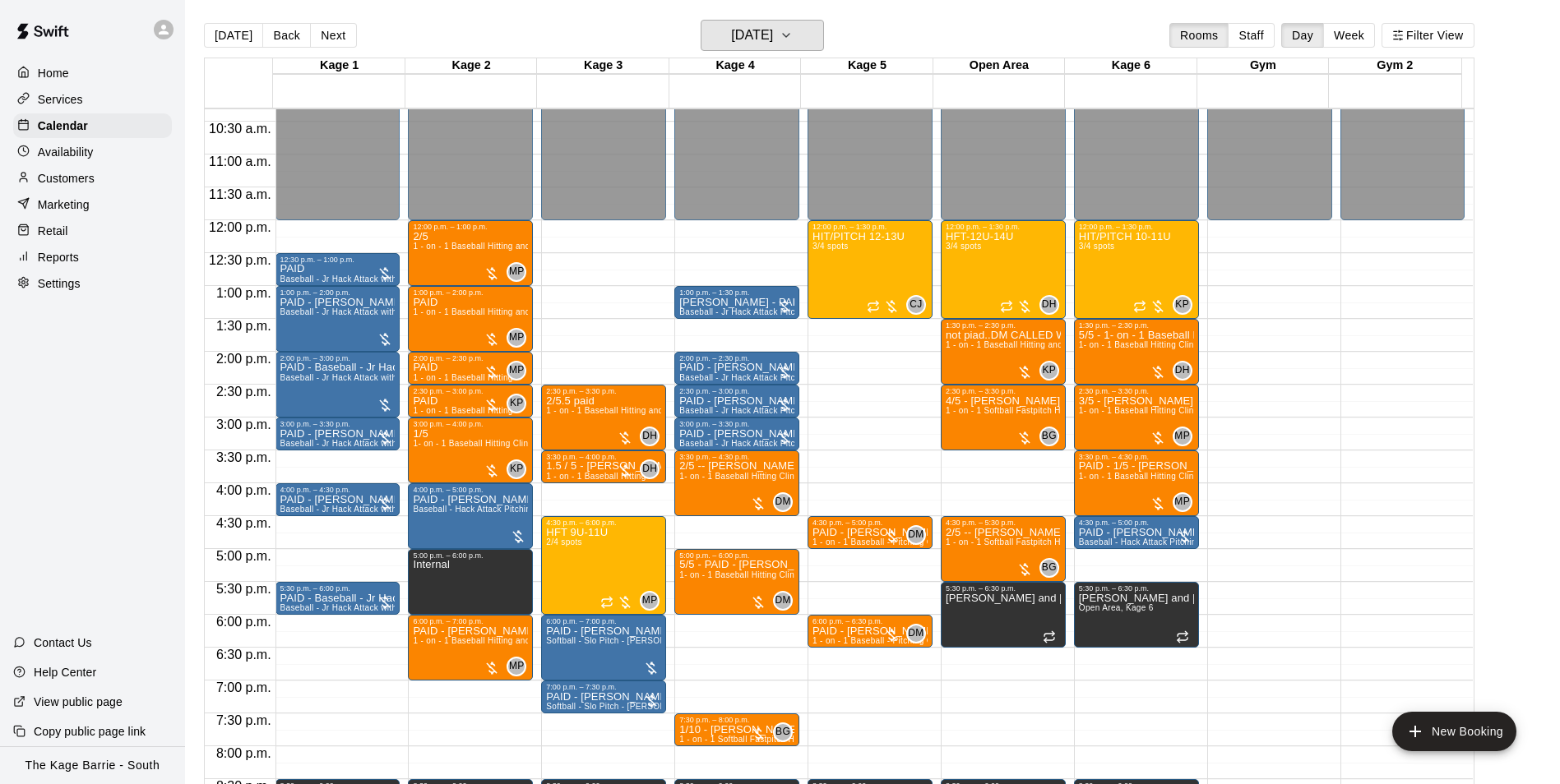
scroll to position [671, 0]
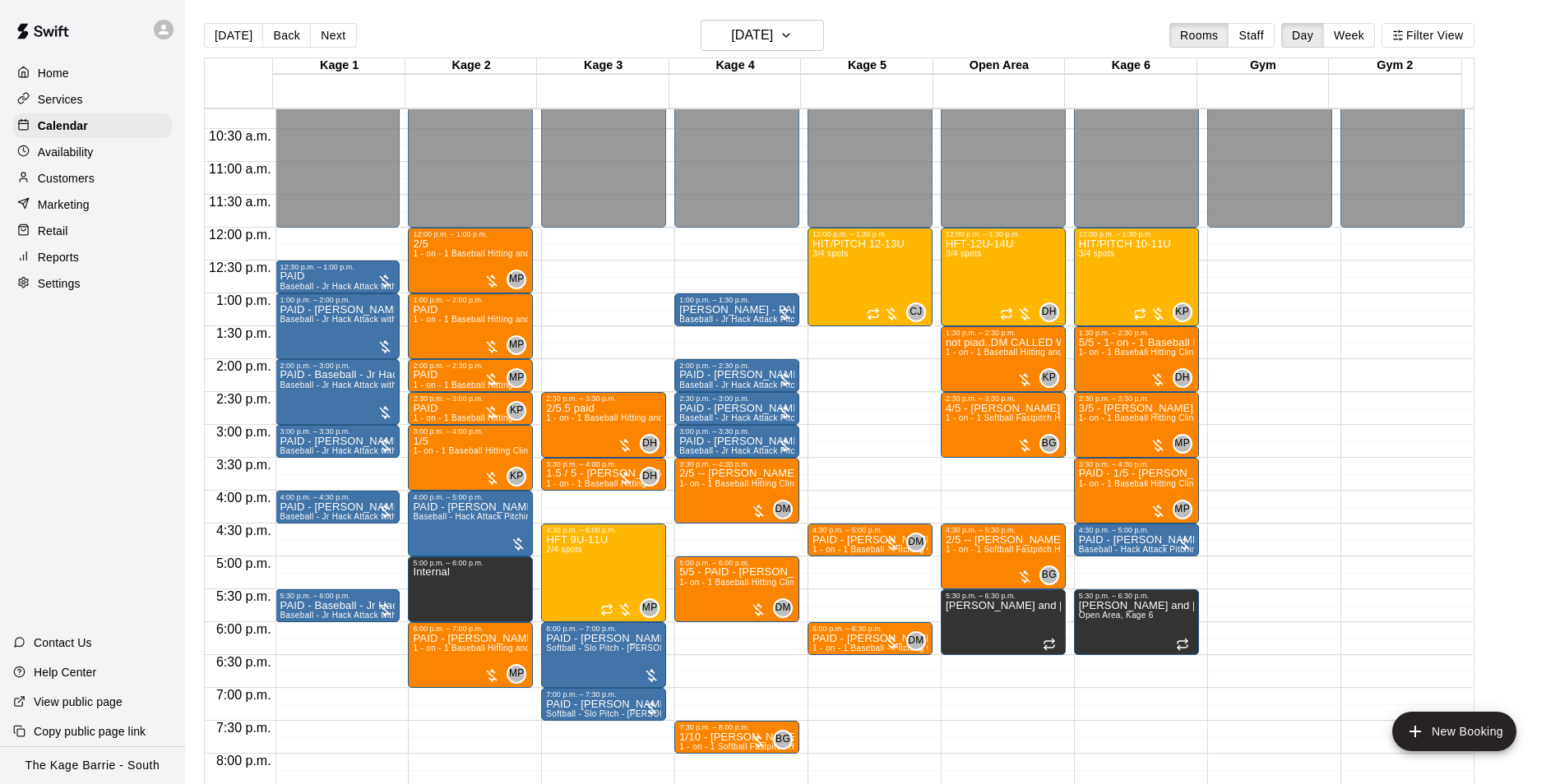
click at [168, 29] on icon at bounding box center [163, 29] width 15 height 15
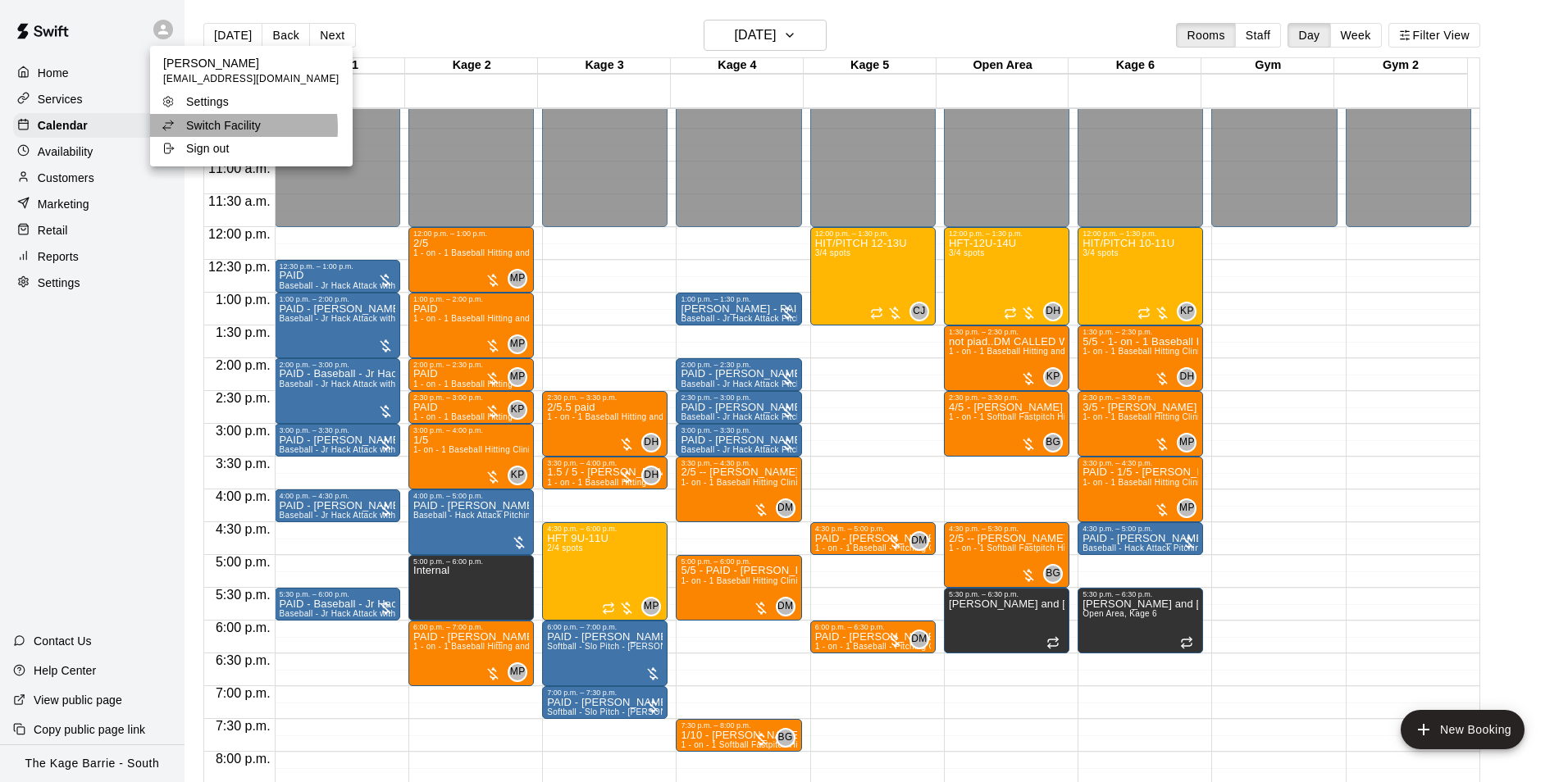
click at [211, 128] on p "Switch Facility" at bounding box center [223, 125] width 75 height 17
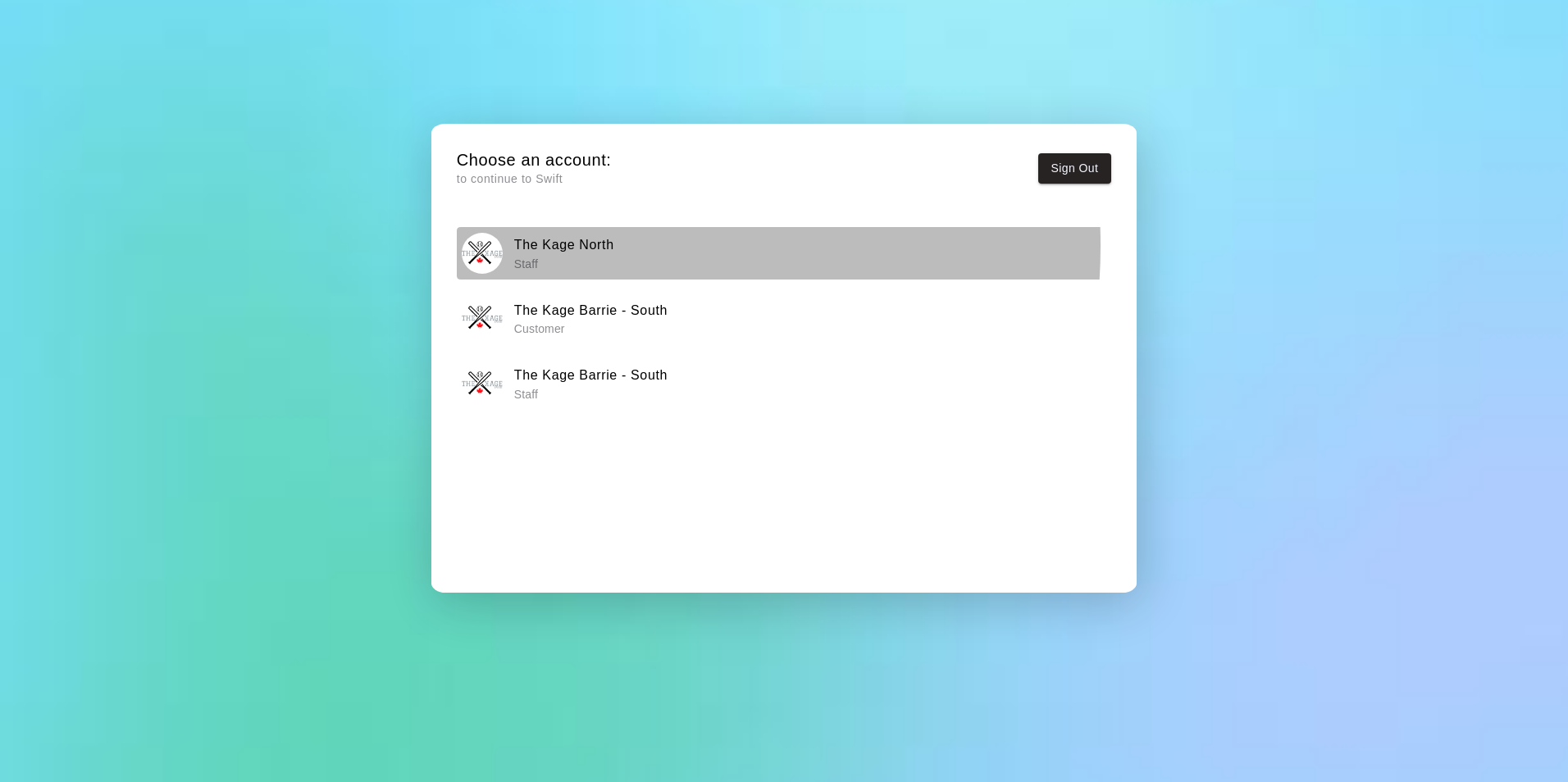
click at [546, 245] on h6 "The Kage North" at bounding box center [565, 245] width 100 height 21
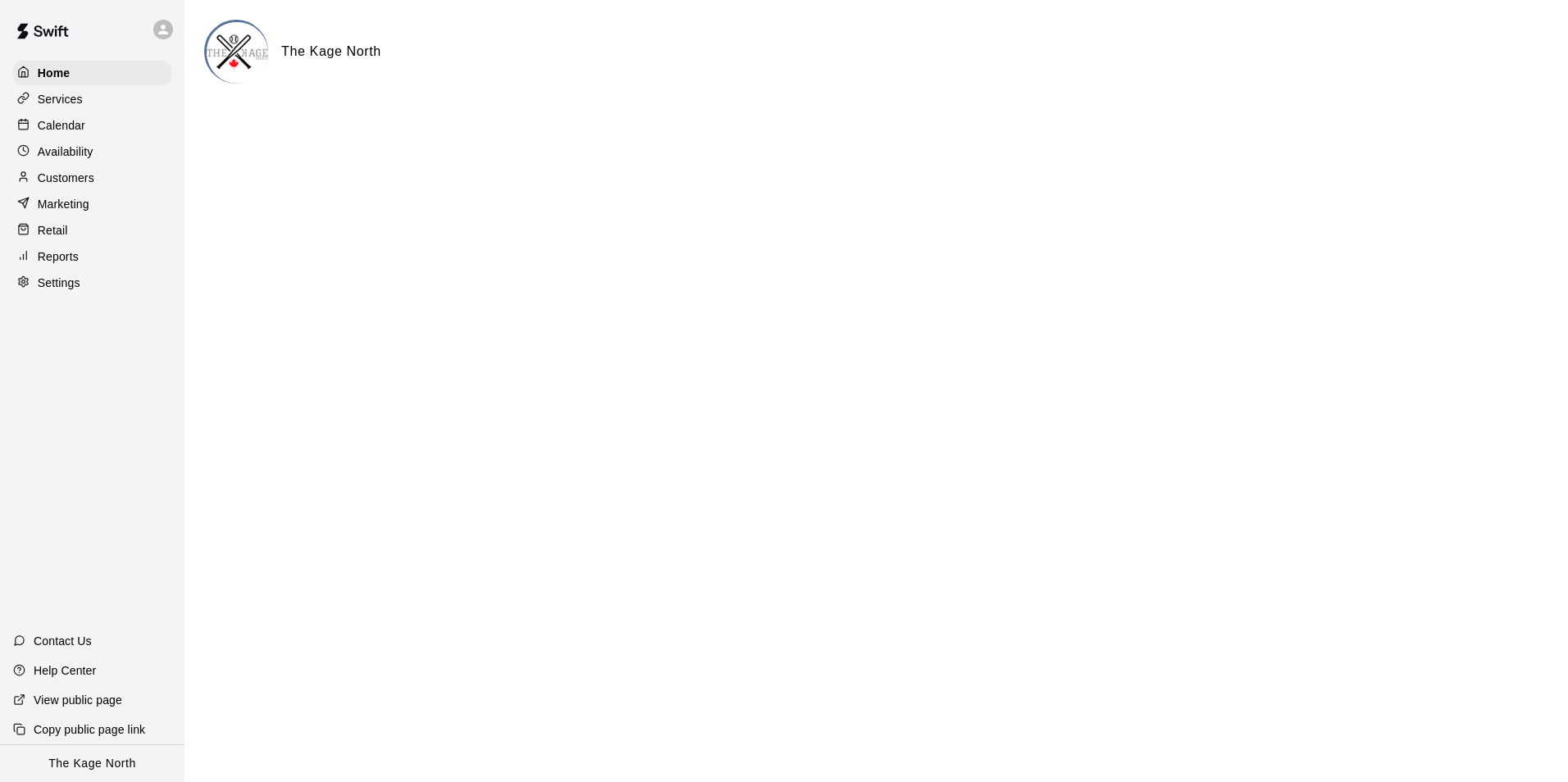
click at [85, 128] on div "Calendar" at bounding box center [92, 125] width 159 height 25
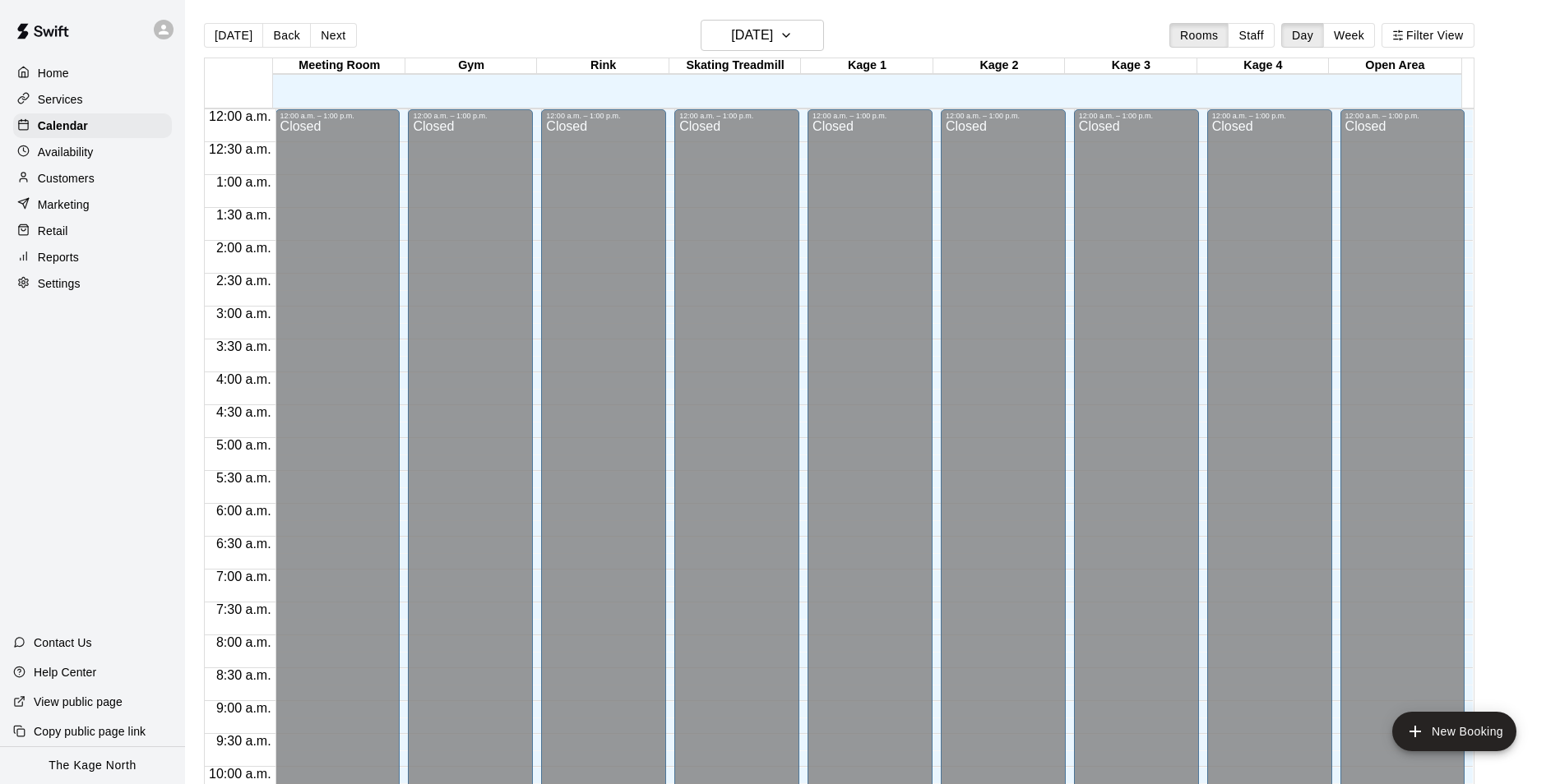
scroll to position [835, 0]
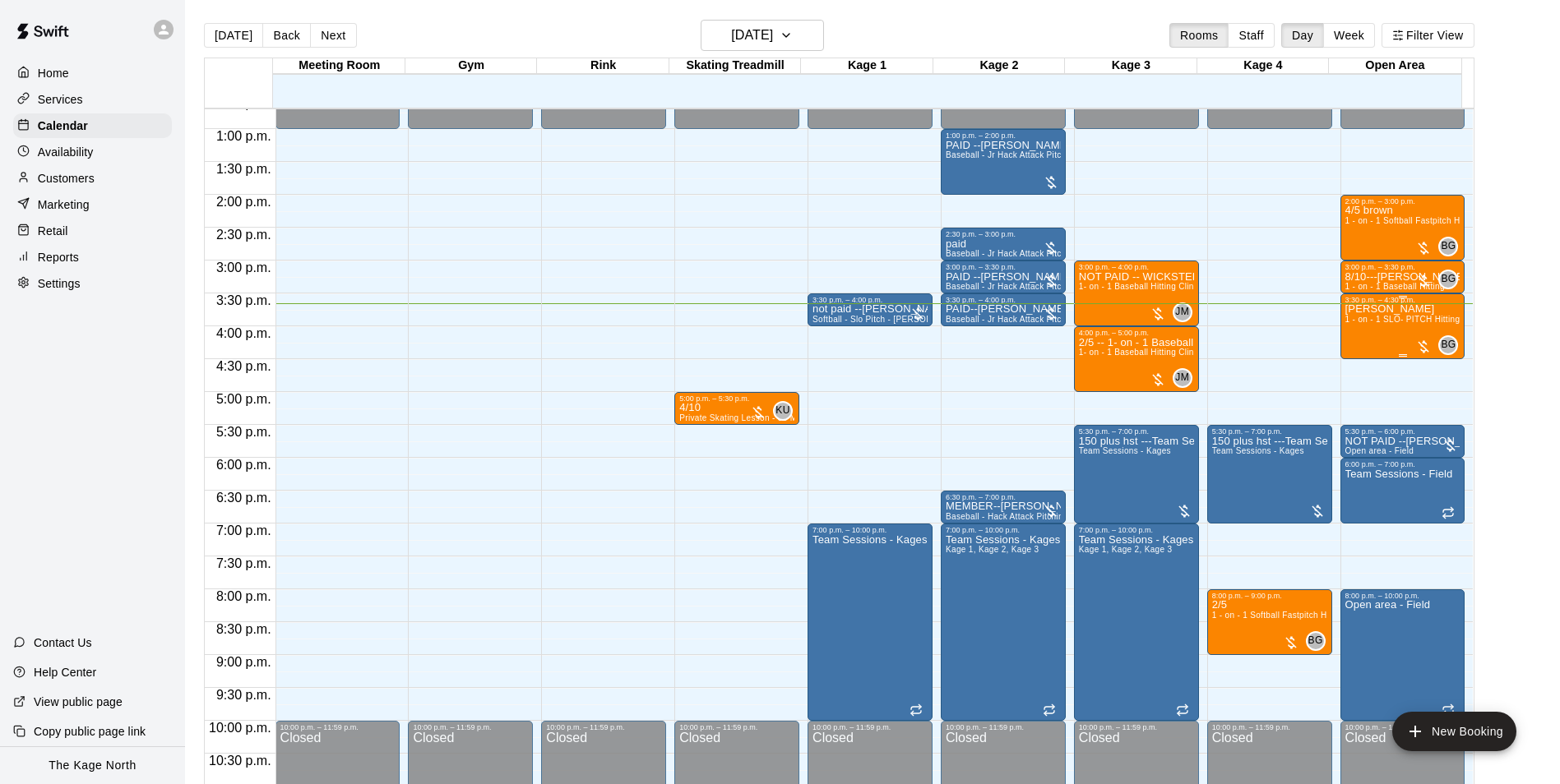
click at [1397, 321] on span "1 - on - 1 SLO- PITCH Hitting or Pitching or Fielding or Catchers Clinic" at bounding box center [1483, 320] width 276 height 9
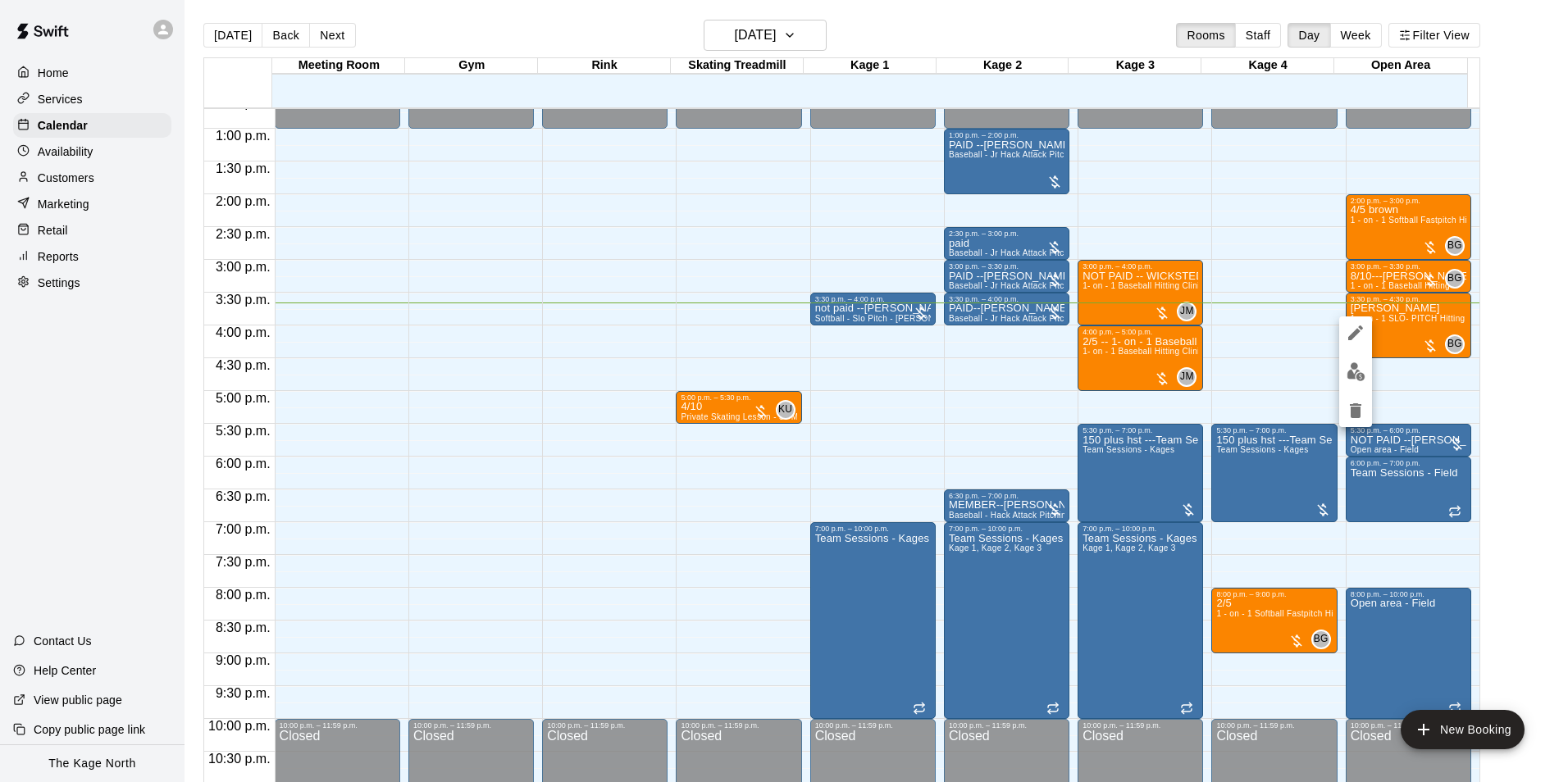
click at [1366, 329] on button "edit" at bounding box center [1355, 332] width 33 height 33
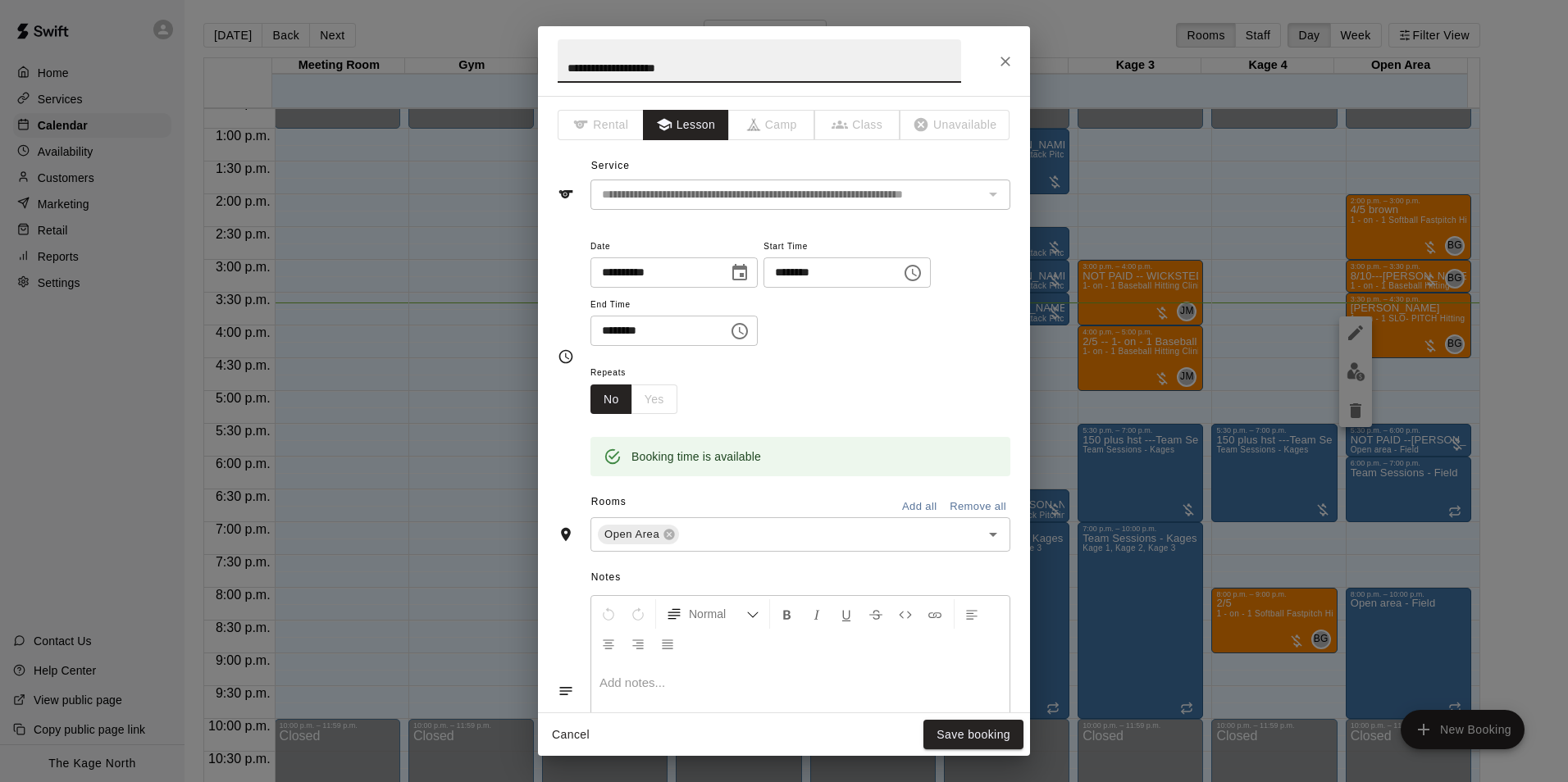
click at [569, 63] on input "**********" at bounding box center [759, 61] width 403 height 43
type input "**********"
click at [983, 724] on button "Save booking" at bounding box center [973, 734] width 100 height 30
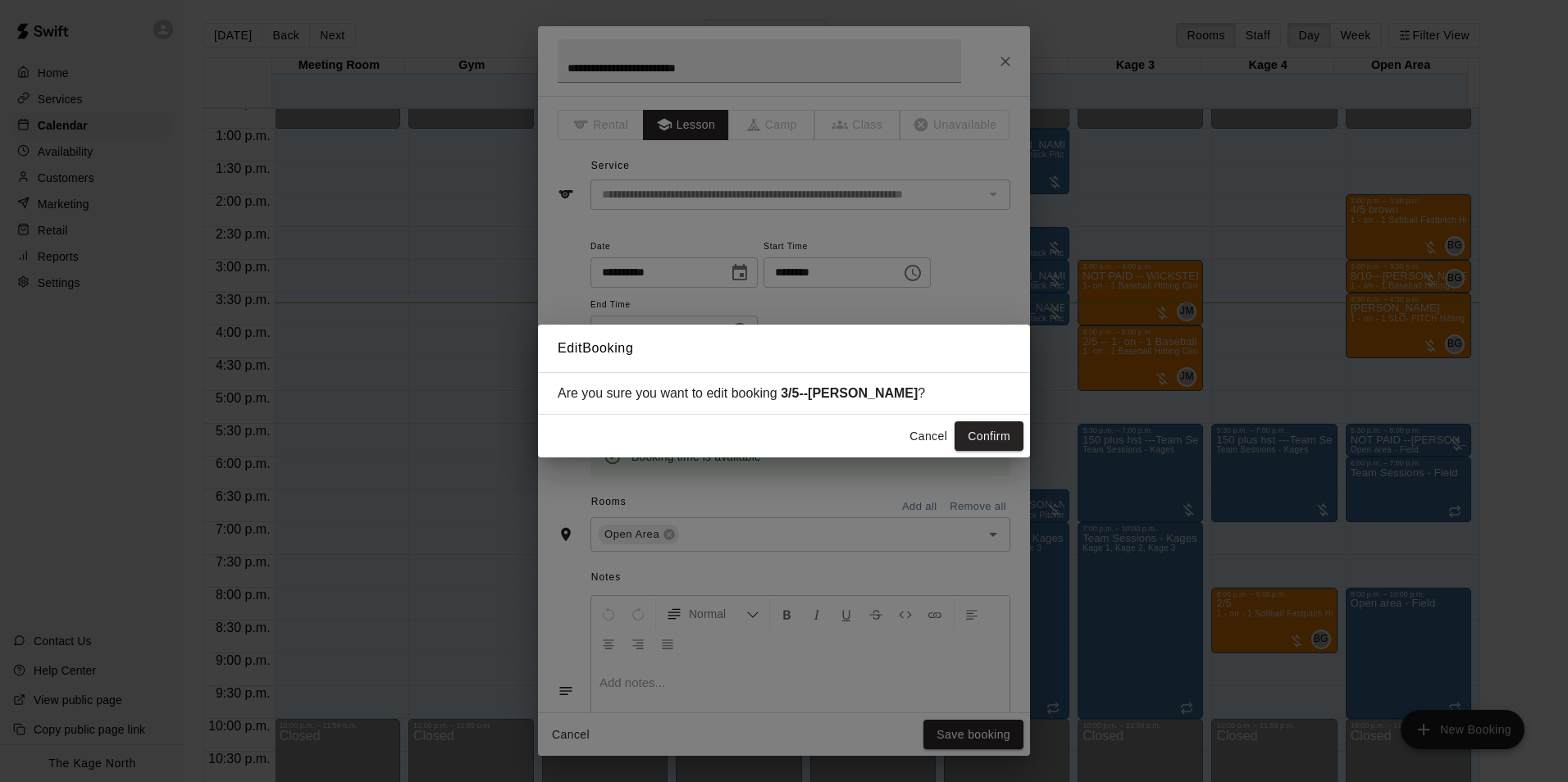
click at [986, 432] on button "Confirm" at bounding box center [989, 436] width 69 height 30
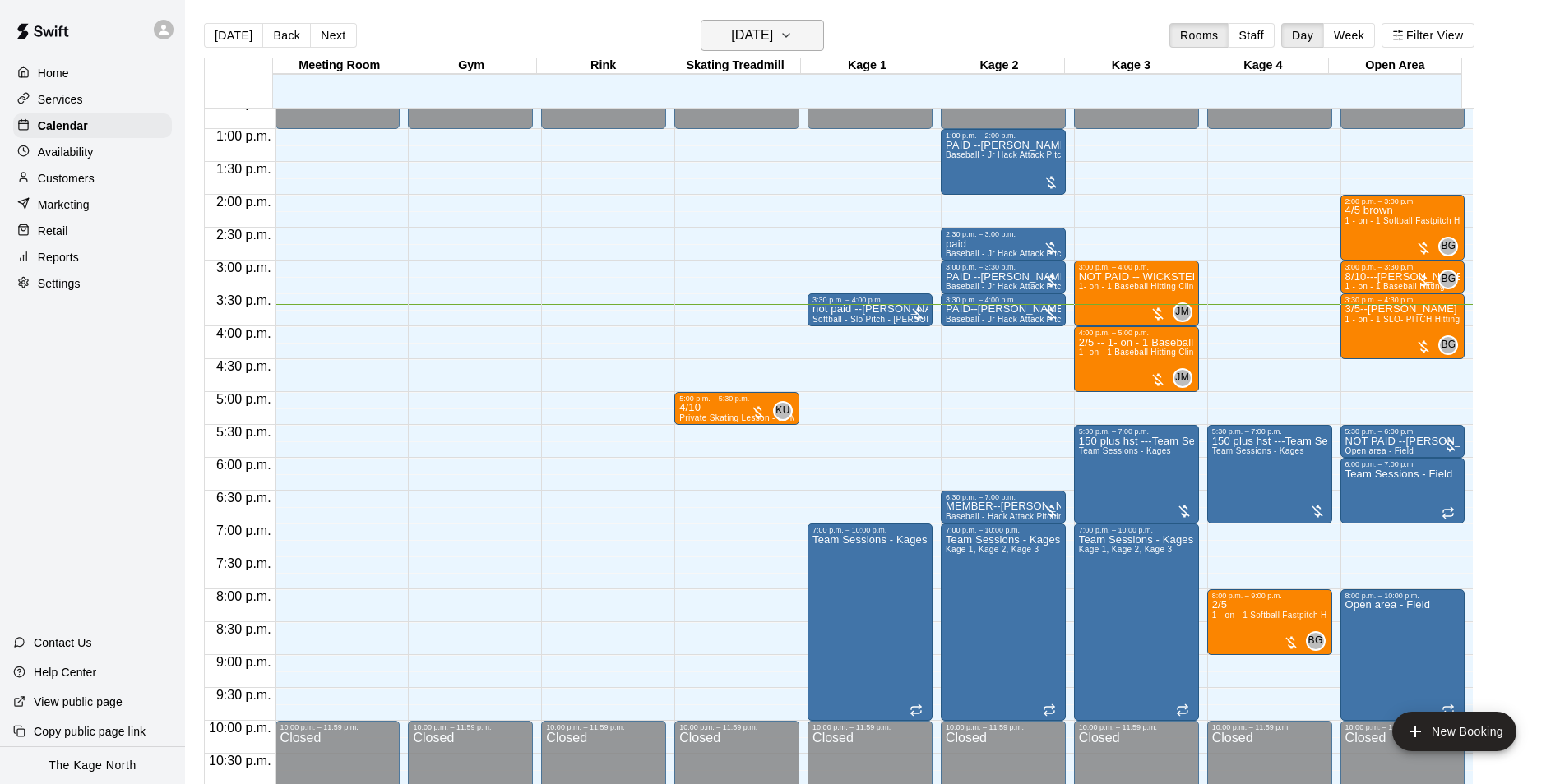
click at [804, 27] on button "[DATE]" at bounding box center [762, 34] width 124 height 31
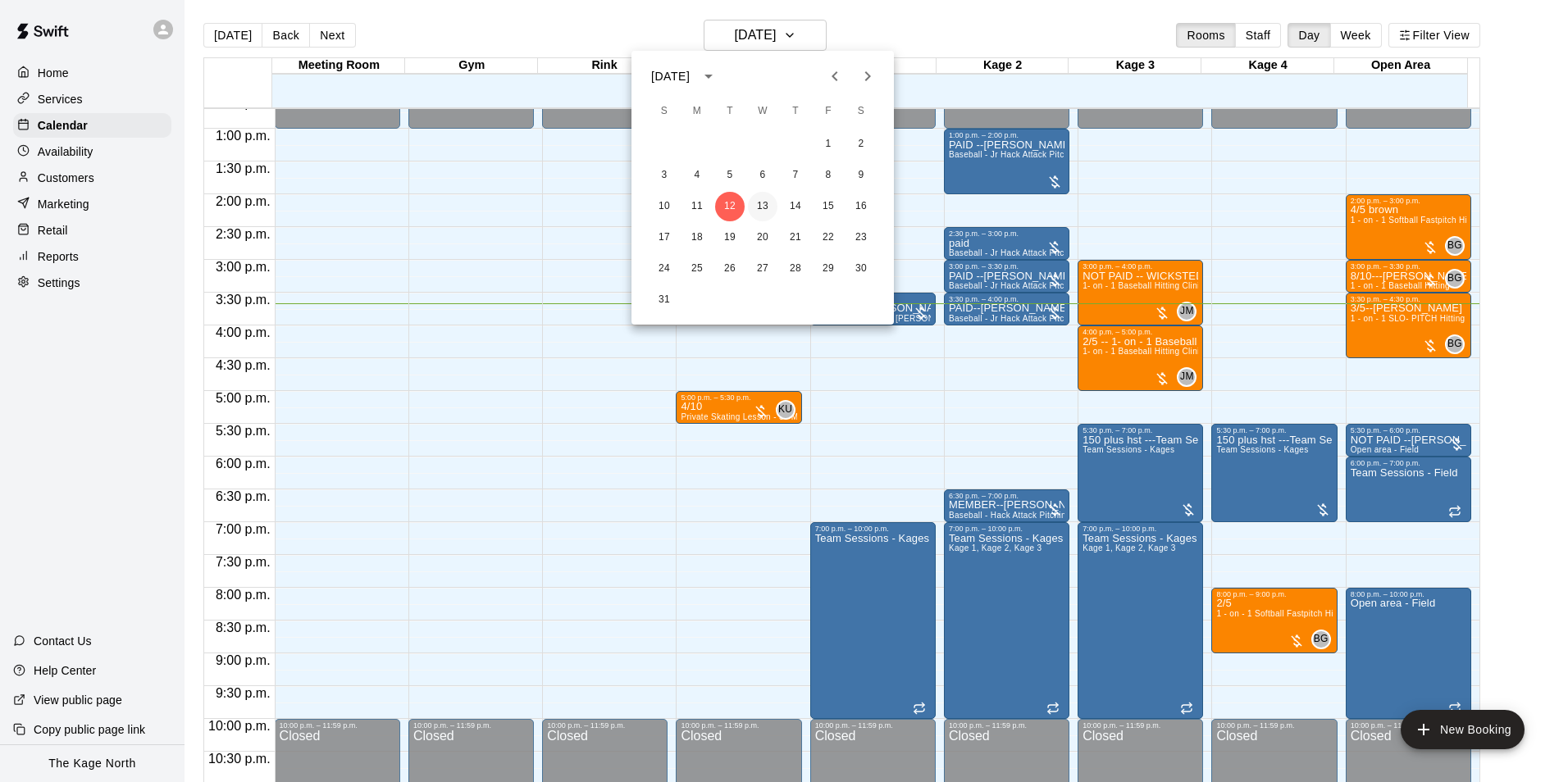
click at [763, 201] on button "13" at bounding box center [763, 207] width 30 height 30
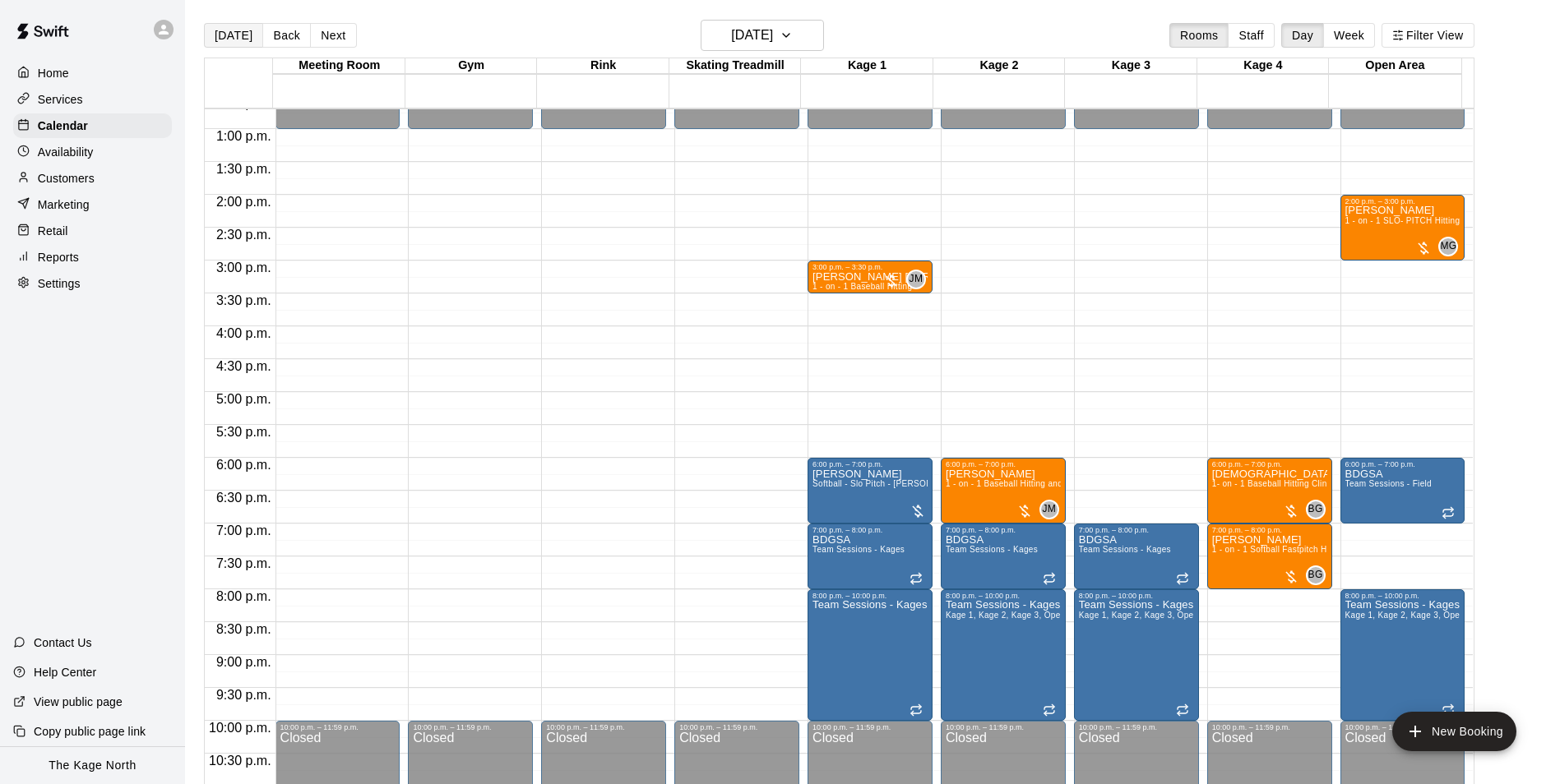
click at [225, 34] on button "[DATE]" at bounding box center [233, 35] width 59 height 25
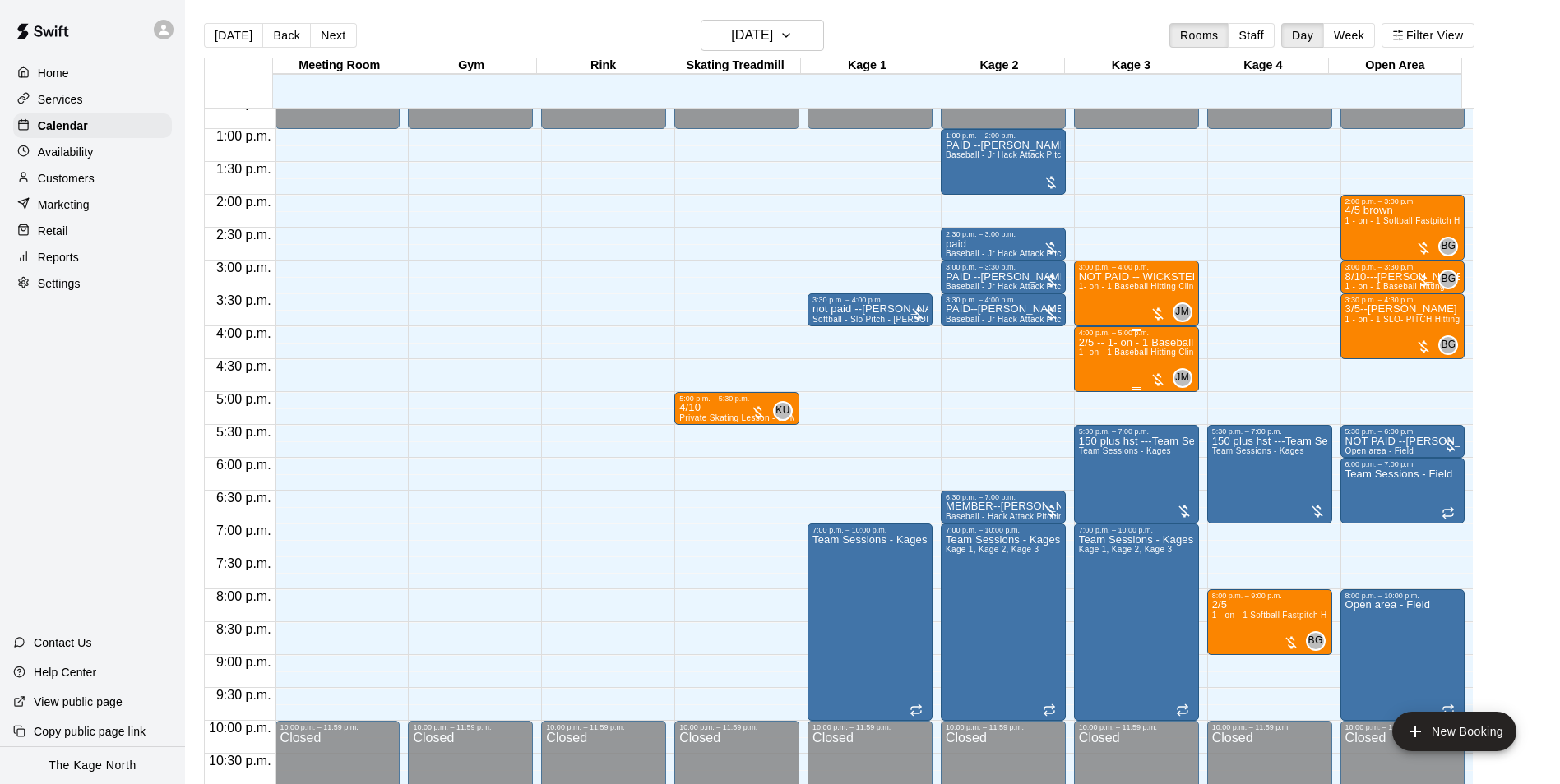
click at [1133, 355] on span "1- on - 1 Baseball Hitting Clinic" at bounding box center [1140, 352] width 122 height 9
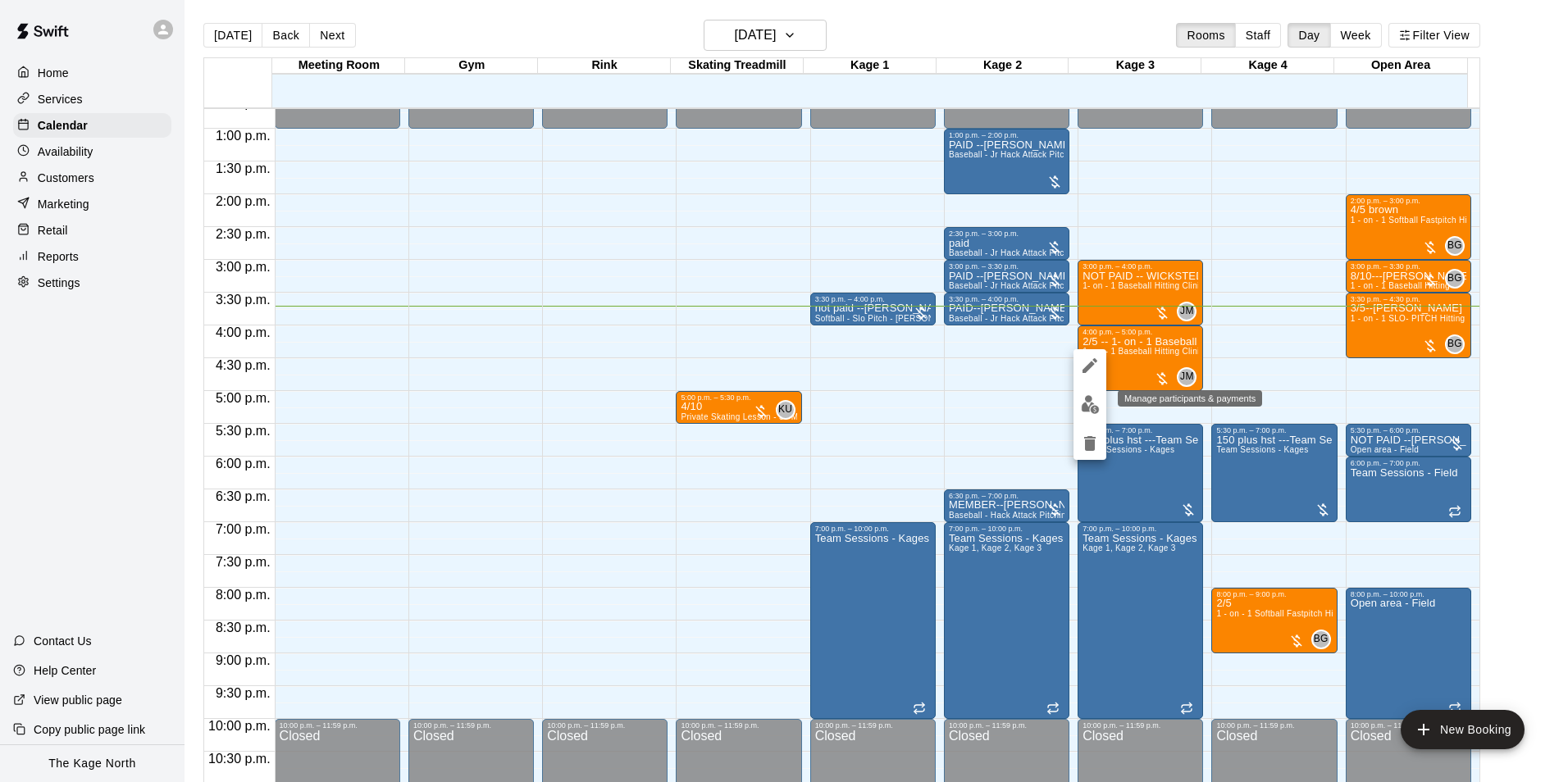
click at [1094, 408] on img "edit" at bounding box center [1090, 404] width 18 height 18
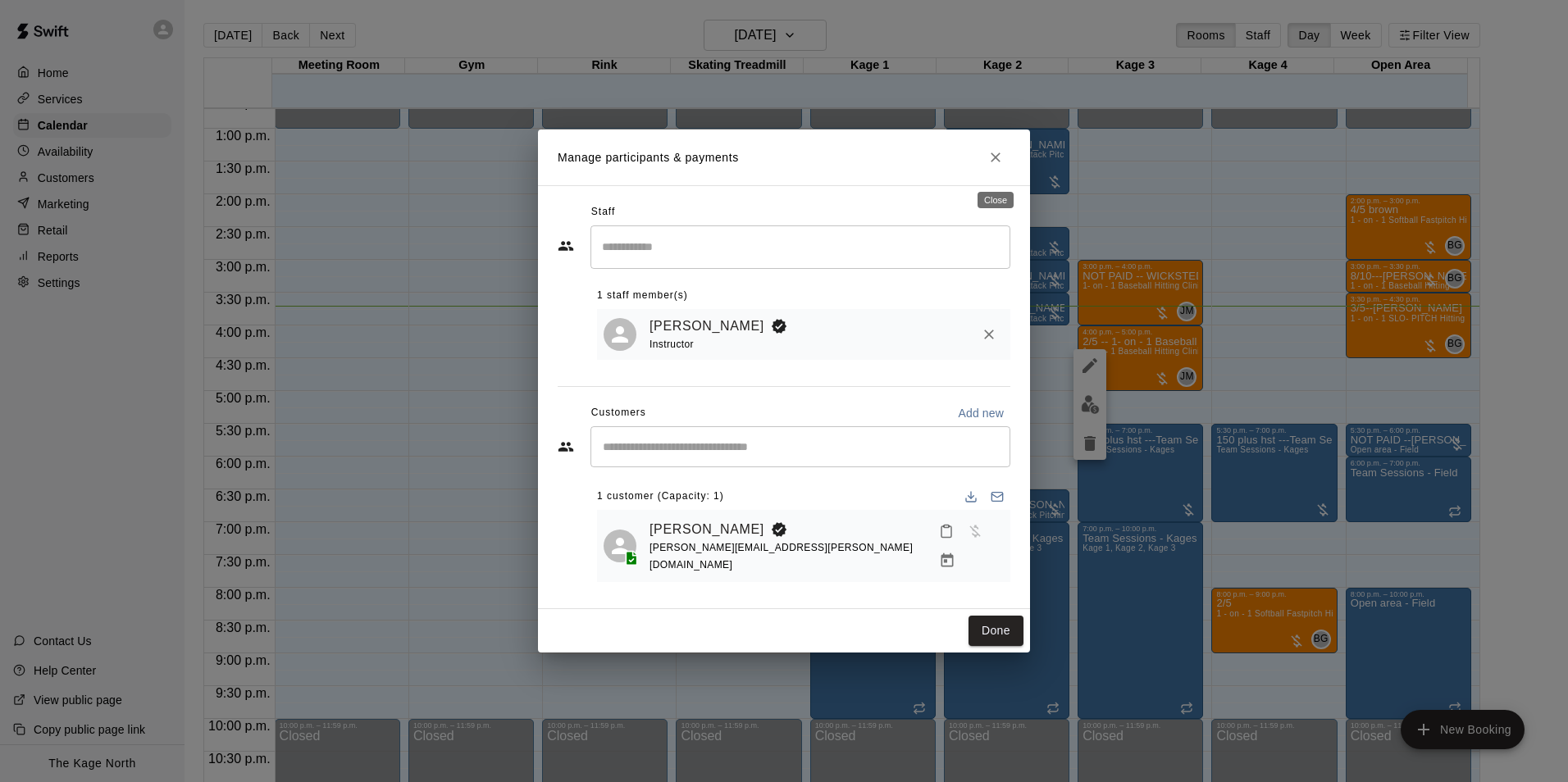
click at [990, 160] on icon "Close" at bounding box center [995, 157] width 17 height 17
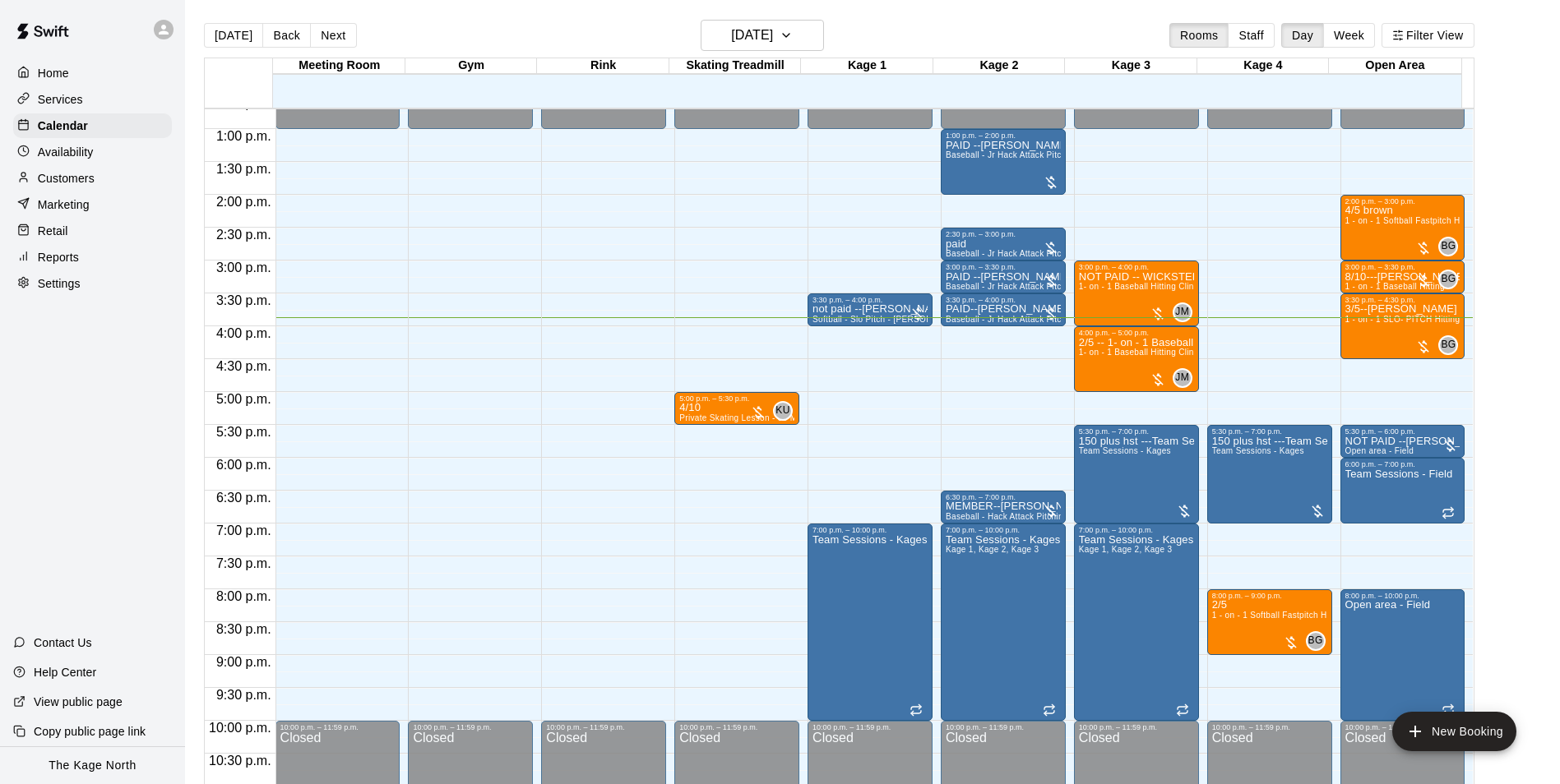
click at [64, 92] on p "Services" at bounding box center [60, 99] width 45 height 17
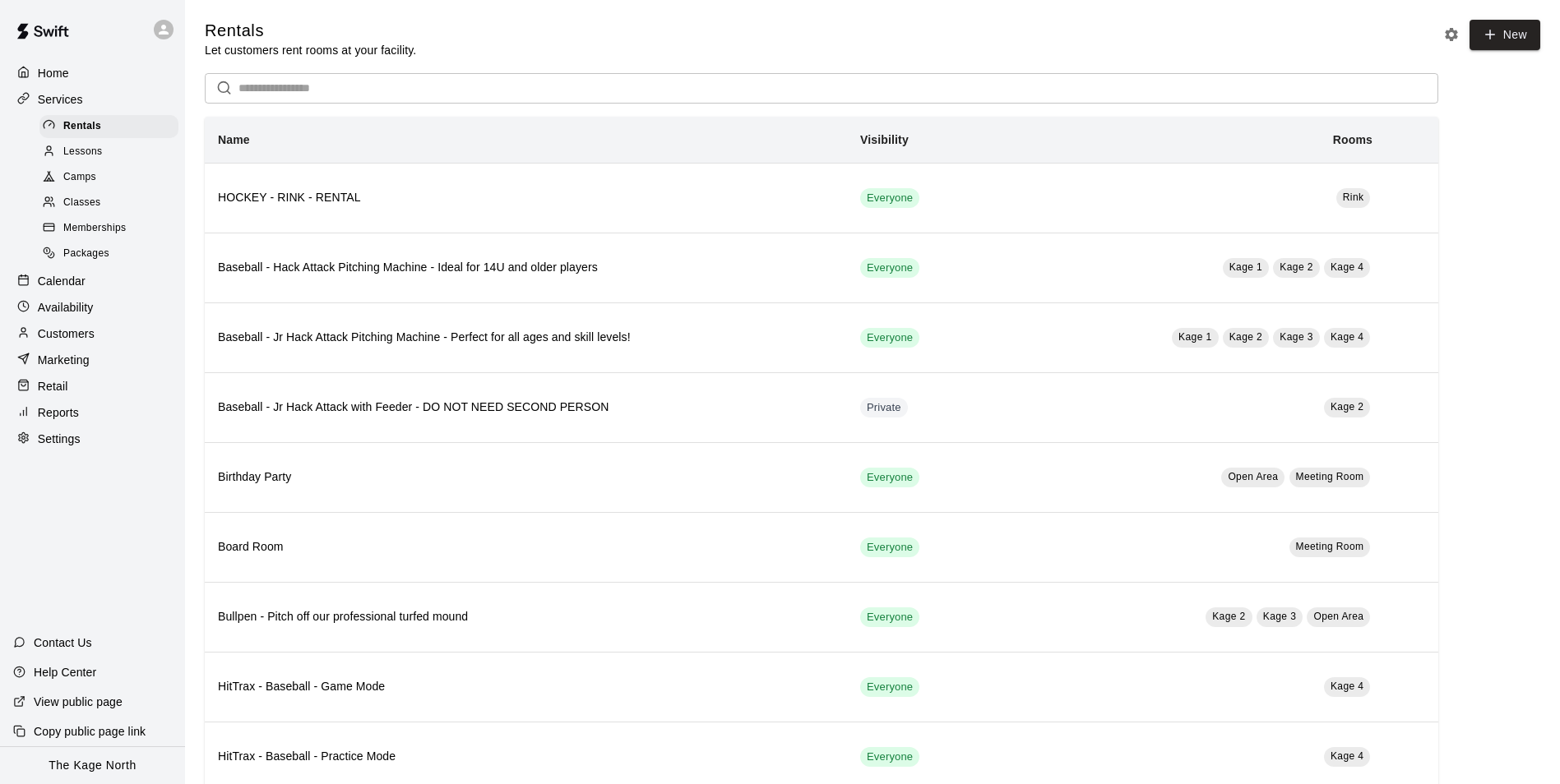
click at [101, 176] on div "Camps" at bounding box center [109, 177] width 139 height 23
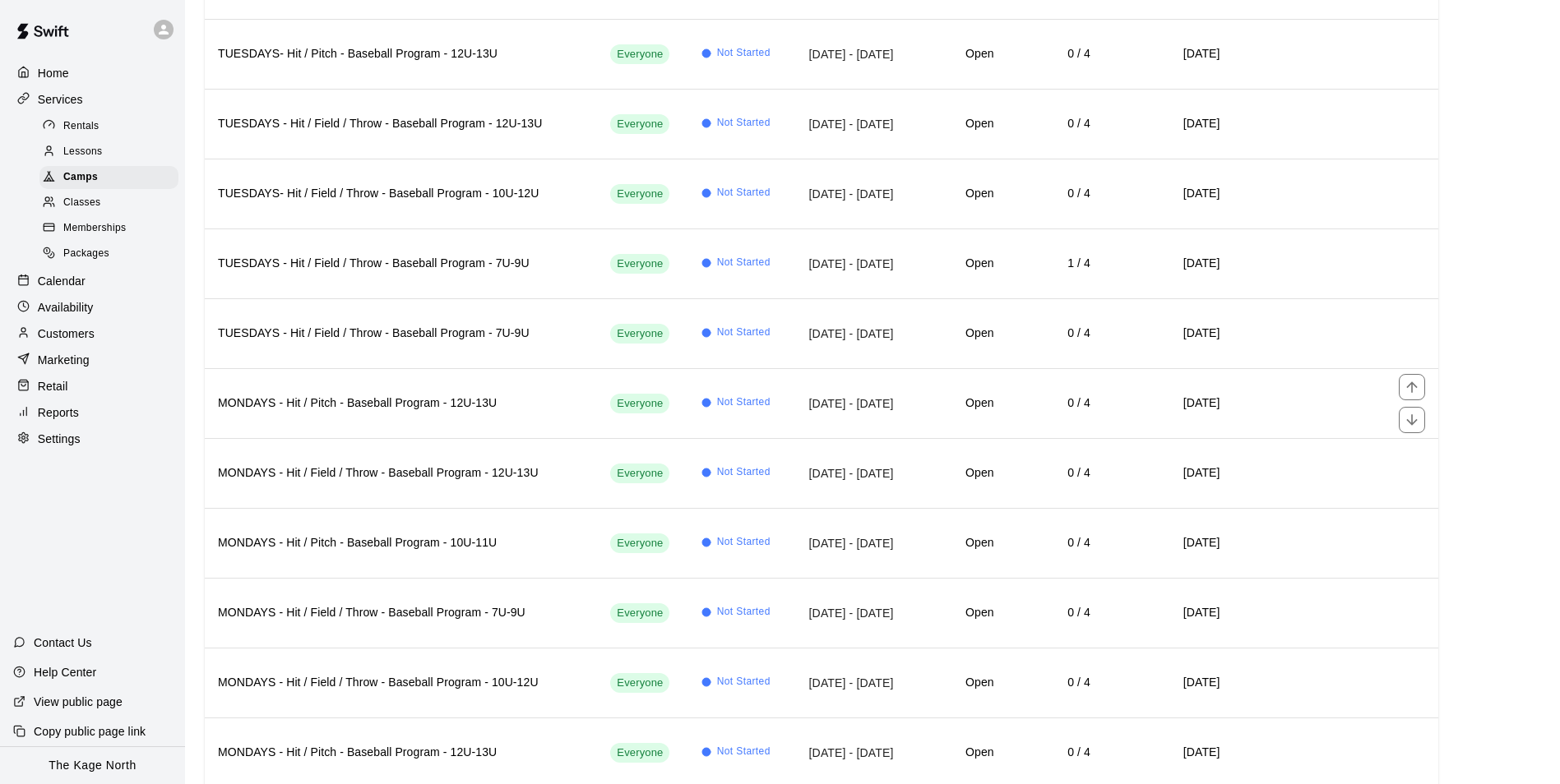
scroll to position [4226, 0]
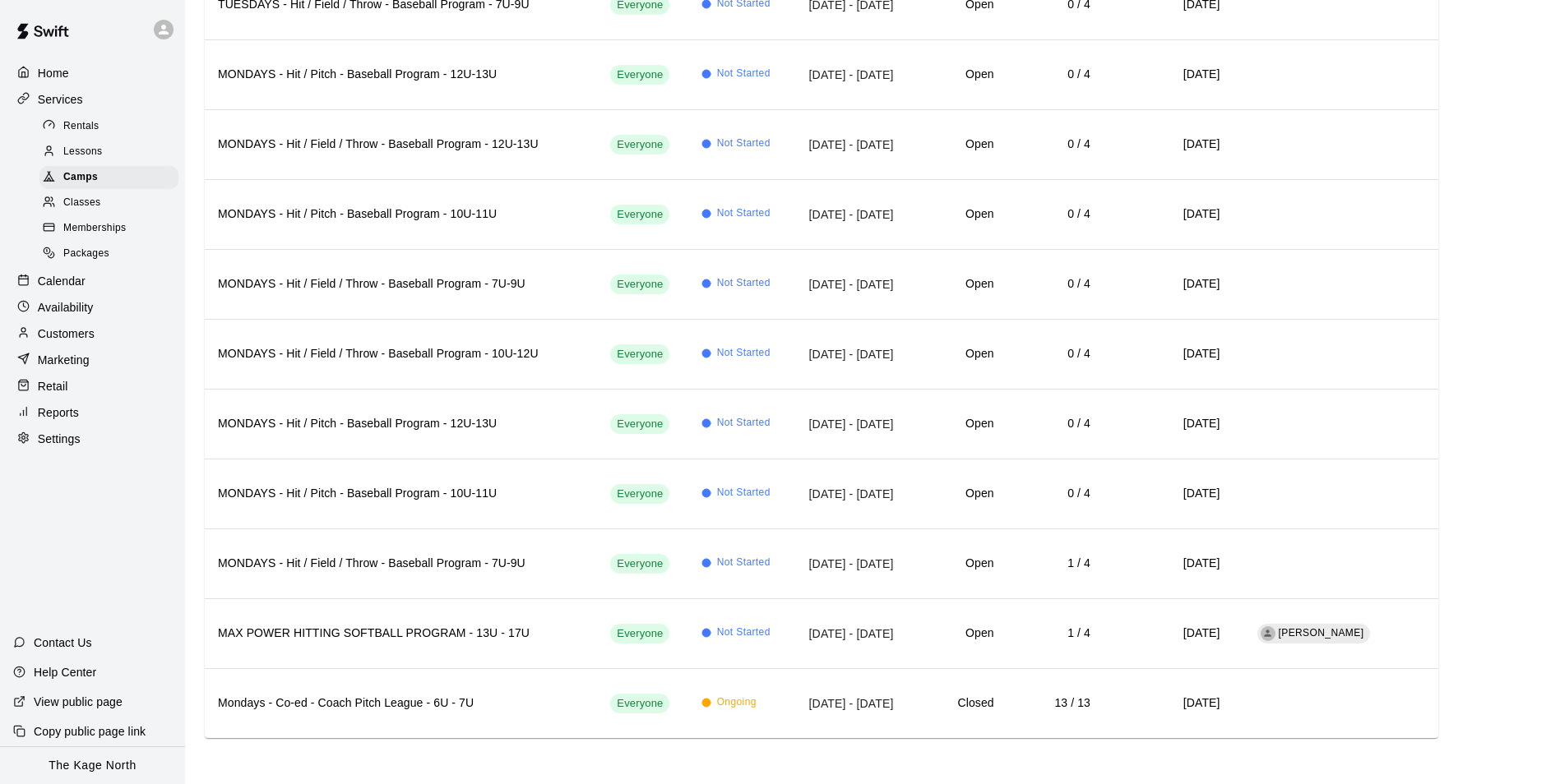
click at [67, 62] on div "Home" at bounding box center [93, 73] width 159 height 25
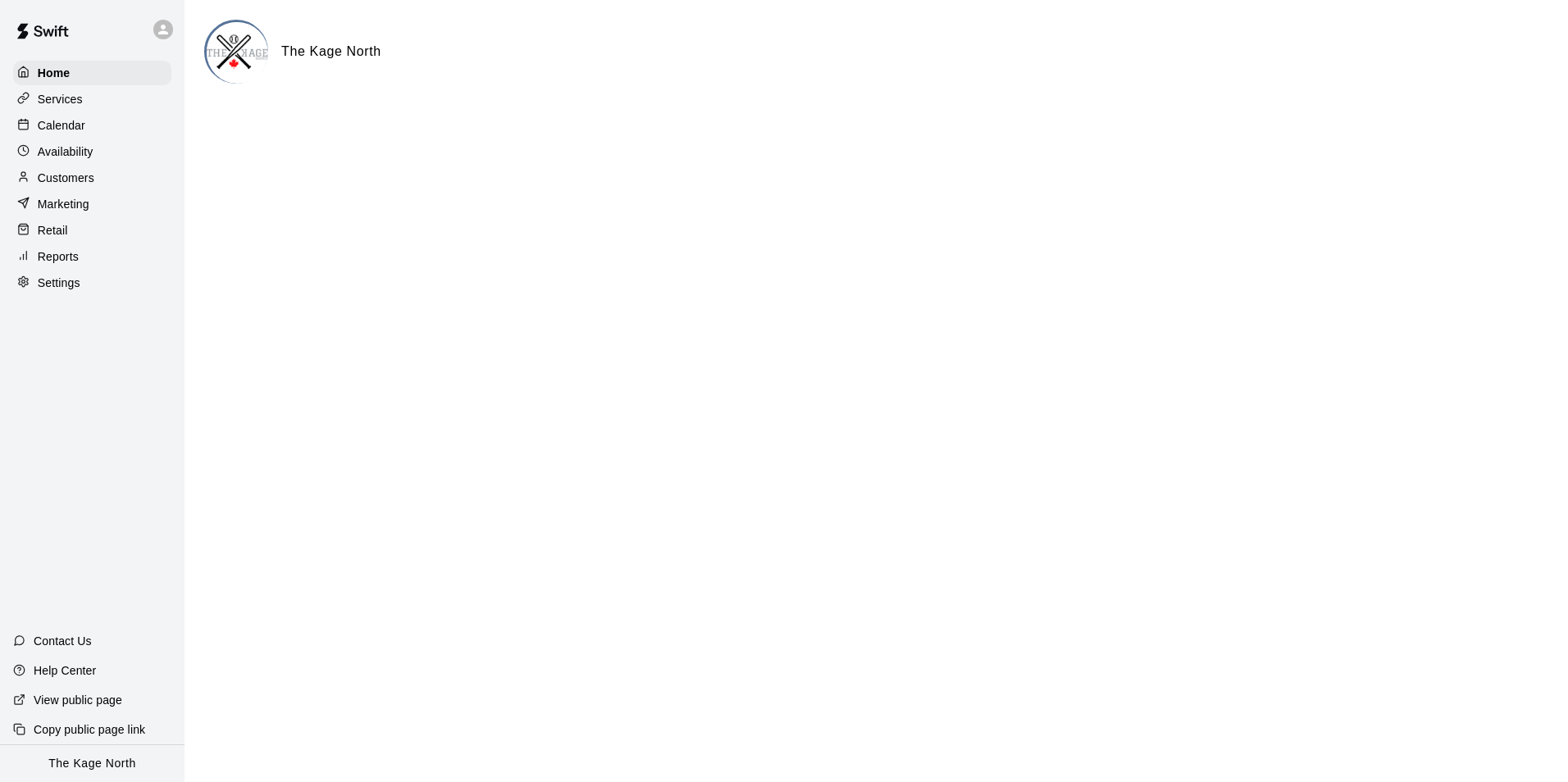
click at [77, 124] on p "Calendar" at bounding box center [62, 125] width 48 height 17
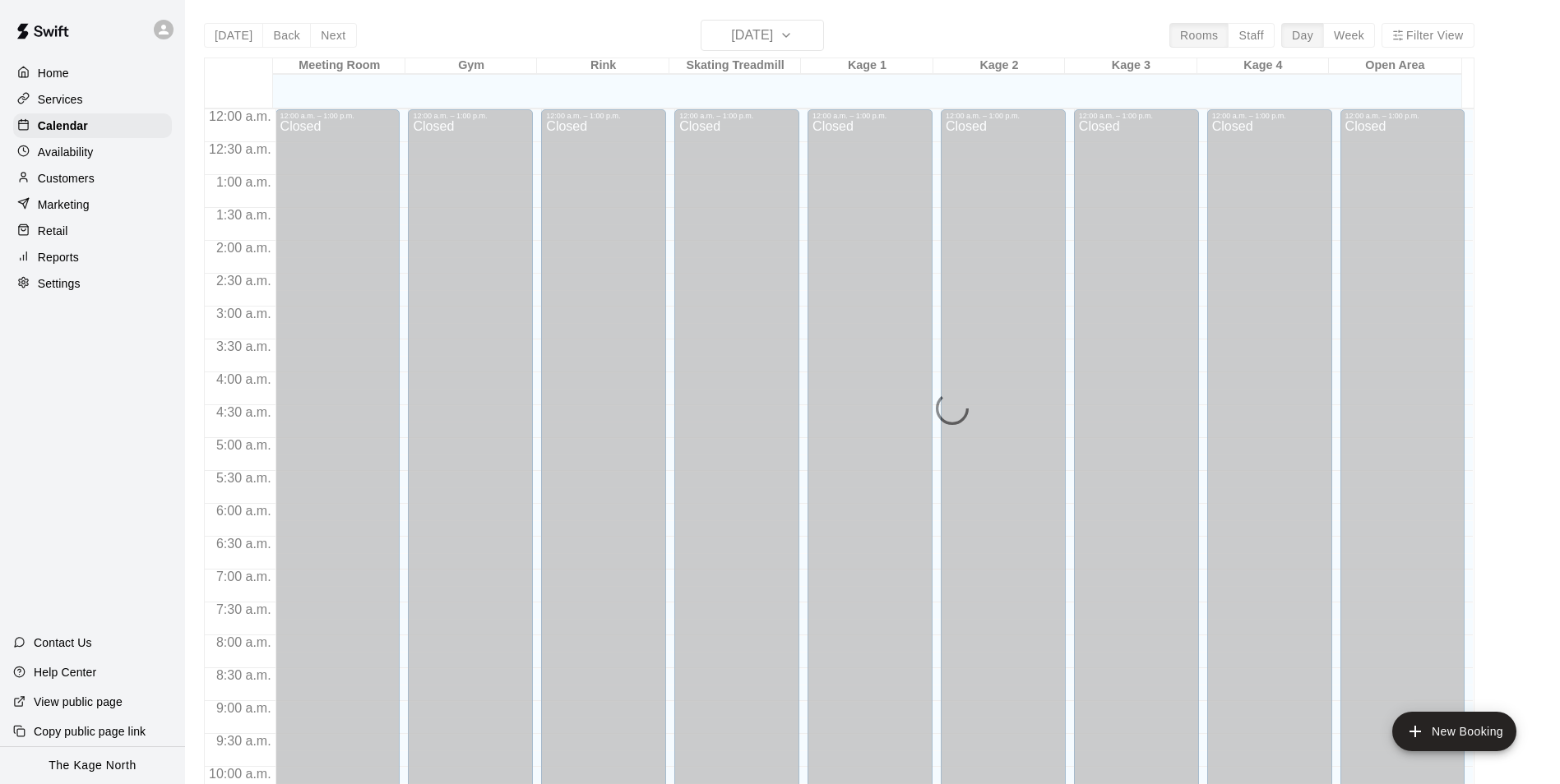
scroll to position [835, 0]
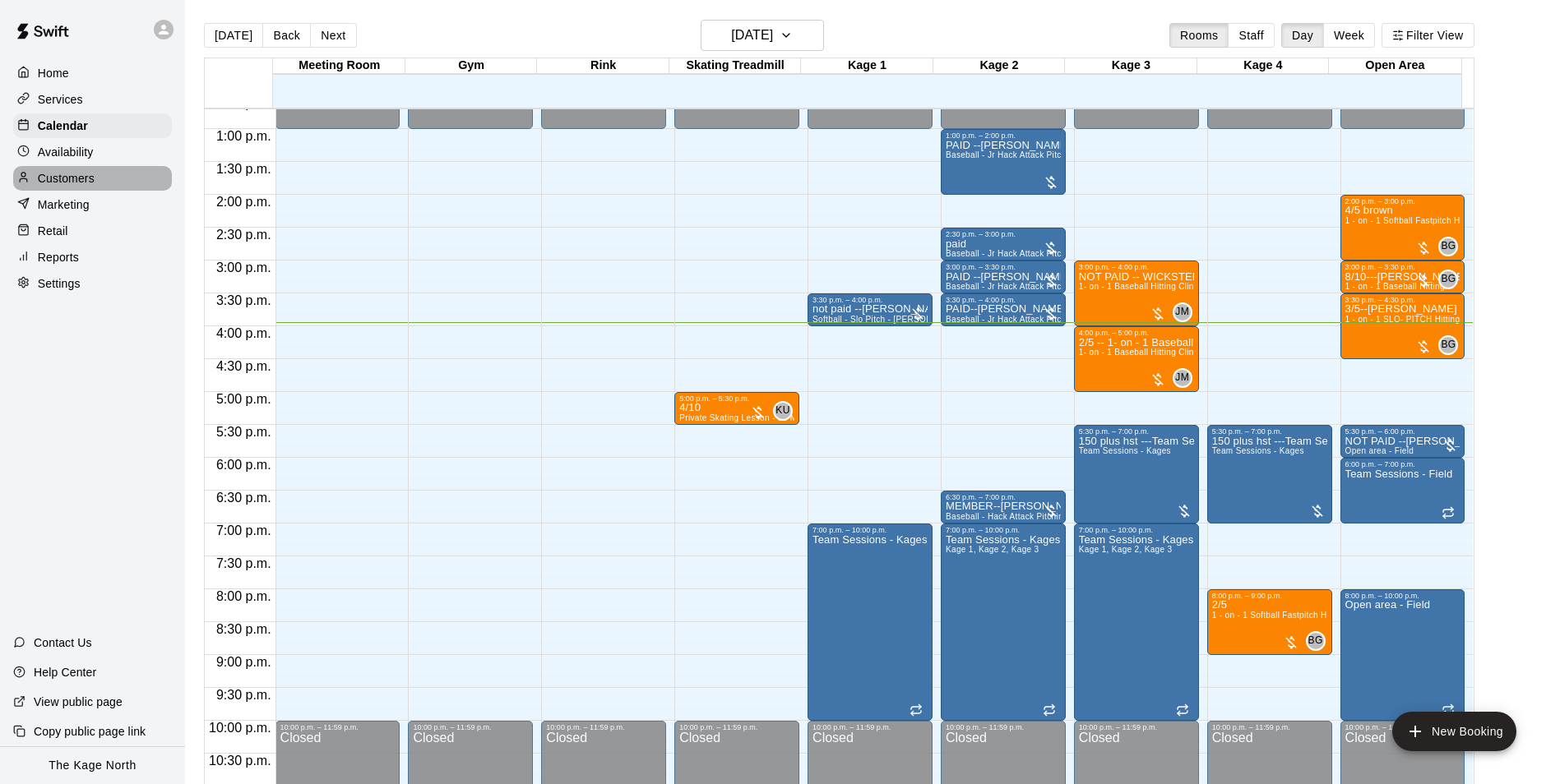
click at [39, 175] on p "Customers" at bounding box center [66, 178] width 57 height 17
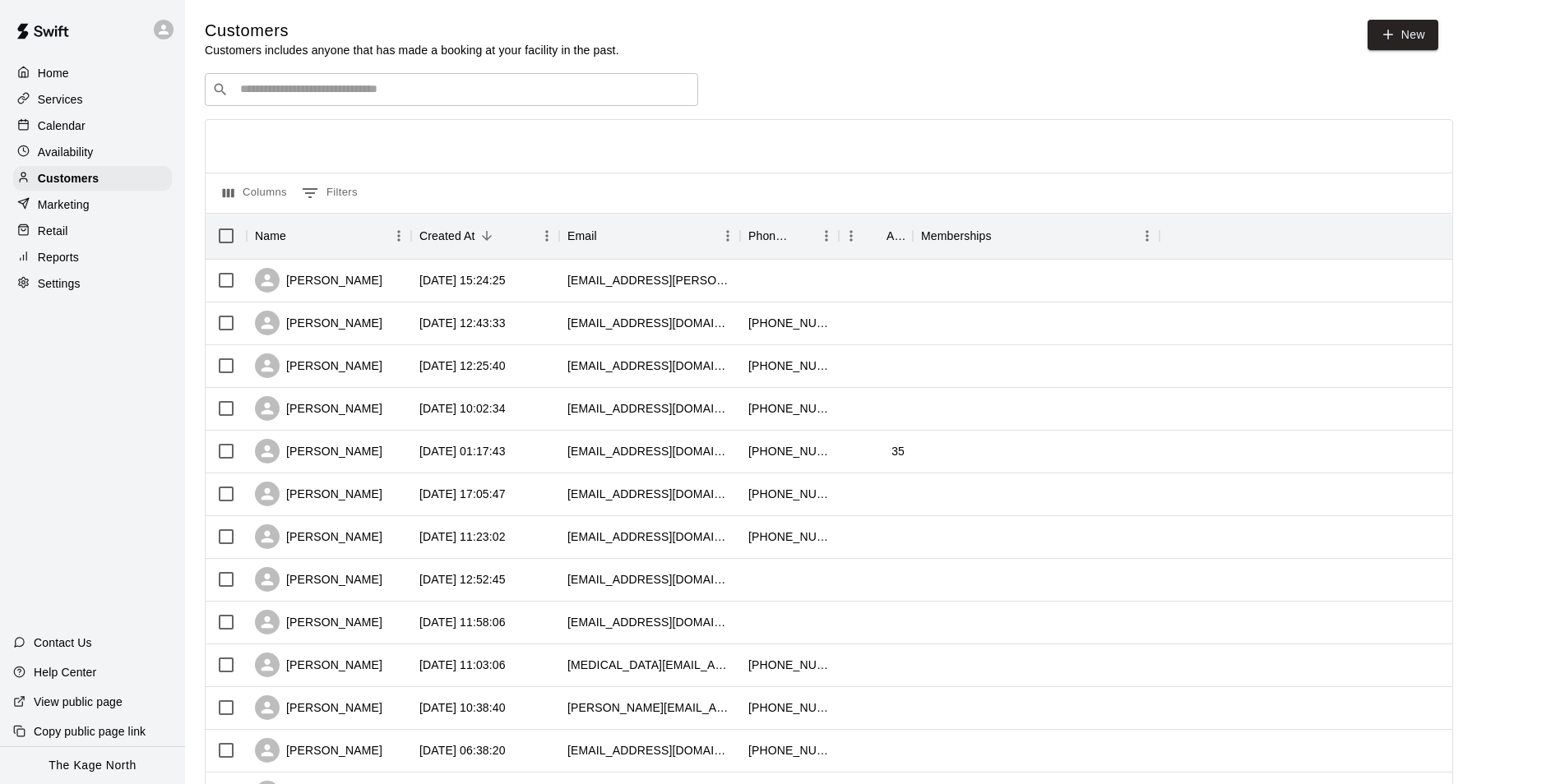
click at [48, 118] on div "Calendar" at bounding box center [93, 125] width 159 height 25
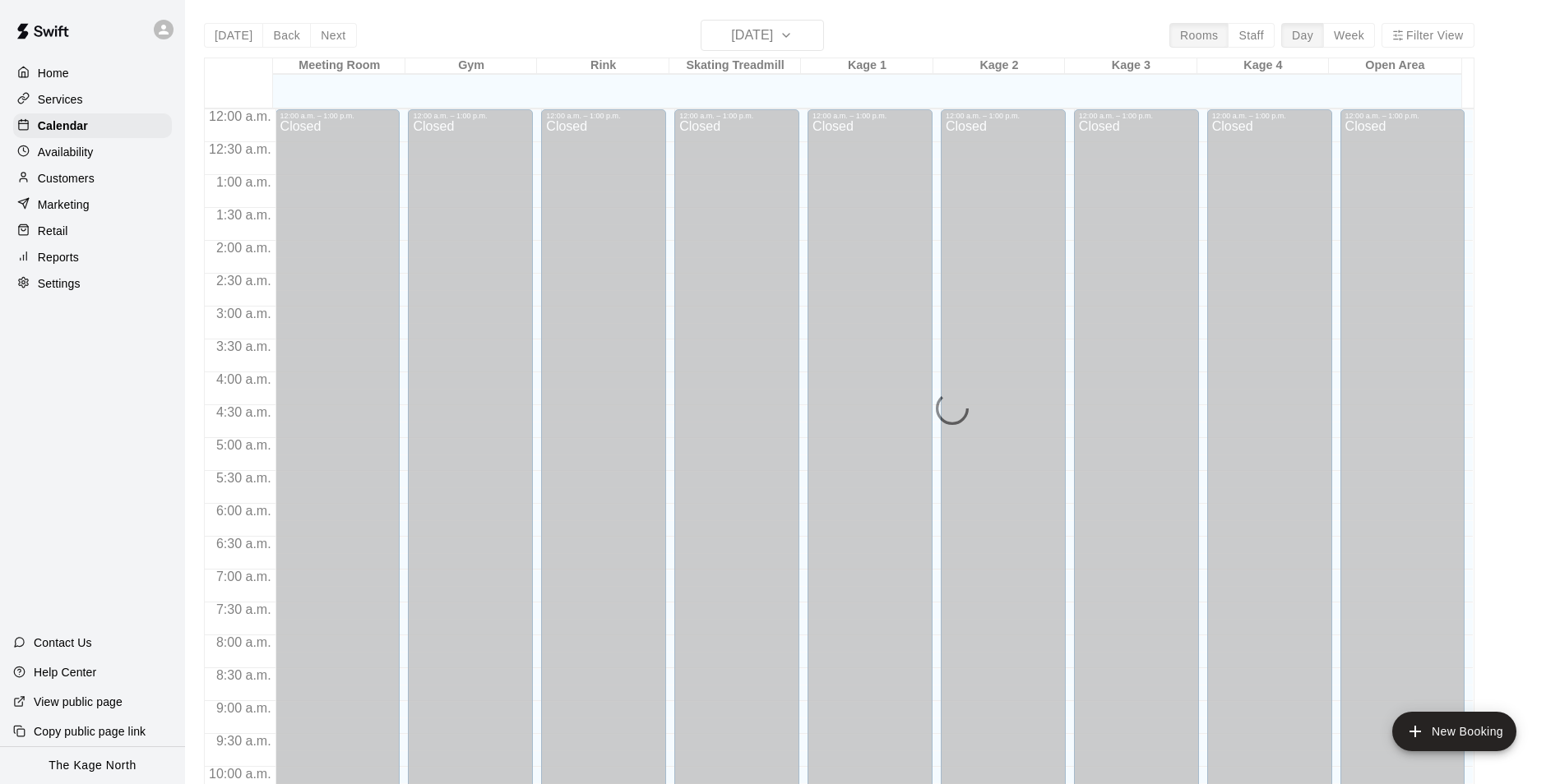
scroll to position [835, 0]
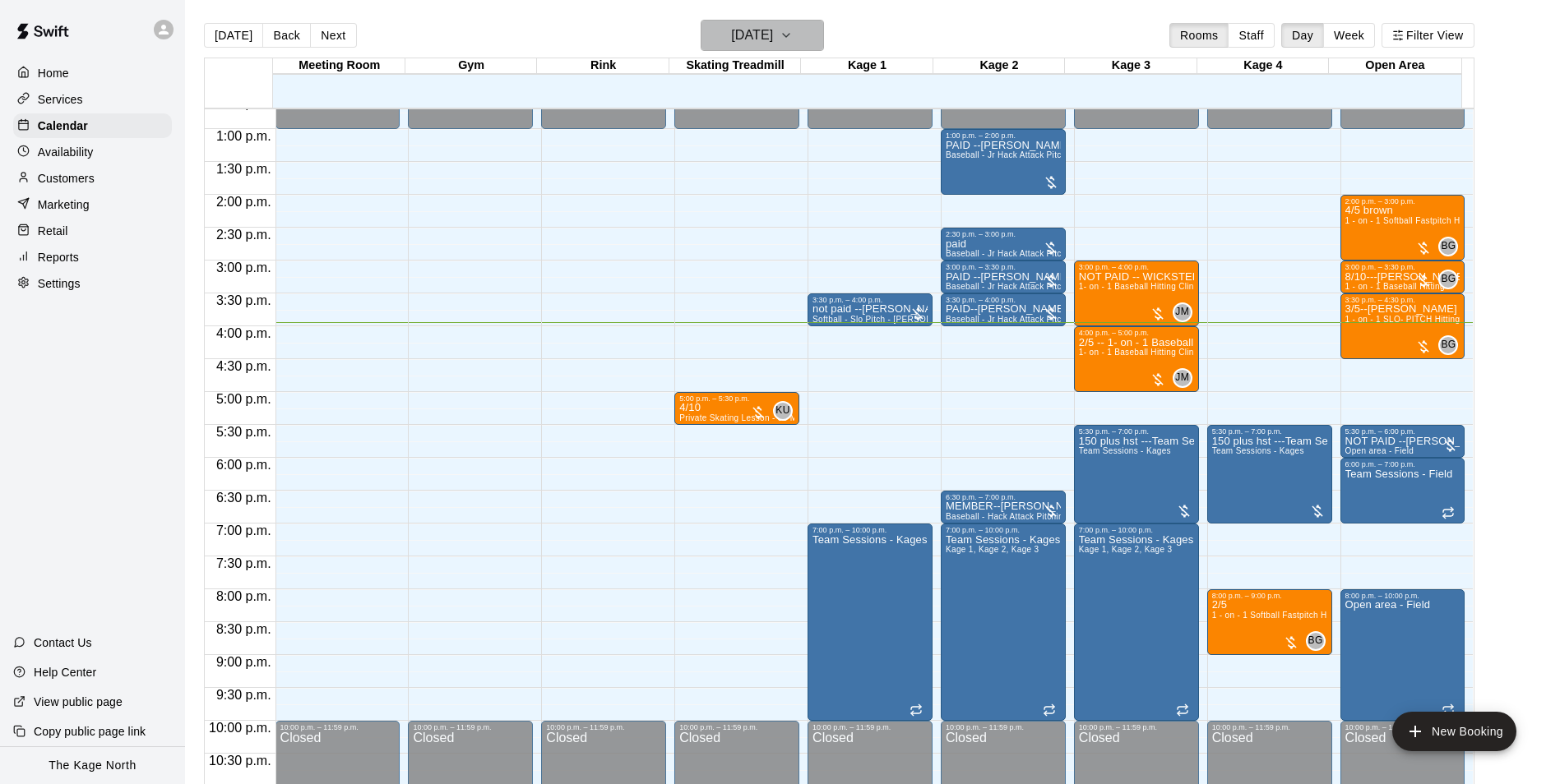
click at [772, 23] on button "[DATE]" at bounding box center [762, 34] width 124 height 31
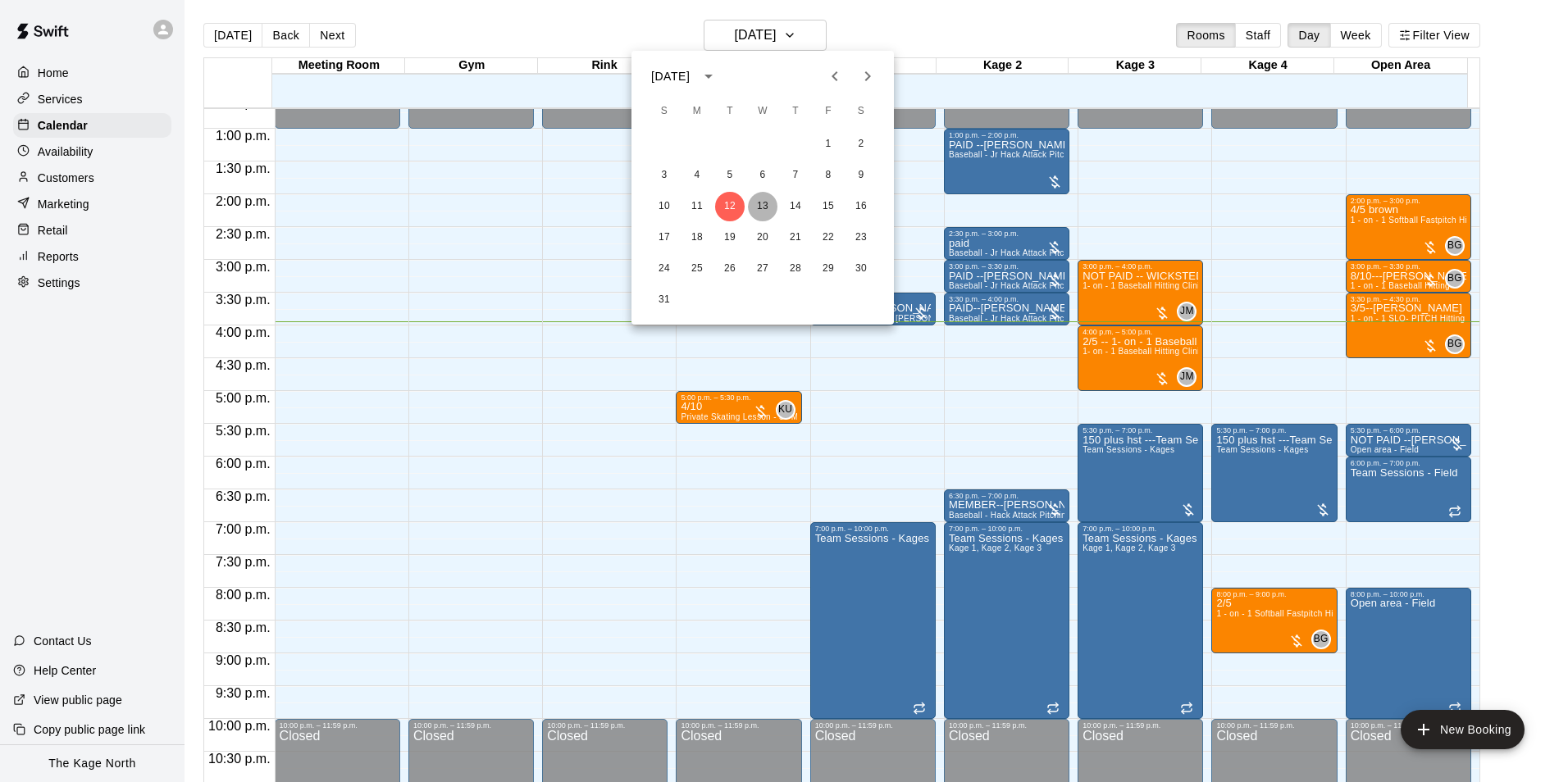
click at [754, 206] on button "13" at bounding box center [763, 207] width 30 height 30
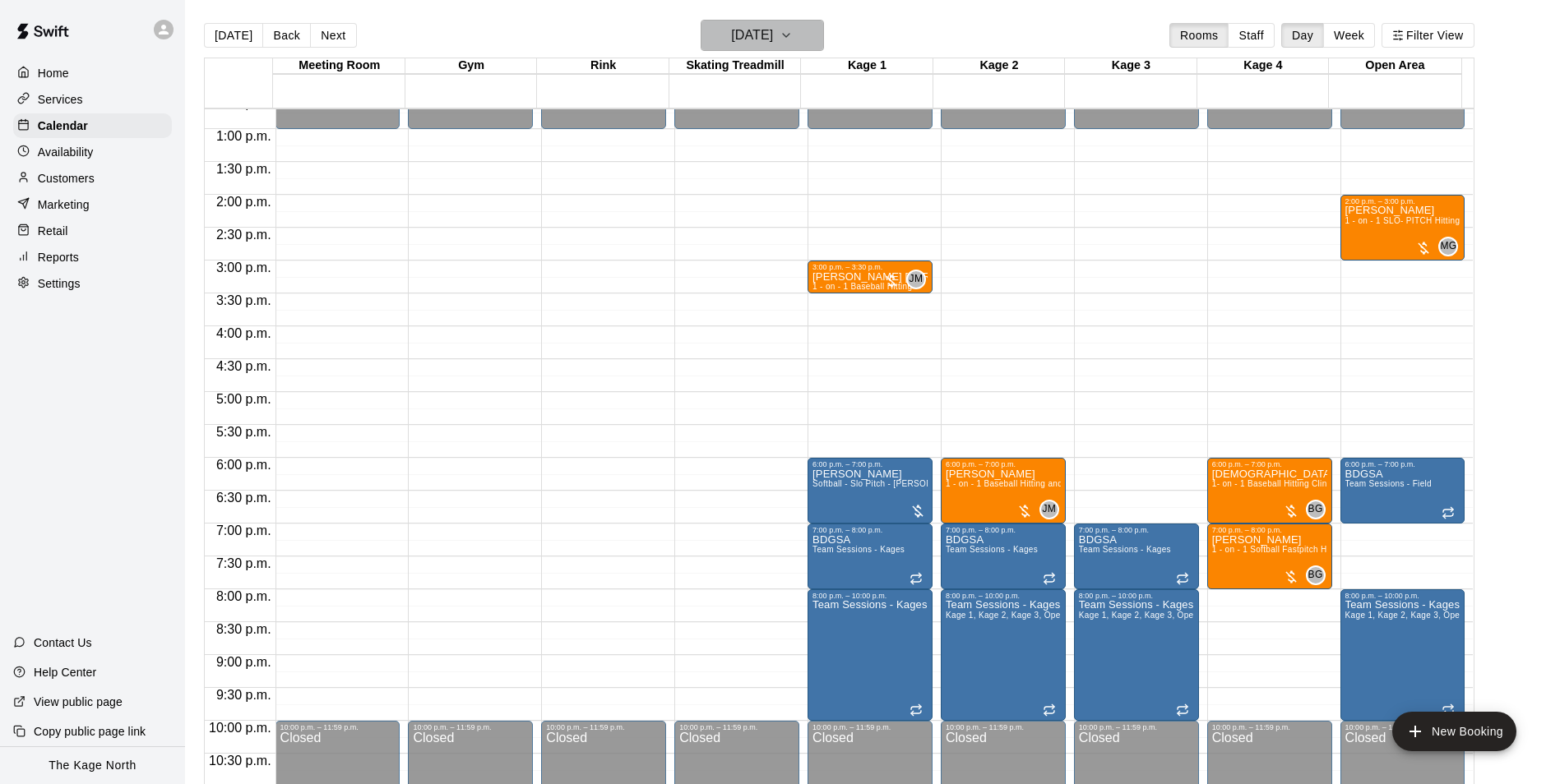
click at [815, 36] on button "[DATE]" at bounding box center [762, 34] width 124 height 31
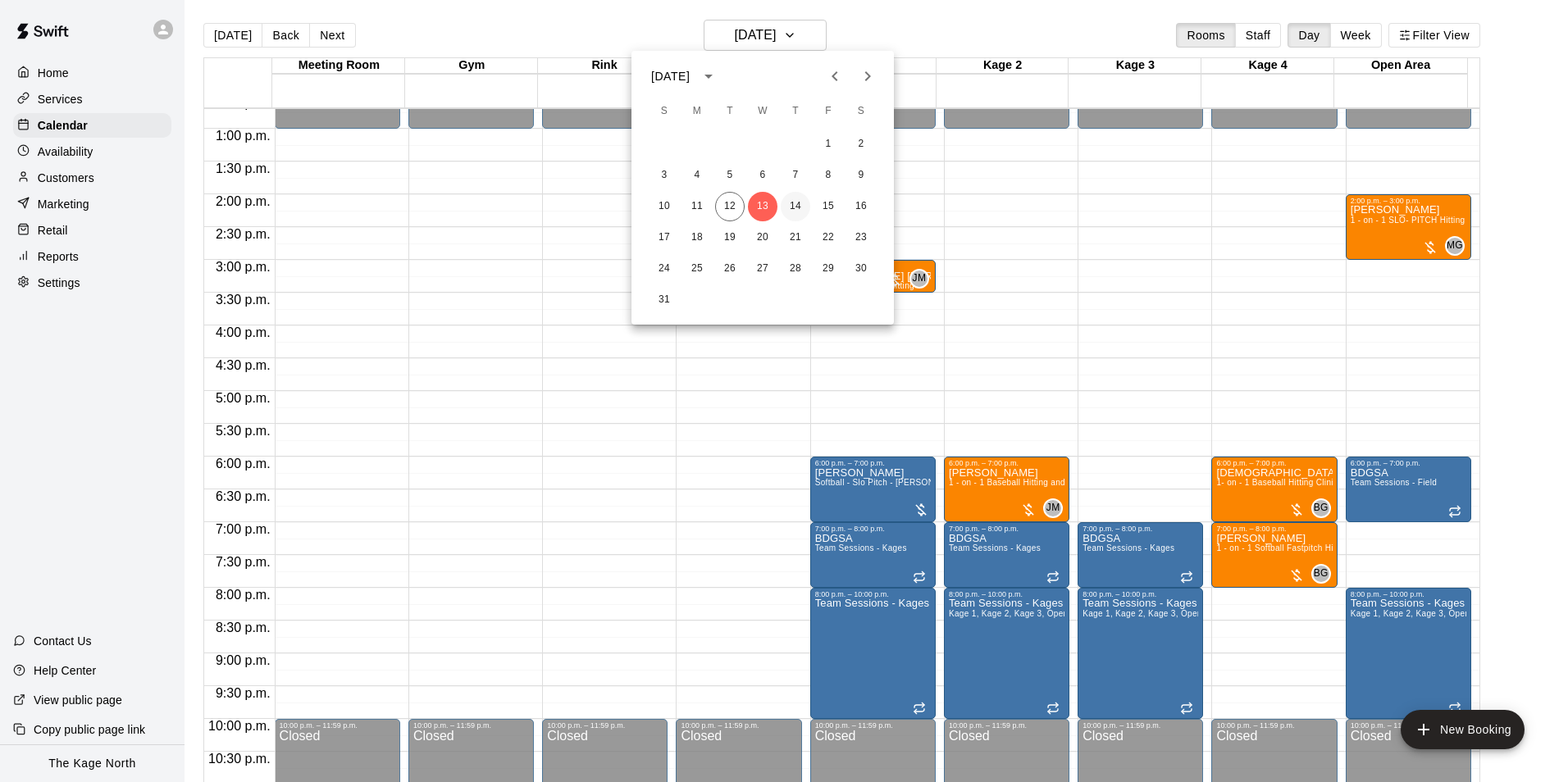
click at [799, 202] on button "14" at bounding box center [795, 207] width 30 height 30
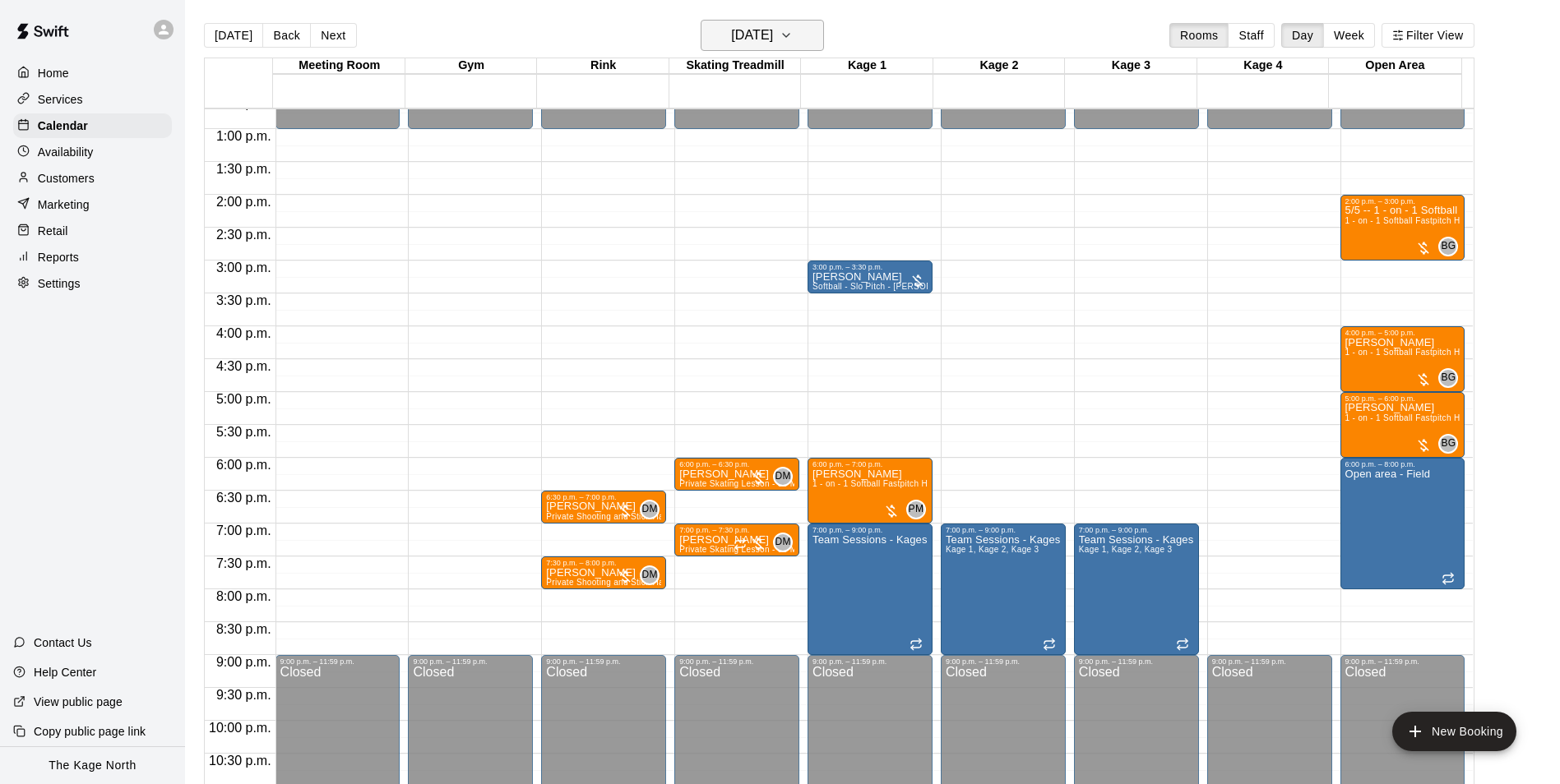
click at [773, 32] on h6 "[DATE]" at bounding box center [752, 35] width 42 height 23
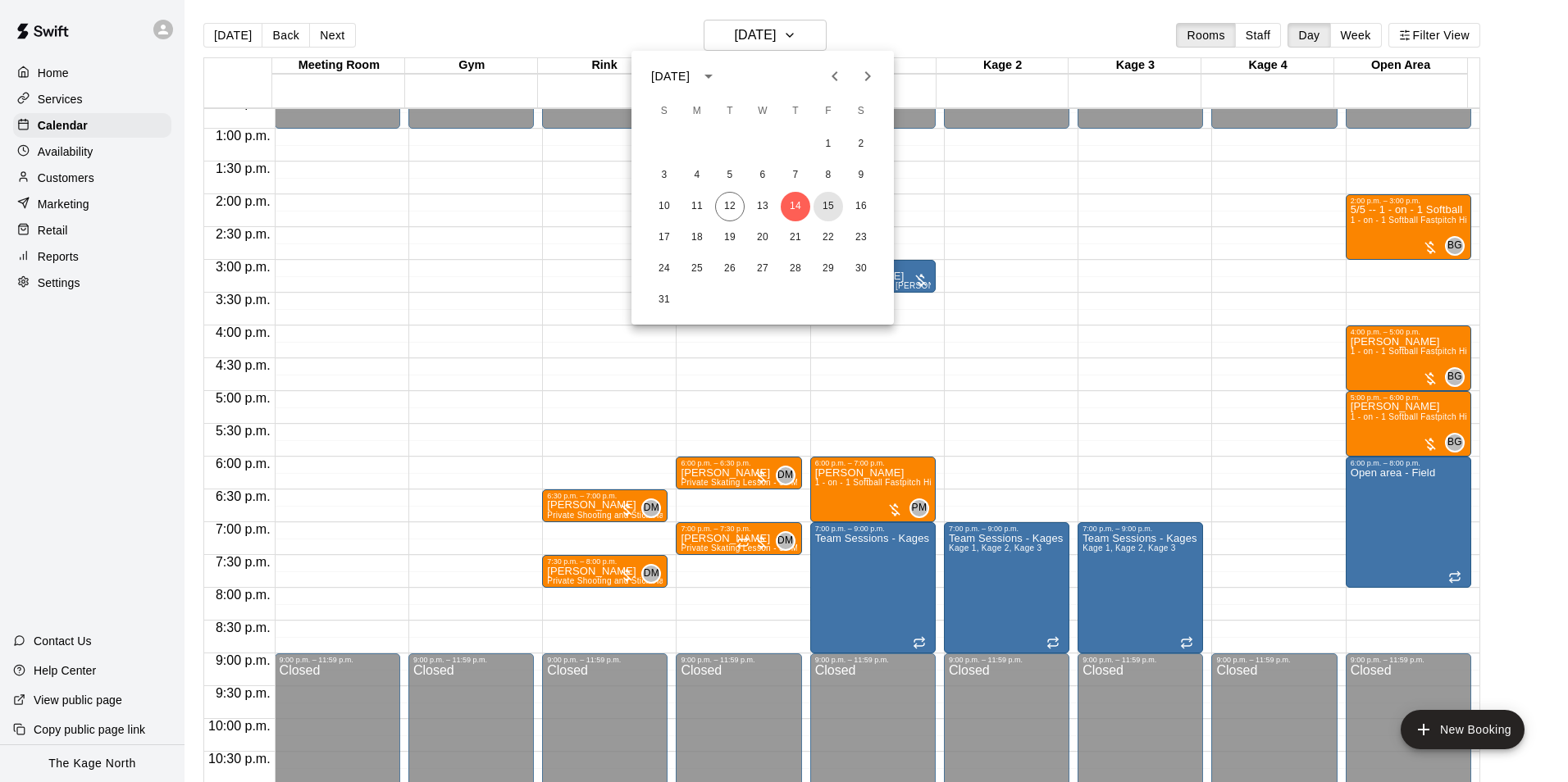
drag, startPoint x: 829, startPoint y: 208, endPoint x: 1487, endPoint y: 675, distance: 806.9
click at [828, 208] on button "15" at bounding box center [828, 207] width 30 height 30
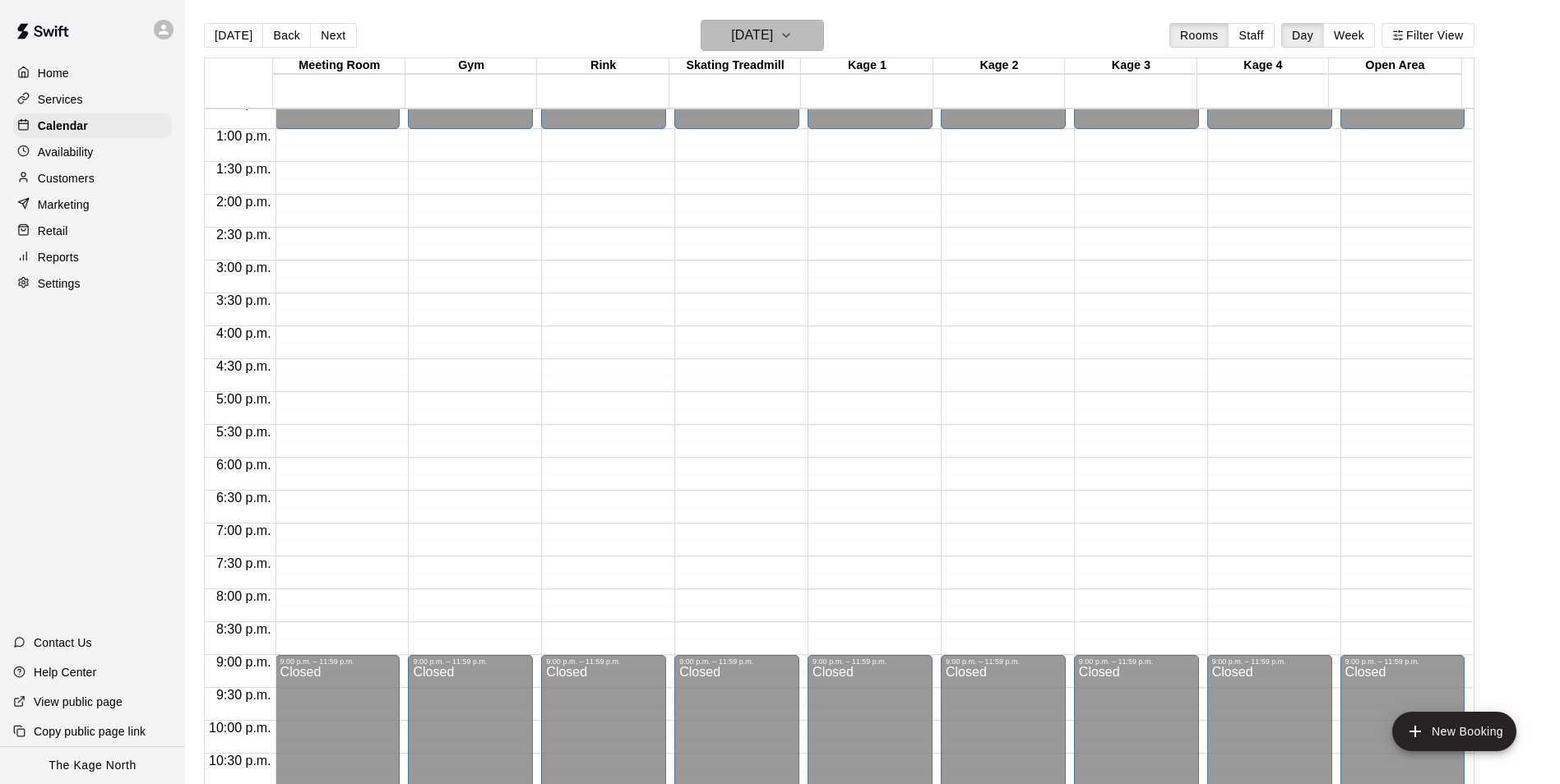
click at [773, 30] on h6 "[DATE]" at bounding box center [752, 35] width 42 height 23
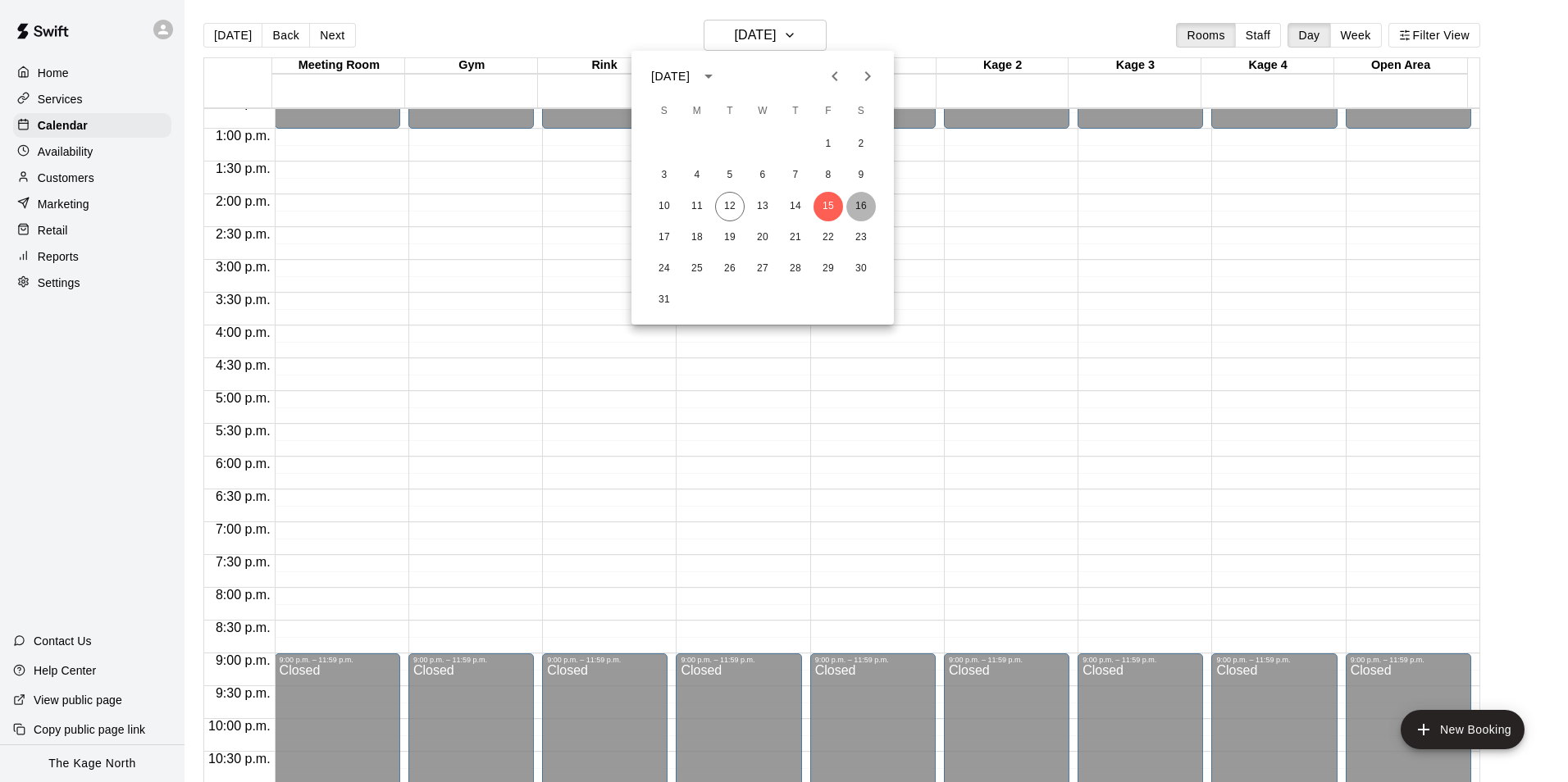
click at [865, 204] on button "16" at bounding box center [862, 207] width 30 height 30
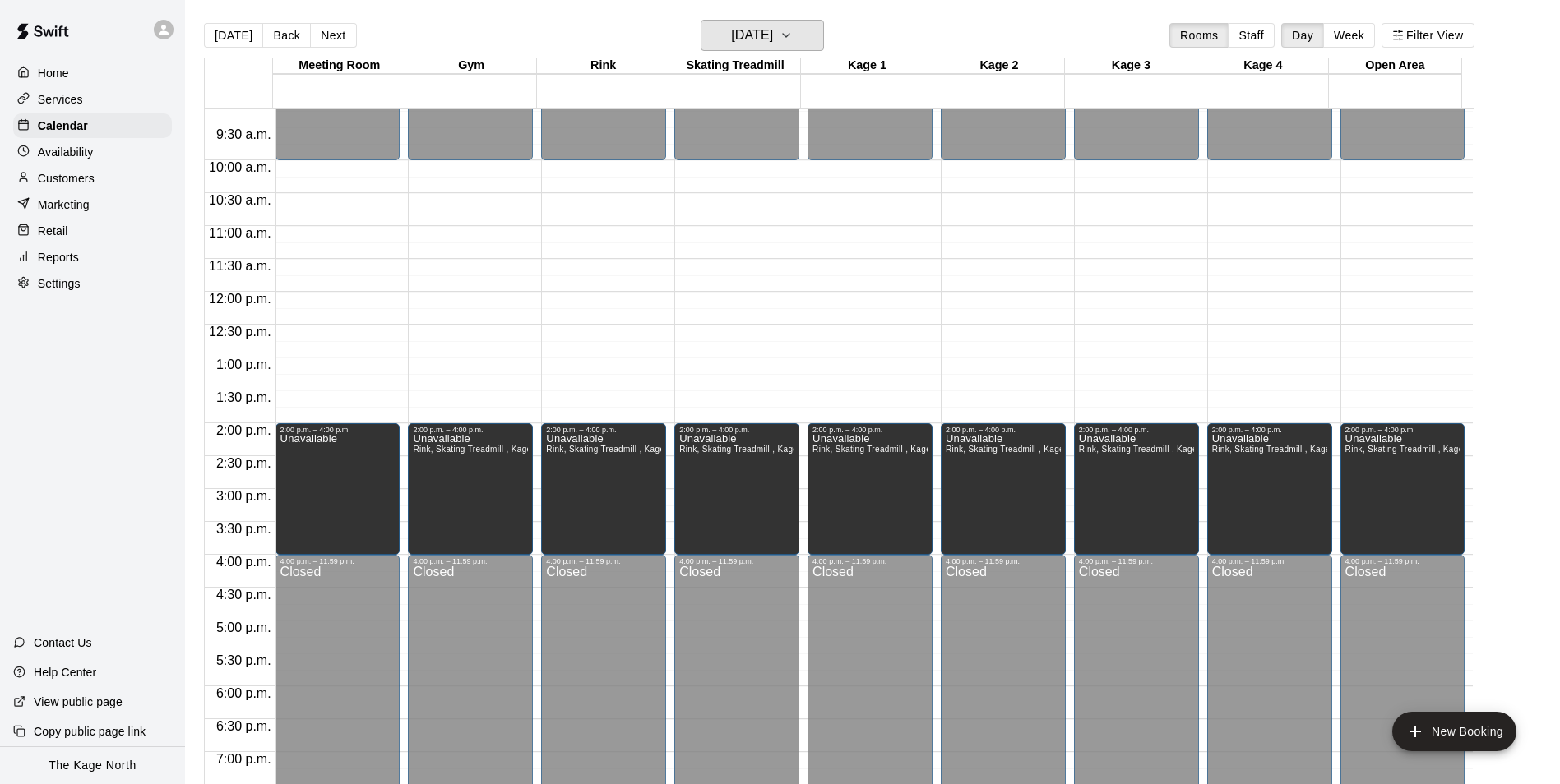
scroll to position [589, 0]
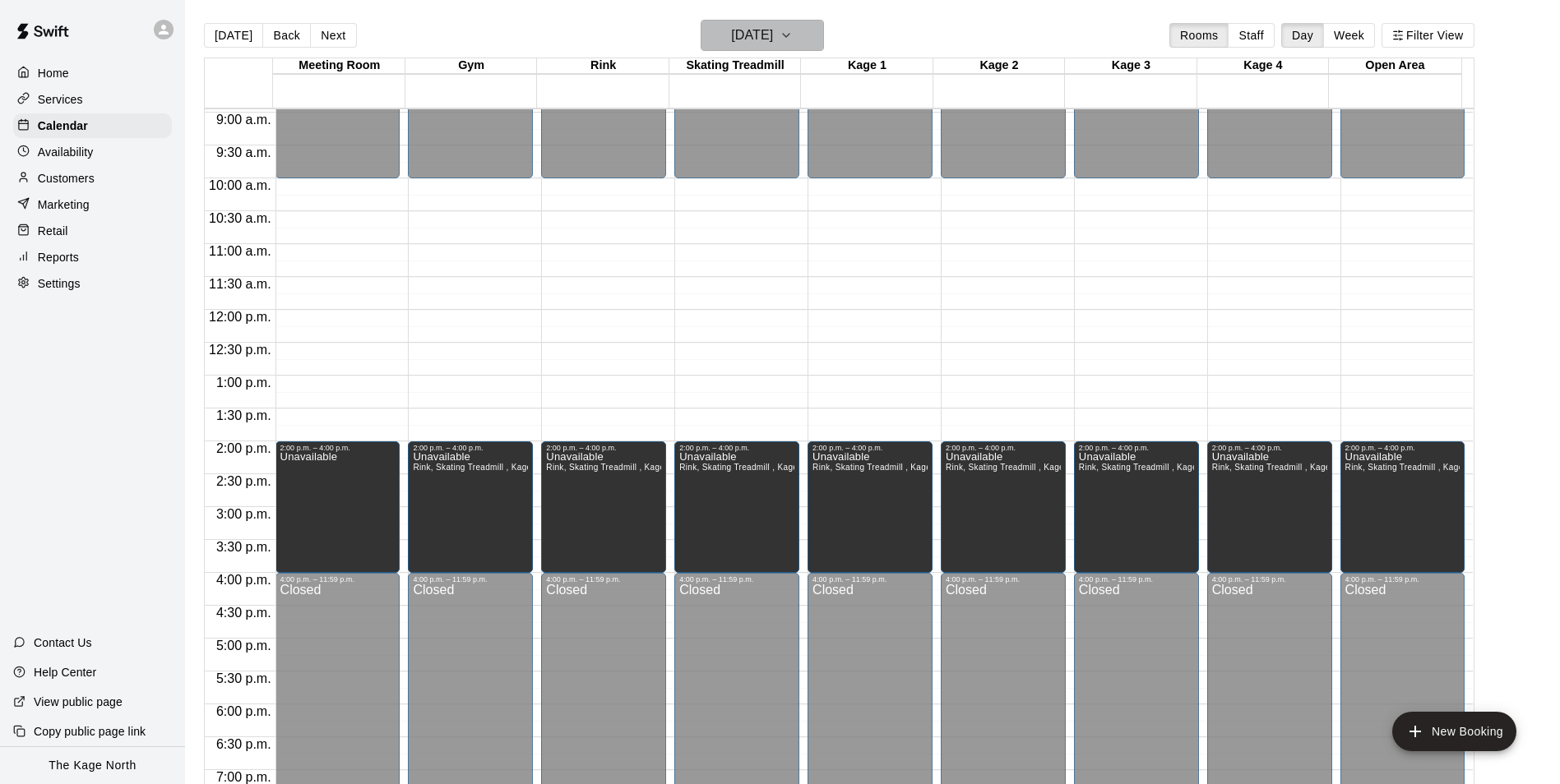
click at [773, 29] on h6 "[DATE]" at bounding box center [752, 35] width 42 height 23
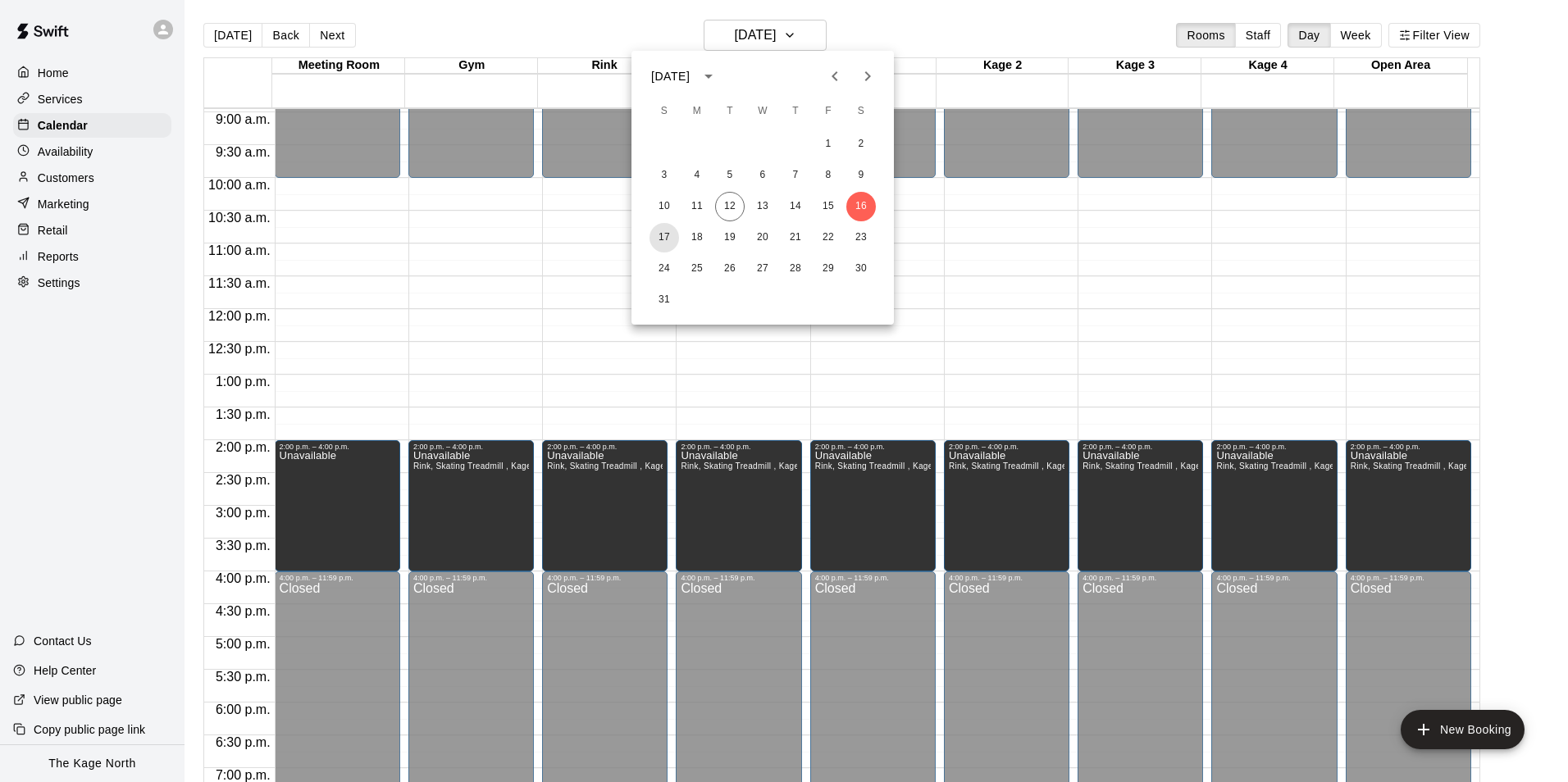
click at [662, 237] on button "17" at bounding box center [664, 238] width 30 height 30
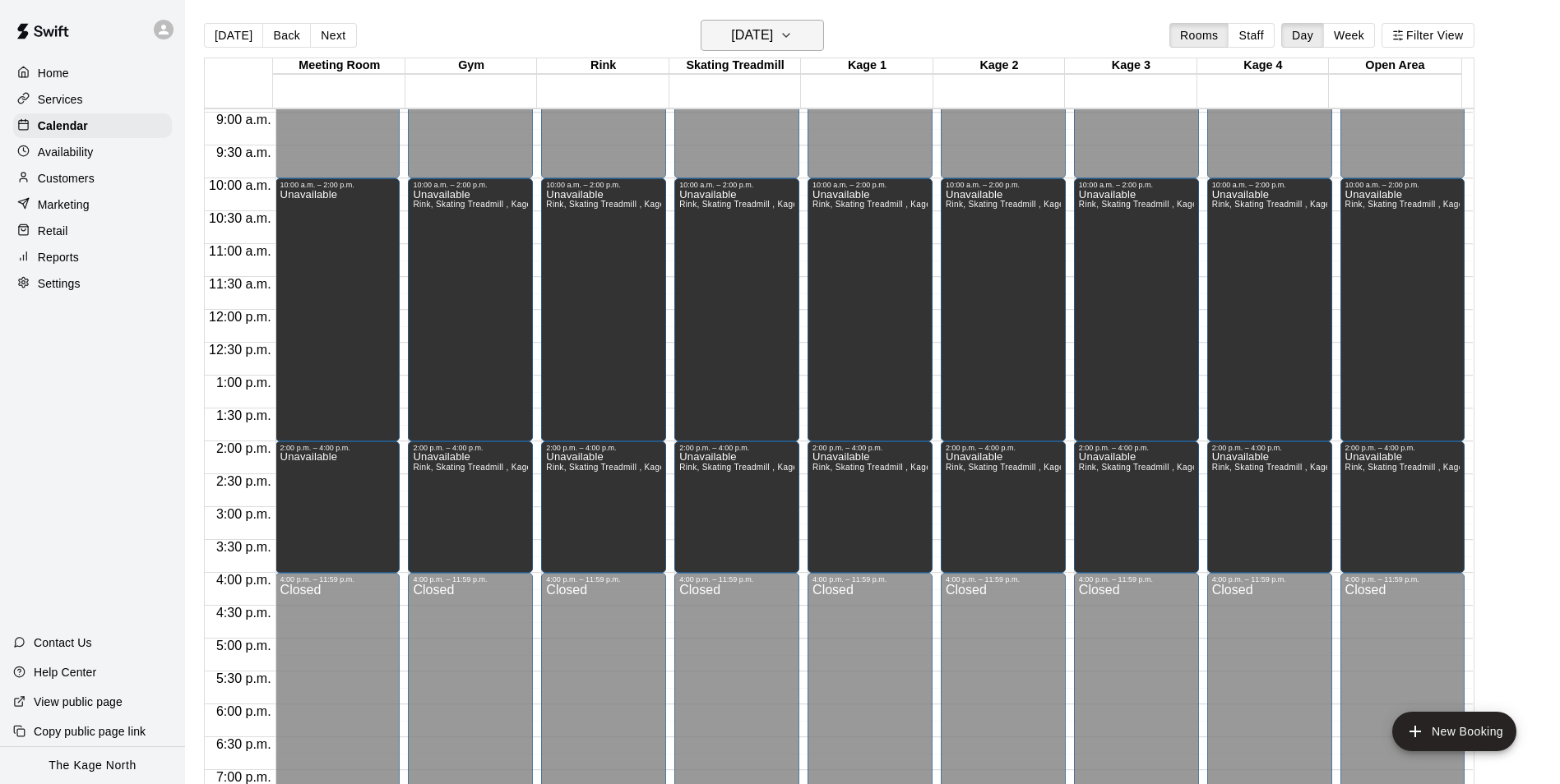
click at [773, 40] on h6 "[DATE]" at bounding box center [752, 35] width 42 height 23
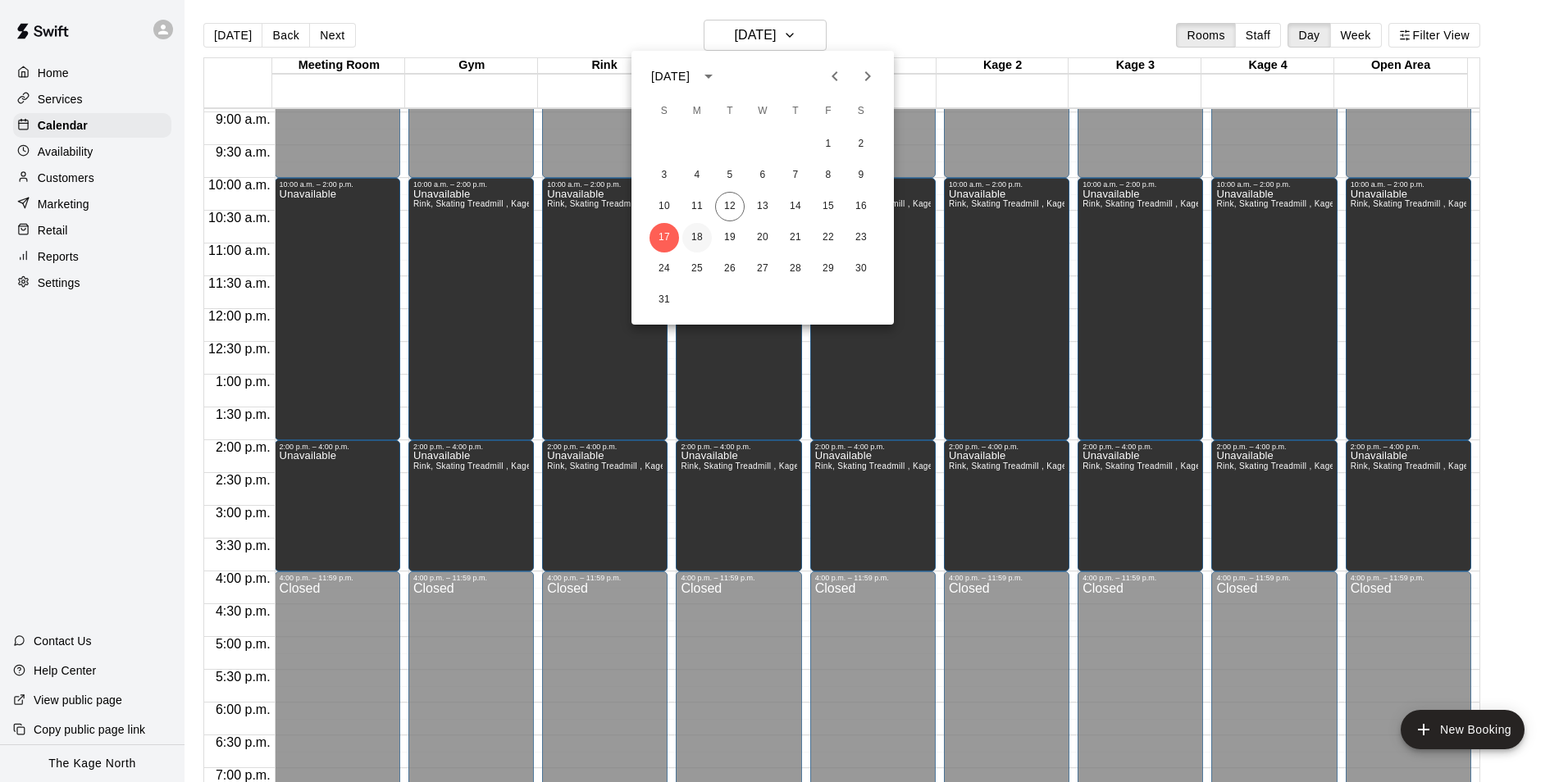
click at [702, 237] on button "18" at bounding box center [697, 238] width 30 height 30
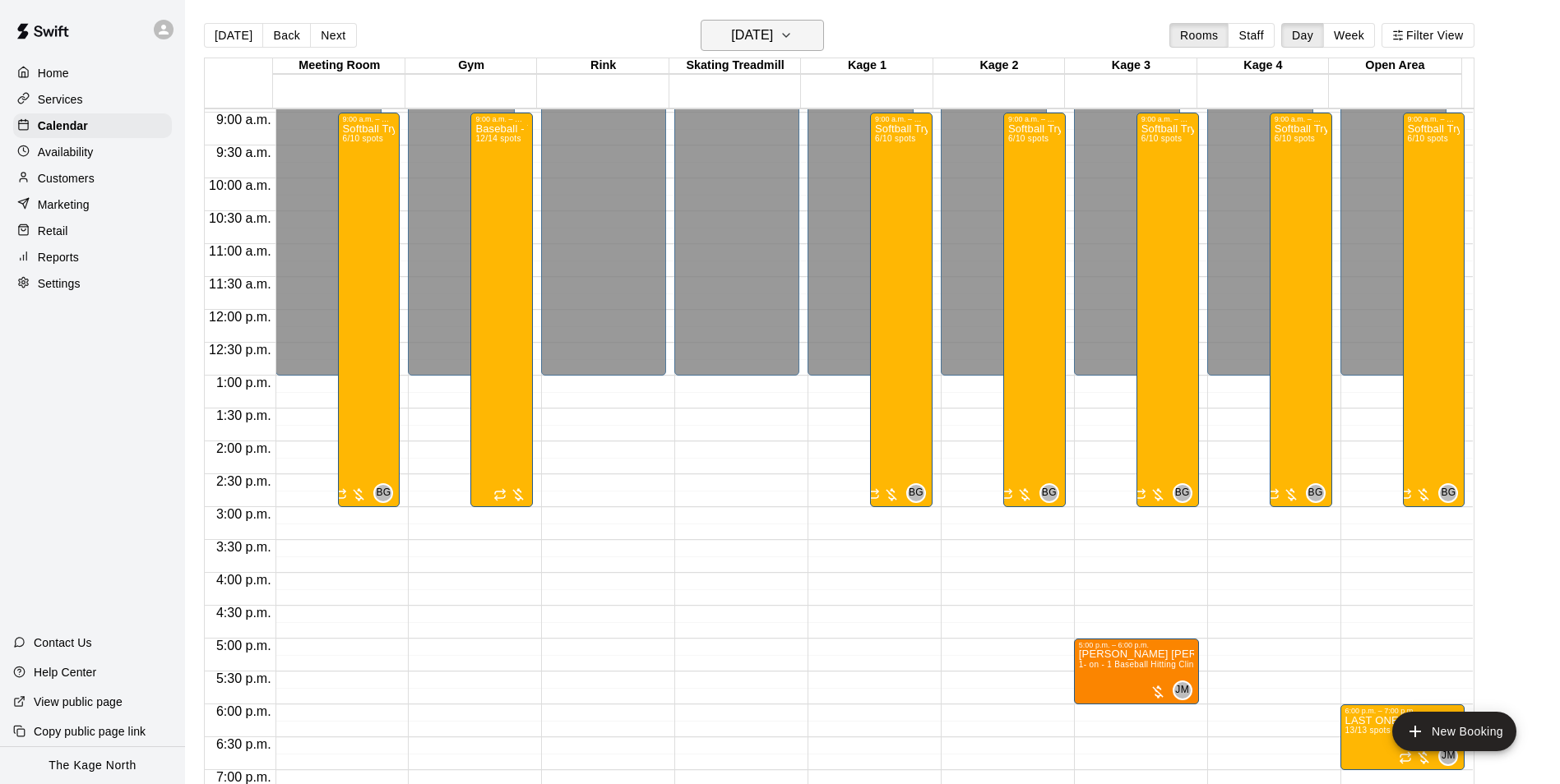
click at [773, 28] on h6 "[DATE]" at bounding box center [752, 35] width 42 height 23
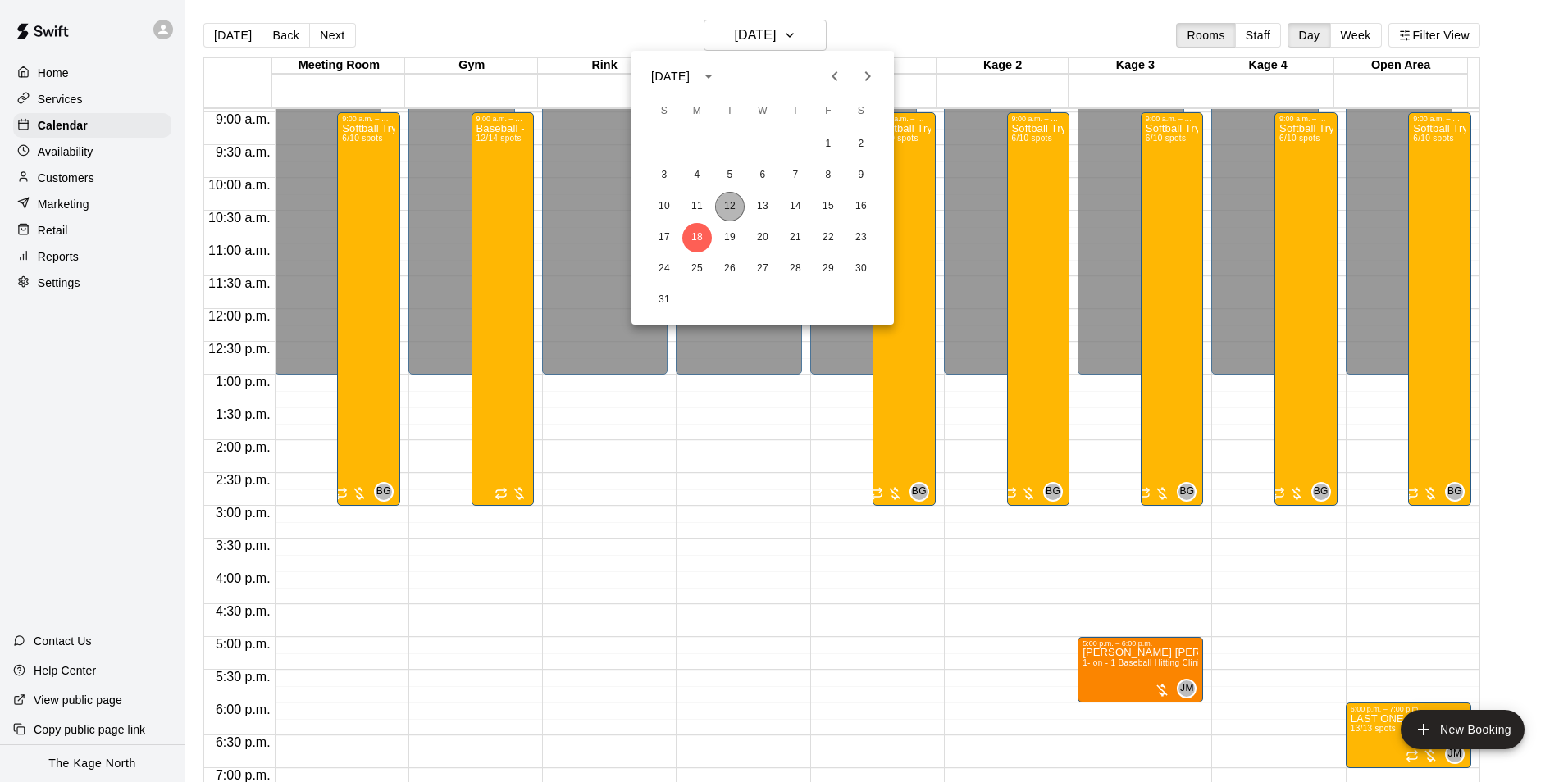
click at [730, 199] on button "12" at bounding box center [730, 207] width 30 height 30
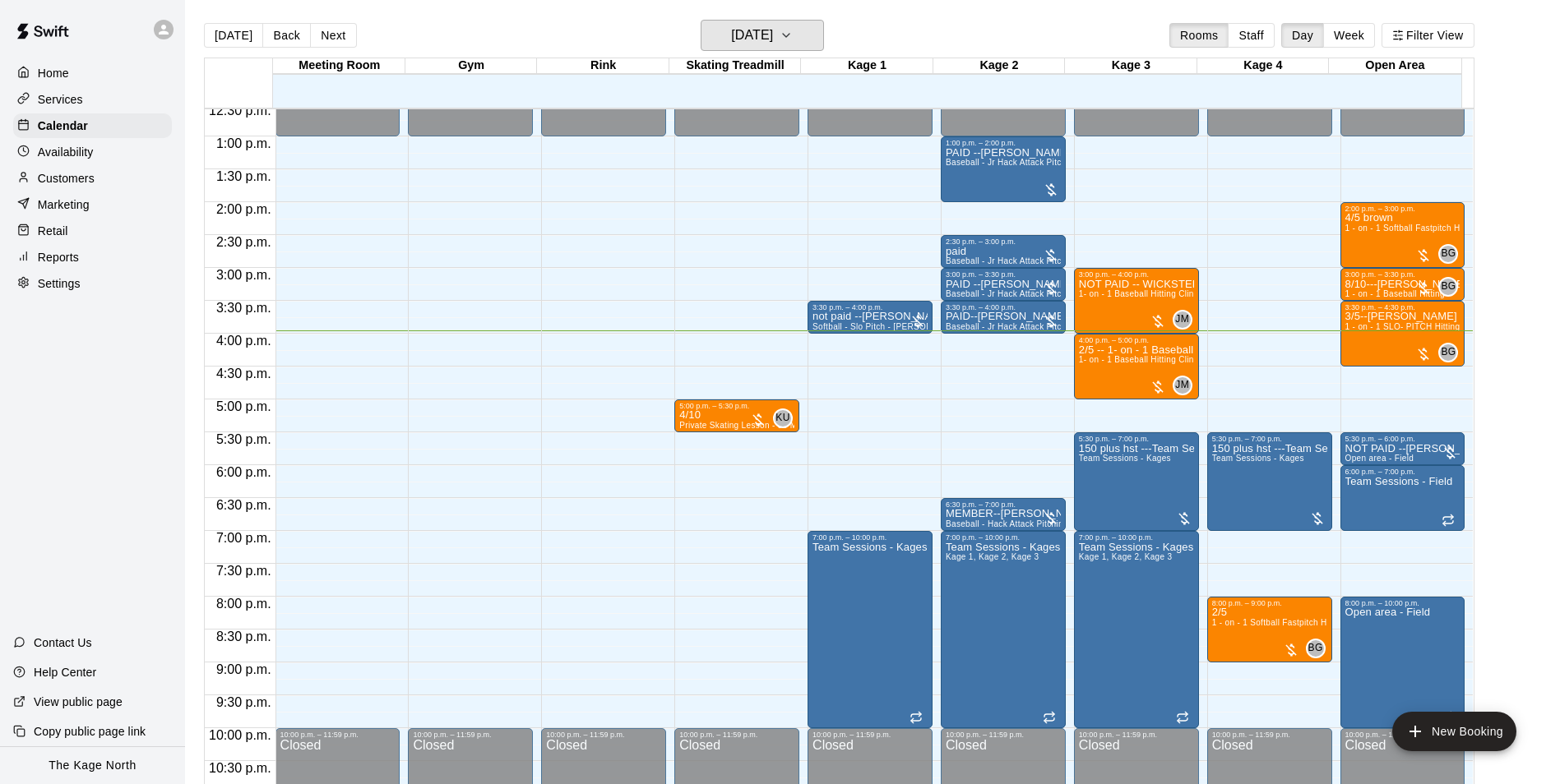
scroll to position [835, 0]
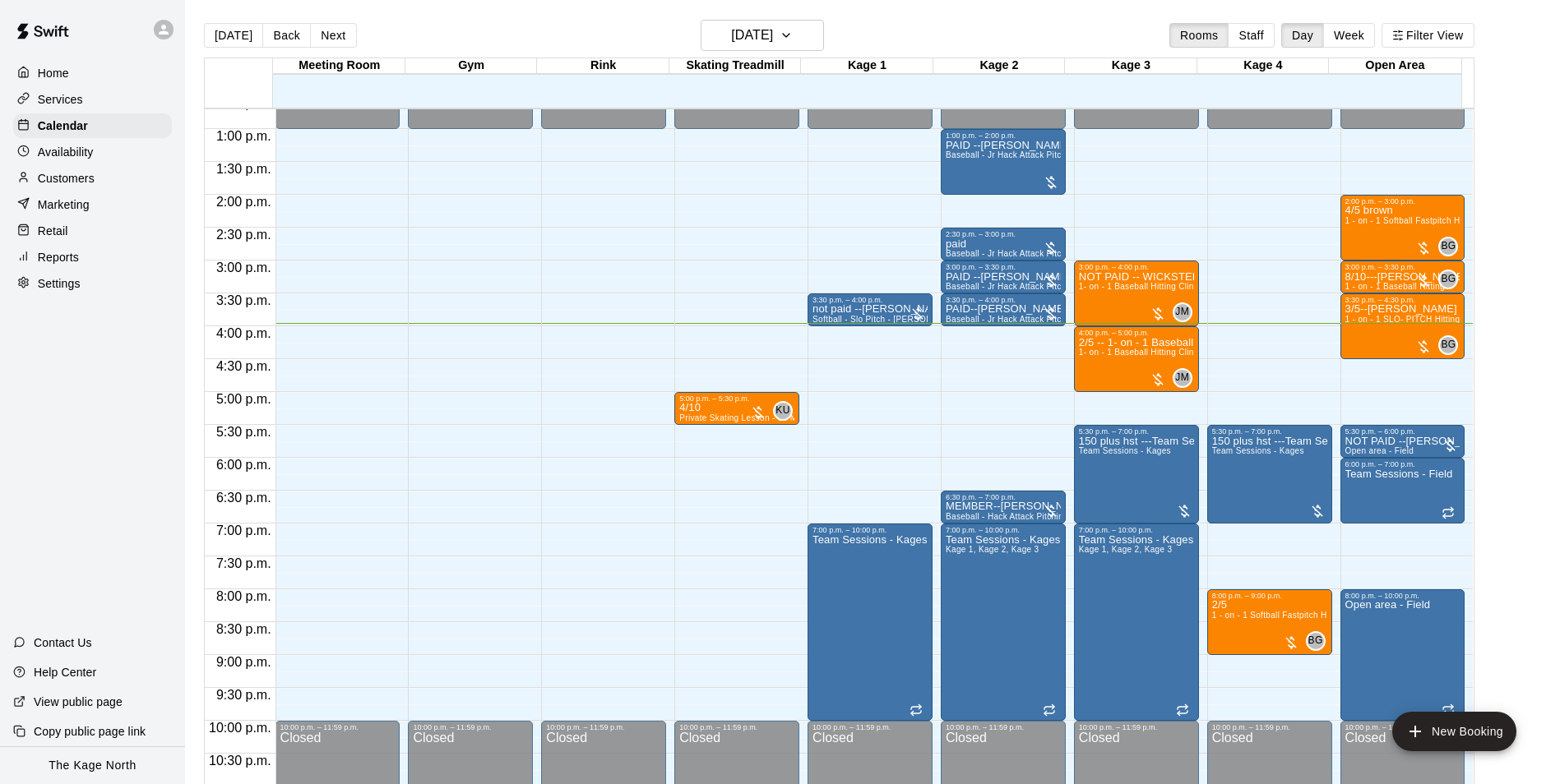
click at [94, 186] on p "Customers" at bounding box center [66, 178] width 57 height 17
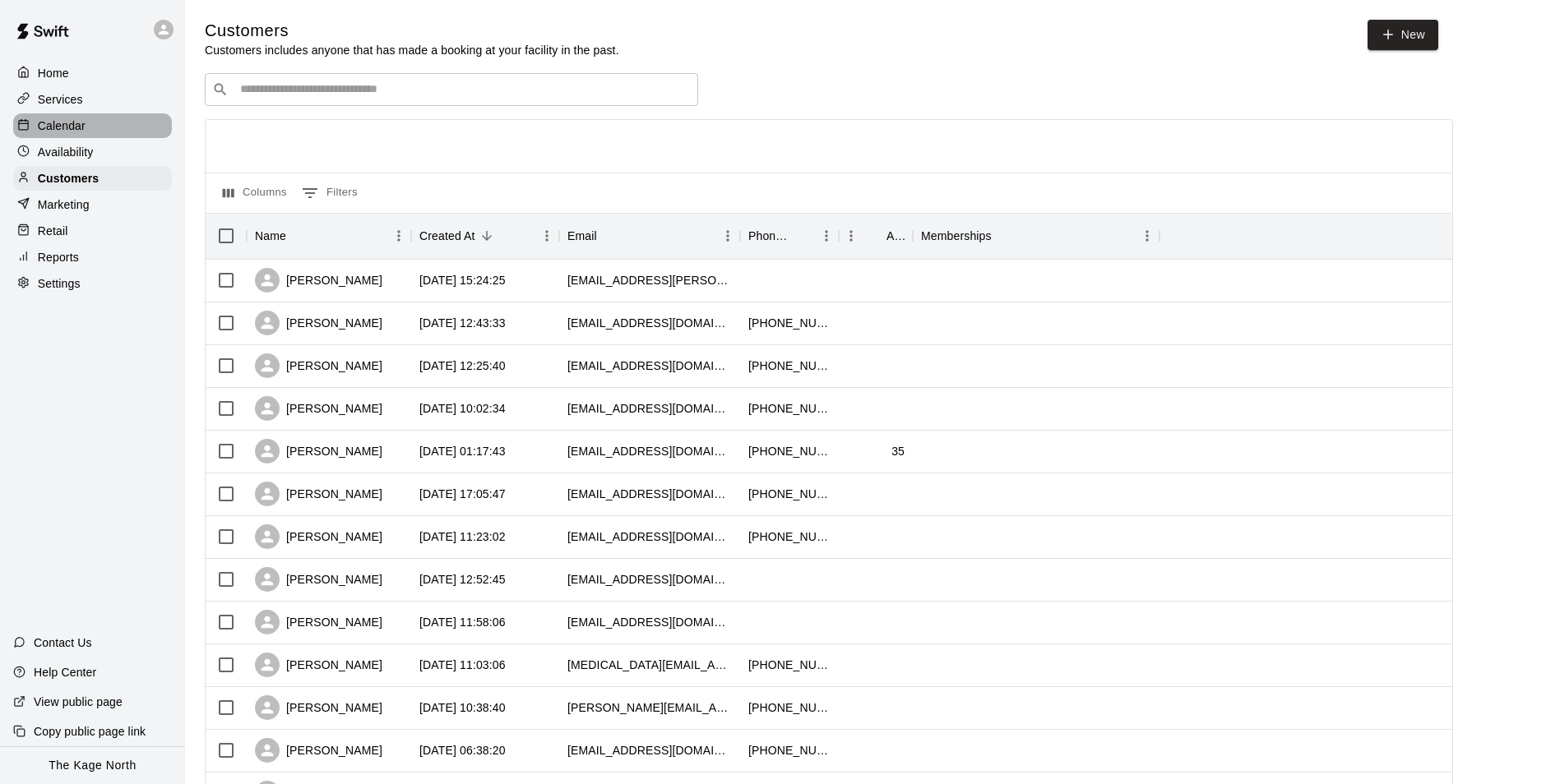
click at [75, 126] on p "Calendar" at bounding box center [62, 125] width 48 height 17
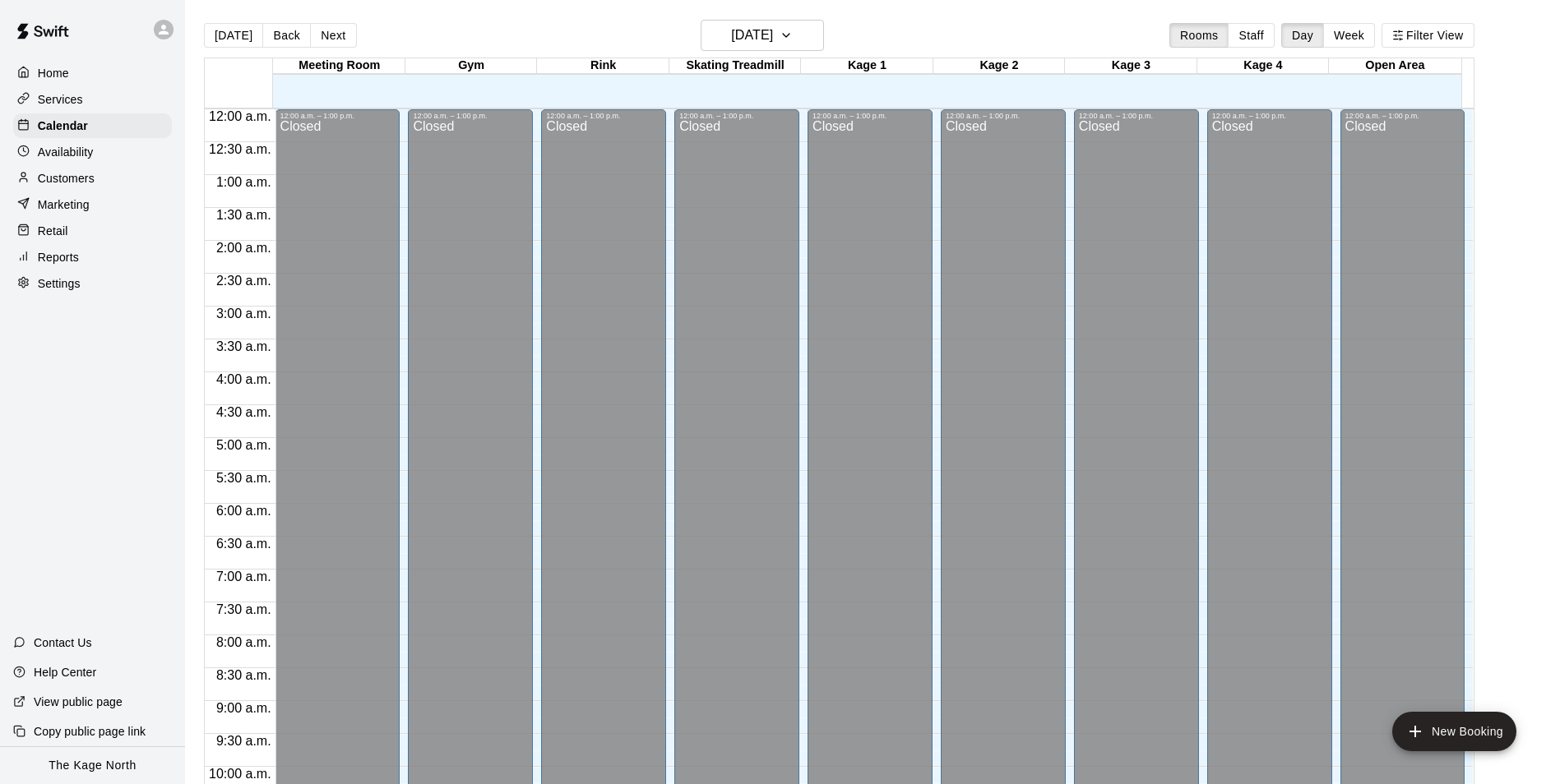
scroll to position [835, 0]
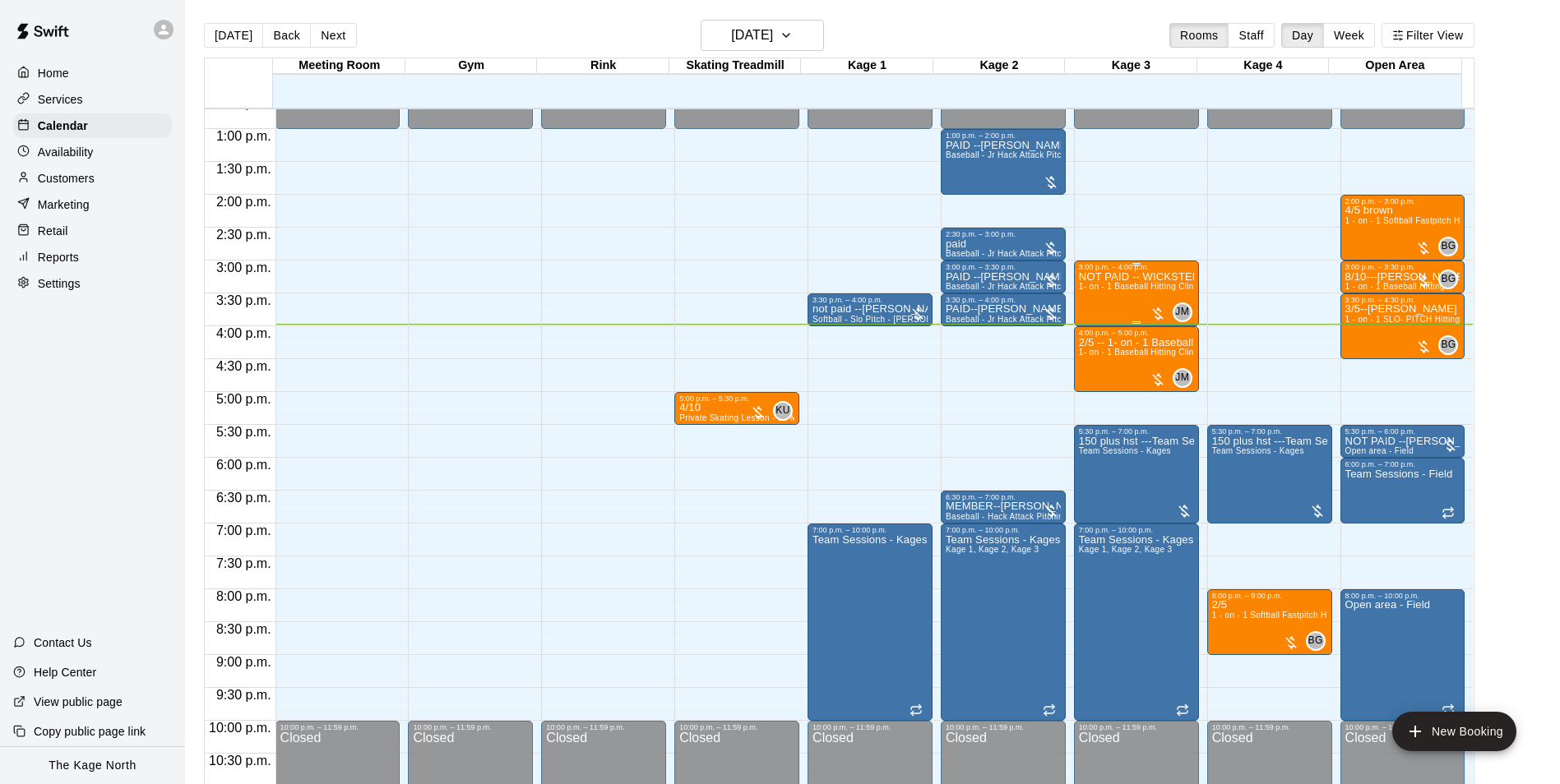
click at [1136, 291] on span "1- on - 1 Baseball Hitting Clinic" at bounding box center [1140, 286] width 122 height 9
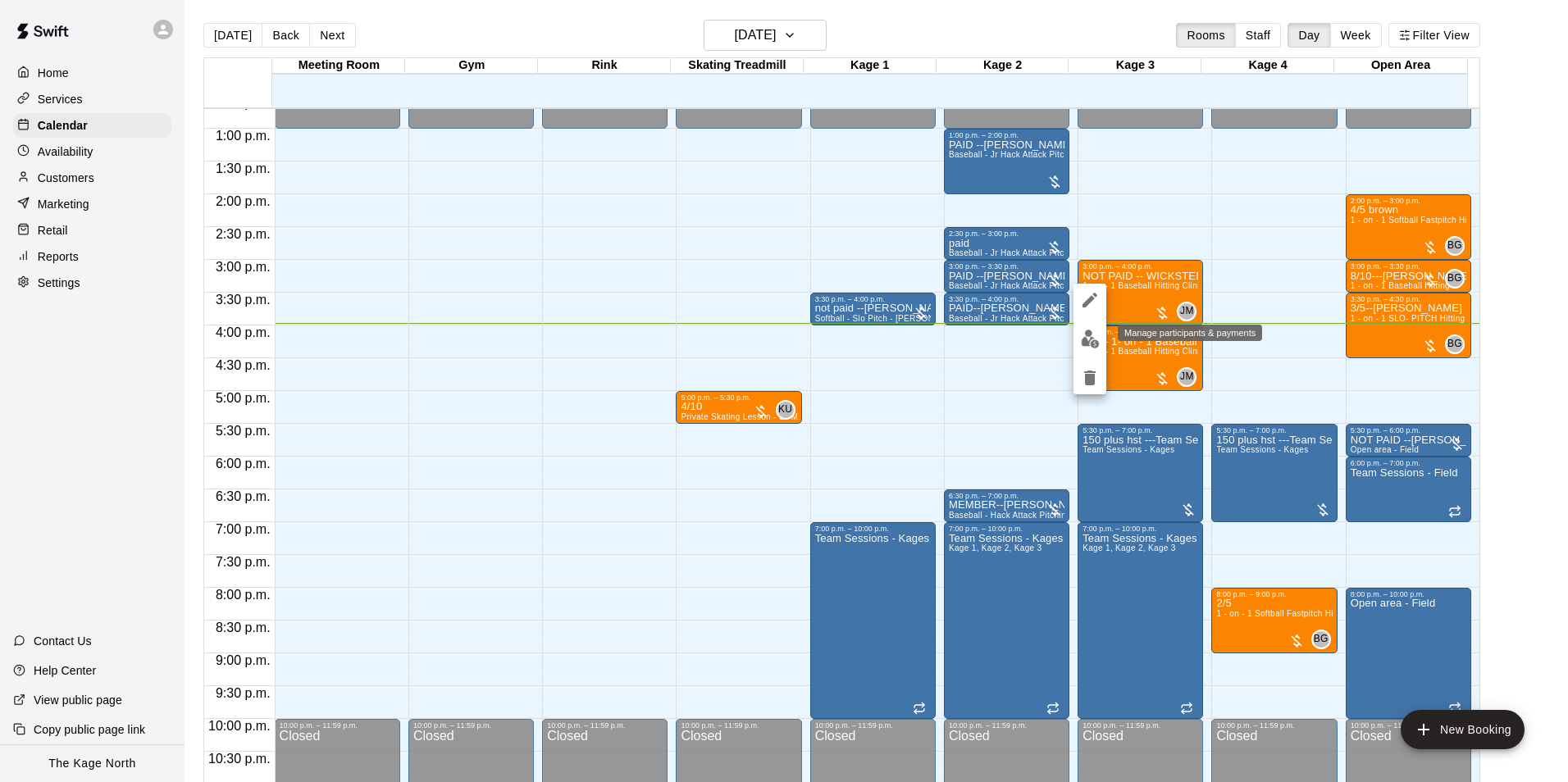
click at [1094, 336] on img "edit" at bounding box center [1090, 338] width 18 height 18
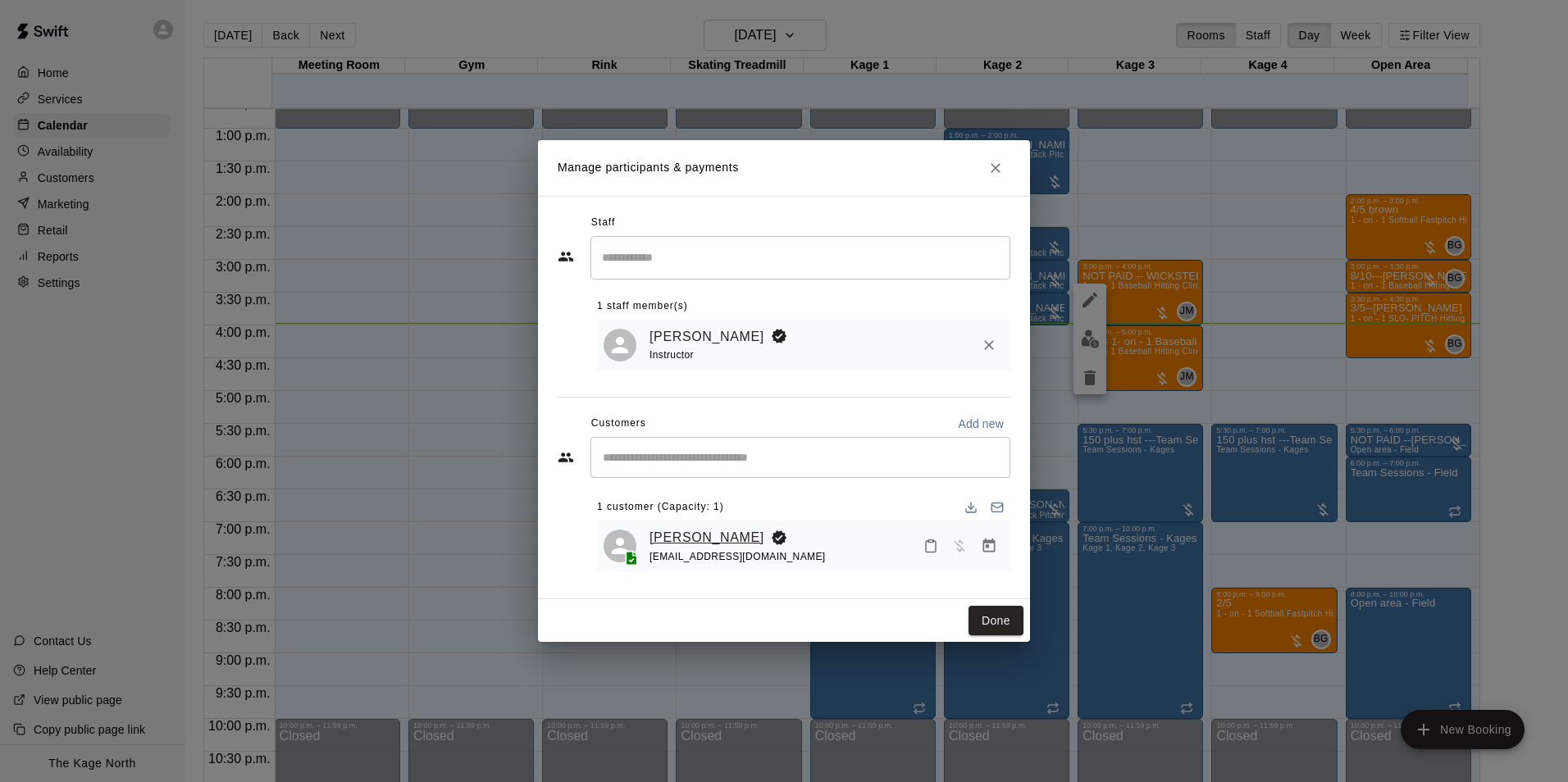
click at [719, 530] on link "[PERSON_NAME]" at bounding box center [706, 538] width 115 height 21
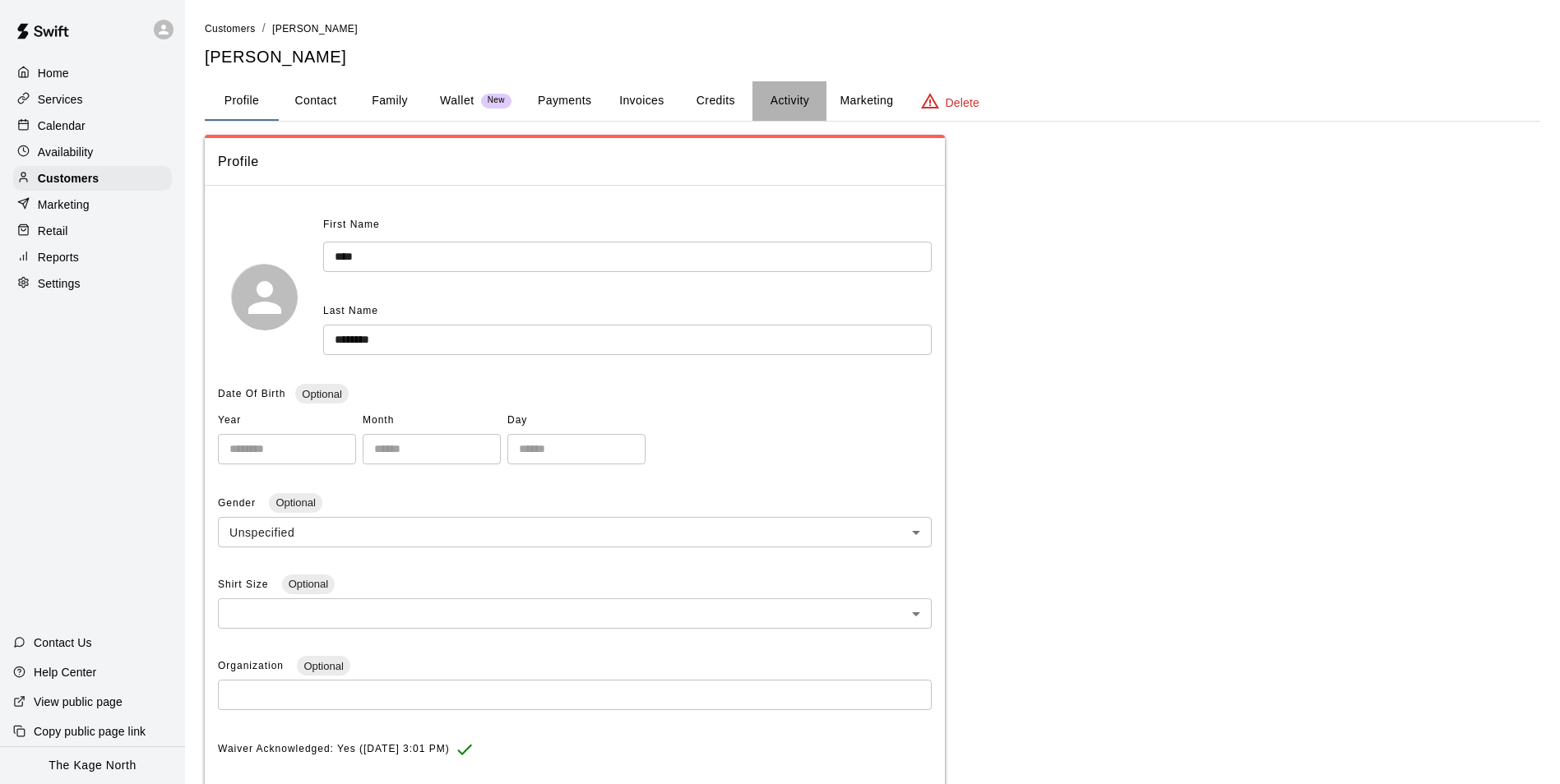
click at [774, 99] on button "Activity" at bounding box center [790, 101] width 74 height 40
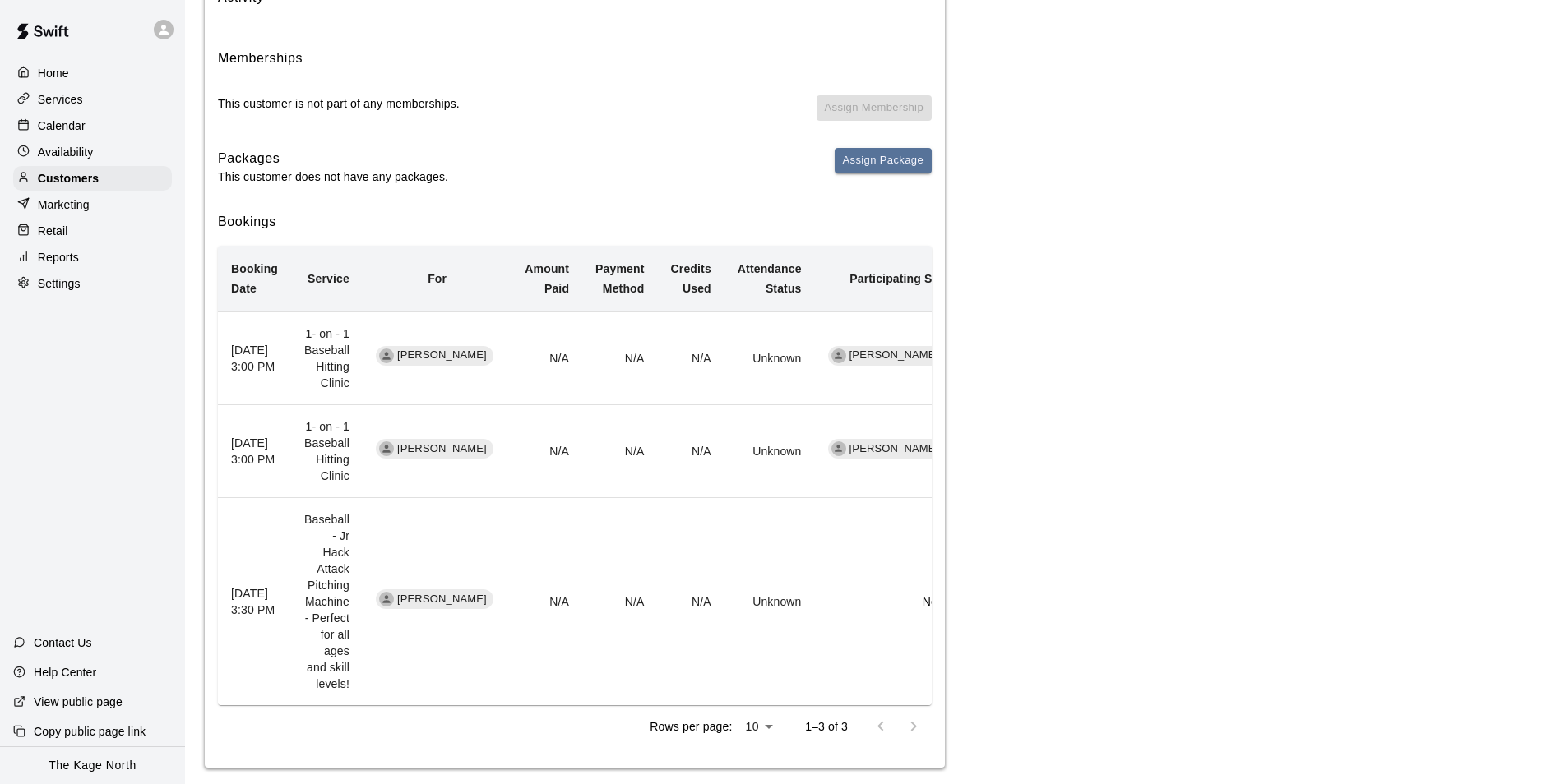
scroll to position [82, 0]
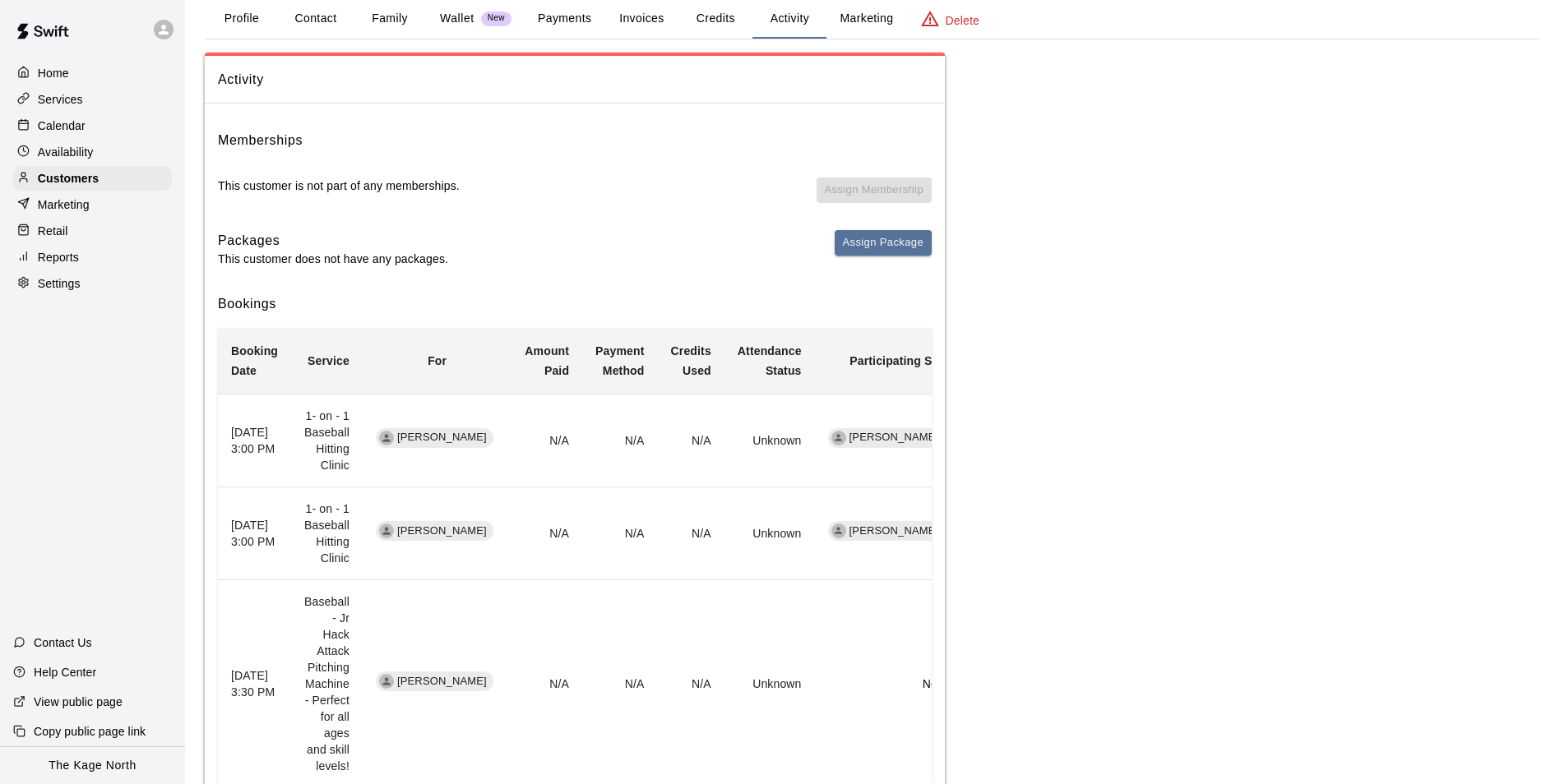
click at [78, 118] on div "Calendar" at bounding box center [93, 125] width 159 height 25
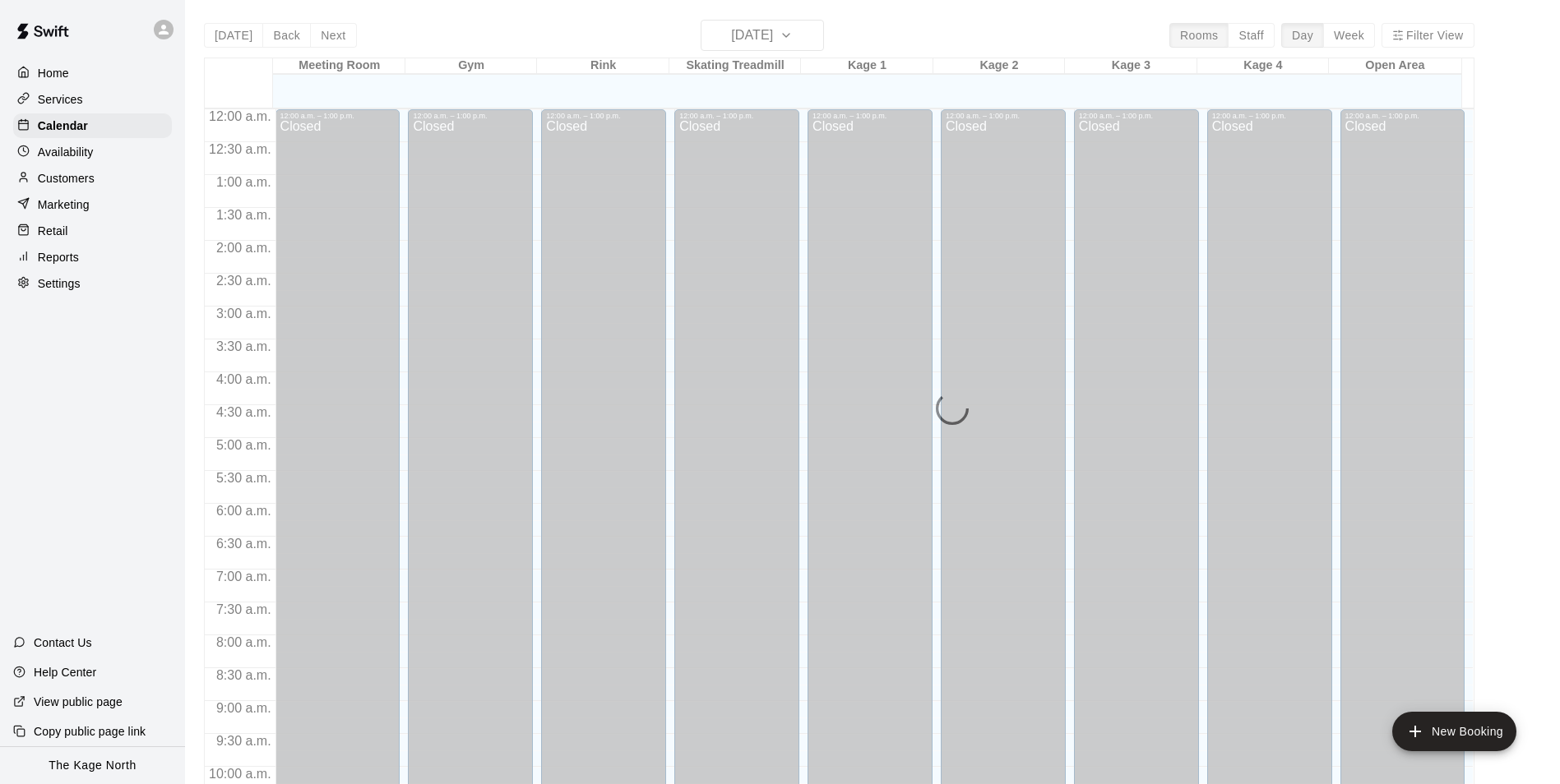
scroll to position [835, 0]
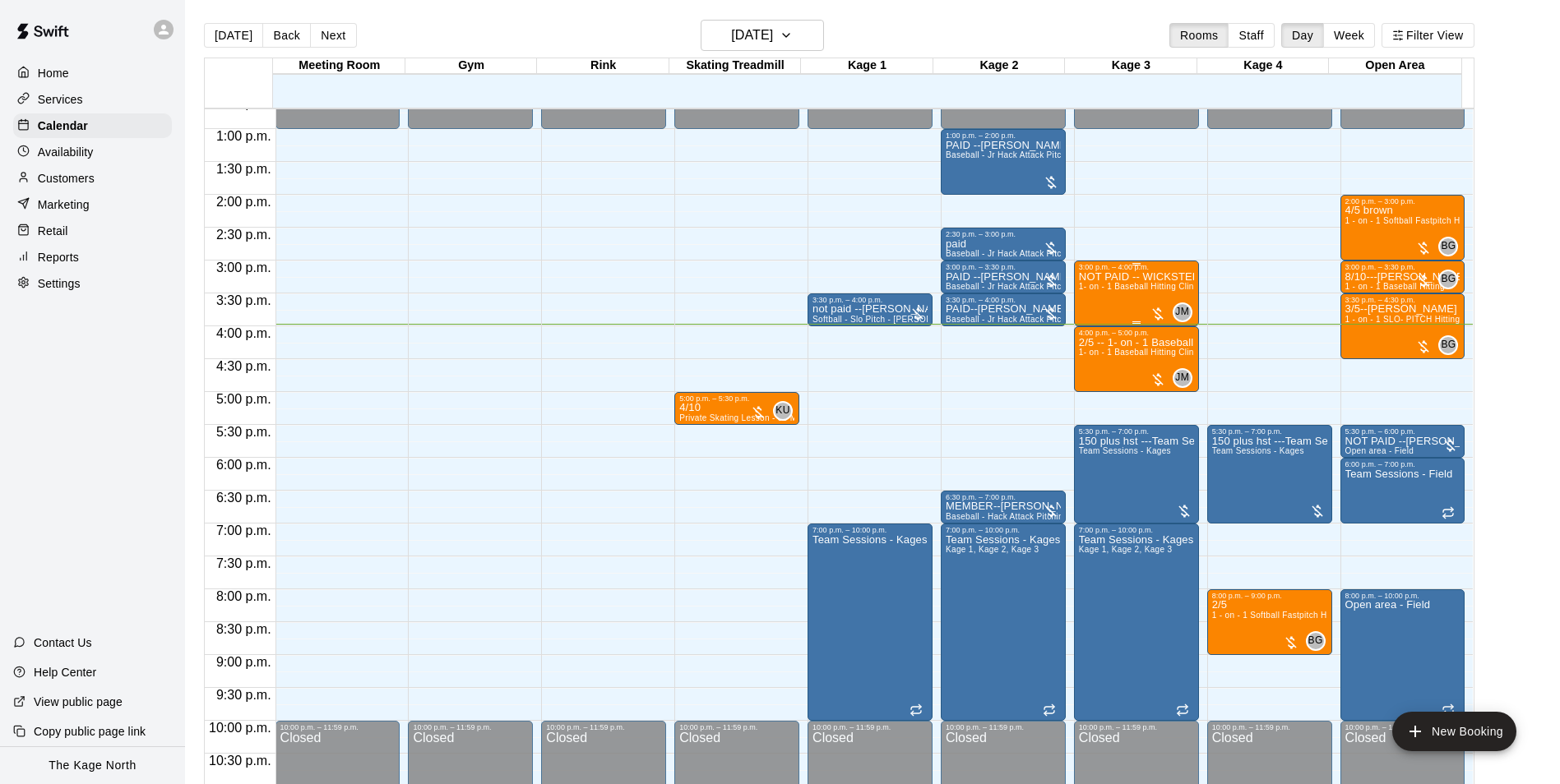
click at [1145, 286] on span "1- on - 1 Baseball Hitting Clinic" at bounding box center [1140, 286] width 122 height 9
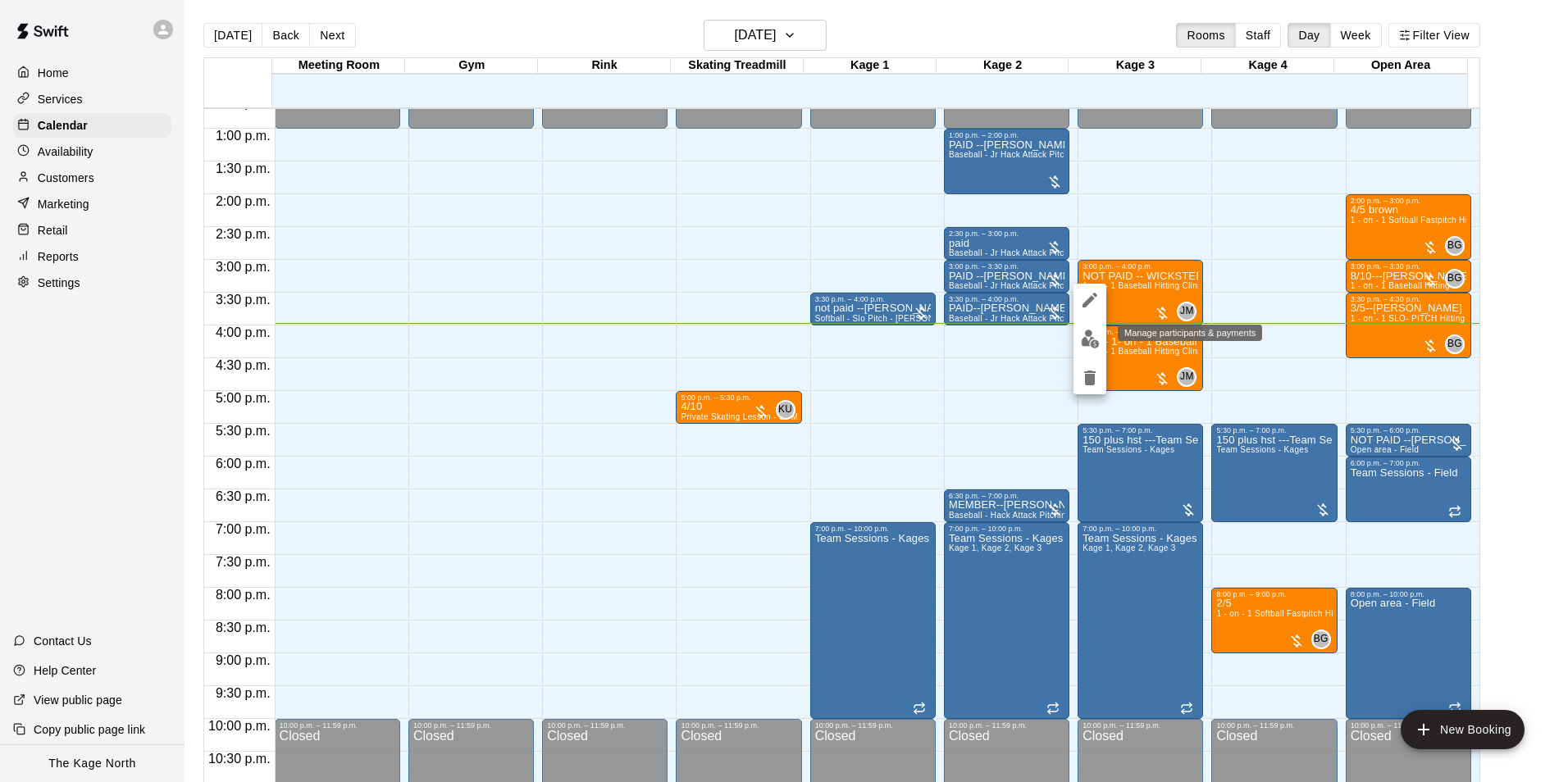
click at [1094, 345] on img "edit" at bounding box center [1090, 338] width 18 height 18
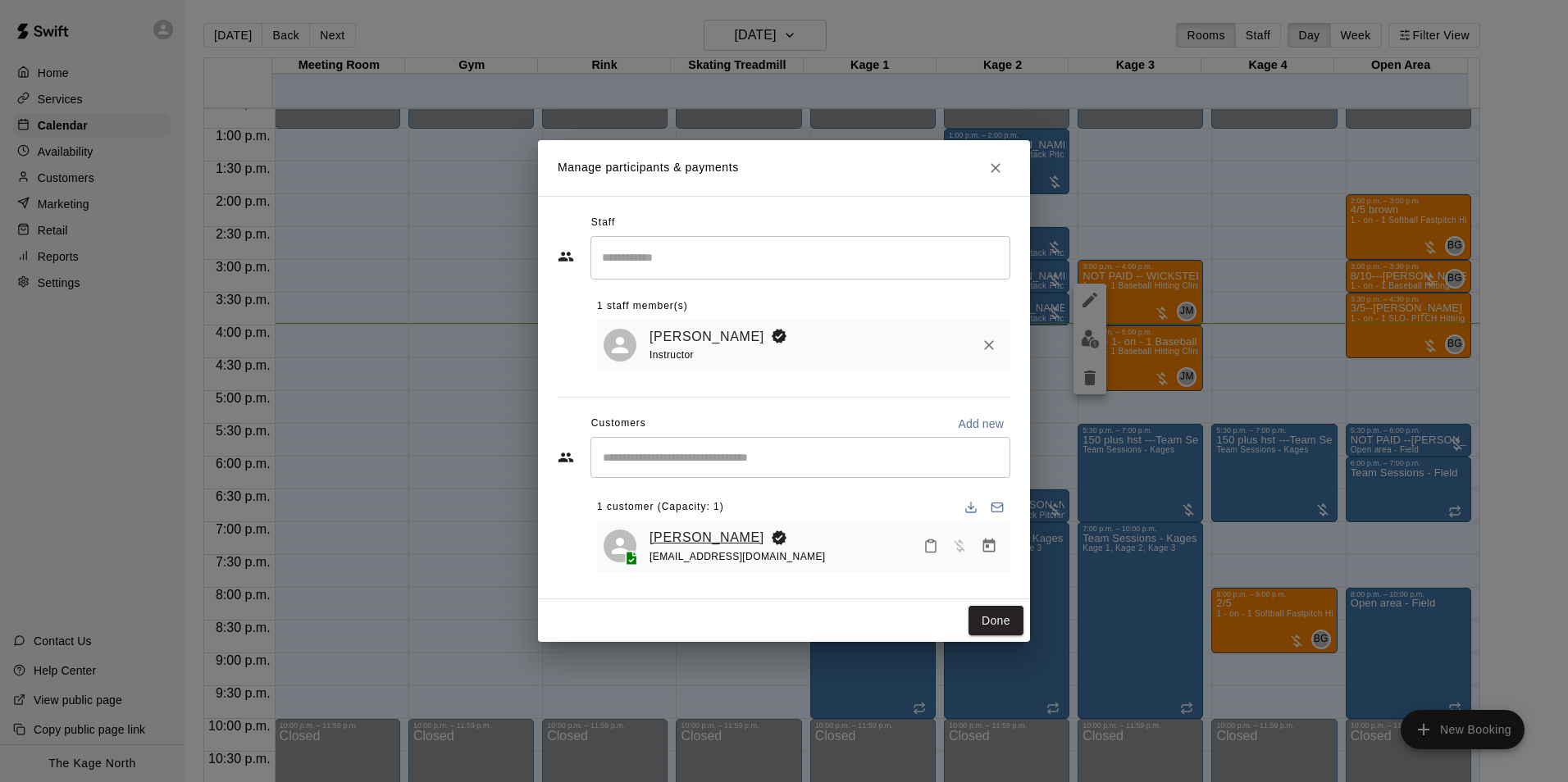
click at [696, 535] on link "[PERSON_NAME]" at bounding box center [706, 538] width 115 height 21
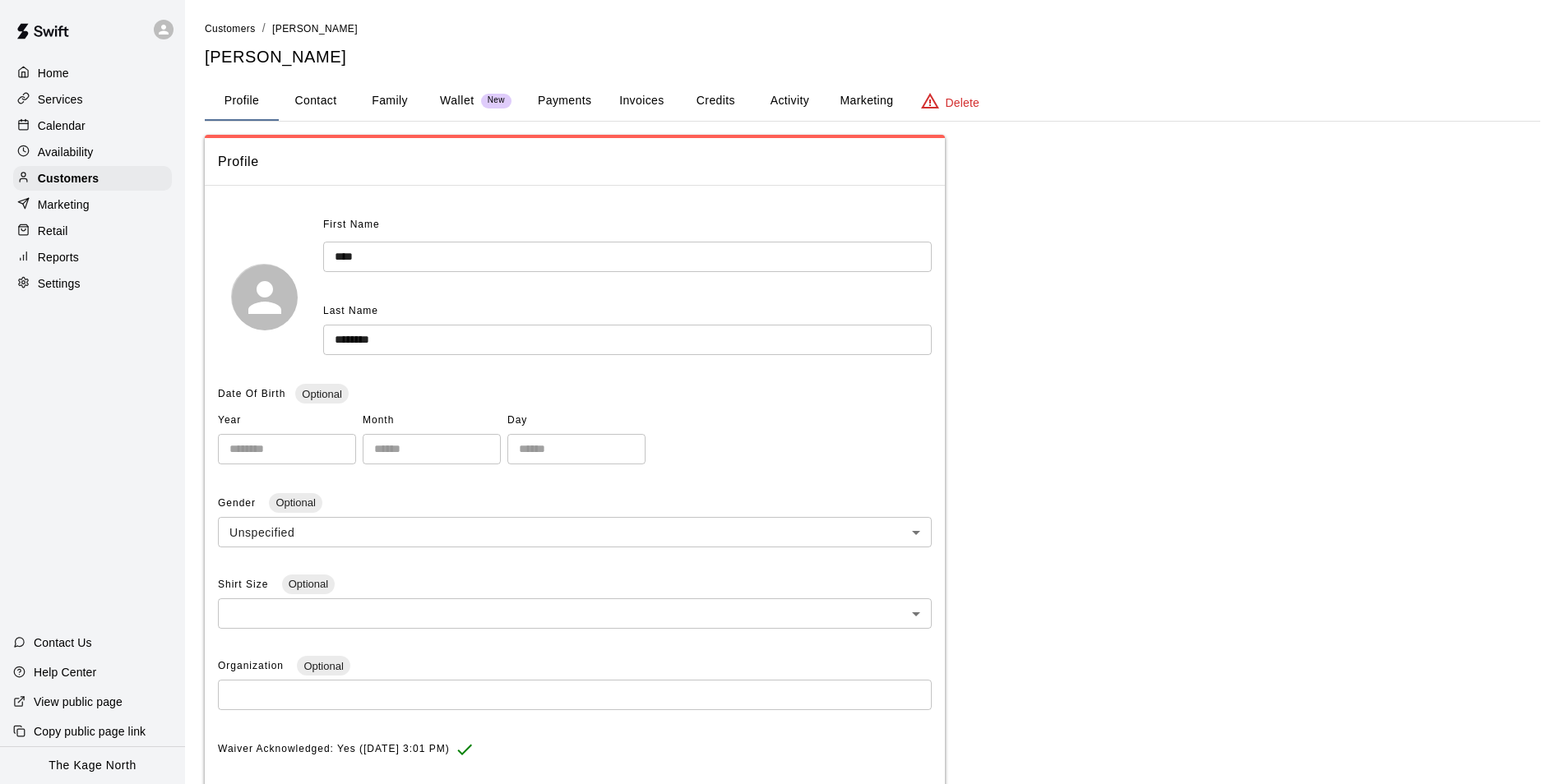
click at [781, 97] on button "Activity" at bounding box center [790, 101] width 74 height 40
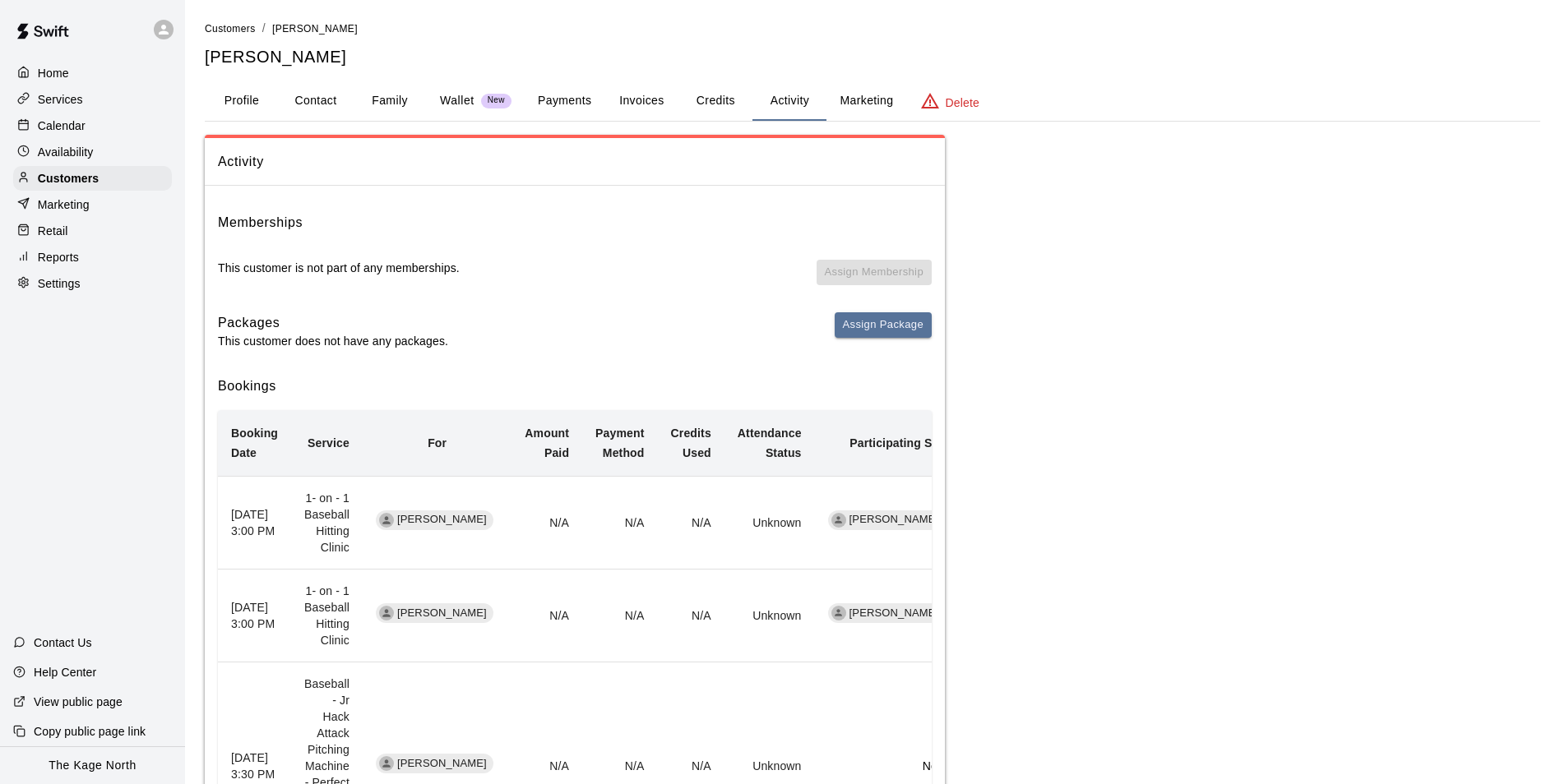
click at [325, 97] on button "Contact" at bounding box center [316, 101] width 74 height 40
select select "**"
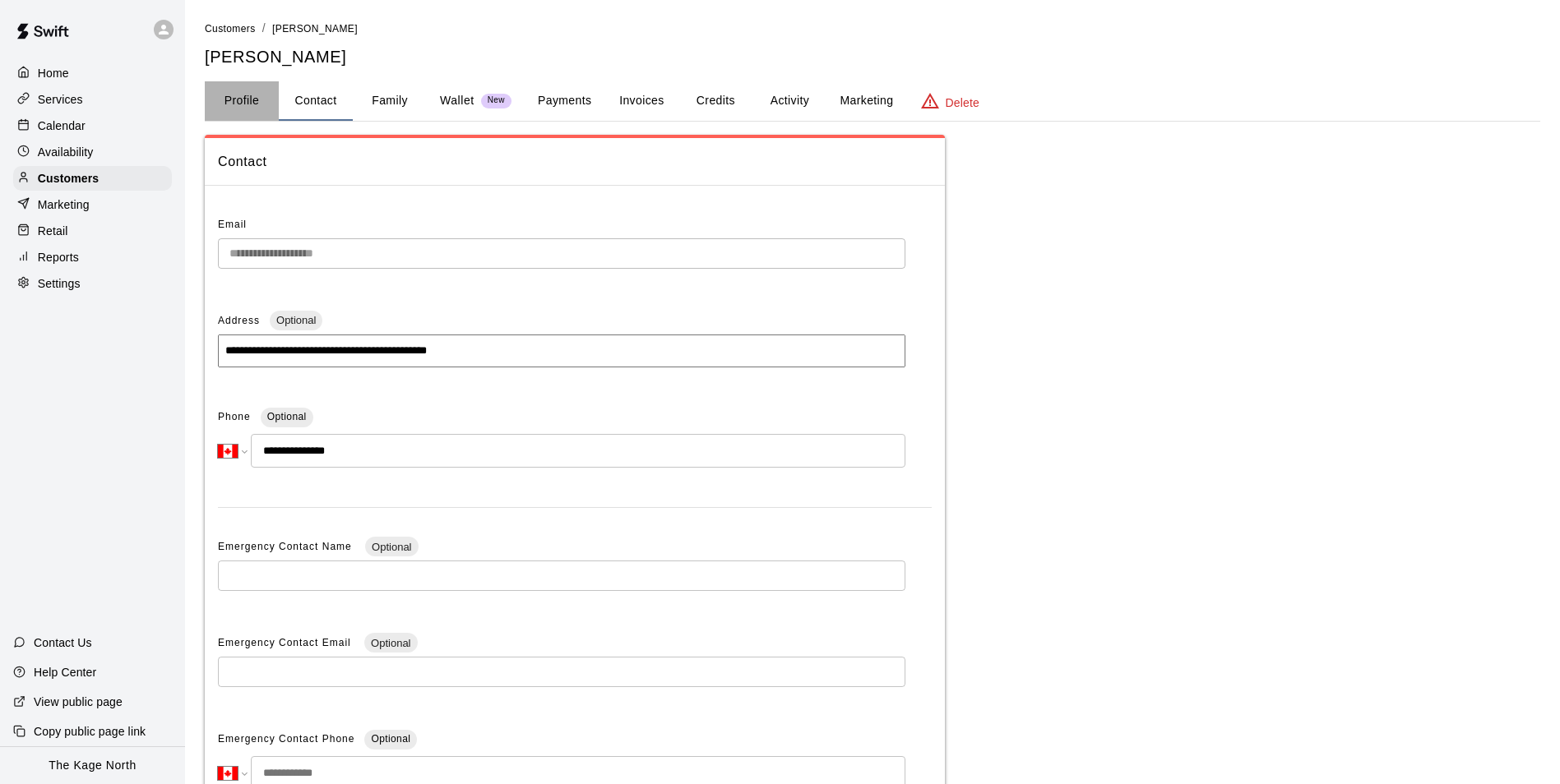
click at [244, 105] on button "Profile" at bounding box center [242, 101] width 74 height 40
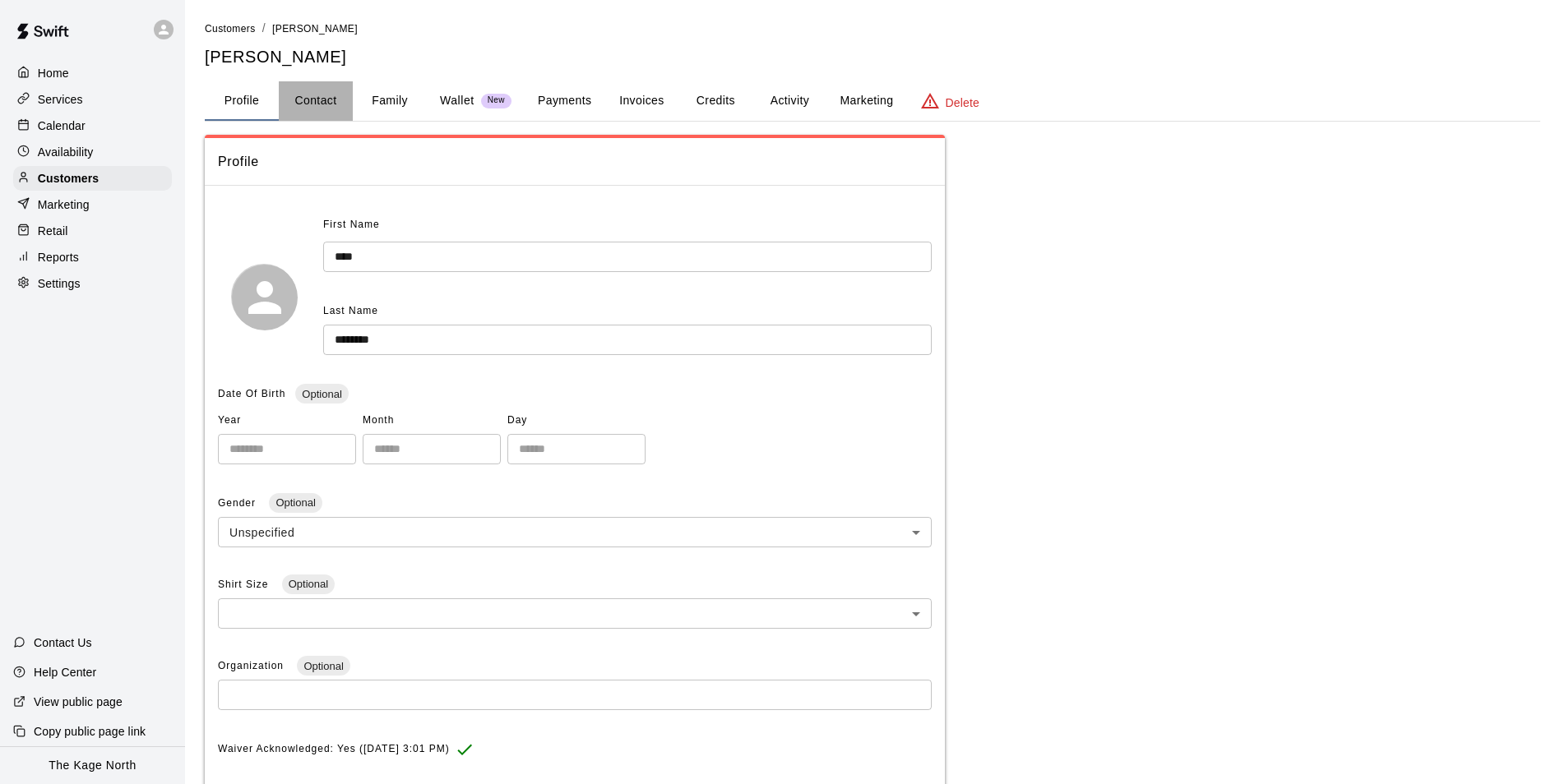
click at [343, 102] on button "Contact" at bounding box center [316, 101] width 74 height 40
select select "**"
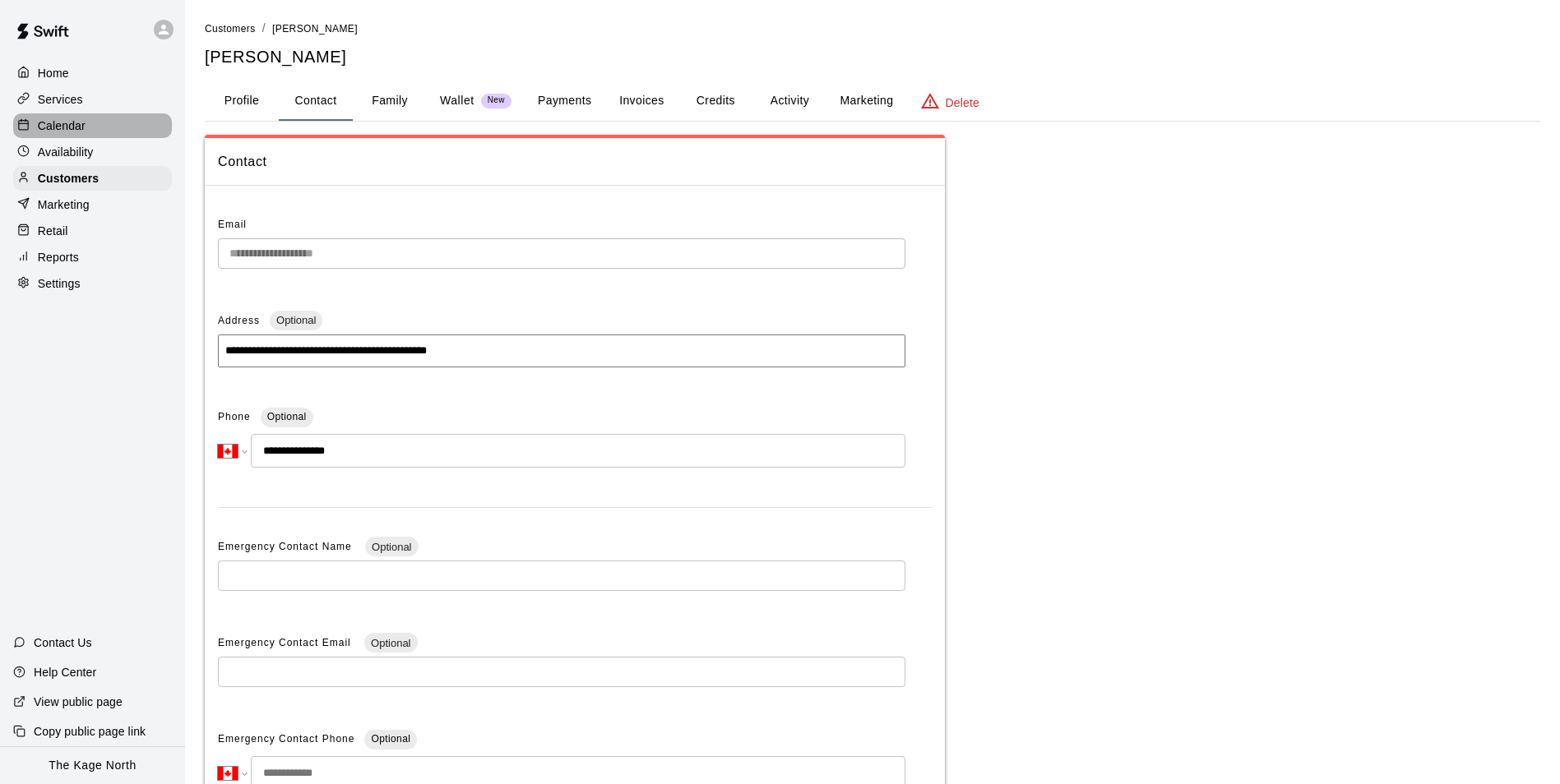
click at [80, 125] on p "Calendar" at bounding box center [62, 125] width 48 height 17
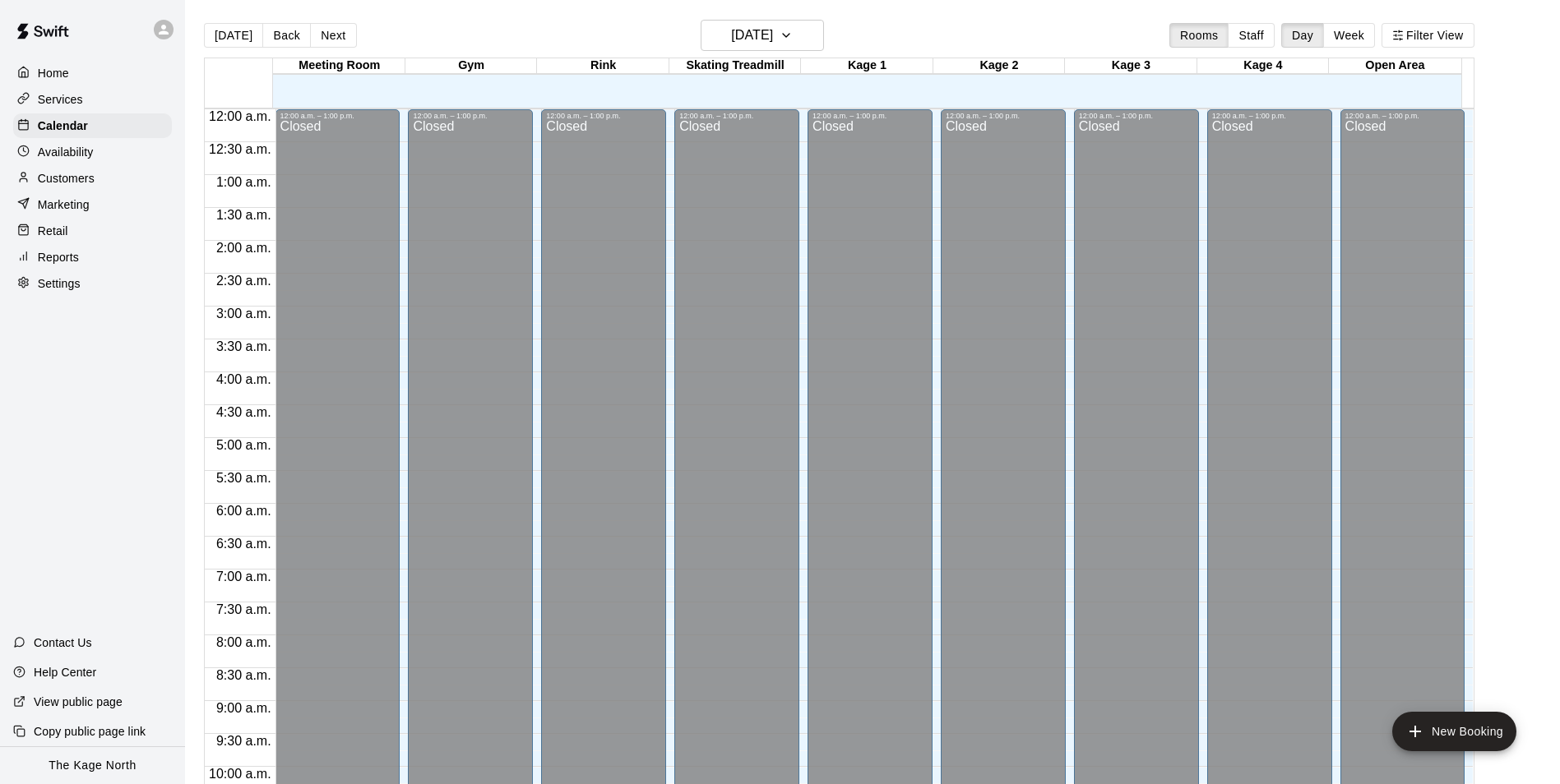
scroll to position [835, 0]
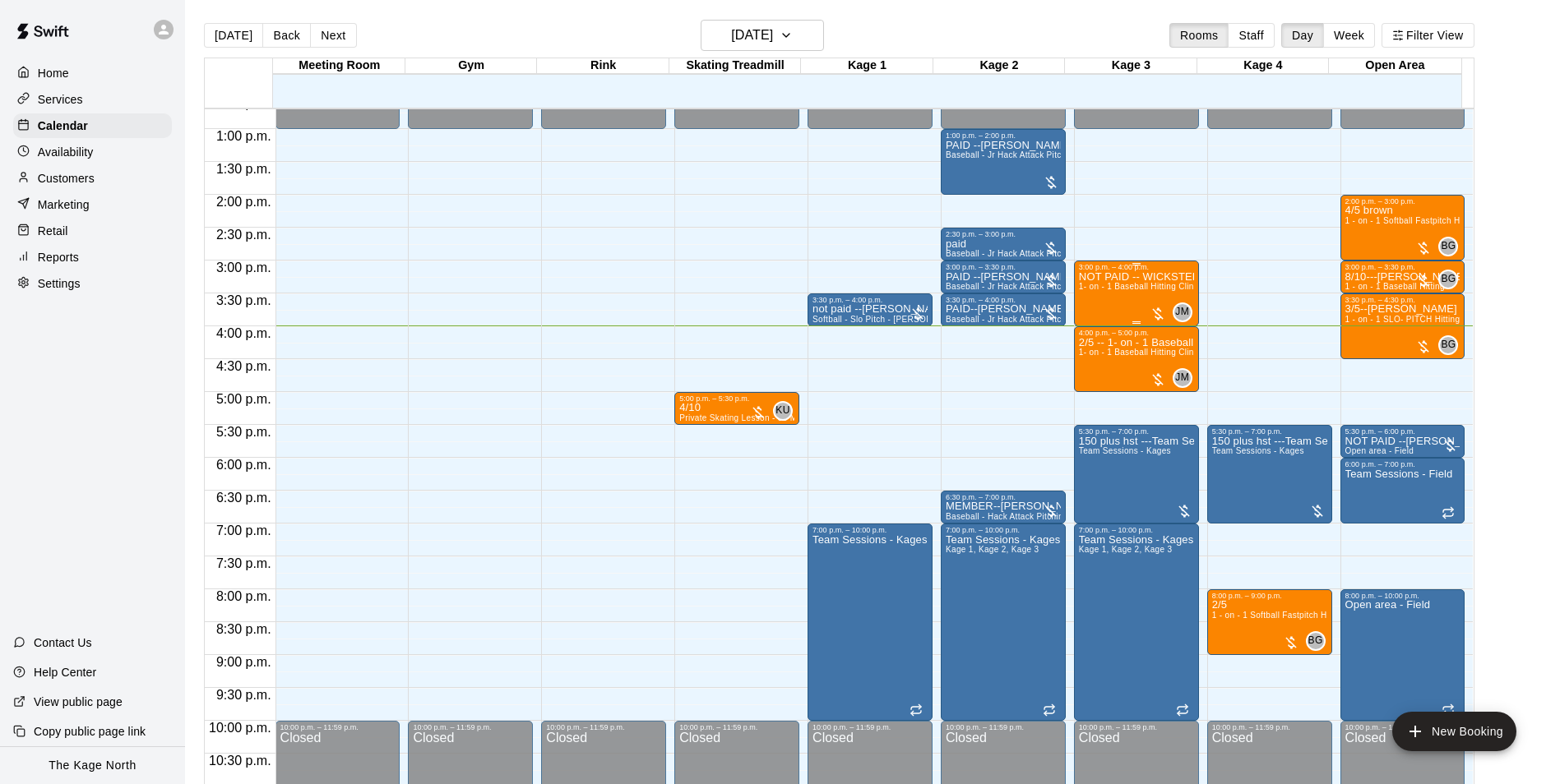
click at [1139, 298] on div "NOT PAID -- WICKSTED 1- on - 1 Baseball Hitting Clinic" at bounding box center [1136, 663] width 115 height 784
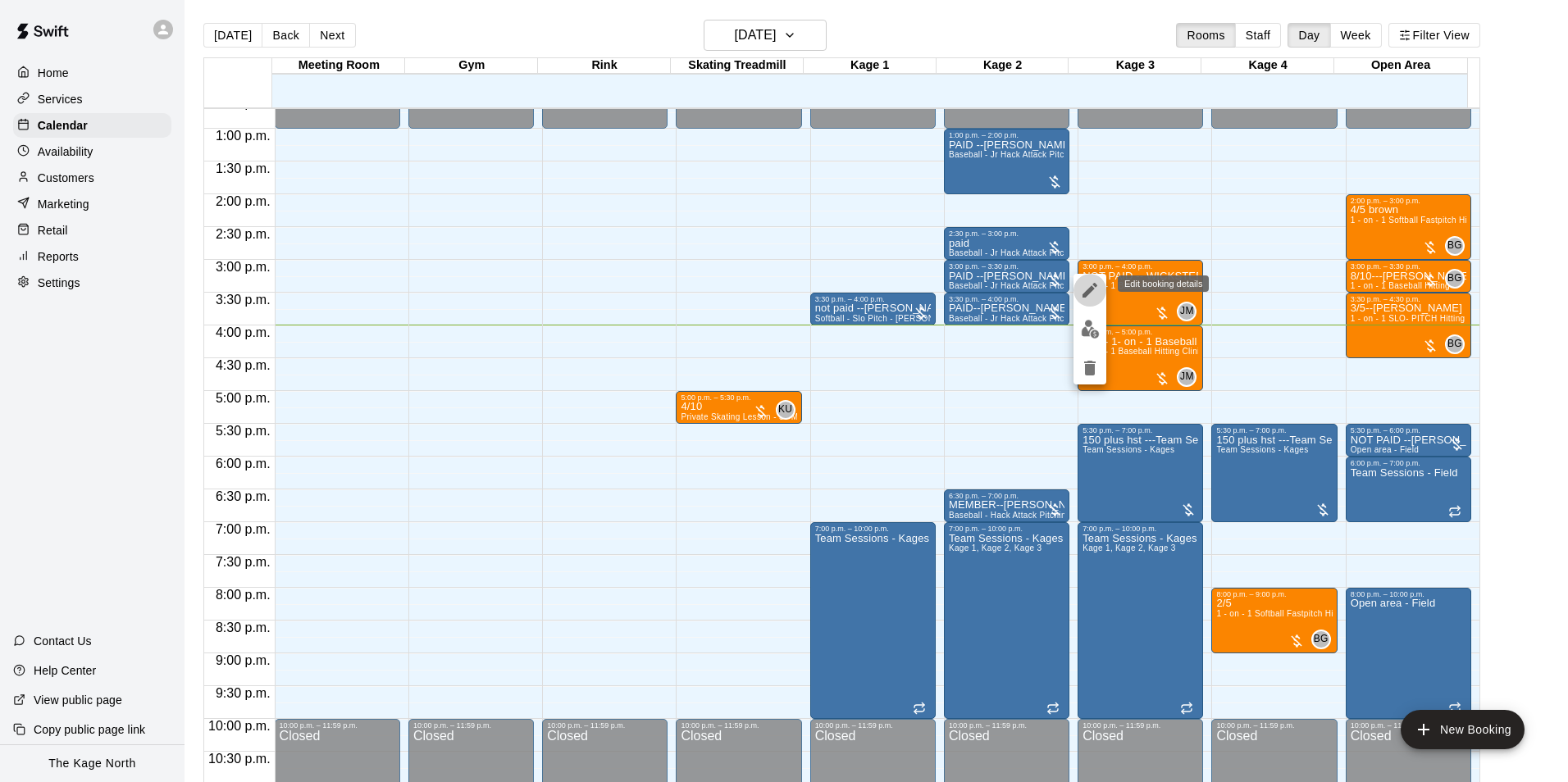
click at [1088, 288] on icon "edit" at bounding box center [1090, 290] width 19 height 19
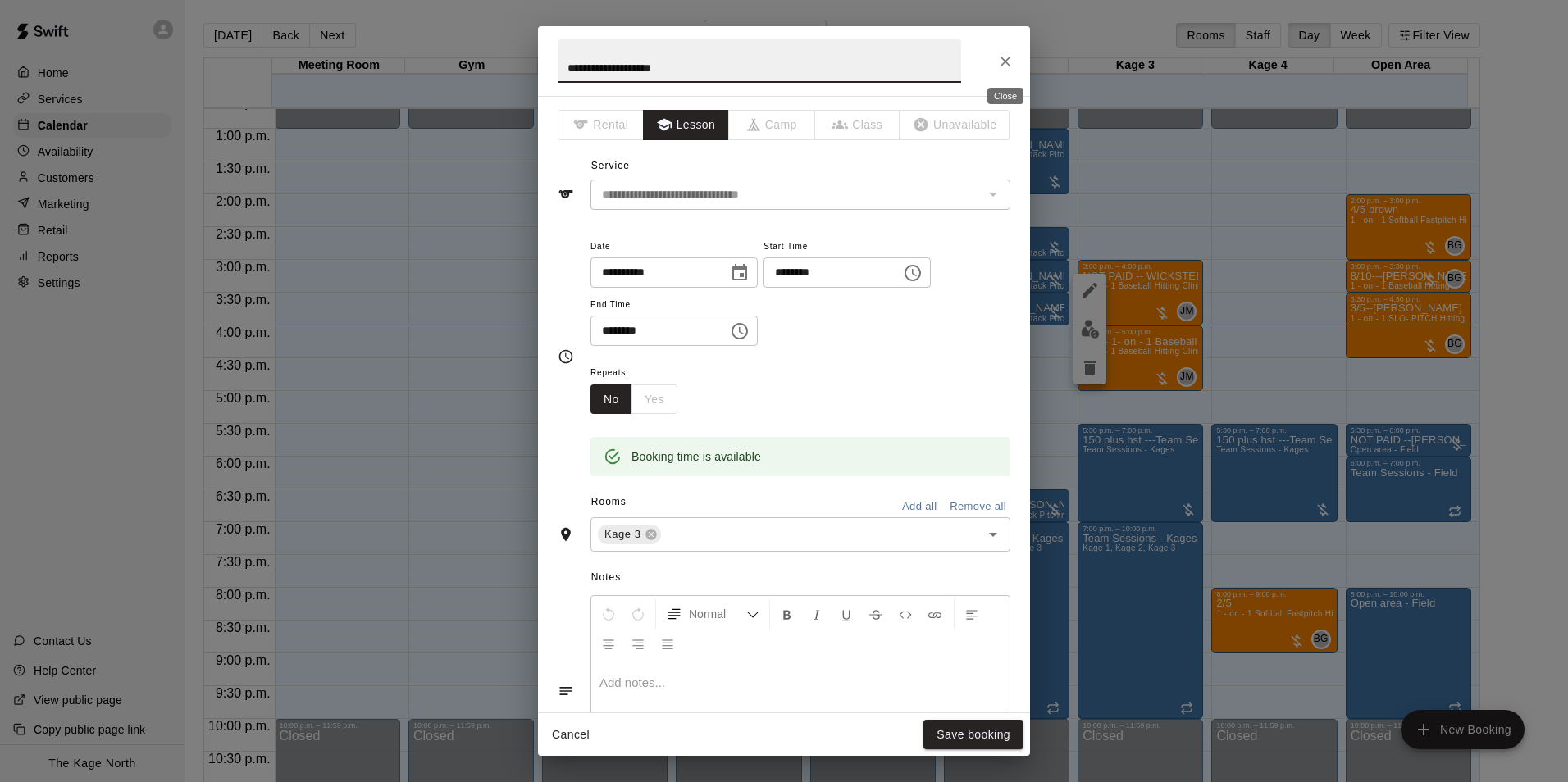
click at [1008, 62] on icon "Close" at bounding box center [1005, 62] width 17 height 17
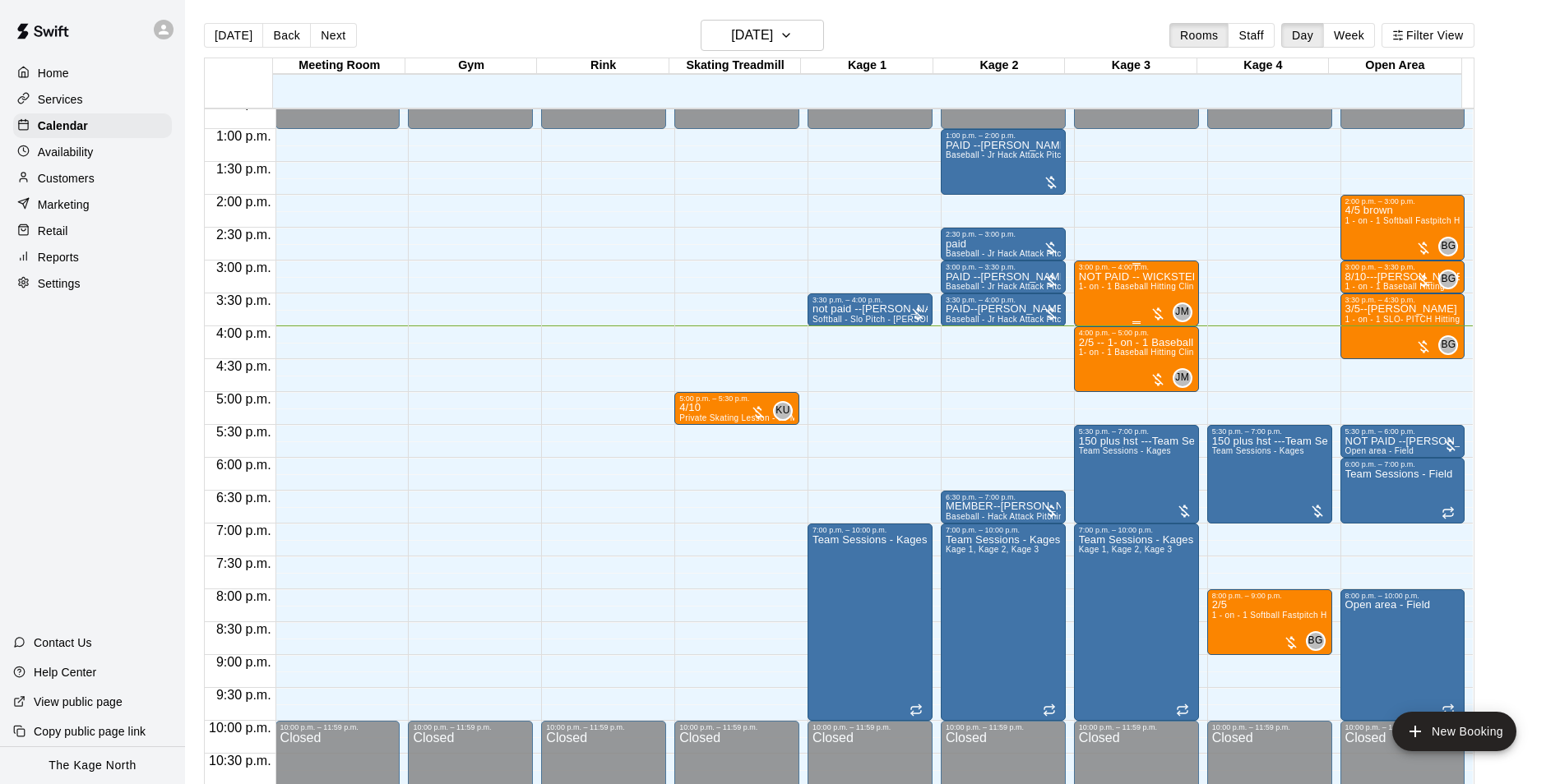
click at [1138, 284] on span "1- on - 1 Baseball Hitting Clinic" at bounding box center [1140, 286] width 122 height 9
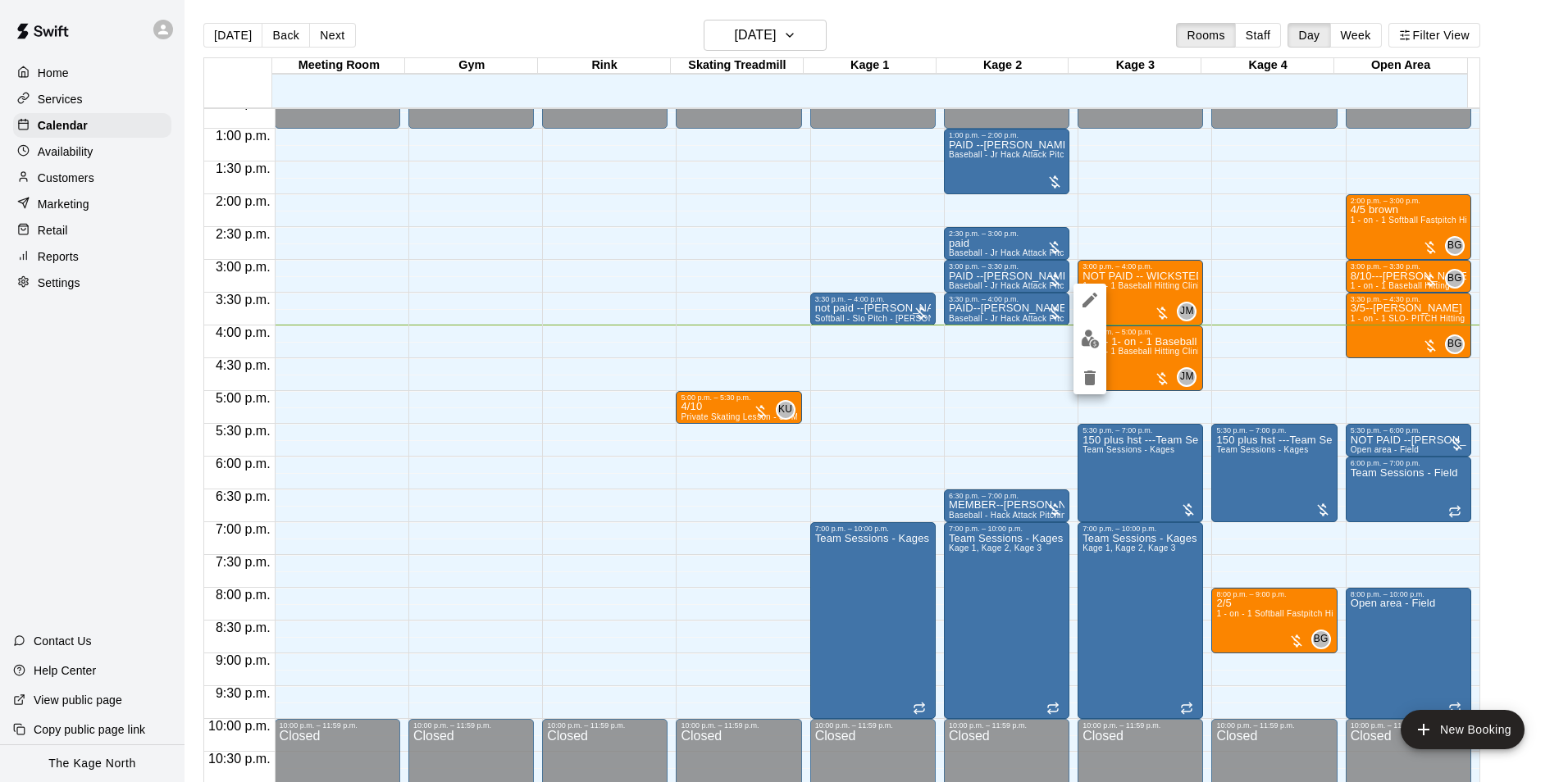
click at [1084, 343] on img "edit" at bounding box center [1090, 338] width 18 height 18
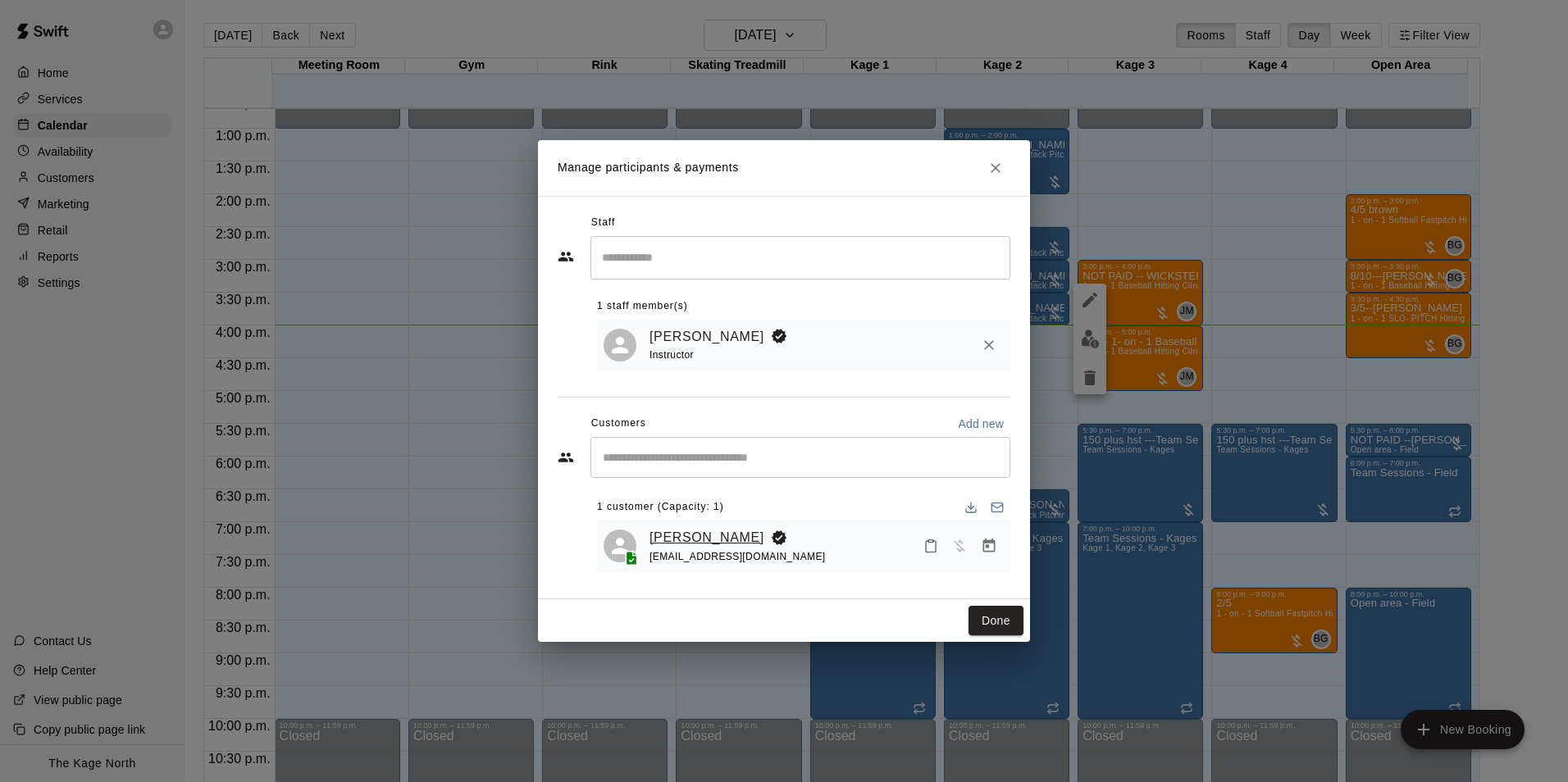
click at [720, 527] on link "[PERSON_NAME]" at bounding box center [706, 538] width 115 height 21
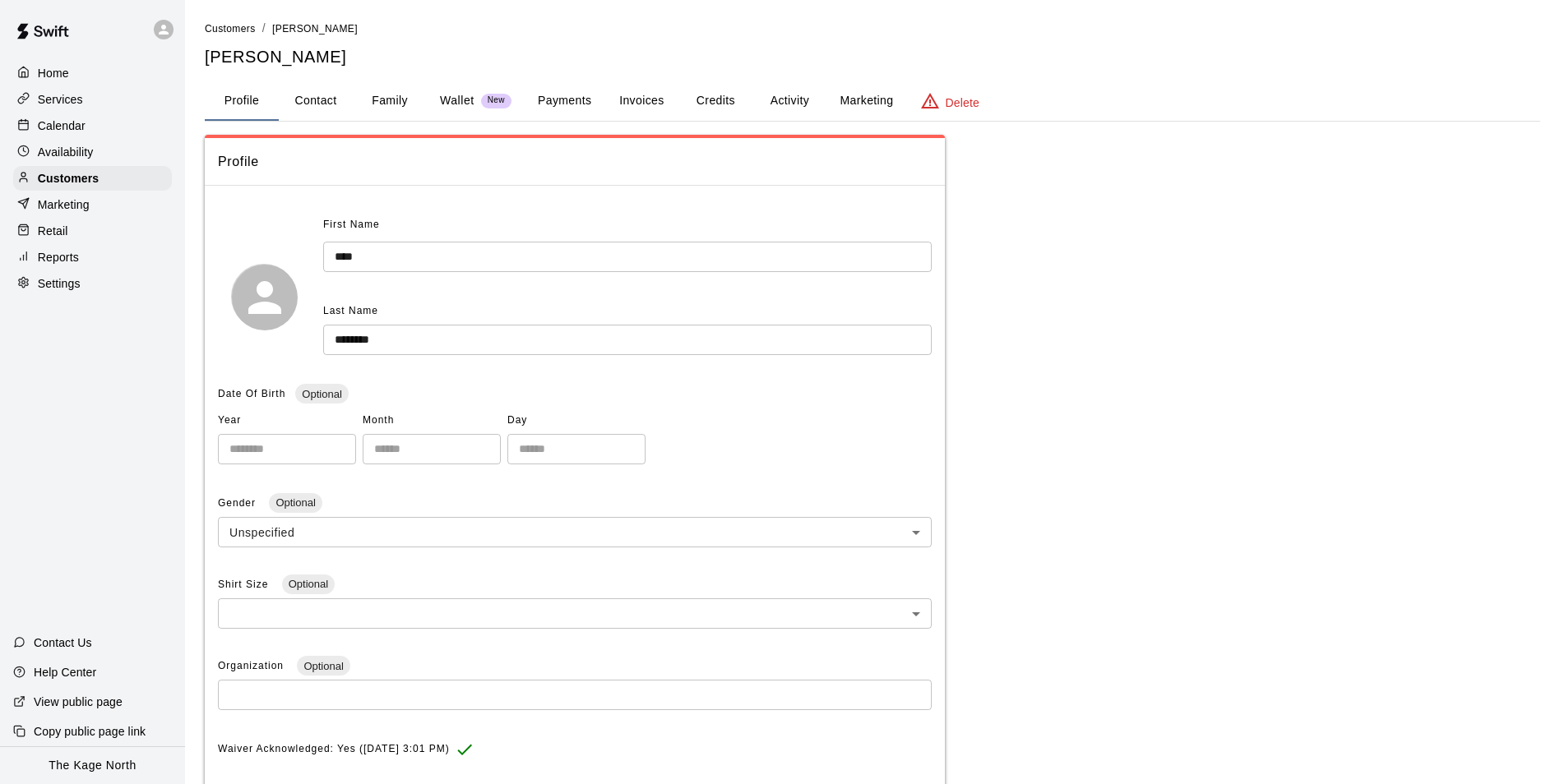
click at [789, 95] on button "Activity" at bounding box center [790, 101] width 74 height 40
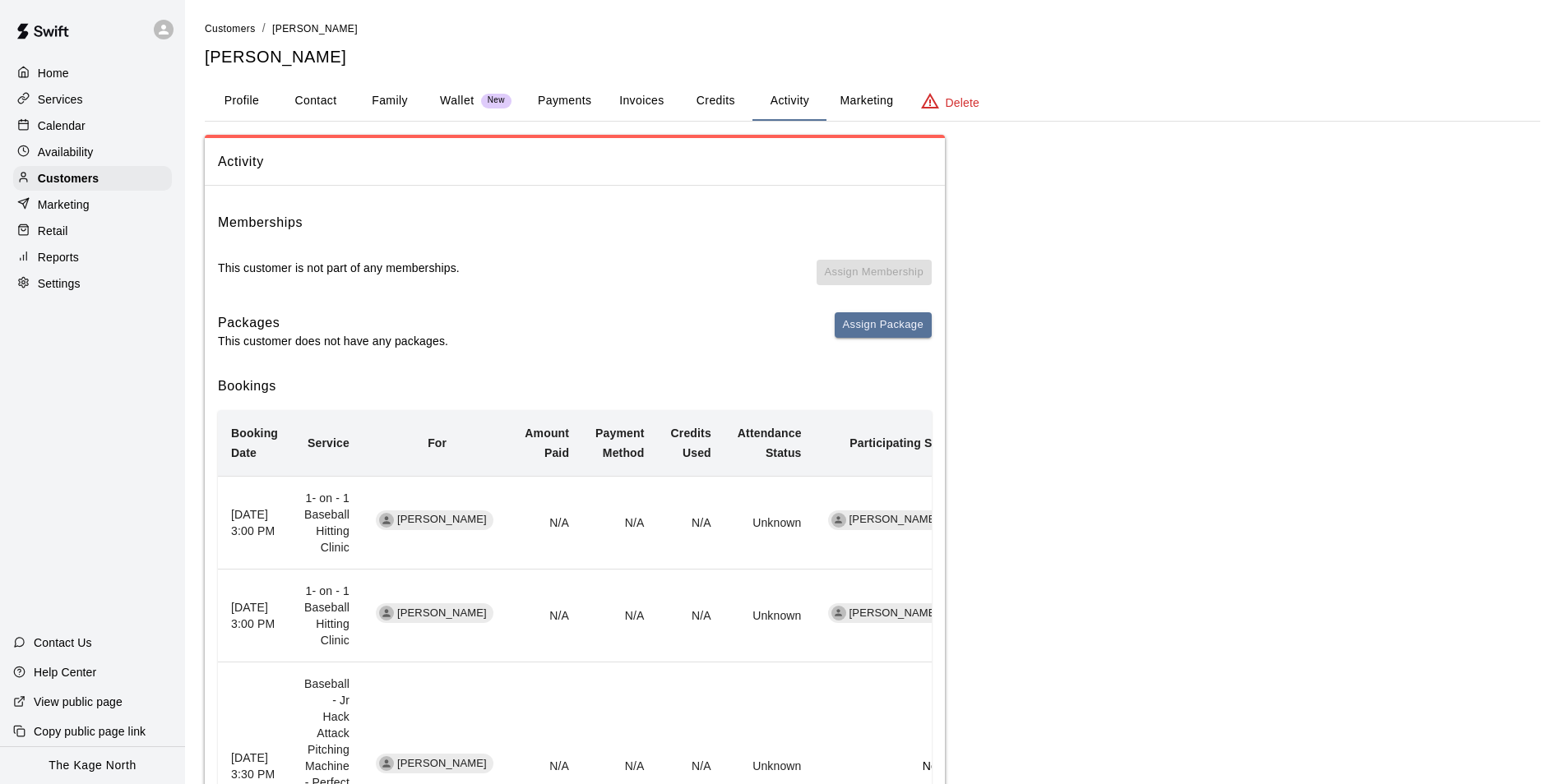
click at [68, 124] on p "Calendar" at bounding box center [62, 125] width 48 height 17
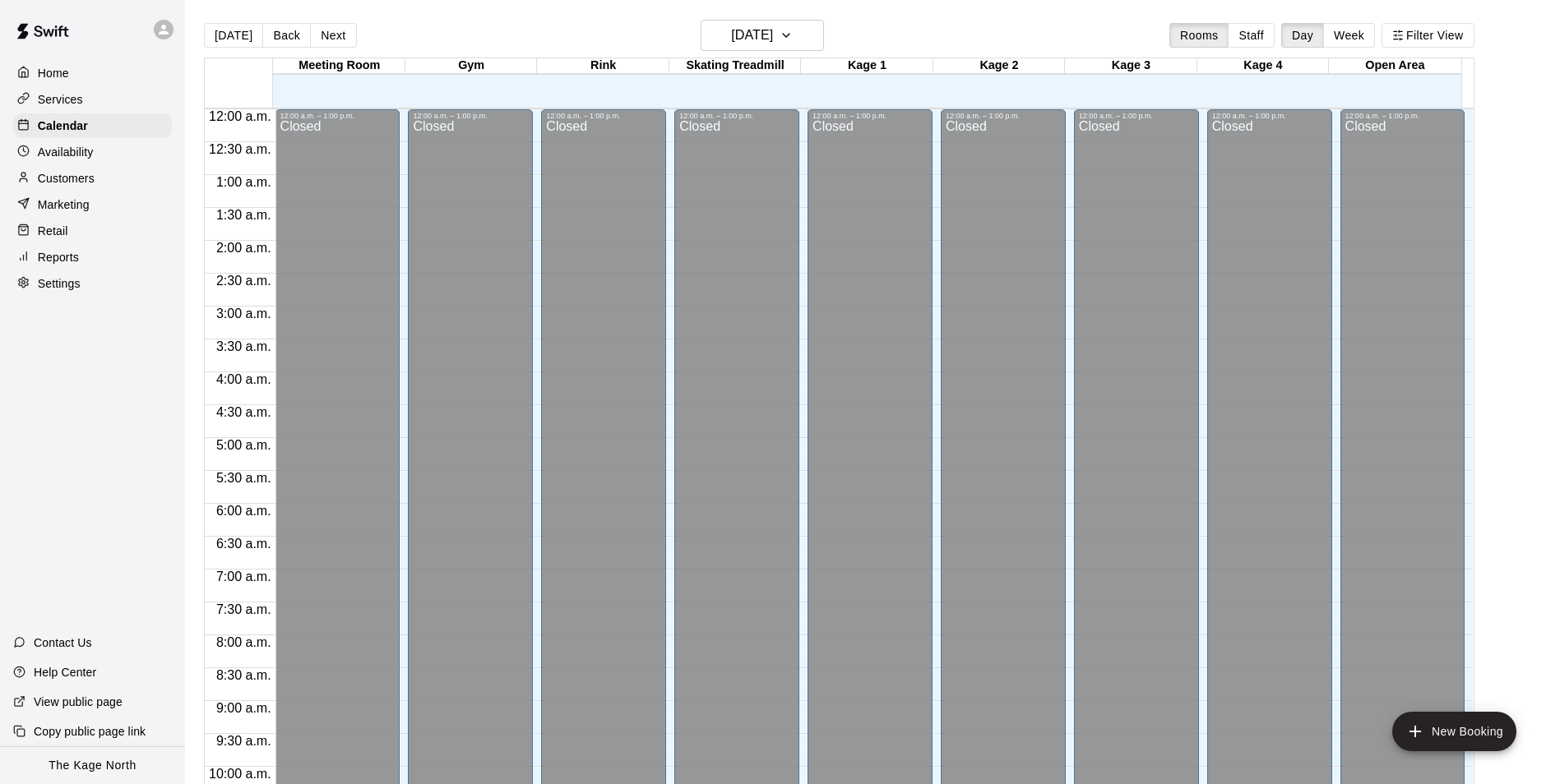
scroll to position [835, 0]
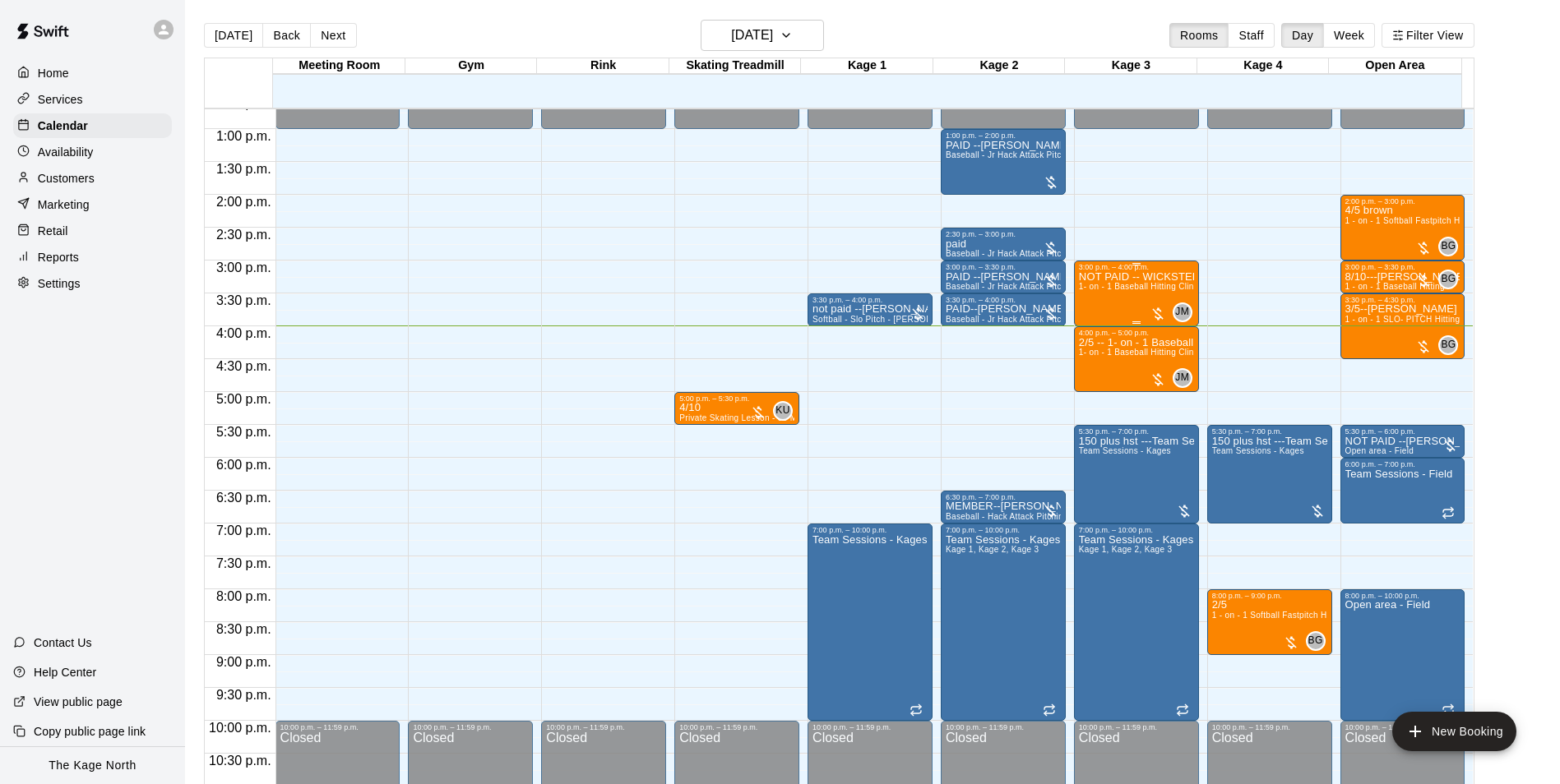
click at [1135, 290] on span "1- on - 1 Baseball Hitting Clinic" at bounding box center [1140, 286] width 122 height 9
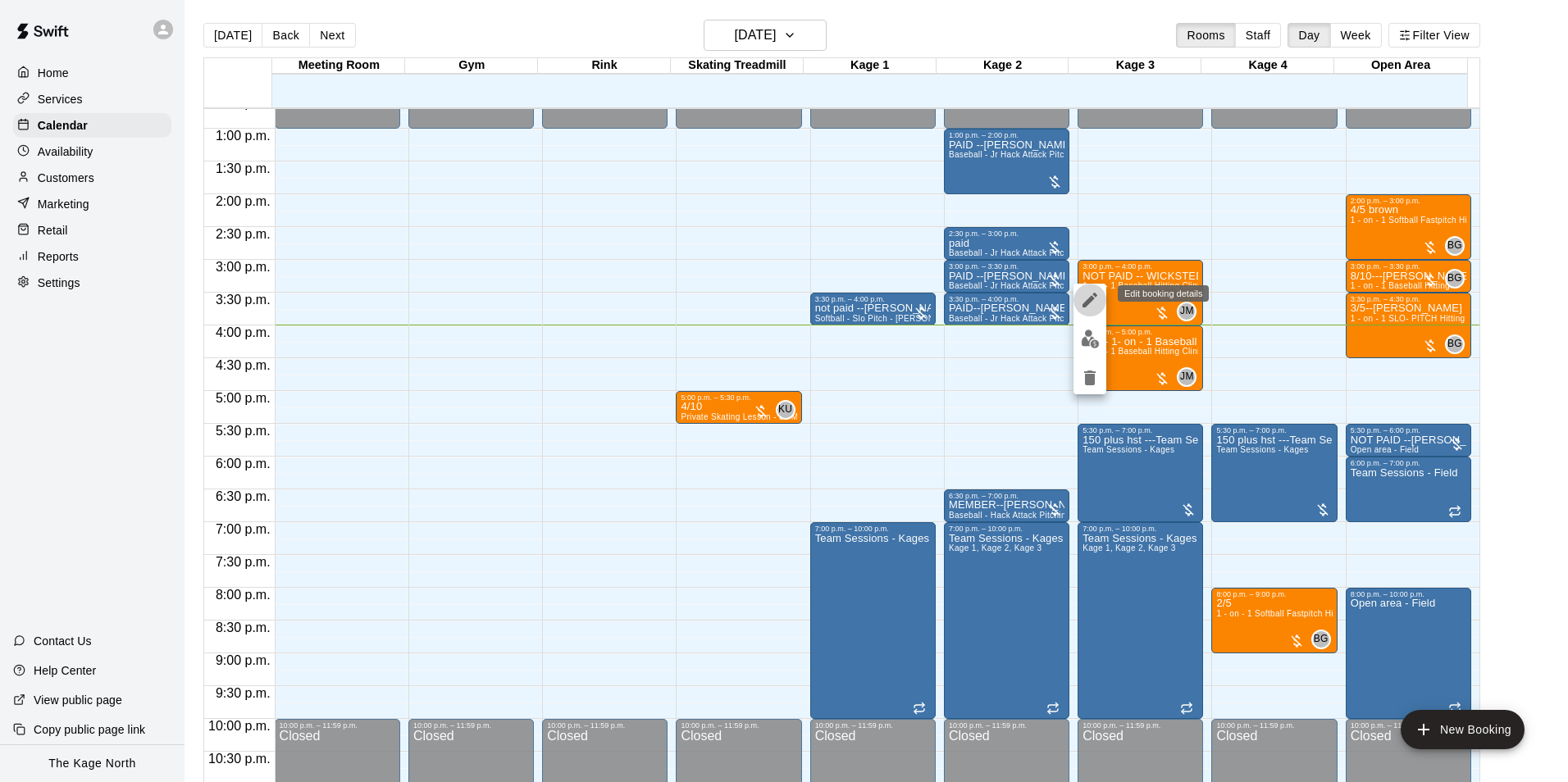
click at [1098, 299] on icon "edit" at bounding box center [1090, 300] width 19 height 19
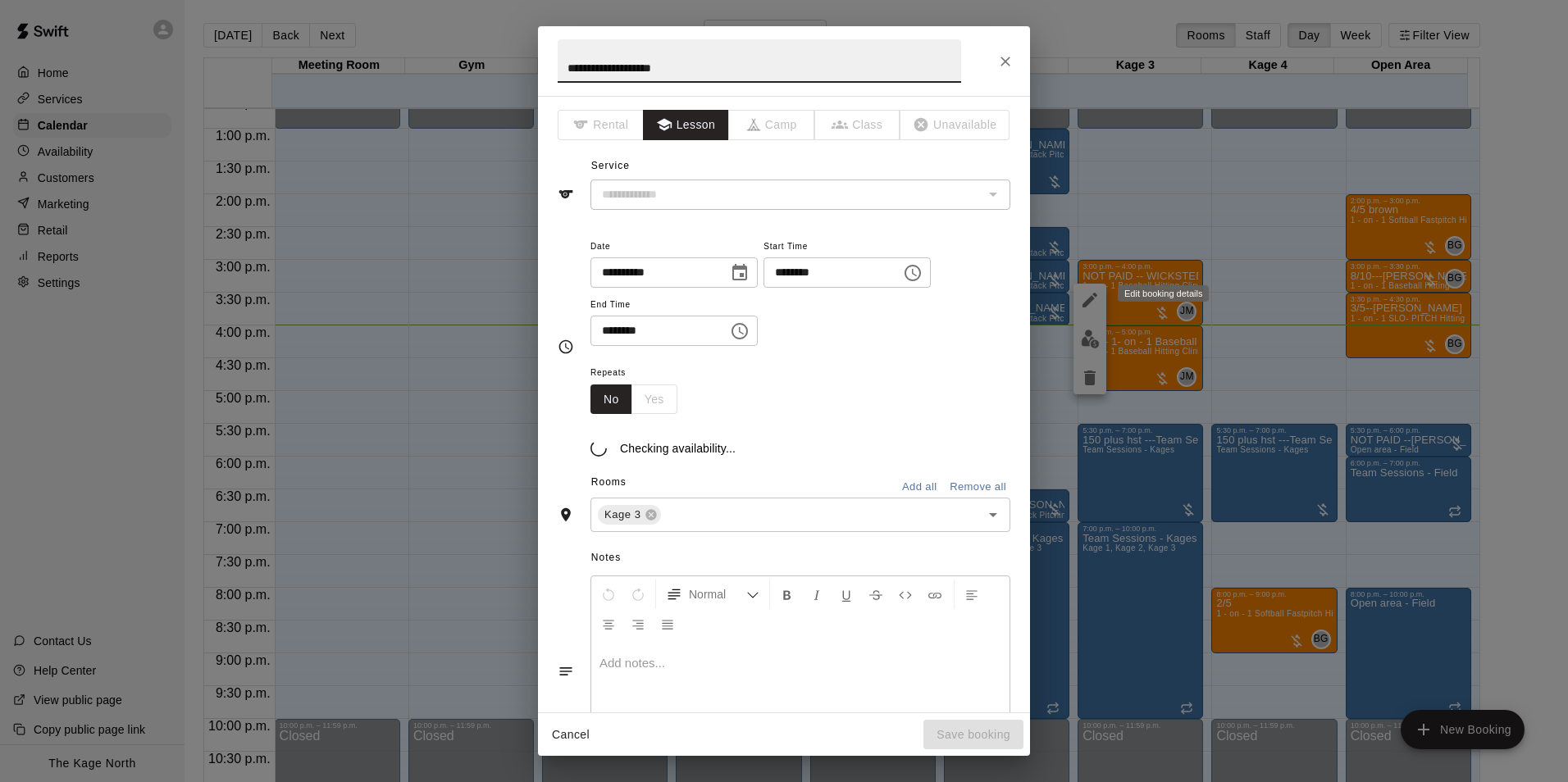
type input "**********"
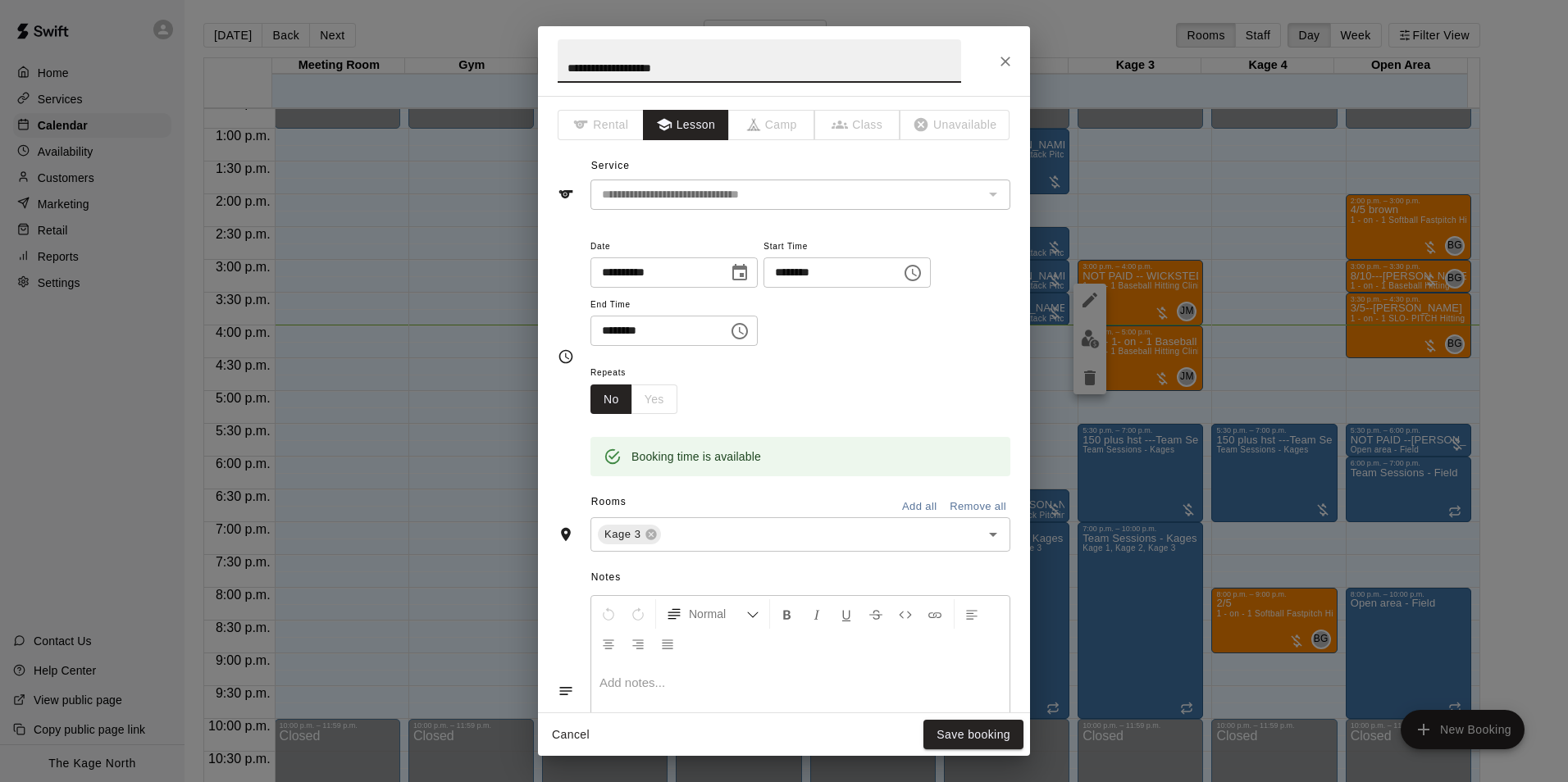
drag, startPoint x: 595, startPoint y: 65, endPoint x: 539, endPoint y: 65, distance: 56.0
click at [539, 65] on h2 "**********" at bounding box center [759, 61] width 443 height 70
type input "**********"
click at [977, 723] on button "Save booking" at bounding box center [973, 734] width 100 height 30
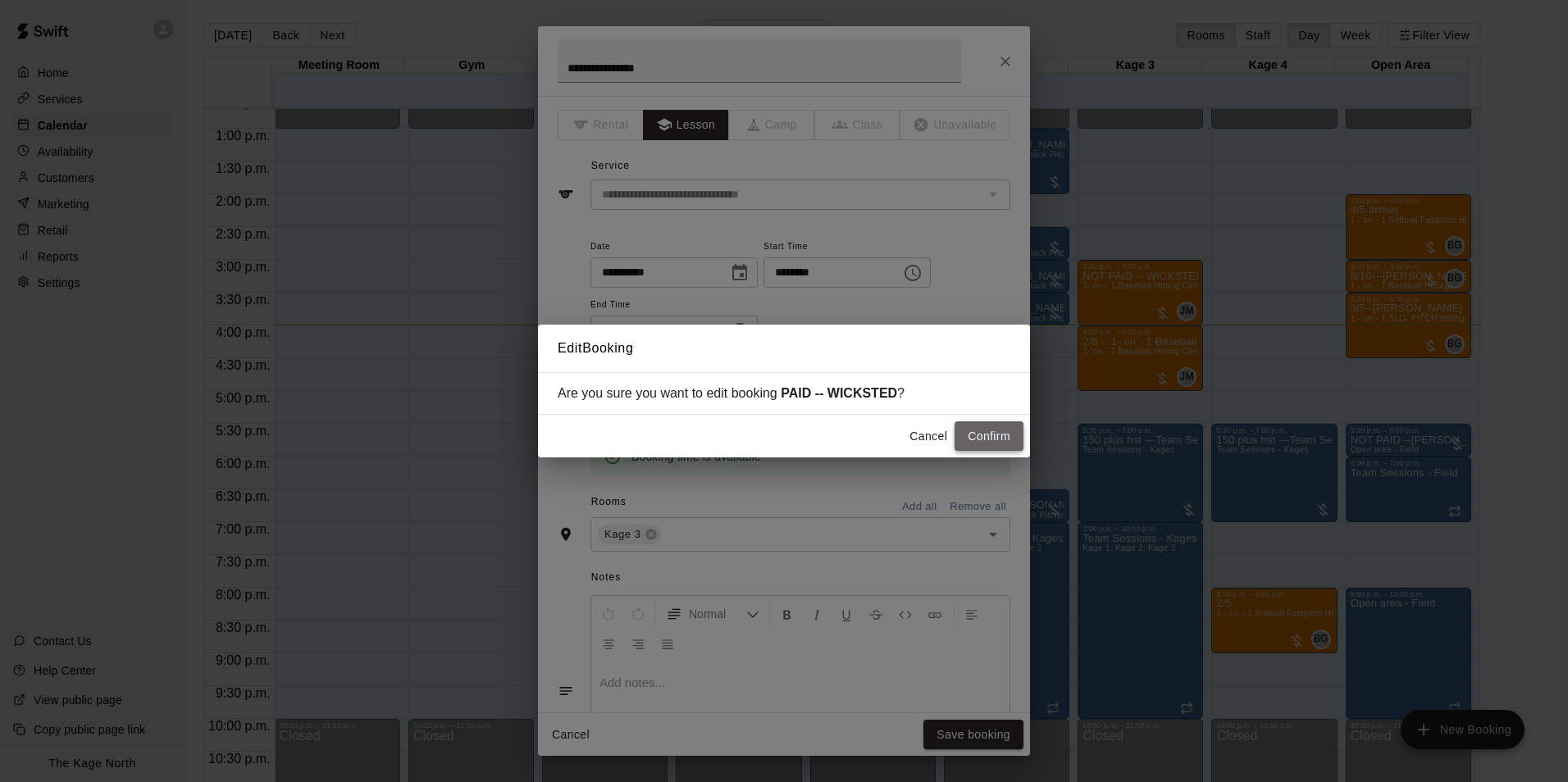
click at [995, 435] on button "Confirm" at bounding box center [989, 436] width 69 height 30
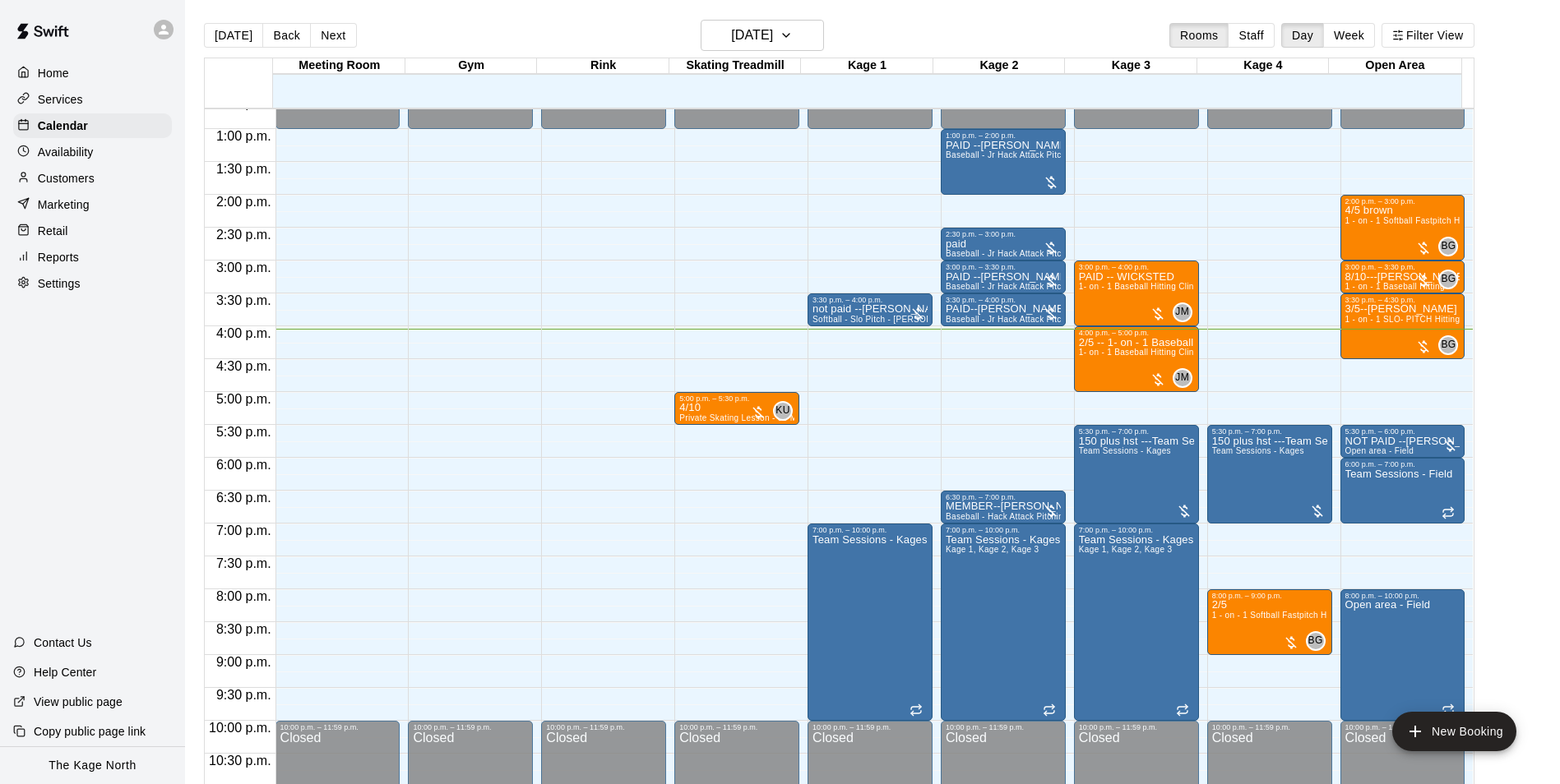
click at [93, 154] on p "Availability" at bounding box center [65, 152] width 56 height 17
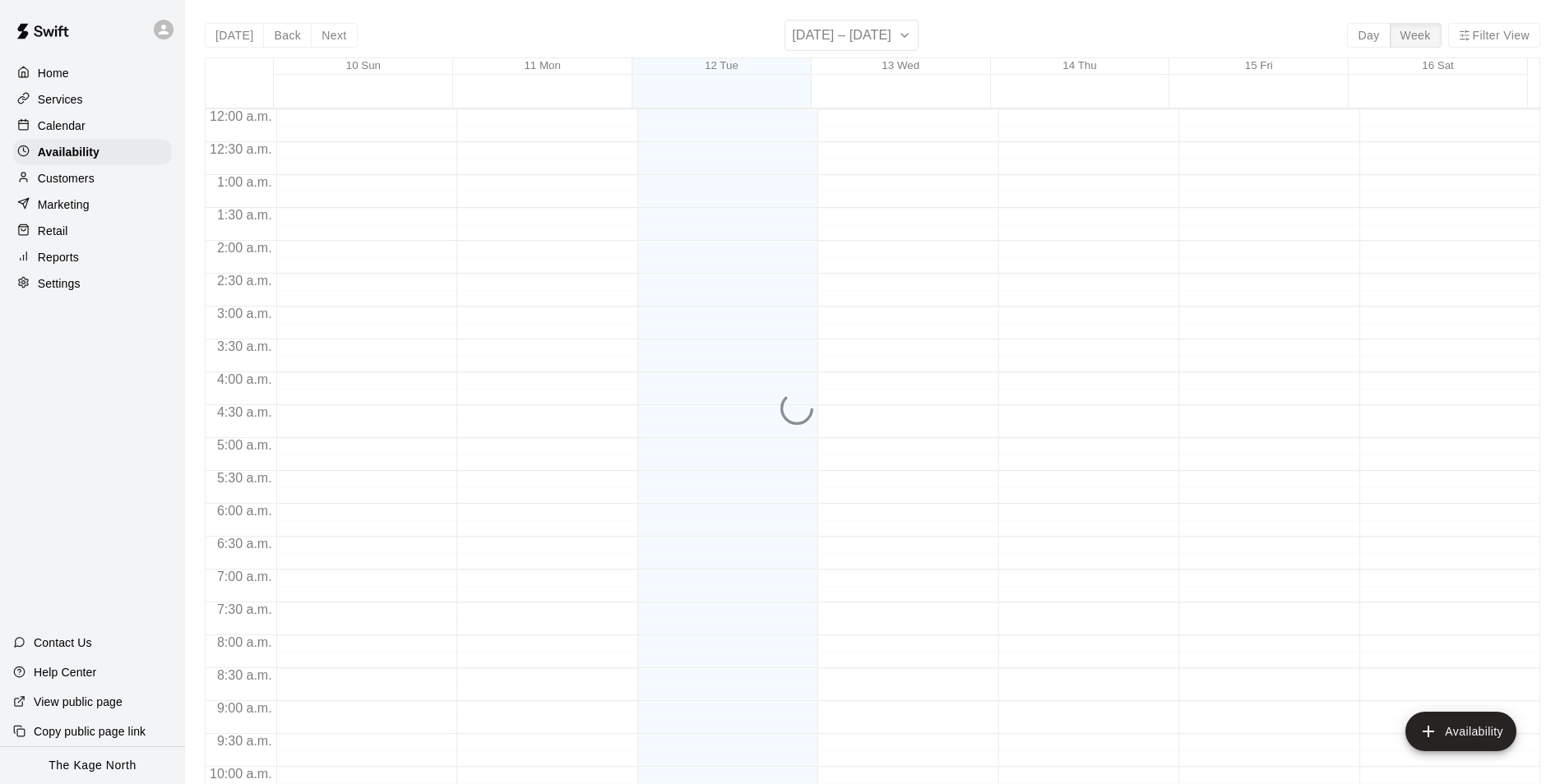
scroll to position [886, 0]
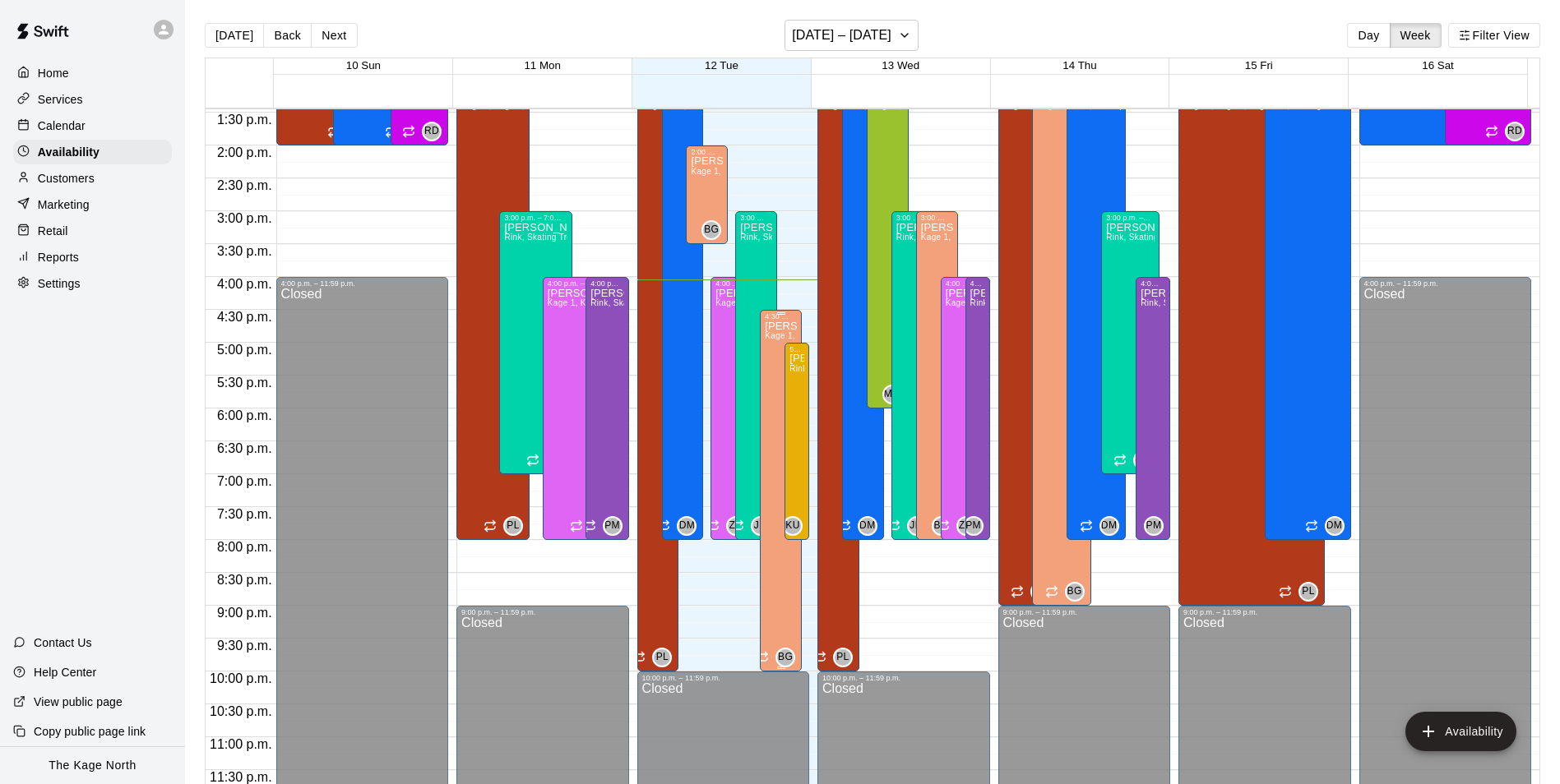
click at [766, 360] on div "[PERSON_NAME] Kage 1, Kage 2, Kage 3, Kage 4, Open Area, Gym" at bounding box center [781, 712] width 32 height 784
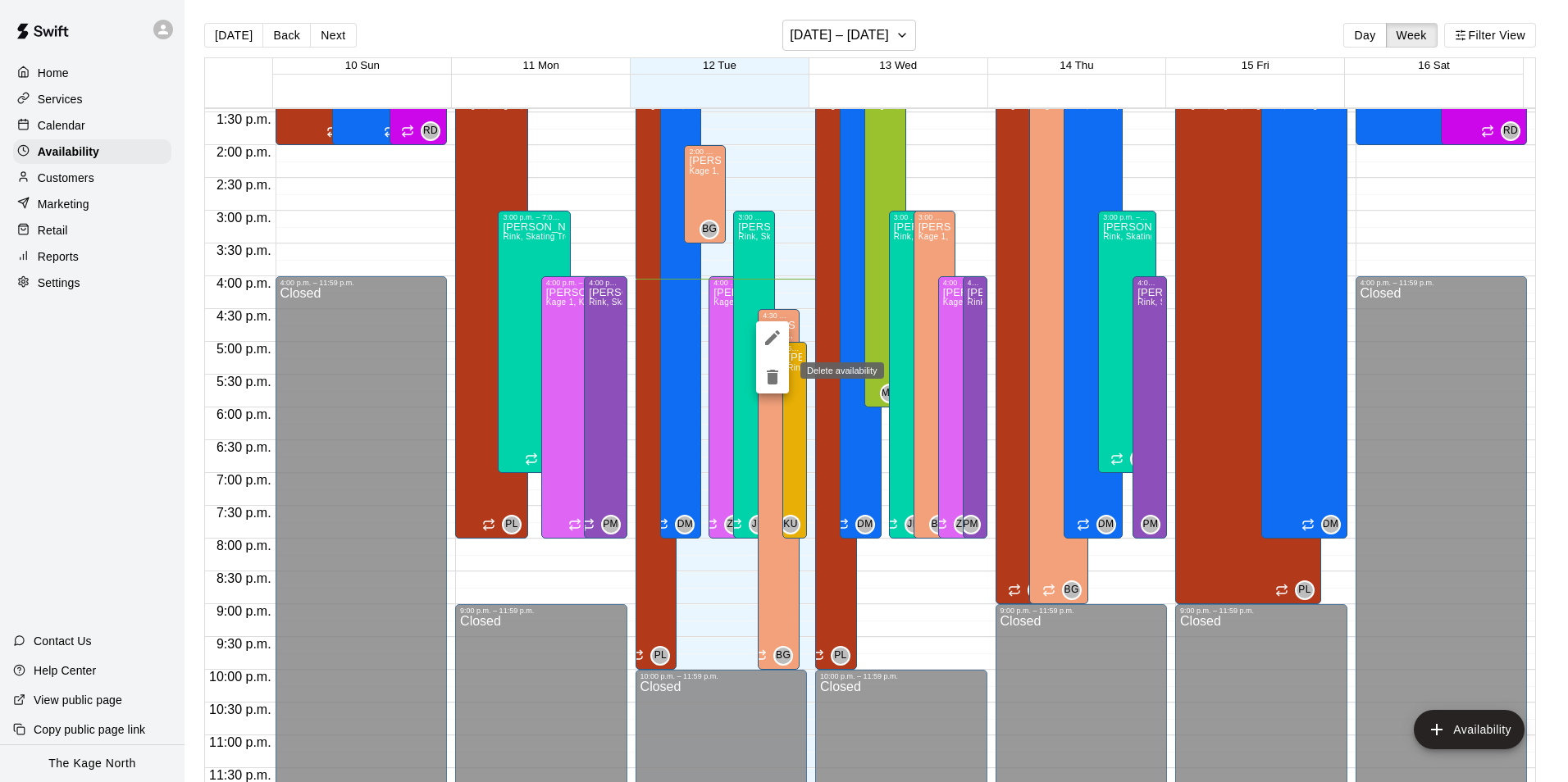
click at [773, 378] on icon "delete" at bounding box center [772, 377] width 11 height 15
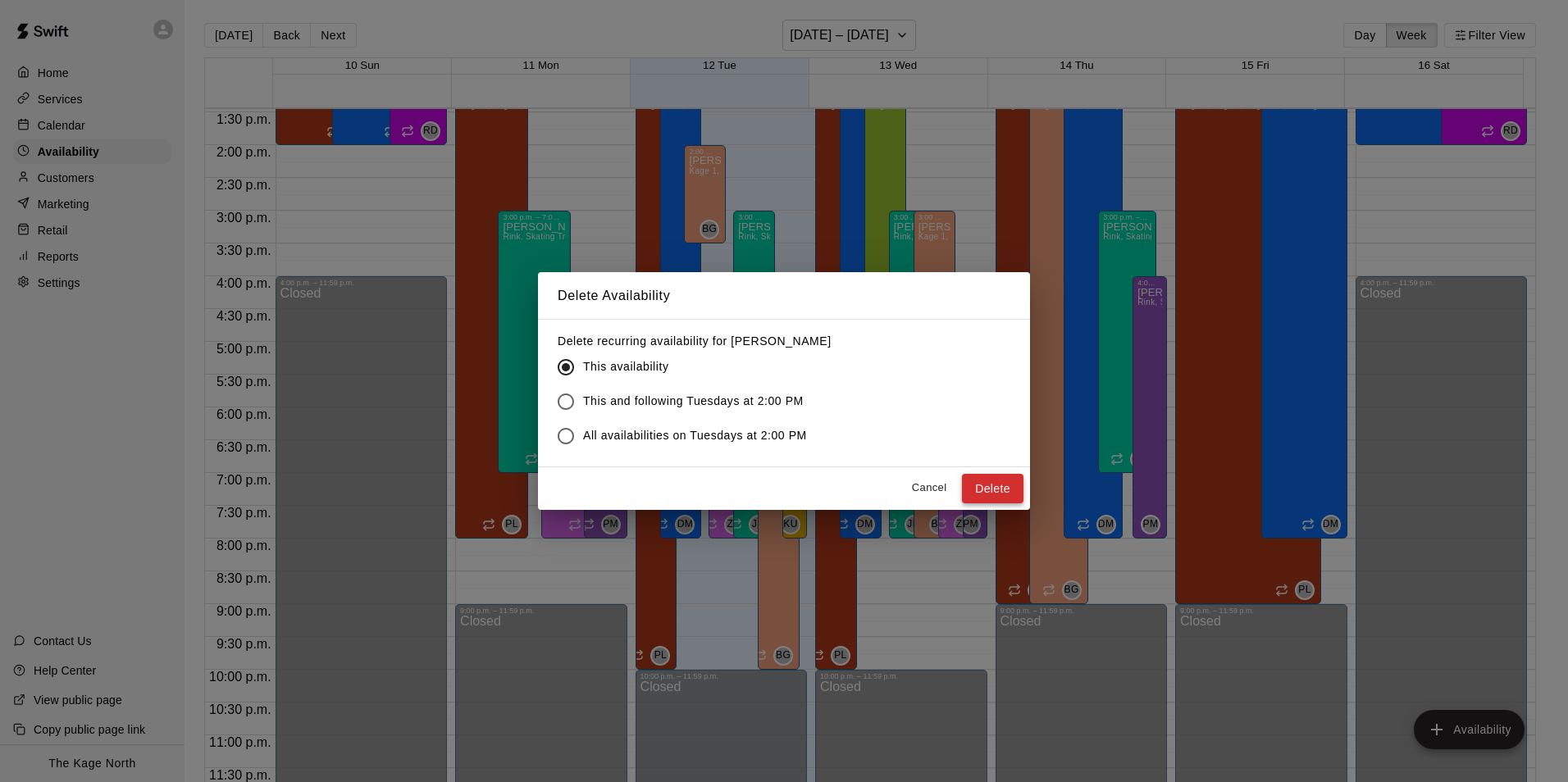
click at [994, 490] on button "Delete" at bounding box center [993, 489] width 62 height 30
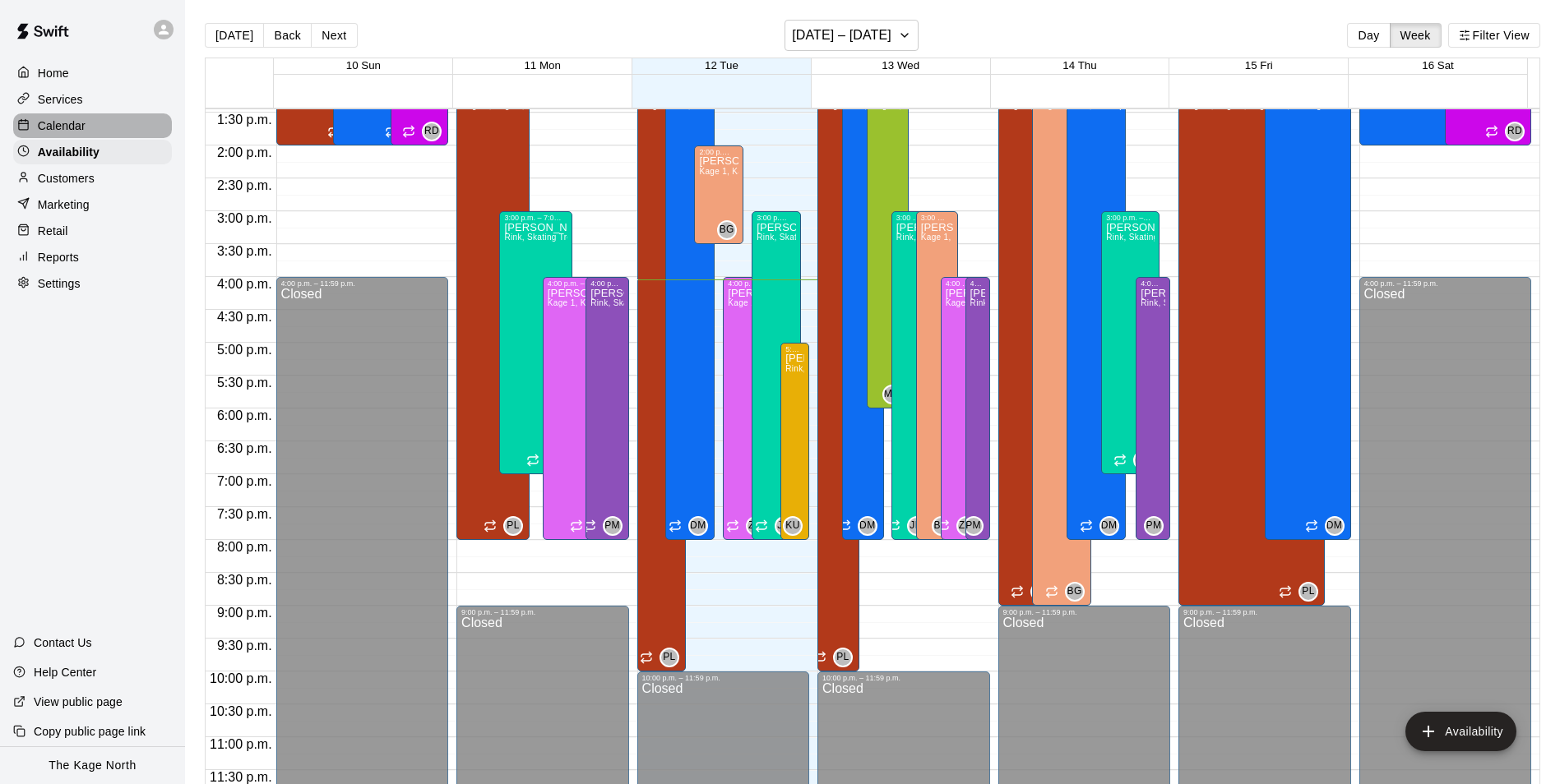
click at [67, 124] on p "Calendar" at bounding box center [62, 125] width 48 height 17
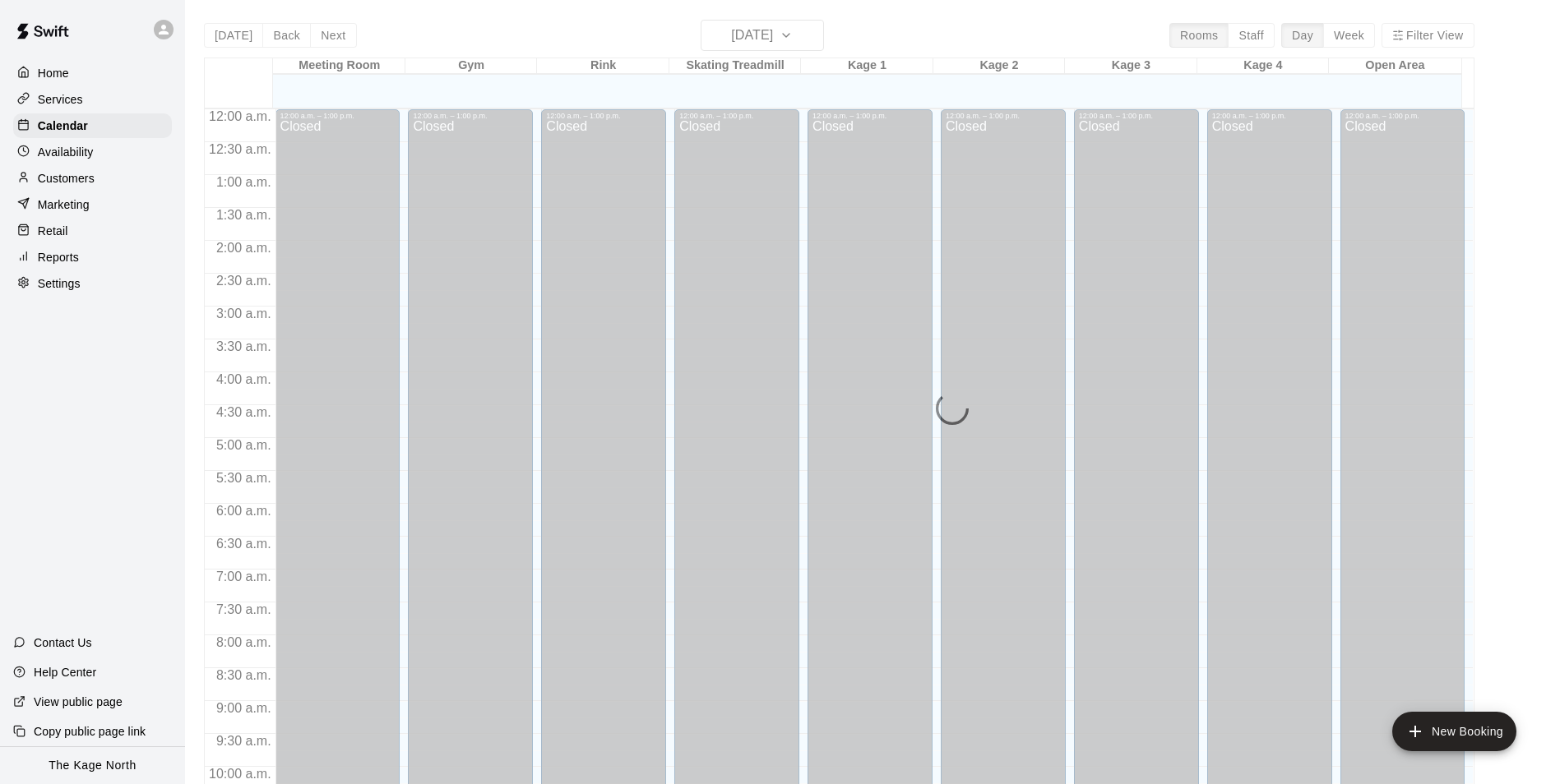
scroll to position [835, 0]
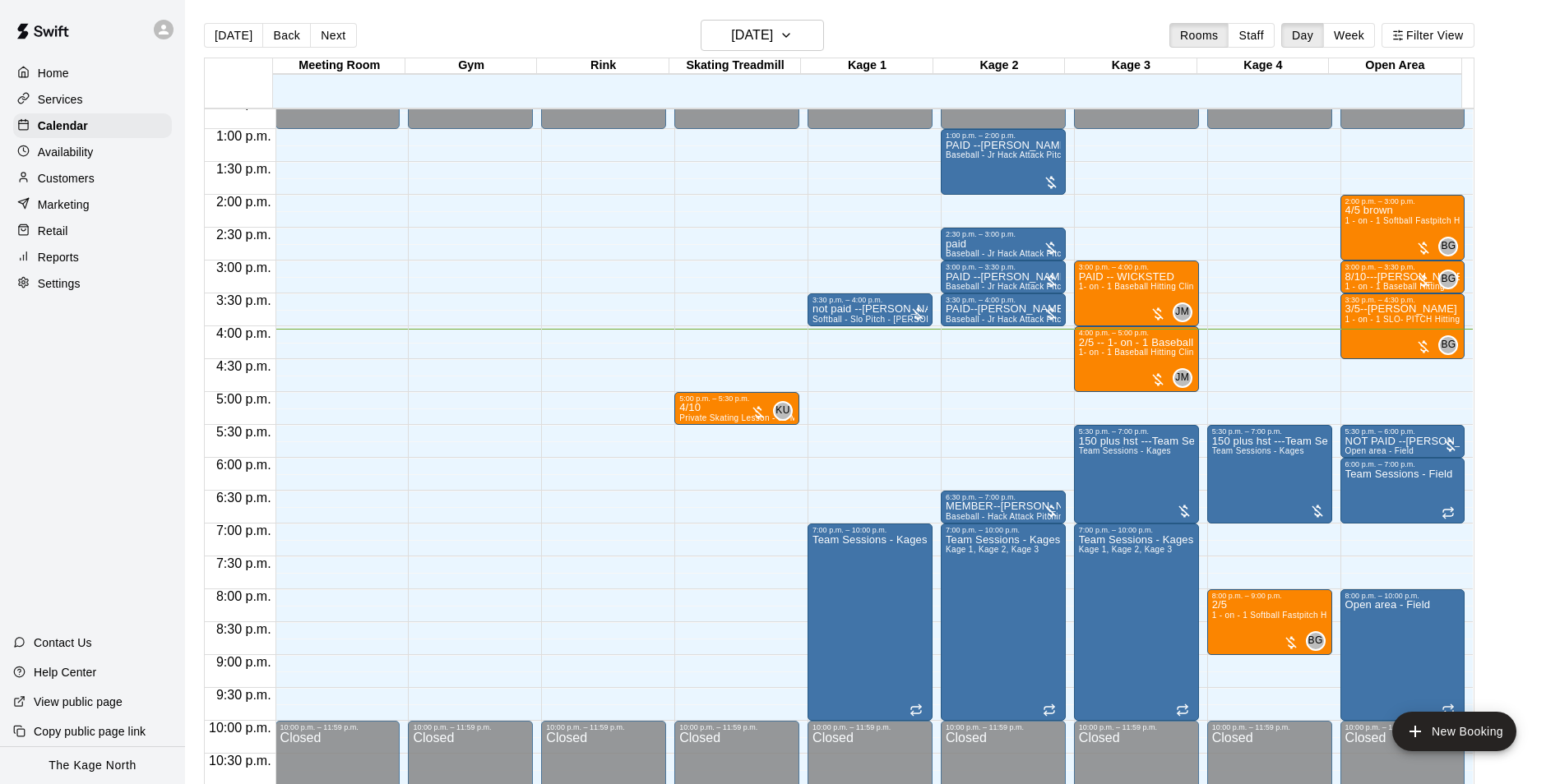
click at [87, 148] on p "Availability" at bounding box center [65, 152] width 56 height 17
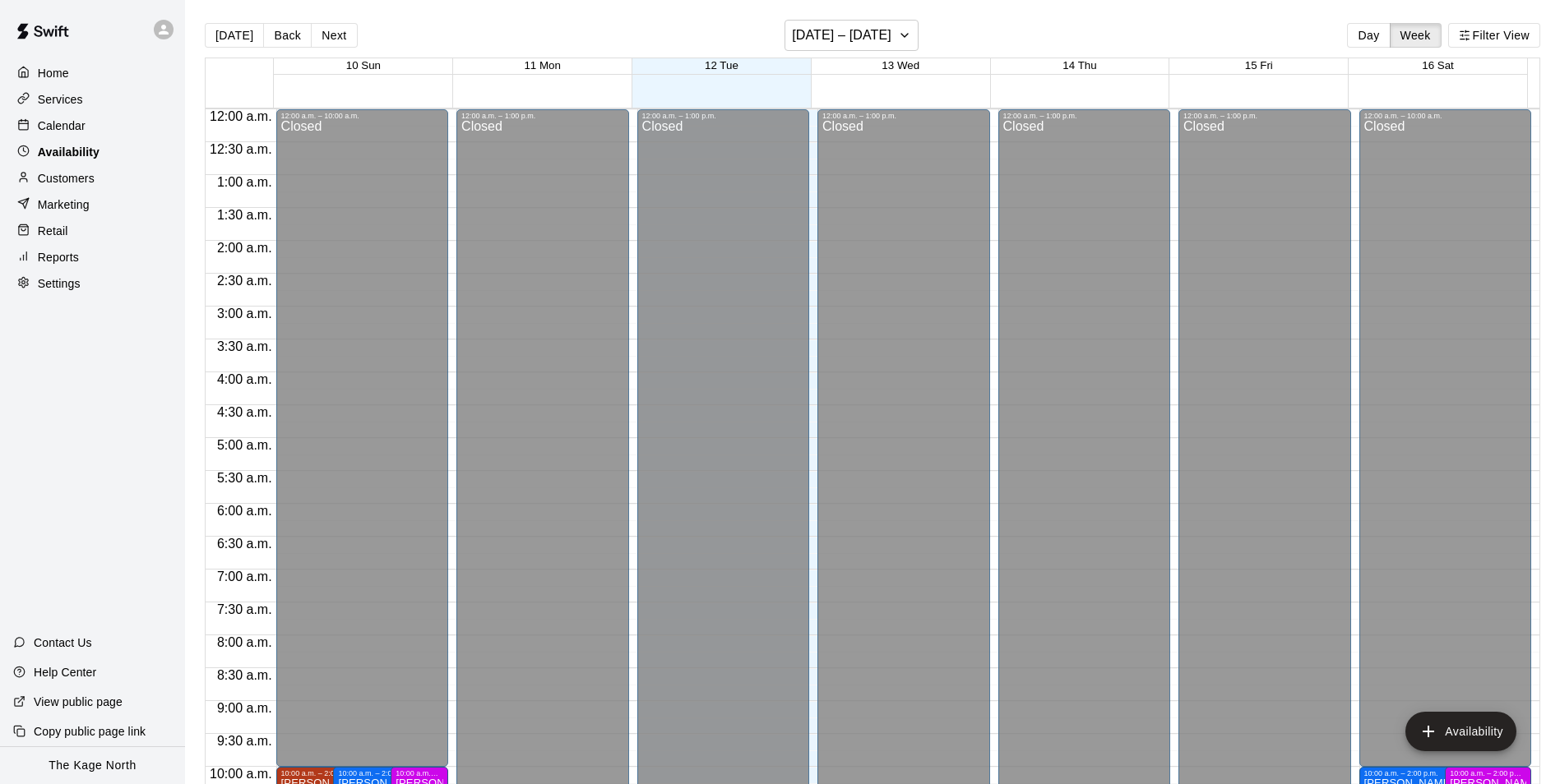
scroll to position [886, 0]
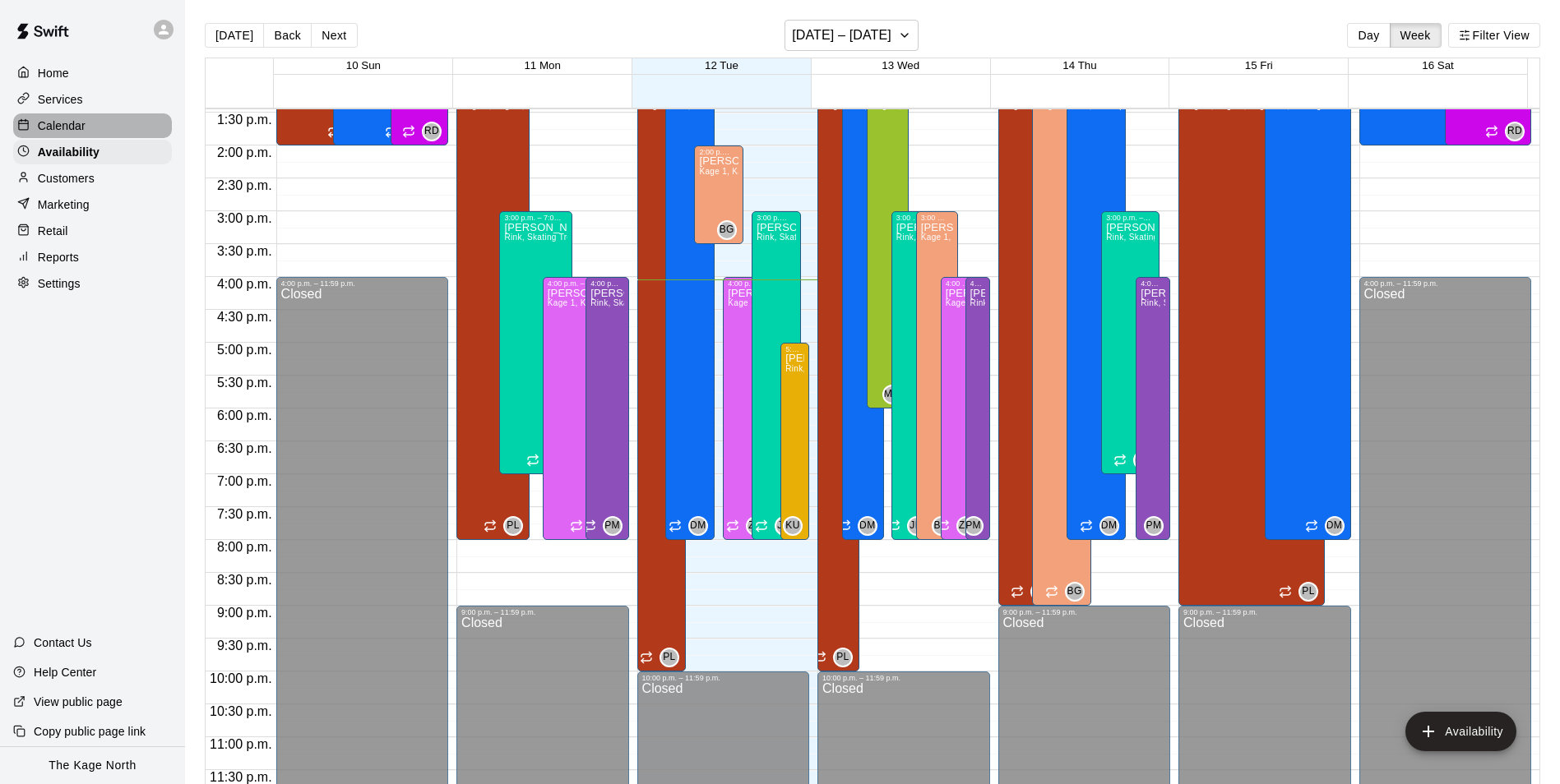
click at [75, 130] on p "Calendar" at bounding box center [62, 125] width 48 height 17
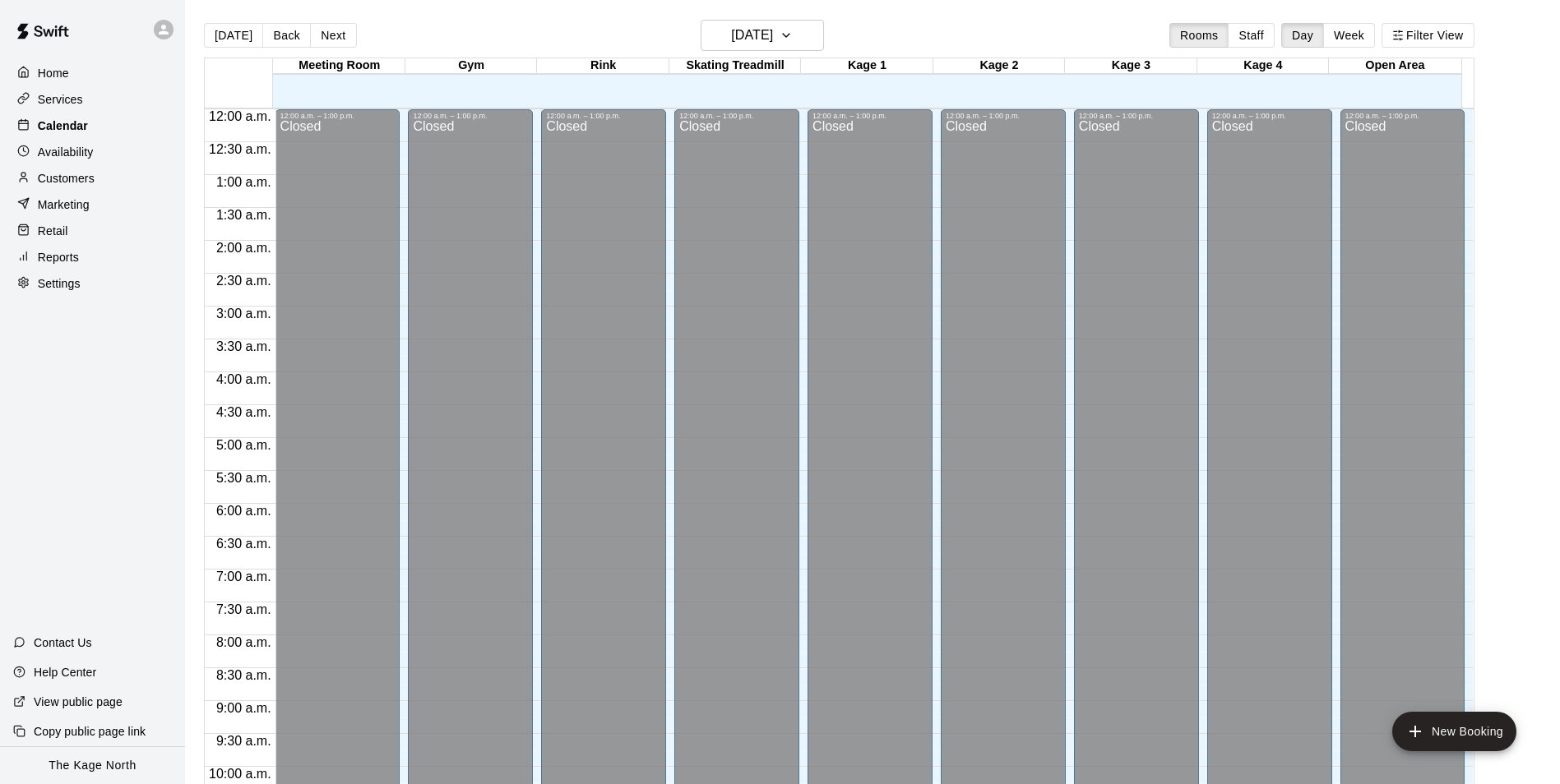
scroll to position [835, 0]
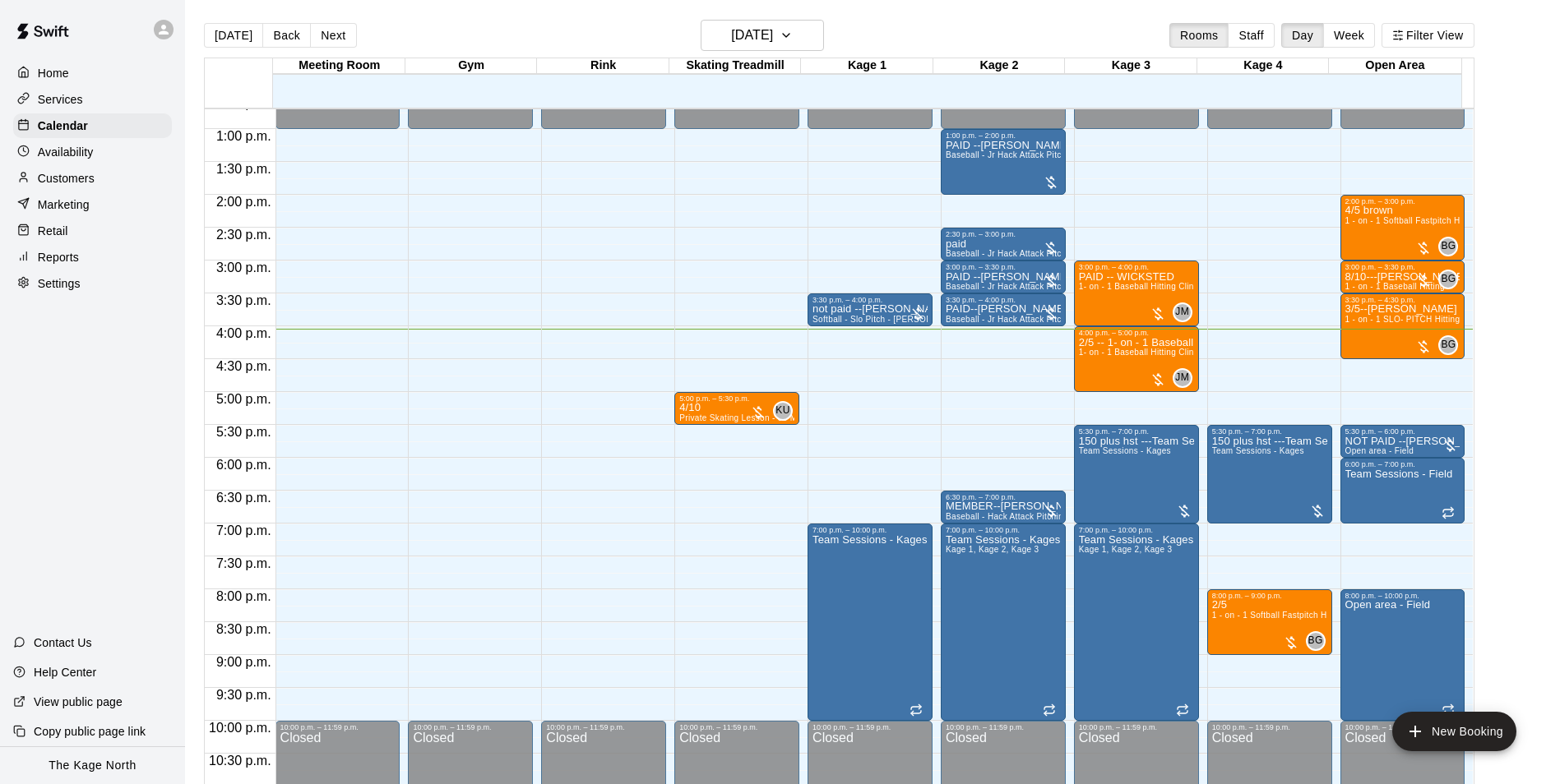
click at [84, 164] on div "Availability" at bounding box center [93, 152] width 159 height 25
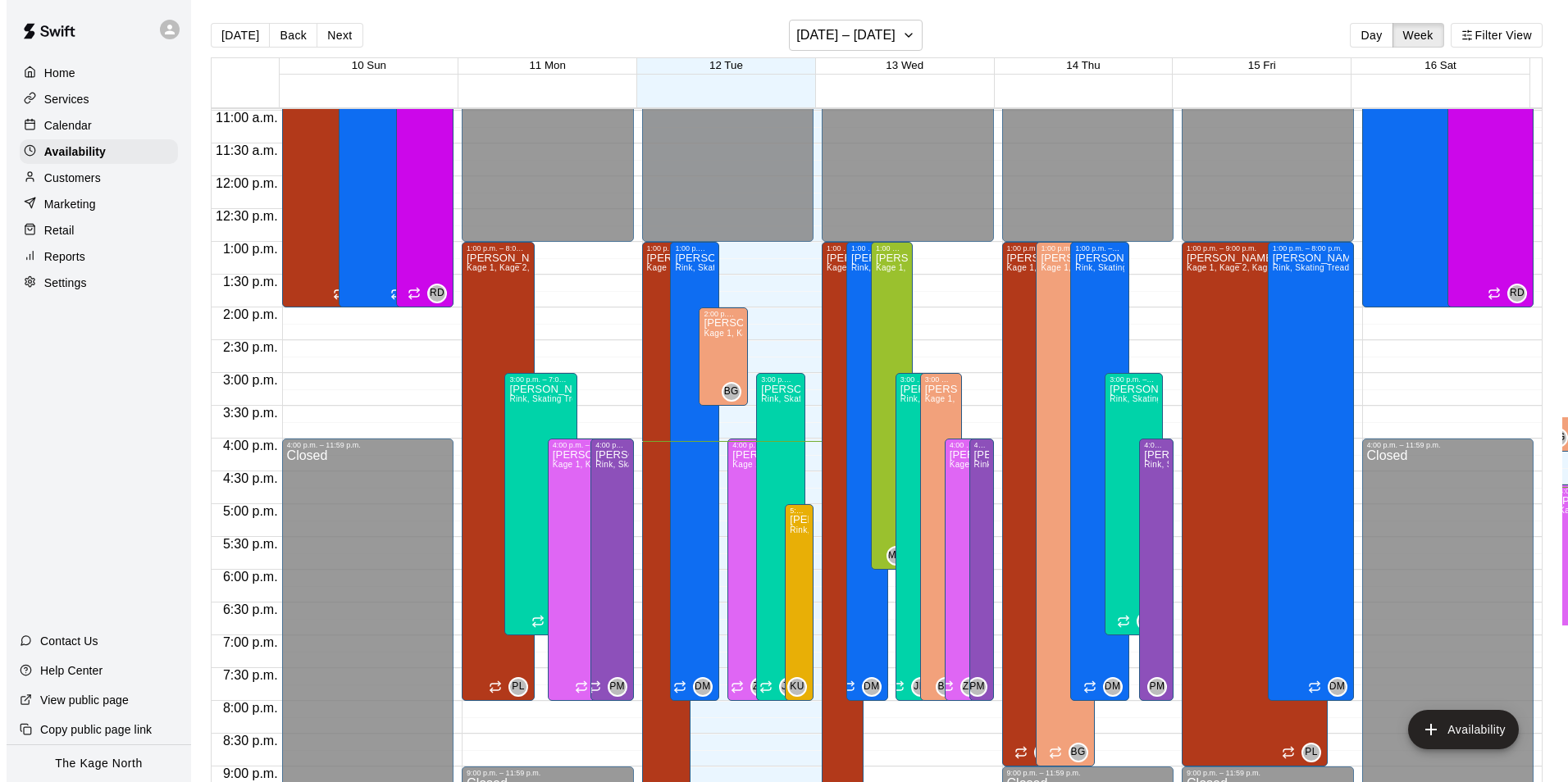
scroll to position [719, 0]
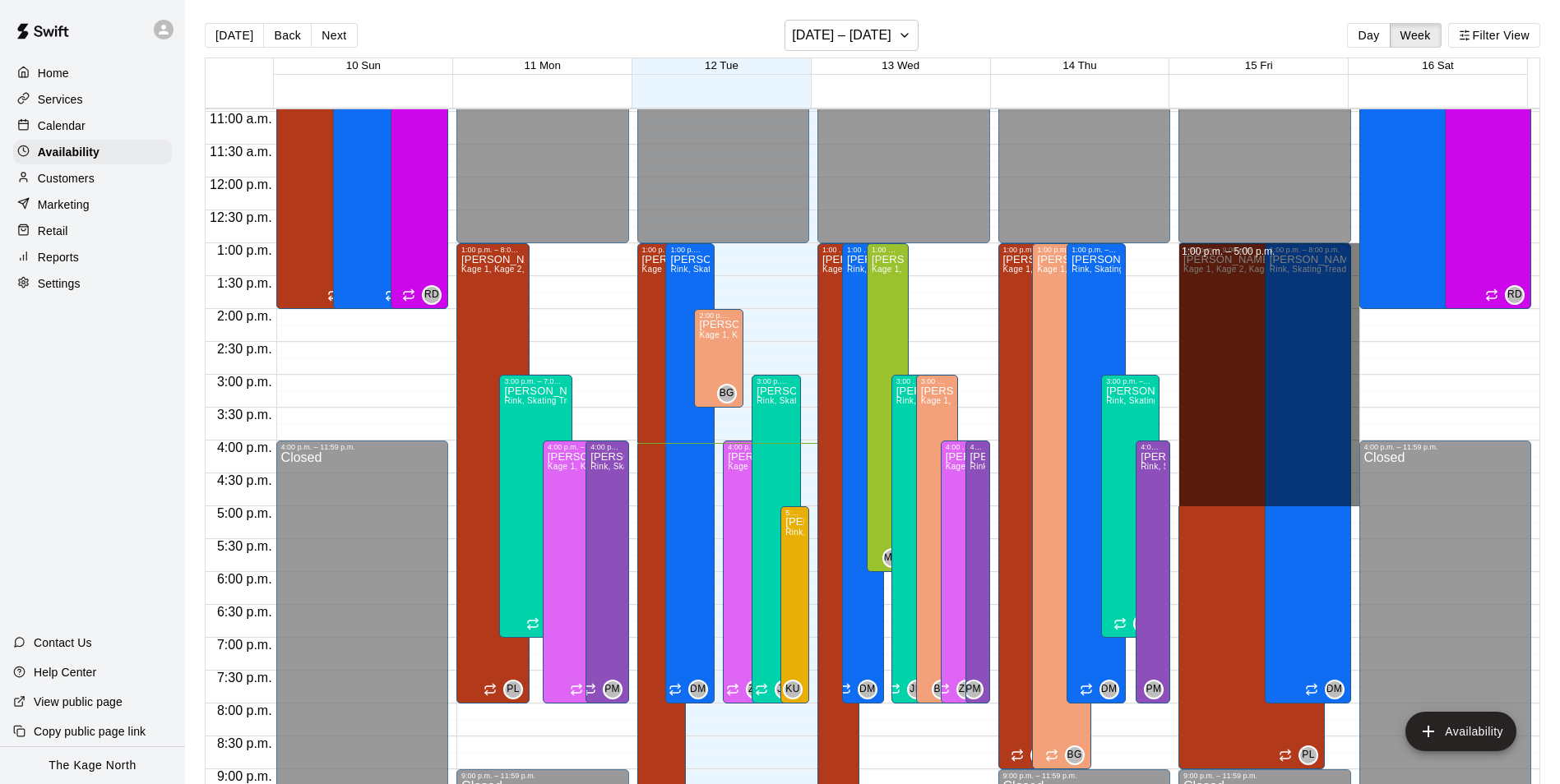
drag, startPoint x: 1343, startPoint y: 249, endPoint x: 1312, endPoint y: 504, distance: 256.9
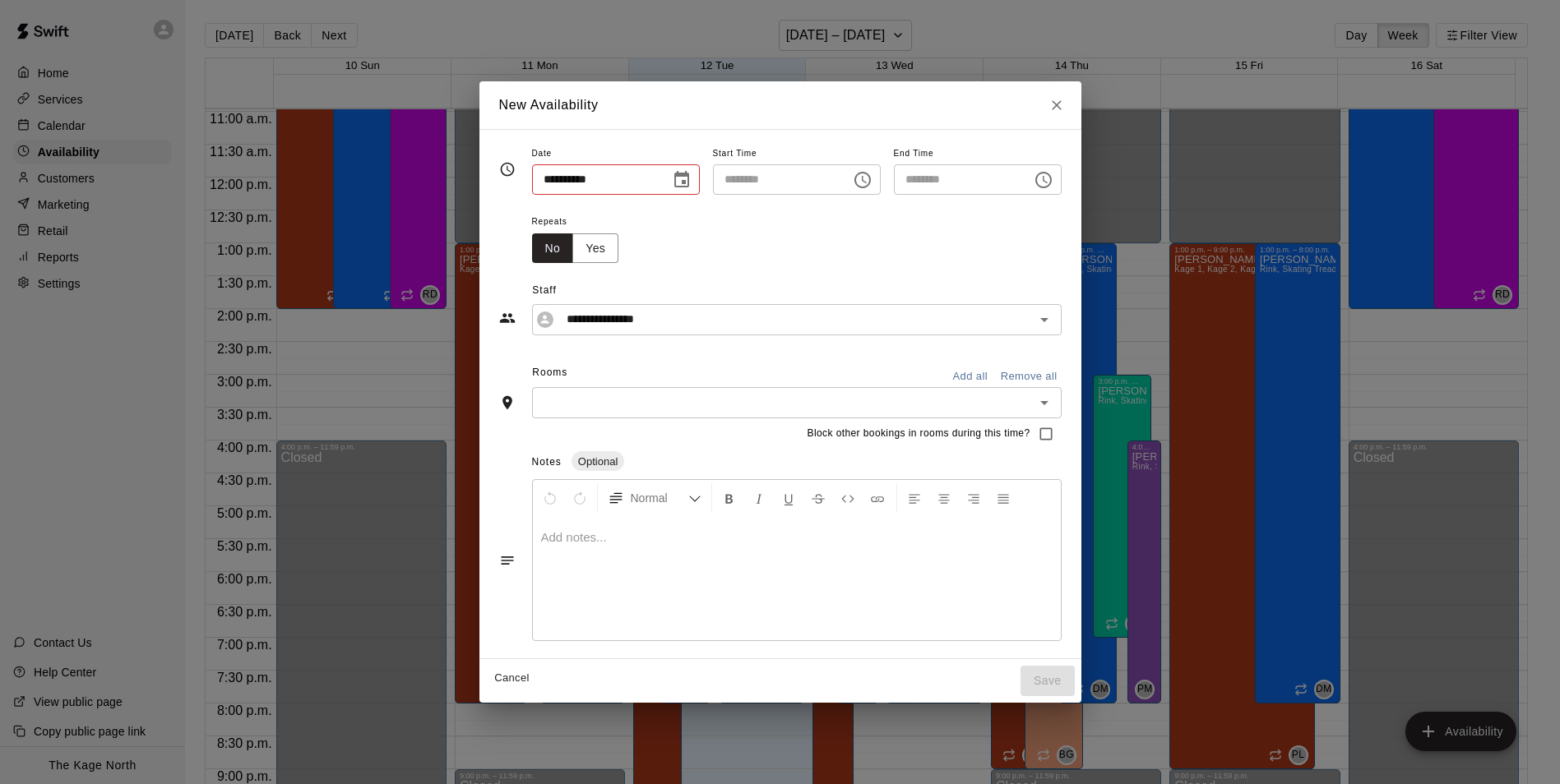
type input "**********"
type input "********"
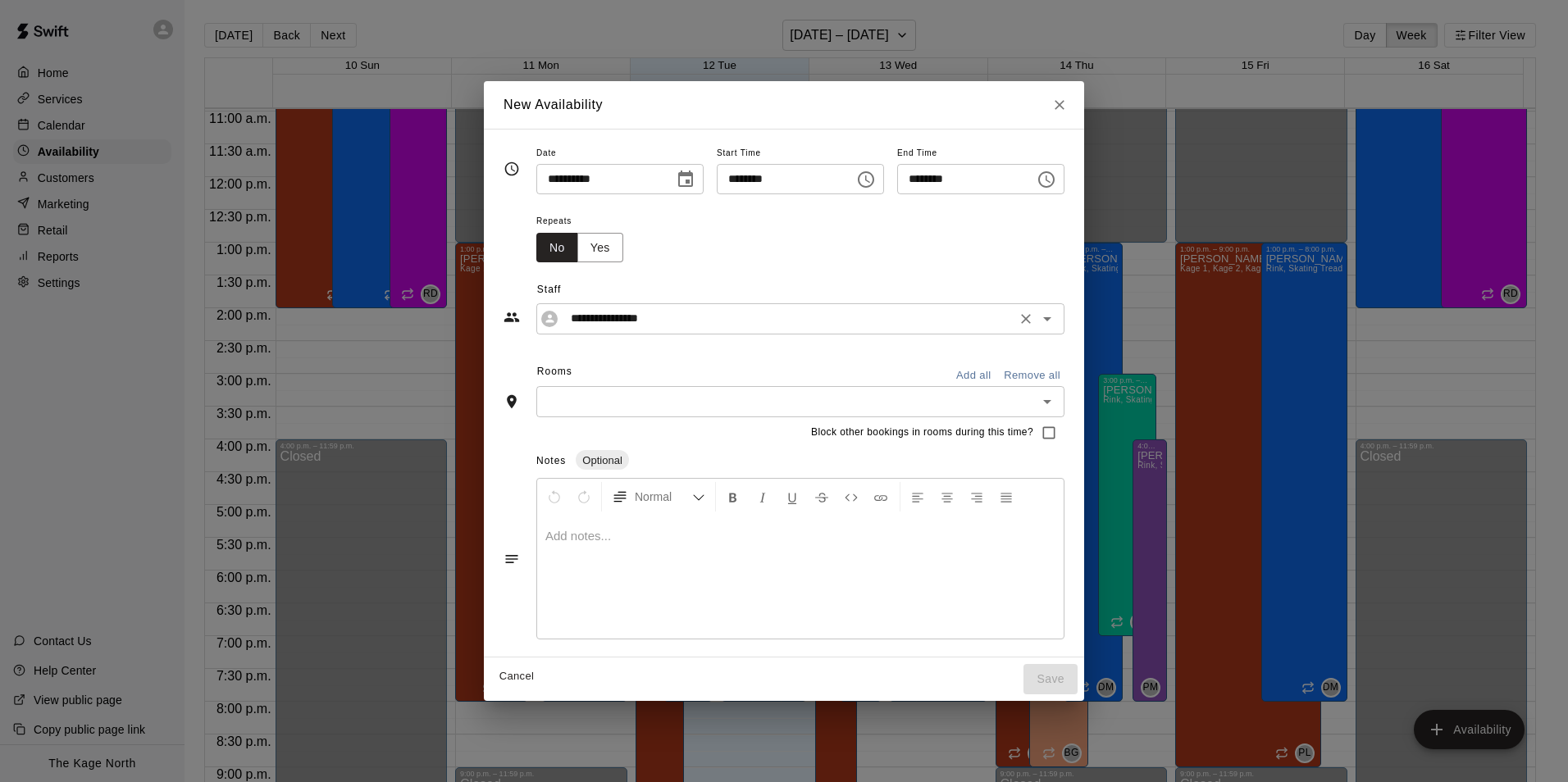
click at [1057, 326] on icon "Open" at bounding box center [1047, 319] width 19 height 19
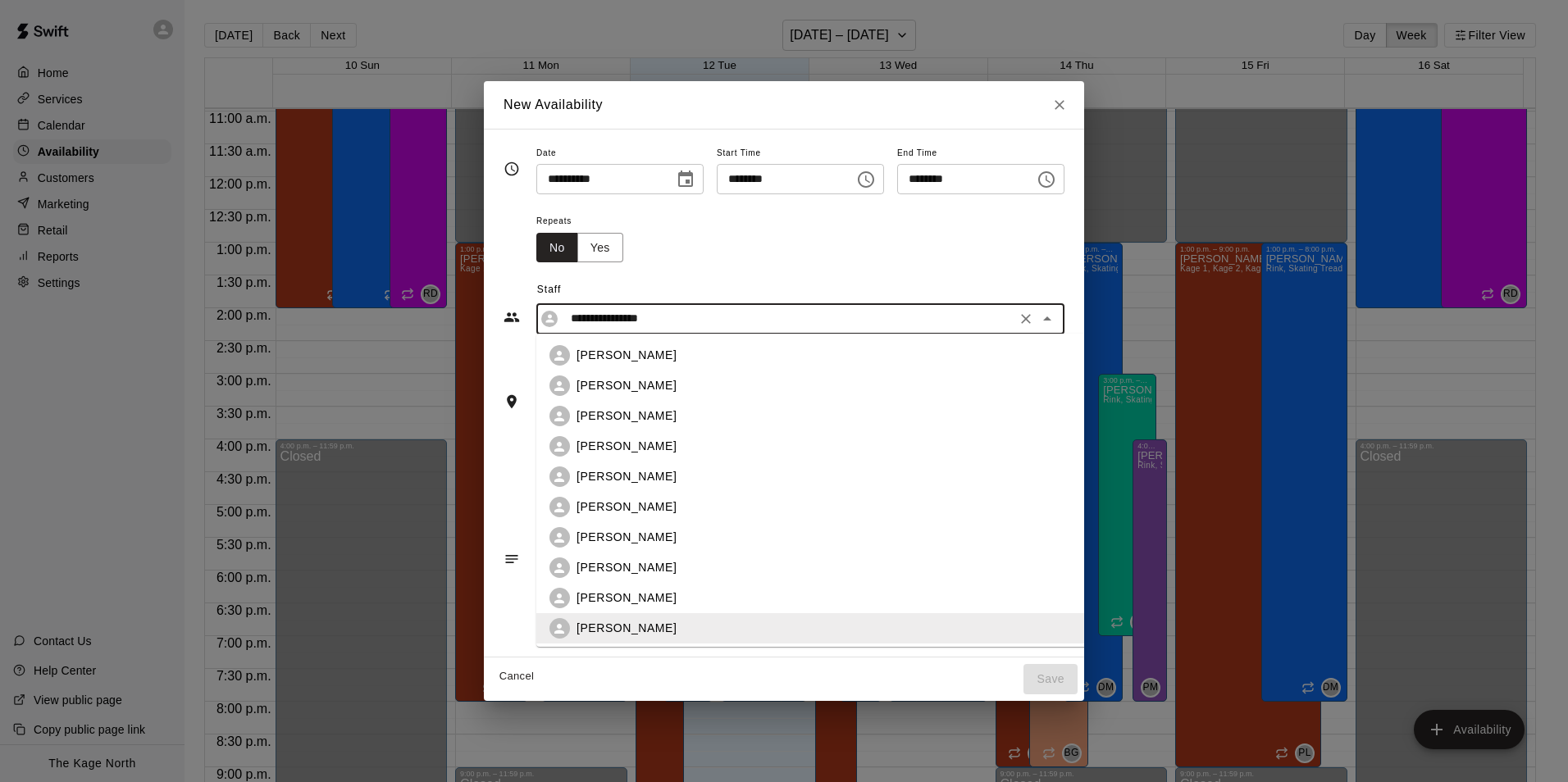
click at [759, 418] on div "[PERSON_NAME]" at bounding box center [837, 417] width 521 height 18
type input "**********"
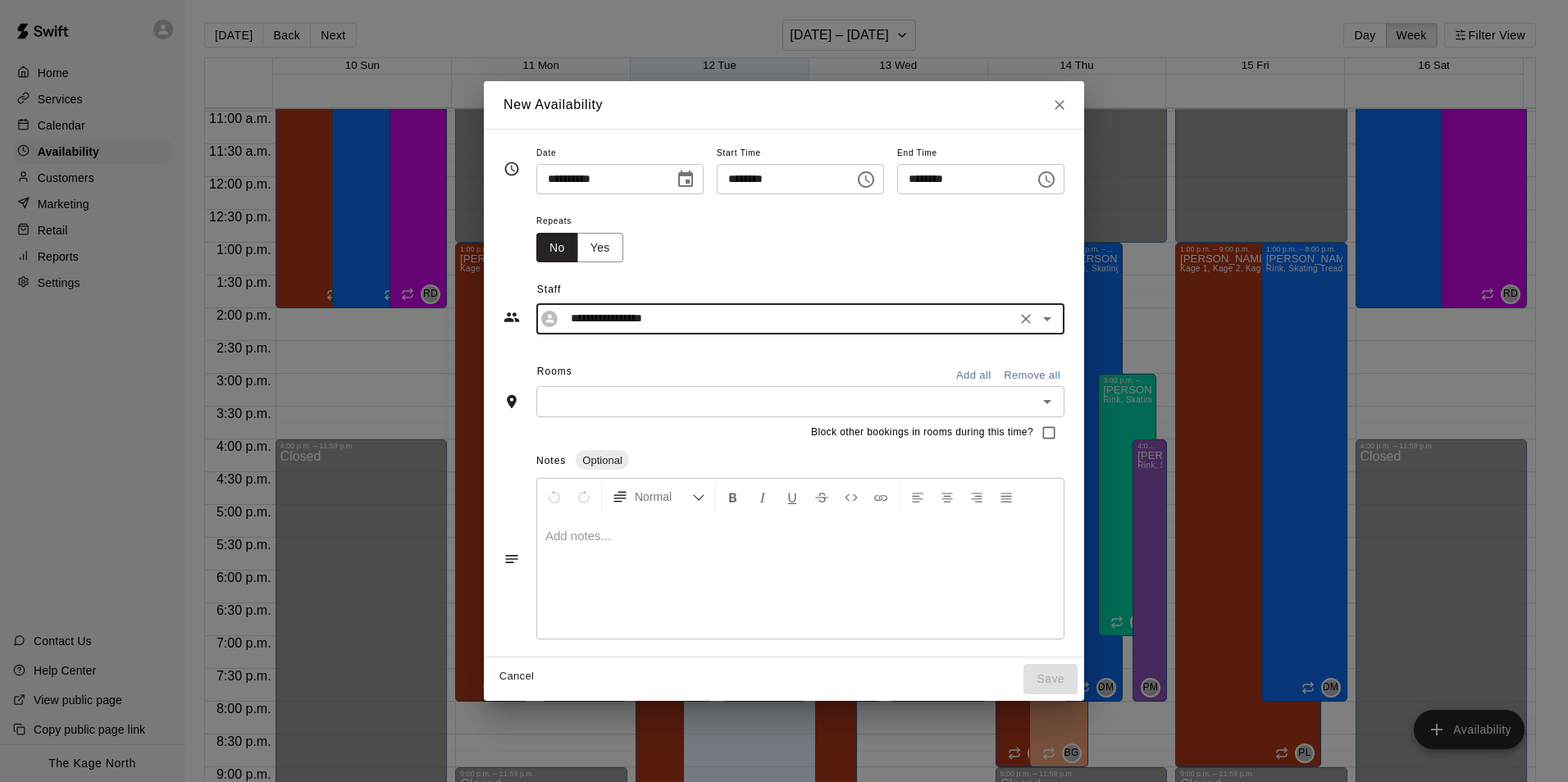
click at [1000, 382] on button "Add all" at bounding box center [973, 375] width 53 height 26
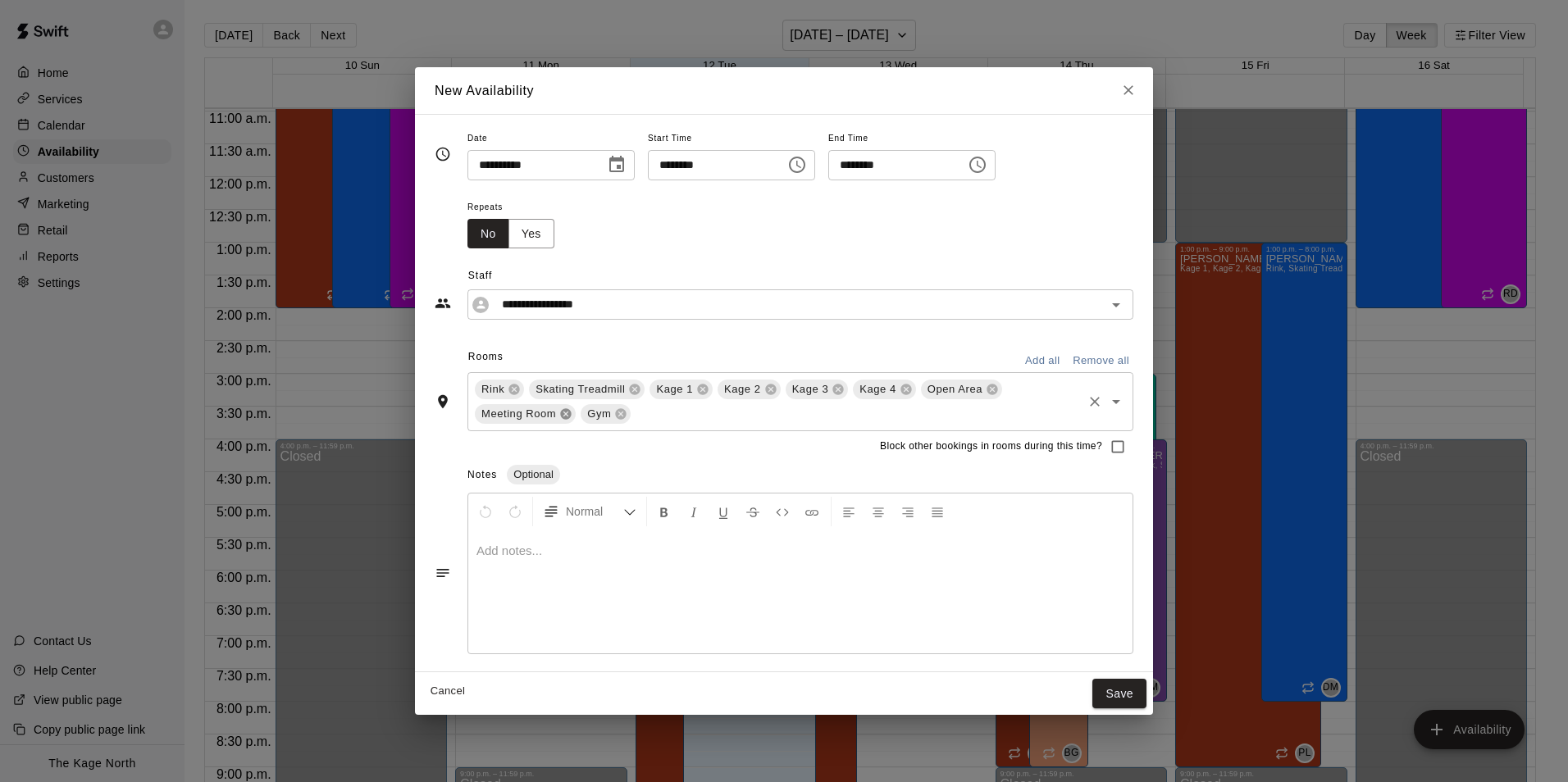
click at [564, 413] on icon at bounding box center [566, 414] width 11 height 11
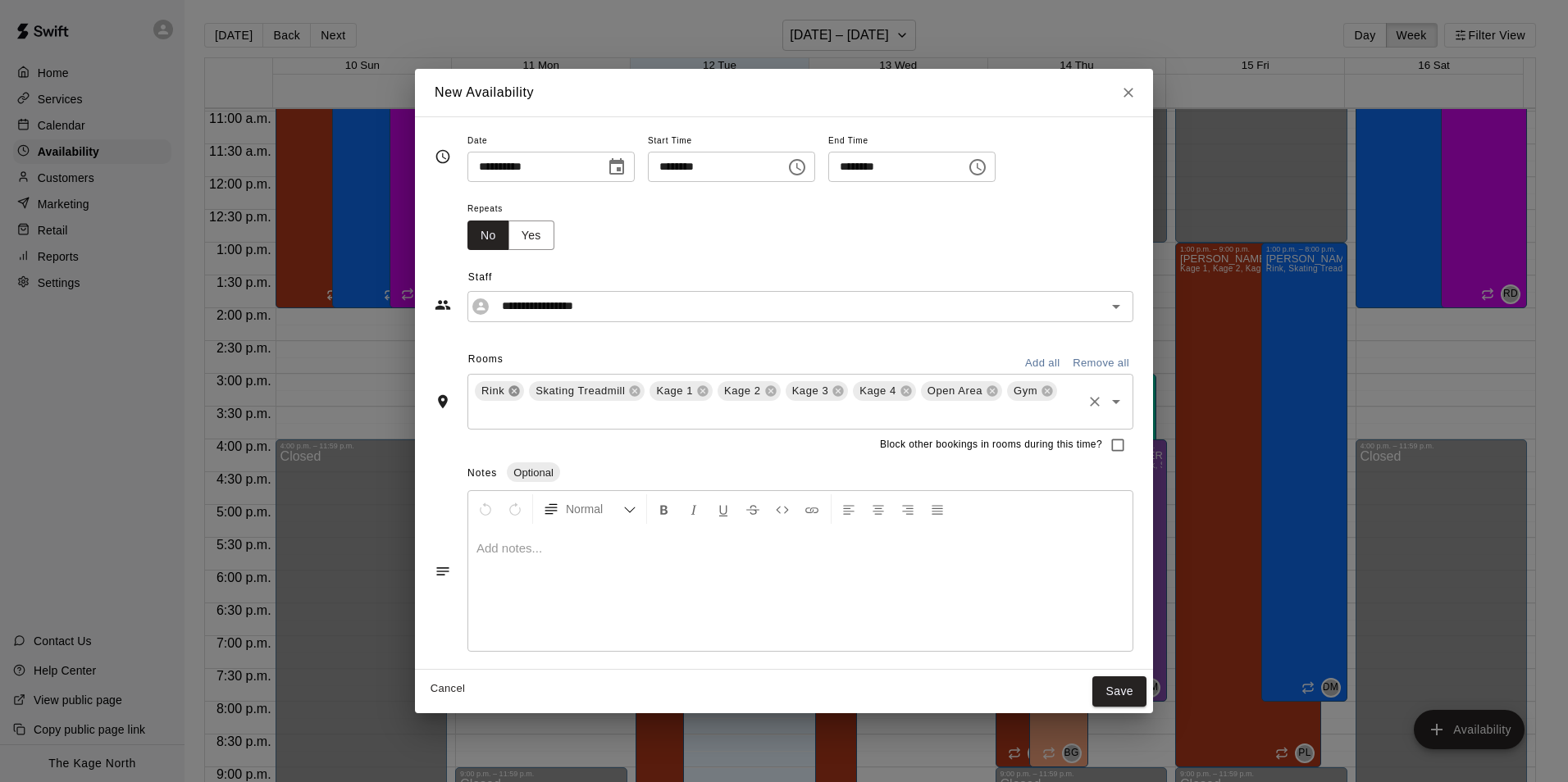
click at [516, 396] on icon at bounding box center [514, 391] width 13 height 13
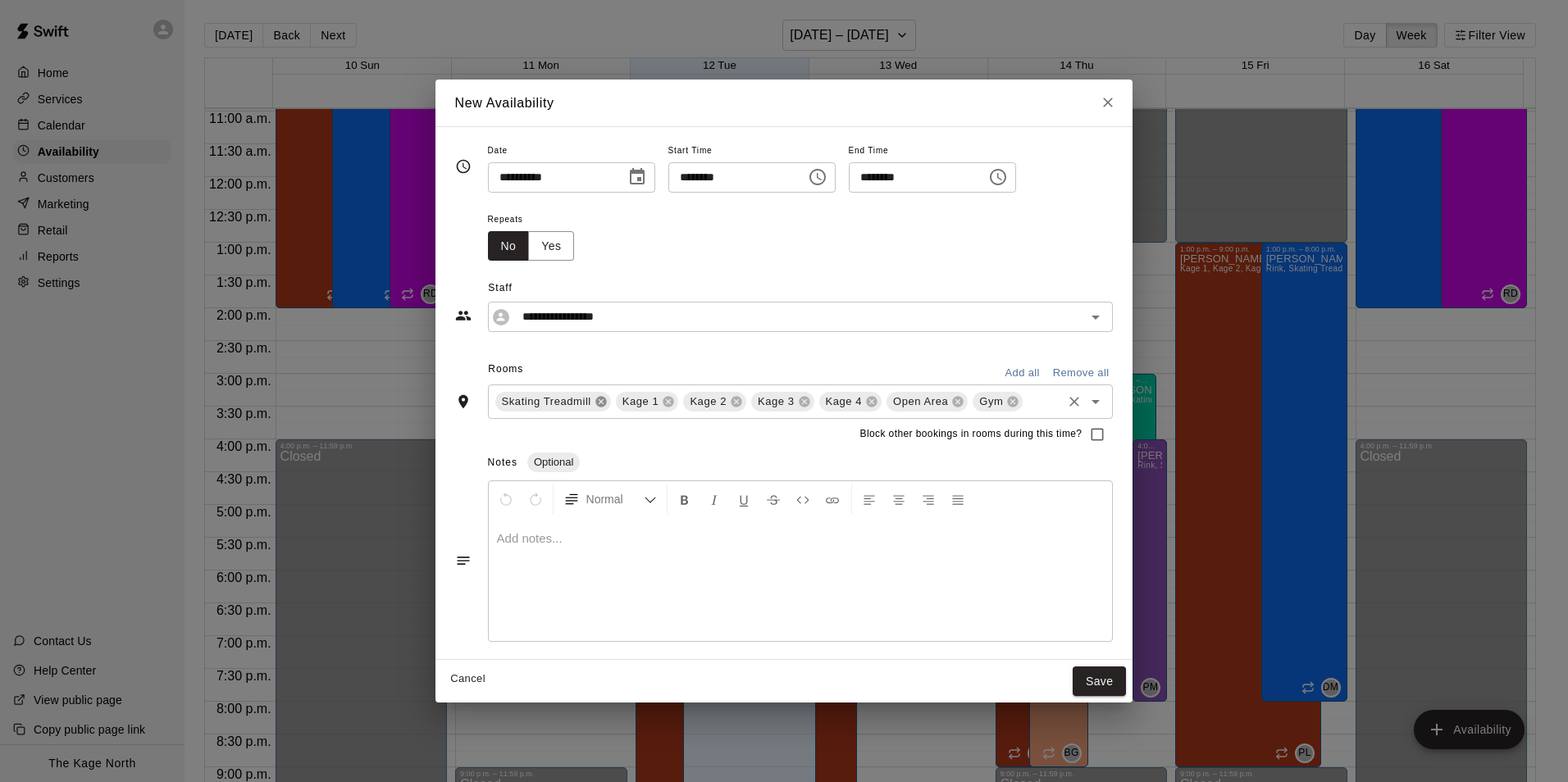
click at [601, 407] on icon at bounding box center [601, 402] width 13 height 13
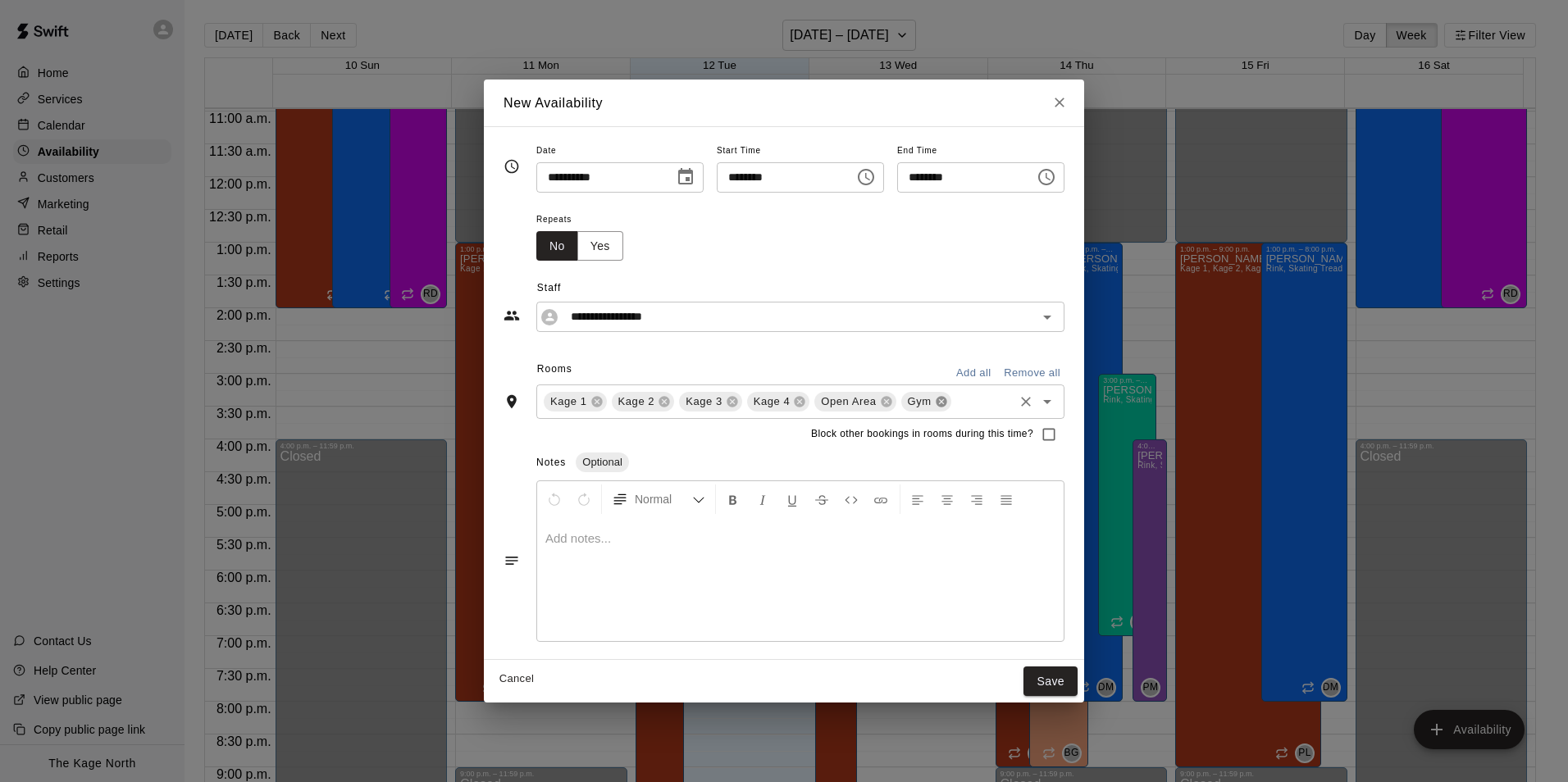
click at [936, 403] on icon at bounding box center [941, 402] width 11 height 11
click at [1076, 671] on button "Save" at bounding box center [1050, 682] width 54 height 30
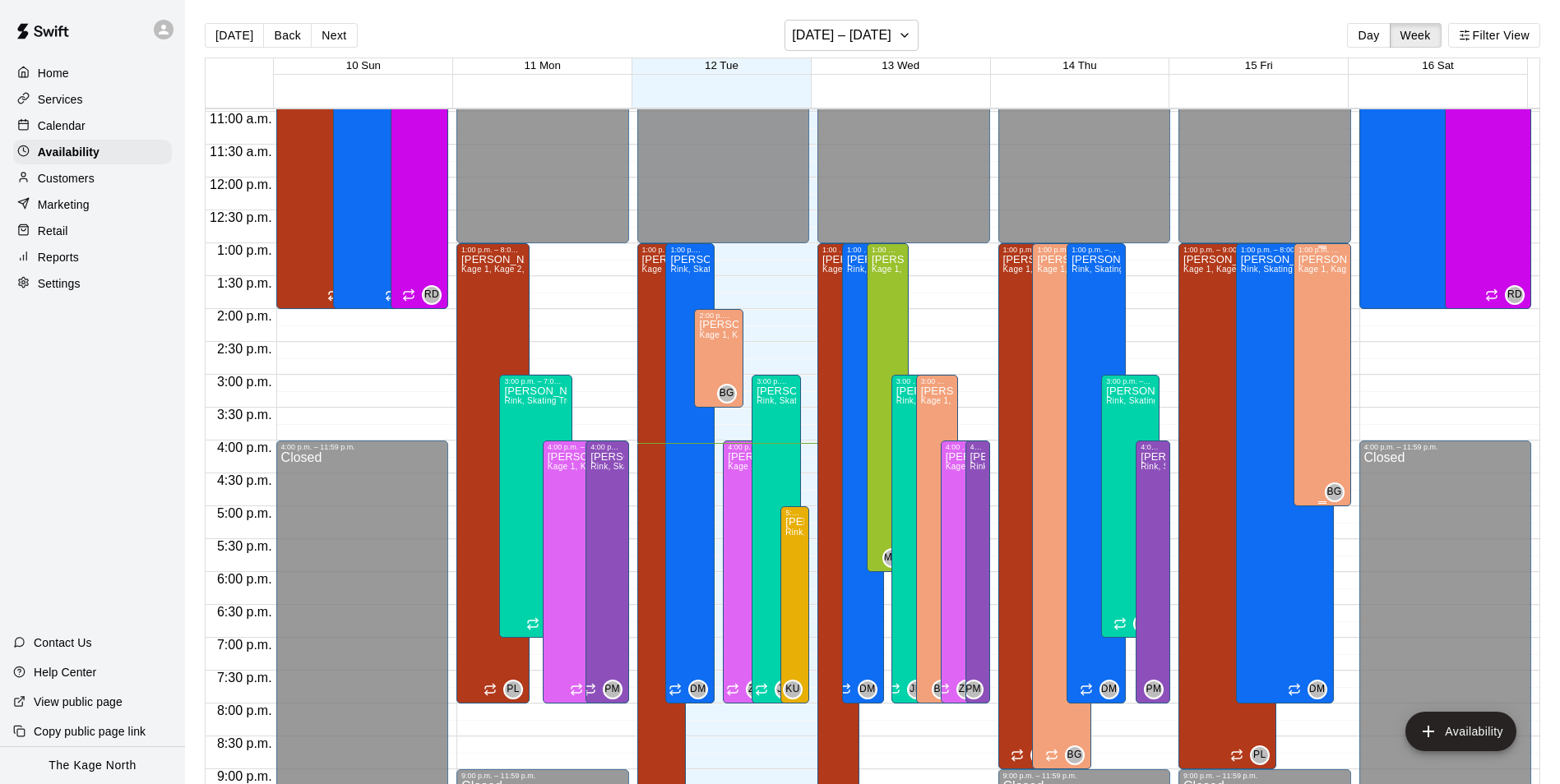
click at [1318, 343] on div "[PERSON_NAME] Kage 1, Kage 2, Kage 3, Kage 4, Open Area" at bounding box center [1322, 646] width 48 height 784
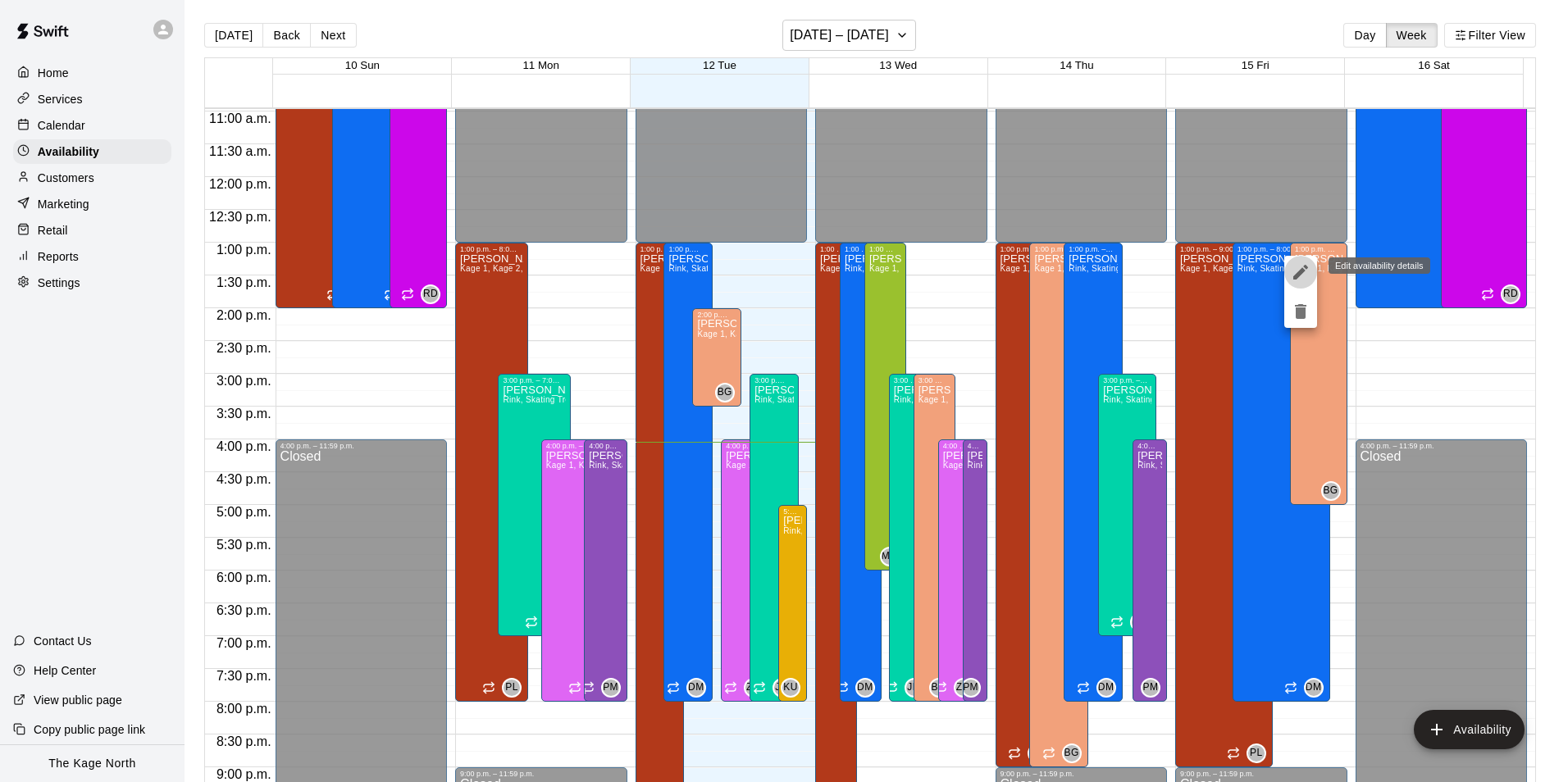
click at [1300, 270] on icon "edit" at bounding box center [1300, 272] width 15 height 15
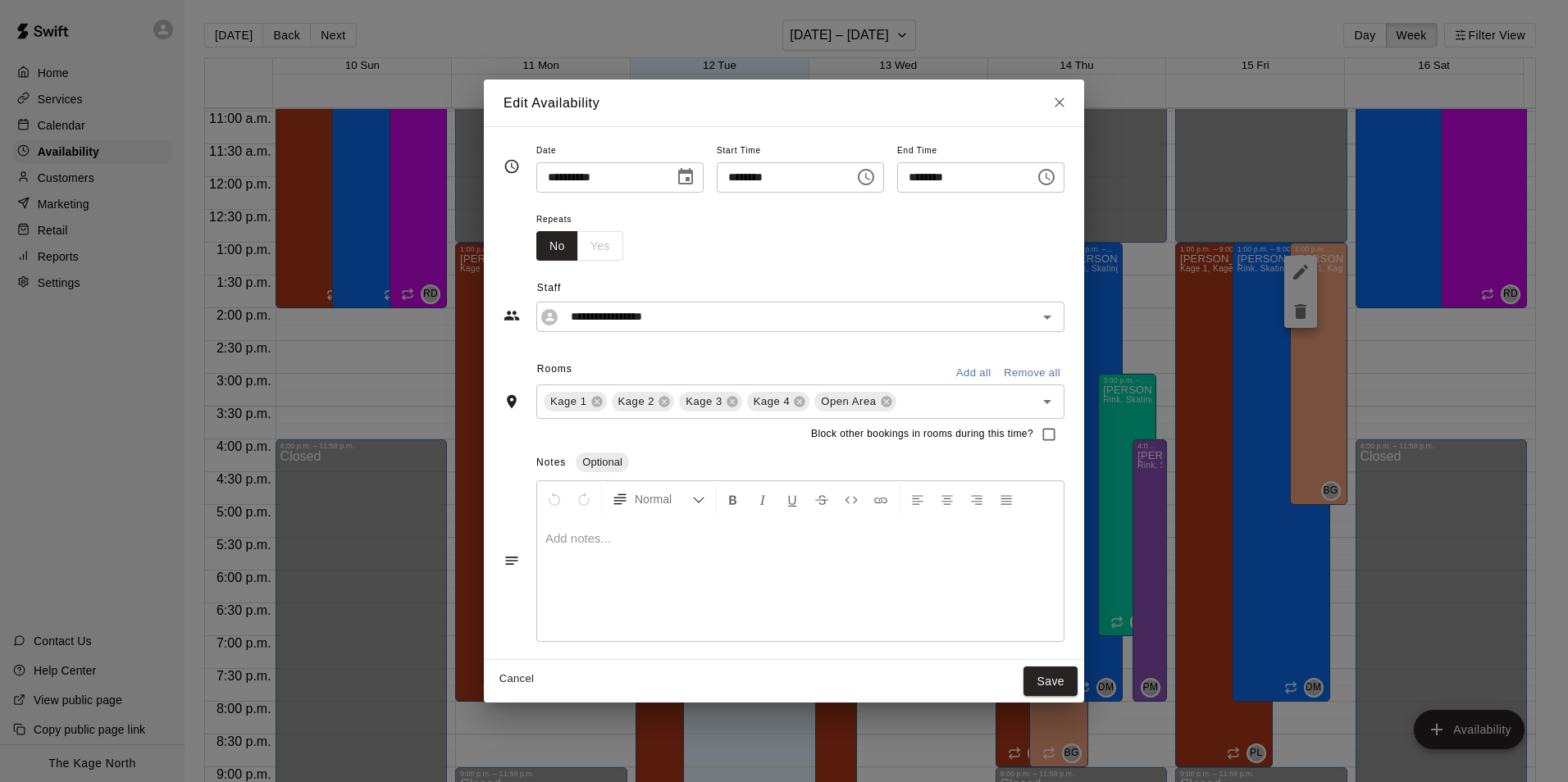
click at [876, 173] on icon "Choose time, selected time is 1:00 PM" at bounding box center [866, 177] width 19 height 19
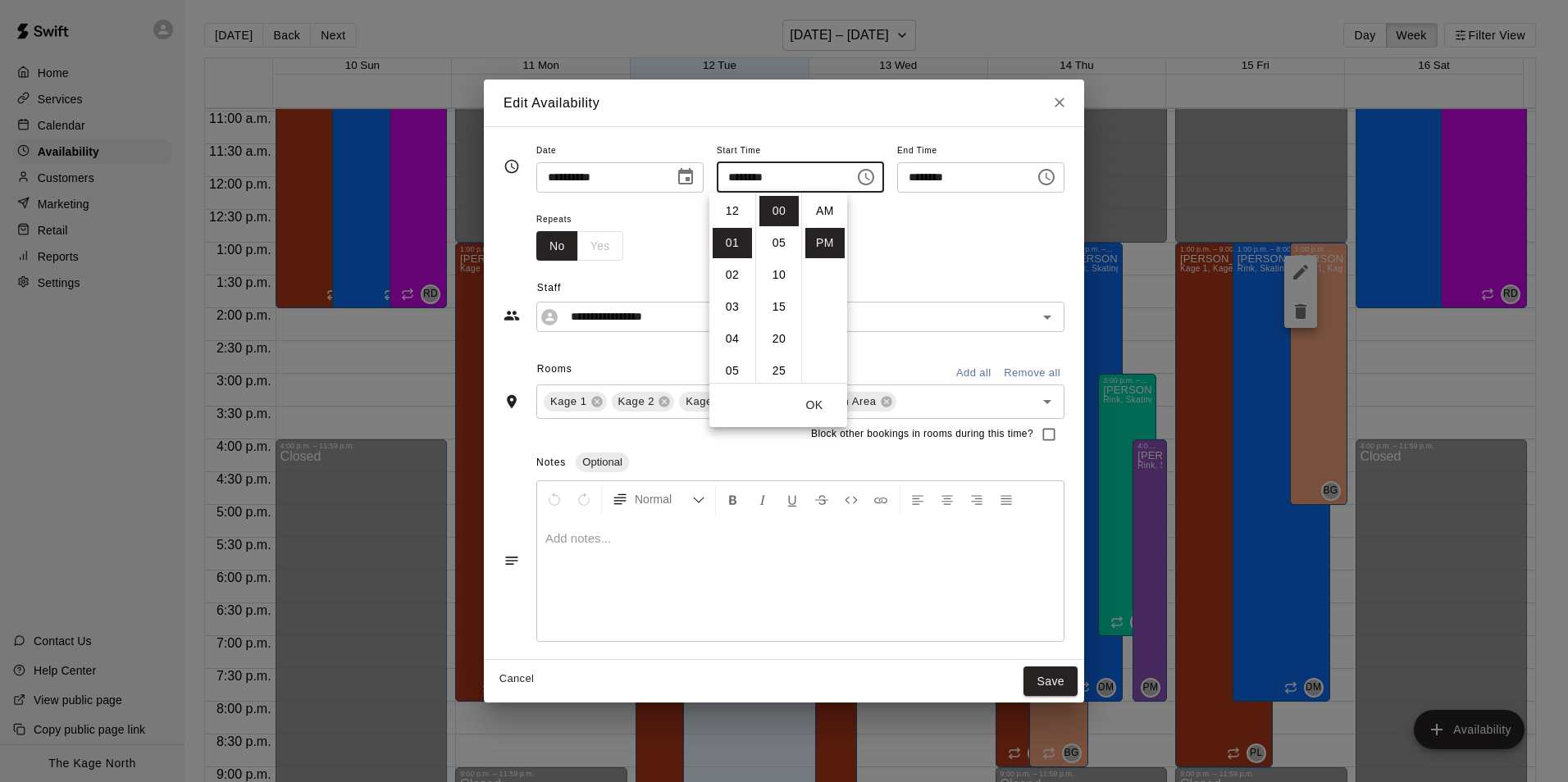
scroll to position [30, 0]
click at [729, 269] on li "03" at bounding box center [732, 275] width 40 height 30
type input "********"
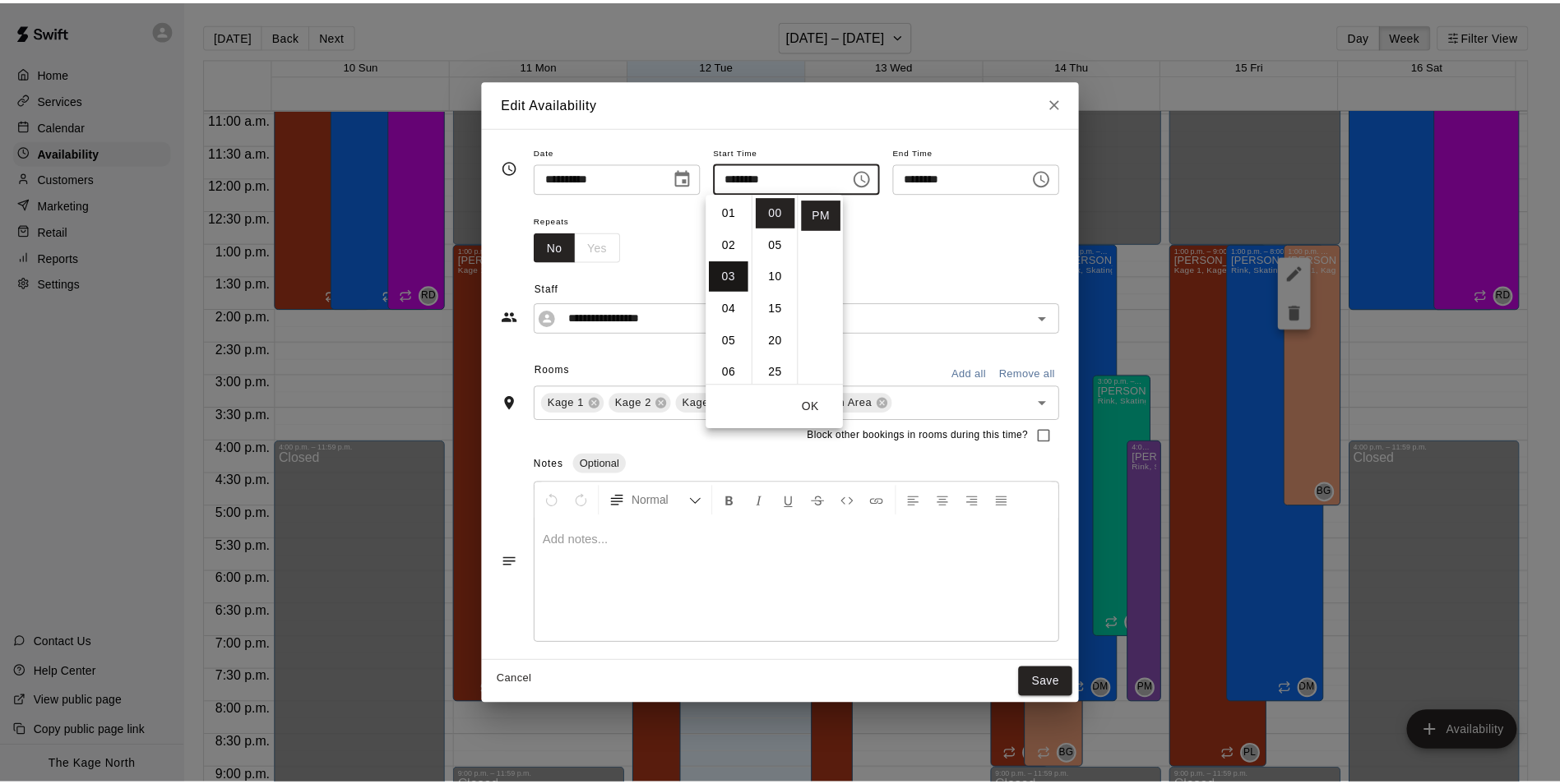
scroll to position [96, 0]
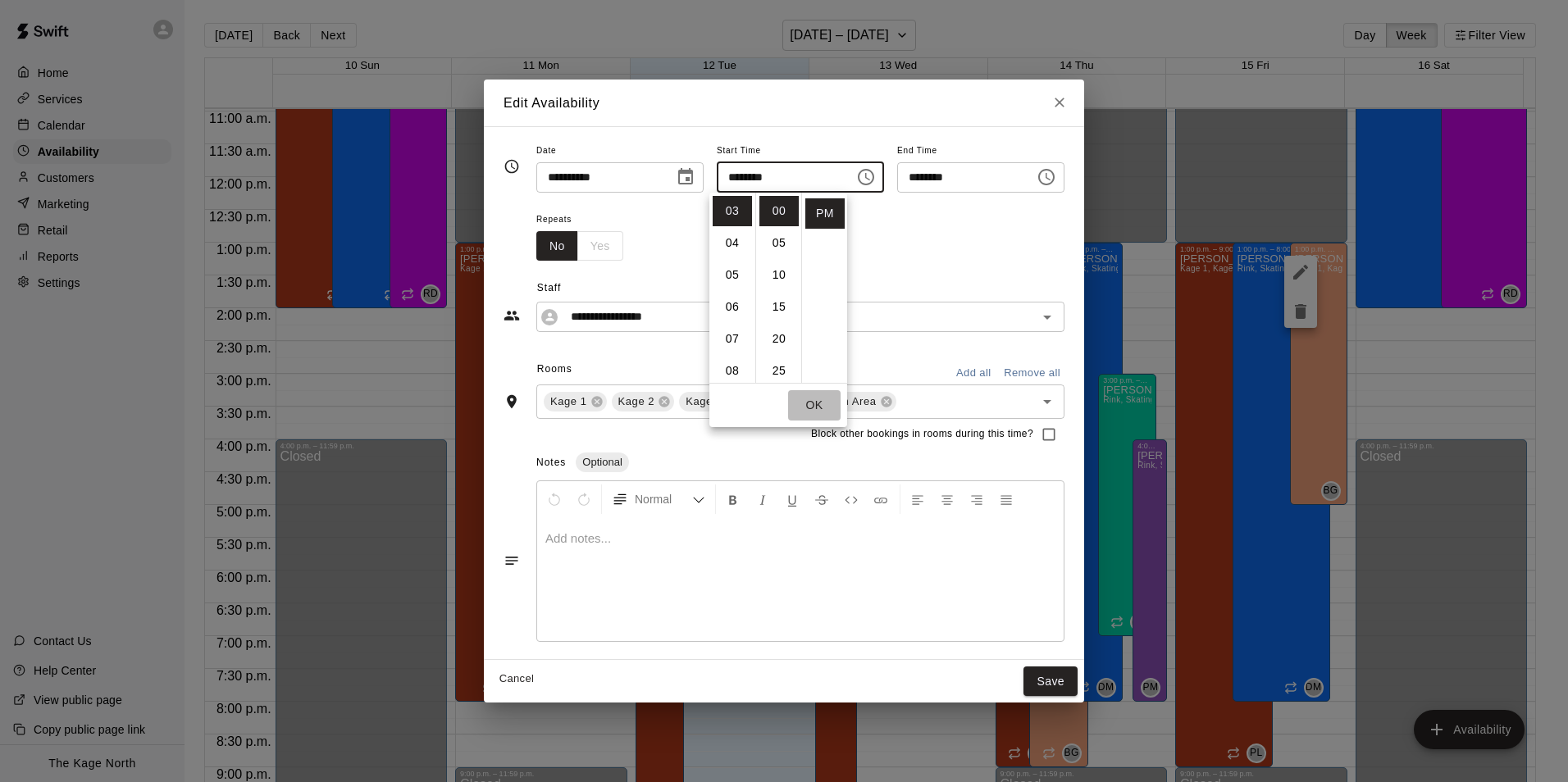
click at [821, 404] on button "OK" at bounding box center [815, 405] width 53 height 30
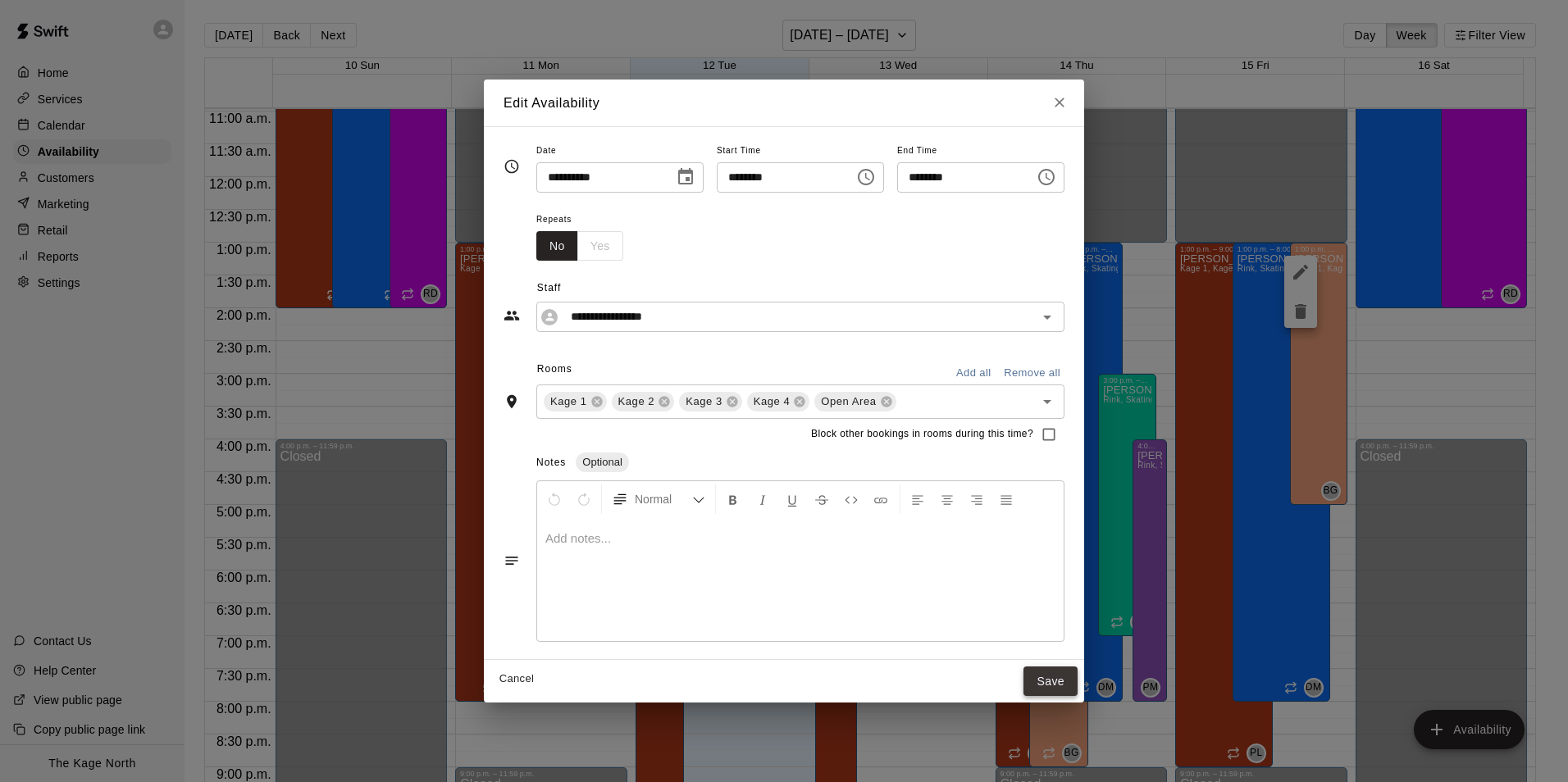
click at [1077, 687] on button "Save" at bounding box center [1050, 682] width 54 height 30
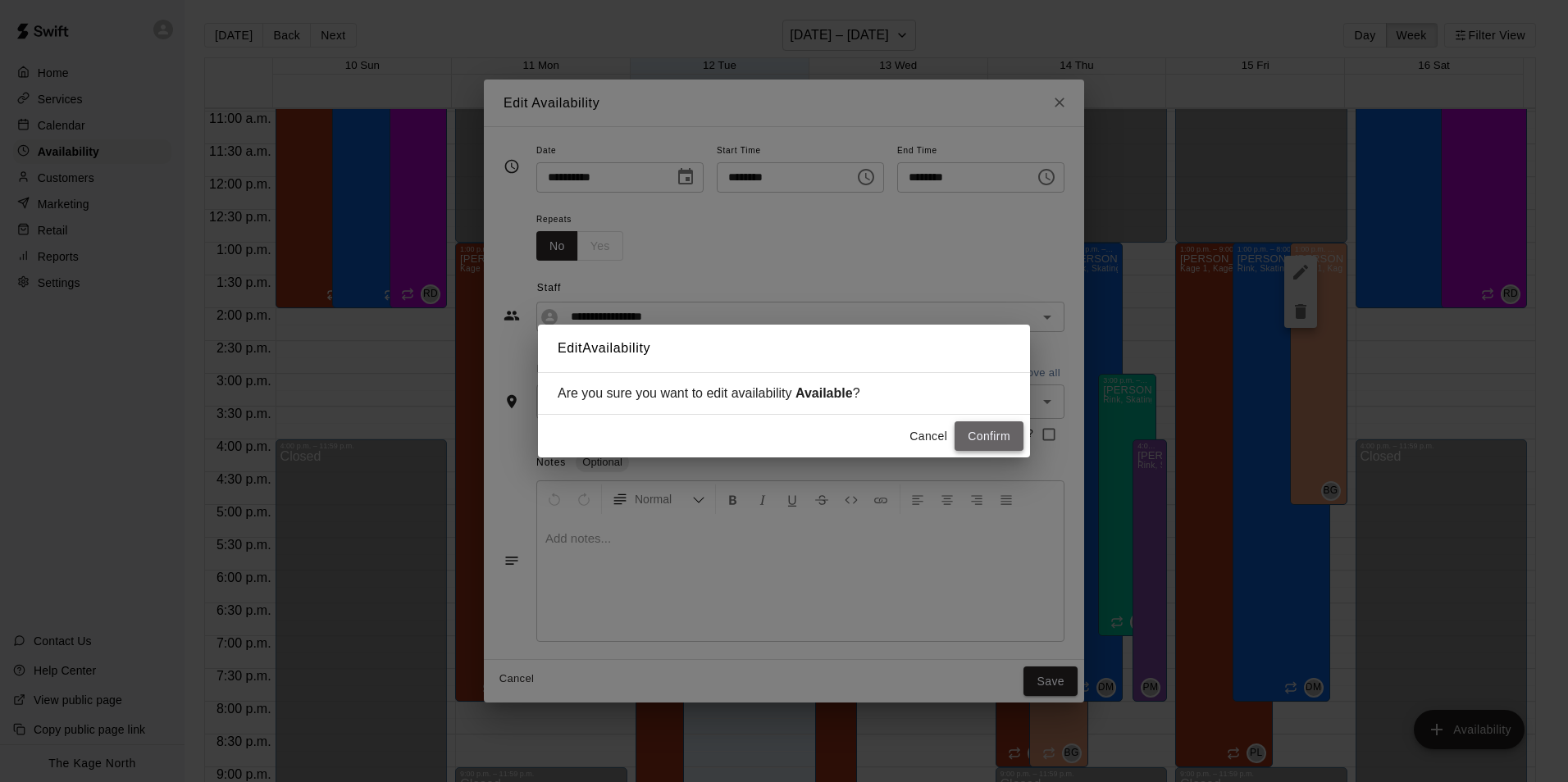
click at [1000, 437] on button "Confirm" at bounding box center [989, 436] width 69 height 30
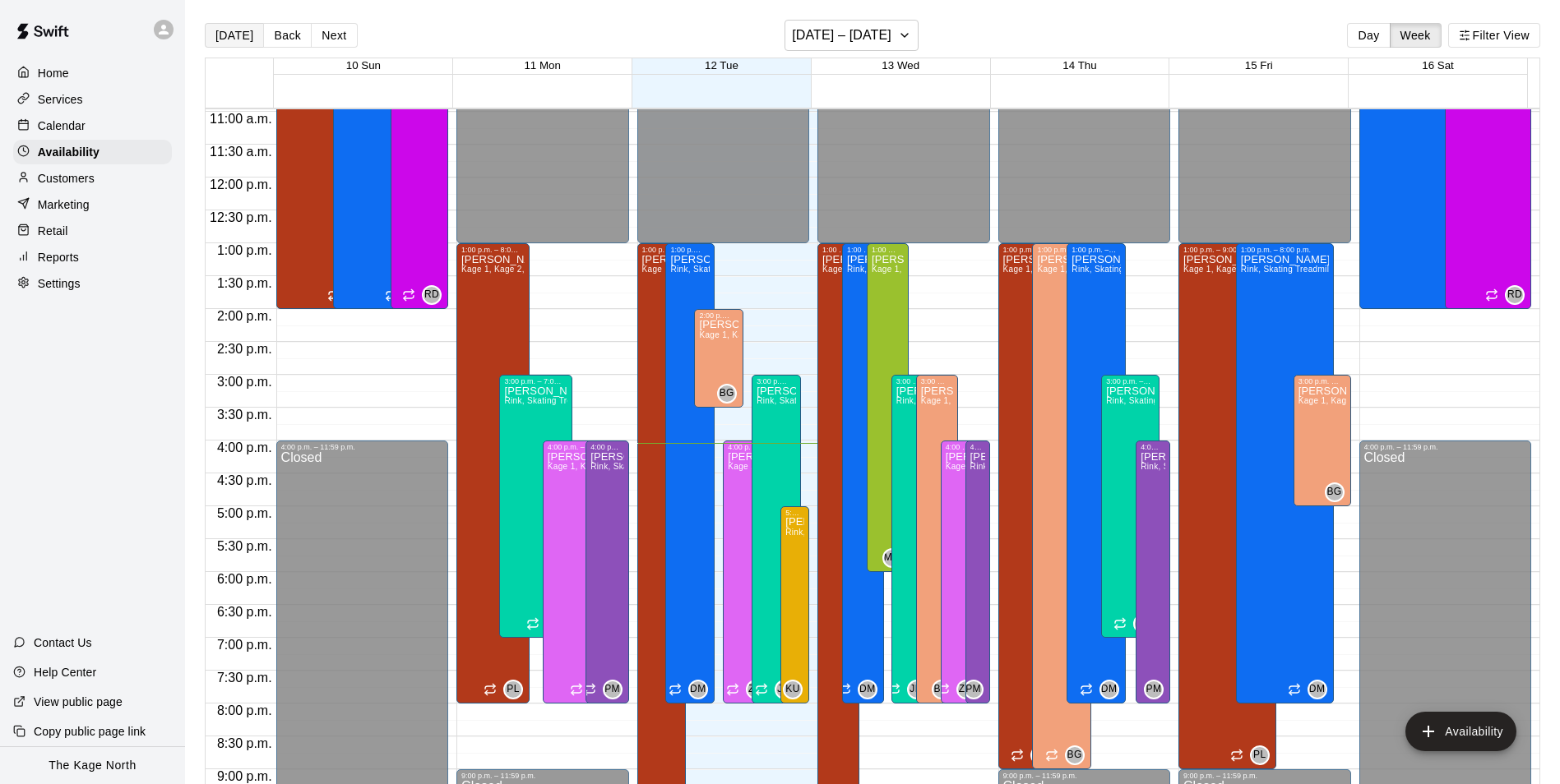
click at [228, 40] on button "[DATE]" at bounding box center [234, 35] width 59 height 25
click at [77, 123] on p "Calendar" at bounding box center [62, 125] width 48 height 17
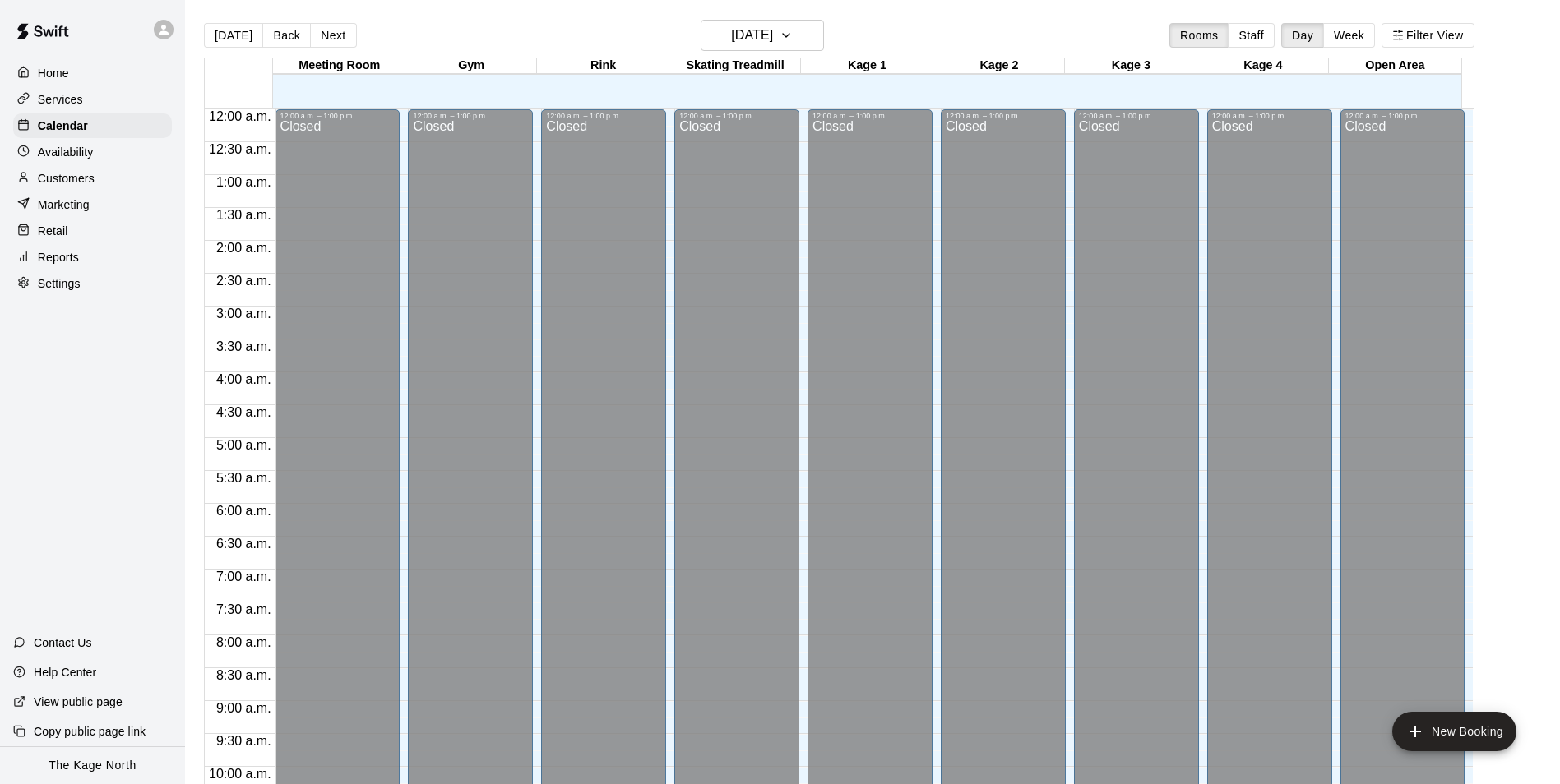
scroll to position [835, 0]
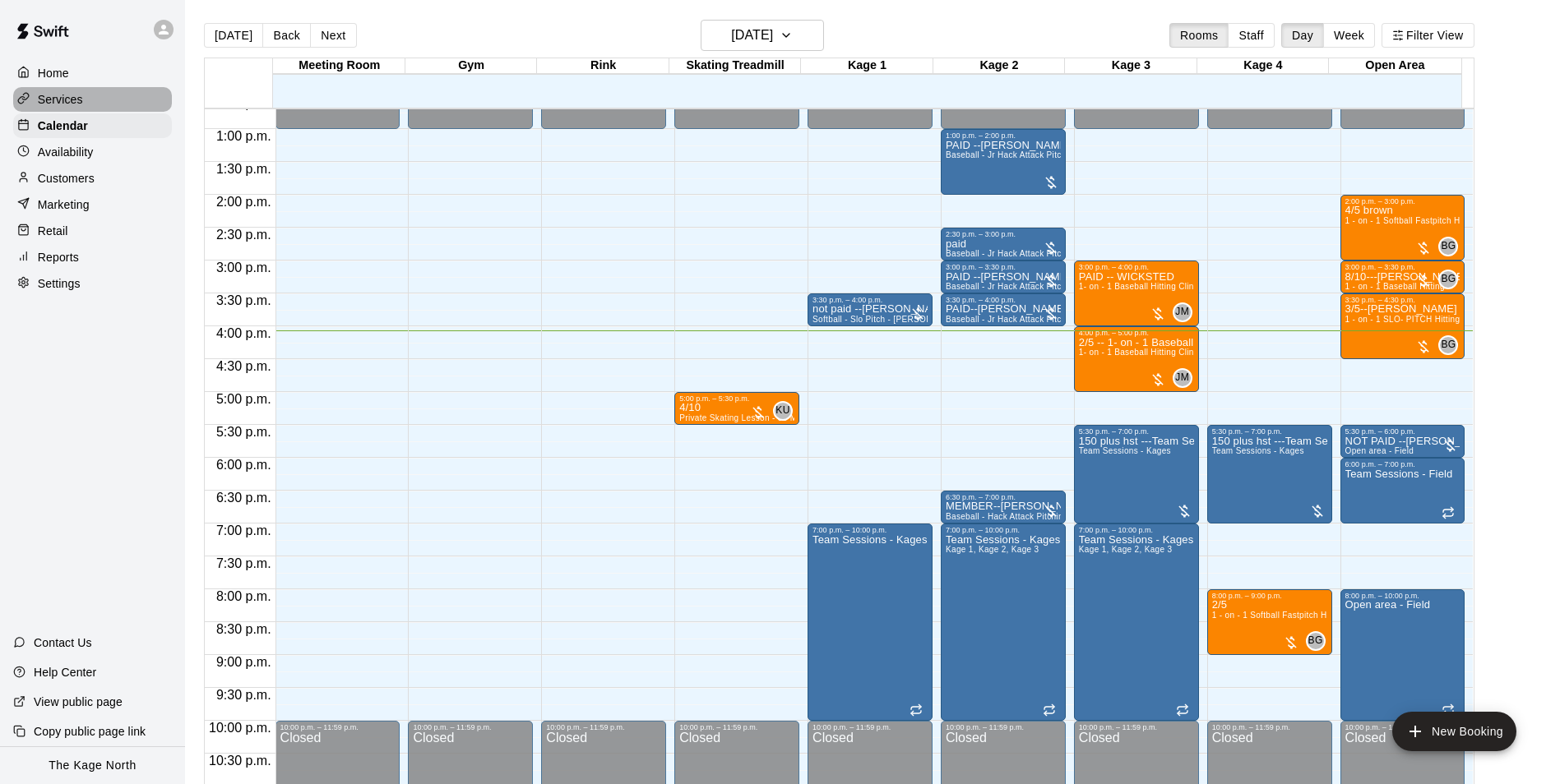
click at [76, 101] on p "Services" at bounding box center [60, 99] width 45 height 17
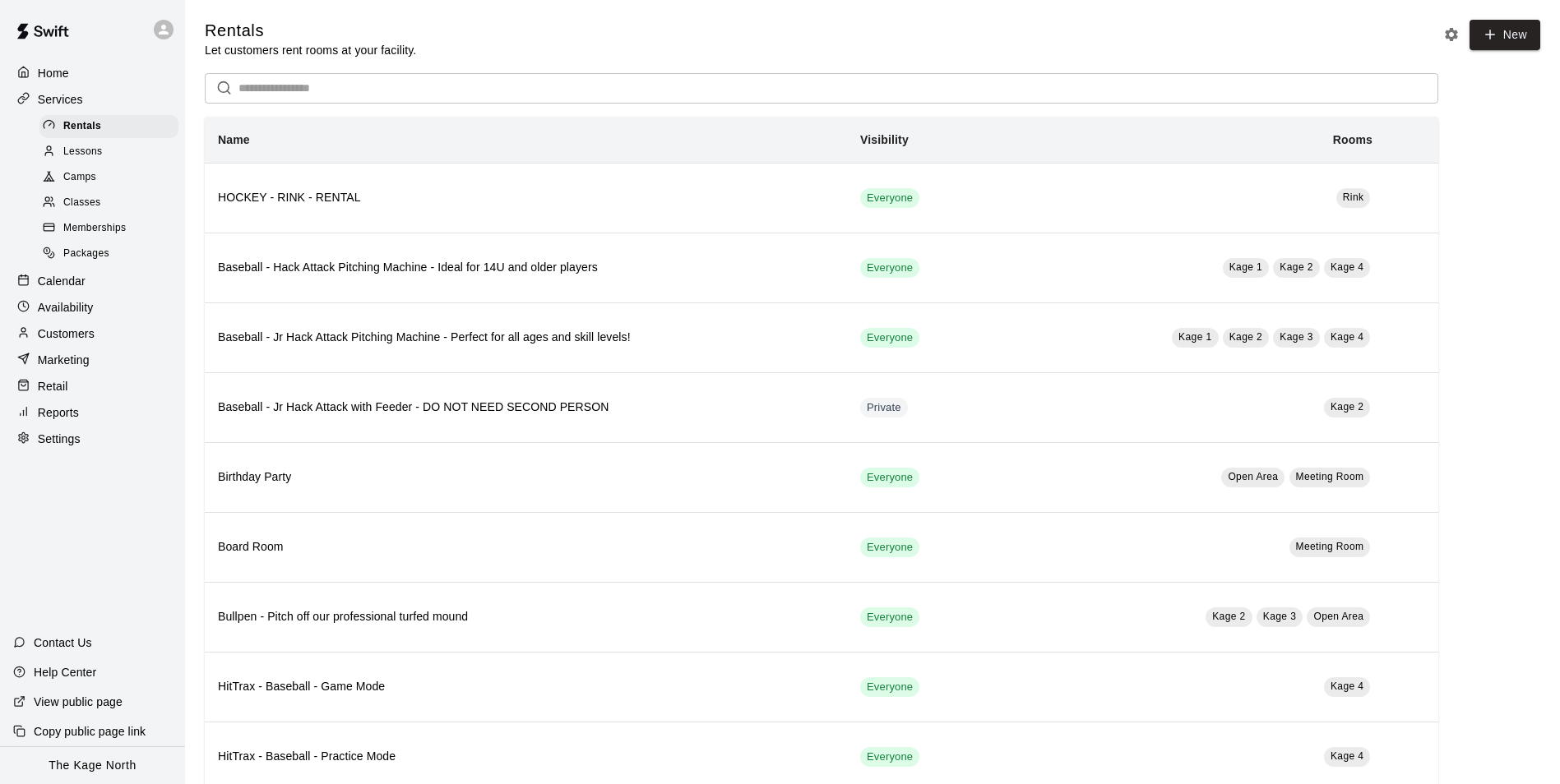
click at [89, 178] on span "Camps" at bounding box center [80, 177] width 33 height 17
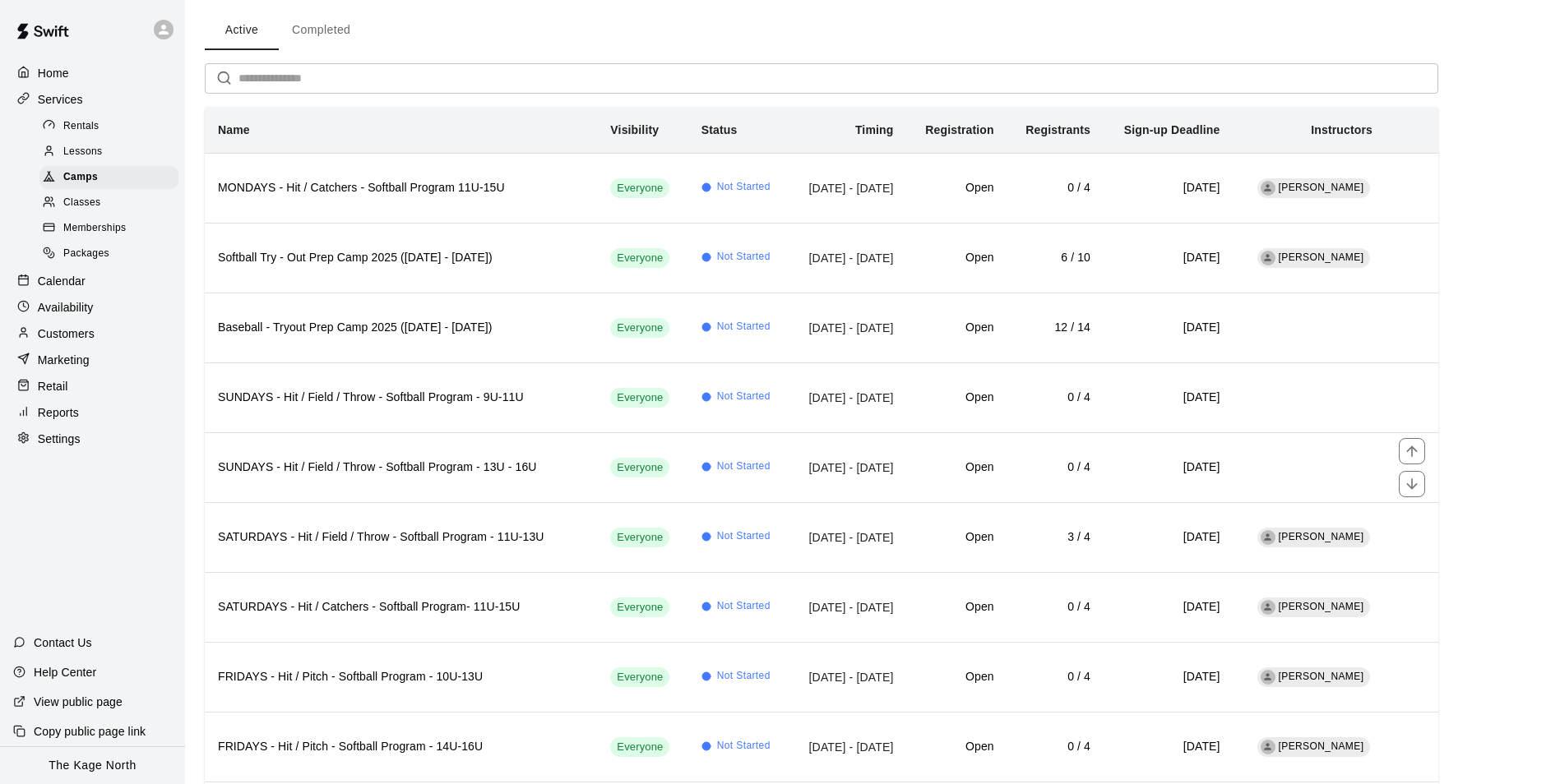
scroll to position [34, 0]
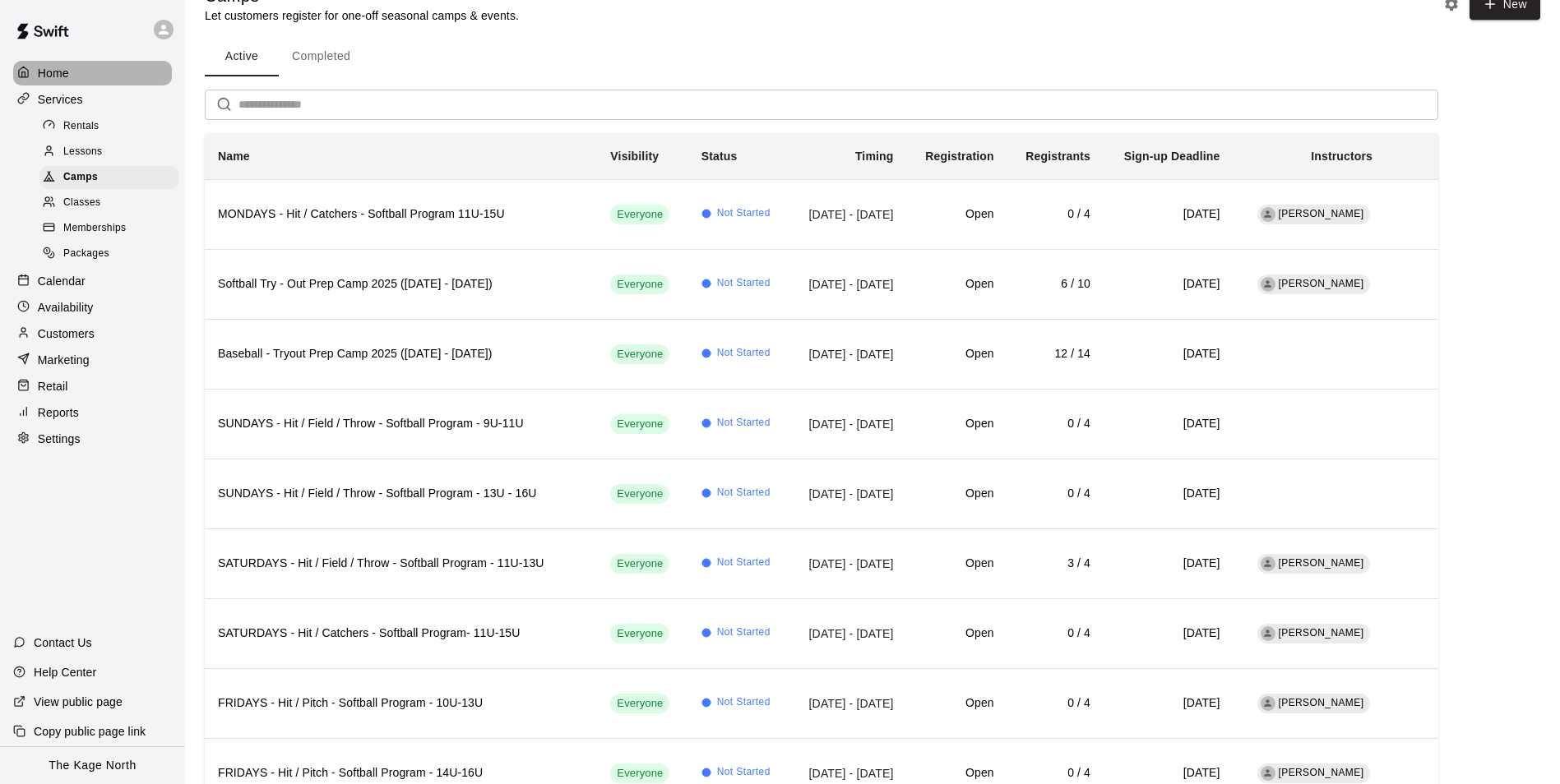
click at [65, 71] on p "Home" at bounding box center [53, 73] width 31 height 17
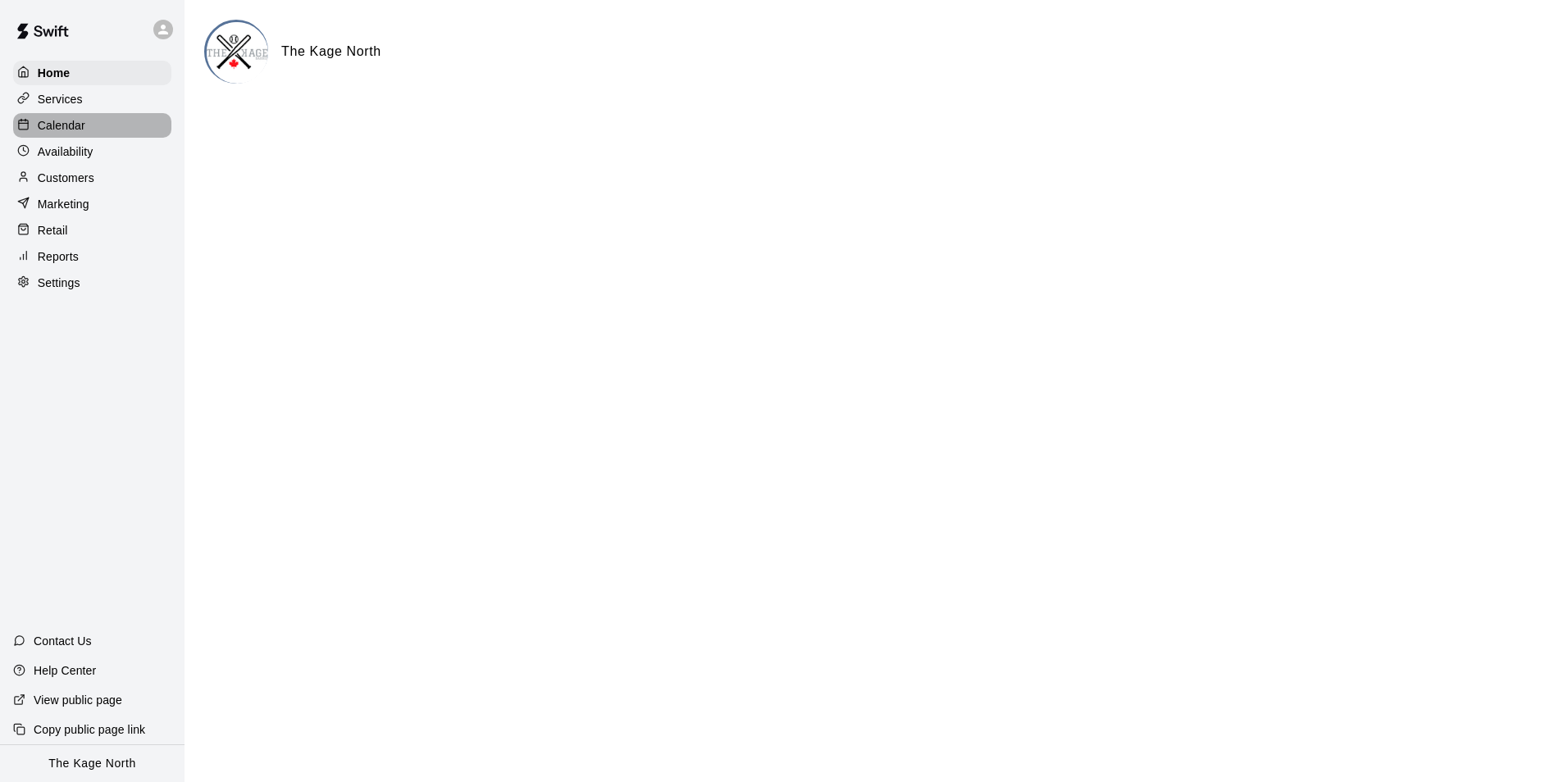
click at [95, 122] on div "Calendar" at bounding box center [92, 125] width 159 height 25
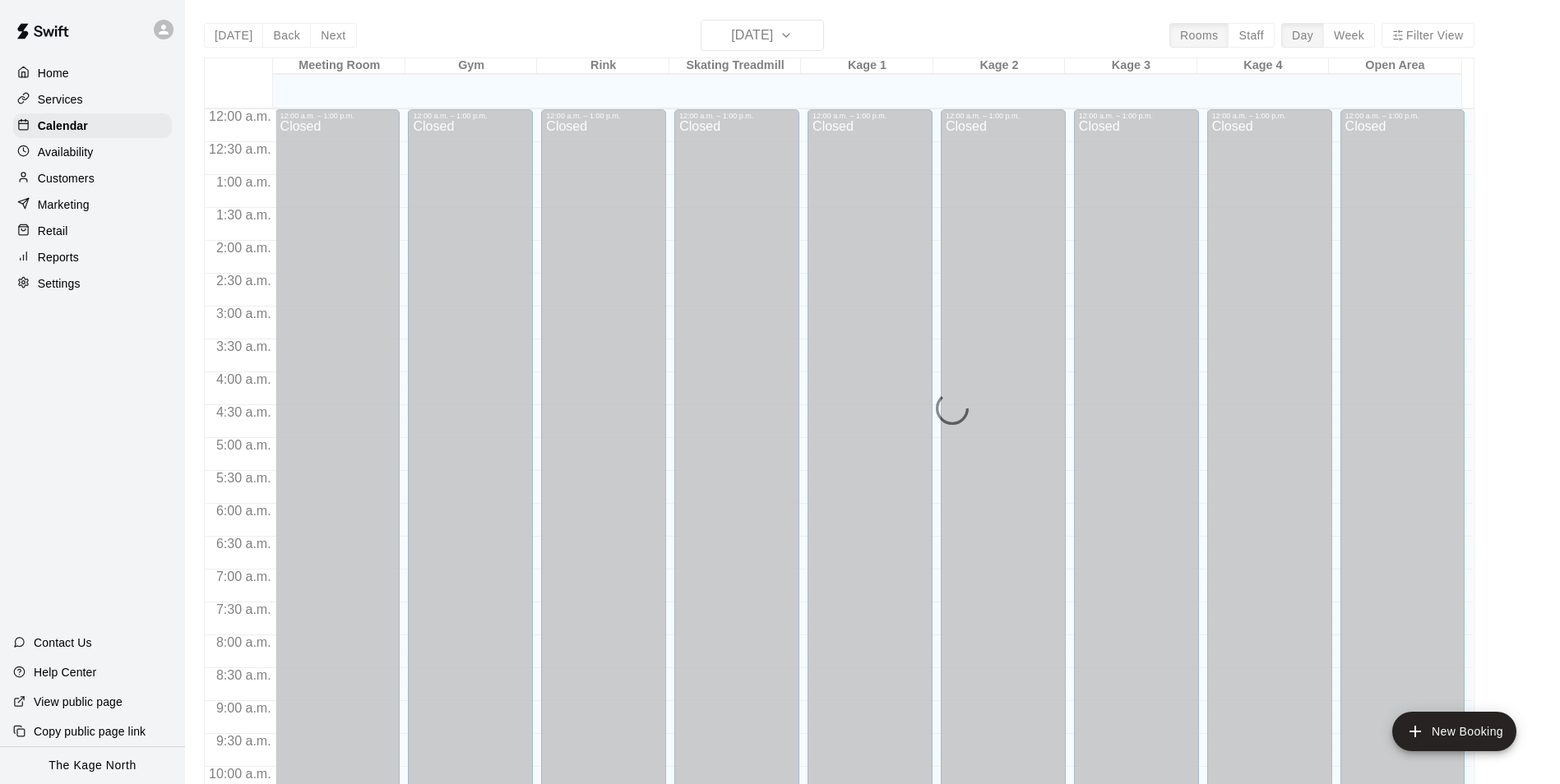
scroll to position [835, 0]
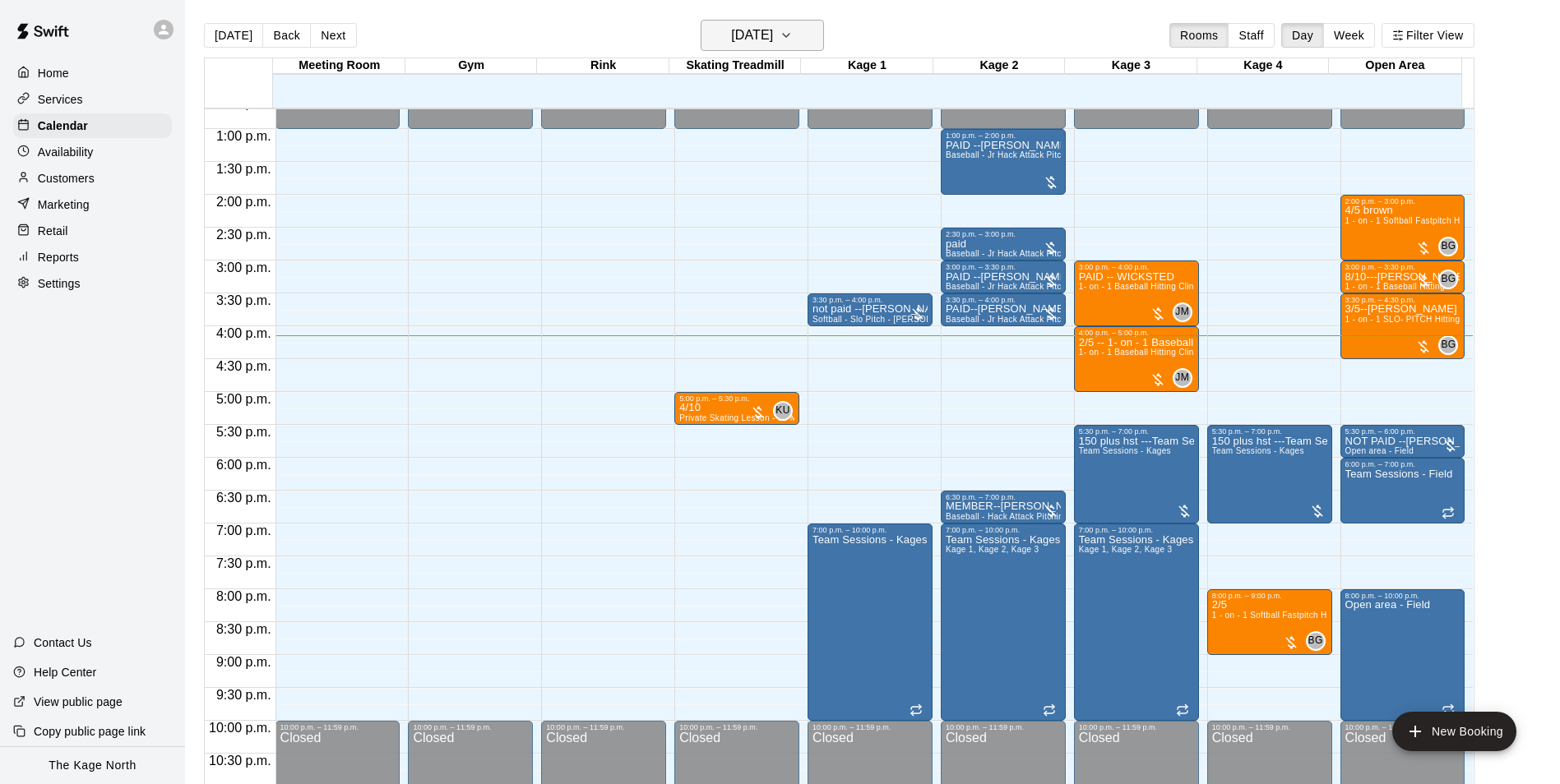
click at [773, 40] on h6 "[DATE]" at bounding box center [752, 35] width 42 height 23
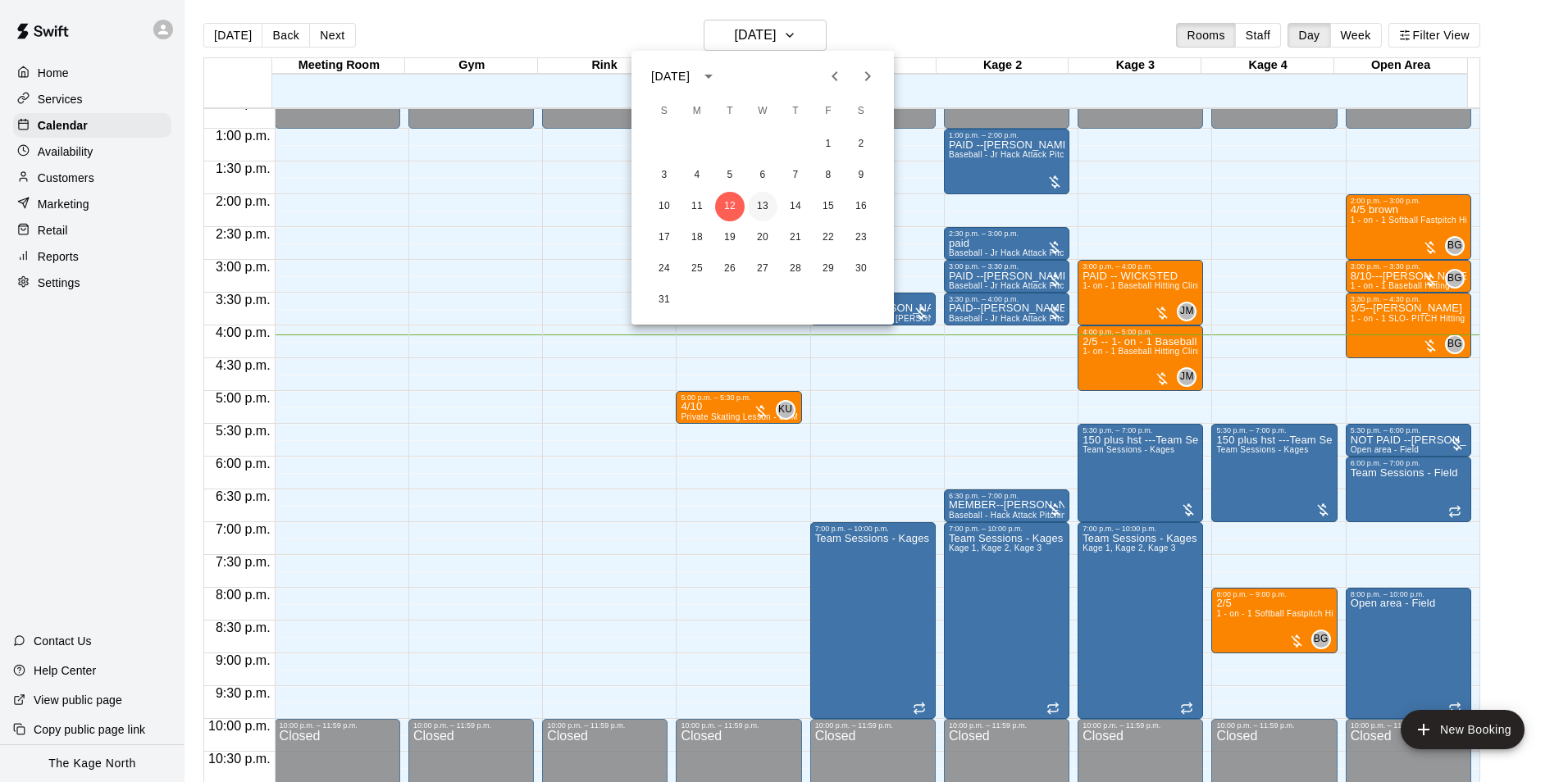
click at [766, 207] on button "13" at bounding box center [763, 207] width 30 height 30
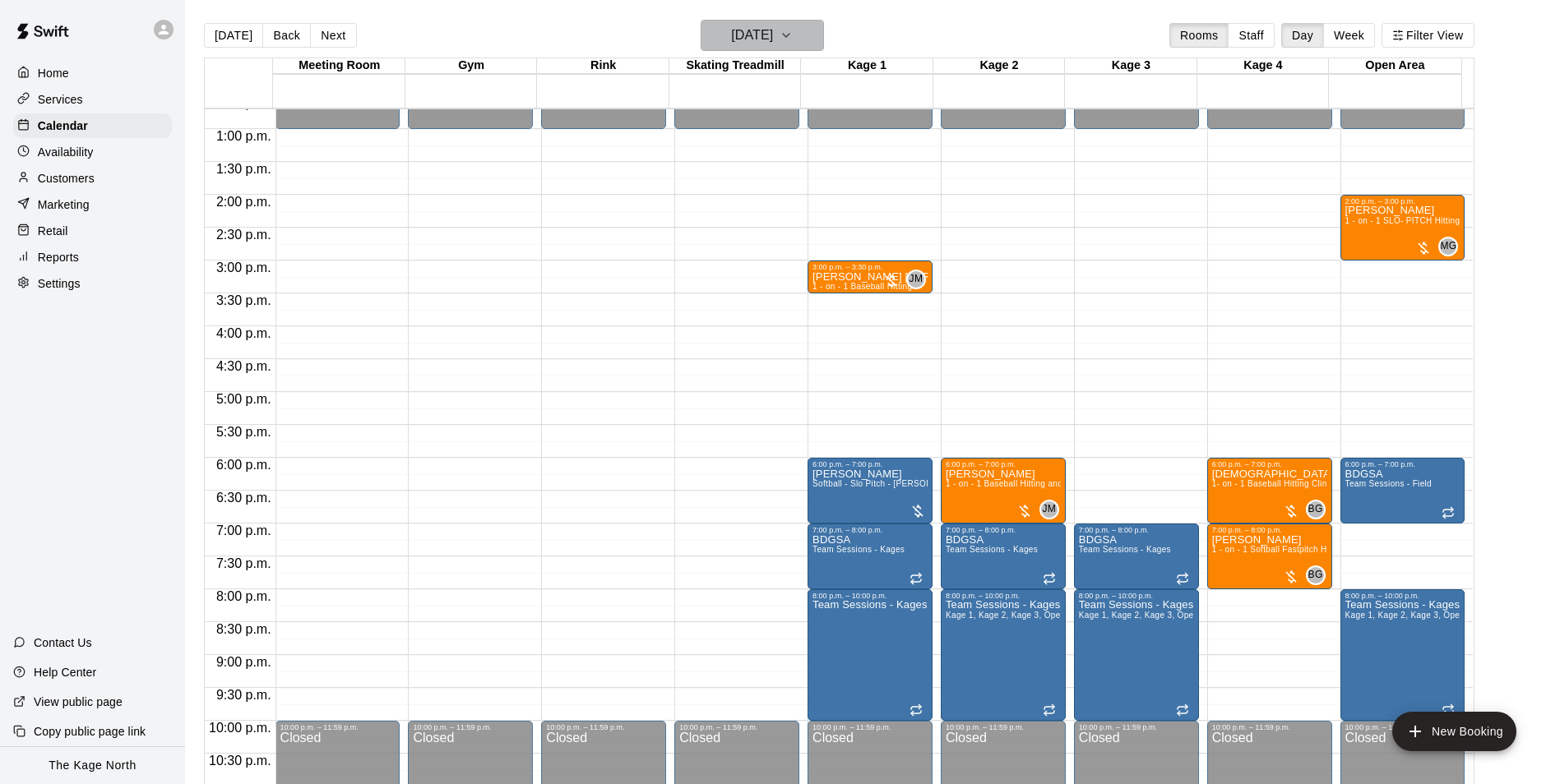
click at [814, 28] on button "[DATE]" at bounding box center [762, 34] width 124 height 31
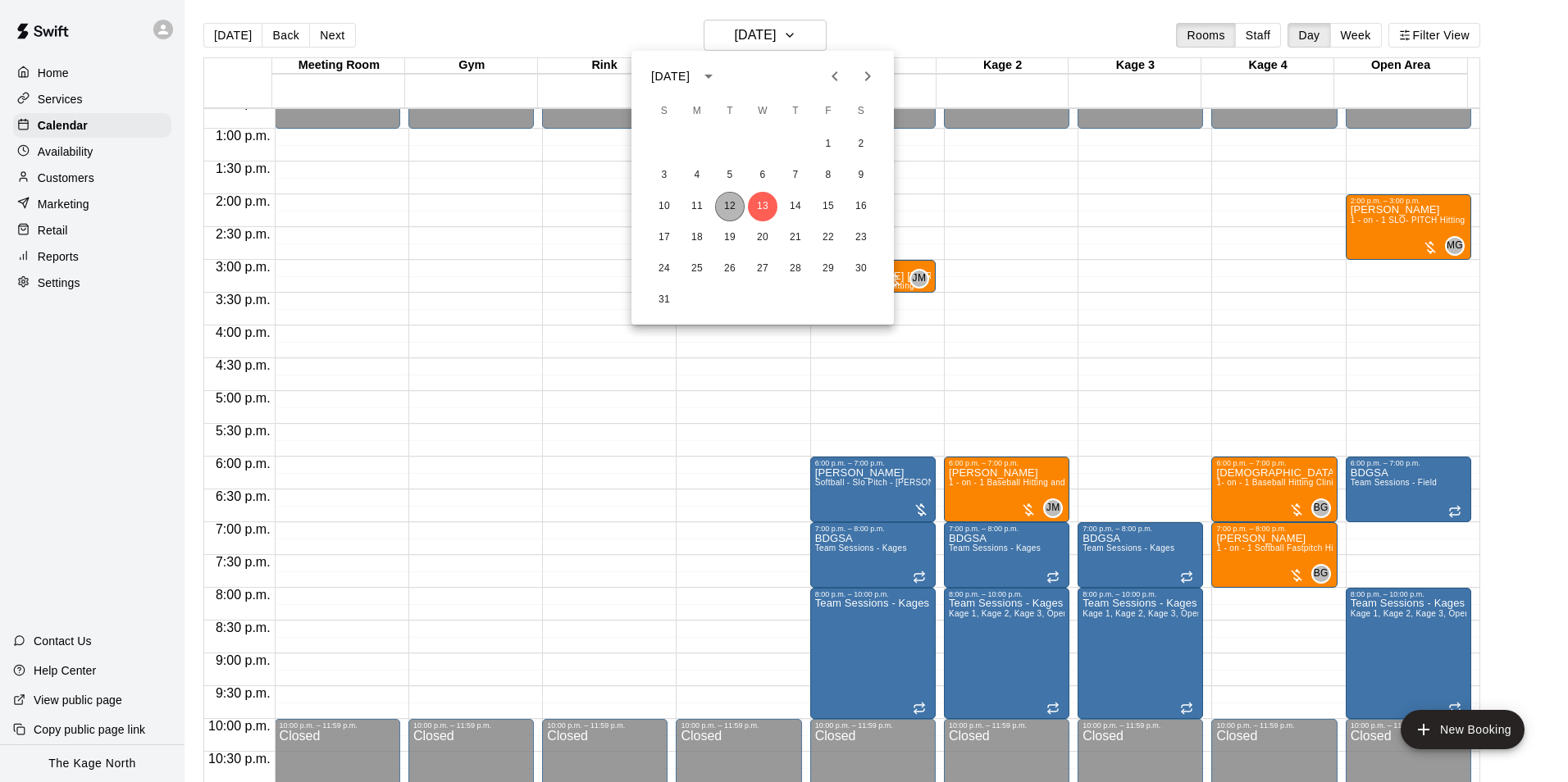
click at [732, 210] on button "12" at bounding box center [730, 207] width 30 height 30
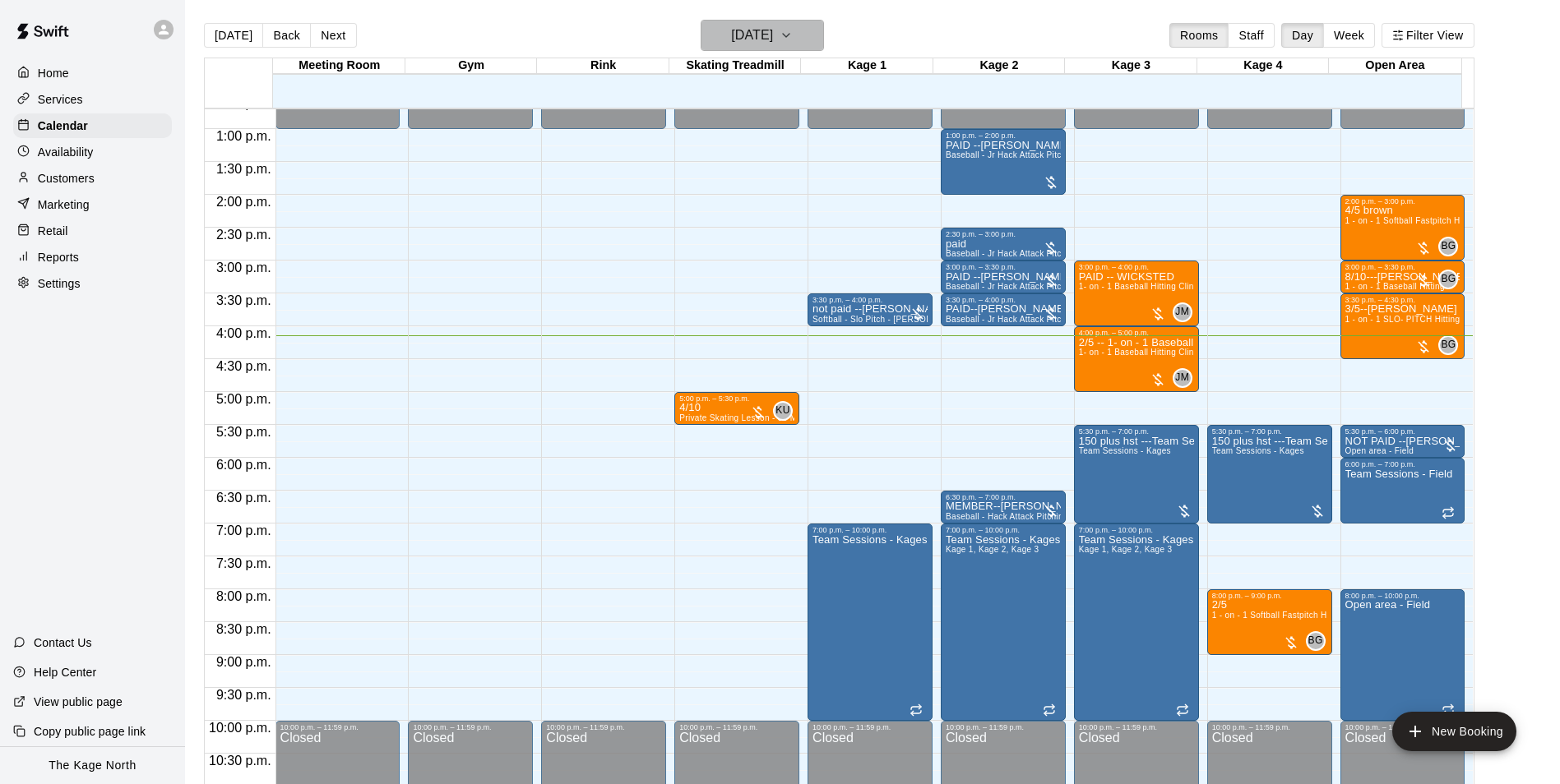
click at [773, 31] on h6 "[DATE]" at bounding box center [752, 35] width 42 height 23
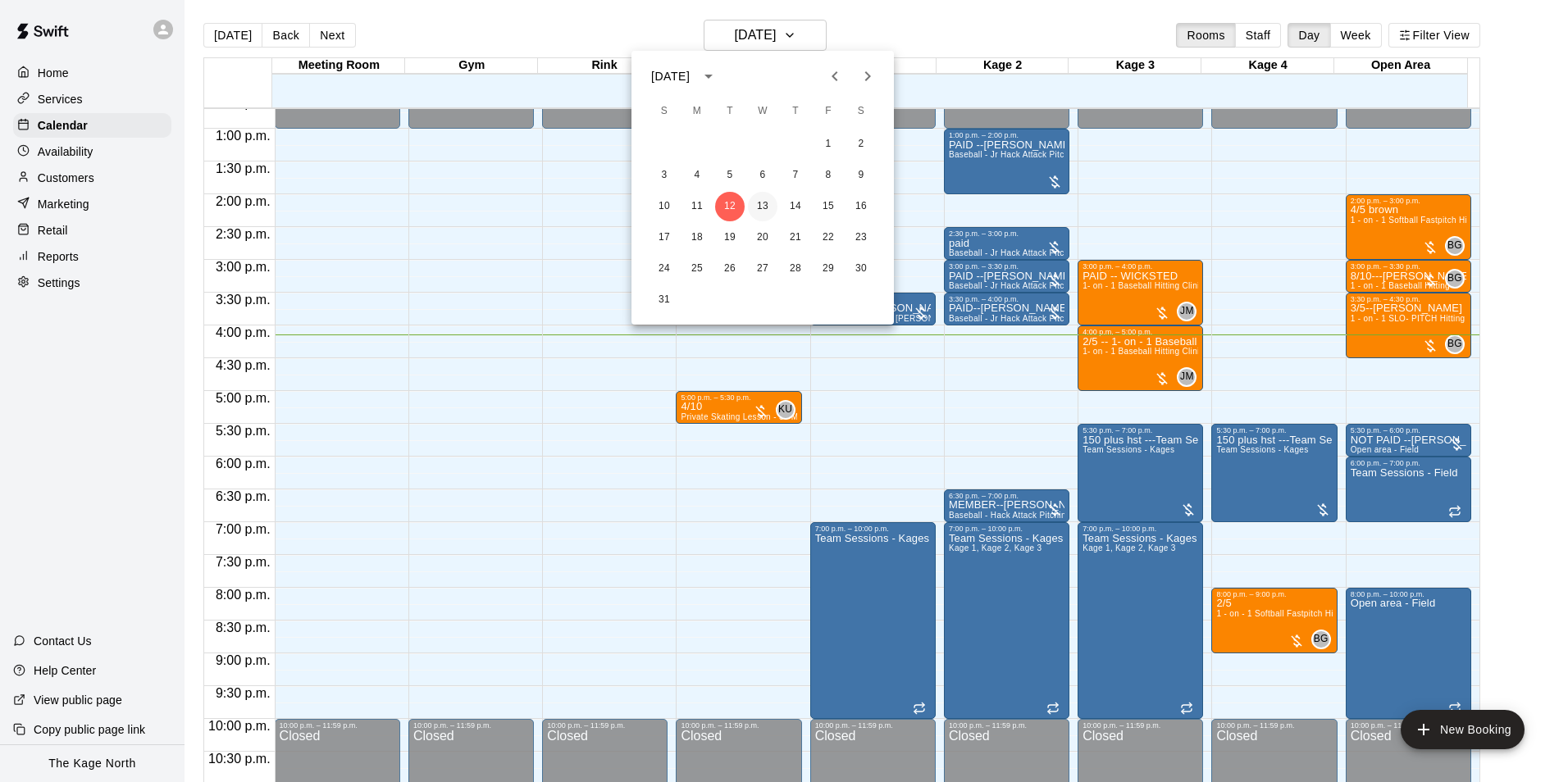
click at [766, 203] on button "13" at bounding box center [763, 207] width 30 height 30
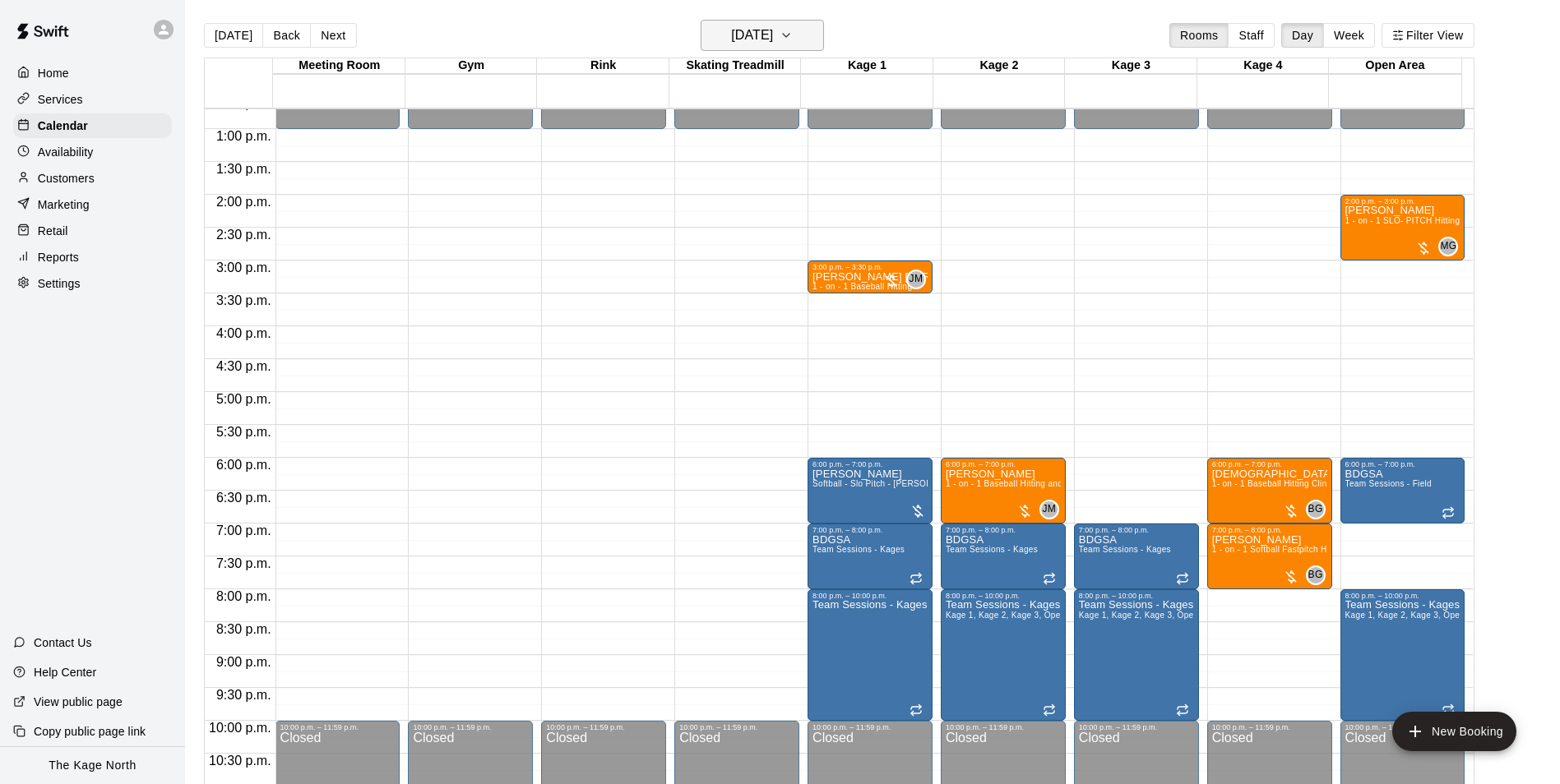
click at [816, 34] on button "[DATE]" at bounding box center [762, 34] width 124 height 31
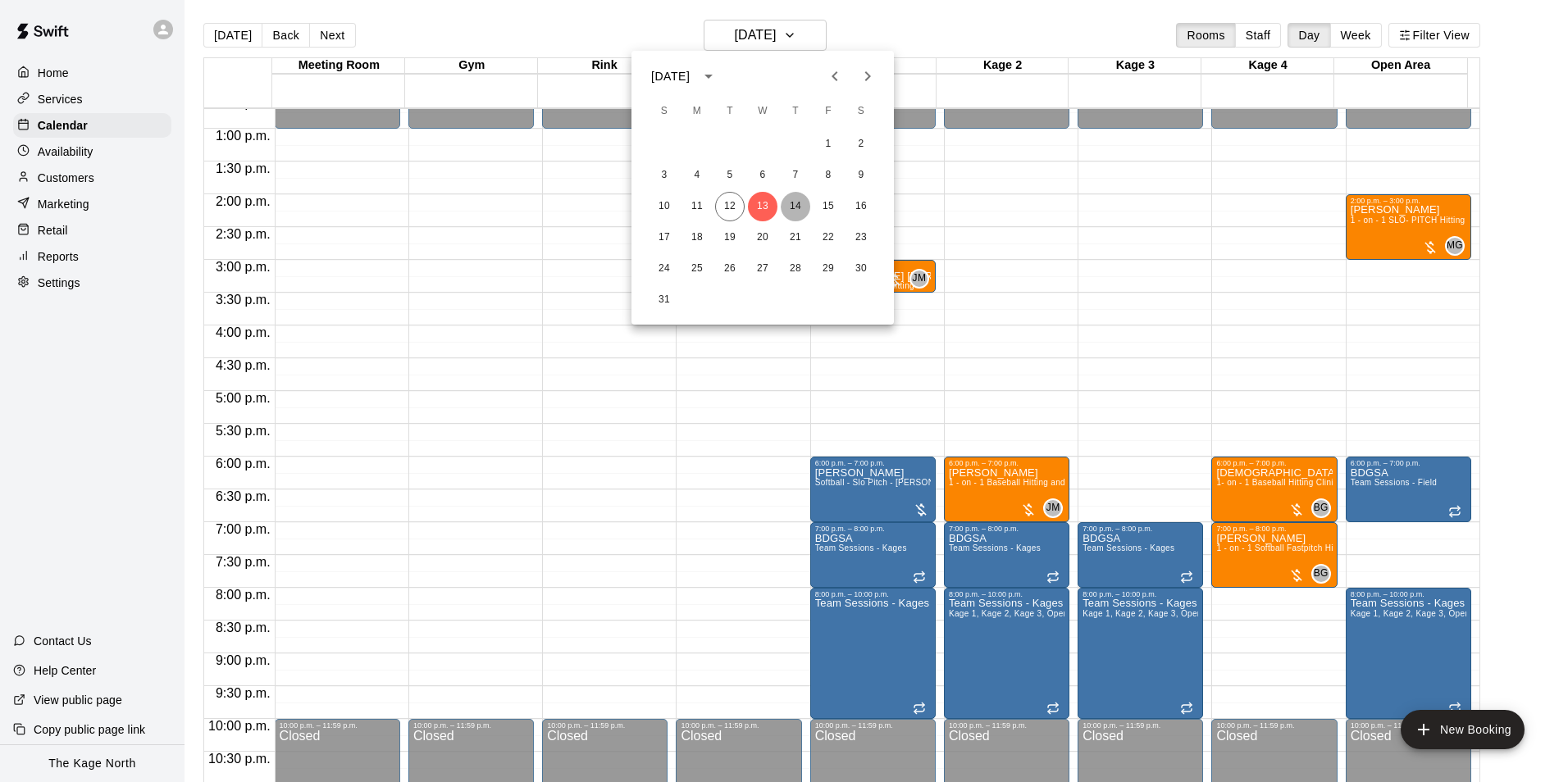
click at [795, 202] on button "14" at bounding box center [795, 207] width 30 height 30
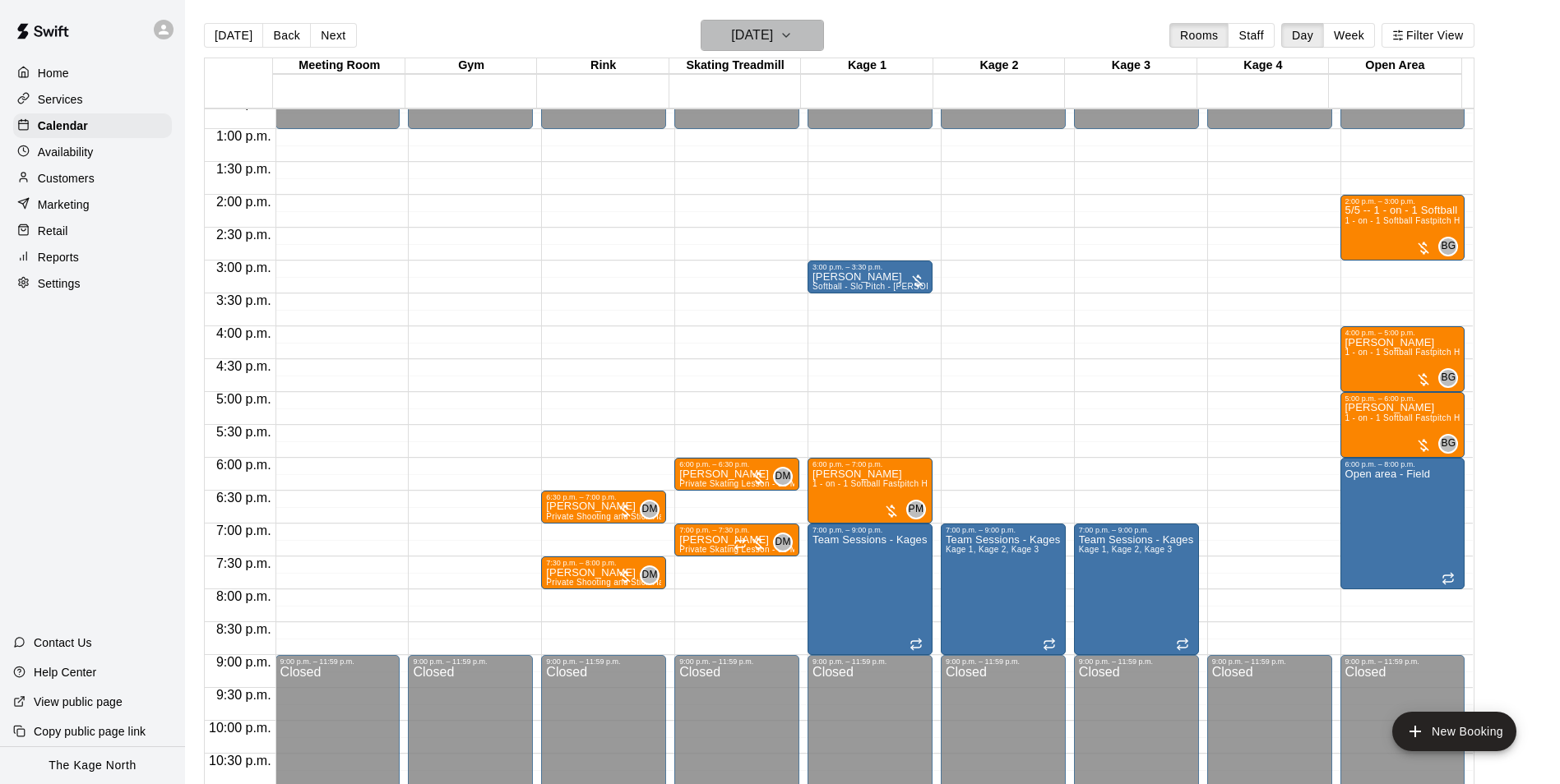
click at [773, 30] on h6 "[DATE]" at bounding box center [752, 35] width 42 height 23
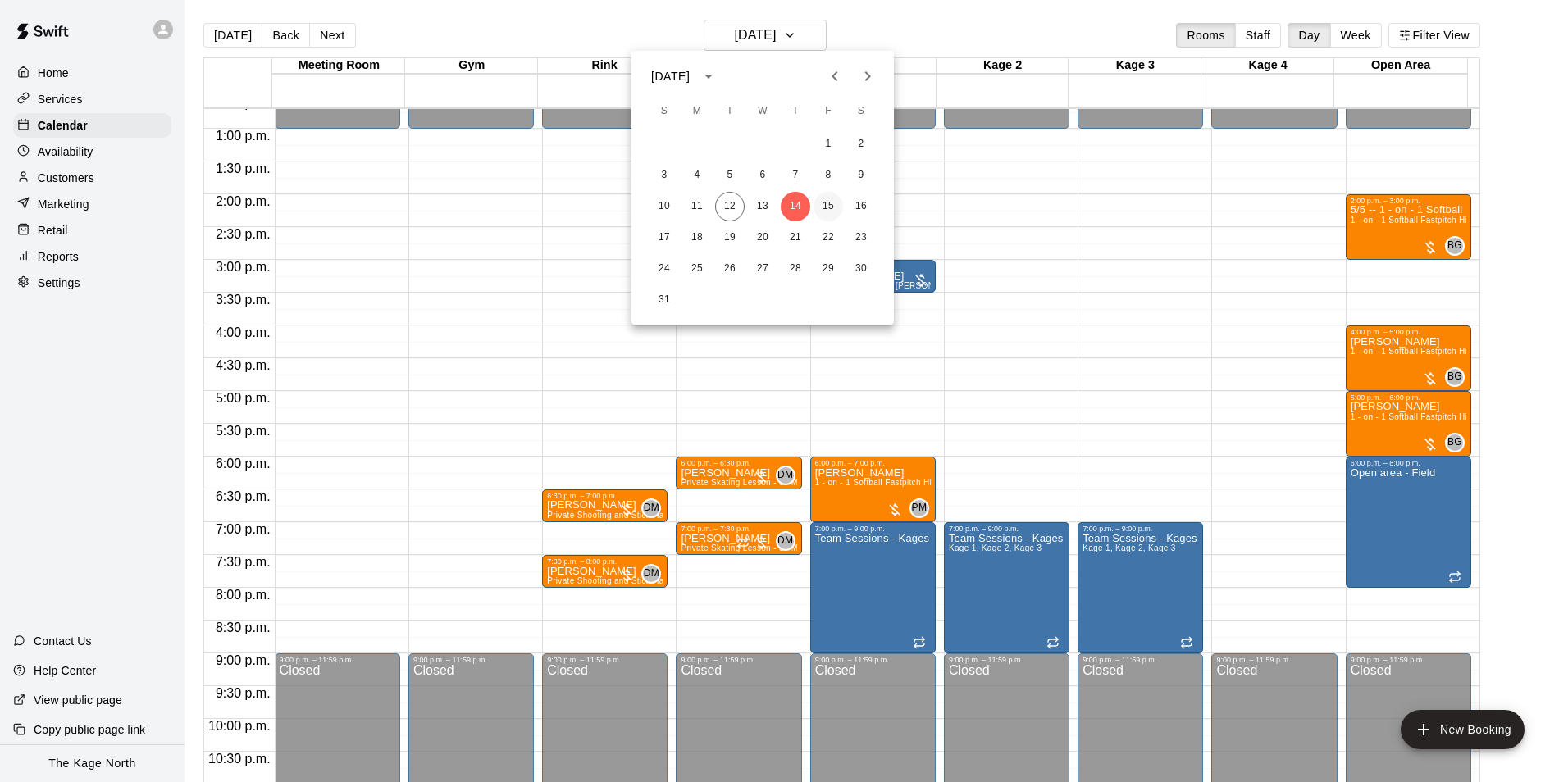
click at [829, 204] on button "15" at bounding box center [828, 207] width 30 height 30
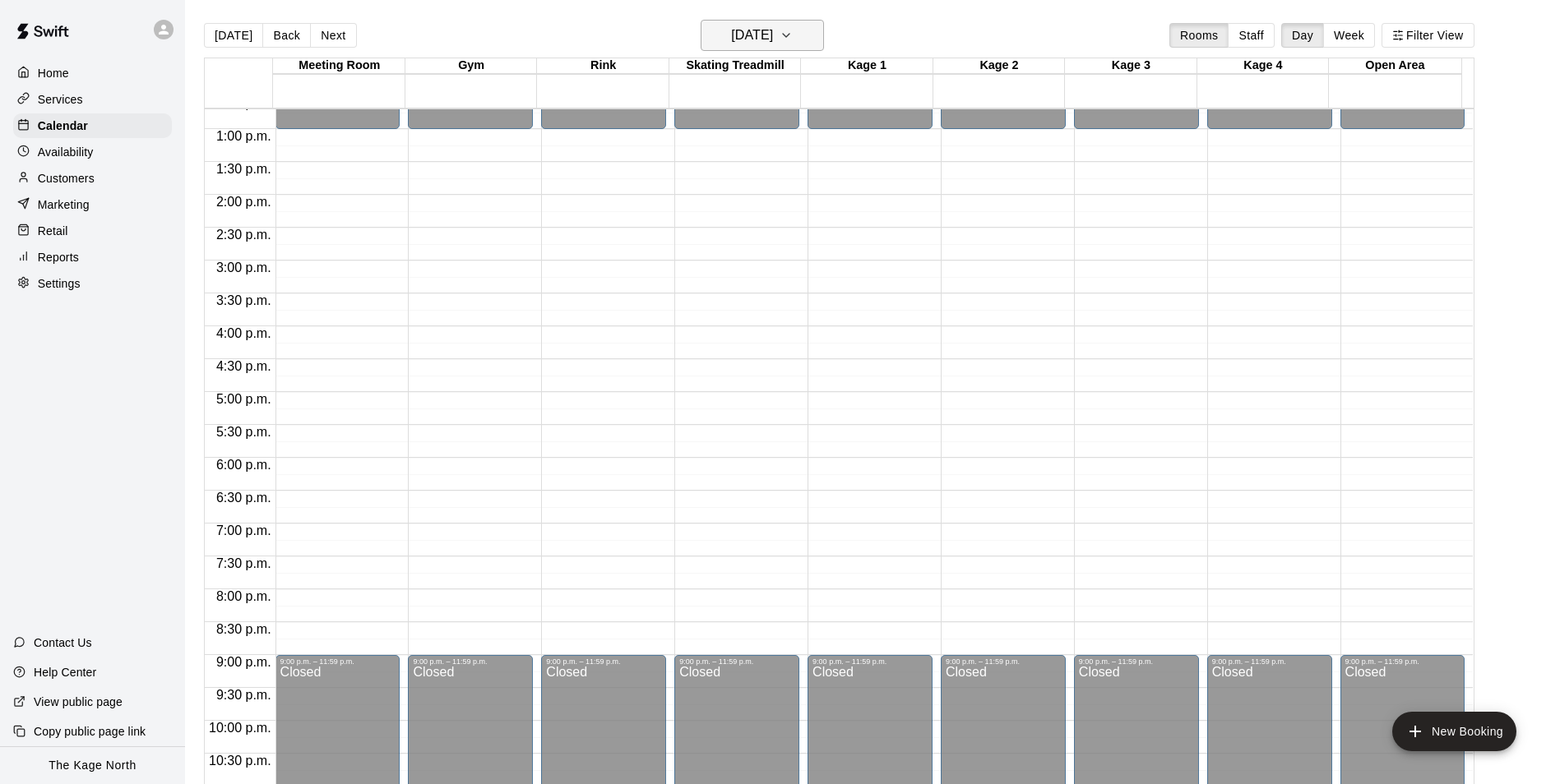
click at [773, 32] on h6 "[DATE]" at bounding box center [752, 35] width 42 height 23
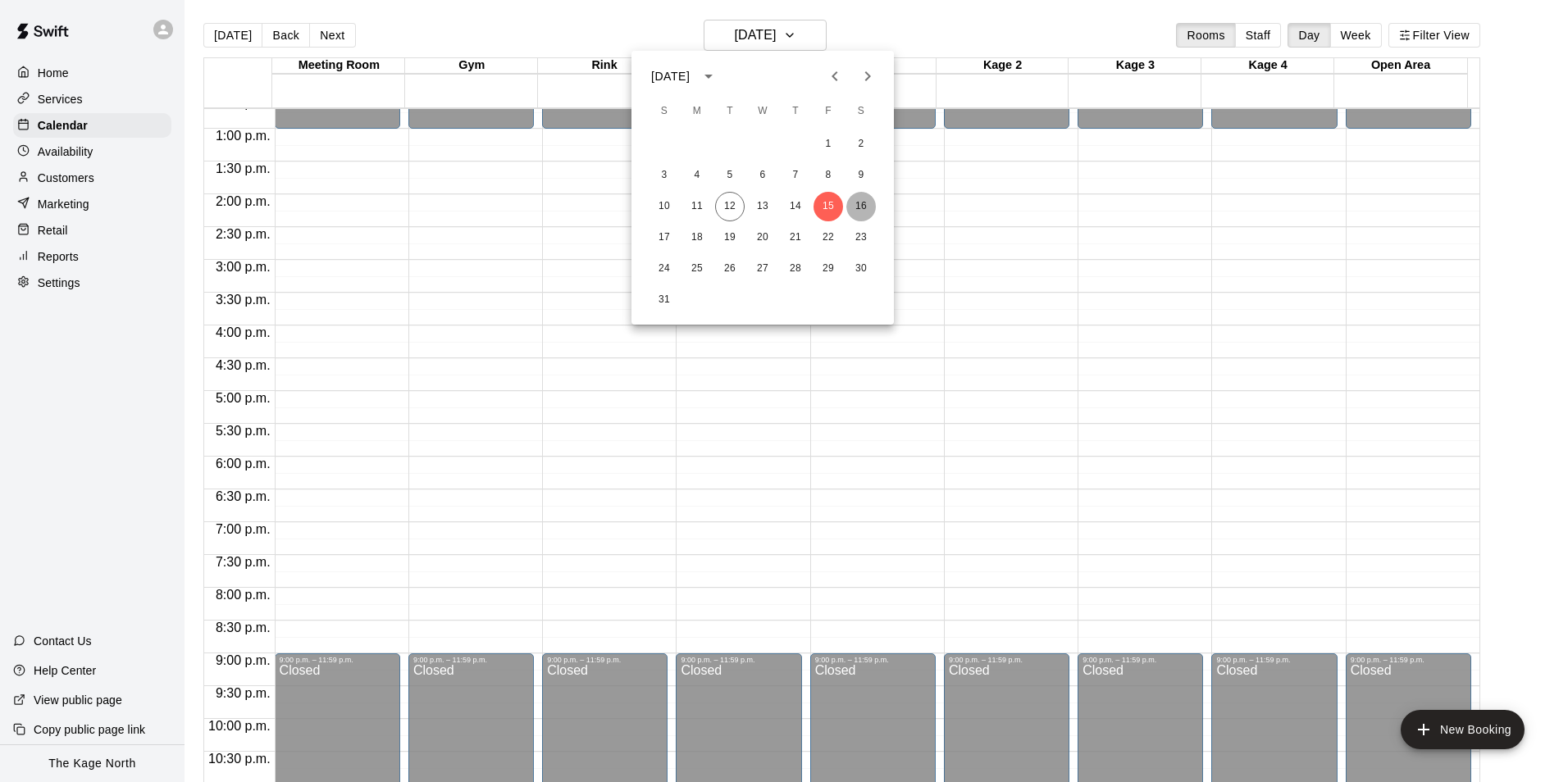
click at [860, 200] on button "16" at bounding box center [862, 207] width 30 height 30
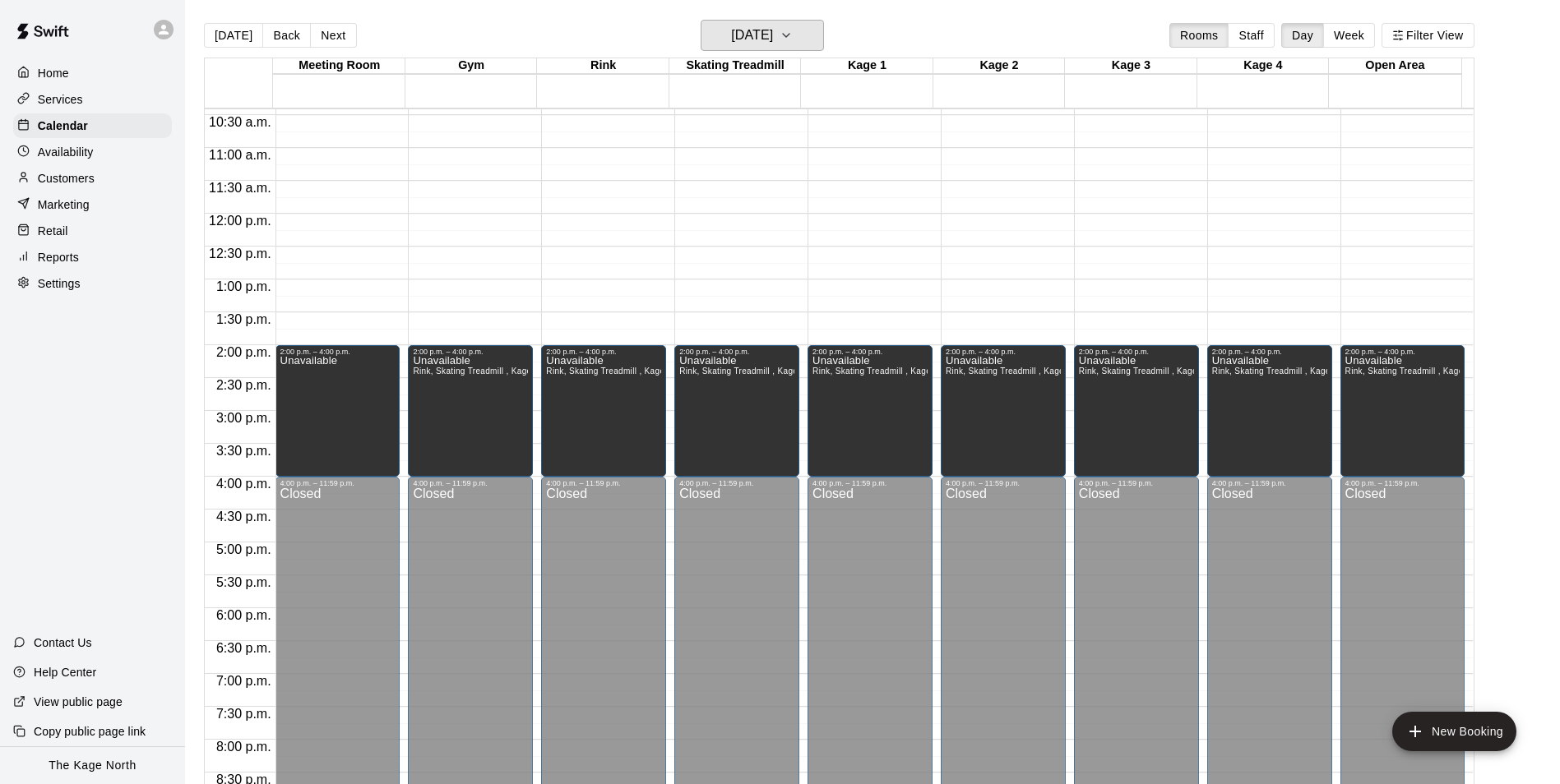
scroll to position [671, 0]
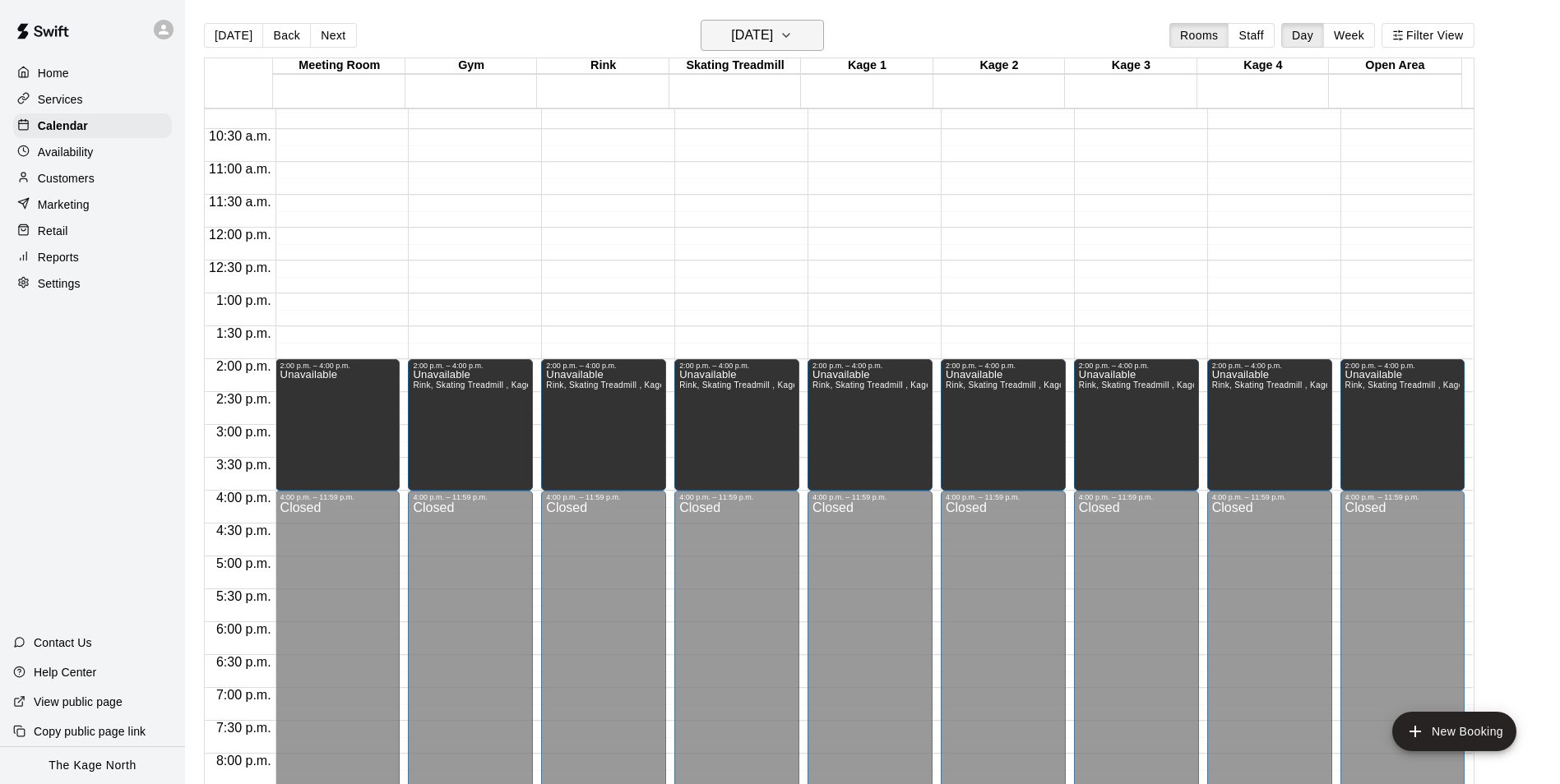
click at [773, 41] on h6 "[DATE]" at bounding box center [752, 35] width 42 height 23
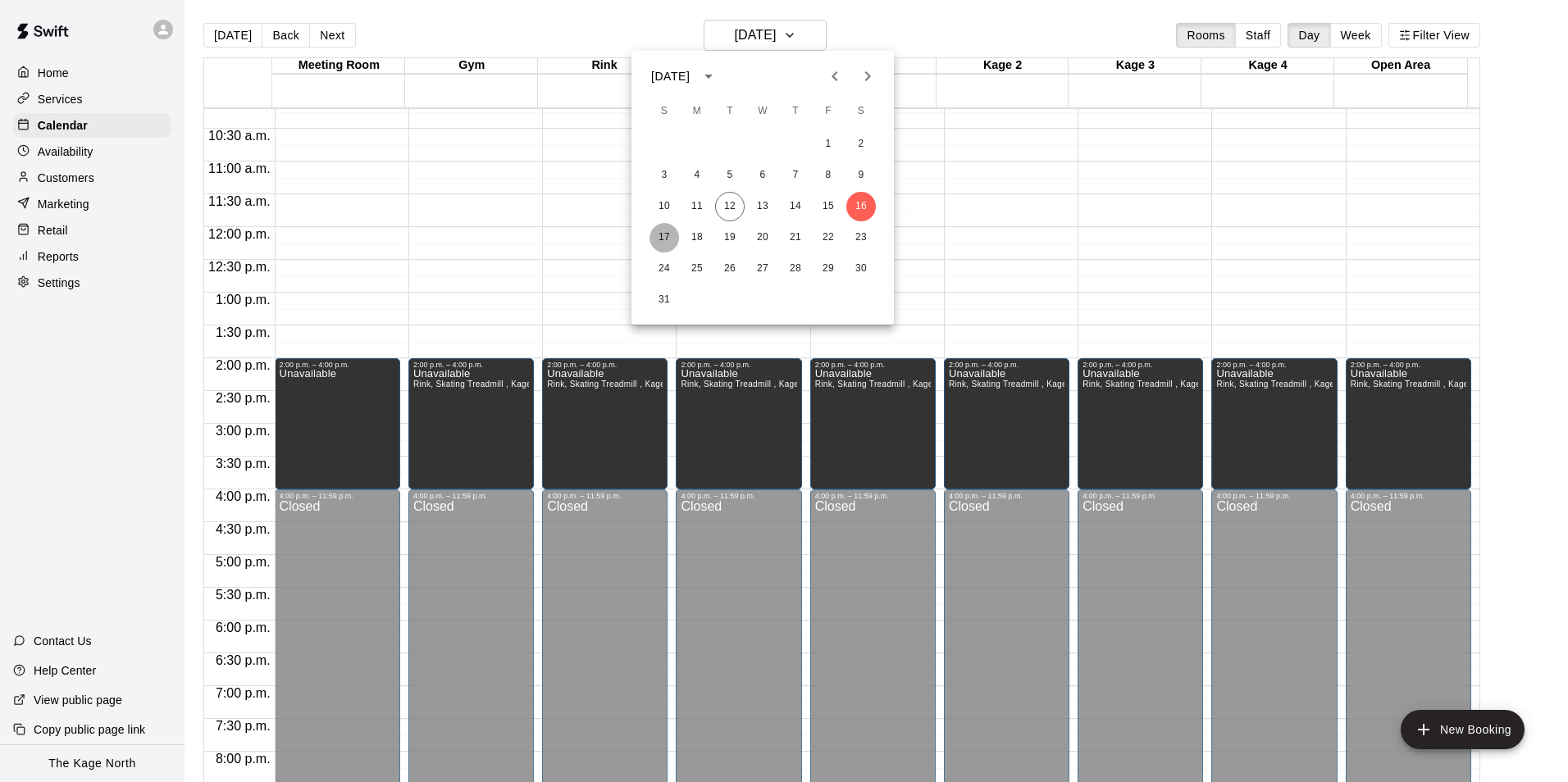
click at [662, 234] on button "17" at bounding box center [664, 238] width 30 height 30
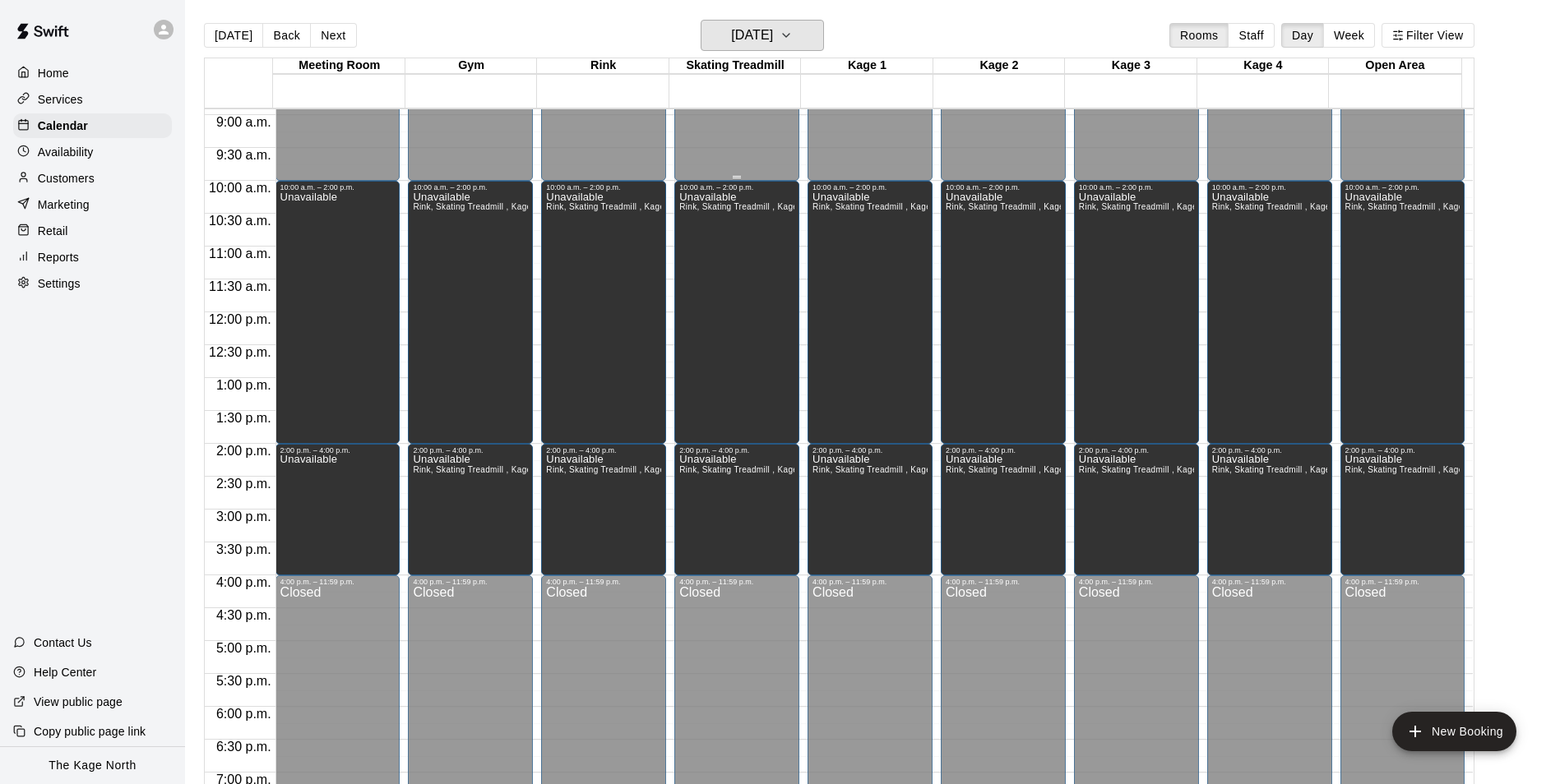
scroll to position [506, 0]
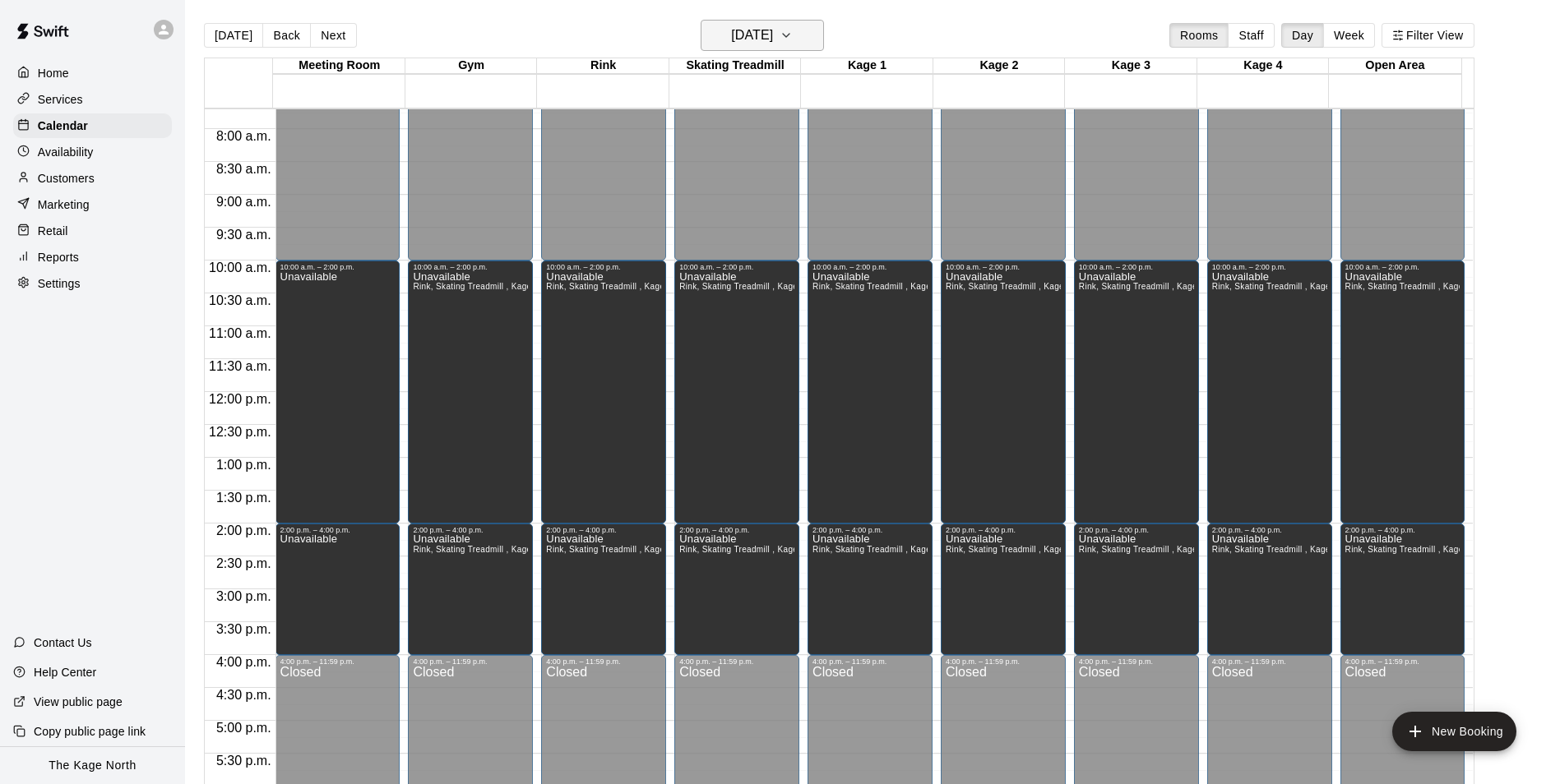
click at [773, 28] on h6 "[DATE]" at bounding box center [752, 35] width 42 height 23
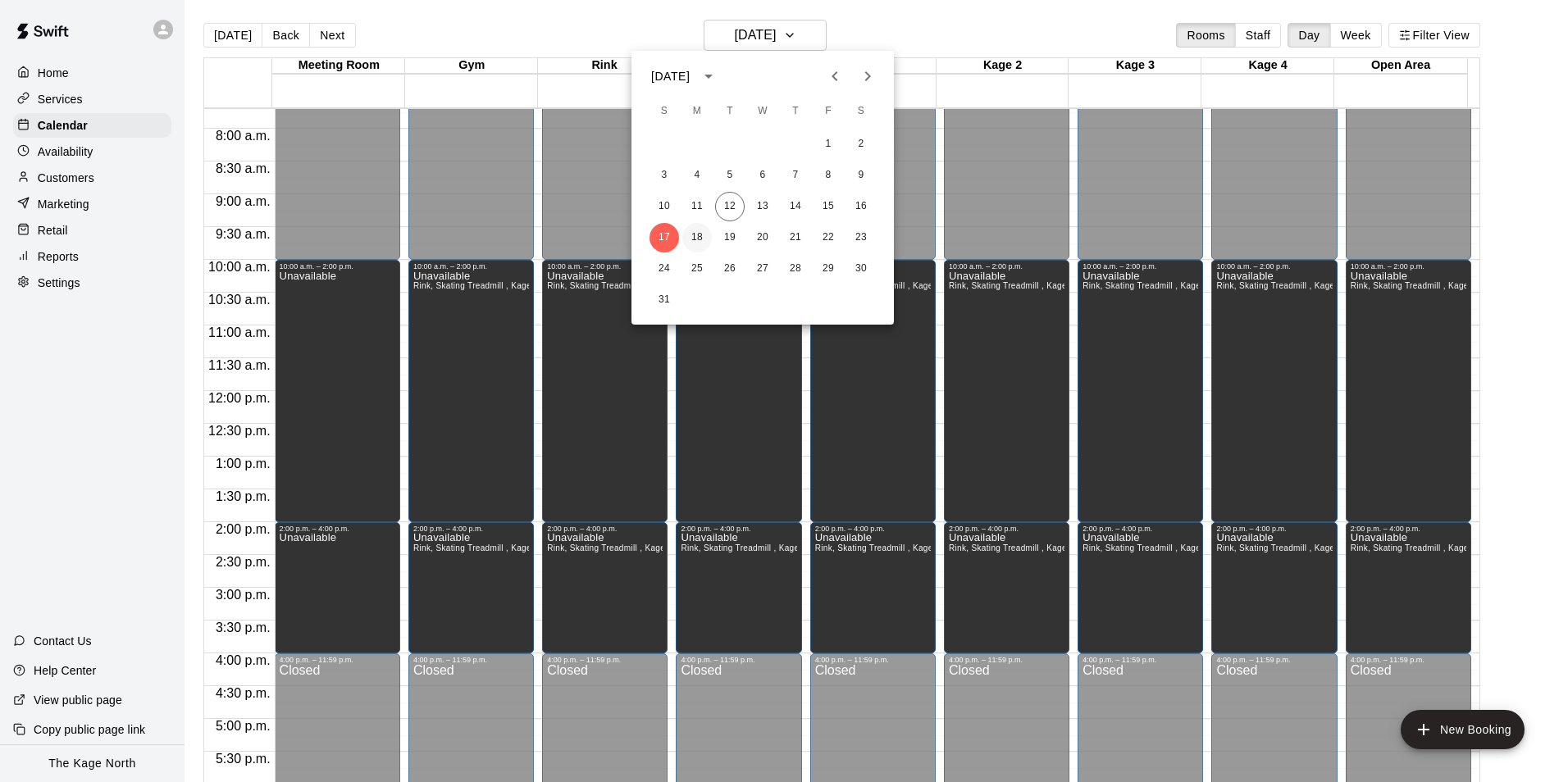
click at [701, 234] on button "18" at bounding box center [697, 238] width 30 height 30
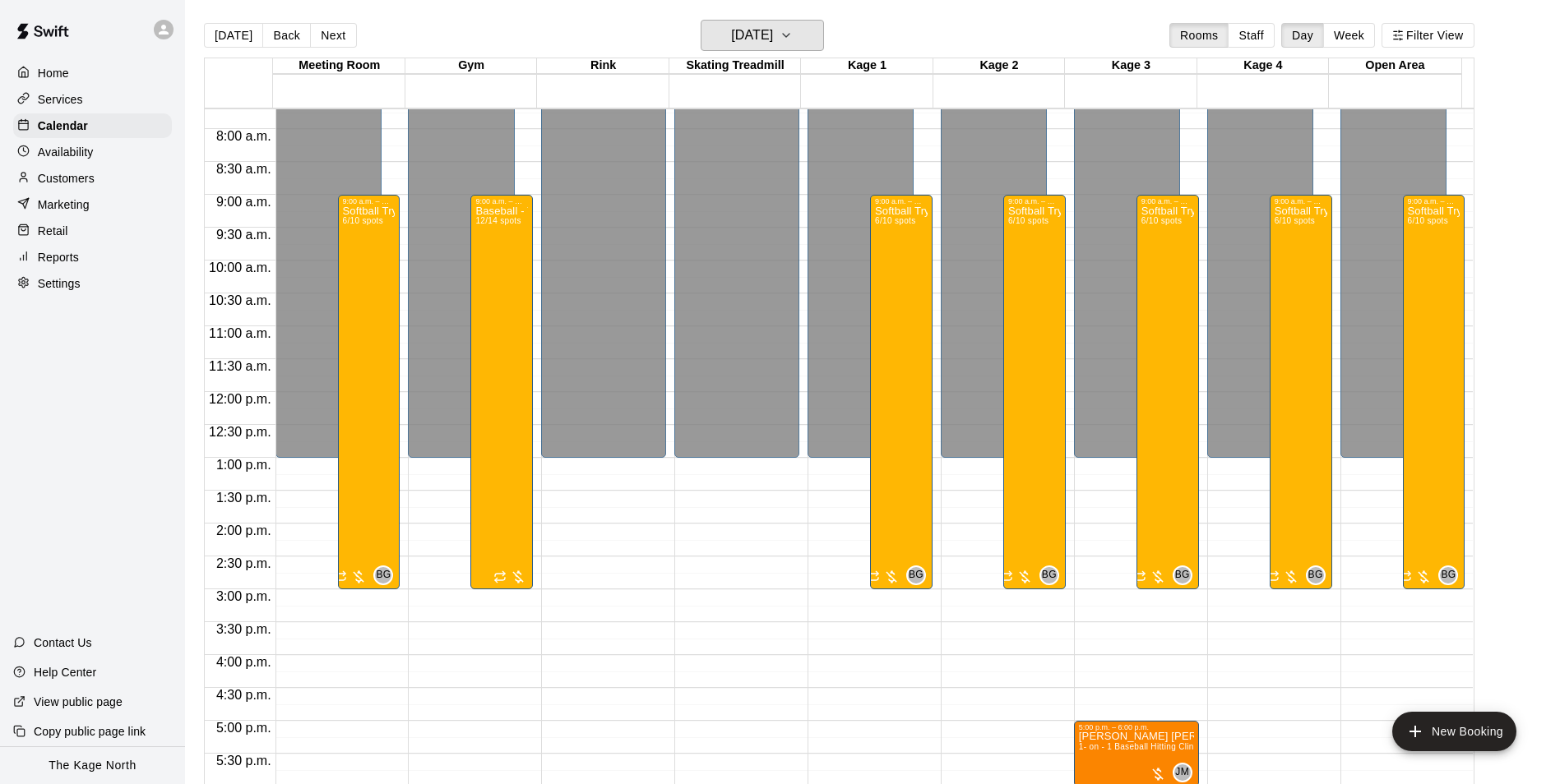
scroll to position [753, 0]
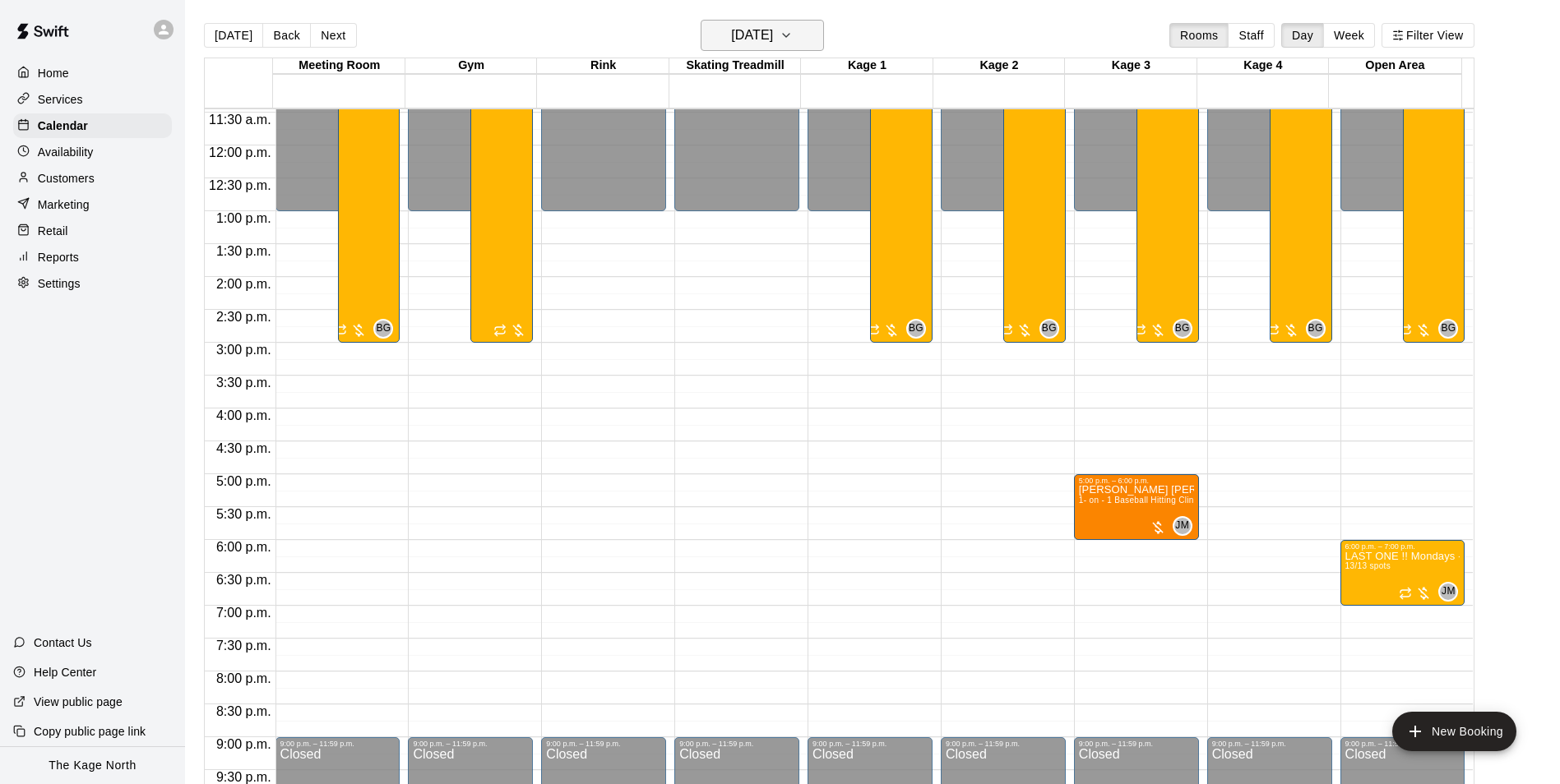
click at [792, 39] on icon "button" at bounding box center [785, 35] width 13 height 19
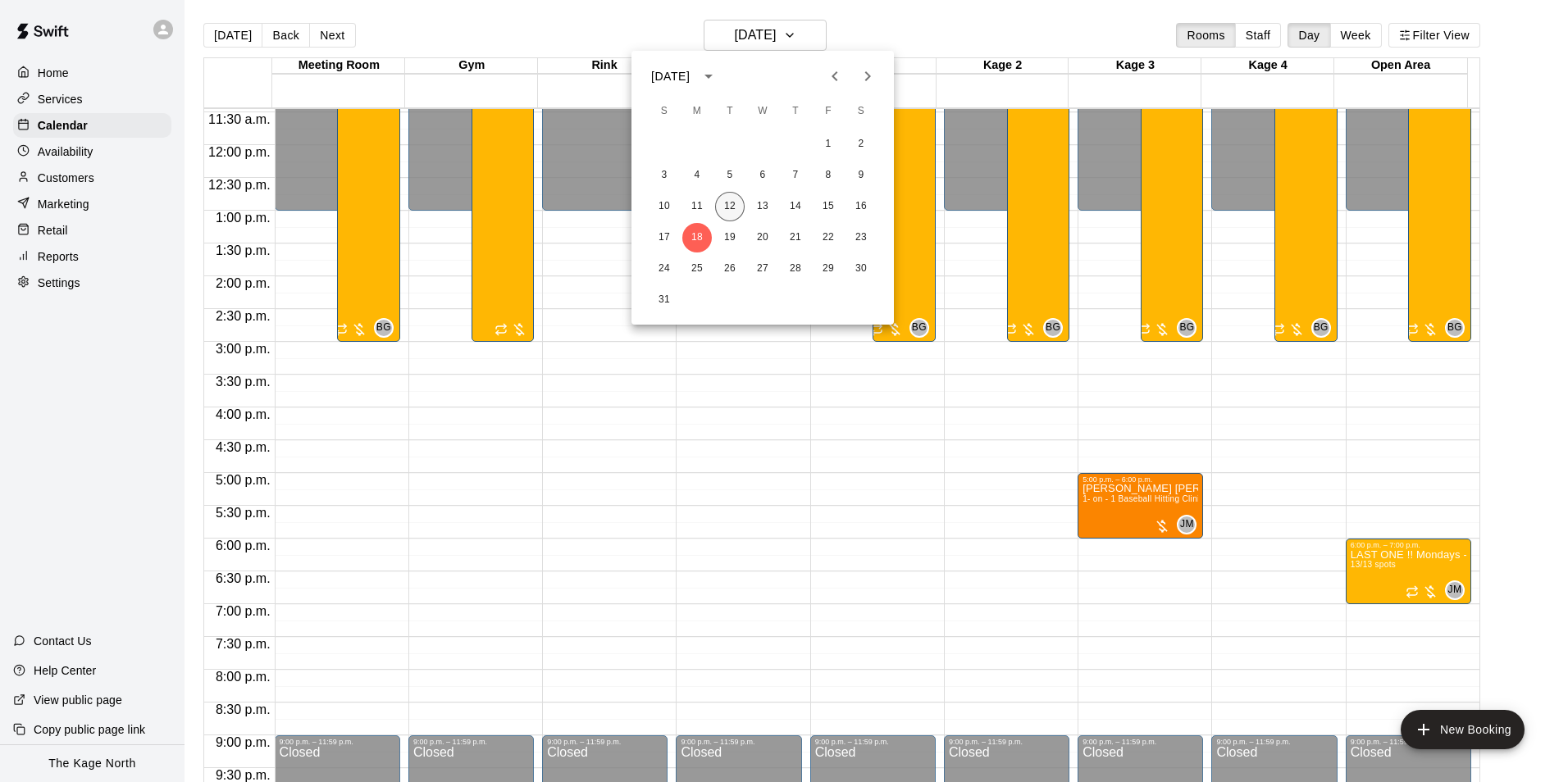
click at [729, 211] on button "12" at bounding box center [730, 207] width 30 height 30
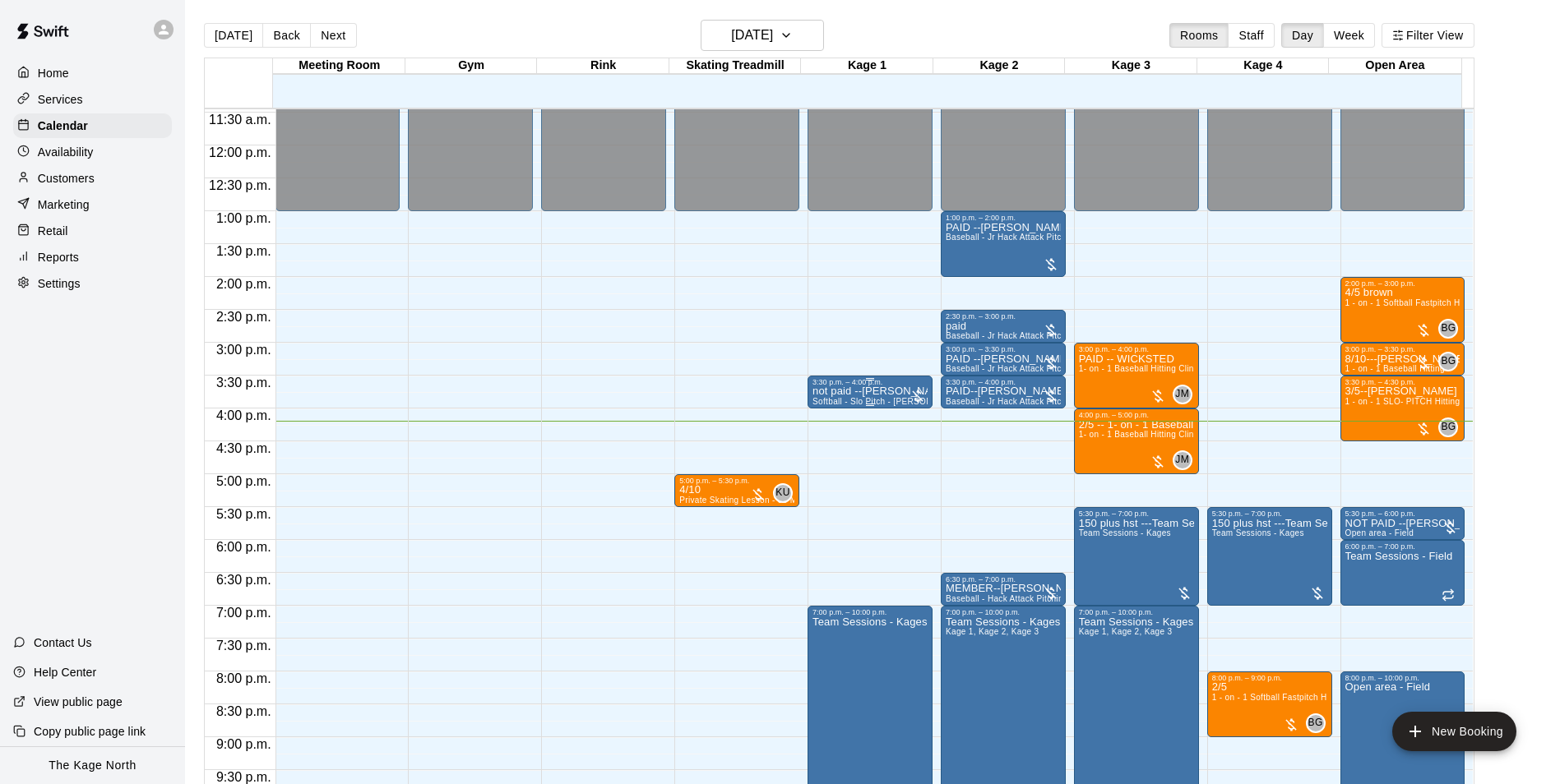
click at [860, 398] on div "not paid --[PERSON_NAME] Softball - Slo Pitch - [PERSON_NAME] Fed Pitching Mach…" at bounding box center [870, 779] width 115 height 784
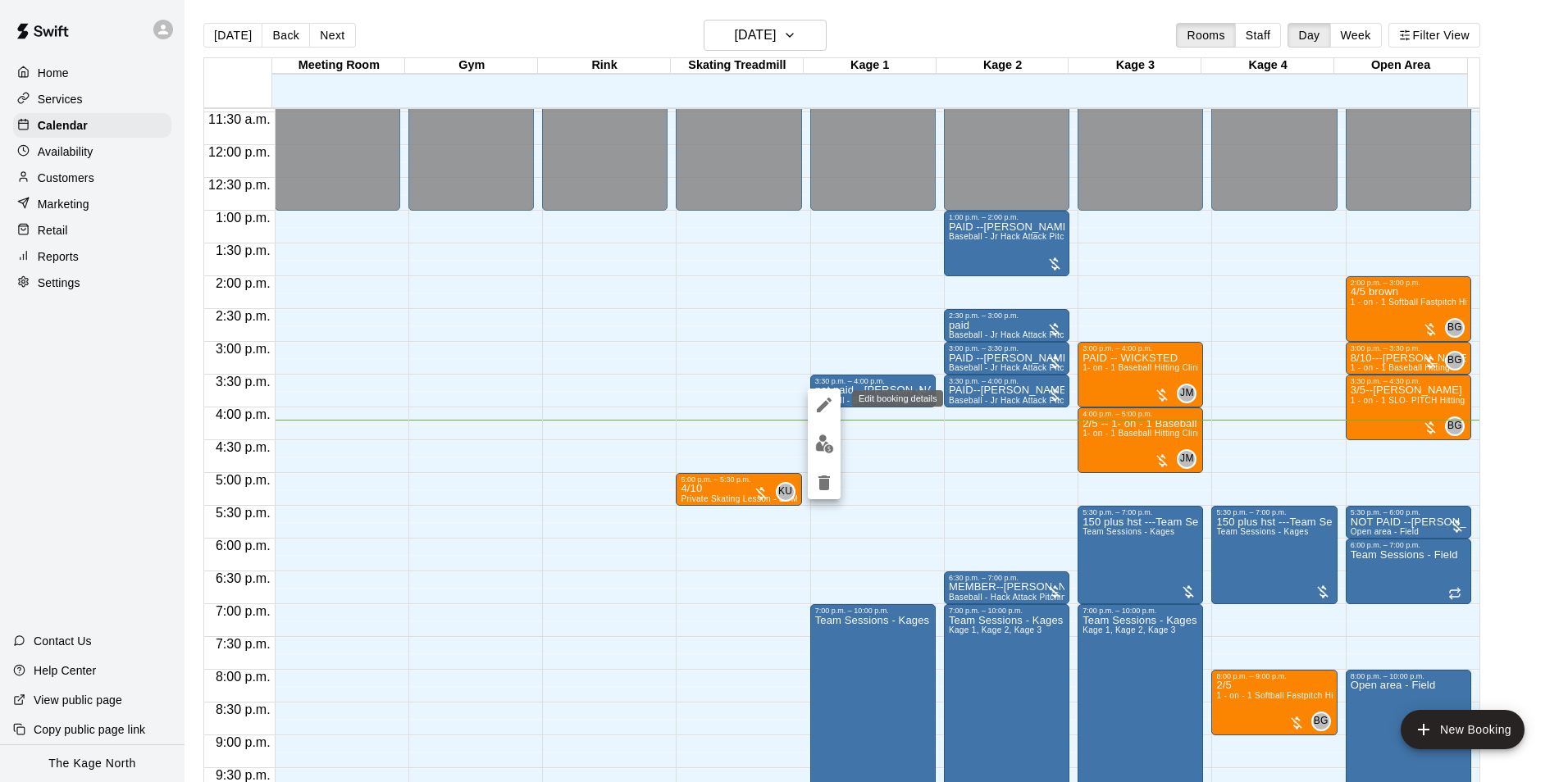
click at [827, 408] on icon "edit" at bounding box center [824, 405] width 19 height 19
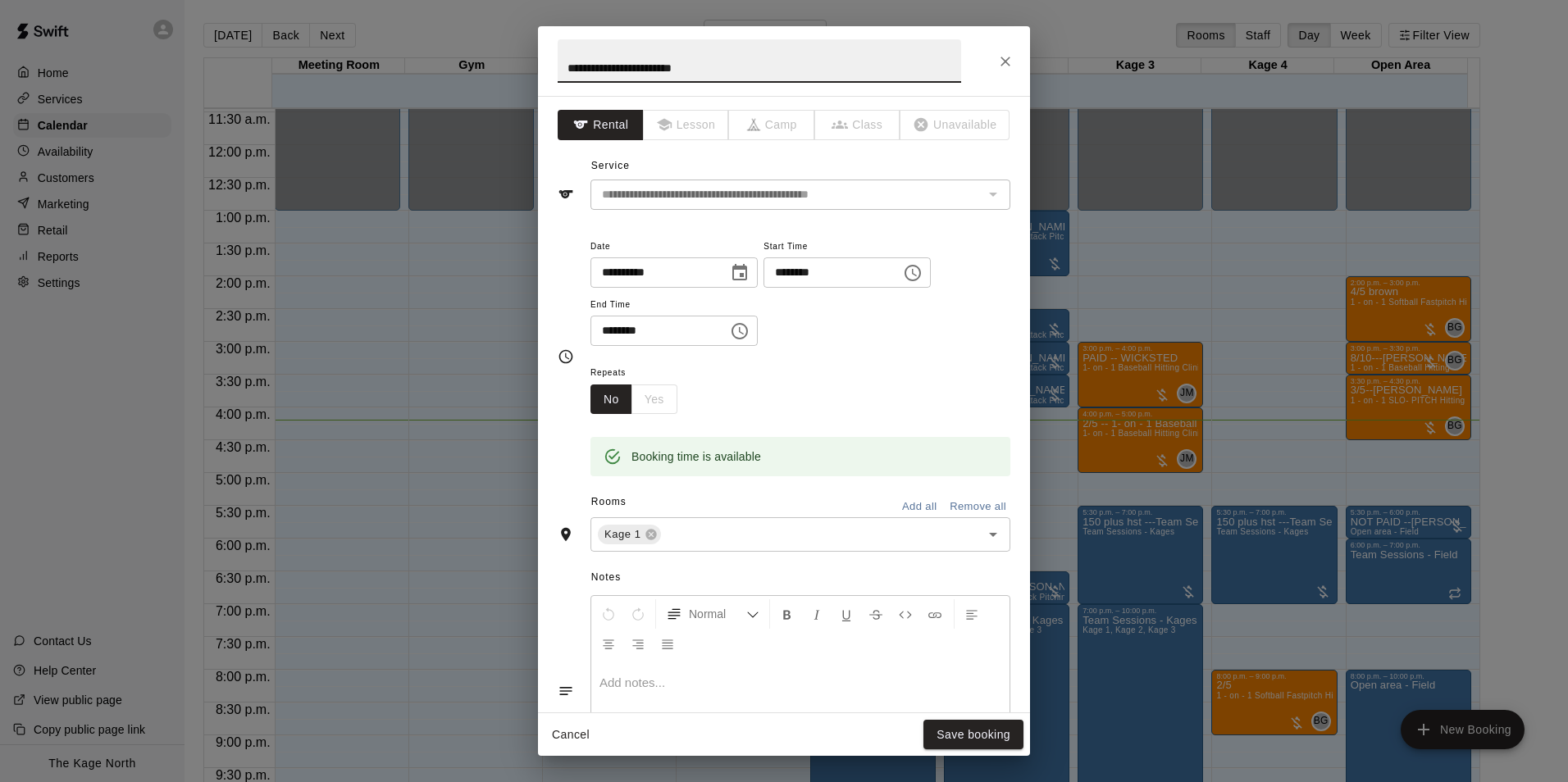
drag, startPoint x: 584, startPoint y: 67, endPoint x: 543, endPoint y: 65, distance: 41.0
click at [543, 65] on h2 "**********" at bounding box center [759, 61] width 443 height 70
type input "**********"
click at [977, 734] on button "Save booking" at bounding box center [973, 734] width 100 height 30
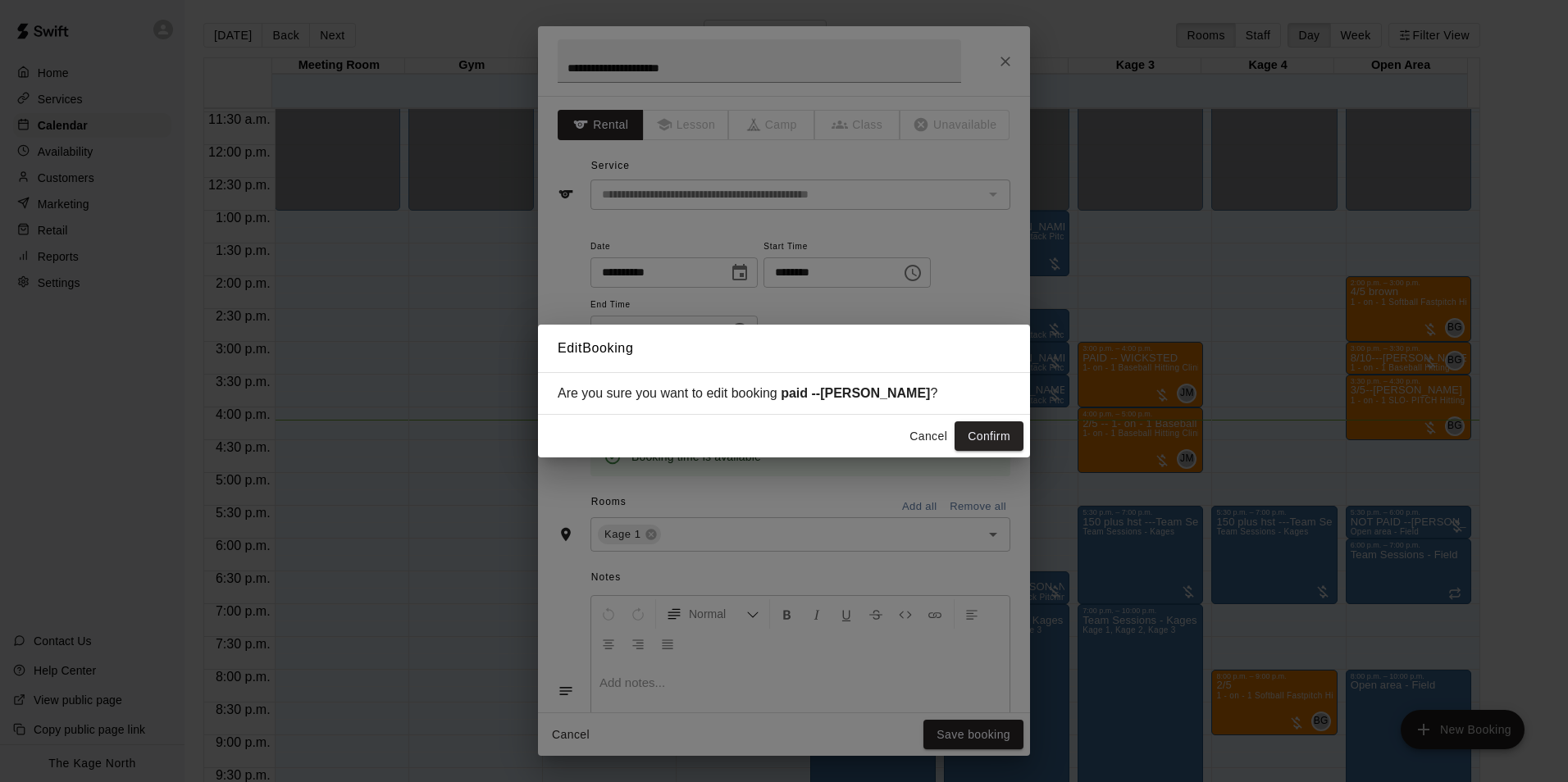
click at [989, 419] on div "Cancel Confirm" at bounding box center [784, 436] width 492 height 43
click at [995, 434] on button "Confirm" at bounding box center [989, 436] width 69 height 30
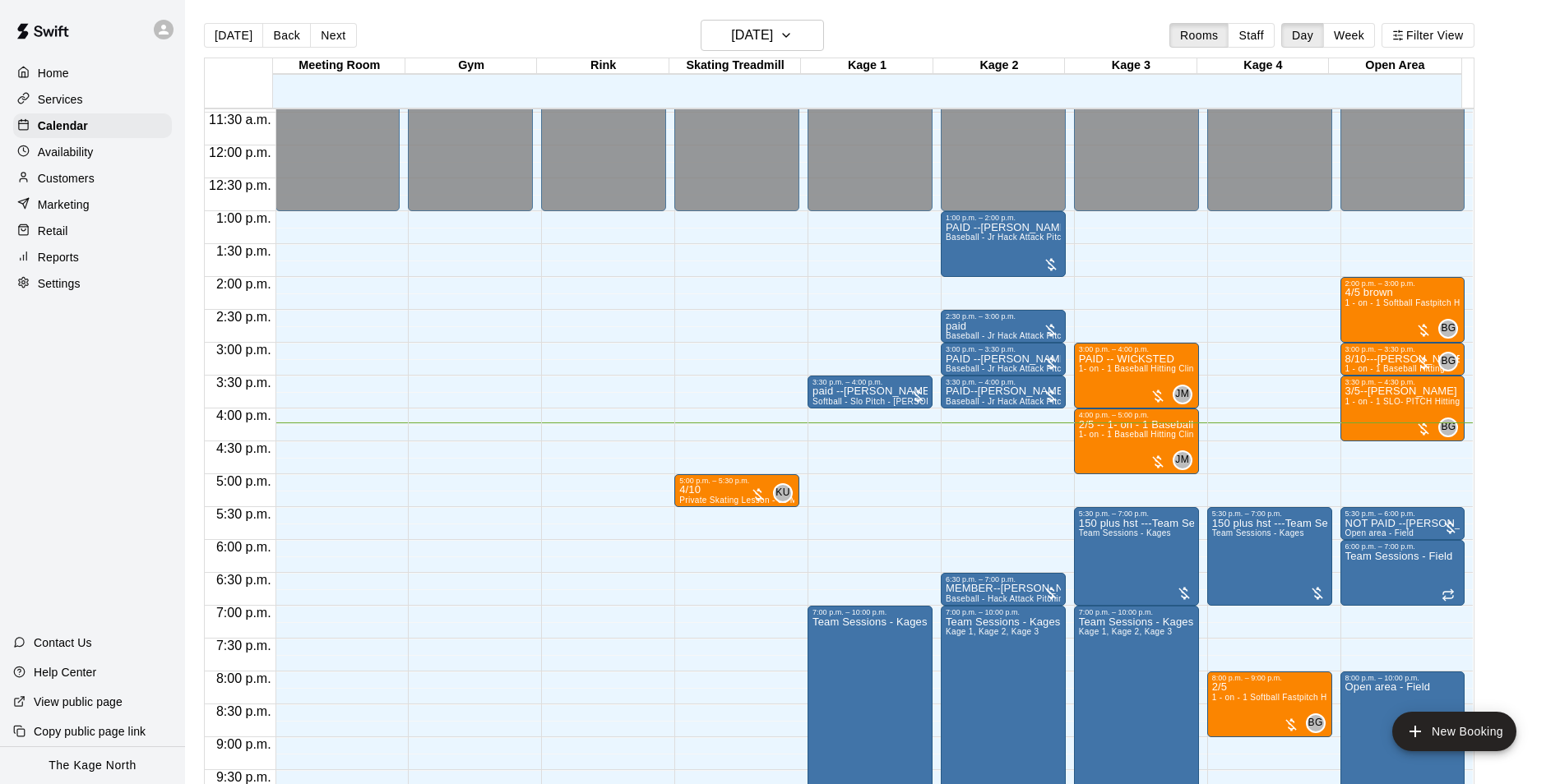
click at [872, 41] on div "[DATE] Back [DATE][DATE] Rooms Staff Day Week Filter View" at bounding box center [839, 38] width 1270 height 38
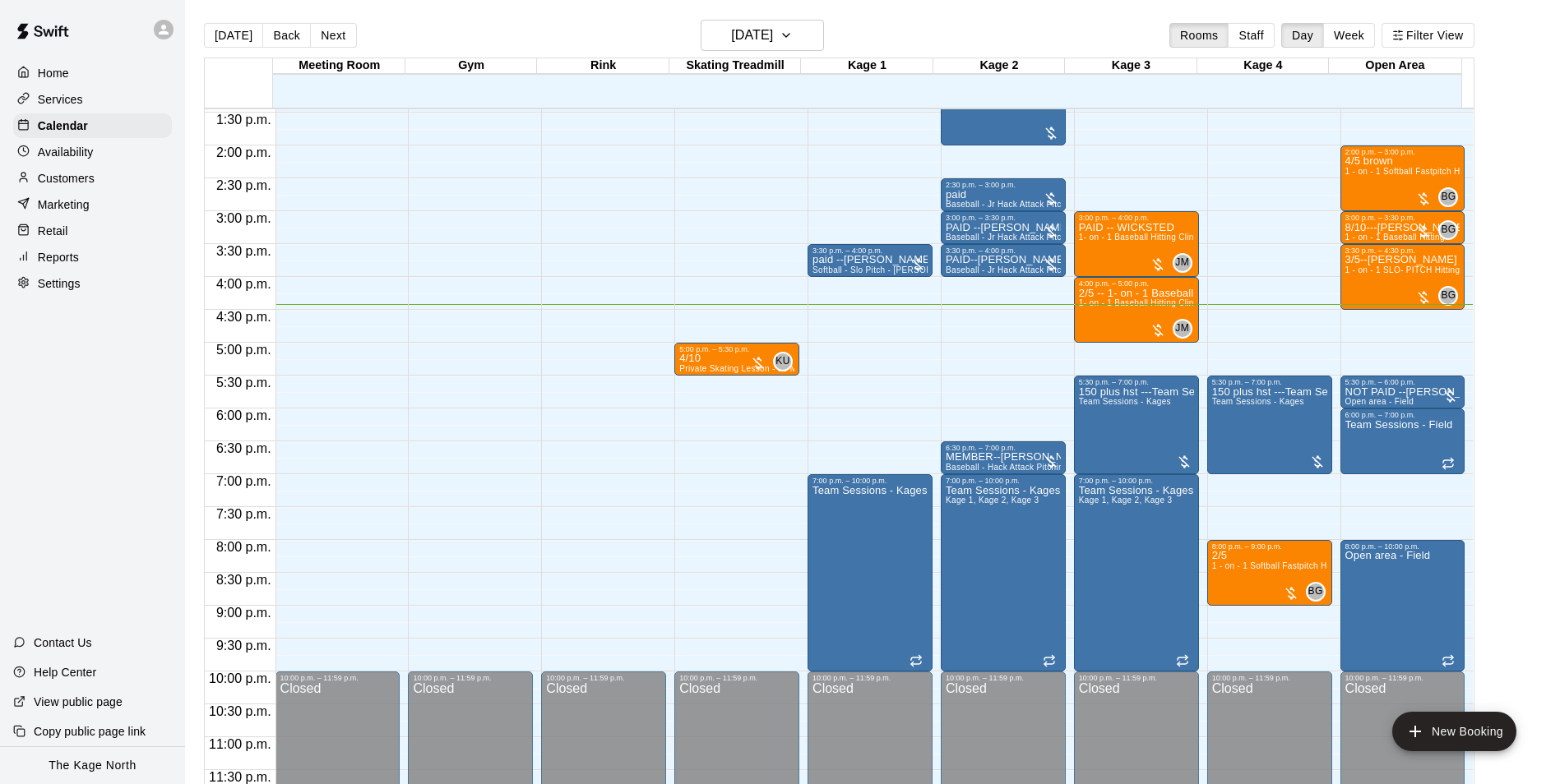
click at [42, 184] on p "Customers" at bounding box center [66, 178] width 57 height 17
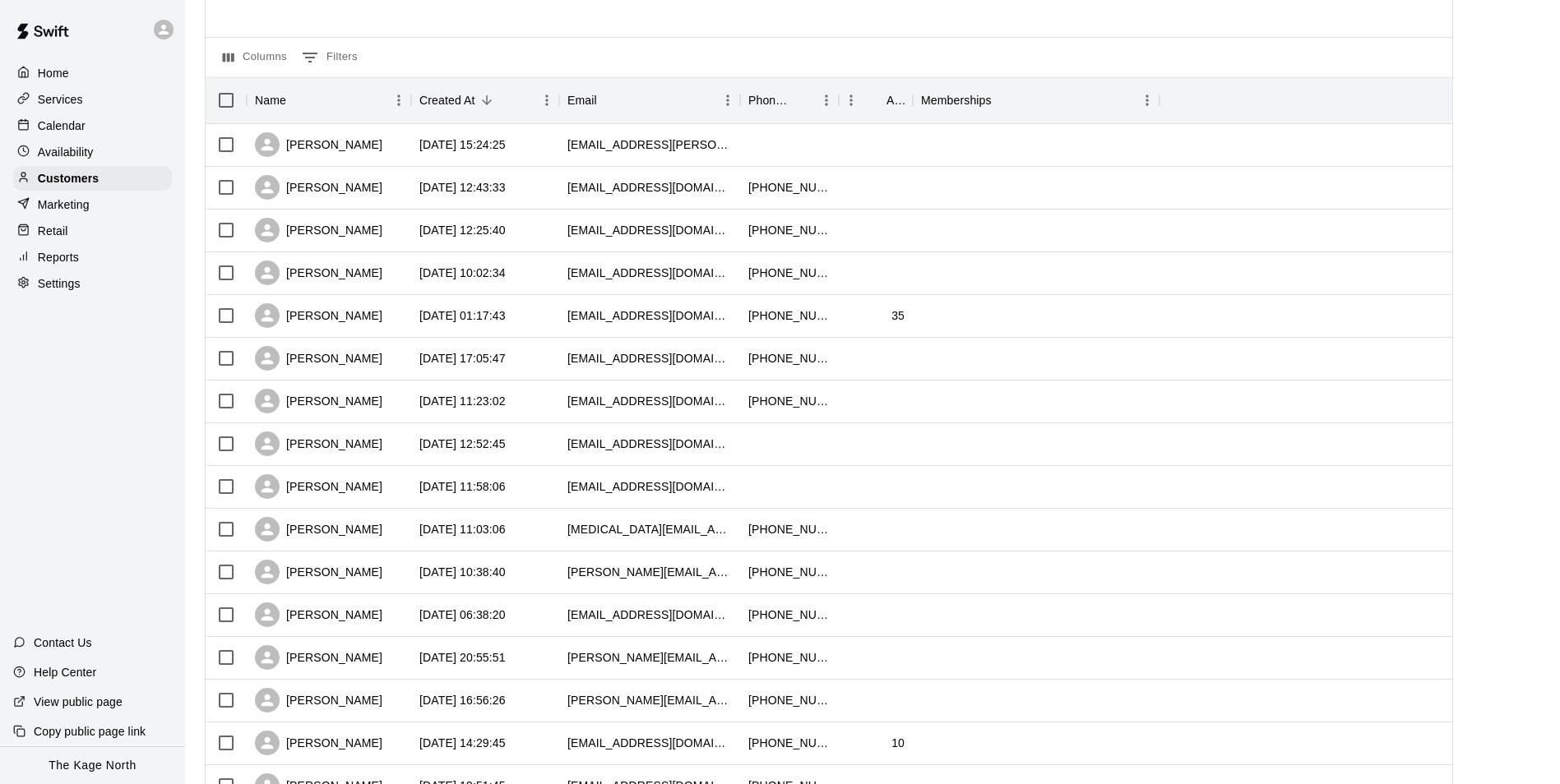
scroll to position [164, 0]
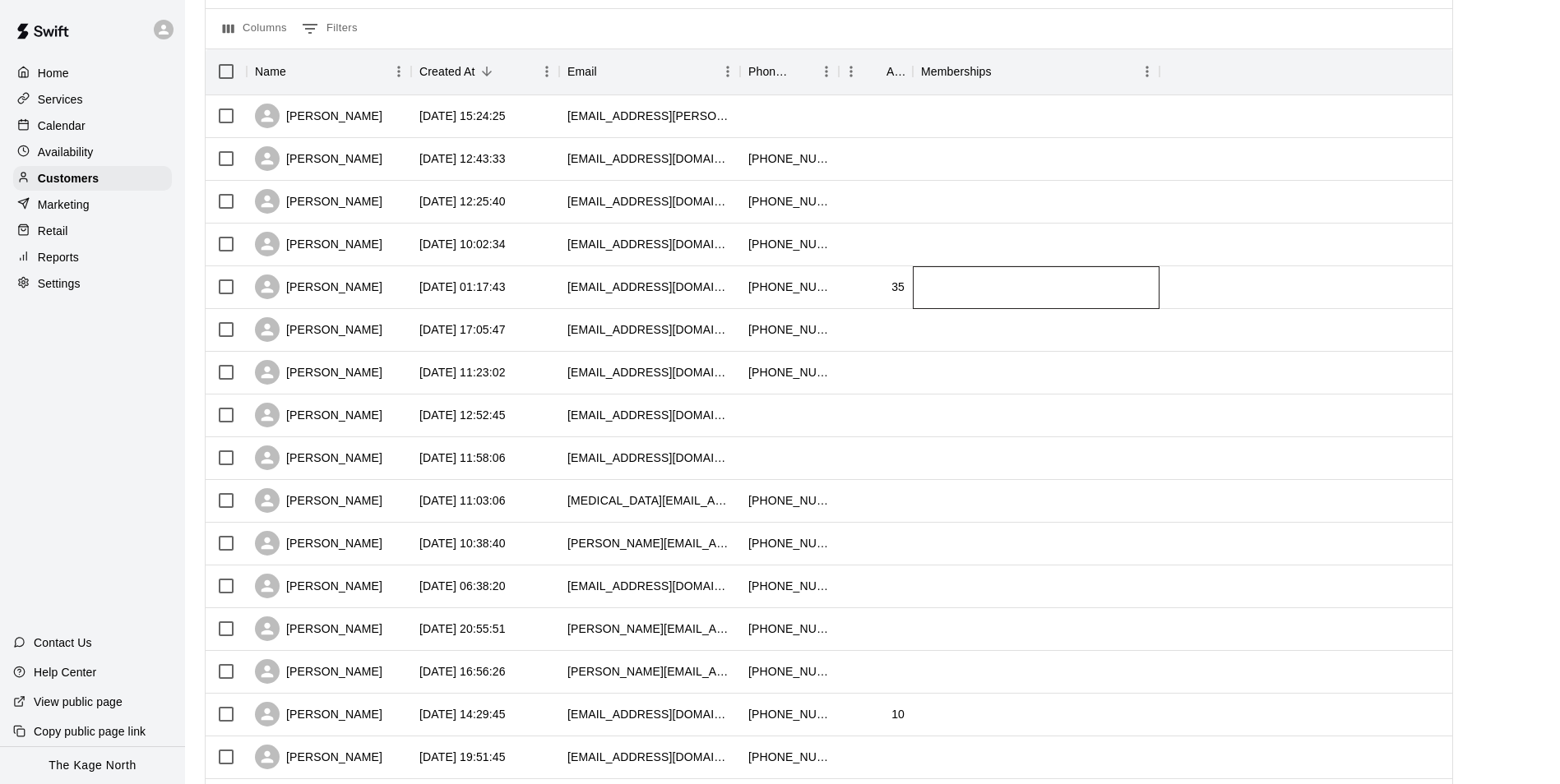
click at [1100, 292] on div at bounding box center [1035, 288] width 246 height 42
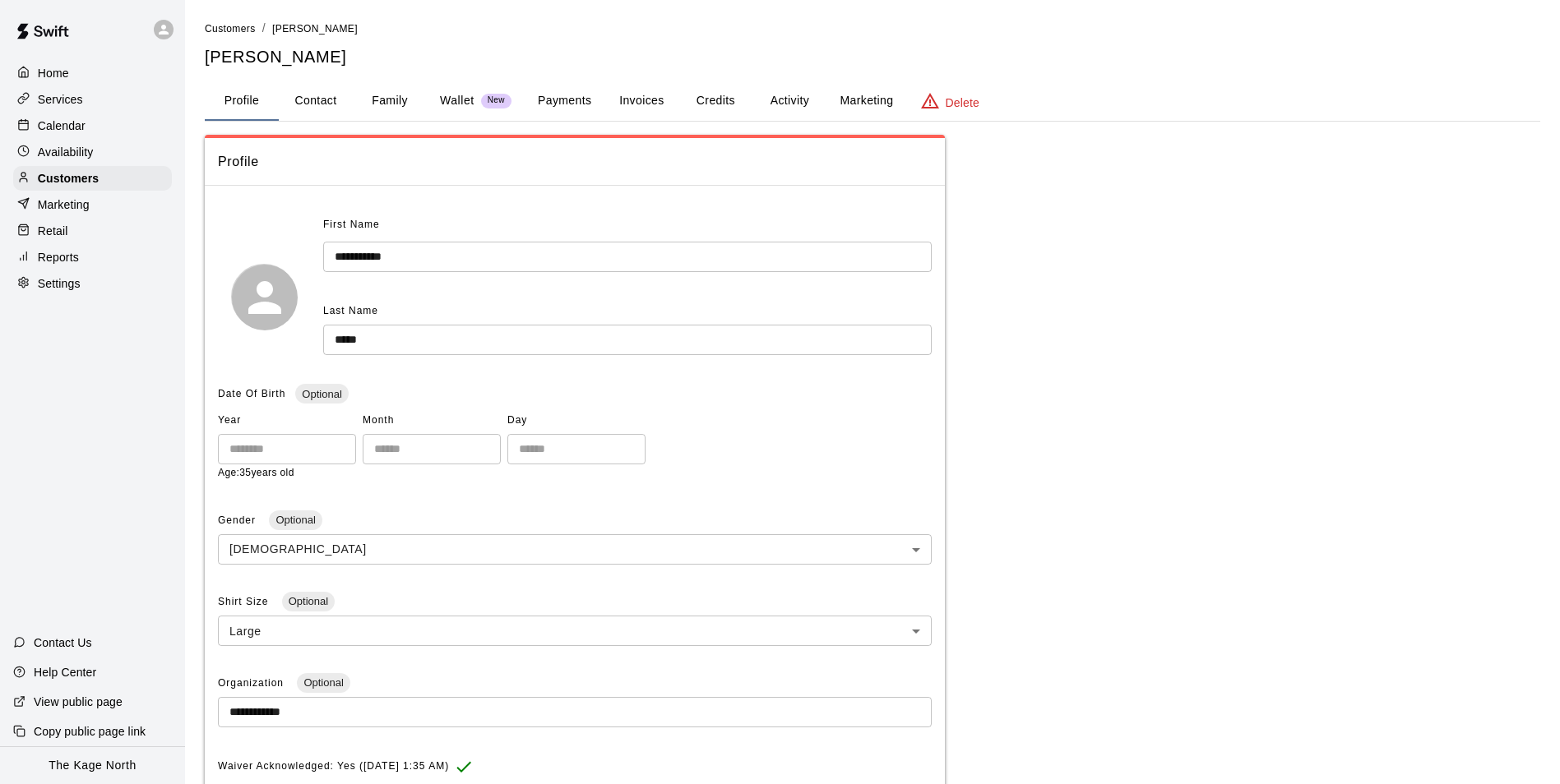
click at [771, 96] on button "Activity" at bounding box center [790, 101] width 74 height 40
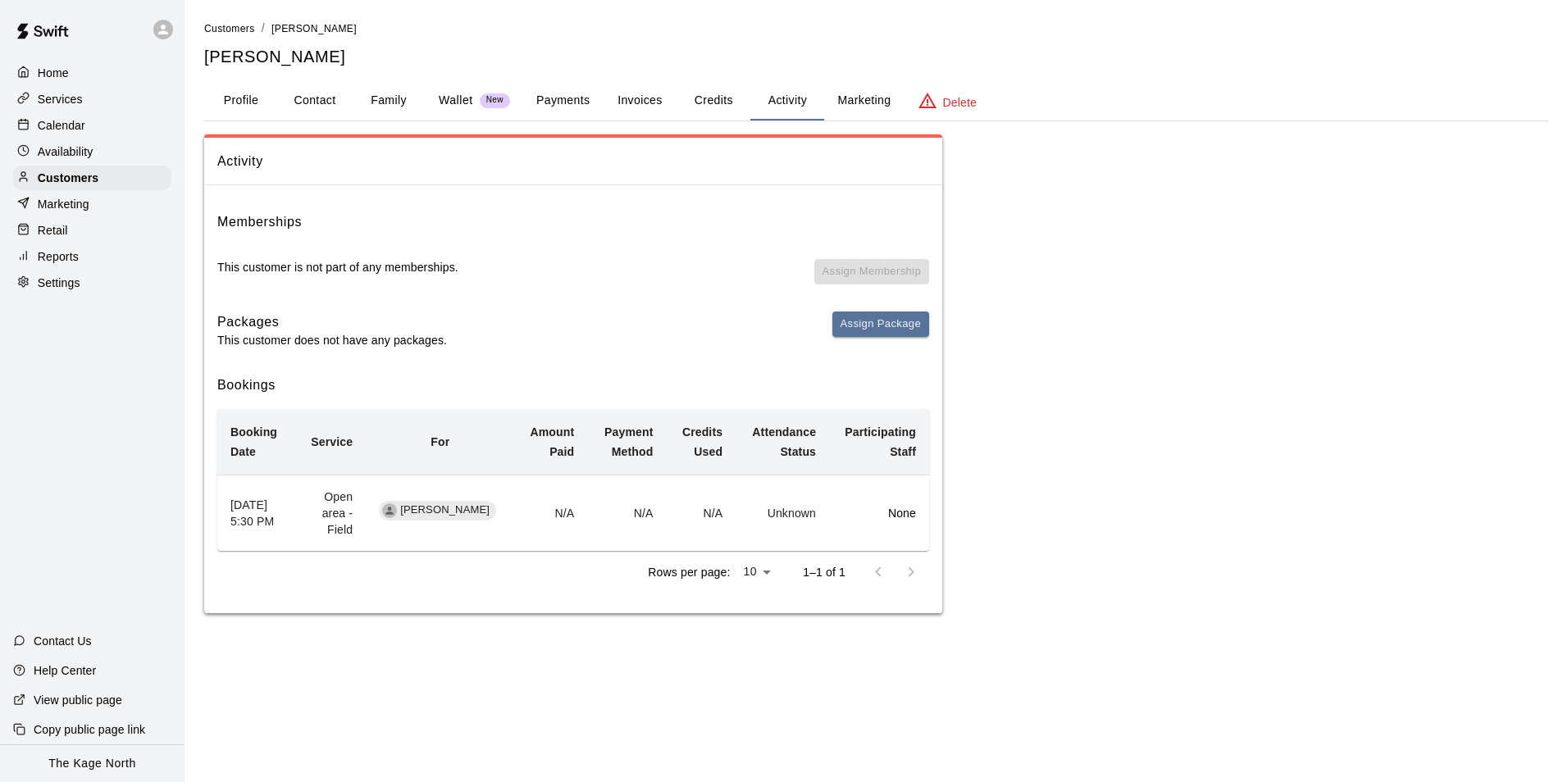
click at [383, 92] on button "Family" at bounding box center [388, 100] width 74 height 40
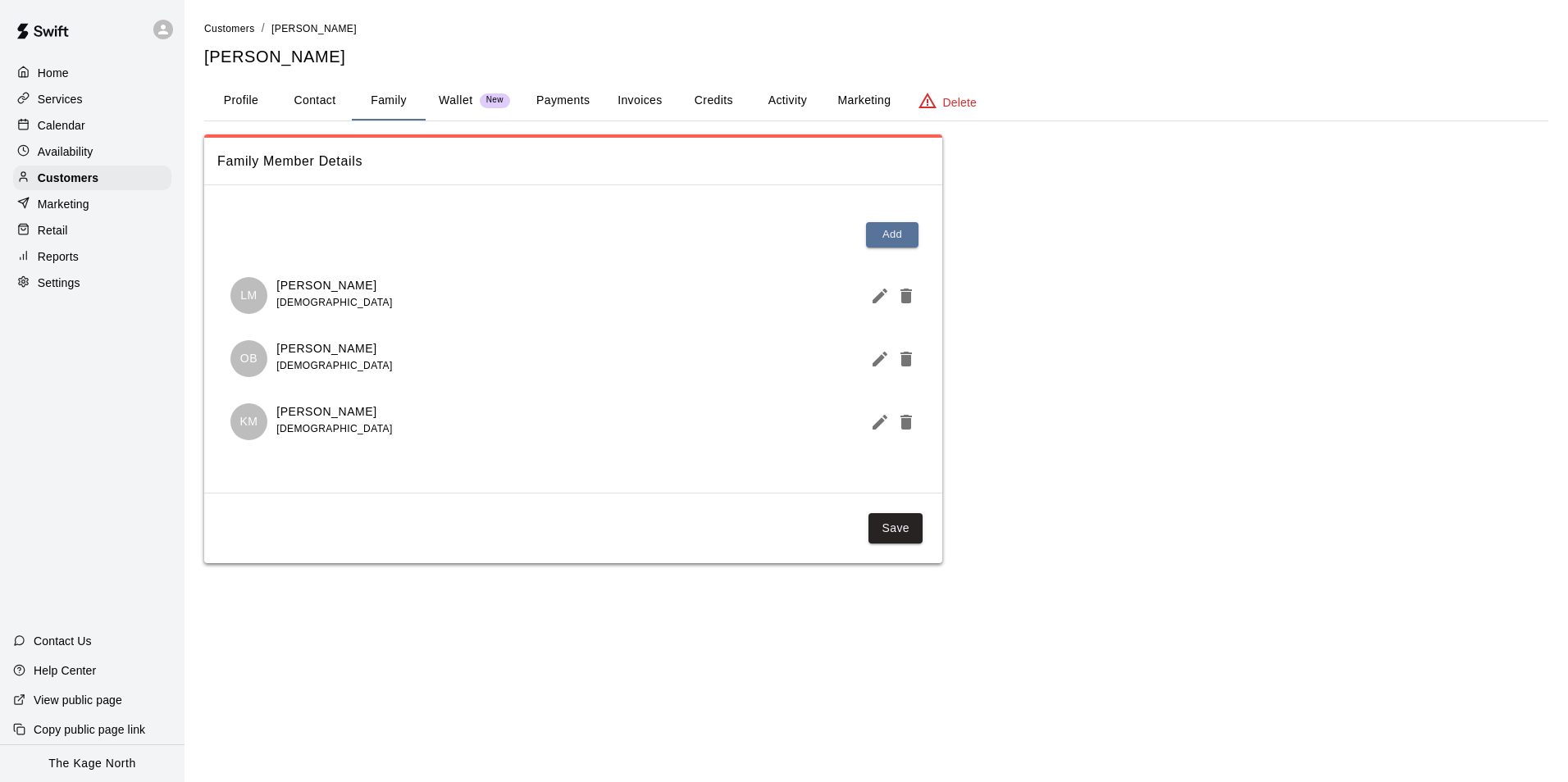
click at [300, 100] on button "Contact" at bounding box center [315, 100] width 74 height 40
select select "**"
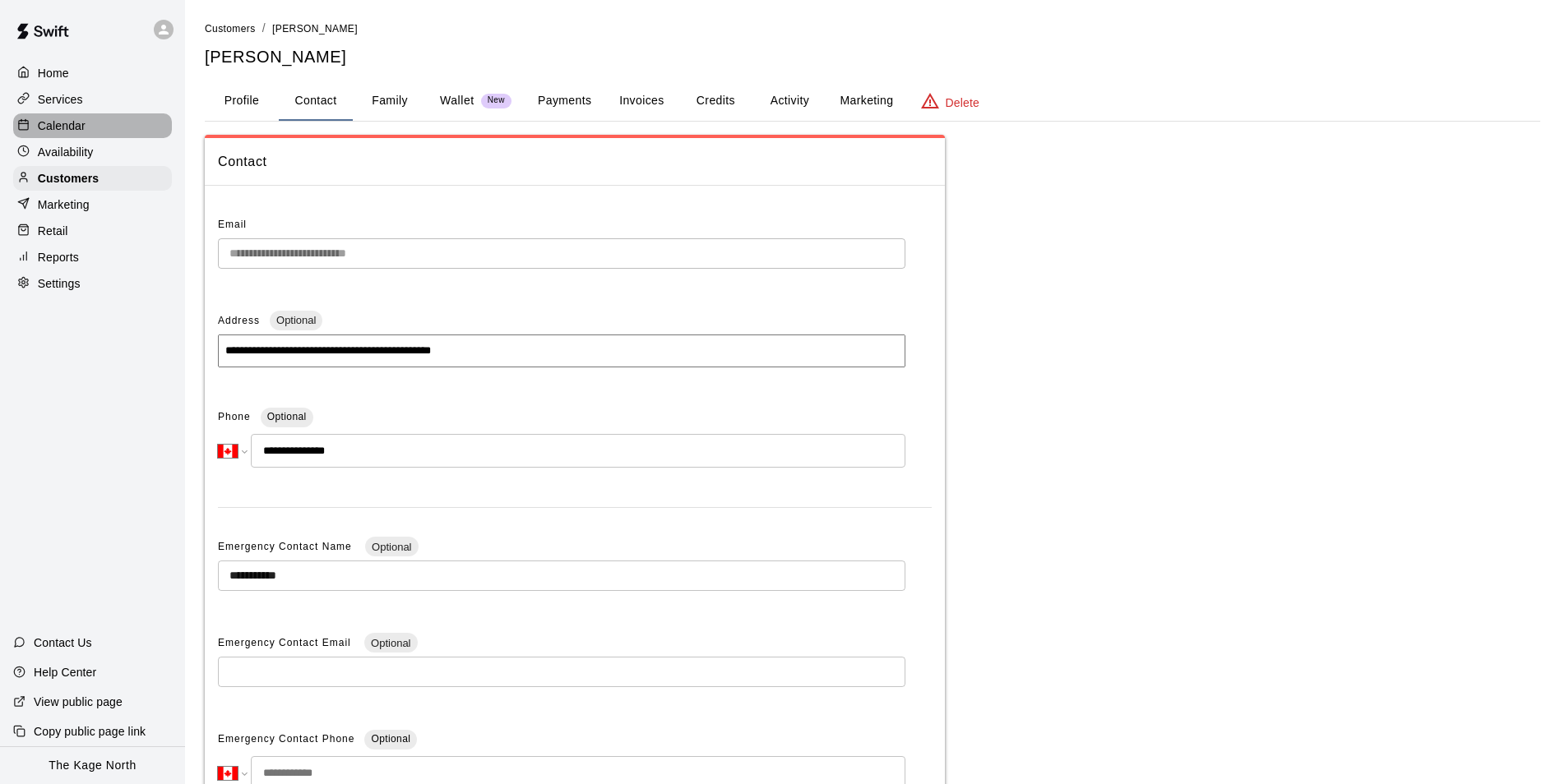
click at [48, 117] on div "Calendar" at bounding box center [93, 125] width 159 height 25
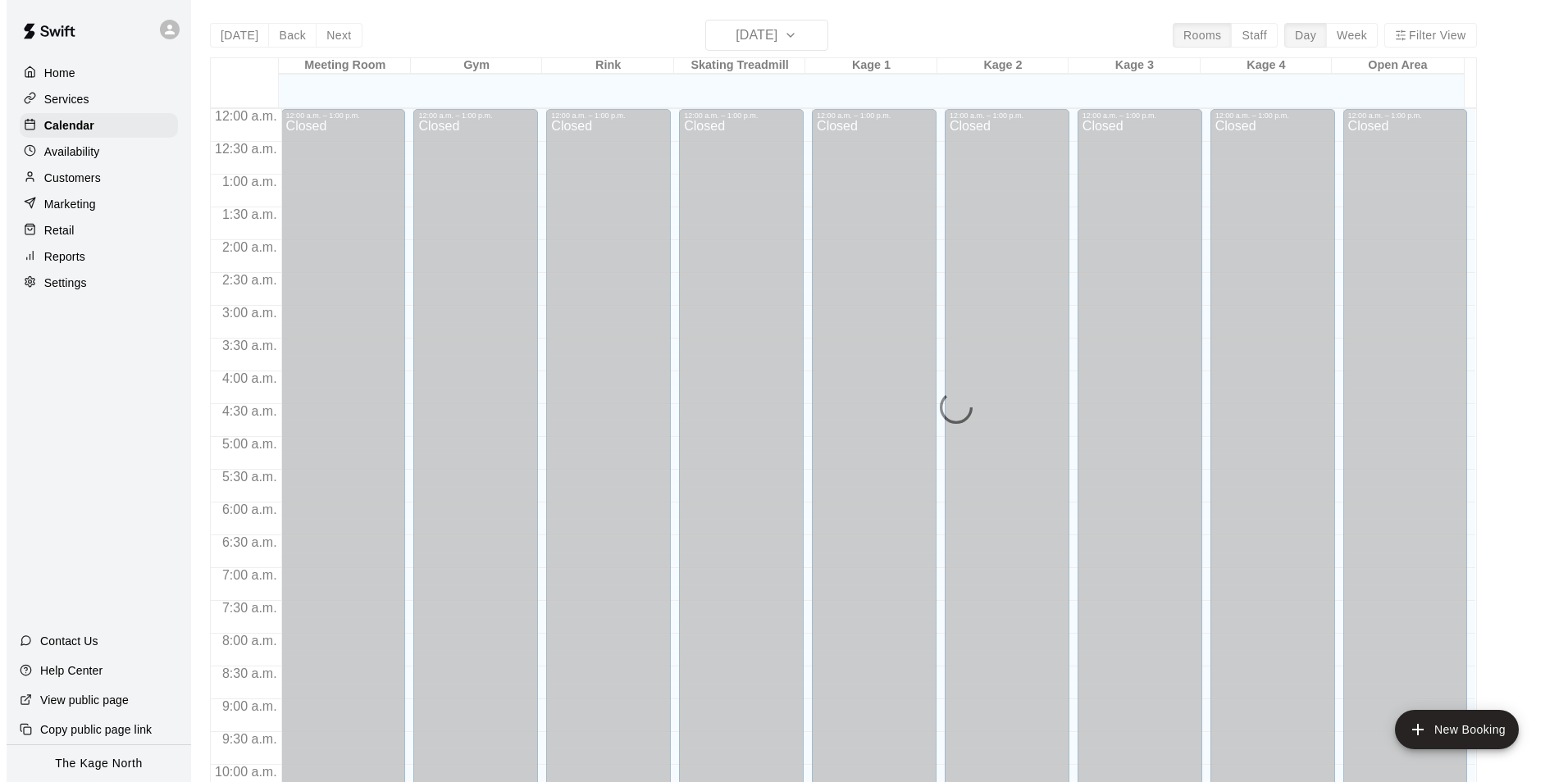
scroll to position [833, 0]
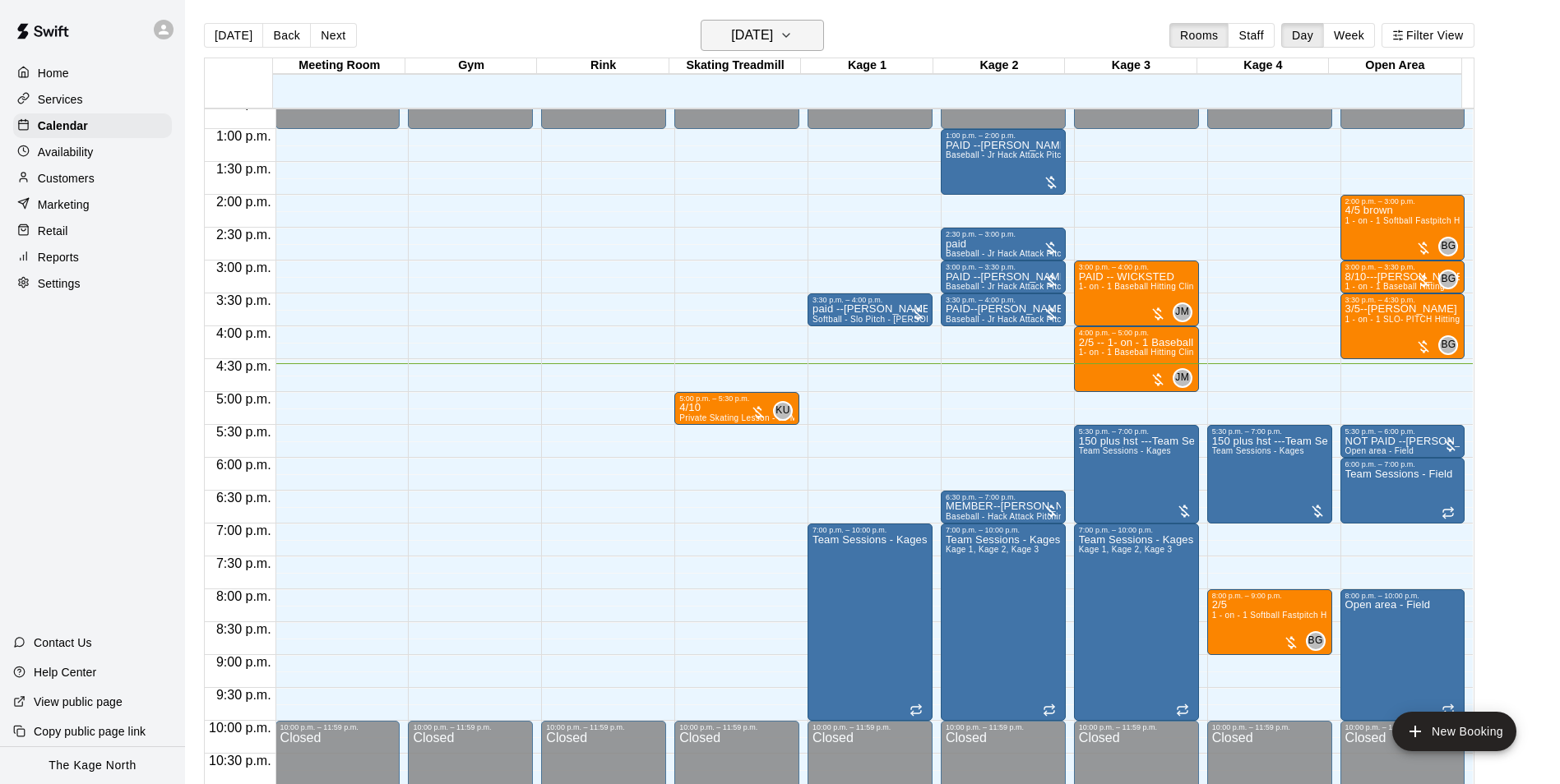
click at [773, 39] on h6 "[DATE]" at bounding box center [752, 35] width 42 height 23
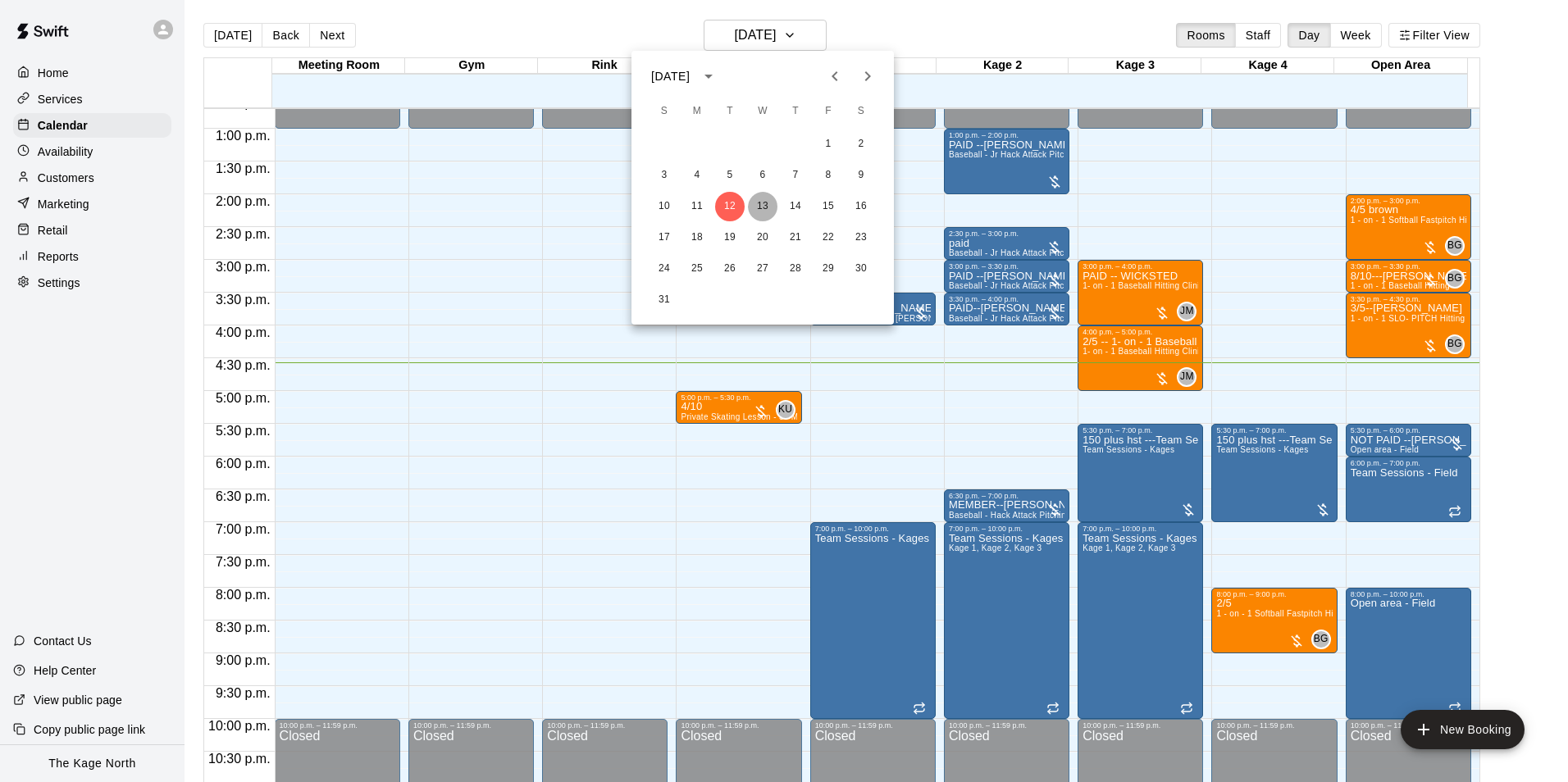
click at [766, 205] on button "13" at bounding box center [763, 207] width 30 height 30
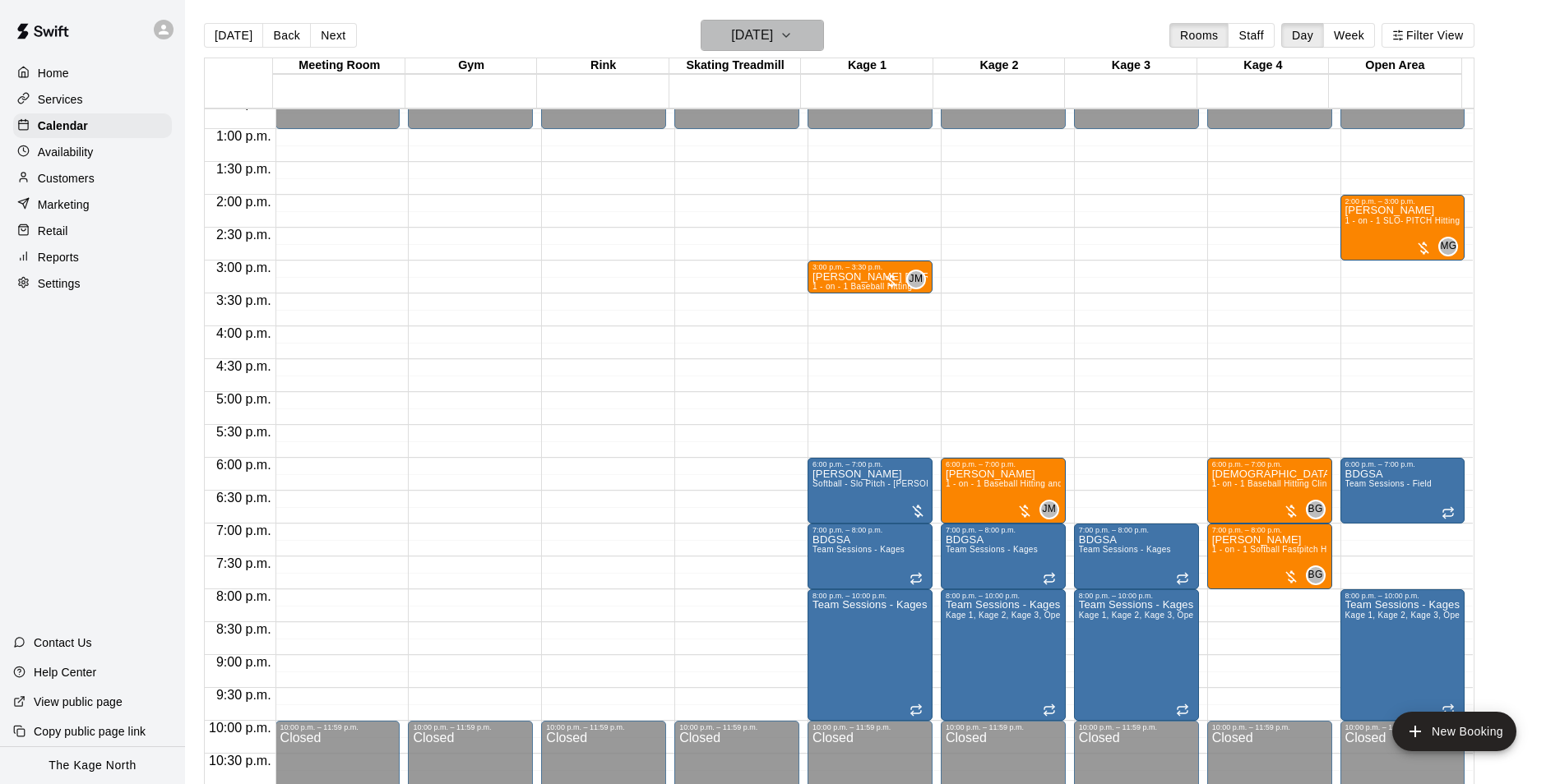
click at [792, 30] on icon "button" at bounding box center [785, 35] width 13 height 19
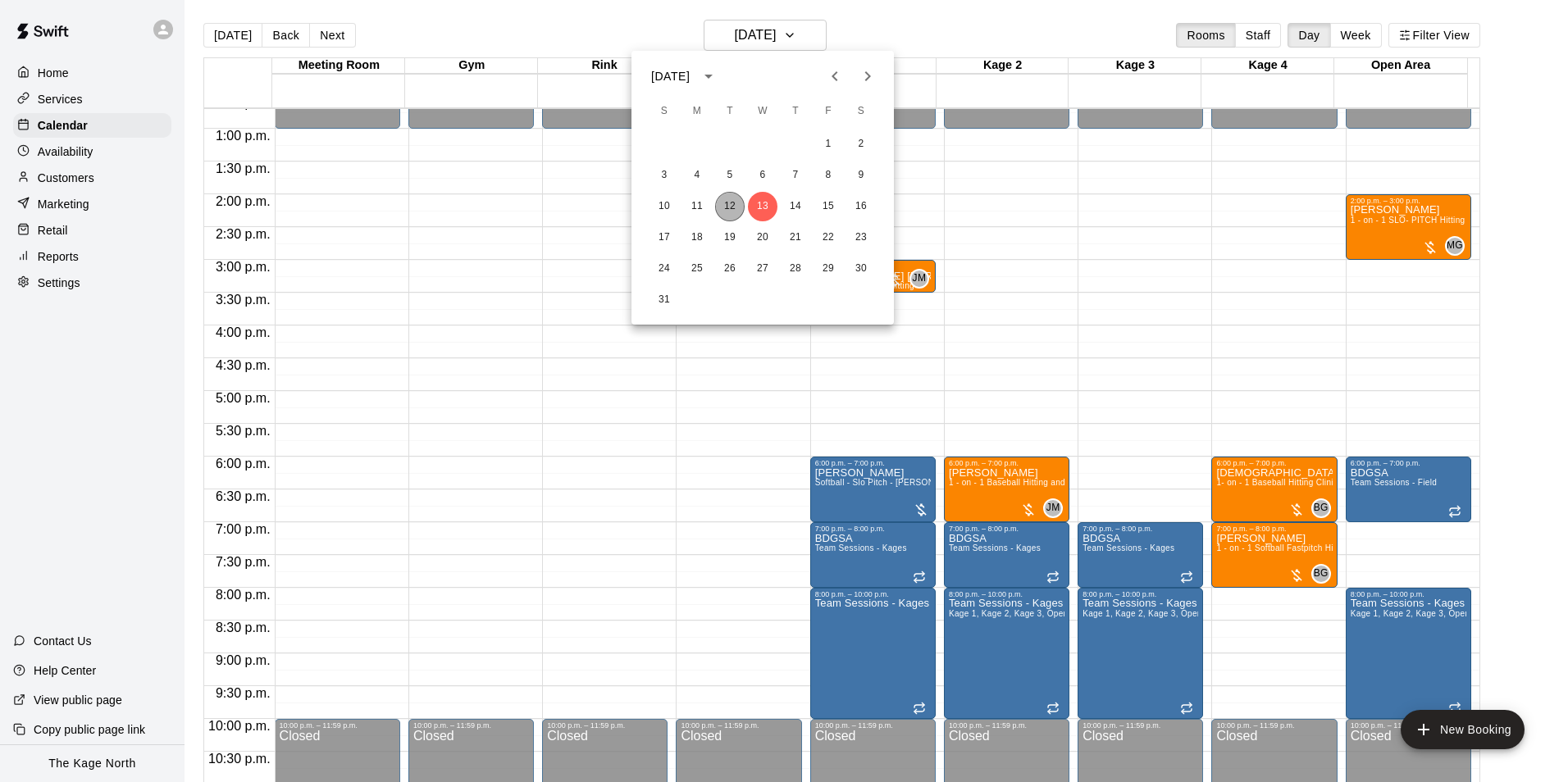
click at [731, 205] on button "12" at bounding box center [730, 207] width 30 height 30
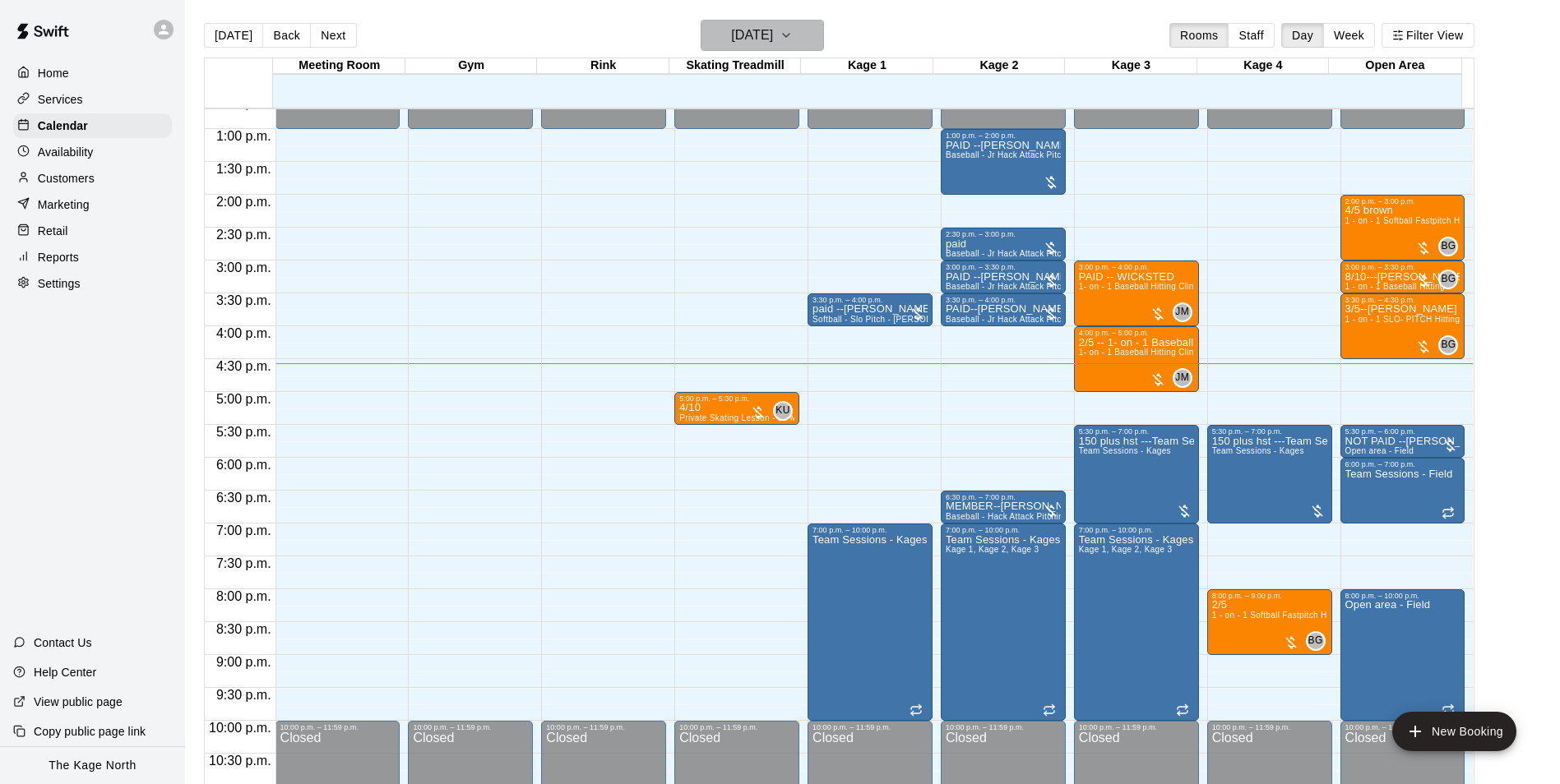
click at [773, 41] on h6 "[DATE]" at bounding box center [752, 35] width 42 height 23
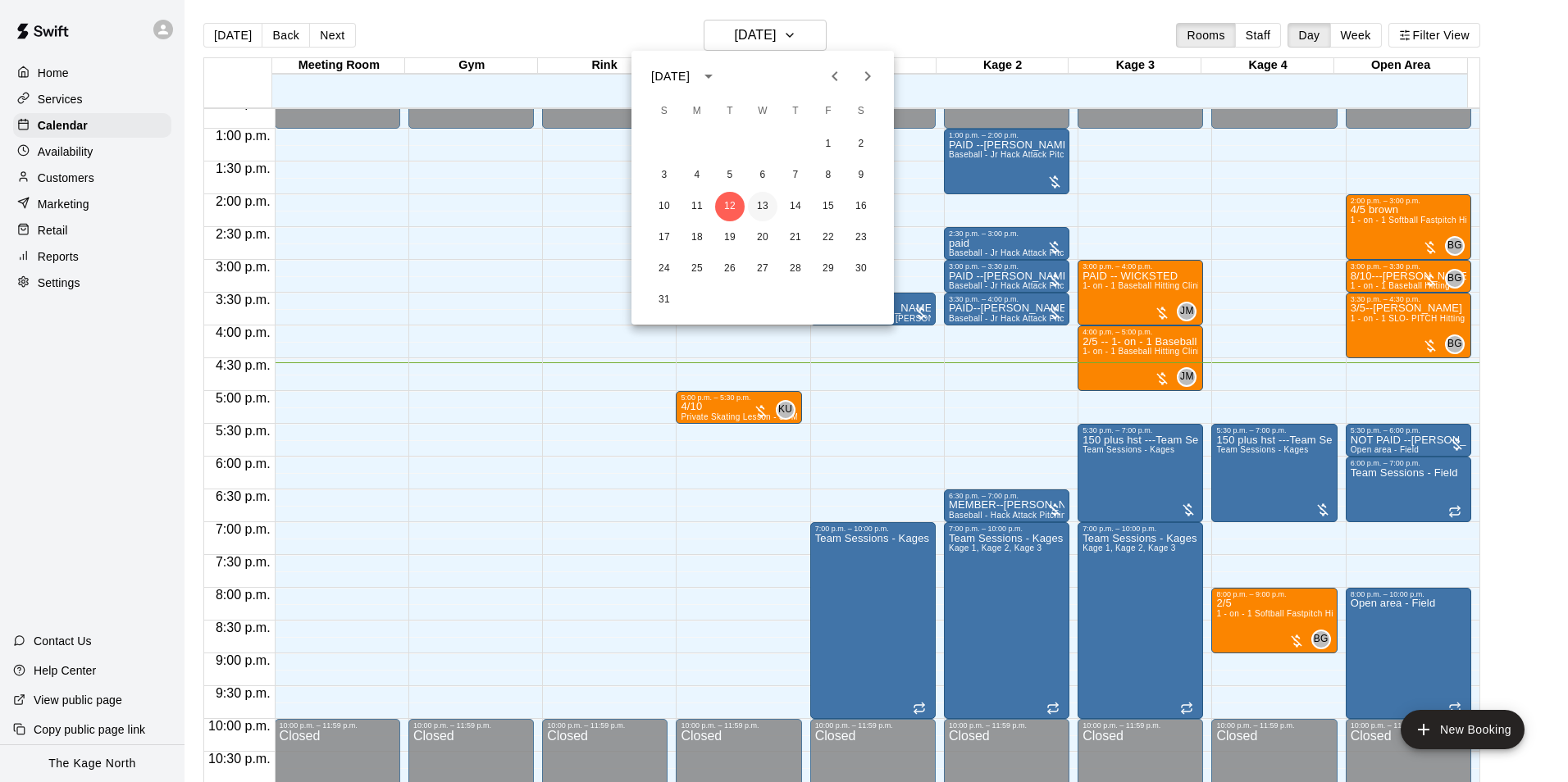
click at [766, 208] on button "13" at bounding box center [763, 207] width 30 height 30
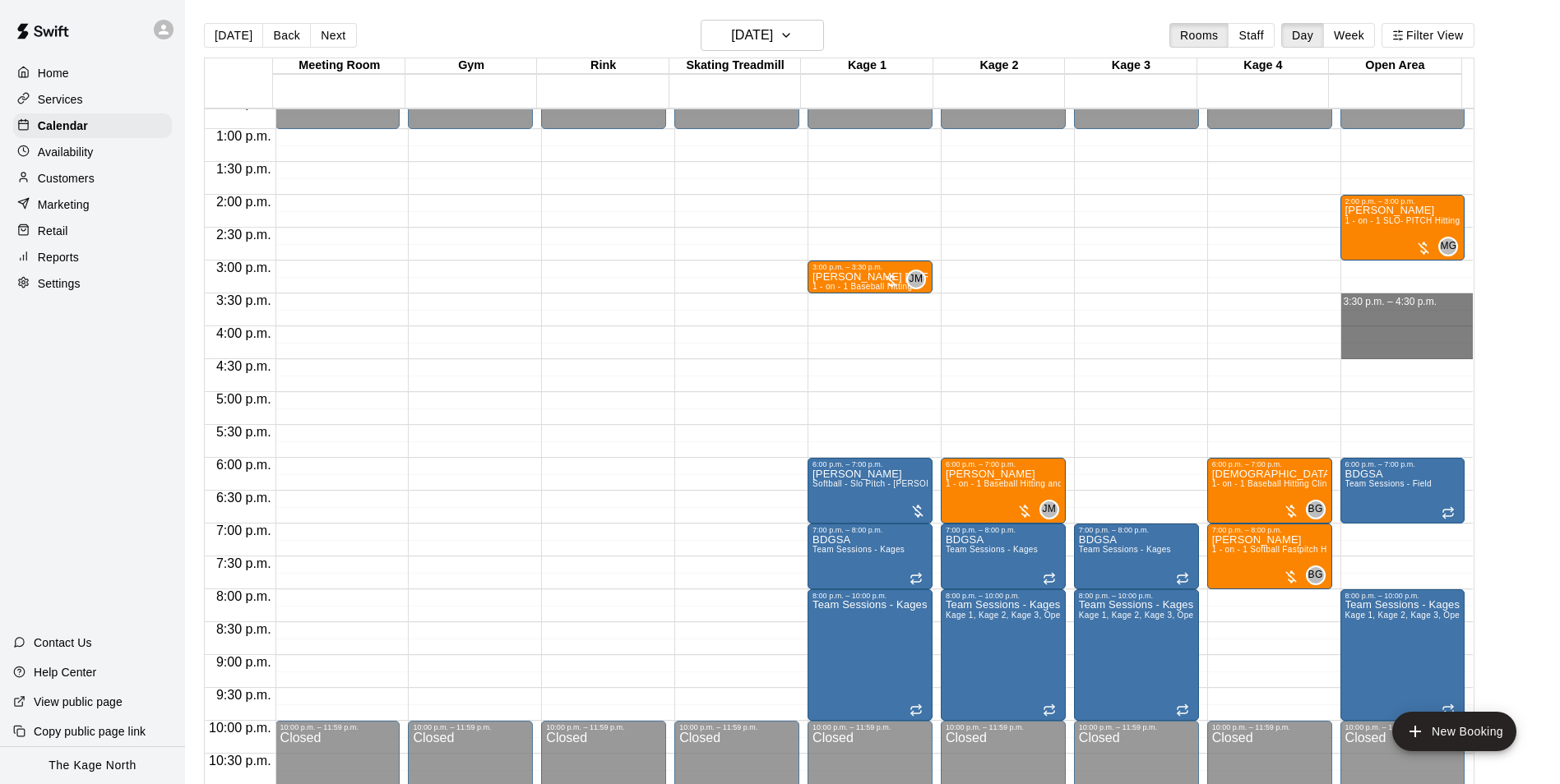
drag, startPoint x: 1389, startPoint y: 304, endPoint x: 1399, endPoint y: 350, distance: 47.1
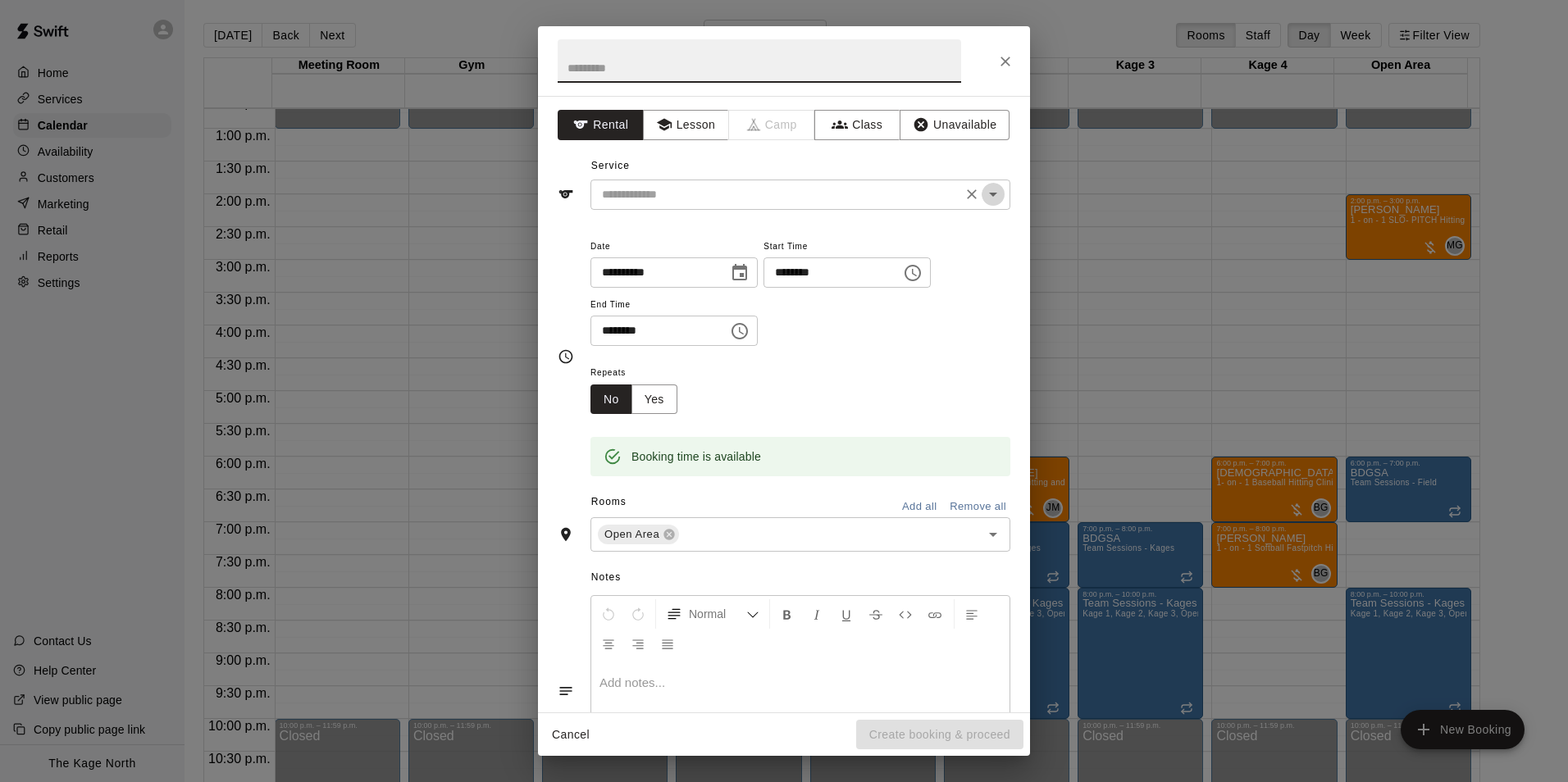
click at [988, 191] on icon "Open" at bounding box center [993, 194] width 19 height 19
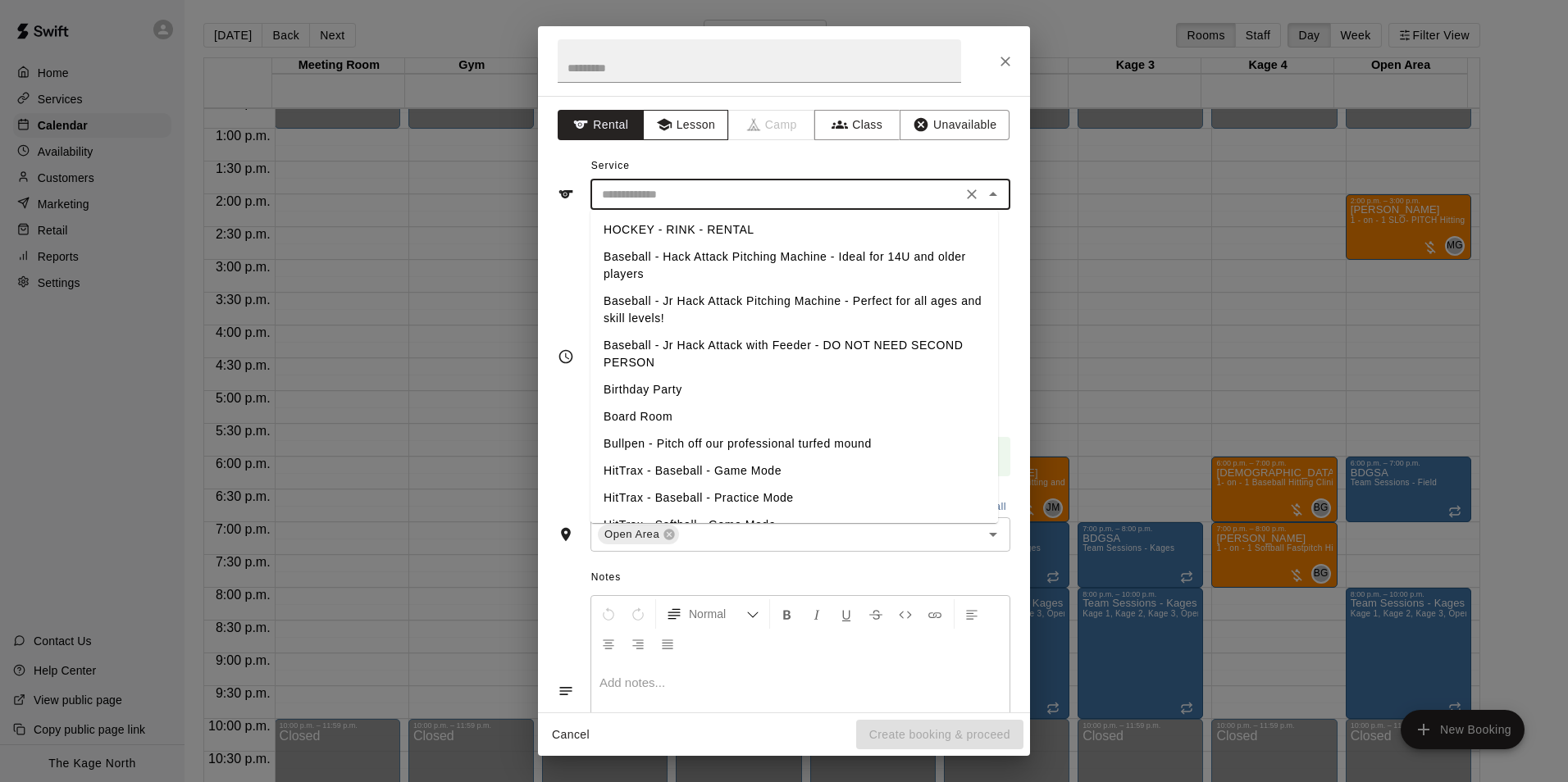
click at [668, 126] on icon "button" at bounding box center [663, 125] width 15 height 12
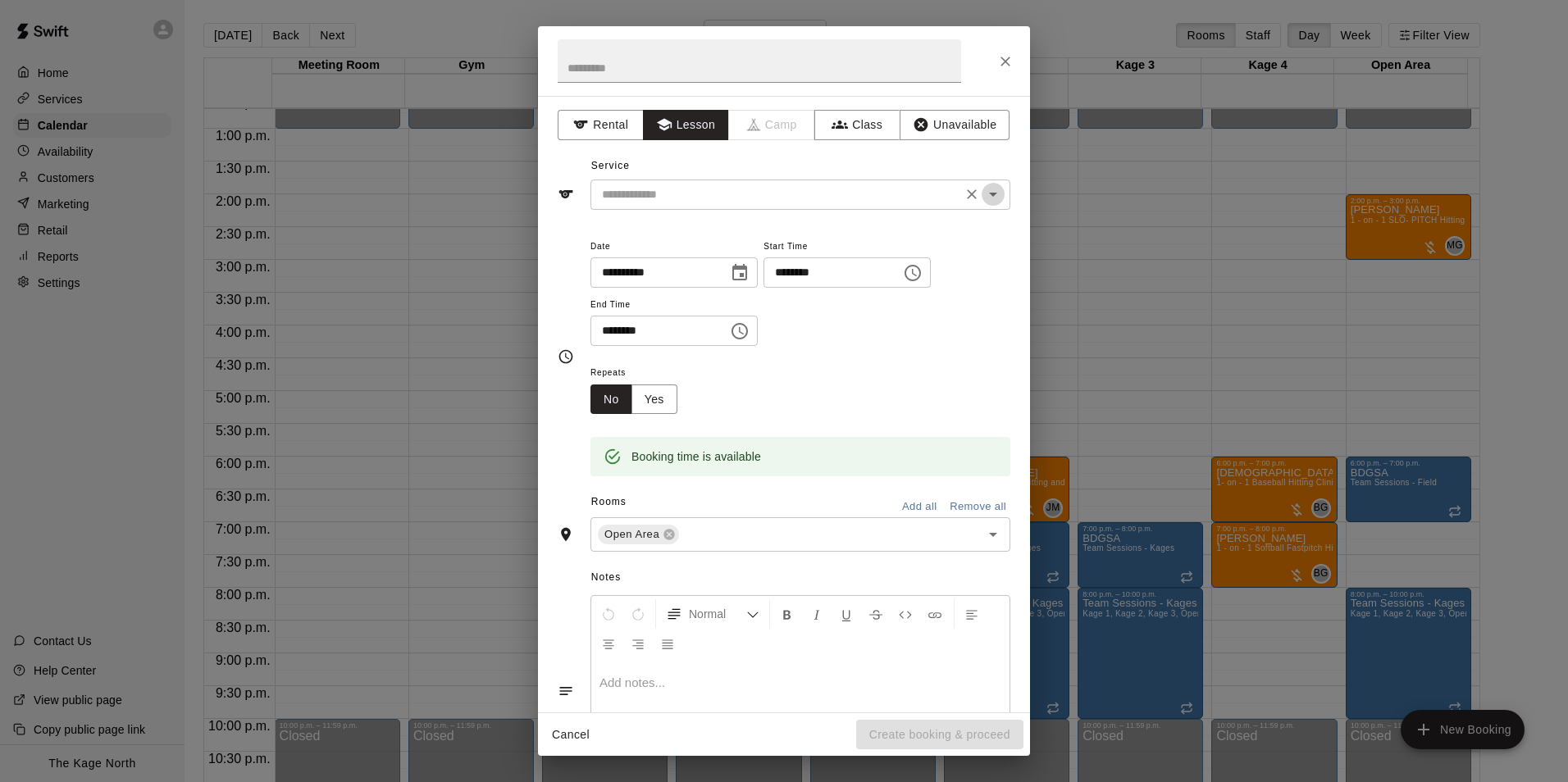
click at [987, 196] on icon "Open" at bounding box center [993, 194] width 19 height 19
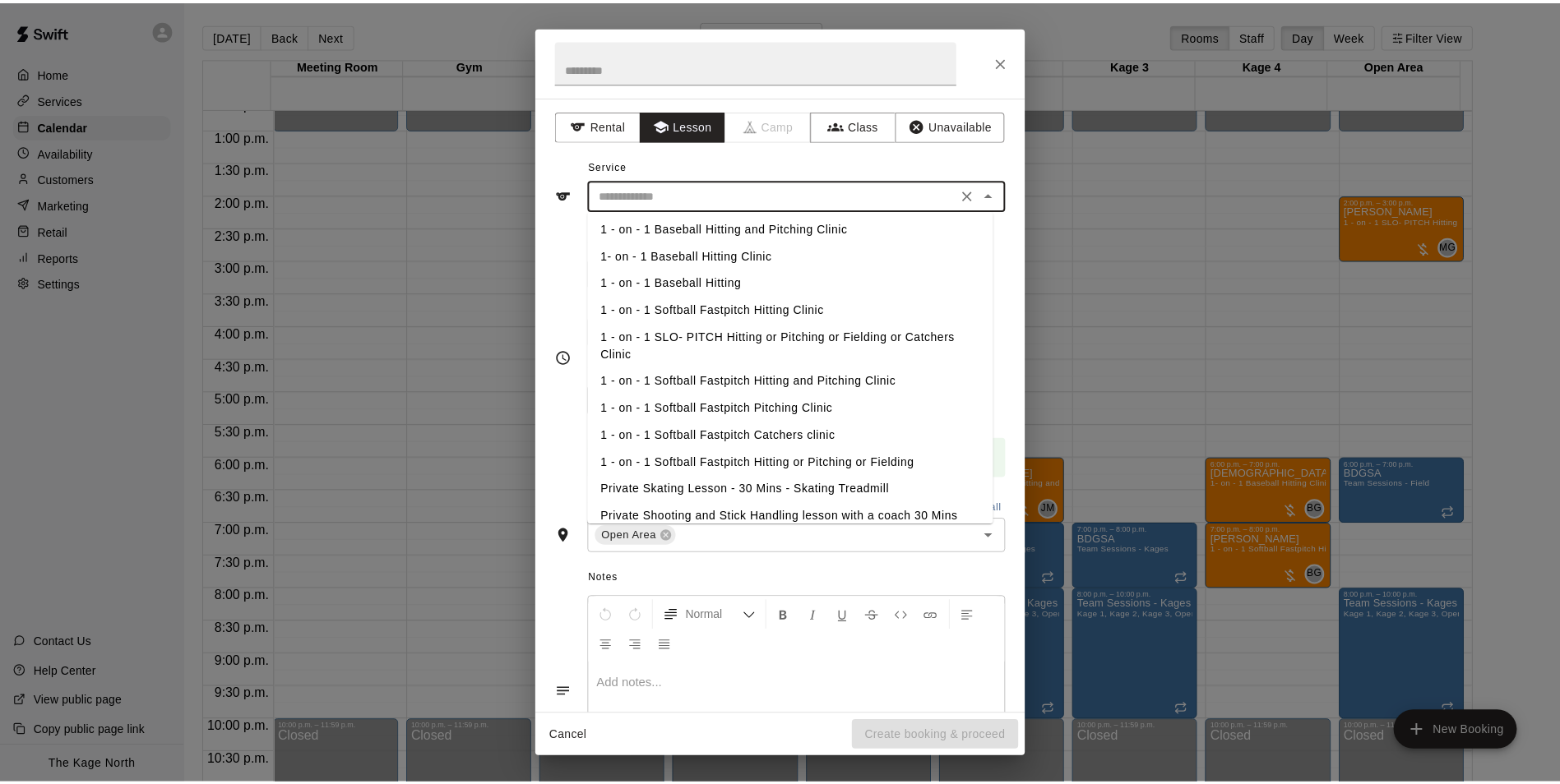
scroll to position [82, 0]
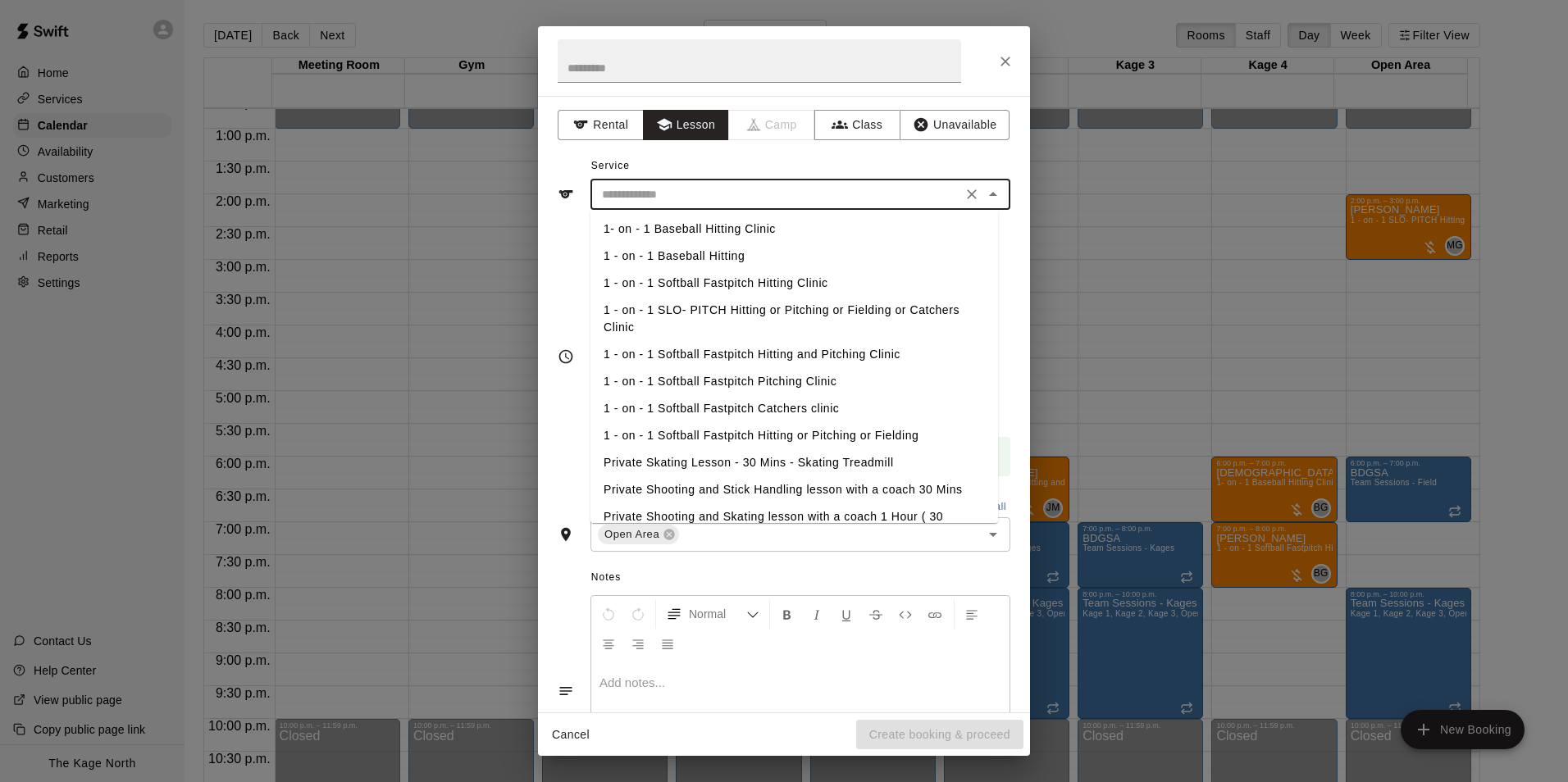
click at [766, 313] on li "1 - on - 1 SLO- PITCH Hitting or Pitching or Fielding or Catchers Clinic" at bounding box center [794, 319] width 408 height 44
type input "**********"
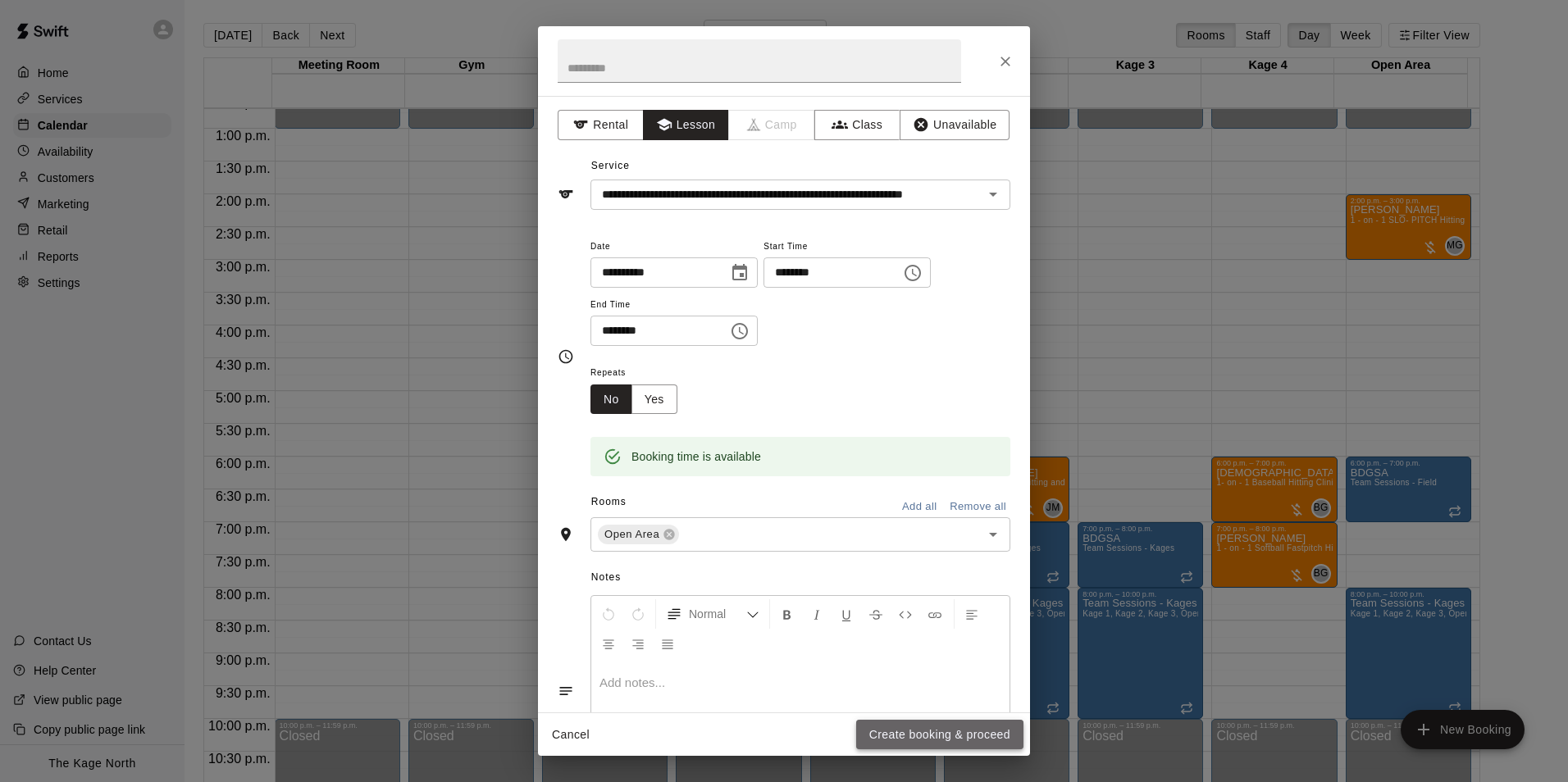
click at [936, 740] on button "Create booking & proceed" at bounding box center [940, 734] width 167 height 30
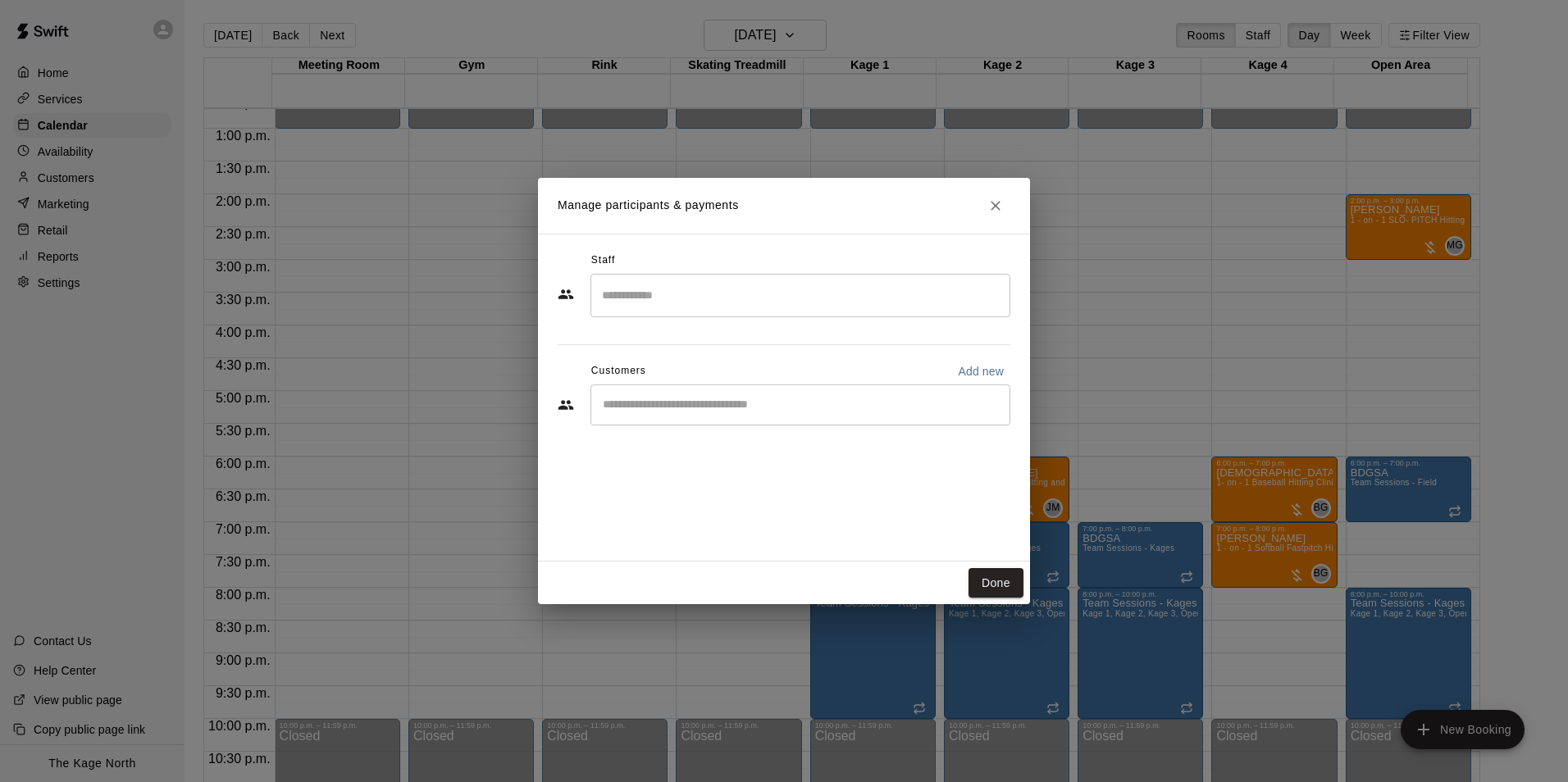
click at [639, 401] on input "Start typing to search customers..." at bounding box center [801, 405] width 405 height 17
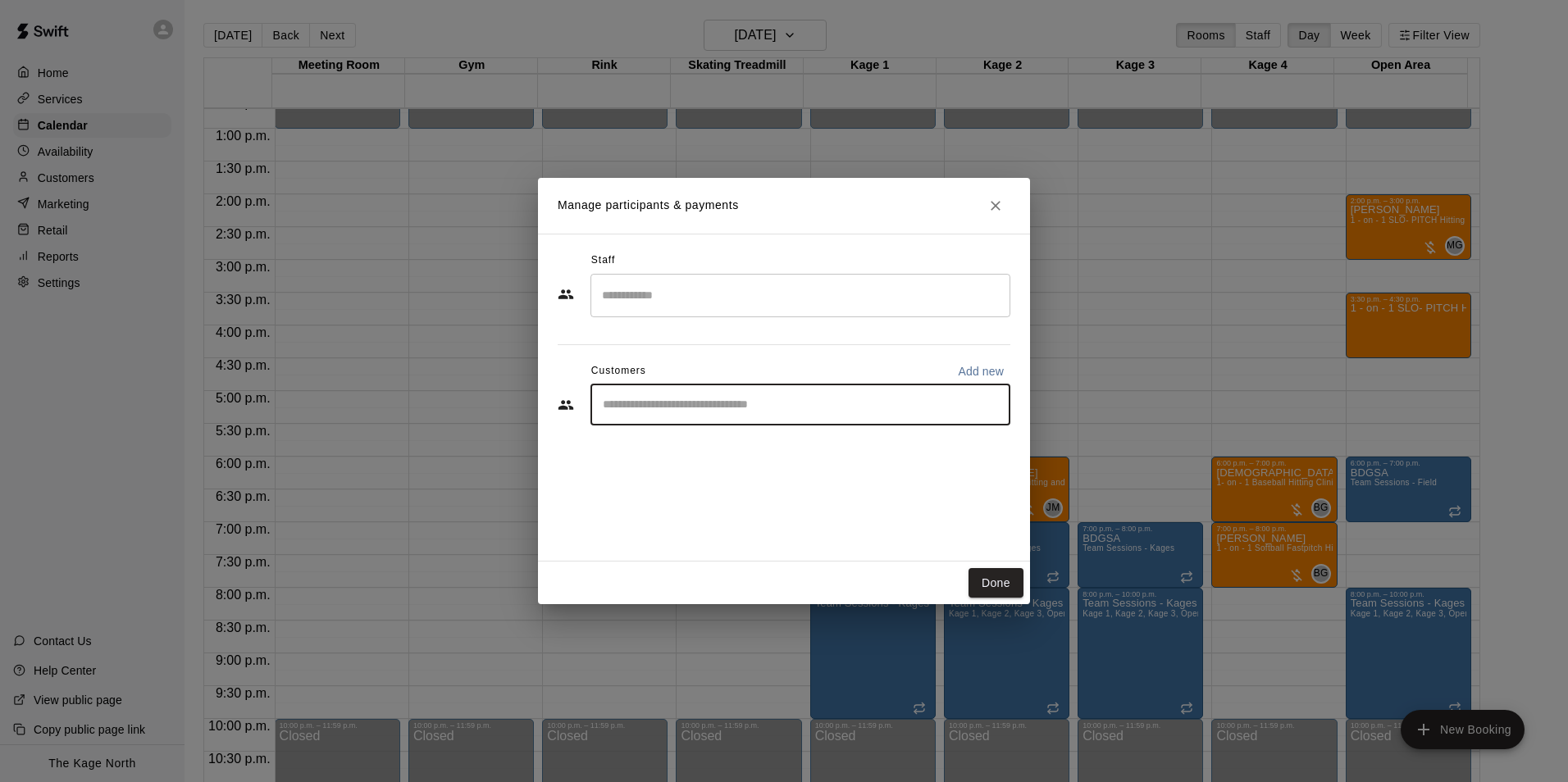
click at [638, 295] on input "Search staff" at bounding box center [801, 295] width 405 height 29
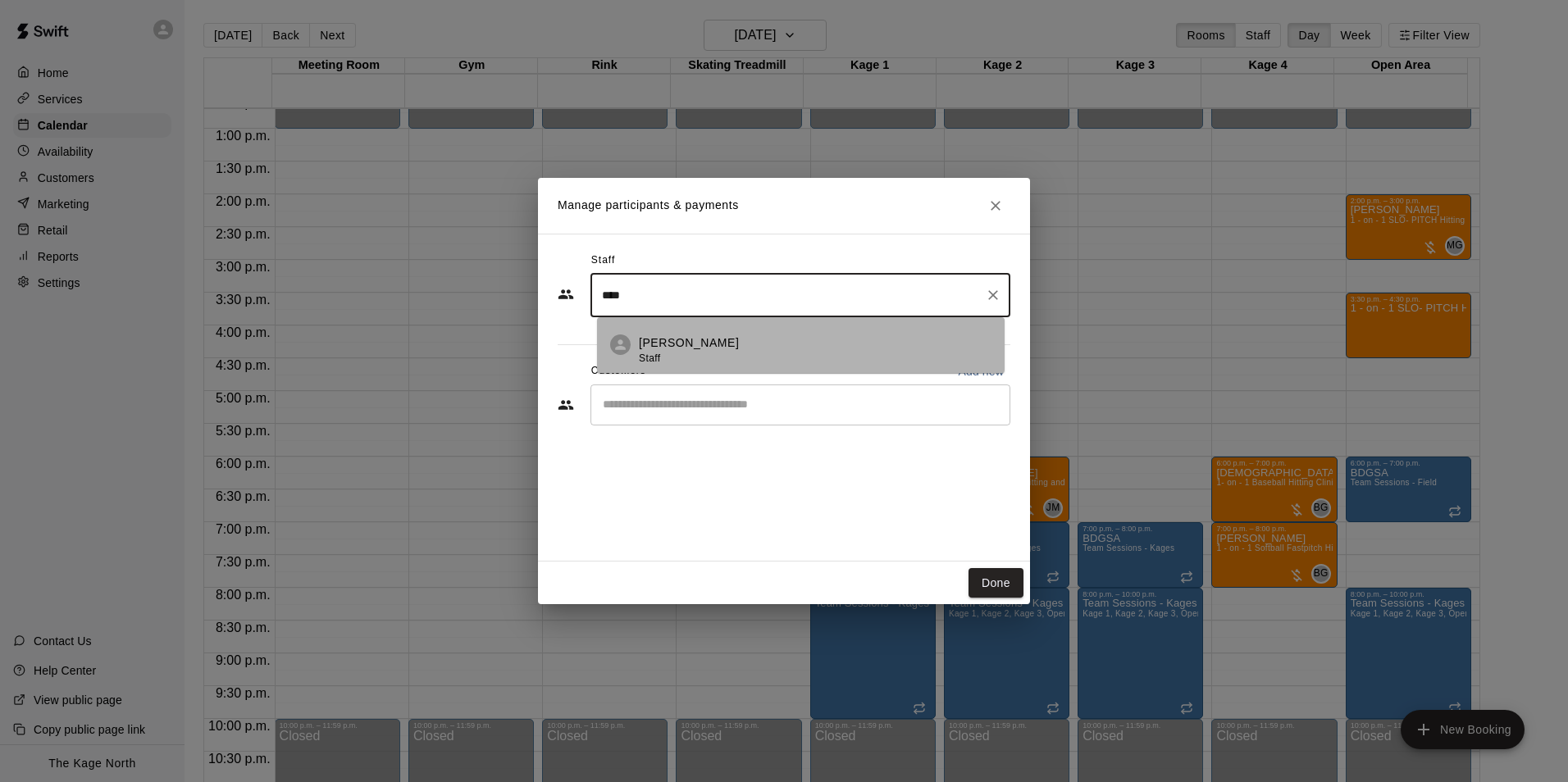
click at [699, 338] on p "[PERSON_NAME]" at bounding box center [689, 343] width 100 height 18
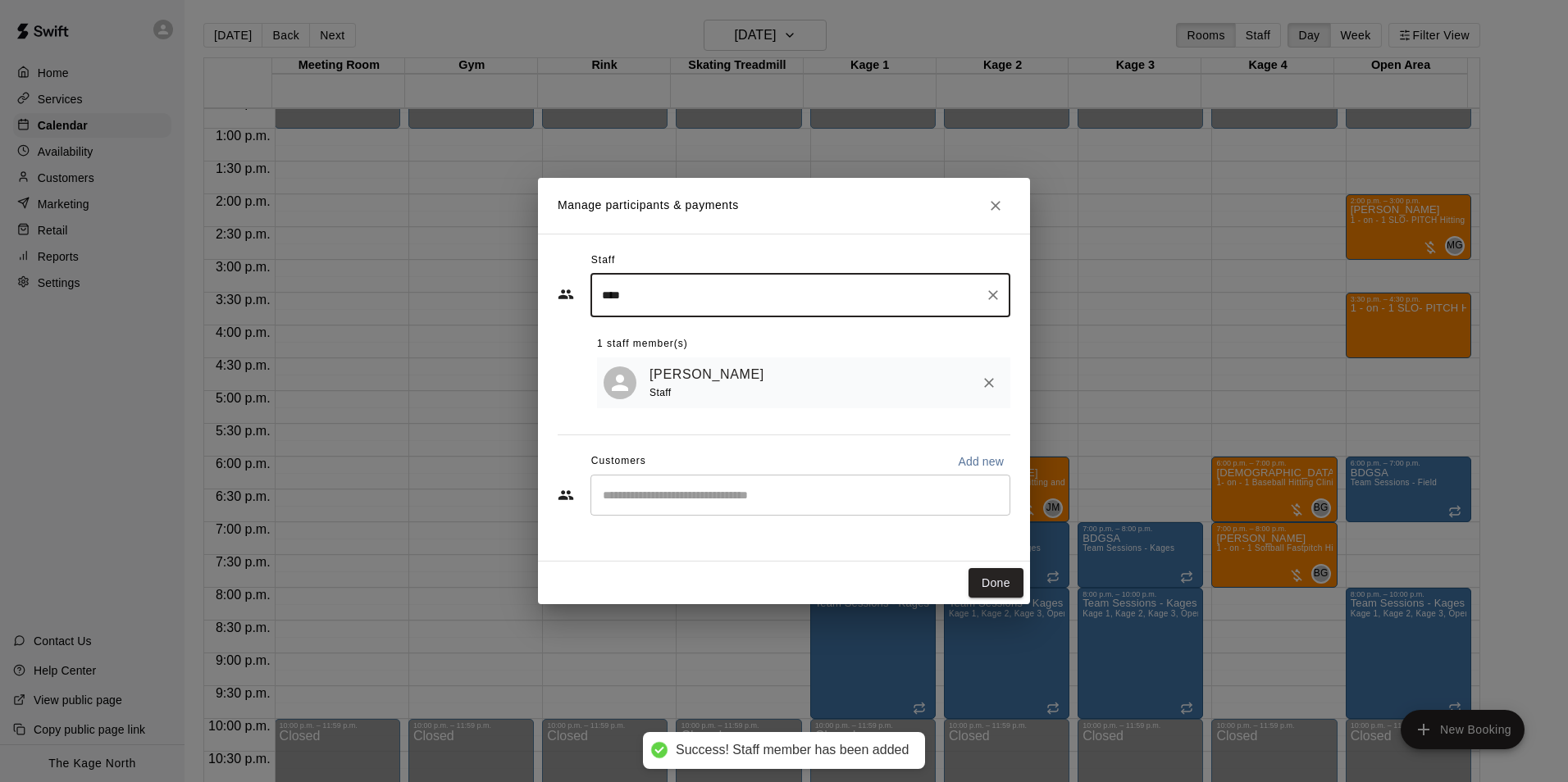
type input "****"
click at [662, 519] on div "​" at bounding box center [784, 497] width 453 height 44
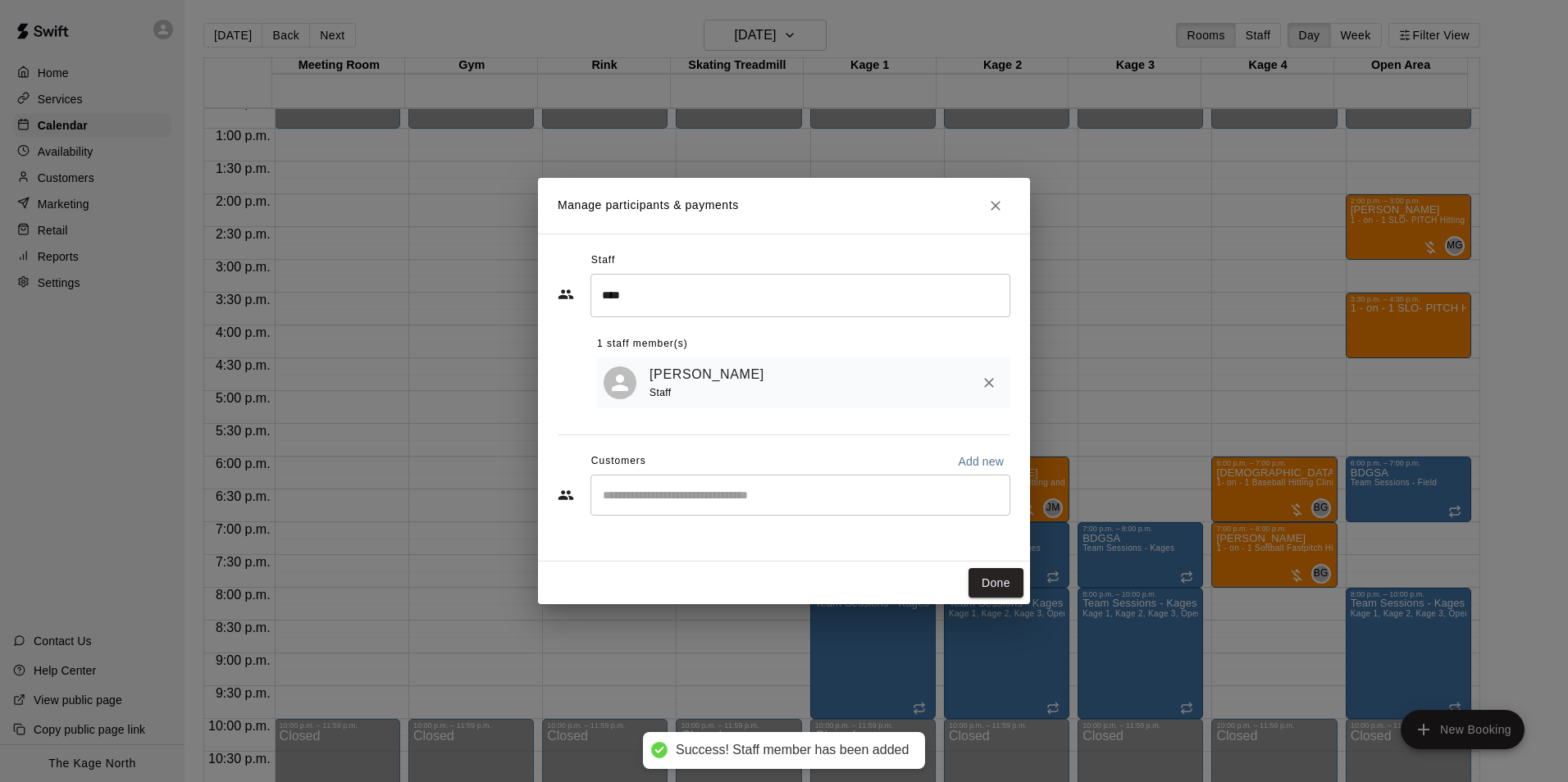
click at [683, 508] on div "​" at bounding box center [800, 495] width 420 height 41
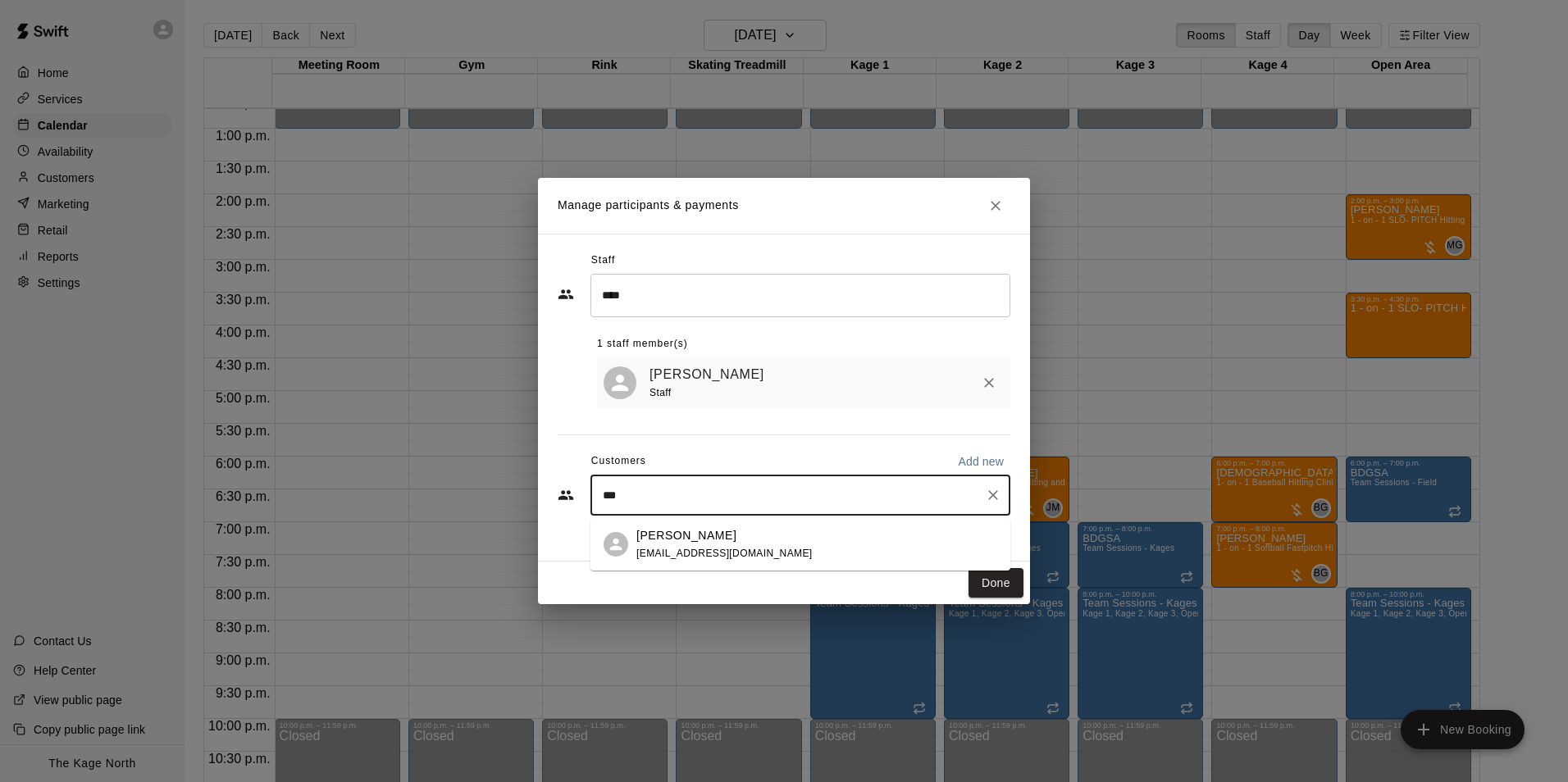
type input "****"
click at [690, 538] on p "[PERSON_NAME]" at bounding box center [686, 536] width 100 height 18
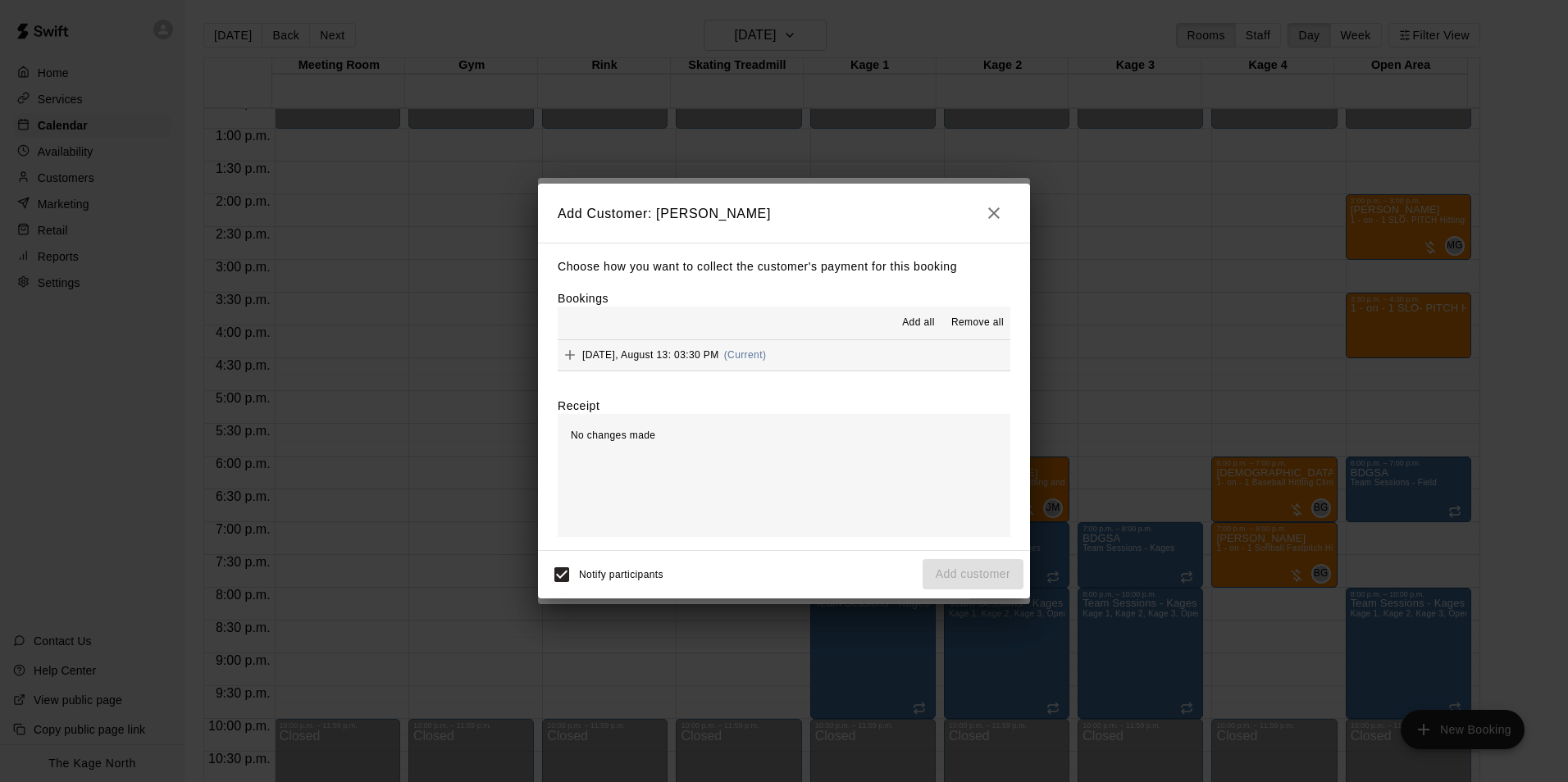
click at [922, 327] on span "Add all" at bounding box center [918, 322] width 33 height 17
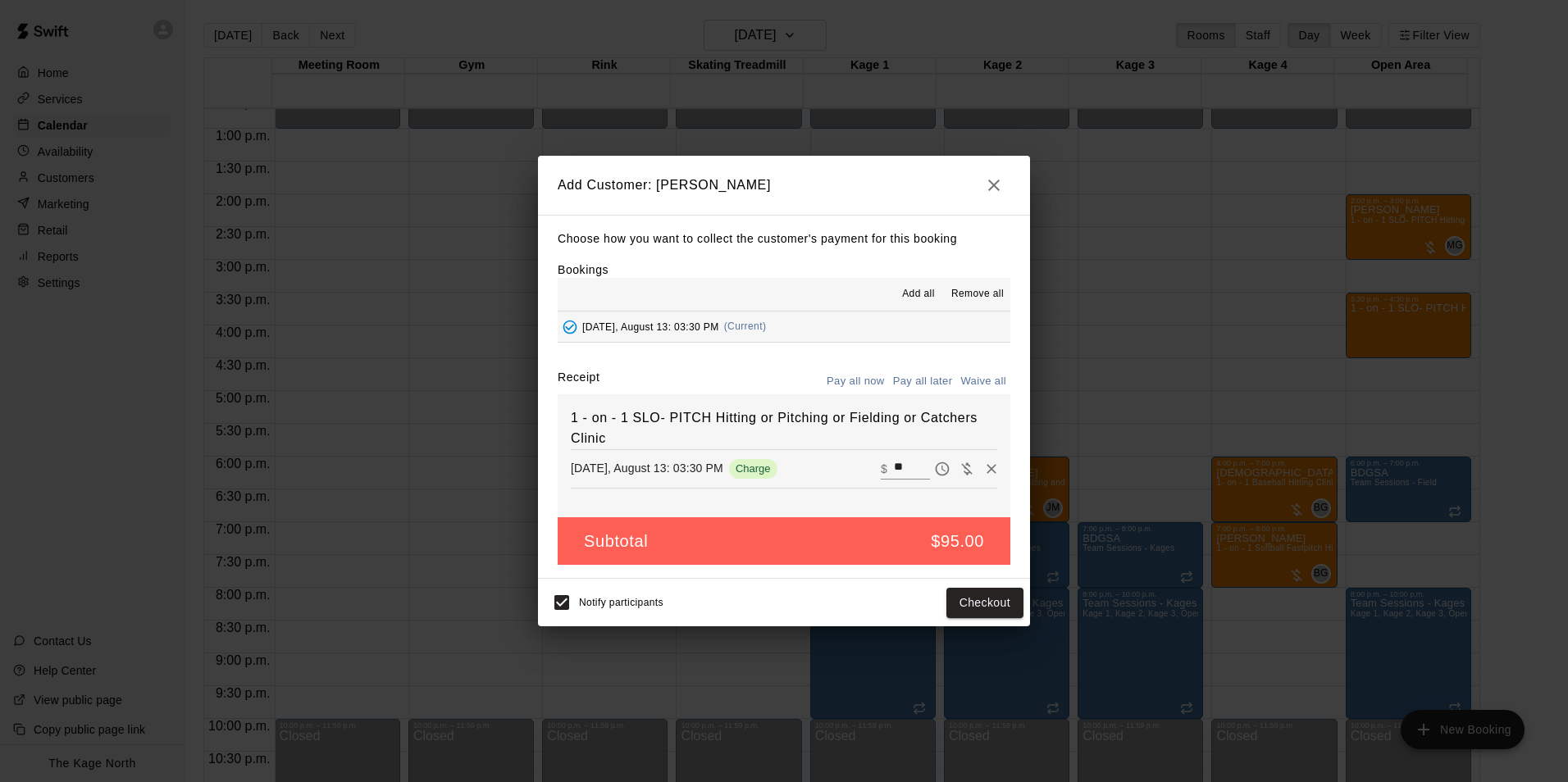
drag, startPoint x: 936, startPoint y: 380, endPoint x: 961, endPoint y: 487, distance: 109.9
click at [936, 380] on button "Pay all later" at bounding box center [922, 381] width 68 height 26
click at [990, 612] on button "Add customer" at bounding box center [973, 602] width 100 height 30
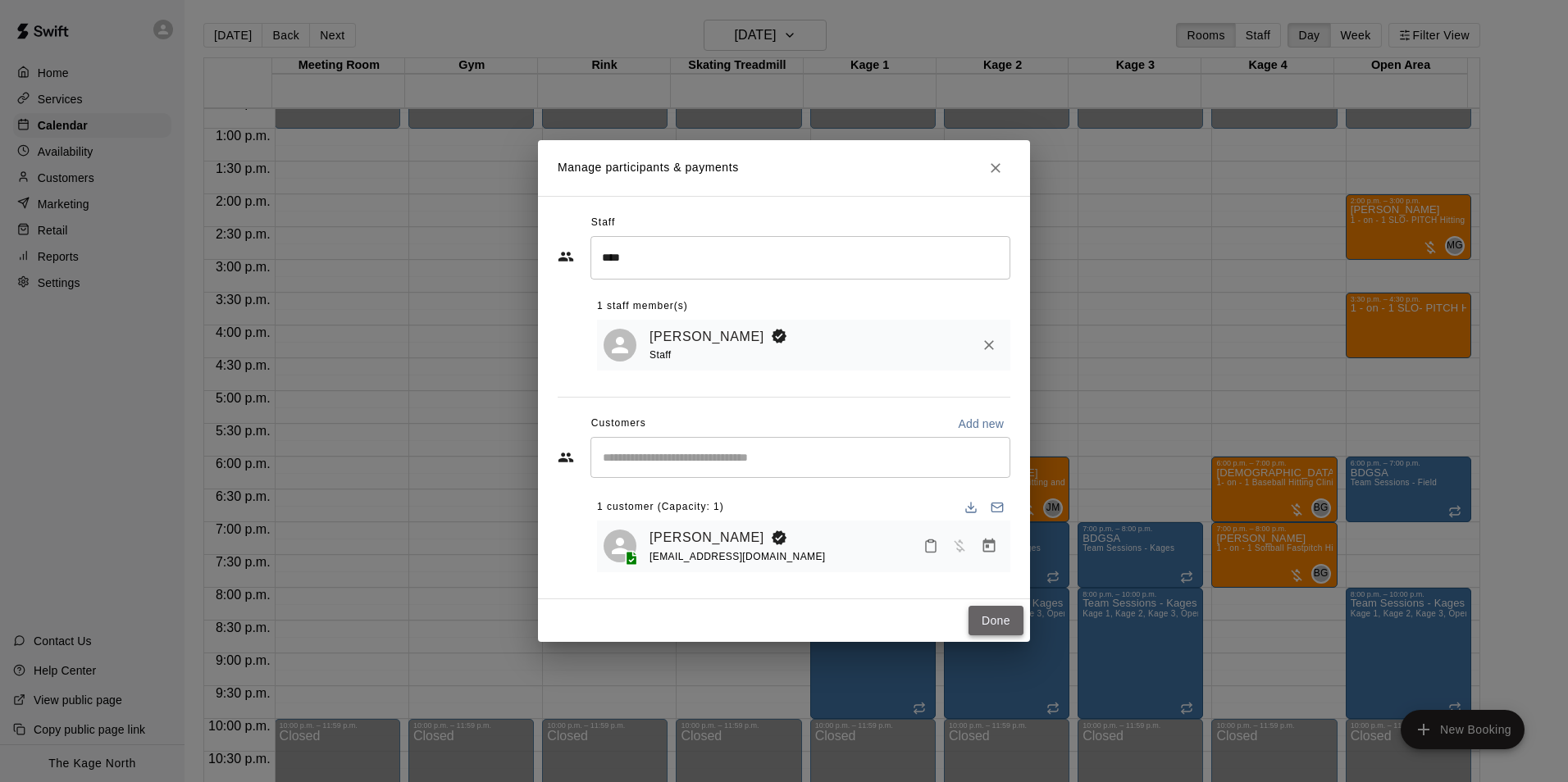
click at [987, 616] on button "Done" at bounding box center [995, 621] width 55 height 30
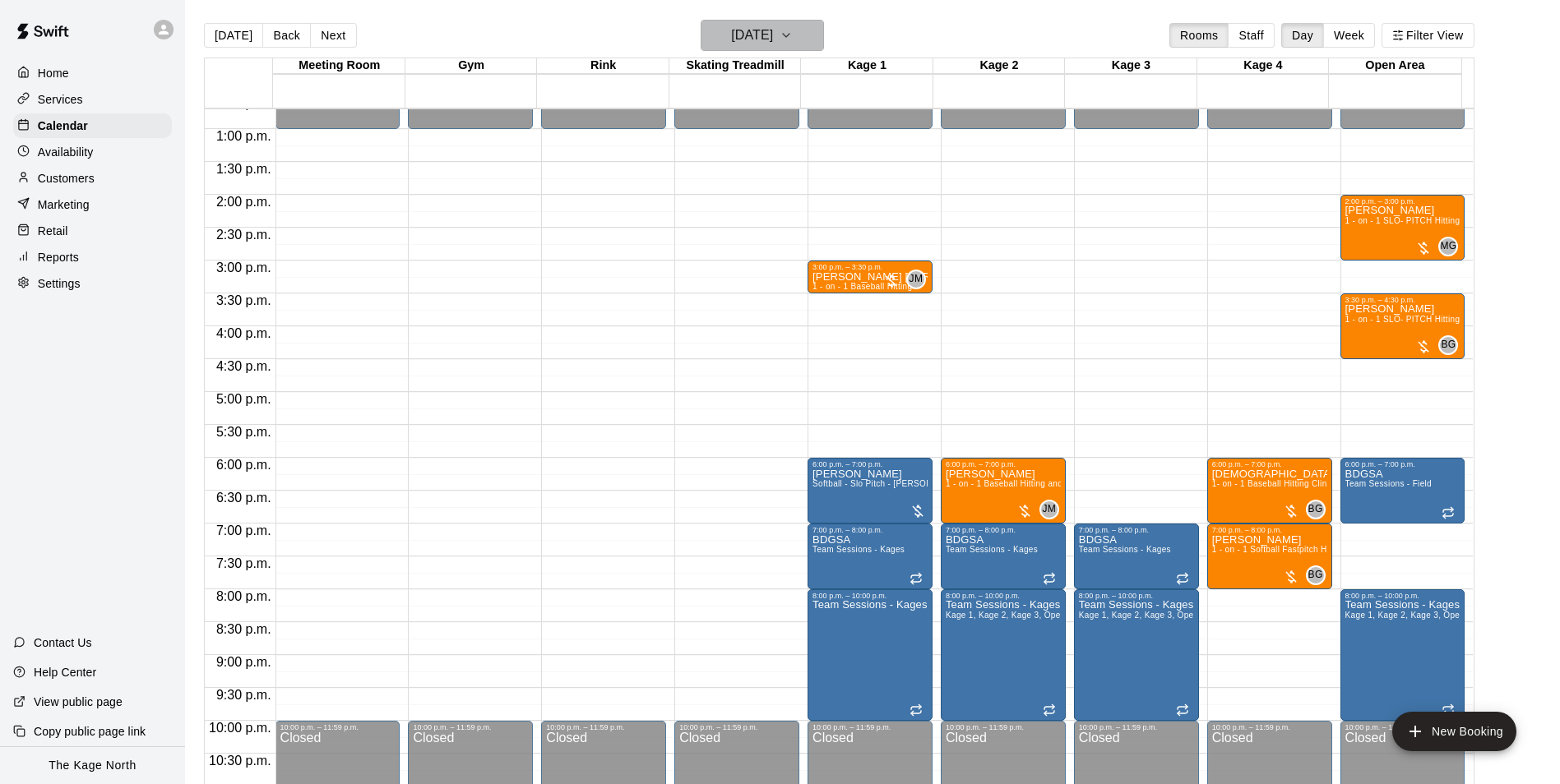
click at [773, 34] on h6 "[DATE]" at bounding box center [752, 35] width 42 height 23
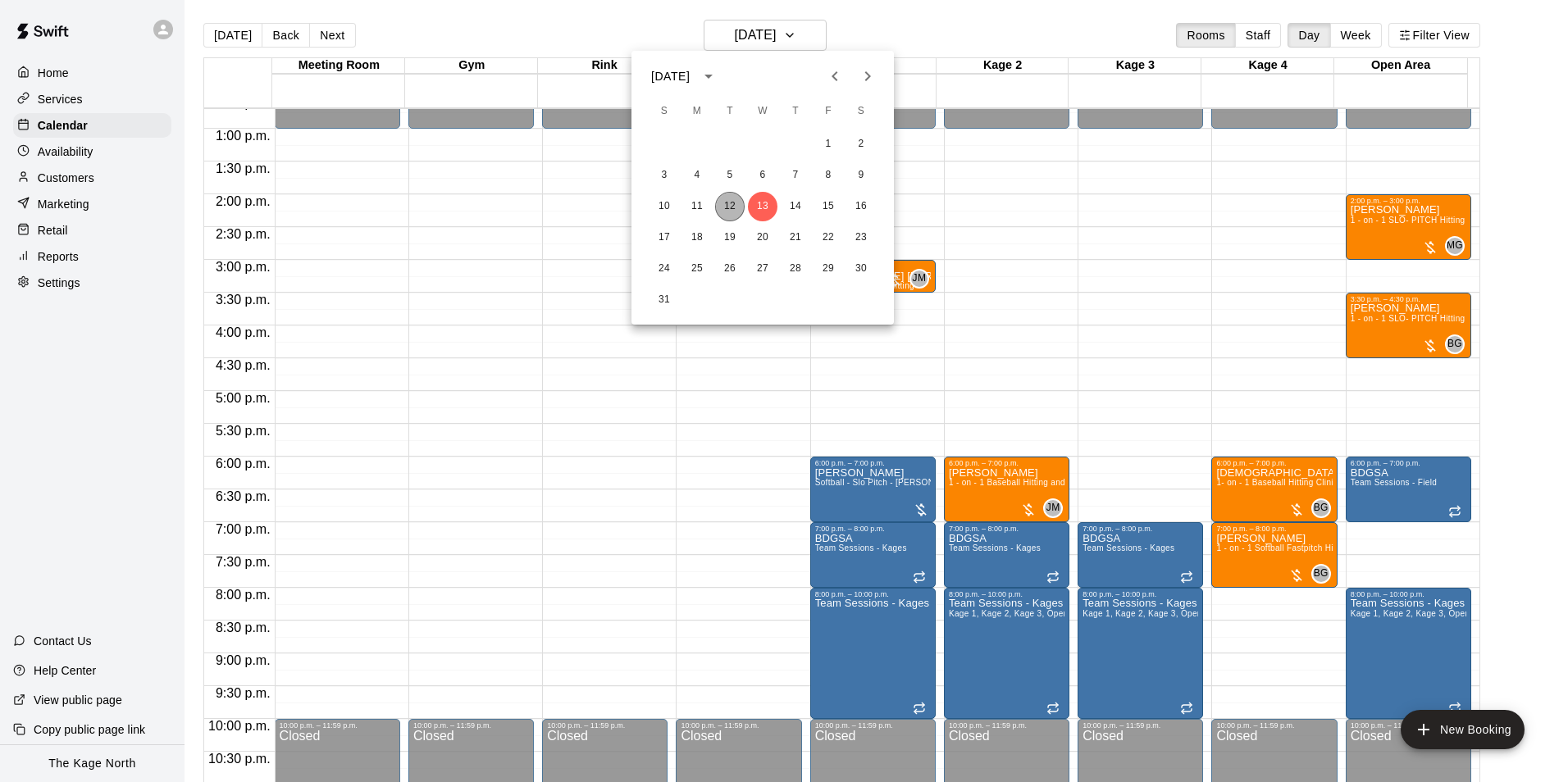
click at [724, 208] on button "12" at bounding box center [730, 207] width 30 height 30
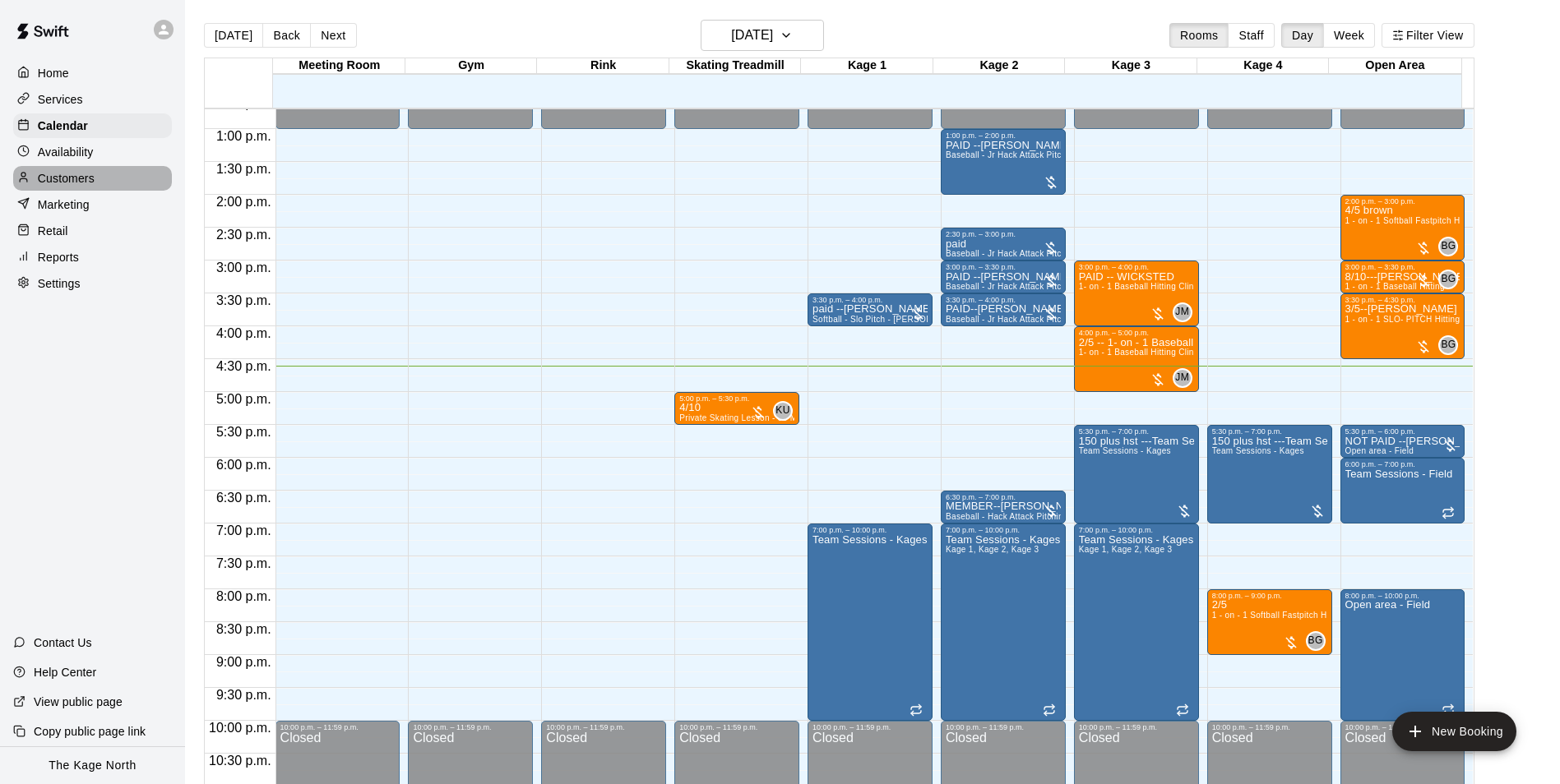
click at [113, 185] on div "Customers" at bounding box center [93, 178] width 159 height 25
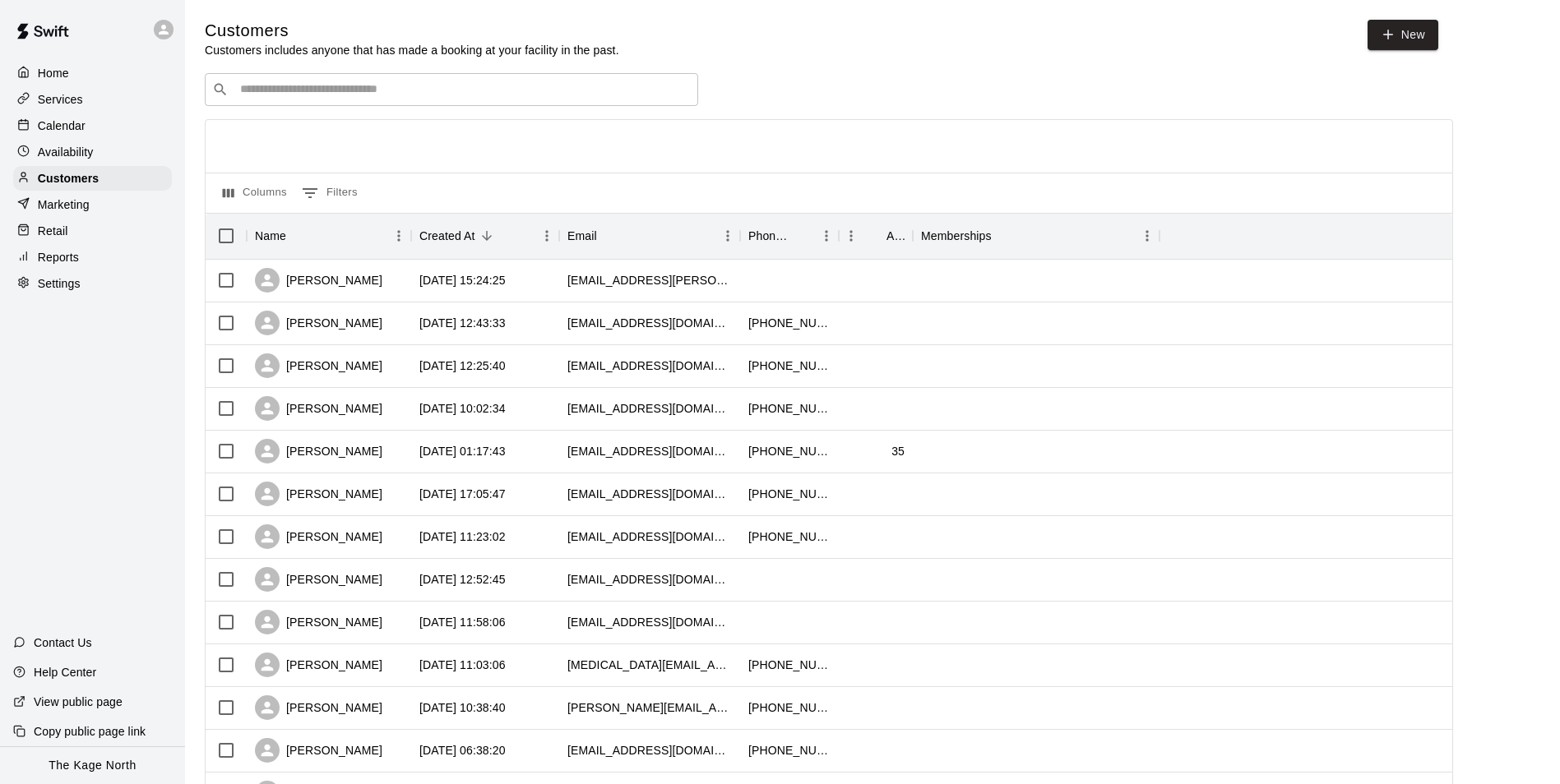
click at [52, 123] on p "Calendar" at bounding box center [62, 125] width 48 height 17
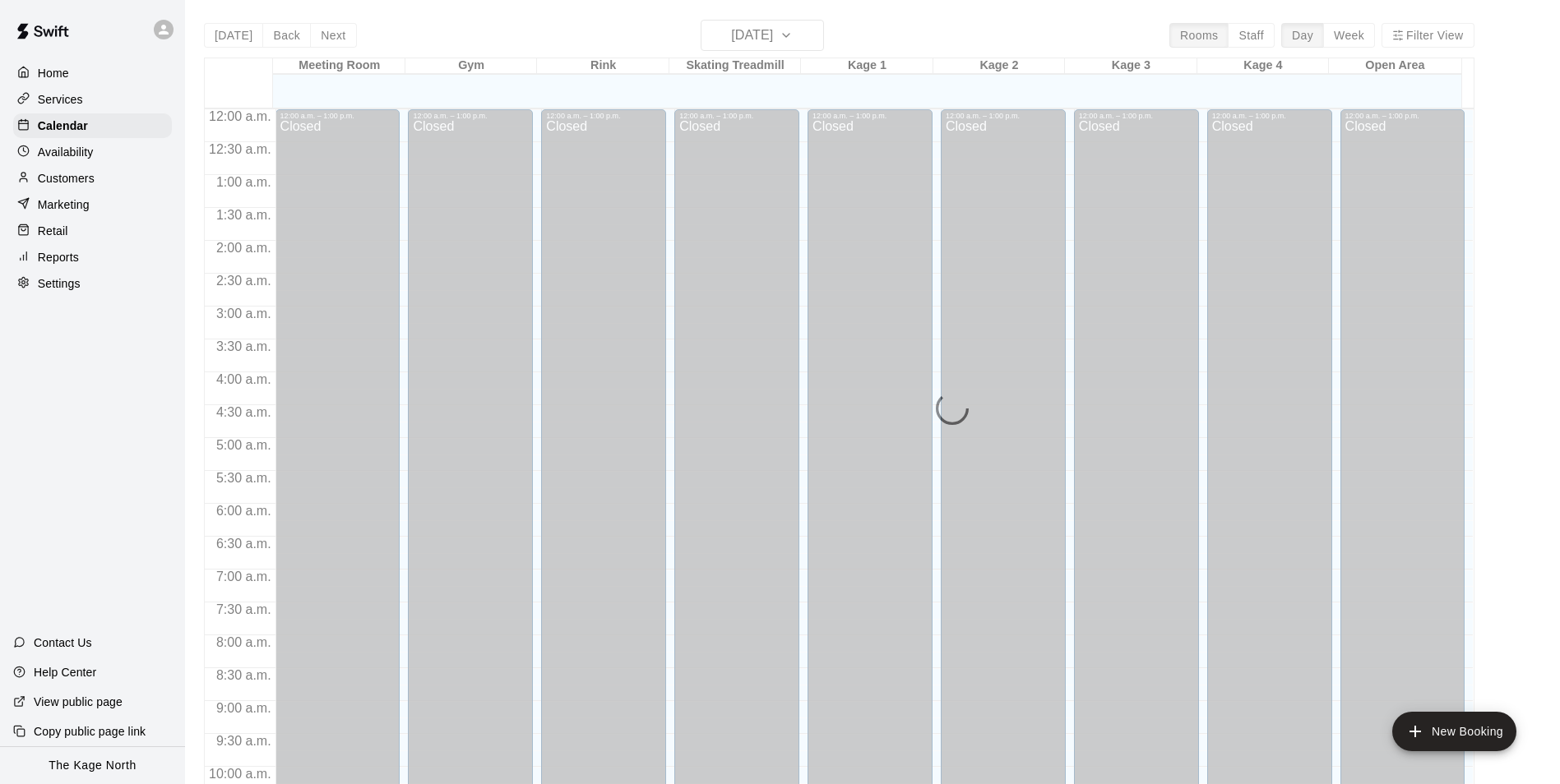
scroll to position [835, 0]
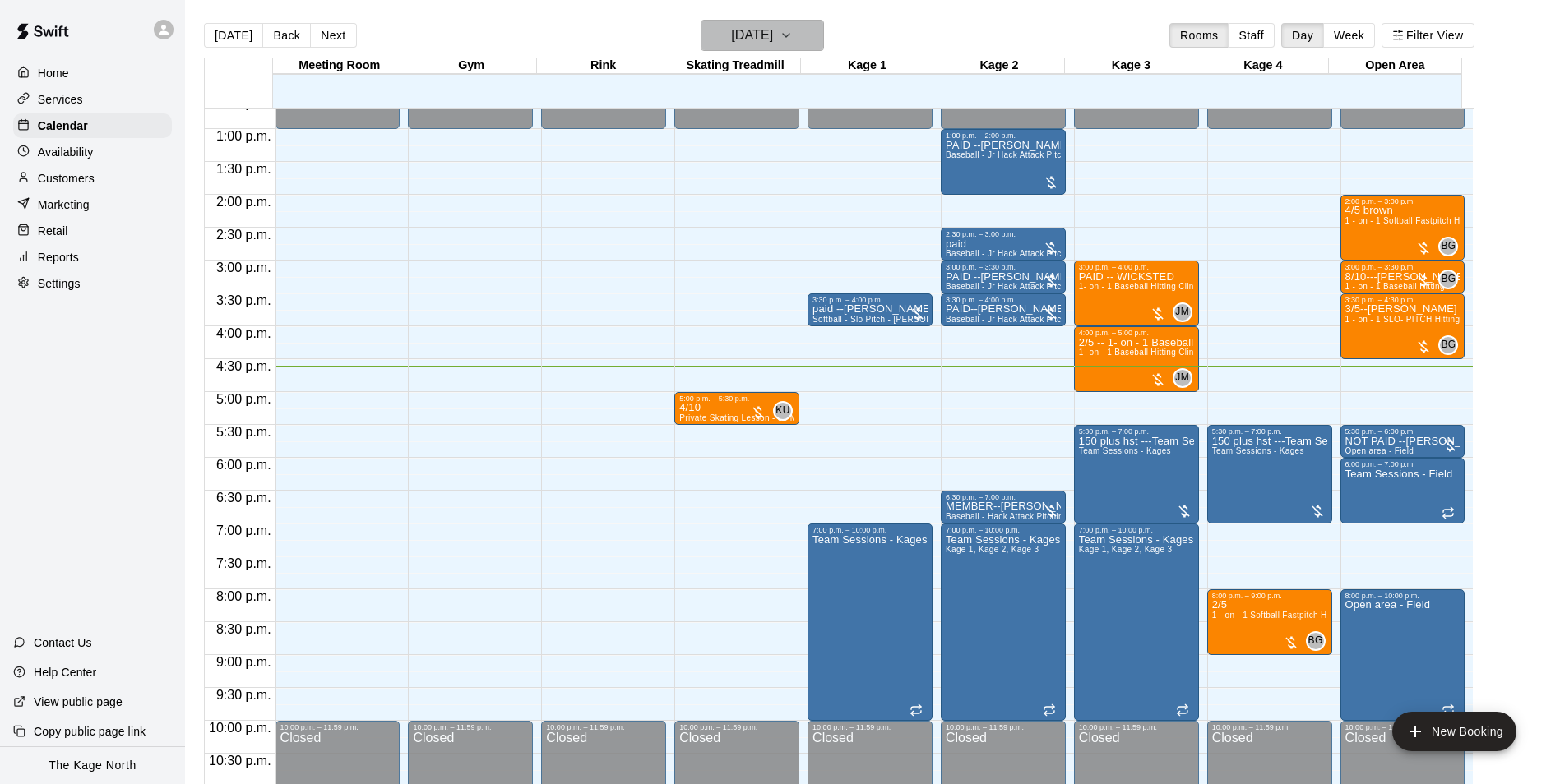
click at [773, 36] on h6 "[DATE]" at bounding box center [752, 35] width 42 height 23
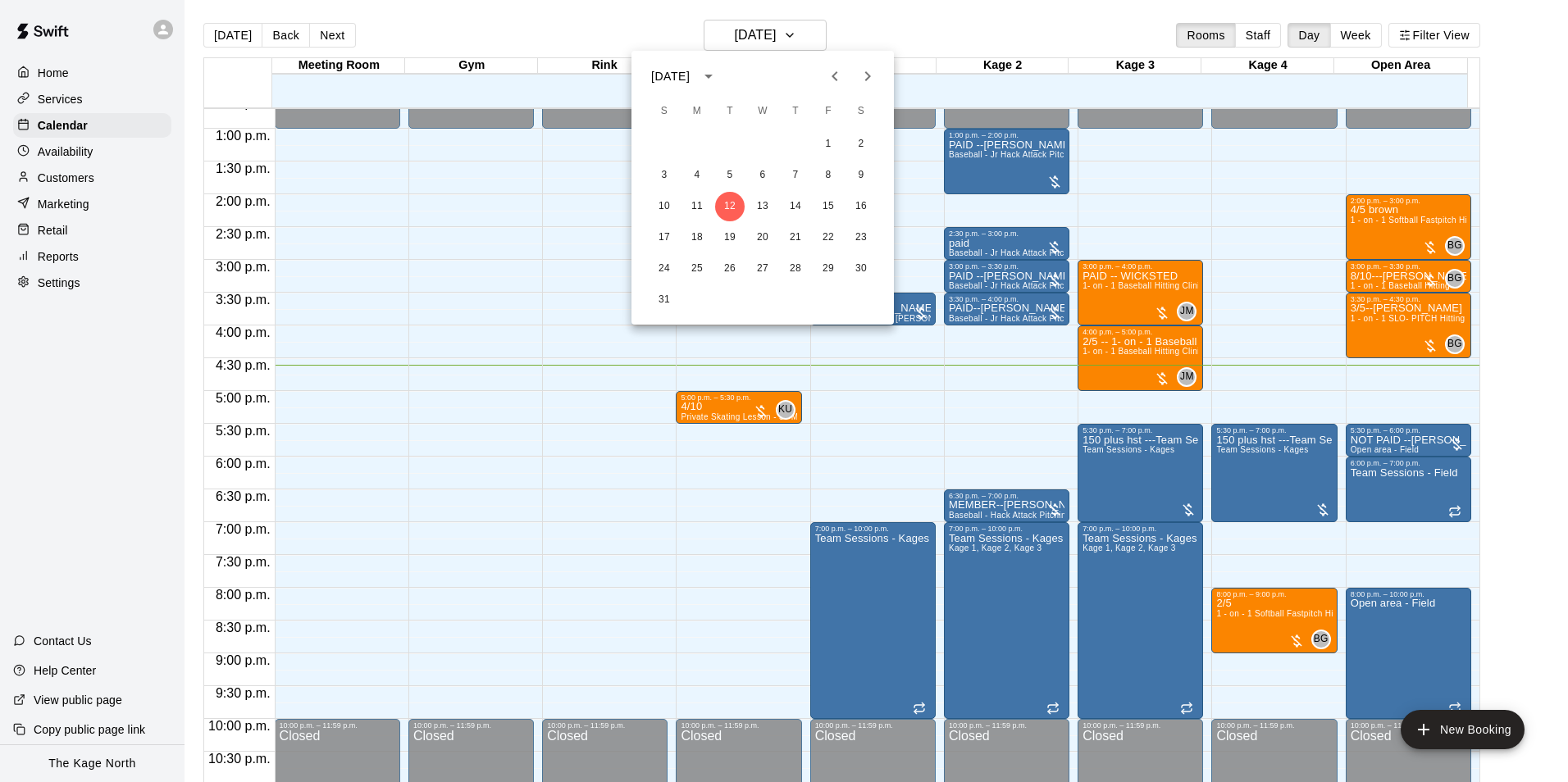
click at [944, 33] on div at bounding box center [784, 391] width 1568 height 782
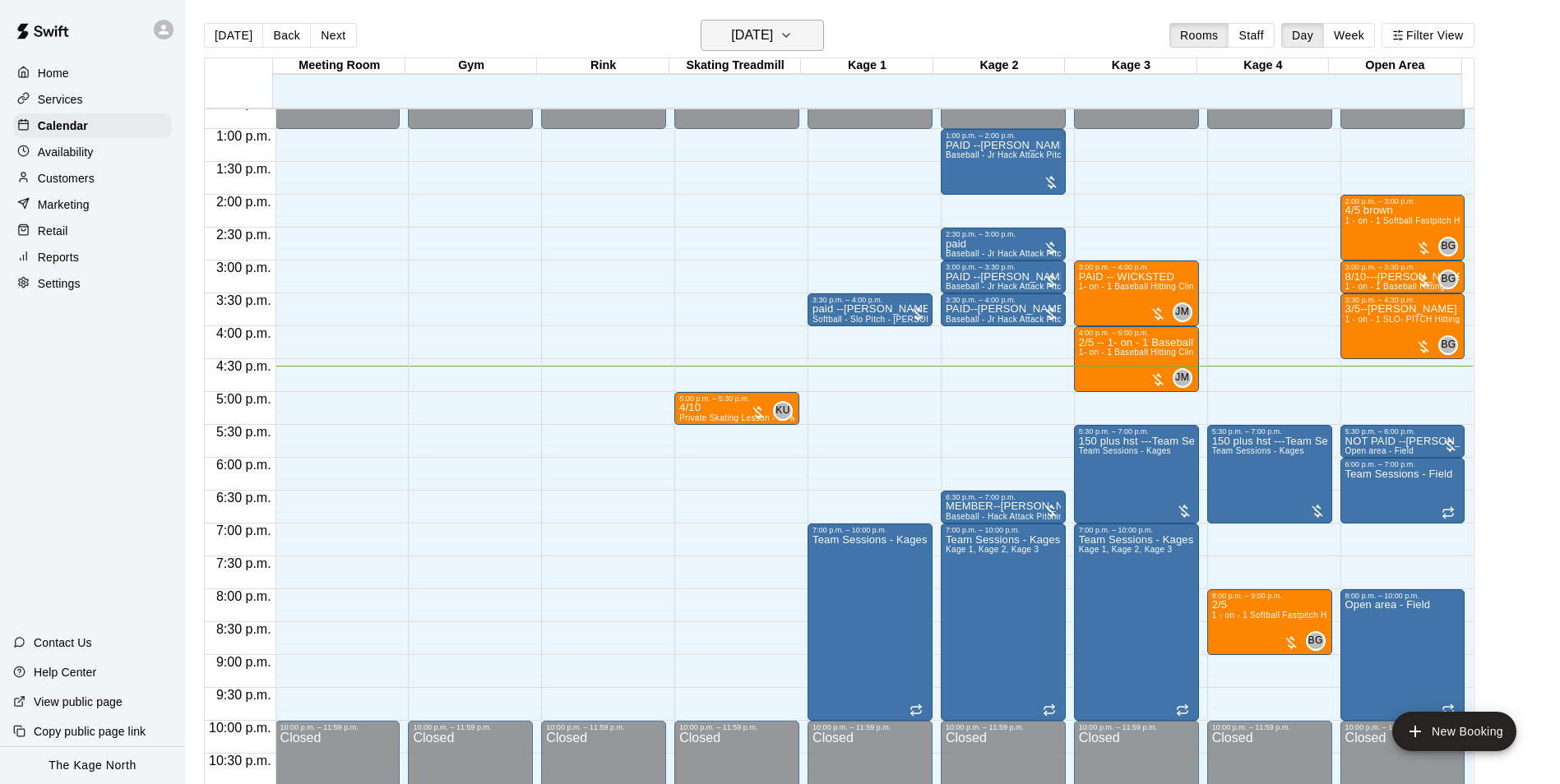
click at [765, 29] on h6 "[DATE]" at bounding box center [752, 35] width 42 height 23
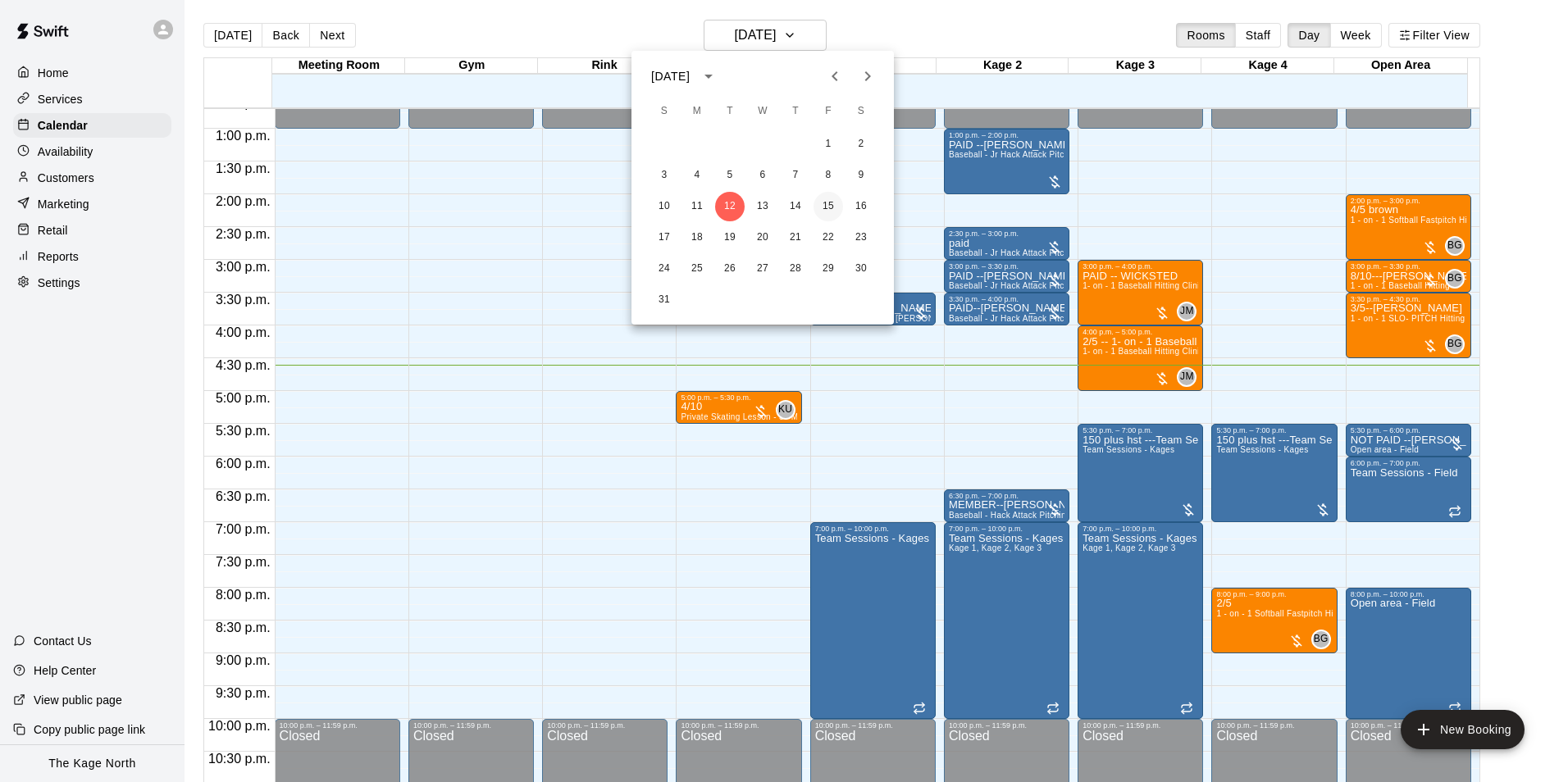
click at [828, 205] on button "15" at bounding box center [828, 207] width 30 height 30
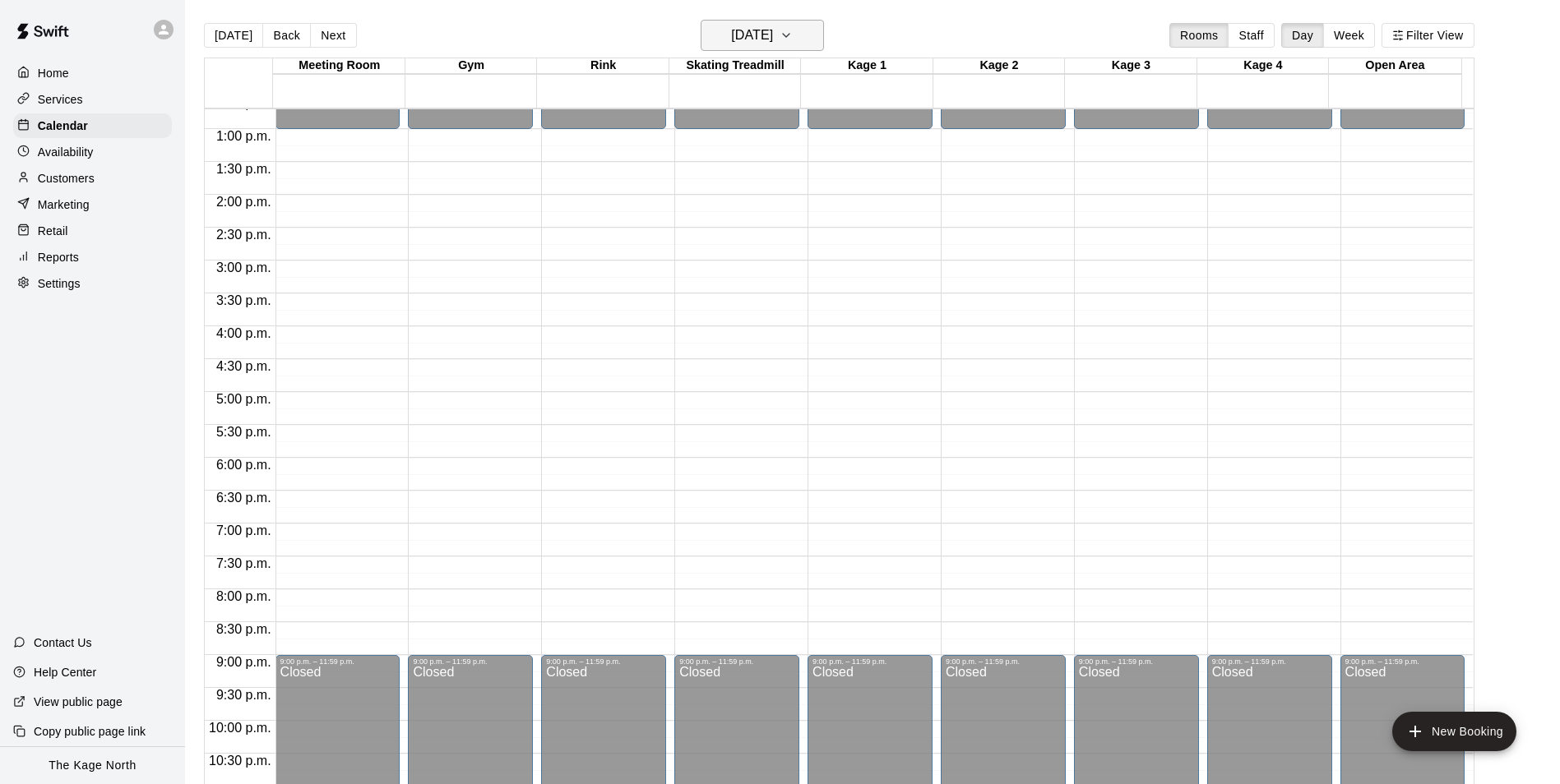
click at [769, 33] on h6 "[DATE]" at bounding box center [752, 35] width 42 height 23
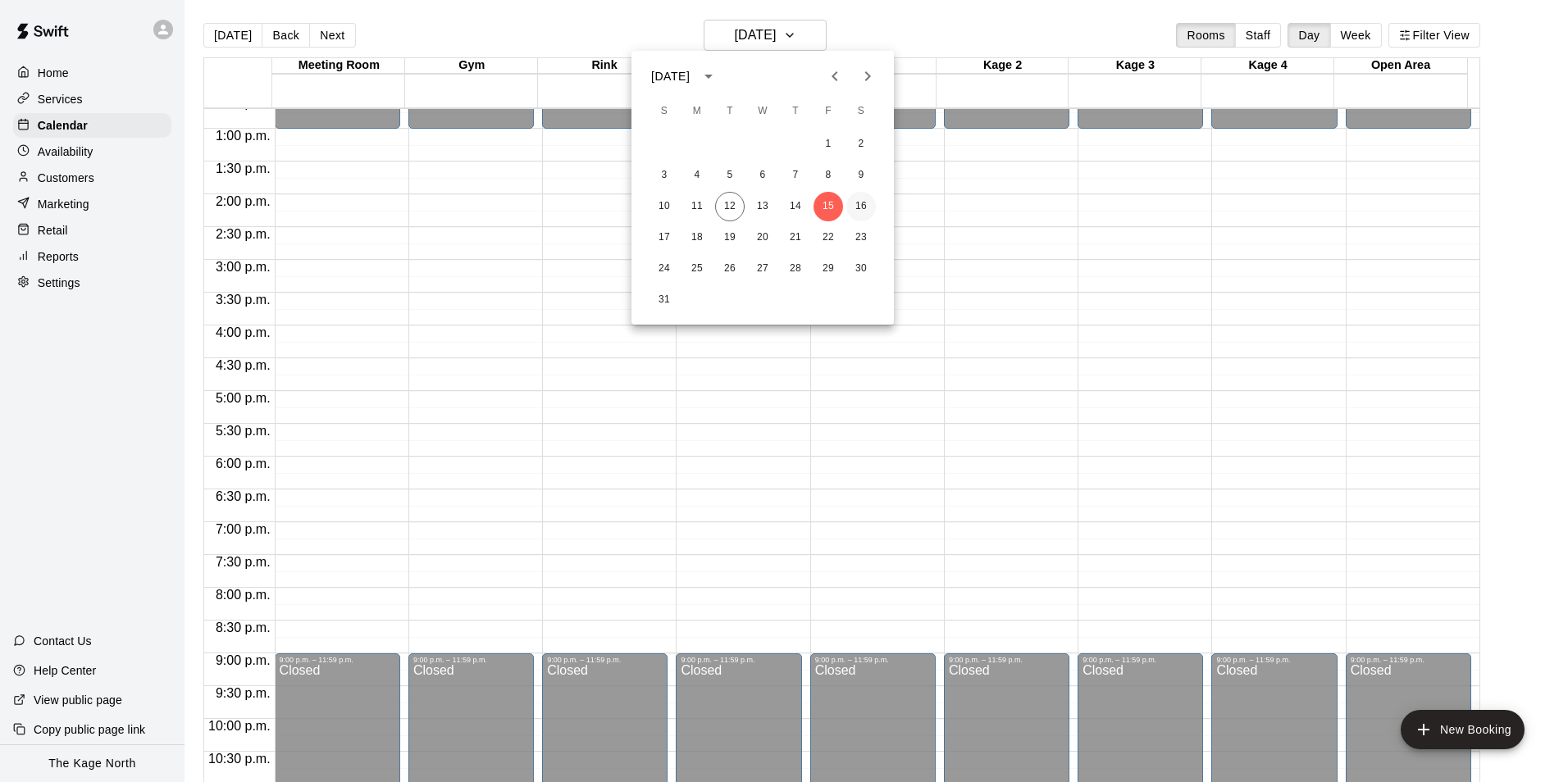
click at [858, 207] on button "16" at bounding box center [862, 207] width 30 height 30
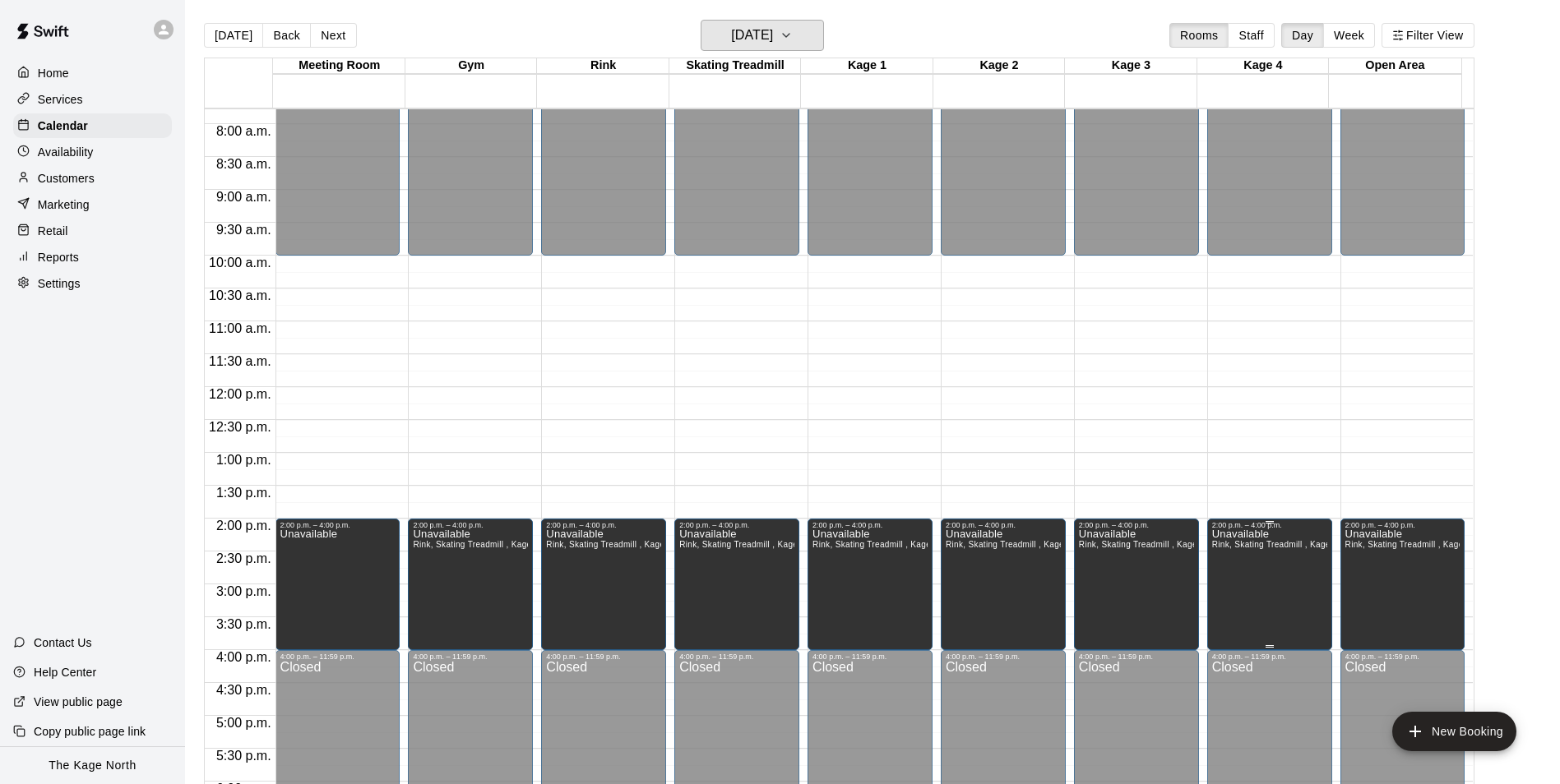
scroll to position [506, 0]
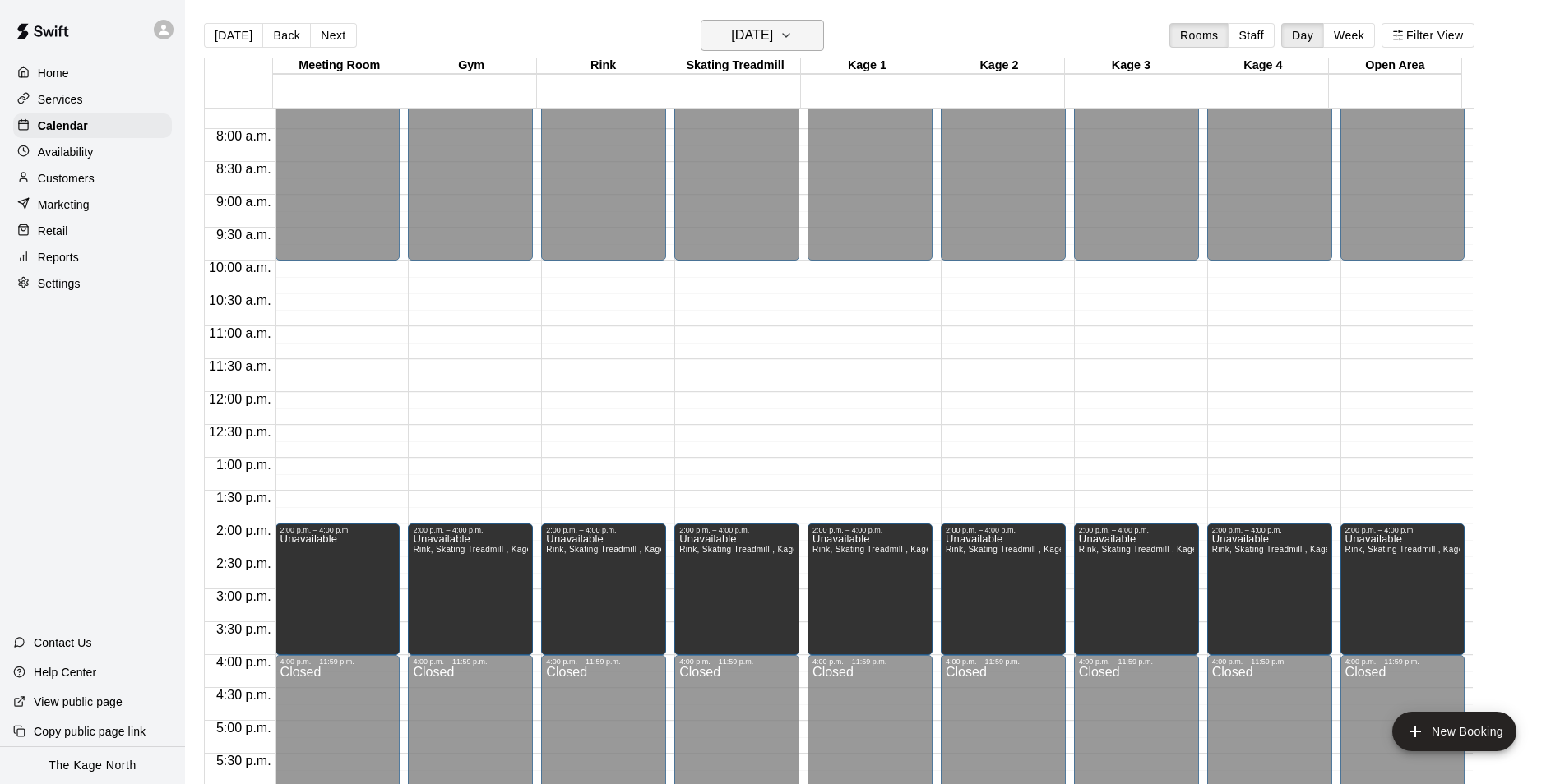
click at [792, 40] on icon "button" at bounding box center [785, 35] width 13 height 19
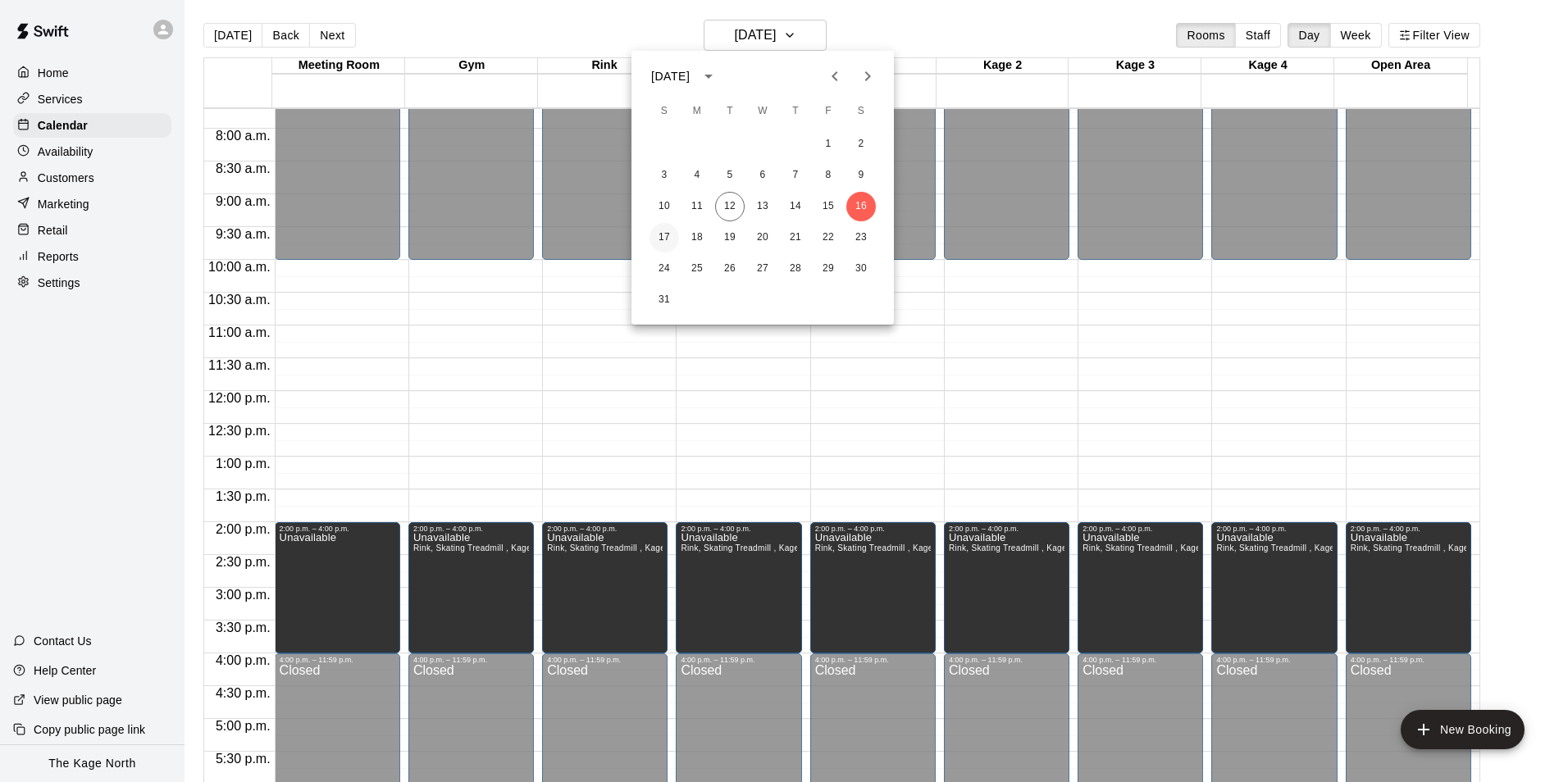
click at [662, 238] on button "17" at bounding box center [664, 238] width 30 height 30
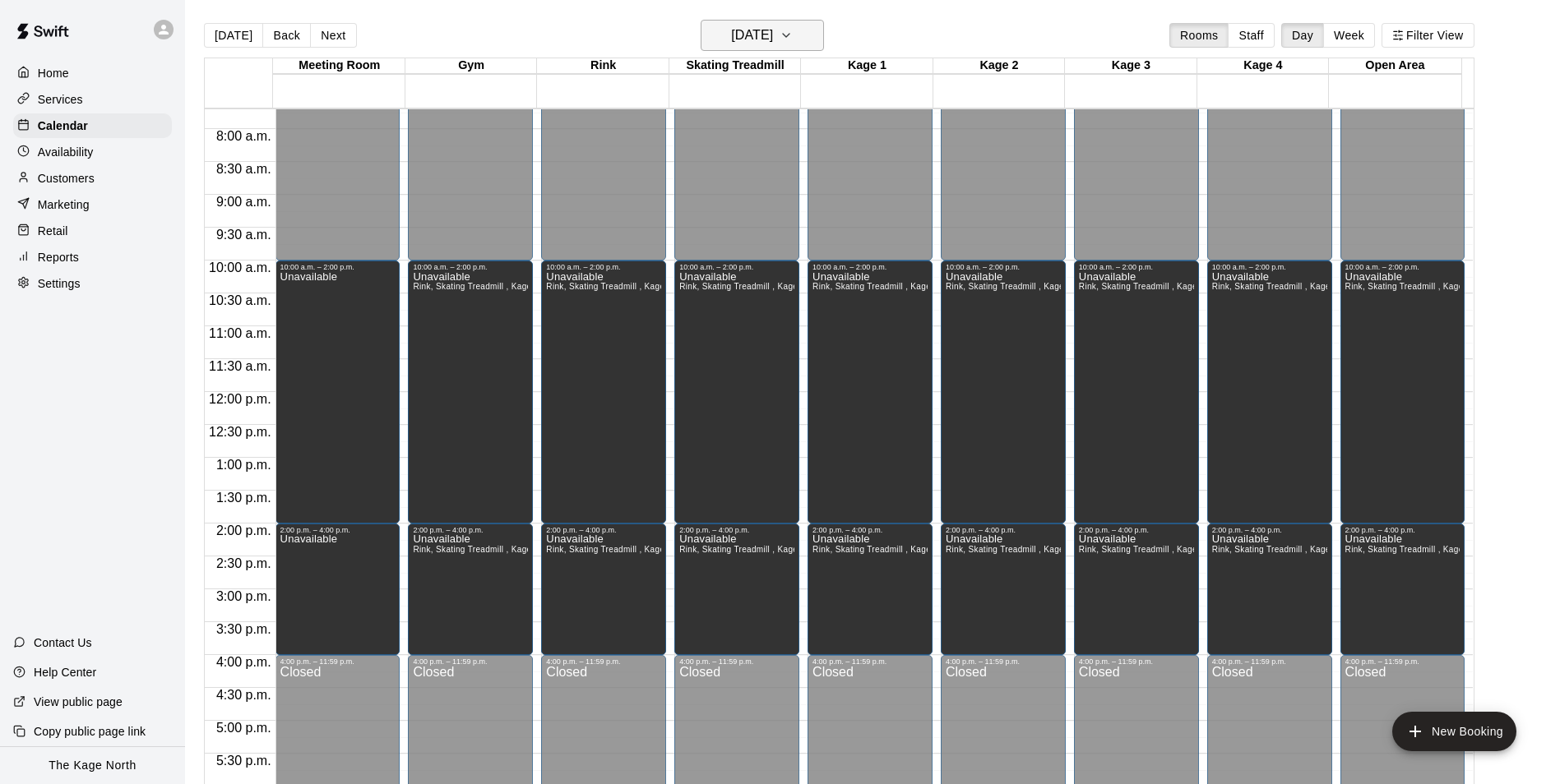
click at [766, 29] on h6 "[DATE]" at bounding box center [752, 35] width 42 height 23
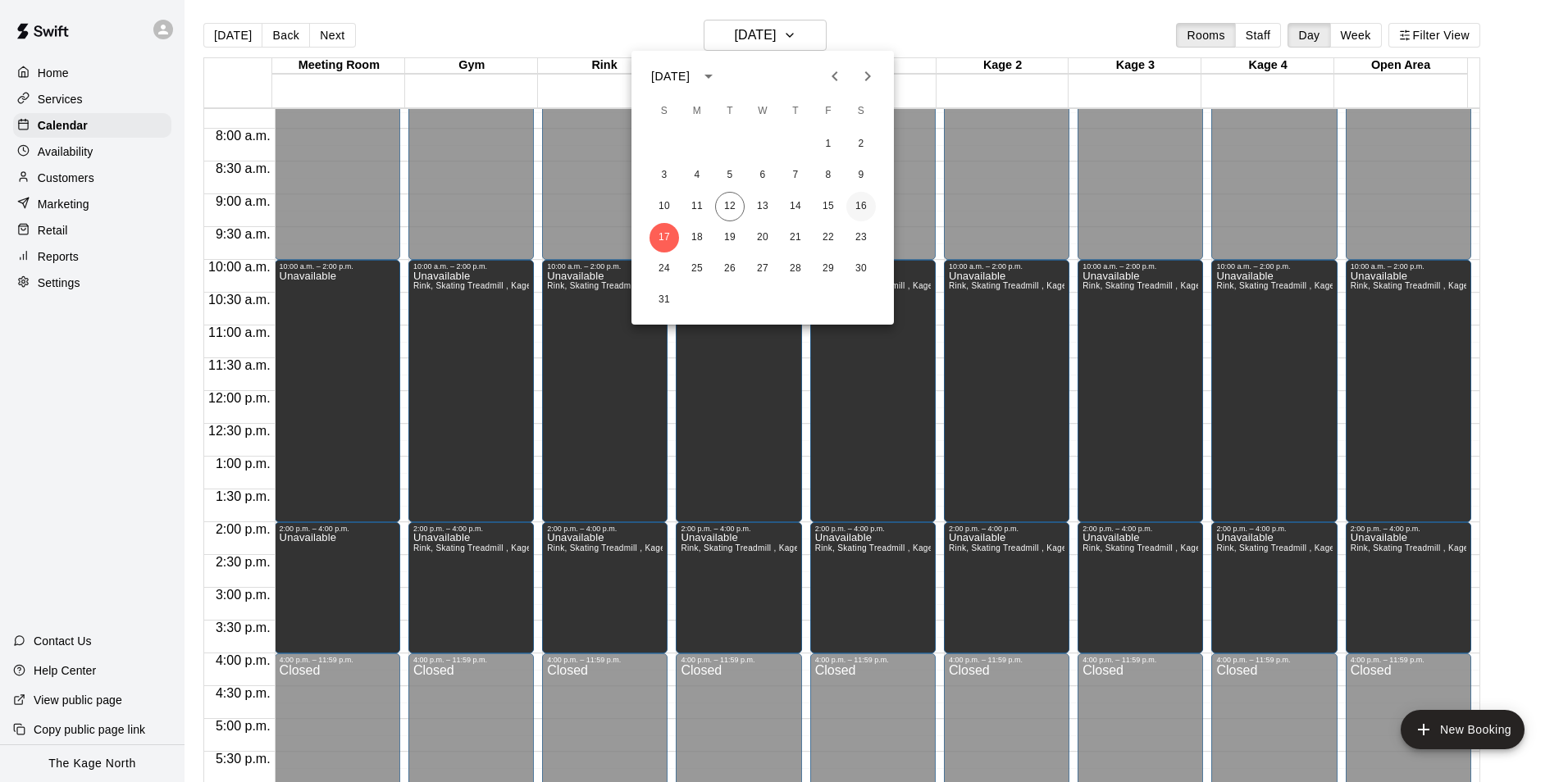
click at [864, 208] on button "16" at bounding box center [862, 207] width 30 height 30
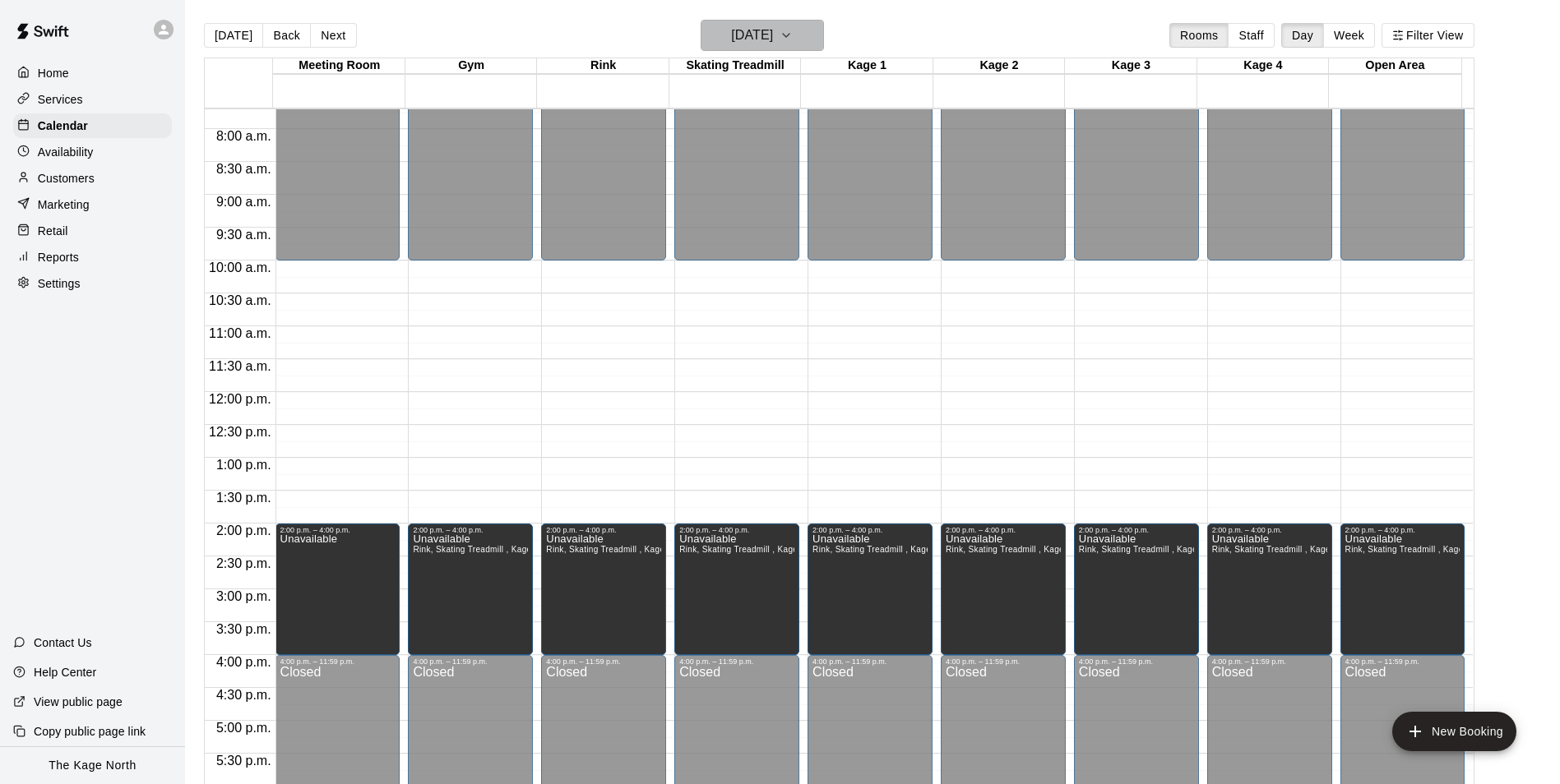
click at [773, 30] on h6 "[DATE]" at bounding box center [752, 35] width 42 height 23
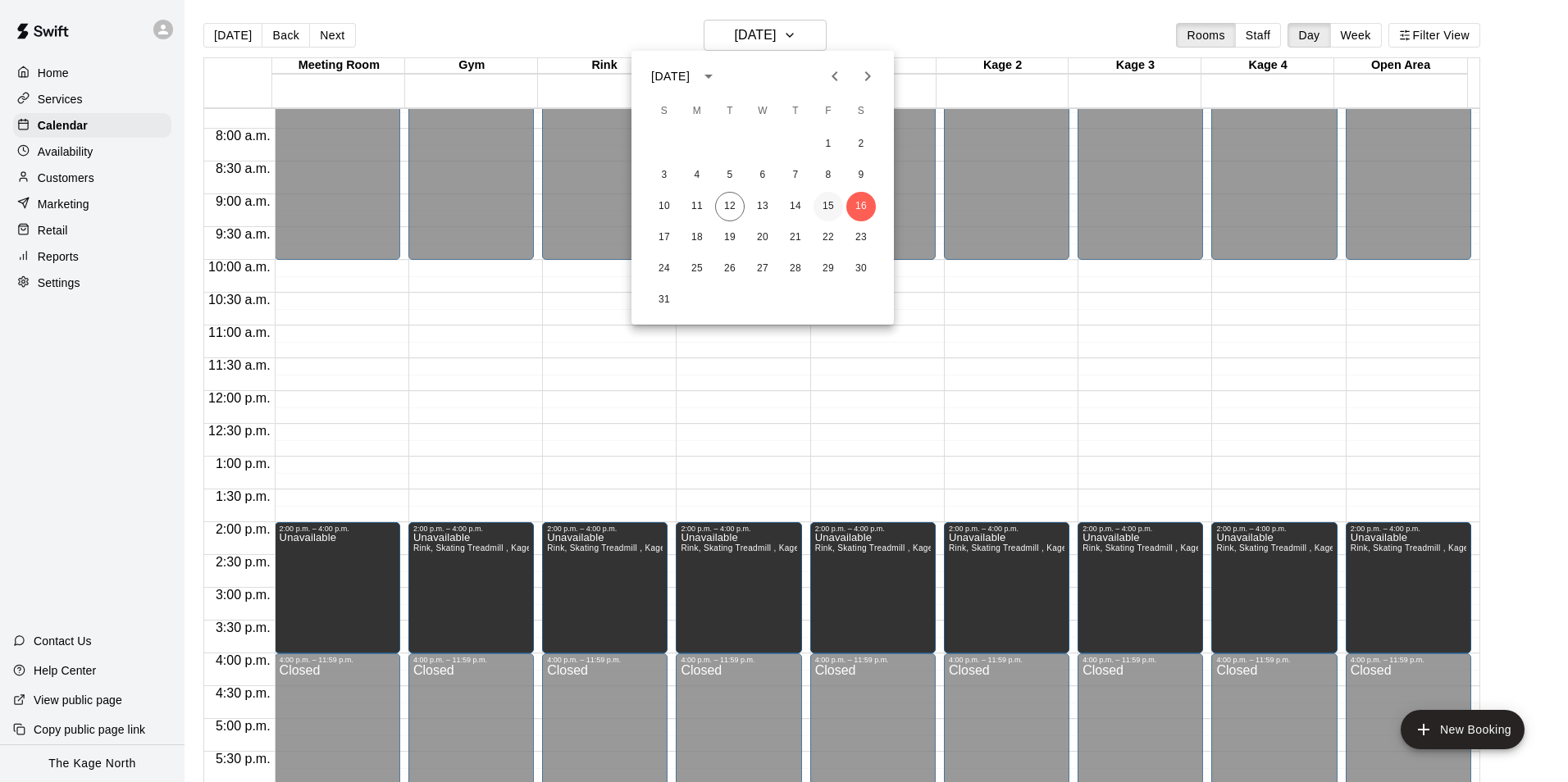
click at [837, 201] on button "15" at bounding box center [828, 207] width 30 height 30
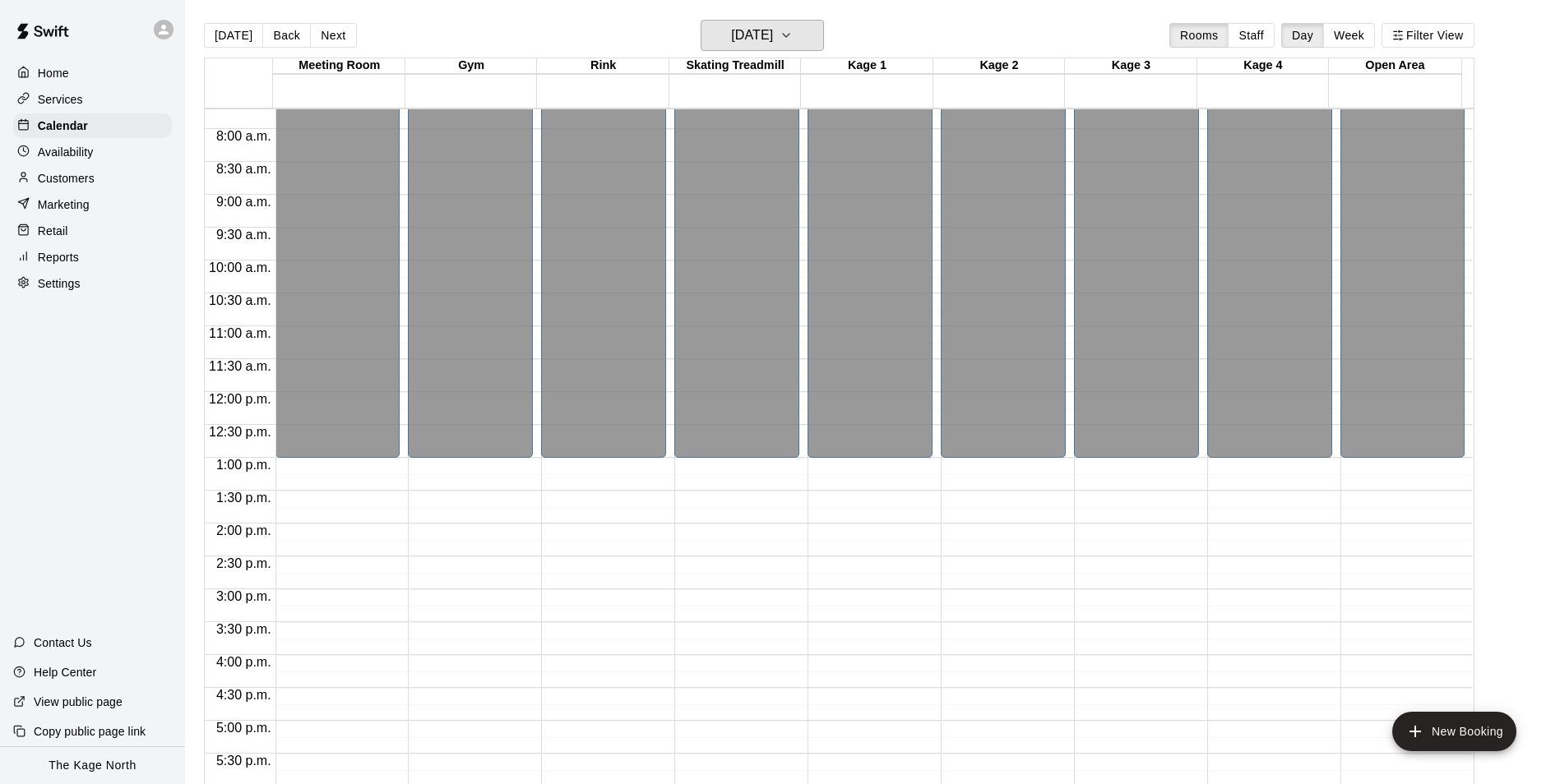
scroll to position [753, 0]
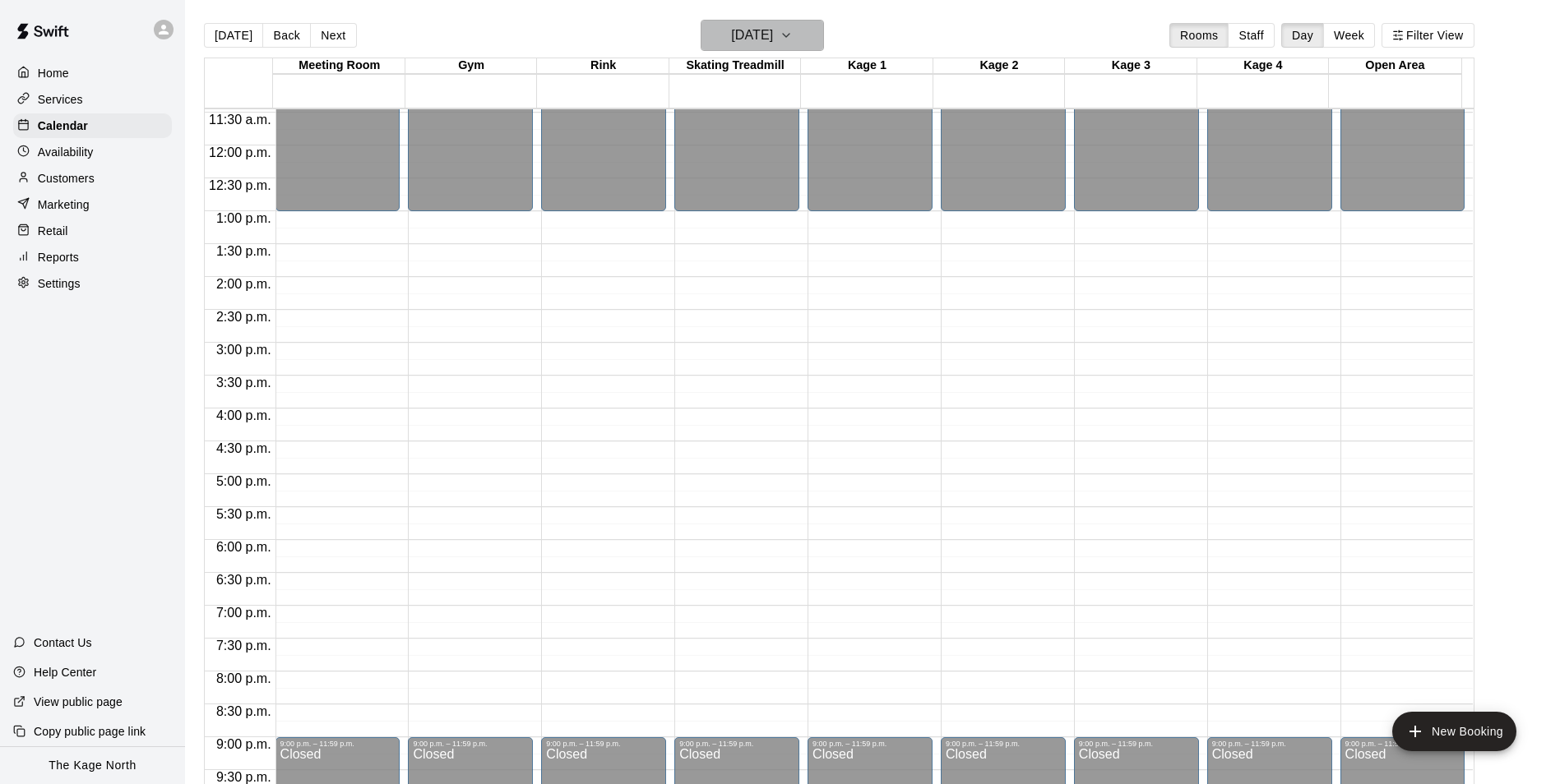
click at [771, 31] on h6 "[DATE]" at bounding box center [752, 35] width 42 height 23
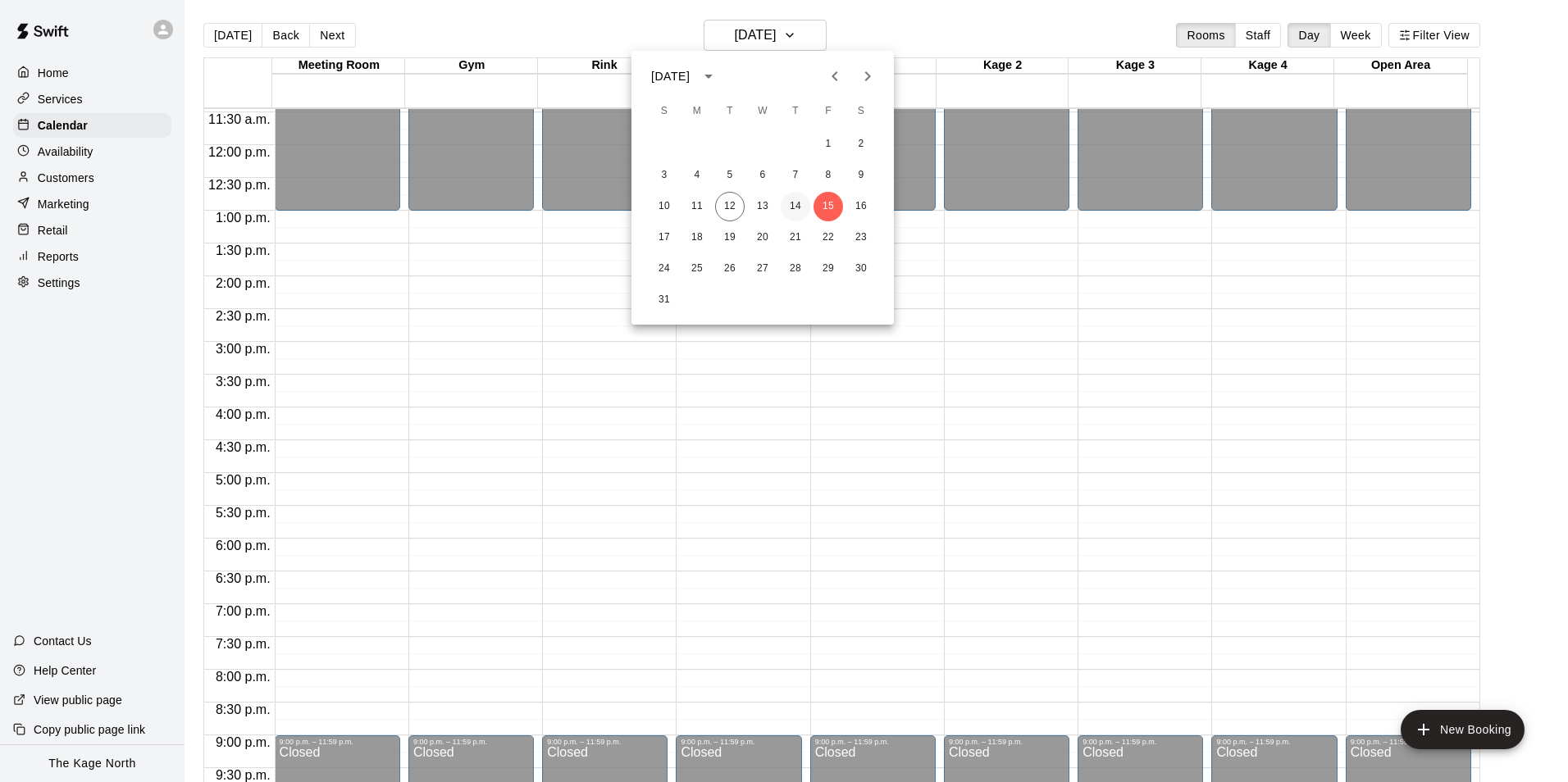
click at [792, 207] on button "14" at bounding box center [795, 207] width 30 height 30
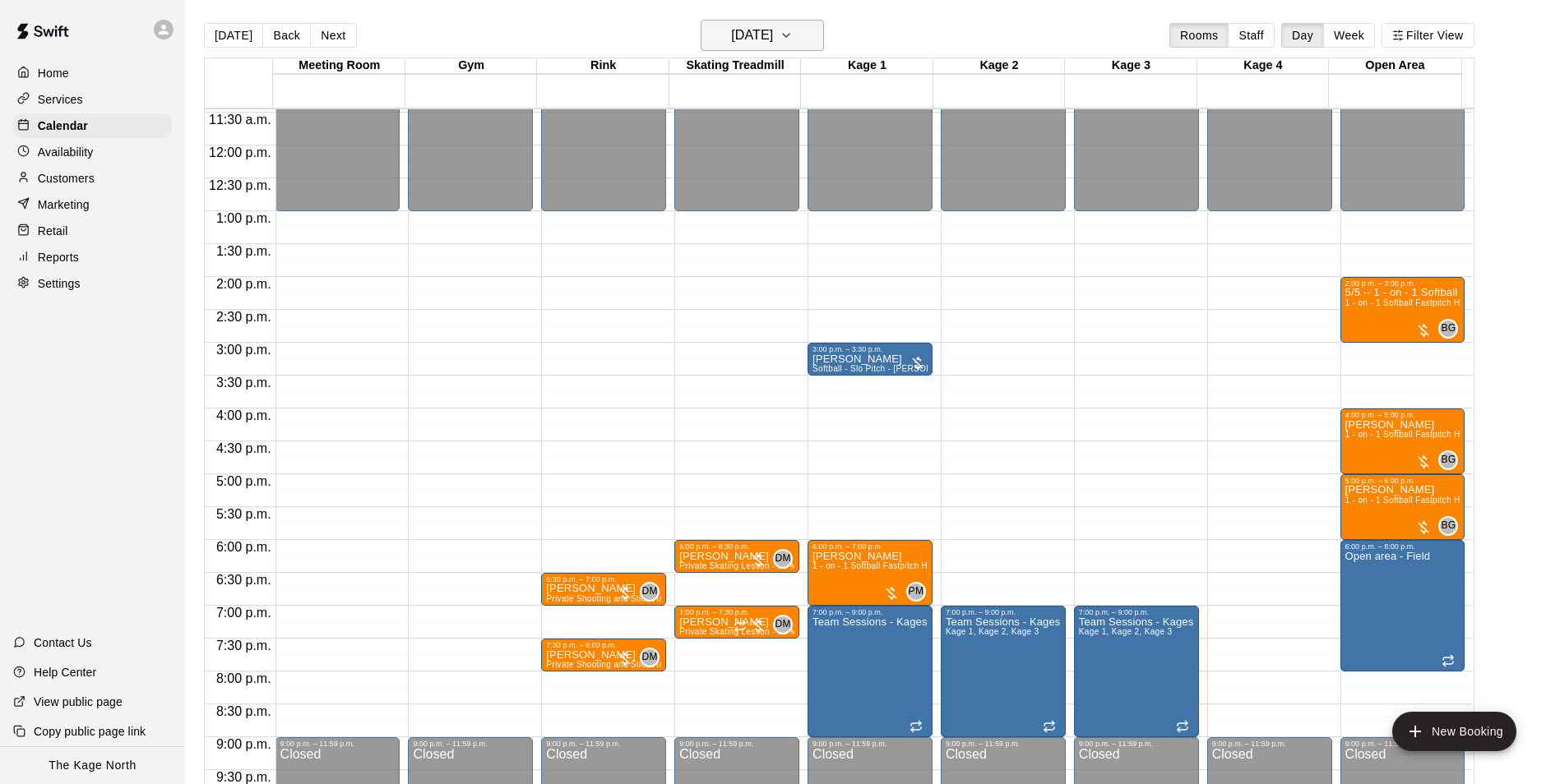
click at [773, 28] on h6 "[DATE]" at bounding box center [752, 35] width 42 height 23
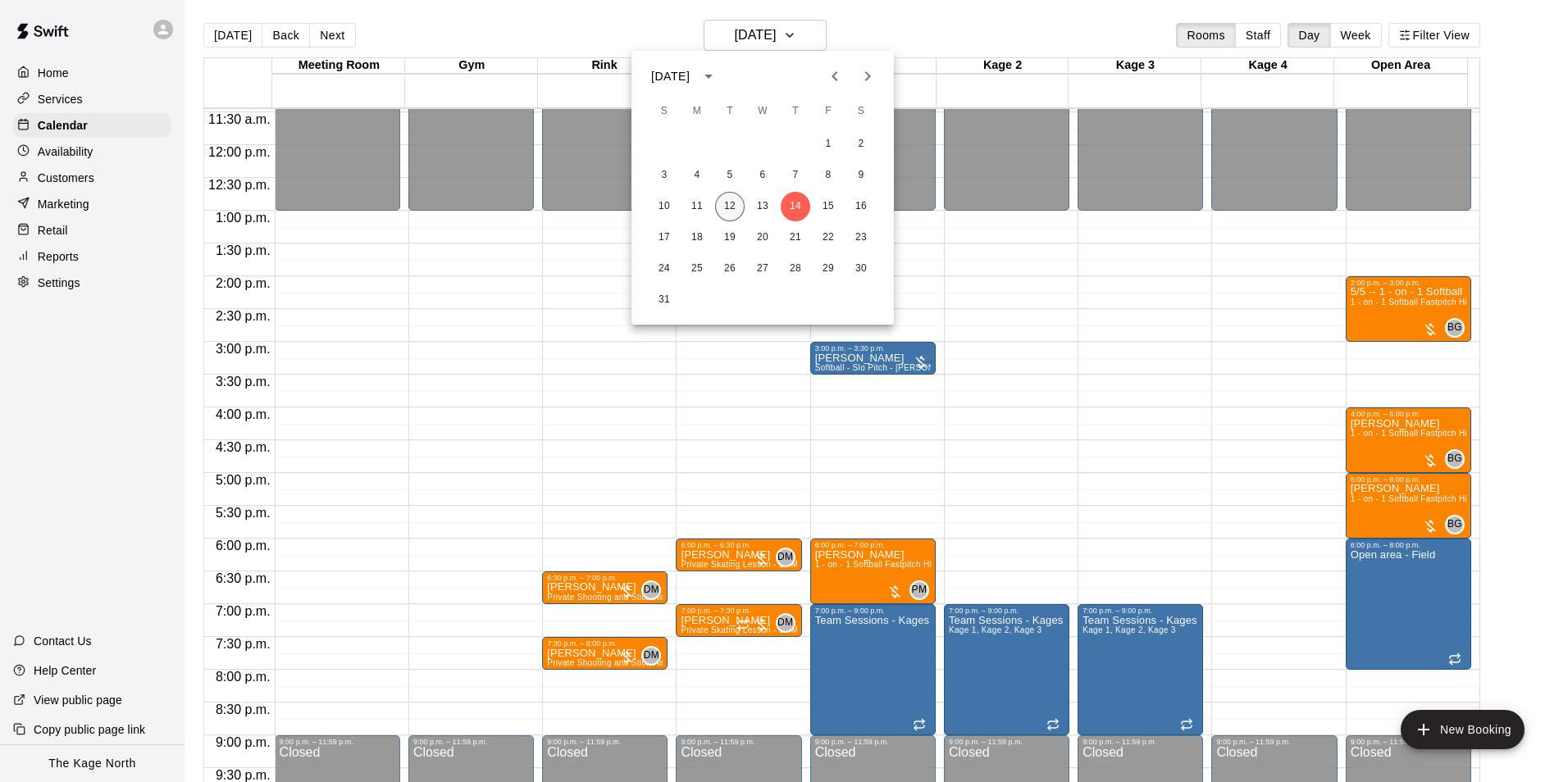
click at [731, 202] on button "12" at bounding box center [730, 207] width 30 height 30
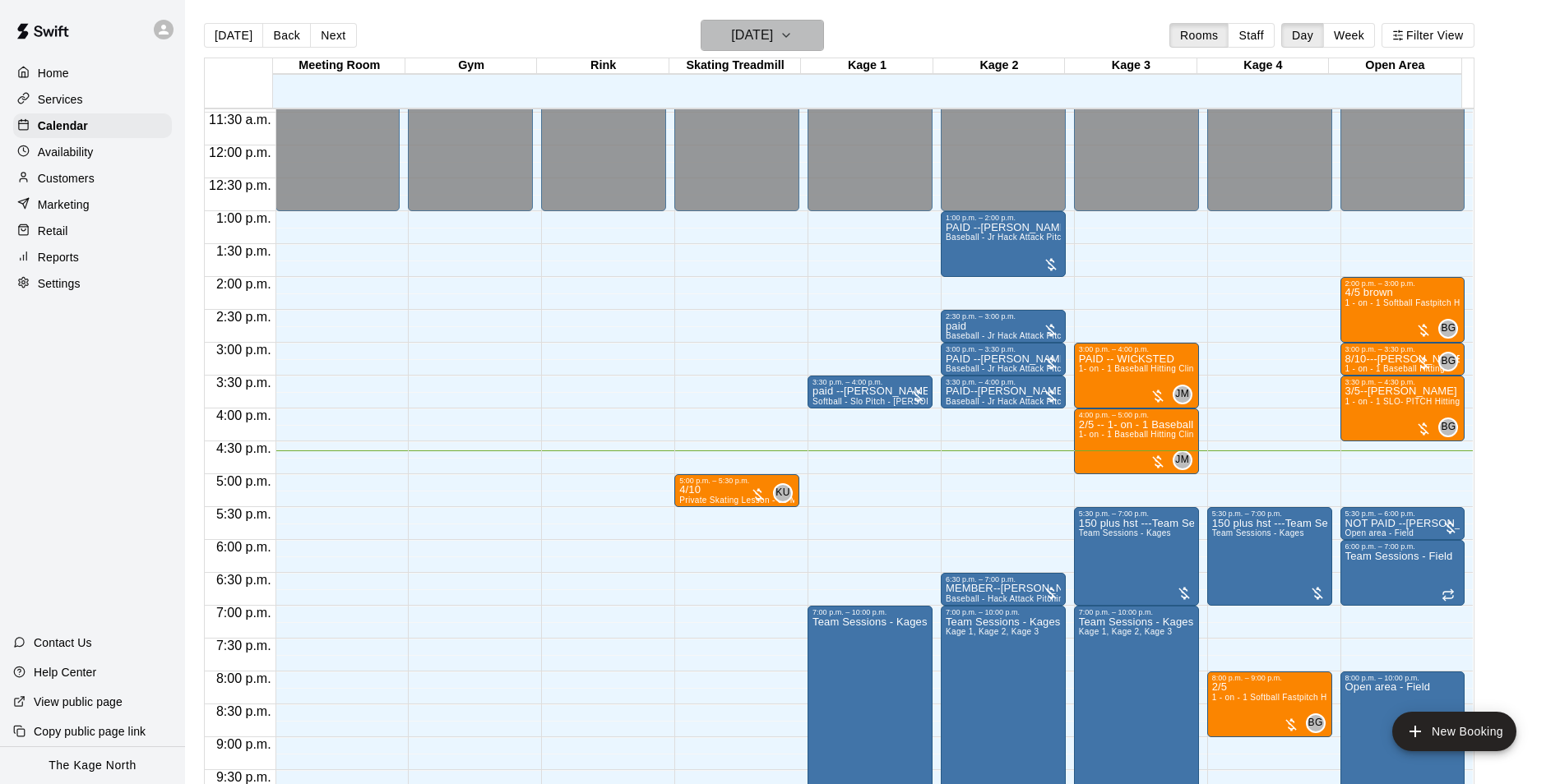
click at [773, 38] on h6 "[DATE]" at bounding box center [752, 35] width 42 height 23
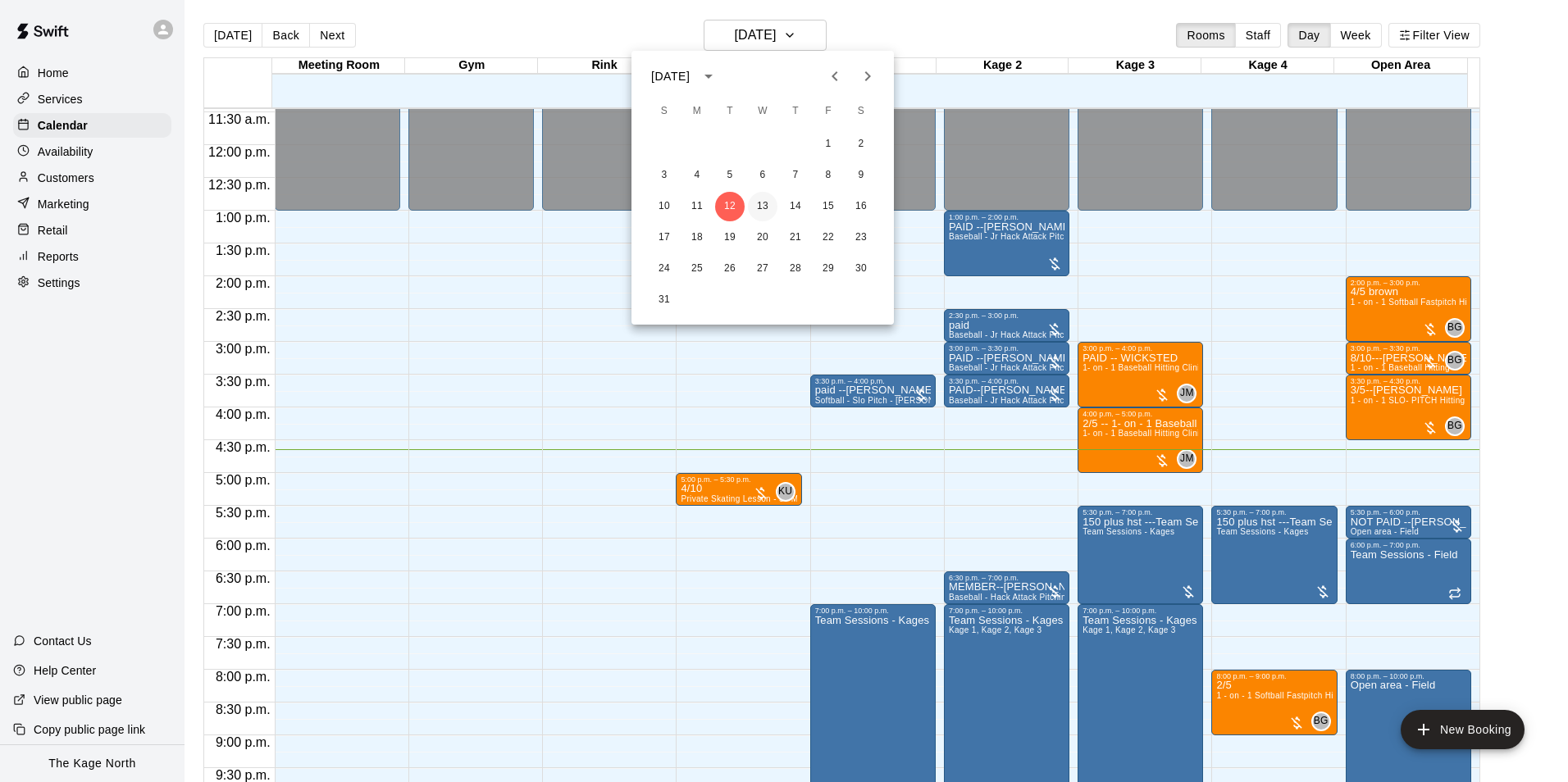
click at [760, 196] on button "13" at bounding box center [763, 207] width 30 height 30
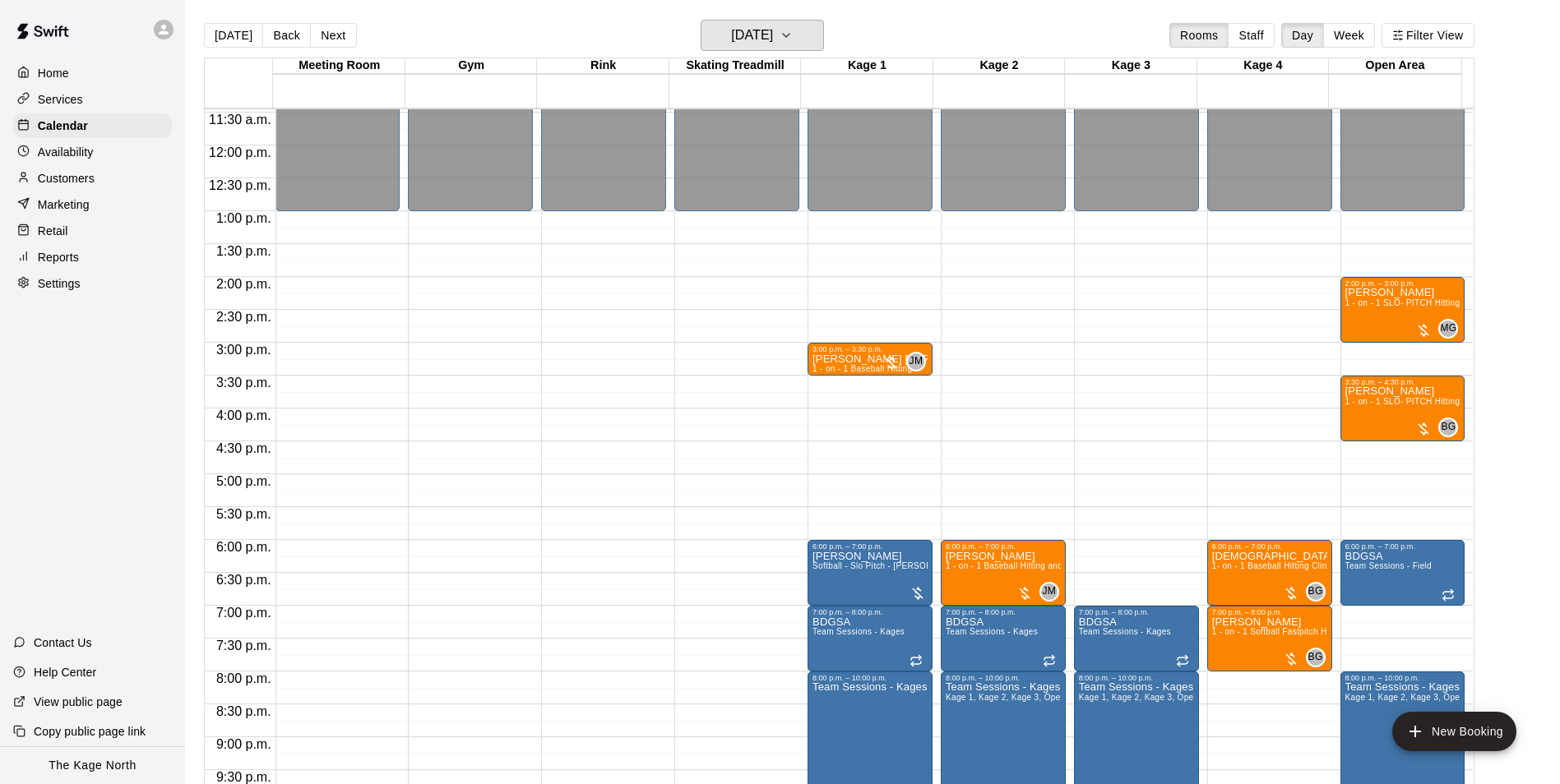
scroll to position [886, 0]
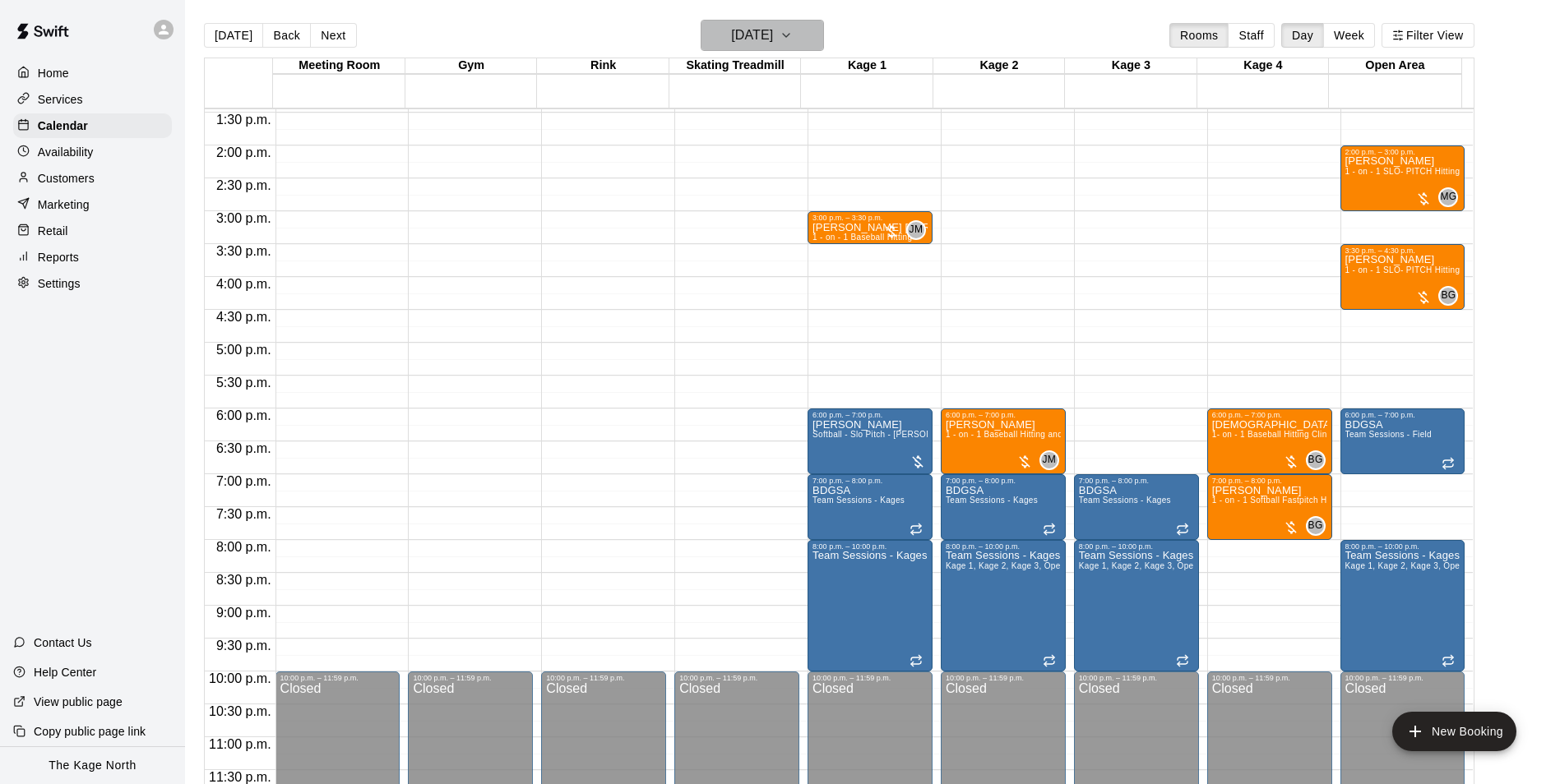
click at [792, 41] on icon "button" at bounding box center [785, 35] width 13 height 19
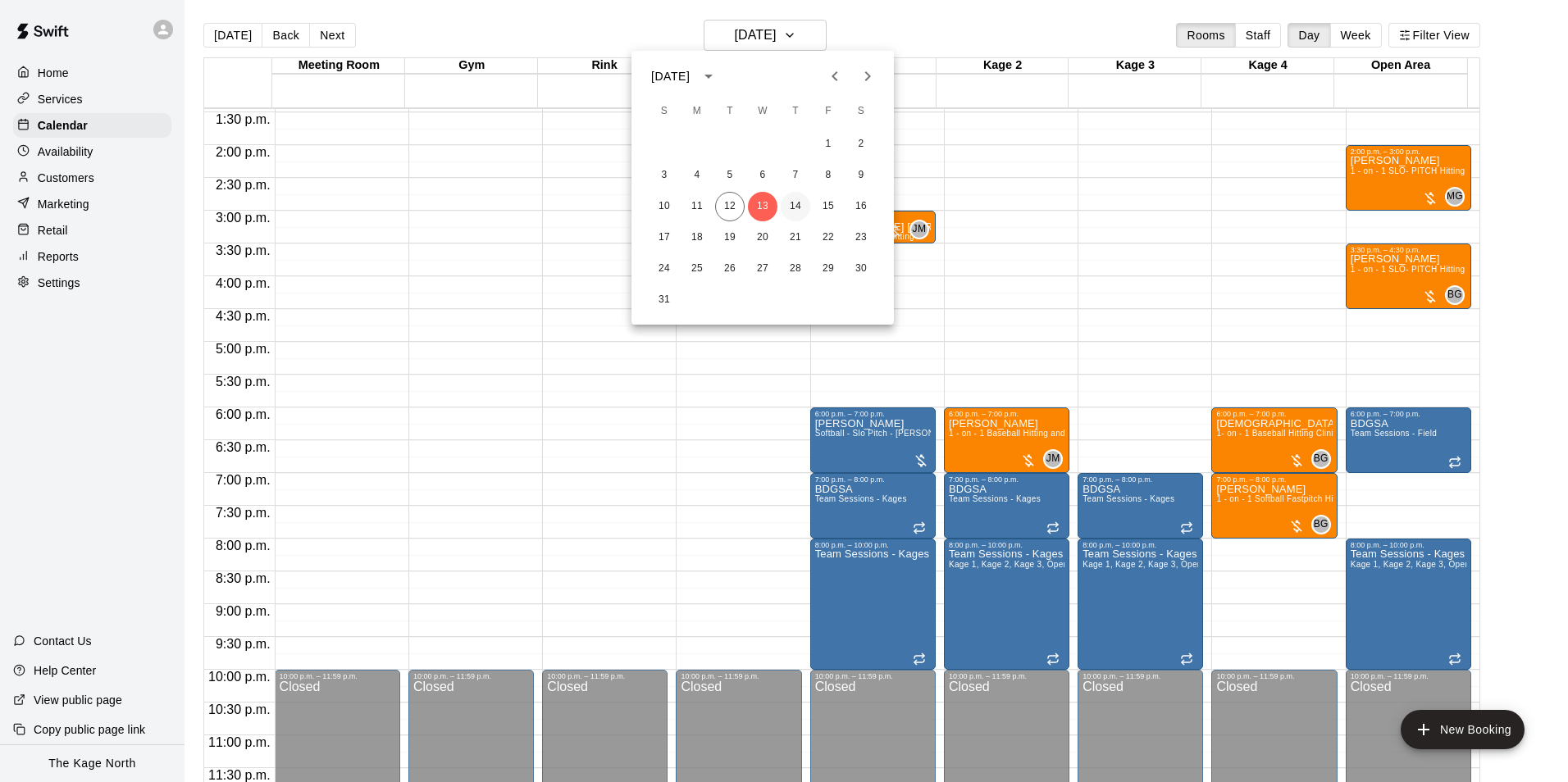
click at [793, 209] on button "14" at bounding box center [795, 207] width 30 height 30
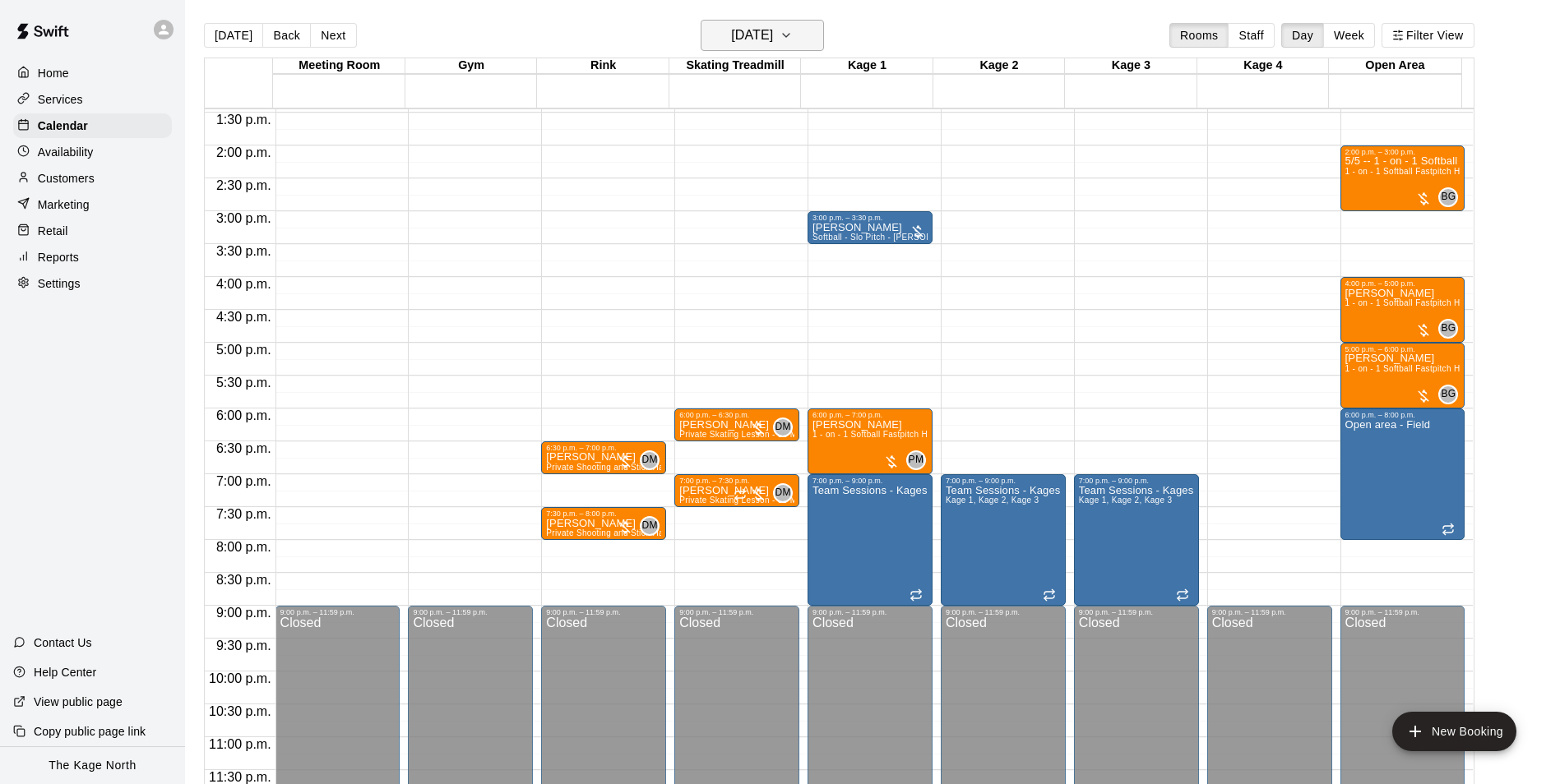
click at [807, 31] on button "[DATE]" at bounding box center [762, 34] width 124 height 31
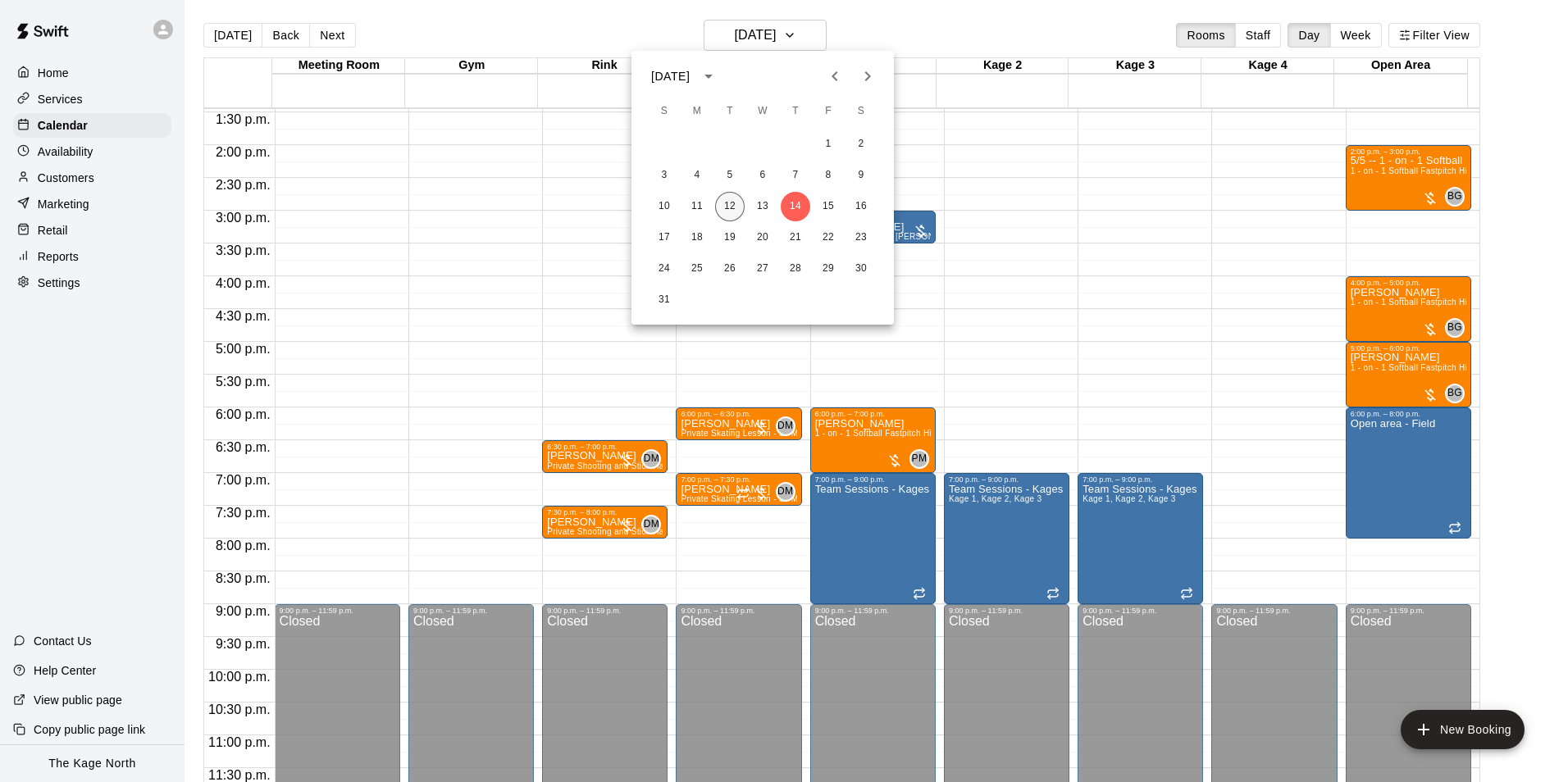
click at [721, 199] on button "12" at bounding box center [730, 207] width 30 height 30
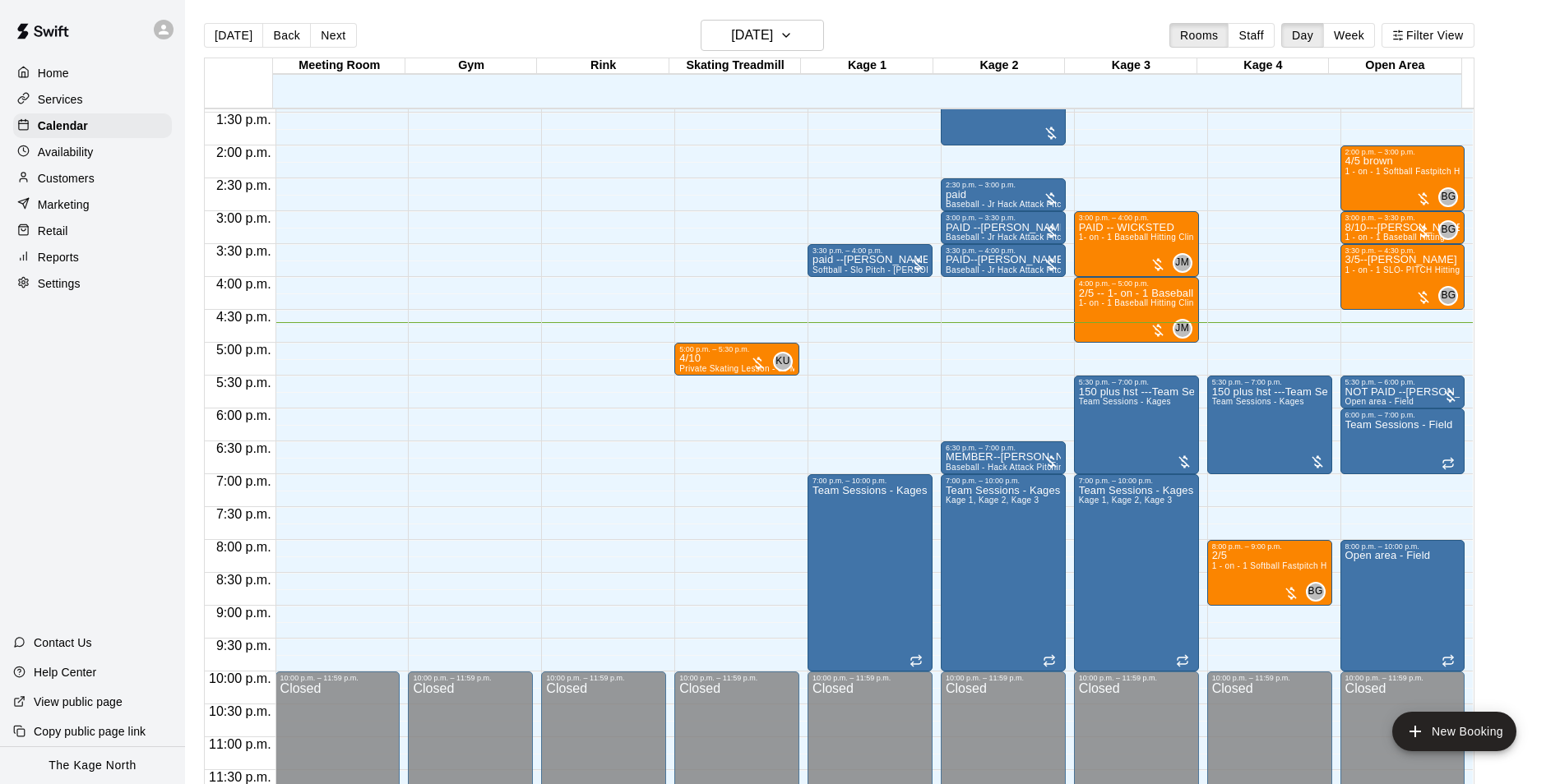
click at [80, 145] on div "Availability" at bounding box center [93, 152] width 159 height 25
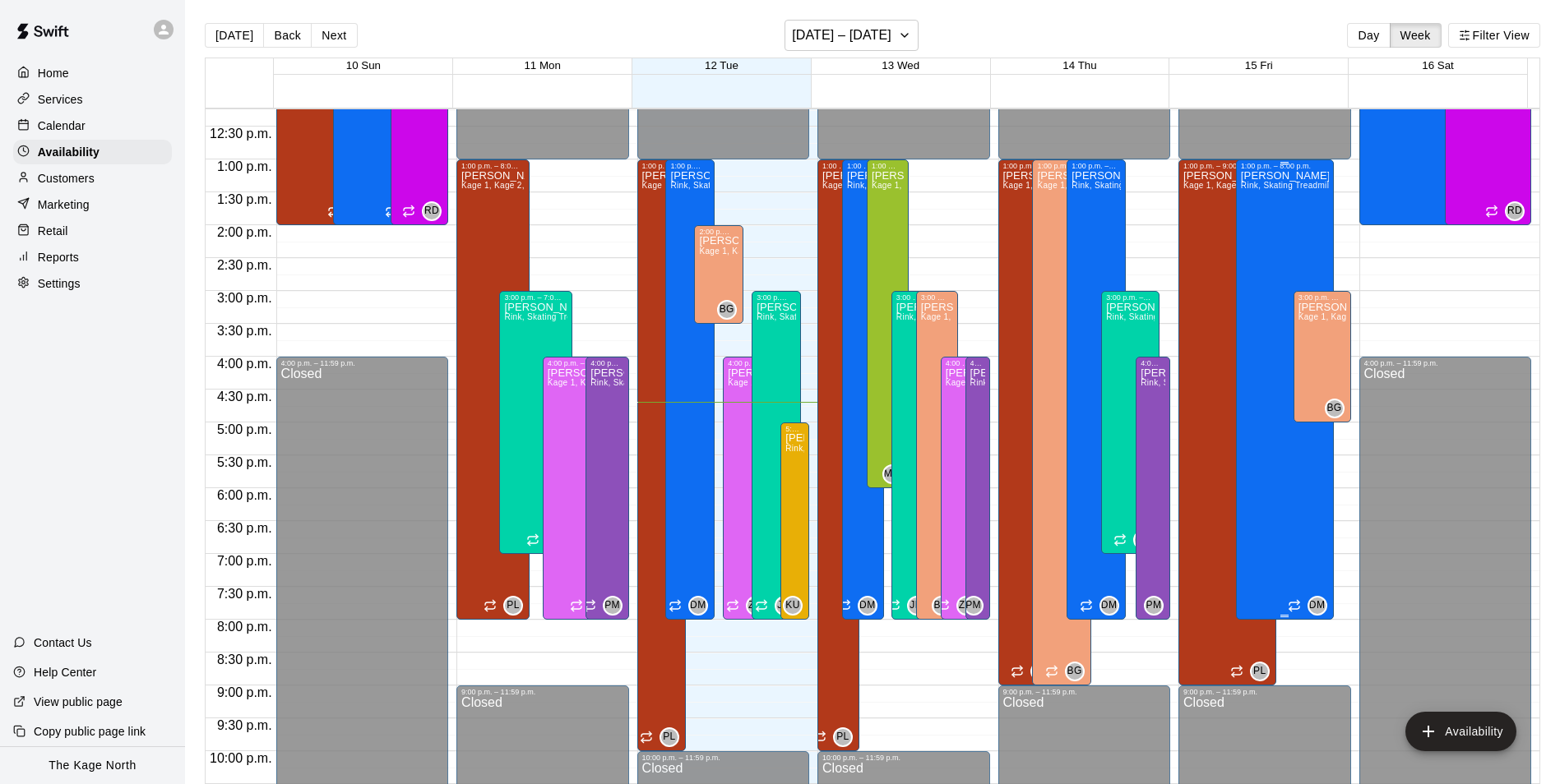
scroll to position [803, 0]
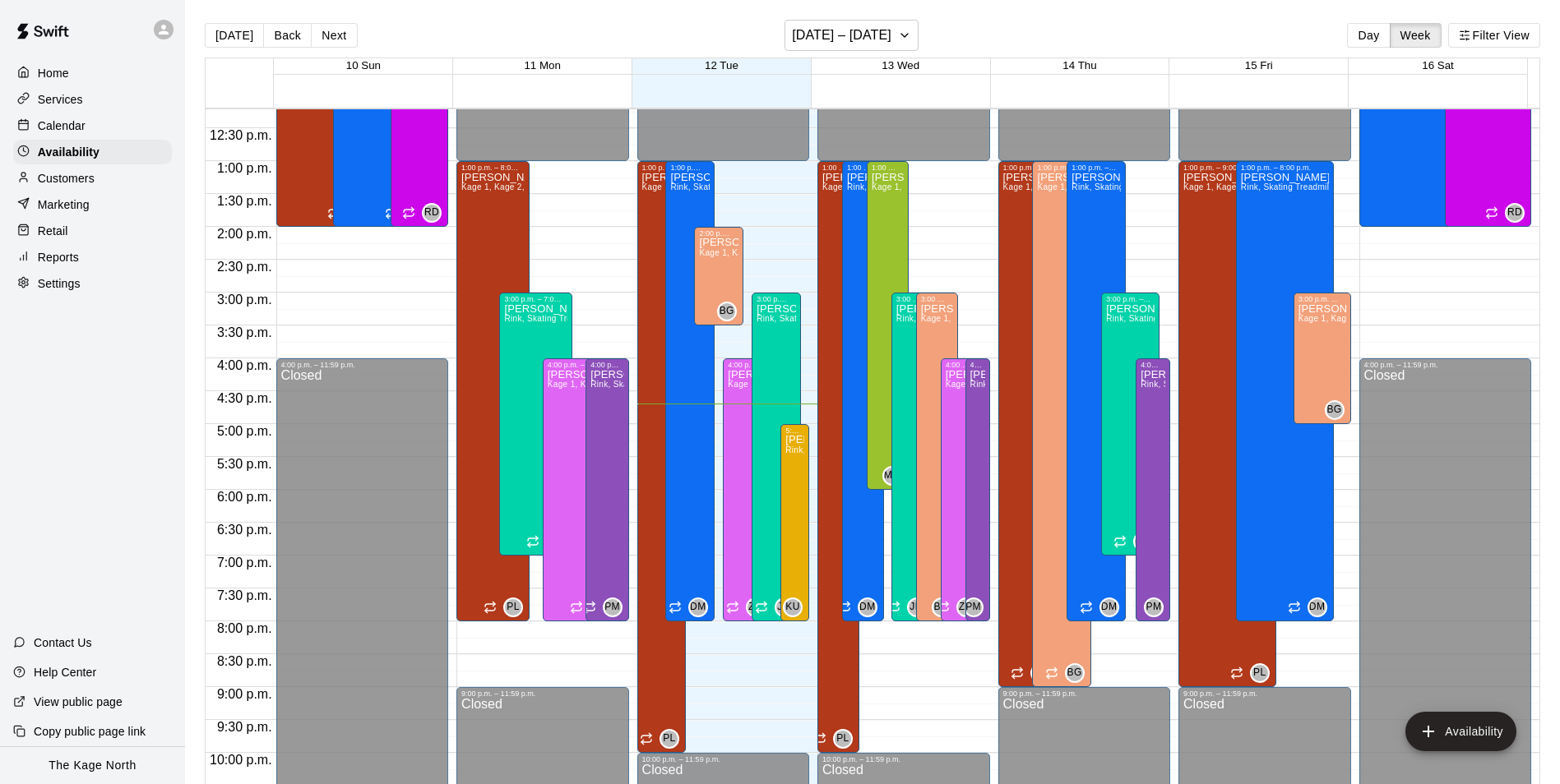
click at [88, 127] on div "Calendar" at bounding box center [93, 125] width 159 height 25
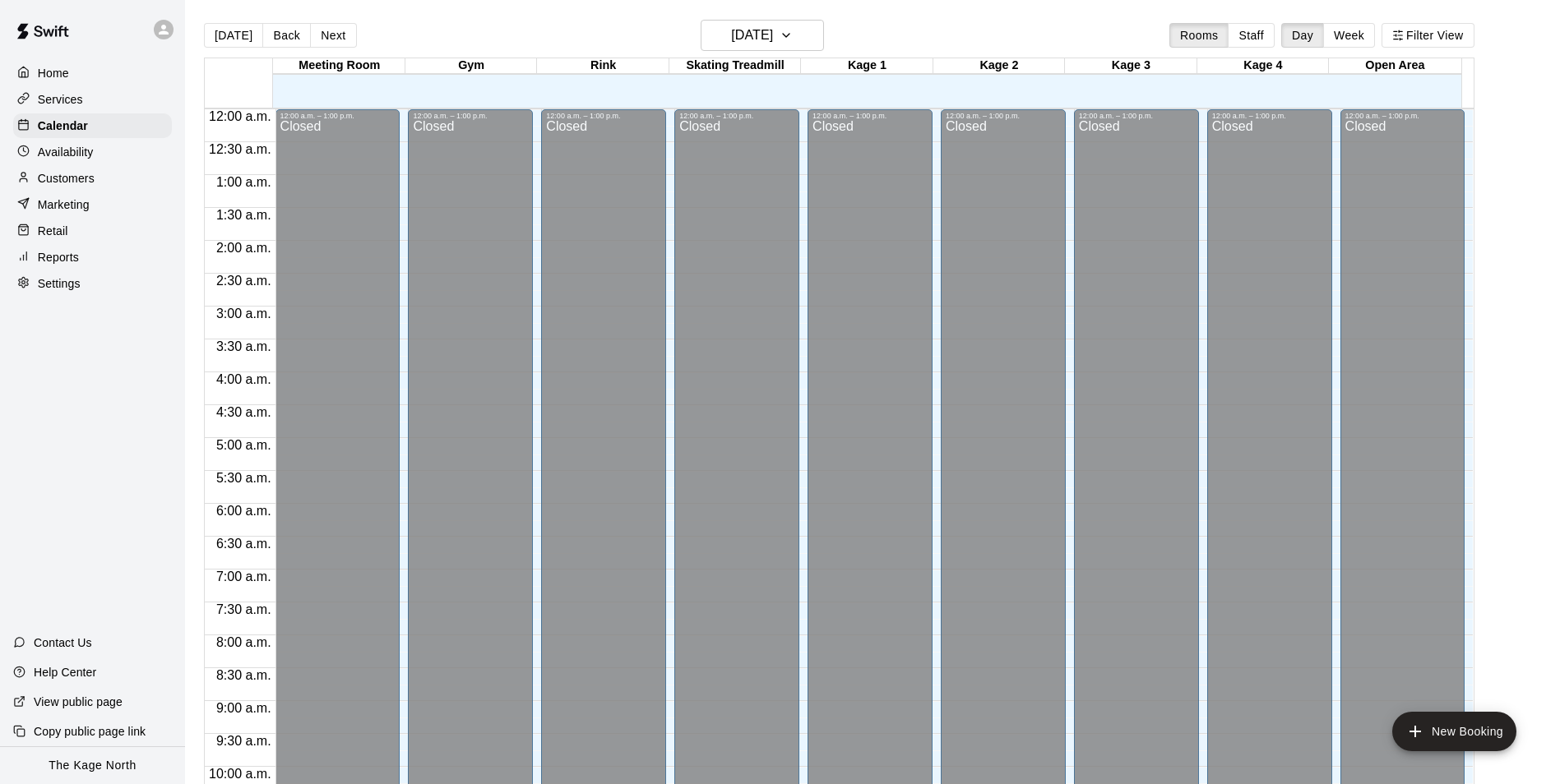
scroll to position [835, 0]
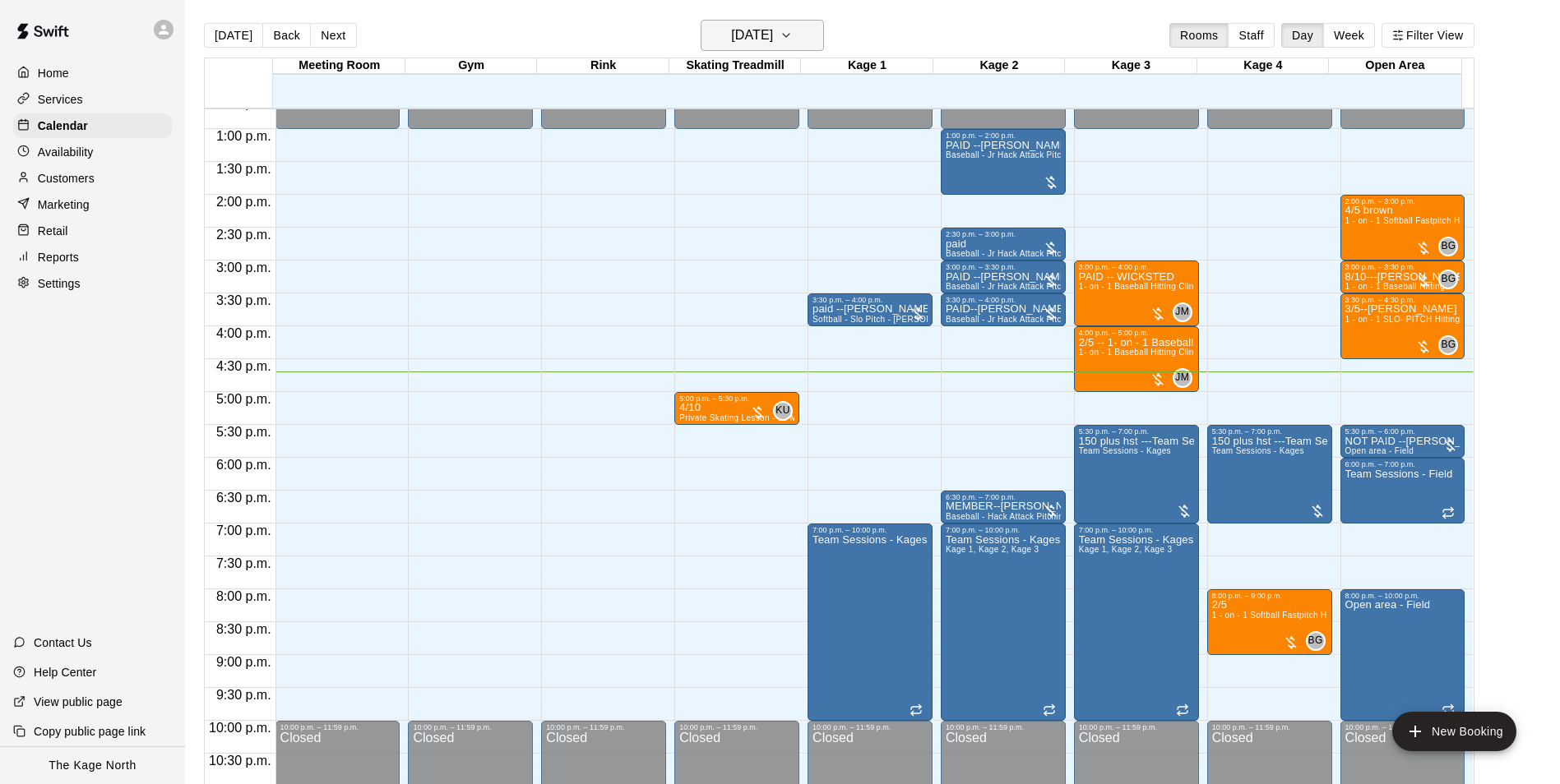
click at [773, 33] on h6 "[DATE]" at bounding box center [752, 35] width 42 height 23
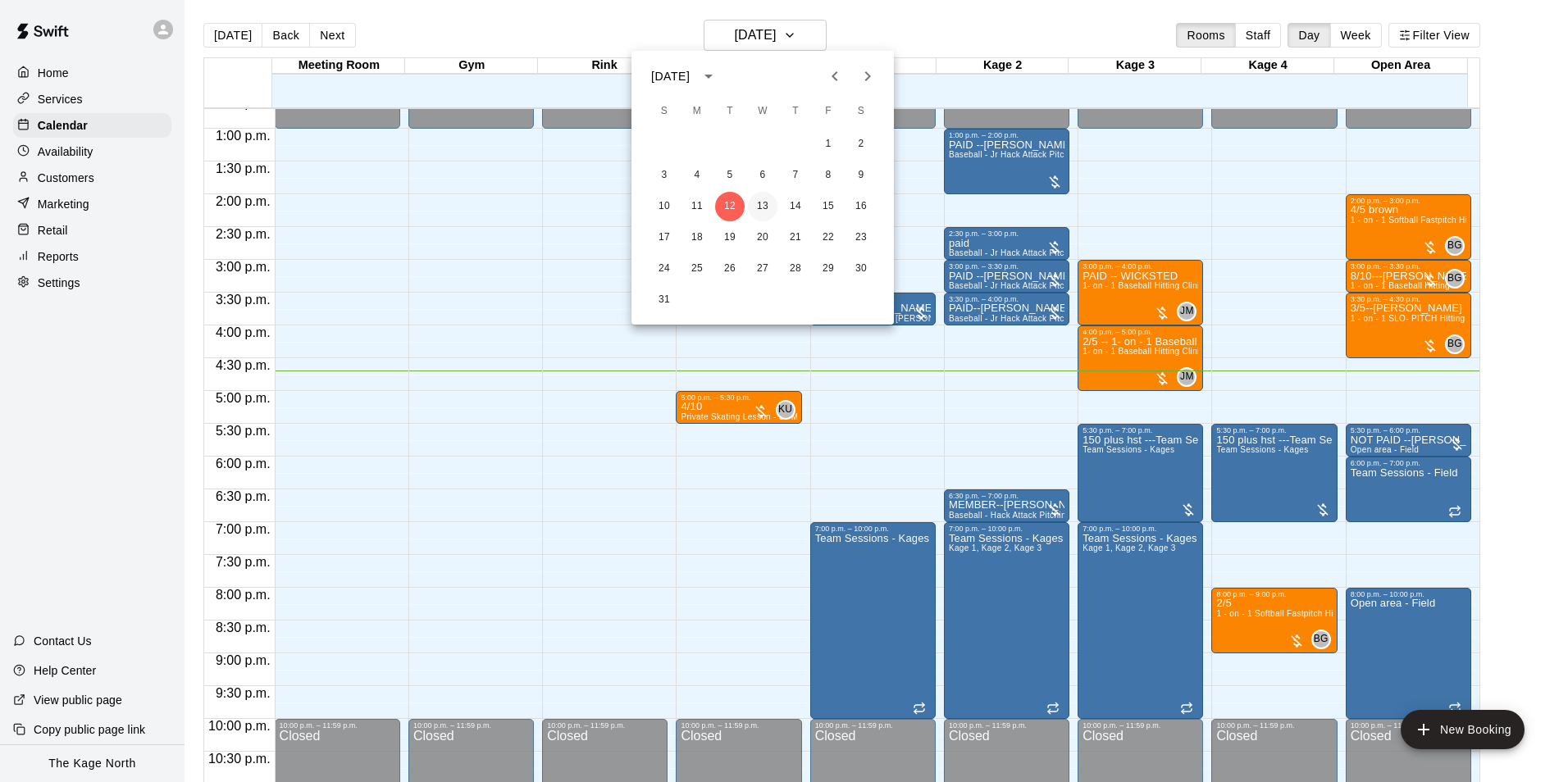
click at [761, 206] on button "13" at bounding box center [763, 207] width 30 height 30
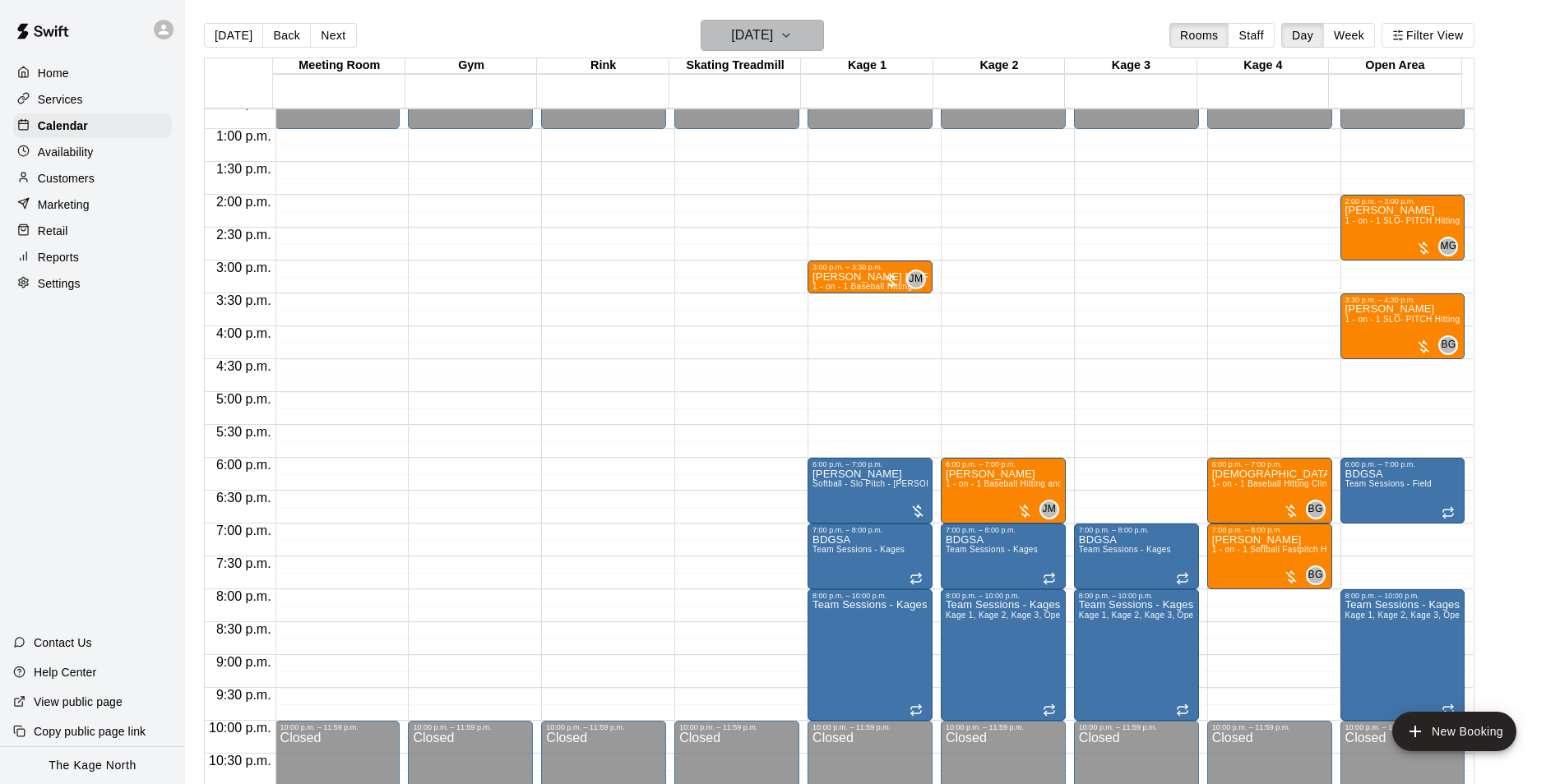
click at [773, 31] on h6 "[DATE]" at bounding box center [752, 35] width 42 height 23
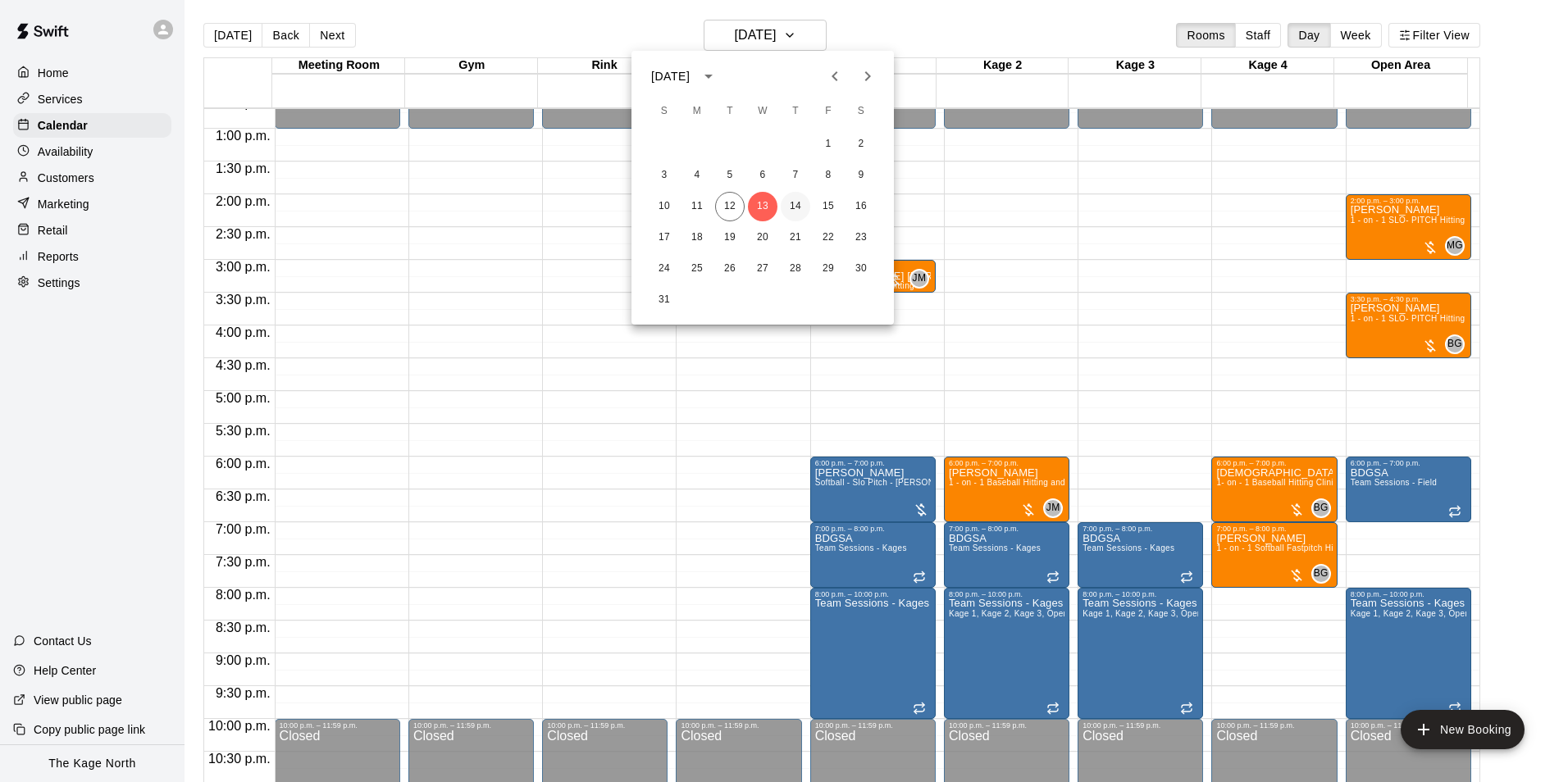
click at [792, 203] on button "14" at bounding box center [795, 207] width 30 height 30
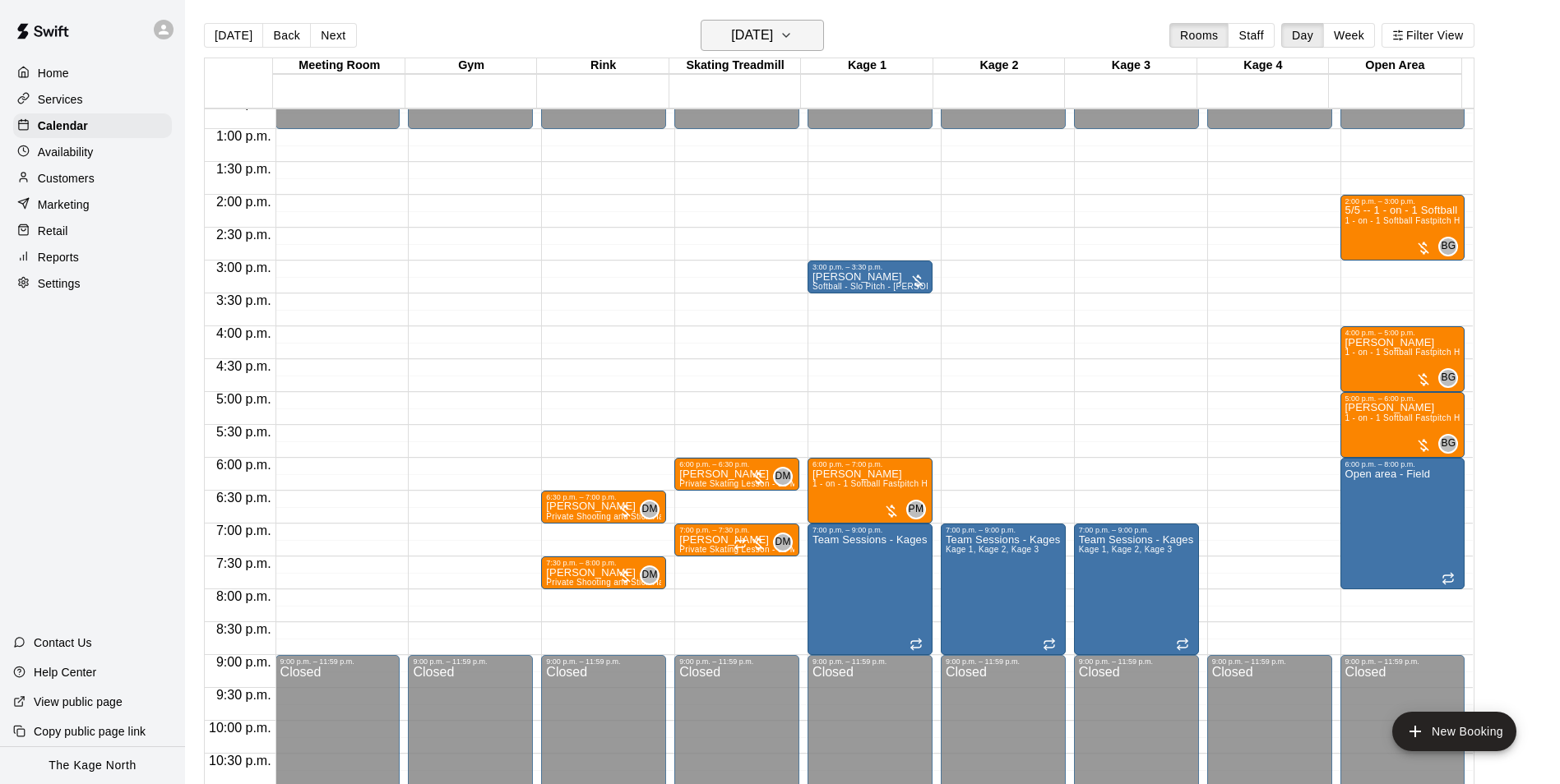
click at [775, 22] on button "[DATE]" at bounding box center [762, 34] width 124 height 31
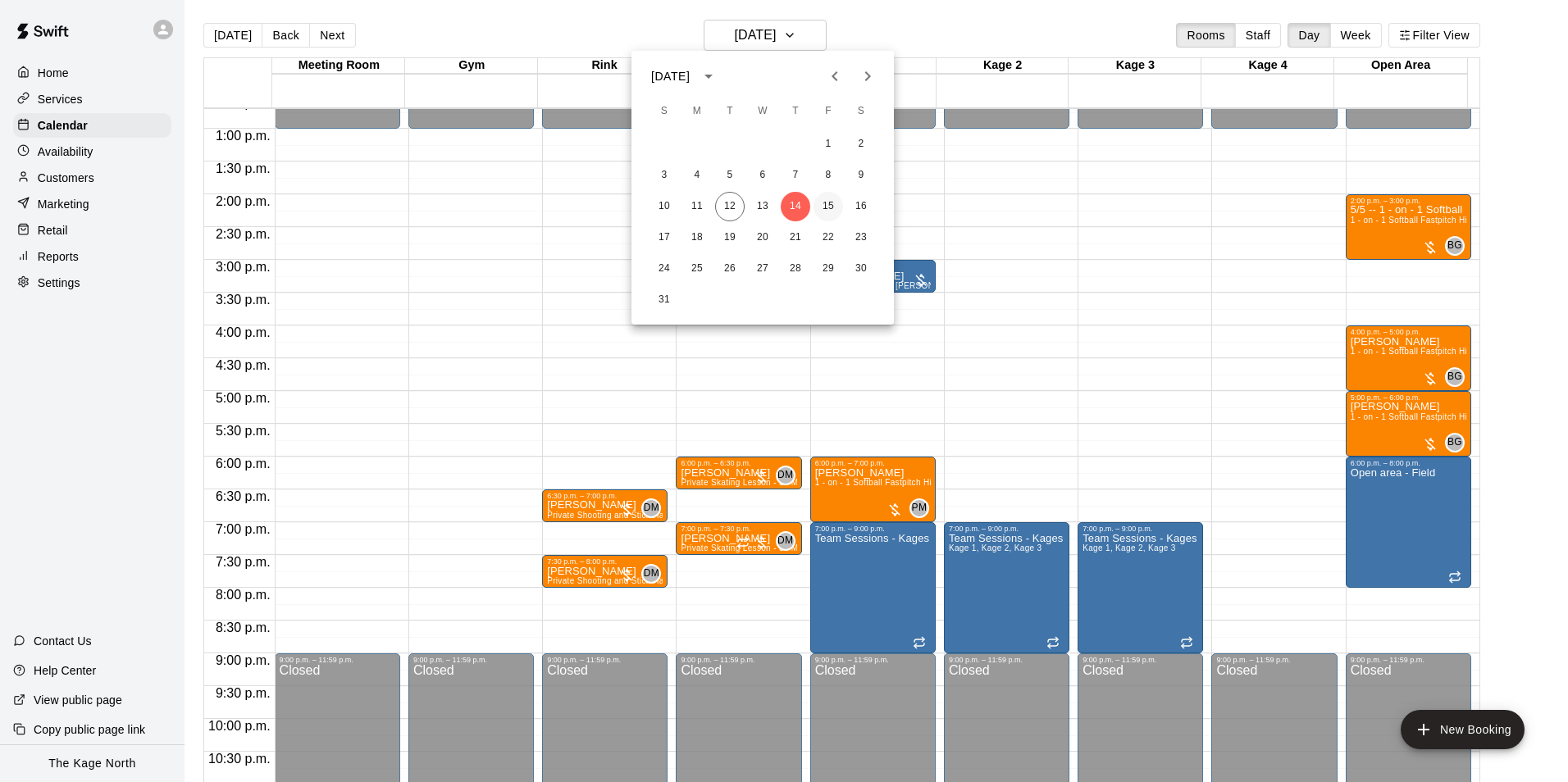
click at [827, 203] on button "15" at bounding box center [828, 207] width 30 height 30
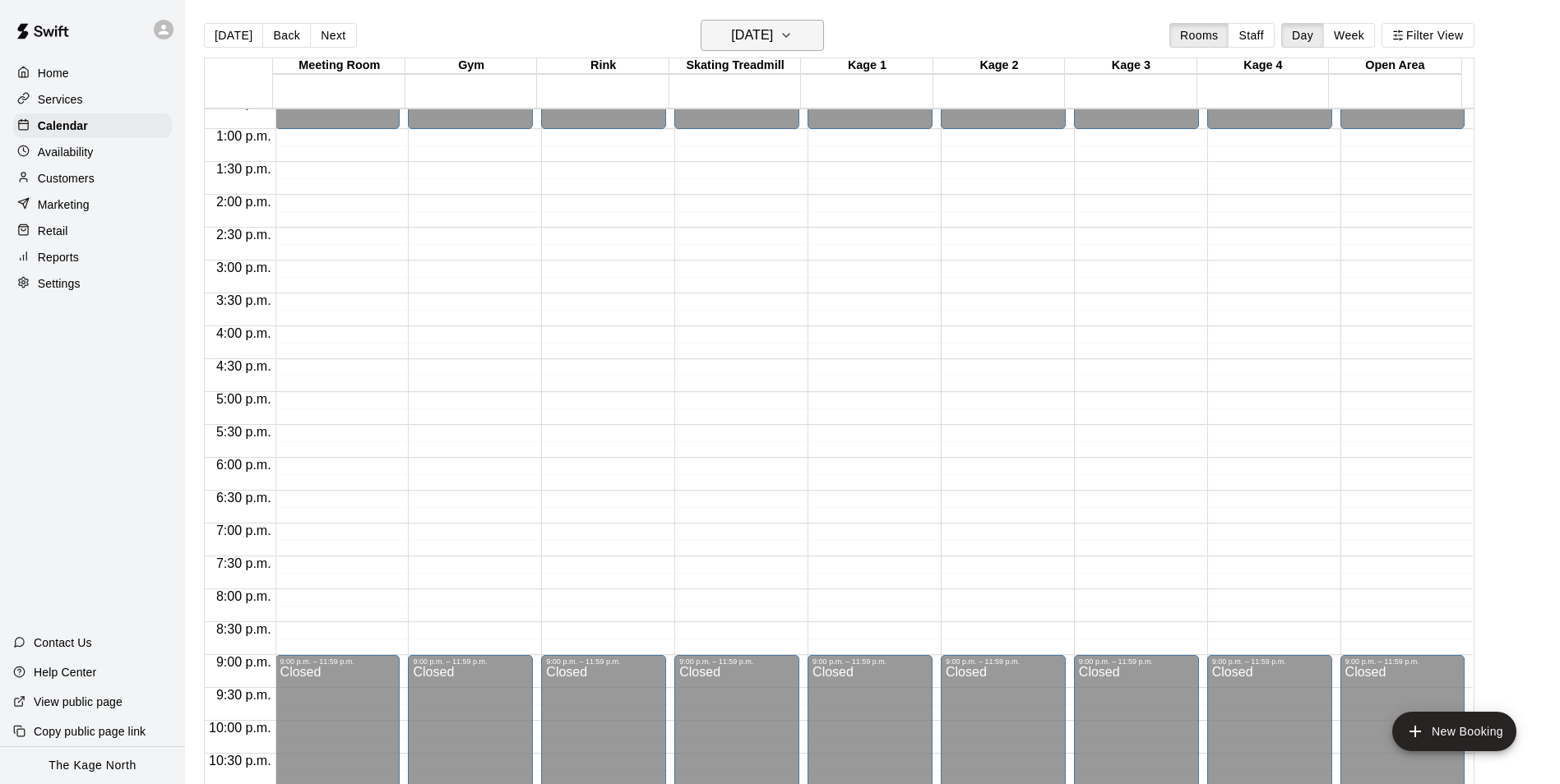
click at [773, 37] on h6 "[DATE]" at bounding box center [752, 35] width 42 height 23
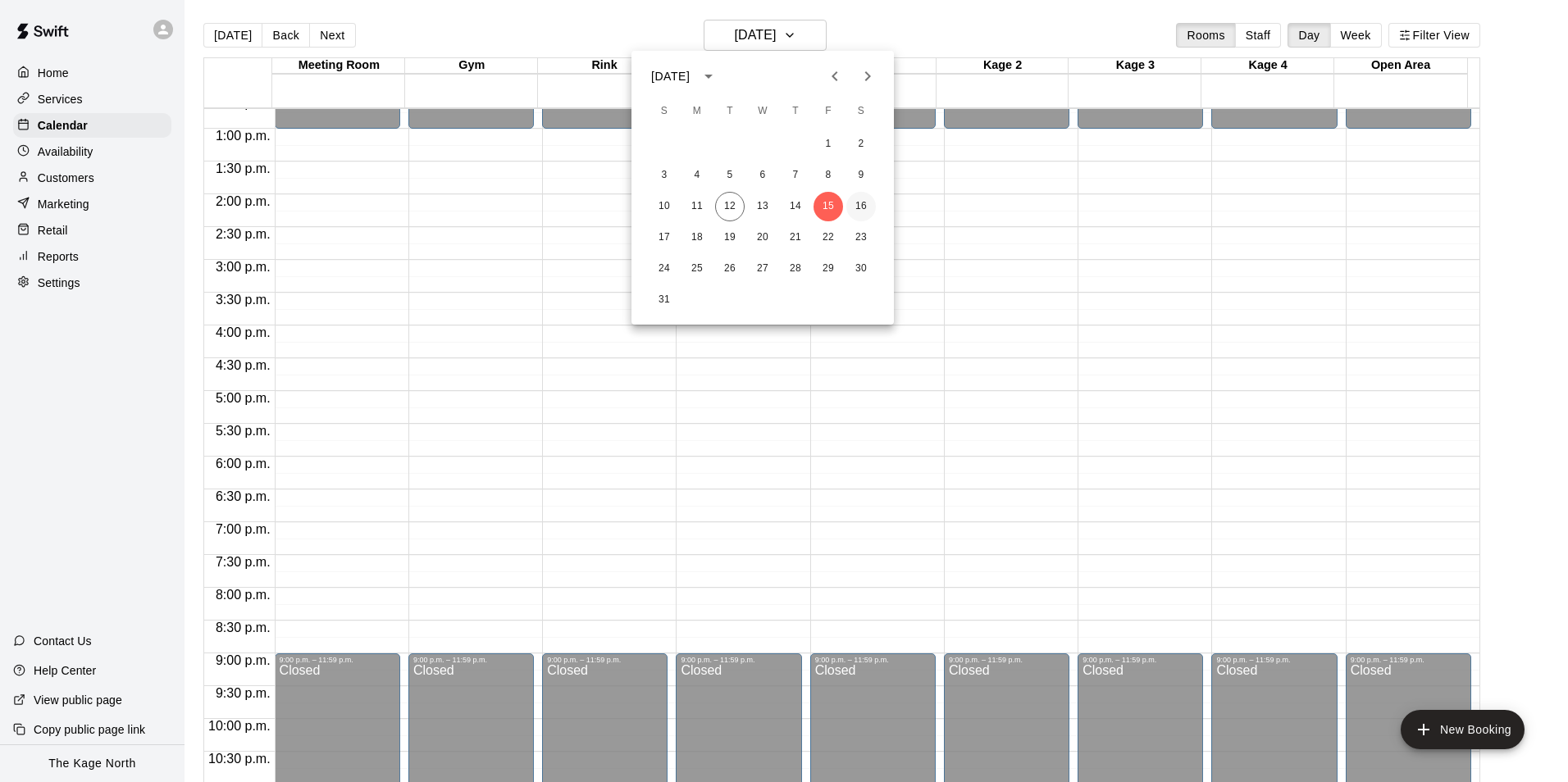
click at [857, 204] on button "16" at bounding box center [862, 207] width 30 height 30
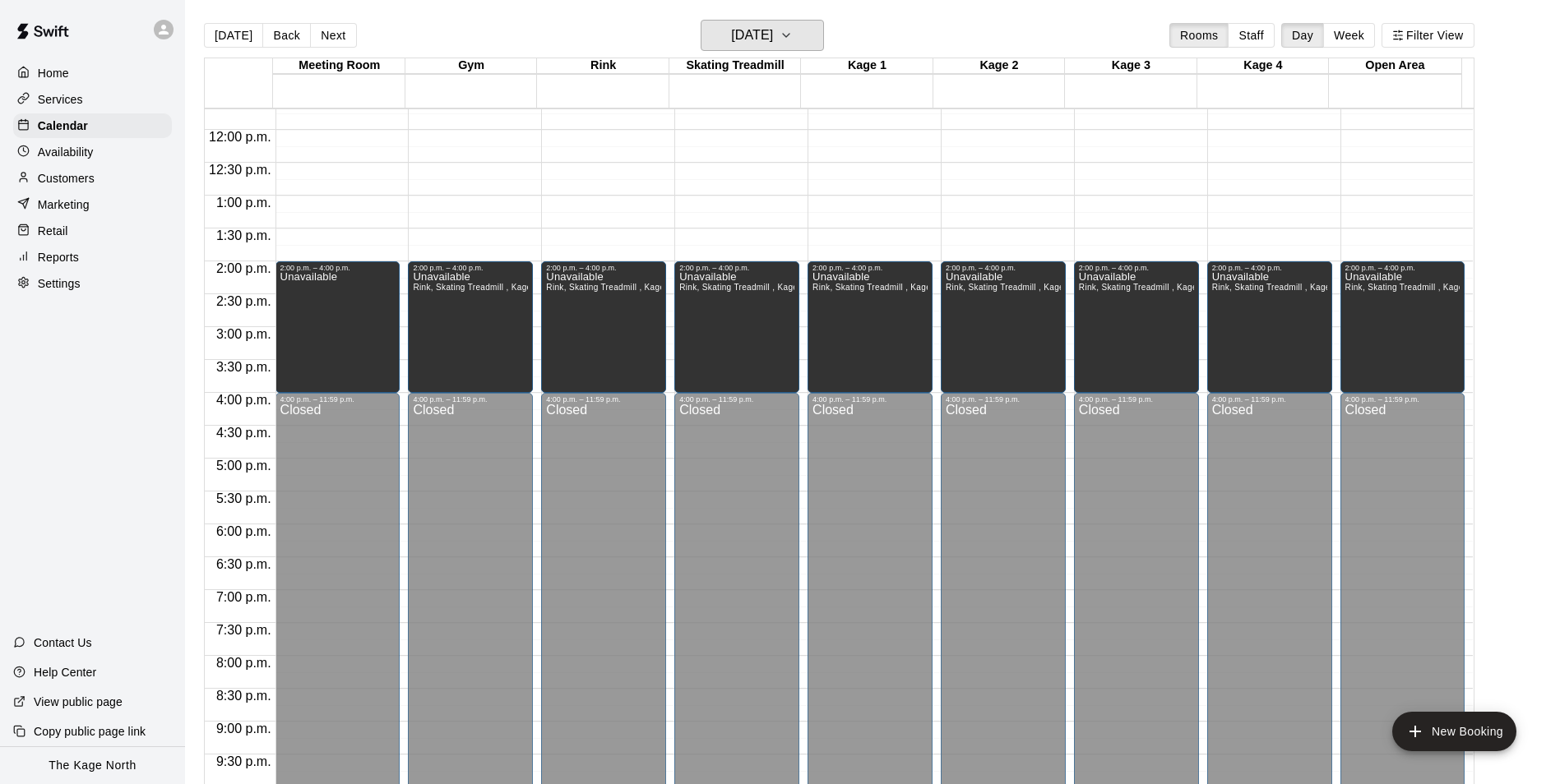
scroll to position [589, 0]
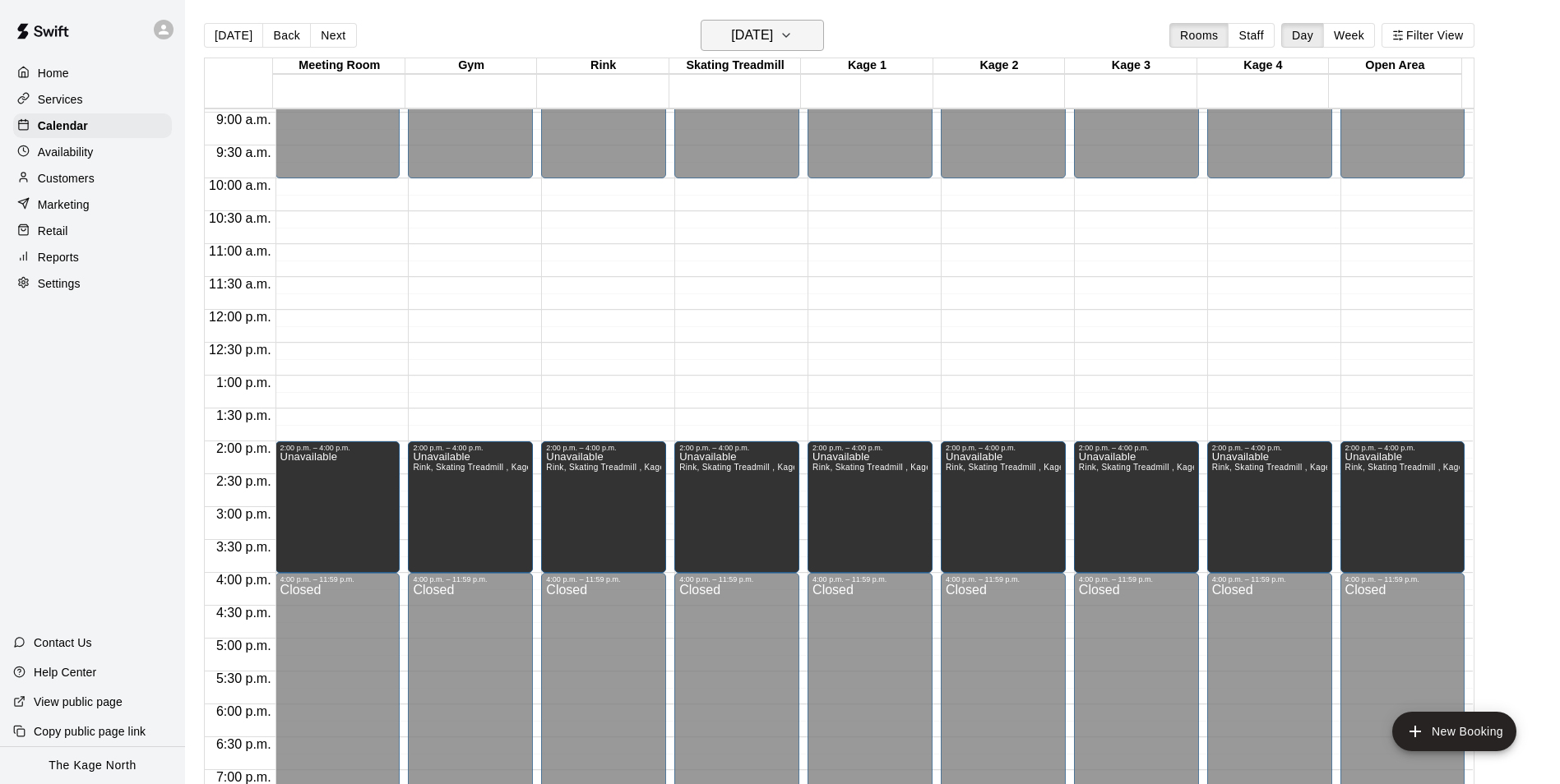
click at [773, 40] on h6 "[DATE]" at bounding box center [752, 35] width 42 height 23
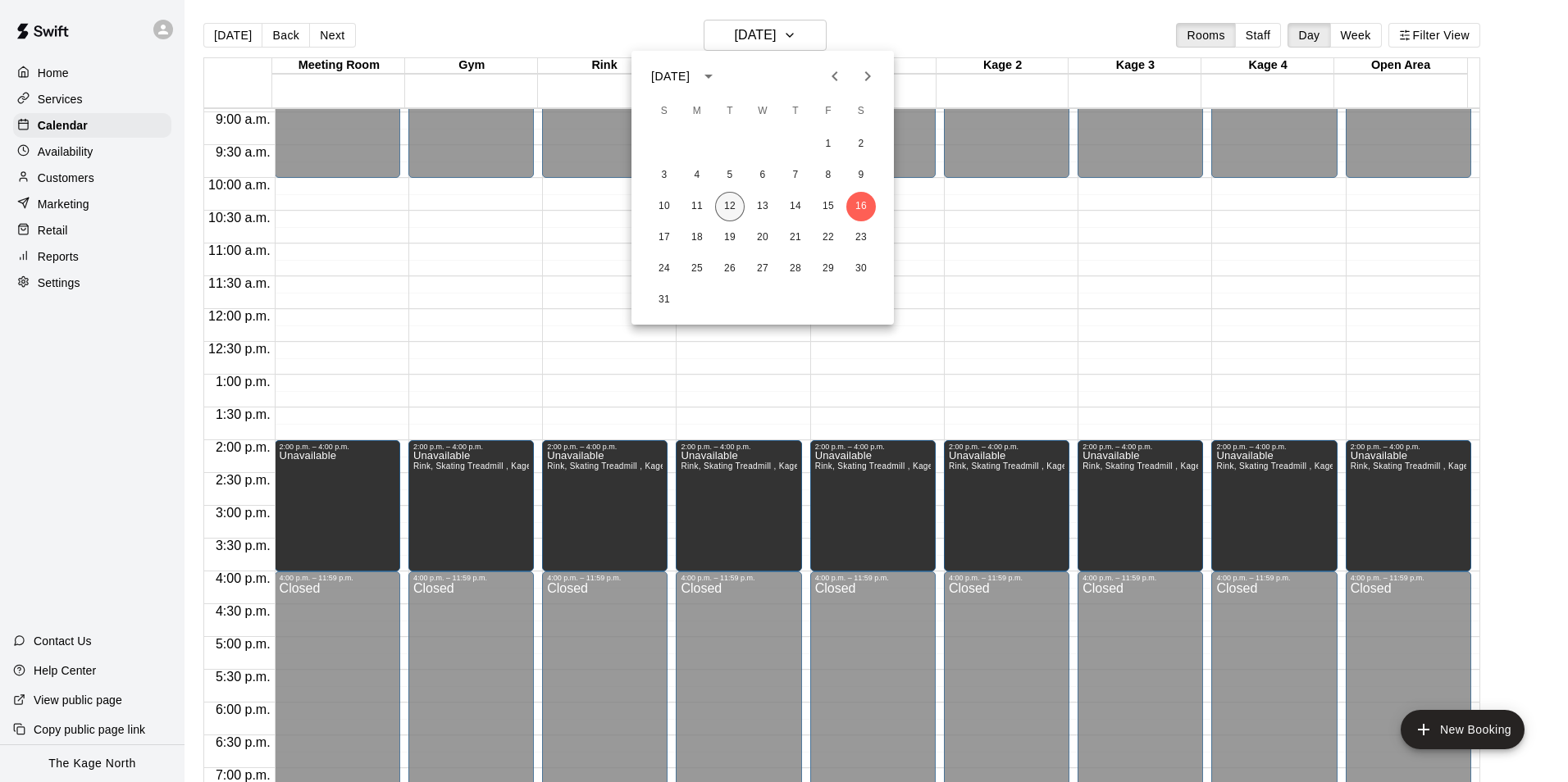
click at [729, 206] on button "12" at bounding box center [730, 207] width 30 height 30
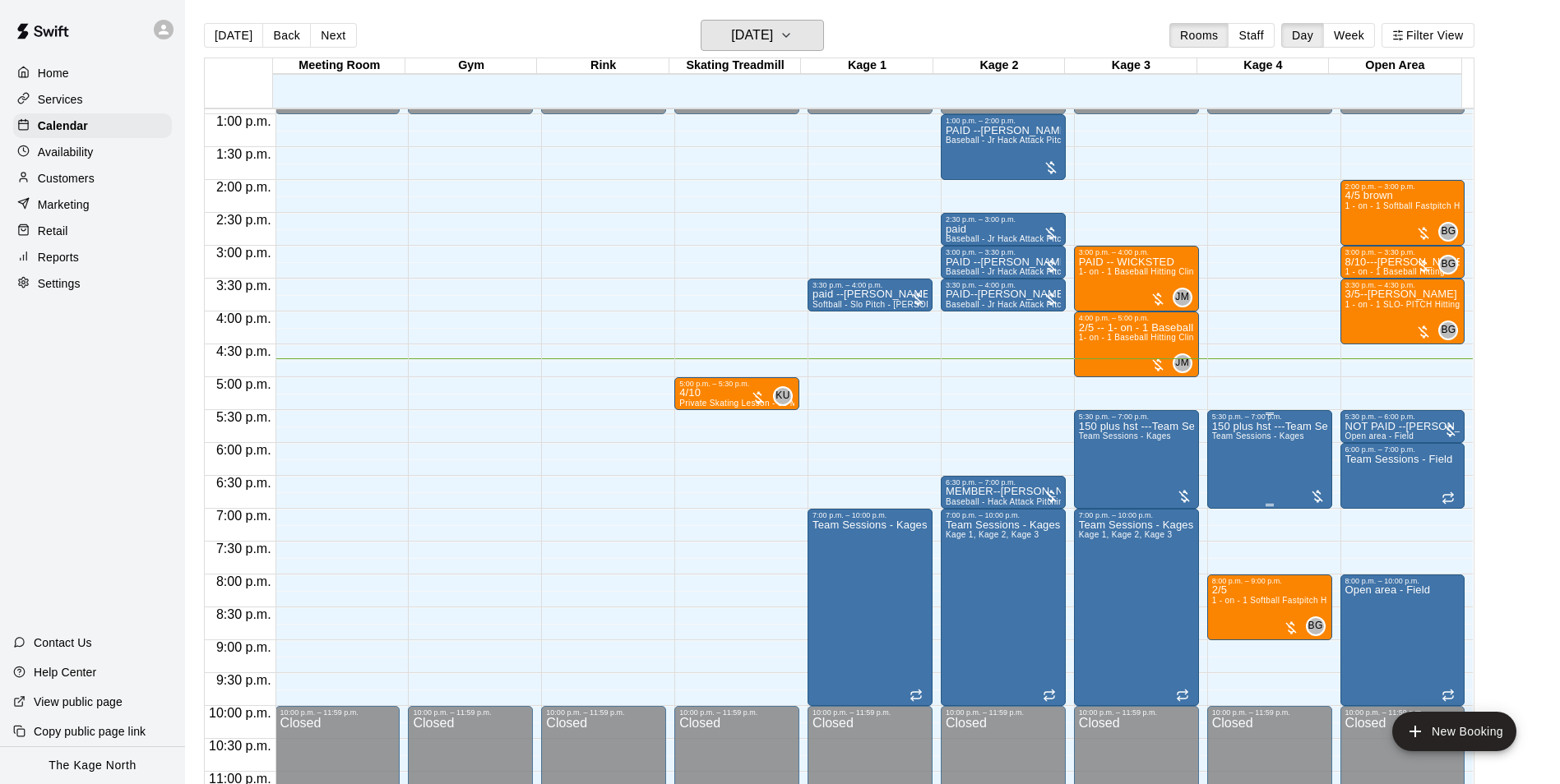
scroll to position [886, 0]
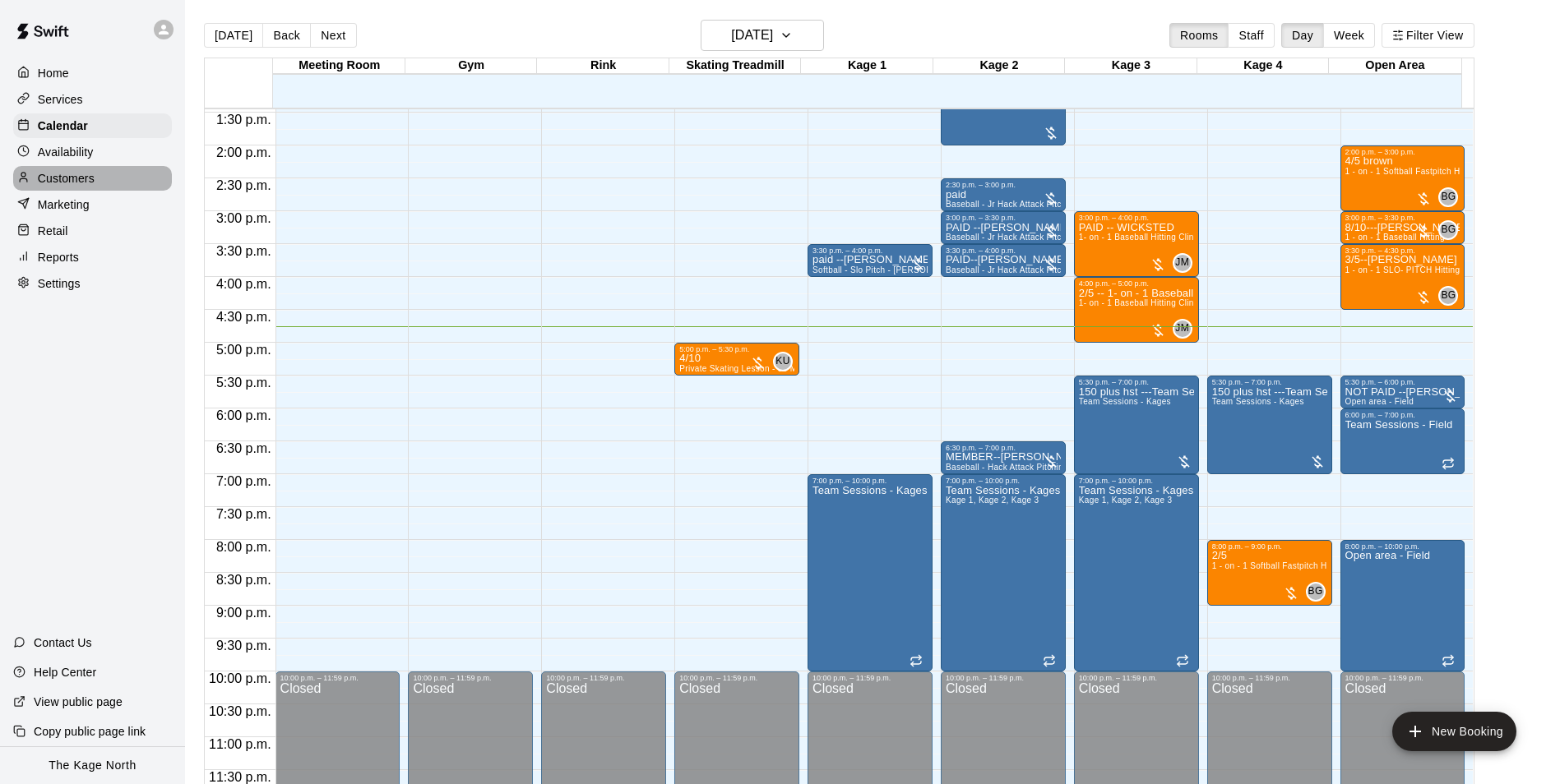
click at [78, 174] on p "Customers" at bounding box center [66, 178] width 57 height 17
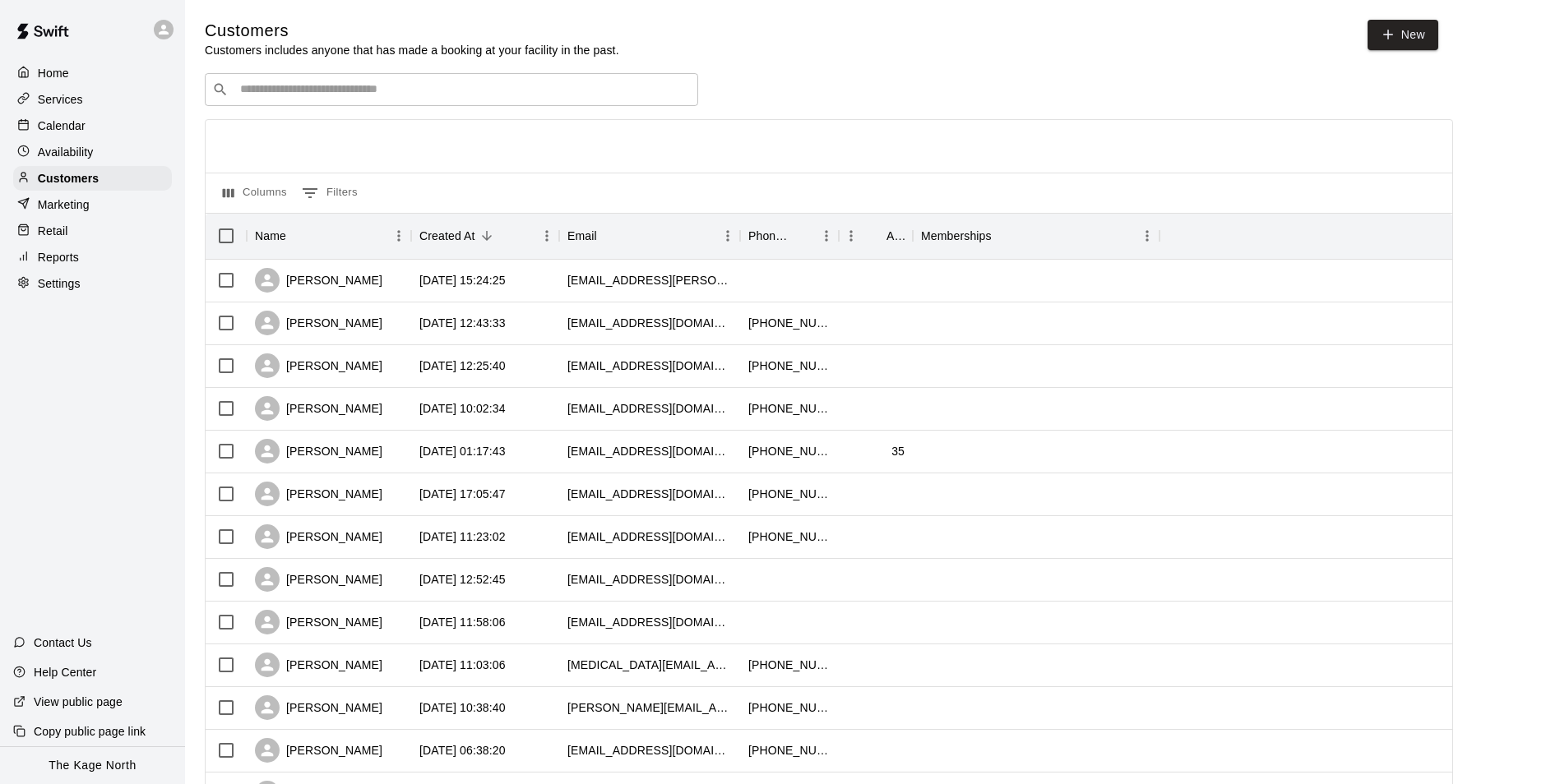
click at [75, 117] on div "Calendar" at bounding box center [93, 125] width 159 height 25
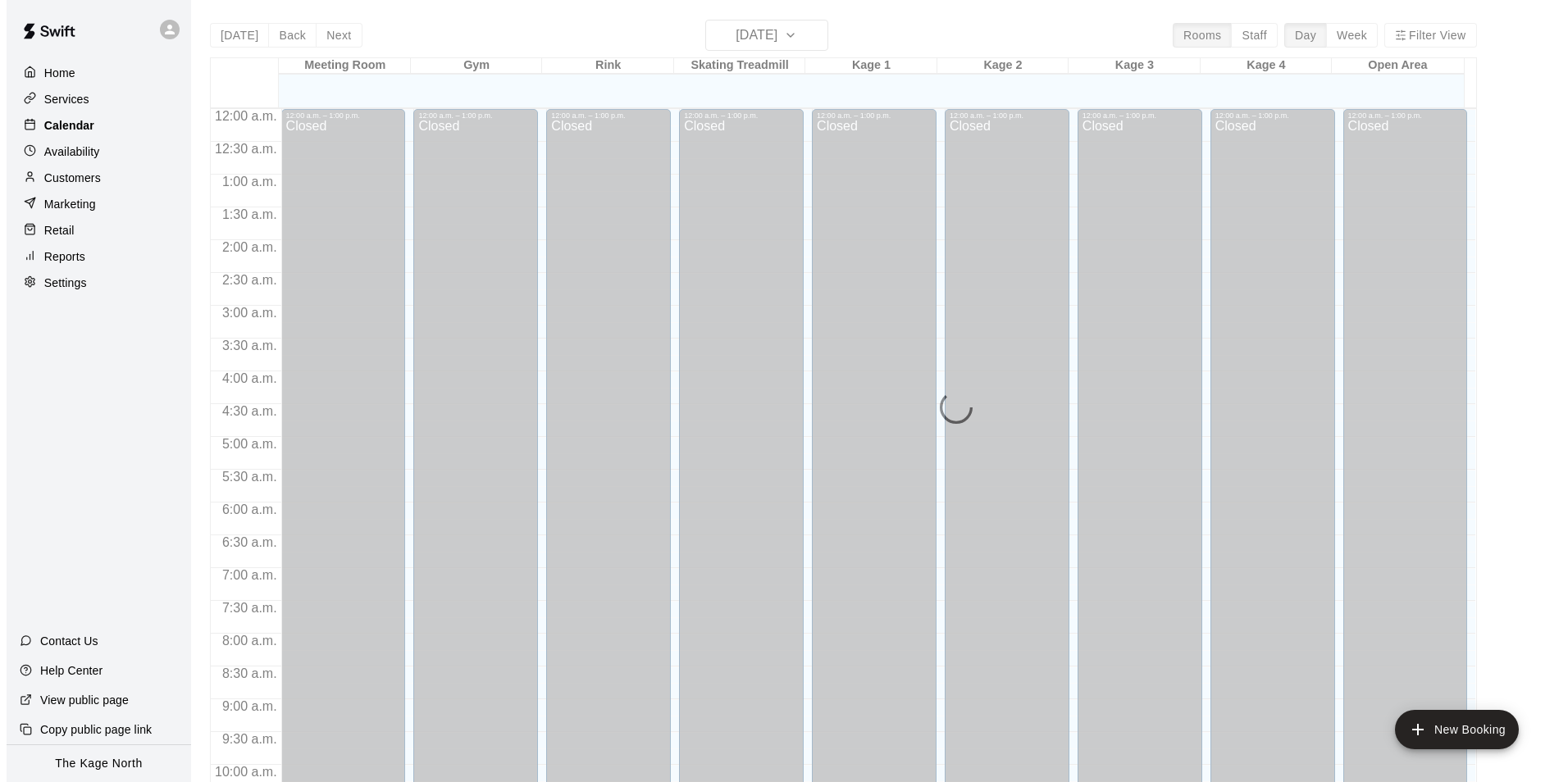
scroll to position [833, 0]
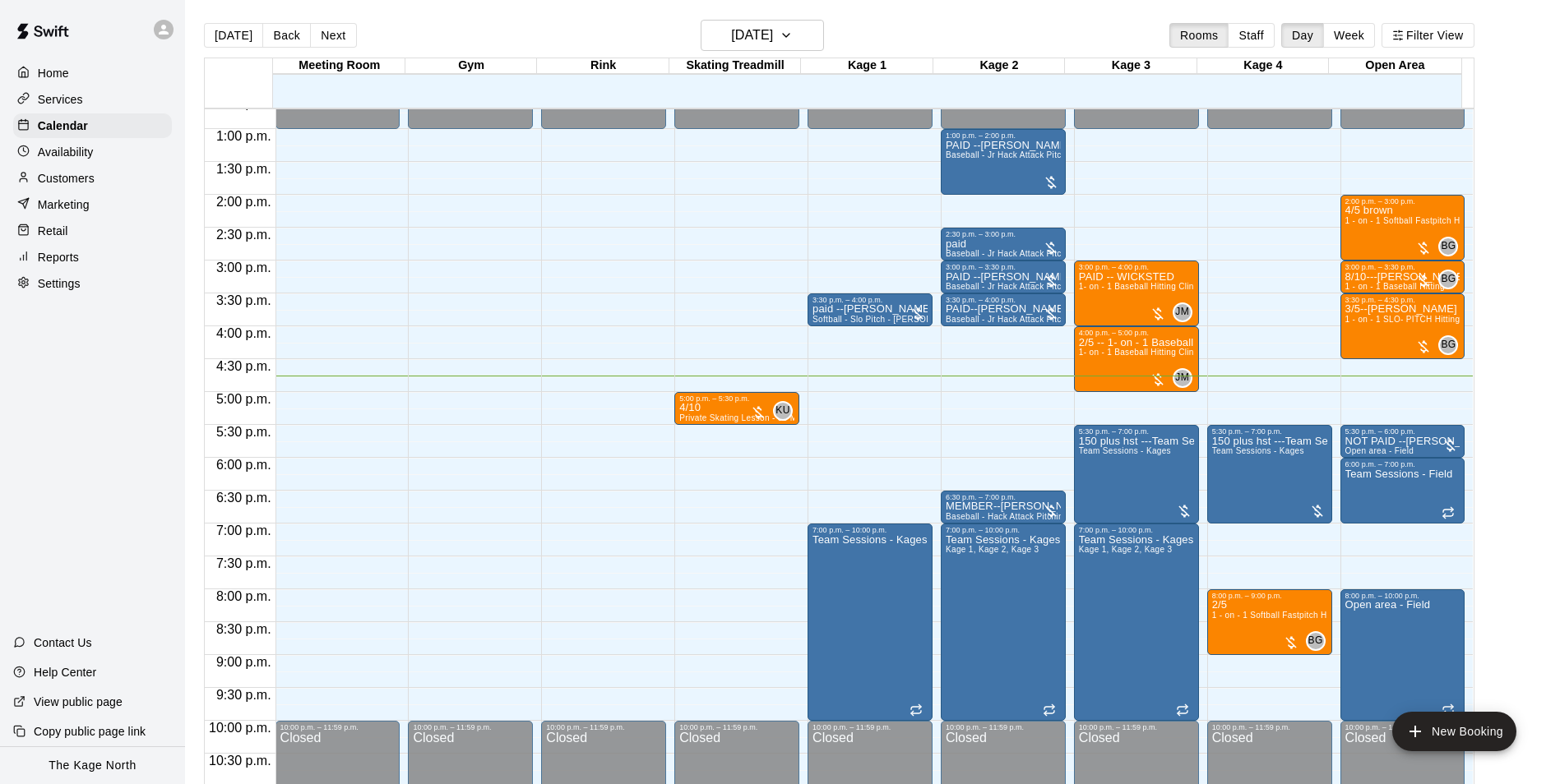
click at [943, 34] on div "[DATE] Back [DATE][DATE] Rooms Staff Day Week Filter View" at bounding box center [839, 38] width 1270 height 38
click at [773, 26] on h6 "[DATE]" at bounding box center [752, 35] width 42 height 23
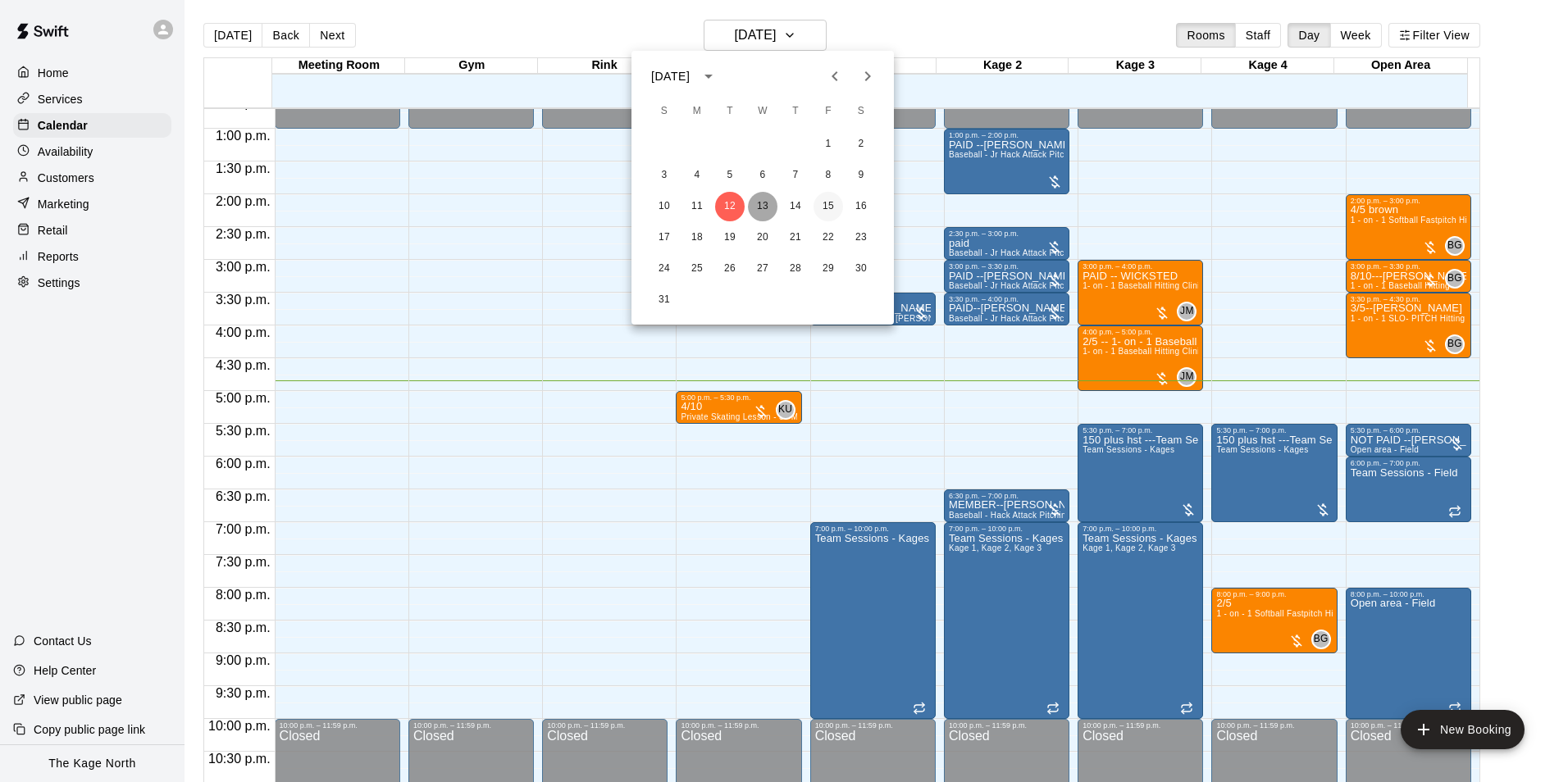
drag, startPoint x: 773, startPoint y: 203, endPoint x: 834, endPoint y: 200, distance: 61.1
click at [778, 203] on div "10 11 12 13 14 15 16" at bounding box center [763, 207] width 263 height 30
click at [766, 208] on button "13" at bounding box center [763, 207] width 30 height 30
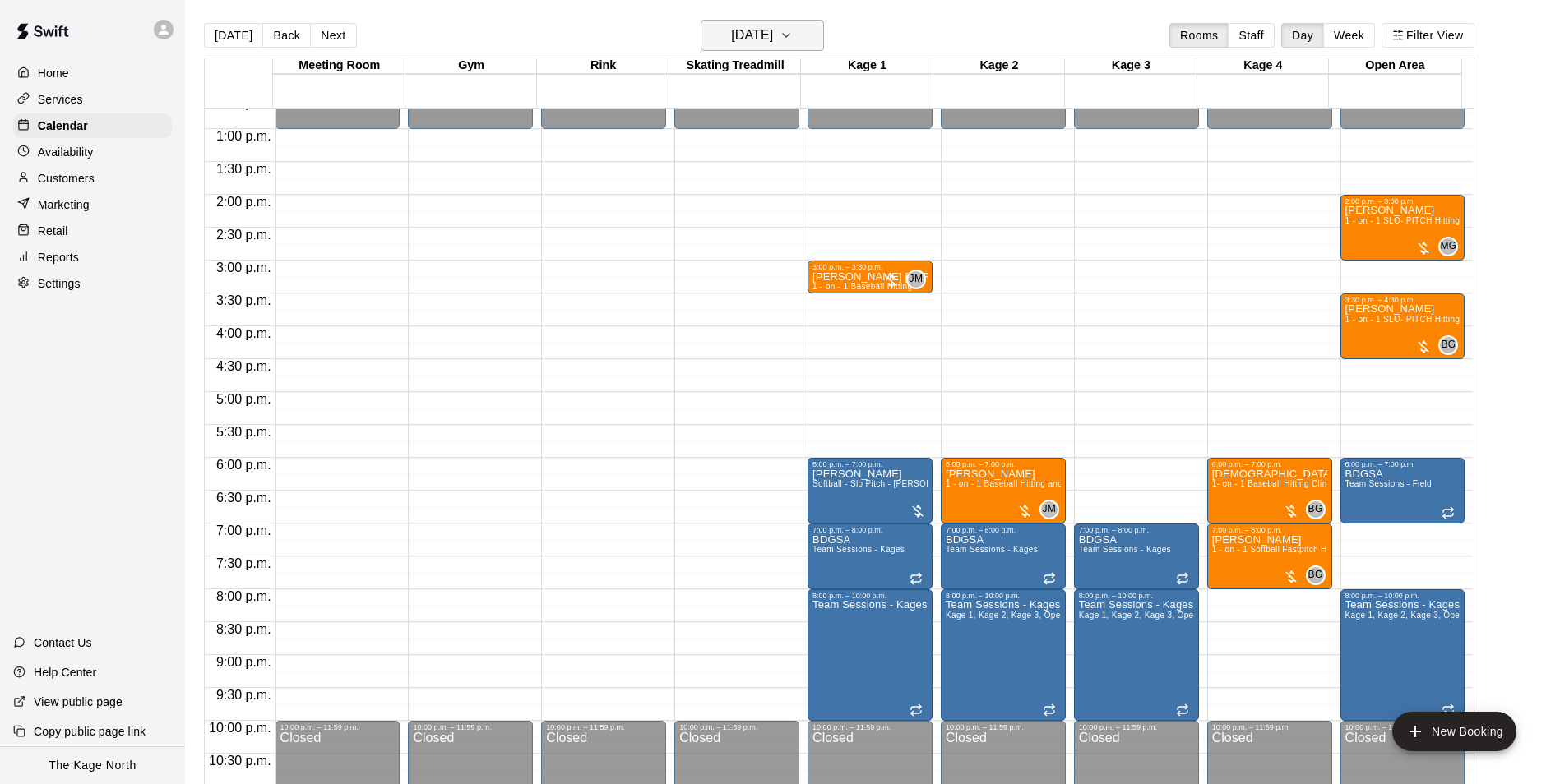
click at [773, 38] on h6 "[DATE]" at bounding box center [752, 35] width 42 height 23
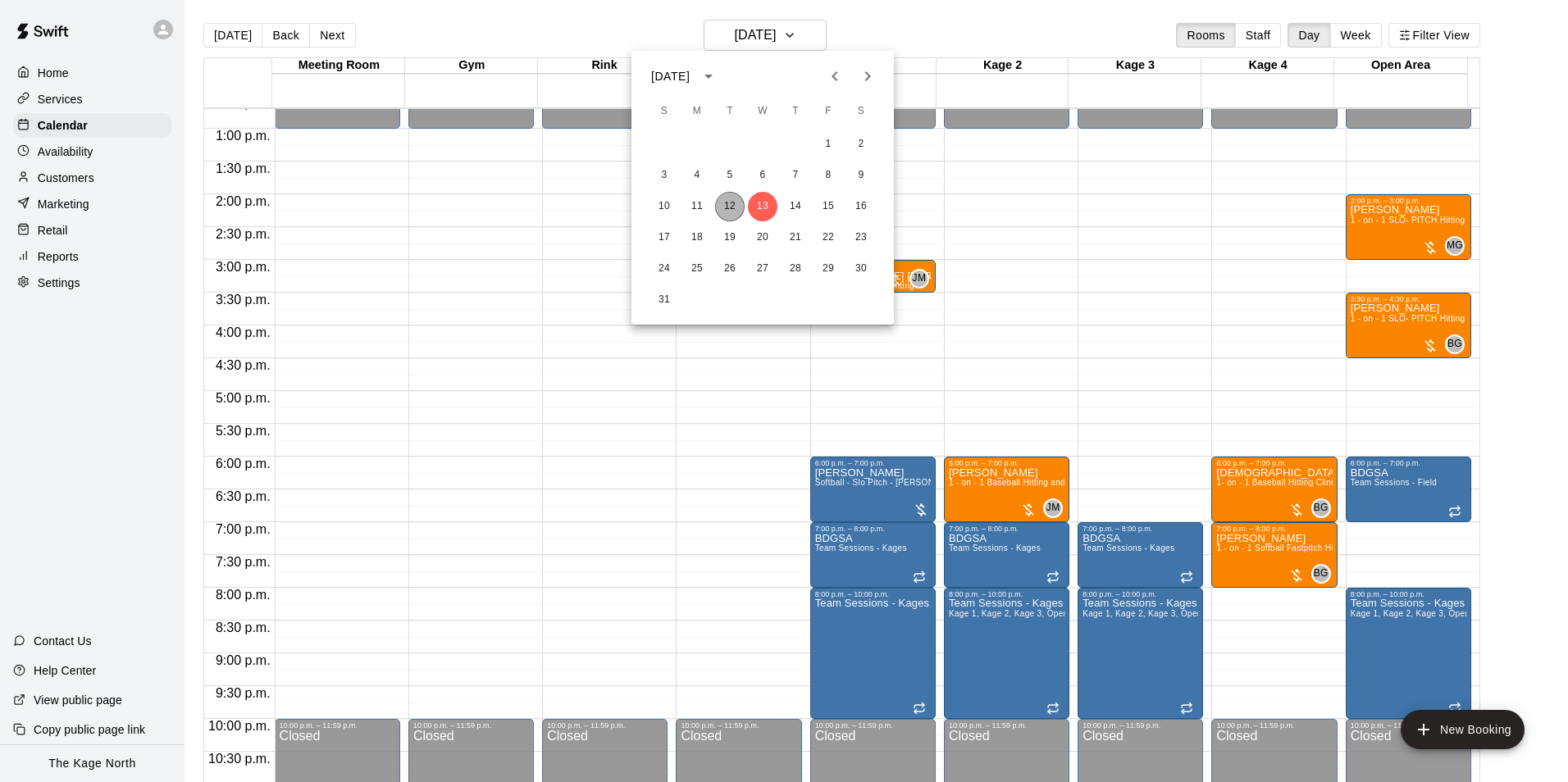
click at [736, 209] on button "12" at bounding box center [730, 207] width 30 height 30
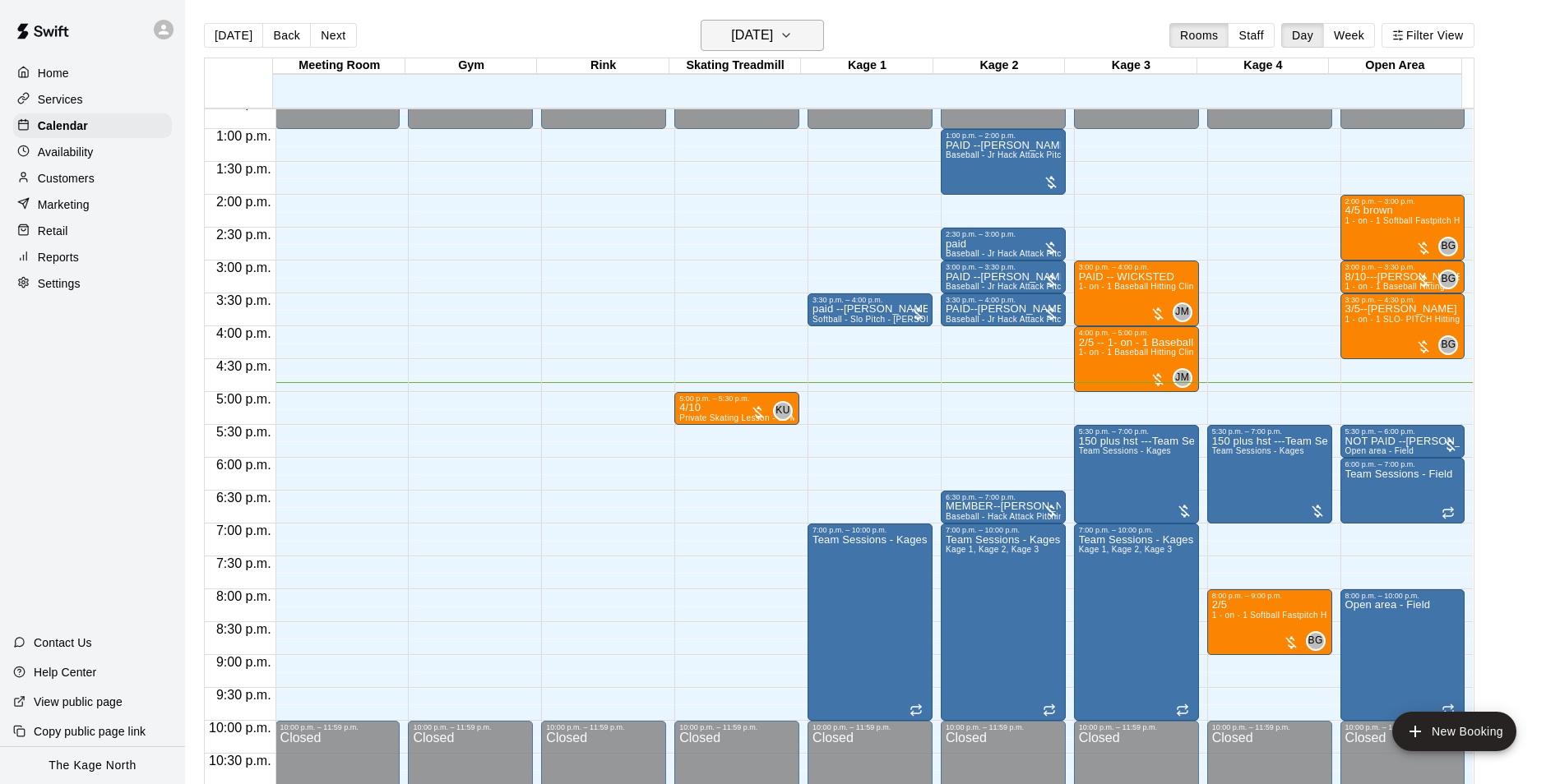
click at [770, 39] on h6 "[DATE]" at bounding box center [752, 35] width 42 height 23
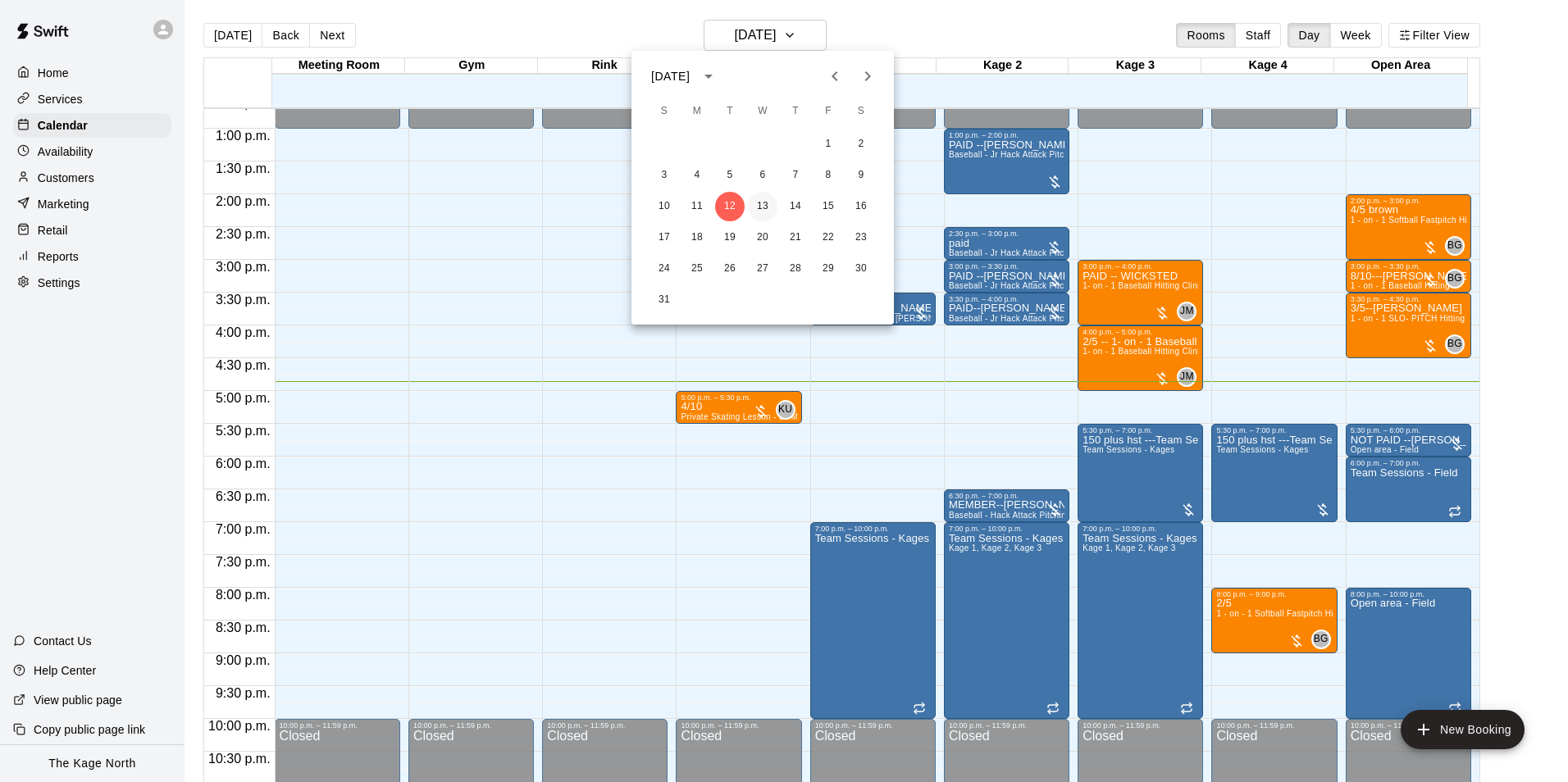
click at [766, 199] on button "13" at bounding box center [763, 207] width 30 height 30
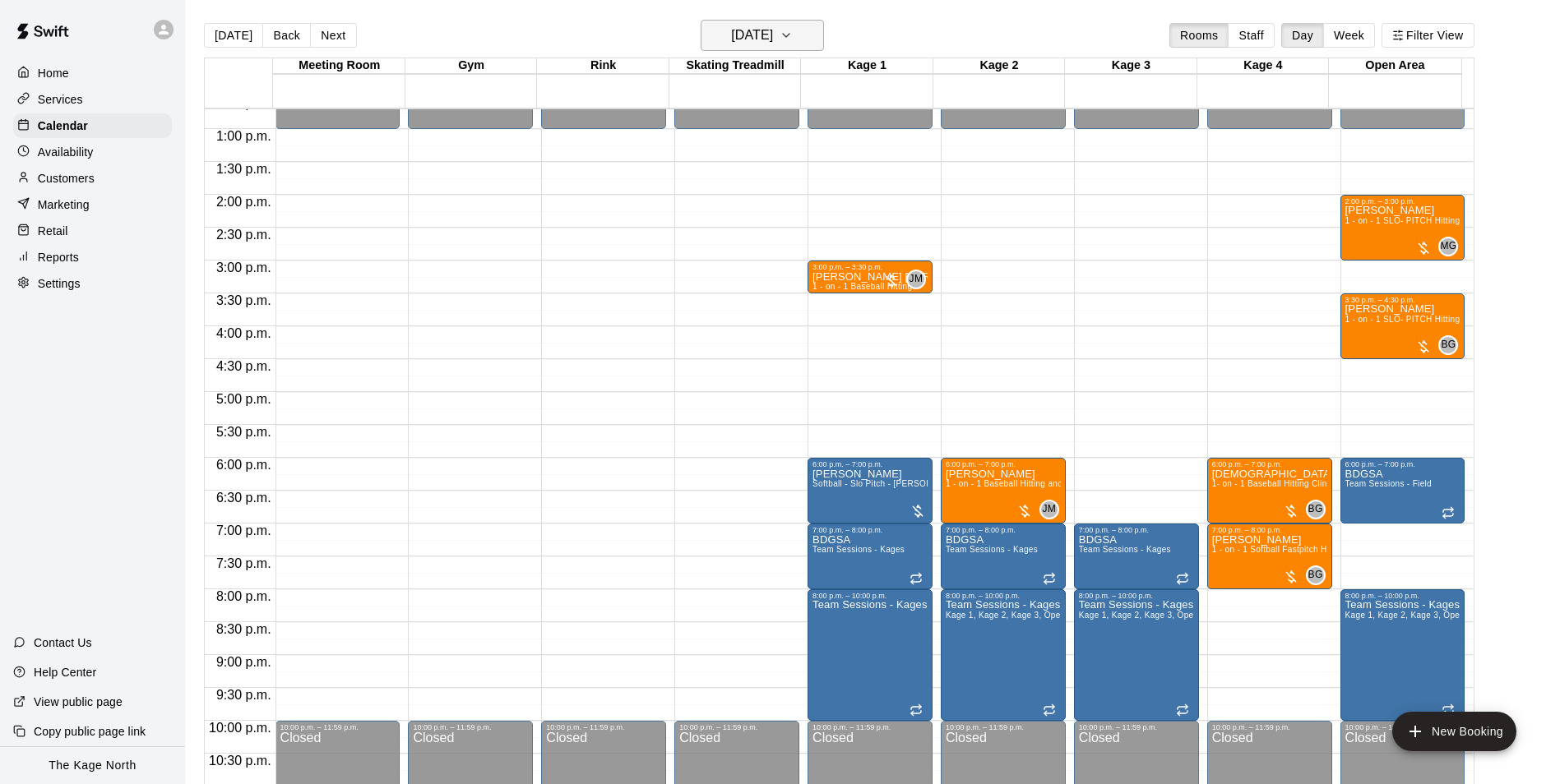
click at [792, 41] on icon "button" at bounding box center [785, 35] width 13 height 19
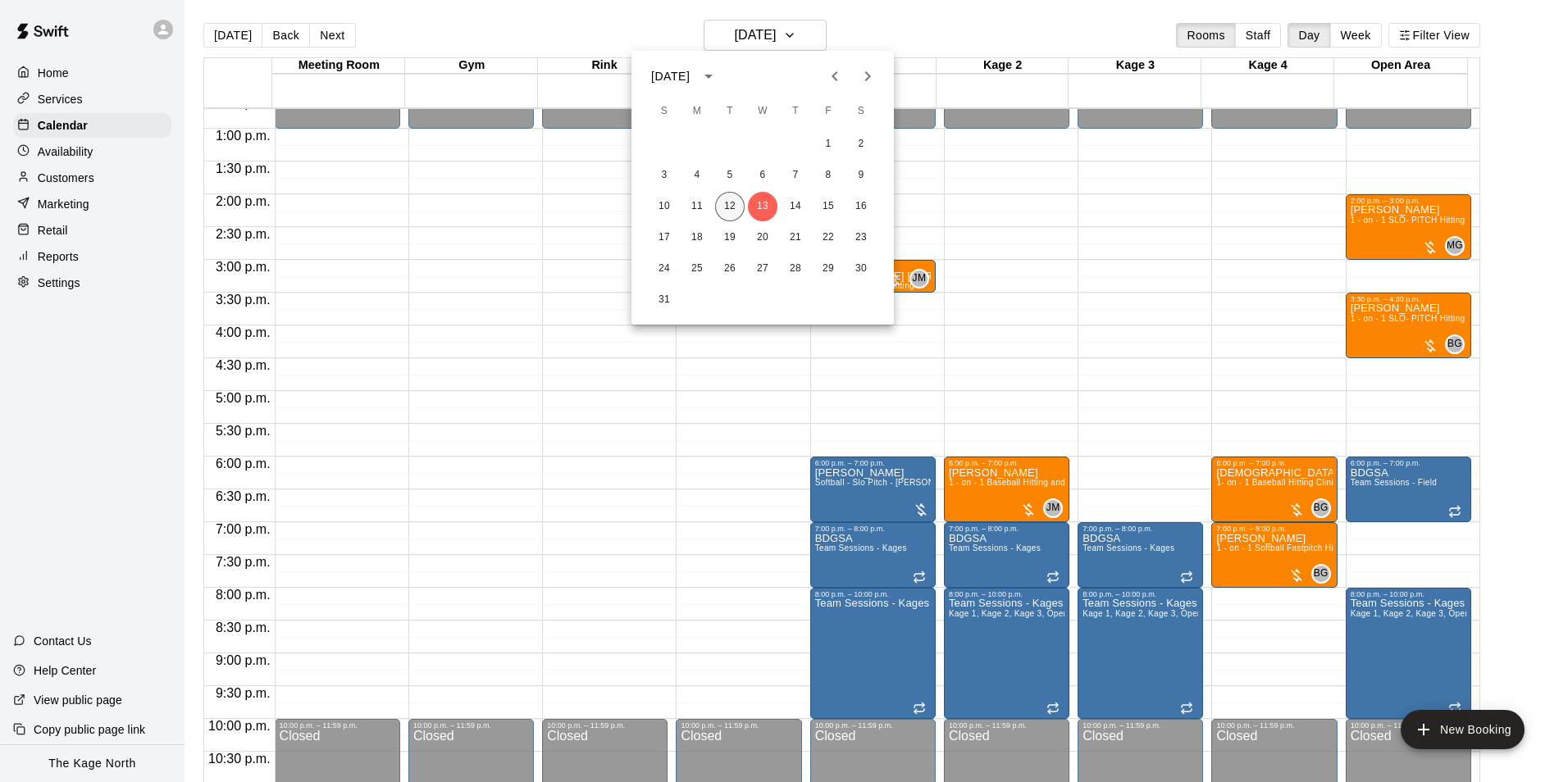
click at [725, 206] on button "12" at bounding box center [730, 207] width 30 height 30
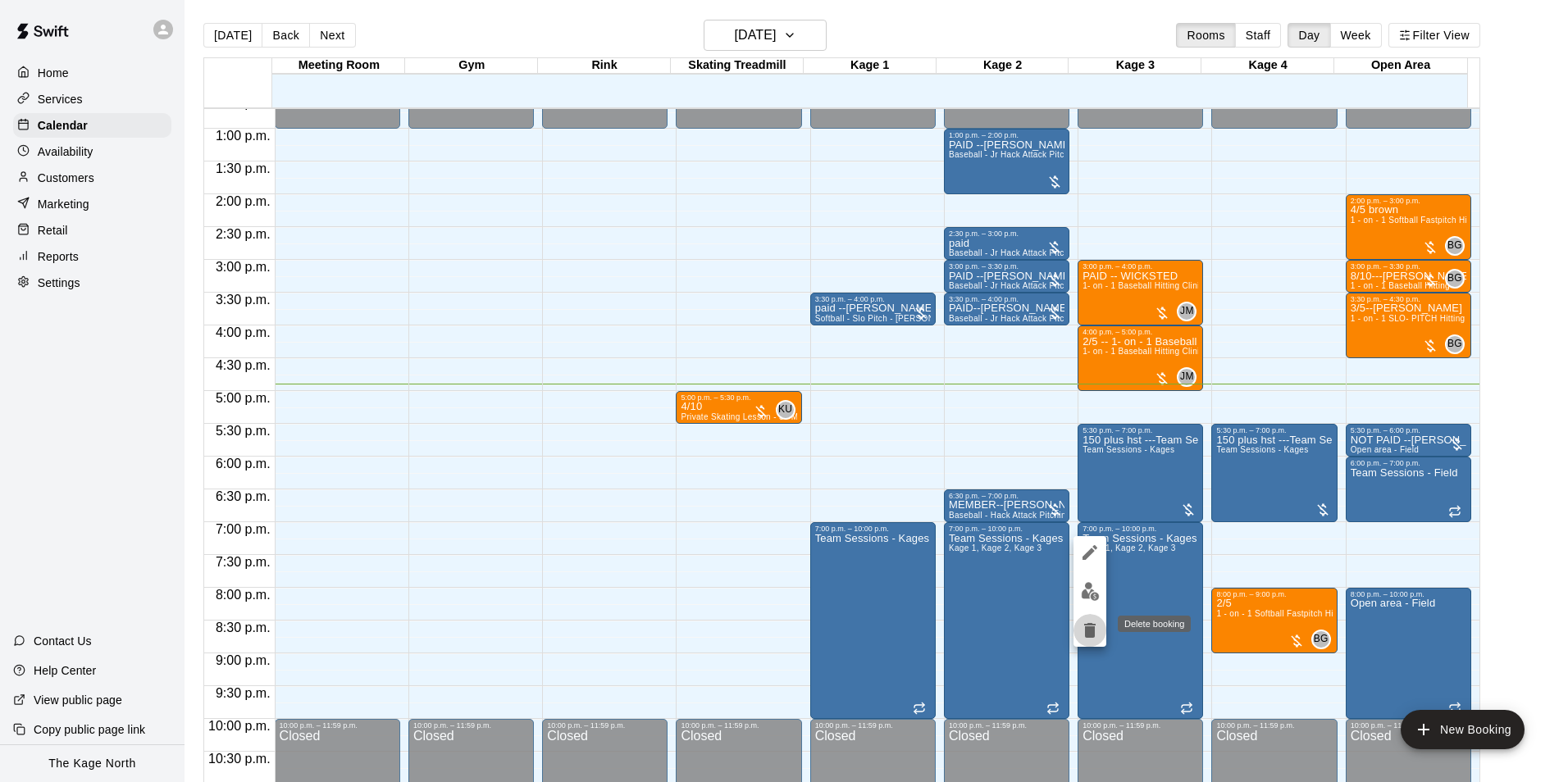
click at [1093, 638] on icon "delete" at bounding box center [1090, 630] width 11 height 15
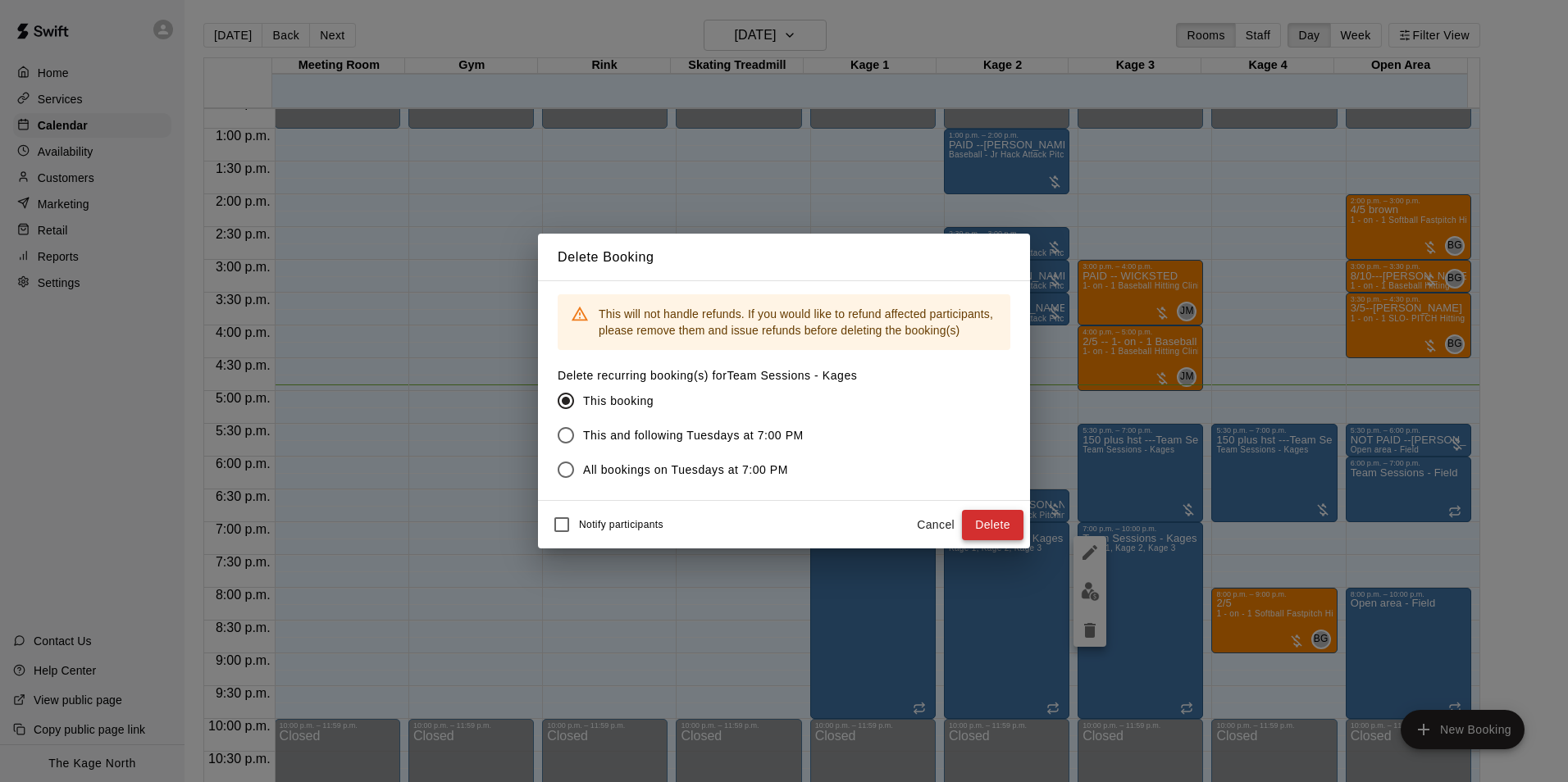
click at [990, 527] on button "Delete" at bounding box center [993, 525] width 62 height 30
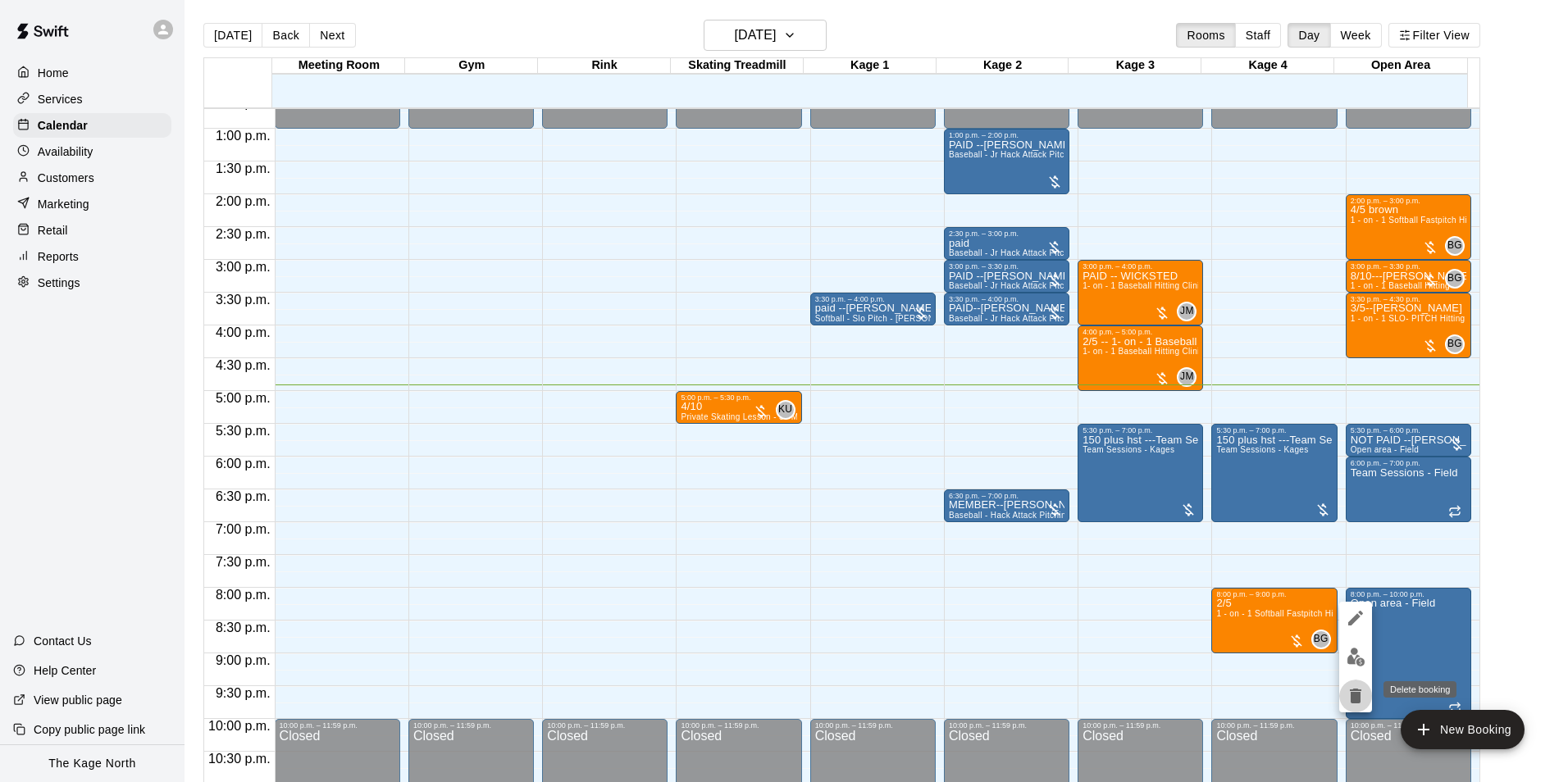
click at [1358, 693] on icon "delete" at bounding box center [1355, 696] width 11 height 15
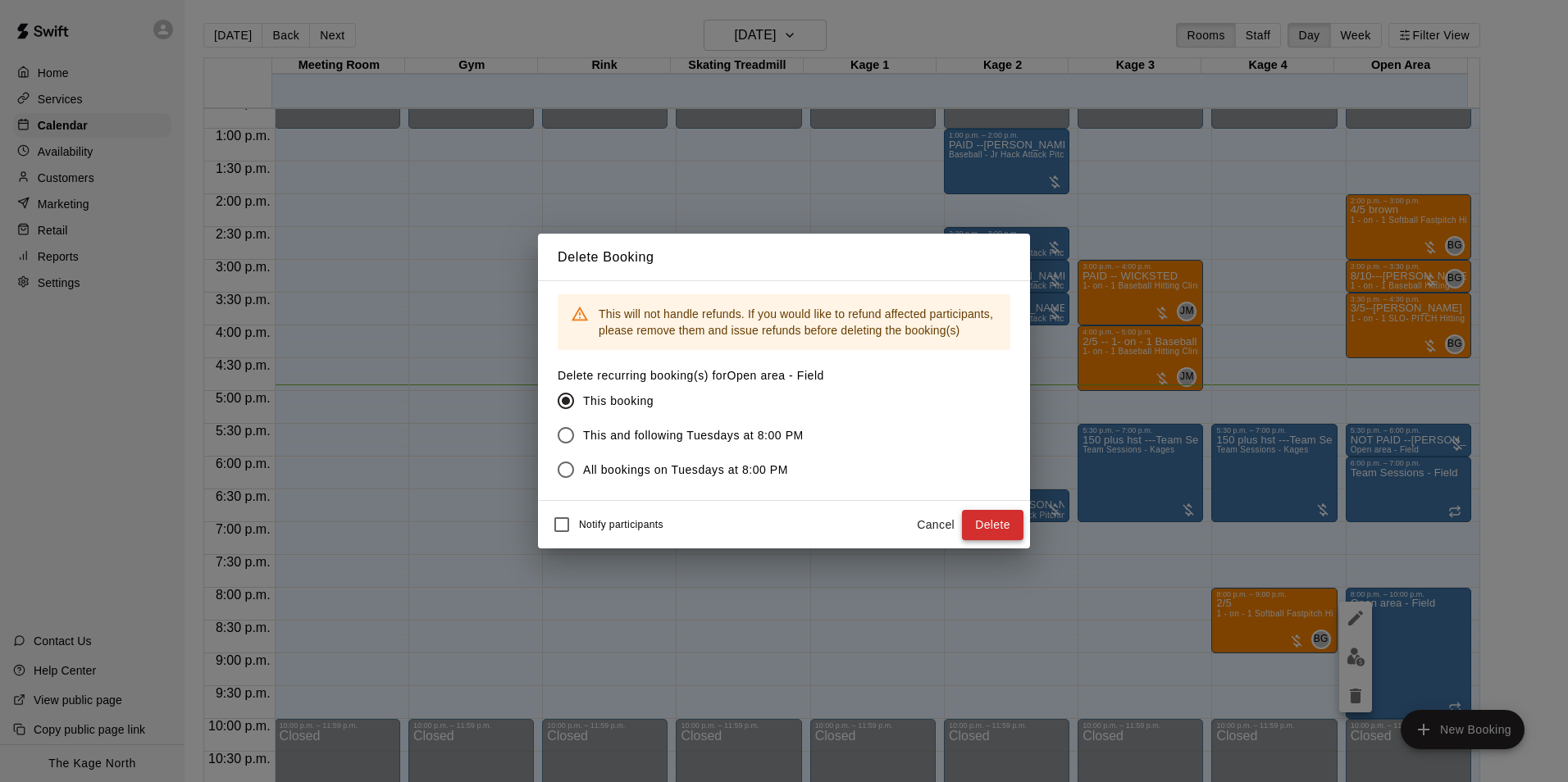
click at [994, 520] on button "Delete" at bounding box center [993, 525] width 62 height 30
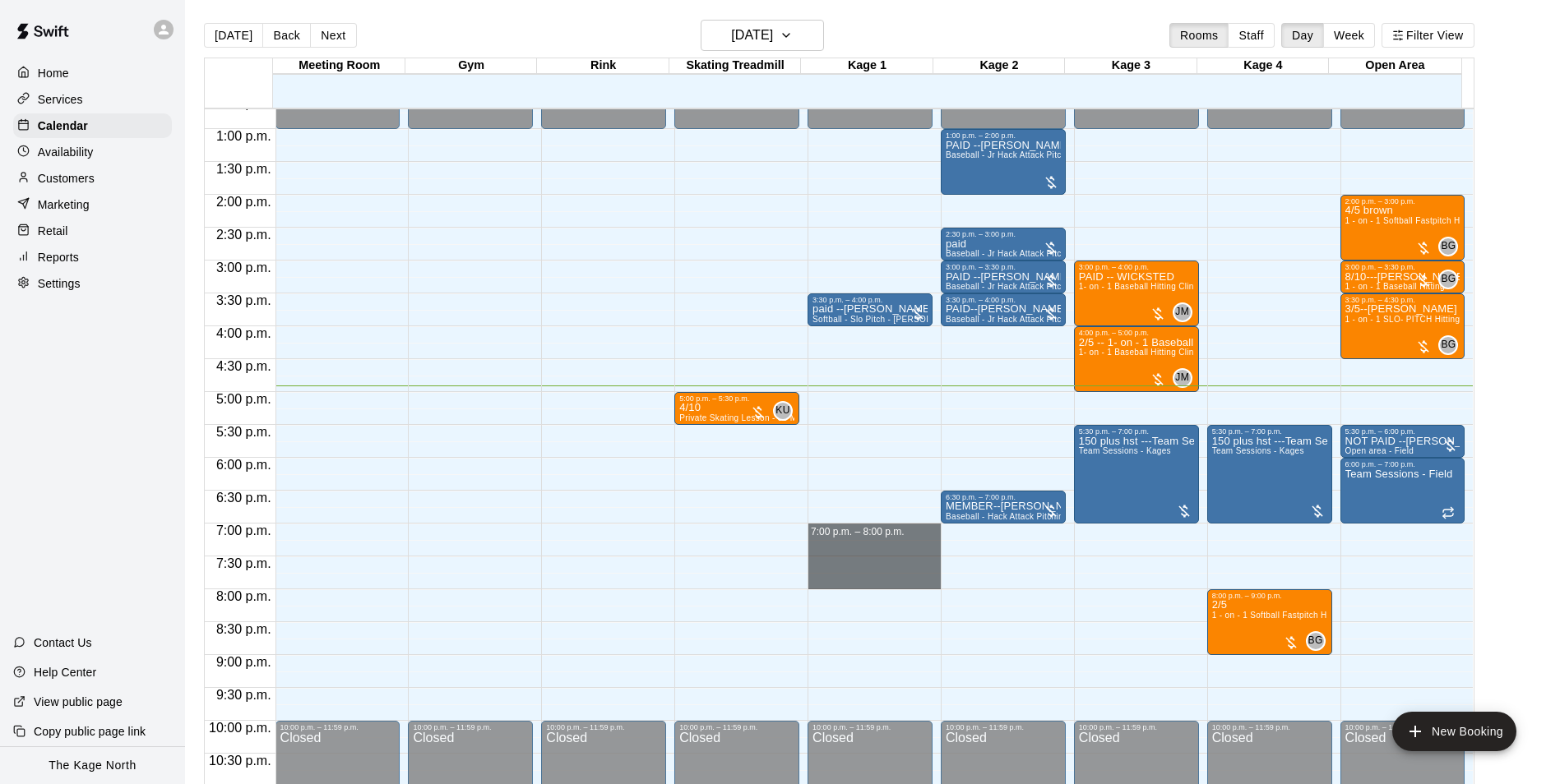
drag, startPoint x: 896, startPoint y: 531, endPoint x: 900, endPoint y: 582, distance: 51.2
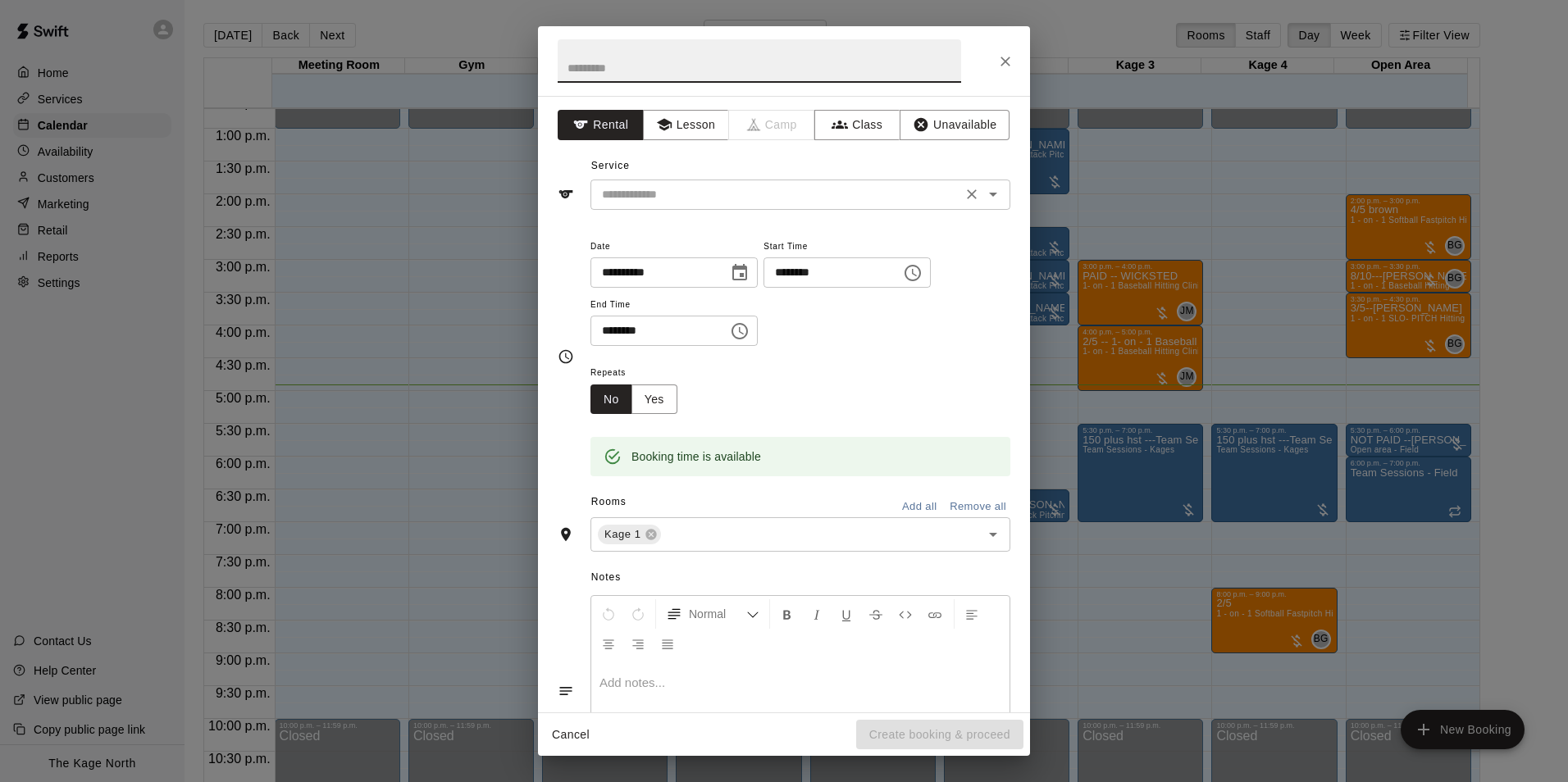
click at [983, 193] on icon "Open" at bounding box center [993, 194] width 19 height 19
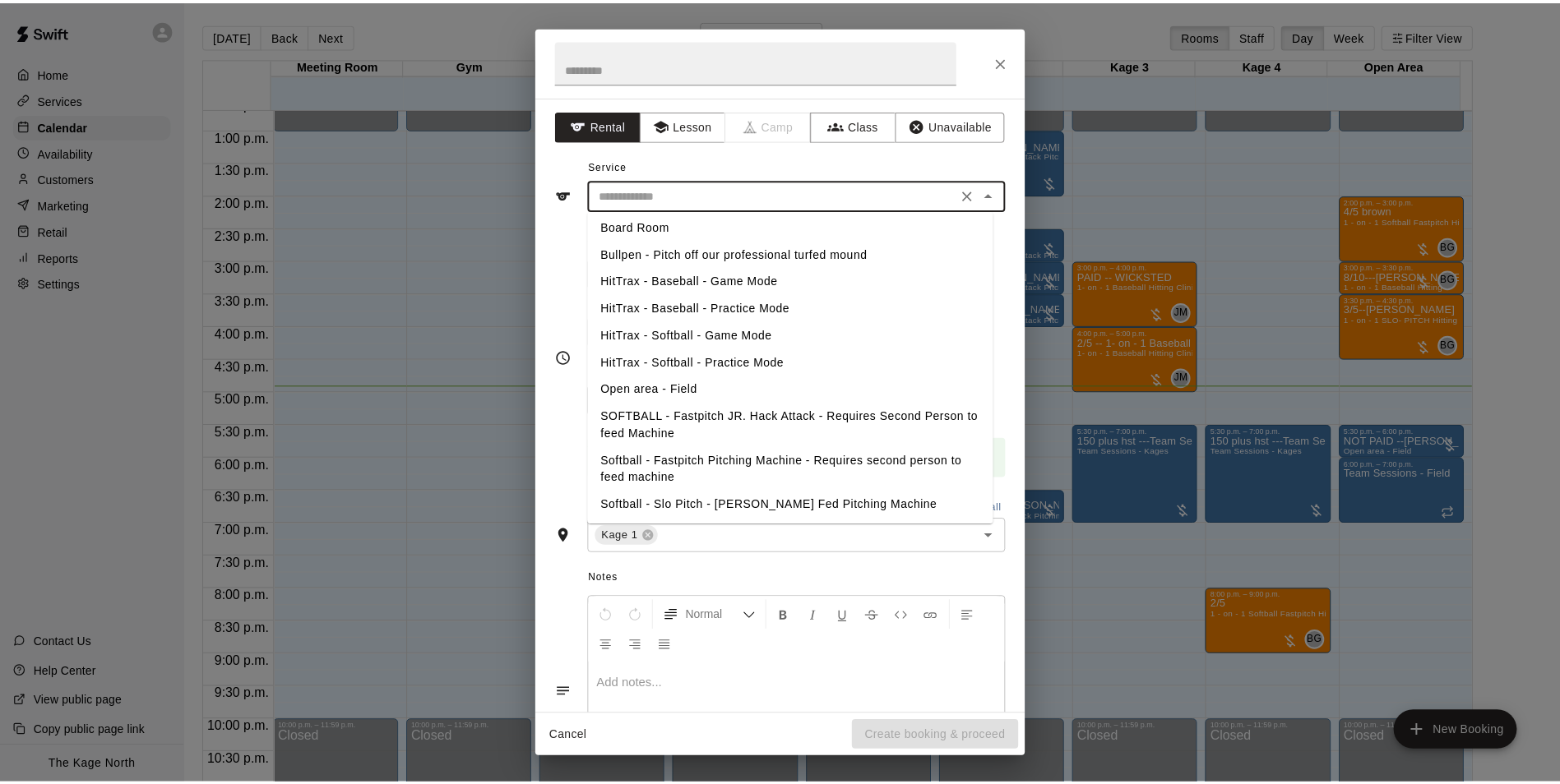
scroll to position [328, 0]
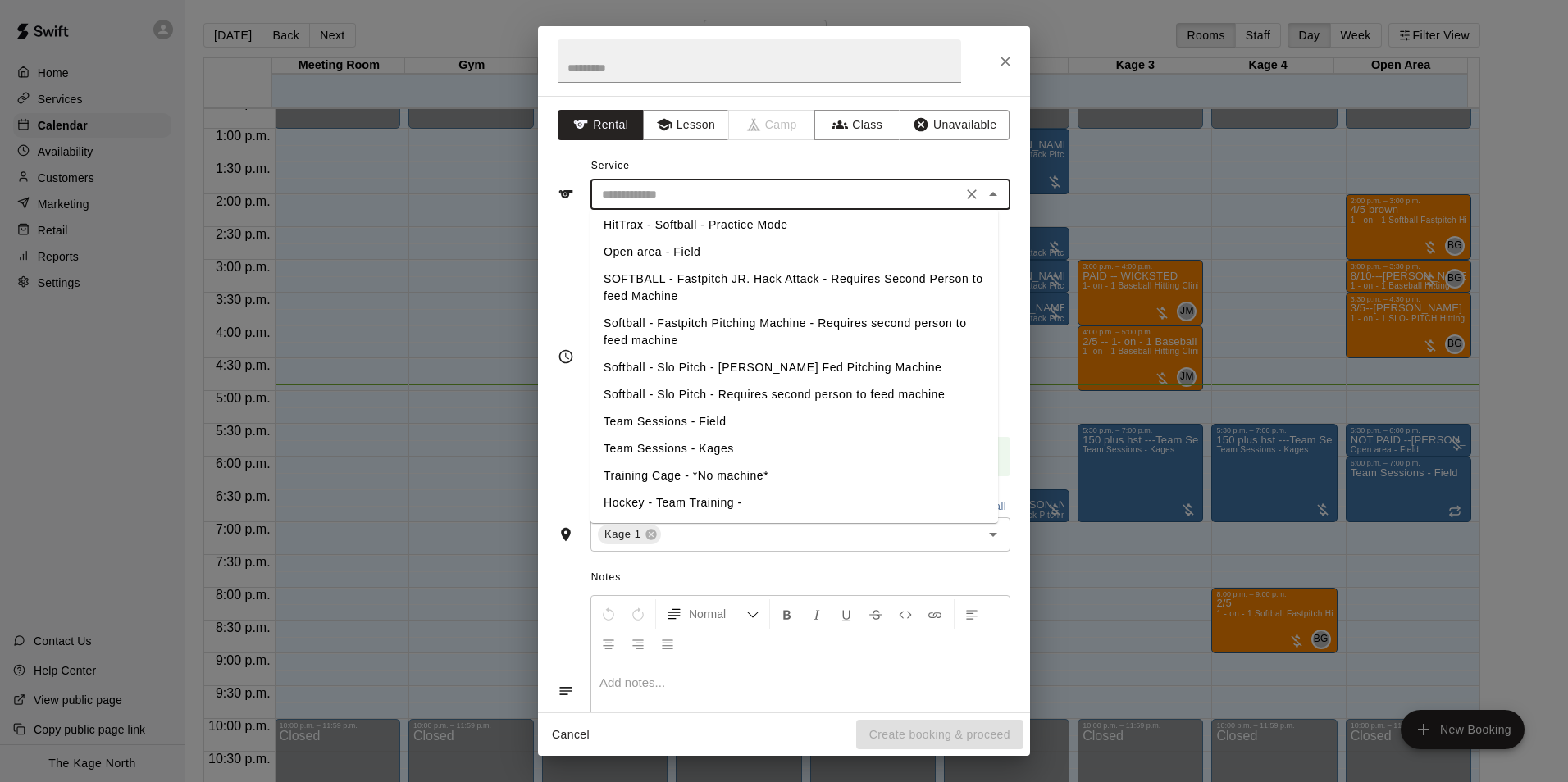
click at [729, 446] on li "Team Sessions - Kages" at bounding box center [794, 448] width 408 height 27
type input "**********"
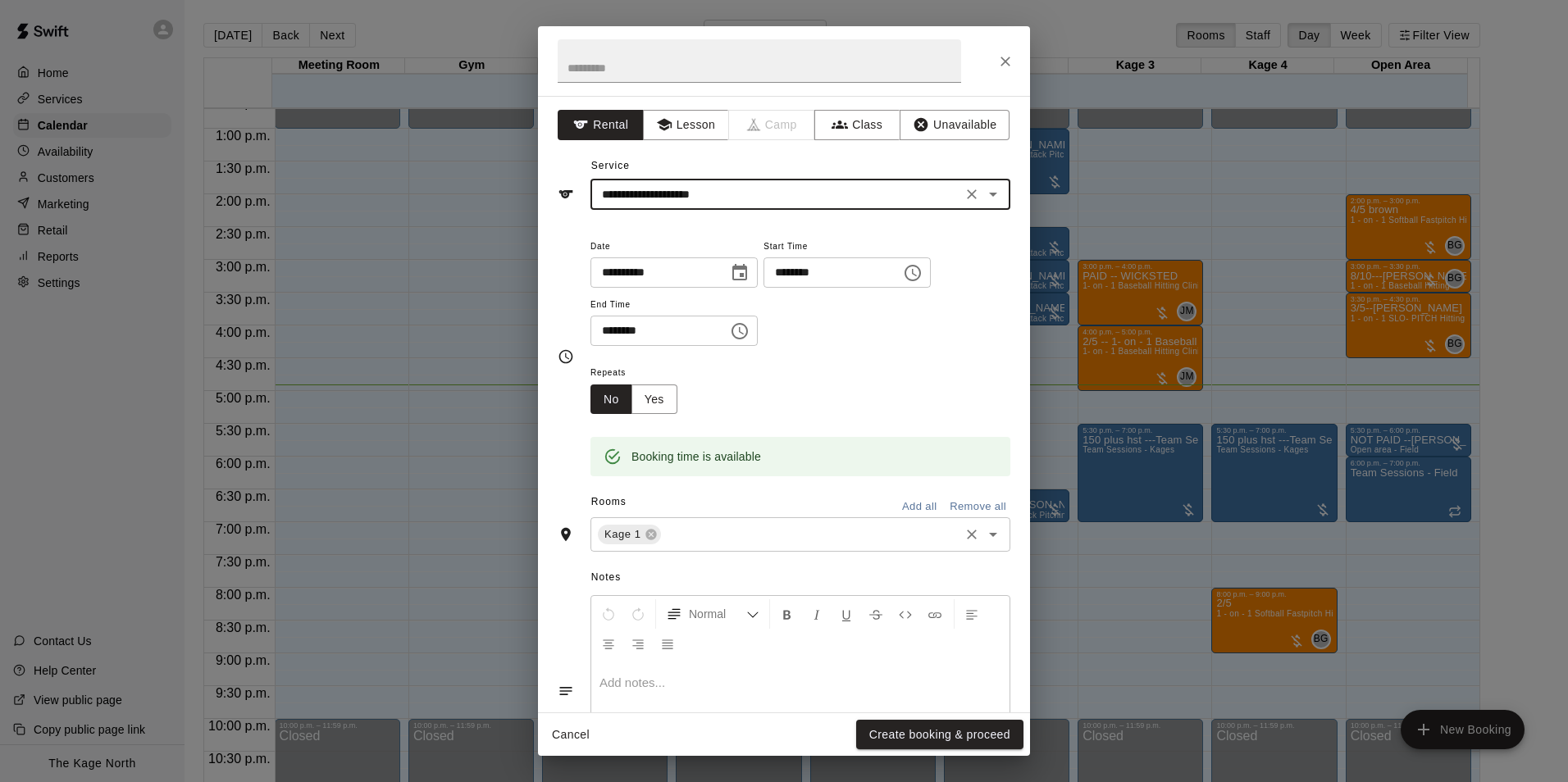
click at [684, 537] on input "text" at bounding box center [810, 535] width 293 height 20
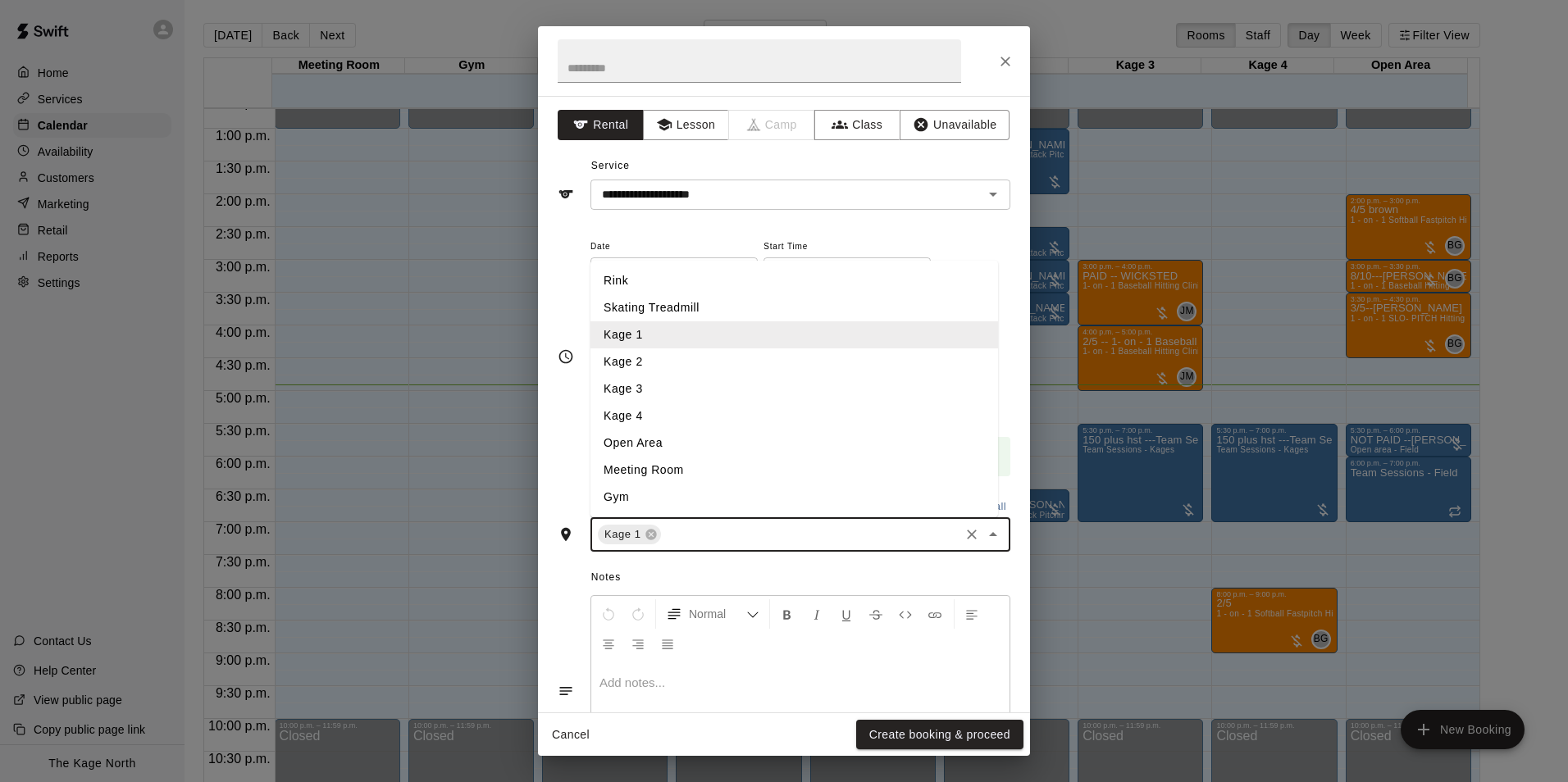
click at [667, 368] on li "Kage 2" at bounding box center [794, 362] width 408 height 27
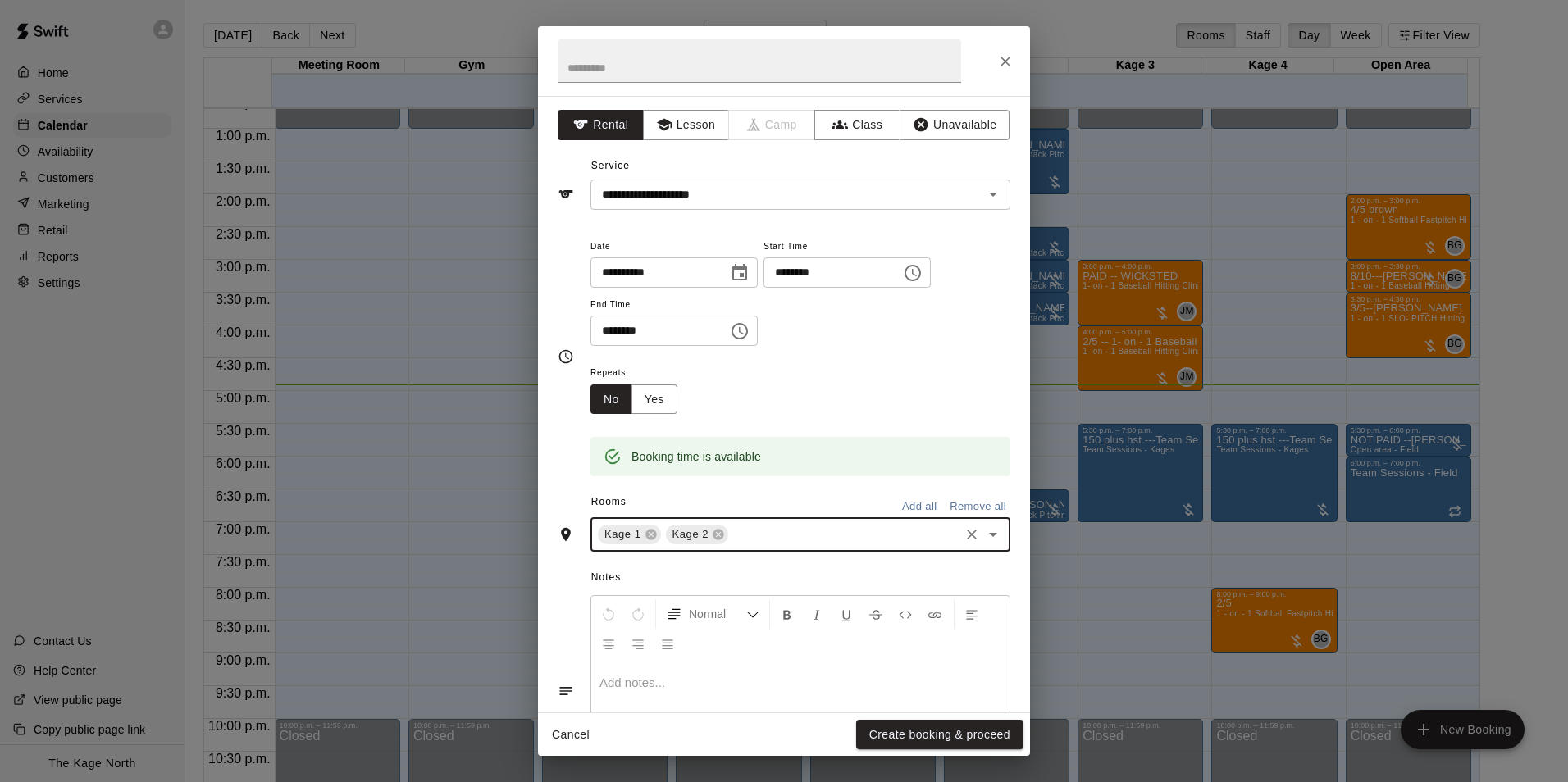
click at [769, 535] on input "text" at bounding box center [843, 535] width 226 height 20
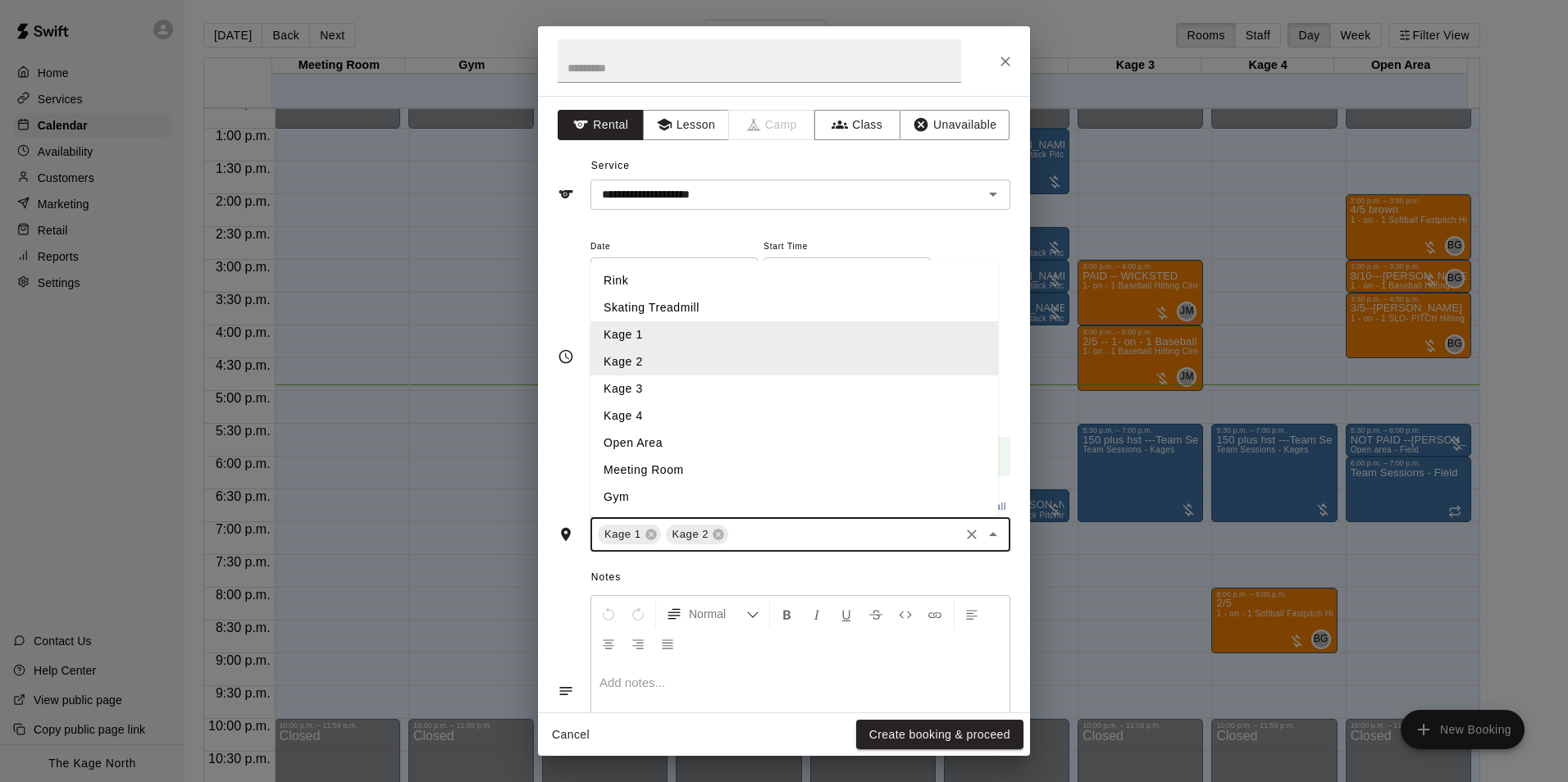
click at [685, 389] on li "Kage 3" at bounding box center [794, 388] width 408 height 27
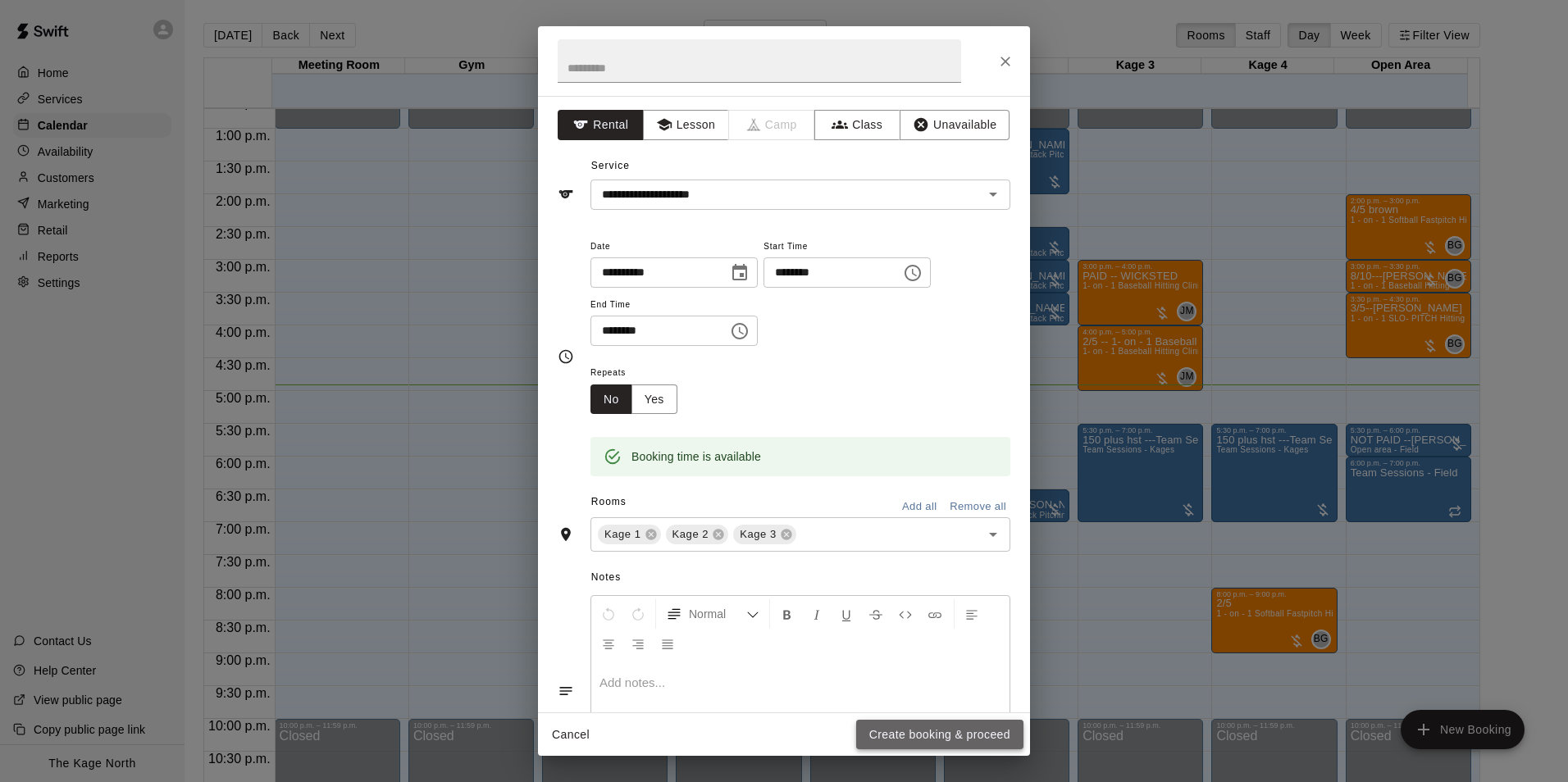
click at [943, 728] on button "Create booking & proceed" at bounding box center [940, 734] width 167 height 30
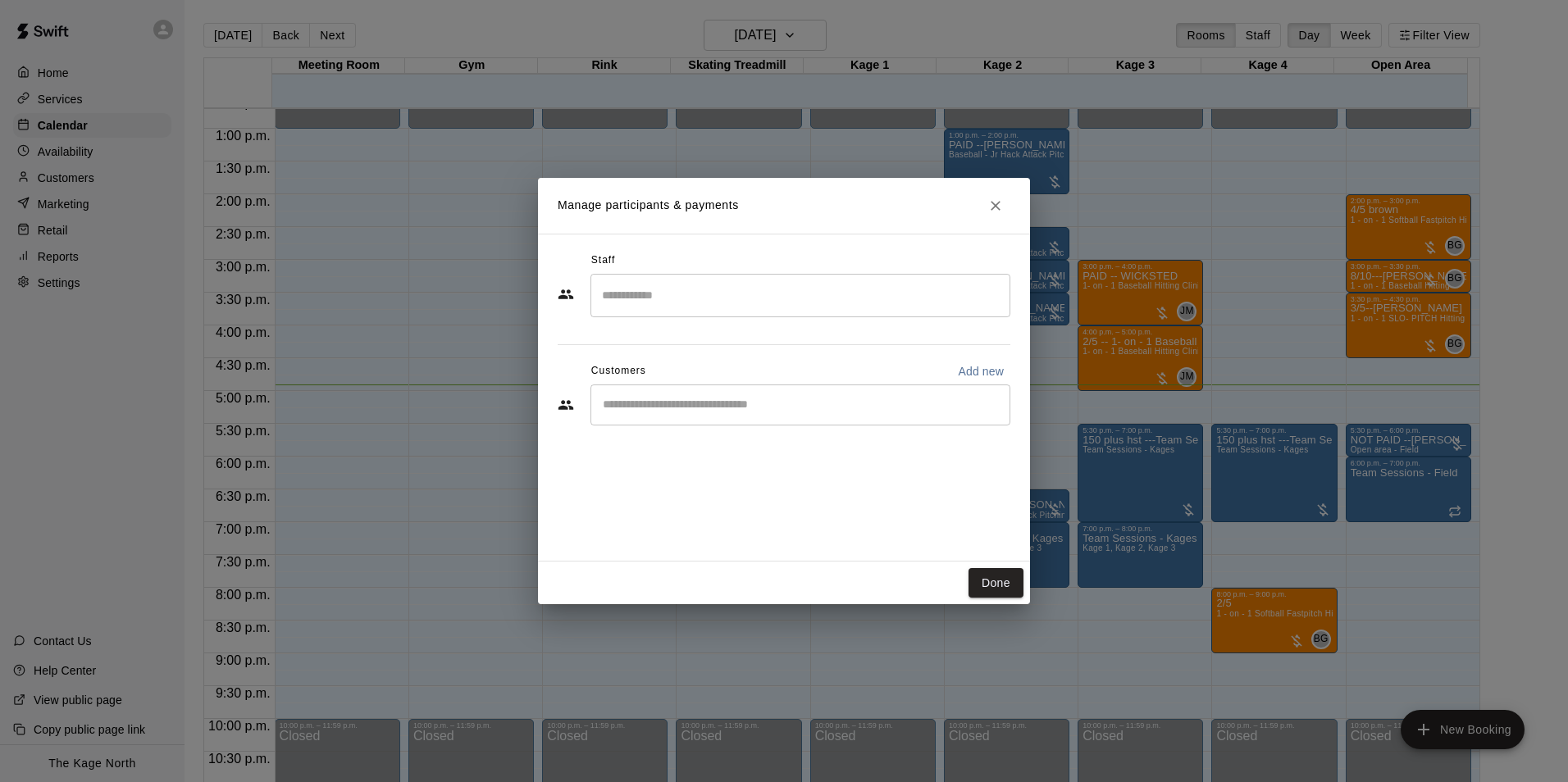
click at [996, 585] on button "Done" at bounding box center [995, 583] width 55 height 30
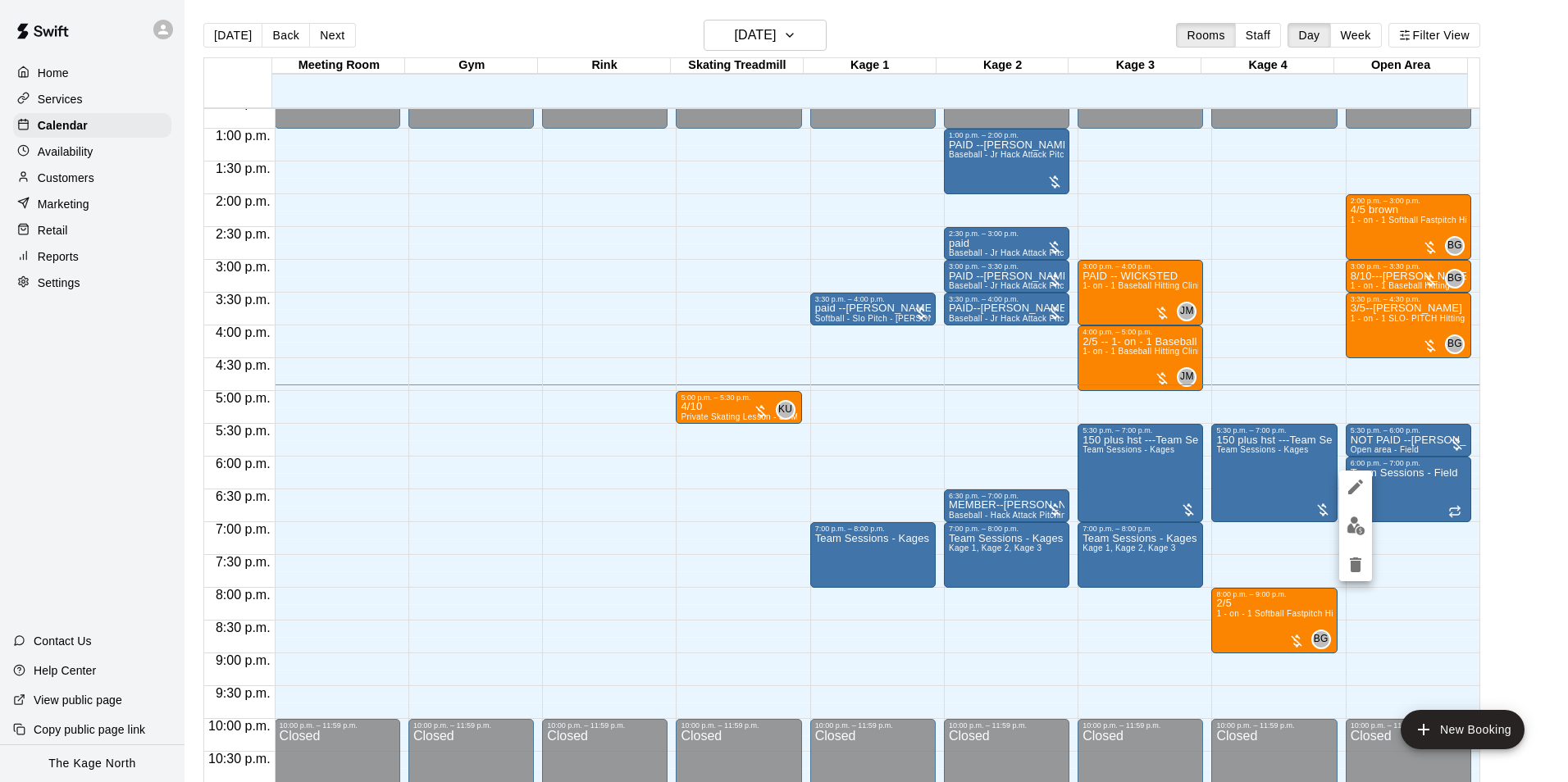
click at [1358, 483] on icon "edit" at bounding box center [1355, 487] width 15 height 15
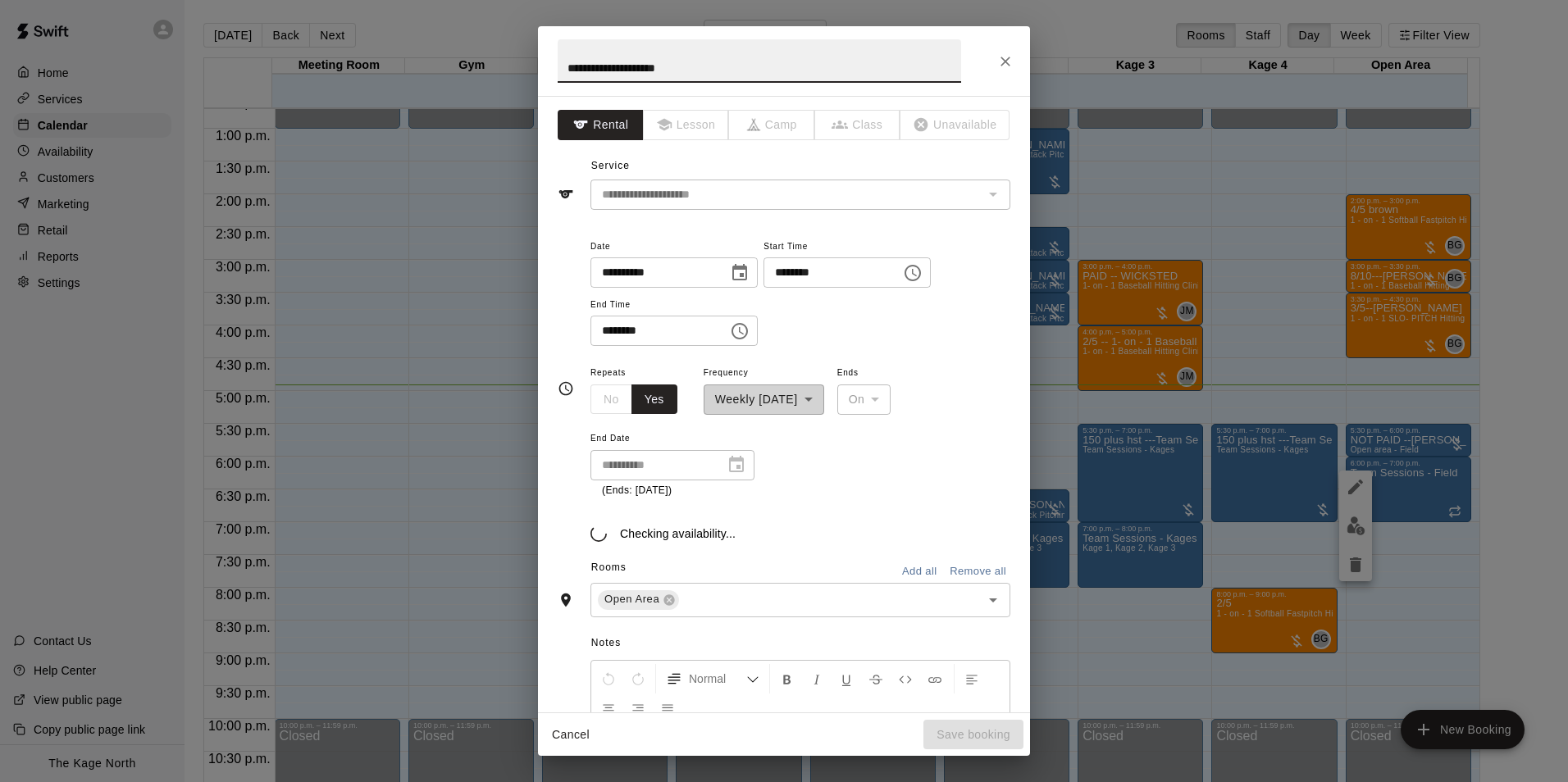
drag, startPoint x: 706, startPoint y: 65, endPoint x: 426, endPoint y: 40, distance: 281.1
click at [426, 40] on div "**********" at bounding box center [784, 391] width 1568 height 782
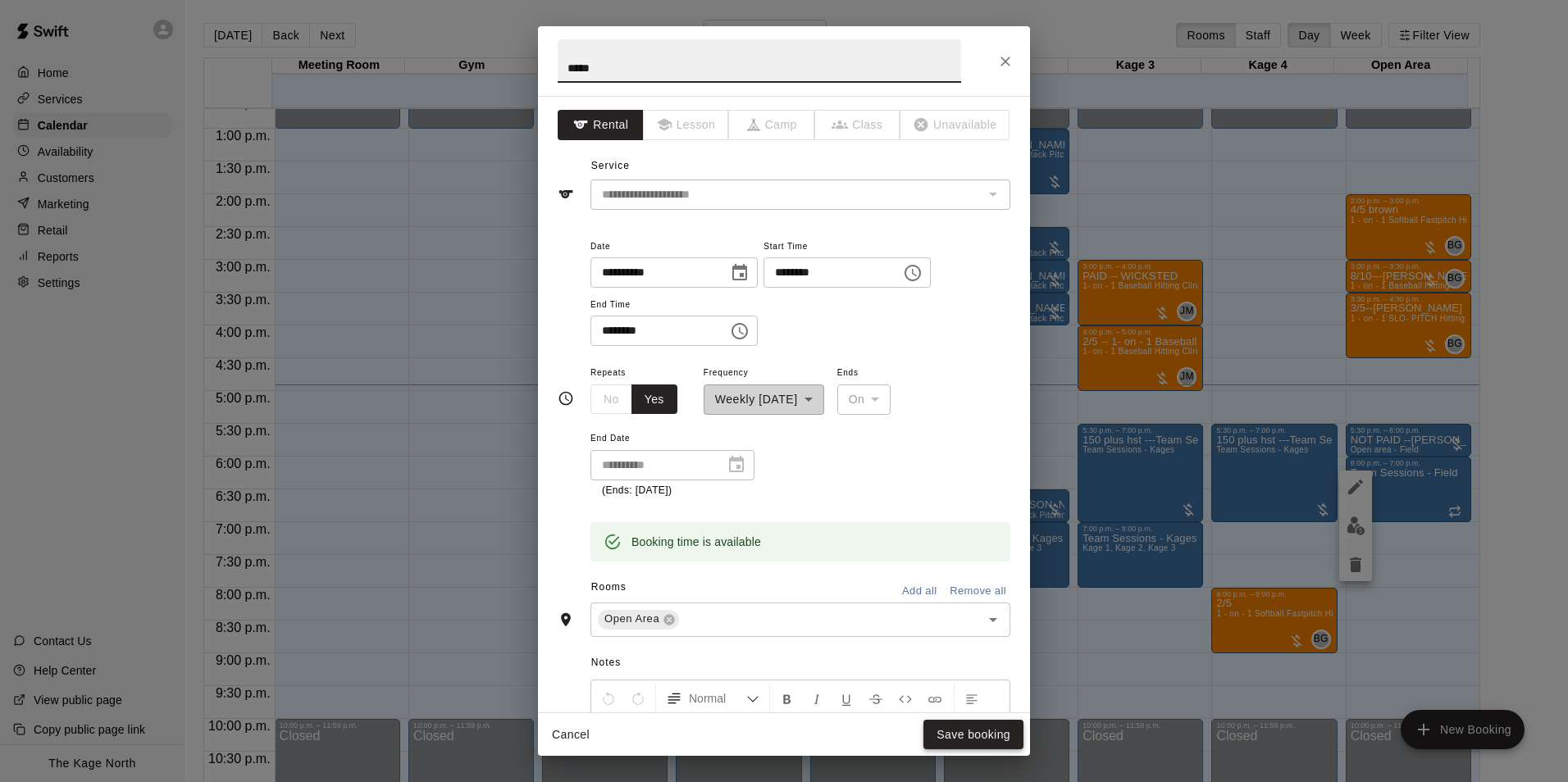
type input "*****"
click at [989, 727] on button "Save booking" at bounding box center [973, 734] width 100 height 30
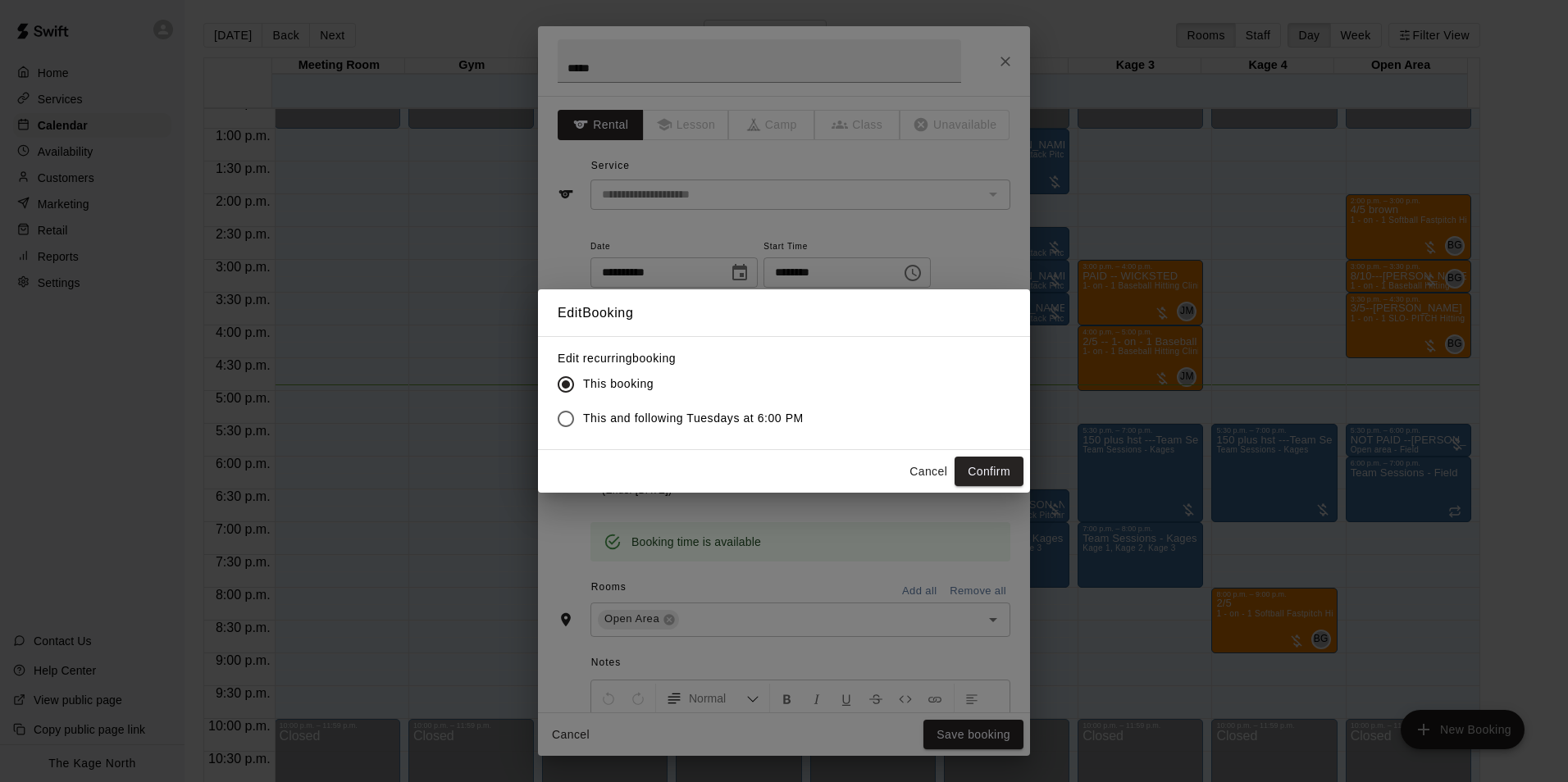
click at [995, 470] on button "Confirm" at bounding box center [989, 471] width 69 height 30
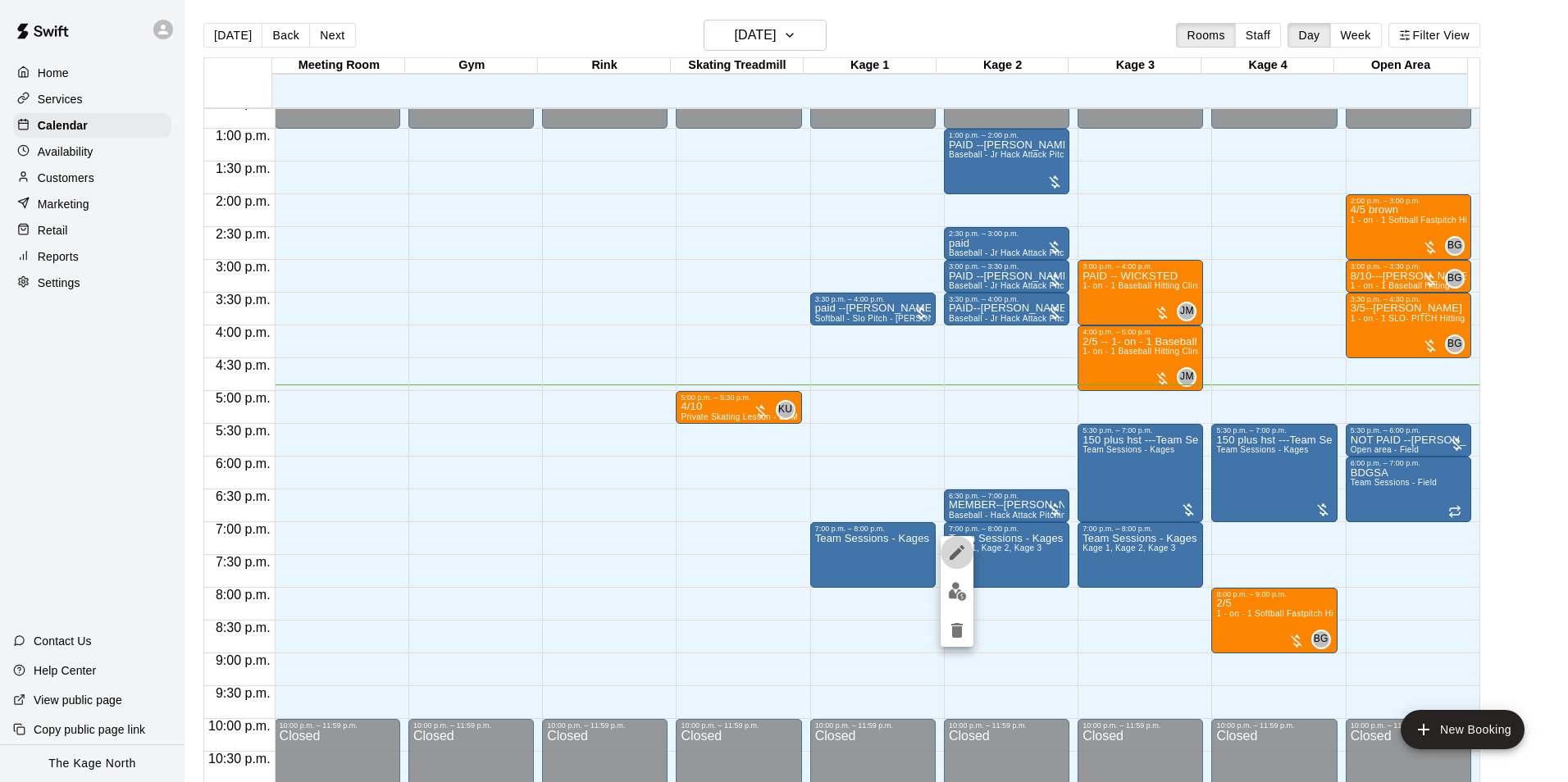
click at [954, 551] on icon "edit" at bounding box center [957, 552] width 19 height 19
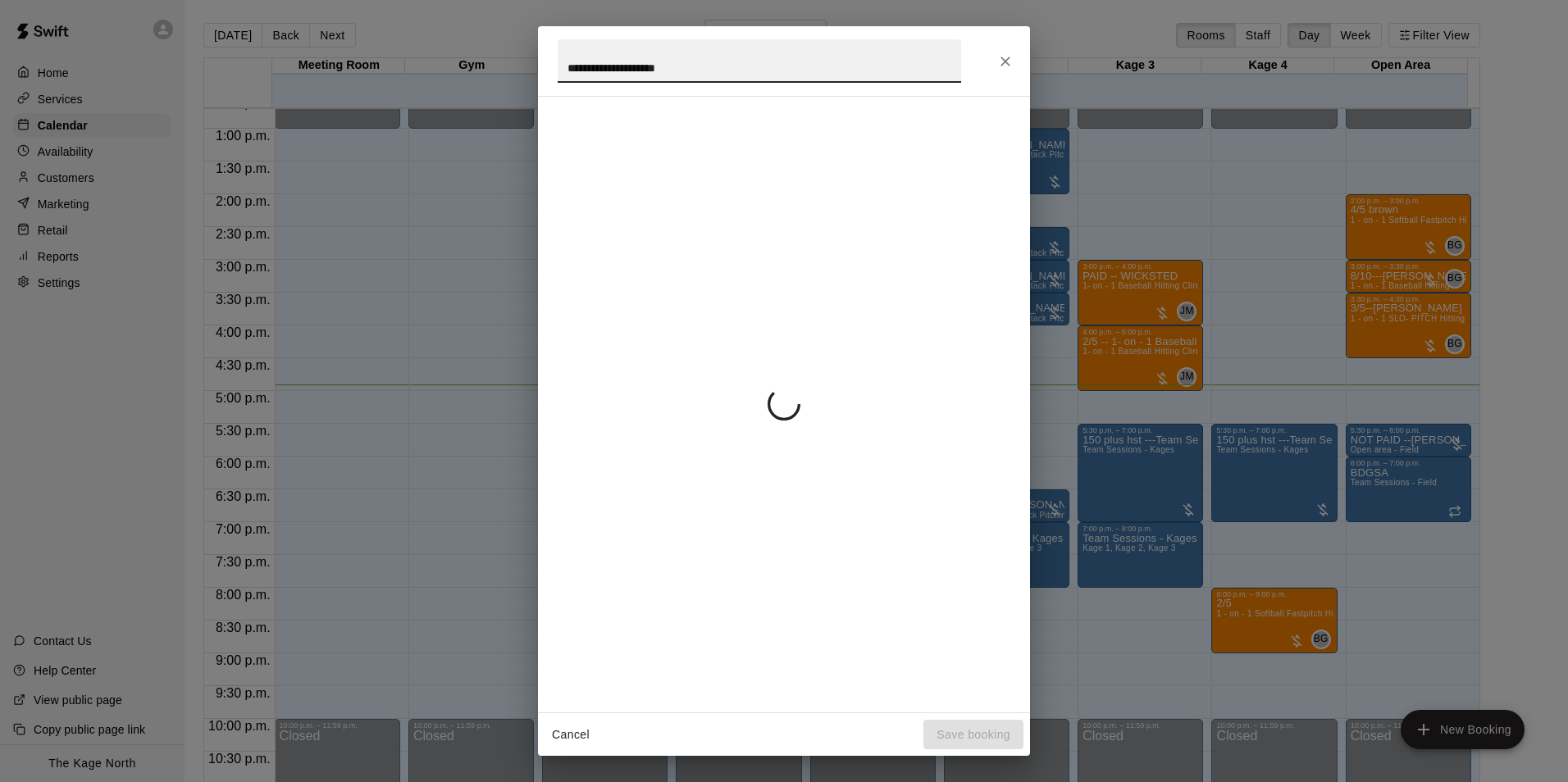
click at [447, 33] on div "**********" at bounding box center [784, 391] width 1568 height 782
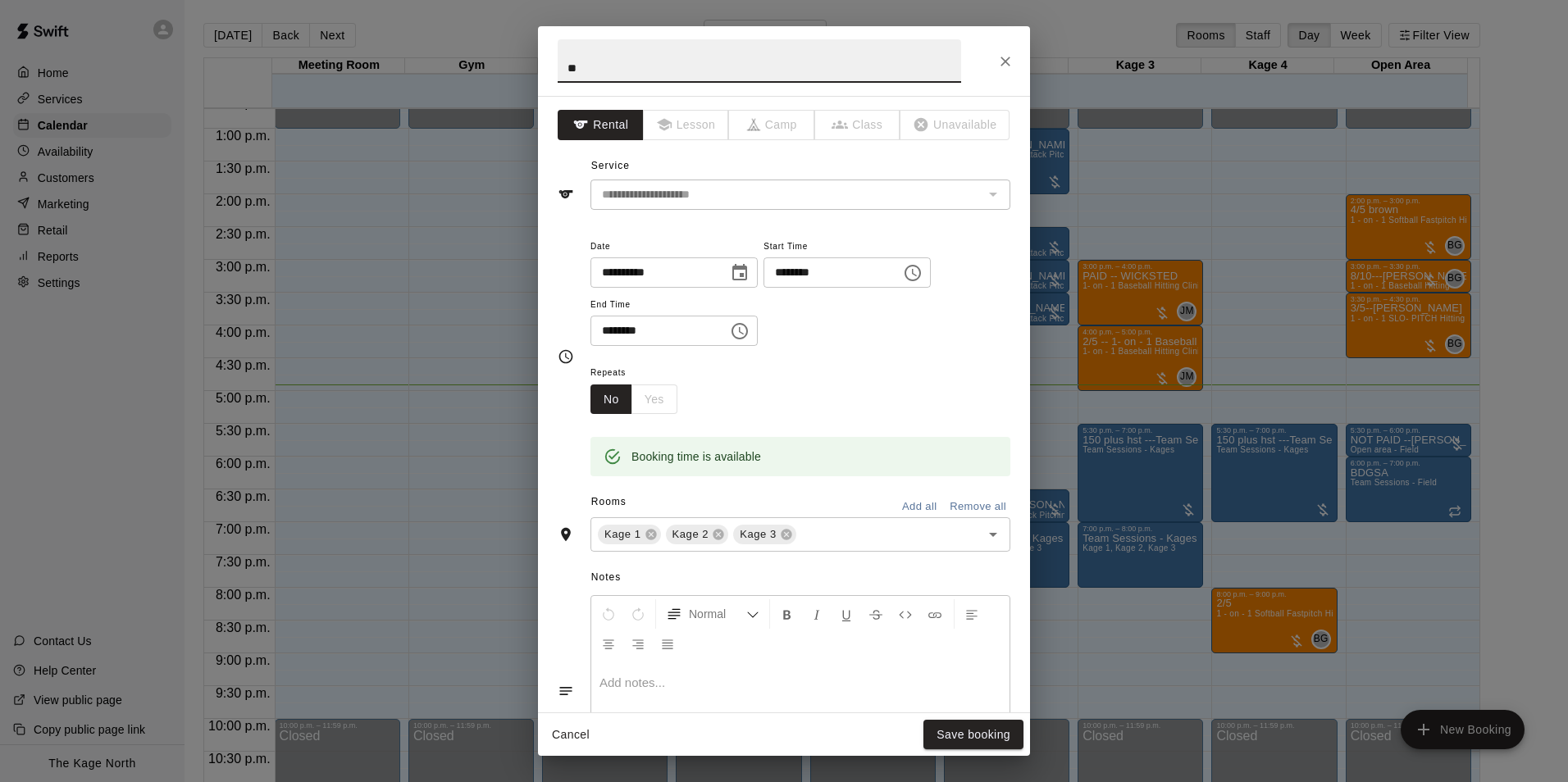
type input "*"
type input "*****"
click at [955, 729] on button "Save booking" at bounding box center [973, 734] width 100 height 30
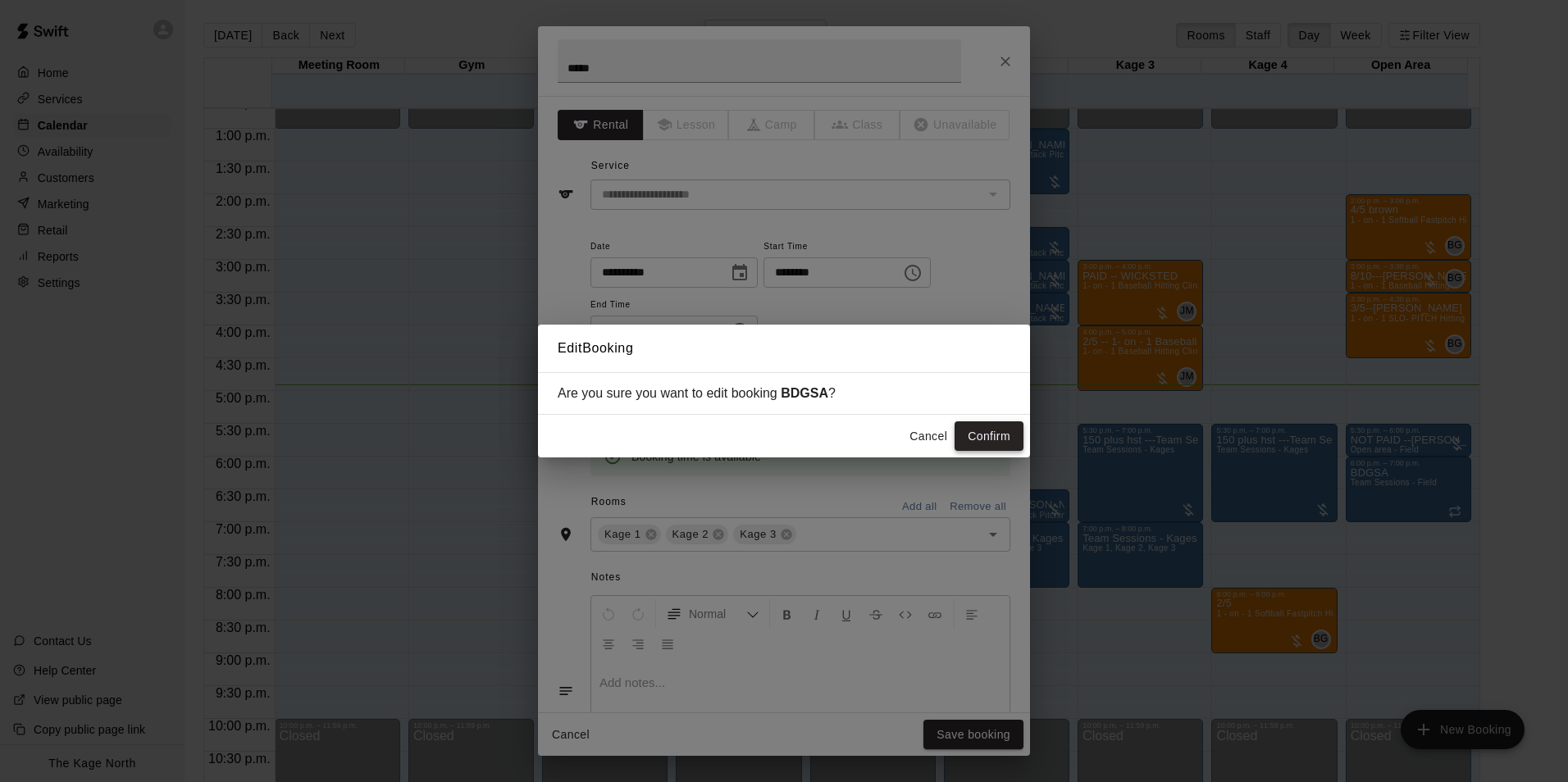
click at [990, 429] on button "Confirm" at bounding box center [989, 436] width 69 height 30
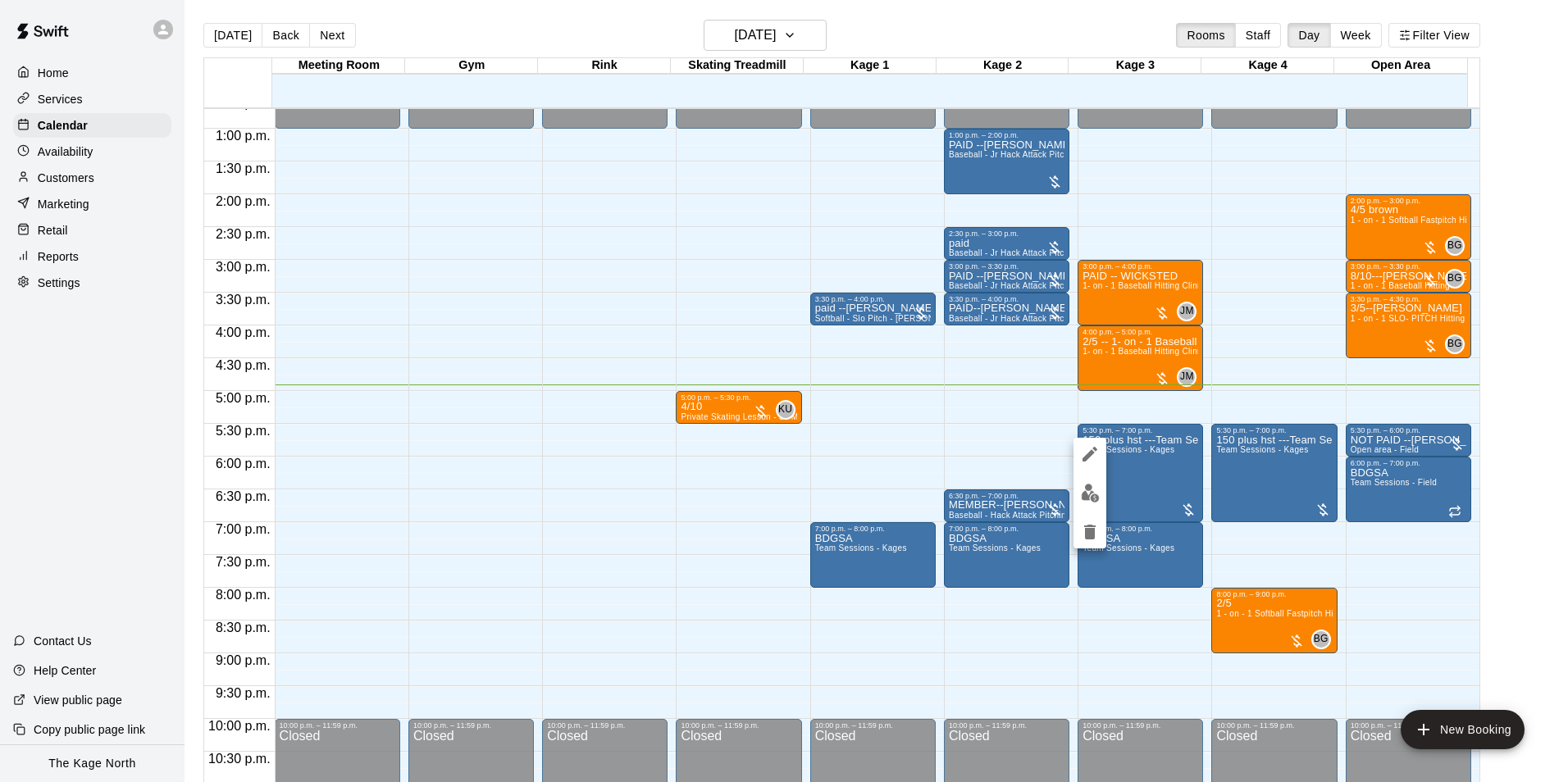
click at [1087, 455] on icon "edit" at bounding box center [1090, 454] width 15 height 15
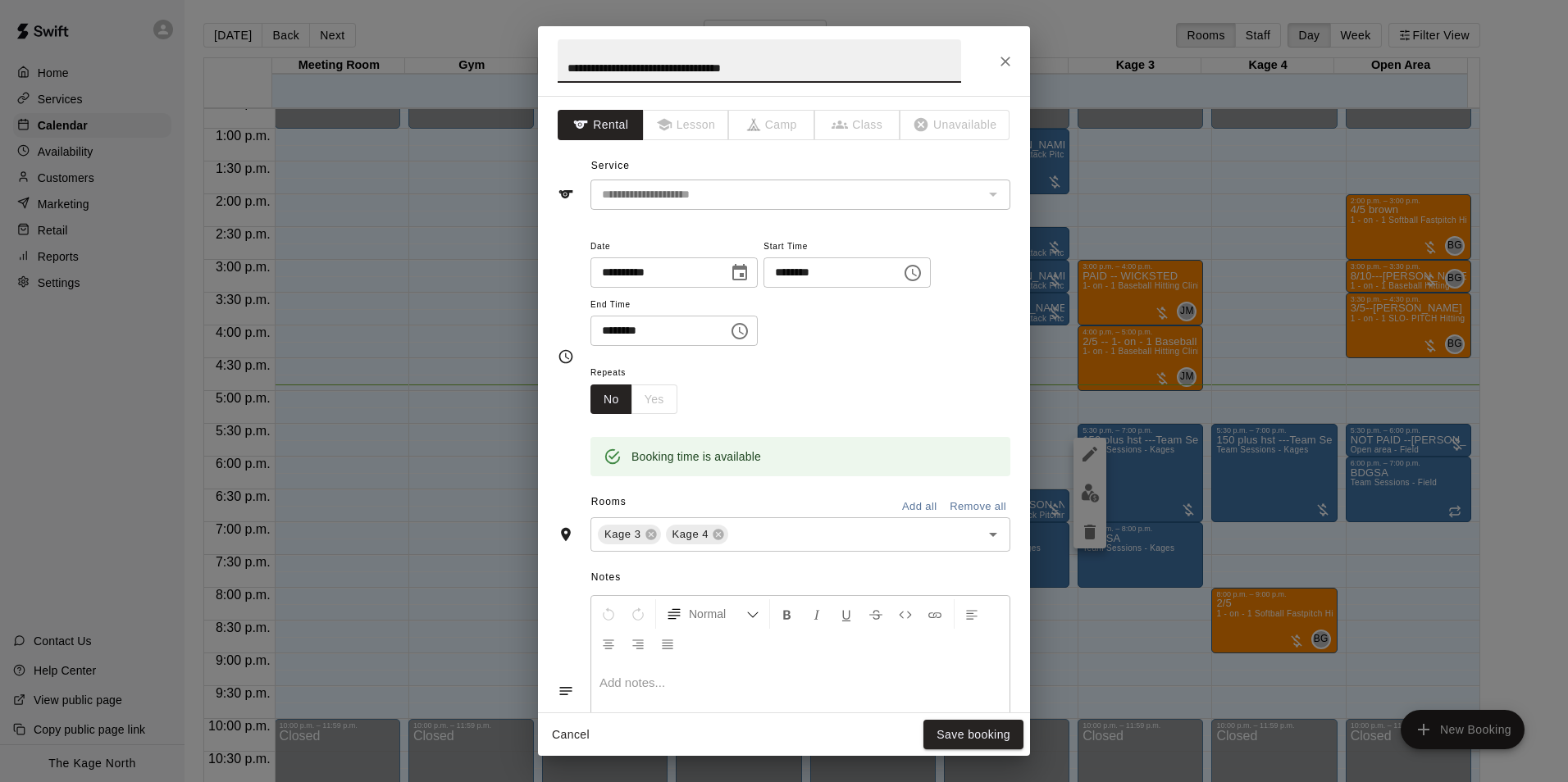
drag, startPoint x: 808, startPoint y: 65, endPoint x: 665, endPoint y: 63, distance: 143.0
click at [665, 63] on input "**********" at bounding box center [759, 61] width 403 height 43
click at [638, 68] on input "**********" at bounding box center [759, 61] width 403 height 43
type input "**********"
click at [984, 732] on button "Save booking" at bounding box center [973, 734] width 100 height 30
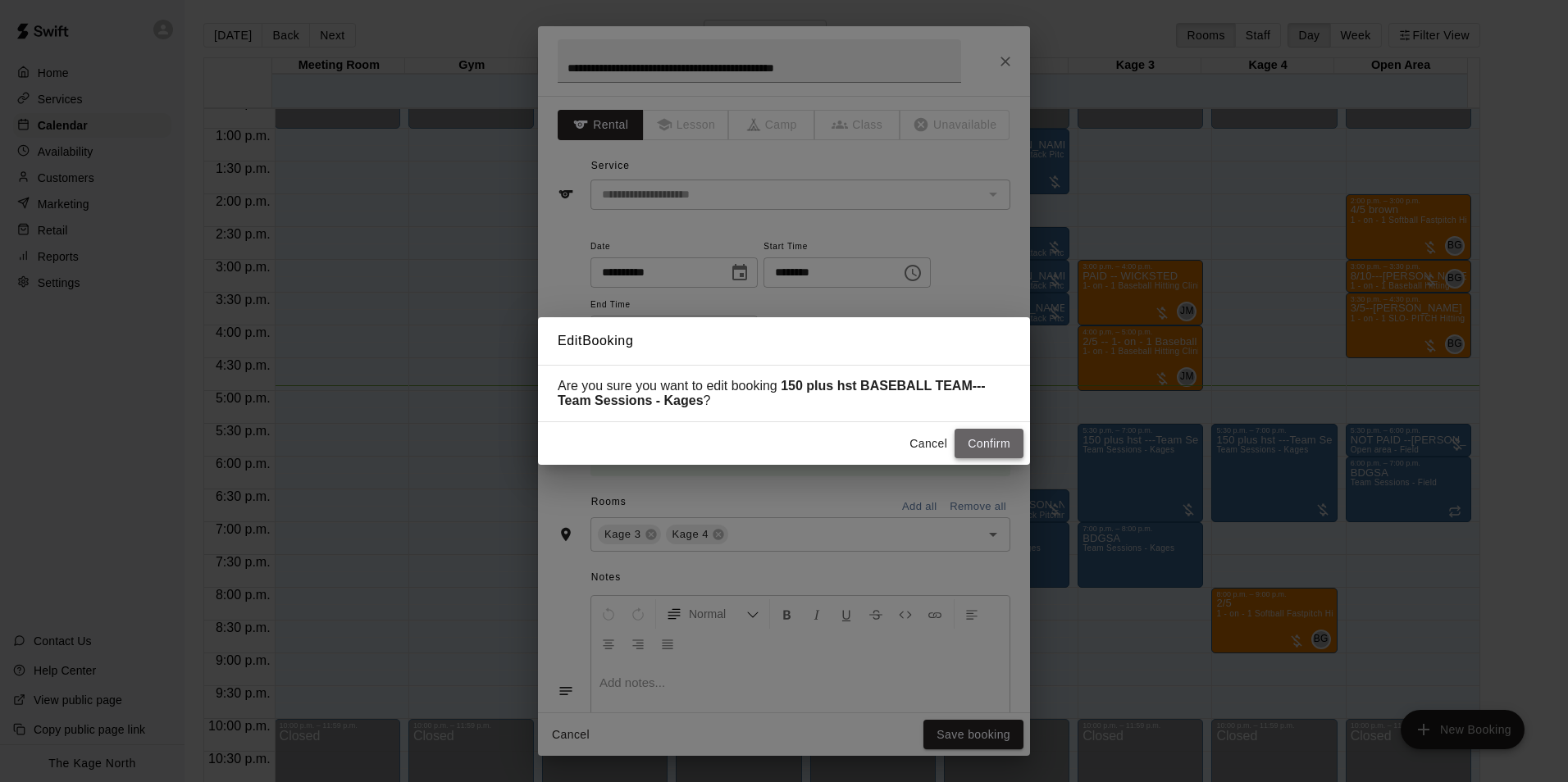
click at [993, 445] on button "Confirm" at bounding box center [989, 444] width 69 height 30
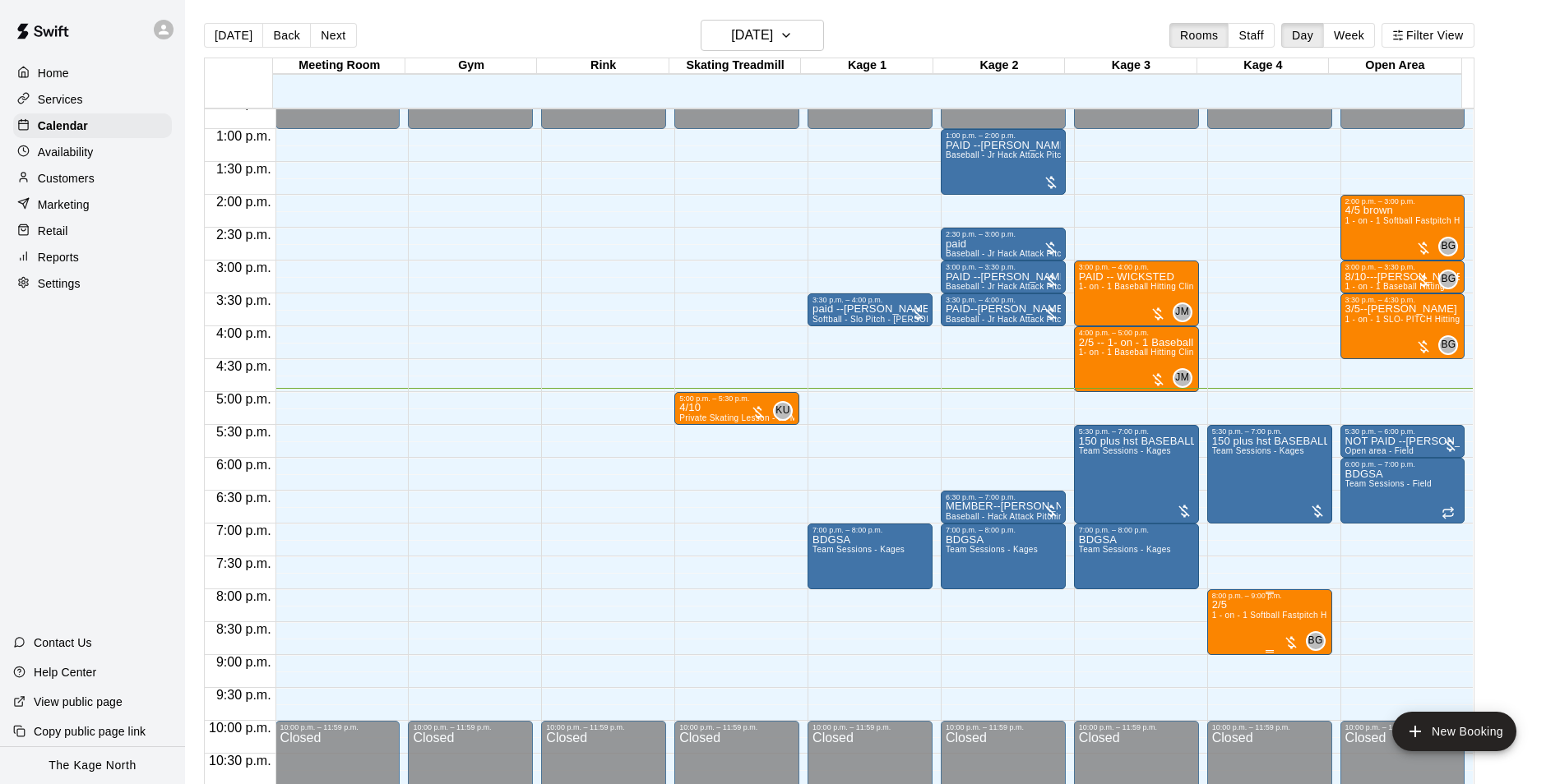
click at [1256, 619] on span "1 - on - 1 Softball Fastpitch Hitting Clinic" at bounding box center [1291, 615] width 159 height 9
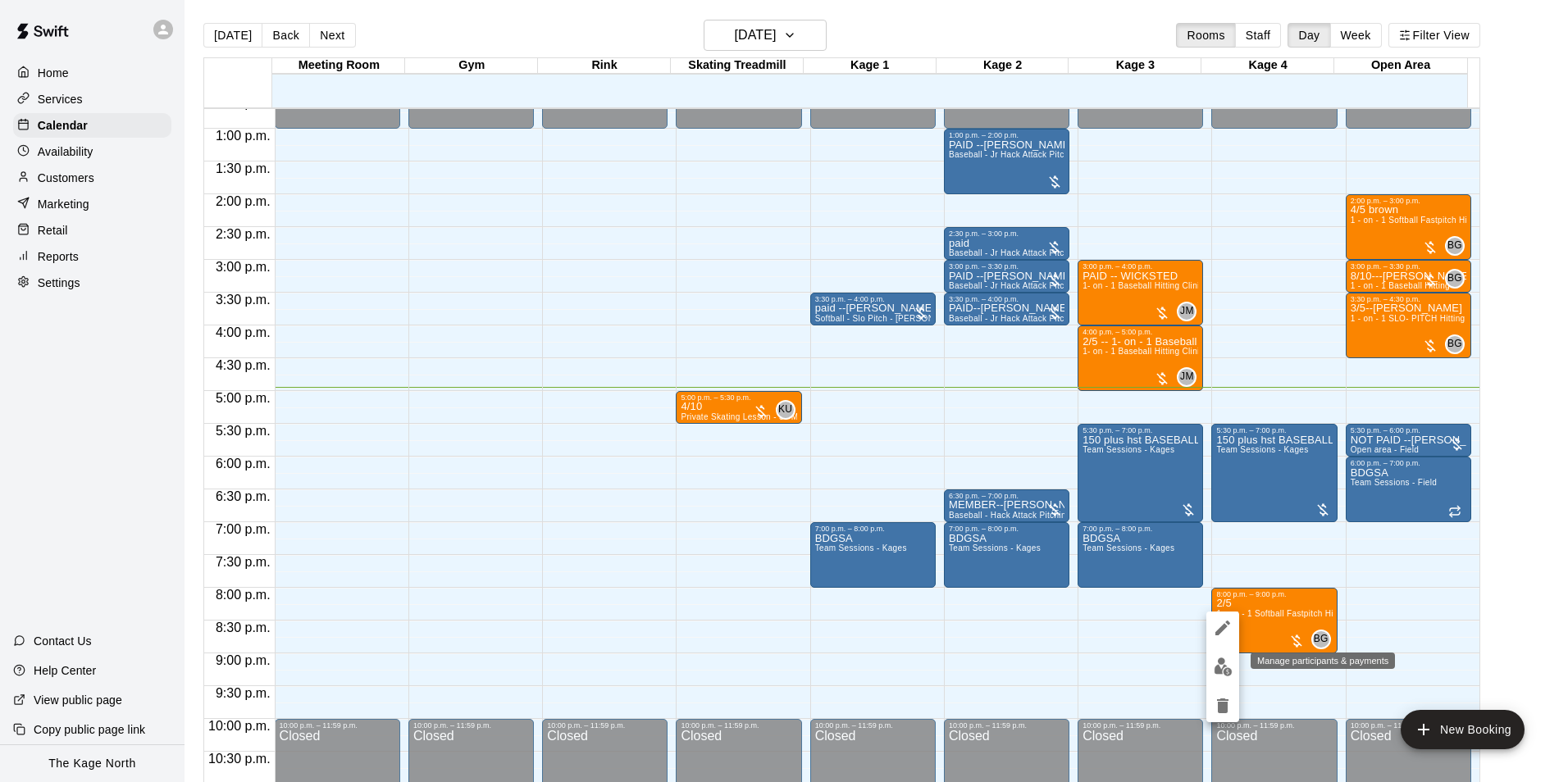
click at [1224, 670] on img "edit" at bounding box center [1223, 667] width 18 height 18
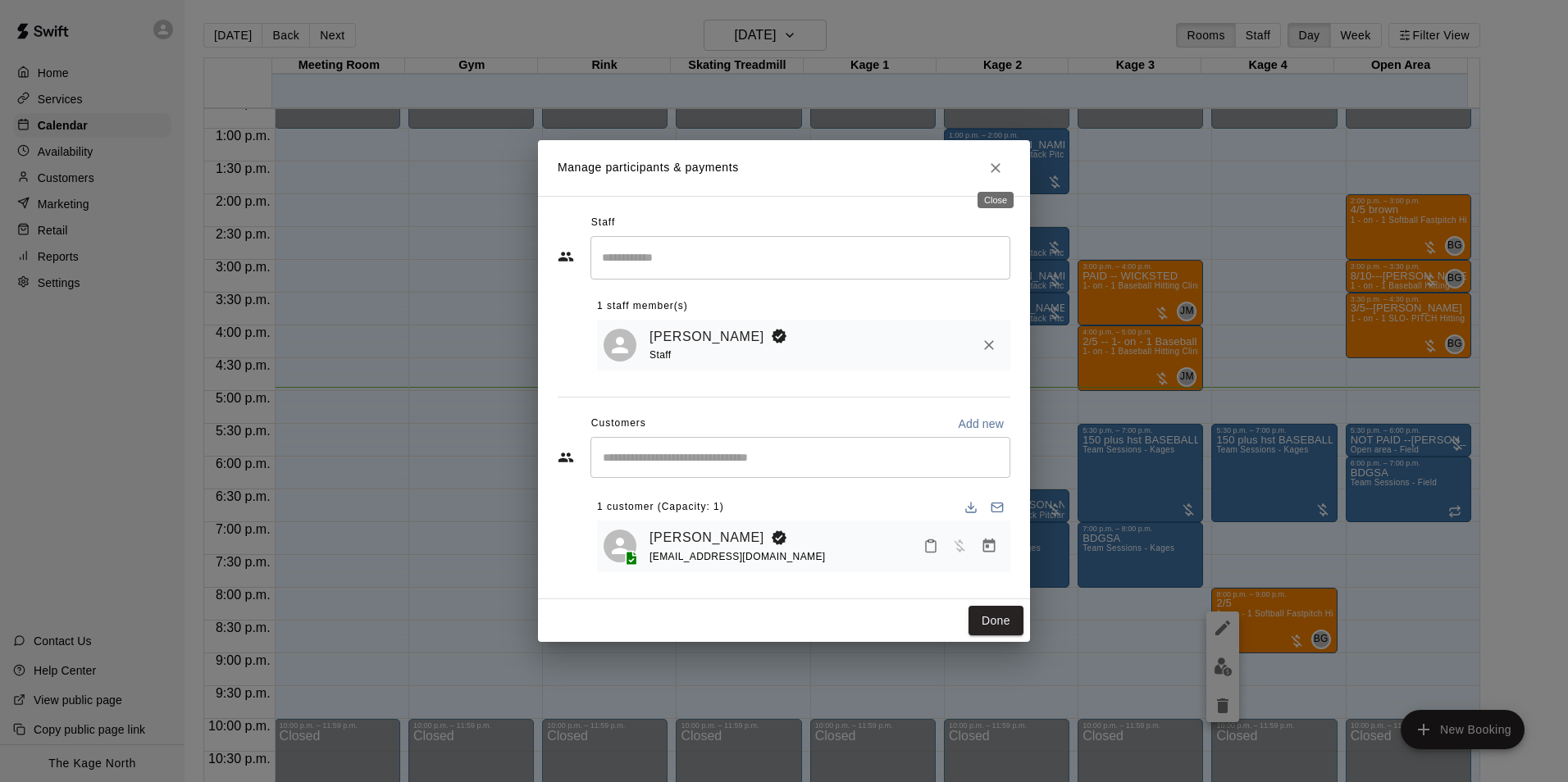
click at [995, 166] on icon "Close" at bounding box center [995, 167] width 10 height 10
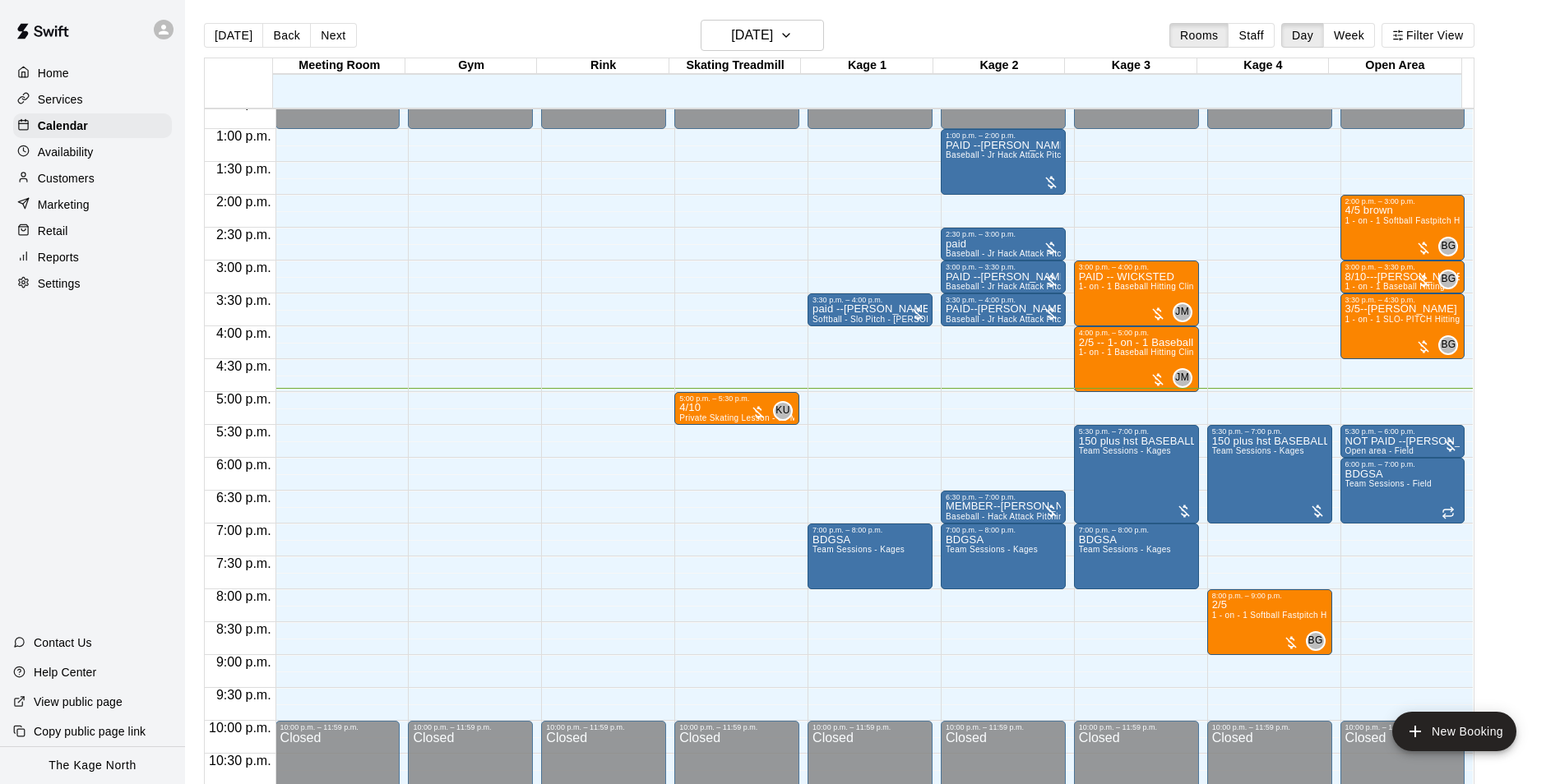
click at [972, 47] on div "[DATE] Back [DATE][DATE] Rooms Staff Day Week Filter View" at bounding box center [839, 38] width 1270 height 38
click at [572, 21] on div "[DATE] Back [DATE][DATE] Rooms Staff Day Week Filter View" at bounding box center [839, 38] width 1270 height 38
click at [752, 27] on h6 "[DATE]" at bounding box center [752, 35] width 42 height 23
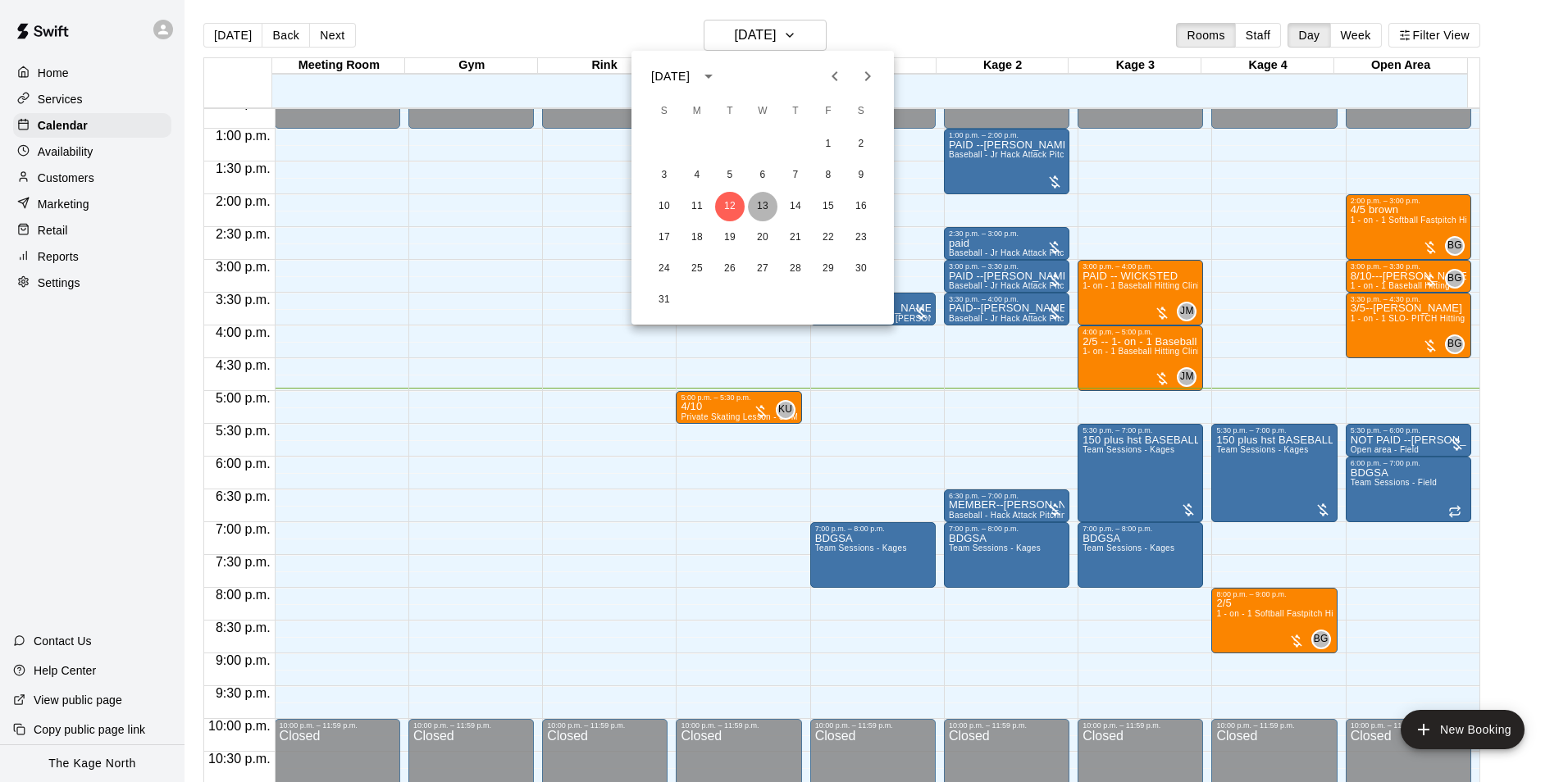
click at [767, 200] on button "13" at bounding box center [763, 207] width 30 height 30
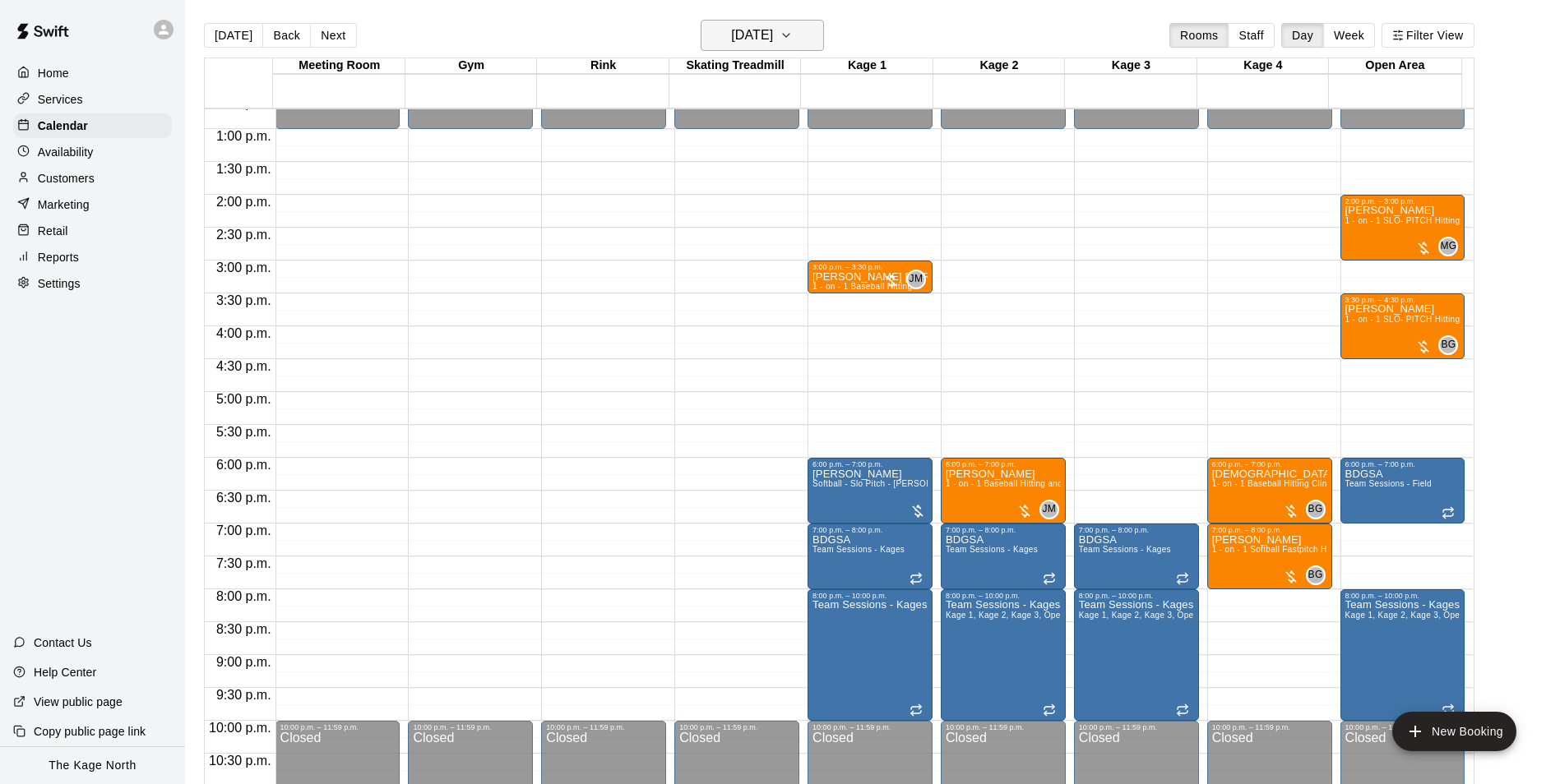
click at [773, 34] on h6 "[DATE]" at bounding box center [752, 35] width 42 height 23
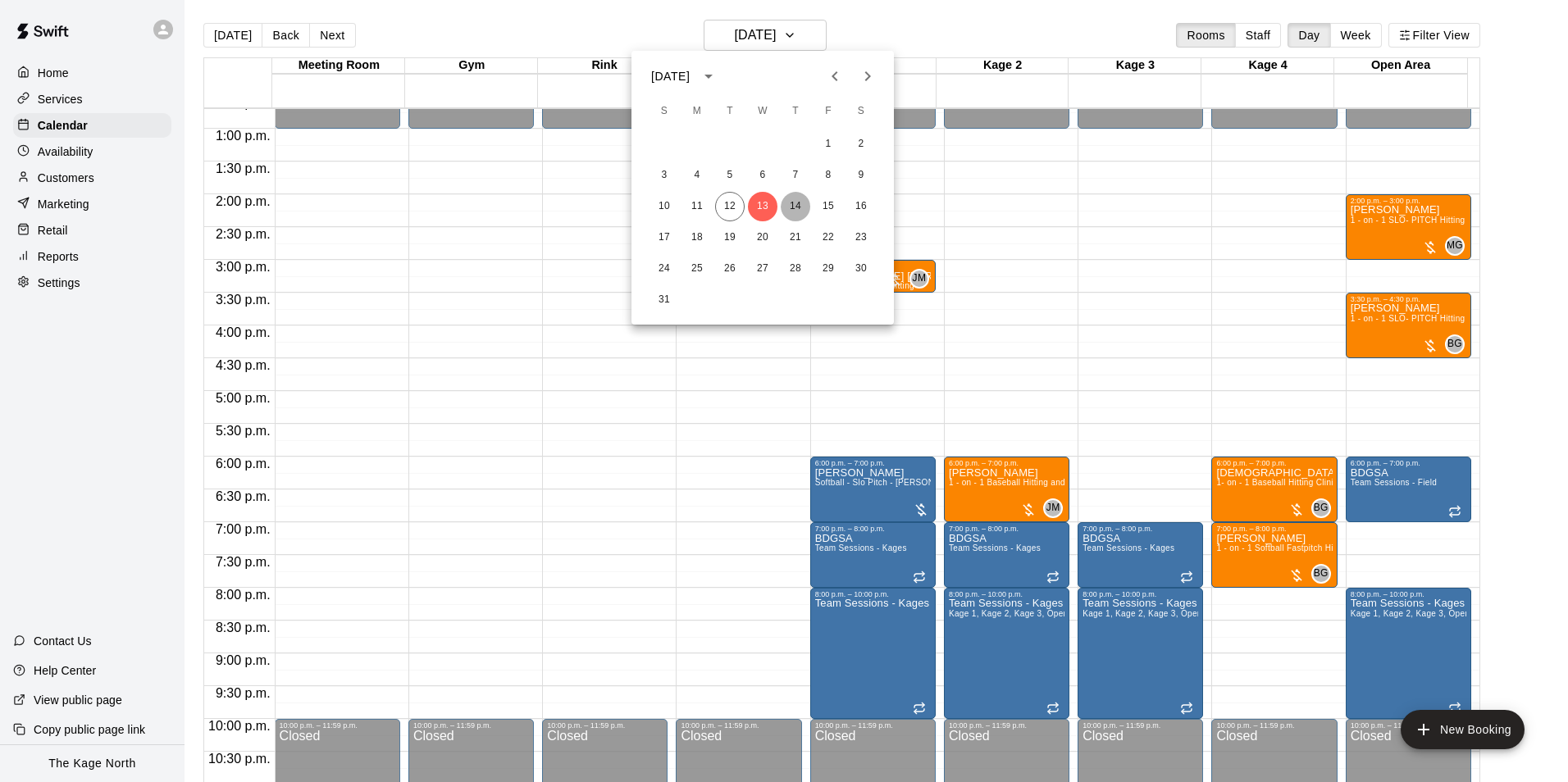
click at [795, 210] on button "14" at bounding box center [795, 207] width 30 height 30
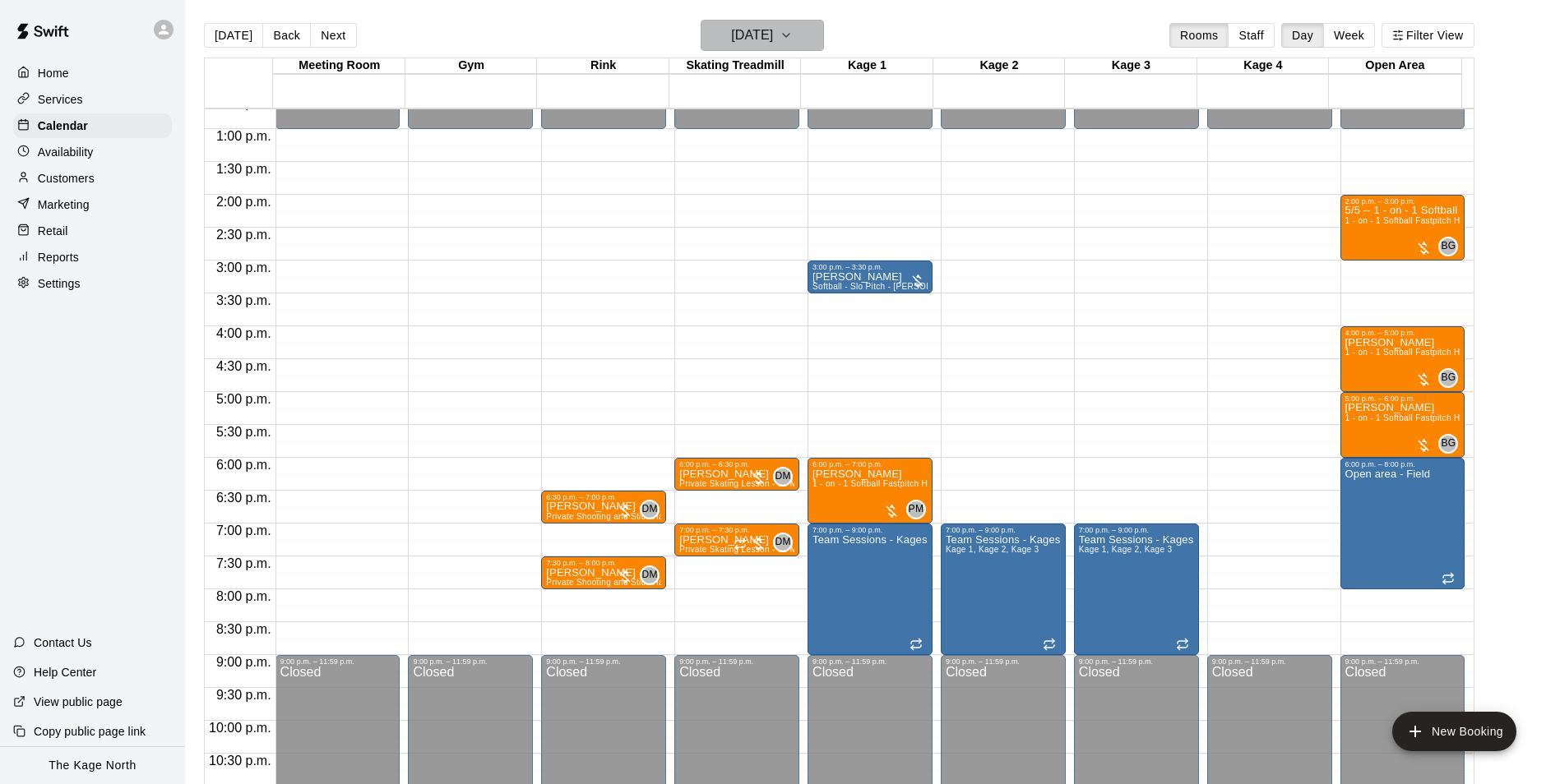
click at [807, 37] on button "[DATE]" at bounding box center [762, 34] width 124 height 31
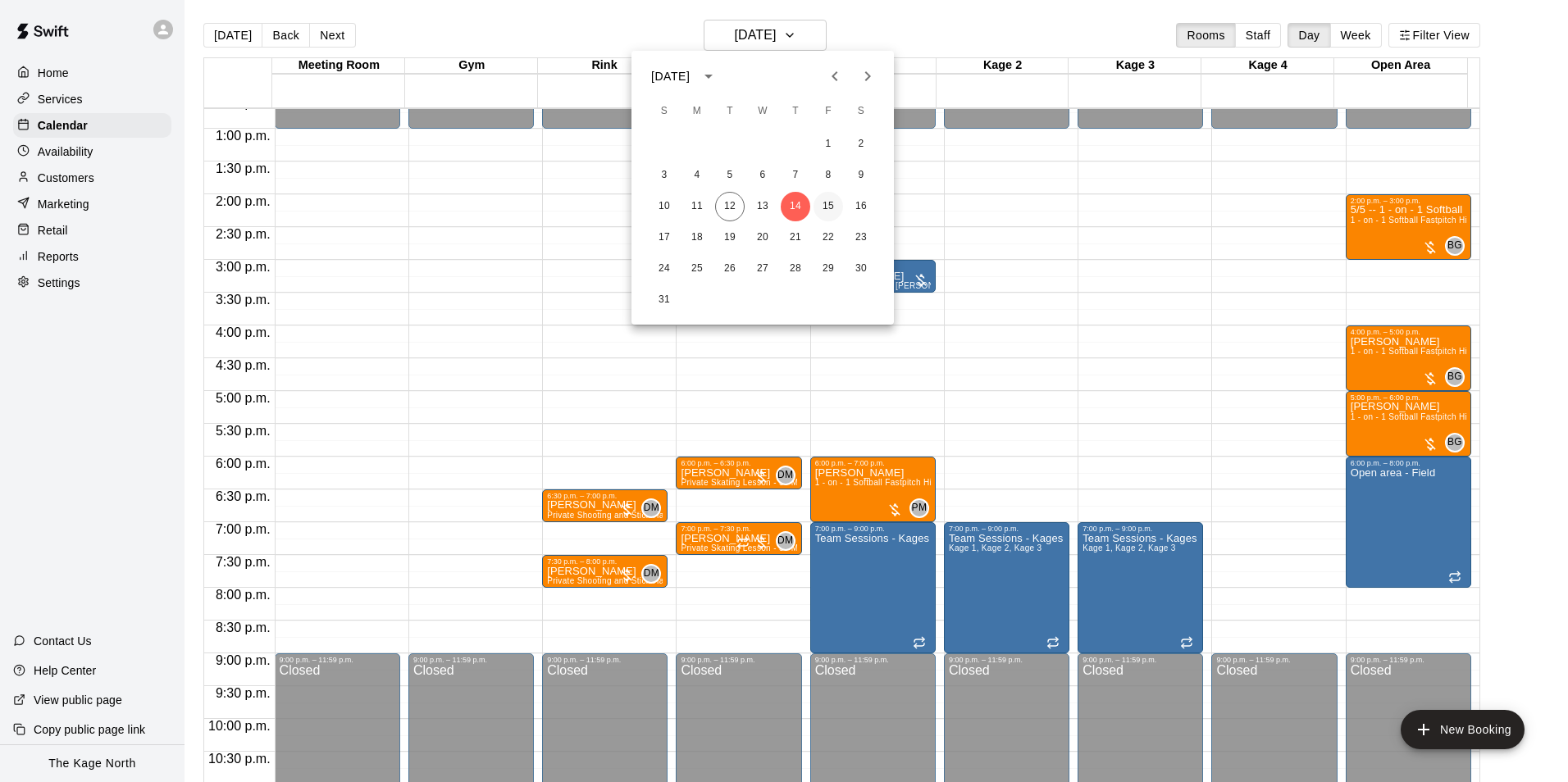
click at [826, 208] on button "15" at bounding box center [828, 207] width 30 height 30
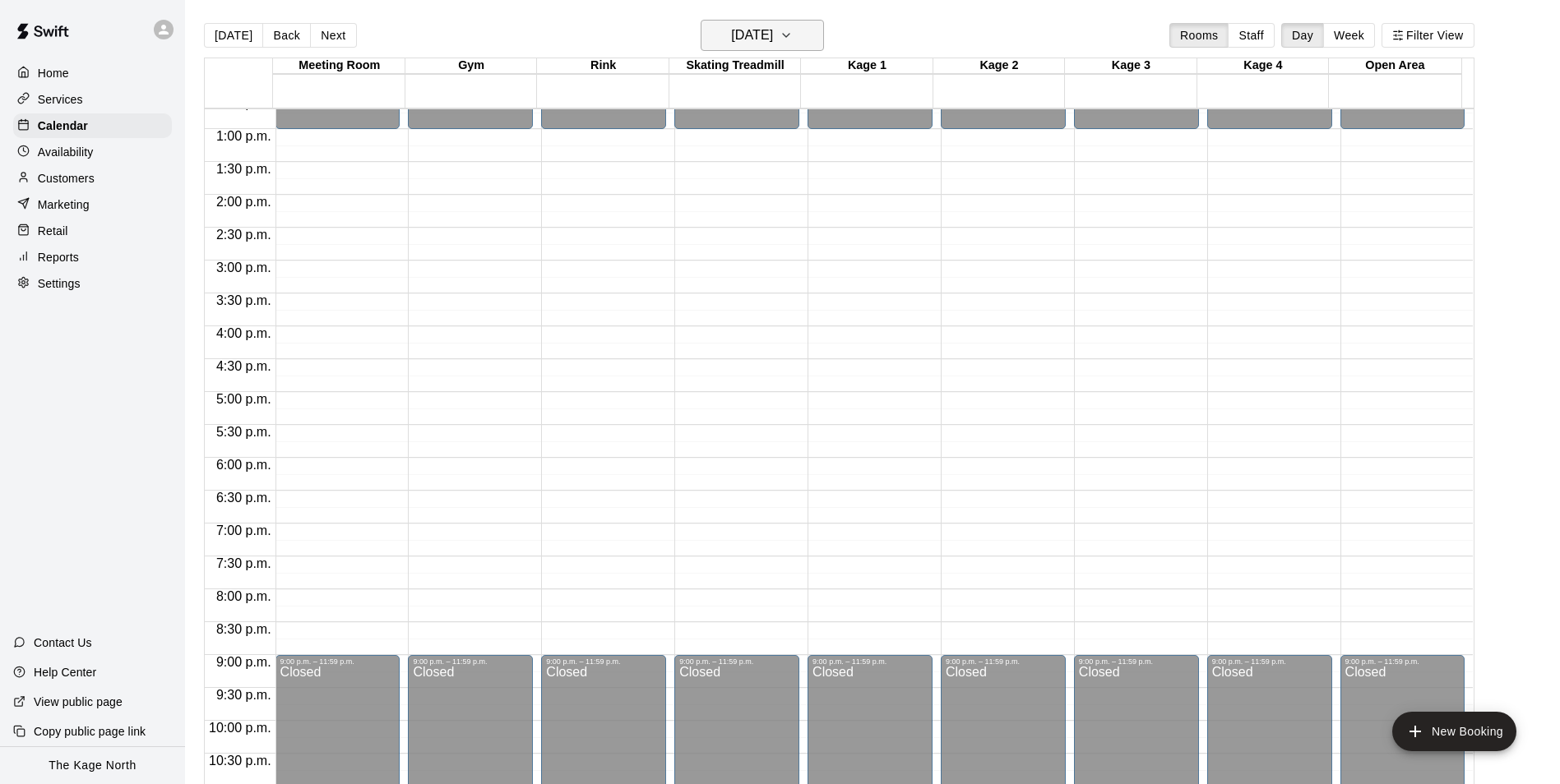
click at [799, 49] on button "[DATE]" at bounding box center [762, 34] width 124 height 31
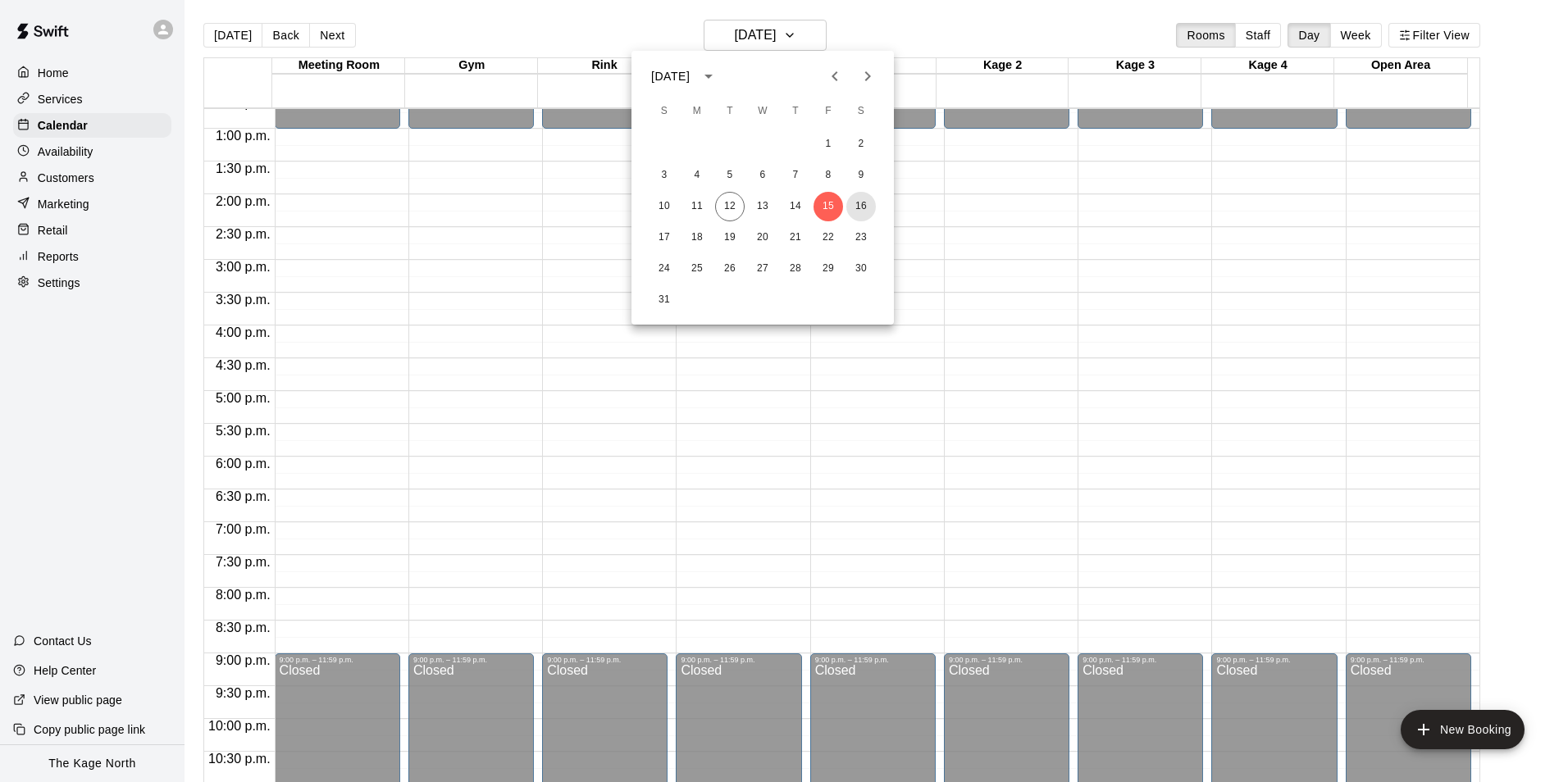
click at [858, 197] on button "16" at bounding box center [862, 207] width 30 height 30
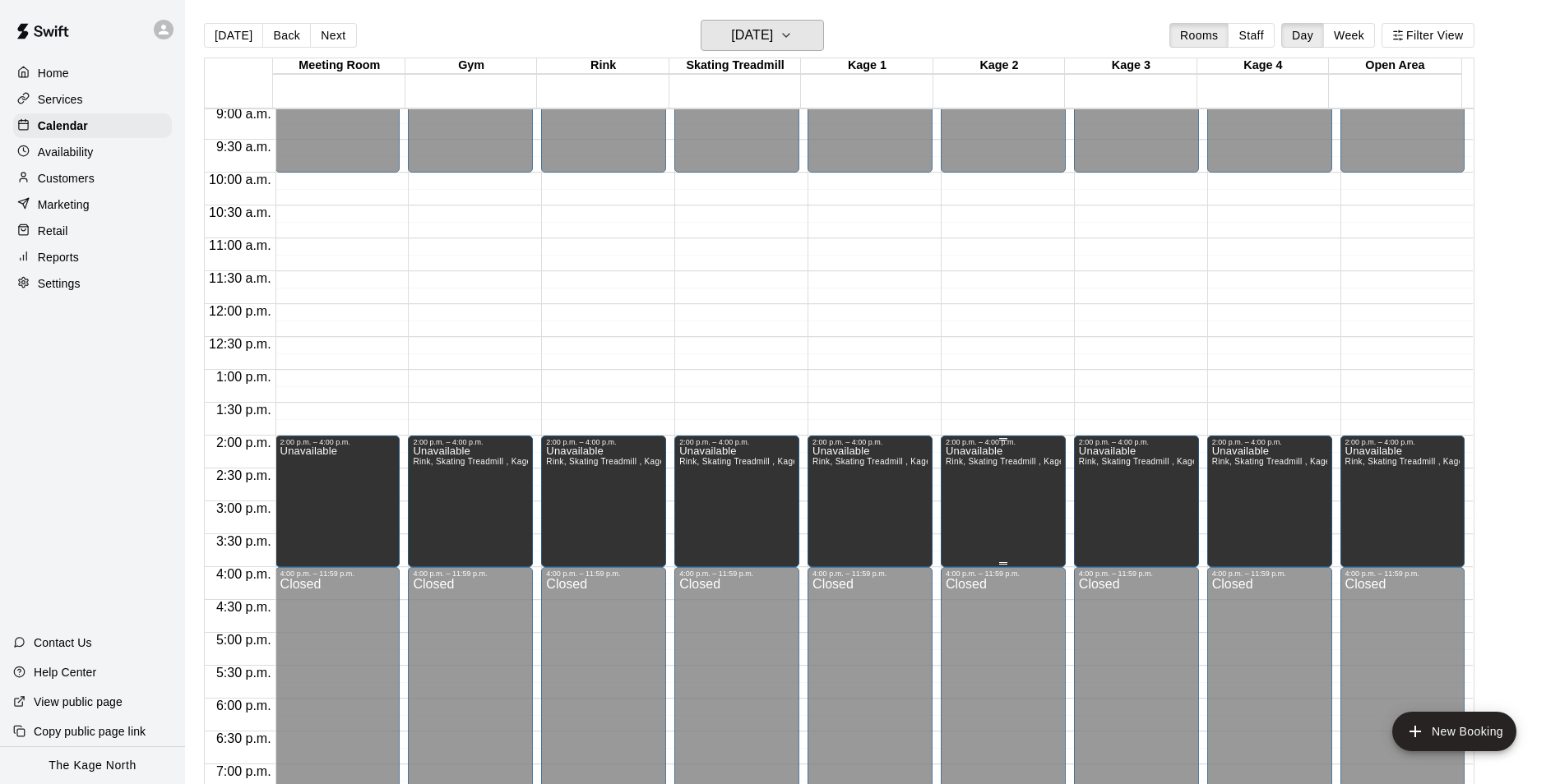
scroll to position [589, 0]
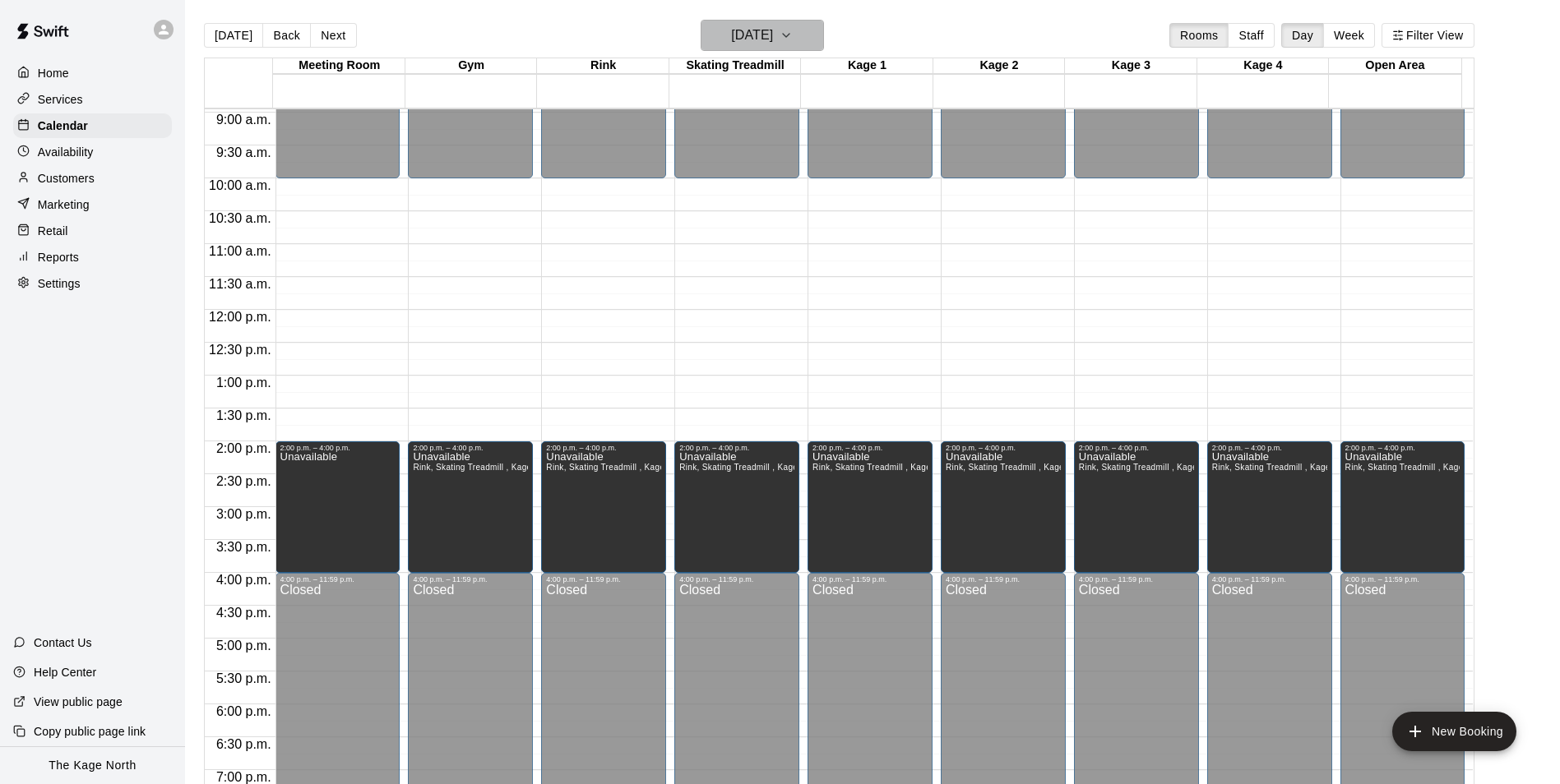
click at [809, 31] on button "[DATE]" at bounding box center [762, 34] width 124 height 31
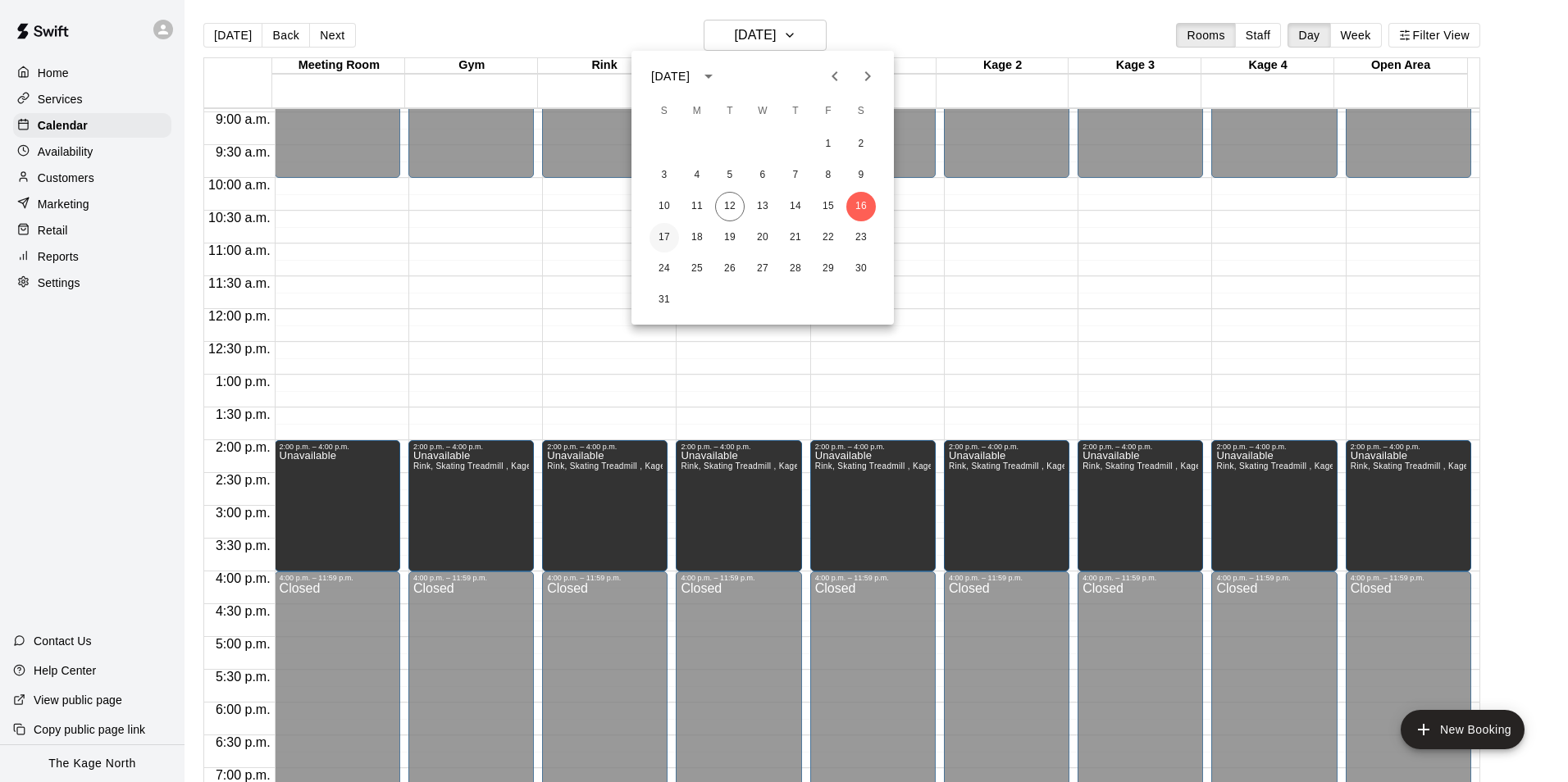
click at [668, 236] on button "17" at bounding box center [664, 238] width 30 height 30
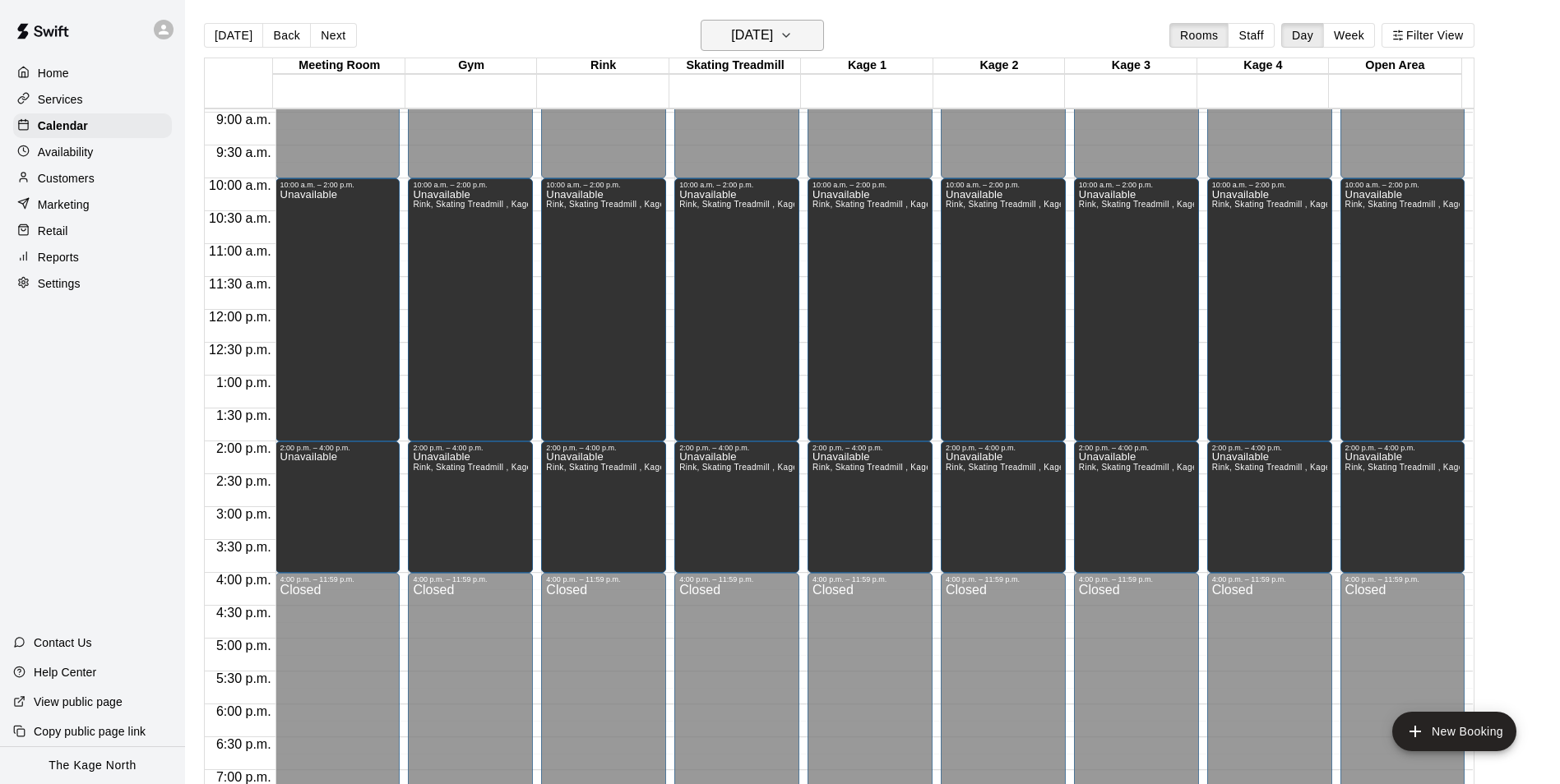
click at [762, 36] on h6 "[DATE]" at bounding box center [752, 35] width 42 height 23
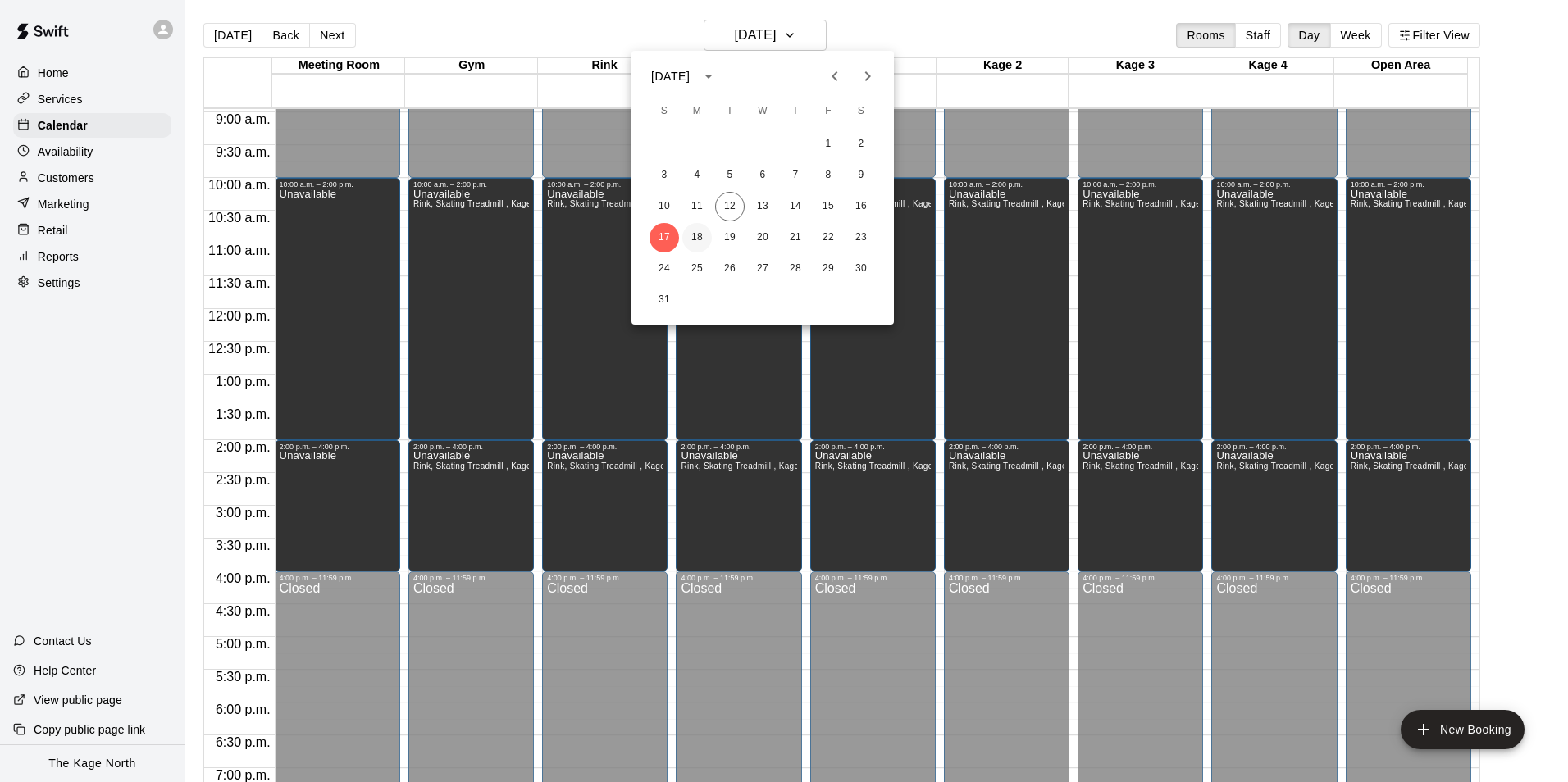
click at [696, 237] on button "18" at bounding box center [697, 238] width 30 height 30
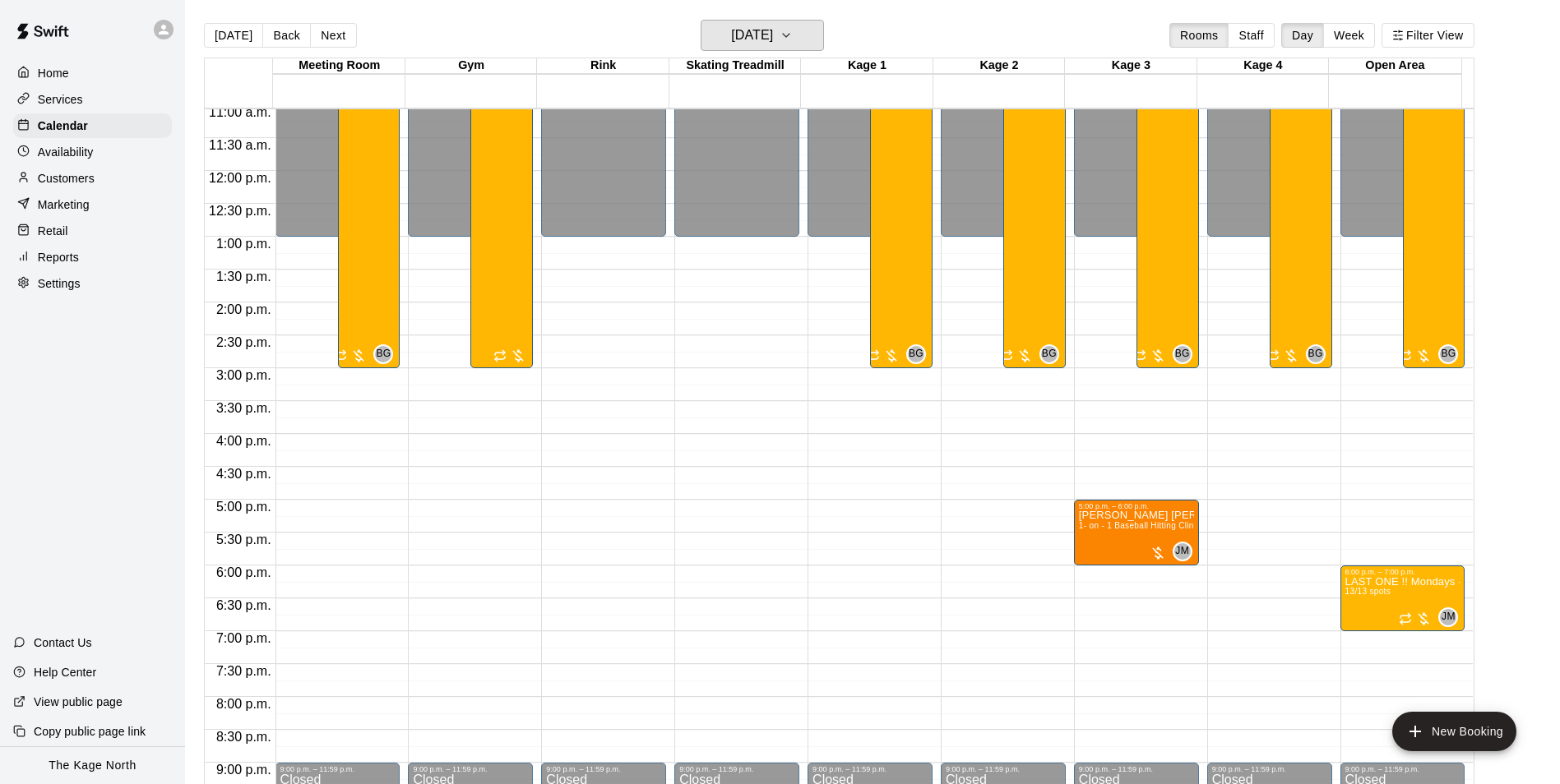
scroll to position [835, 0]
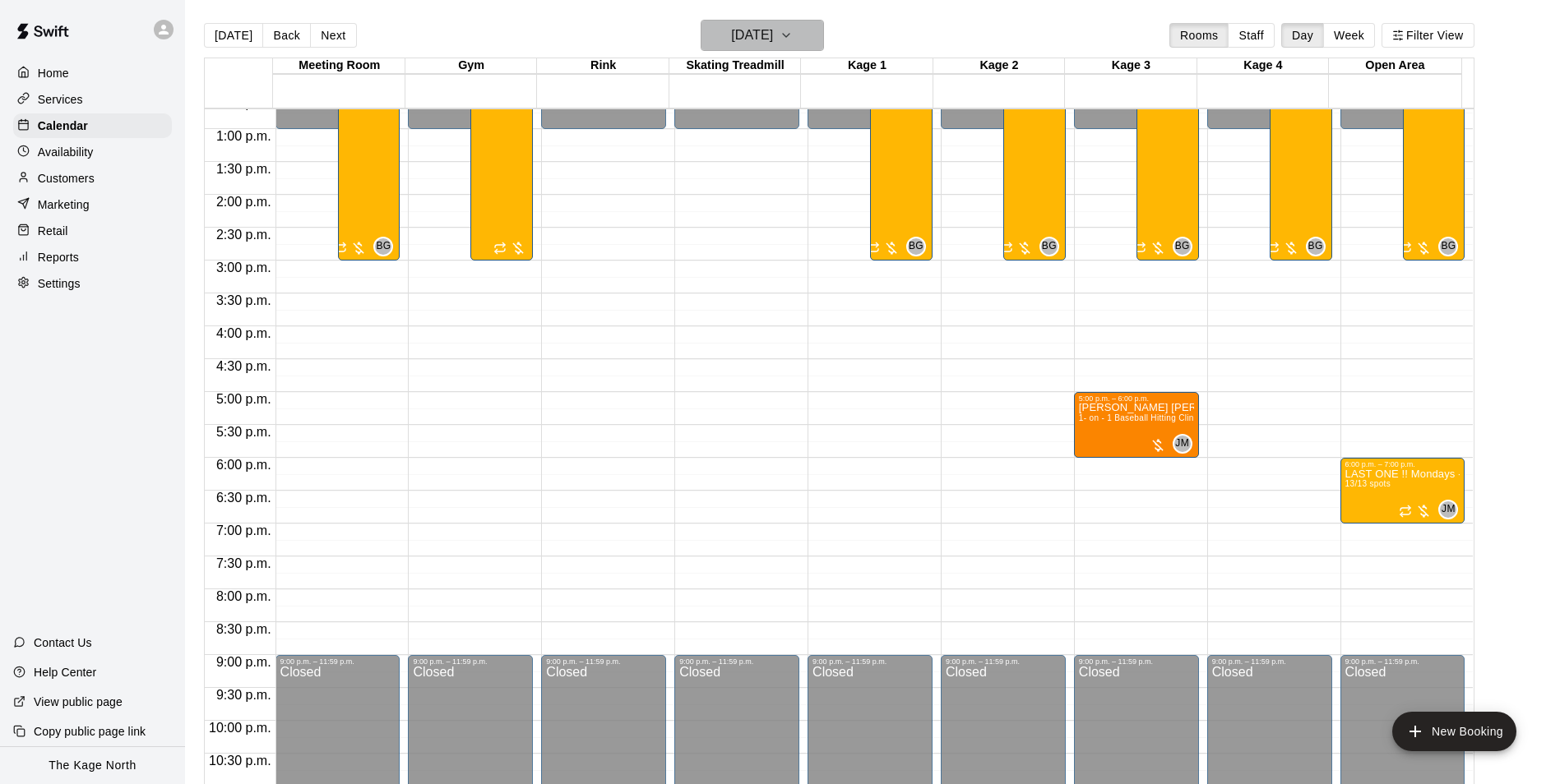
click at [773, 30] on h6 "[DATE]" at bounding box center [752, 35] width 42 height 23
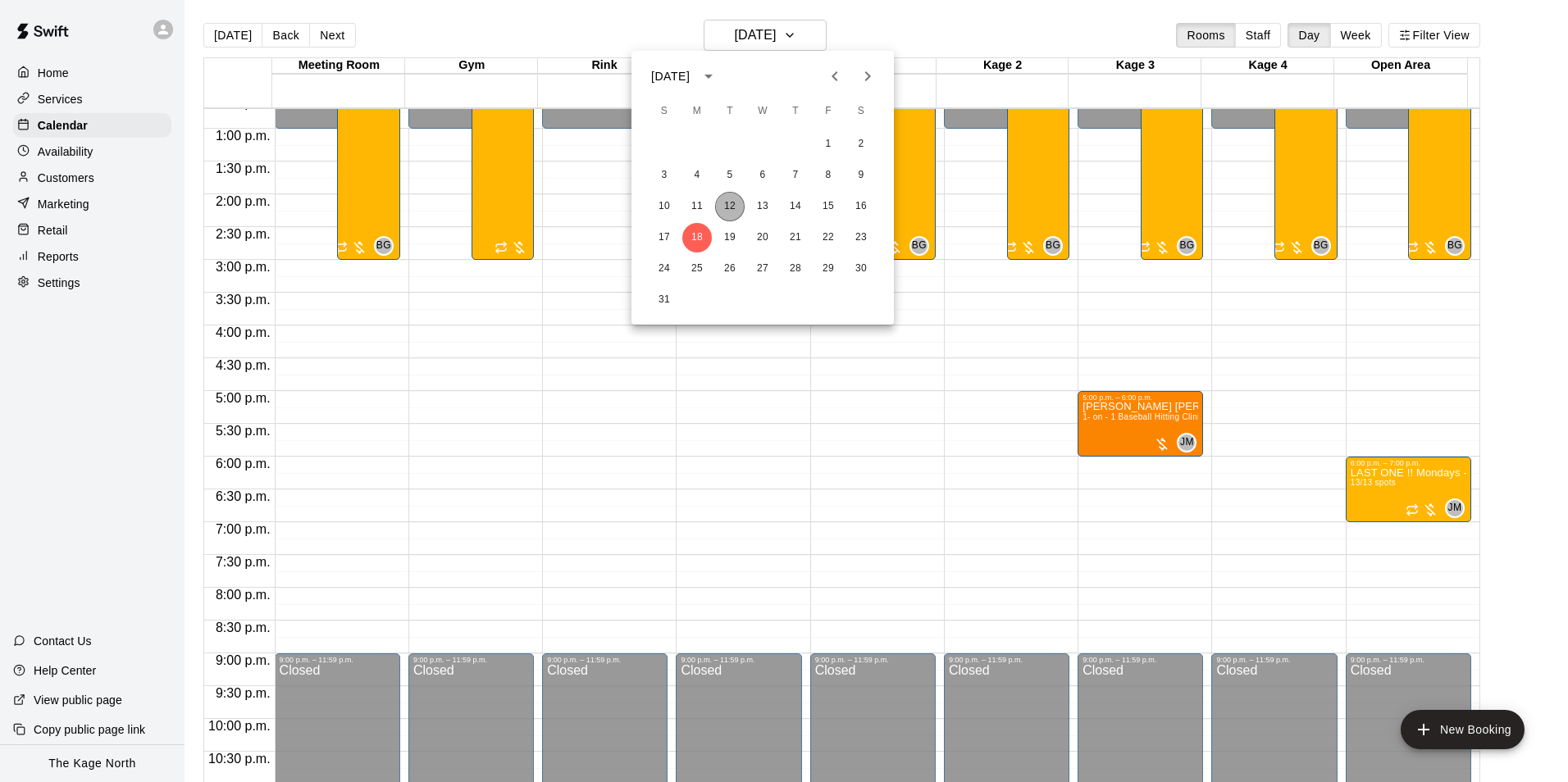
click at [732, 202] on button "12" at bounding box center [730, 207] width 30 height 30
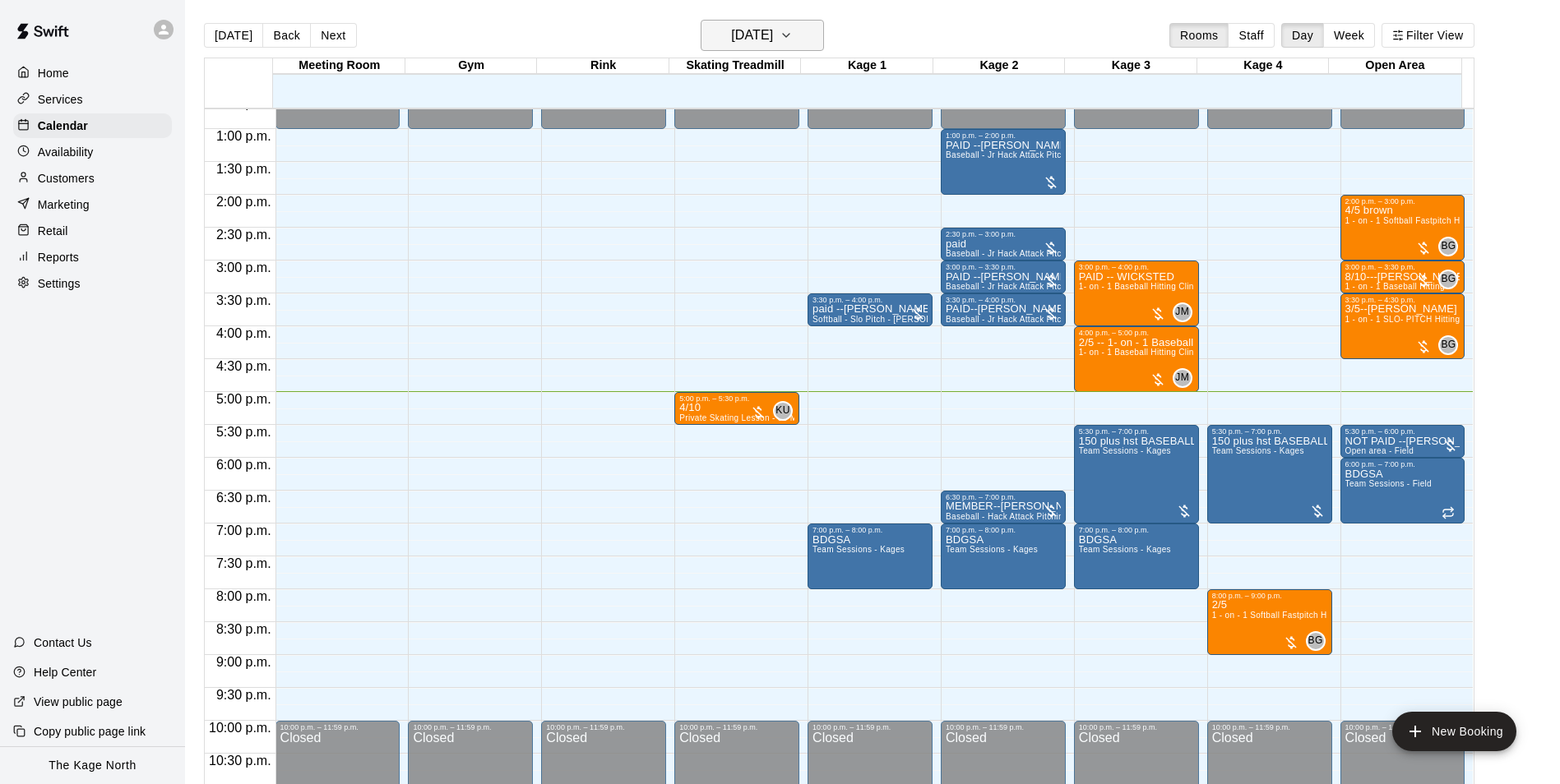
click at [773, 37] on h6 "[DATE]" at bounding box center [752, 35] width 42 height 23
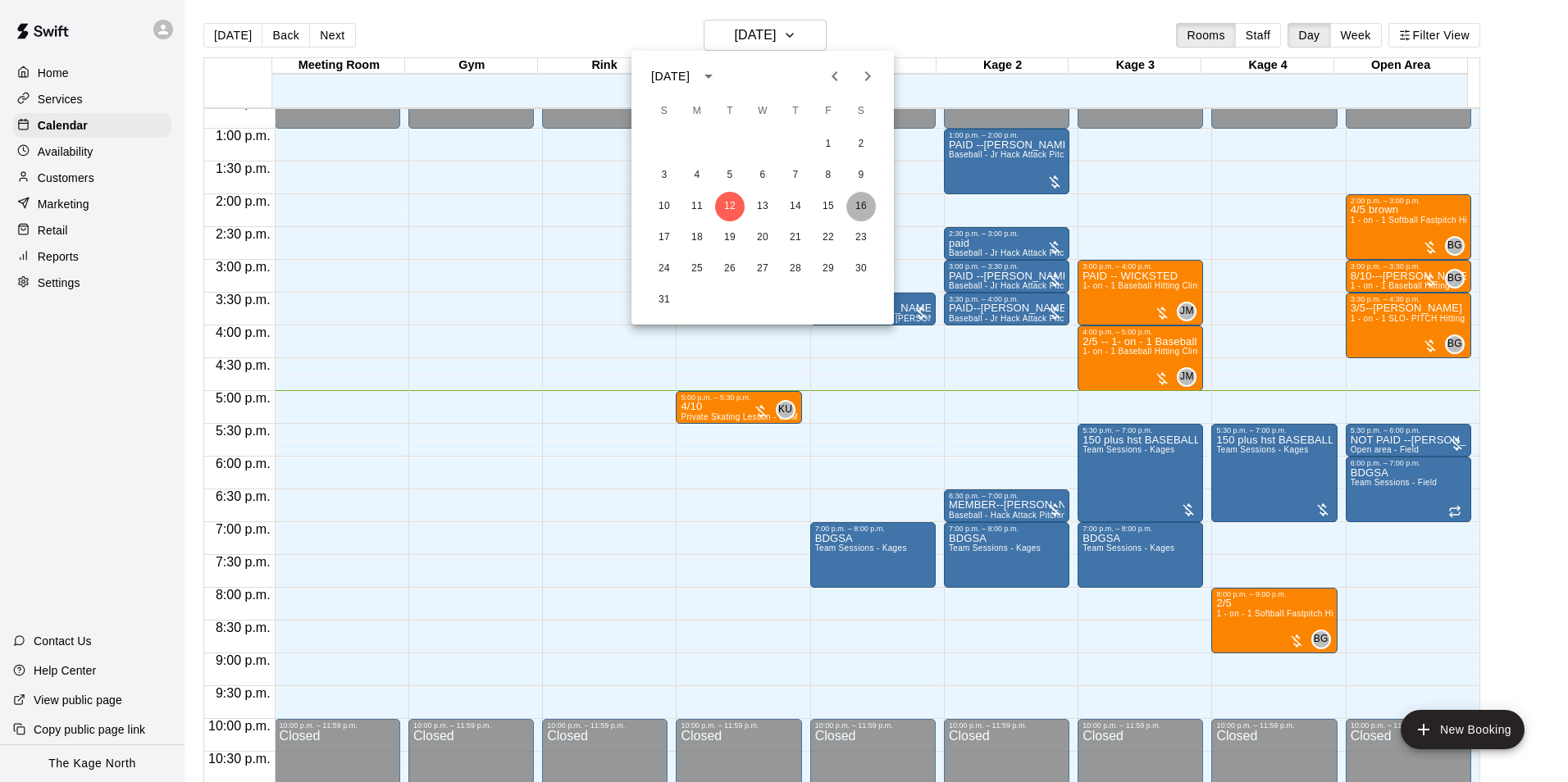
click at [860, 210] on button "16" at bounding box center [862, 207] width 30 height 30
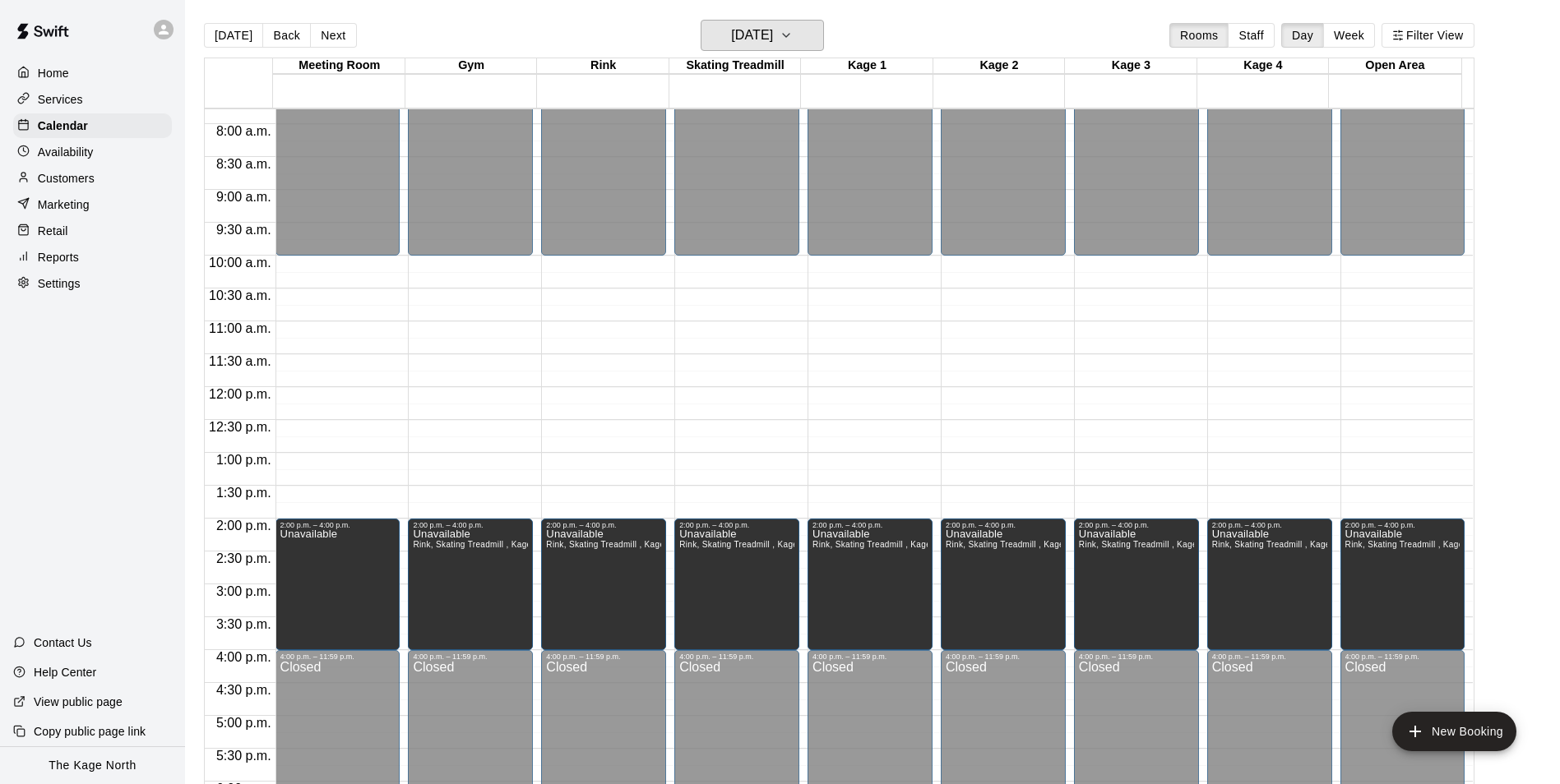
scroll to position [506, 0]
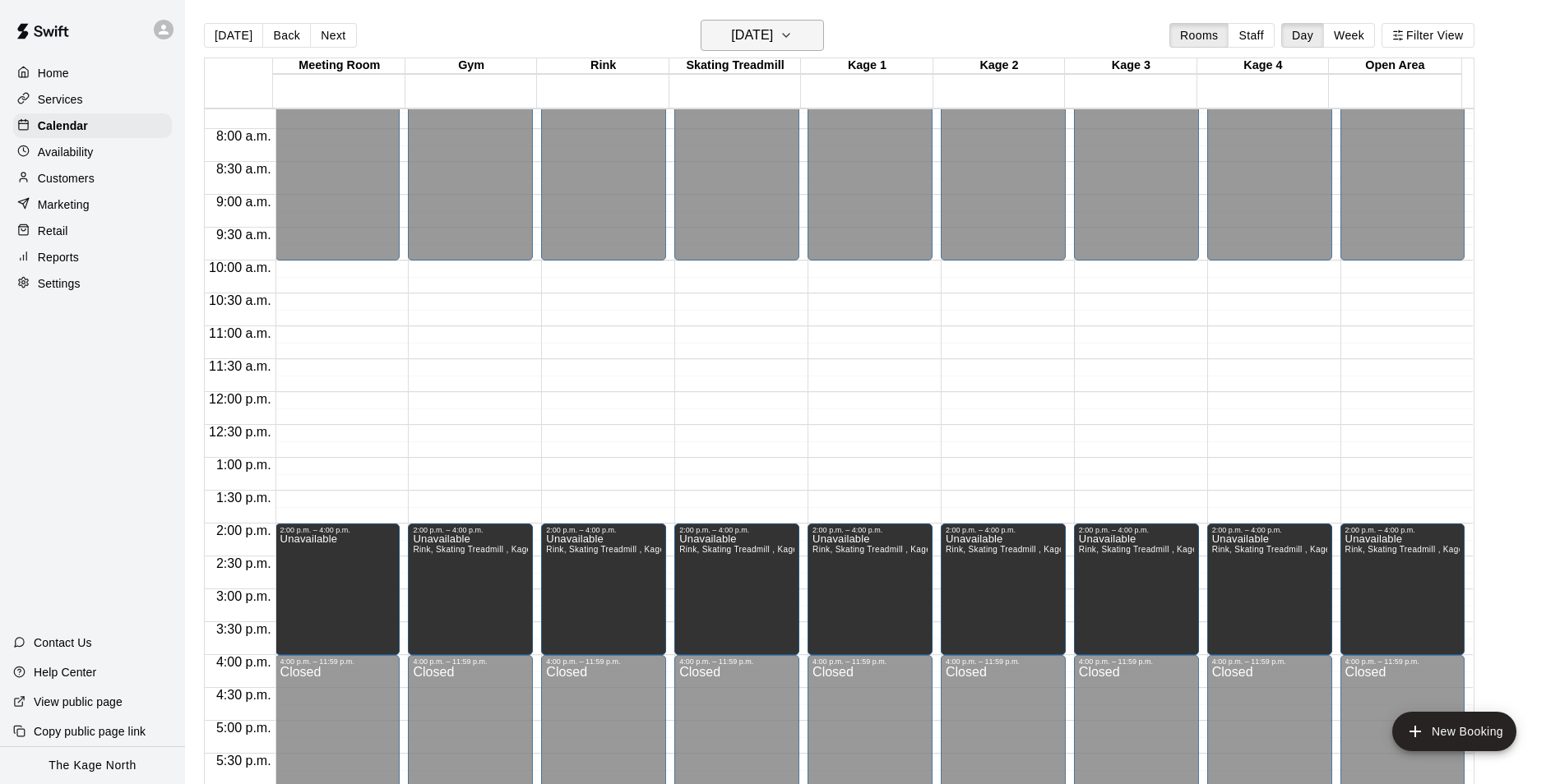
click at [773, 31] on h6 "[DATE]" at bounding box center [752, 35] width 42 height 23
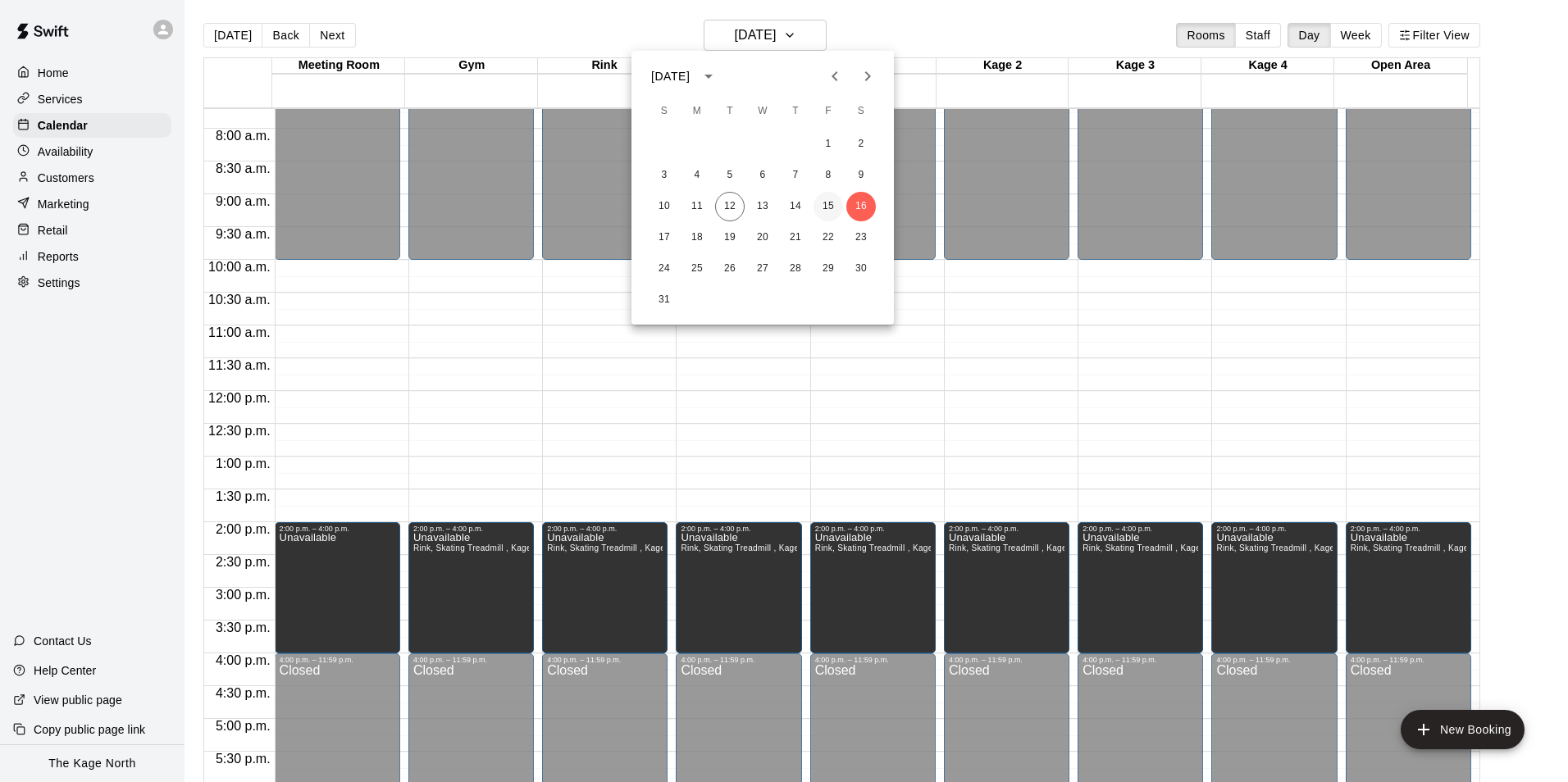
click at [823, 199] on button "15" at bounding box center [828, 207] width 30 height 30
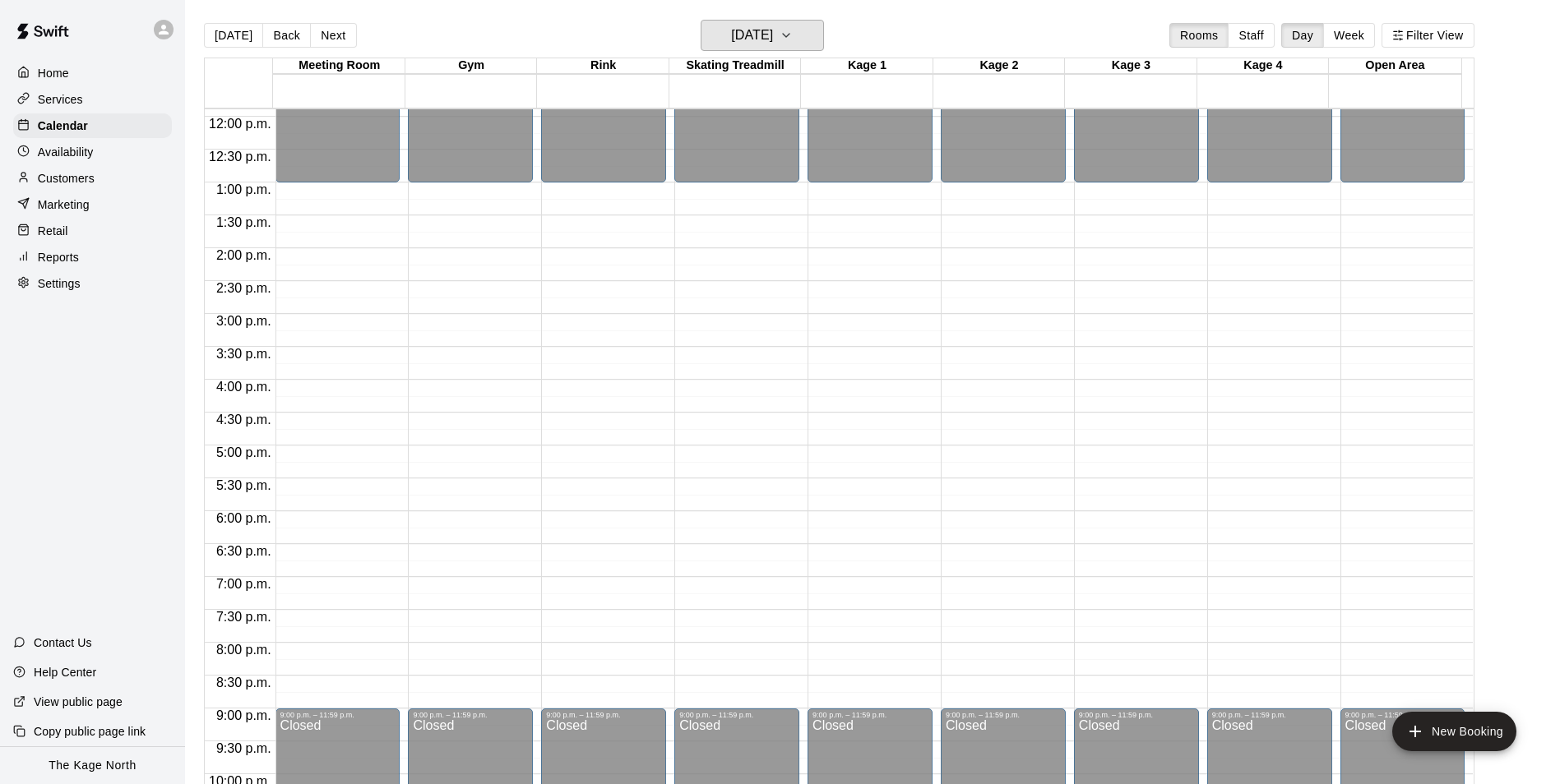
scroll to position [753, 0]
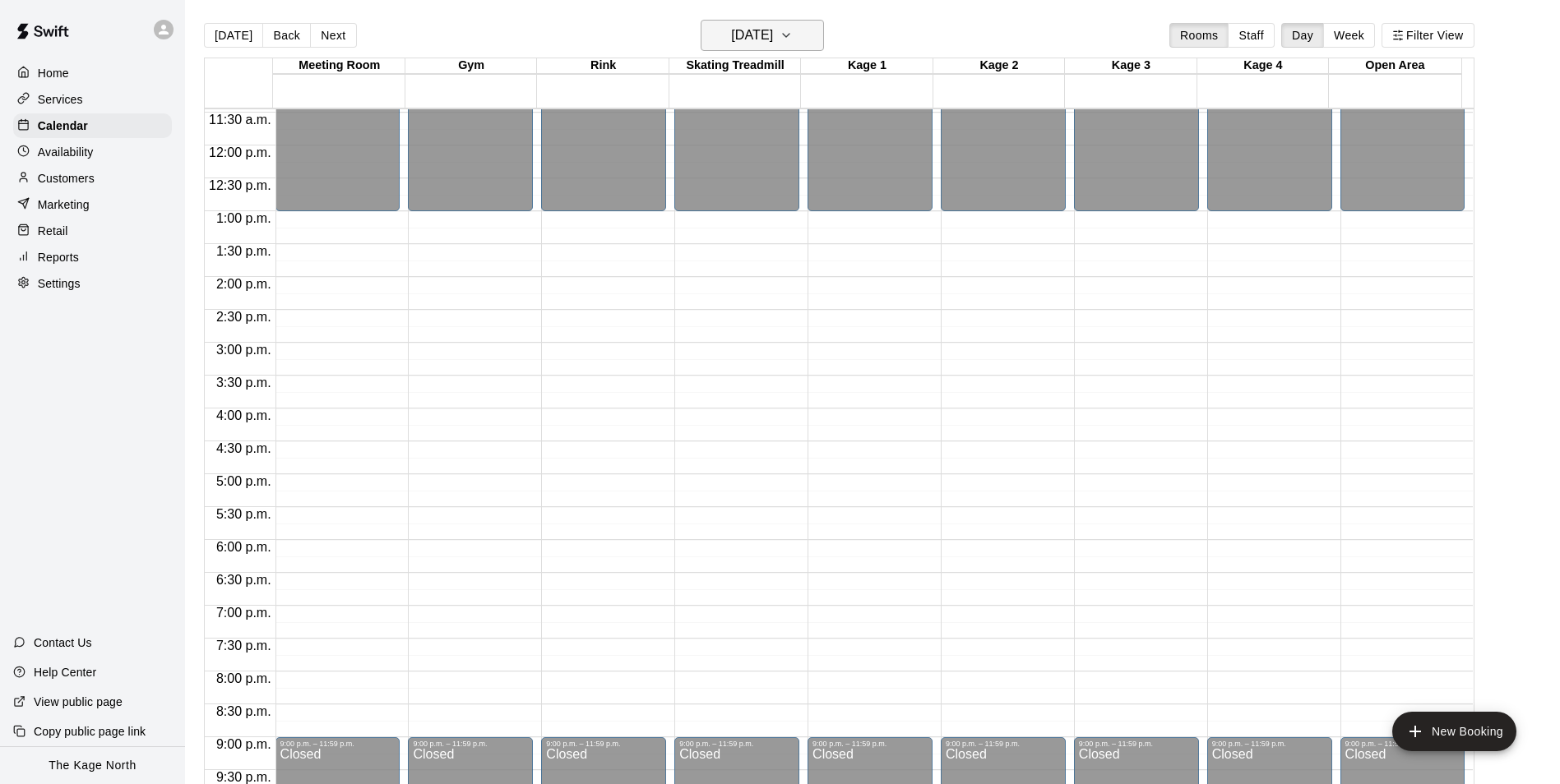
click at [766, 30] on h6 "[DATE]" at bounding box center [752, 35] width 42 height 23
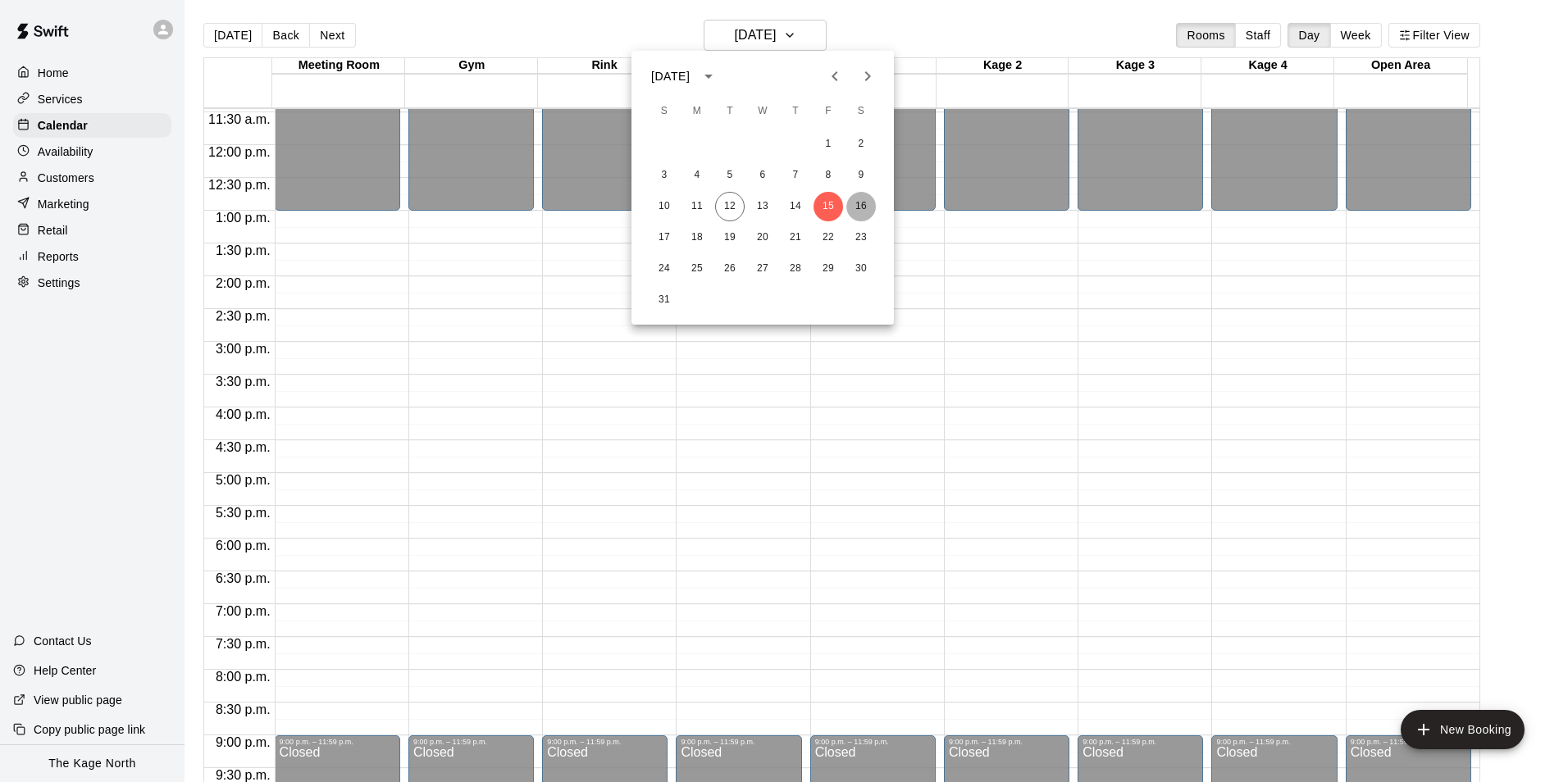
click at [858, 208] on button "16" at bounding box center [862, 207] width 30 height 30
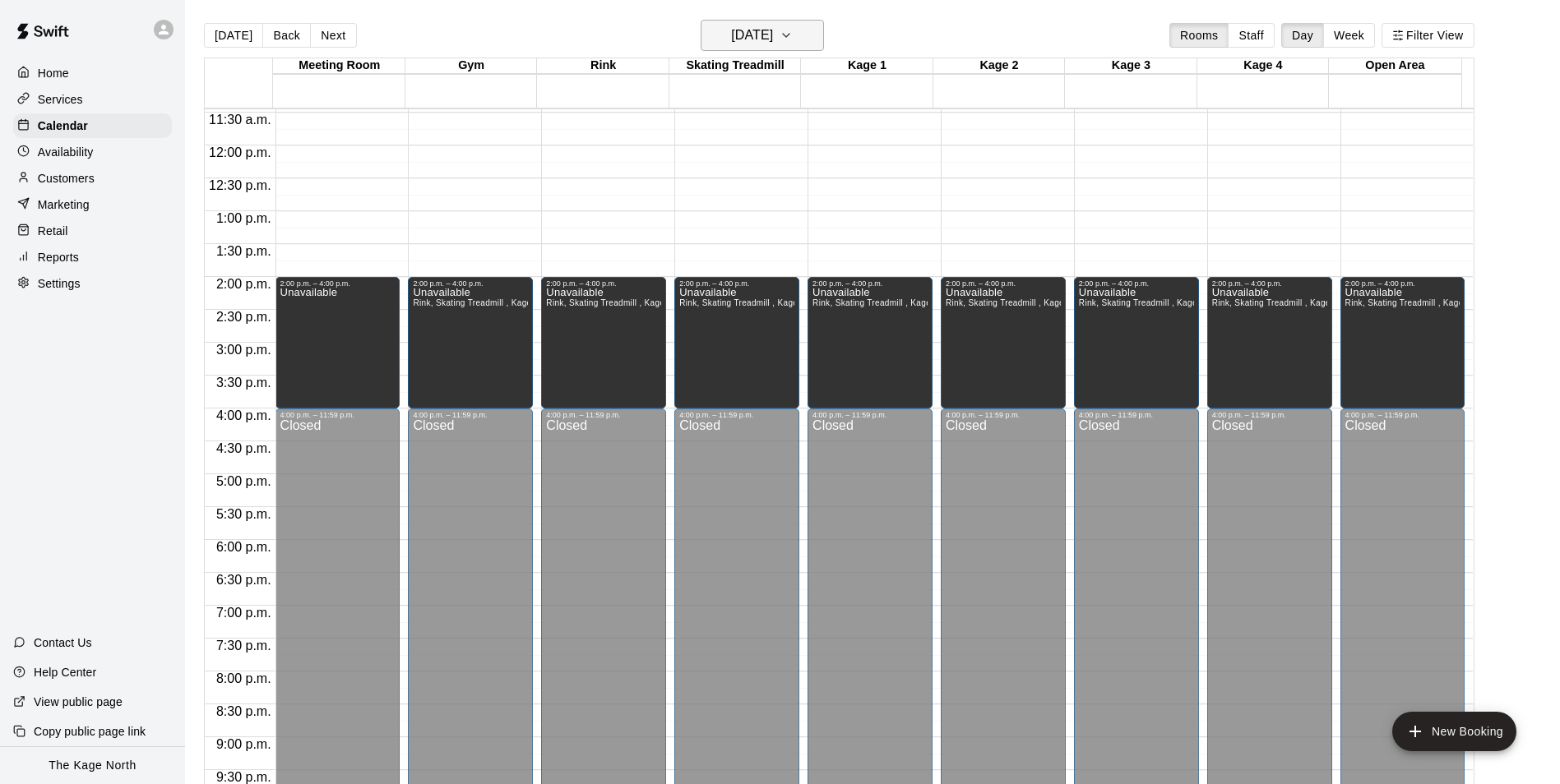
click at [773, 38] on h6 "[DATE]" at bounding box center [752, 35] width 42 height 23
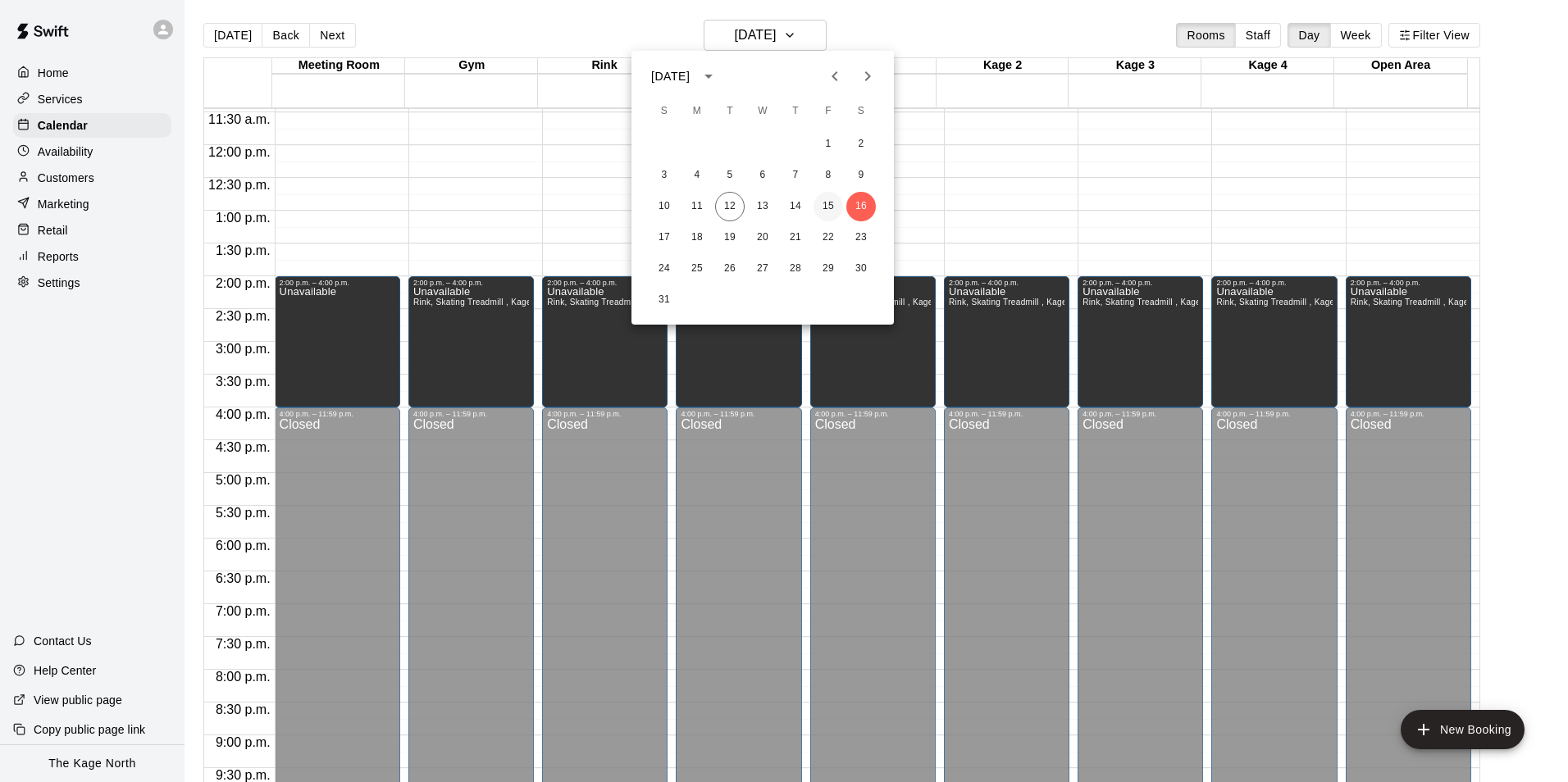
click at [826, 208] on button "15" at bounding box center [828, 207] width 30 height 30
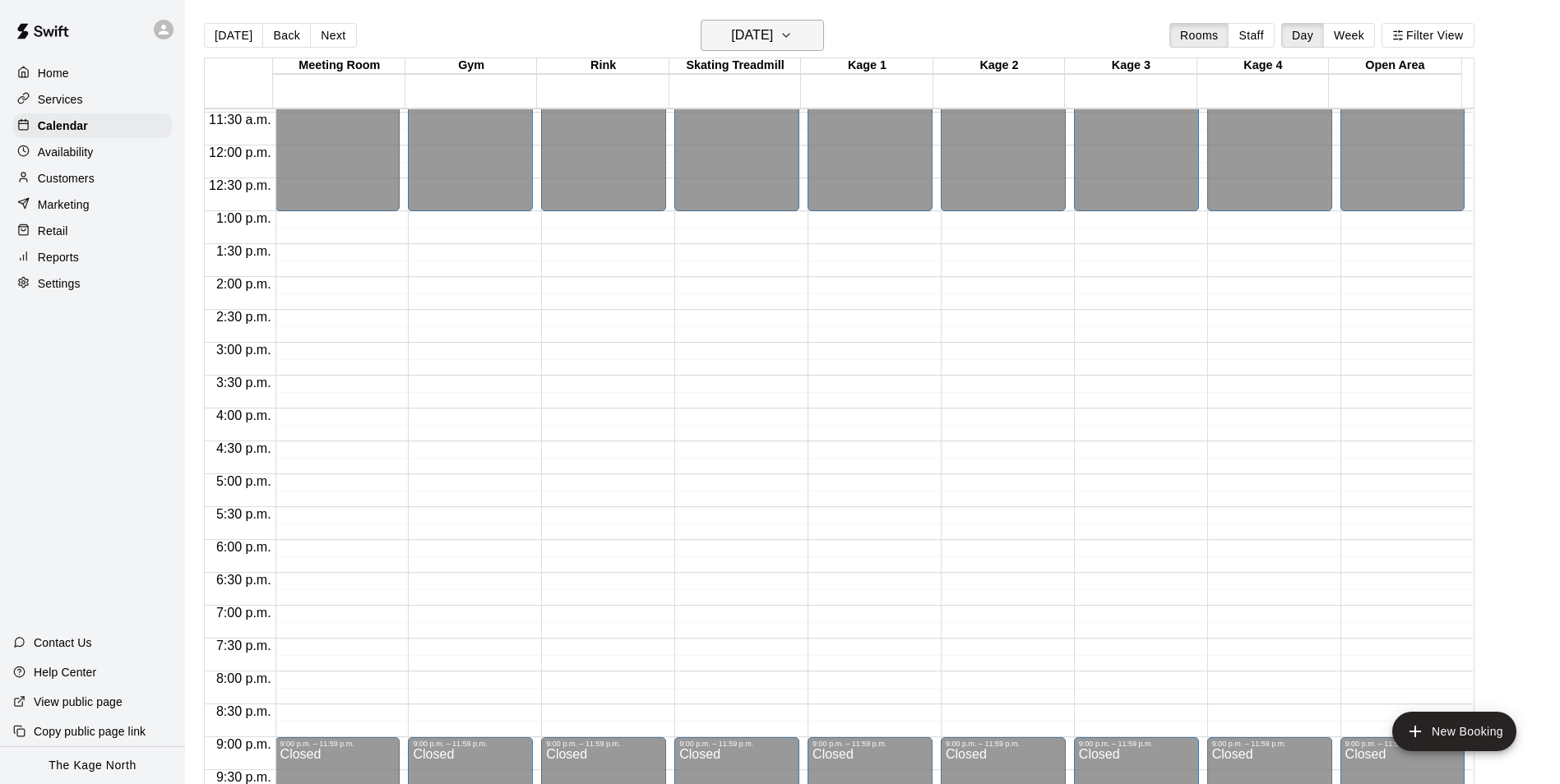
click at [792, 41] on icon "button" at bounding box center [785, 35] width 13 height 19
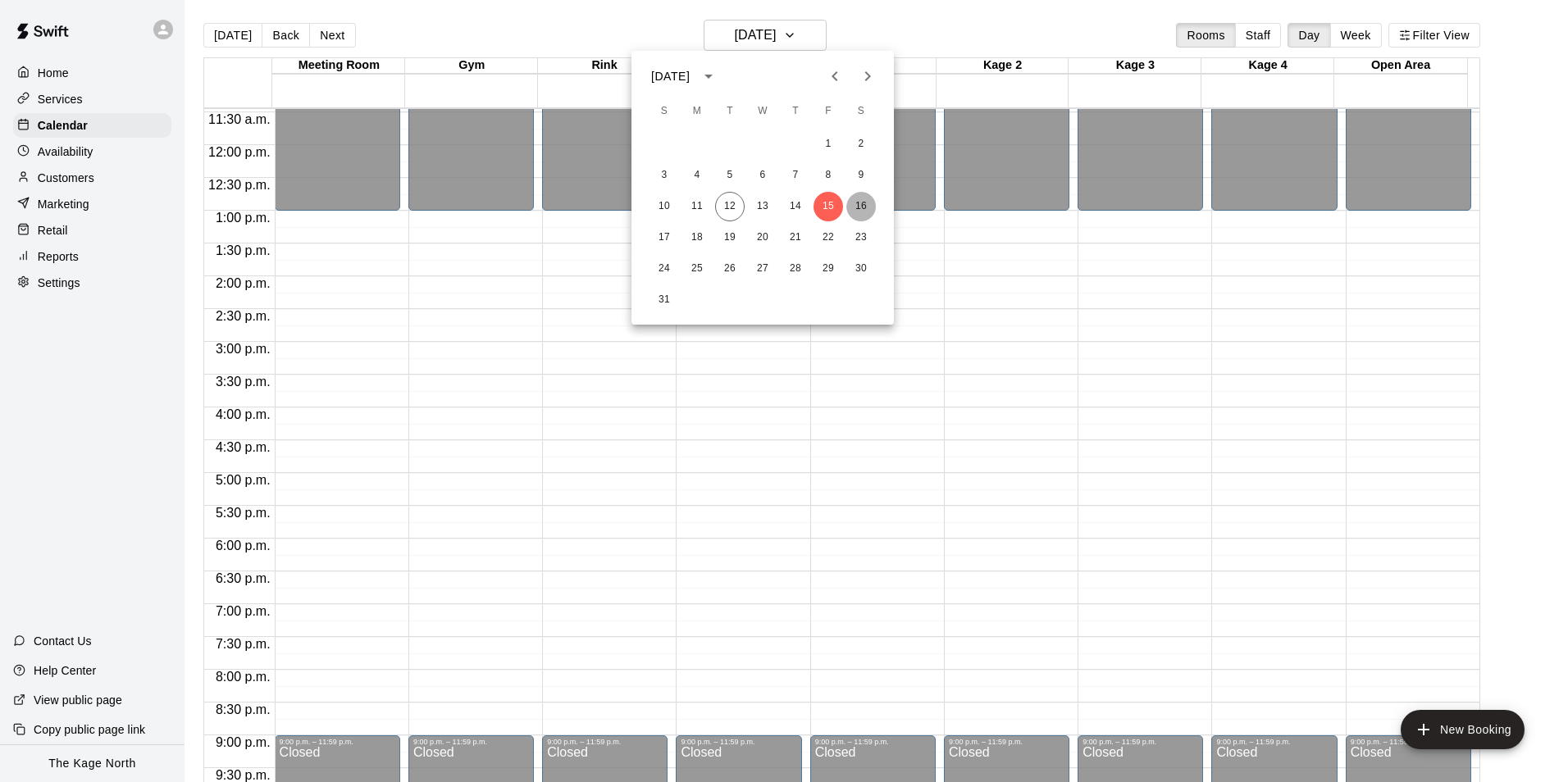
click at [864, 213] on button "16" at bounding box center [862, 207] width 30 height 30
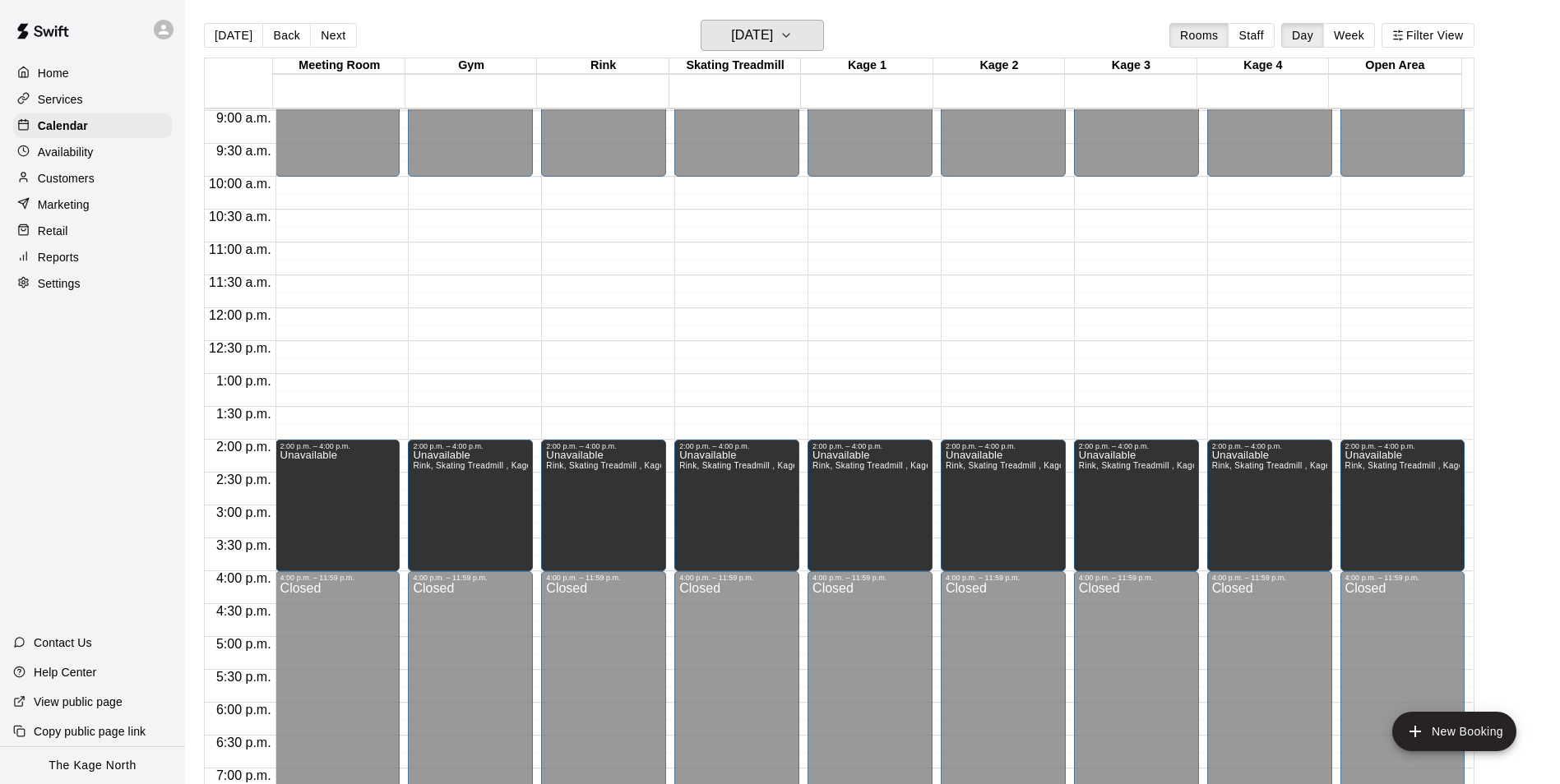
scroll to position [589, 0]
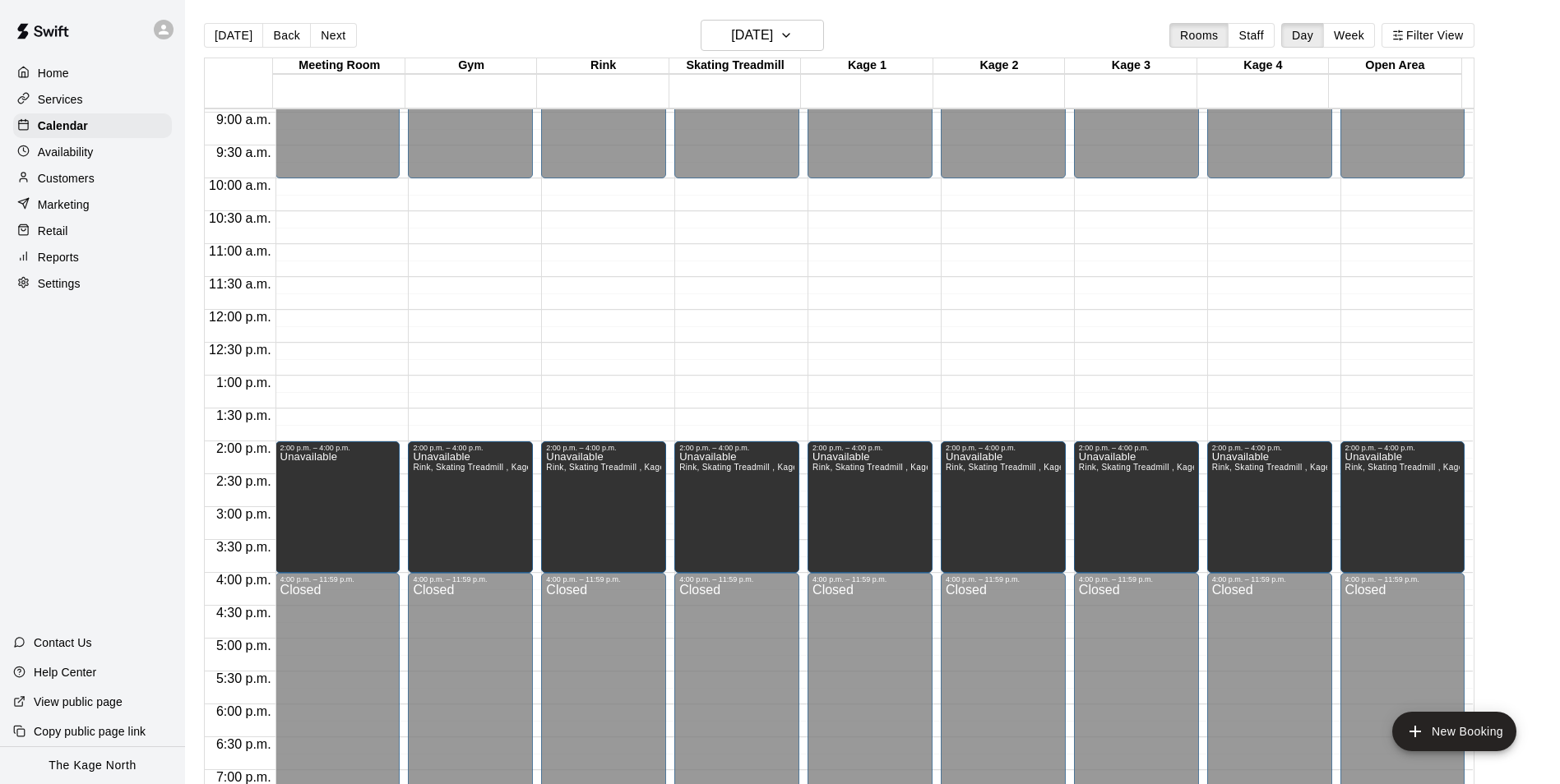
click at [61, 71] on p "Home" at bounding box center [53, 73] width 31 height 17
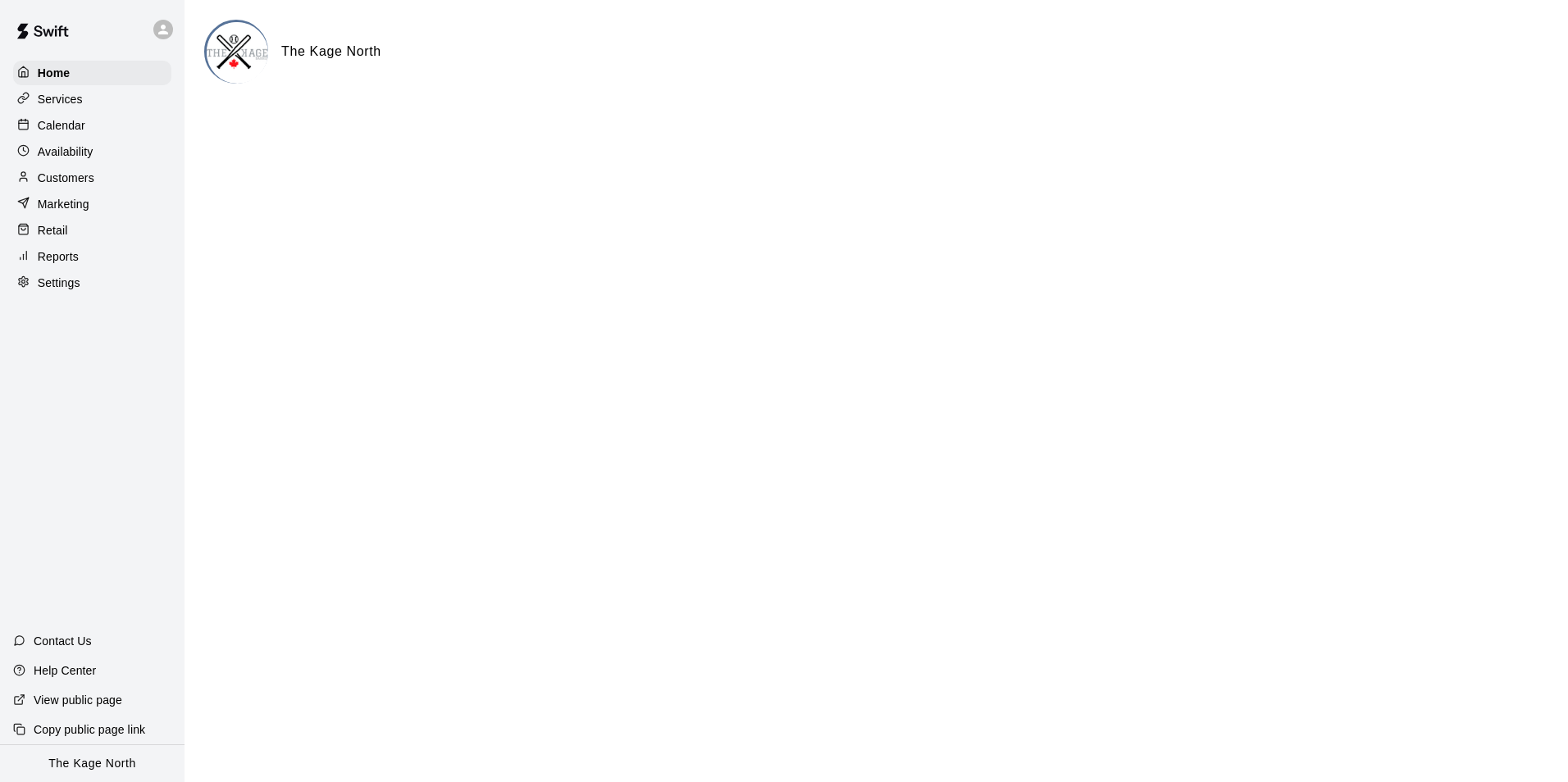
click at [79, 125] on p "Calendar" at bounding box center [62, 125] width 48 height 17
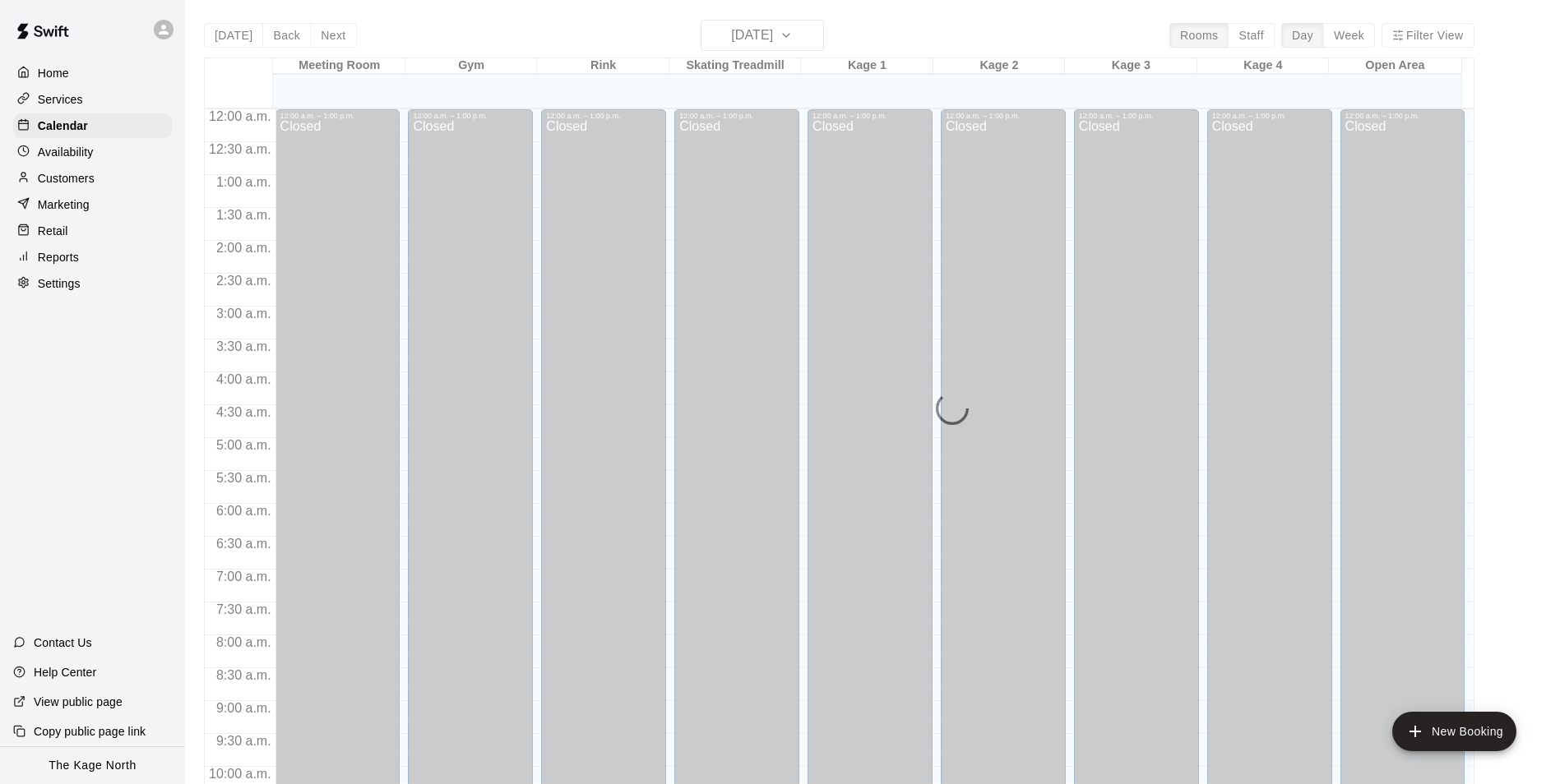
scroll to position [835, 0]
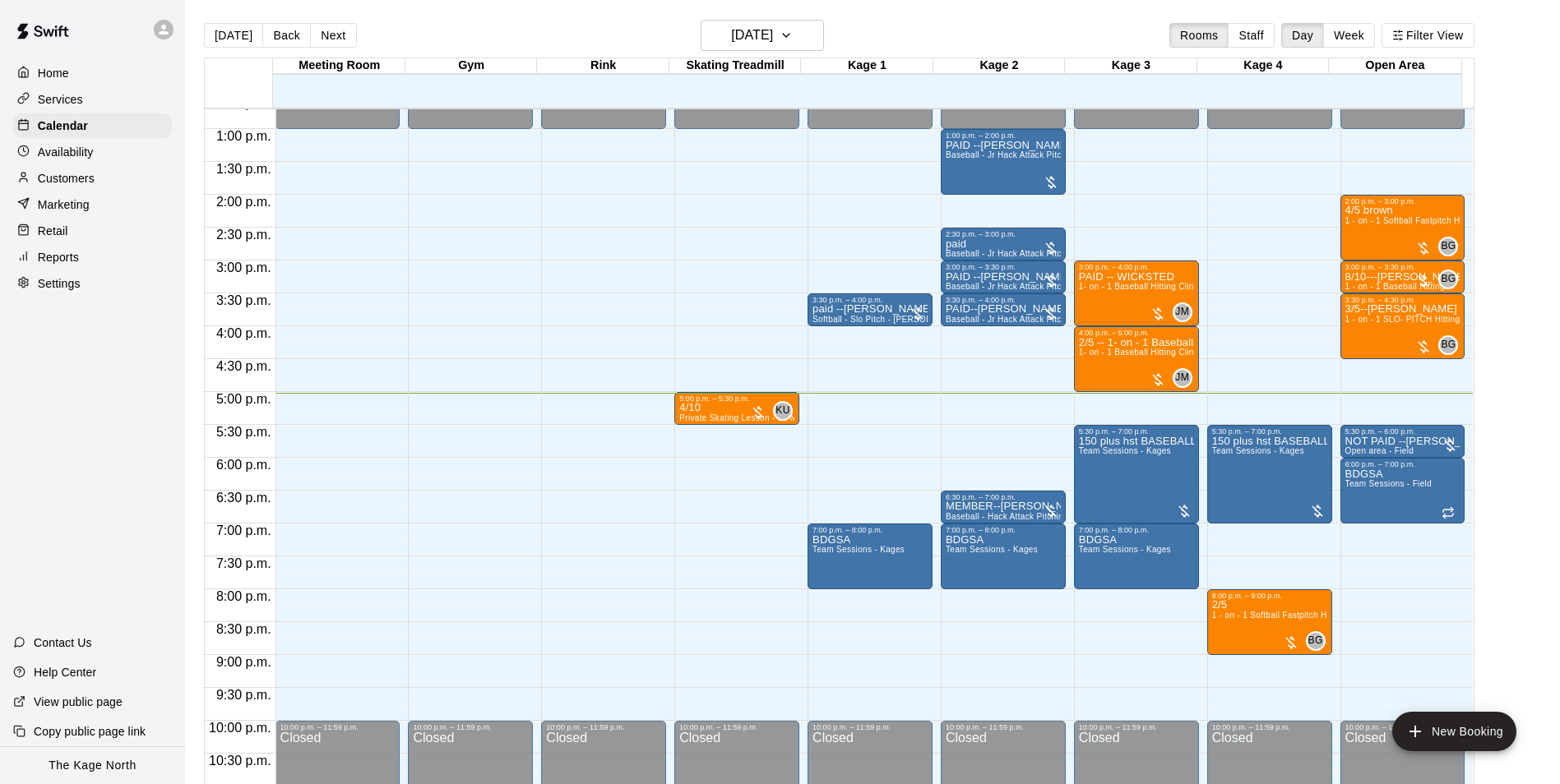
drag, startPoint x: 1096, startPoint y: 335, endPoint x: 809, endPoint y: 476, distance: 319.8
drag, startPoint x: 809, startPoint y: 476, endPoint x: 936, endPoint y: 18, distance: 475.3
click at [936, 18] on main "Today Back Next Tuesday Aug 12 Rooms Staff Day Week Filter View Meeting Room 12…" at bounding box center [872, 405] width 1374 height 810
click at [95, 101] on div "Services" at bounding box center [93, 100] width 159 height 25
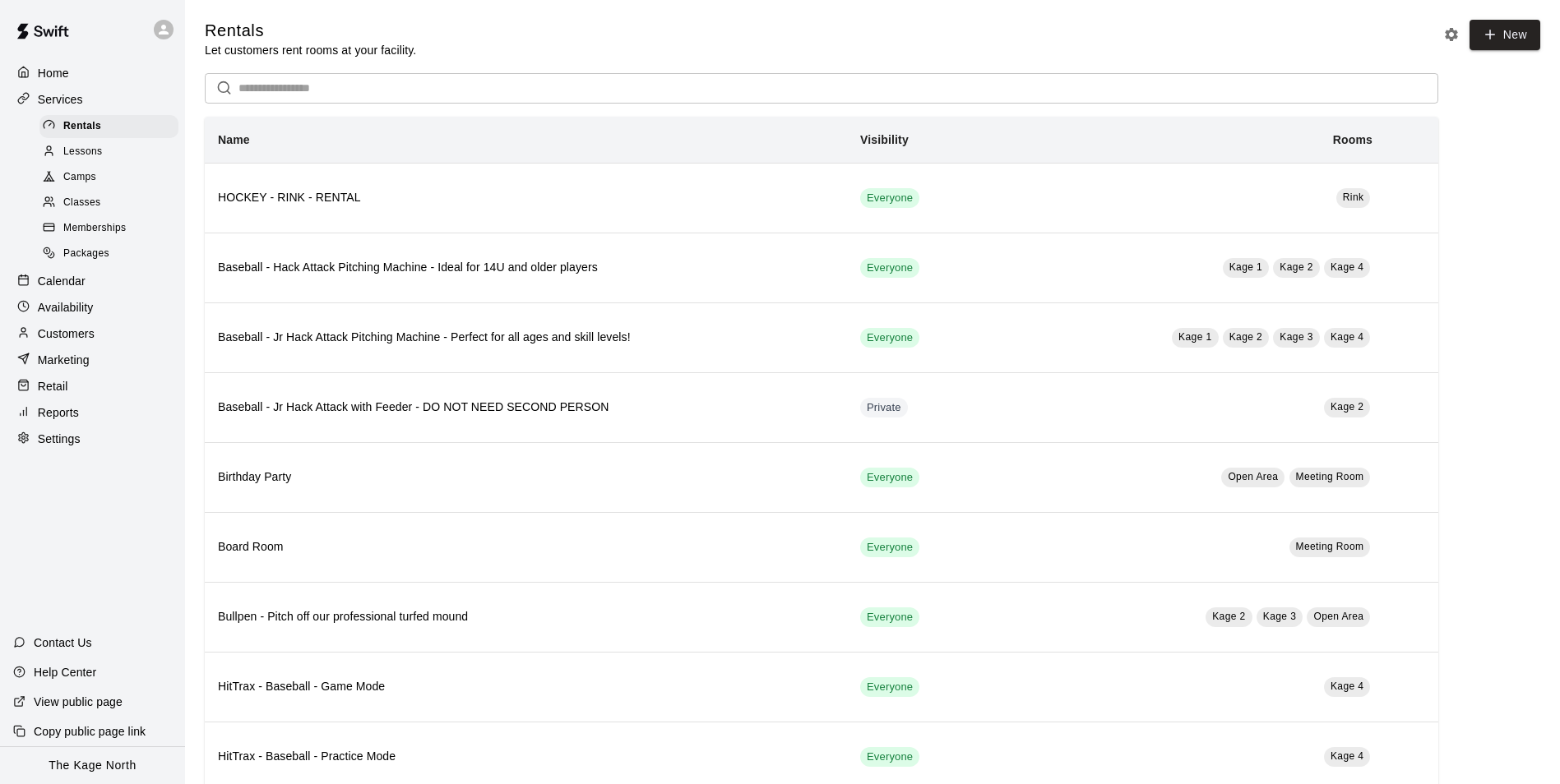
click at [101, 183] on div "Camps" at bounding box center [109, 177] width 139 height 23
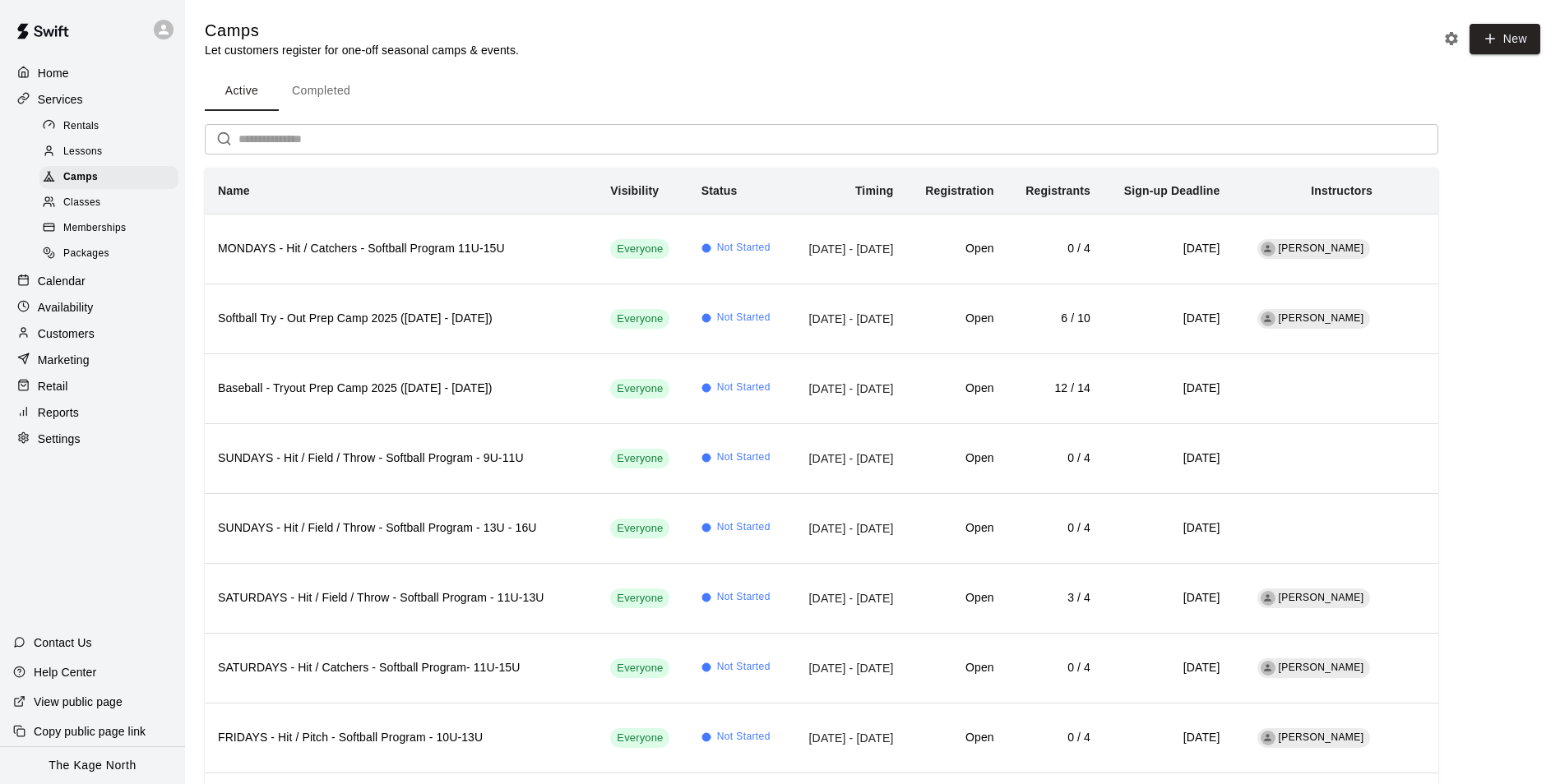
click at [59, 89] on div "Services" at bounding box center [93, 100] width 159 height 25
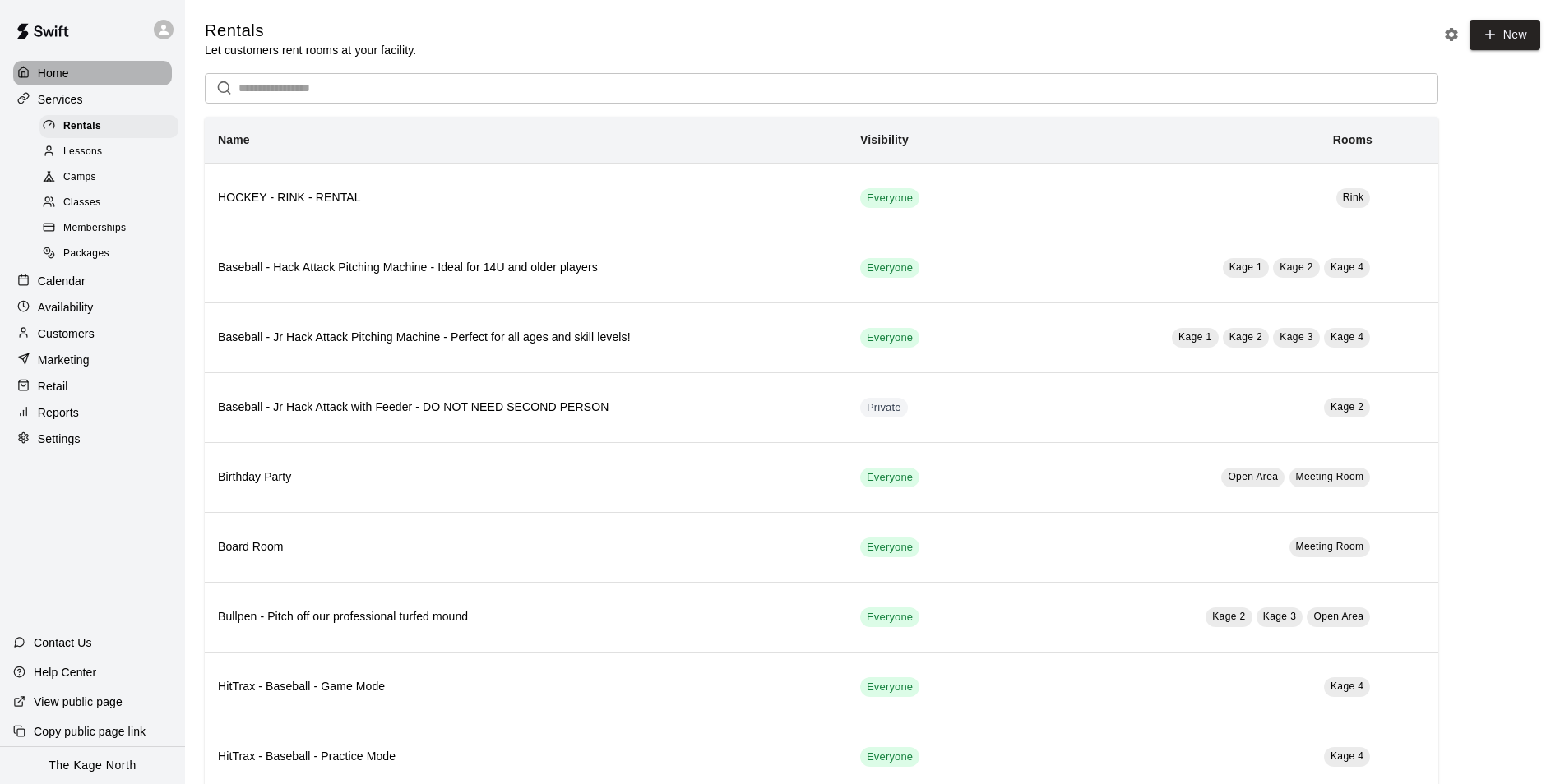
click at [82, 64] on div "Home" at bounding box center [93, 73] width 159 height 25
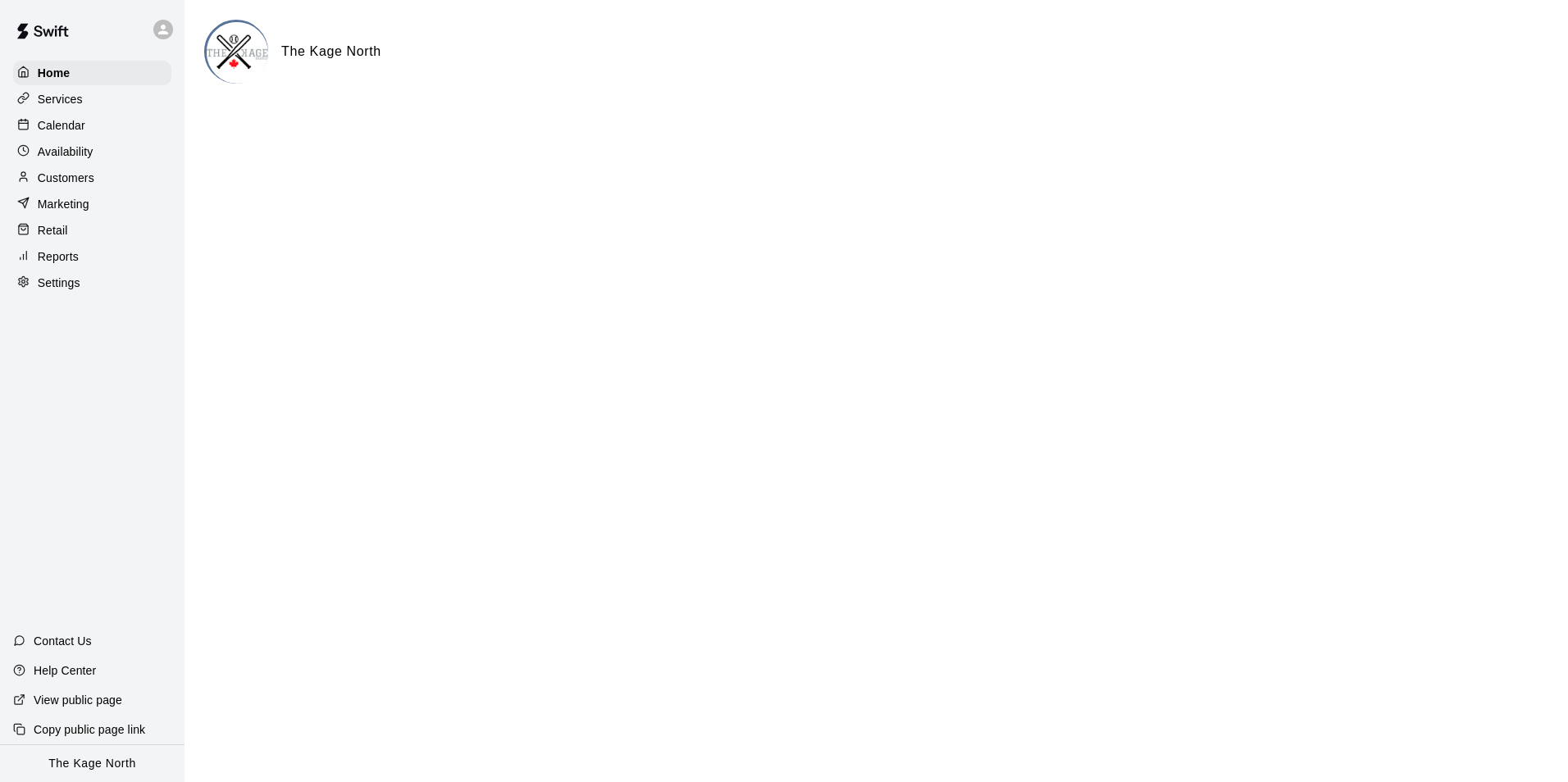
click at [78, 132] on p "Calendar" at bounding box center [62, 125] width 48 height 17
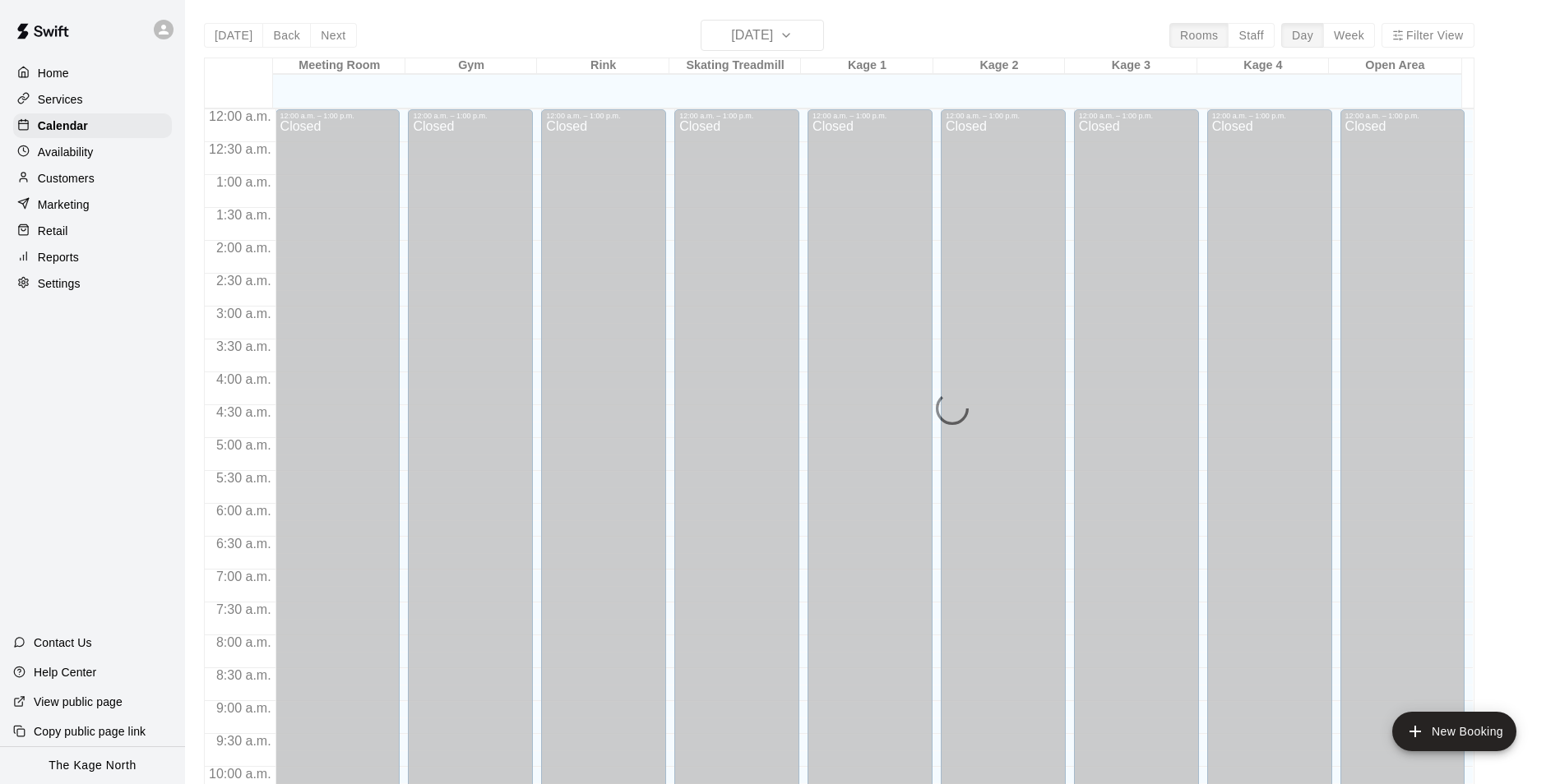
scroll to position [835, 0]
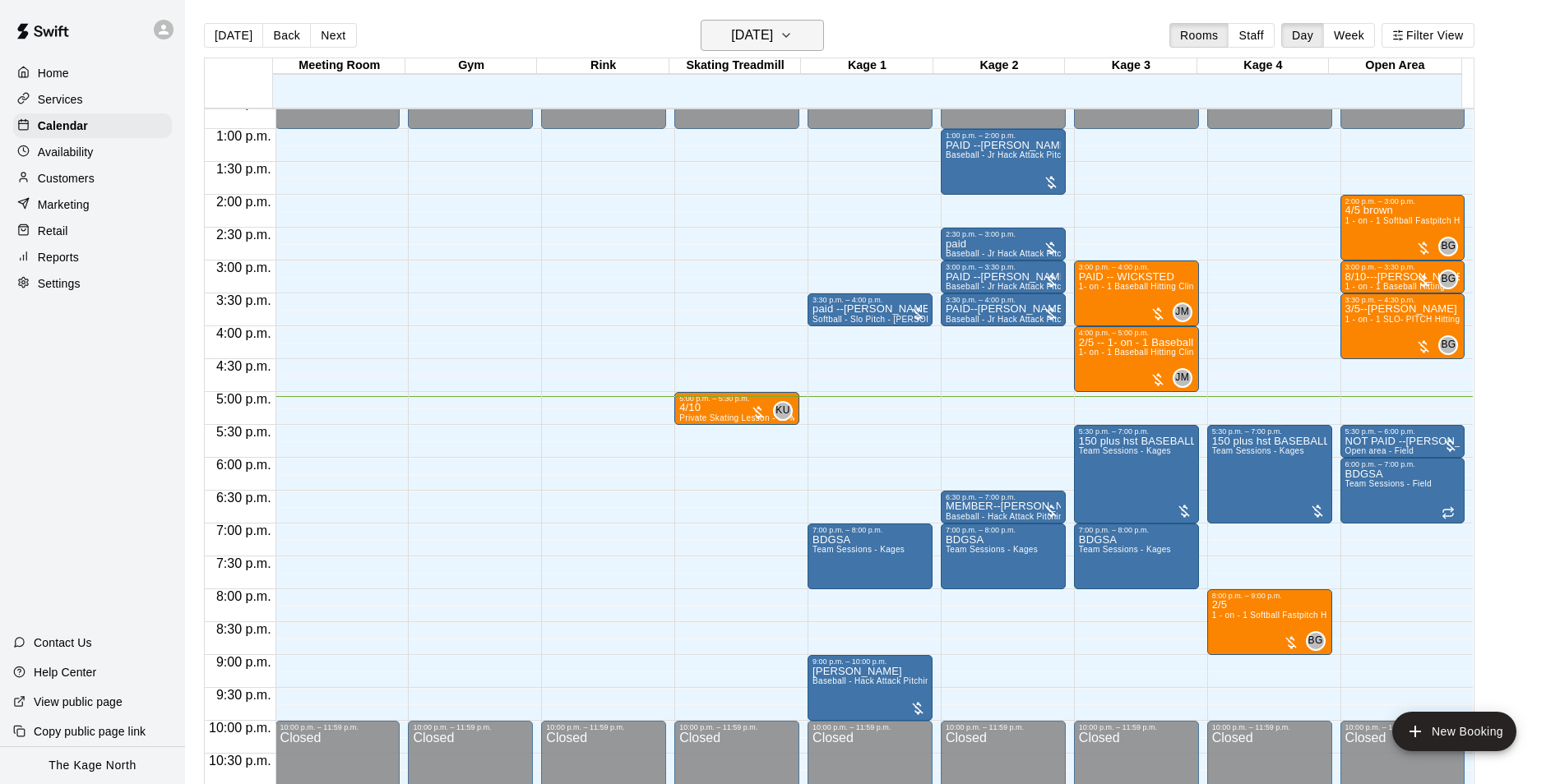
click at [773, 35] on h6 "[DATE]" at bounding box center [752, 35] width 42 height 23
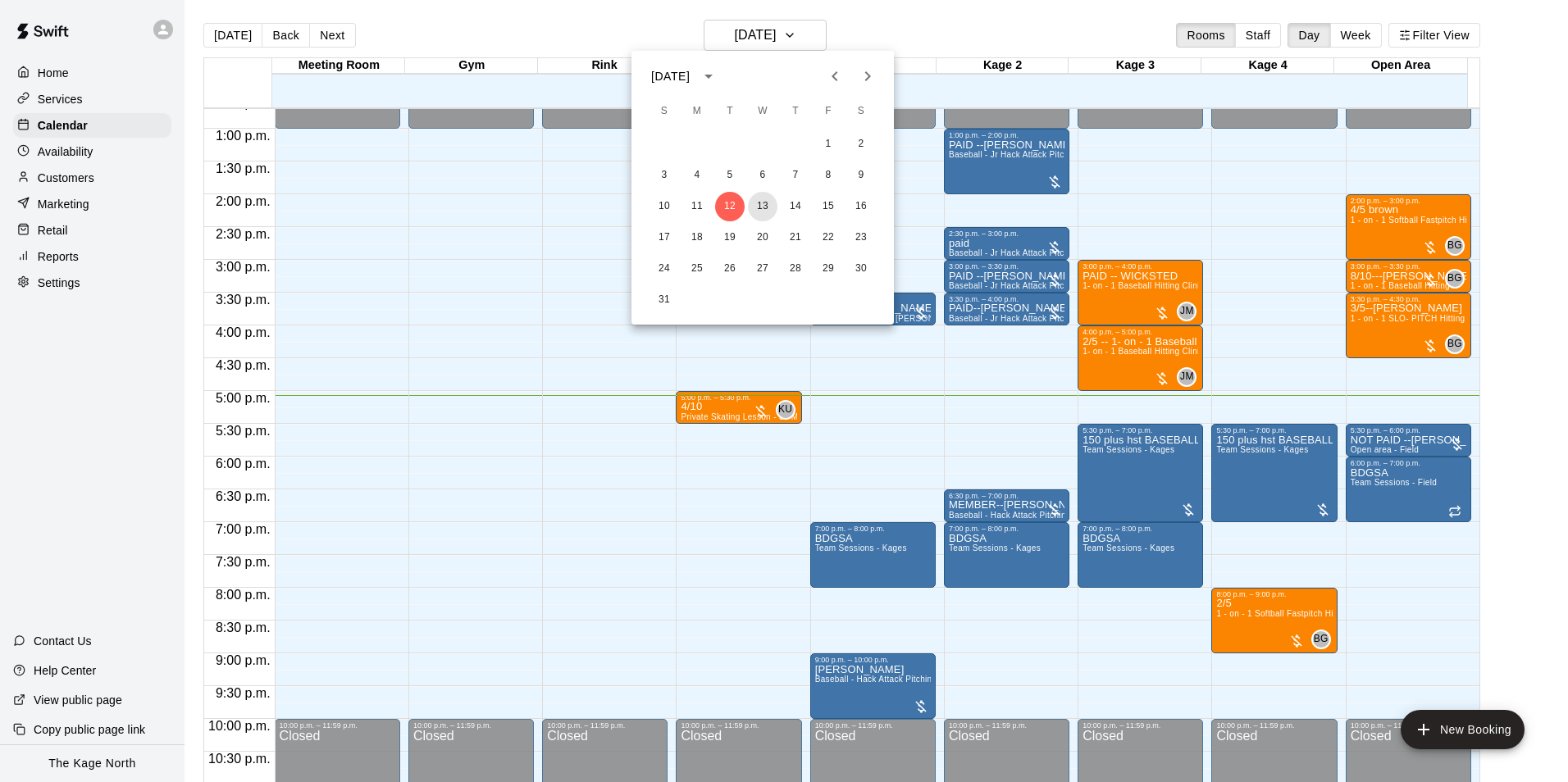
click at [766, 203] on button "13" at bounding box center [763, 207] width 30 height 30
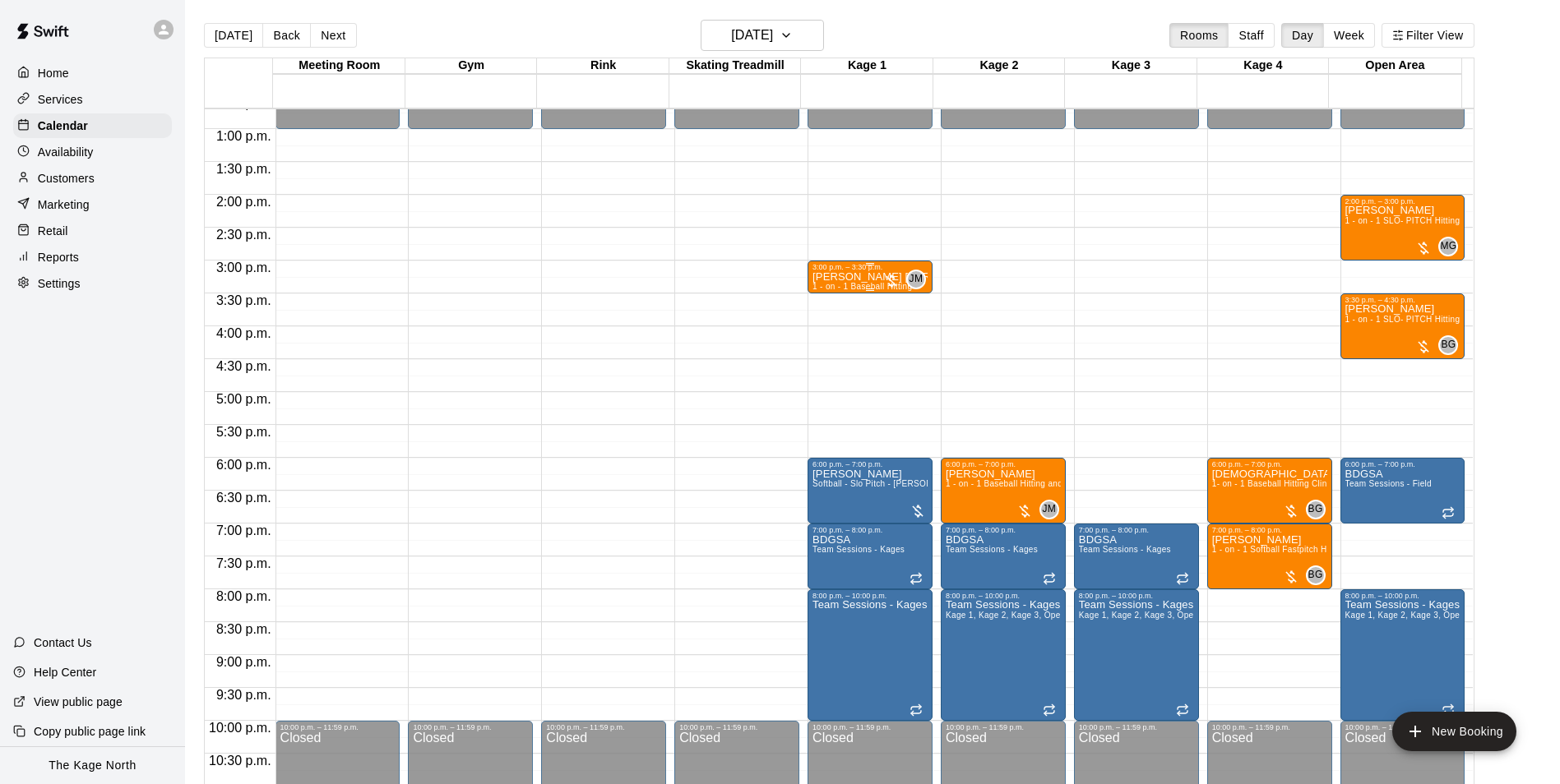
click at [870, 277] on p "[PERSON_NAME] [PERSON_NAME]" at bounding box center [870, 277] width 115 height 0
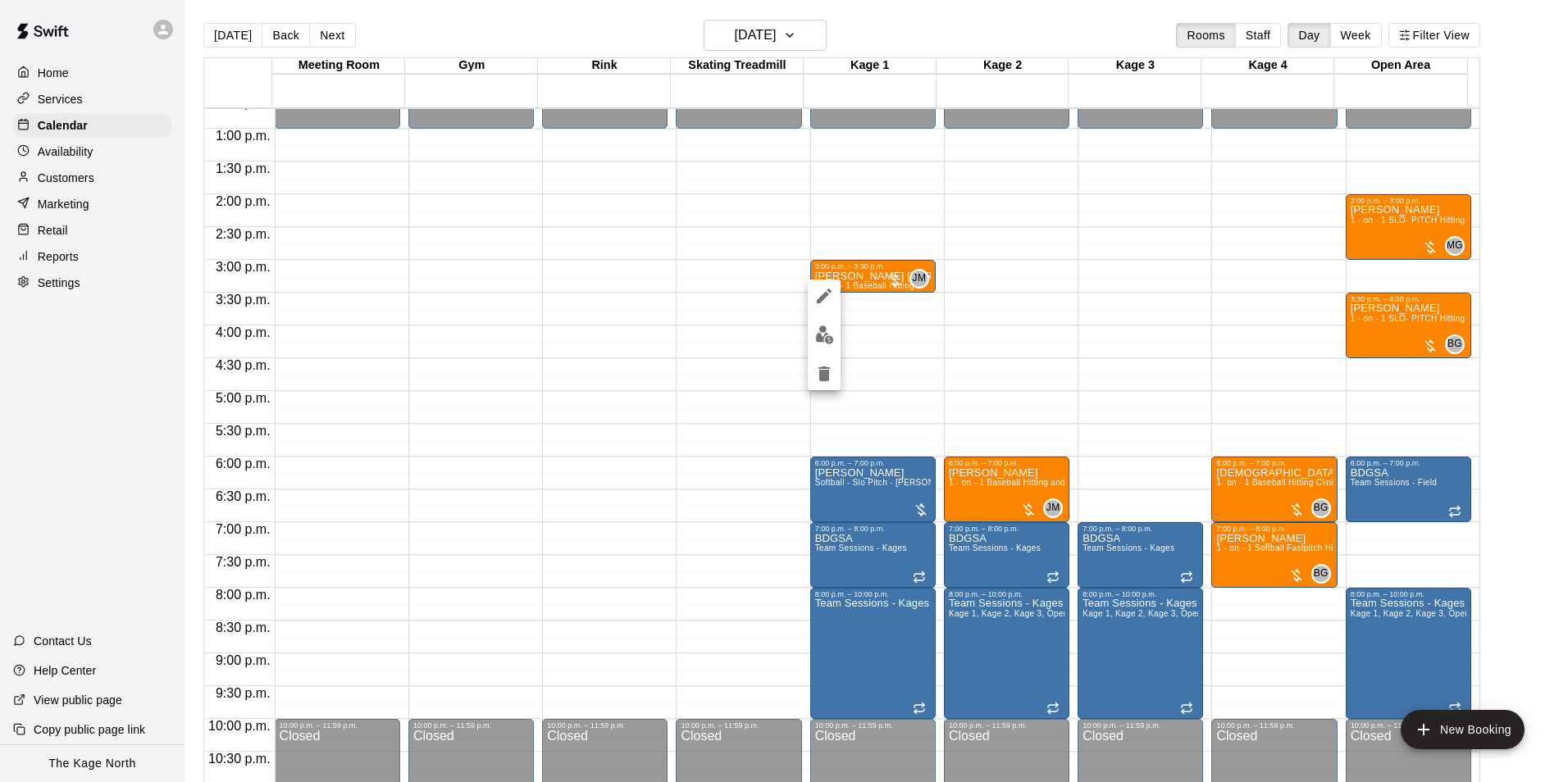
click at [828, 330] on img "edit" at bounding box center [824, 335] width 18 height 18
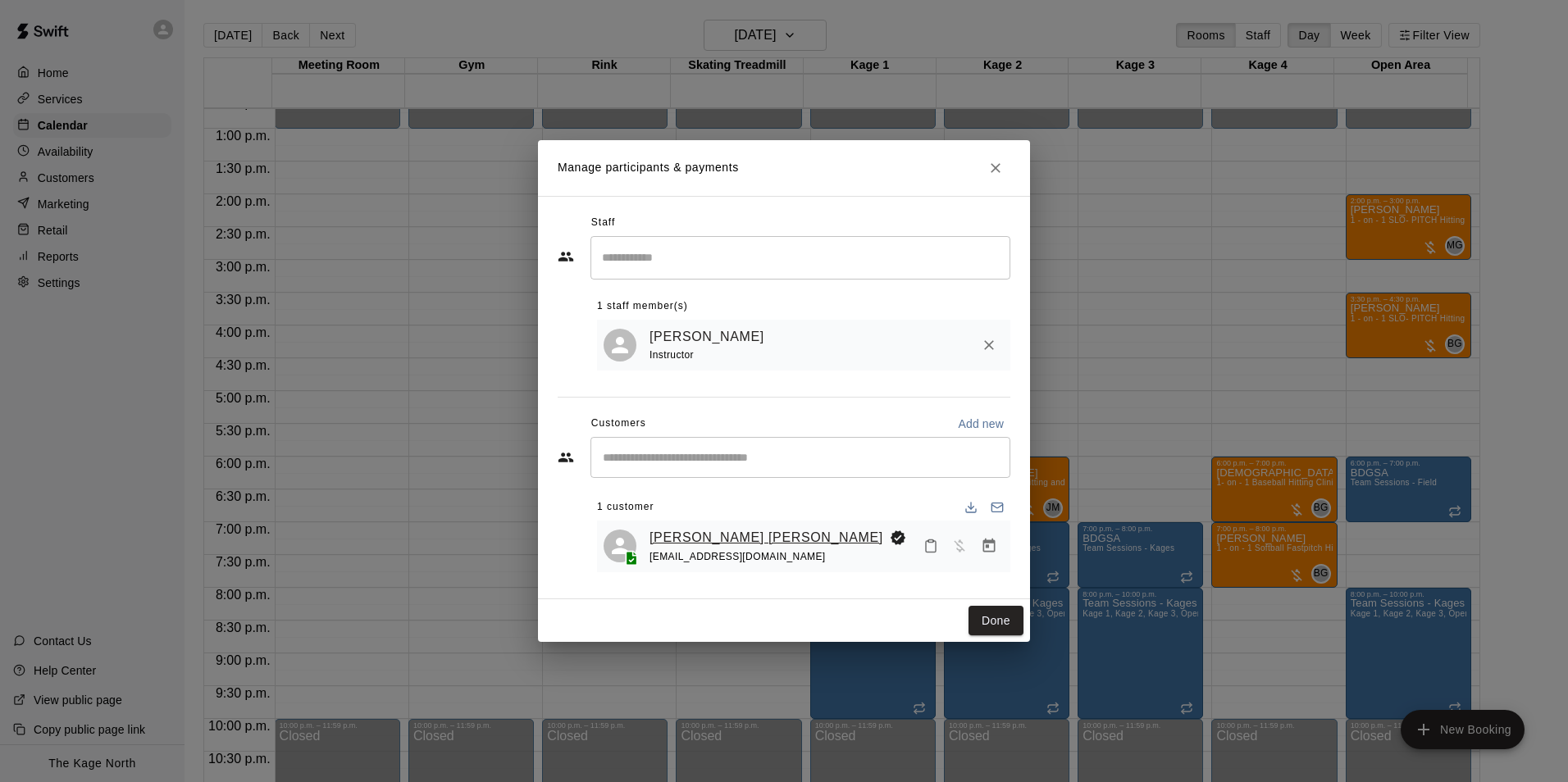
click at [706, 538] on link "[PERSON_NAME] [PERSON_NAME]" at bounding box center [766, 538] width 233 height 21
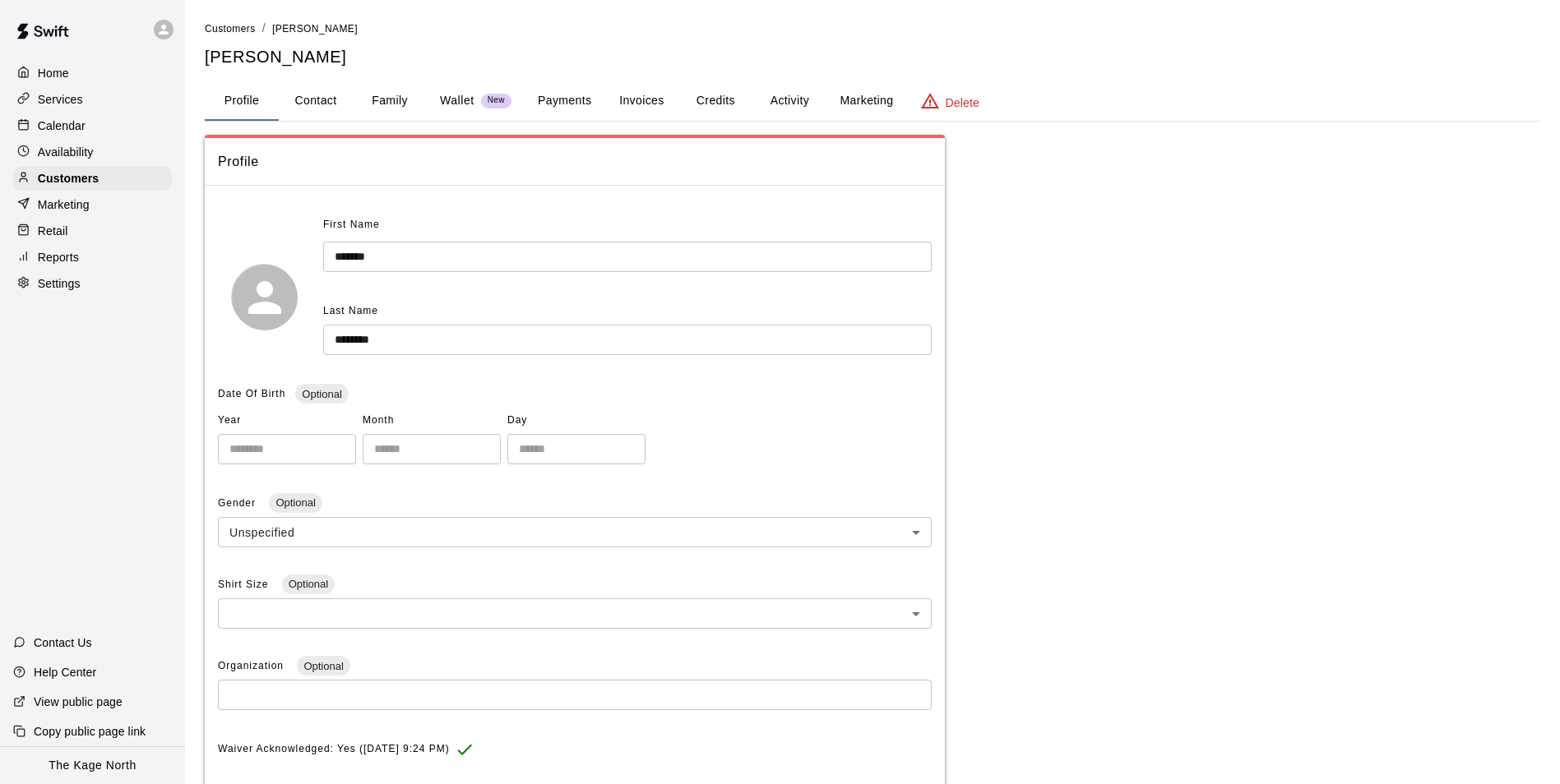
click at [781, 99] on button "Activity" at bounding box center [790, 101] width 74 height 40
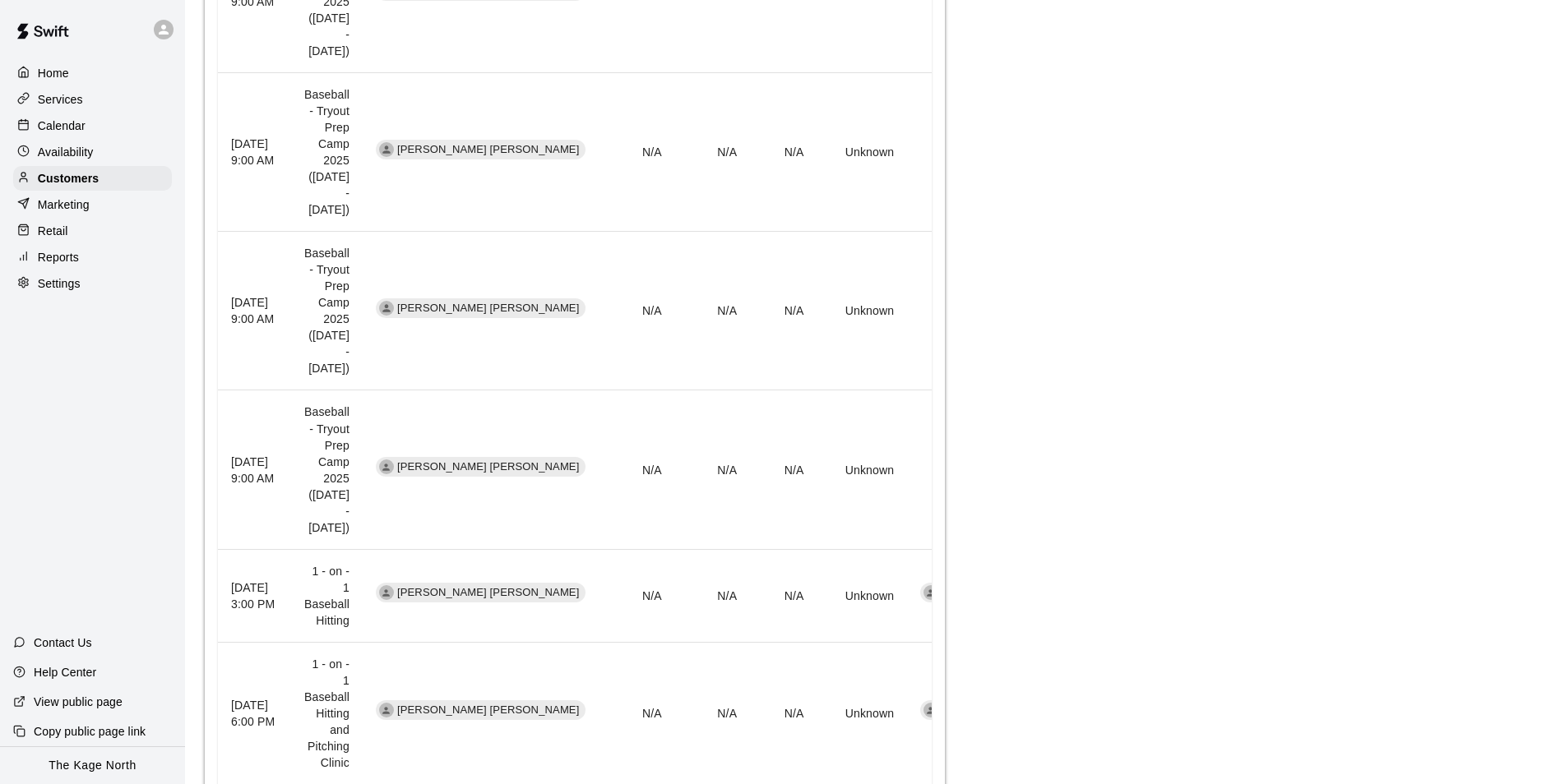
scroll to position [822, 0]
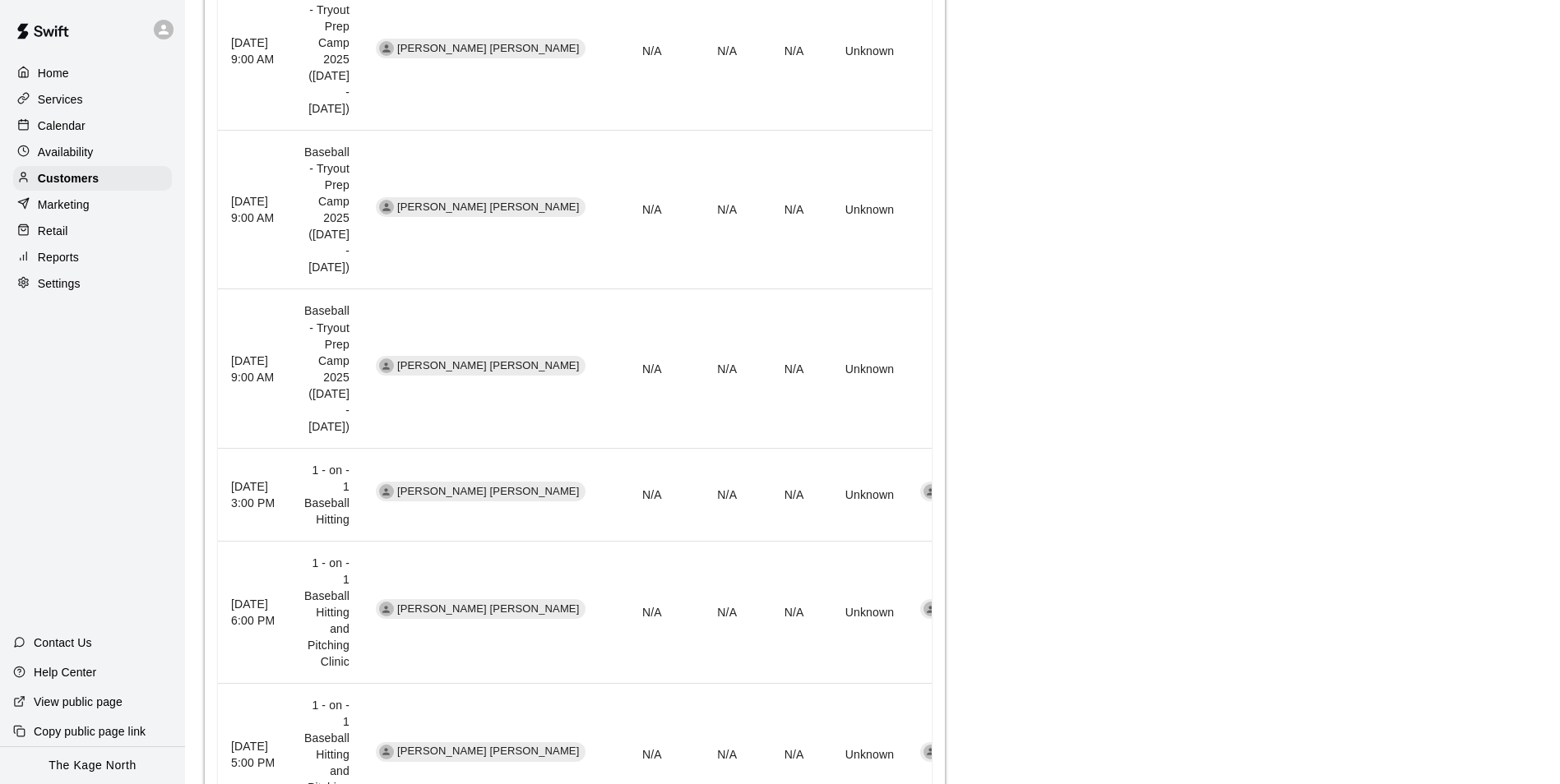
click at [74, 129] on p "Calendar" at bounding box center [62, 125] width 48 height 17
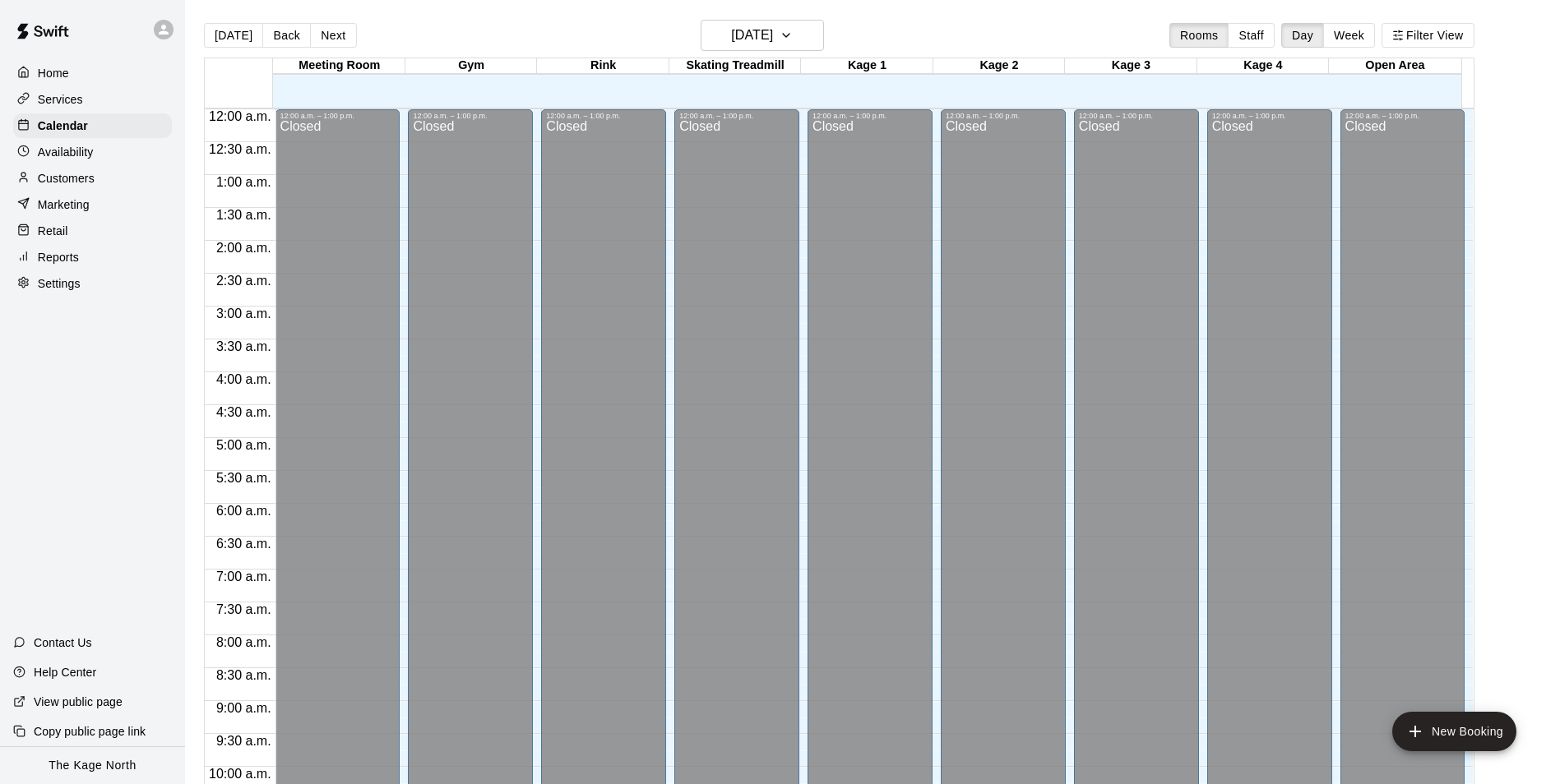
scroll to position [835, 0]
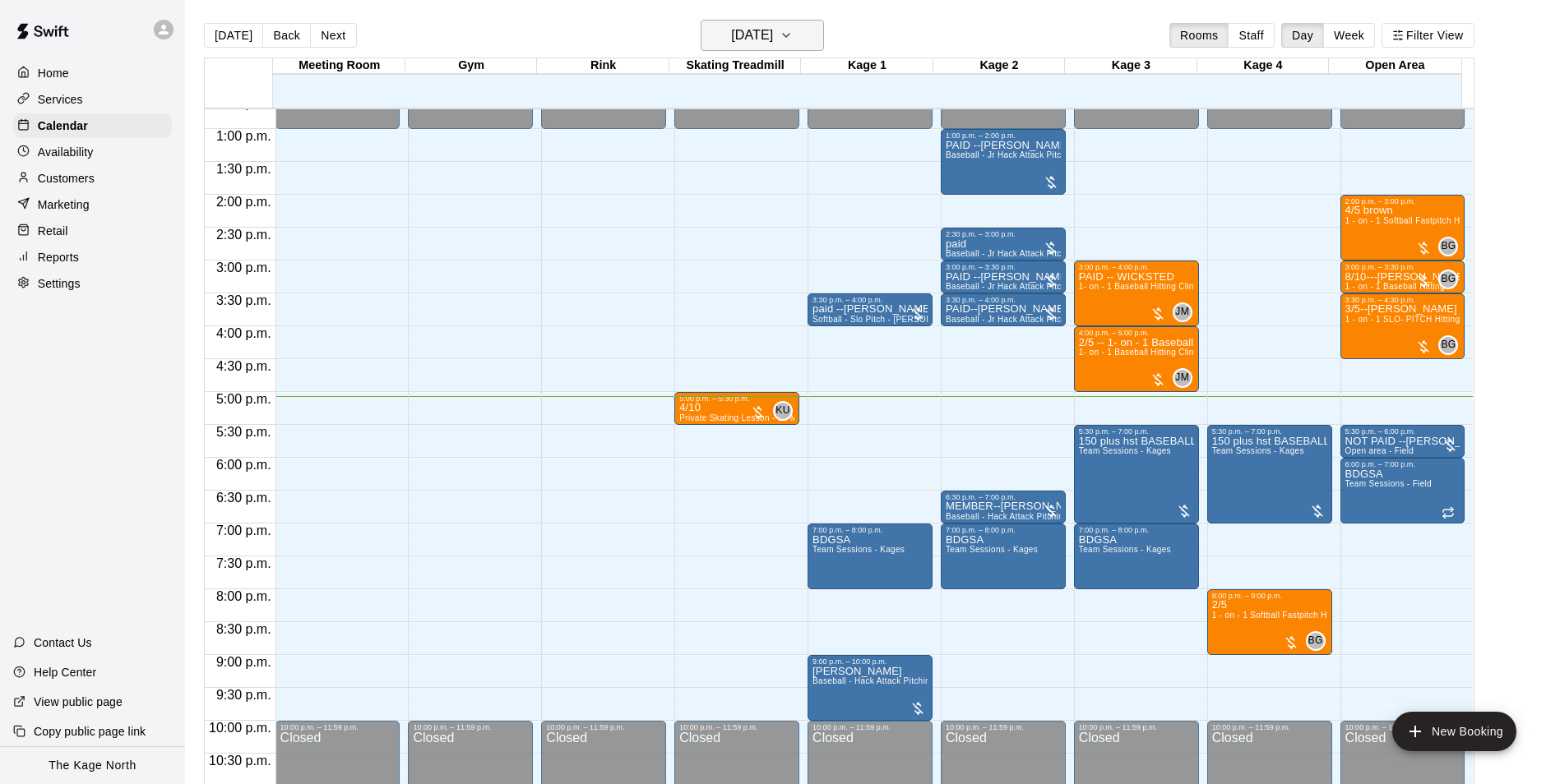
click at [807, 26] on button "[DATE]" at bounding box center [762, 34] width 124 height 31
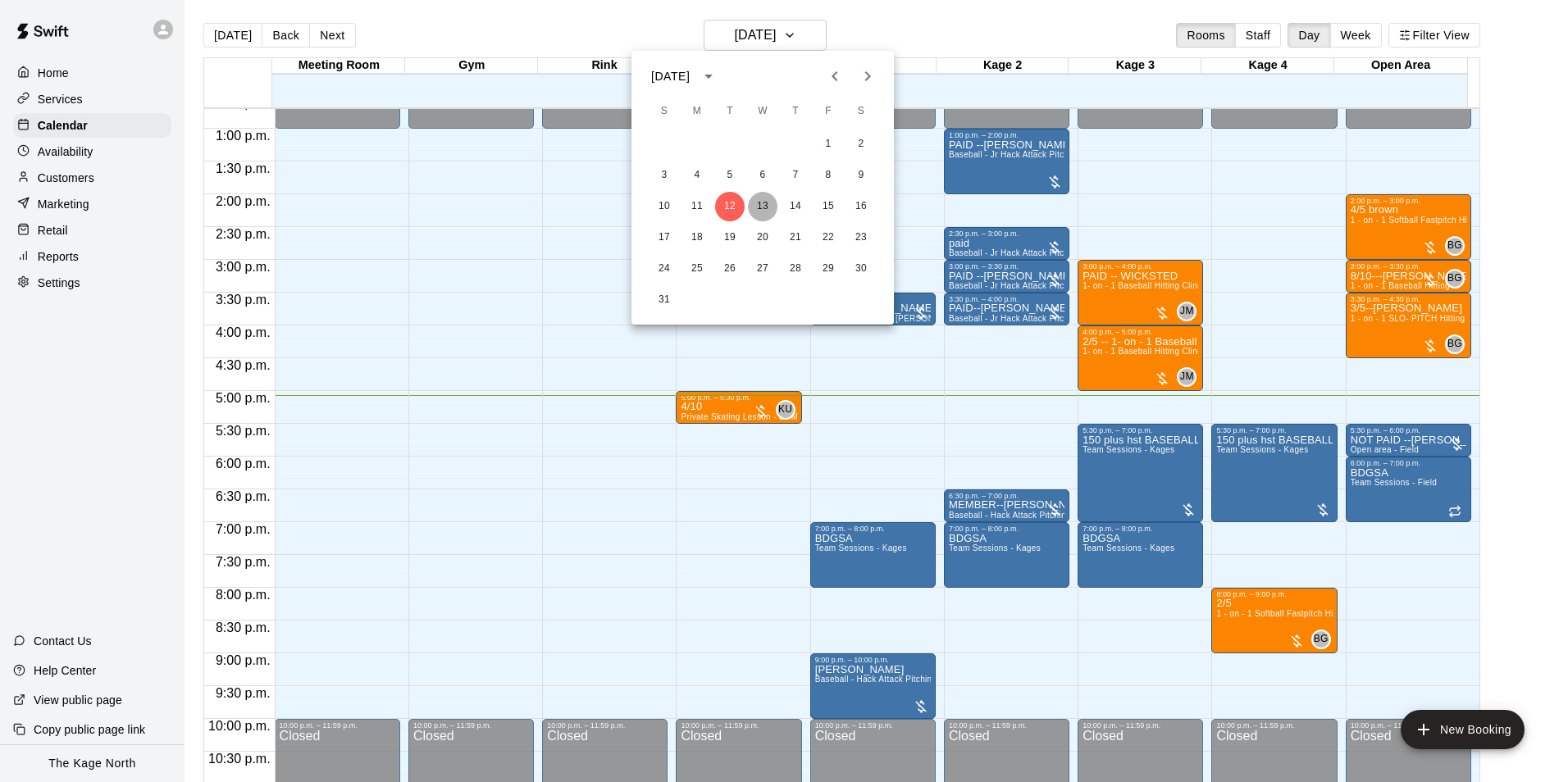
drag, startPoint x: 752, startPoint y: 196, endPoint x: 763, endPoint y: 205, distance: 14.2
click at [753, 196] on button "13" at bounding box center [763, 207] width 30 height 30
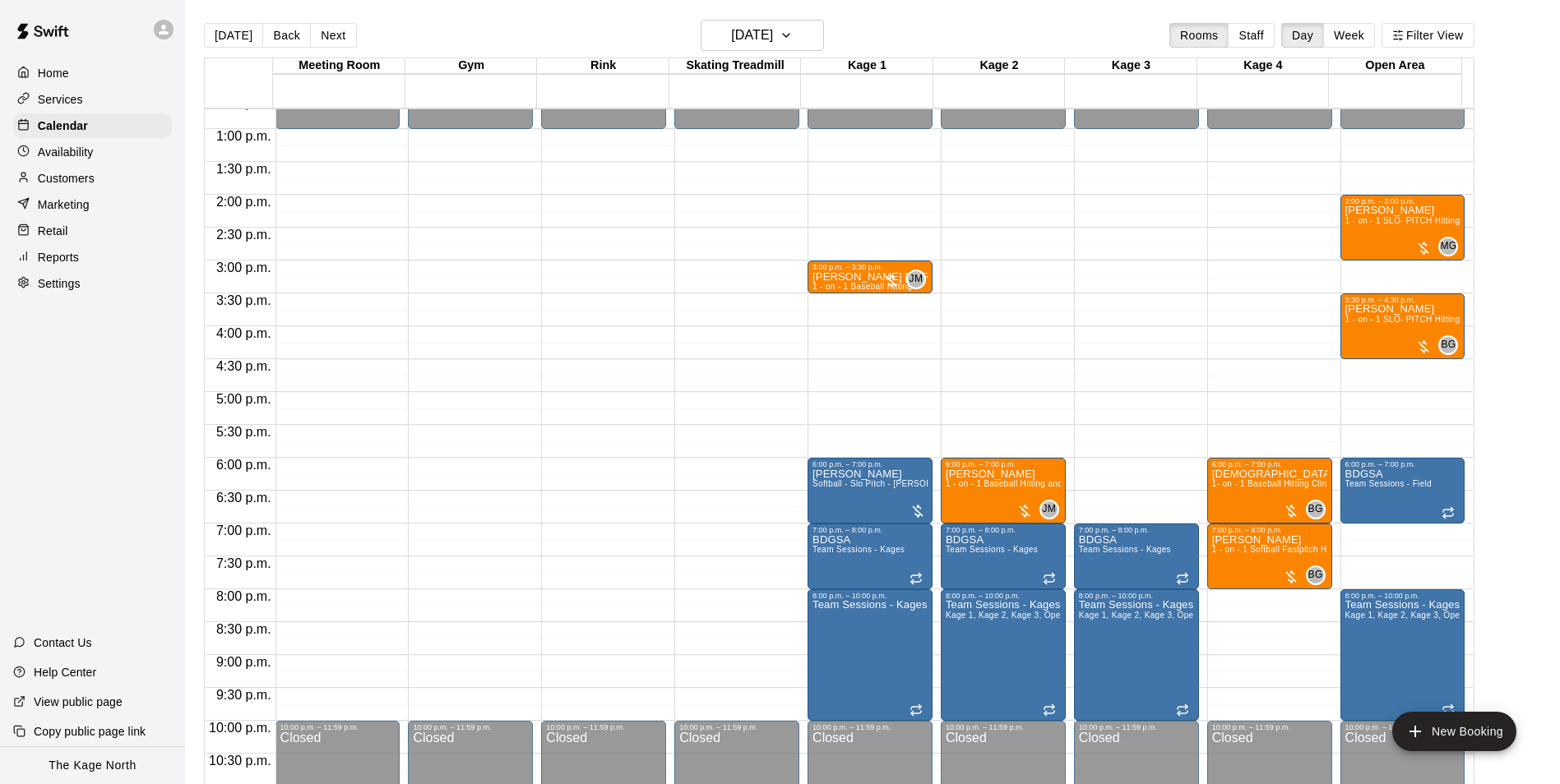
click at [90, 143] on div "Availability" at bounding box center [93, 152] width 159 height 25
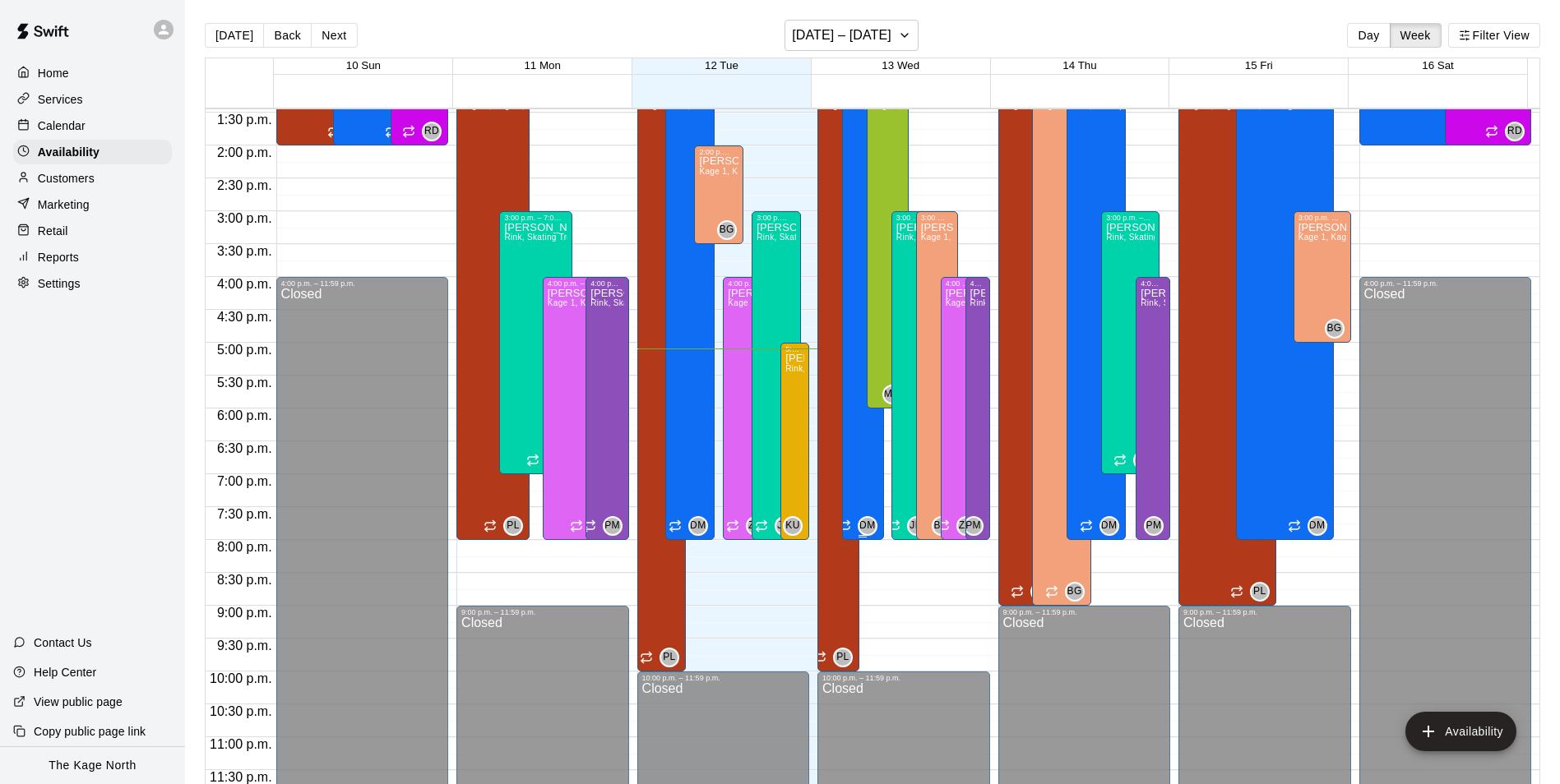
scroll to position [803, 0]
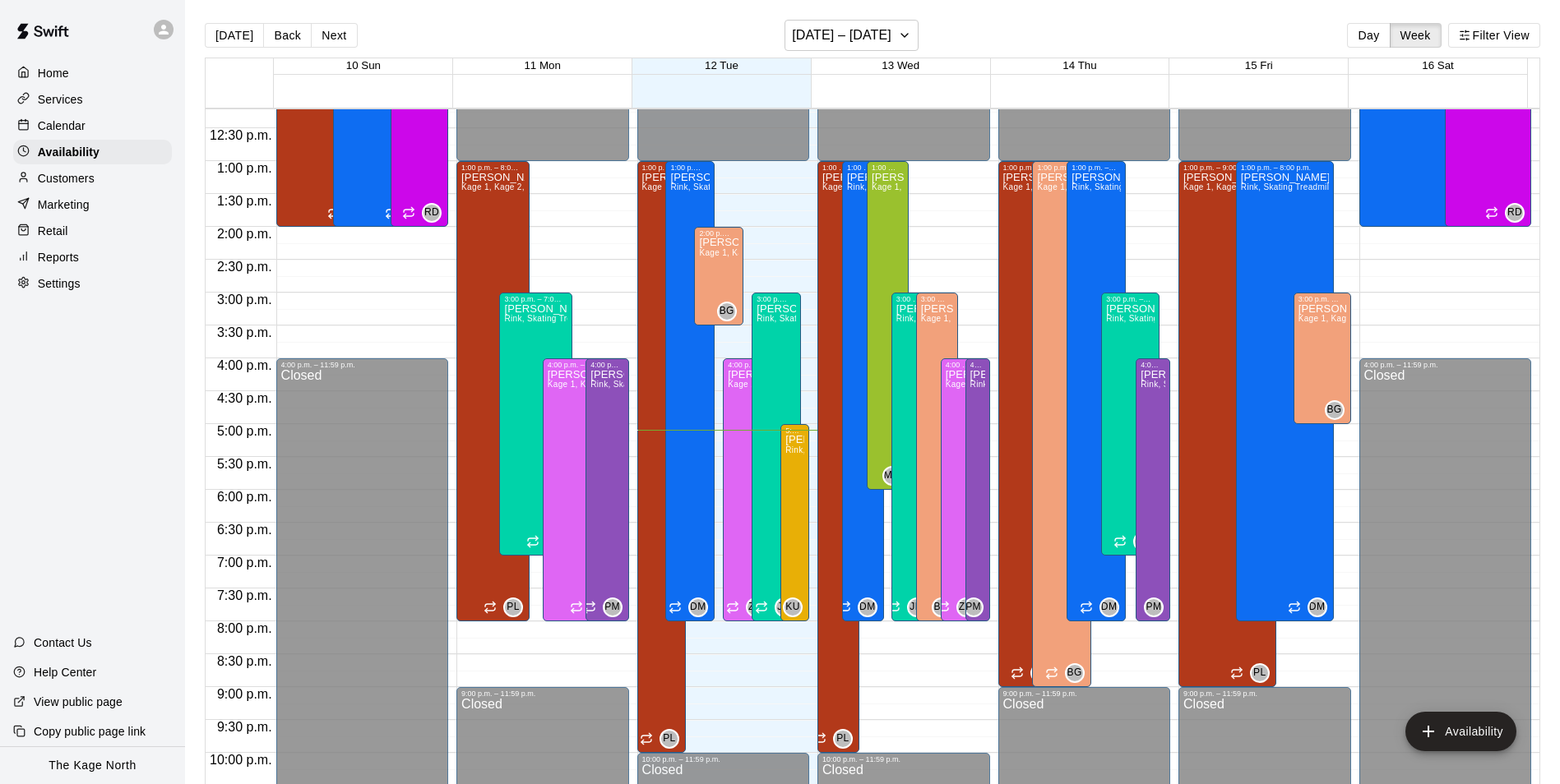
click at [58, 131] on p "Calendar" at bounding box center [62, 125] width 48 height 17
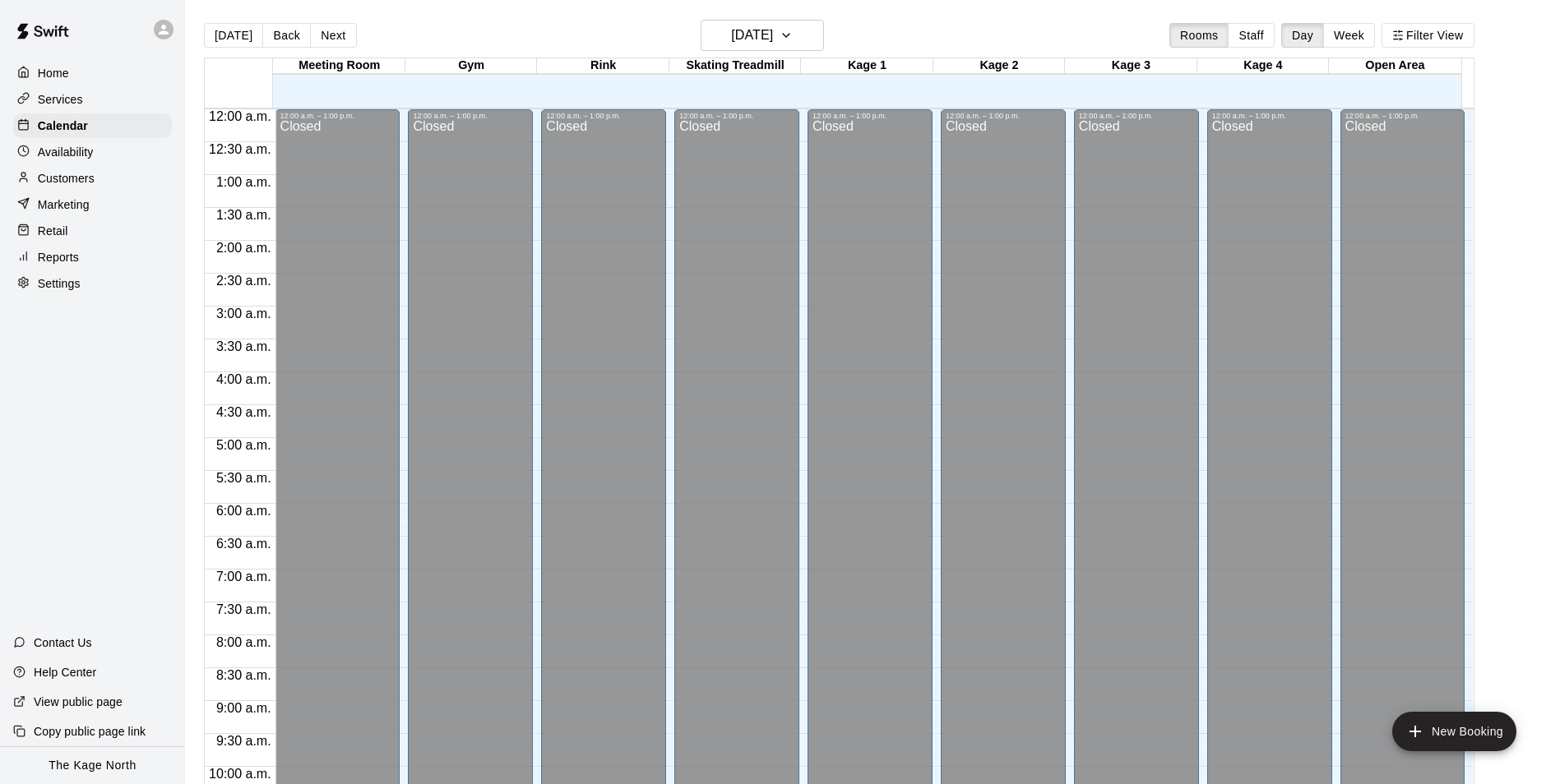
scroll to position [835, 0]
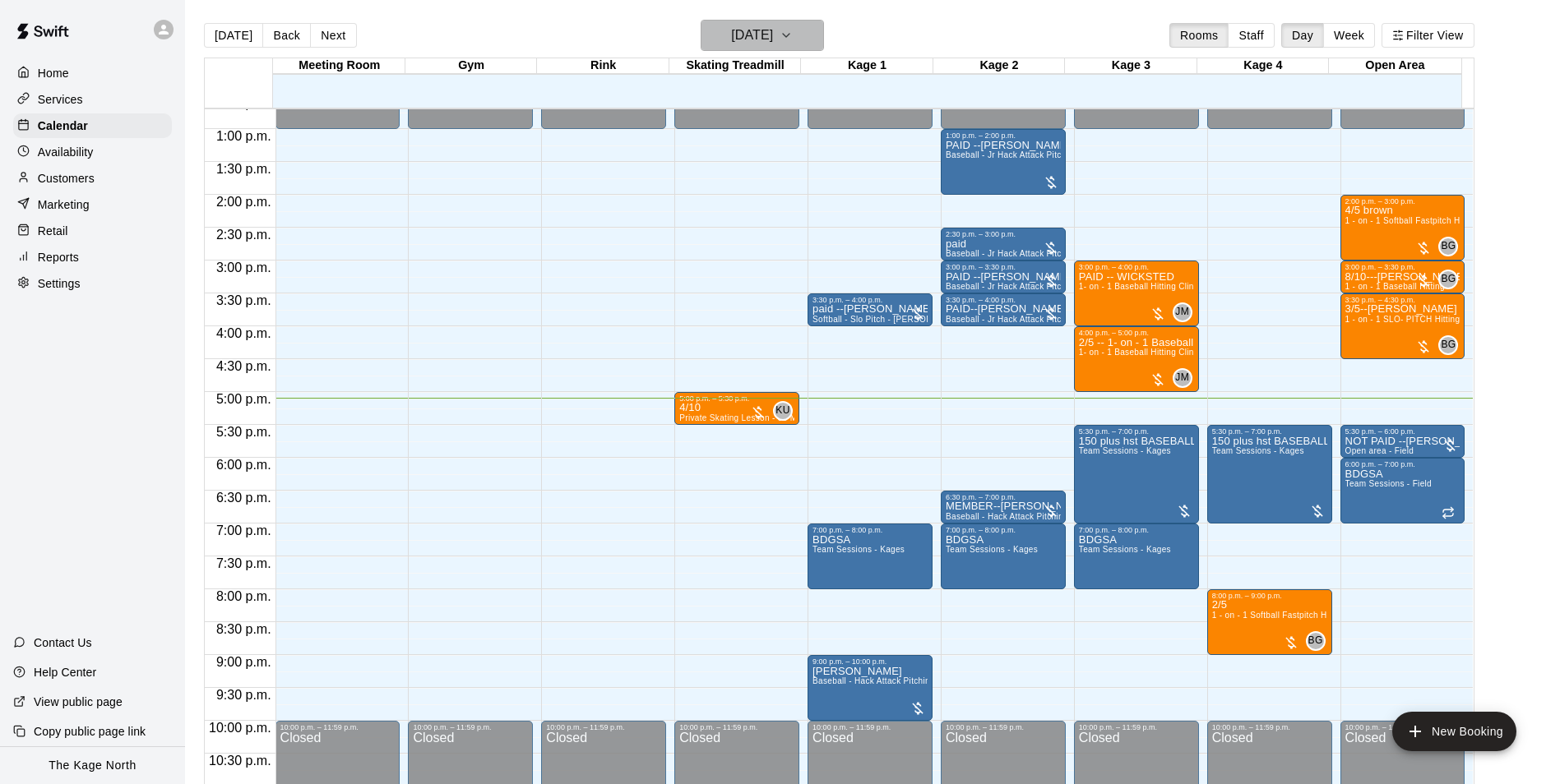
click at [773, 36] on h6 "[DATE]" at bounding box center [752, 35] width 42 height 23
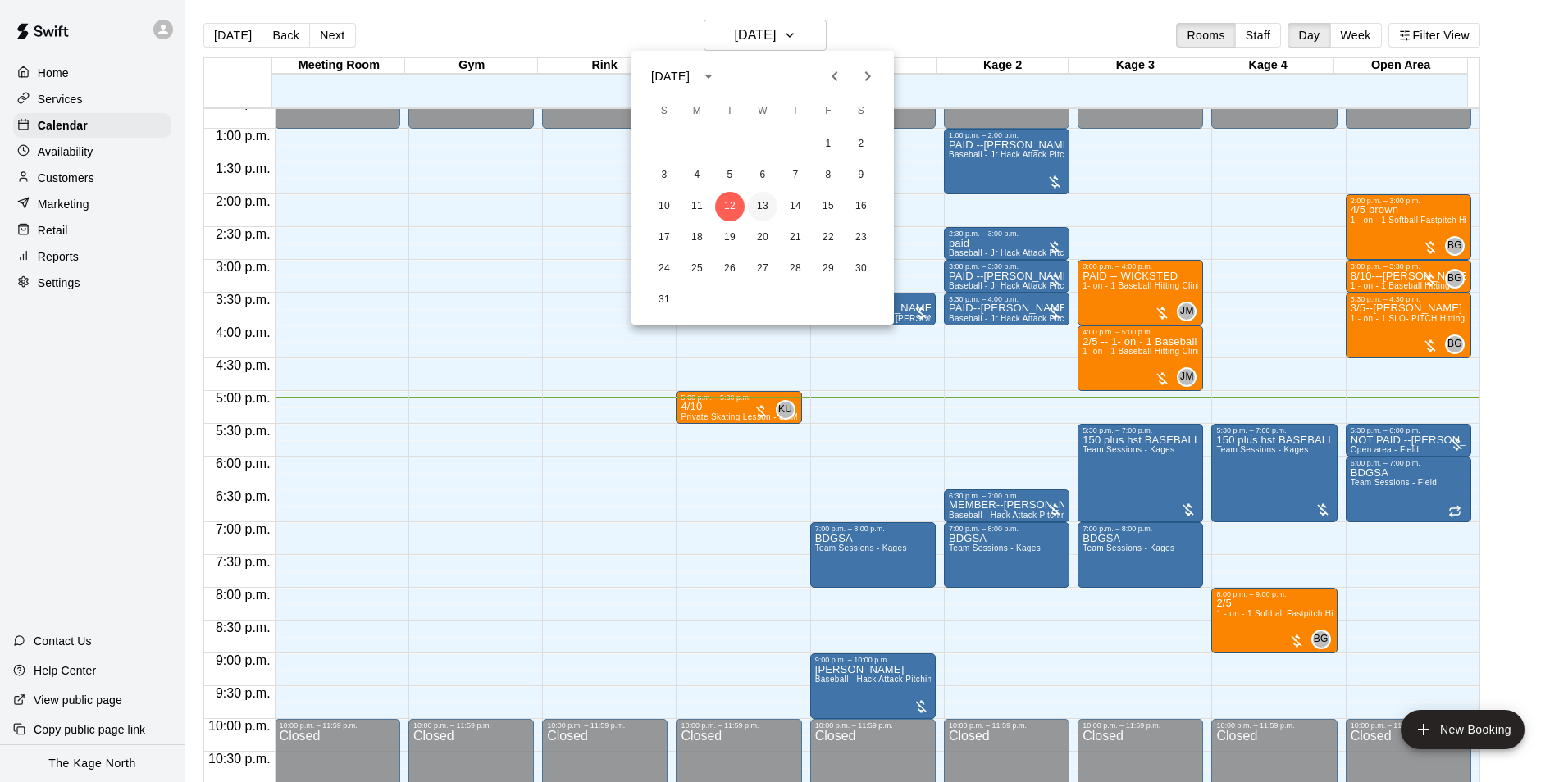
click at [765, 203] on button "13" at bounding box center [763, 207] width 30 height 30
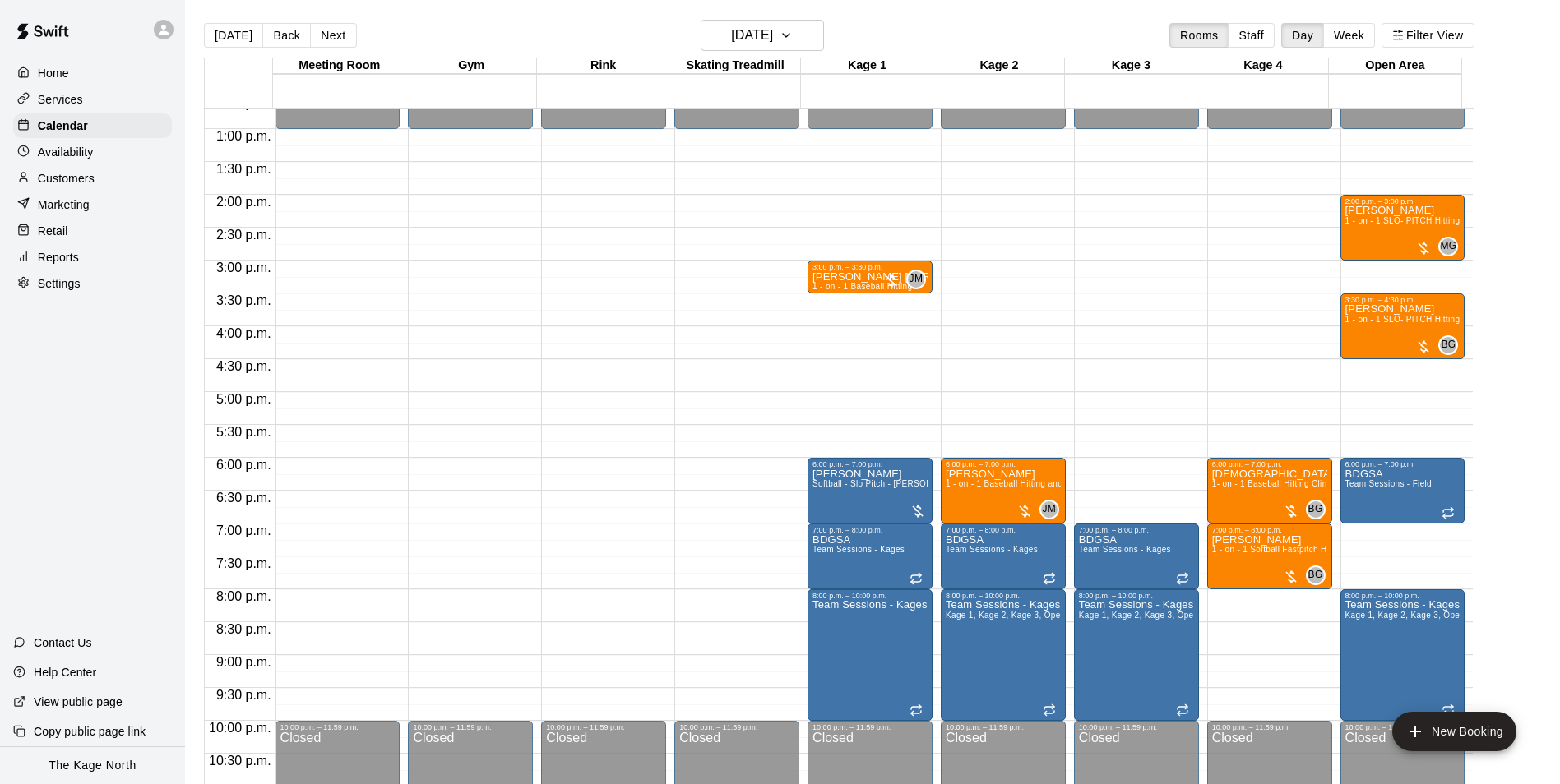
drag, startPoint x: 243, startPoint y: 29, endPoint x: 270, endPoint y: 279, distance: 251.5
click at [243, 29] on button "[DATE]" at bounding box center [233, 35] width 59 height 25
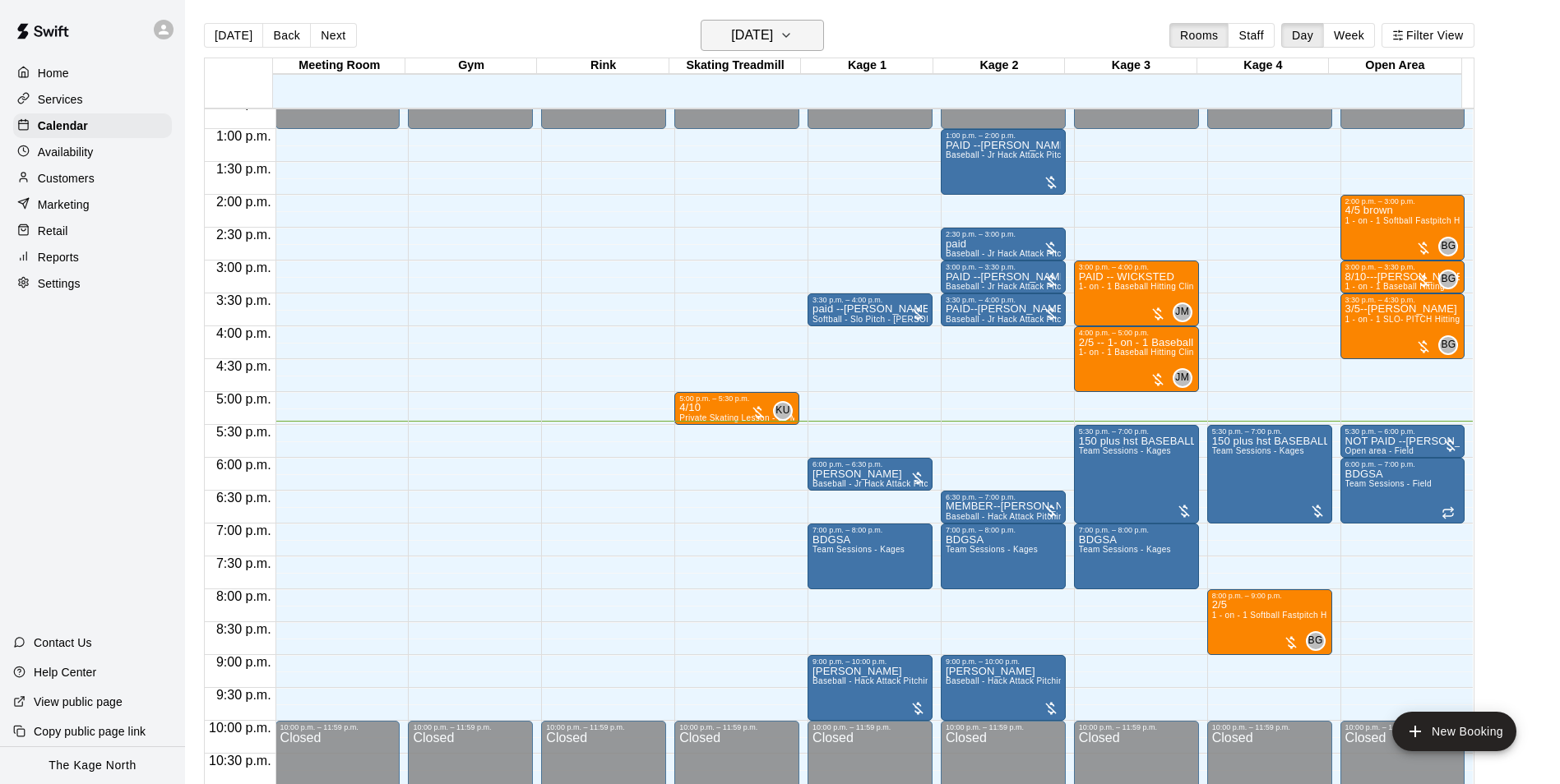
click at [773, 37] on h6 "[DATE]" at bounding box center [752, 35] width 42 height 23
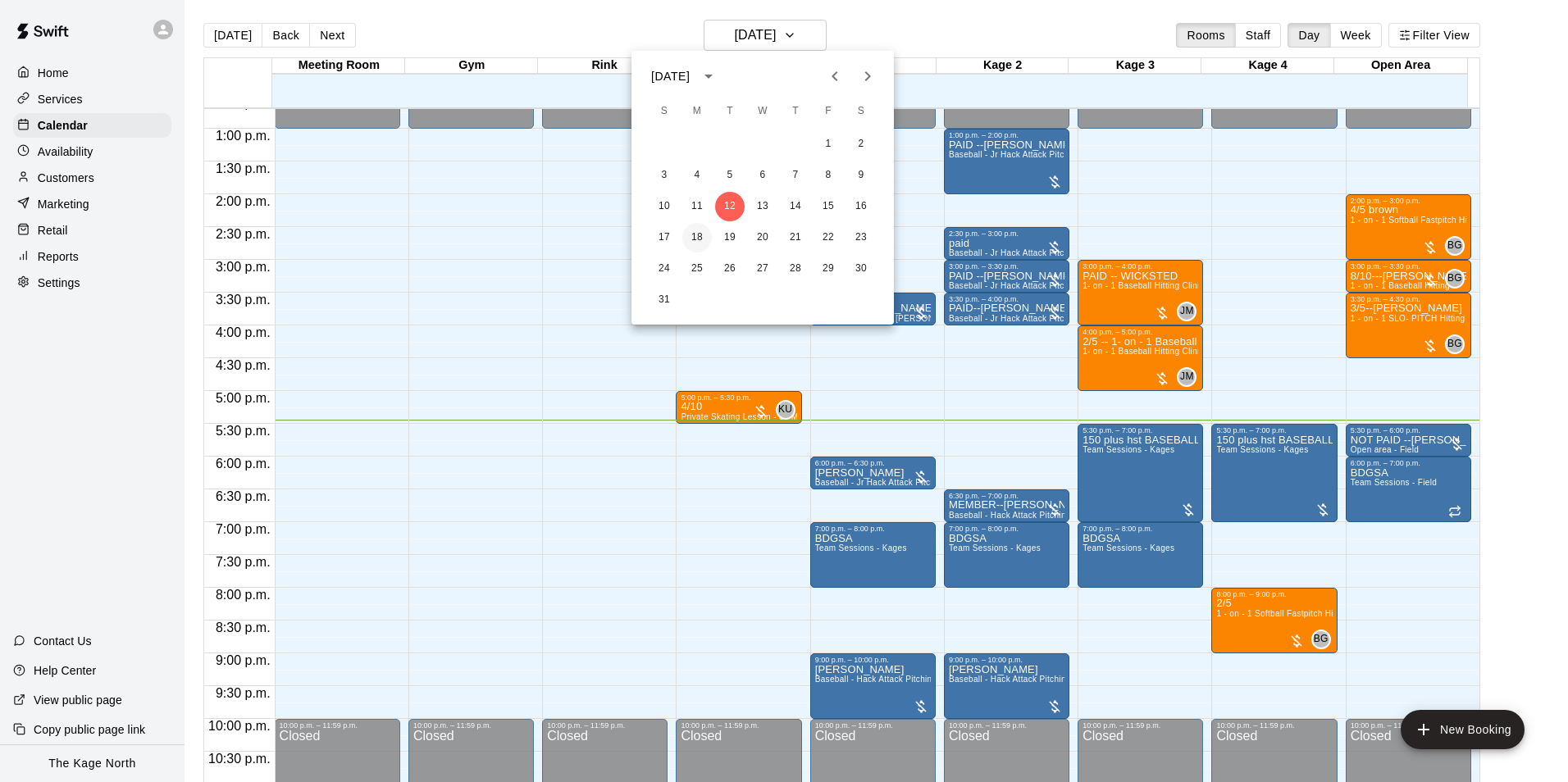
click at [697, 237] on button "18" at bounding box center [697, 238] width 30 height 30
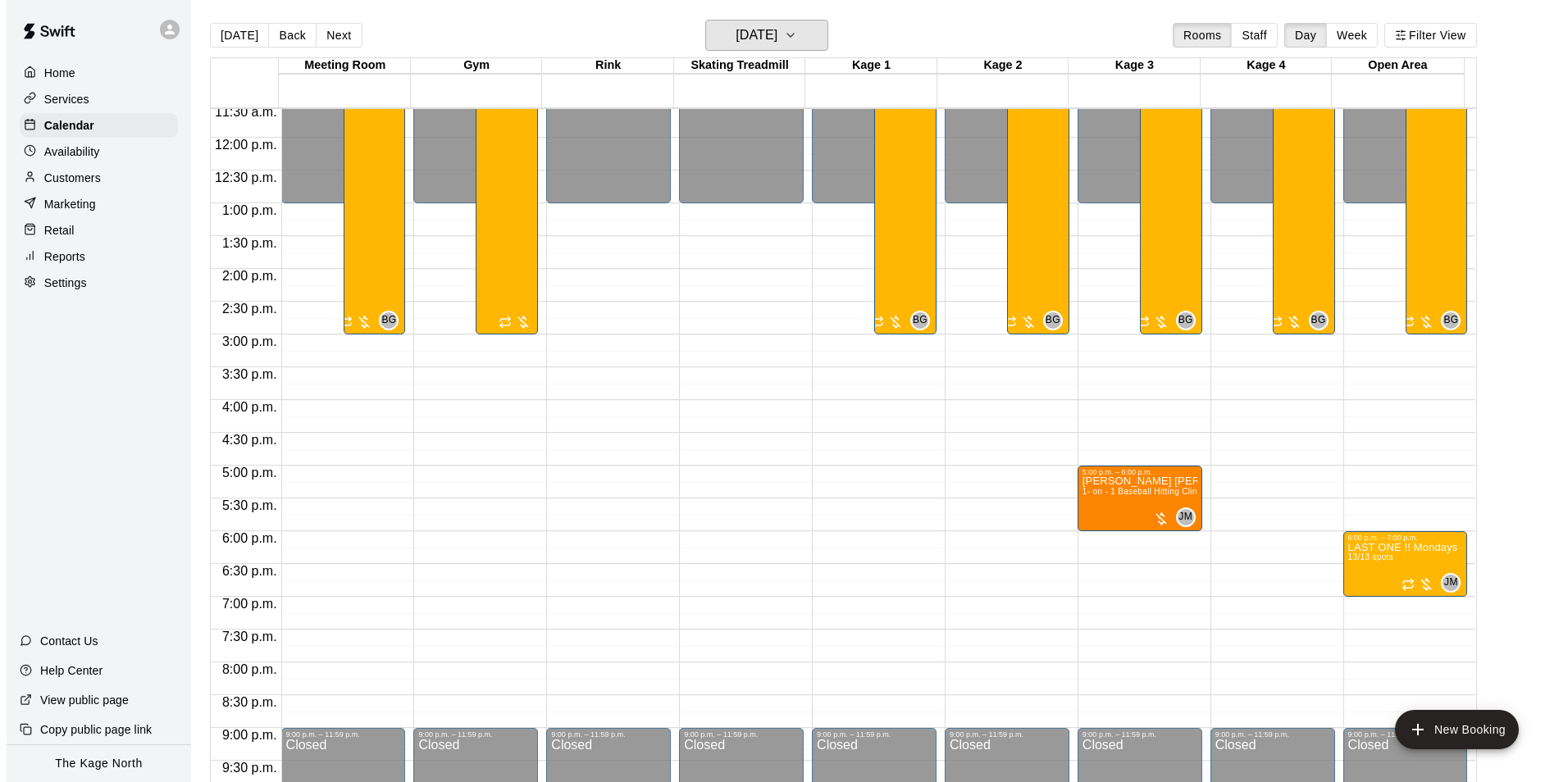
scroll to position [587, 0]
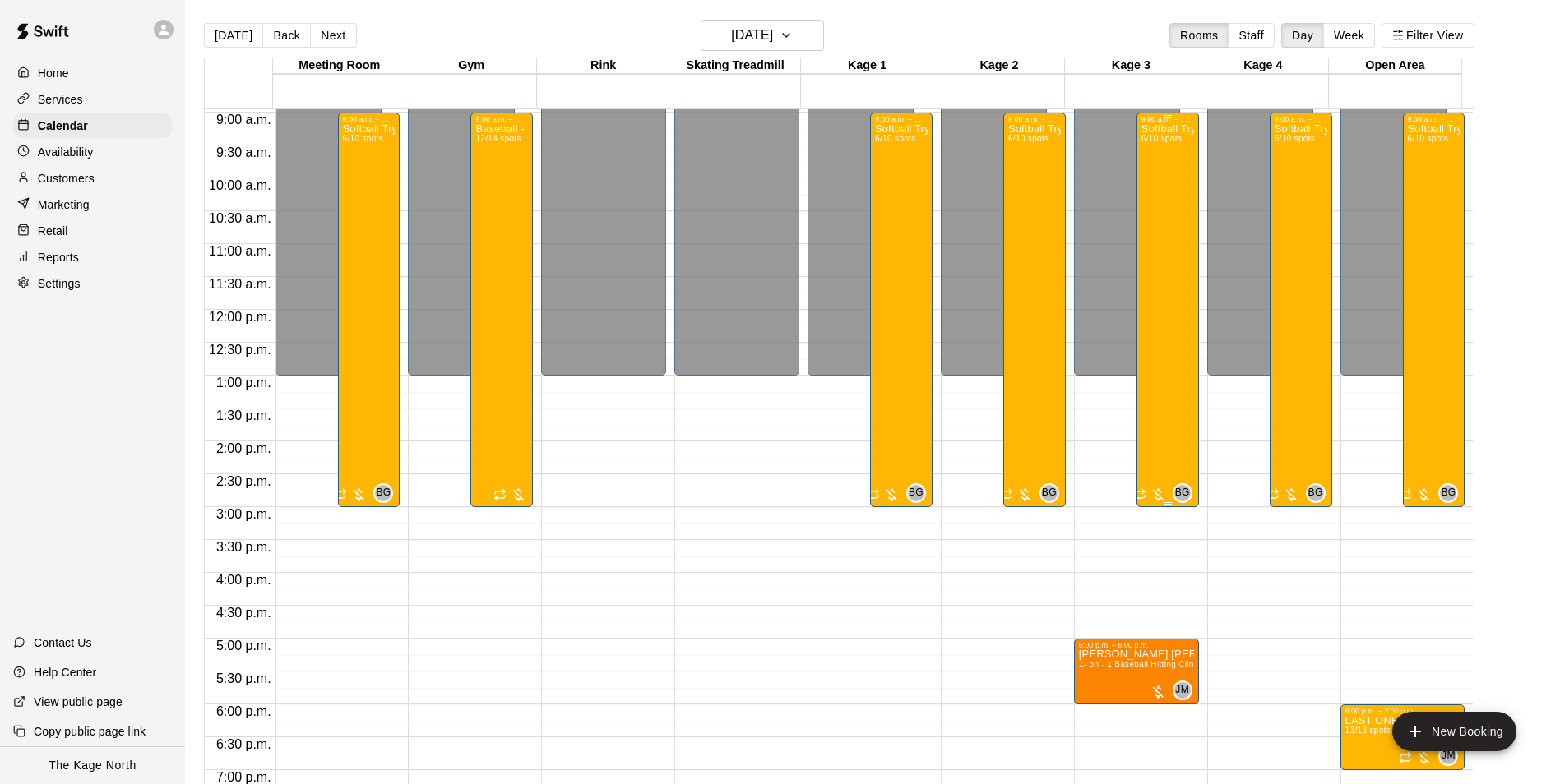
click at [1162, 298] on div "Softball Try - Out Prep Camp 2025 (August 18th - 22nd) 6/10 spots" at bounding box center [1168, 516] width 53 height 784
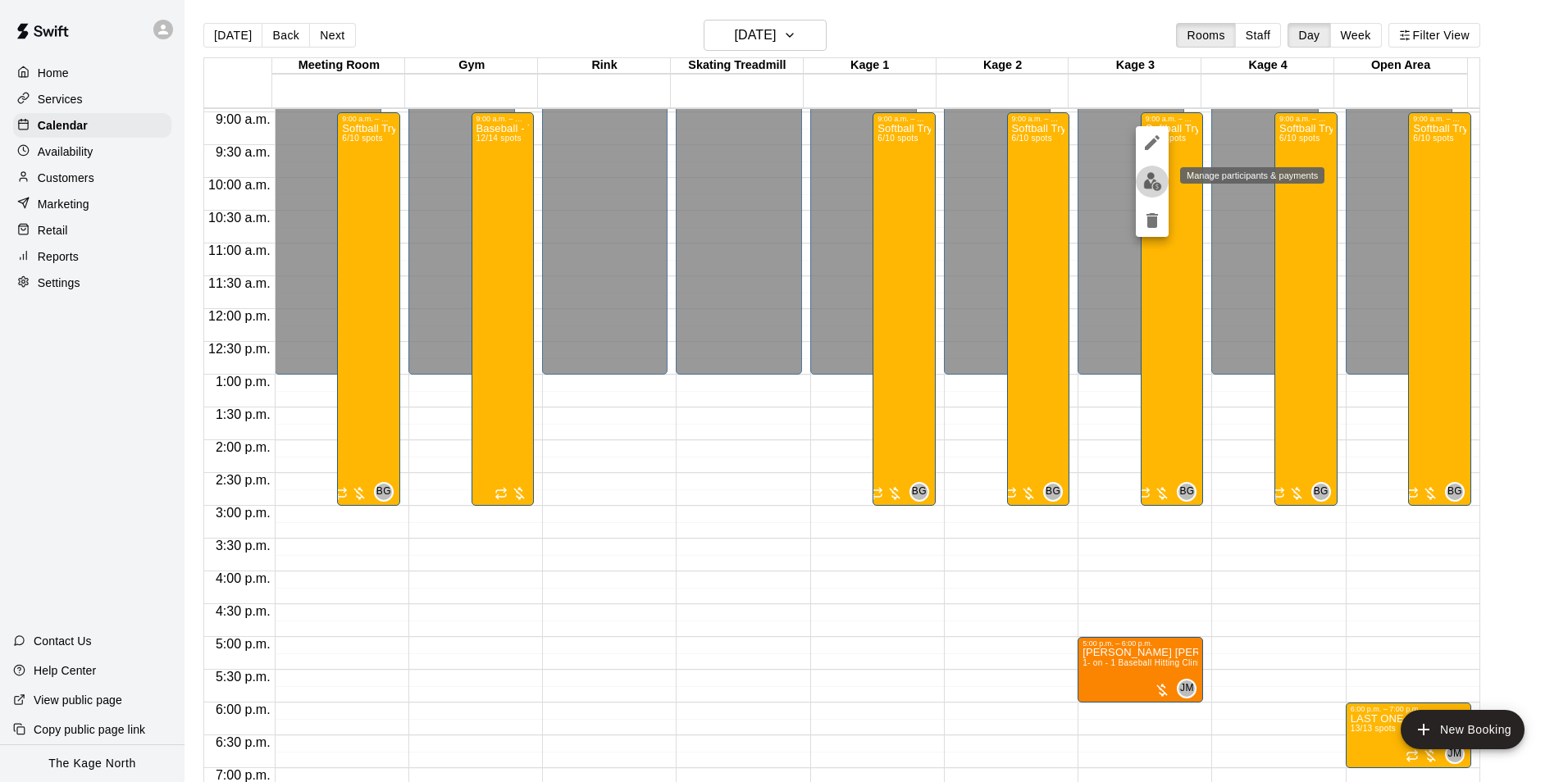
click at [1152, 174] on img "edit" at bounding box center [1152, 181] width 18 height 18
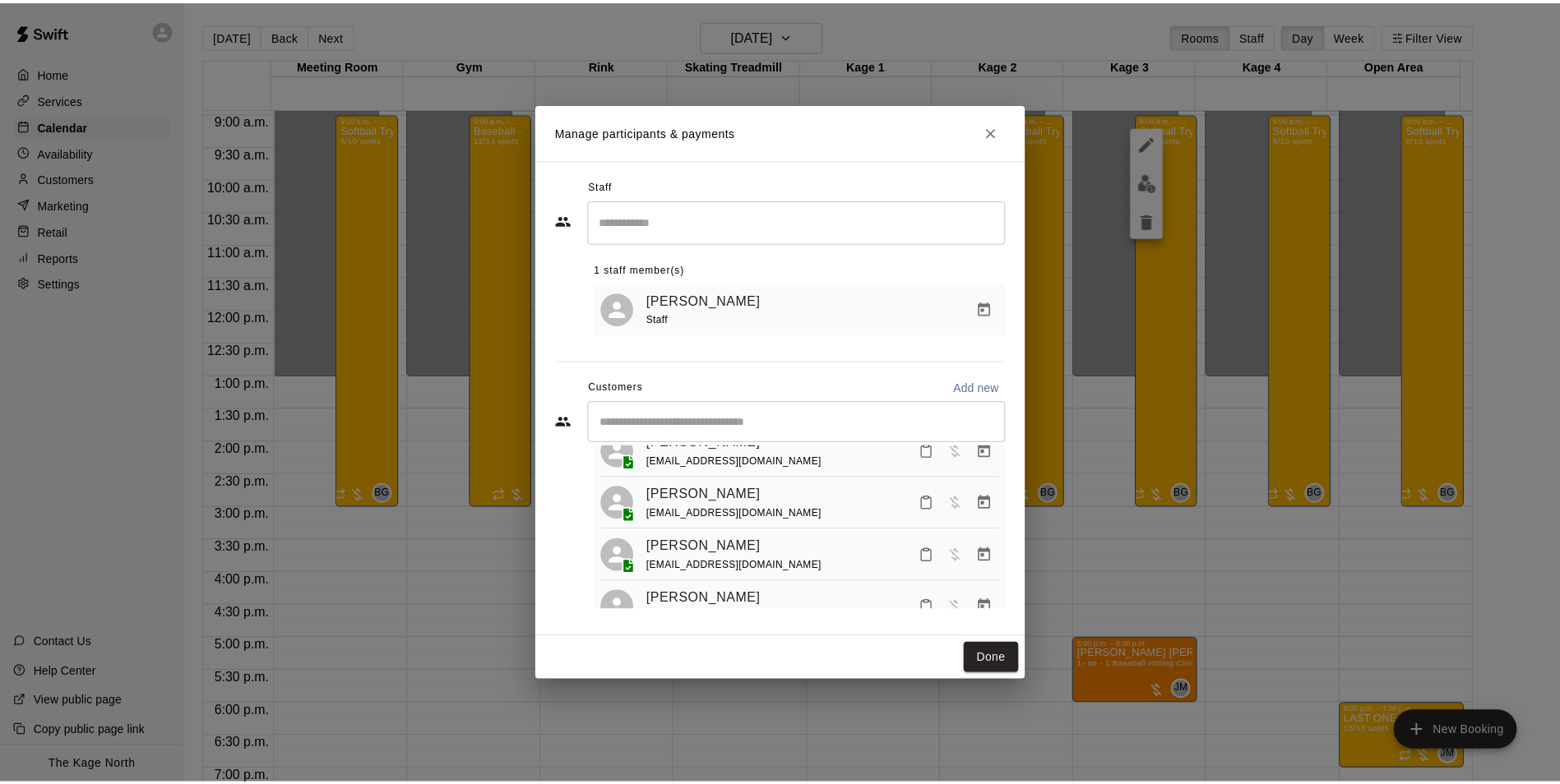
scroll to position [209, 0]
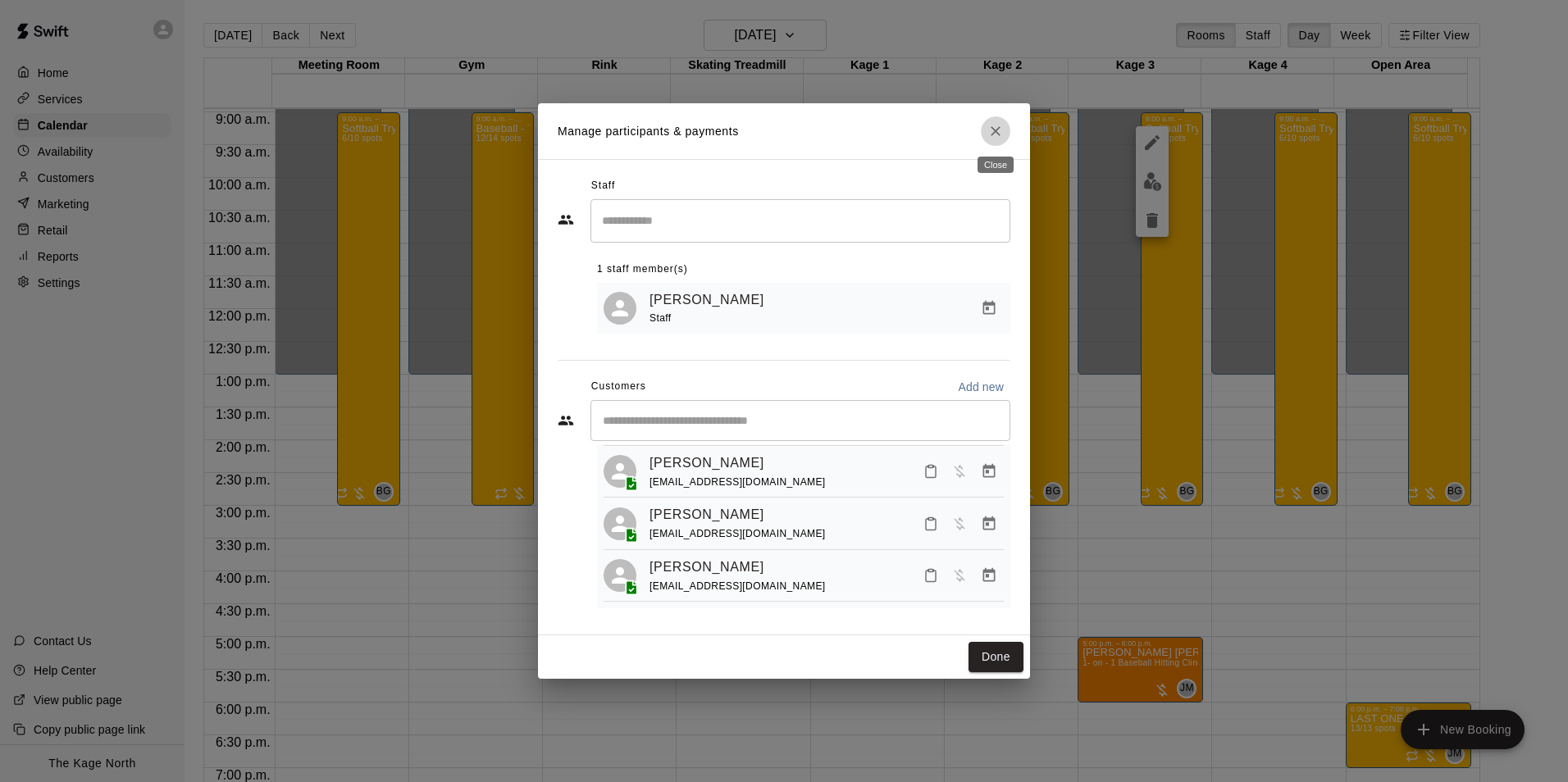
click at [996, 136] on icon "Close" at bounding box center [995, 131] width 17 height 17
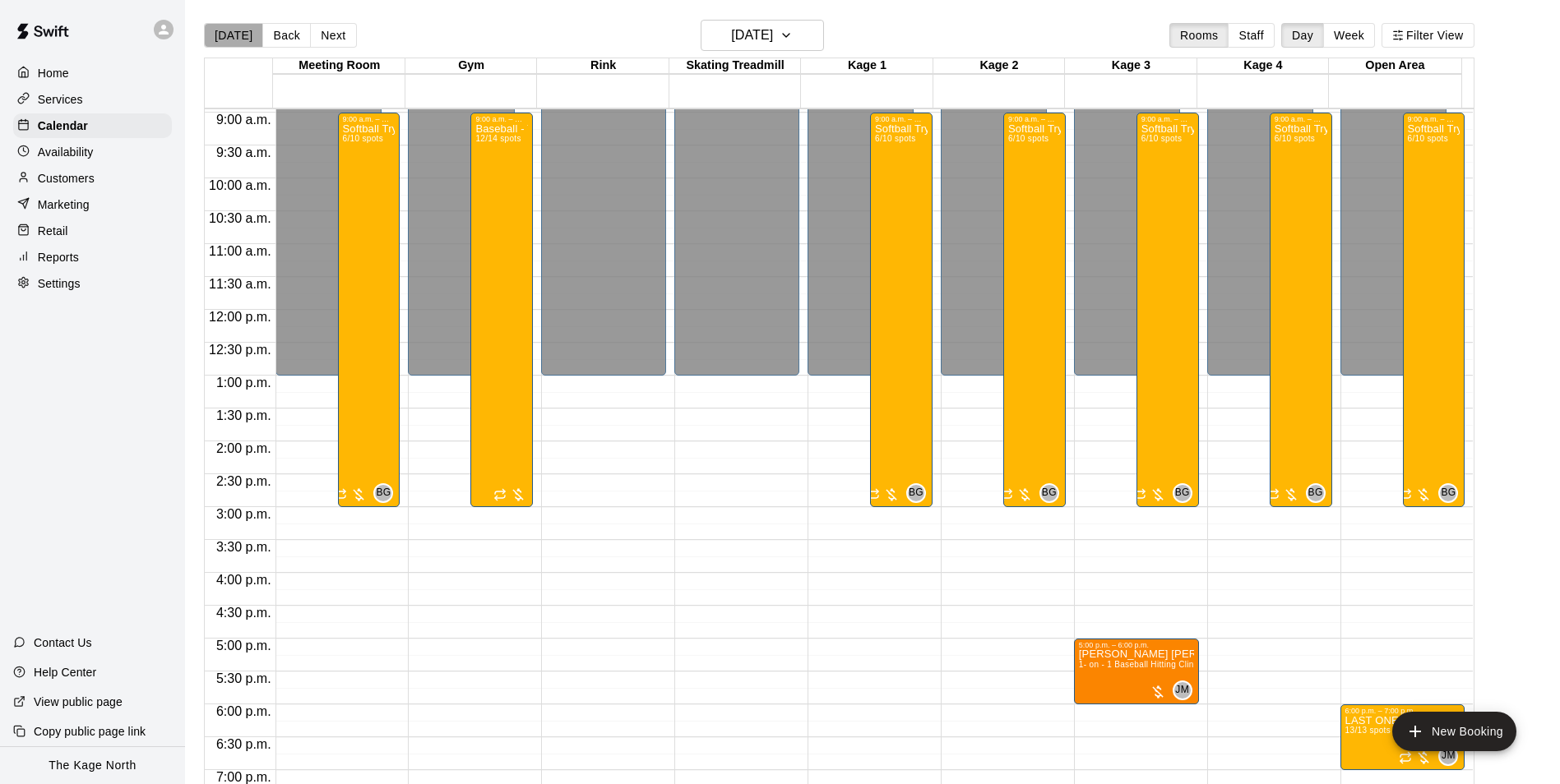
click at [240, 39] on button "[DATE]" at bounding box center [233, 35] width 59 height 25
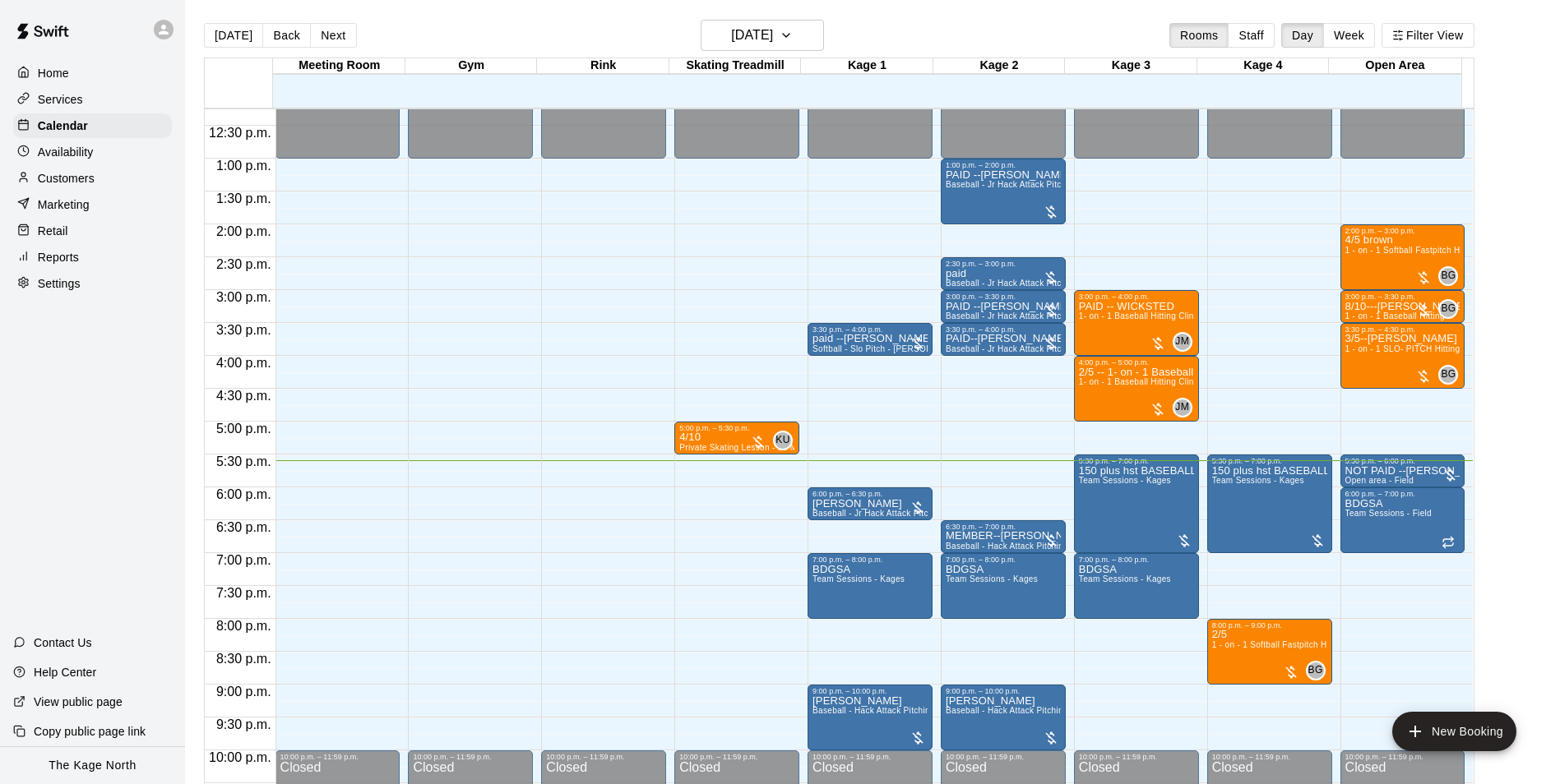
scroll to position [886, 0]
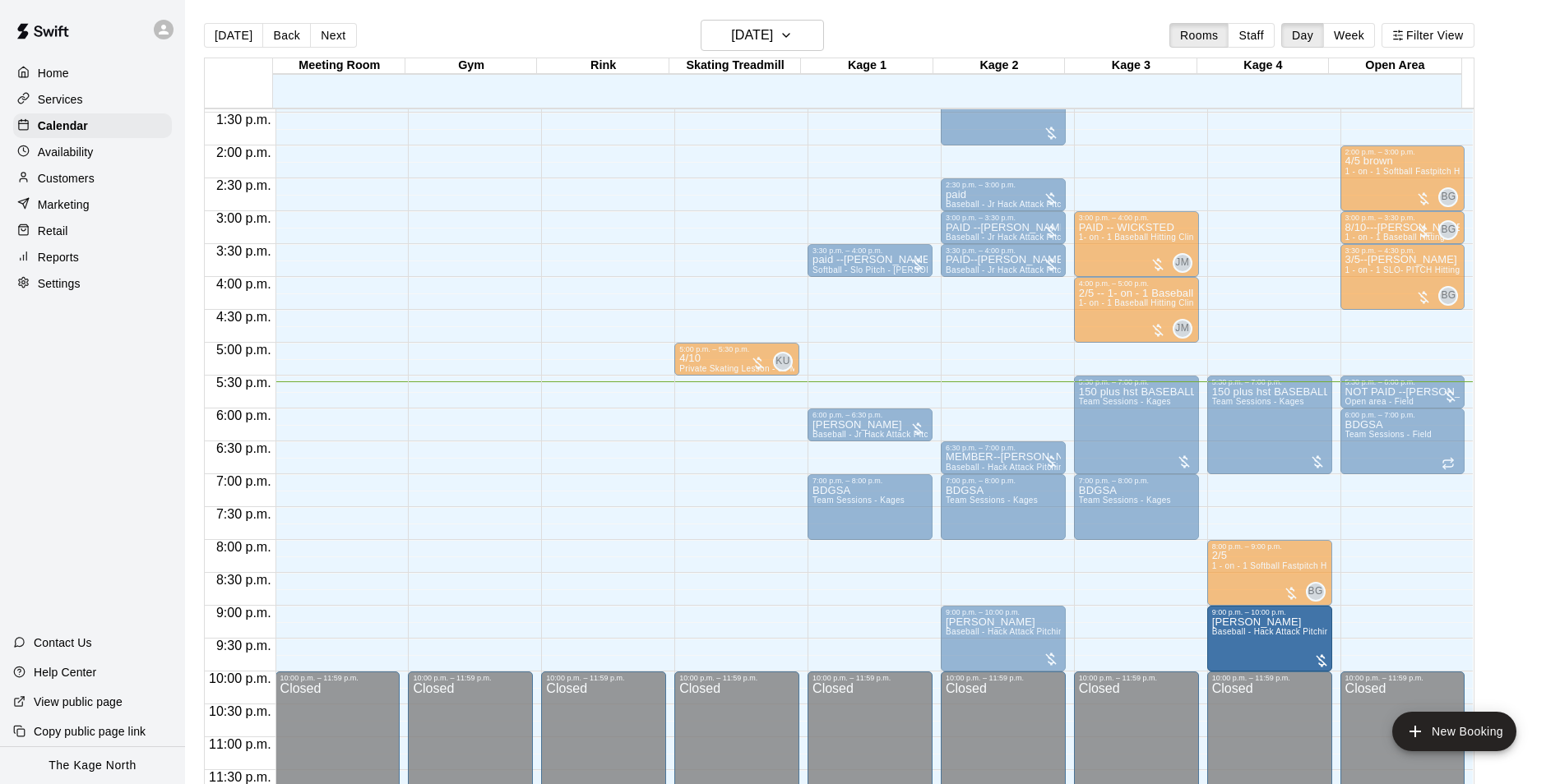
drag, startPoint x: 844, startPoint y: 652, endPoint x: 1246, endPoint y: 660, distance: 402.1
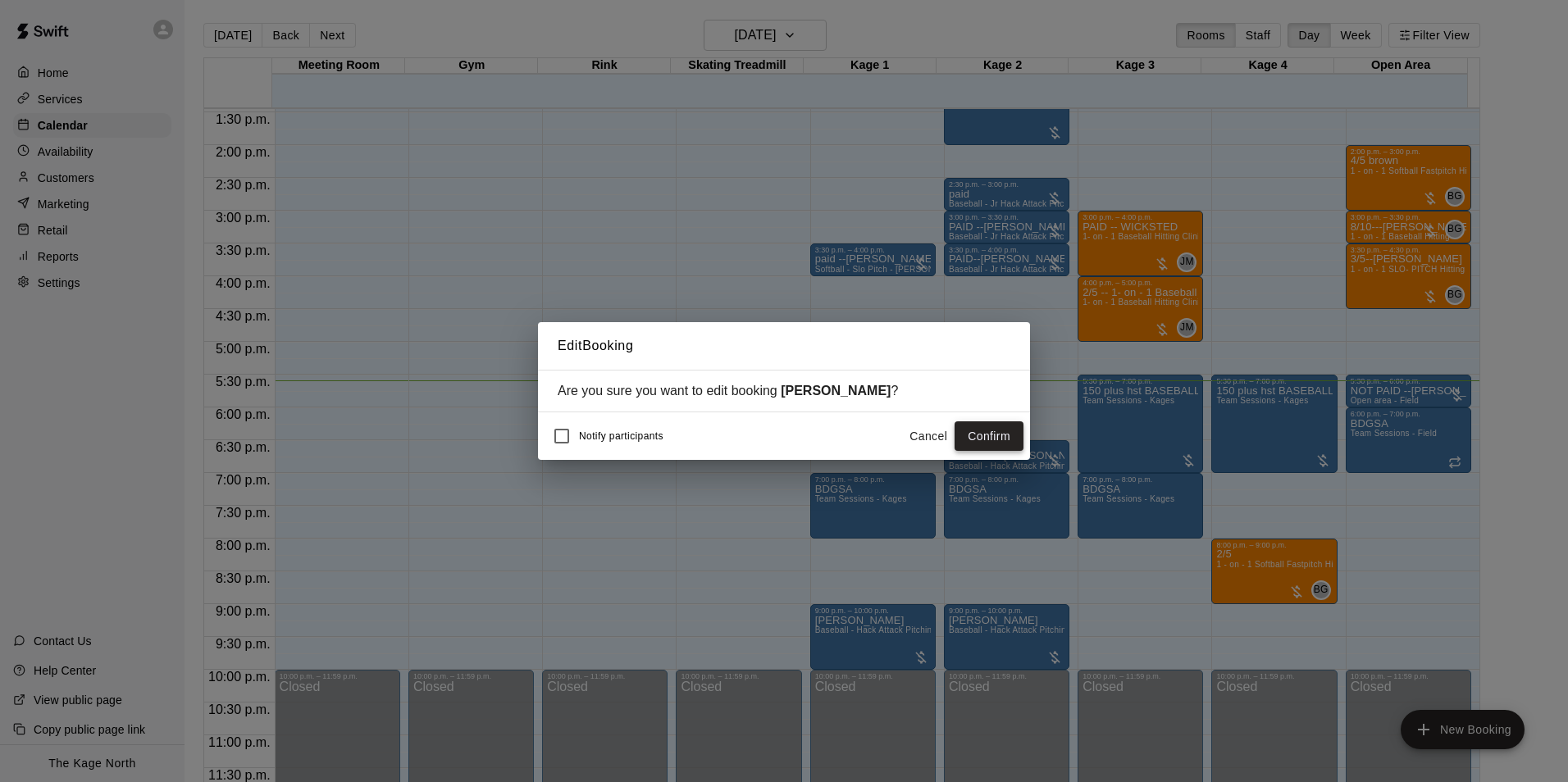
click at [1002, 442] on button "Confirm" at bounding box center [989, 436] width 69 height 30
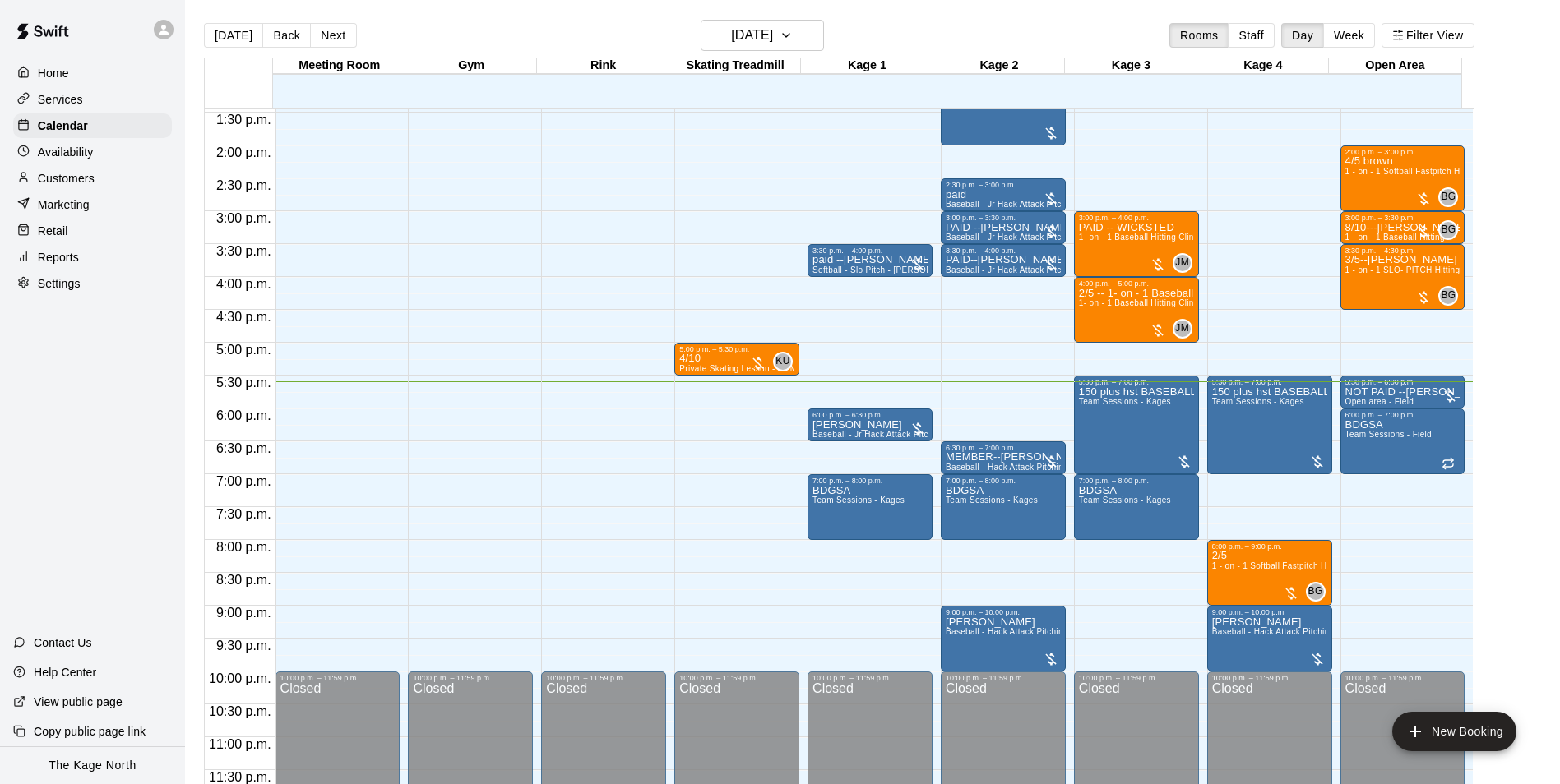
click at [73, 105] on p "Services" at bounding box center [60, 99] width 45 height 17
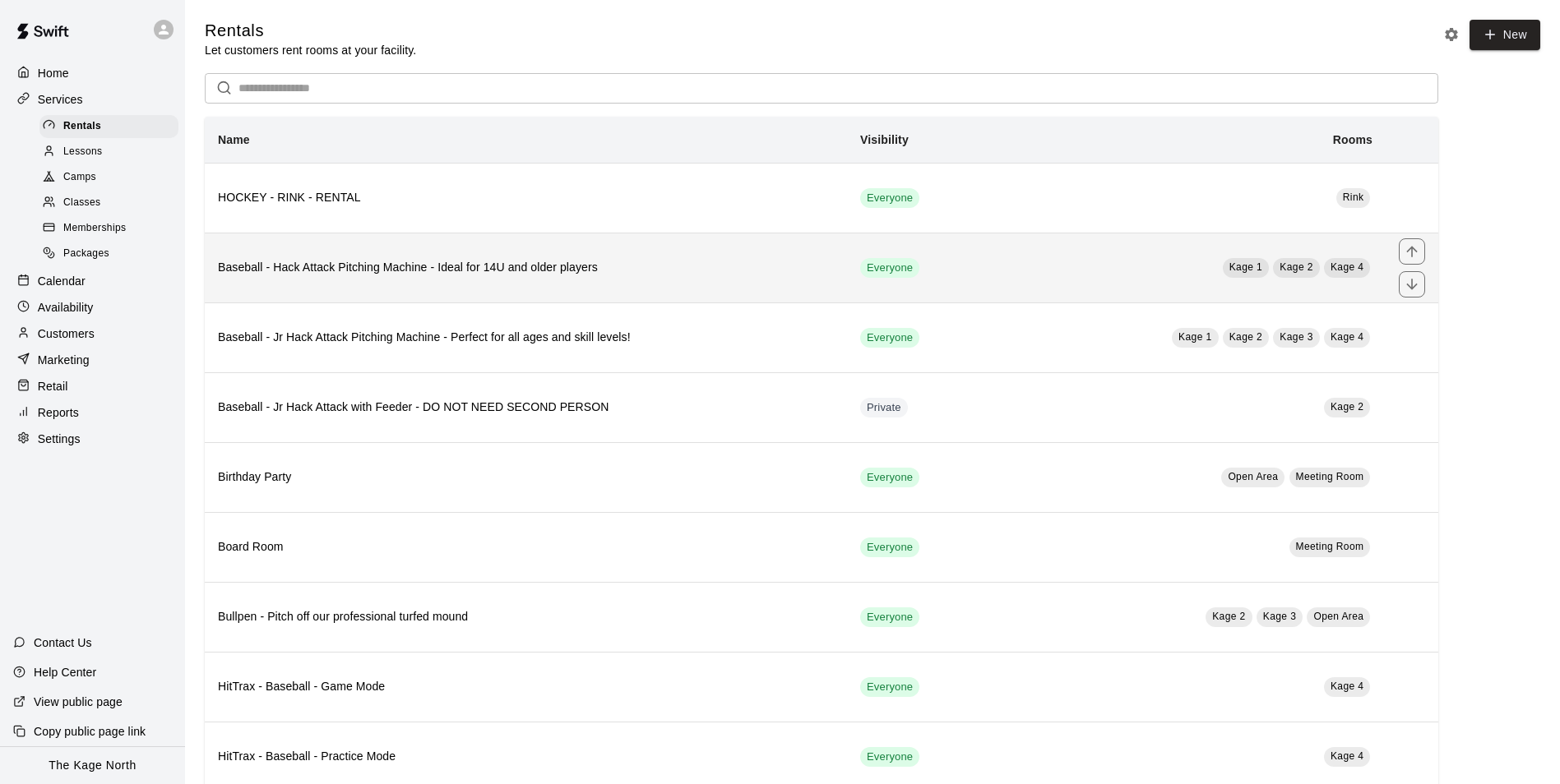
click at [570, 271] on h6 "Baseball - Hack Attack Pitching Machine - Ideal for 14U and older players" at bounding box center [526, 268] width 616 height 18
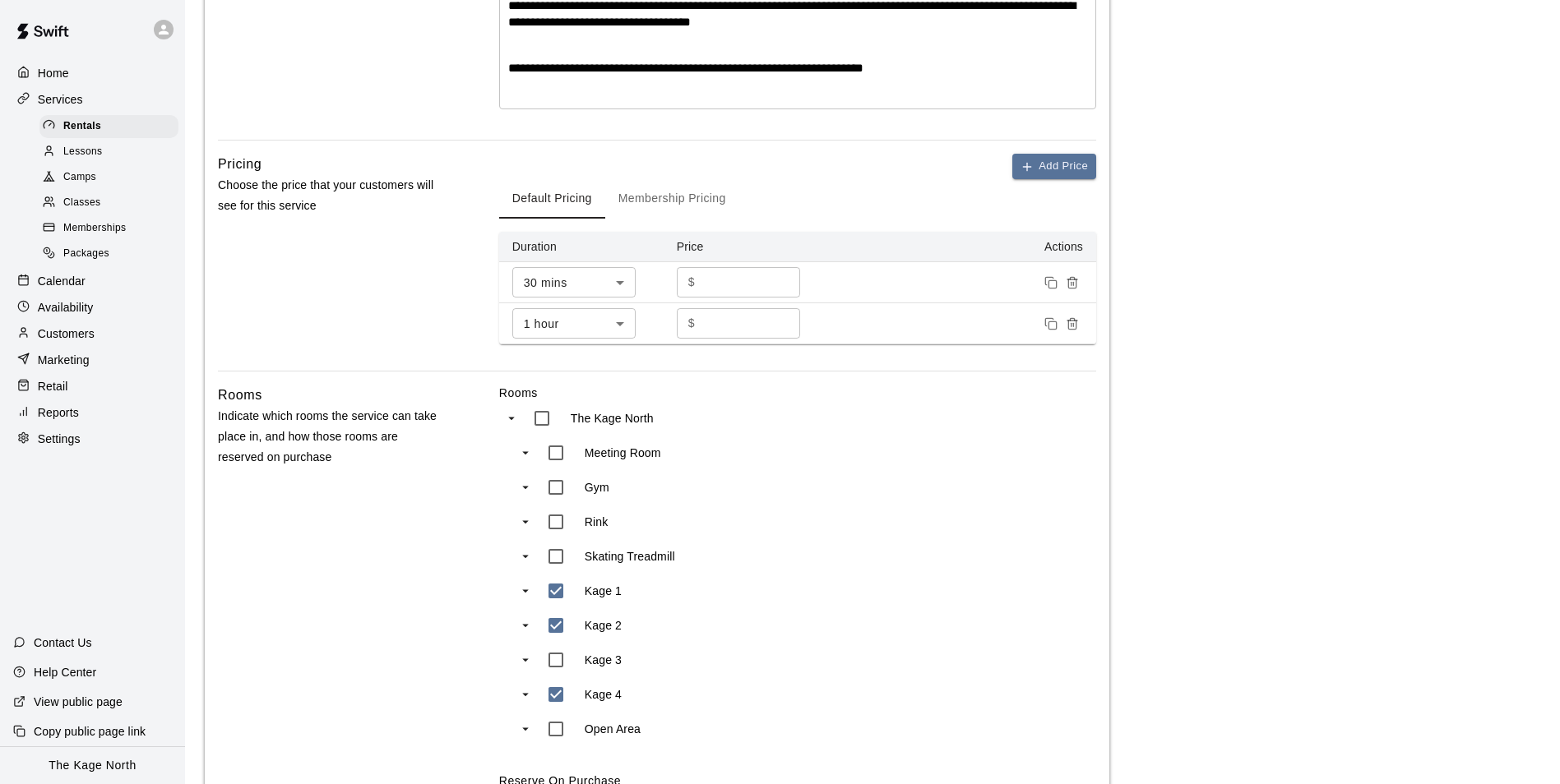
scroll to position [645, 0]
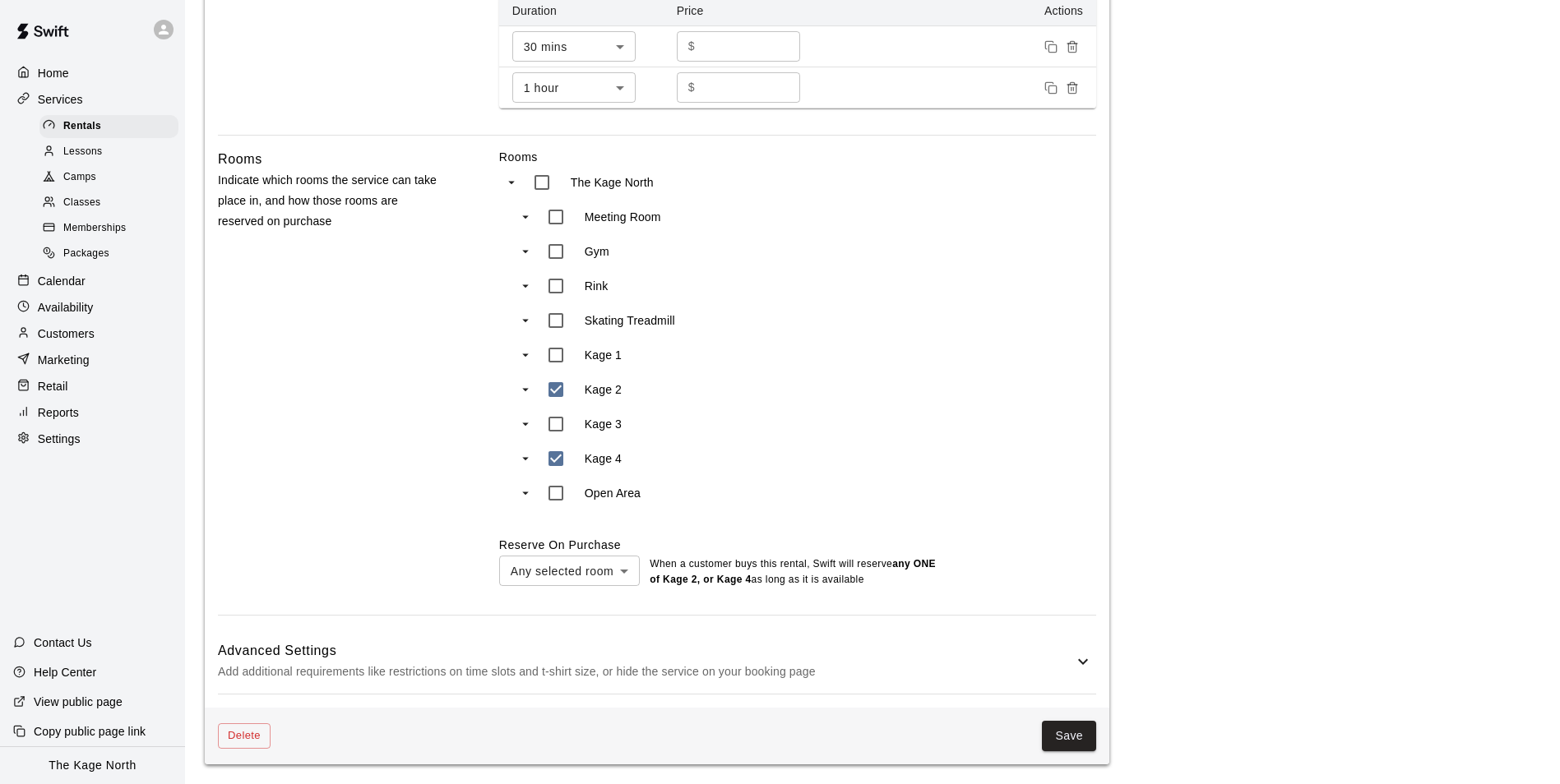
type input "***"
click at [1066, 734] on button "Save" at bounding box center [1068, 735] width 54 height 30
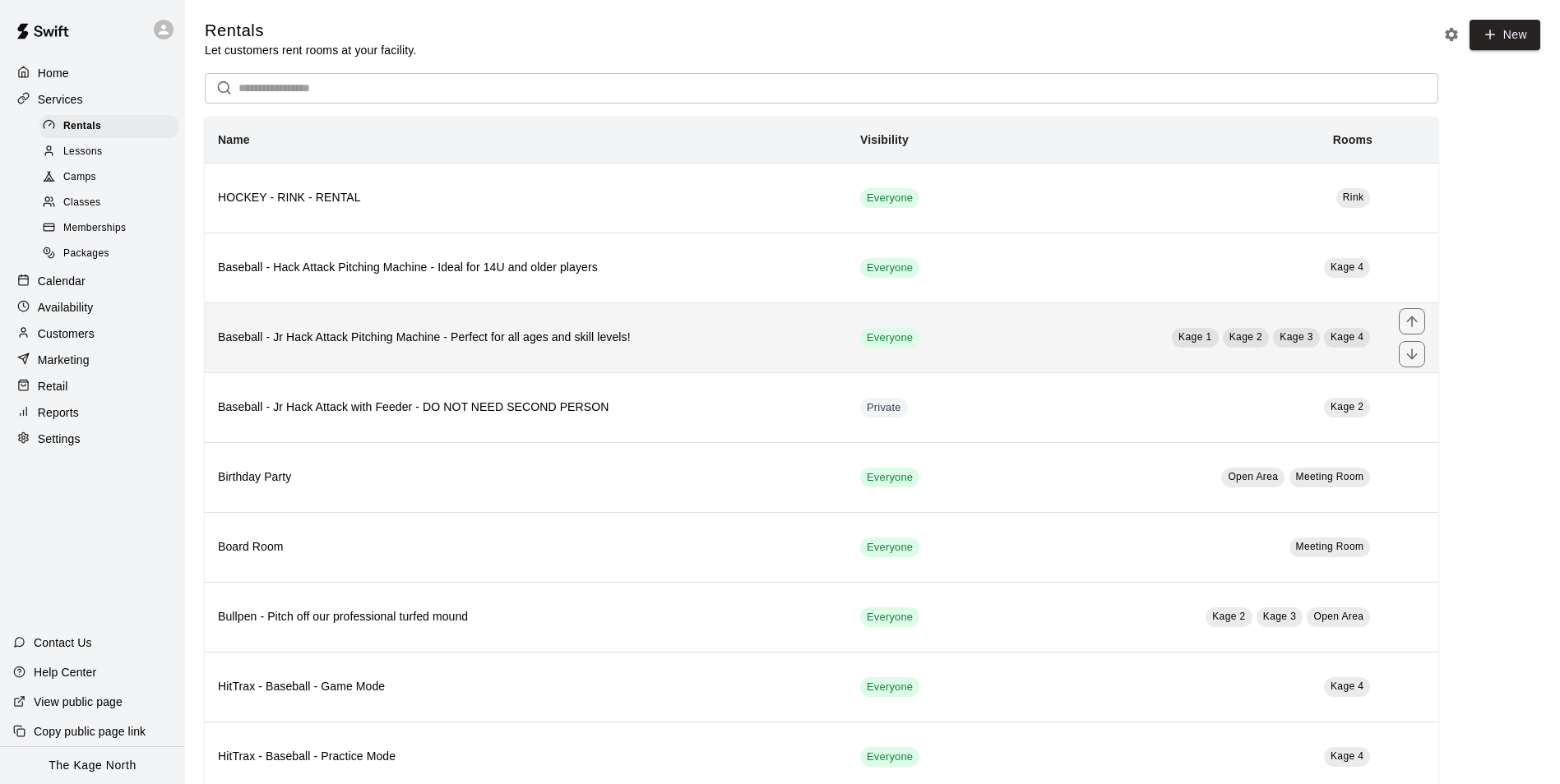
click at [1136, 346] on td "Kage 1 Kage 2 Kage 3 Kage 4" at bounding box center [1177, 337] width 418 height 70
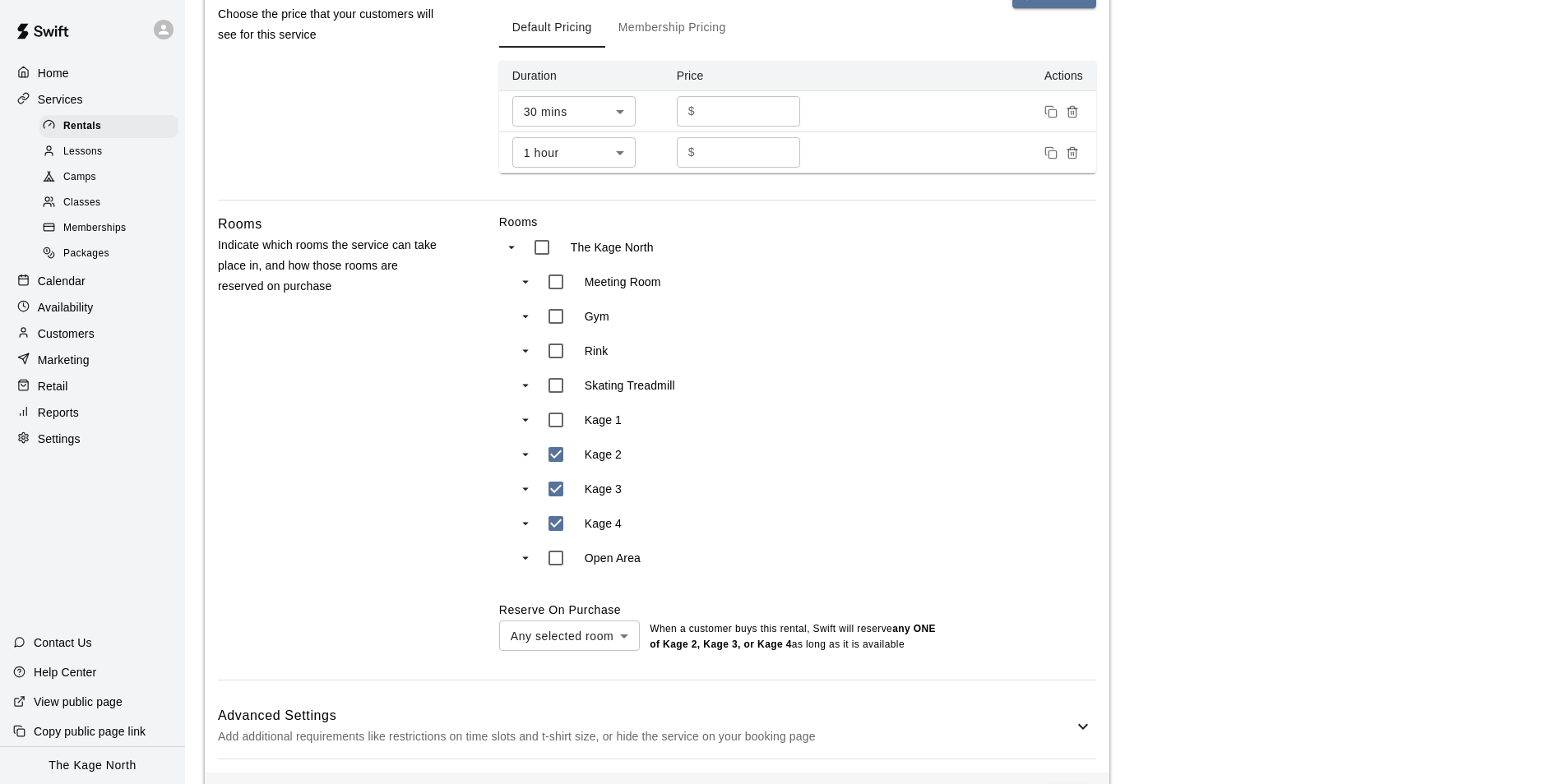
scroll to position [645, 0]
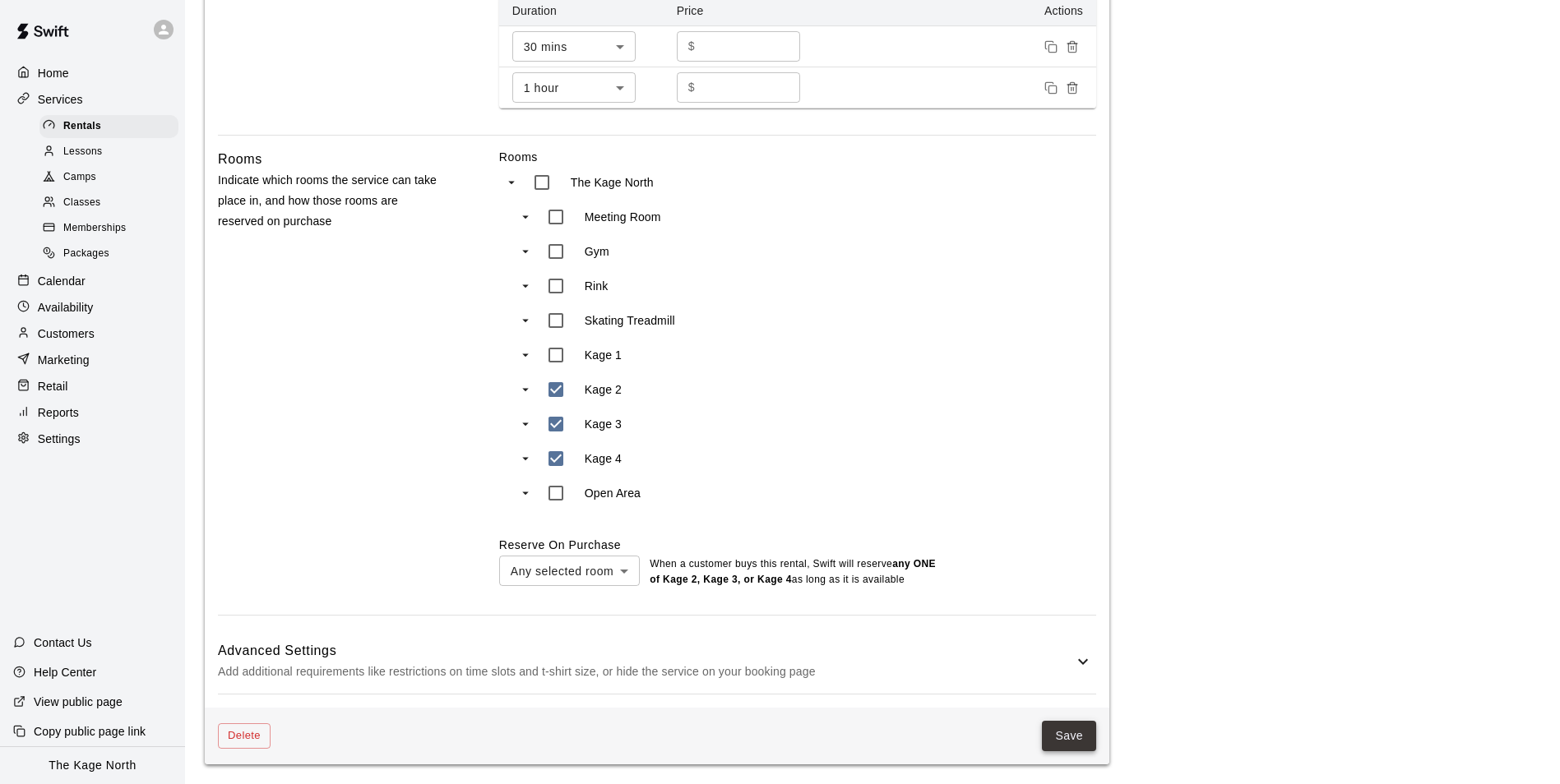
click at [1056, 735] on button "Save" at bounding box center [1068, 735] width 54 height 30
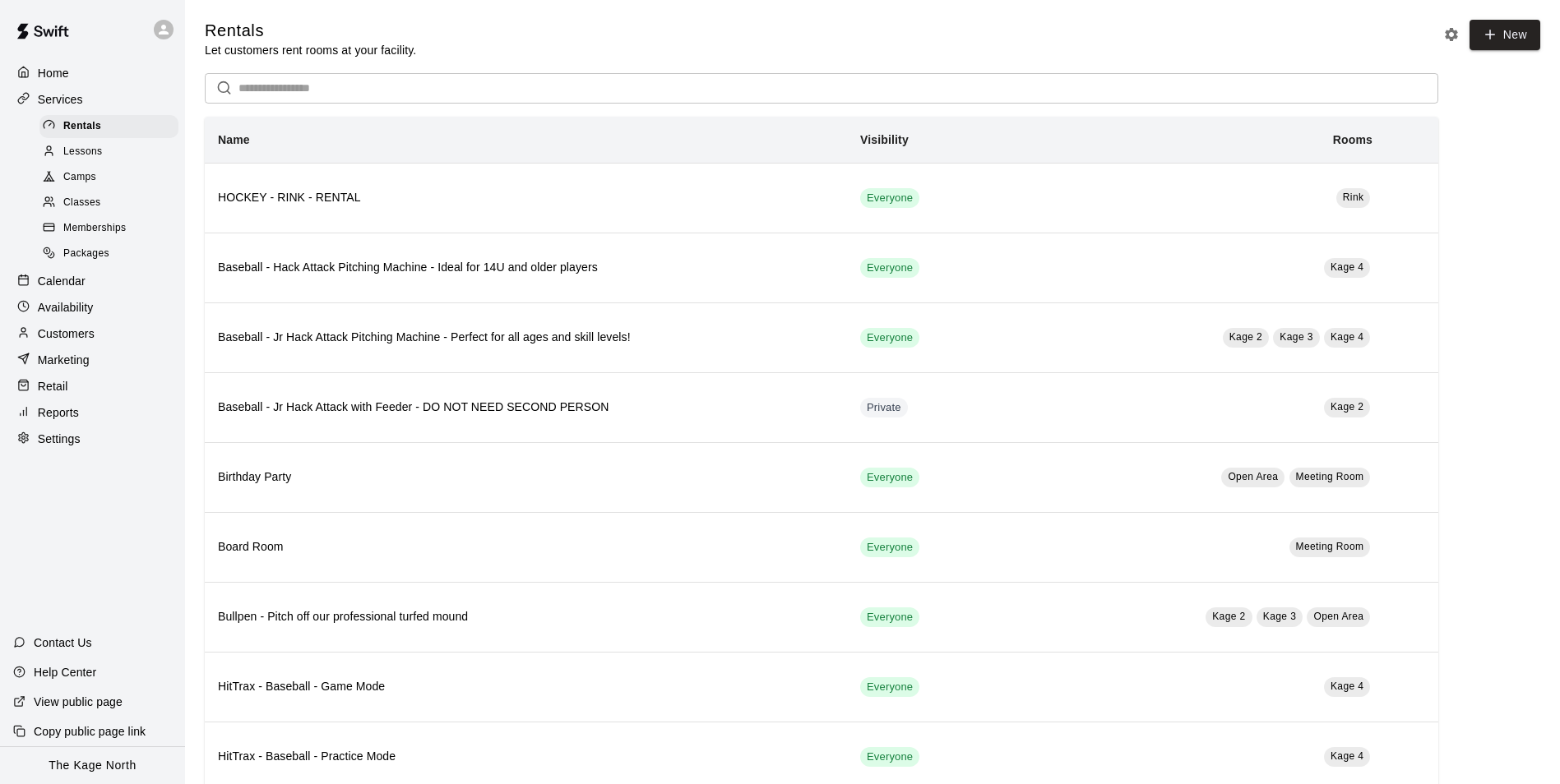
click at [60, 286] on p "Calendar" at bounding box center [62, 281] width 48 height 17
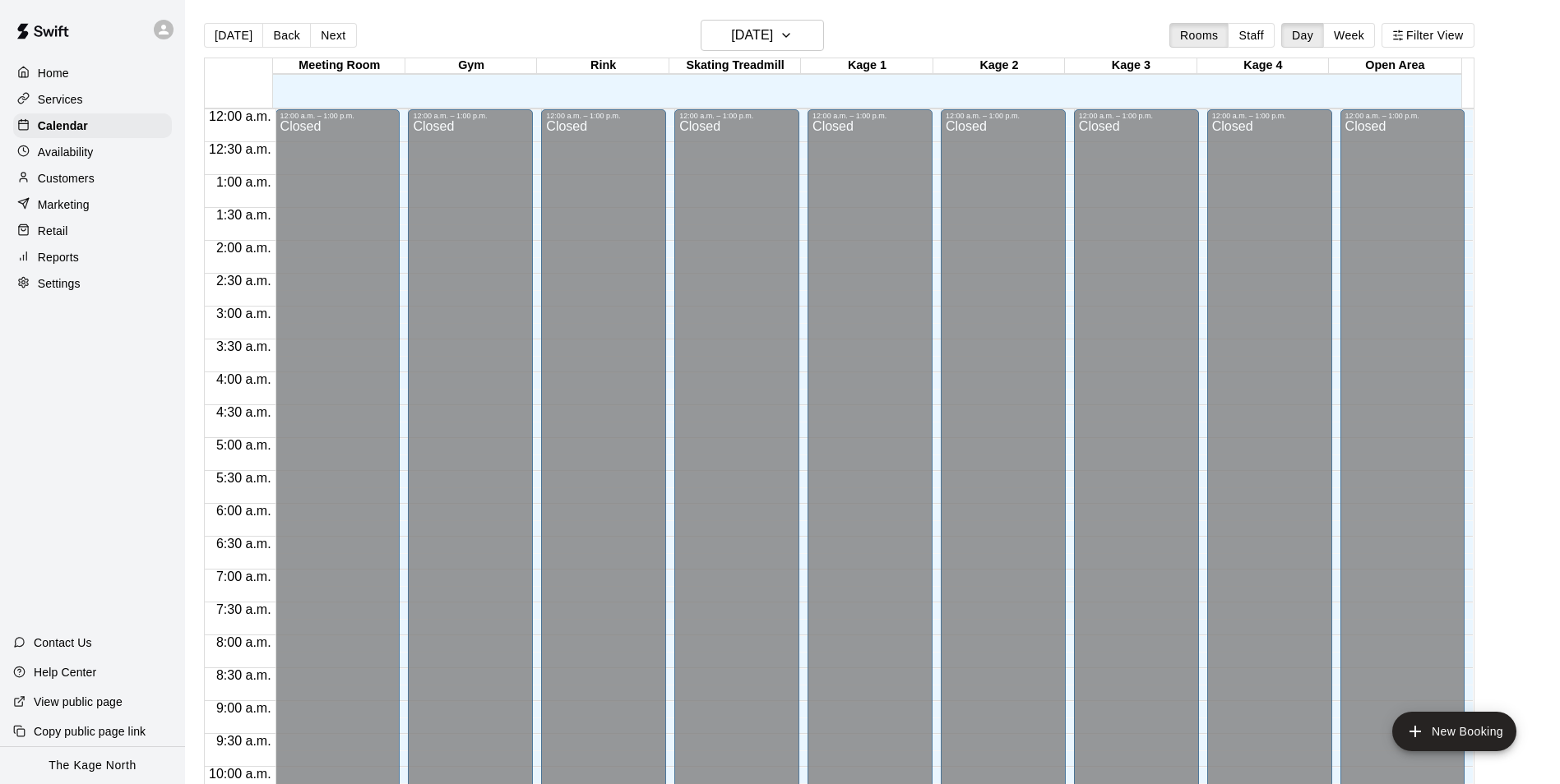
scroll to position [835, 0]
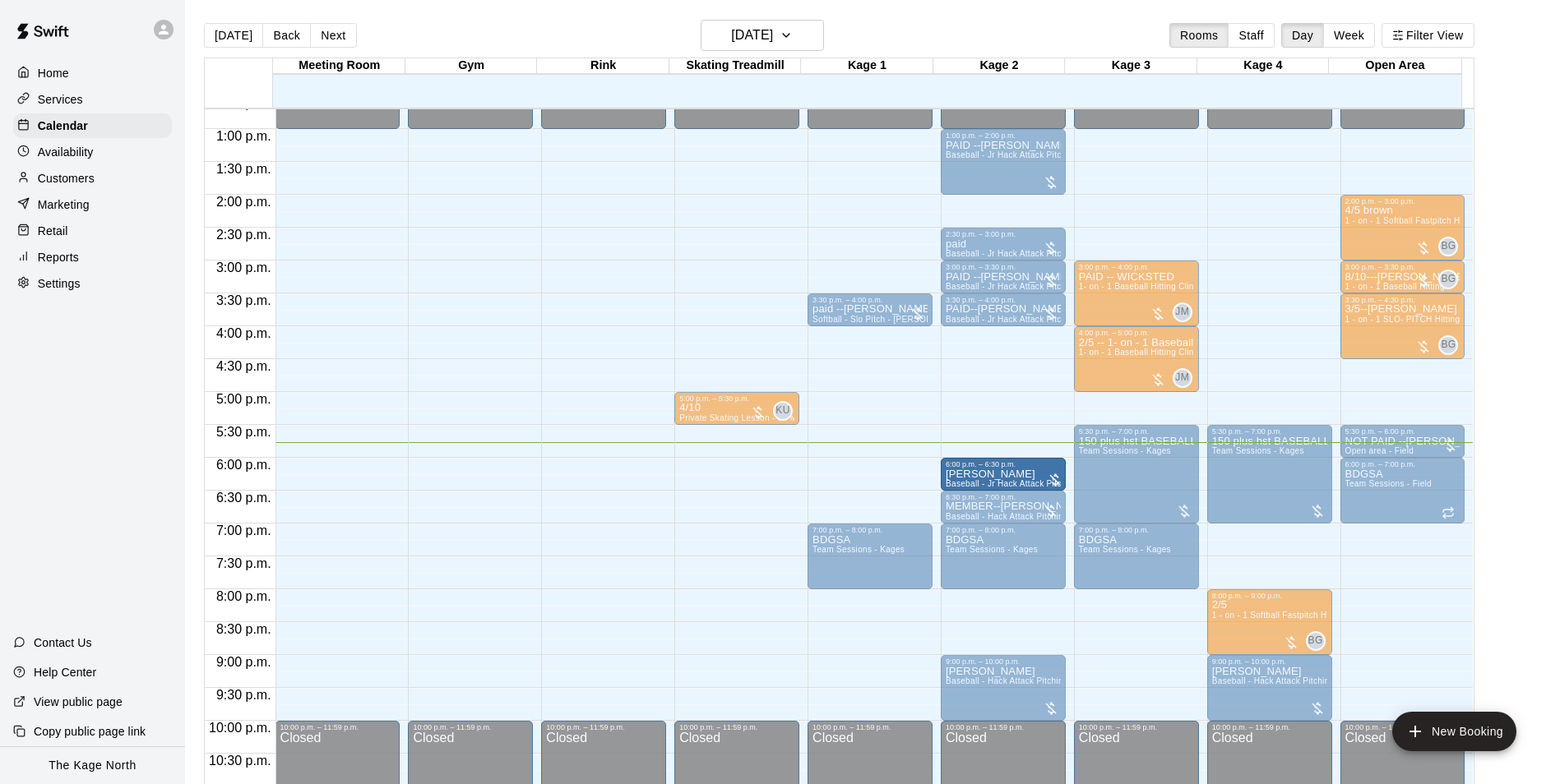
drag, startPoint x: 879, startPoint y: 480, endPoint x: 1015, endPoint y: 481, distance: 136.0
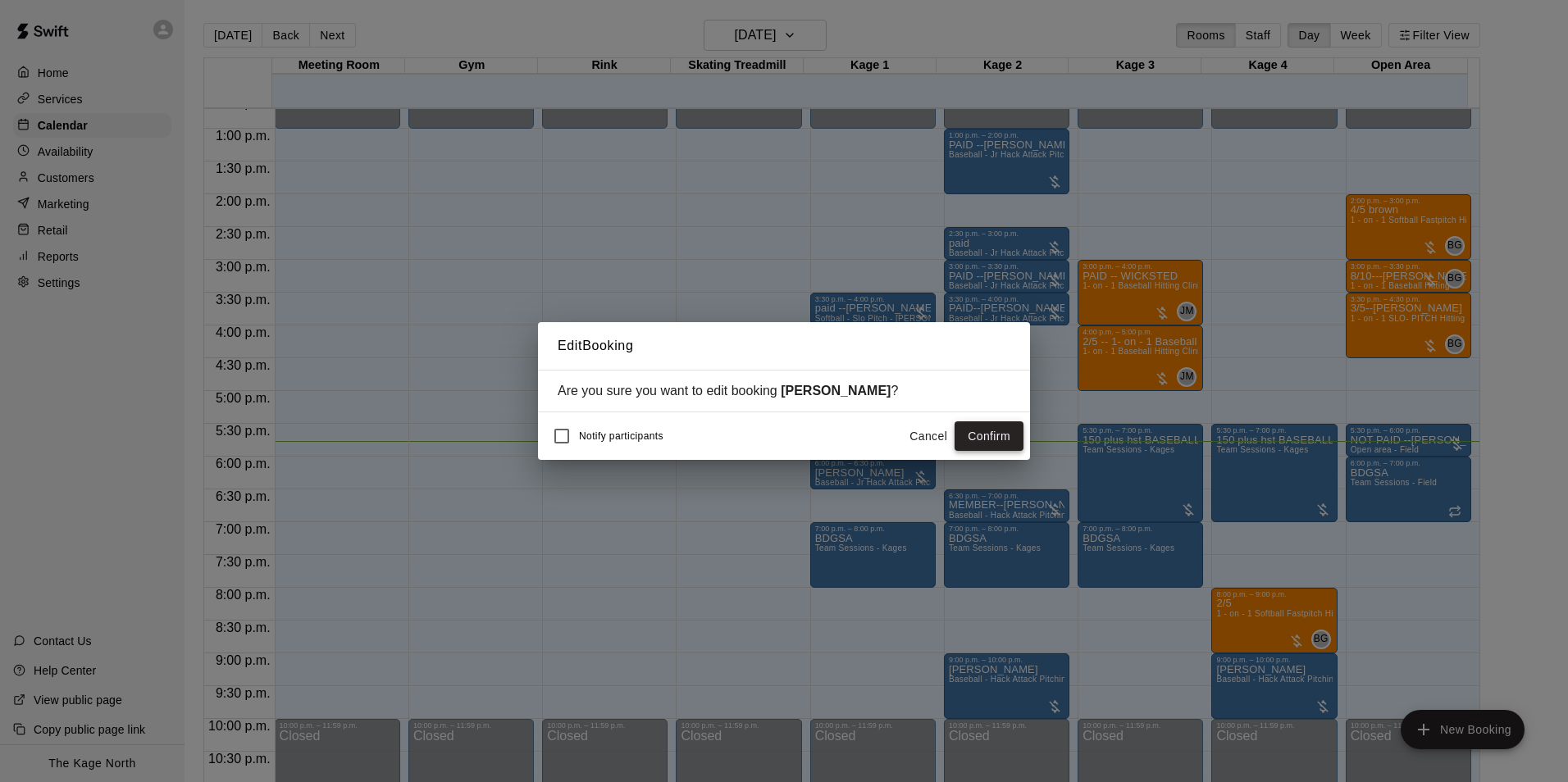
click at [973, 432] on button "Confirm" at bounding box center [989, 436] width 69 height 30
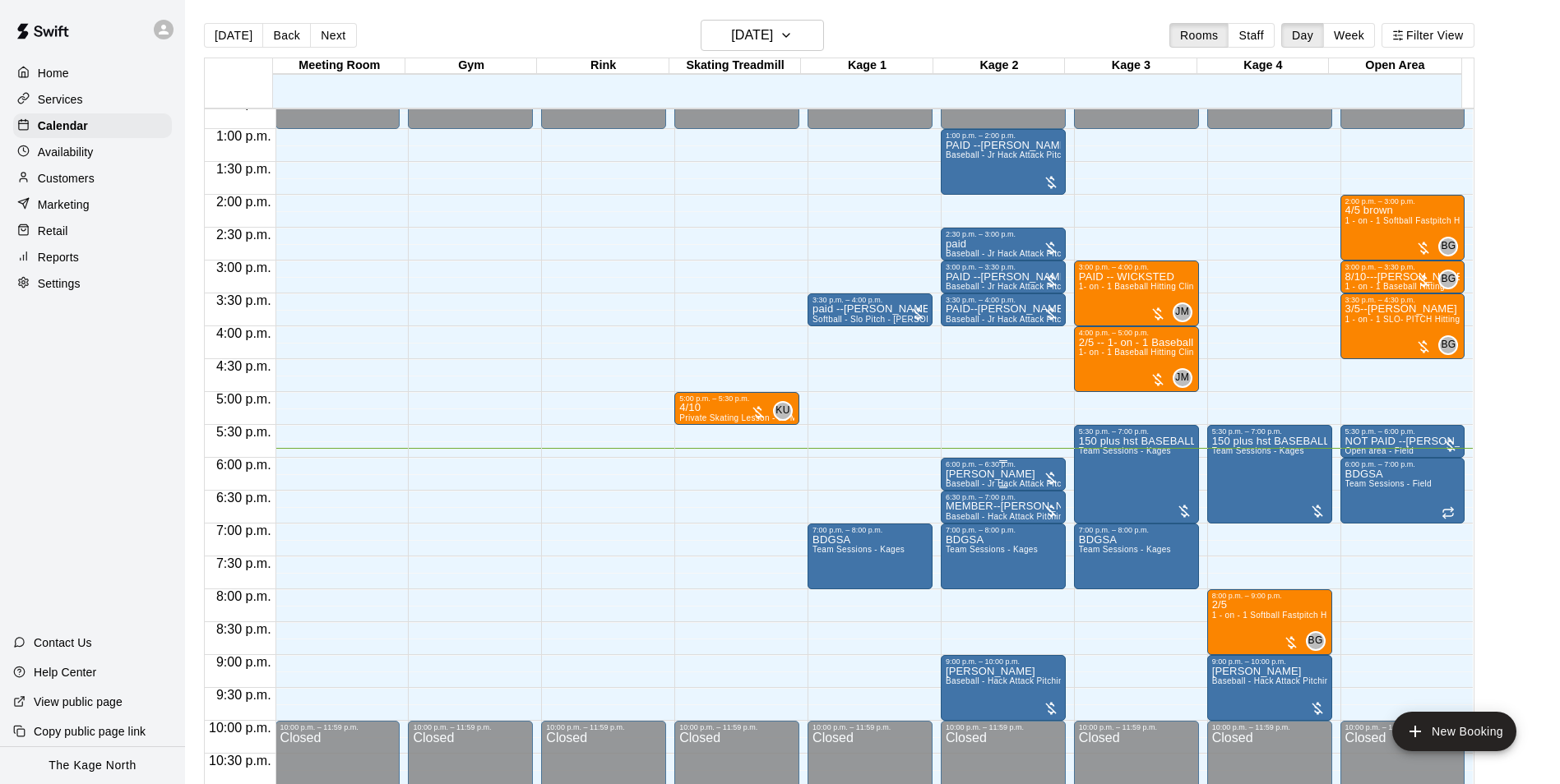
click at [1009, 474] on p "Jaxon Hannan" at bounding box center [1003, 474] width 115 height 0
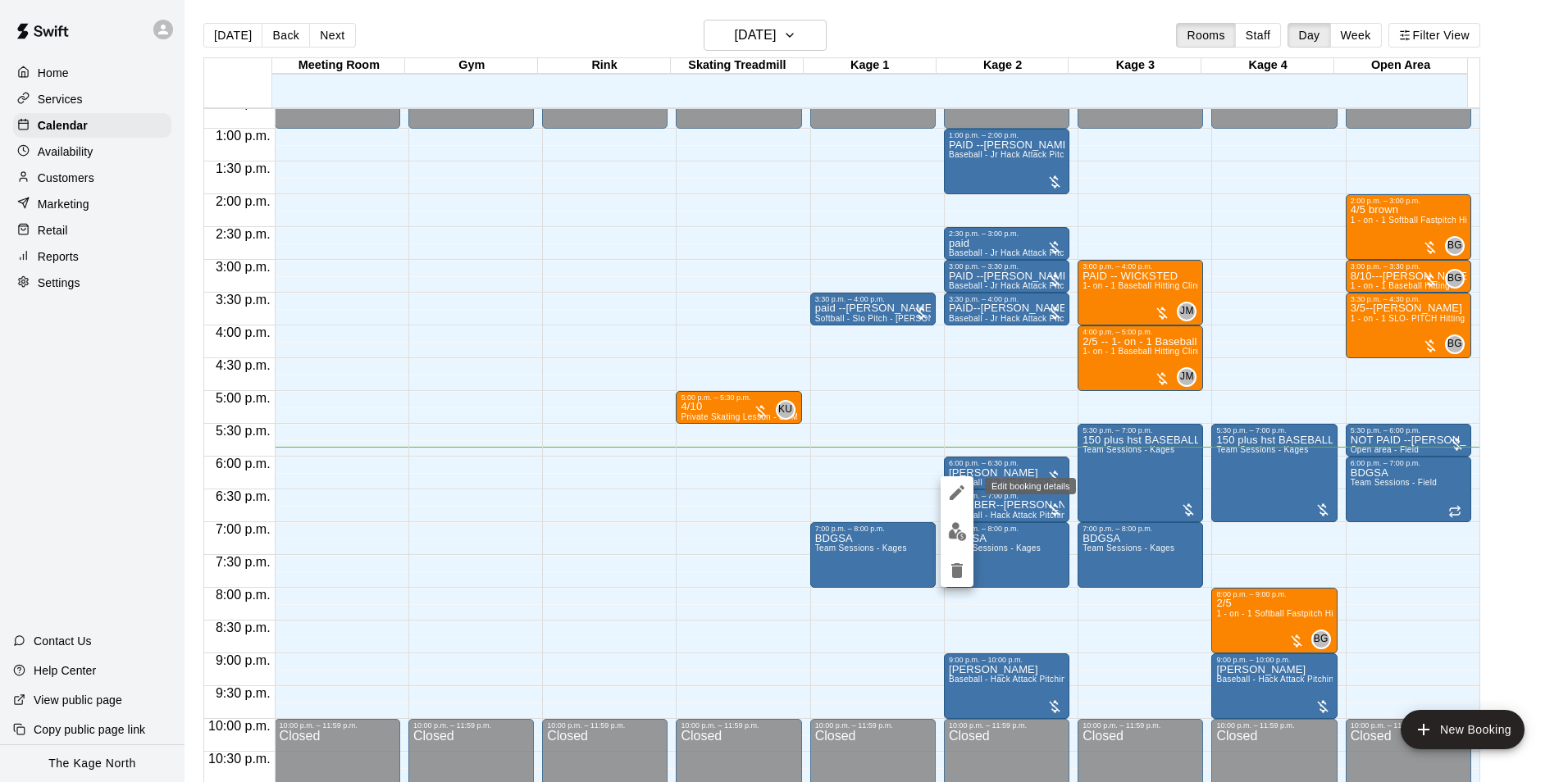
click at [952, 486] on icon "edit" at bounding box center [957, 492] width 19 height 19
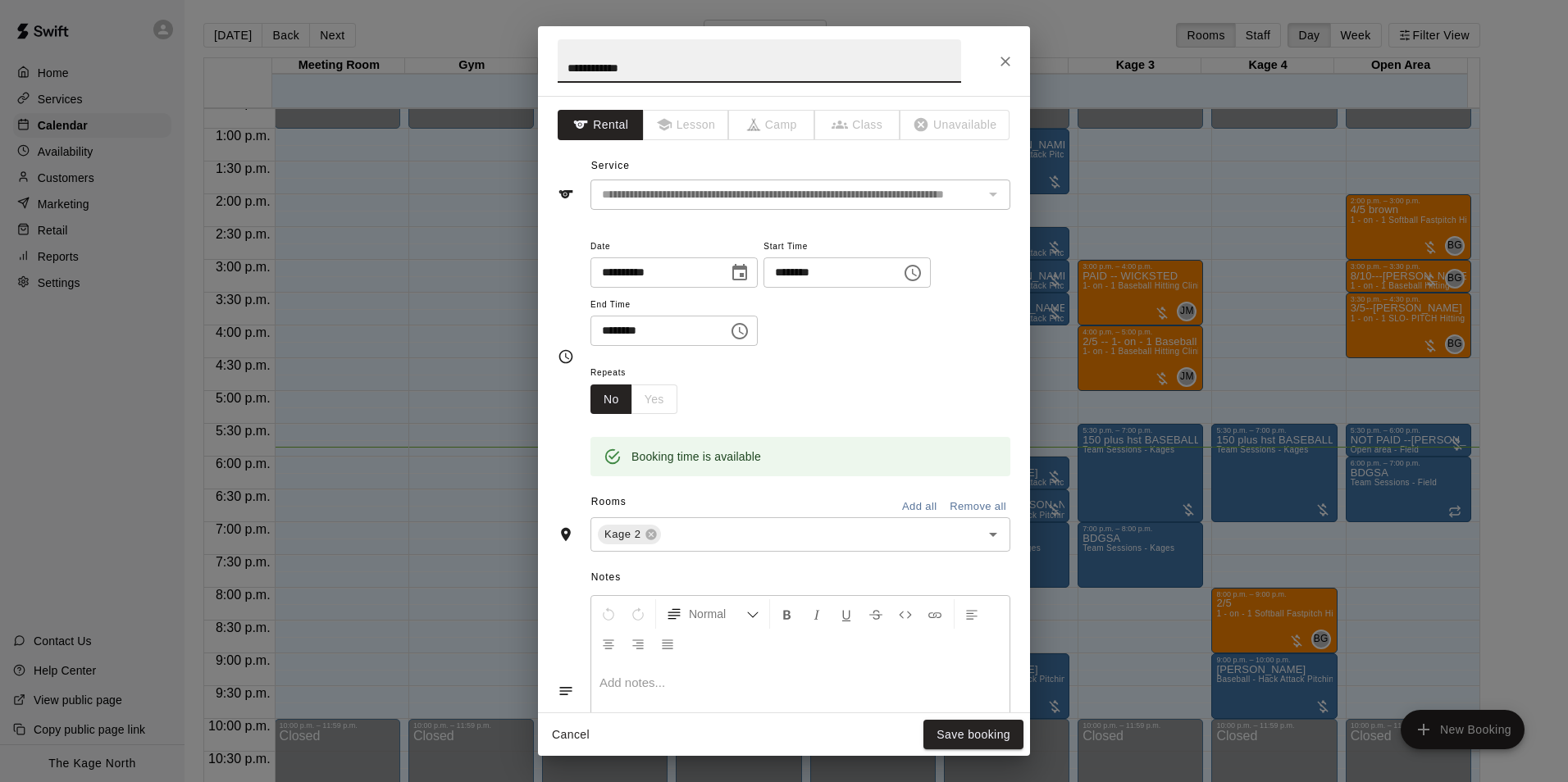
click at [564, 64] on input "**********" at bounding box center [759, 61] width 403 height 43
type input "**********"
click at [988, 732] on button "Save booking" at bounding box center [973, 734] width 100 height 30
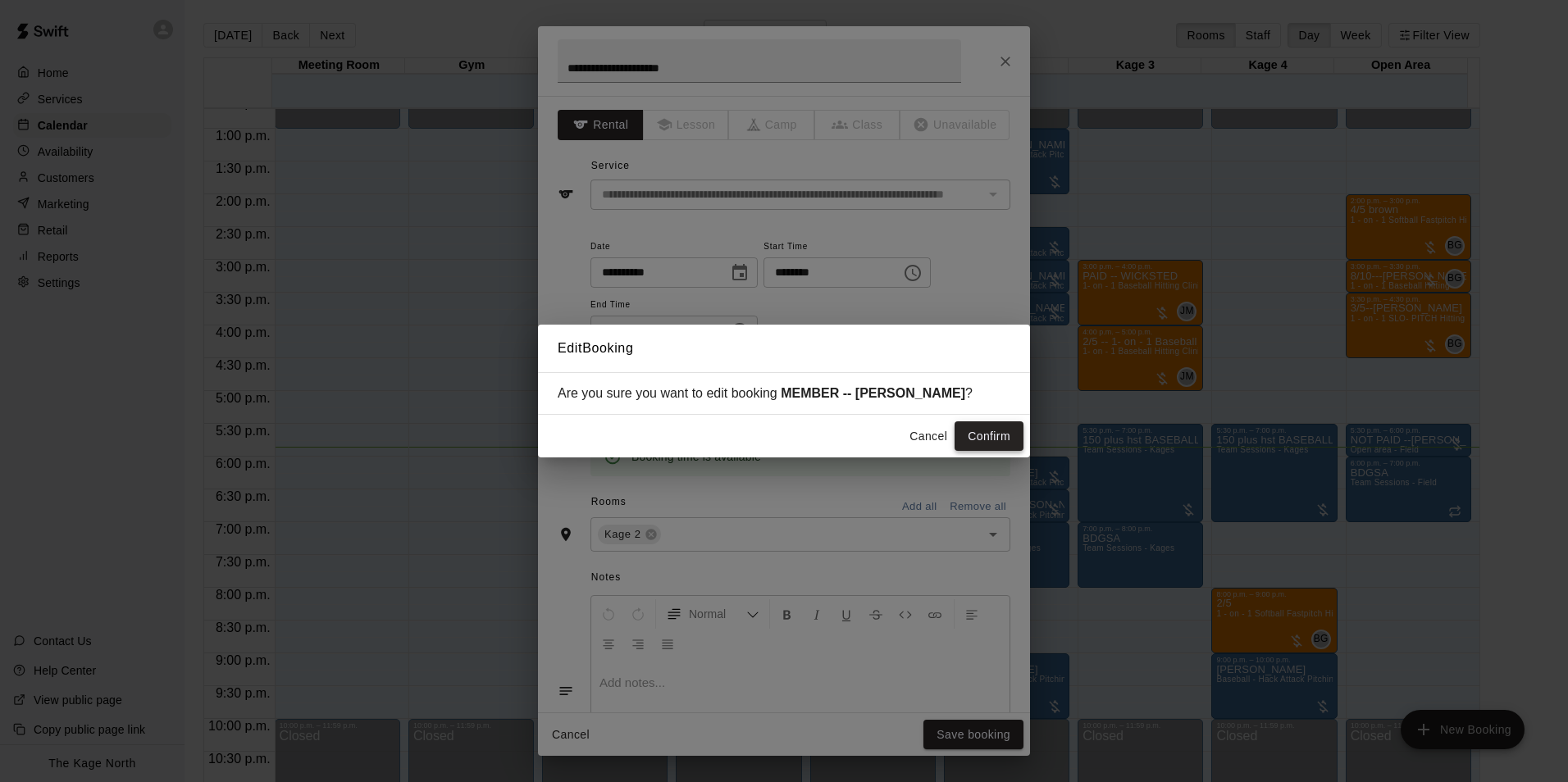
click at [988, 436] on button "Confirm" at bounding box center [989, 436] width 69 height 30
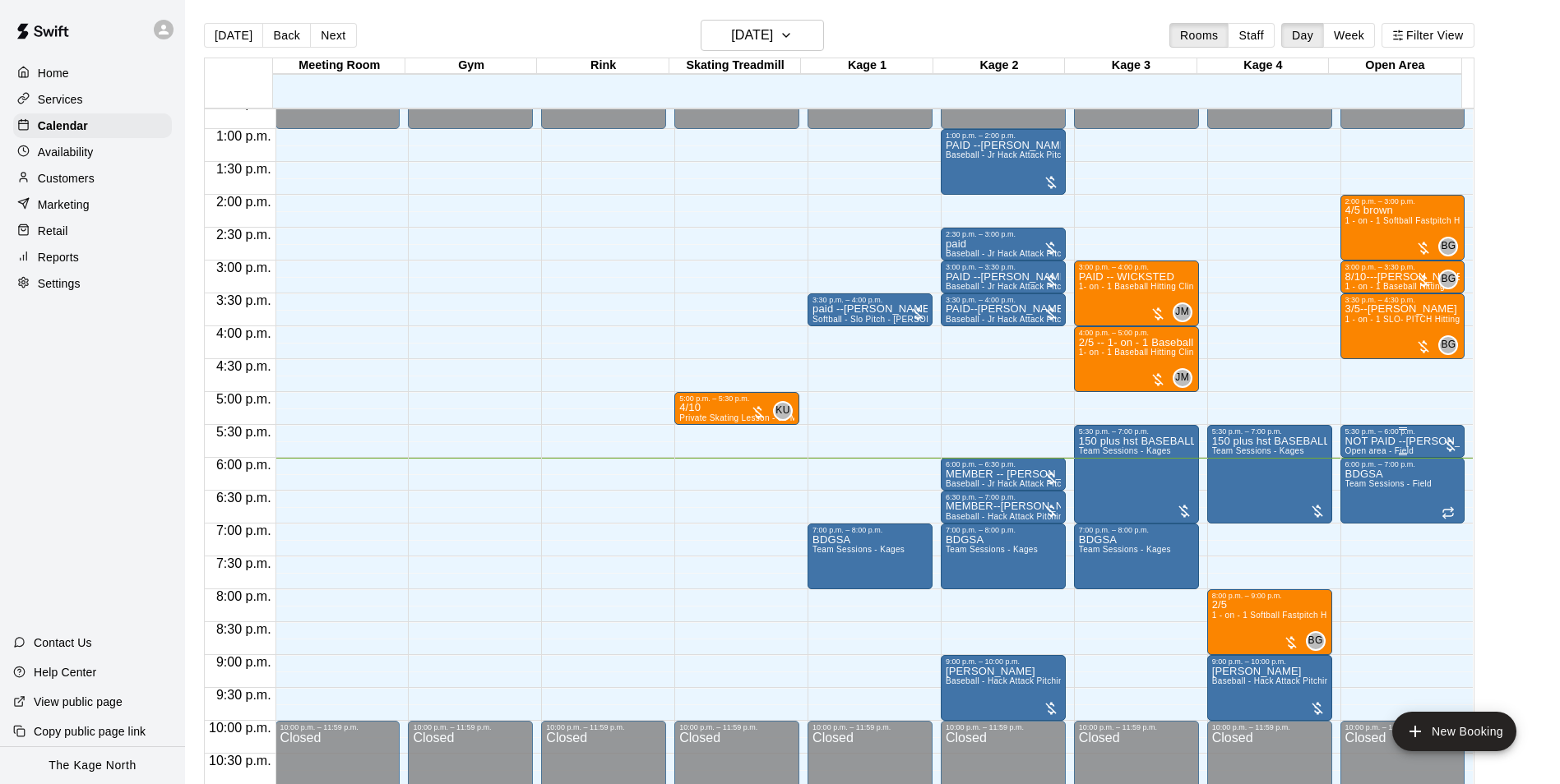
click at [1397, 441] on p "NOT PAID --[PERSON_NAME]" at bounding box center [1403, 441] width 115 height 0
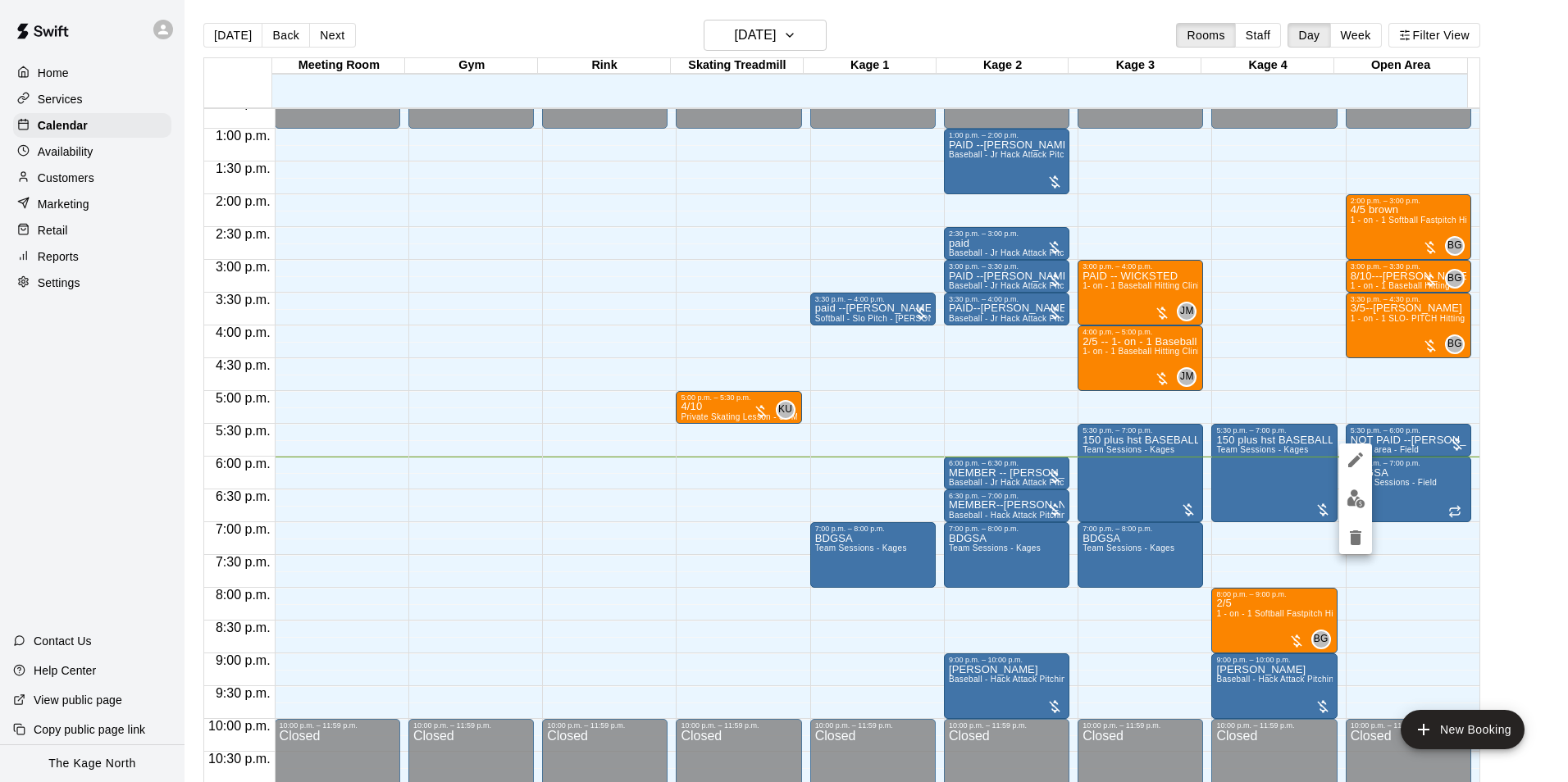
click at [1358, 456] on icon "edit" at bounding box center [1356, 460] width 19 height 19
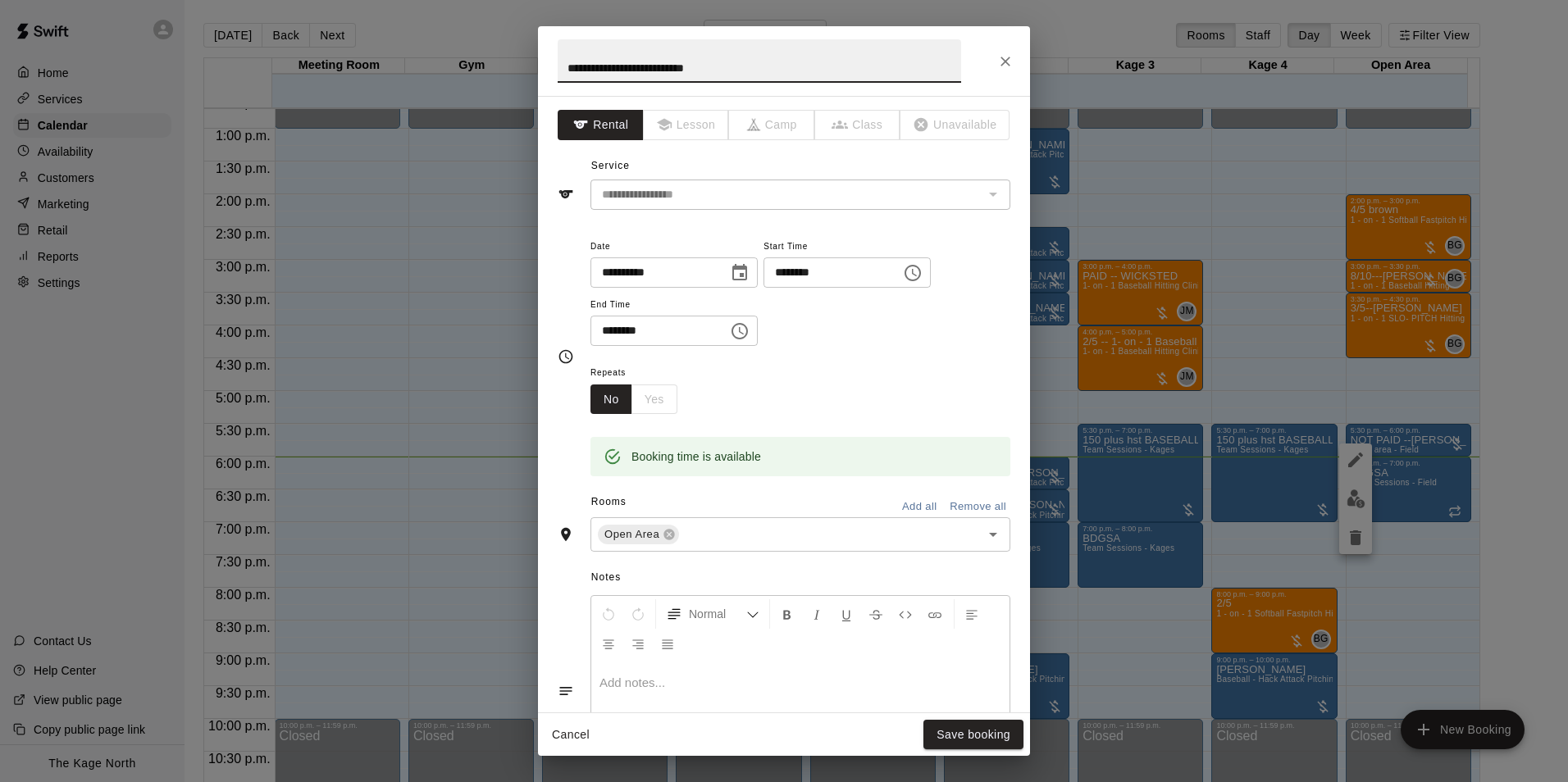
drag, startPoint x: 618, startPoint y: 68, endPoint x: 584, endPoint y: 68, distance: 34.0
click at [584, 68] on input "**********" at bounding box center [759, 61] width 403 height 43
type input "**********"
click at [994, 735] on button "Save booking" at bounding box center [973, 734] width 100 height 30
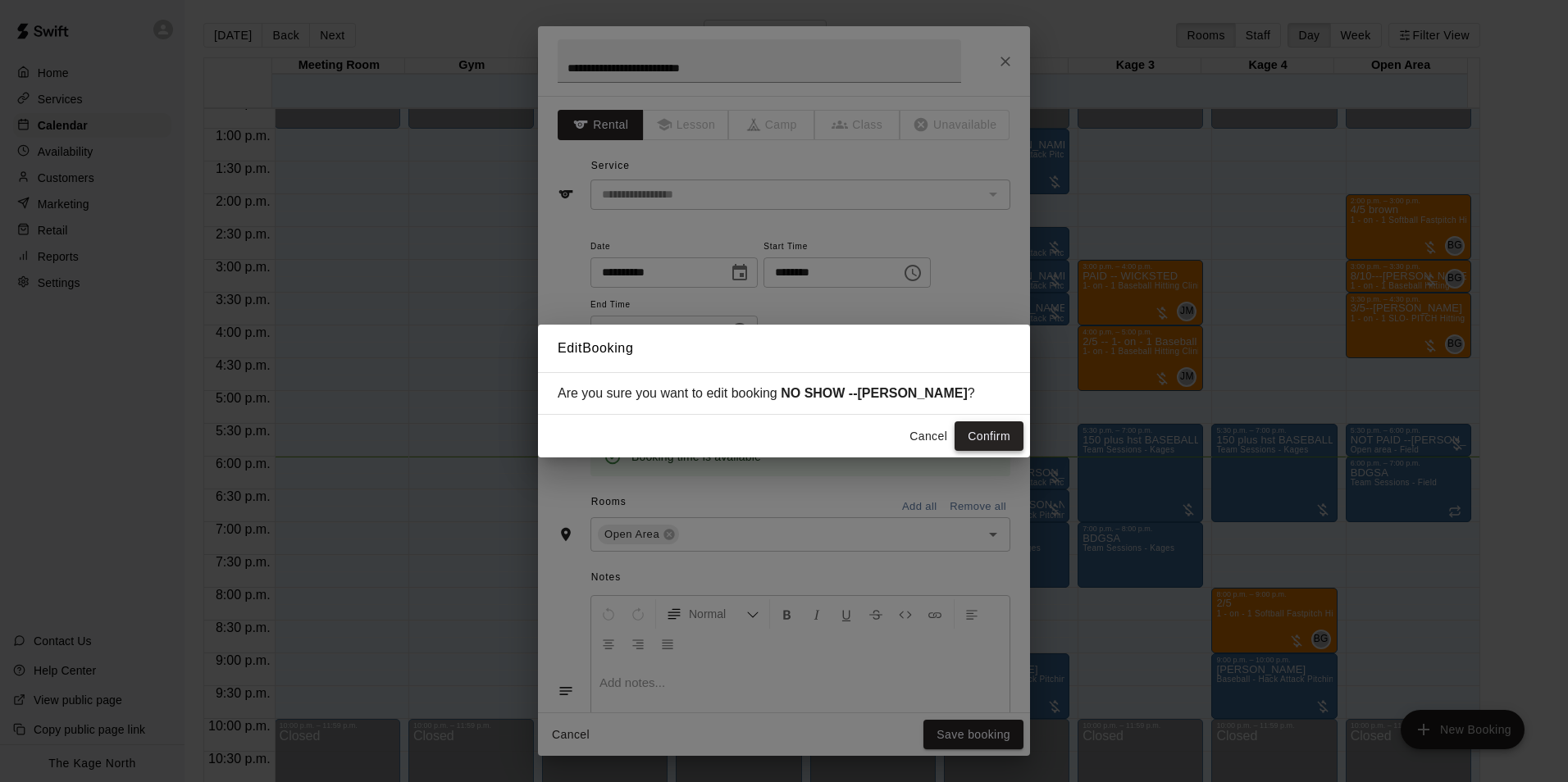
click at [990, 444] on button "Confirm" at bounding box center [989, 436] width 69 height 30
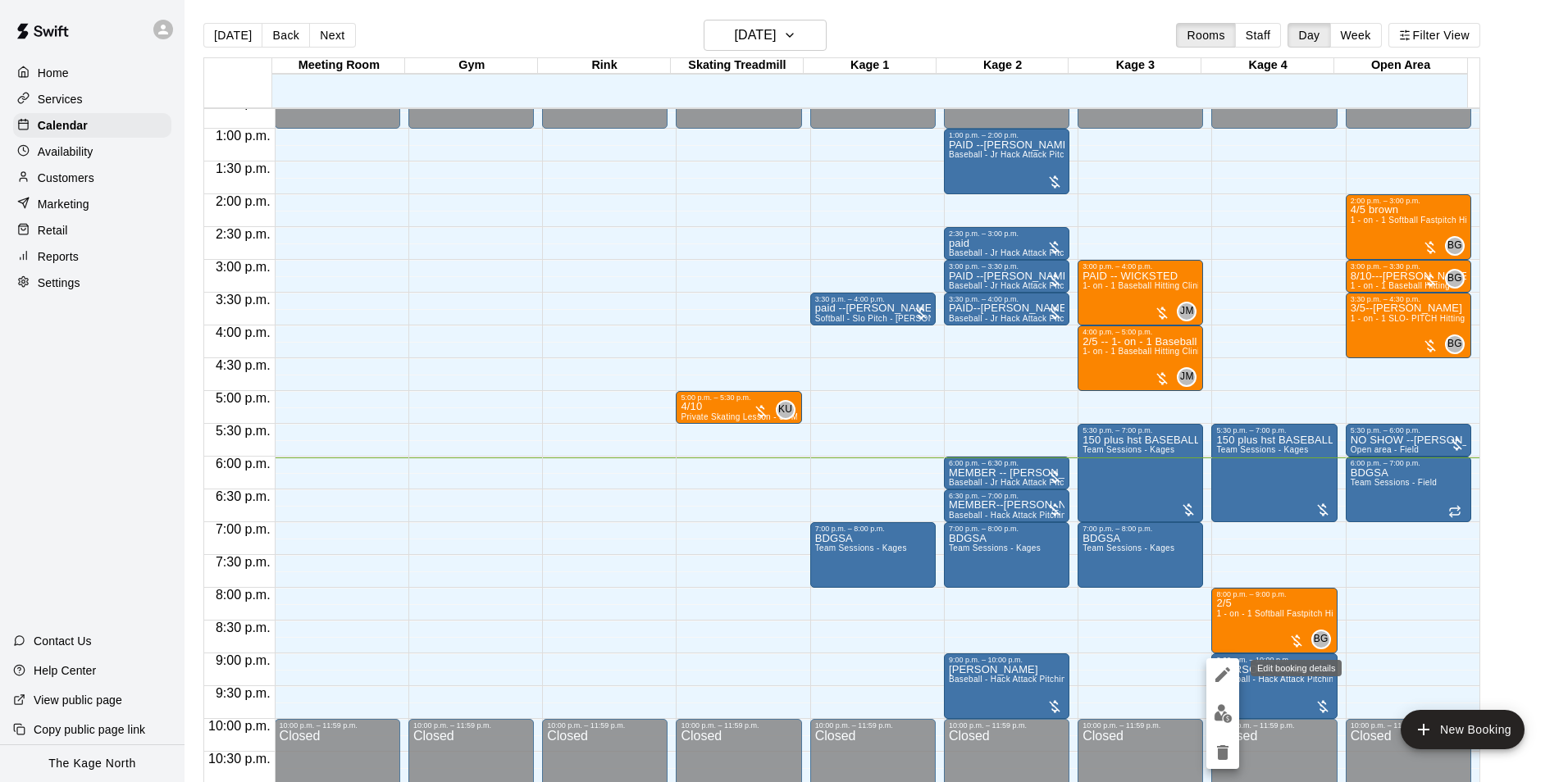
click at [1221, 679] on icon "edit" at bounding box center [1223, 675] width 15 height 15
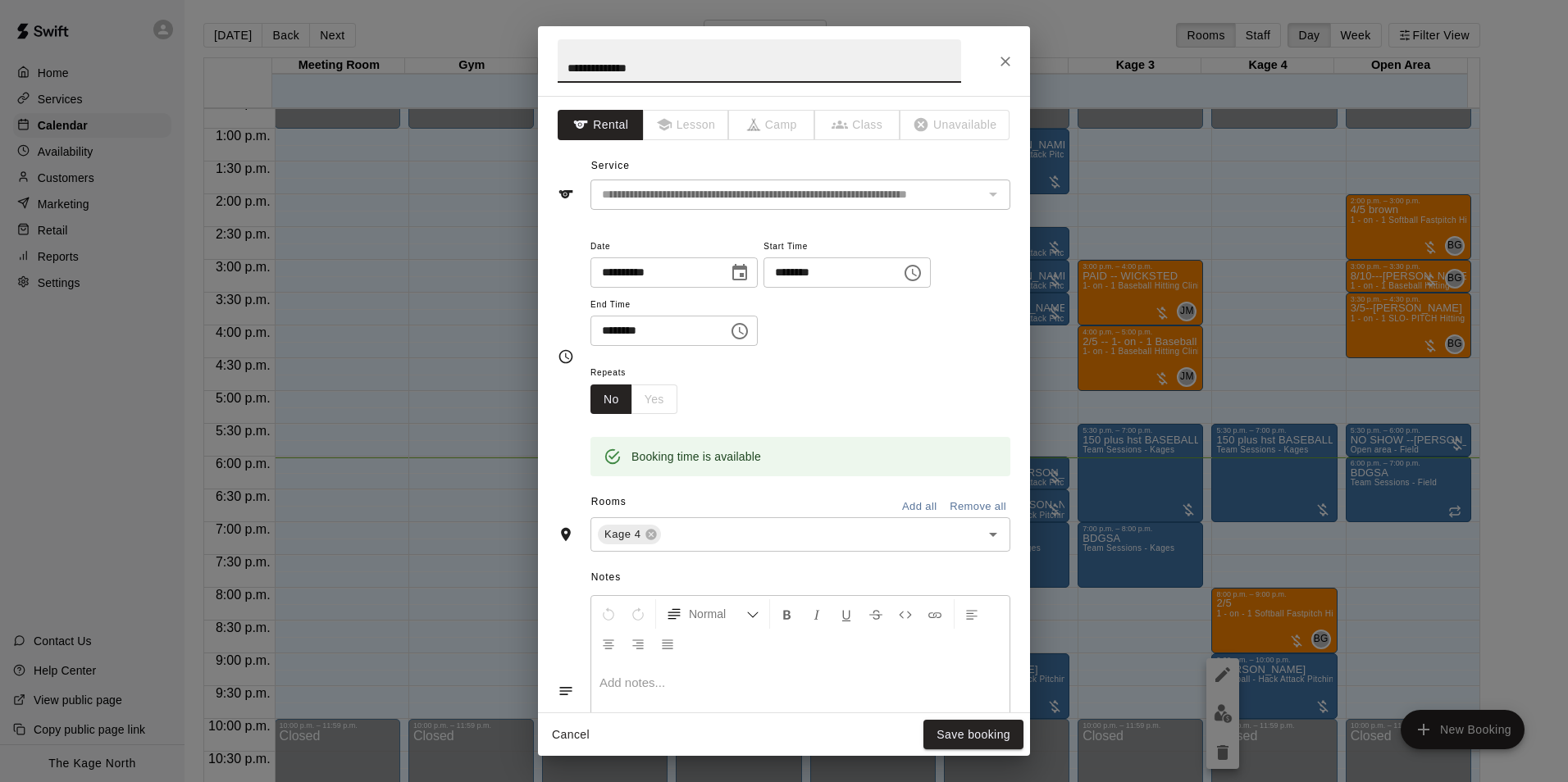
click at [566, 66] on input "**********" at bounding box center [759, 61] width 403 height 43
type input "**********"
click at [980, 741] on button "Save booking" at bounding box center [973, 734] width 100 height 30
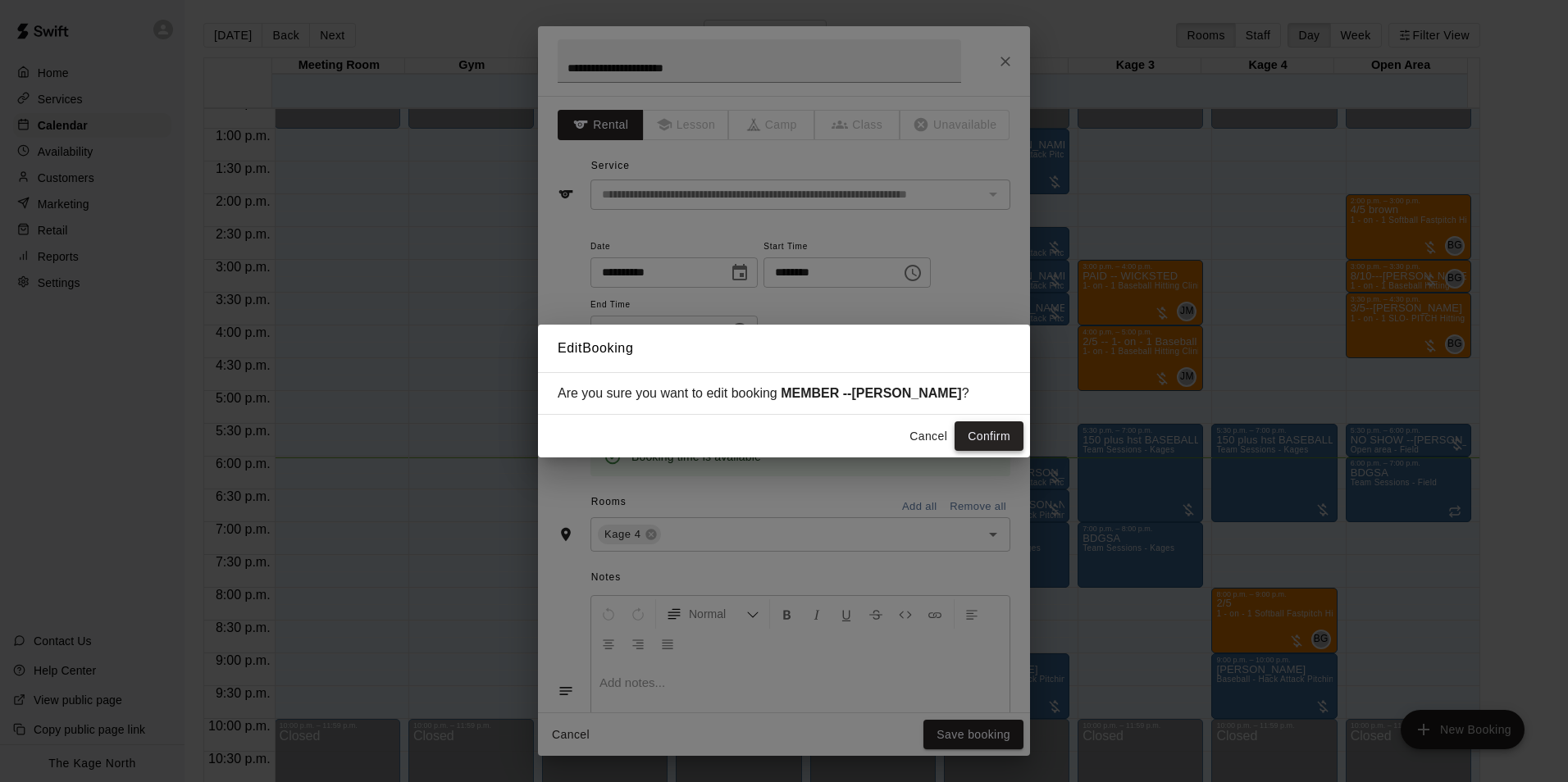
click at [979, 438] on button "Confirm" at bounding box center [989, 436] width 69 height 30
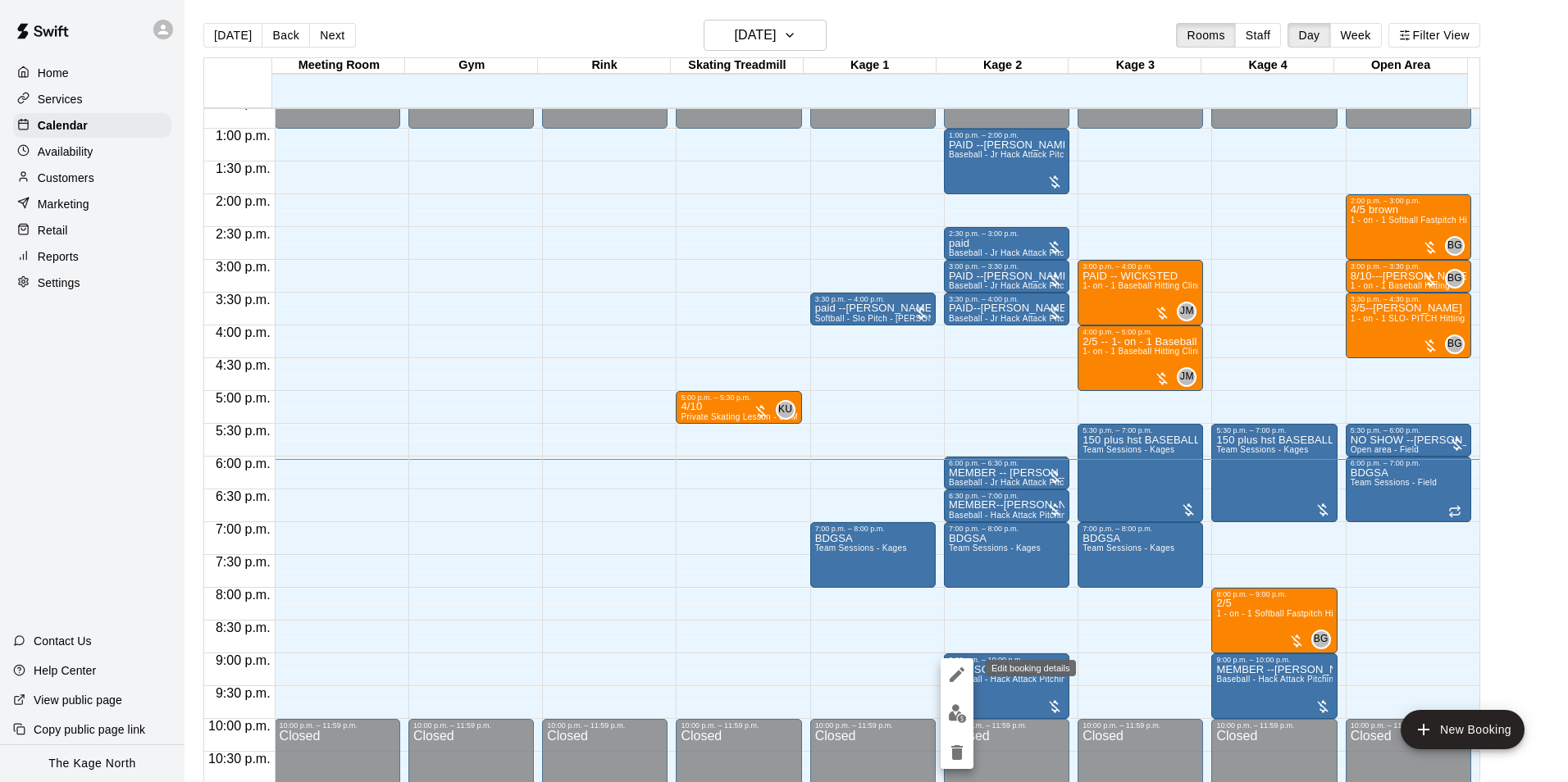
click at [958, 675] on icon "edit" at bounding box center [957, 675] width 15 height 15
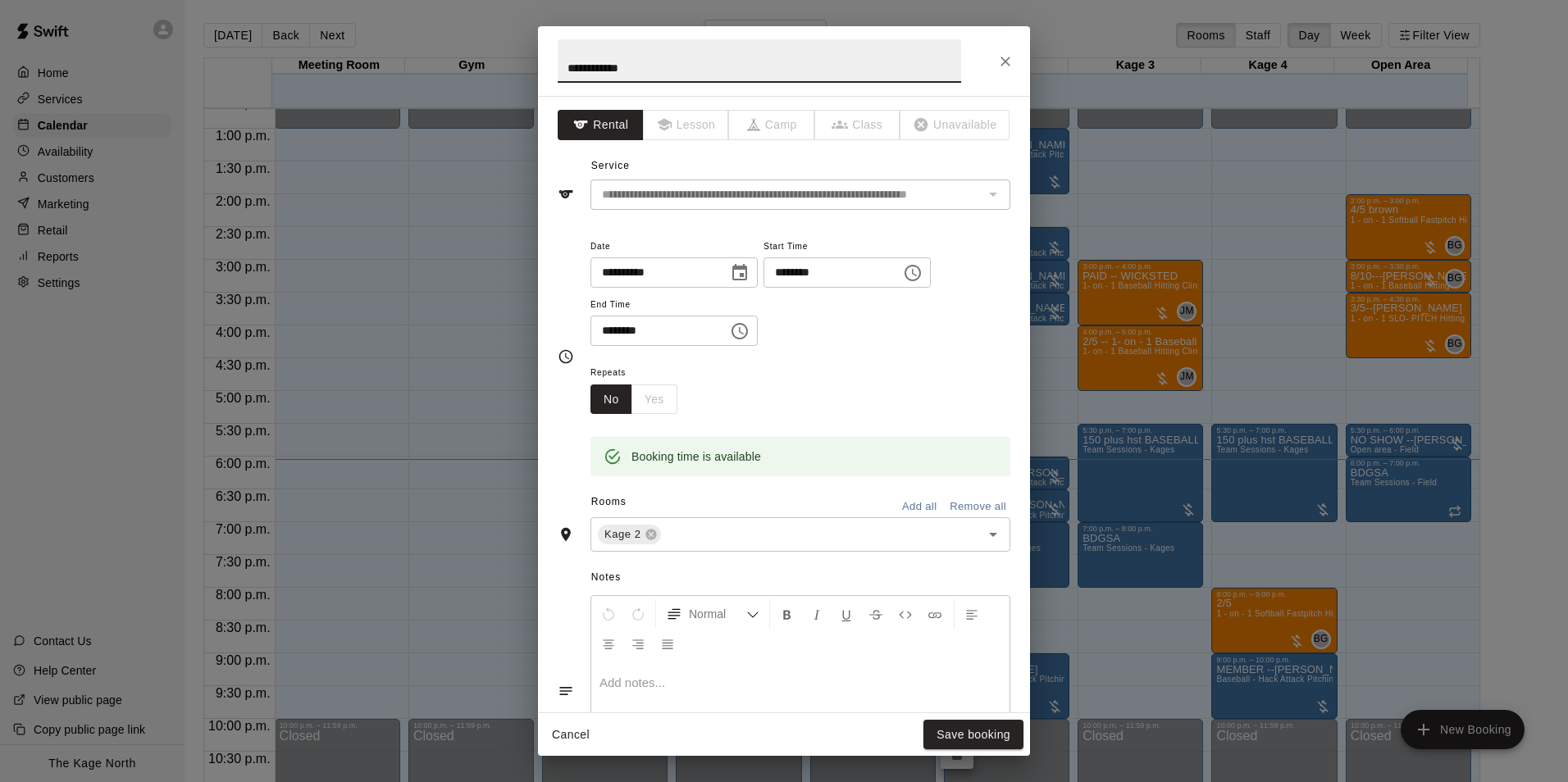
click at [565, 65] on input "**********" at bounding box center [759, 61] width 403 height 43
type input "**********"
click at [974, 736] on button "Save booking" at bounding box center [973, 734] width 100 height 30
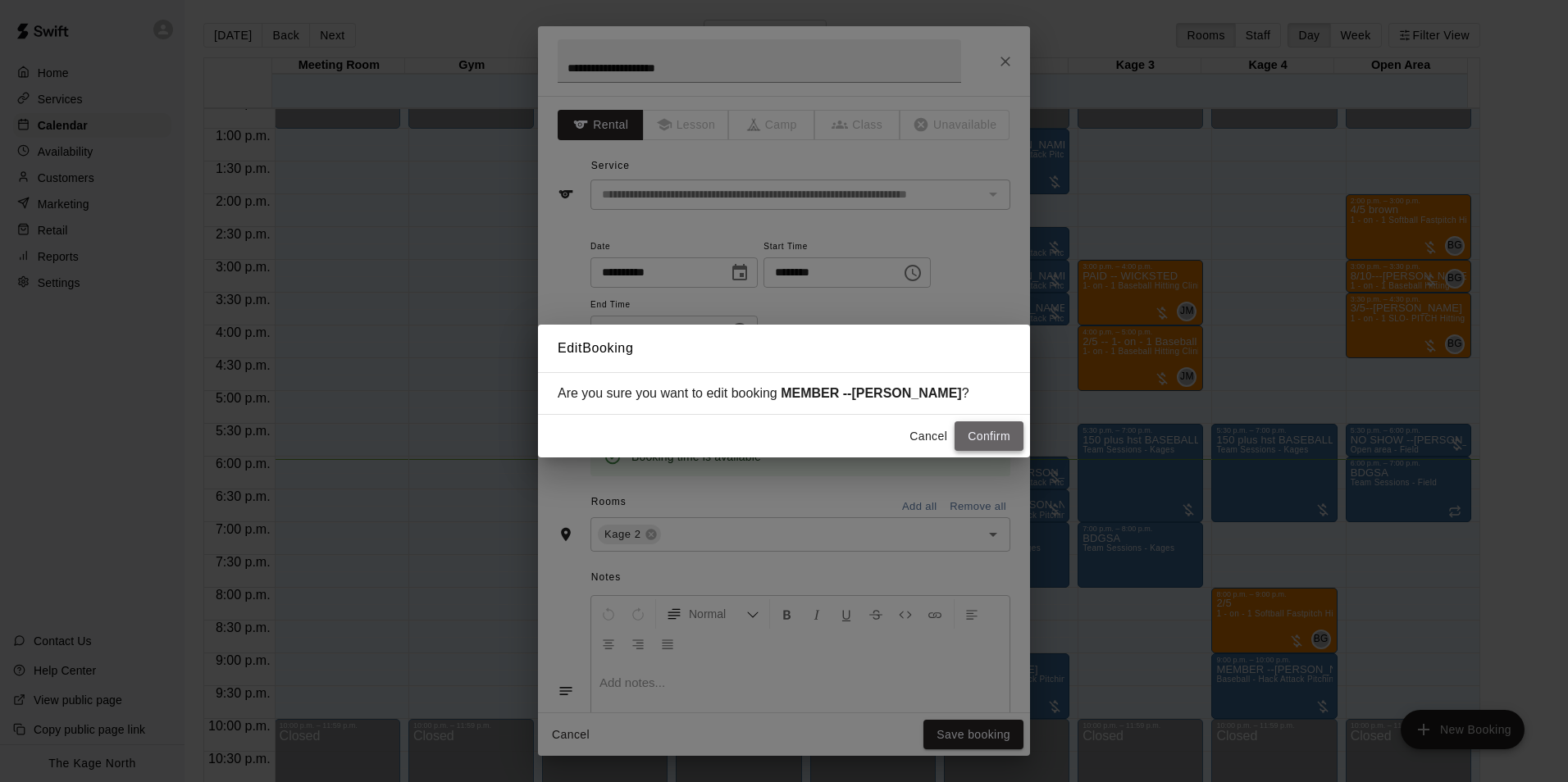
click at [991, 438] on button "Confirm" at bounding box center [989, 436] width 69 height 30
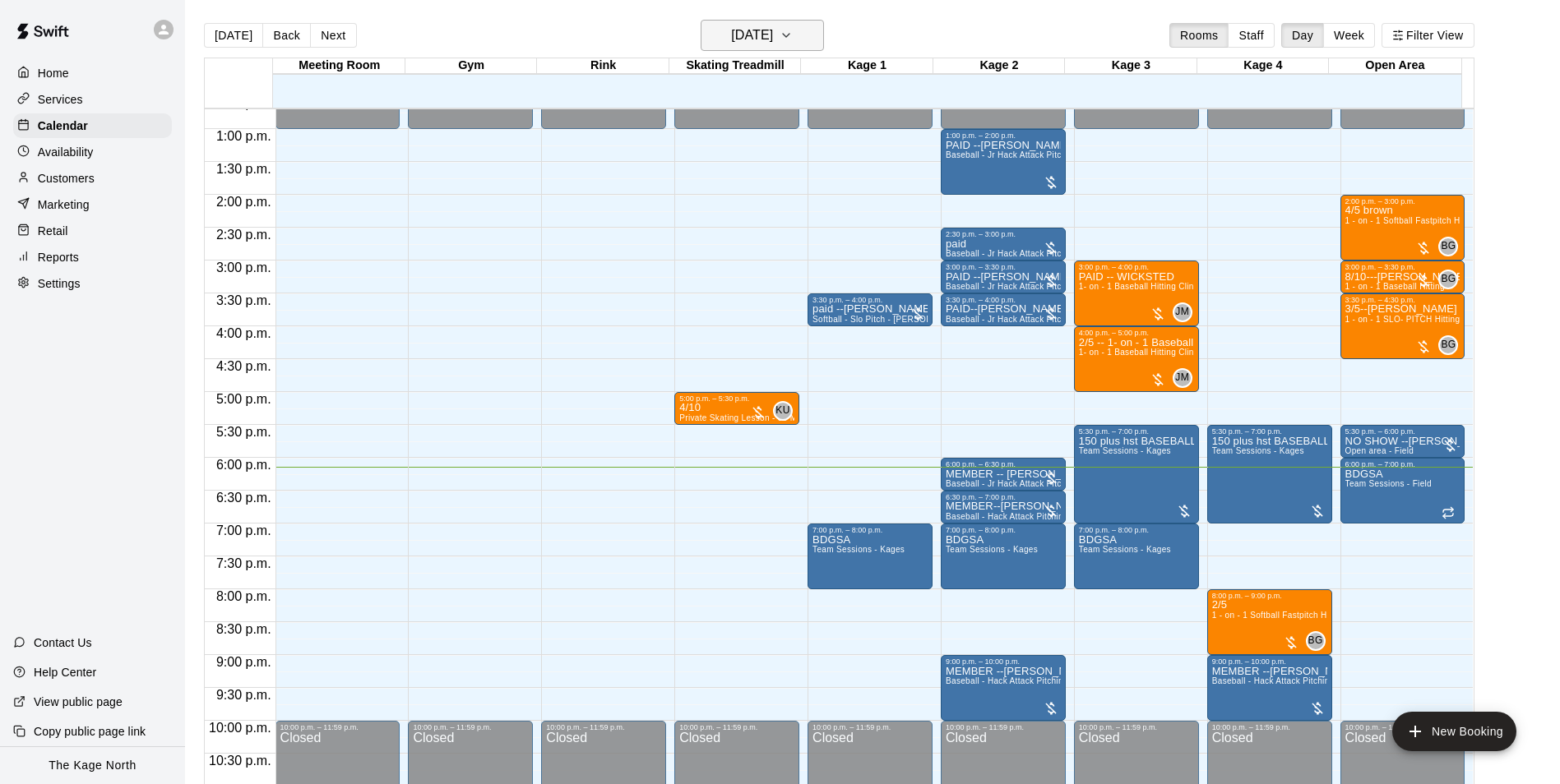
click at [773, 40] on h6 "[DATE]" at bounding box center [752, 35] width 42 height 23
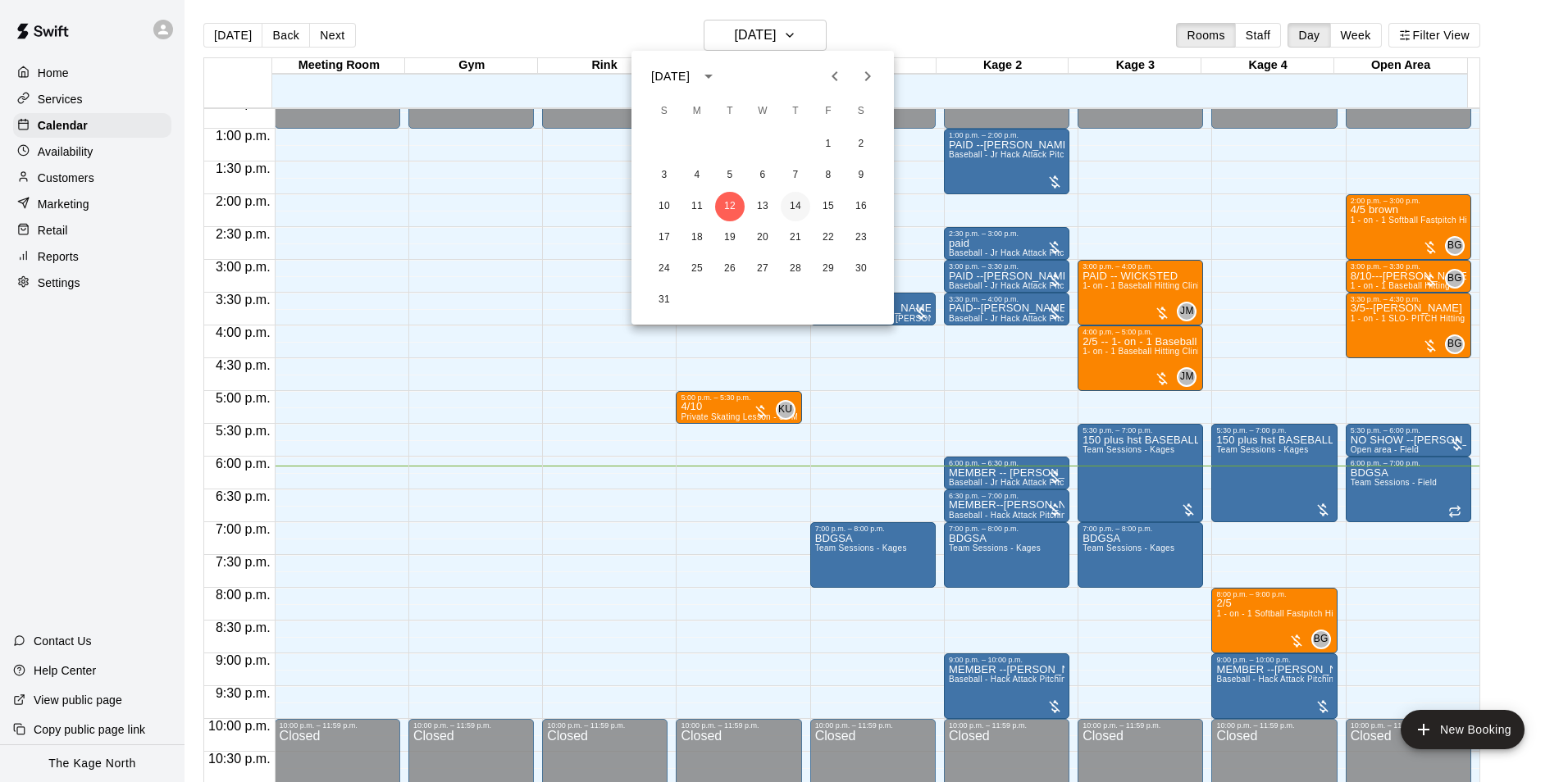
click at [799, 205] on button "14" at bounding box center [795, 207] width 30 height 30
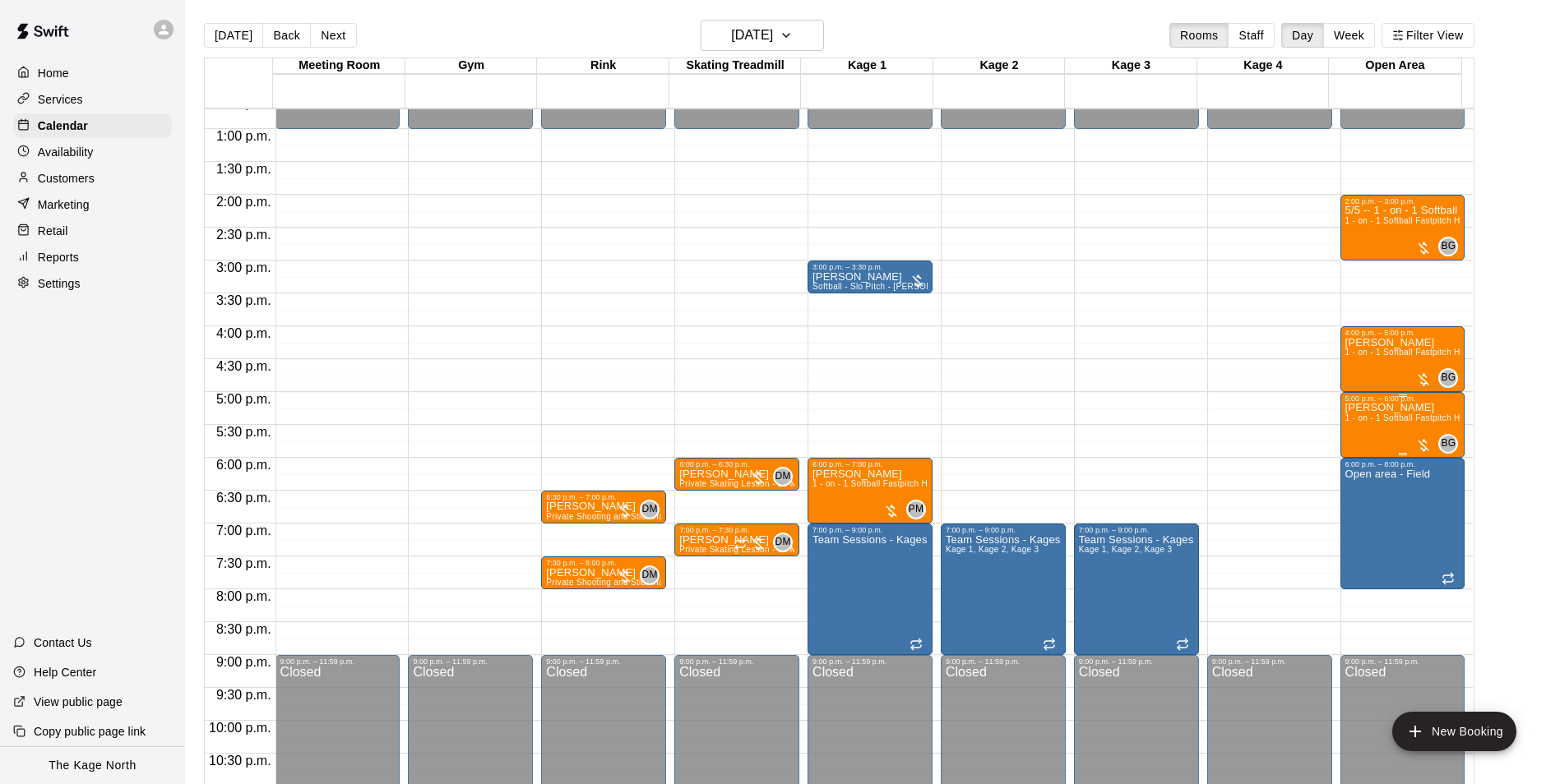
click at [1365, 433] on div "Makenzie Green 1 - on - 1 Softball Fastpitch Hitting Clinic" at bounding box center [1403, 795] width 115 height 784
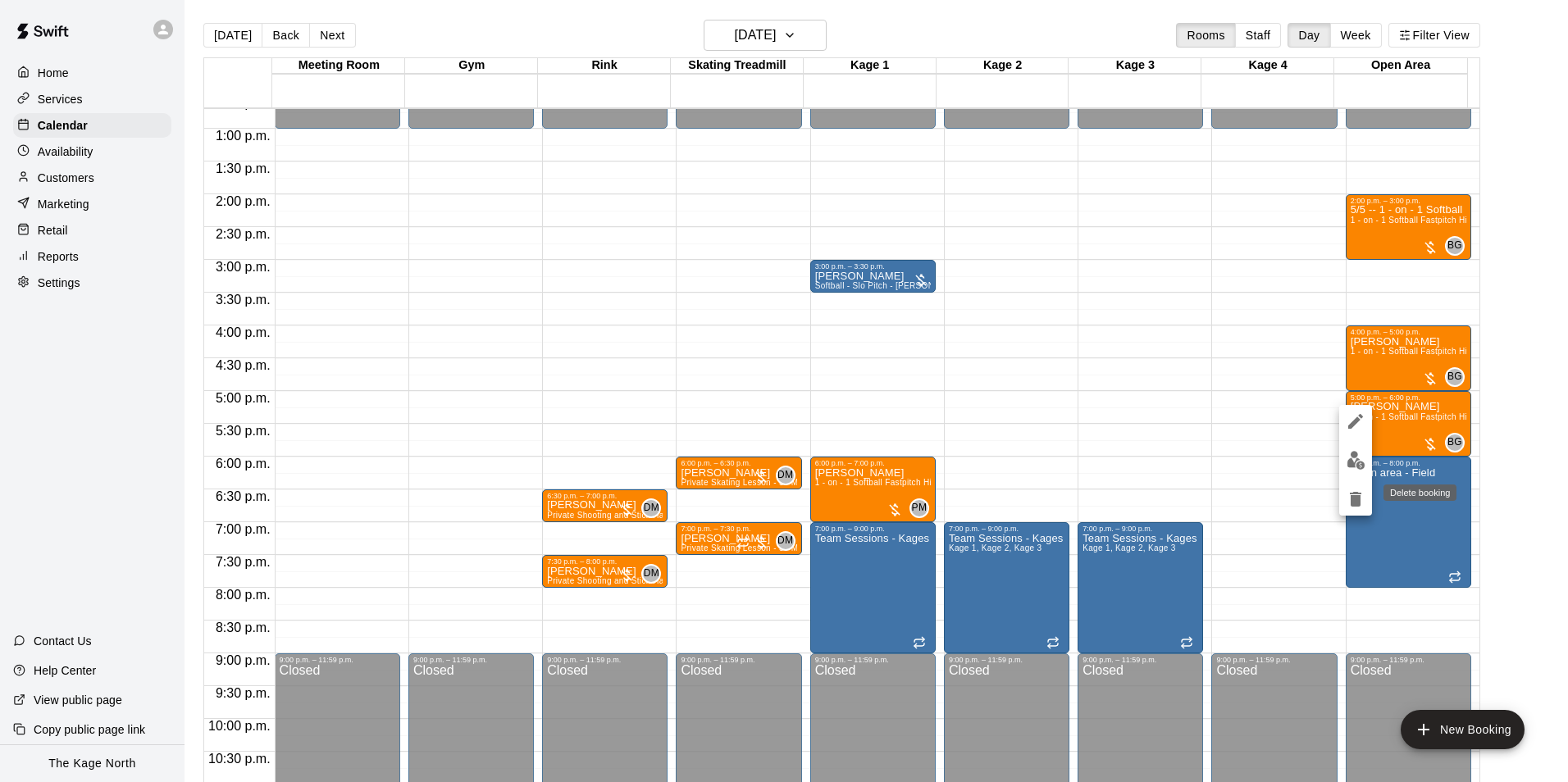
click at [1353, 501] on icon "delete" at bounding box center [1355, 499] width 11 height 15
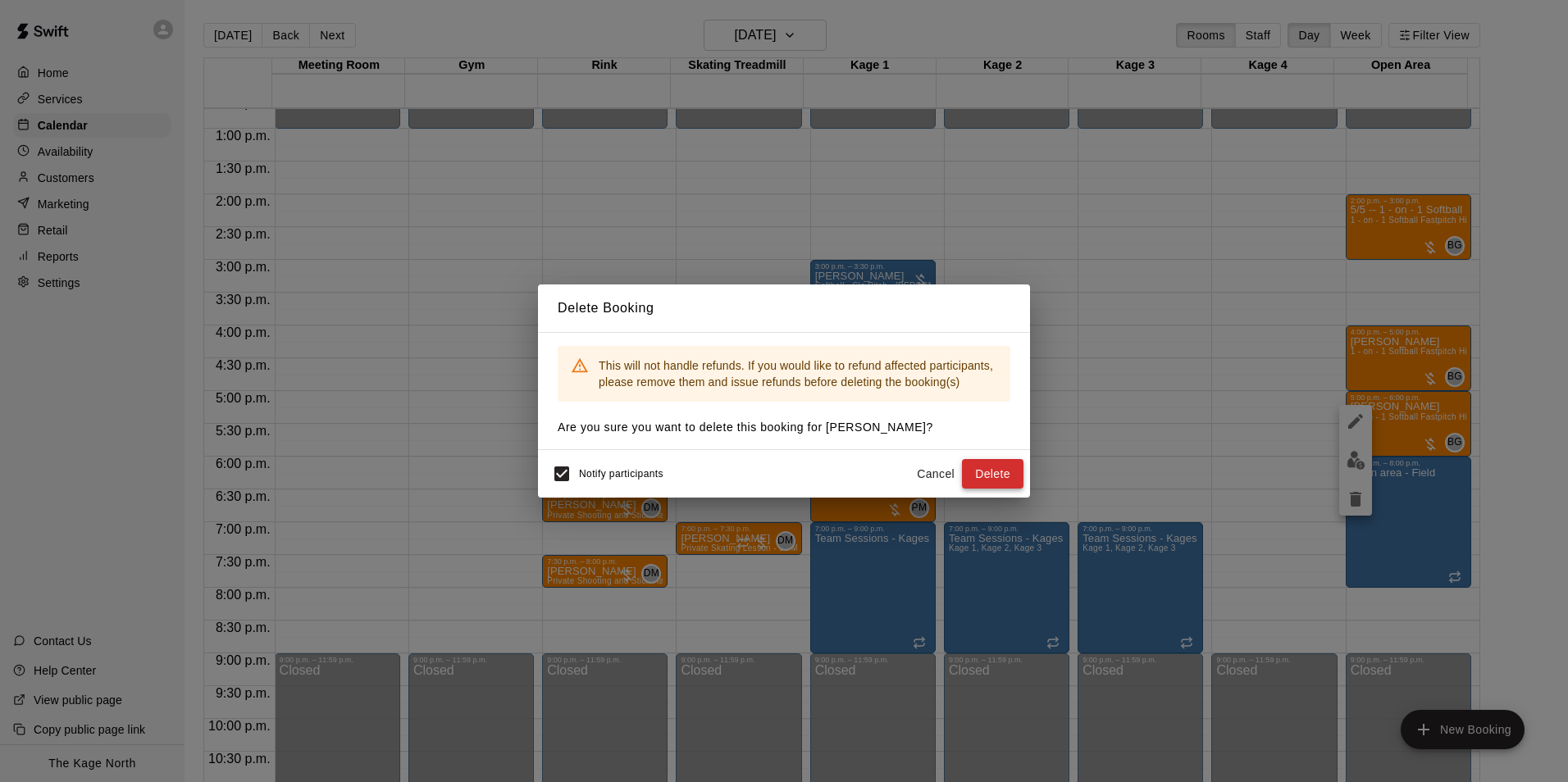
click at [993, 477] on button "Delete" at bounding box center [993, 474] width 62 height 30
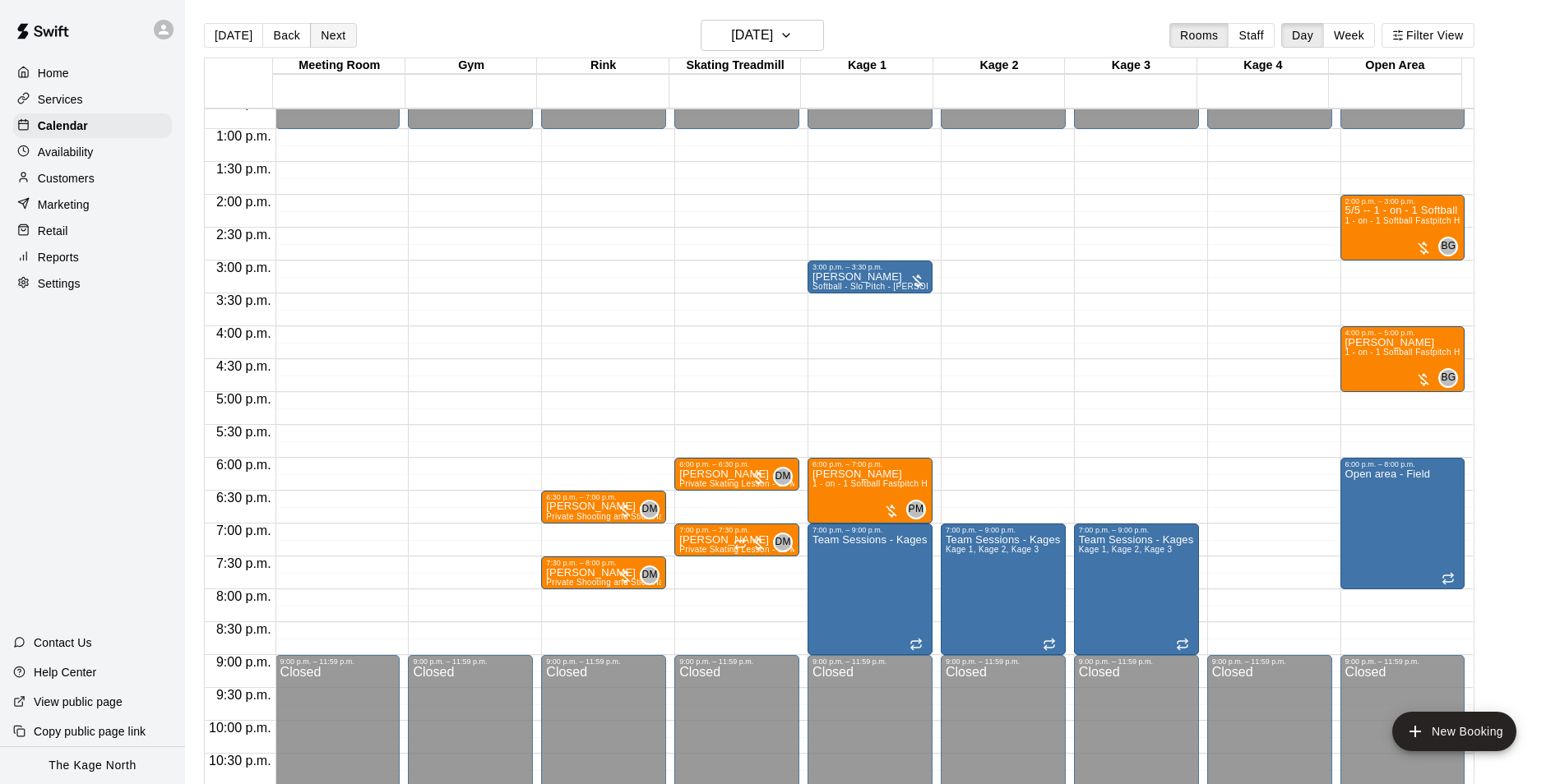
click at [345, 37] on button "Next" at bounding box center [333, 35] width 46 height 25
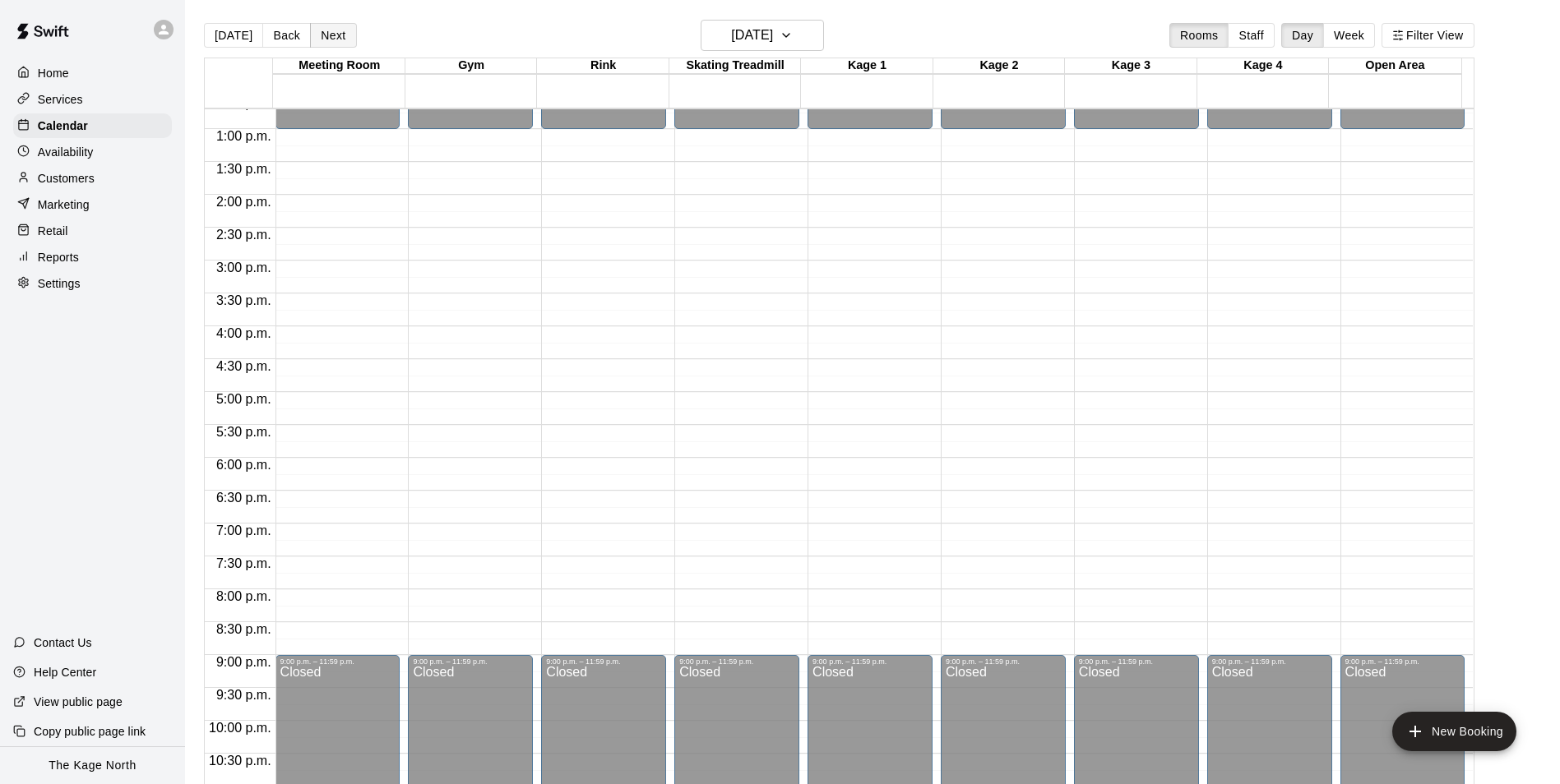
click at [345, 37] on button "Next" at bounding box center [333, 35] width 46 height 25
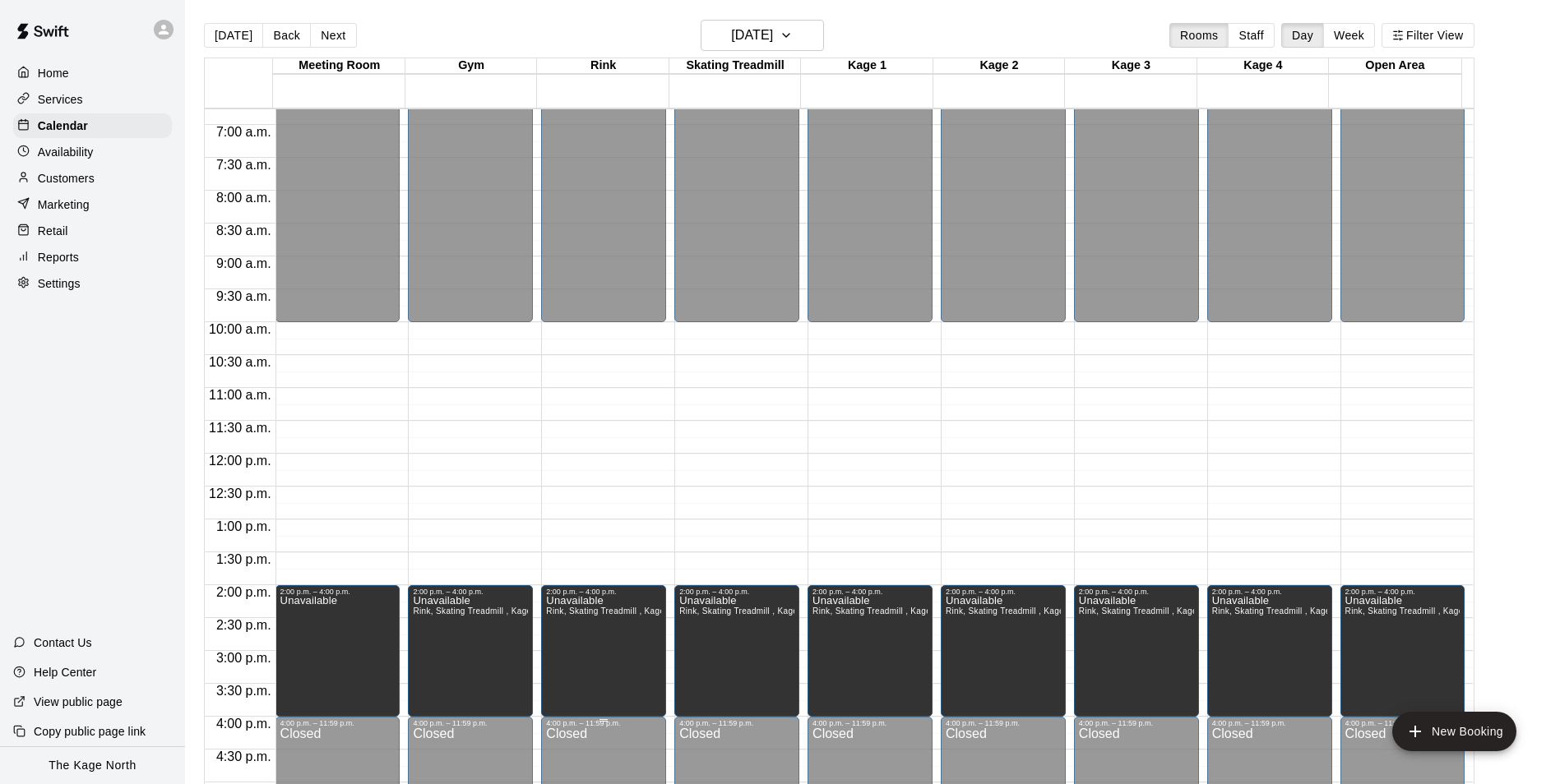
scroll to position [424, 0]
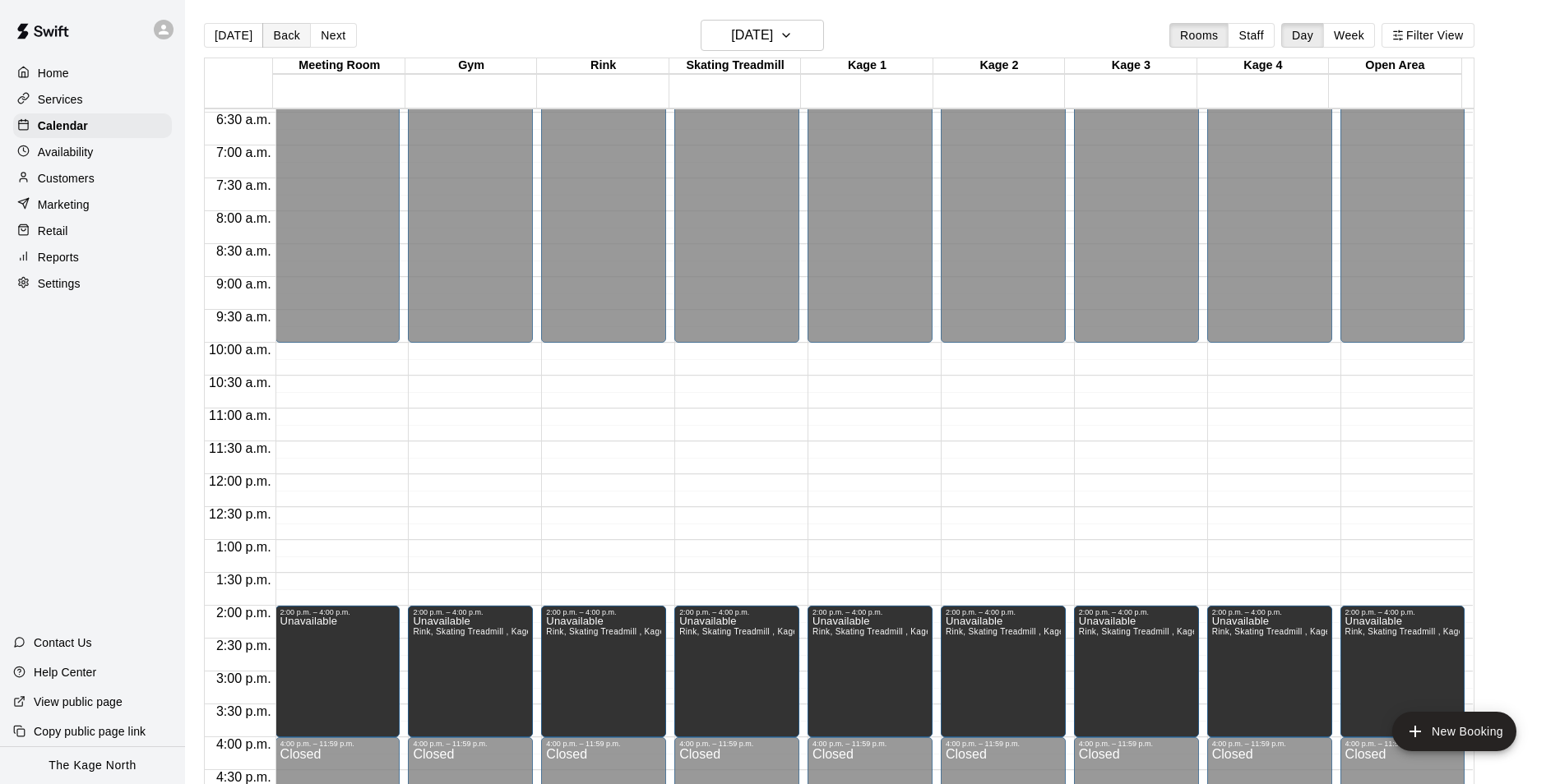
click at [276, 35] on button "Back" at bounding box center [286, 35] width 49 height 25
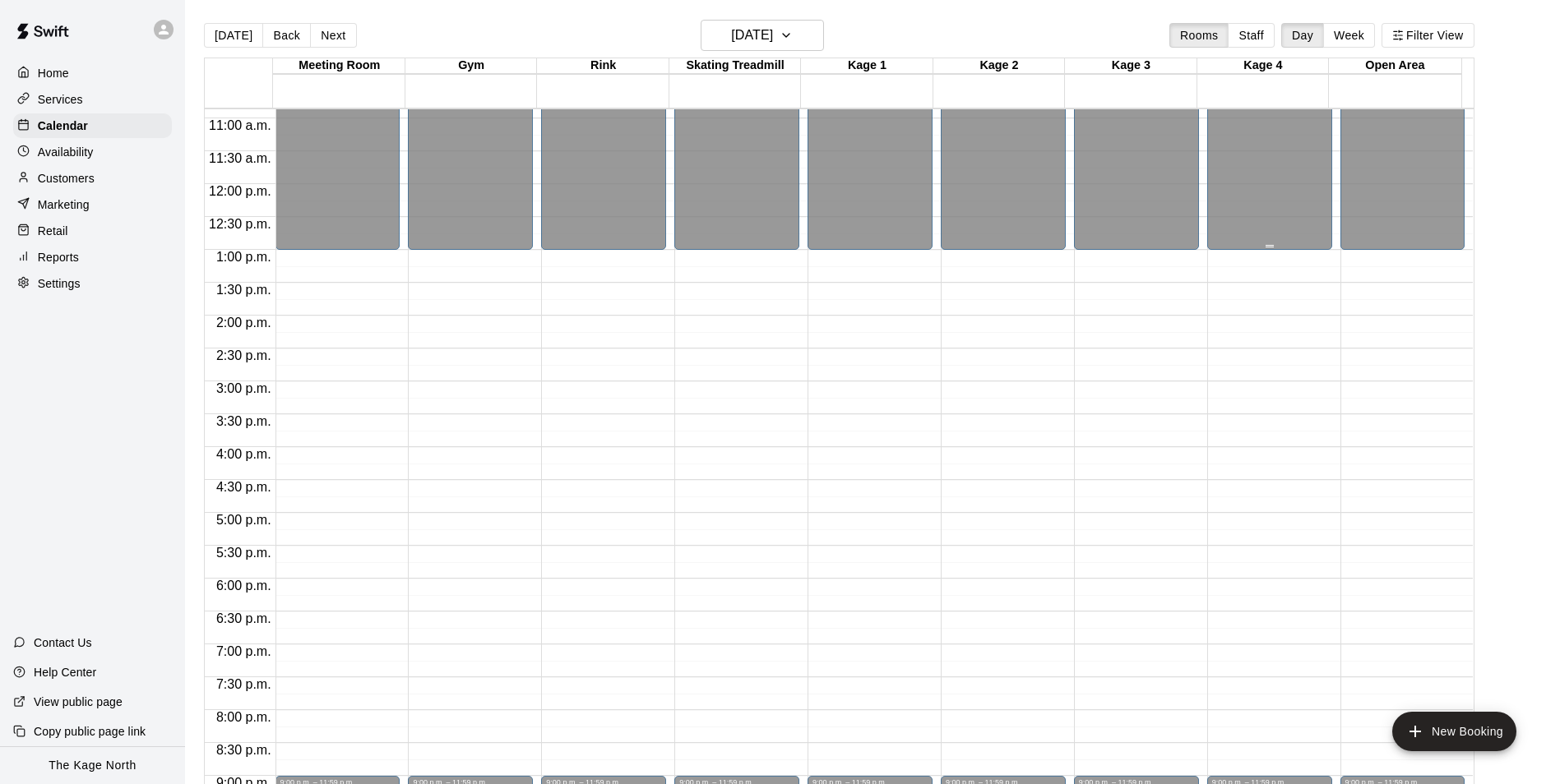
scroll to position [753, 0]
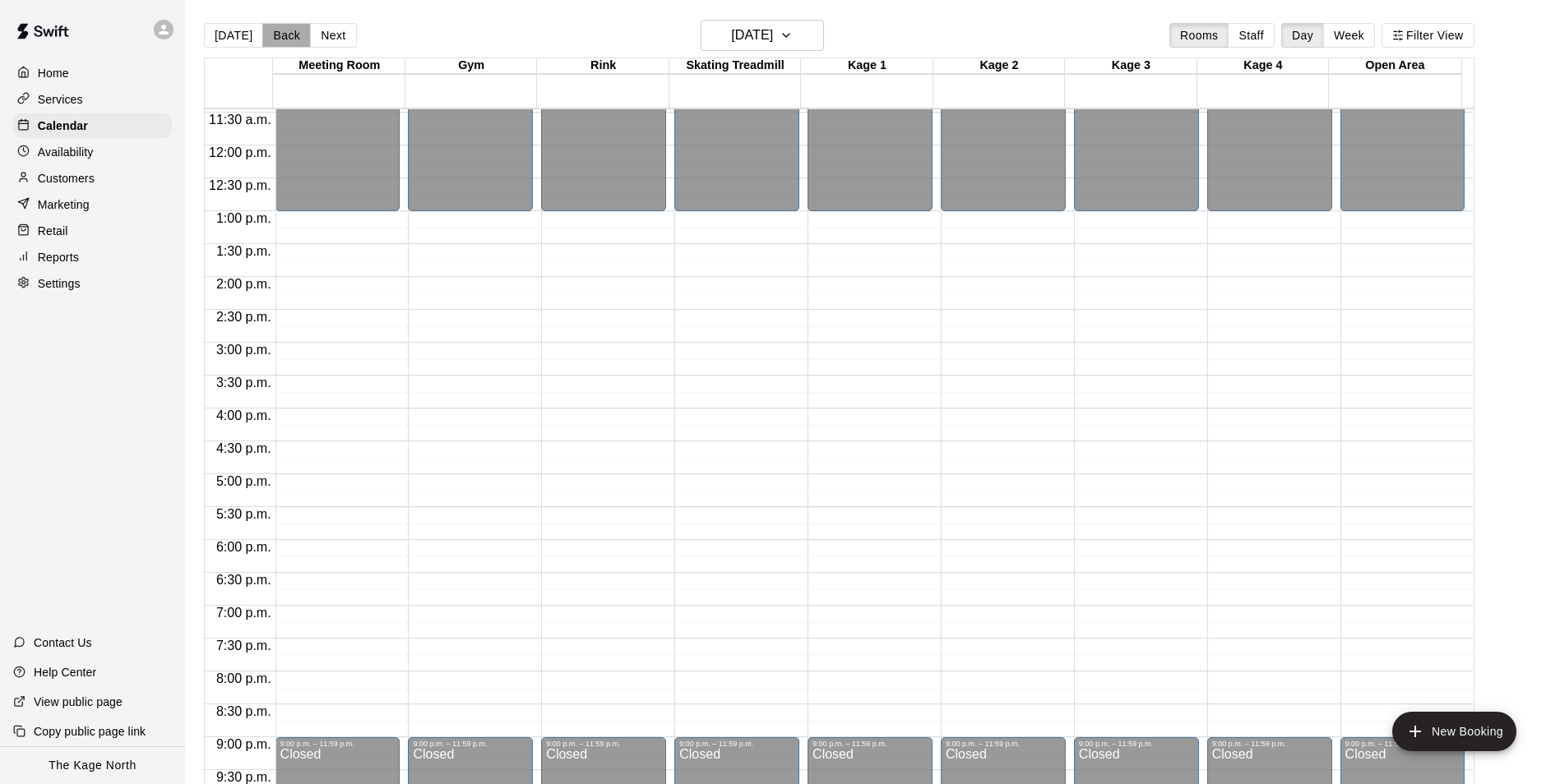
click at [284, 41] on button "Back" at bounding box center [286, 35] width 49 height 25
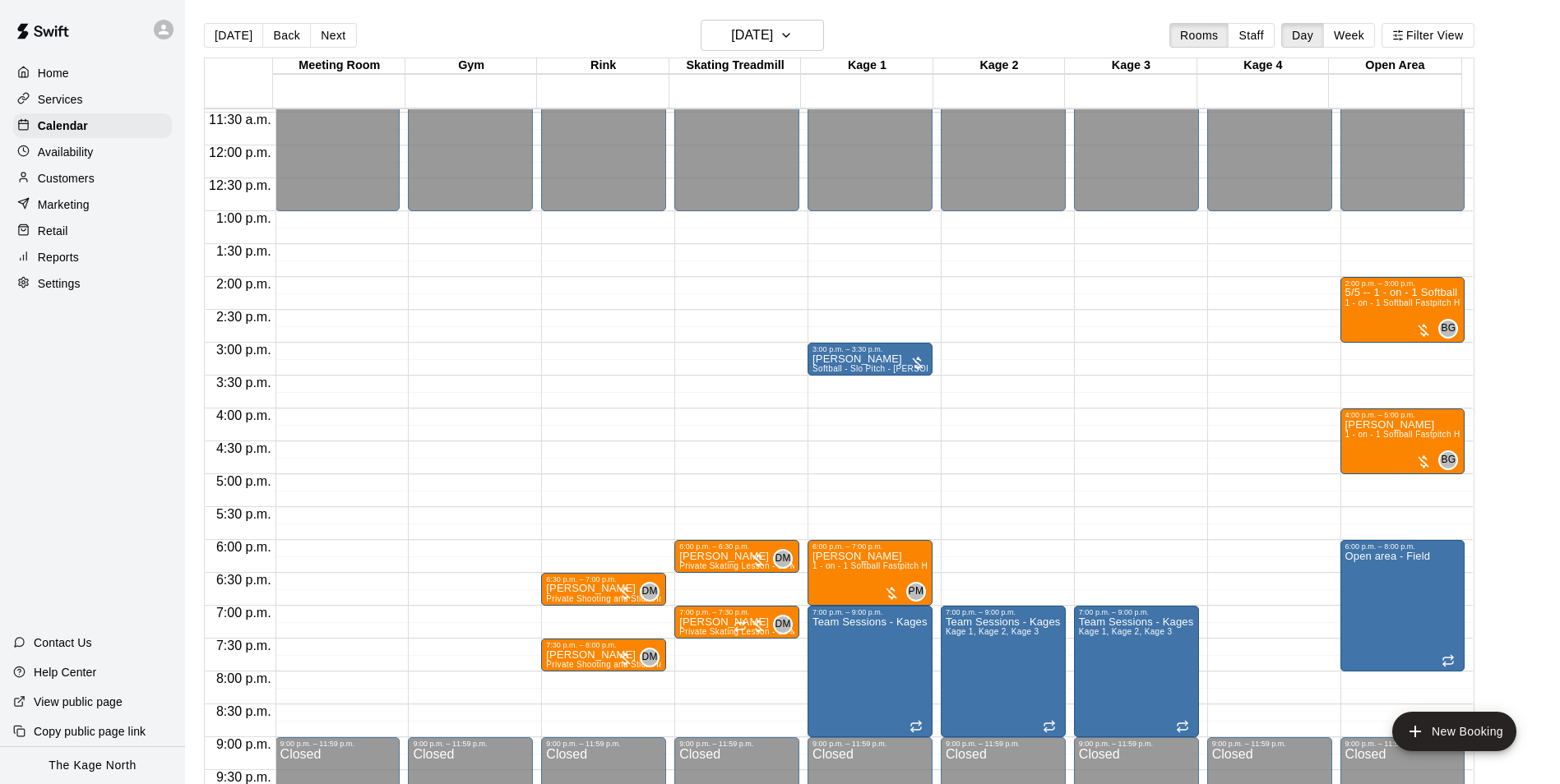
drag, startPoint x: 235, startPoint y: 39, endPoint x: 973, endPoint y: 217, distance: 759.2
click at [235, 39] on button "[DATE]" at bounding box center [233, 35] width 59 height 25
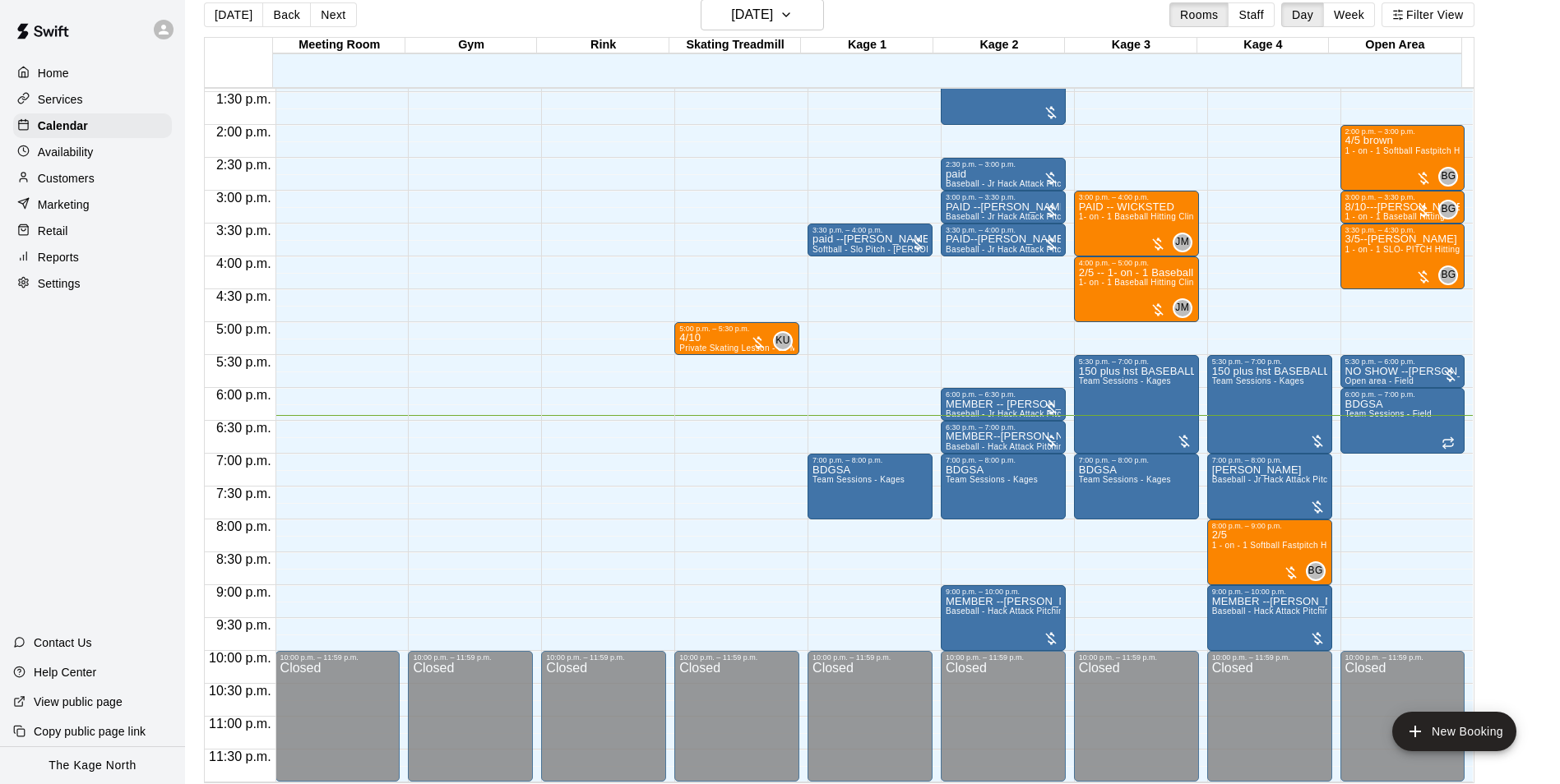
scroll to position [26, 0]
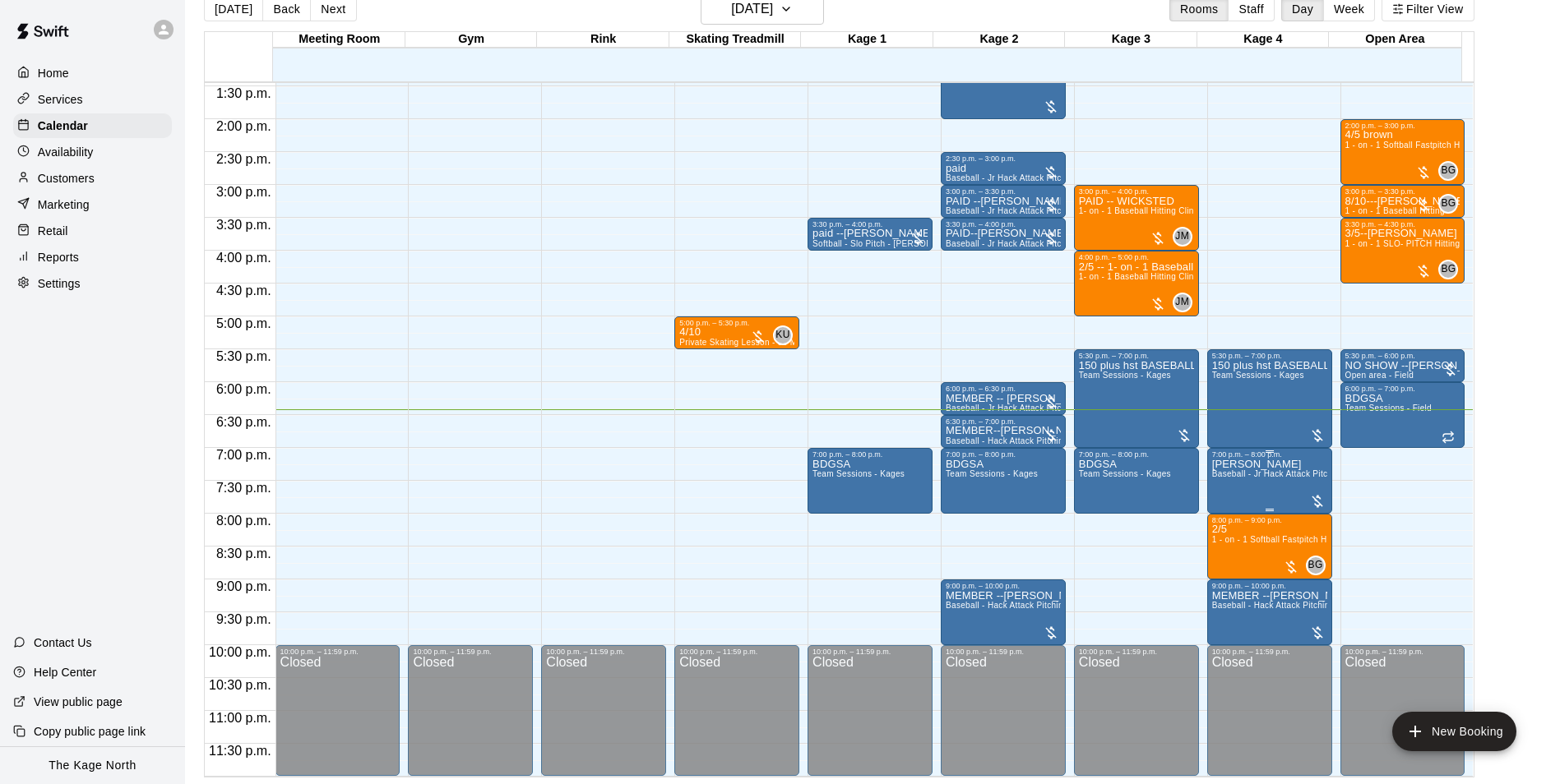
click at [1232, 473] on span "Baseball - Jr Hack Attack Pitching Machine - Perfect for all ages and skill lev…" at bounding box center [1368, 474] width 313 height 9
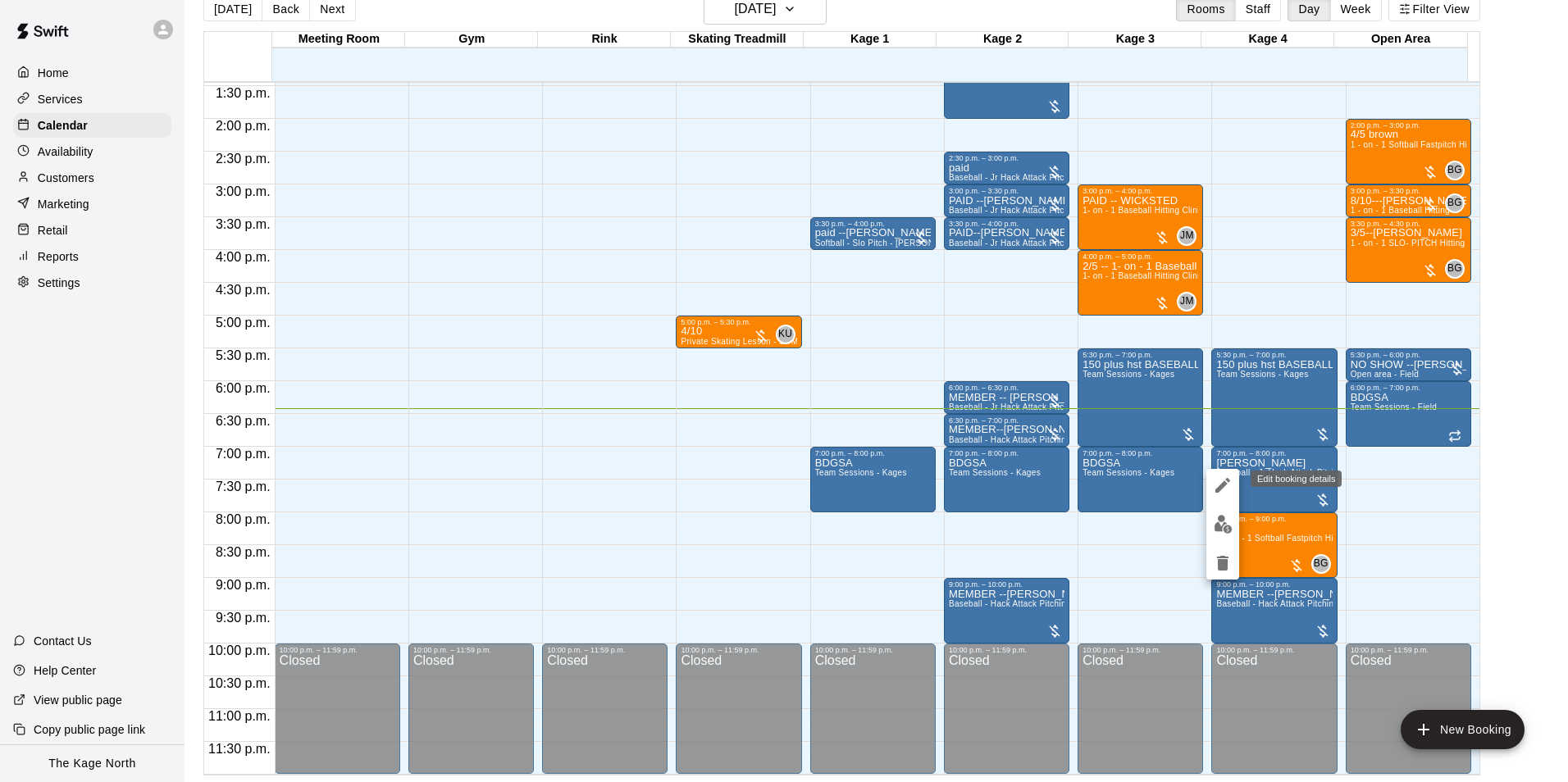
click at [1223, 480] on icon "edit" at bounding box center [1223, 485] width 19 height 19
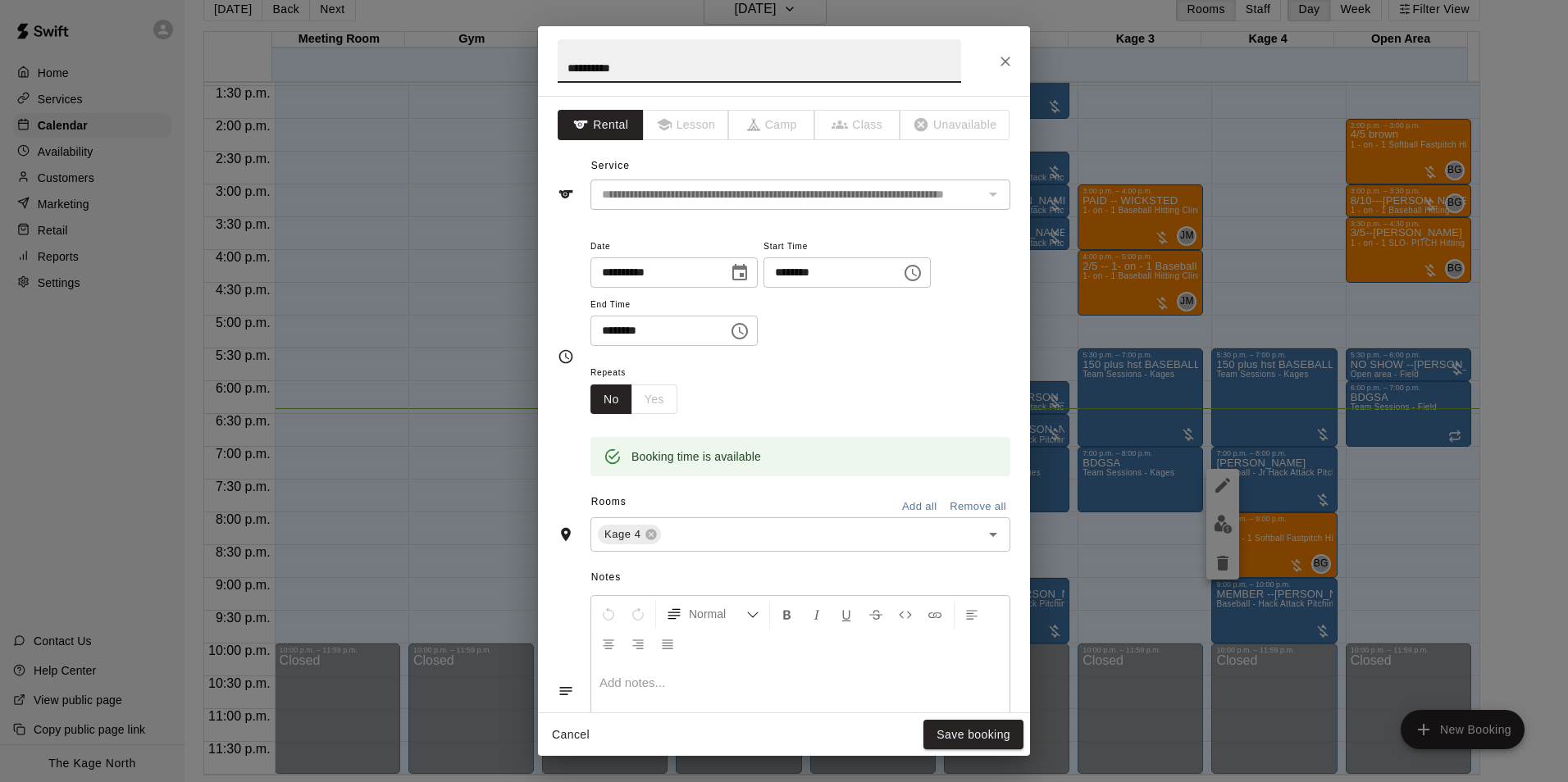
click at [568, 70] on input "**********" at bounding box center [759, 61] width 403 height 43
type input "**********"
click at [996, 729] on button "Save booking" at bounding box center [973, 734] width 100 height 30
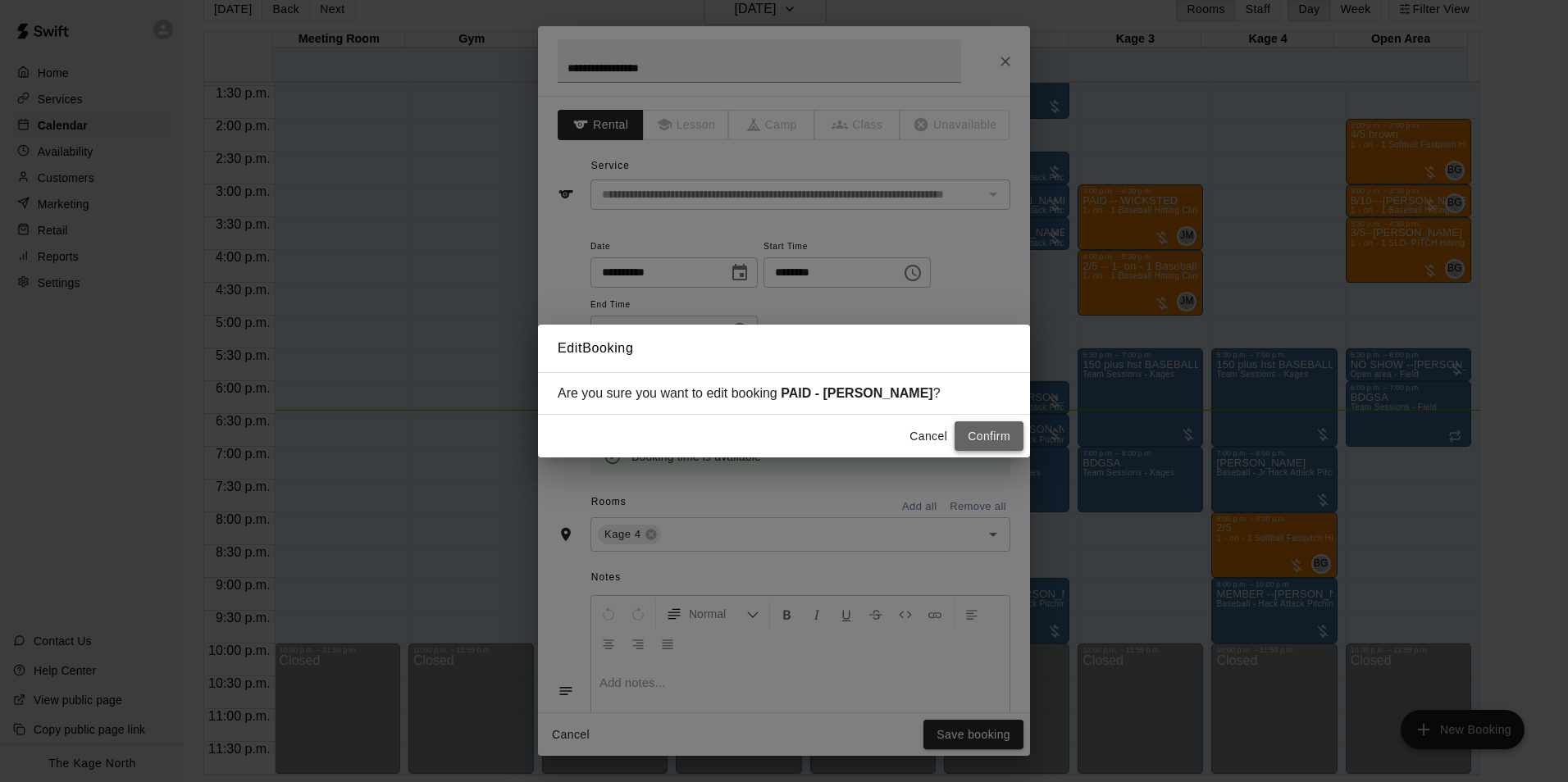
click at [1000, 426] on button "Confirm" at bounding box center [989, 436] width 69 height 30
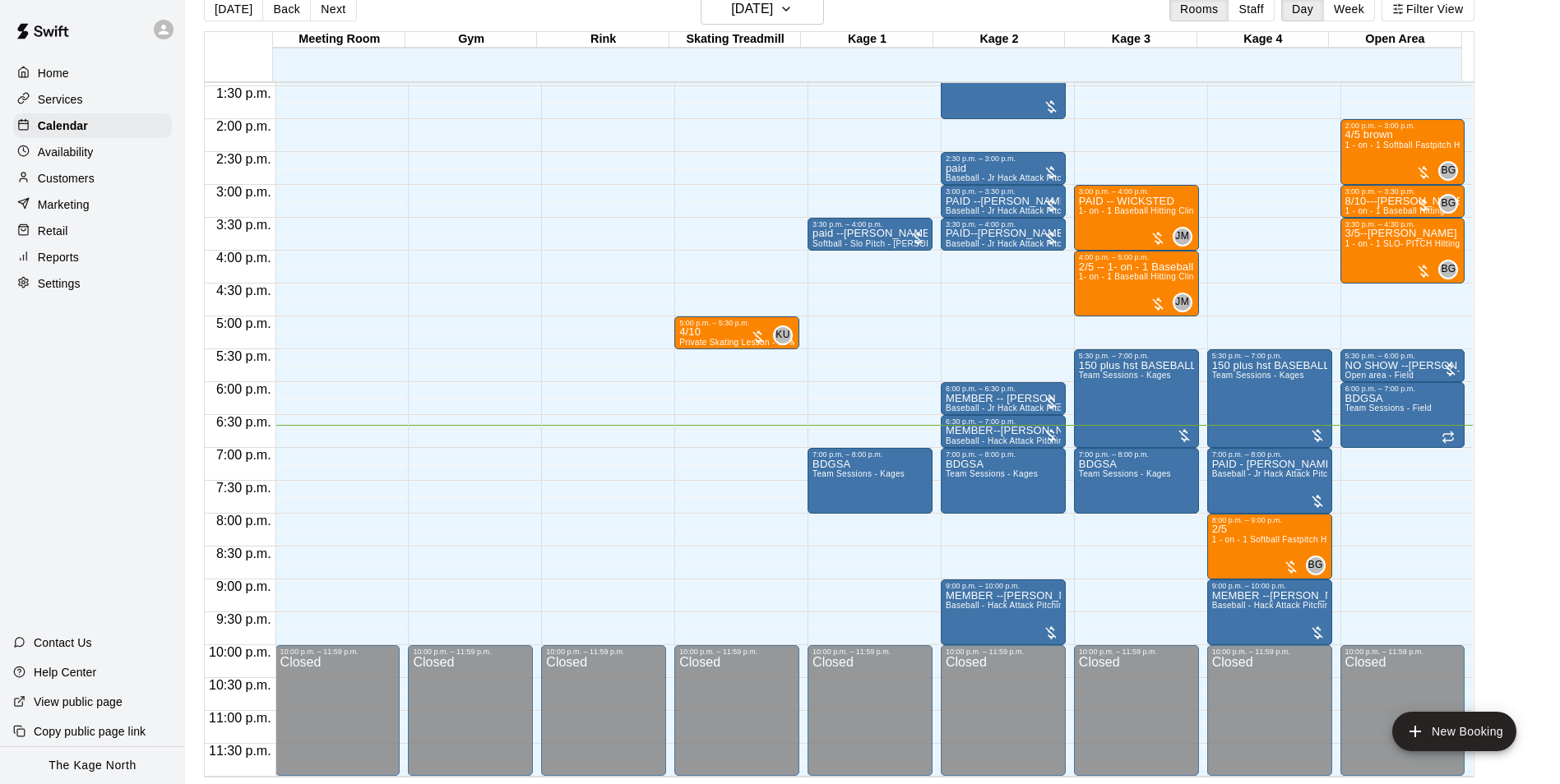
click at [165, 40] on div at bounding box center [167, 29] width 34 height 33
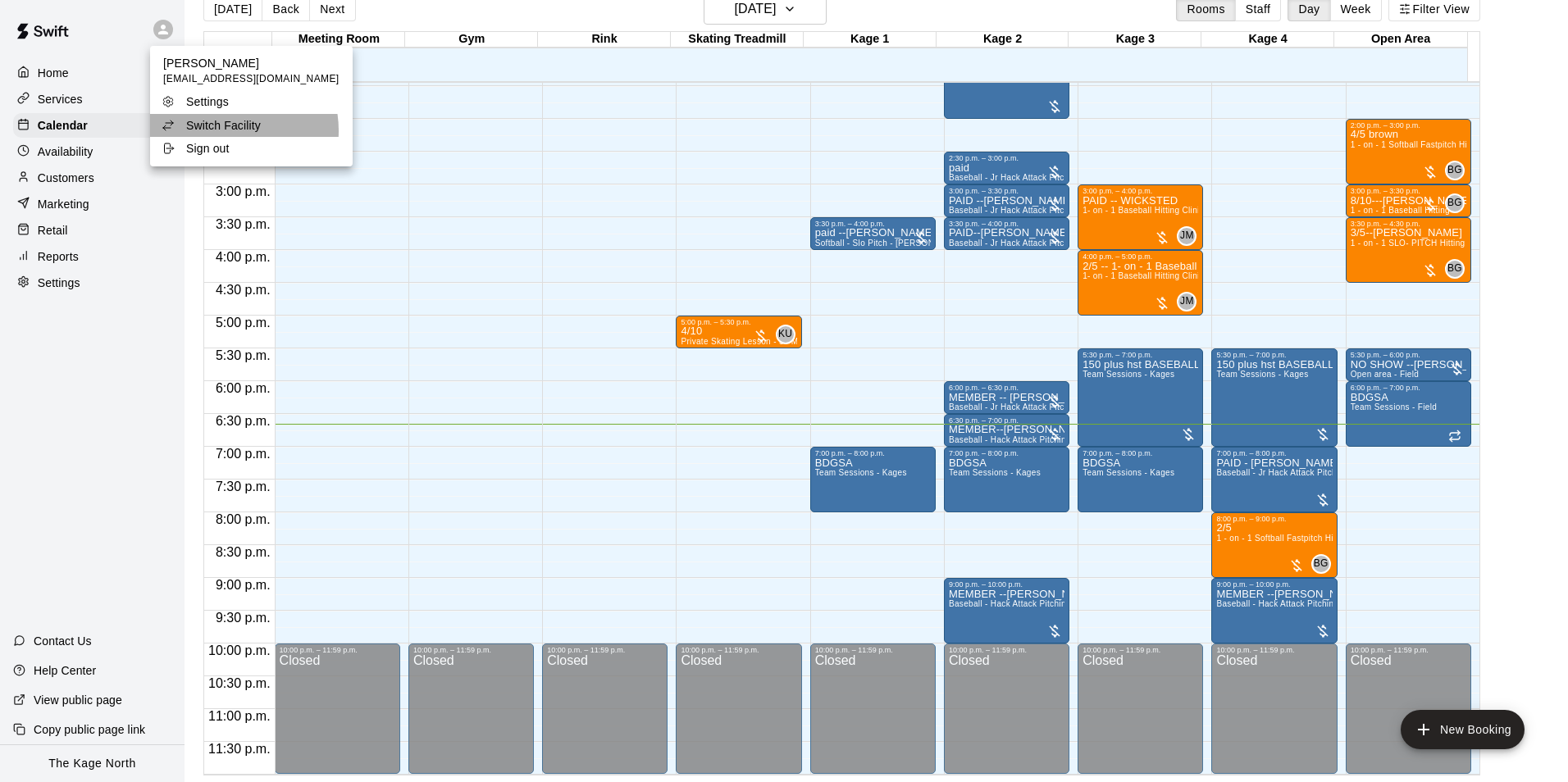
click at [220, 131] on p "Switch Facility" at bounding box center [223, 125] width 75 height 17
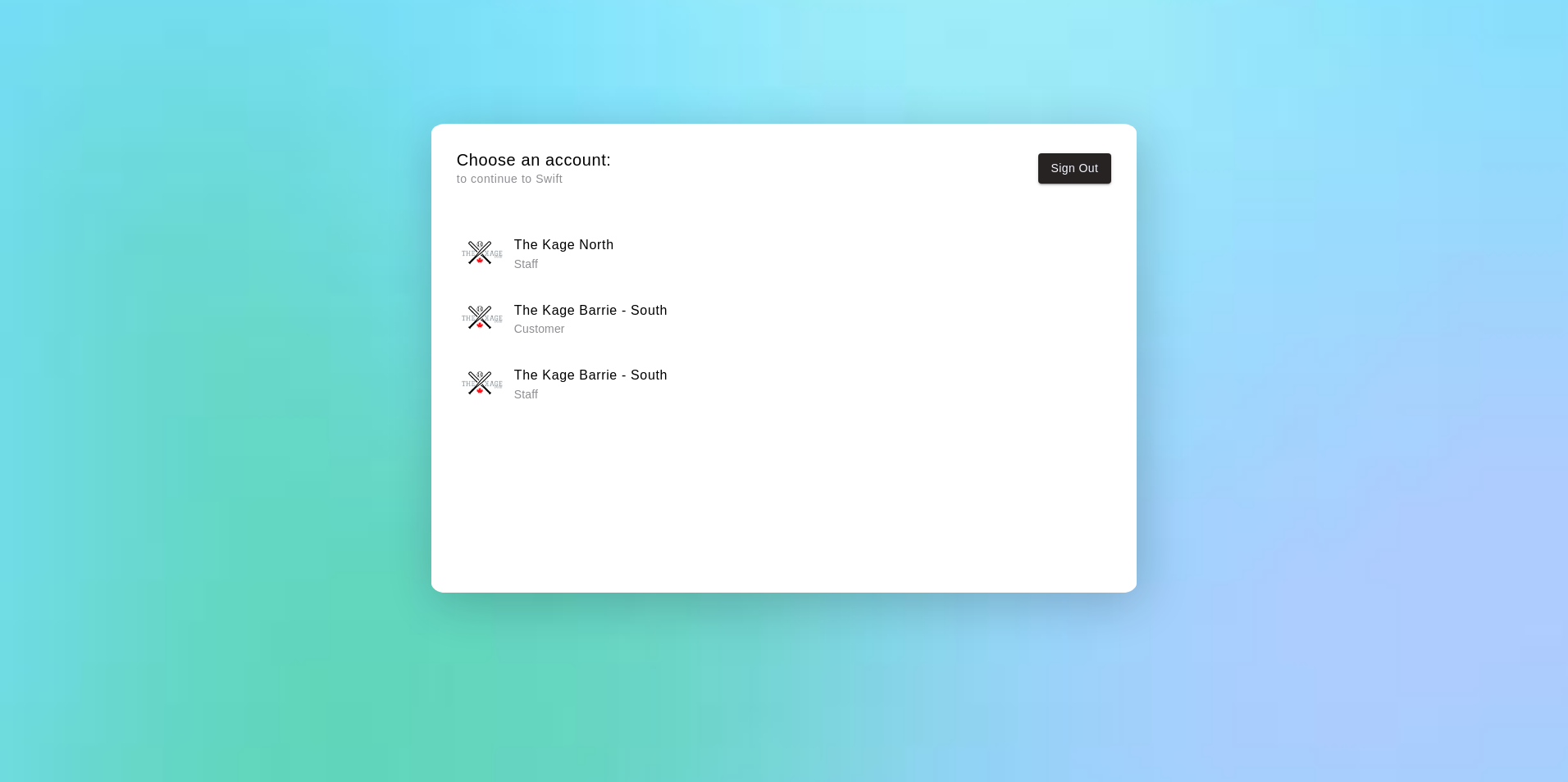
click at [588, 385] on h6 "The Kage Barrie - South" at bounding box center [591, 375] width 153 height 21
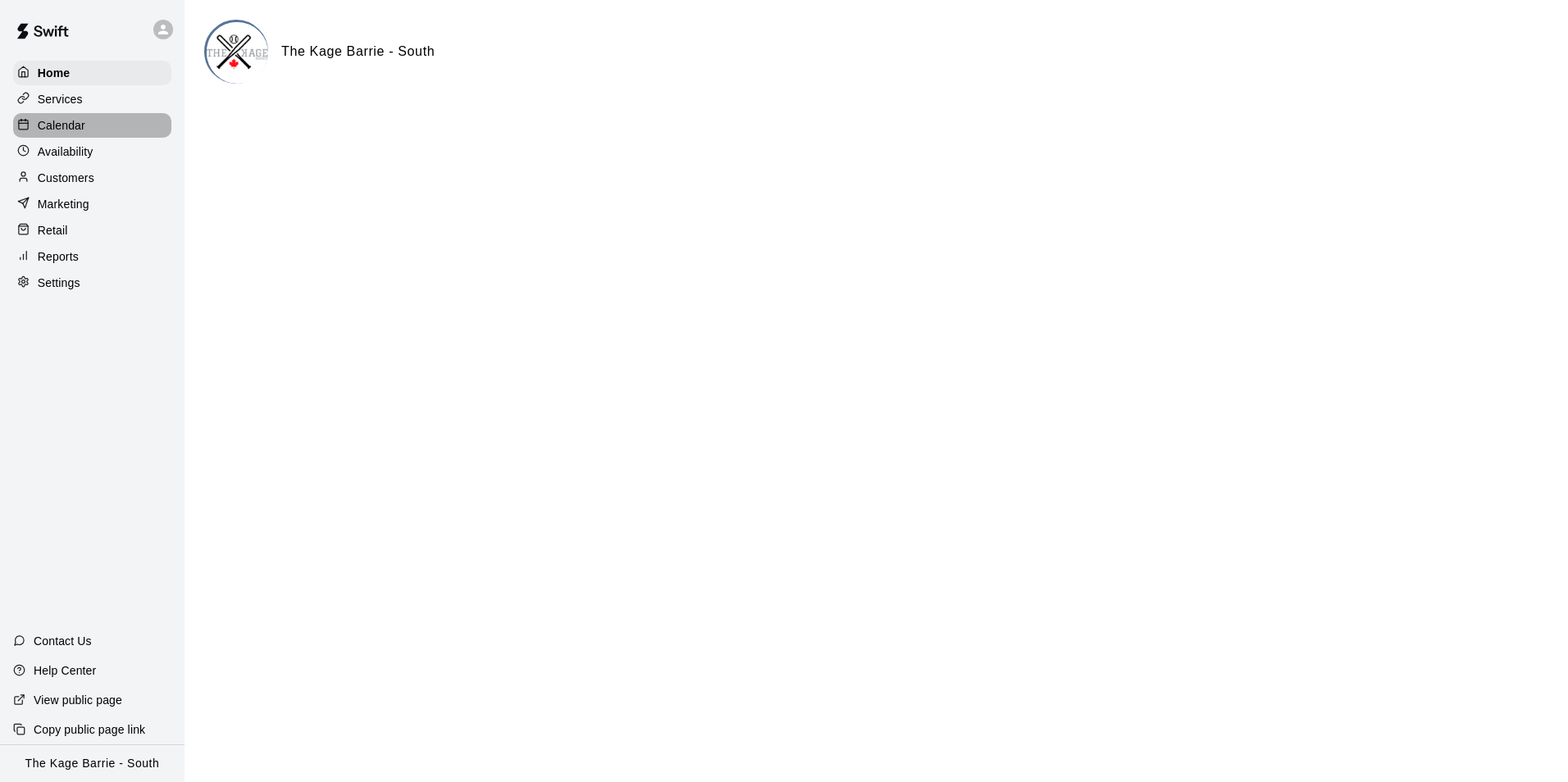
click at [79, 123] on p "Calendar" at bounding box center [62, 125] width 48 height 17
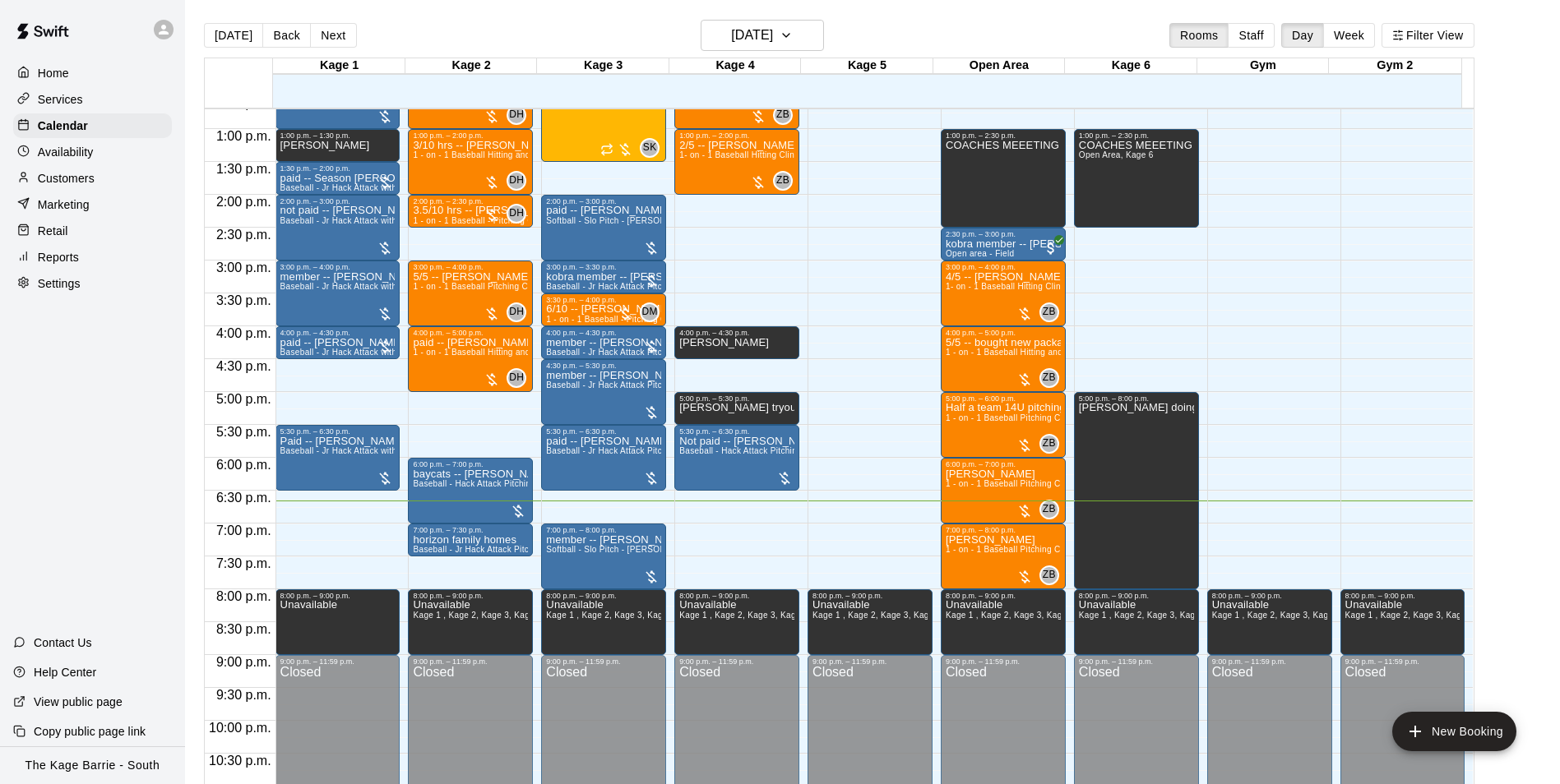
scroll to position [753, 0]
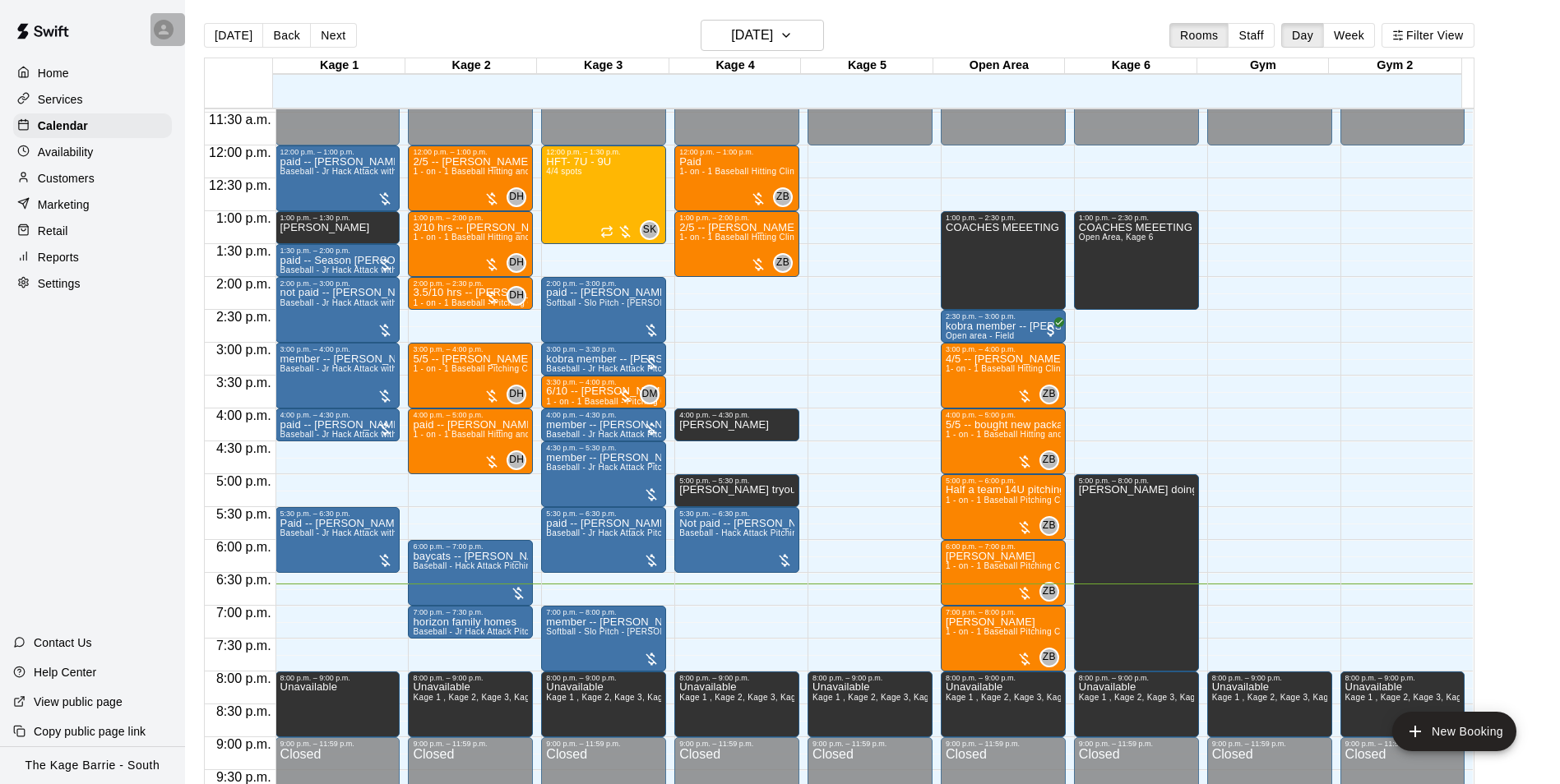
click at [170, 39] on div at bounding box center [167, 29] width 34 height 33
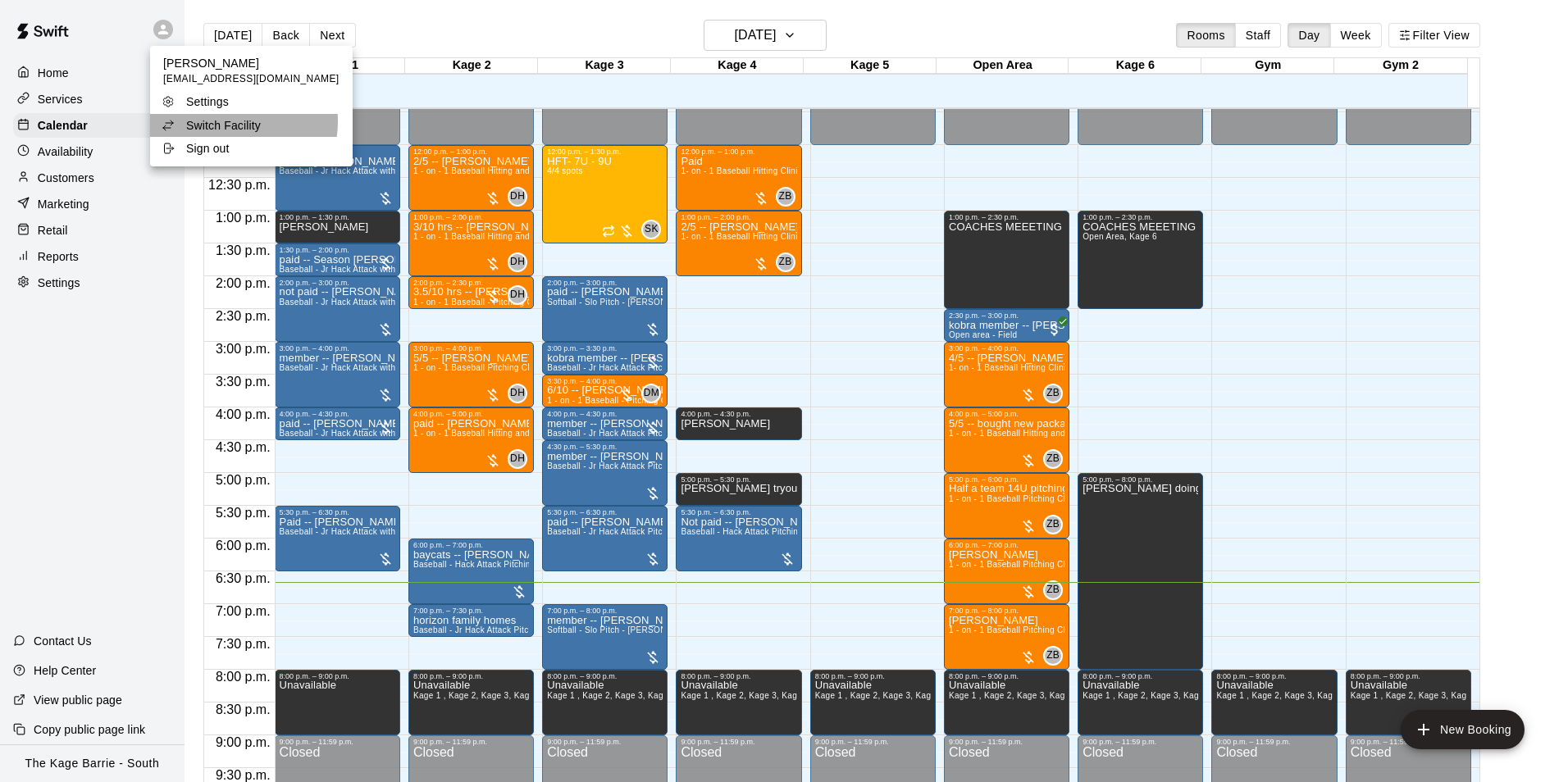
click at [223, 122] on p "Switch Facility" at bounding box center [223, 125] width 75 height 17
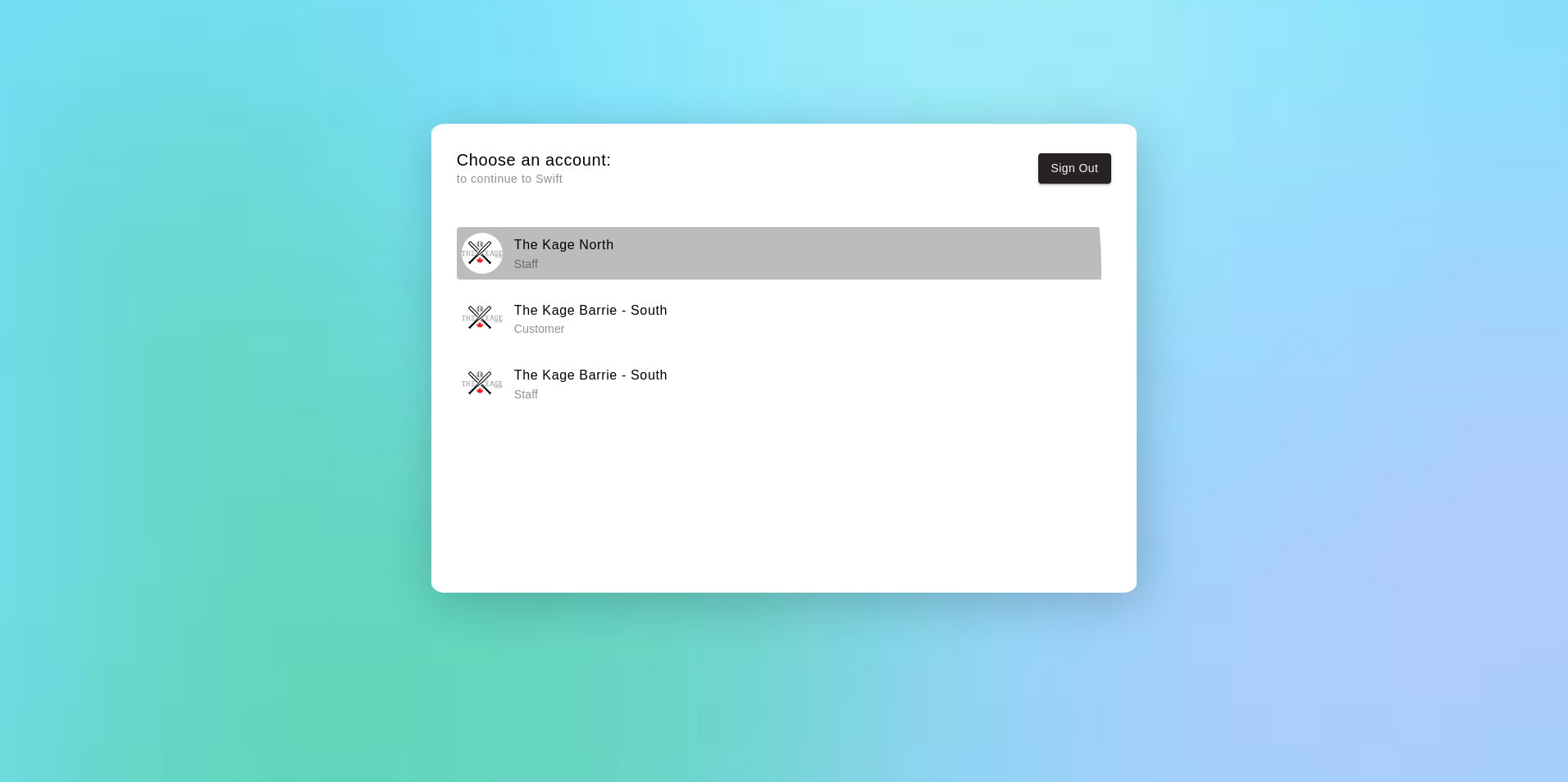
click at [661, 269] on div "The Kage North Staff" at bounding box center [783, 253] width 644 height 41
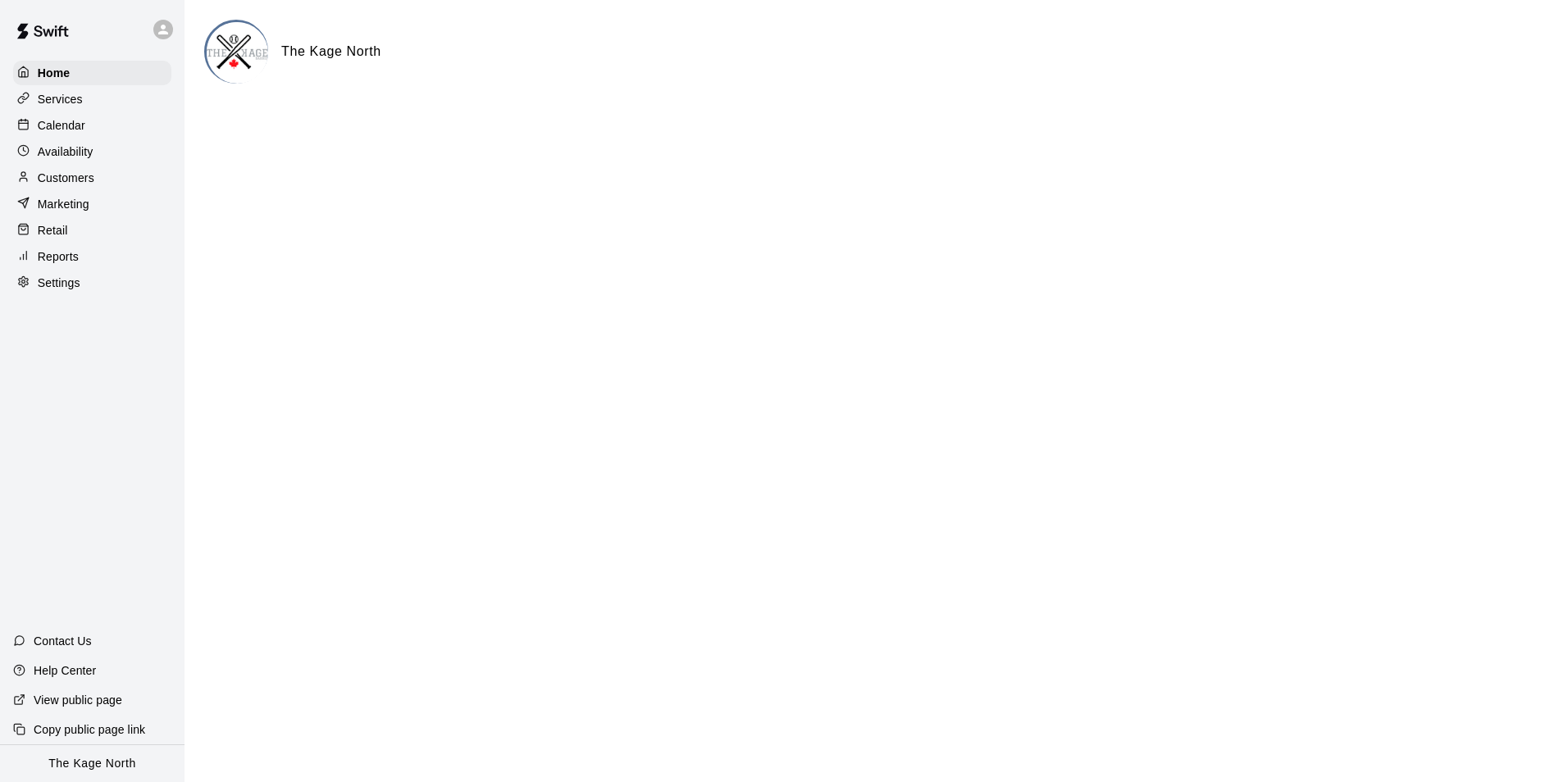
click at [66, 137] on div "Calendar" at bounding box center [92, 125] width 159 height 25
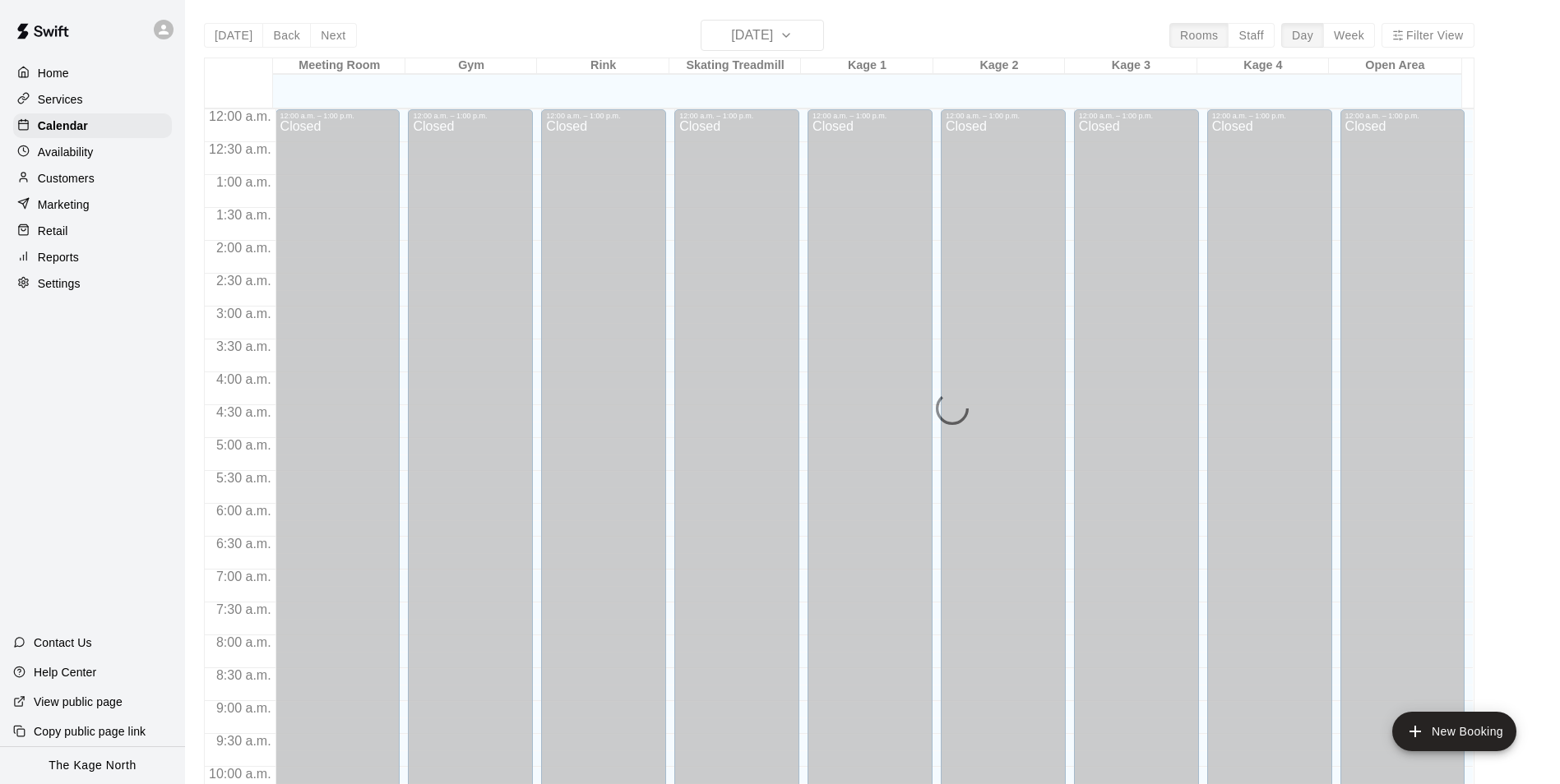
scroll to position [835, 0]
